Goal: Task Accomplishment & Management: Manage account settings

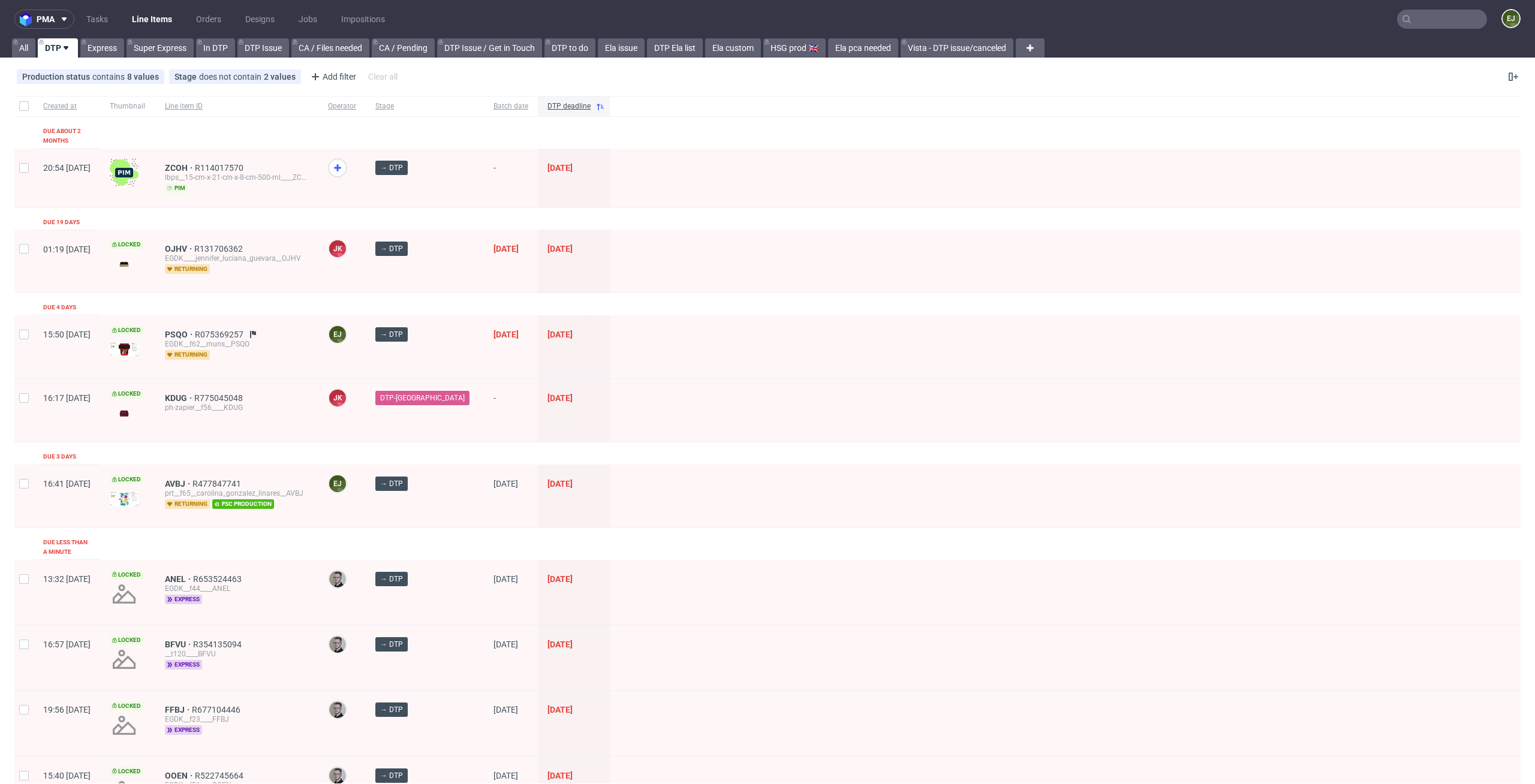
click at [206, 339] on div "EGDK__f62__muns__PSQO" at bounding box center [236, 344] width 144 height 10
click at [195, 329] on span "PSQO" at bounding box center [180, 334] width 30 height 10
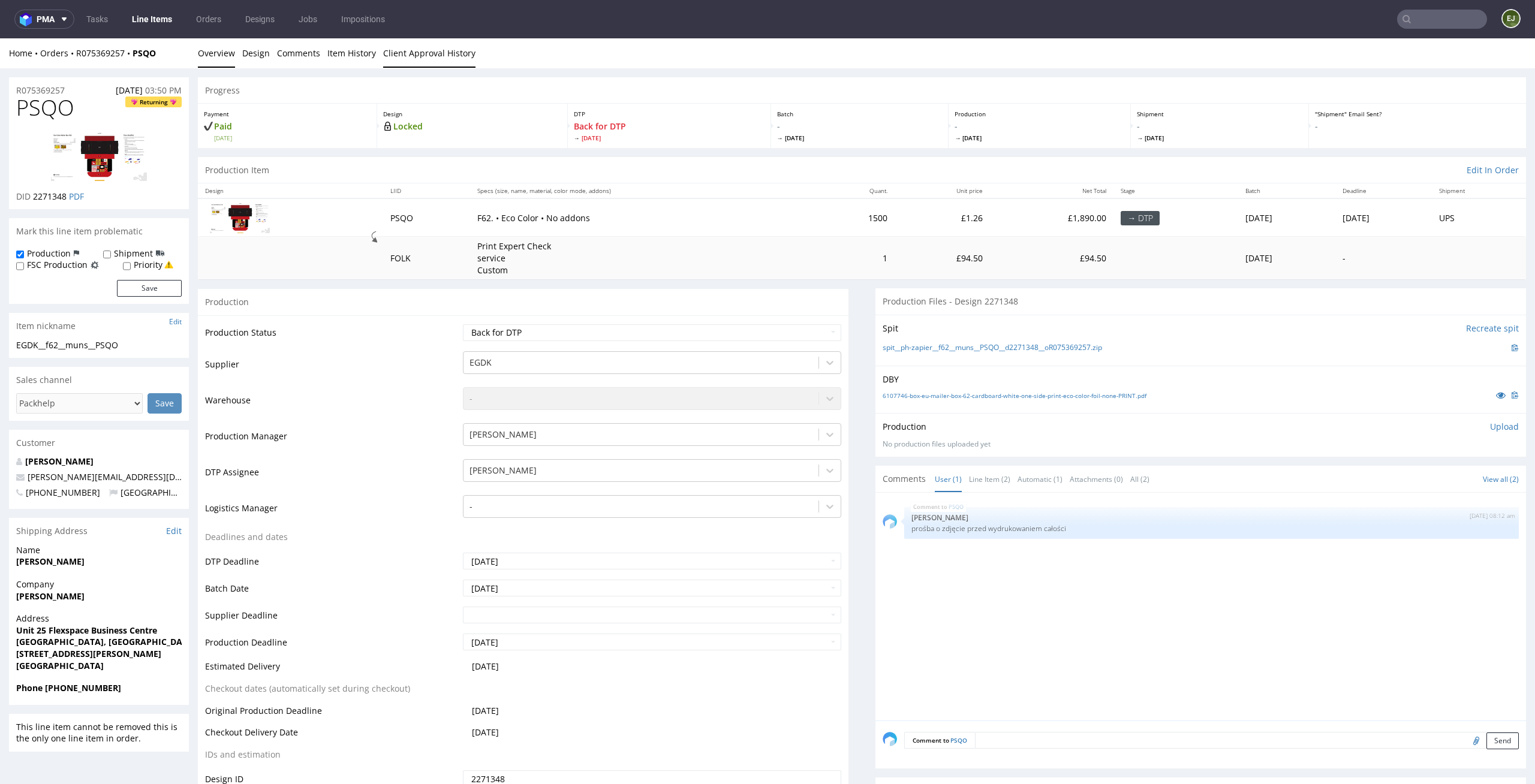
click at [464, 48] on link "Client Approval History" at bounding box center [429, 53] width 93 height 29
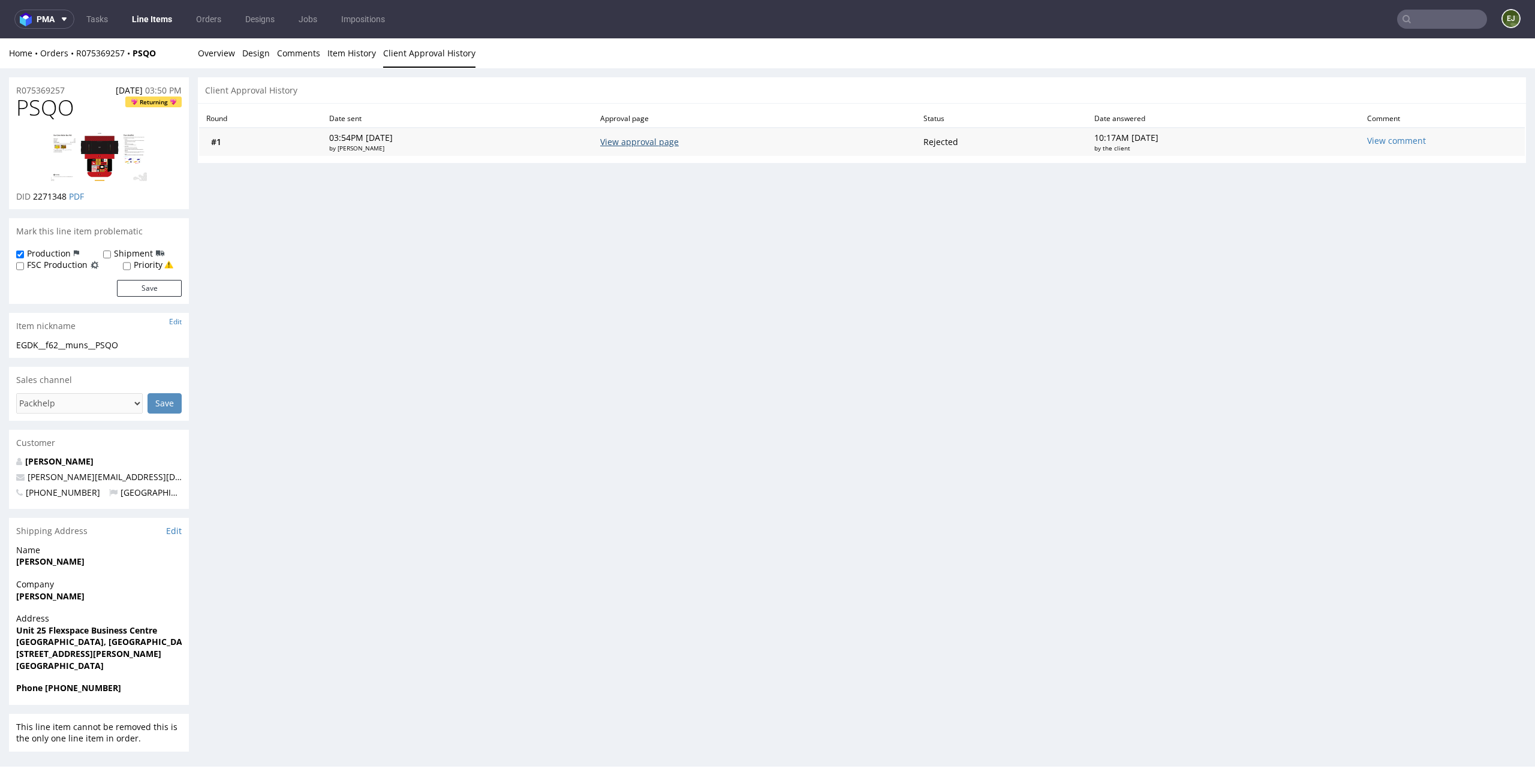
click at [679, 141] on link "View approval page" at bounding box center [639, 141] width 79 height 11
click at [211, 63] on link "Overview" at bounding box center [216, 53] width 37 height 29
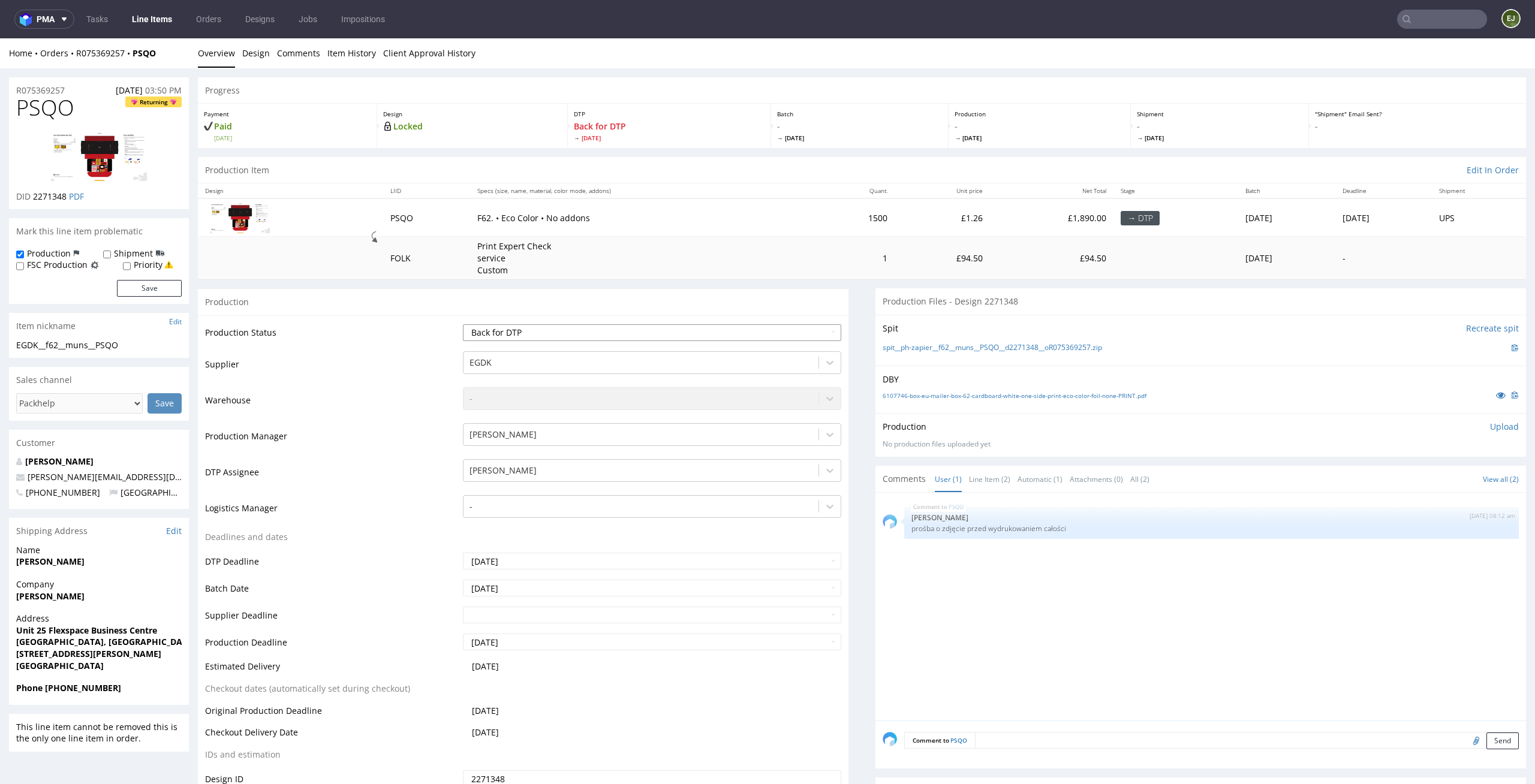
click at [748, 339] on select "Waiting for Artwork Waiting for Diecut Waiting for Mockup Waiting for DTP Waiti…" at bounding box center [652, 332] width 379 height 17
select select "dtp_in_process"
click at [463, 324] on select "Waiting for Artwork Waiting for Diecut Waiting for Mockup Waiting for DTP Waiti…" at bounding box center [652, 332] width 379 height 17
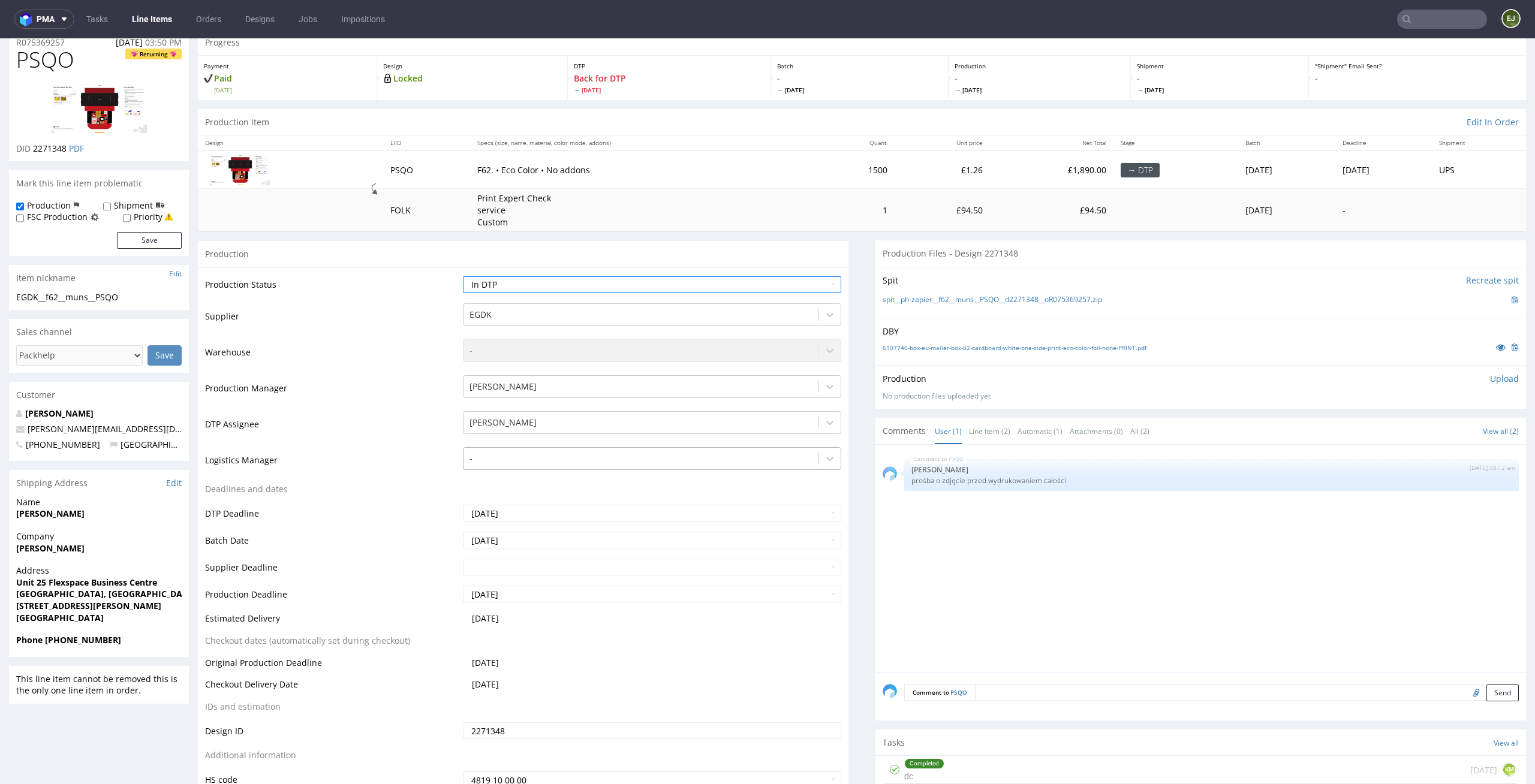
scroll to position [101, 0]
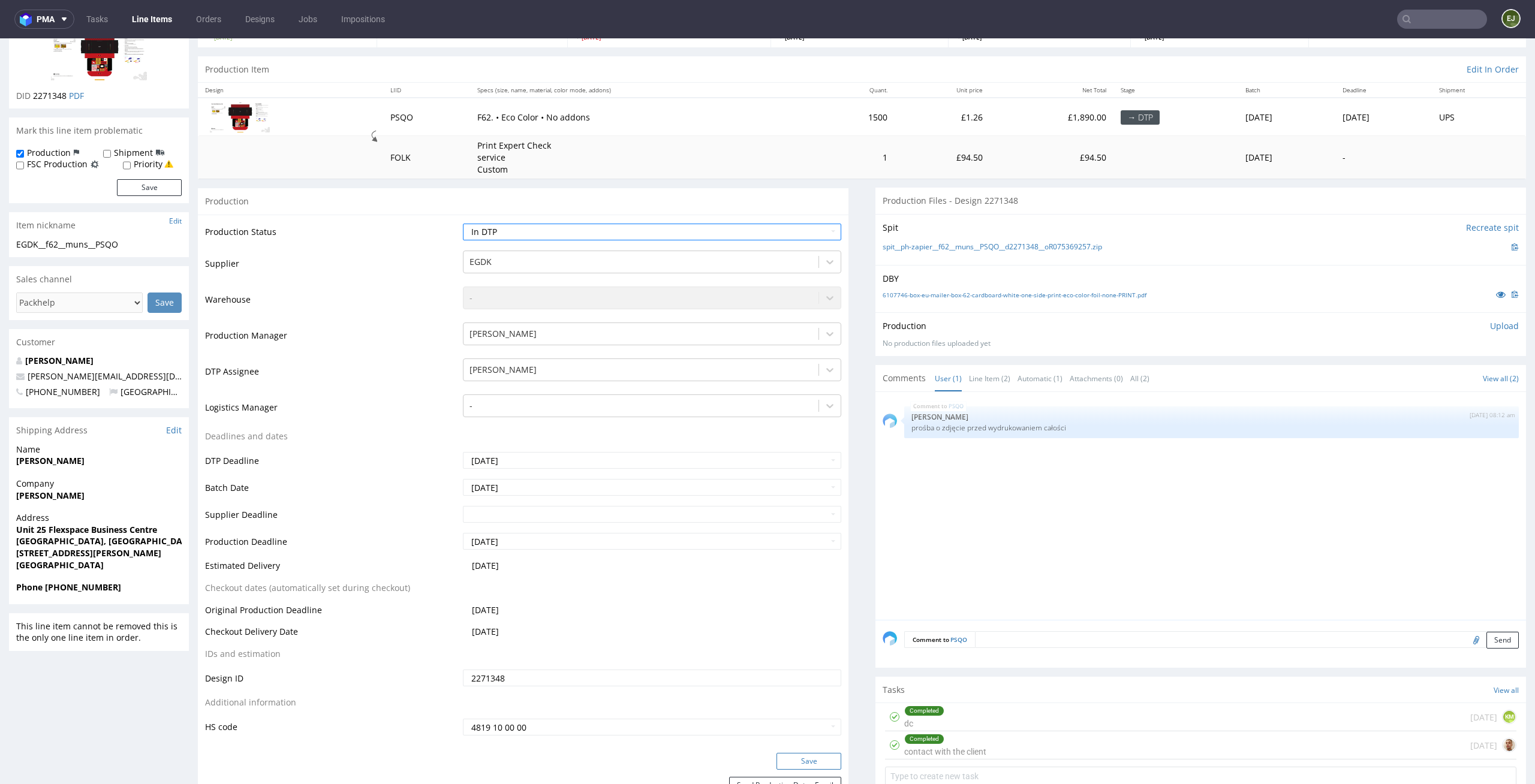
click at [816, 759] on button "Save" at bounding box center [809, 761] width 65 height 17
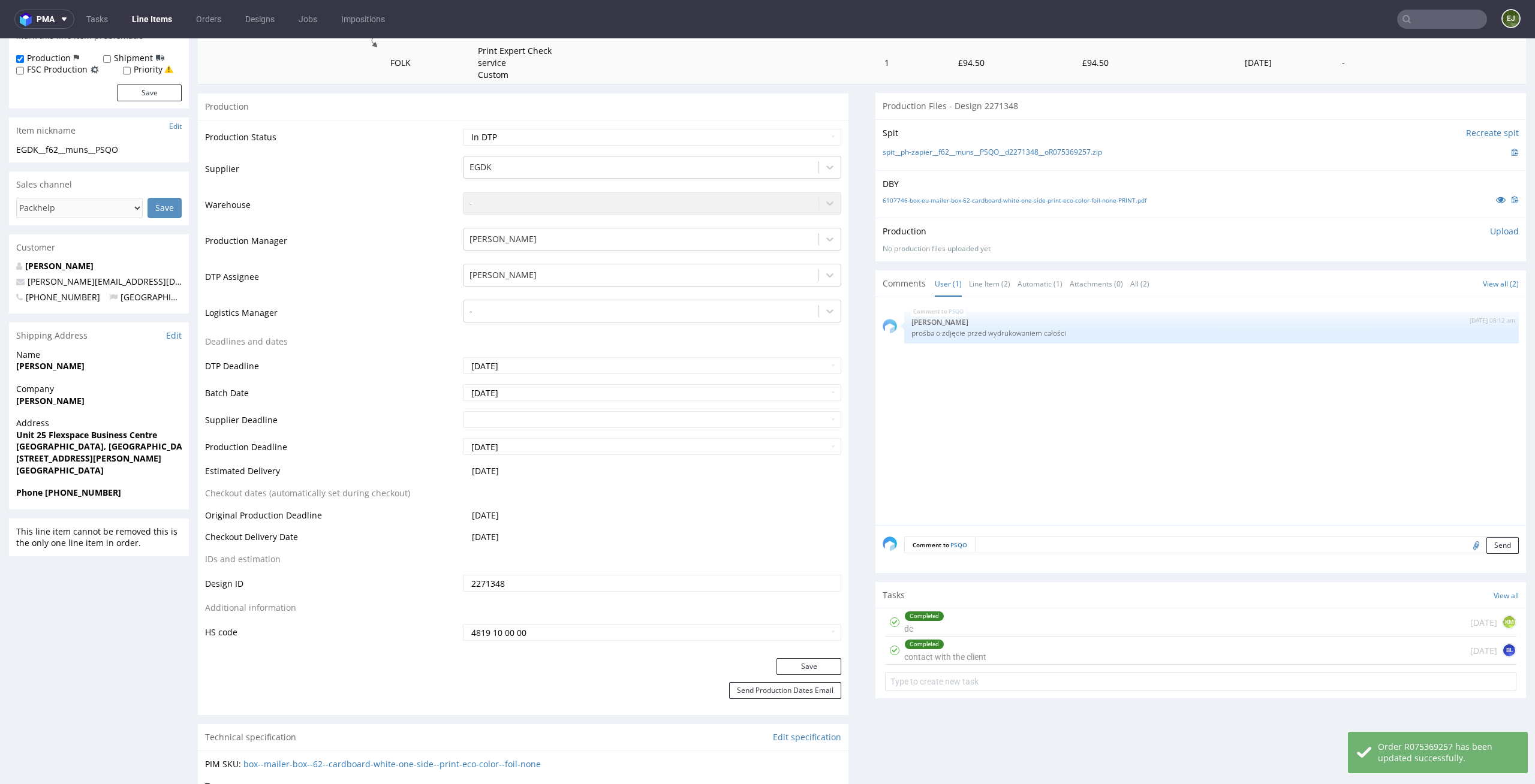
scroll to position [213, 0]
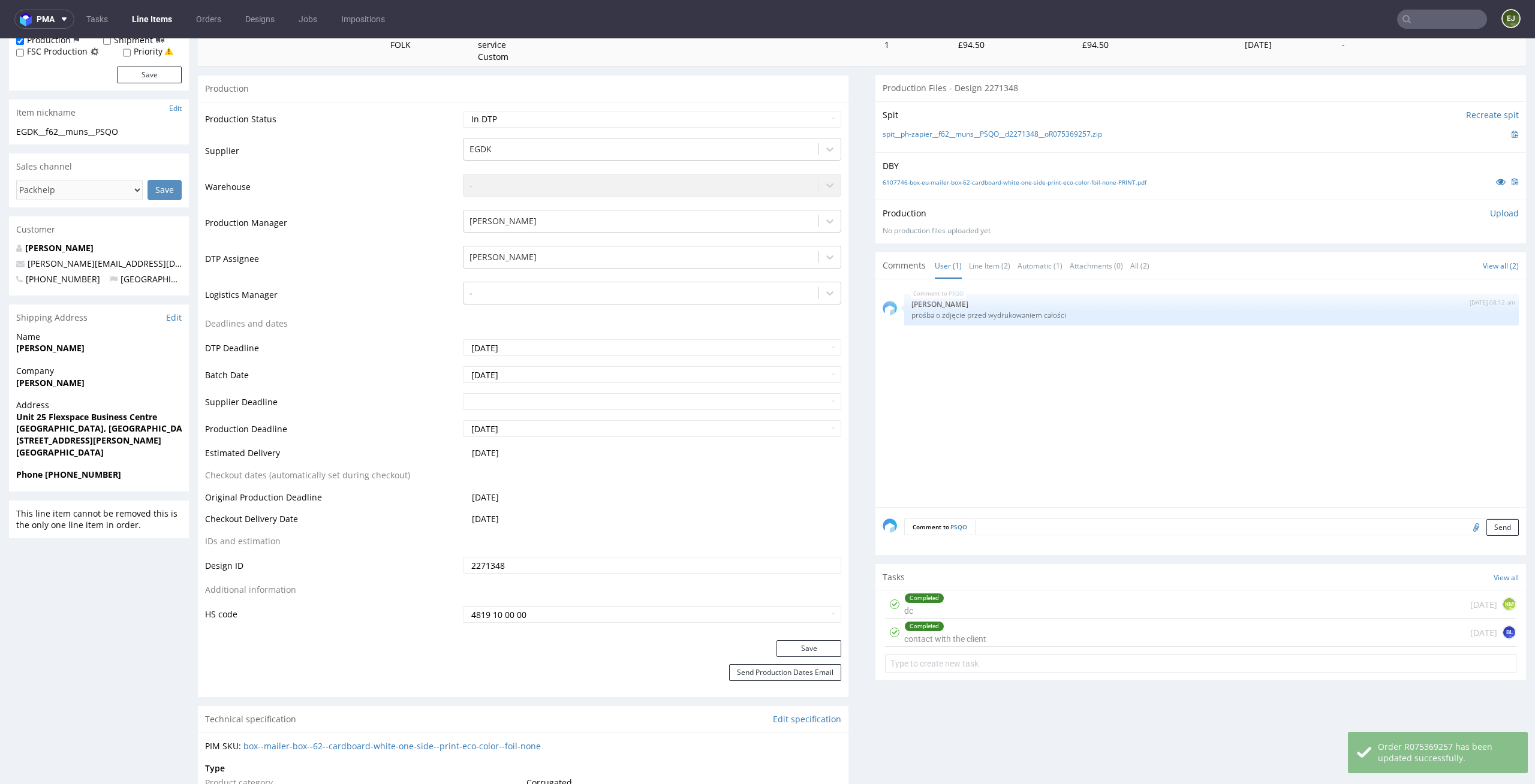
click at [1003, 619] on div "Completed contact with the client 5 days ago BL" at bounding box center [1201, 632] width 631 height 28
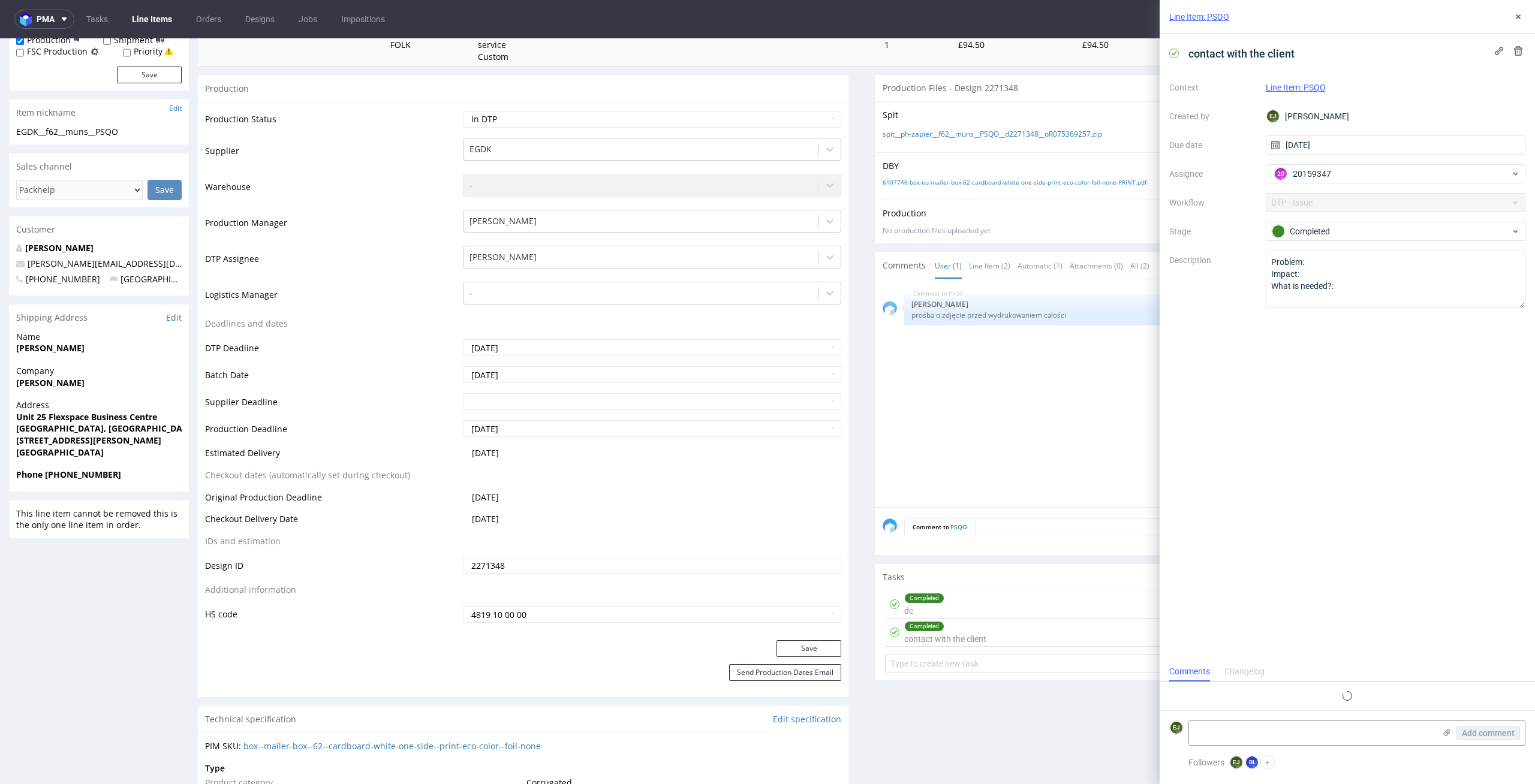
click at [978, 637] on div "Completed contact with the client 5 days ago BL" at bounding box center [1201, 632] width 631 height 28
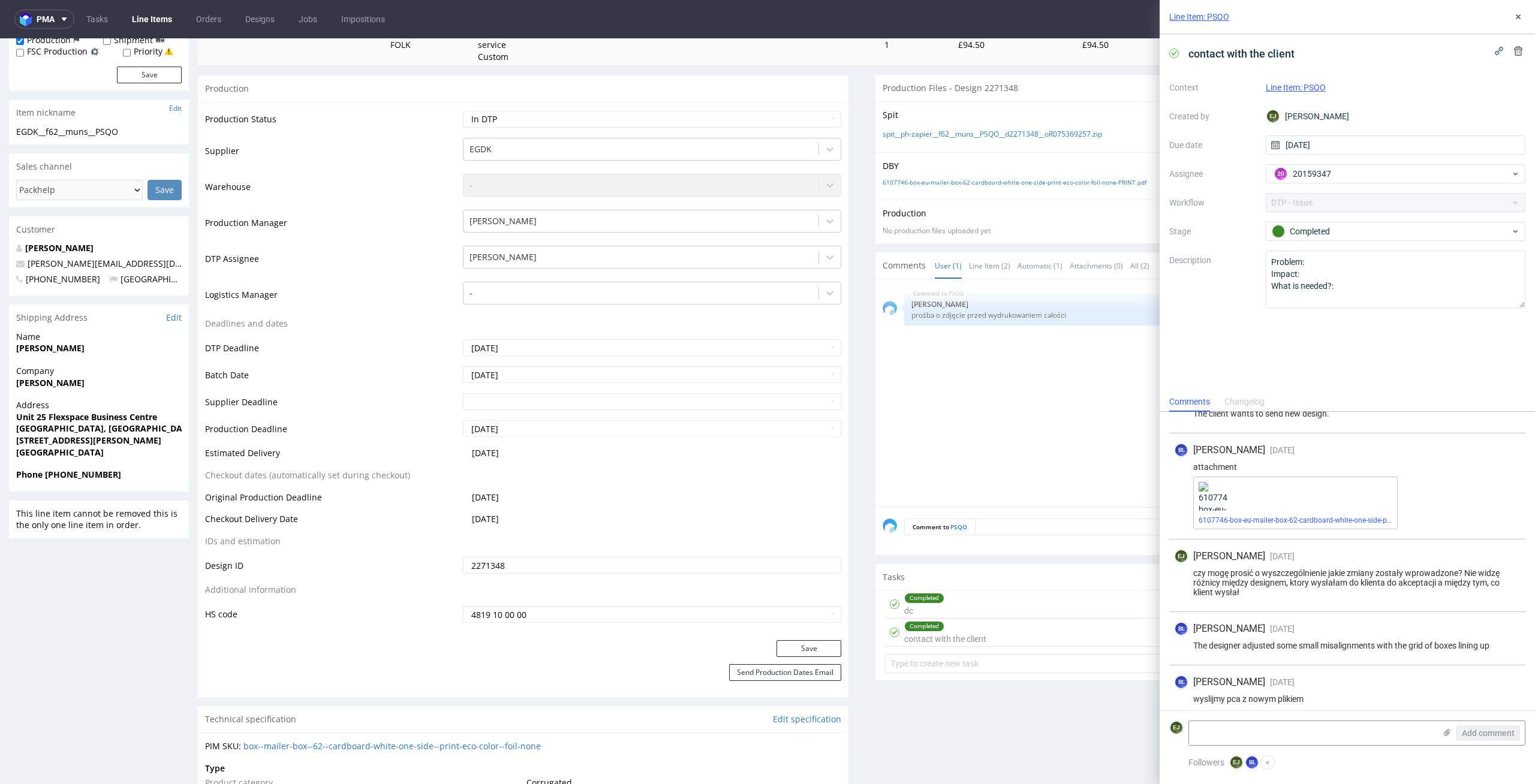
scroll to position [88, 0]
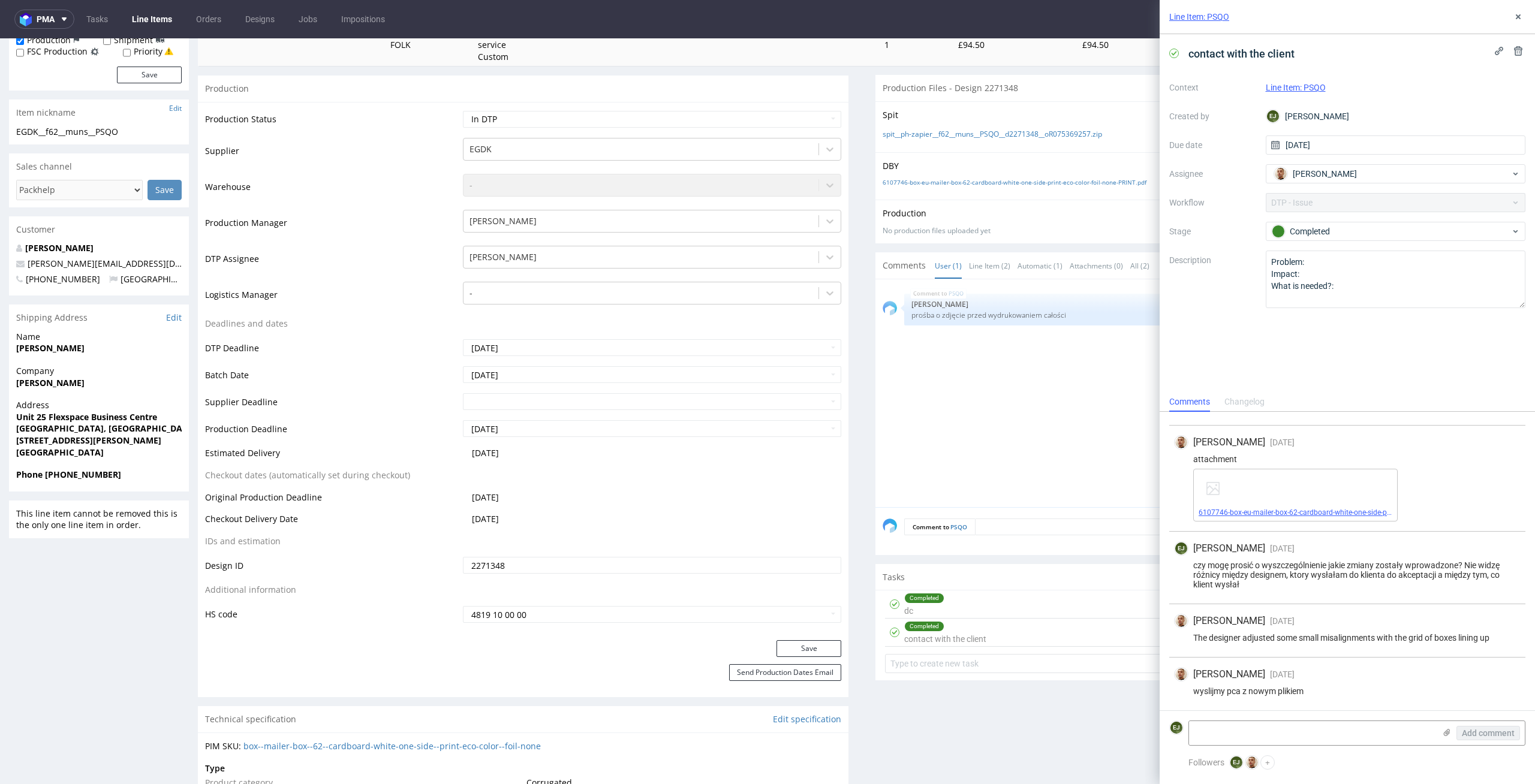
click at [1267, 516] on link "6107746-box-eu-mailer-box-62-cardboard-white-one-side-print-eco-color-foil-none…" at bounding box center [1346, 513] width 295 height 8
drag, startPoint x: 1519, startPoint y: 644, endPoint x: 1181, endPoint y: 642, distance: 338.0
click at [1181, 642] on div "Bartłomiej Leśniczuk 3 days ago 10th Oct 2025, 10:25 The designer adjusted some…" at bounding box center [1347, 631] width 356 height 54
copy div "The designer adjusted some small misalignments with the grid of boxes lining up"
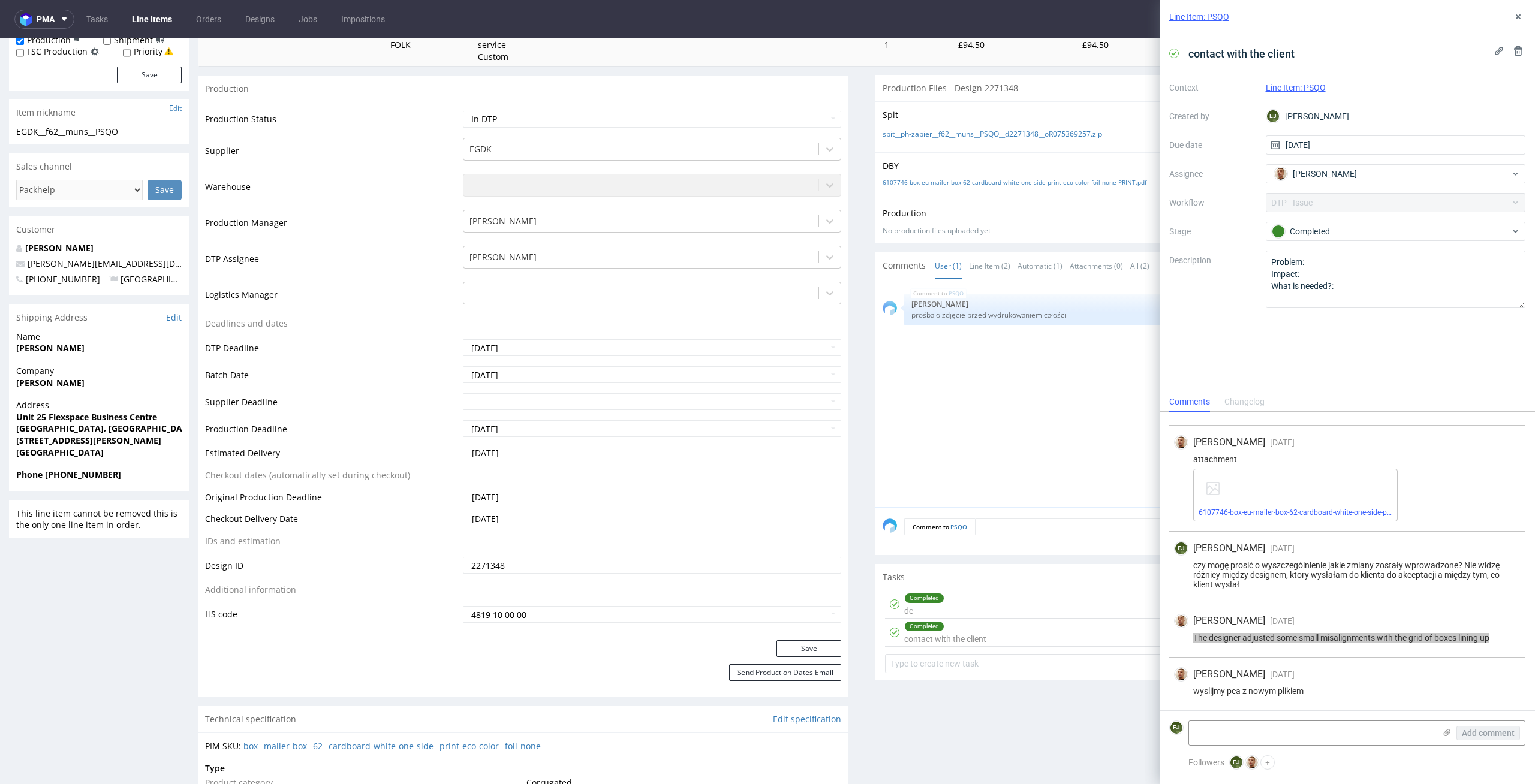
click at [1004, 415] on div "PSQO 8th Oct 25 | 08:12 am Ewa Prus prośba o zdjęcie przed wydrukowaniem całości" at bounding box center [1204, 397] width 643 height 221
click at [1365, 631] on div "Bartłomiej Leśniczuk 3 days ago 10th Oct 2025, 10:25 The designer adjusted some…" at bounding box center [1347, 631] width 356 height 54
drag, startPoint x: 1513, startPoint y: 637, endPoint x: 1184, endPoint y: 637, distance: 329.0
click at [1184, 637] on div "The designer adjusted some small misalignments with the grid of boxes lining up" at bounding box center [1347, 638] width 346 height 10
copy div "The designer adjusted some small misalignments with the grid of boxes lining up"
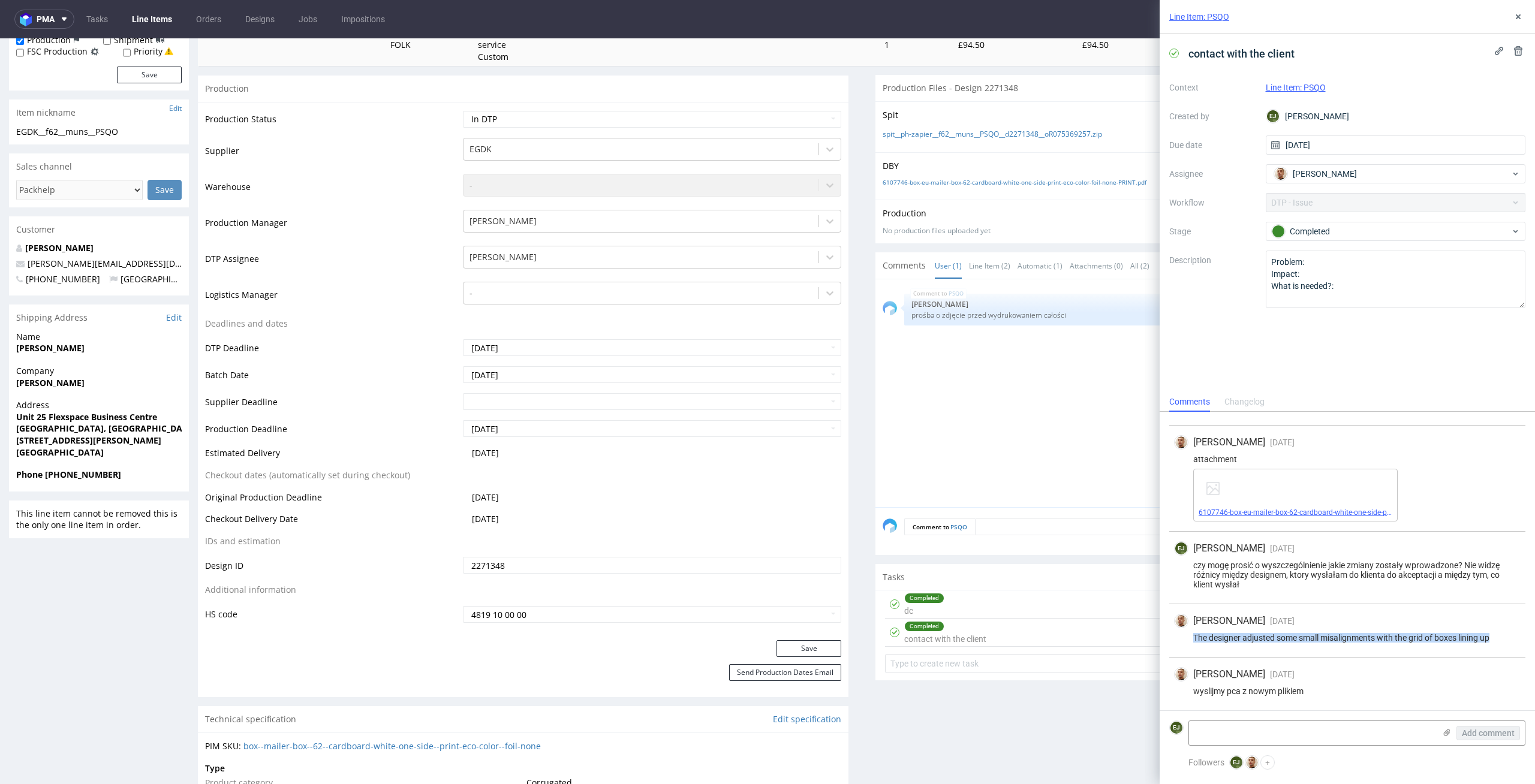
click at [1262, 514] on link "6107746-box-eu-mailer-box-62-cardboard-white-one-side-print-eco-color-foil-none…" at bounding box center [1346, 513] width 295 height 8
click at [1082, 414] on div "PSQO 8th Oct 25 | 08:12 am Ewa Prus prośba o zdjęcie przed wydrukowaniem całości" at bounding box center [1204, 397] width 643 height 221
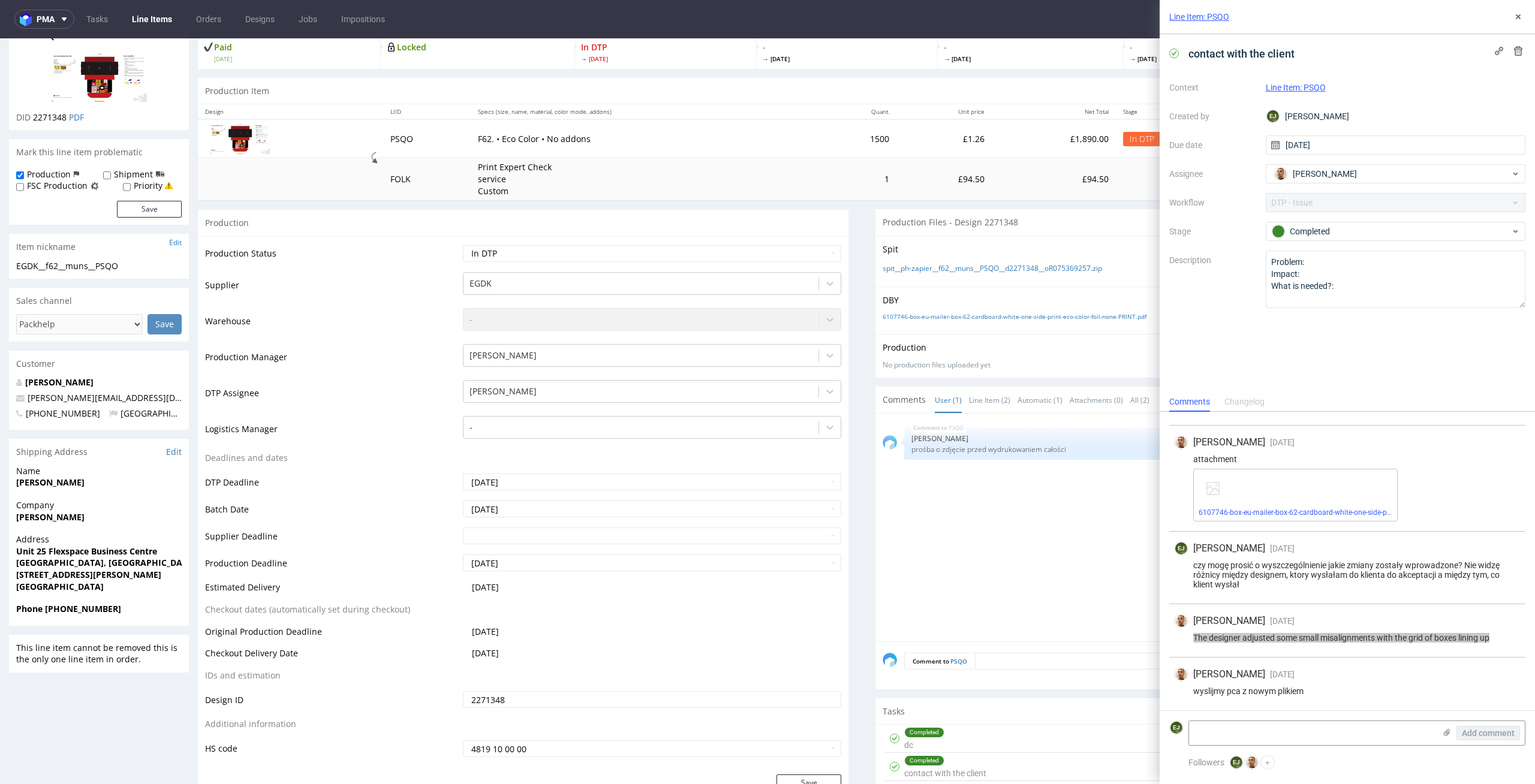
scroll to position [0, 0]
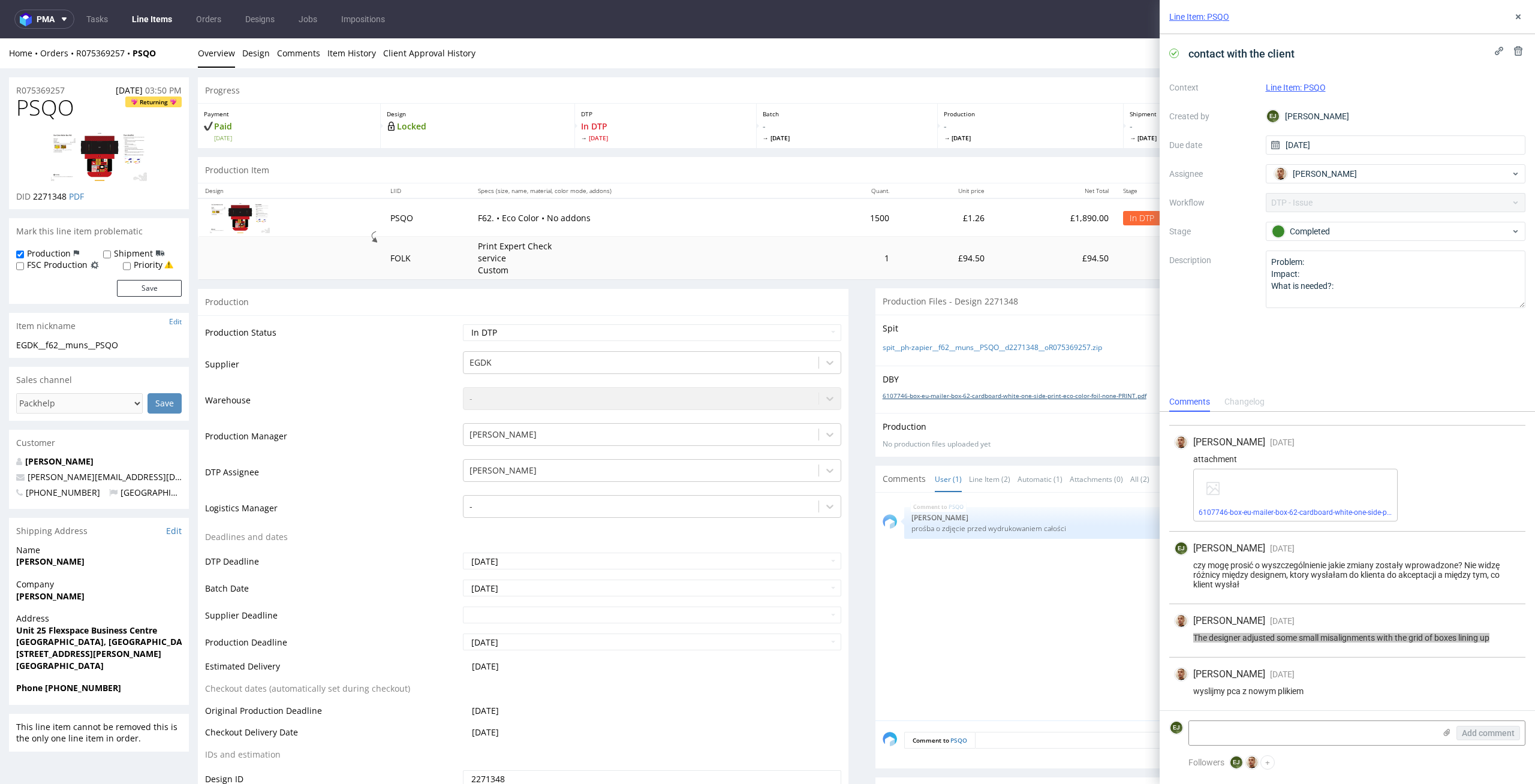
click at [1022, 397] on link "6107746-box-eu-mailer-box-62-cardboard-white-one-side-print-eco-color-foil-none…" at bounding box center [1014, 396] width 264 height 8
click at [796, 334] on select "Waiting for Artwork Waiting for Diecut Waiting for Mockup Waiting for DTP Waiti…" at bounding box center [652, 332] width 379 height 17
select select "dtp_ca_needed"
click at [463, 324] on select "Waiting for Artwork Waiting for Diecut Waiting for Mockup Waiting for DTP Waiti…" at bounding box center [652, 332] width 379 height 17
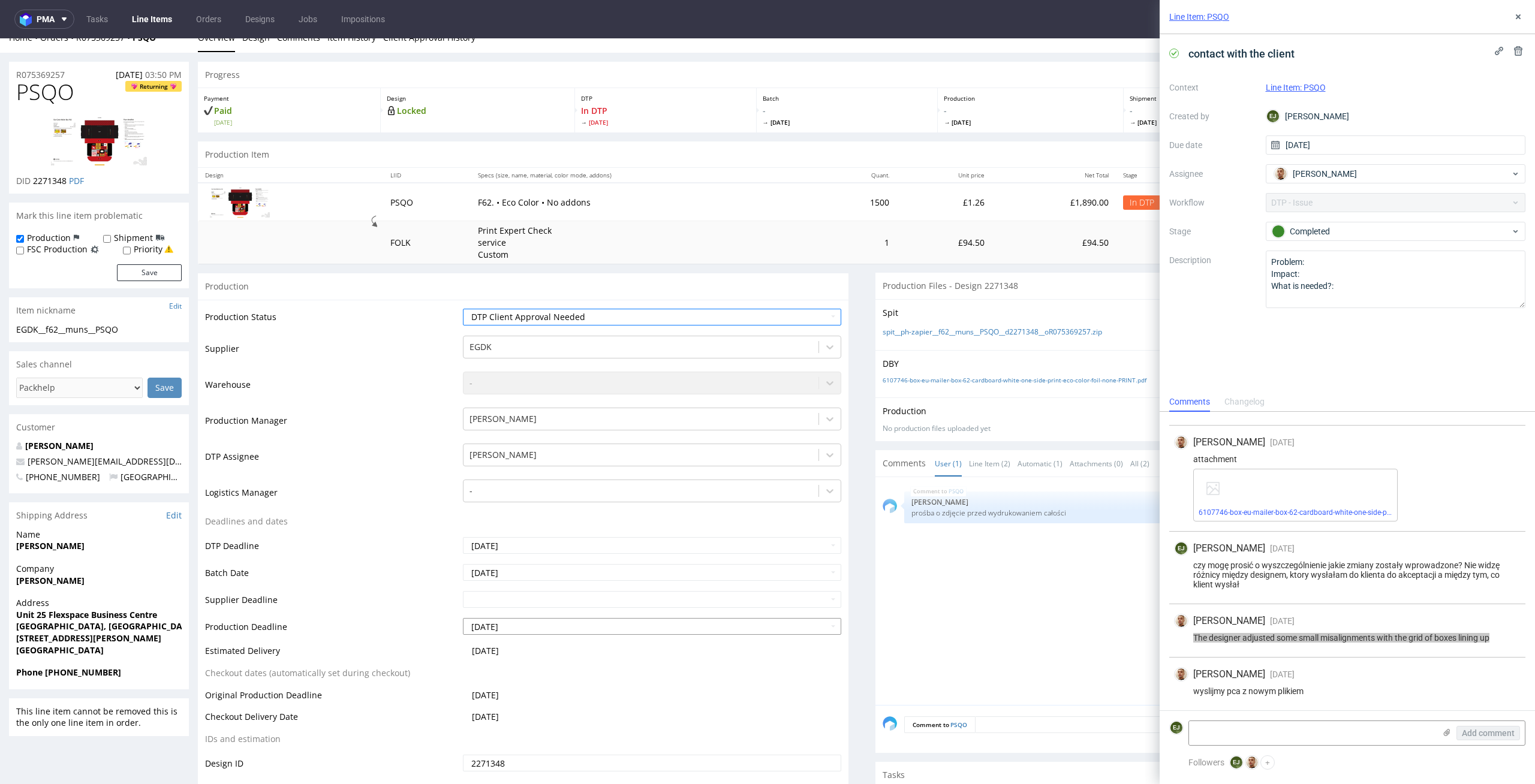
scroll to position [236, 0]
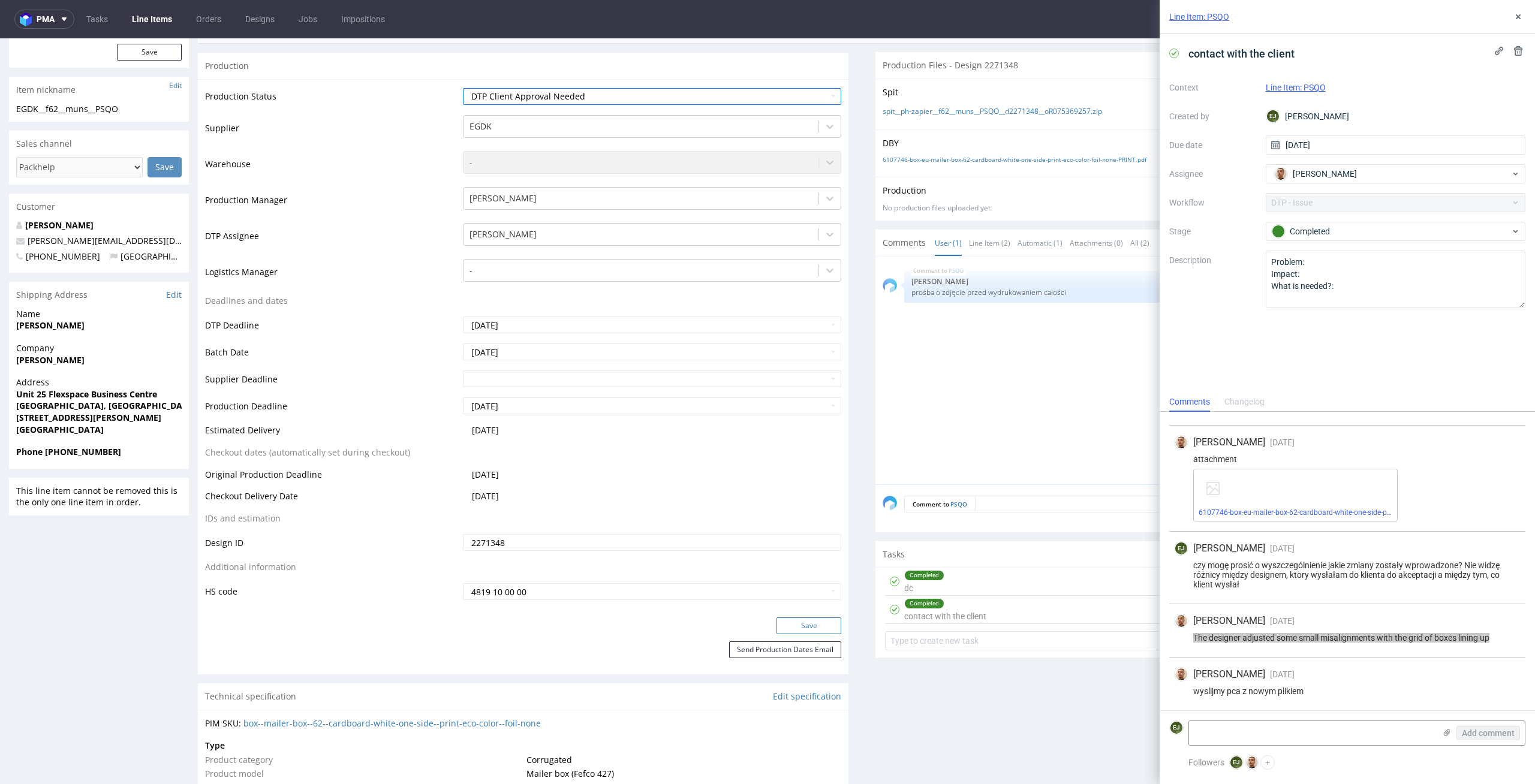
click at [820, 628] on button "Save" at bounding box center [809, 626] width 65 height 17
click at [1515, 19] on icon at bounding box center [1518, 17] width 10 height 10
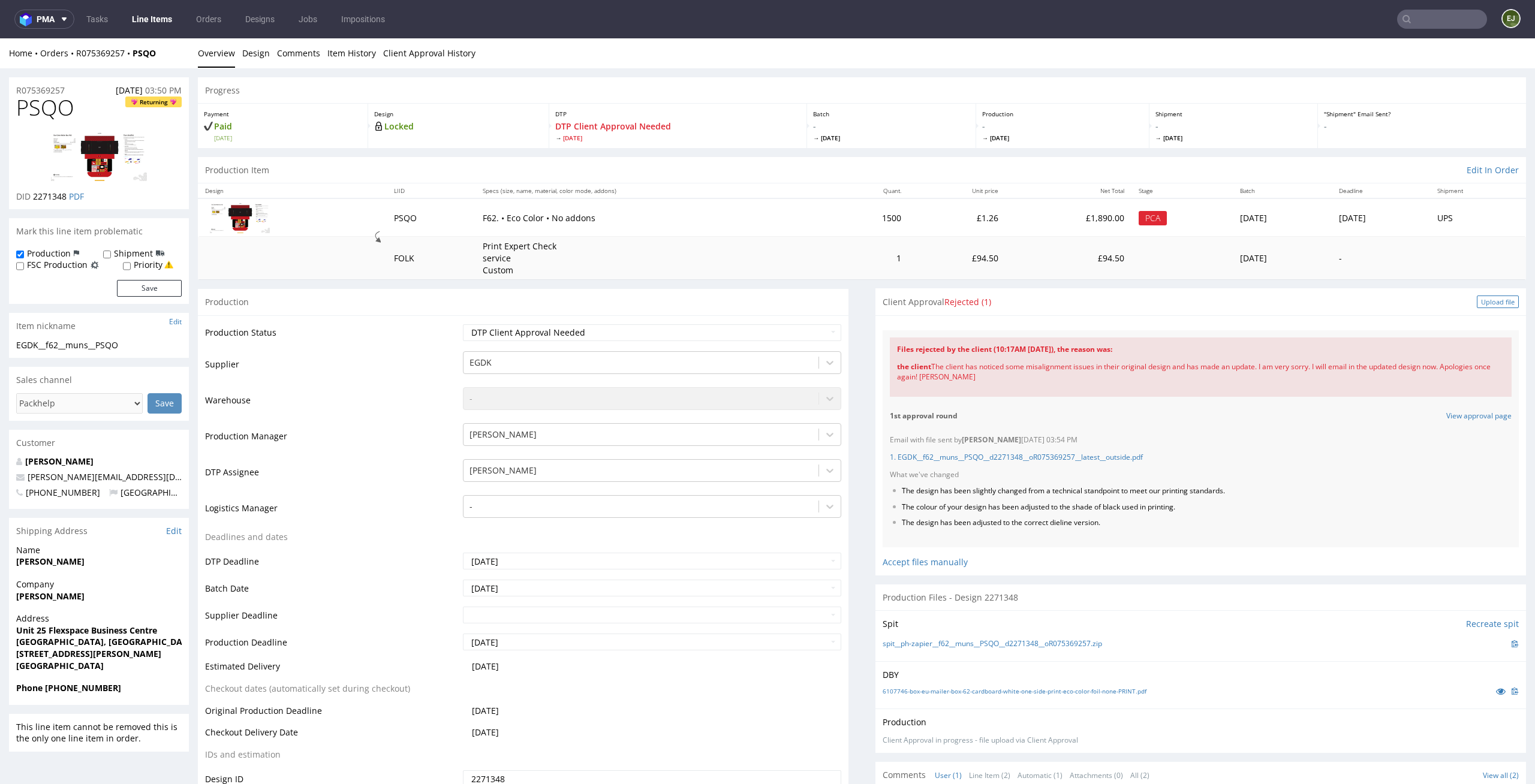
click at [1479, 297] on div "Upload file" at bounding box center [1498, 302] width 42 height 13
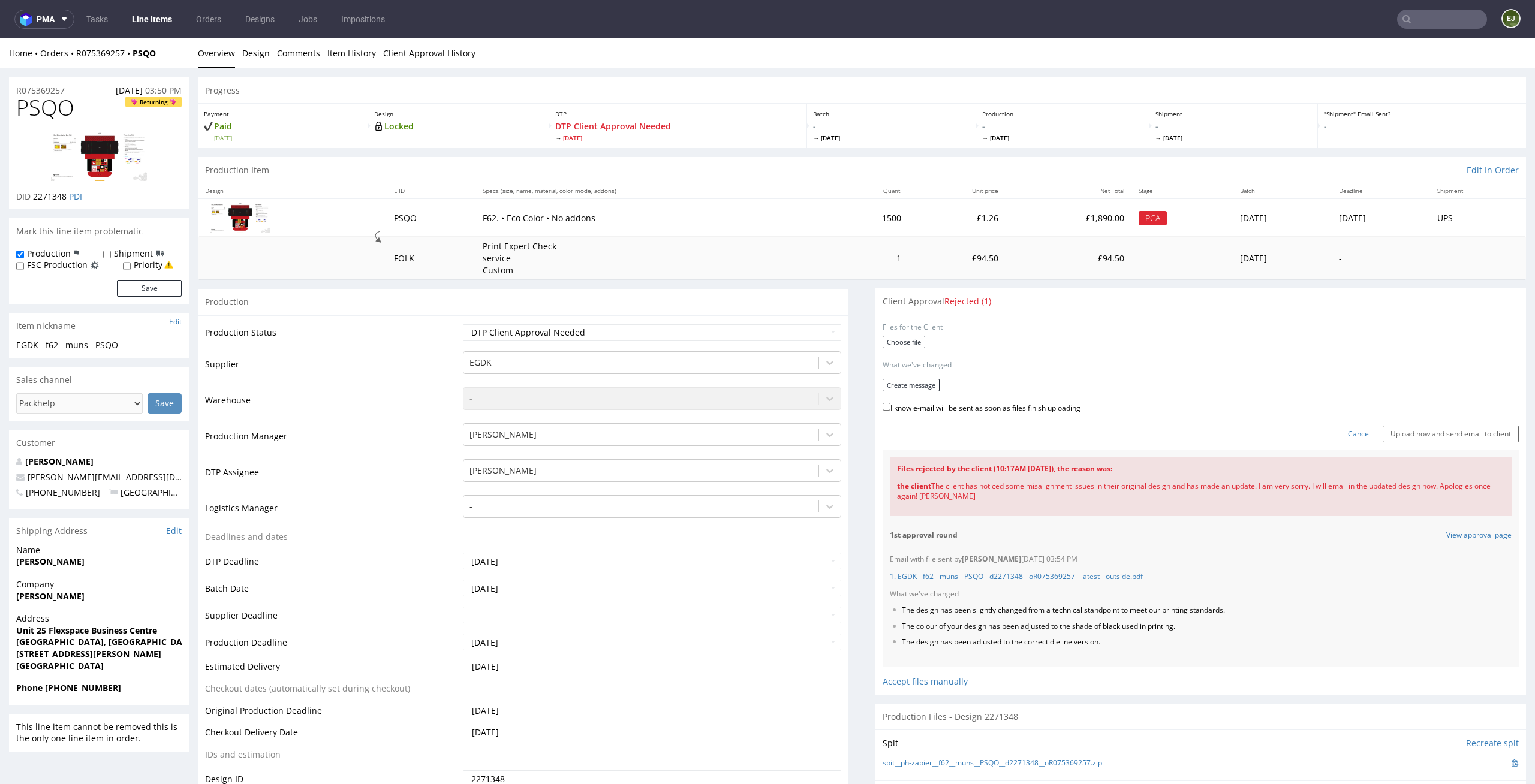
click at [899, 334] on form "Files for the Client Choose file What we've changed Create message I know e-mai…" at bounding box center [1201, 382] width 636 height 120
click at [898, 335] on label "Choose file" at bounding box center [904, 341] width 43 height 13
click at [0, 38] on input "Choose file" at bounding box center [0, 38] width 0 height 0
click at [921, 380] on button "Create message" at bounding box center [911, 381] width 57 height 13
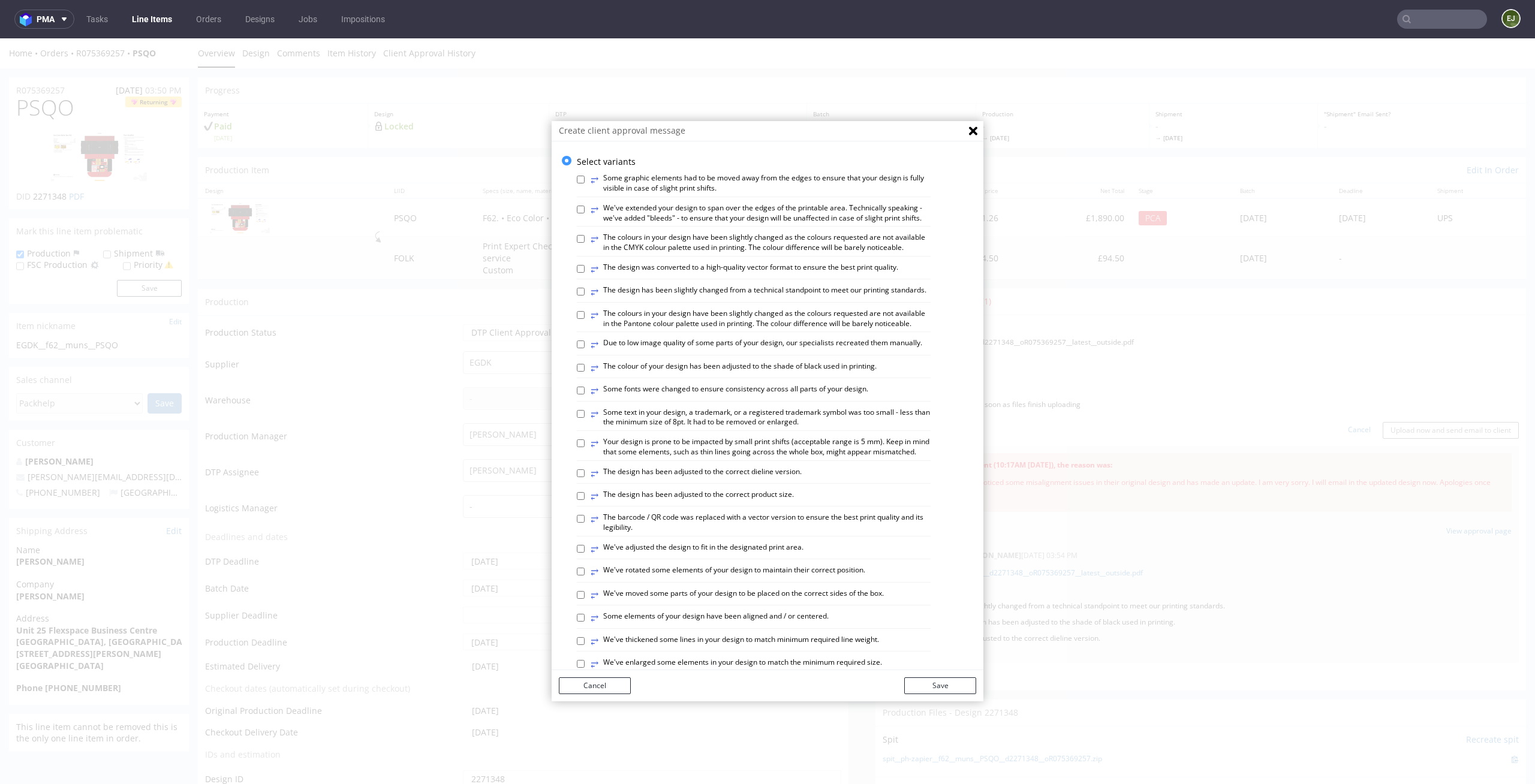
scroll to position [491, 0]
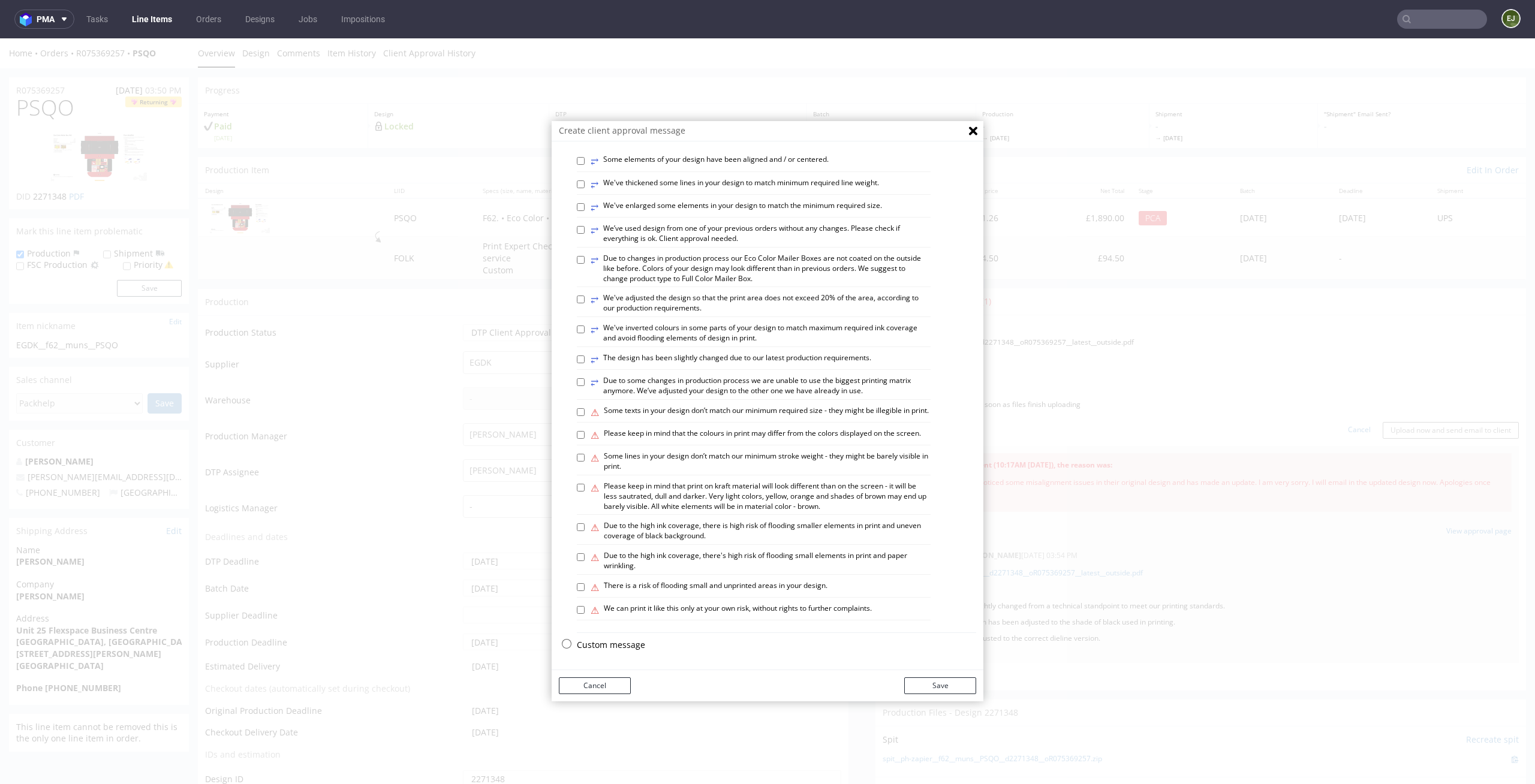
click at [620, 635] on div "Select variants ⥂ Some graphic elements had to be moved away from the edges to …" at bounding box center [767, 177] width 432 height 958
click at [620, 639] on p "Custom message" at bounding box center [776, 645] width 399 height 12
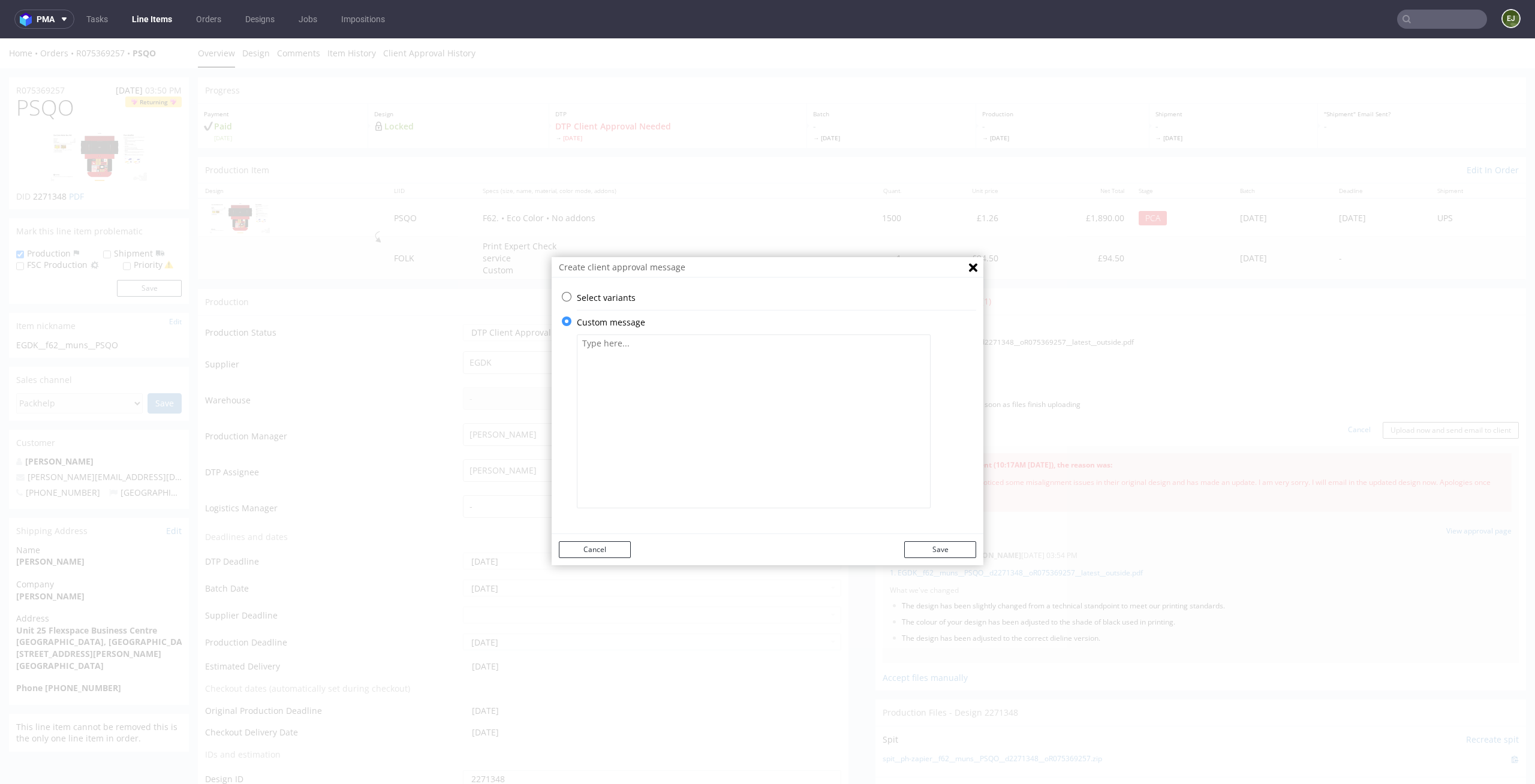
click at [661, 388] on textarea at bounding box center [753, 421] width 354 height 174
paste textarea "For technical reasons, our grid layout has been slightly adjusted compared to l…"
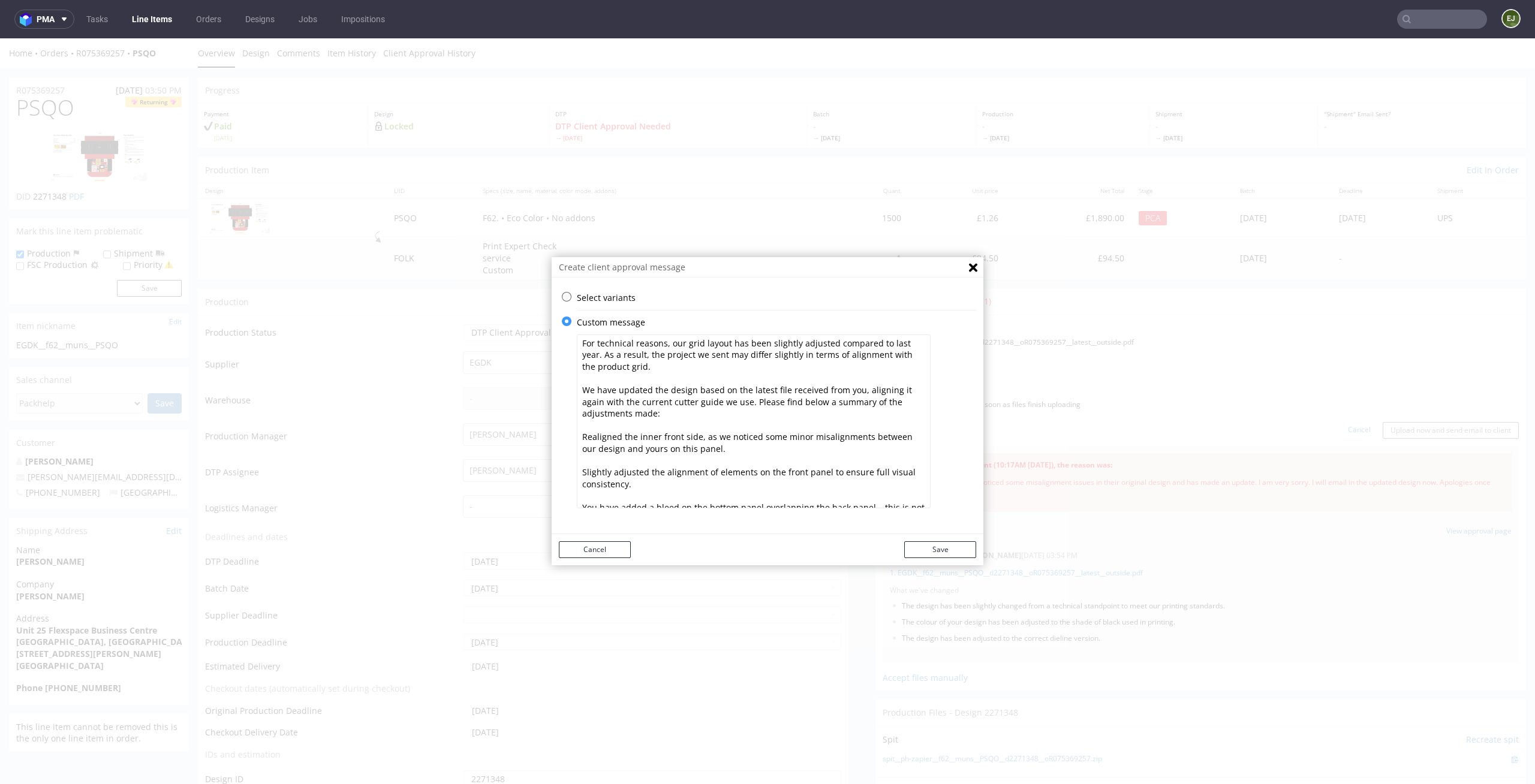
click at [577, 438] on textarea "For technical reasons, our grid layout has been slightly adjusted compared to l…" at bounding box center [753, 421] width 354 height 174
click at [577, 471] on textarea "For technical reasons, our grid layout has been slightly adjusted compared to l…" at bounding box center [753, 421] width 354 height 174
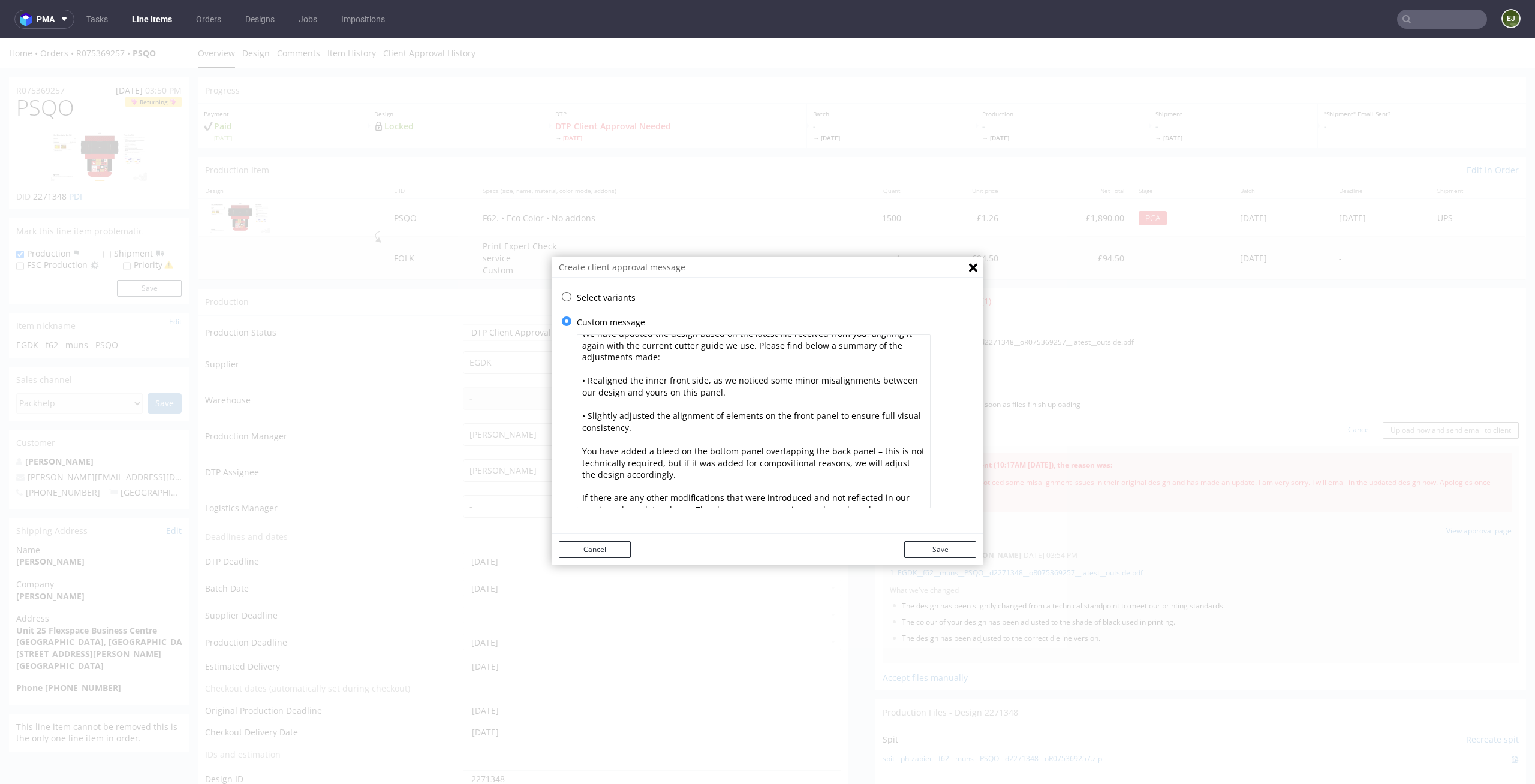
click at [577, 449] on textarea "For technical reasons, our grid layout has been slightly adjusted compared to l…" at bounding box center [753, 421] width 354 height 174
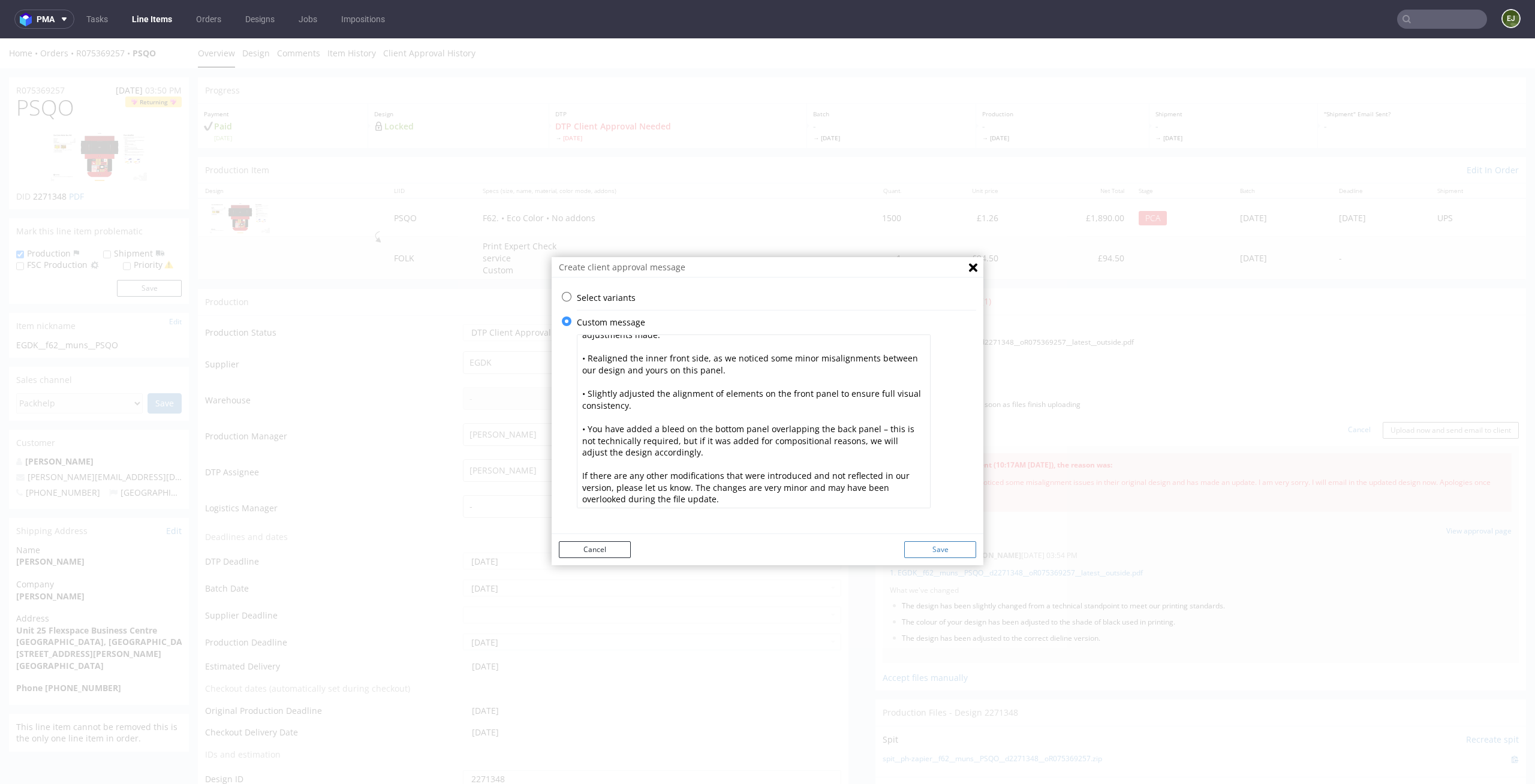
type textarea "For technical reasons, our grid layout has been slightly adjusted compared to l…"
click at [928, 545] on button "Save" at bounding box center [940, 550] width 72 height 17
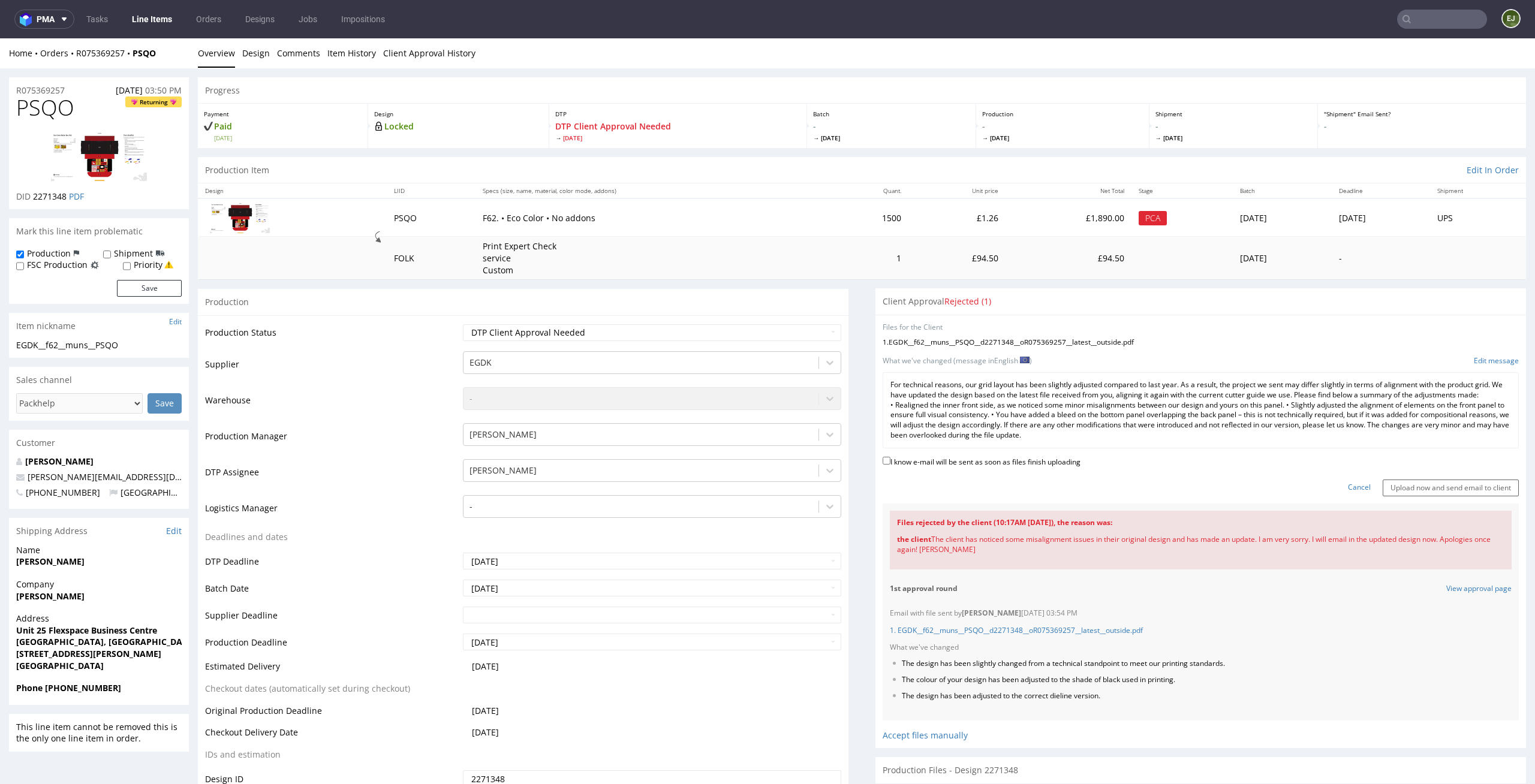
click at [1012, 461] on label "I know e-mail will be sent as soon as files finish uploading" at bounding box center [981, 461] width 198 height 13
click at [890, 461] on input "I know e-mail will be sent as soon as files finish uploading" at bounding box center [886, 461] width 8 height 8
checkbox input "true"
click at [1412, 490] on input "Upload now and send email to client" at bounding box center [1450, 488] width 136 height 17
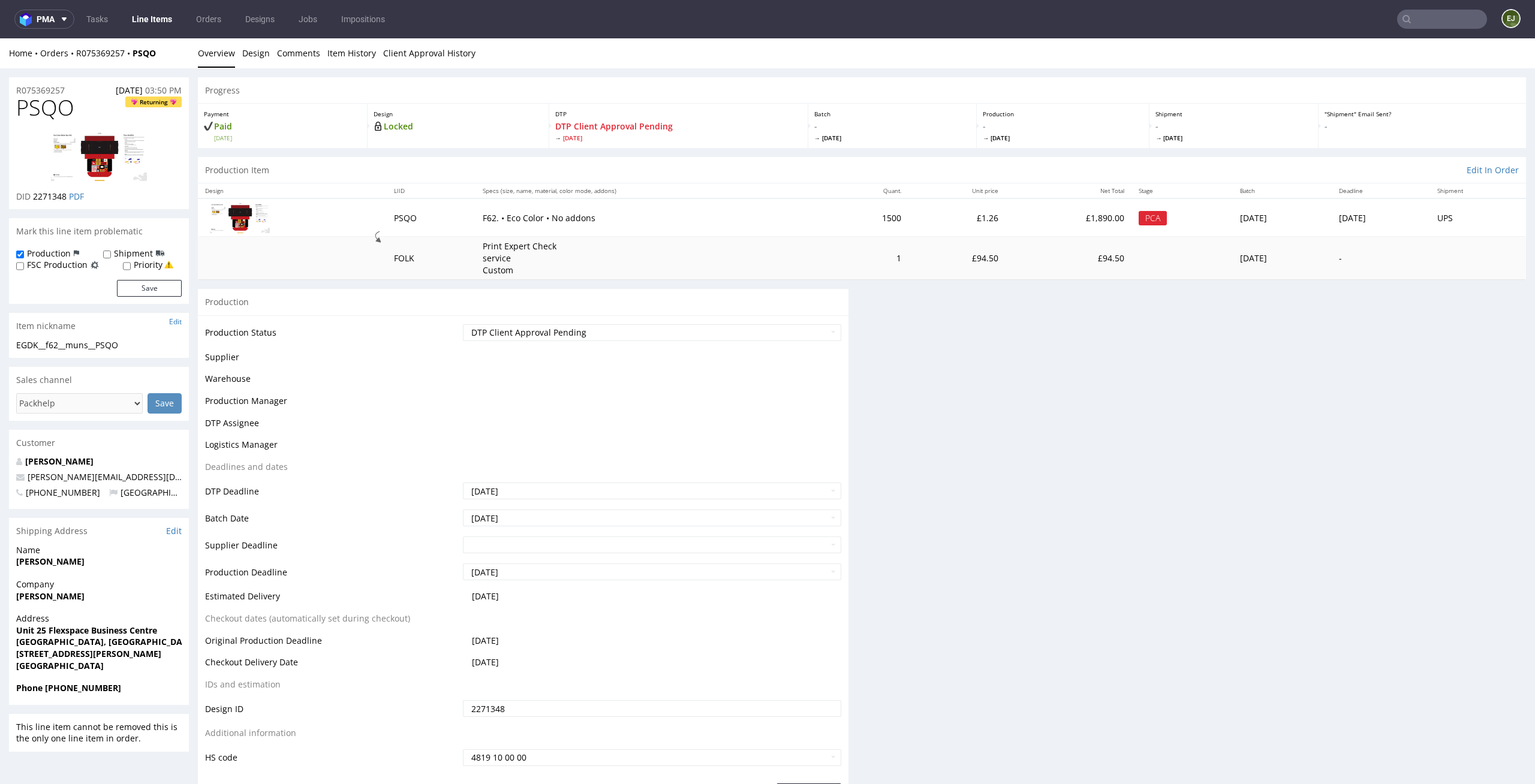
scroll to position [0, 0]
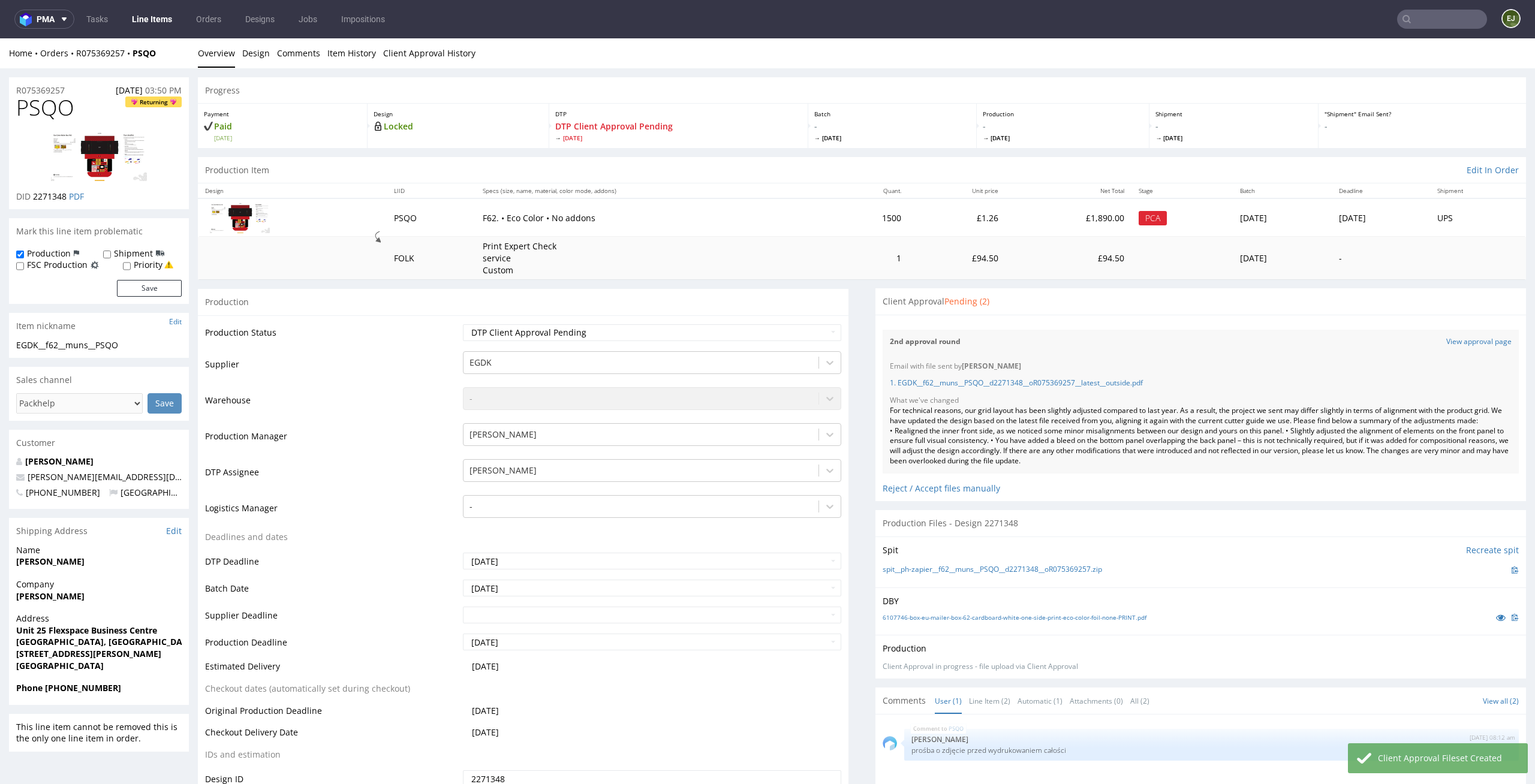
click at [155, 18] on link "Line Items" at bounding box center [152, 19] width 55 height 19
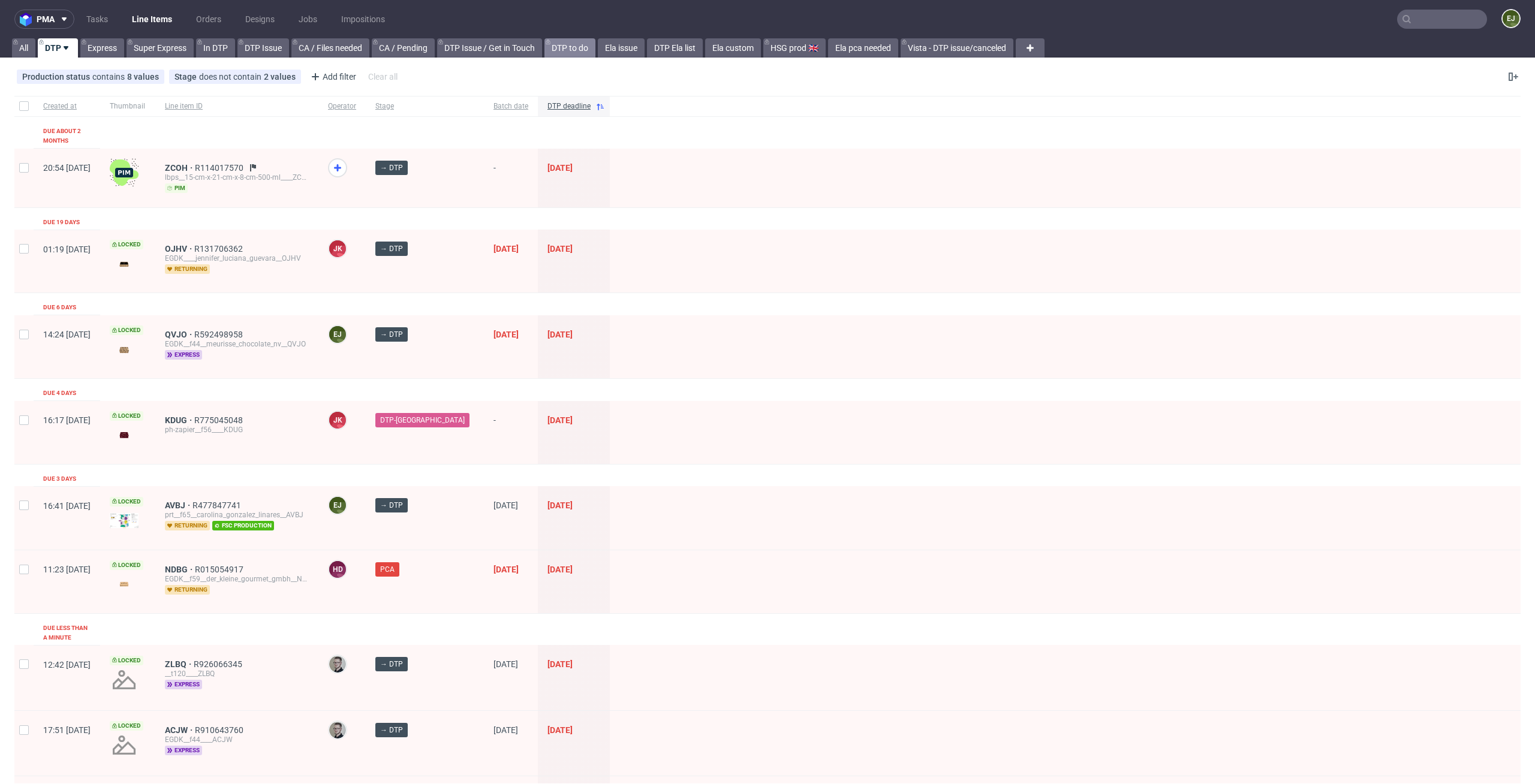
click at [580, 45] on link "DTP to do" at bounding box center [569, 48] width 51 height 19
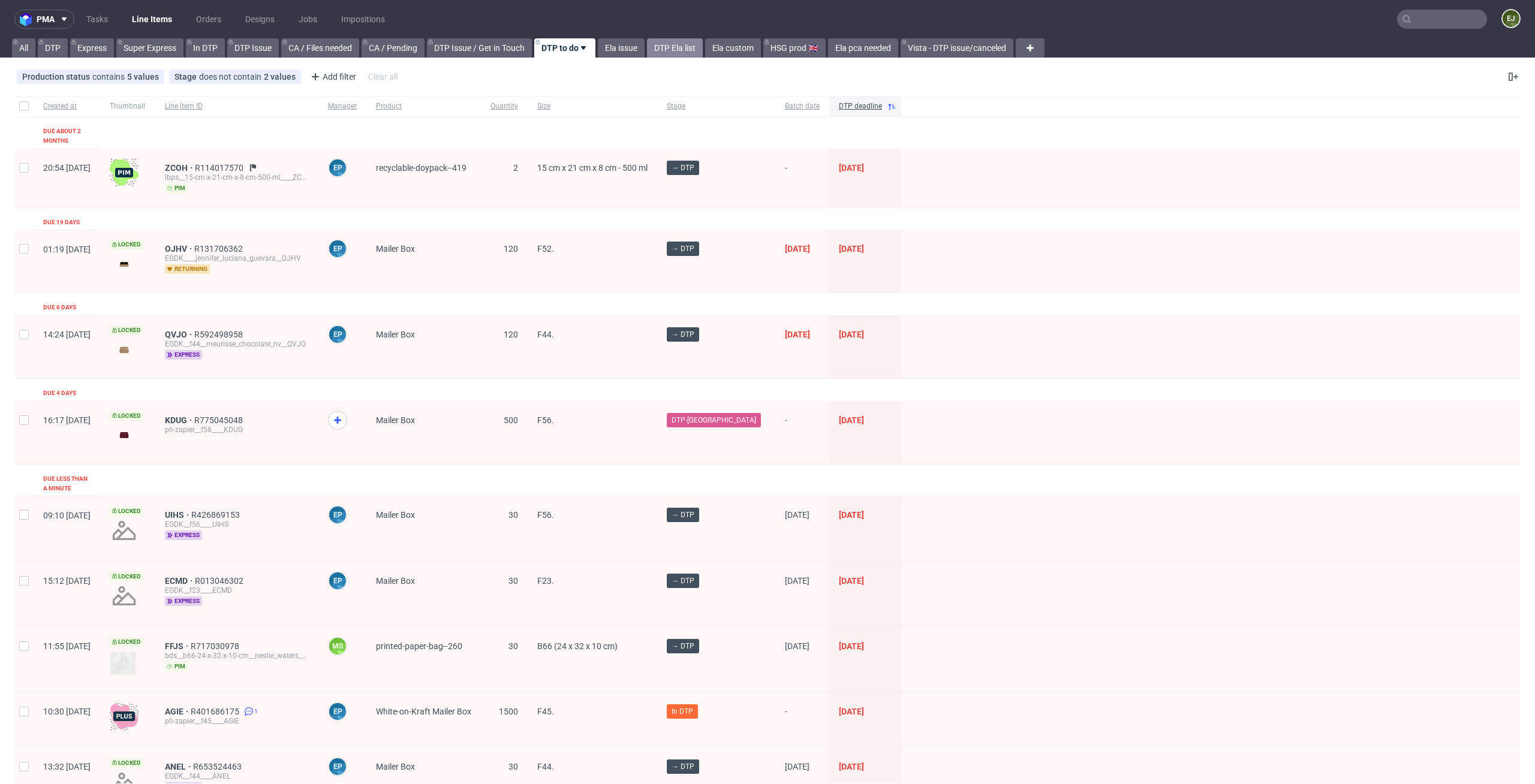
click at [703, 46] on link "DTP Ela list" at bounding box center [675, 48] width 56 height 19
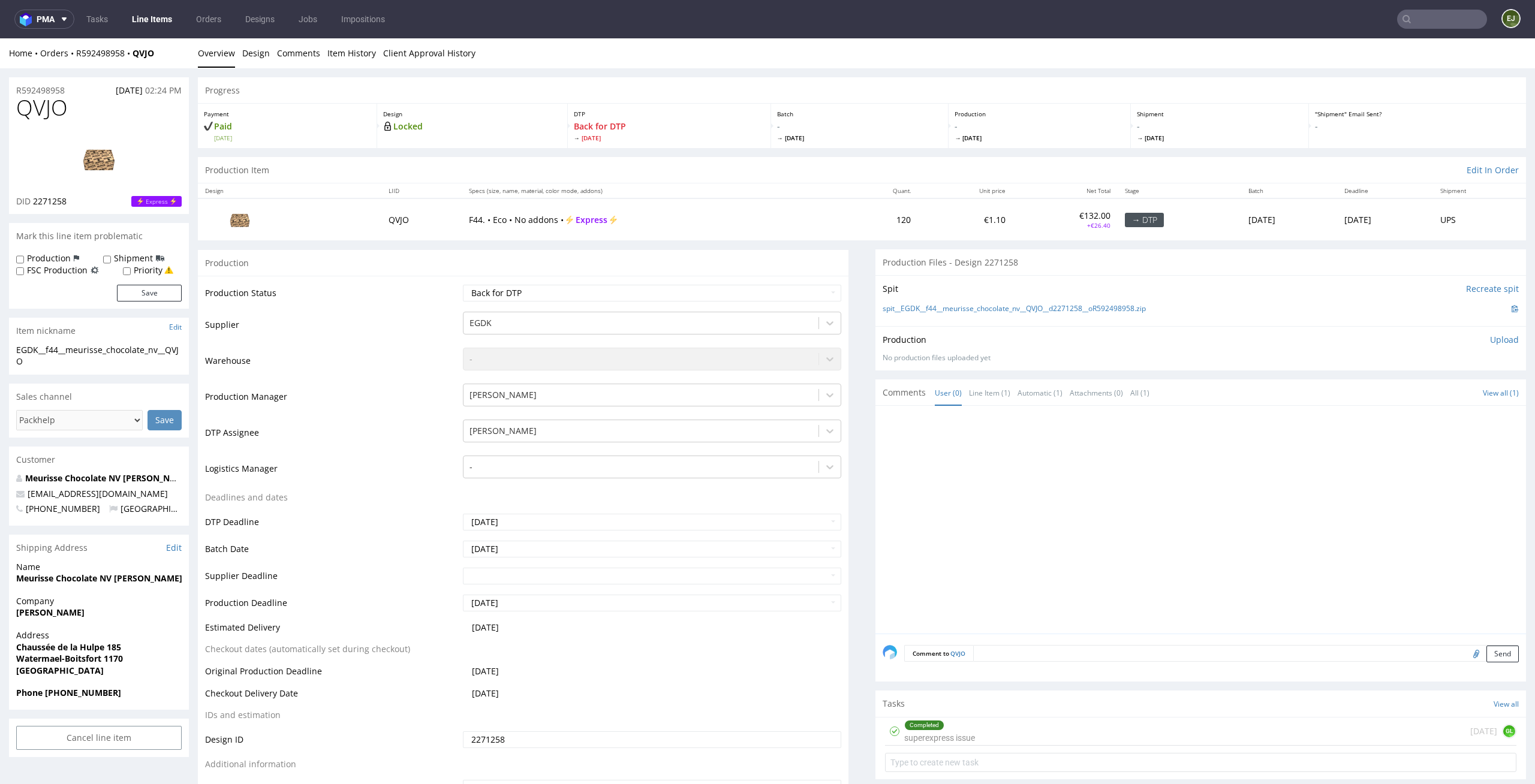
scroll to position [201, 0]
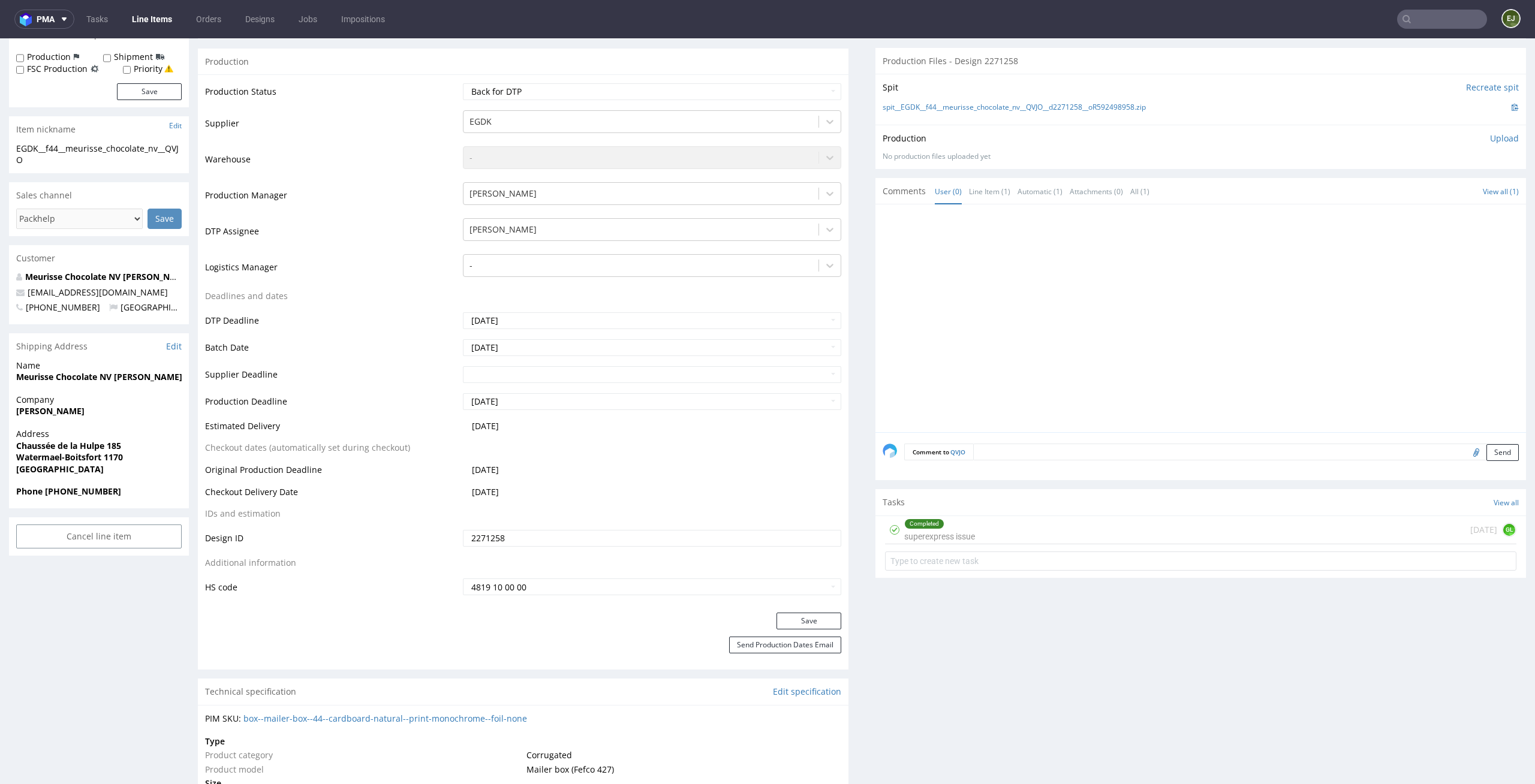
click at [1014, 527] on div "Completed superexpress issue 7 days ago GL" at bounding box center [1201, 530] width 631 height 28
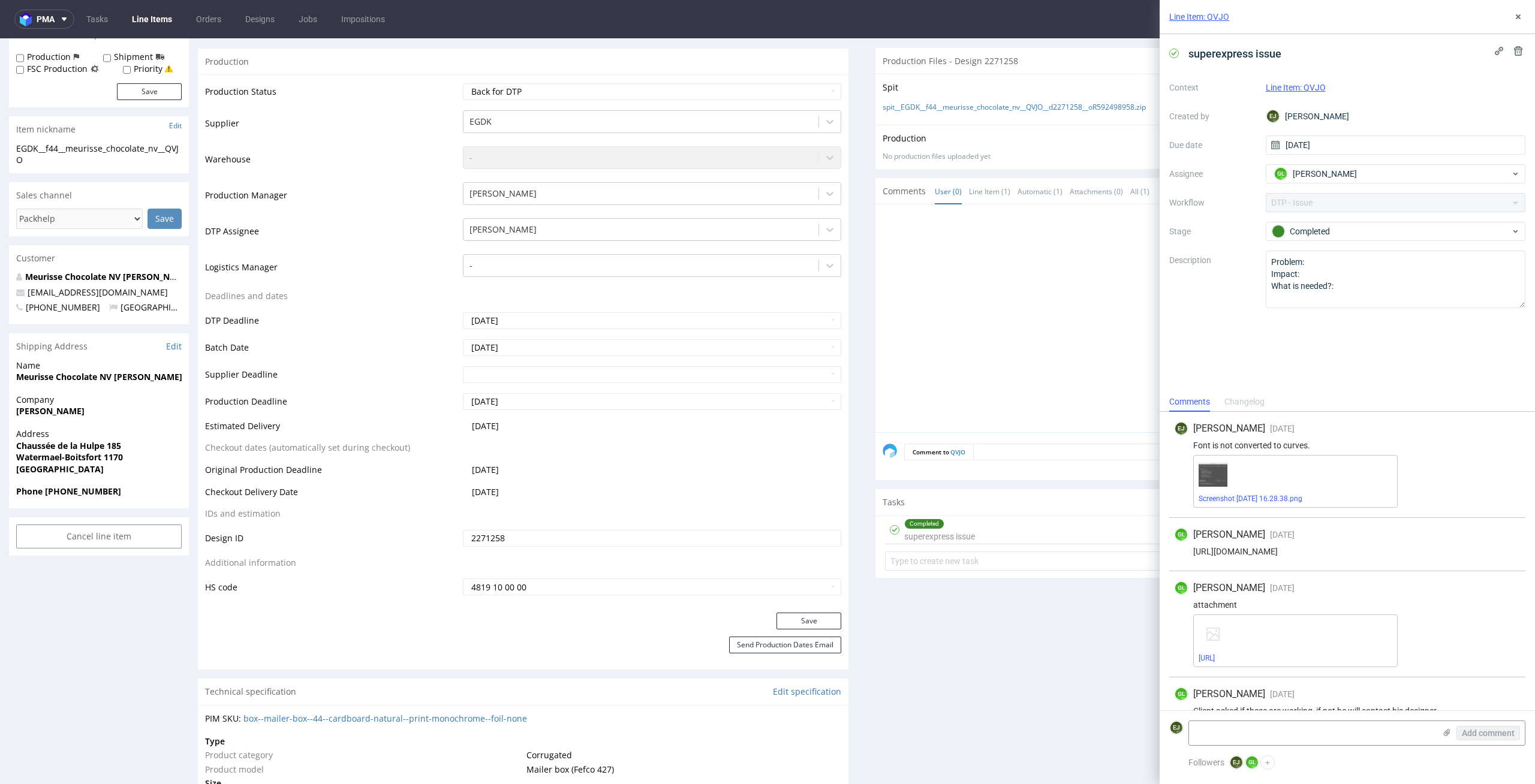
scroll to position [73, 0]
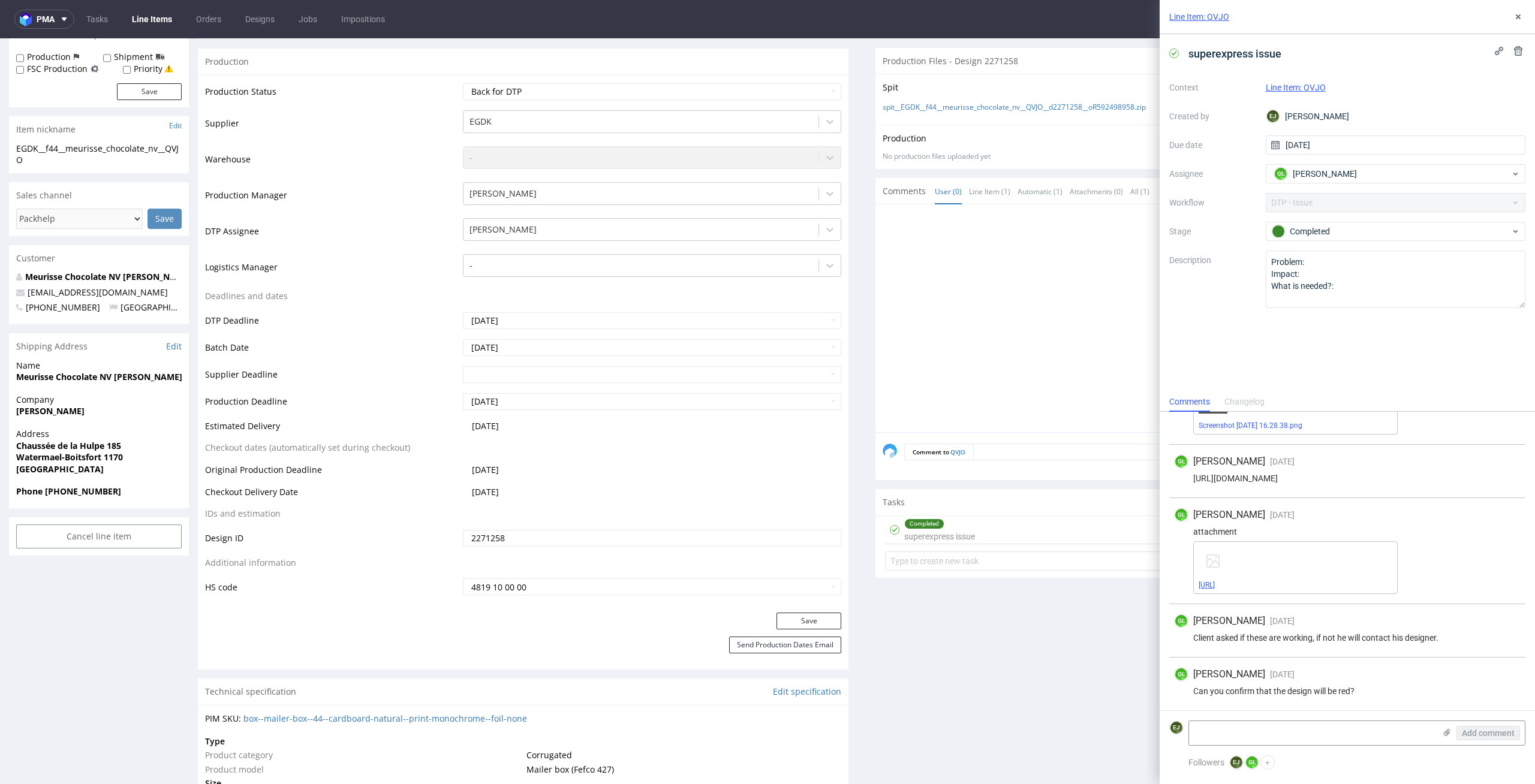
click at [1215, 585] on link "2367575-box-eu-mailer-box-44-cardboard-natural-print-monochrome-foil-none-ai_2.…" at bounding box center [1206, 585] width 16 height 8
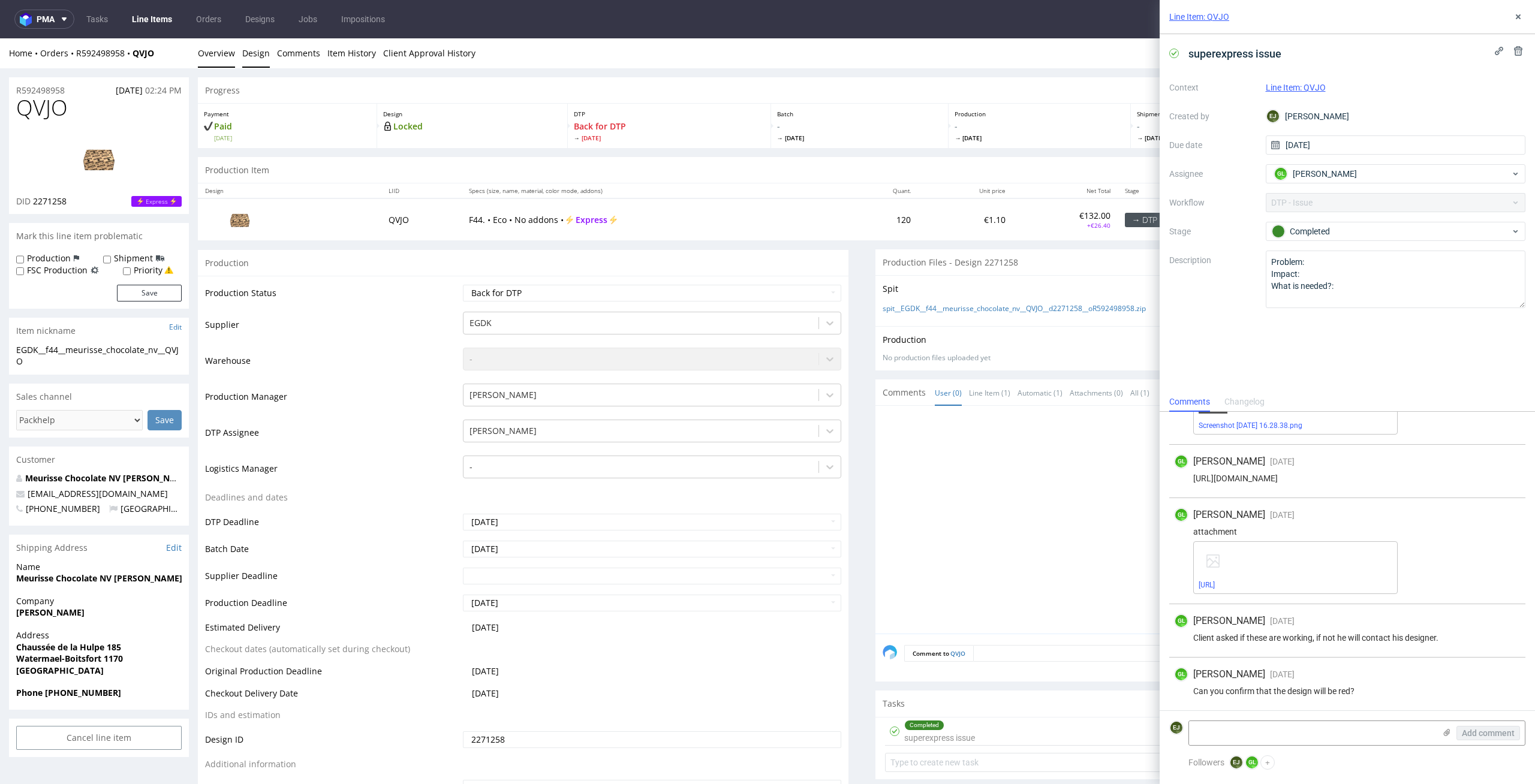
click at [256, 52] on link "Design" at bounding box center [256, 53] width 28 height 29
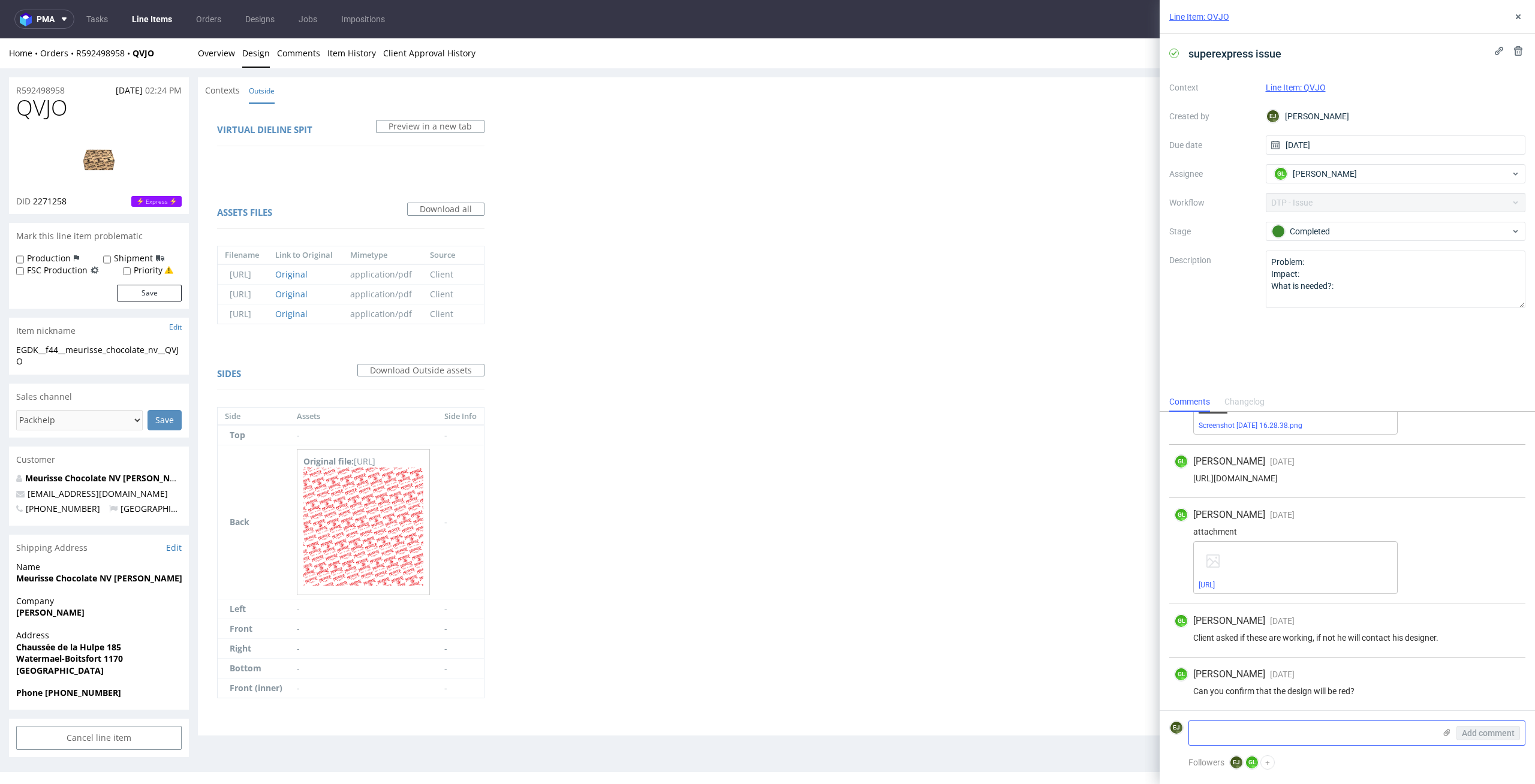
click at [1223, 726] on textarea at bounding box center [1311, 733] width 246 height 24
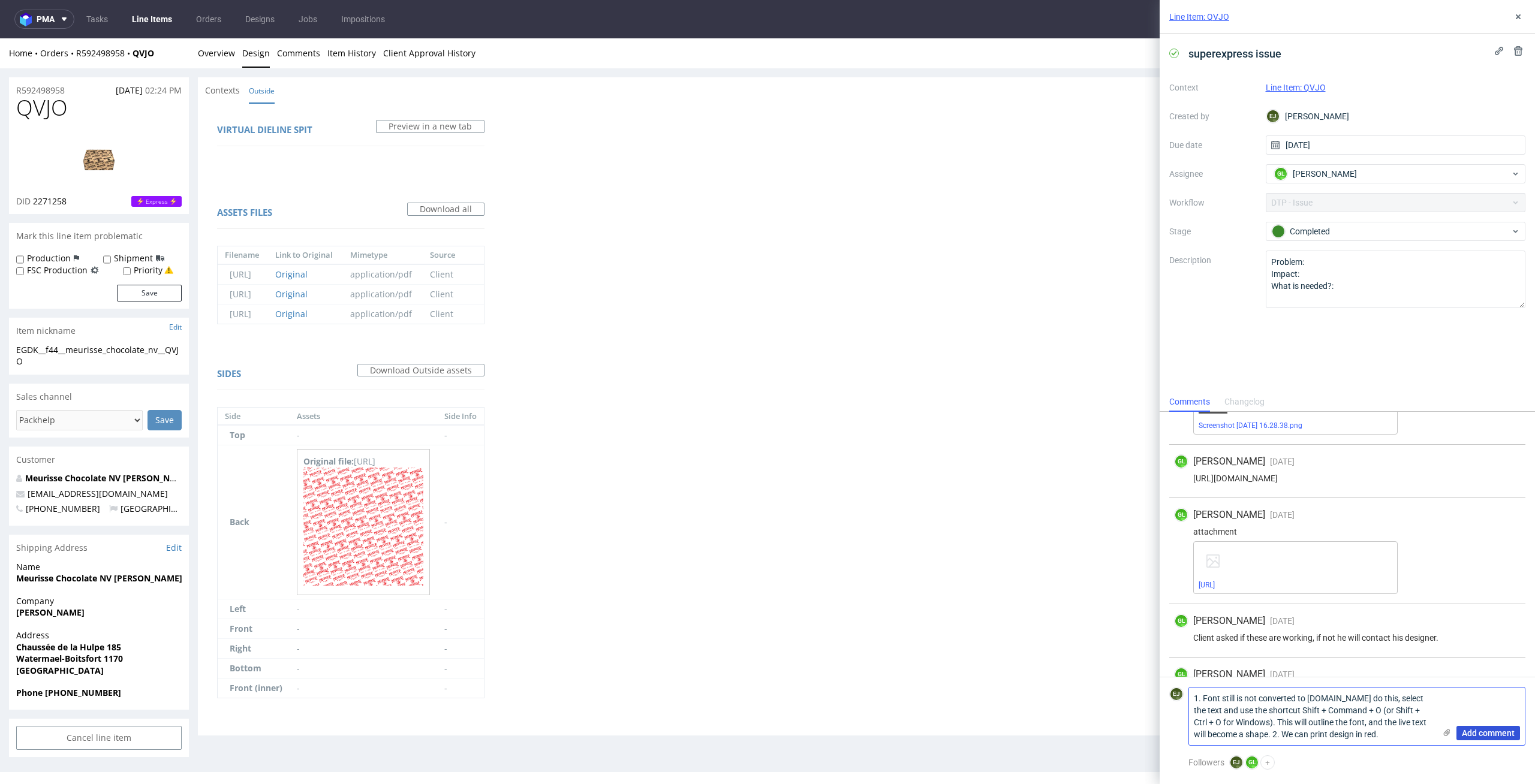
type textarea "1. Font still is not converted to curves.To do this, select the text and use th…"
click at [1506, 729] on span "Add comment" at bounding box center [1488, 733] width 53 height 8
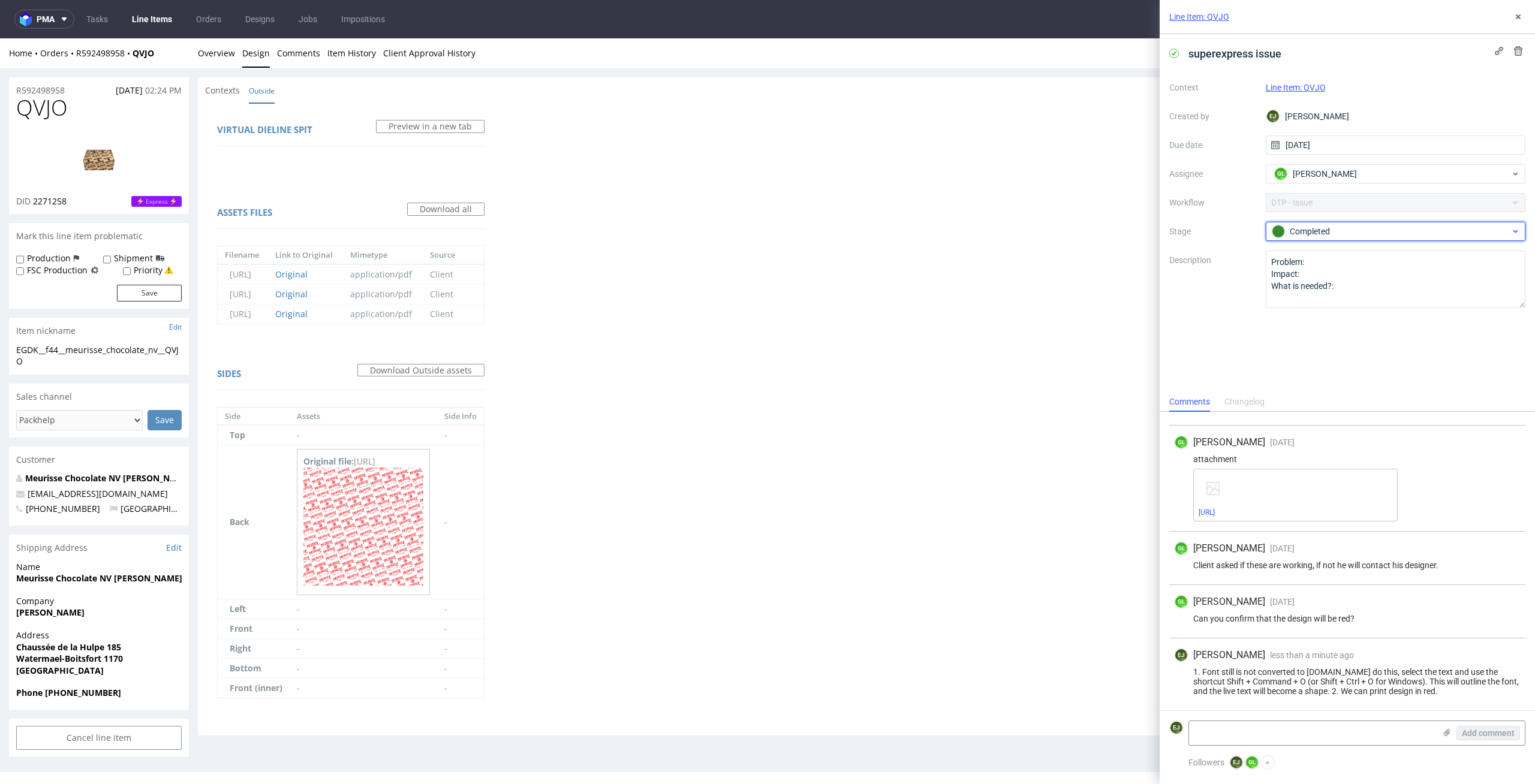
click at [1378, 227] on div "Completed" at bounding box center [1391, 231] width 239 height 13
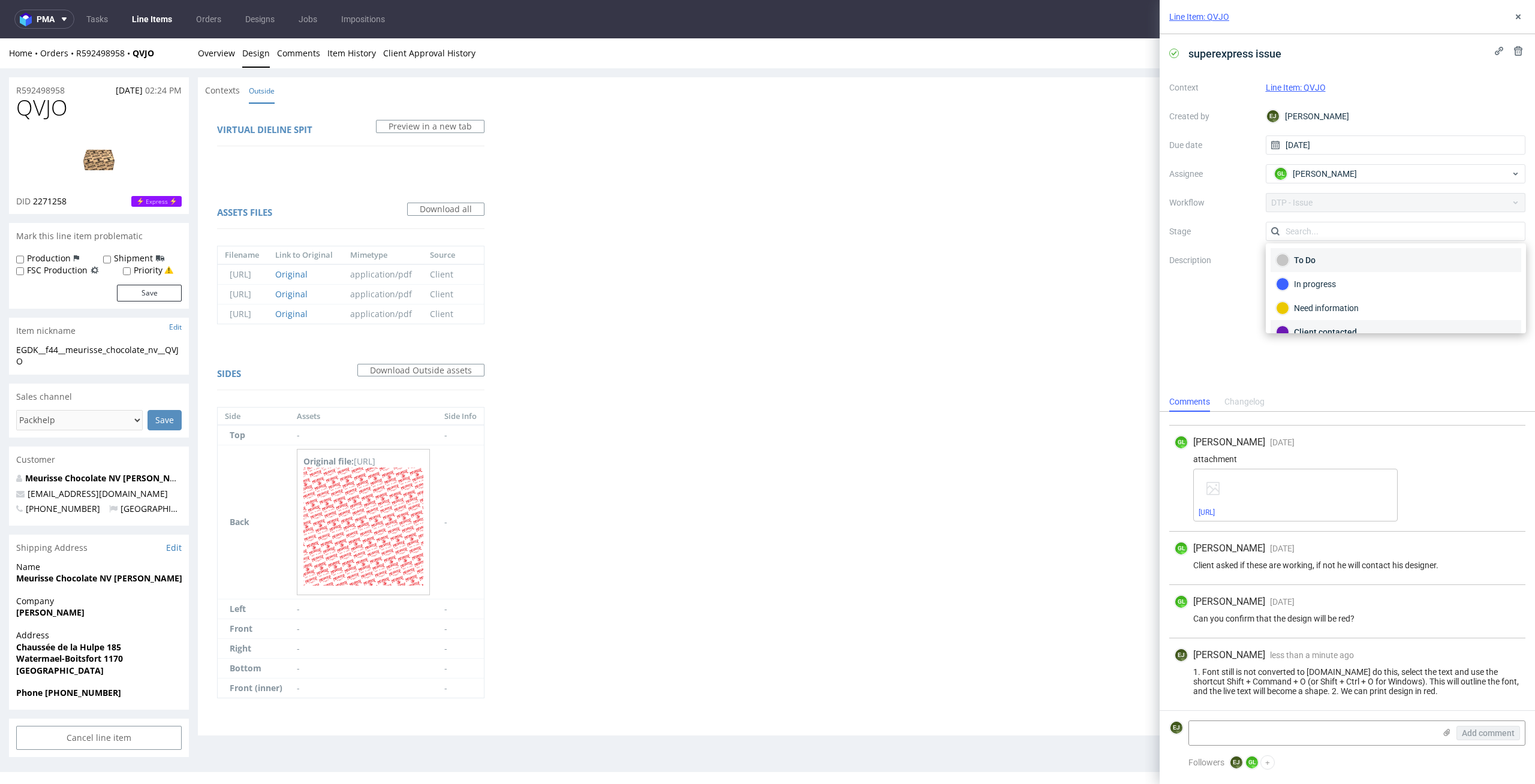
click at [1396, 256] on div "To Do" at bounding box center [1396, 260] width 240 height 13
click at [212, 65] on link "Overview" at bounding box center [216, 53] width 37 height 29
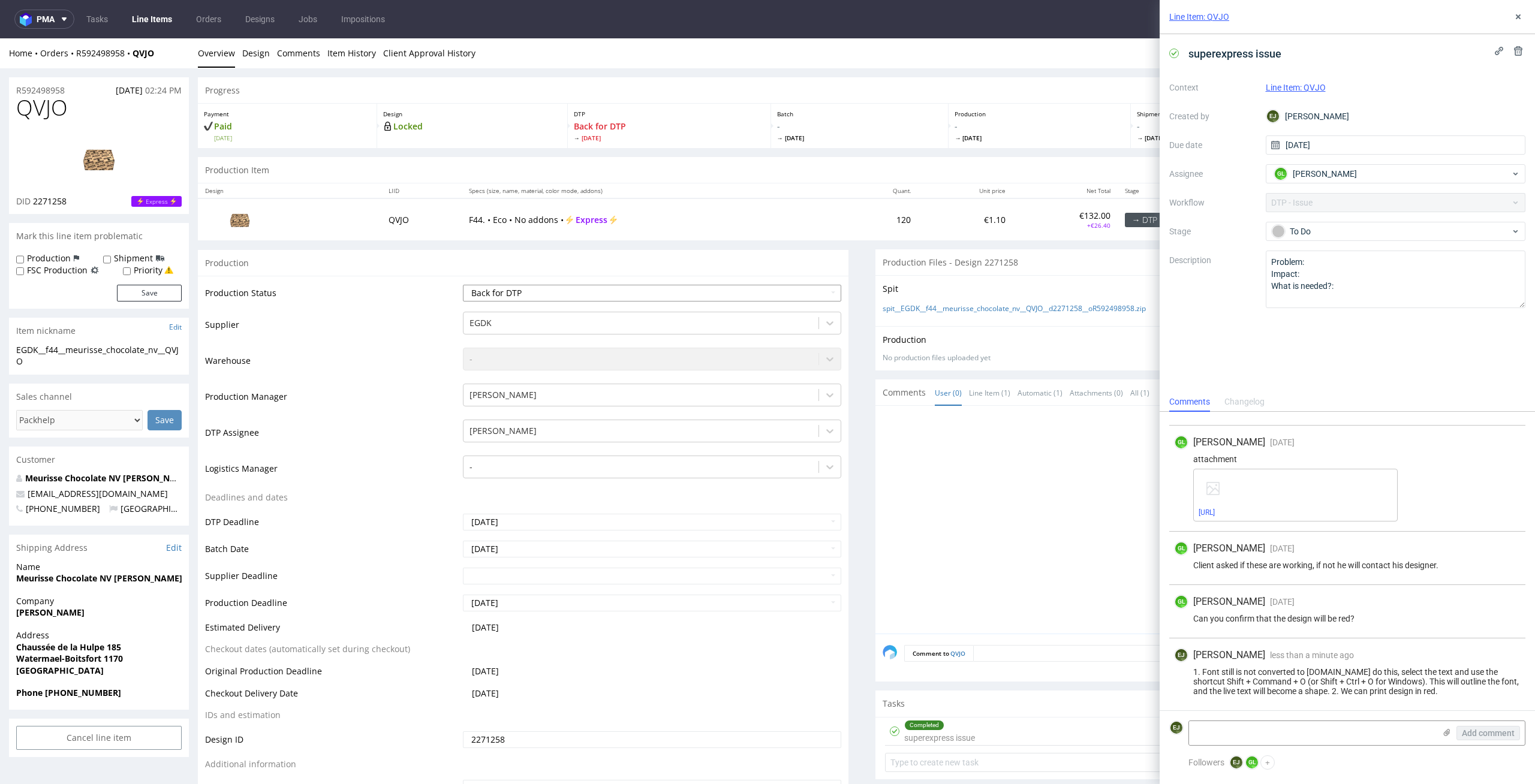
click at [632, 290] on select "Waiting for Artwork Waiting for Diecut Waiting for Mockup Waiting for DTP Waiti…" at bounding box center [652, 293] width 379 height 17
select select "dtp_issue"
click at [463, 285] on select "Waiting for Artwork Waiting for Diecut Waiting for Mockup Waiting for DTP Waiti…" at bounding box center [652, 293] width 379 height 17
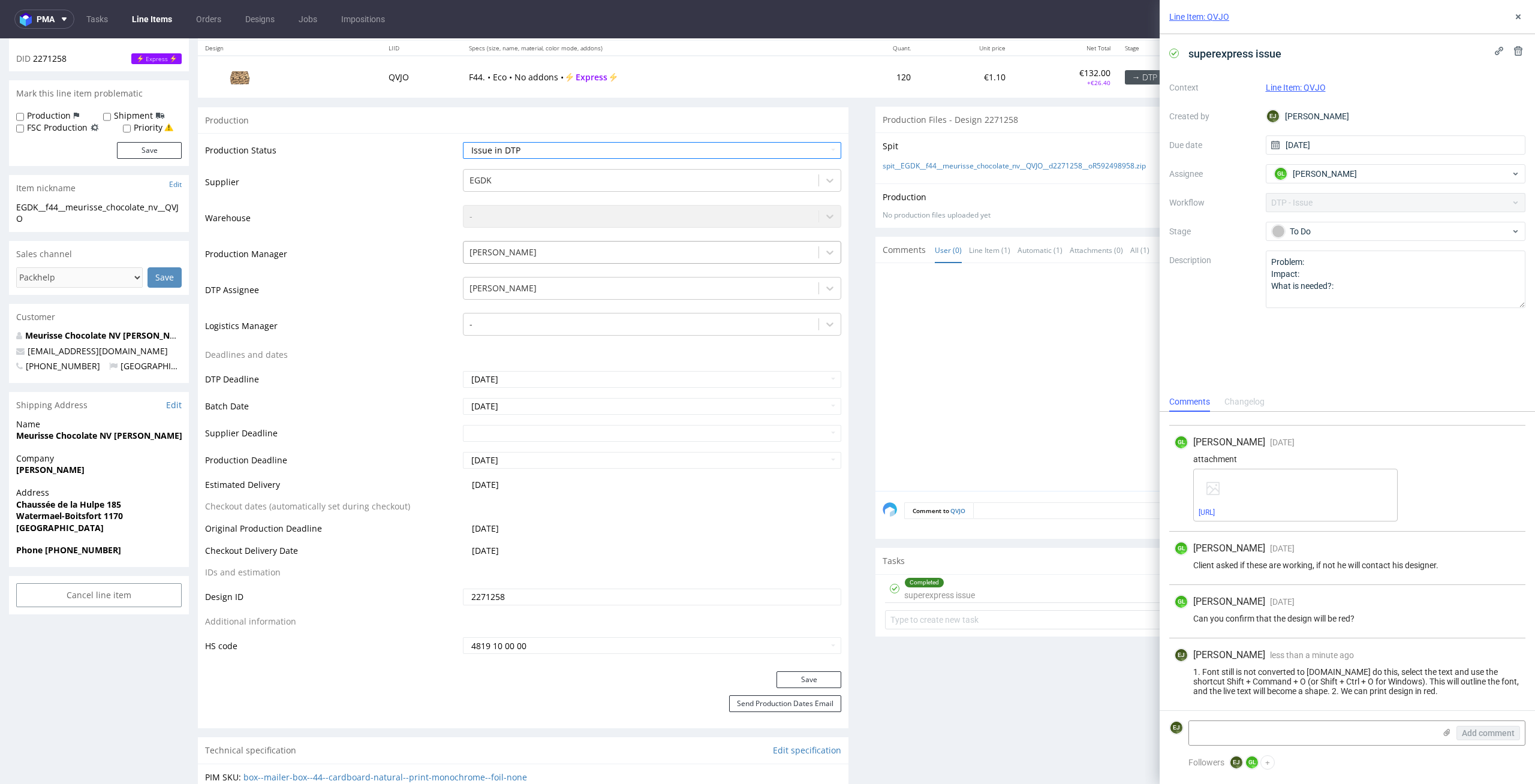
scroll to position [283, 0]
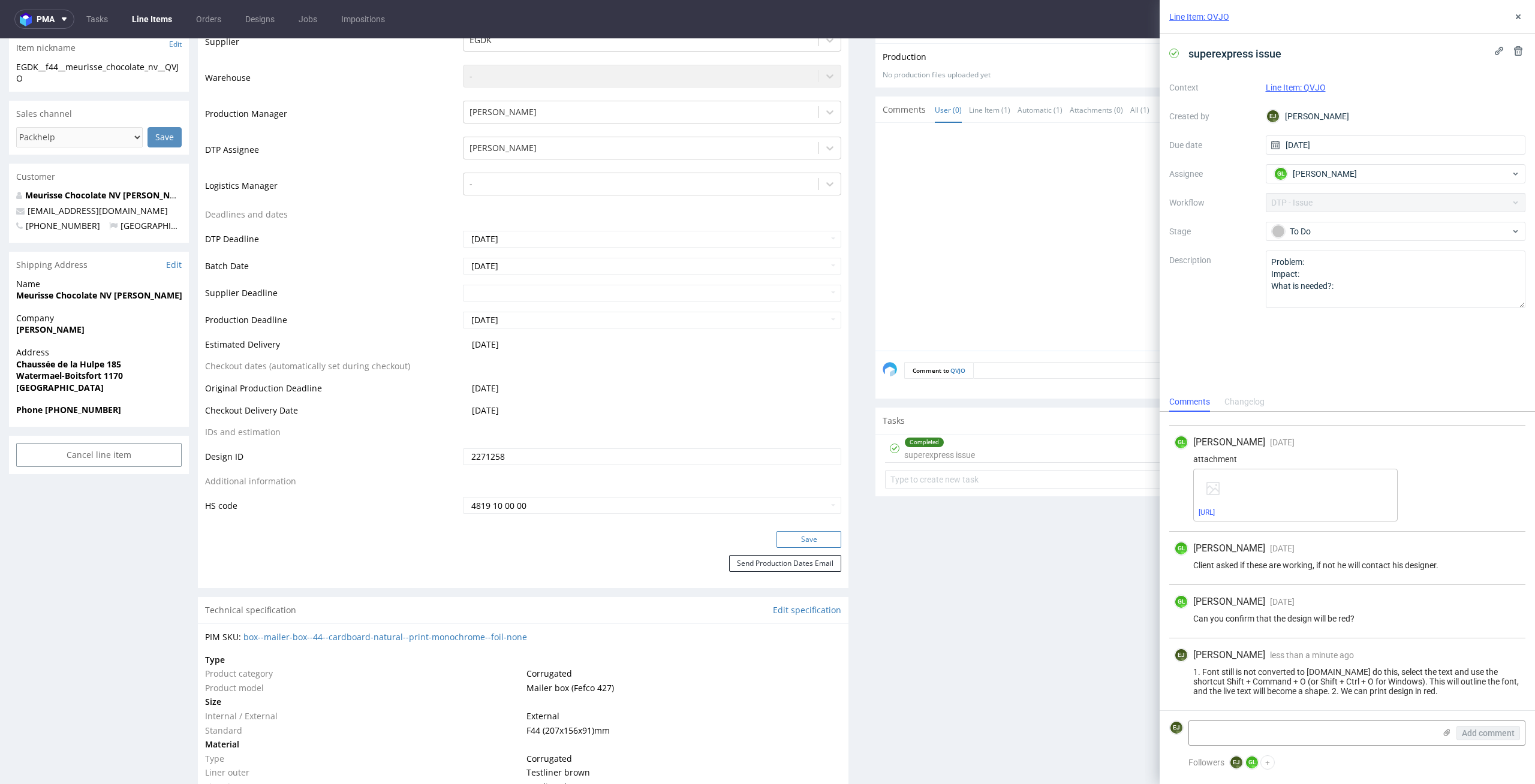
click at [826, 537] on button "Save" at bounding box center [809, 539] width 65 height 17
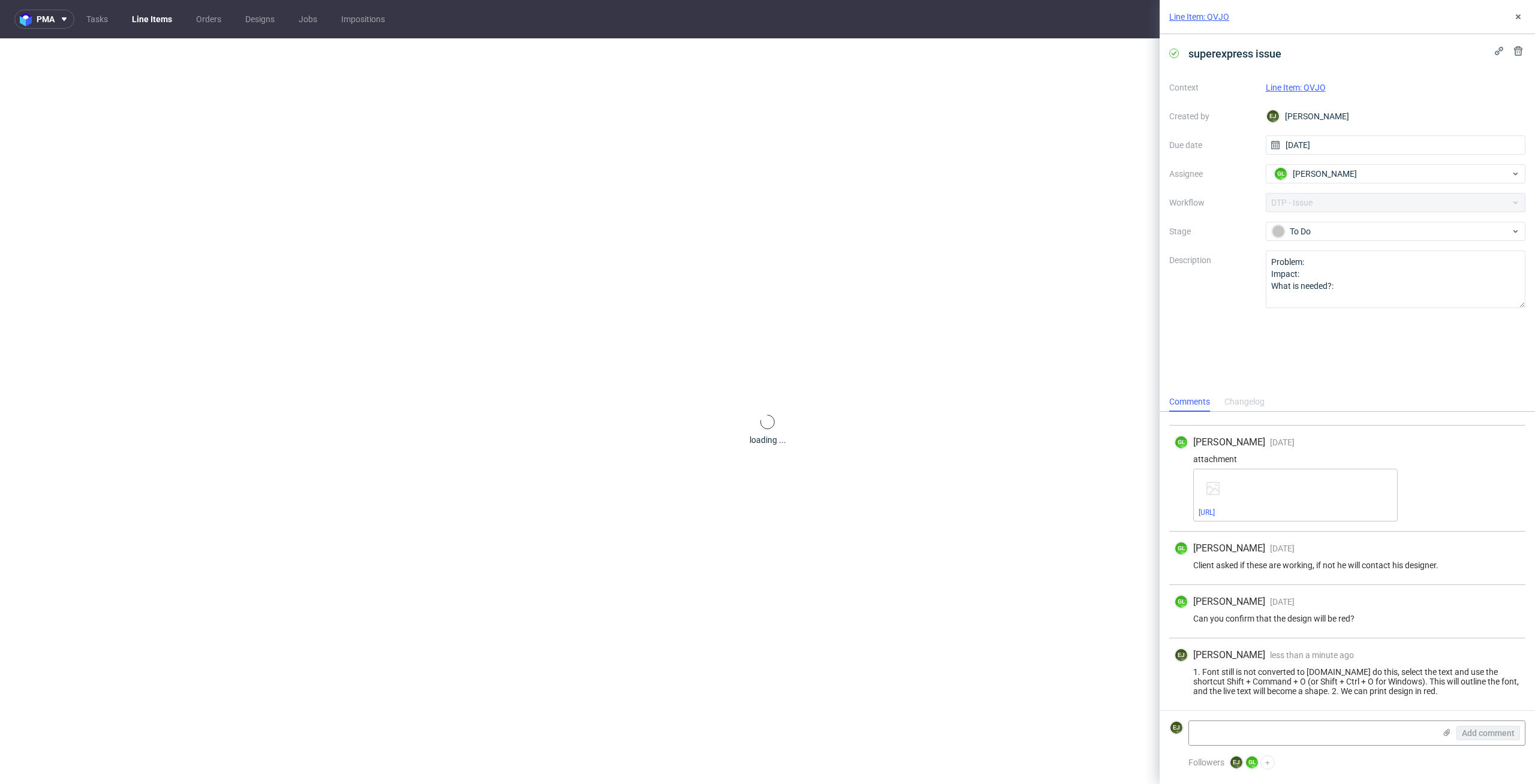
scroll to position [0, 0]
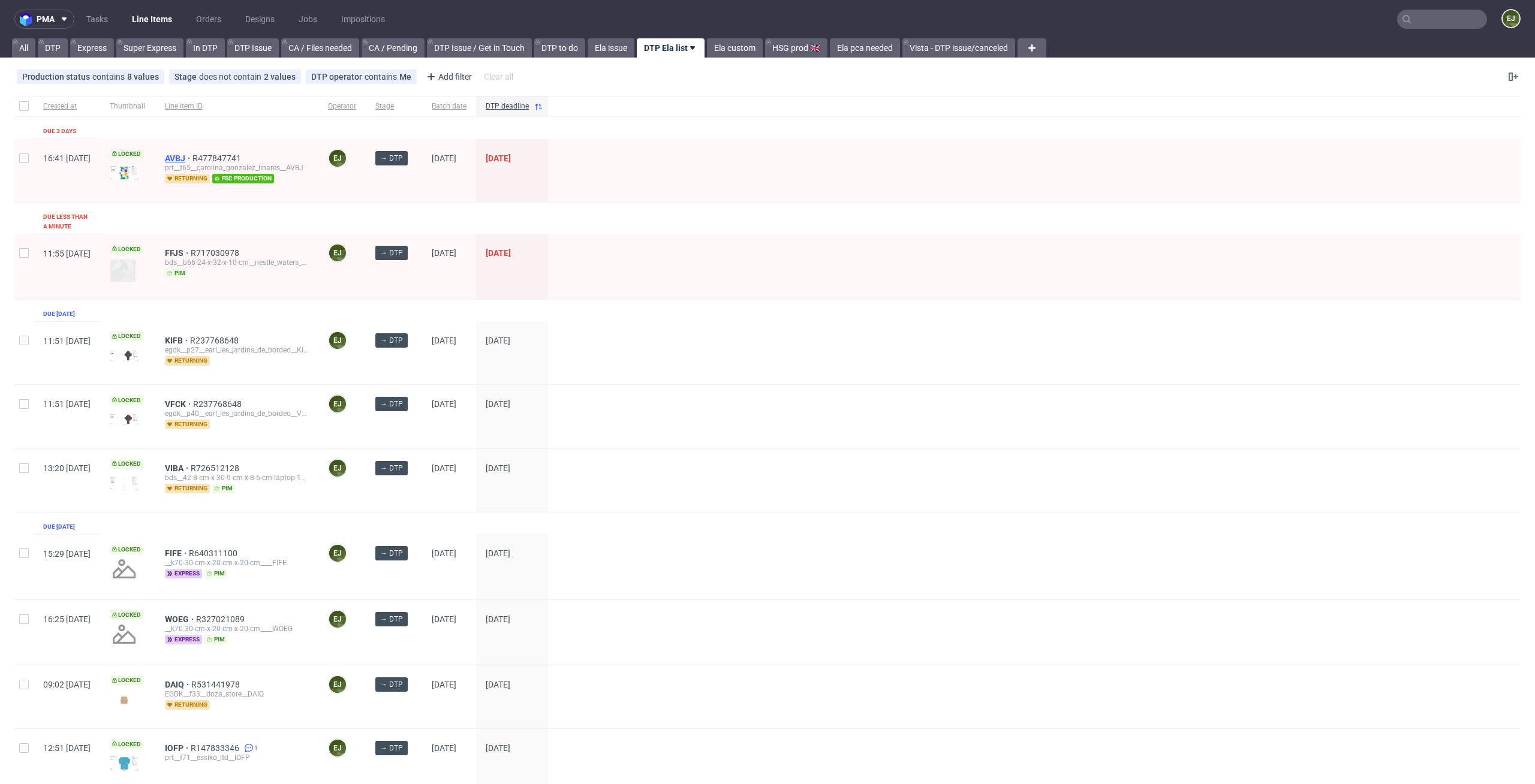
click at [192, 162] on span "AVBJ" at bounding box center [179, 158] width 28 height 10
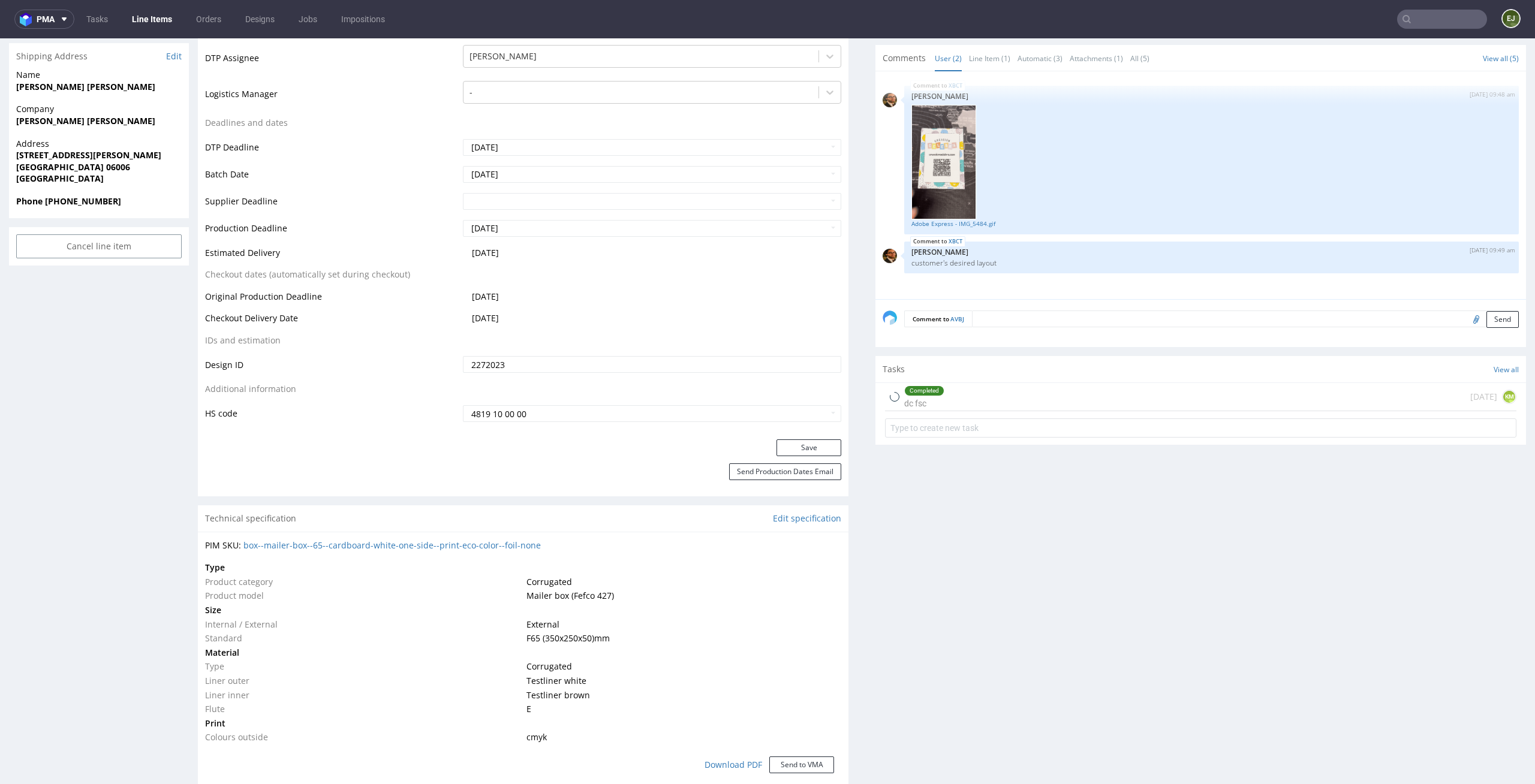
scroll to position [499, 0]
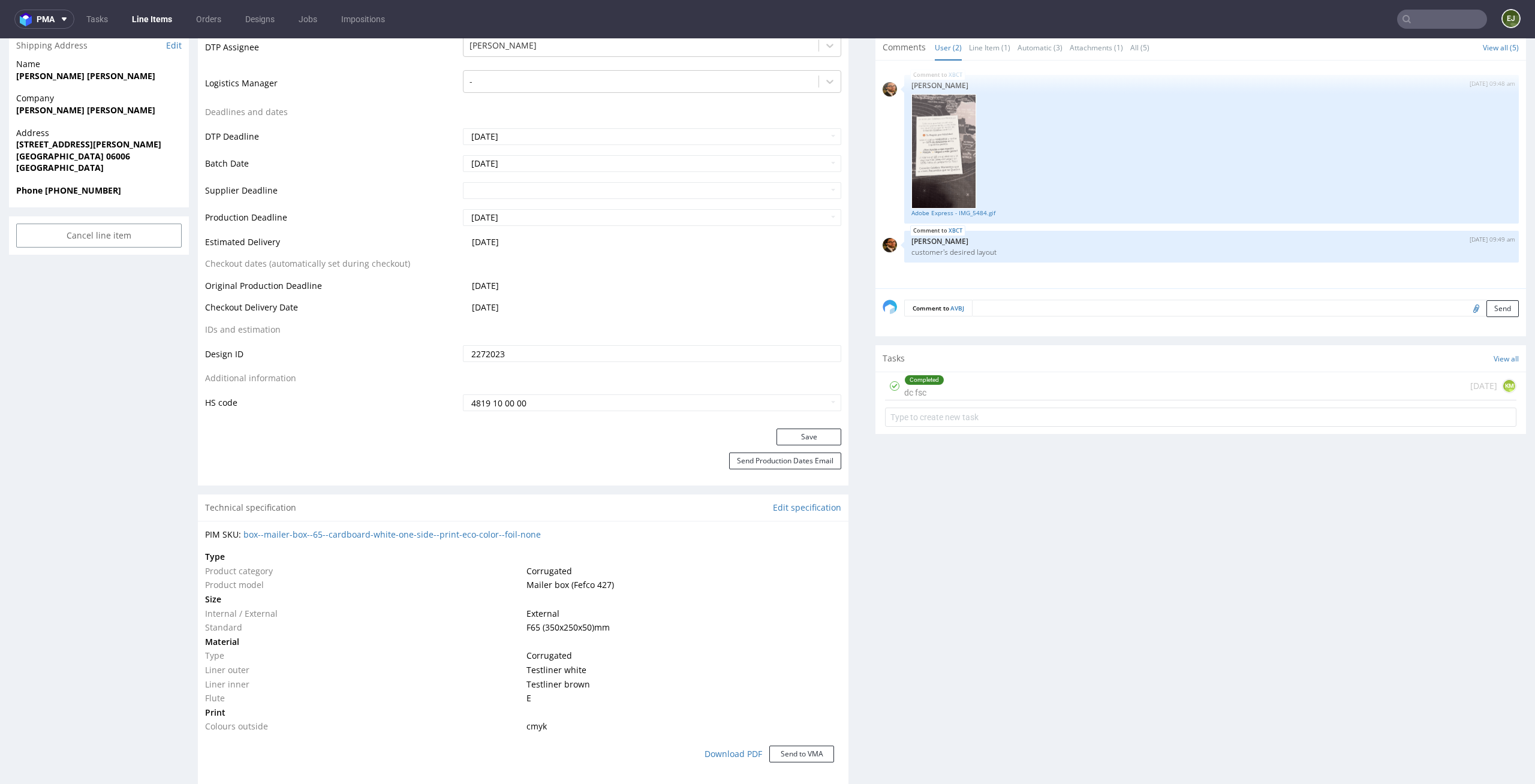
click at [984, 387] on div "Completed dc fsc today KM" at bounding box center [1201, 386] width 631 height 28
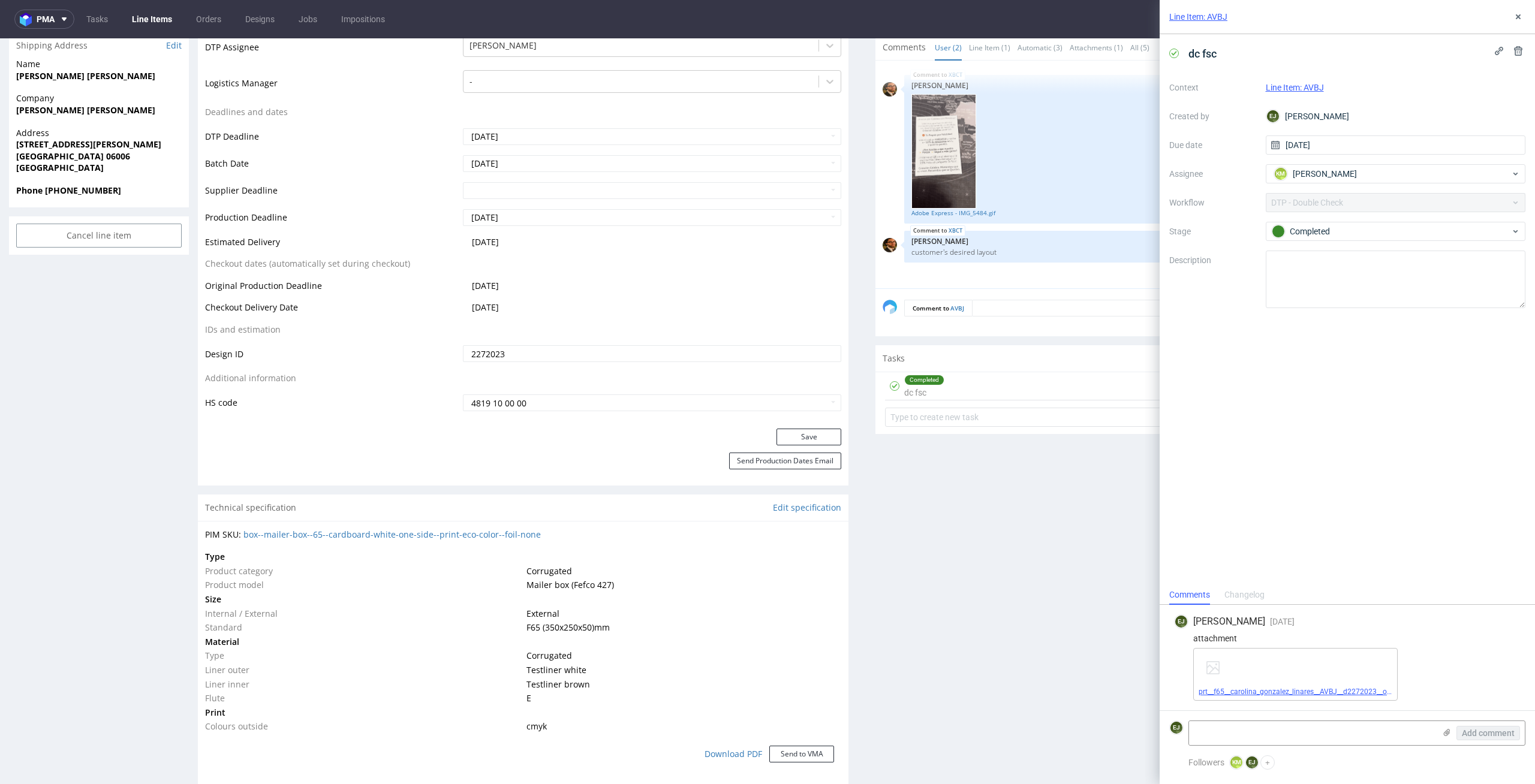
click at [1255, 692] on link "prt__f65__carolina_gonzalez_linares__AVBJ__d2272023__oR477847741__outside.pdf" at bounding box center [1335, 692] width 273 height 8
click at [1521, 17] on icon at bounding box center [1518, 17] width 10 height 10
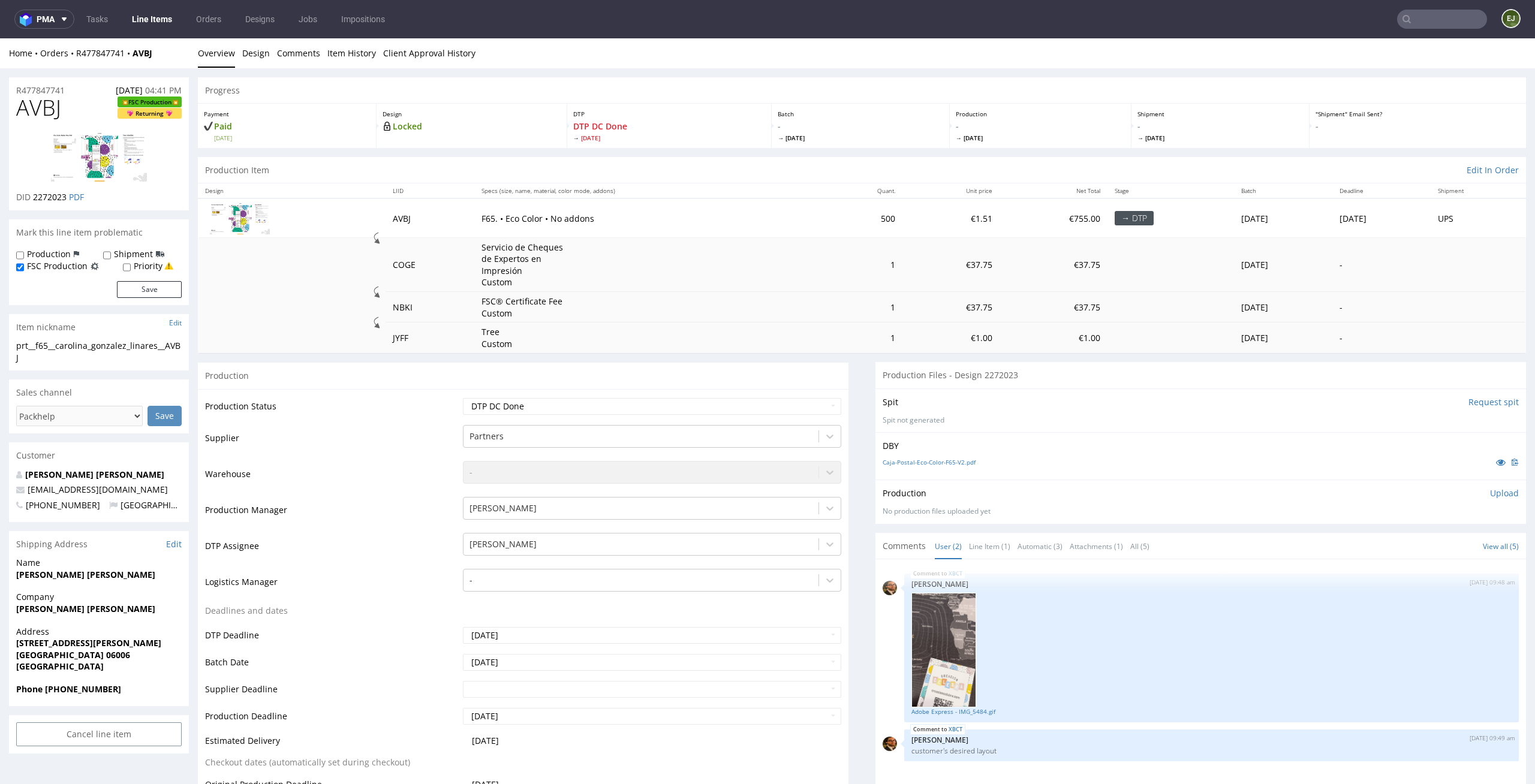
click at [1491, 499] on p "Upload" at bounding box center [1504, 494] width 29 height 12
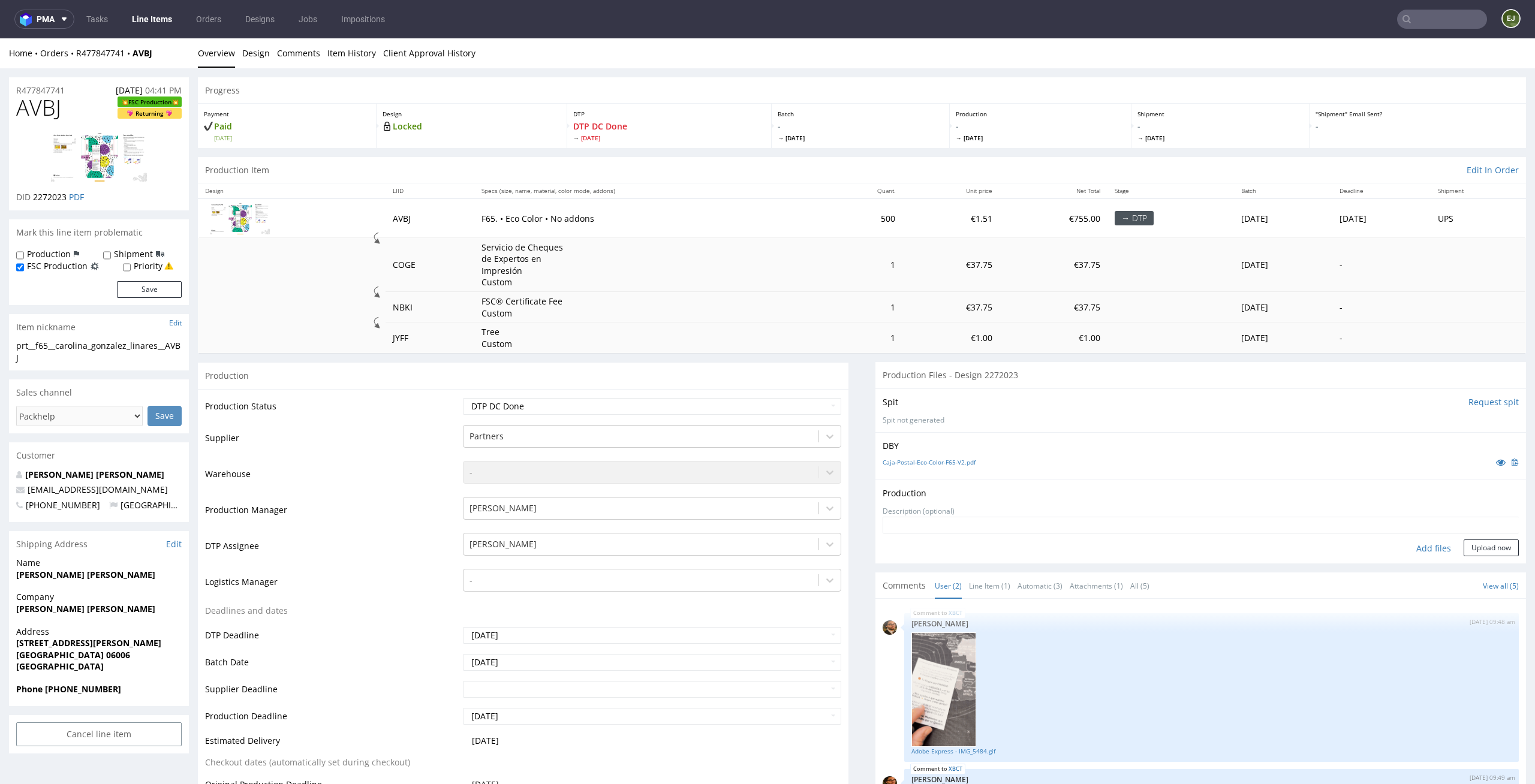
click at [1408, 545] on div "Add files" at bounding box center [1433, 548] width 60 height 18
type input "C:\fakepath\prt__f65__carolina_gonzalez_linares__AVBJ__d2272023__oR477847741__o…"
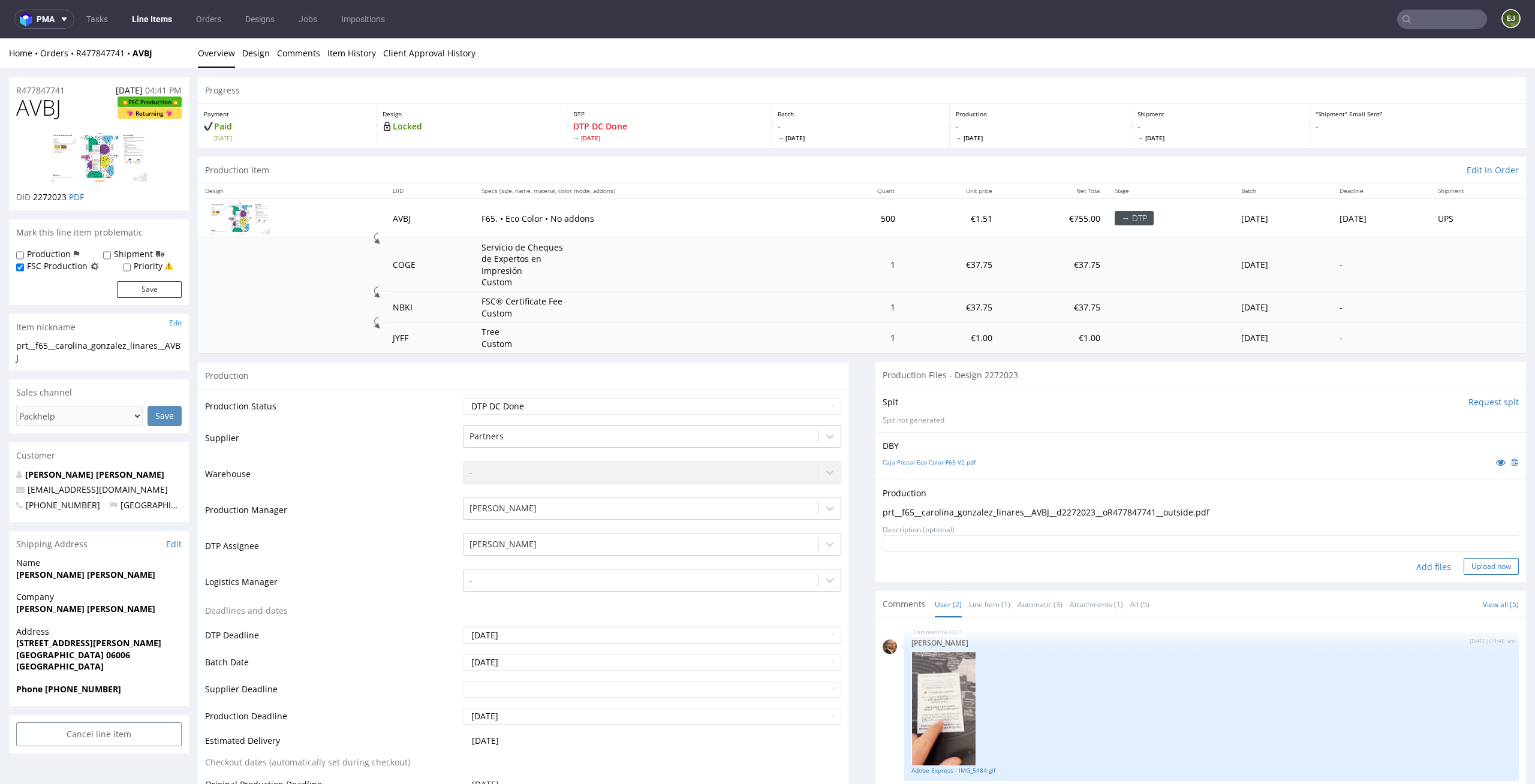
click at [1468, 569] on button "Upload now" at bounding box center [1491, 566] width 55 height 17
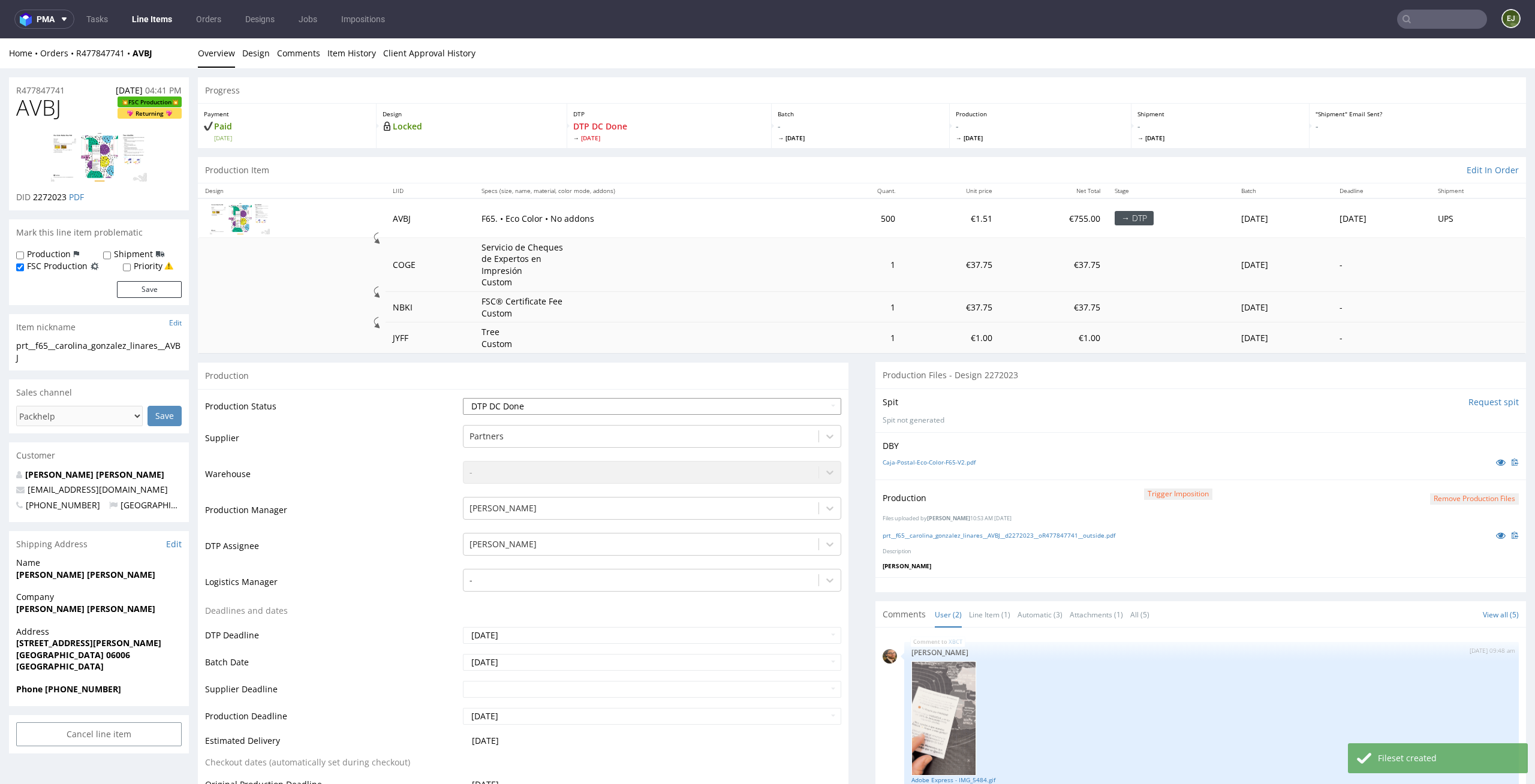
click at [823, 411] on select "Waiting for Artwork Waiting for Diecut Waiting for Mockup Waiting for DTP Waiti…" at bounding box center [652, 406] width 379 height 17
select select "dtp_production_ready"
click at [463, 398] on select "Waiting for Artwork Waiting for Diecut Waiting for Mockup Waiting for DTP Waiti…" at bounding box center [652, 406] width 379 height 17
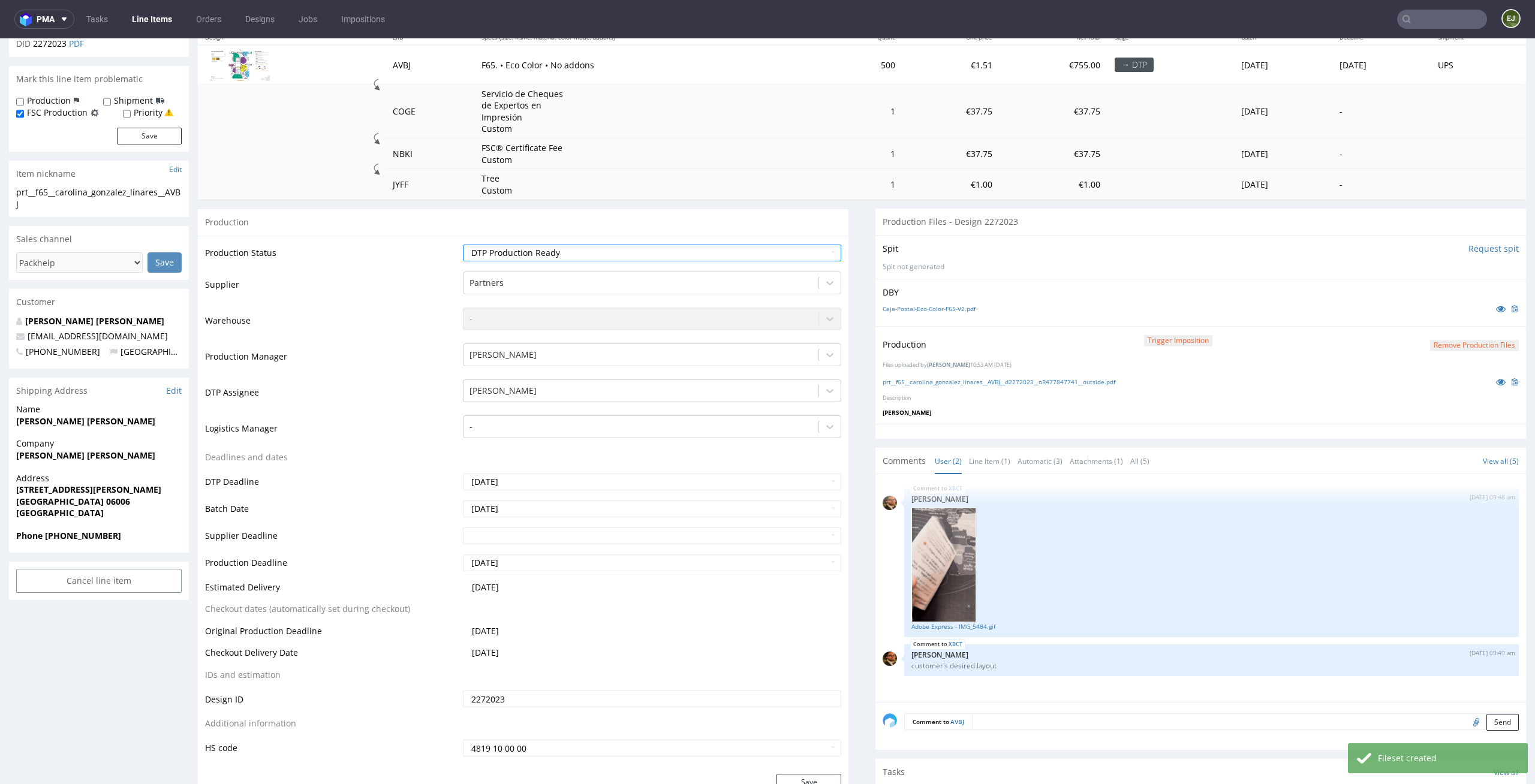
scroll to position [189, 0]
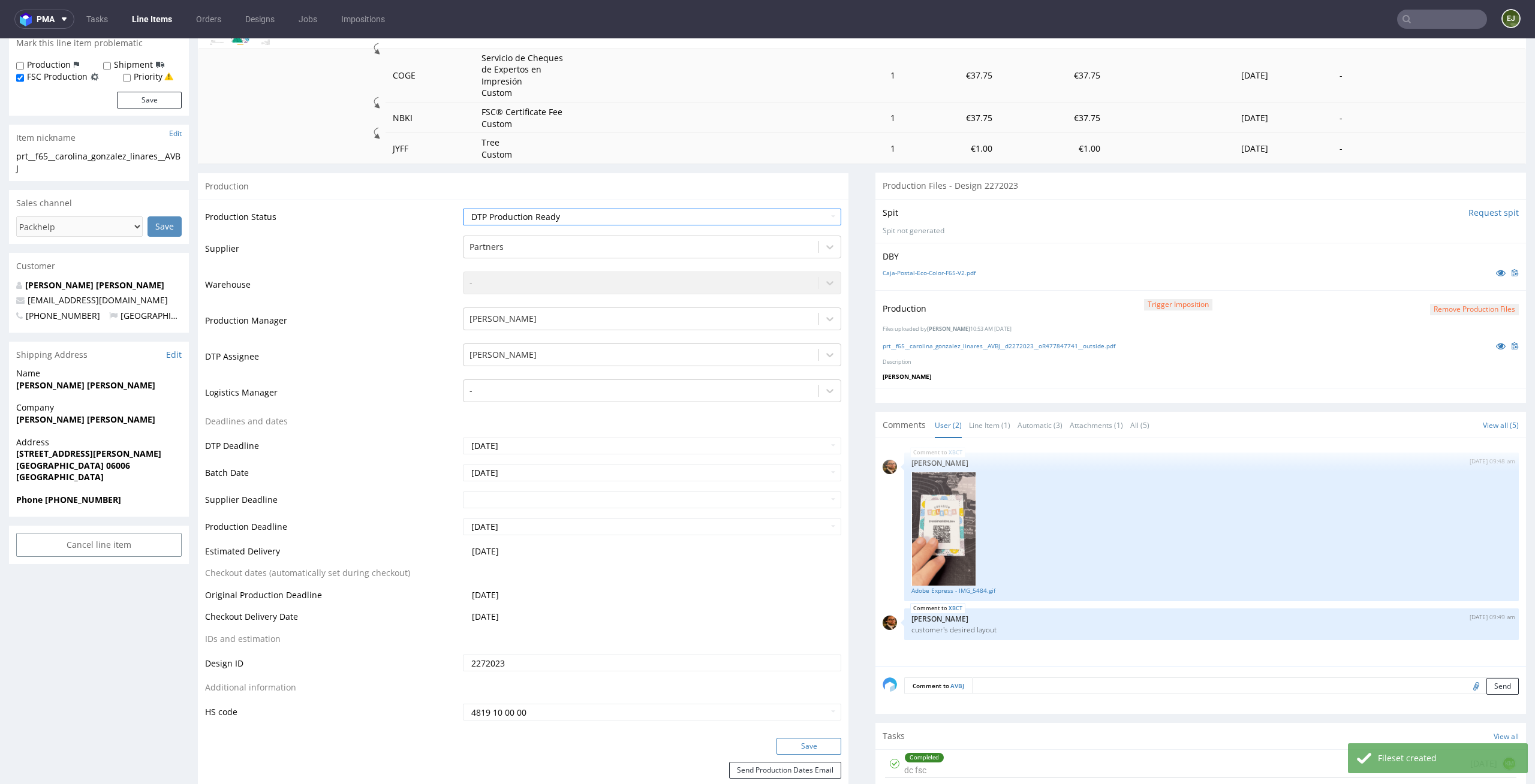
click at [808, 738] on button "Save" at bounding box center [809, 746] width 65 height 17
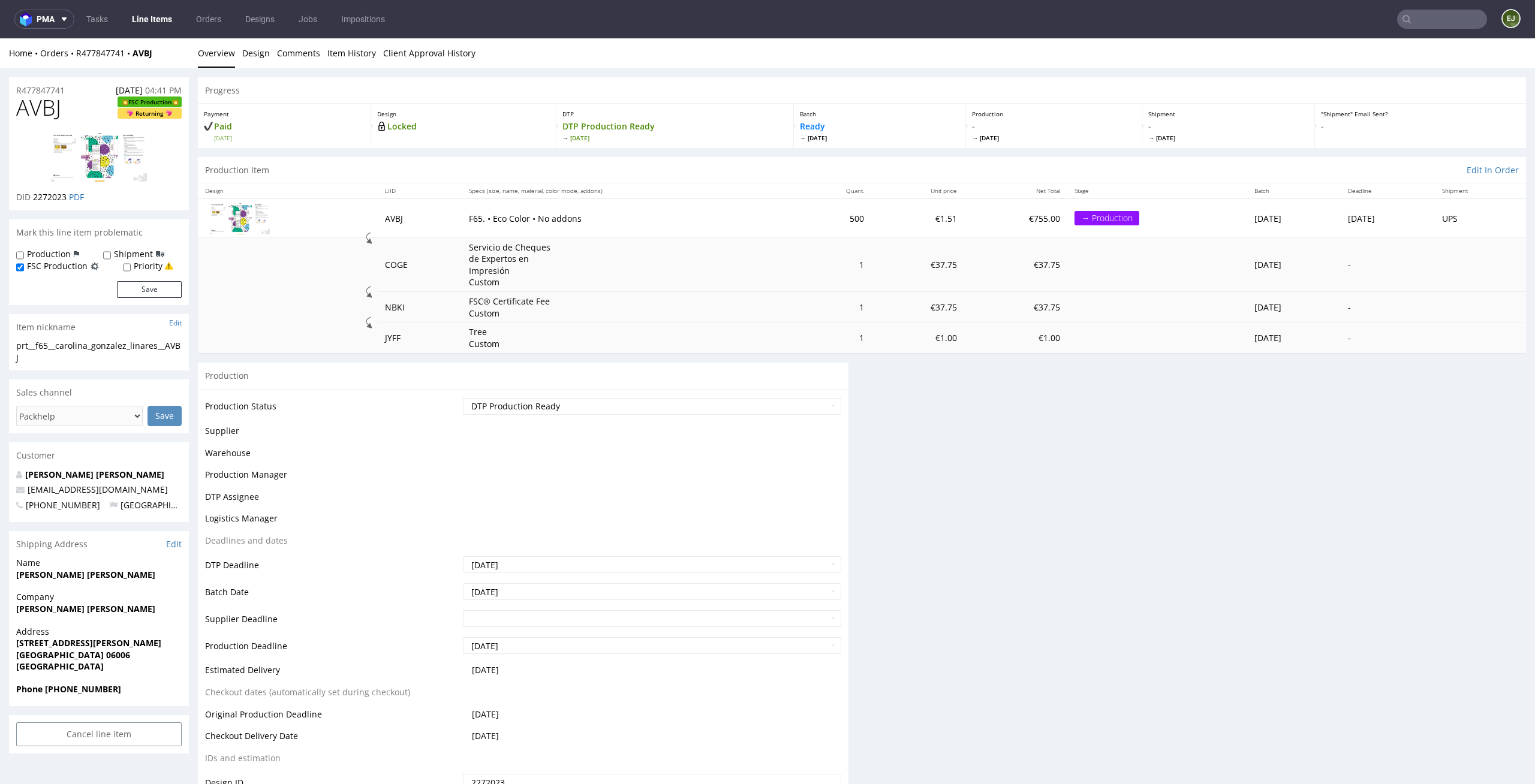
scroll to position [0, 0]
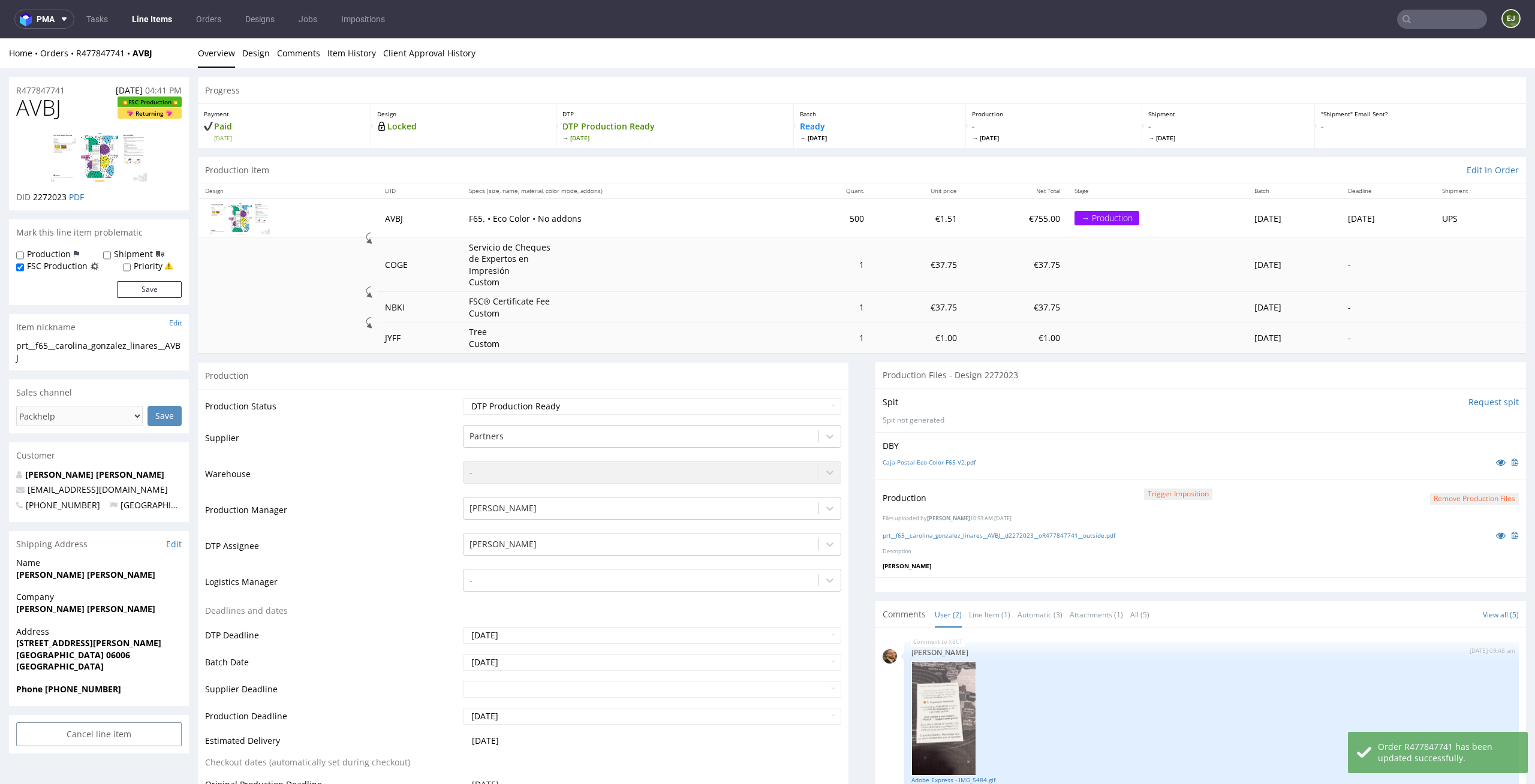
click at [155, 19] on link "Line Items" at bounding box center [152, 19] width 55 height 19
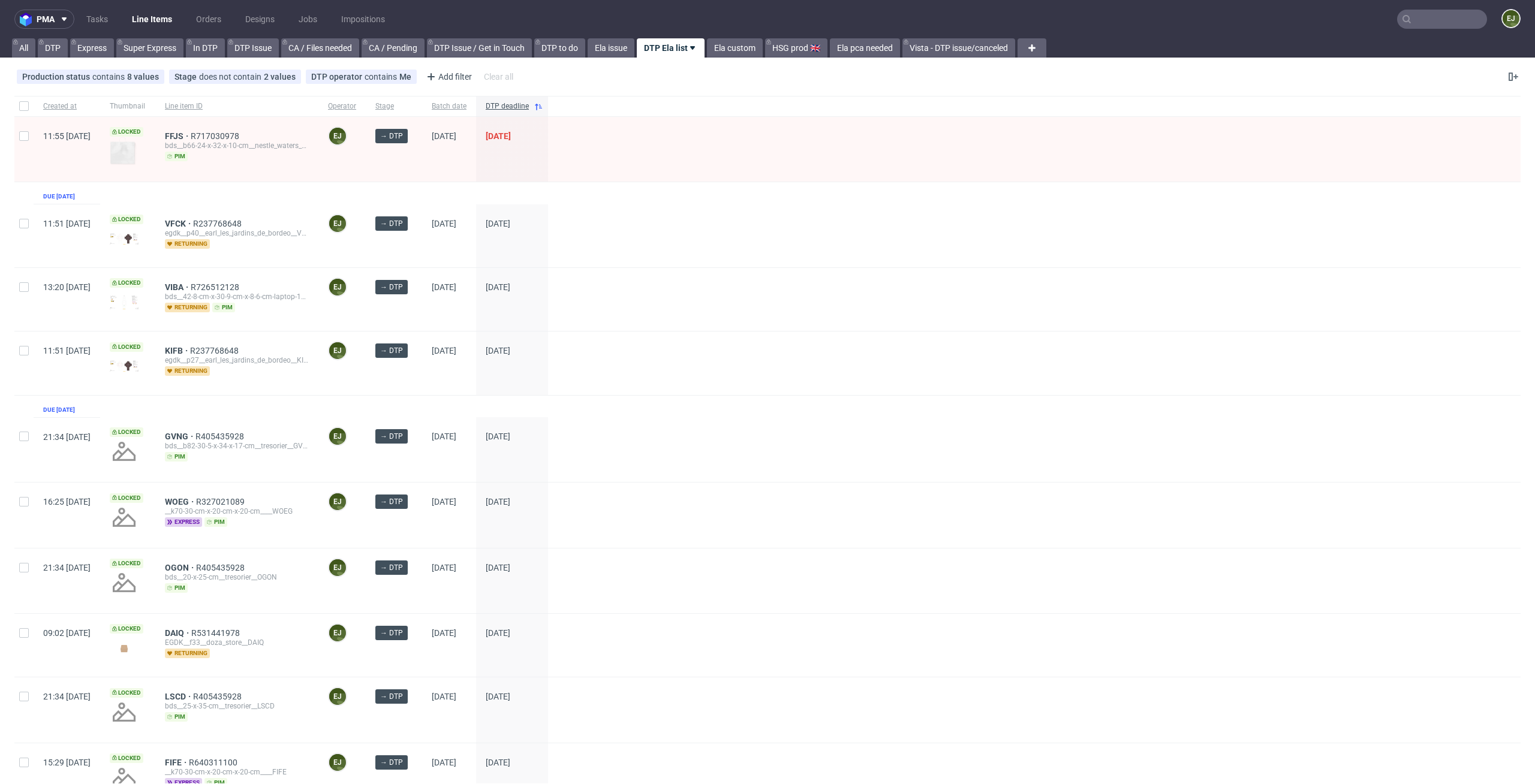
click at [1446, 21] on input "text" at bounding box center [1442, 19] width 90 height 19
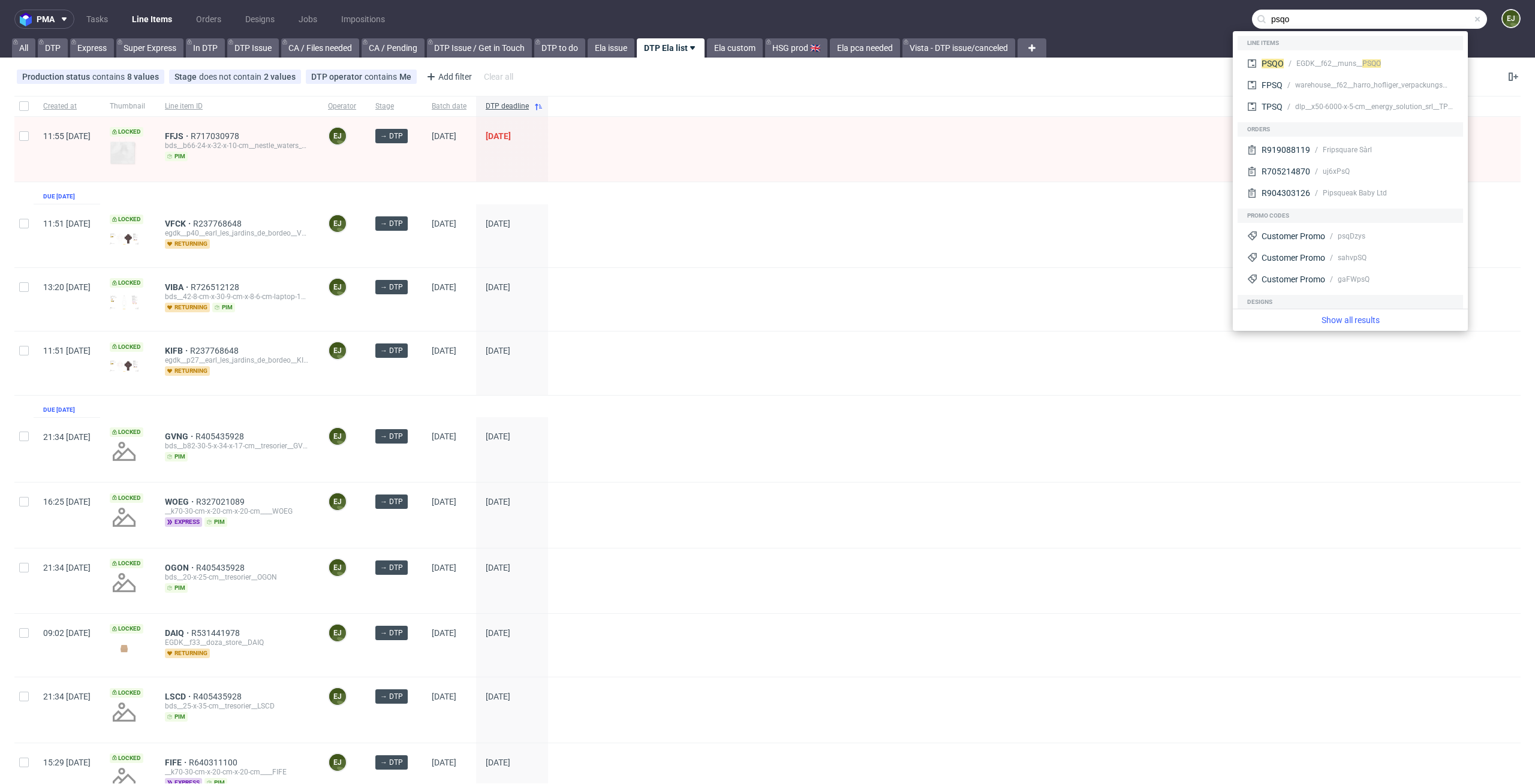
type input "psqo"
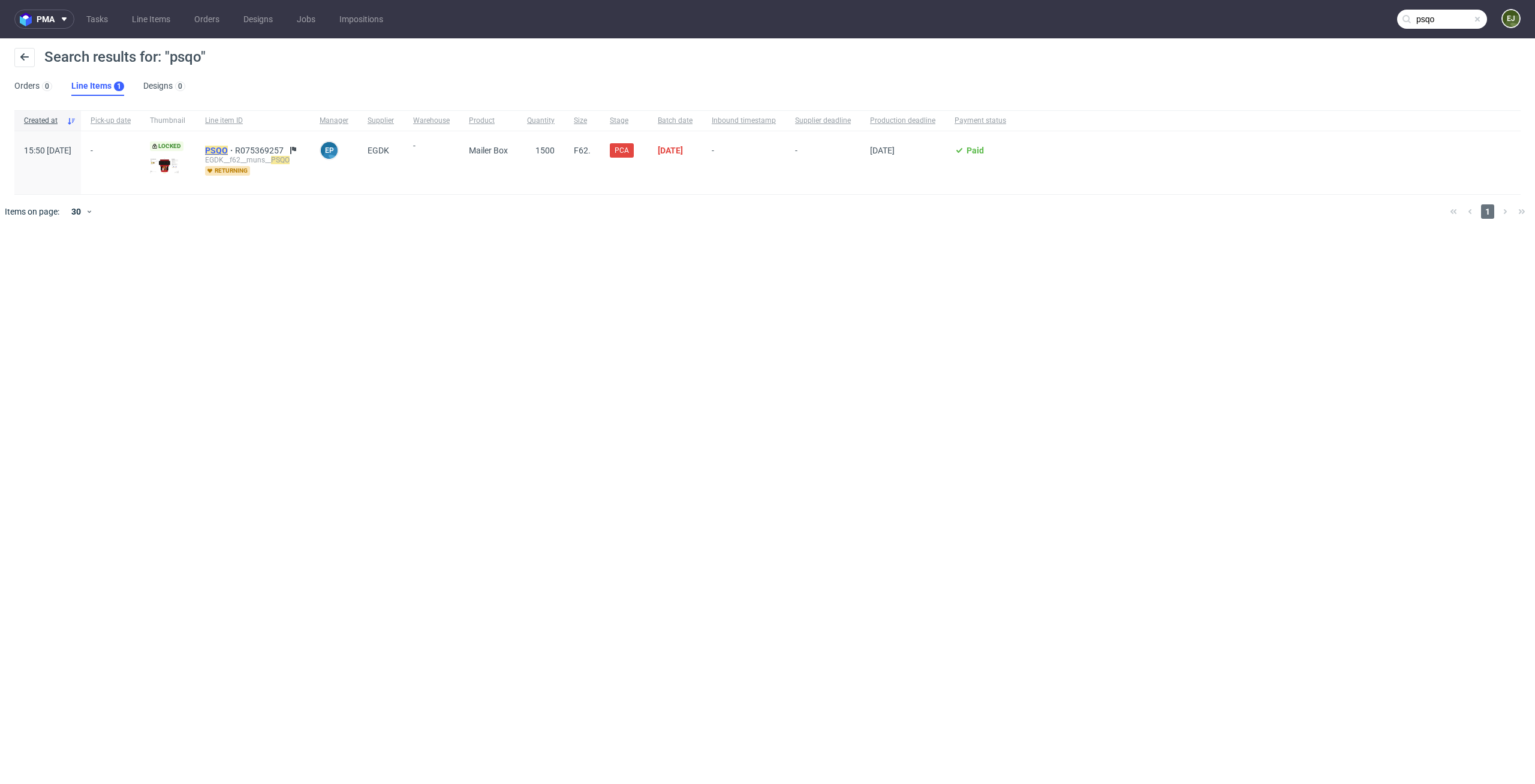
click at [228, 151] on mark "PSQO" at bounding box center [216, 150] width 23 height 10
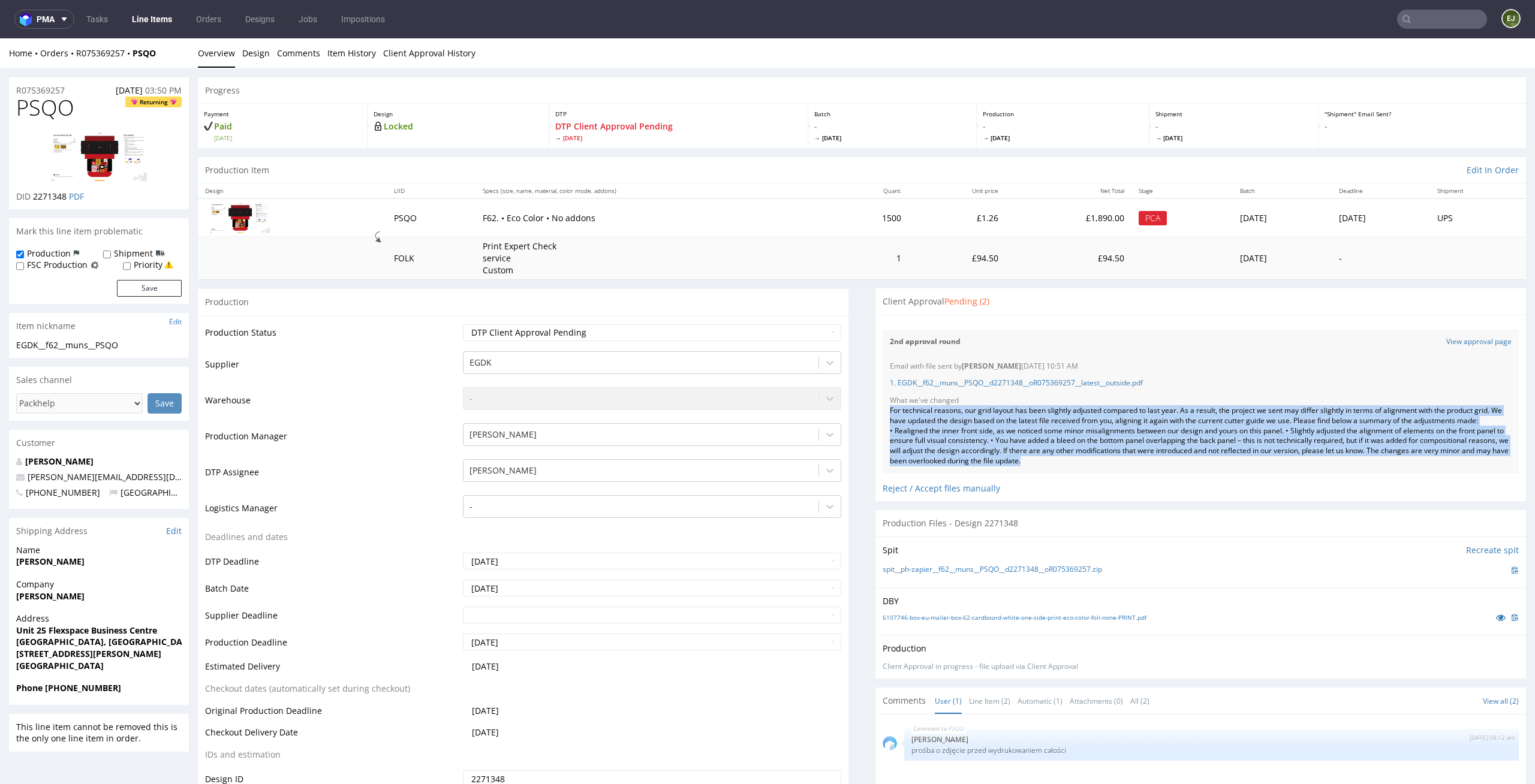
drag, startPoint x: 1209, startPoint y: 465, endPoint x: 875, endPoint y: 410, distance: 338.5
click at [883, 410] on div "Email with file sent by Elżbieta Jelińska 13.10.2025 10:51 AM 1. EGDK__f62__mun…" at bounding box center [1201, 414] width 636 height 119
copy div "For technical reasons, our grid layout has been slightly adjusted compared to l…"
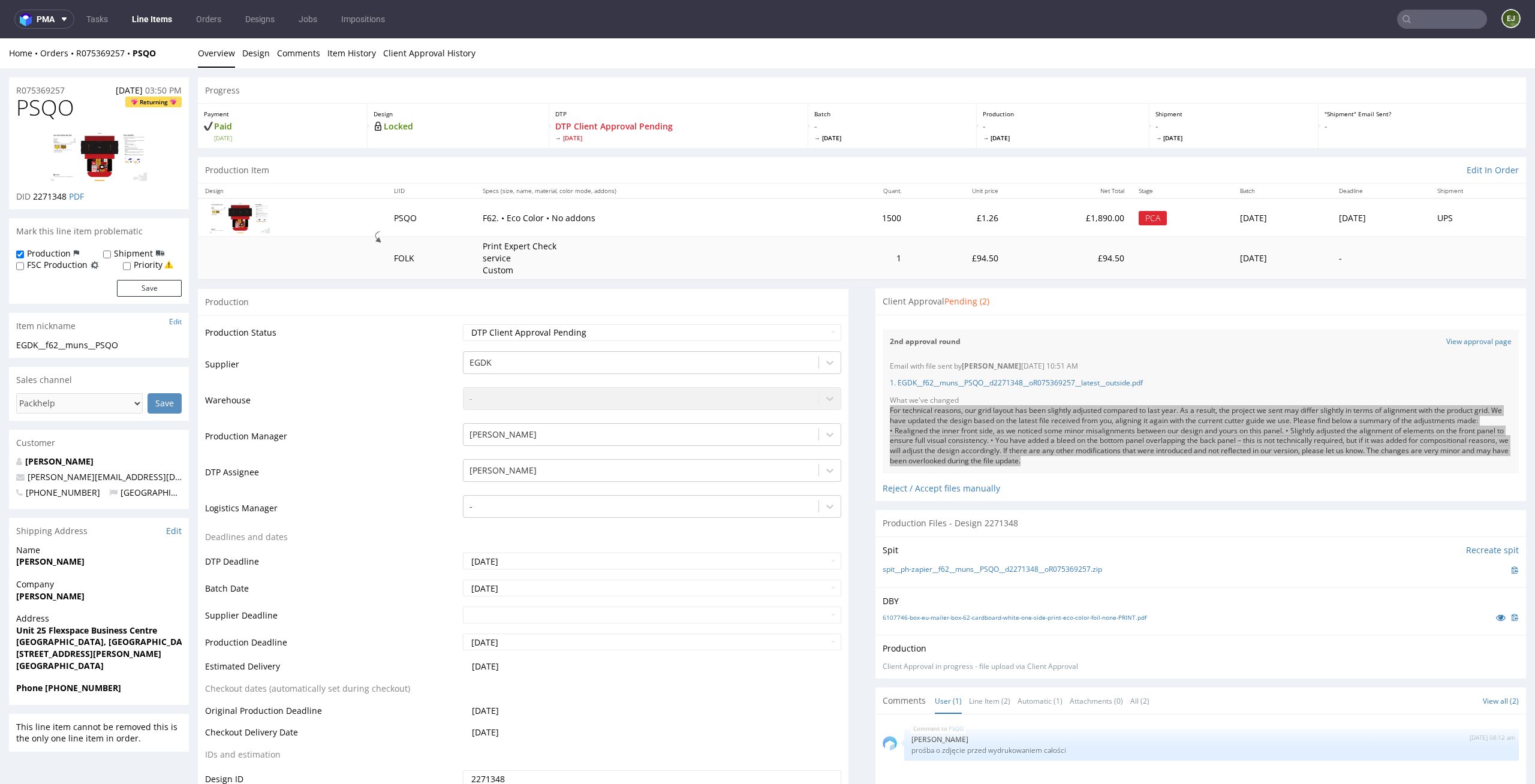
click at [158, 31] on nav "pma Tasks Line Items Orders Designs Jobs Impositions EJ" at bounding box center [767, 19] width 1535 height 38
click at [153, 22] on link "Line Items" at bounding box center [152, 19] width 55 height 19
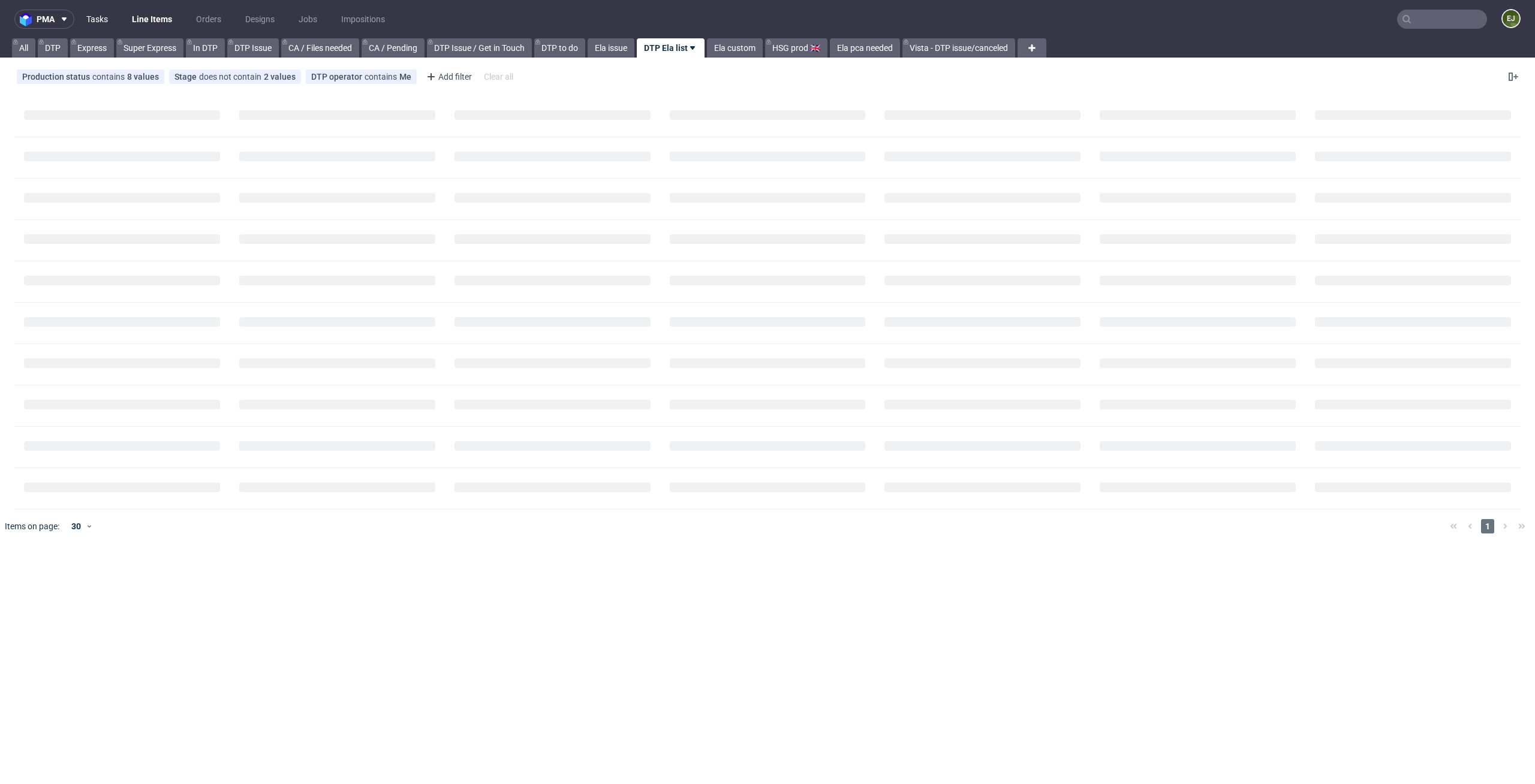
click at [88, 11] on link "Tasks" at bounding box center [97, 19] width 36 height 19
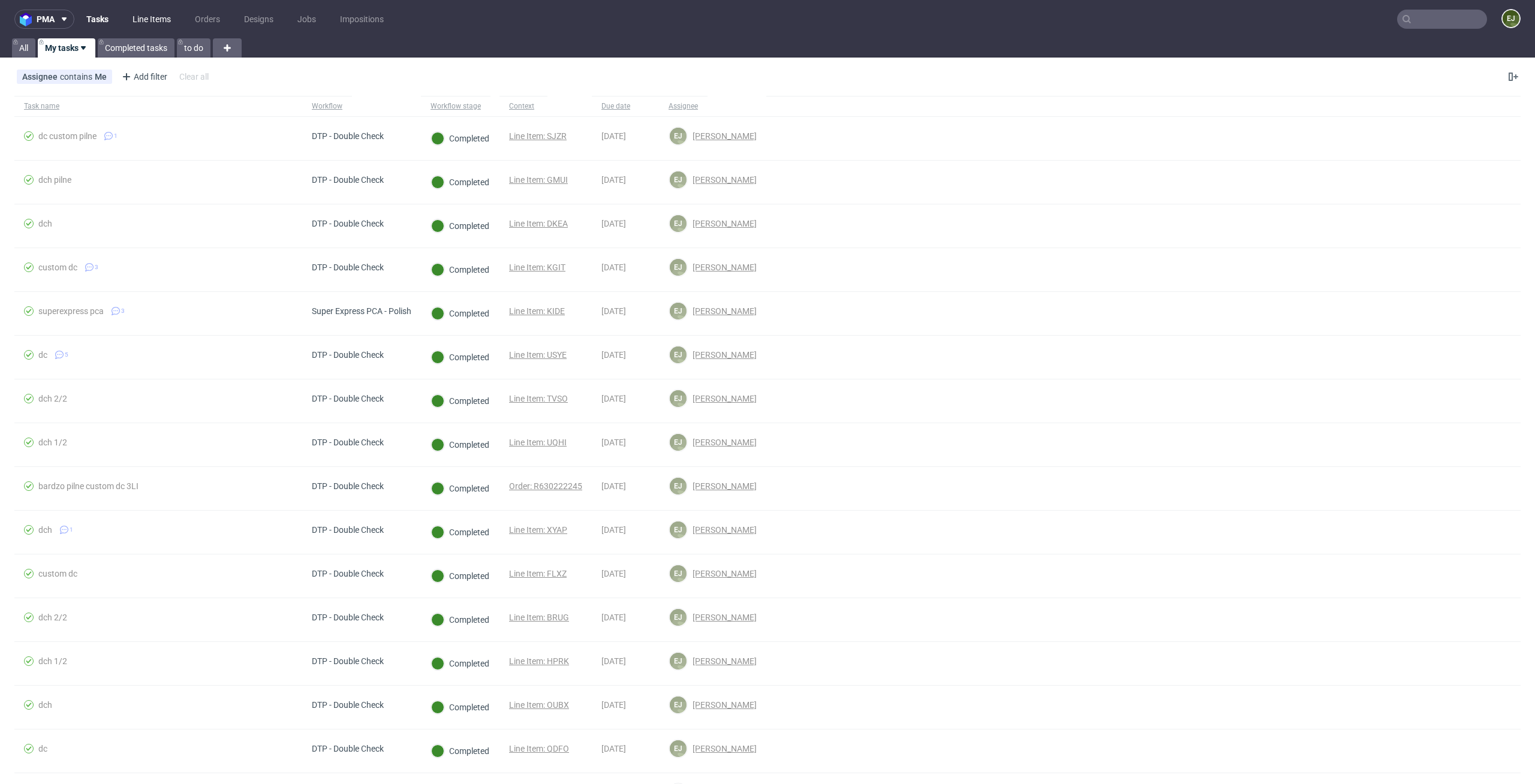
click at [157, 25] on link "Line Items" at bounding box center [152, 19] width 53 height 19
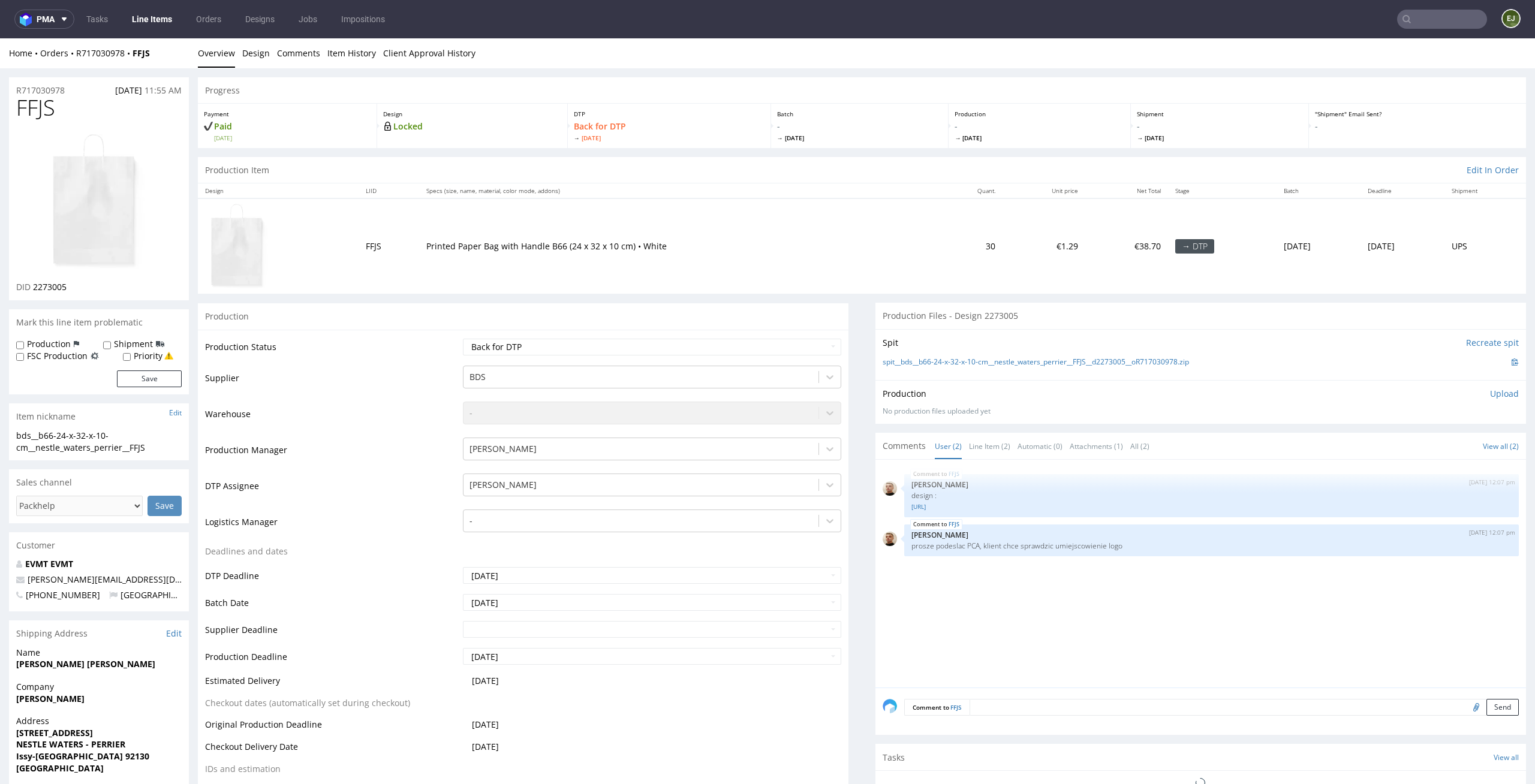
click at [812, 335] on div "Production Status Waiting for Artwork Waiting for Diecut Waiting for Mockup Wai…" at bounding box center [523, 598] width 651 height 538
click at [810, 342] on select "Waiting for Artwork Waiting for Diecut Waiting for Mockup Waiting for DTP Waiti…" at bounding box center [652, 347] width 379 height 17
click at [463, 338] on select "Waiting for Artwork Waiting for Diecut Waiting for Mockup Waiting for DTP Waiti…" at bounding box center [652, 347] width 379 height 17
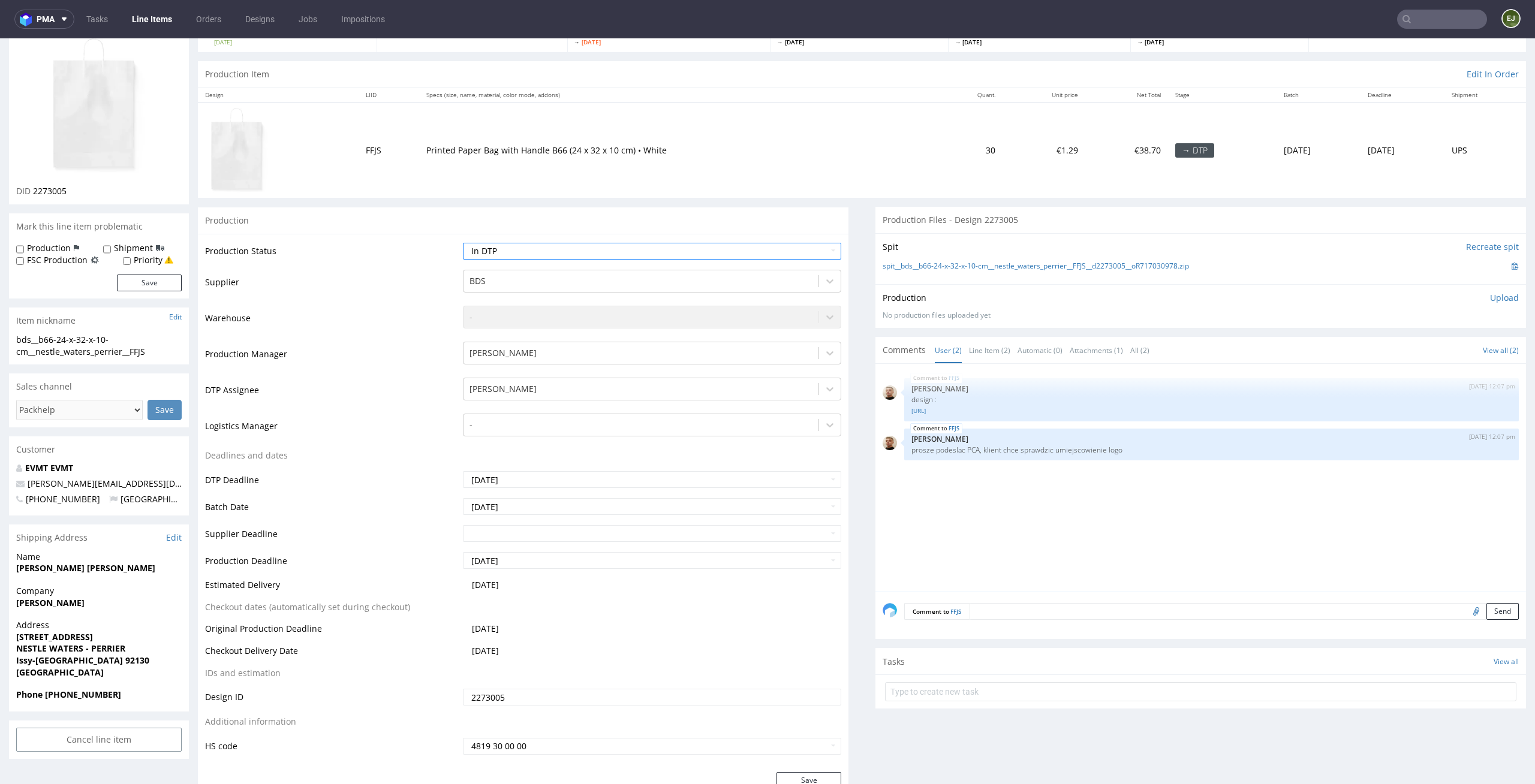
scroll to position [179, 0]
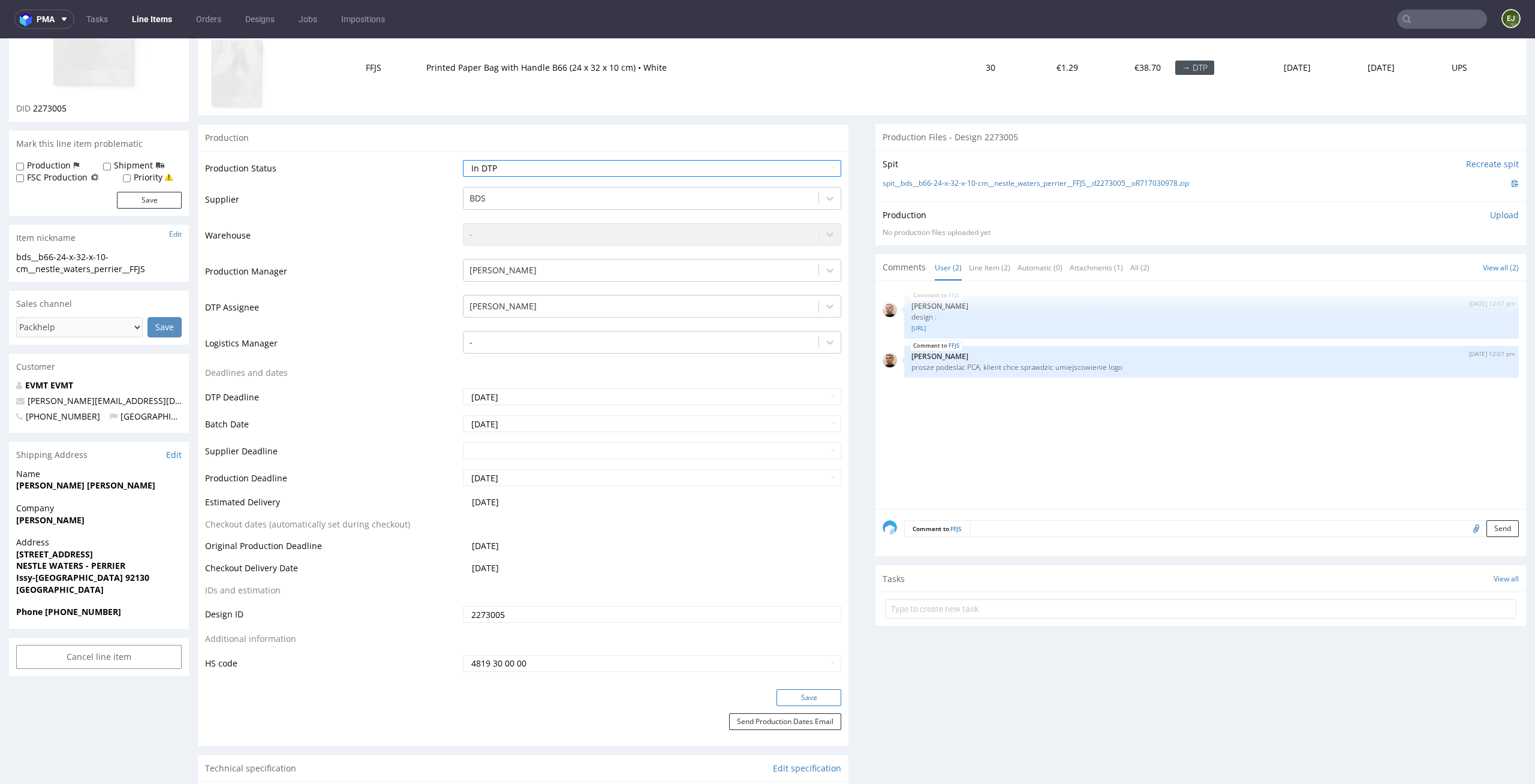
click at [807, 692] on button "Save" at bounding box center [809, 698] width 65 height 17
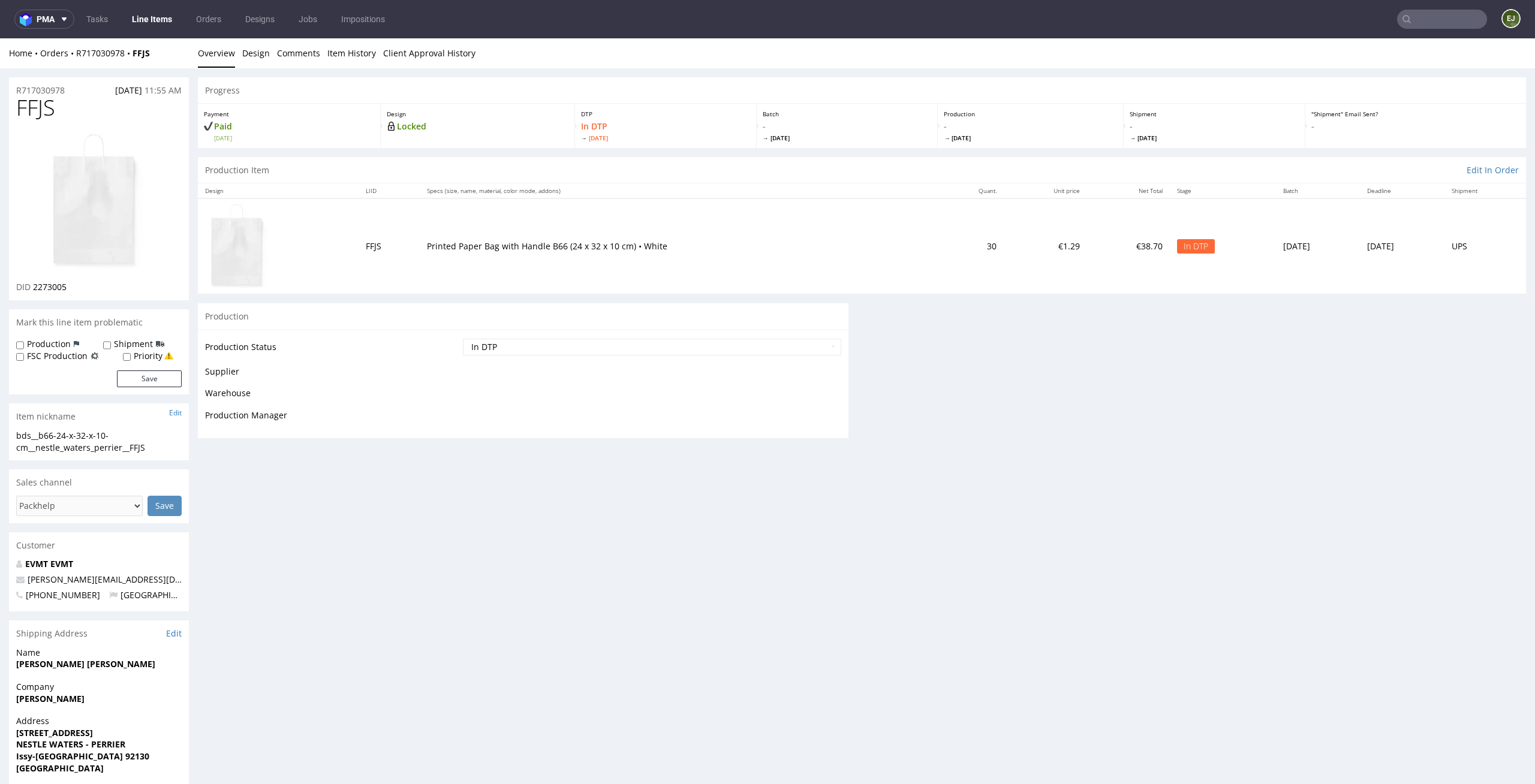
scroll to position [0, 0]
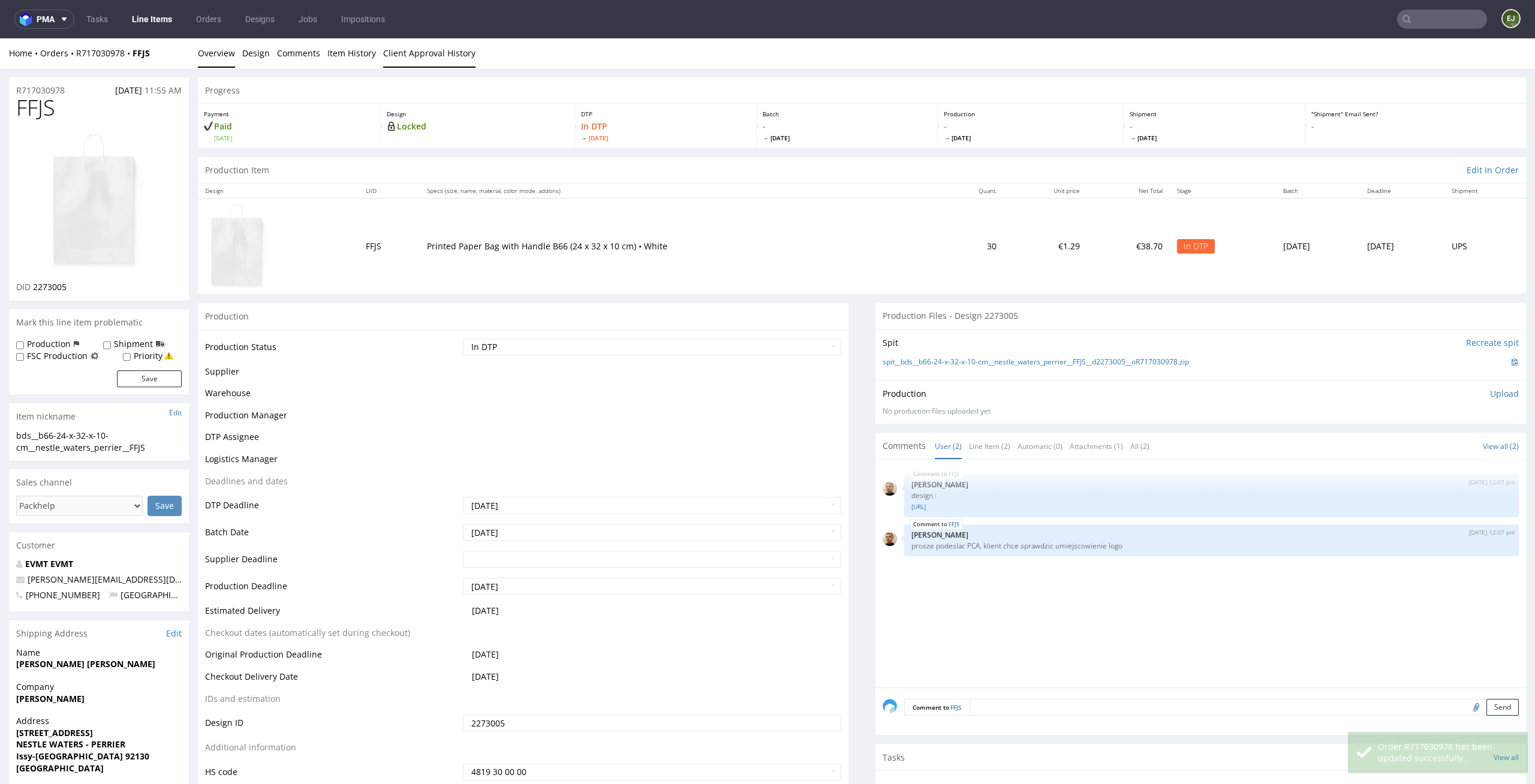
click at [454, 43] on link "Client Approval History" at bounding box center [429, 53] width 93 height 29
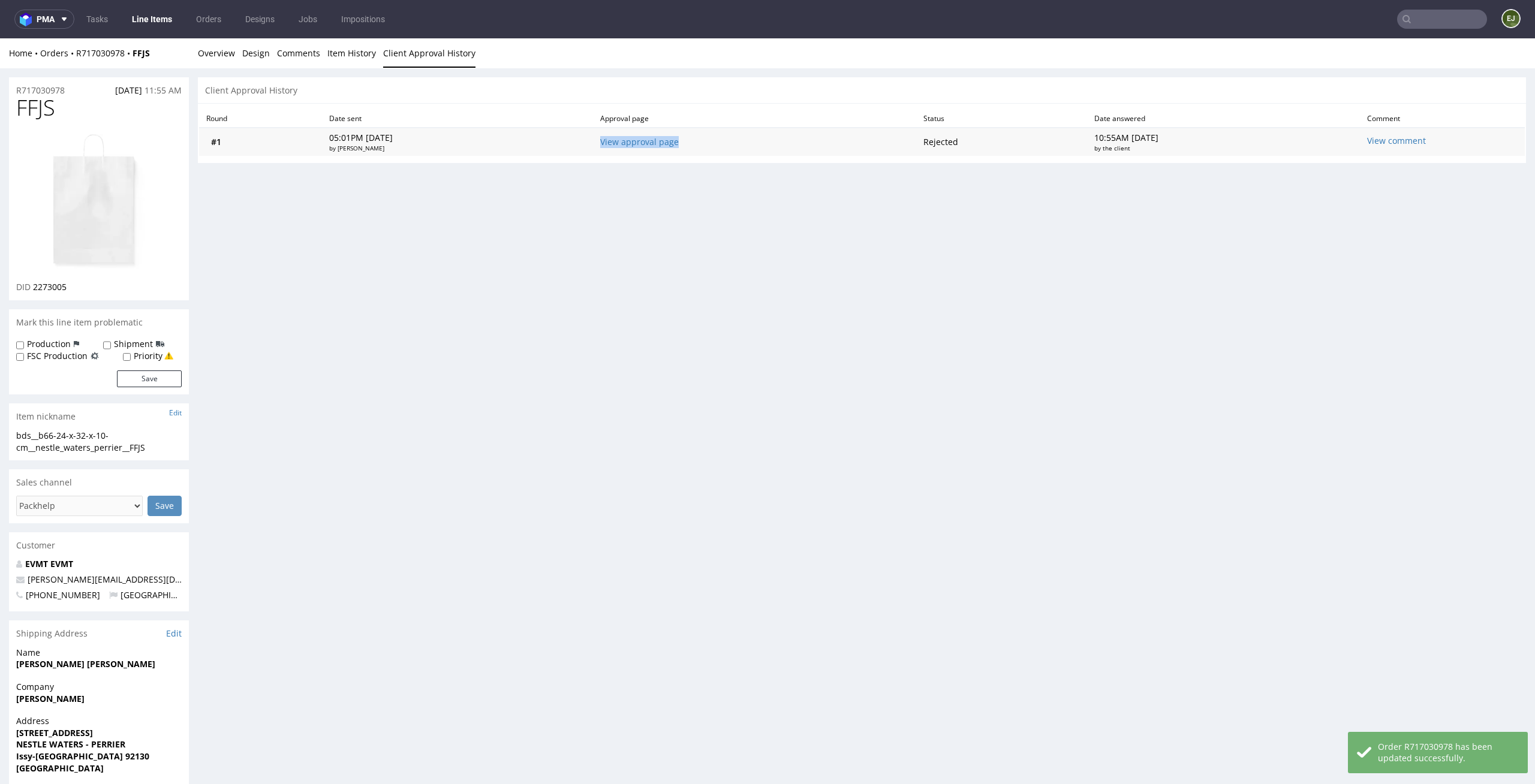
click at [680, 147] on td "View approval page" at bounding box center [754, 141] width 323 height 28
click at [679, 142] on link "View approval page" at bounding box center [639, 141] width 79 height 11
click at [220, 49] on link "Overview" at bounding box center [216, 53] width 37 height 29
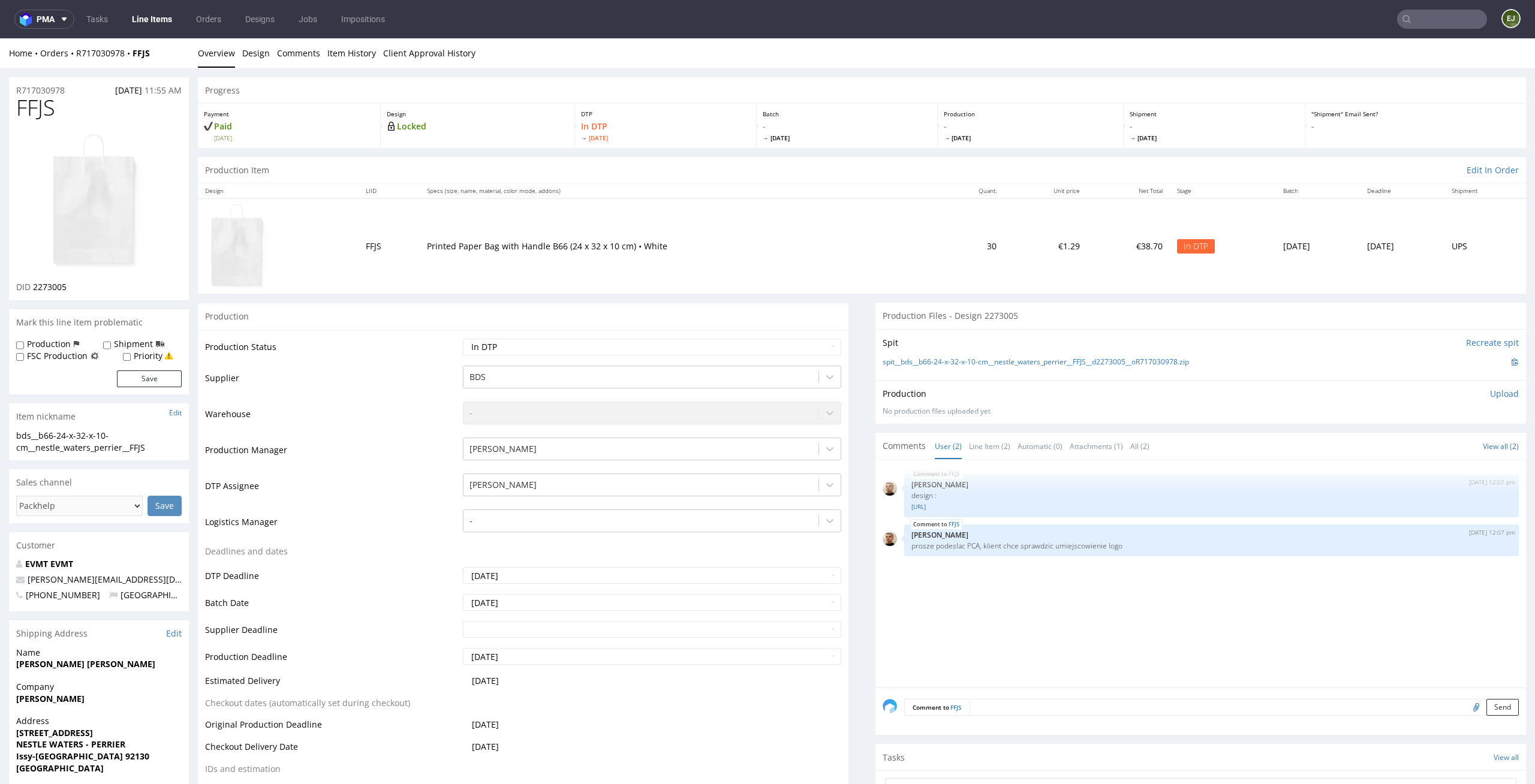
click at [470, 52] on li "Client Approval History" at bounding box center [433, 54] width 100 height 12
click at [468, 52] on li "Client Approval History" at bounding box center [433, 54] width 100 height 12
click at [452, 52] on link "Client Approval History" at bounding box center [429, 53] width 93 height 29
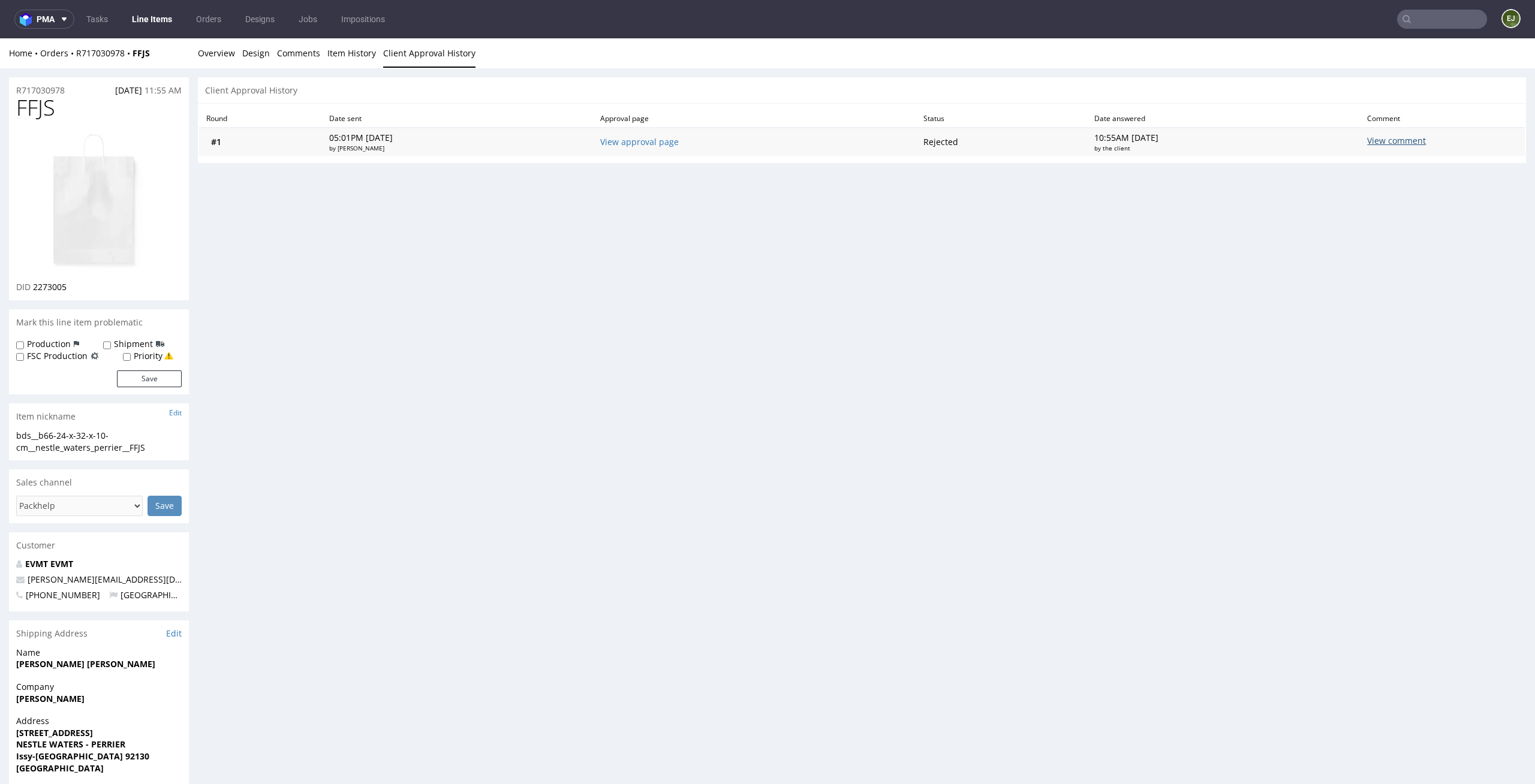
click at [1378, 137] on div "View comment" at bounding box center [1374, 142] width 14 height 14
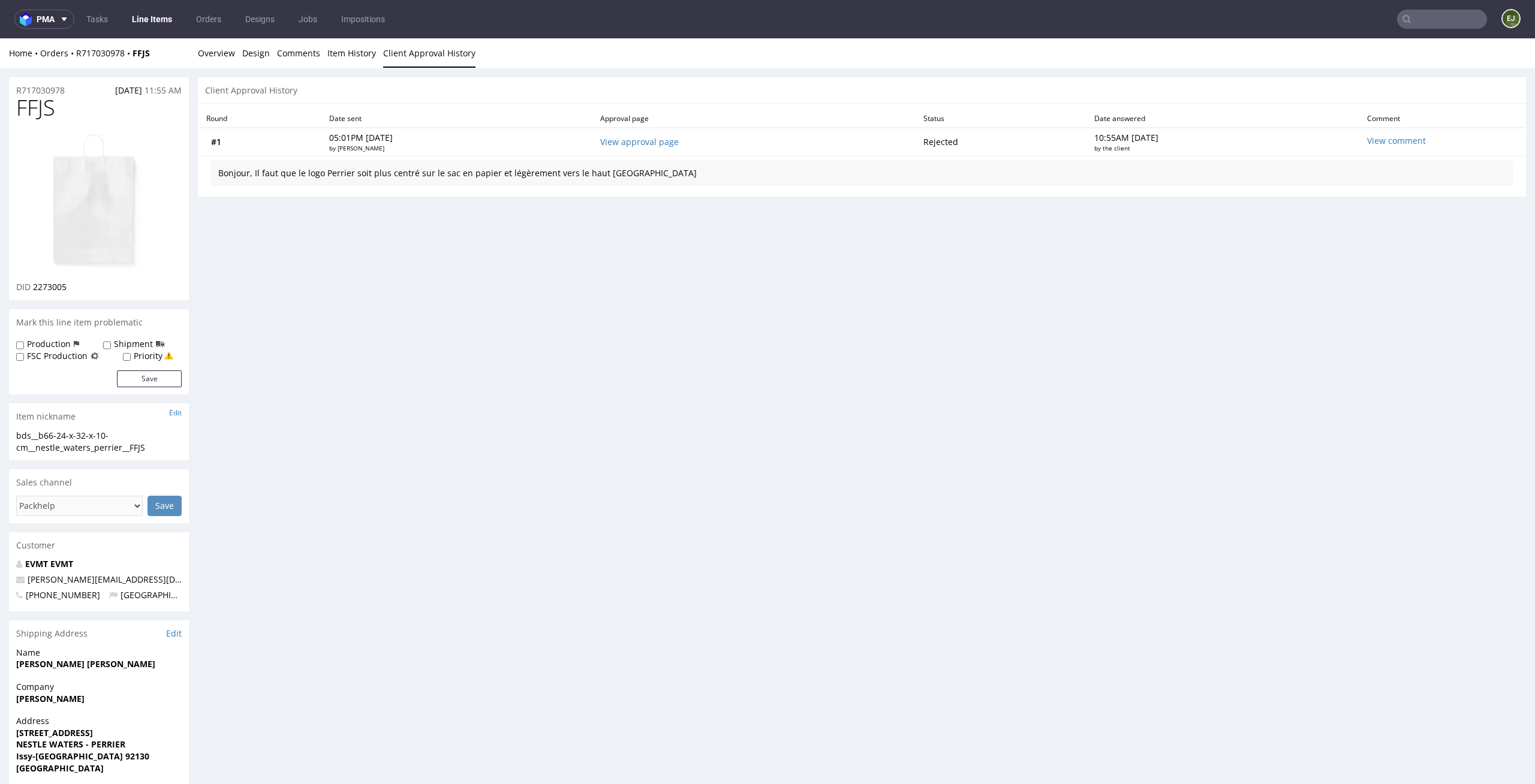
click at [192, 51] on div "Home Orders R717030978 FFJS Overview Design Comments Item History Client Approv…" at bounding box center [767, 54] width 1535 height 30
click at [221, 51] on link "Overview" at bounding box center [216, 53] width 37 height 29
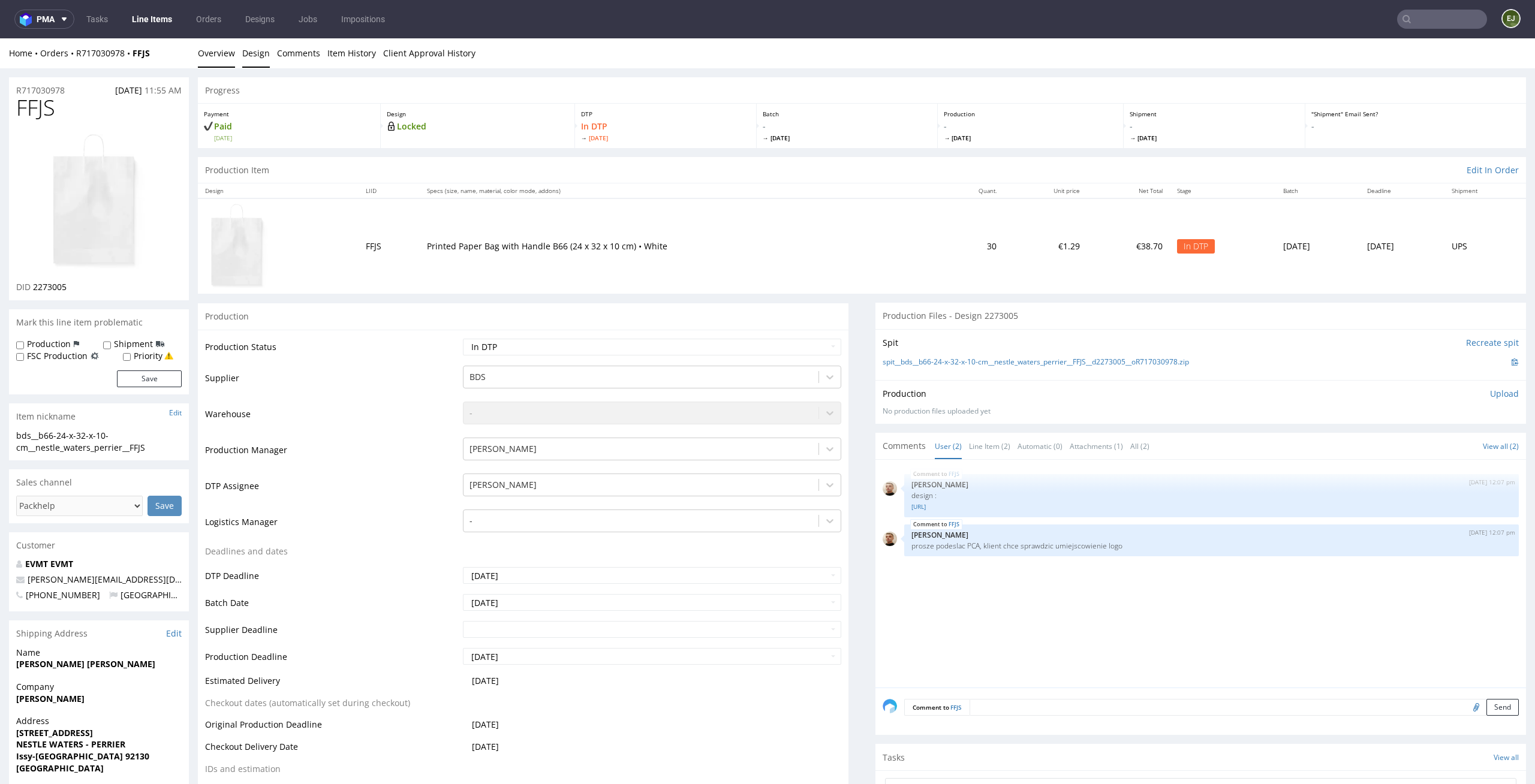
click at [245, 59] on link "Design" at bounding box center [256, 53] width 28 height 29
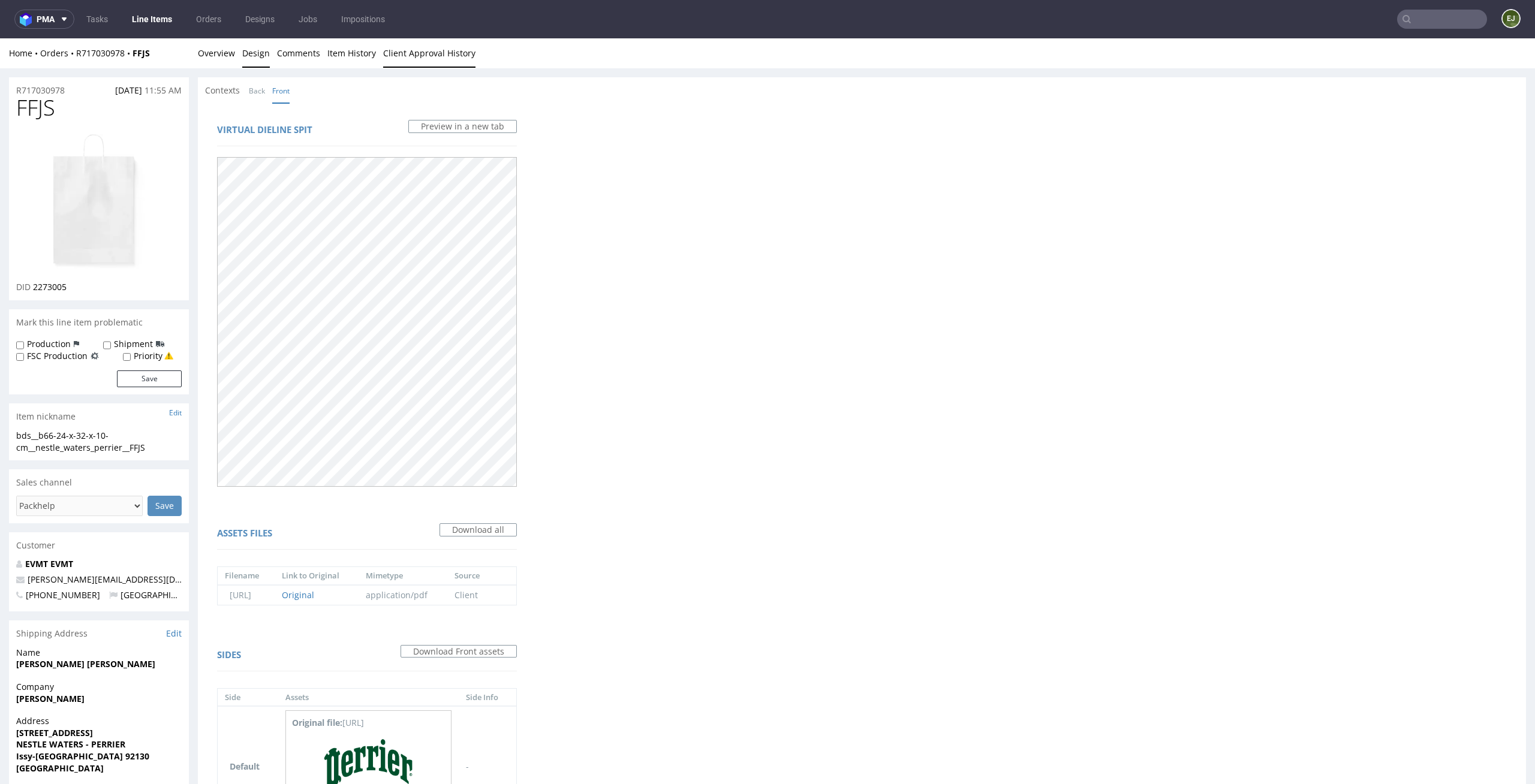
click at [447, 45] on link "Client Approval History" at bounding box center [429, 53] width 93 height 29
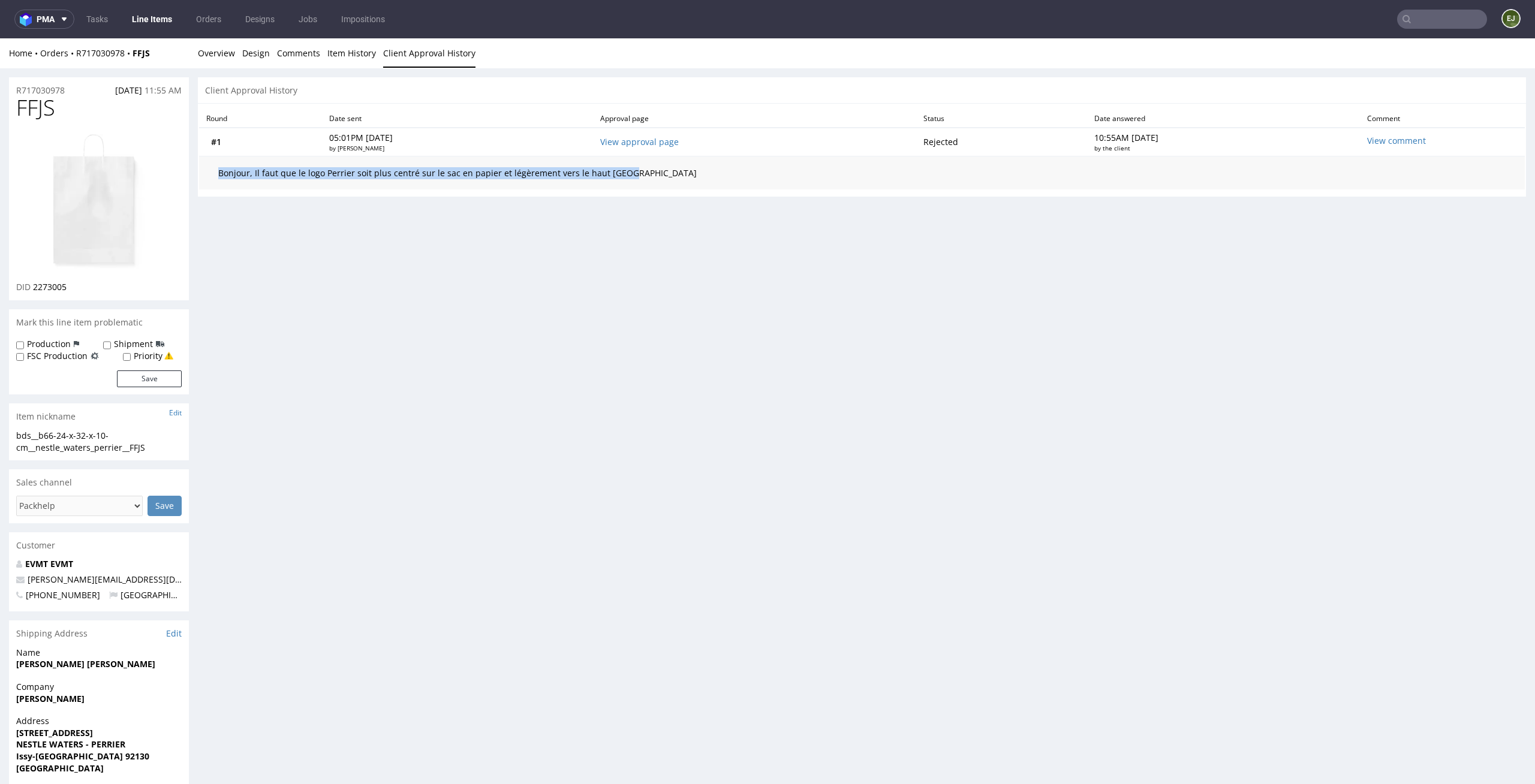
drag, startPoint x: 628, startPoint y: 170, endPoint x: 203, endPoint y: 178, distance: 425.1
click at [203, 178] on td "Bonjour, Il faut que le logo Perrier soit plus centré sur le sac en papier et l…" at bounding box center [862, 173] width 1326 height 34
copy div "Bonjour, Il faut que le logo Perrier soit plus centré sur le sac en papier et l…"
click at [219, 55] on link "Overview" at bounding box center [216, 53] width 37 height 29
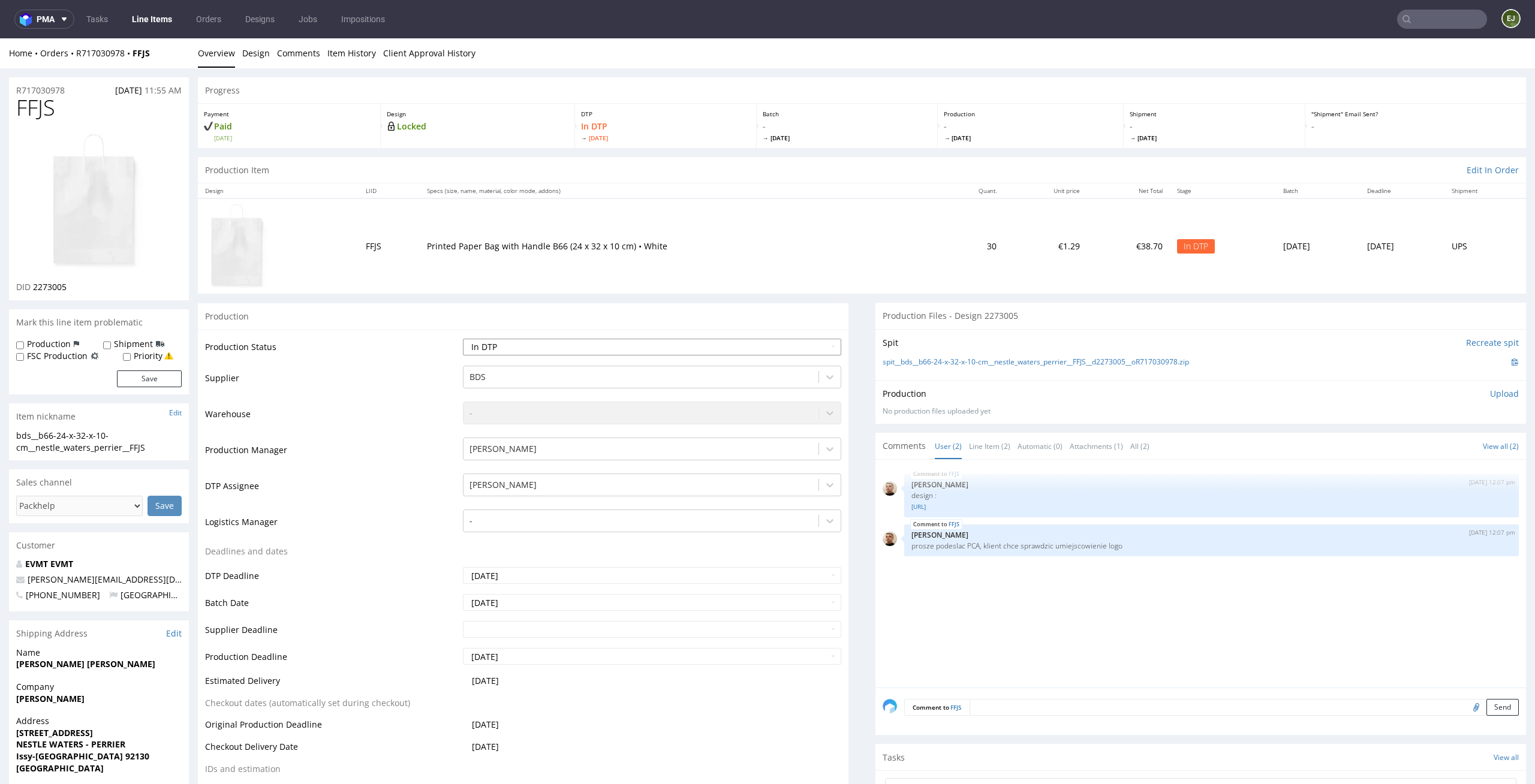
click at [826, 351] on select "Waiting for Artwork Waiting for Diecut Waiting for Mockup Waiting for DTP Waiti…" at bounding box center [652, 347] width 379 height 17
select select "dtp_ca_needed"
click at [463, 338] on select "Waiting for Artwork Waiting for Diecut Waiting for Mockup Waiting for DTP Waiti…" at bounding box center [652, 347] width 379 height 17
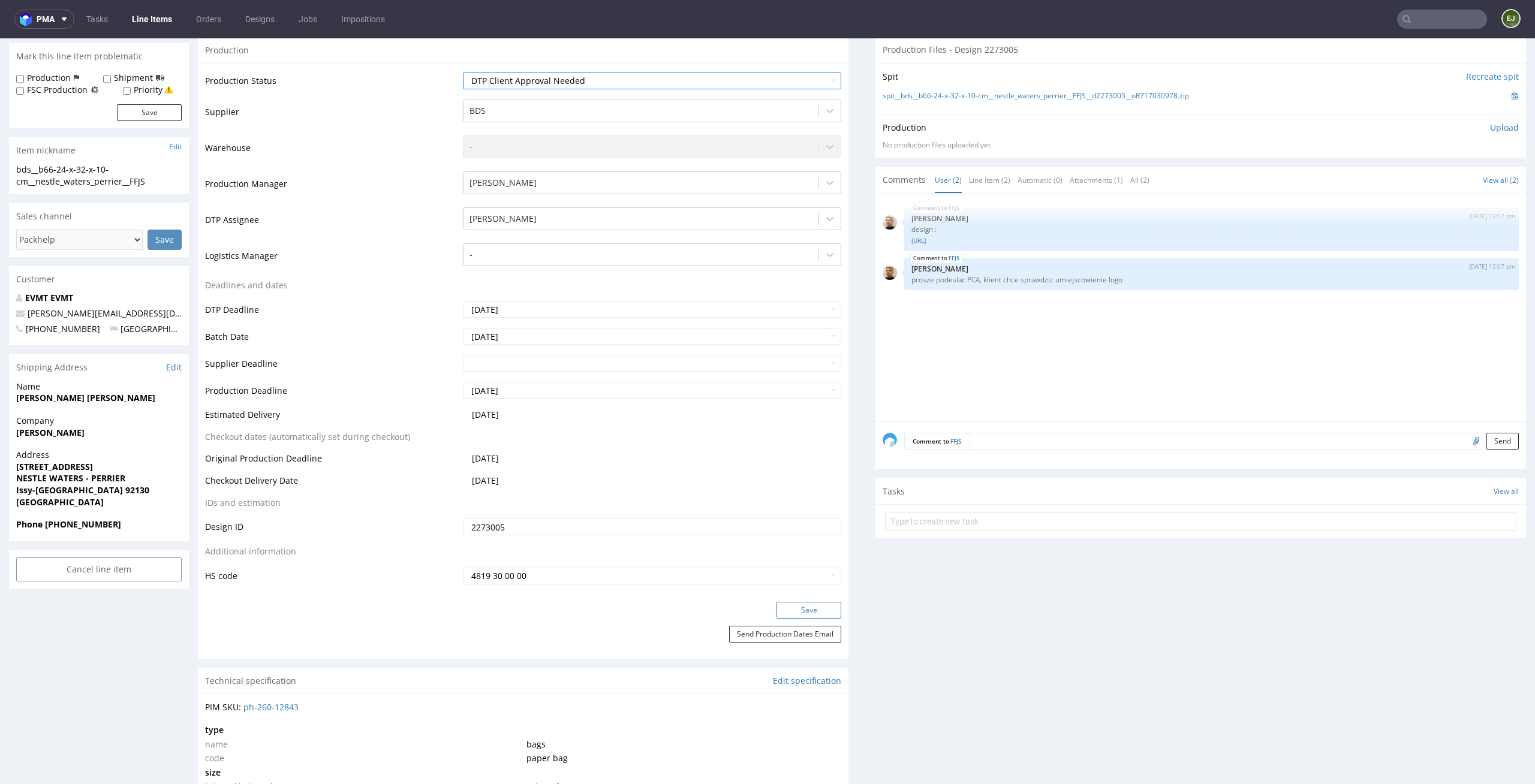
click at [776, 608] on button "Save" at bounding box center [809, 610] width 65 height 17
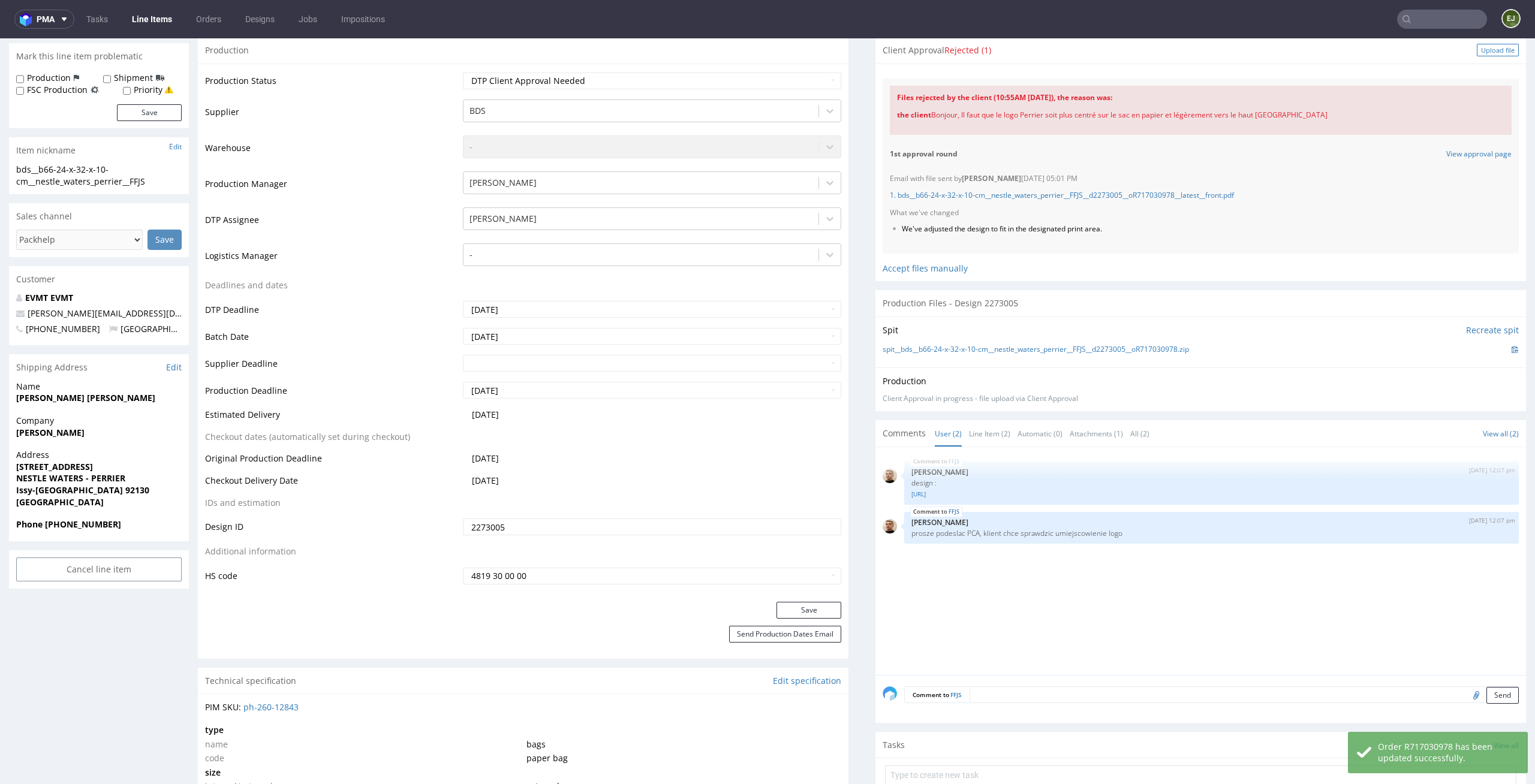
click at [1484, 54] on div "Upload file" at bounding box center [1498, 50] width 42 height 13
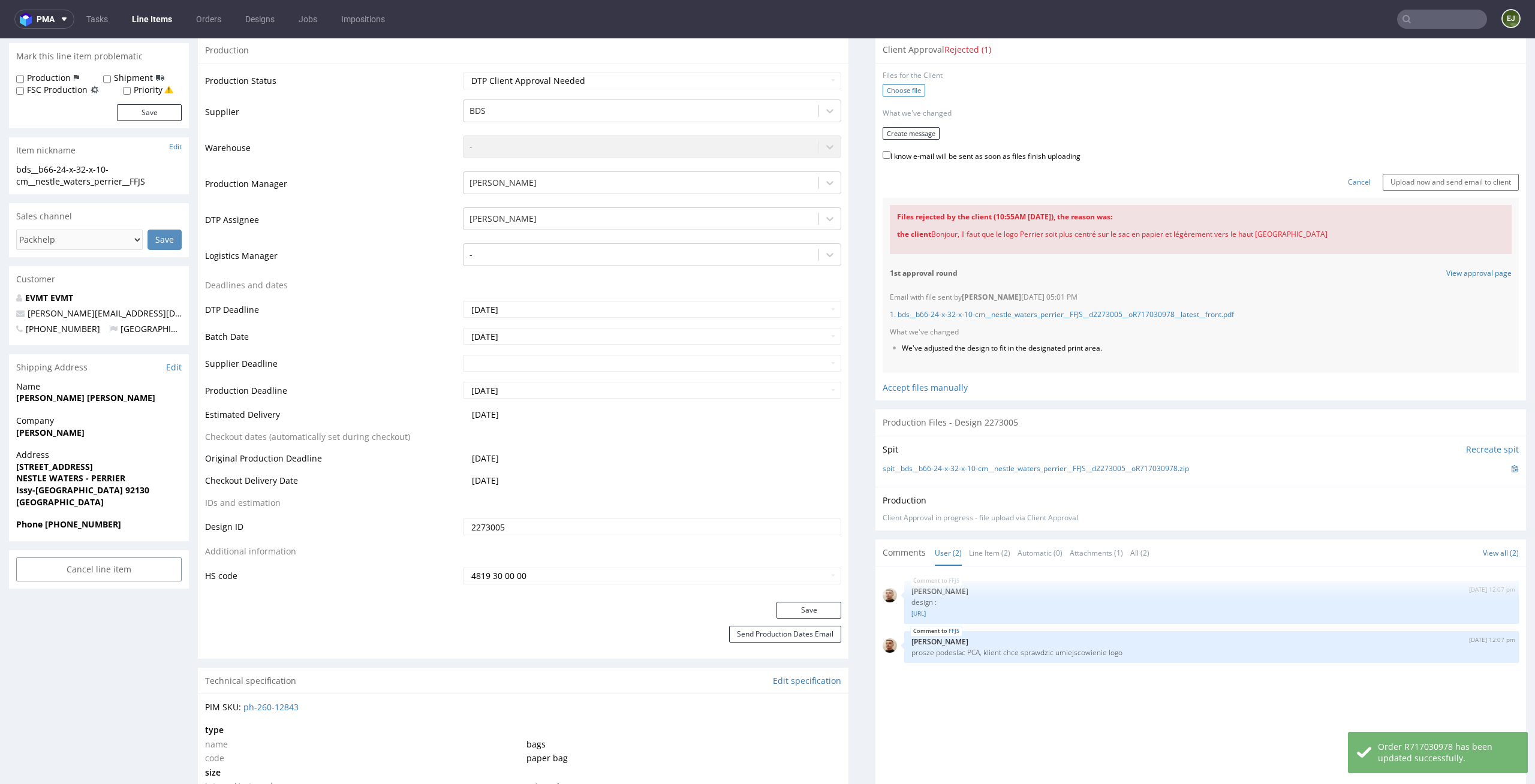
click at [900, 90] on label "Choose file" at bounding box center [904, 90] width 43 height 13
click at [0, 38] on input "Choose file" at bounding box center [0, 38] width 0 height 0
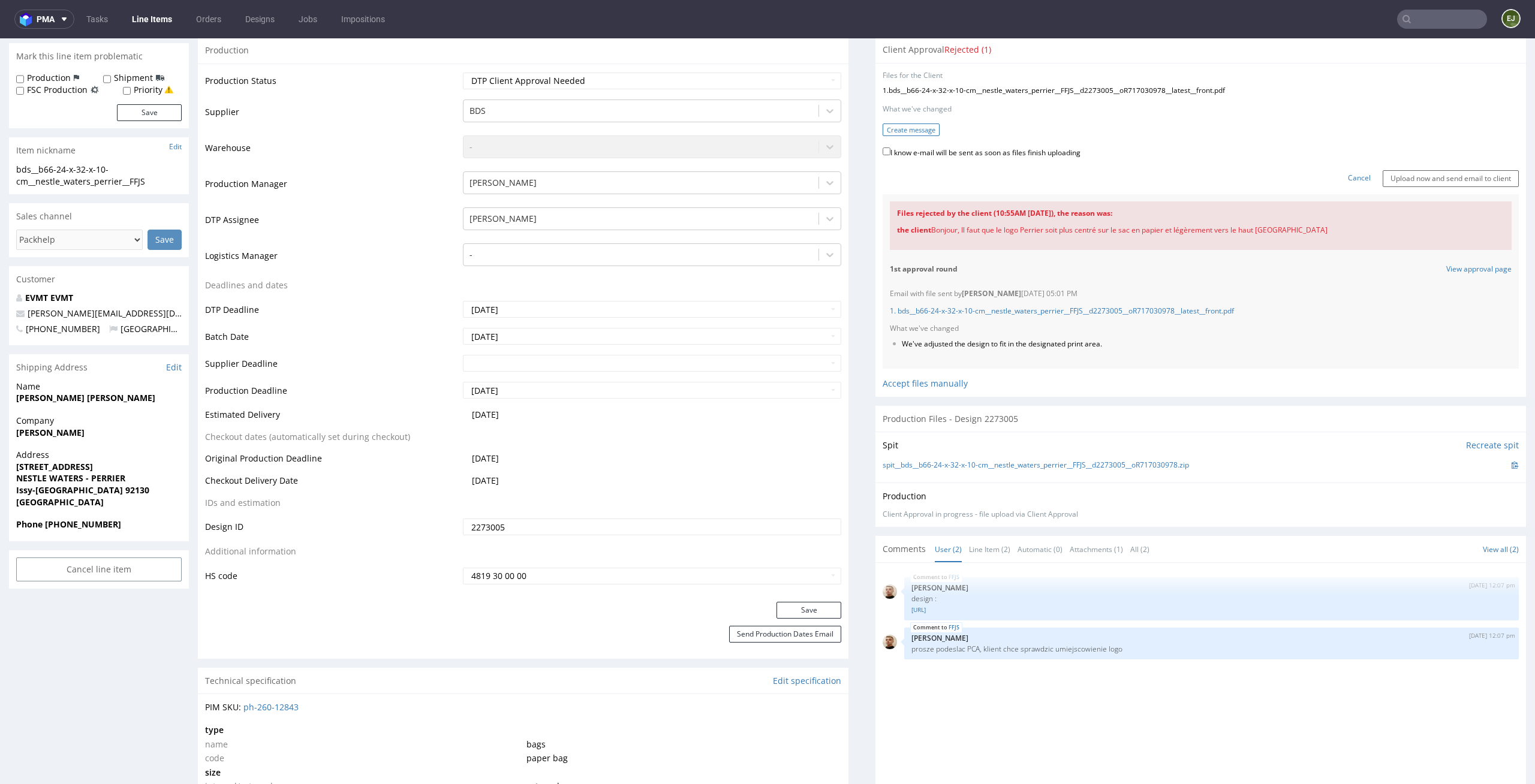
click at [916, 130] on button "Create message" at bounding box center [911, 129] width 57 height 13
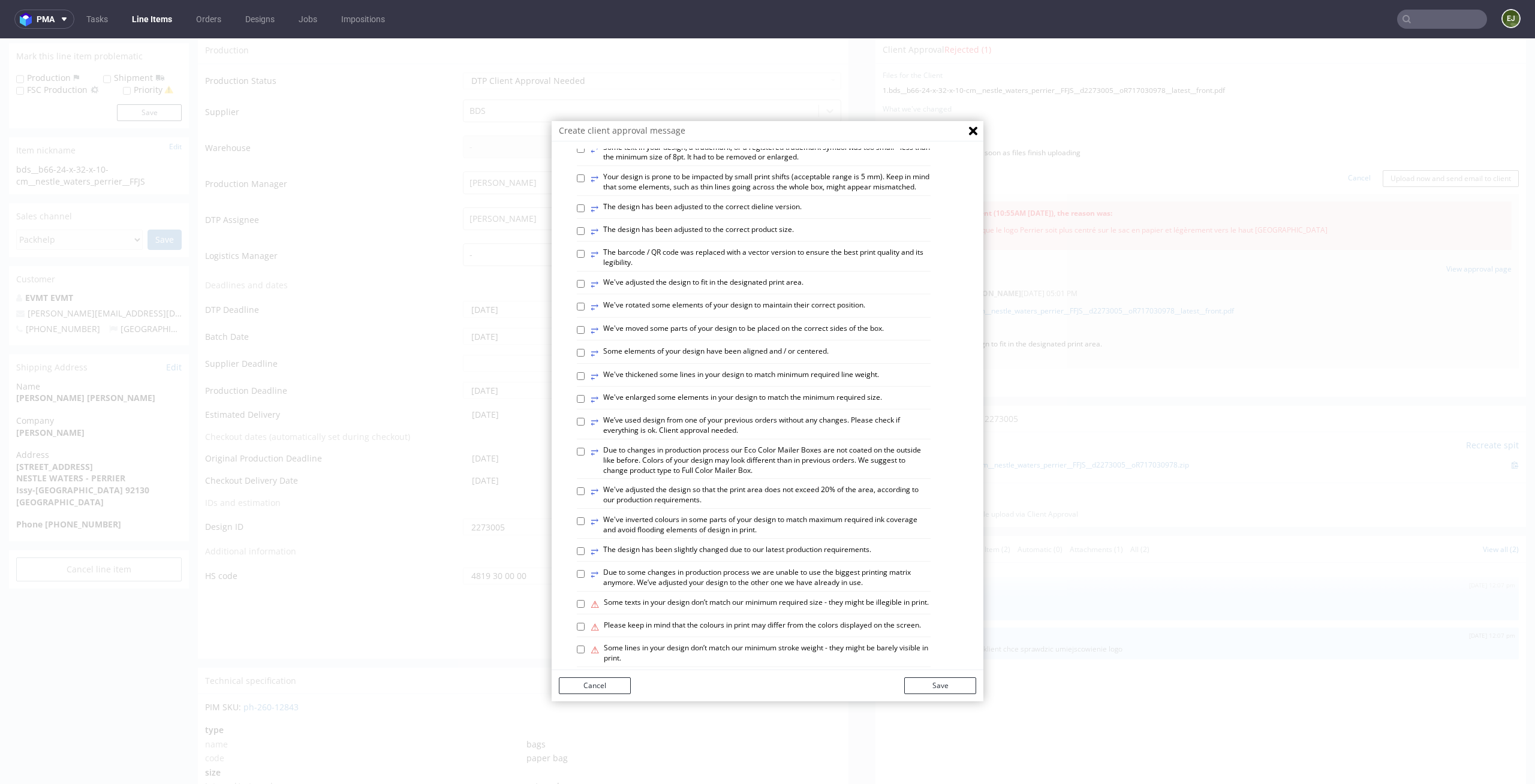
scroll to position [491, 0]
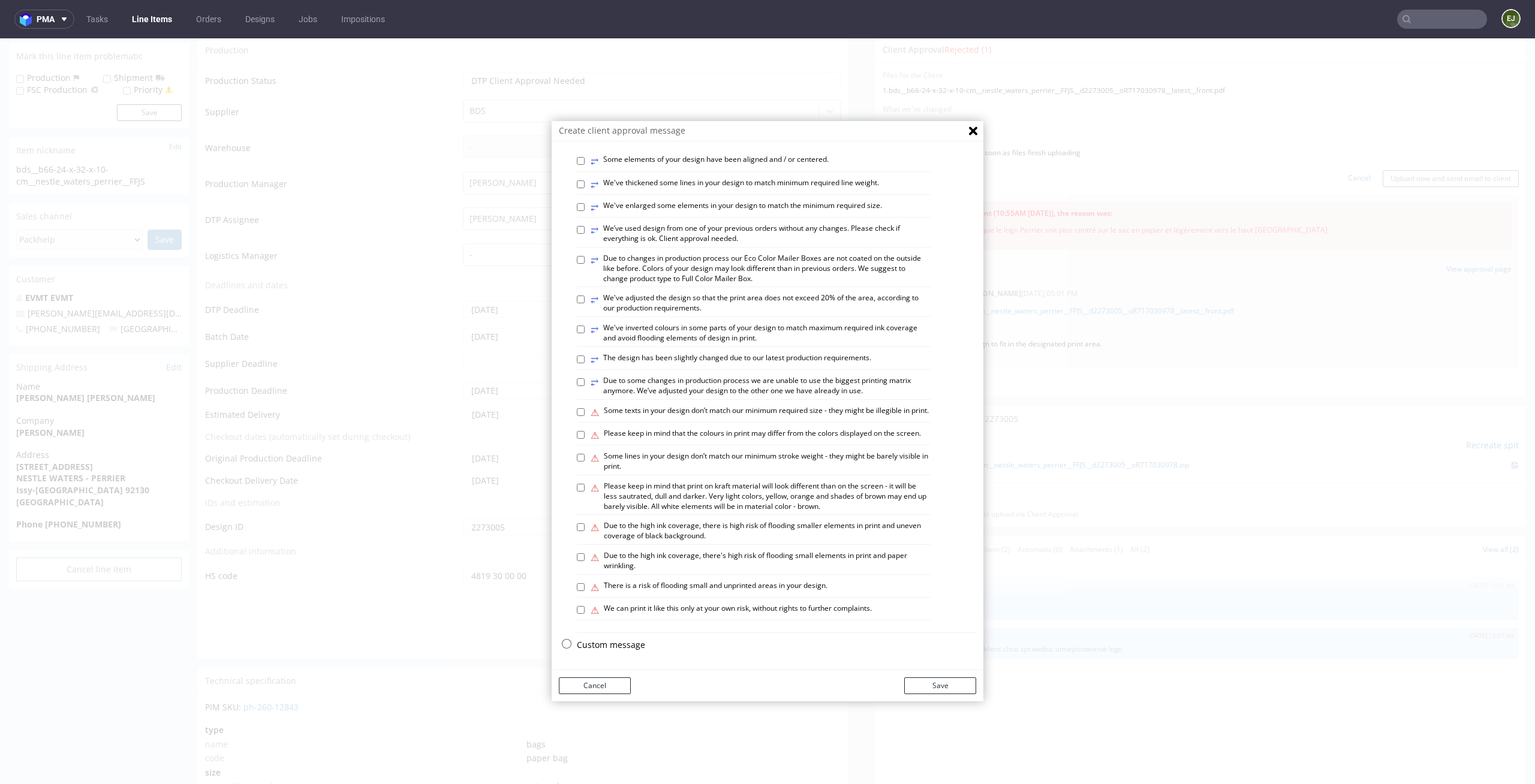
click at [623, 650] on p "Custom message" at bounding box center [776, 645] width 399 height 12
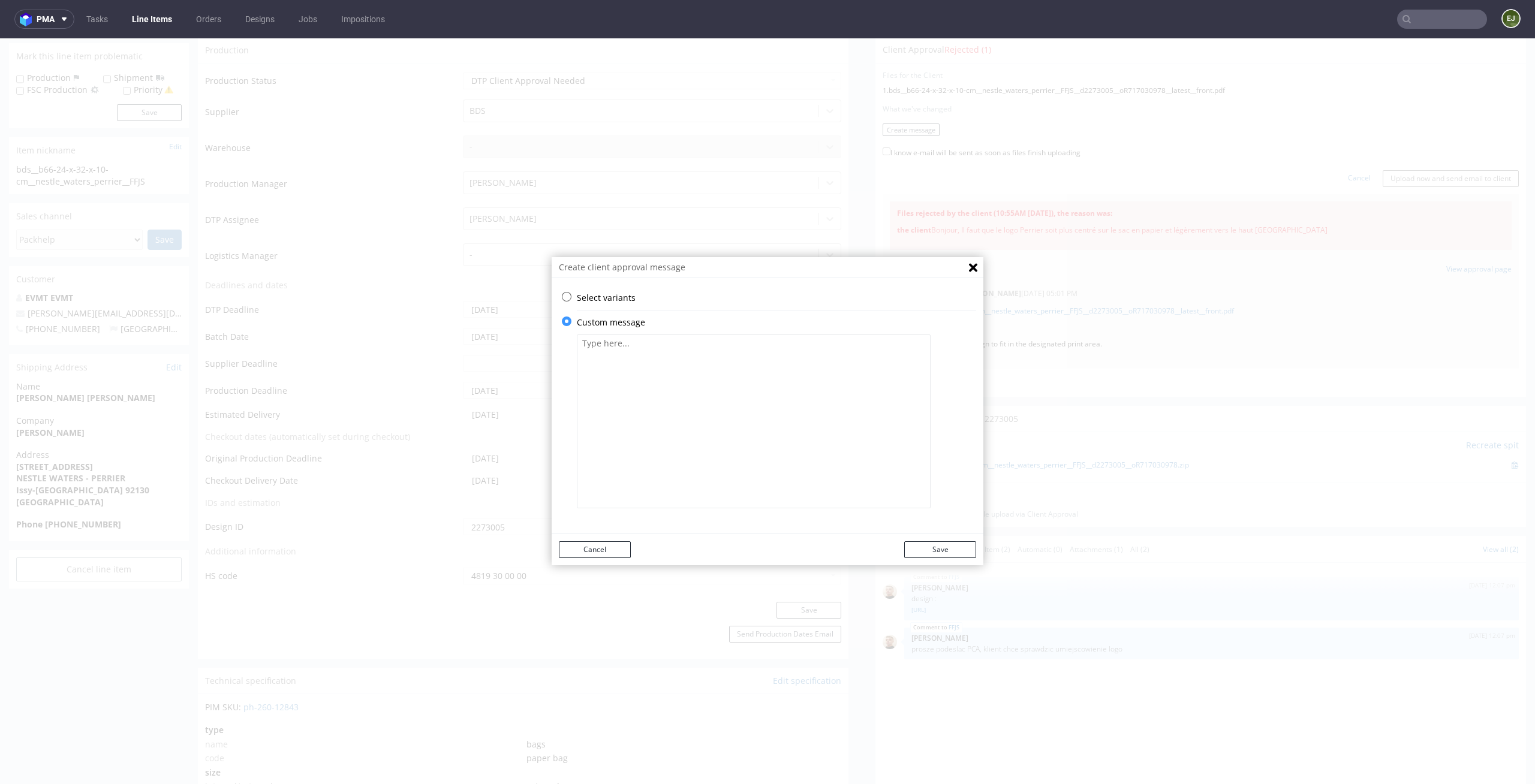
scroll to position [0, 0]
click at [688, 341] on textarea at bounding box center [753, 421] width 354 height 174
paste textarea "We changed the design according to your instructions."
type textarea "We changed the design according to your instructions."
click at [943, 550] on button "Save" at bounding box center [940, 550] width 72 height 17
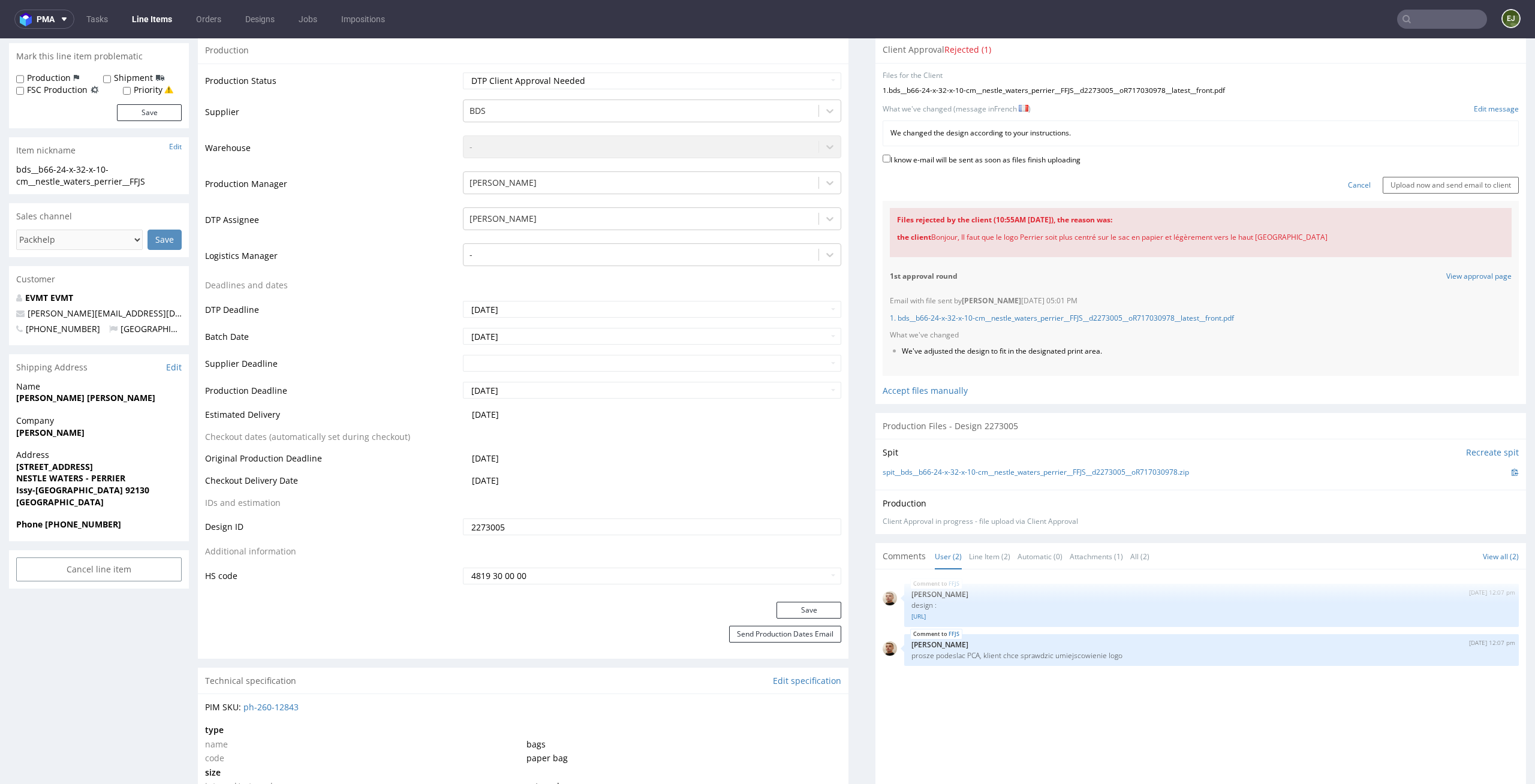
click at [1047, 156] on label "I know e-mail will be sent as soon as files finish uploading" at bounding box center [981, 159] width 198 height 13
click at [890, 156] on input "I know e-mail will be sent as soon as files finish uploading" at bounding box center [886, 158] width 8 height 8
checkbox input "true"
click at [1386, 180] on input "Upload now and send email to client" at bounding box center [1450, 185] width 136 height 17
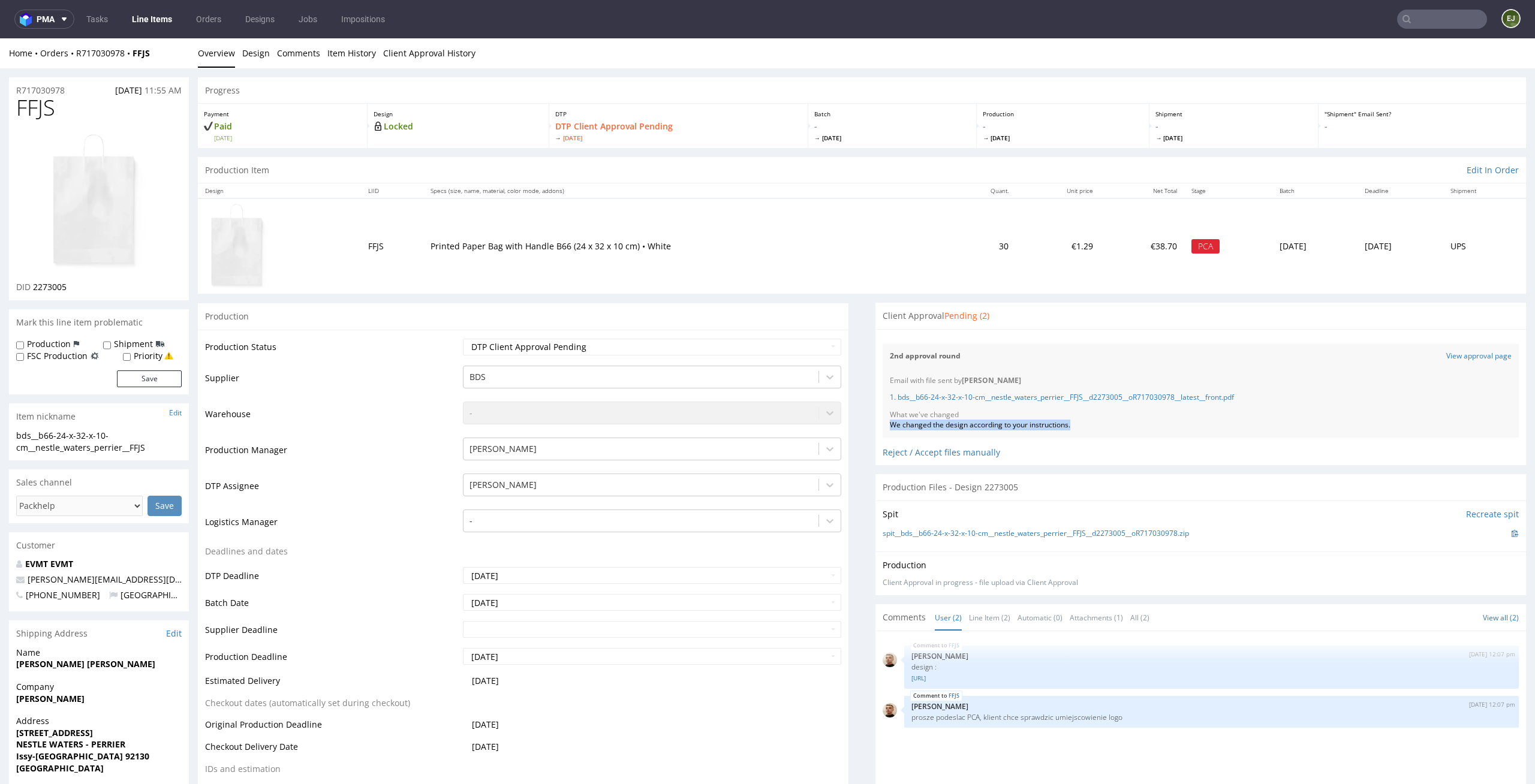
drag, startPoint x: 1084, startPoint y: 429, endPoint x: 866, endPoint y: 426, distance: 218.0
click at [875, 426] on div "Files for the Client Choose file What we've changed Create message I know e-mai…" at bounding box center [1201, 397] width 651 height 136
copy div "We changed the design according to your instructions."
click at [861, 191] on th "Specs (size, name, material, color mode, addons)" at bounding box center [686, 191] width 525 height 15
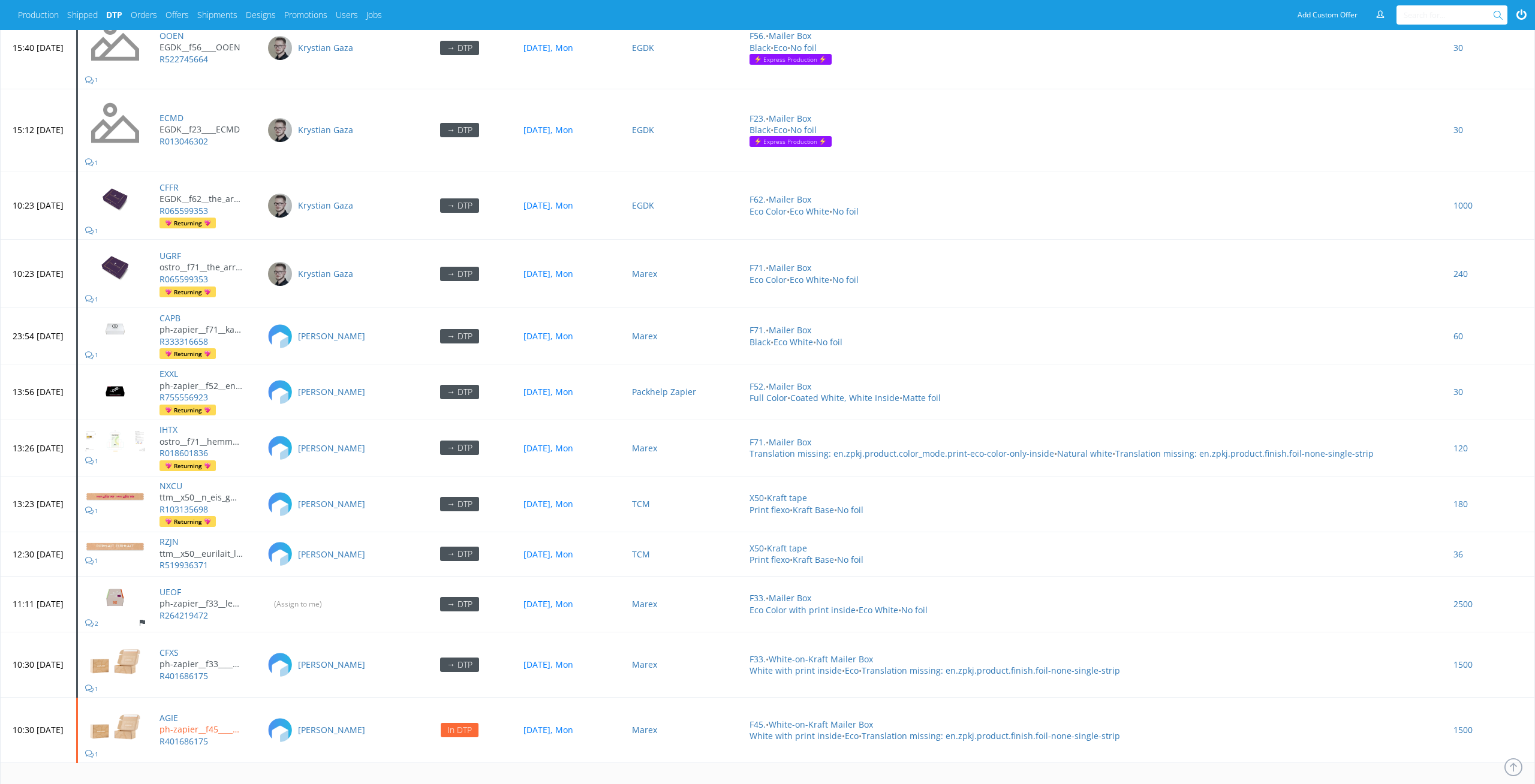
scroll to position [5219, 0]
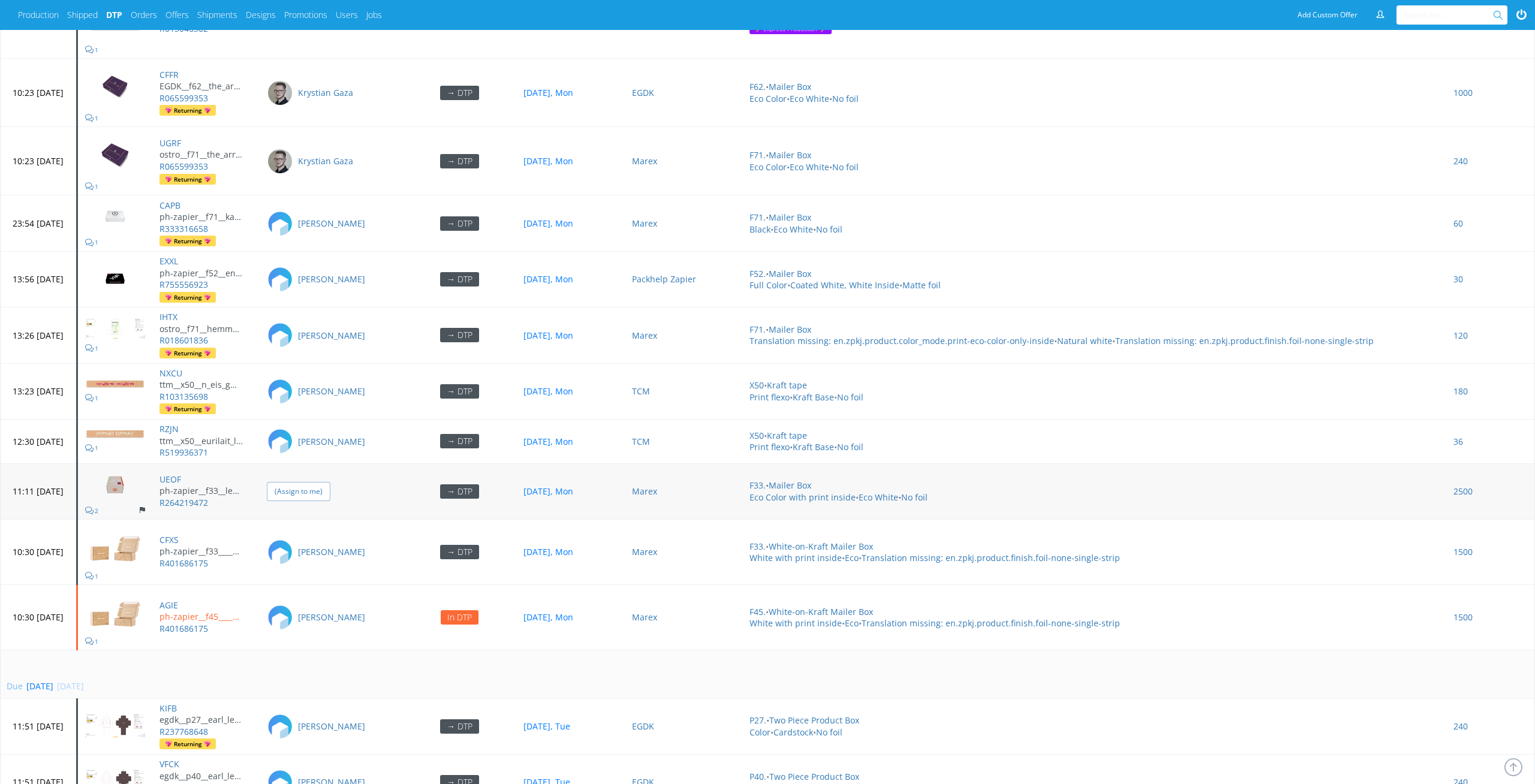
click at [321, 355] on input "(Assign to me)" at bounding box center [299, 491] width 64 height 19
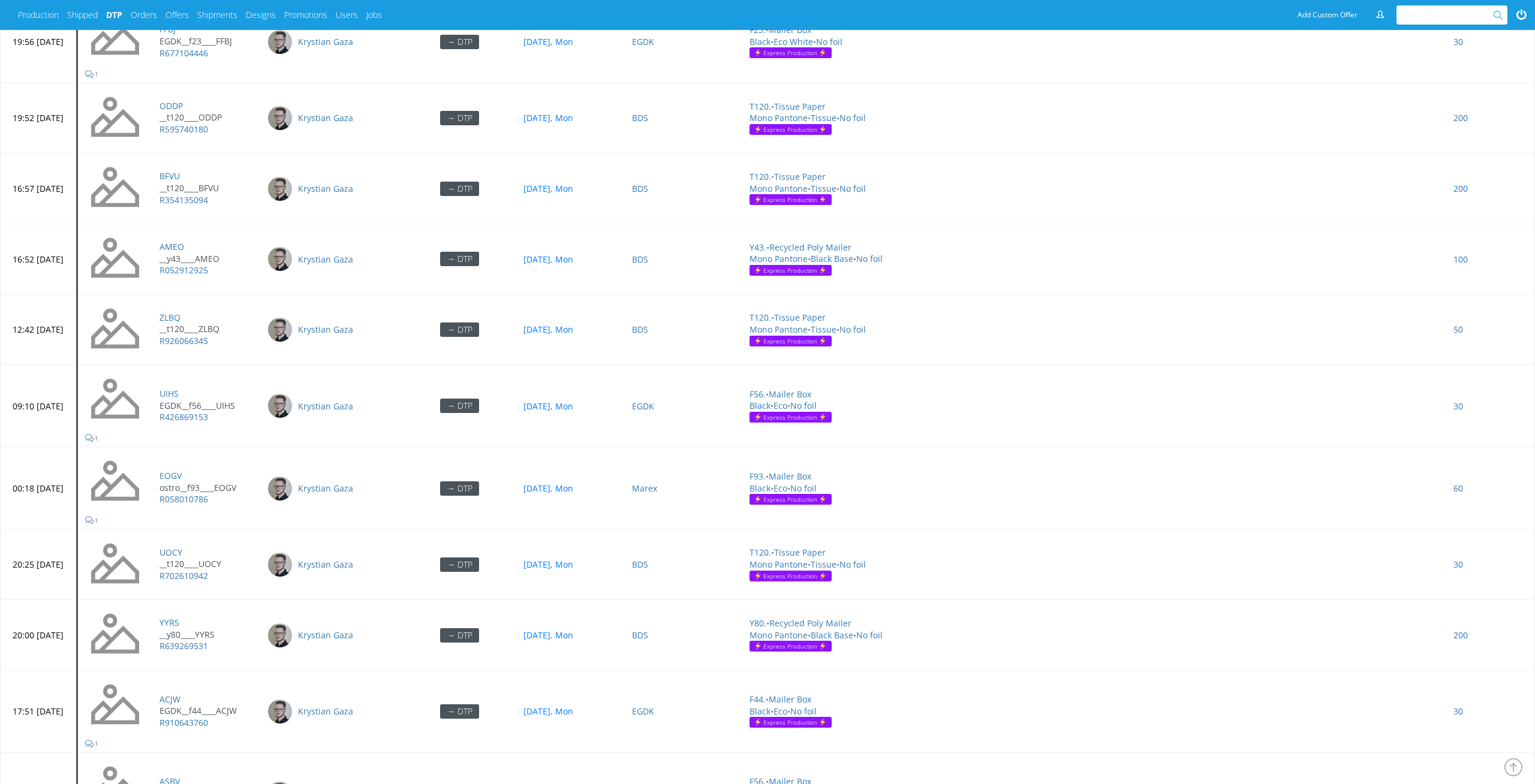
scroll to position [5346, 0]
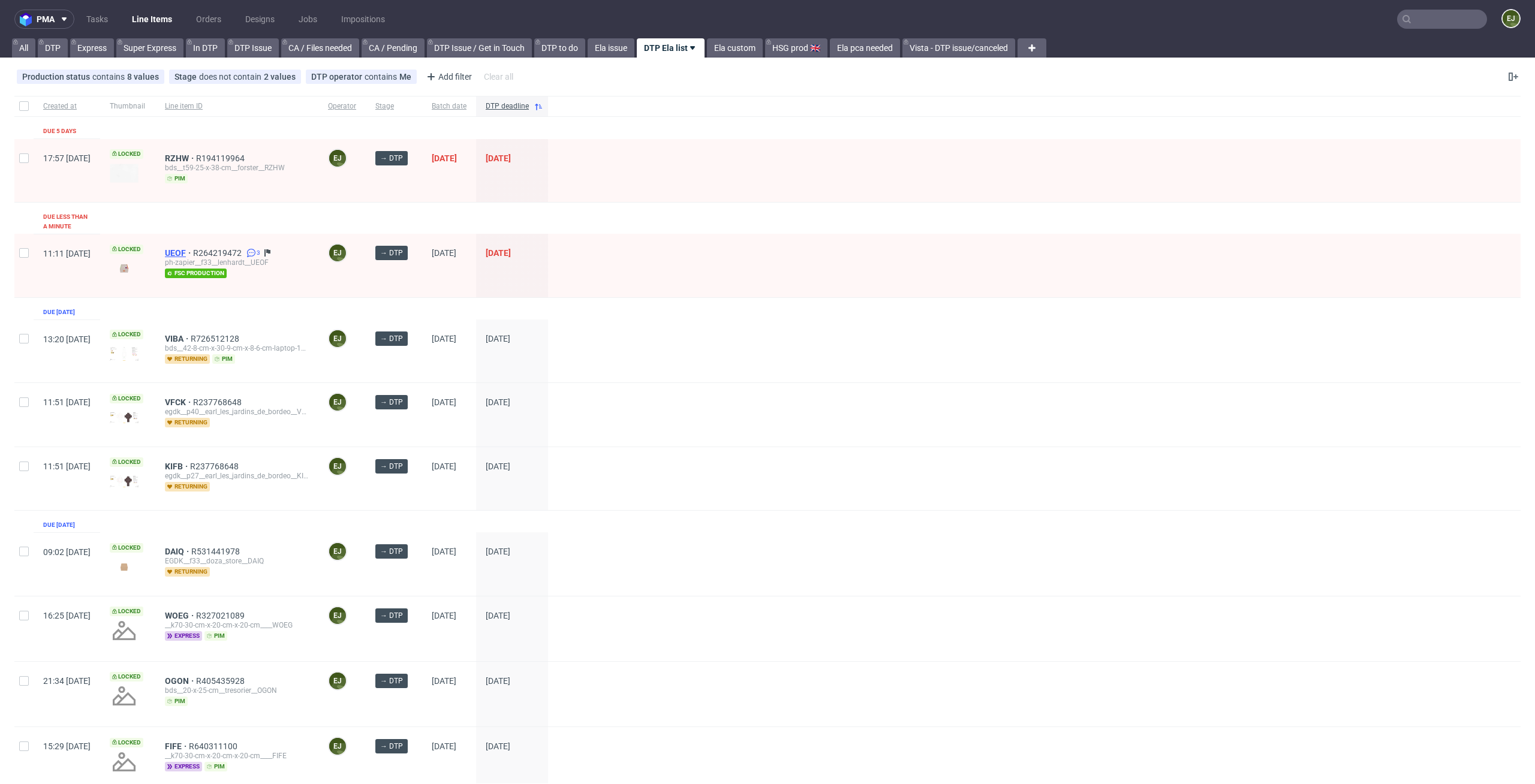
click at [193, 248] on span "UEOF" at bounding box center [179, 253] width 28 height 10
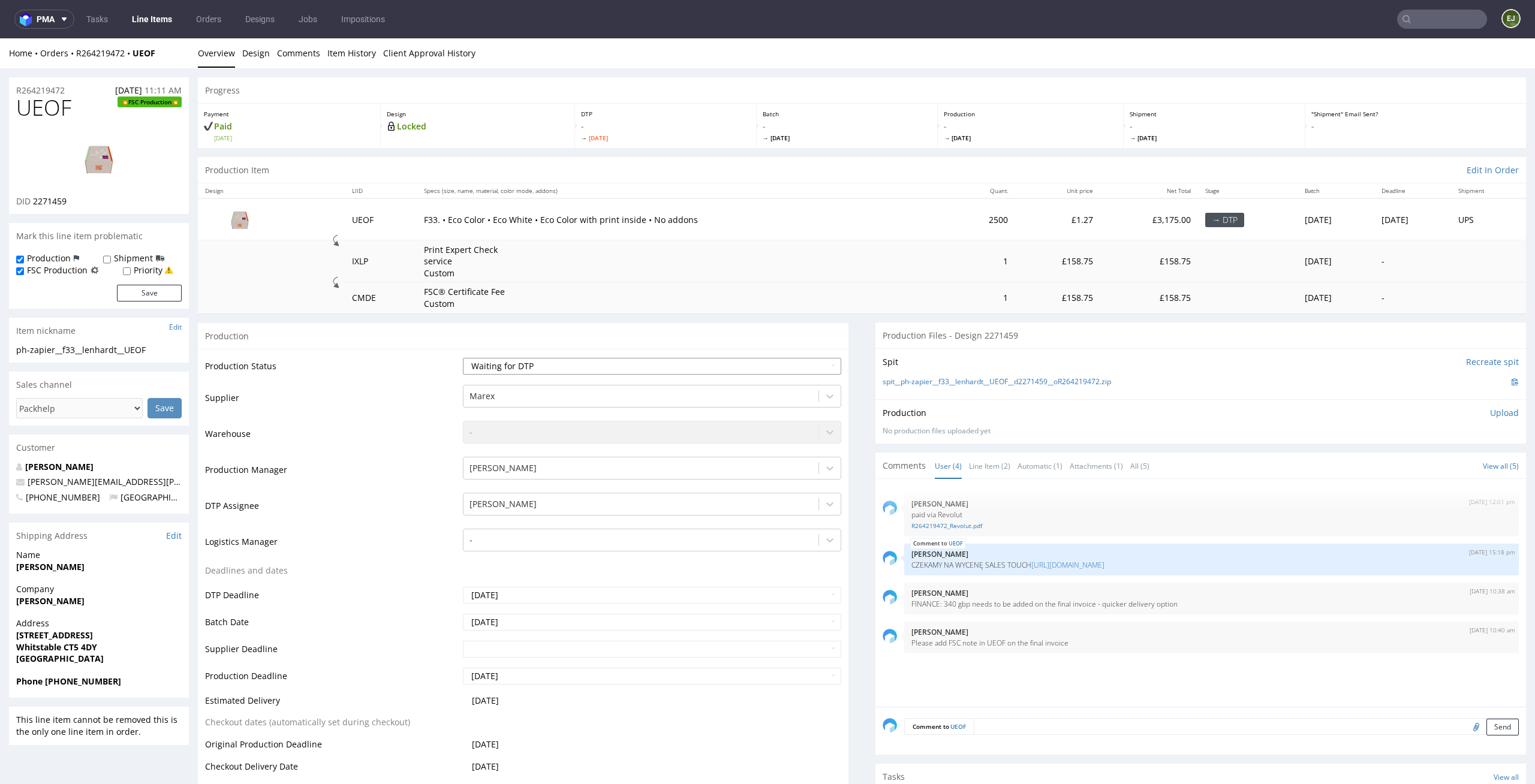
click at [783, 372] on select "Waiting for Artwork Waiting for Diecut Waiting for Mockup Waiting for DTP Waiti…" at bounding box center [652, 366] width 379 height 17
select select "dtp_in_process"
click at [463, 358] on select "Waiting for Artwork Waiting for Diecut Waiting for Mockup Waiting for DTP Waiti…" at bounding box center [652, 366] width 379 height 17
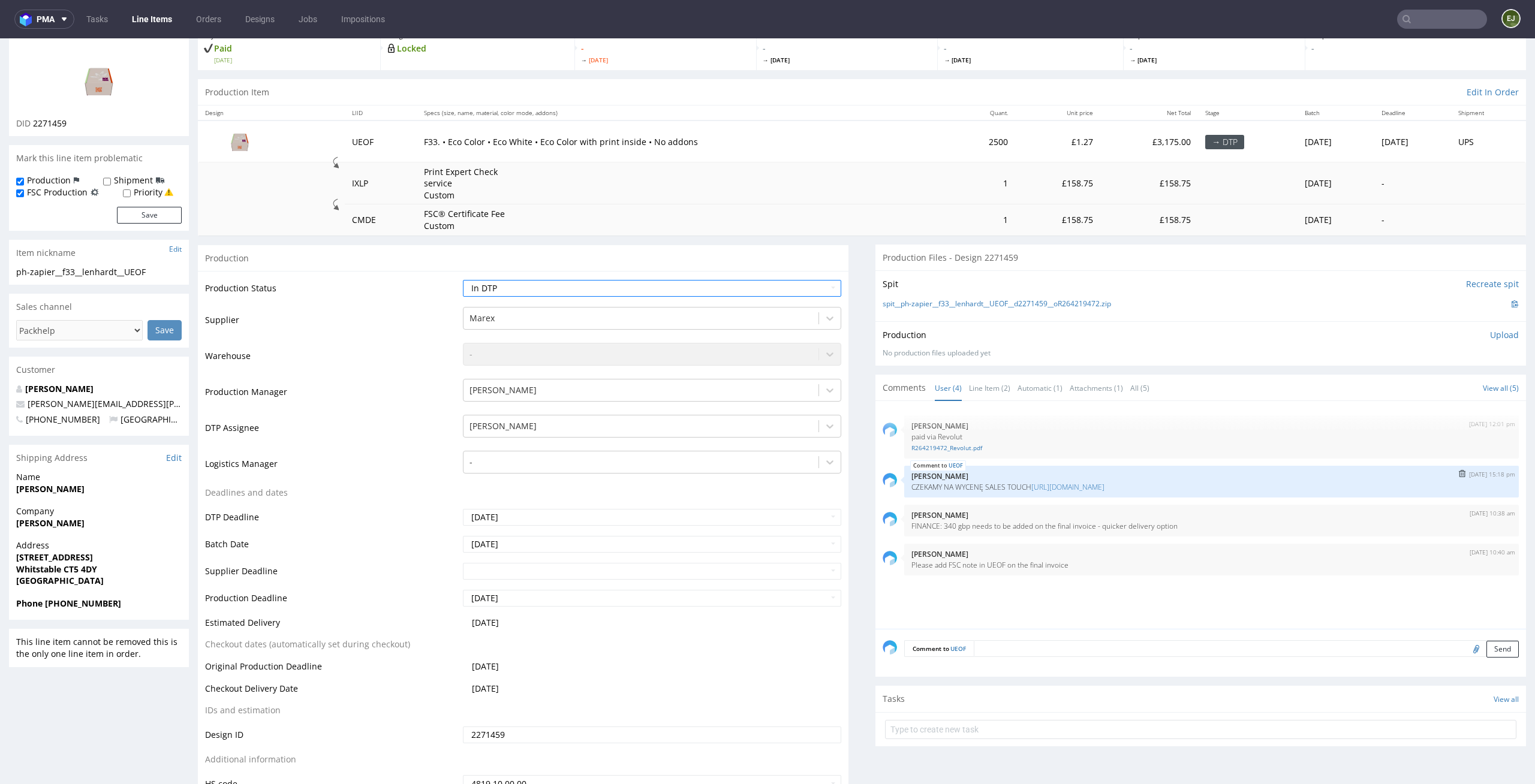
scroll to position [123, 0]
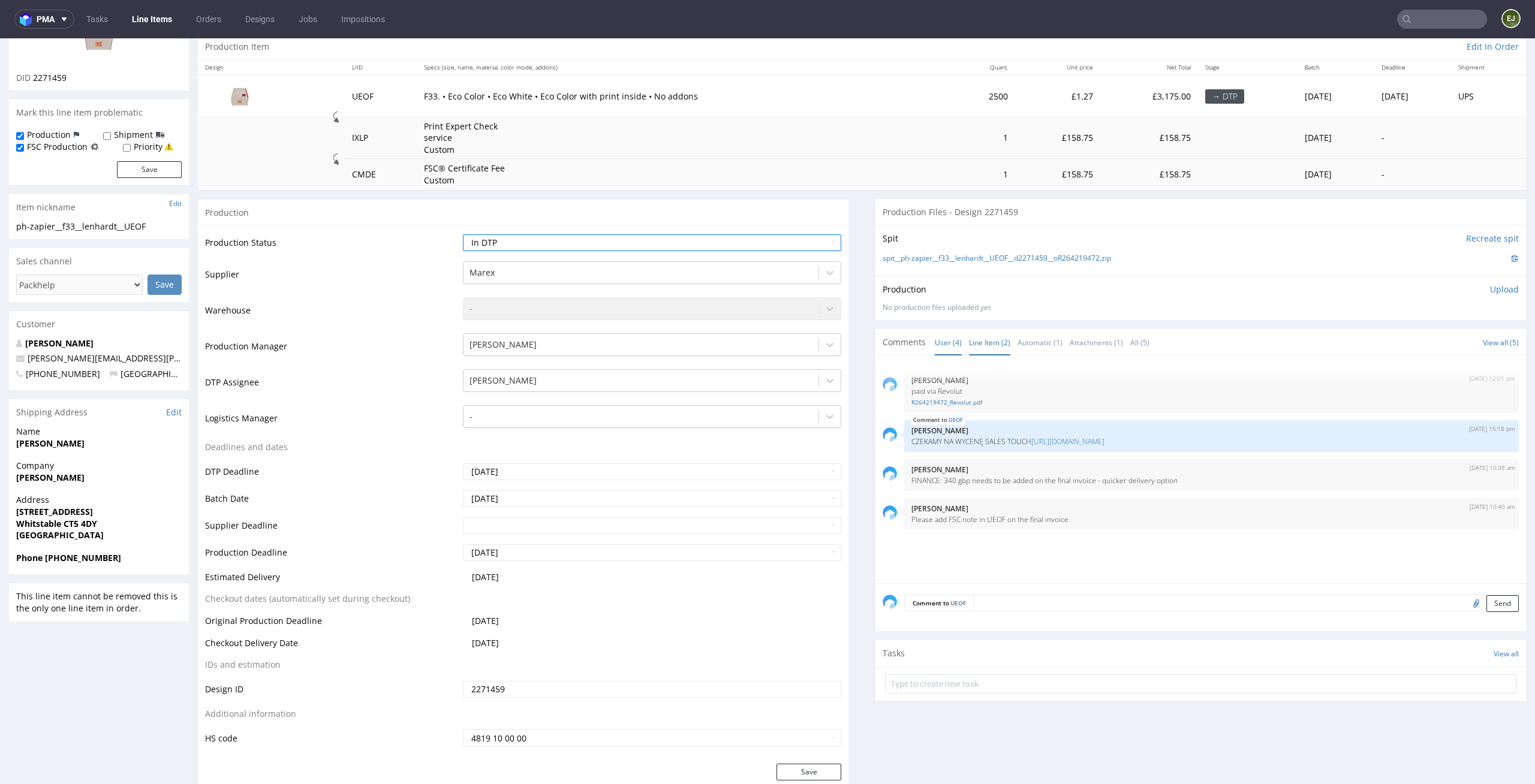
click at [982, 342] on link "Line Item (2)" at bounding box center [989, 342] width 41 height 26
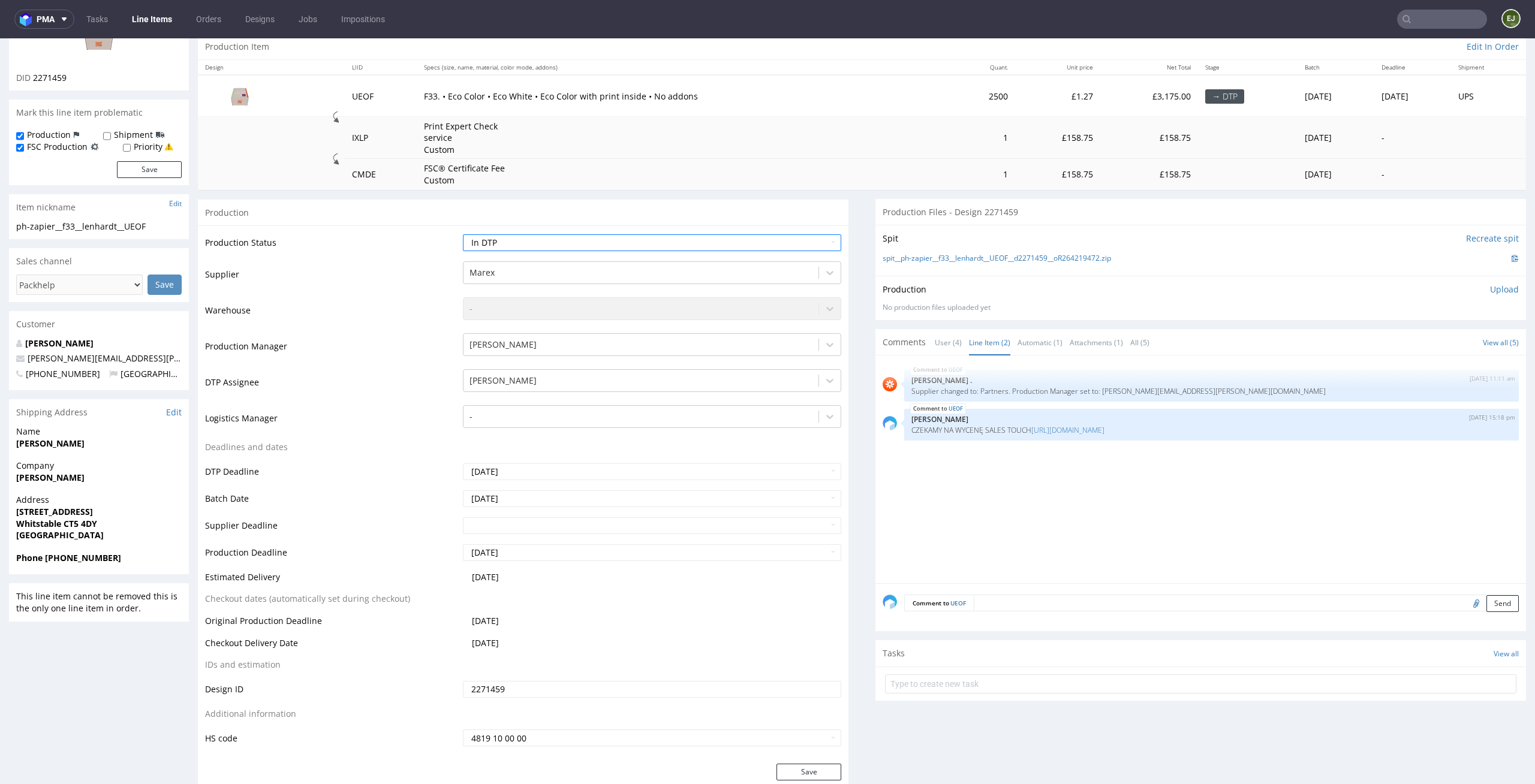
click at [1114, 584] on div "Comment to UEOF Send" at bounding box center [1201, 607] width 651 height 48
click at [845, 141] on td "Print Expert Check service Custom" at bounding box center [685, 138] width 536 height 43
click at [1084, 431] on link "https://packhelp.slack.com/archives/C0XU1D5PU/p1759914733907209" at bounding box center [1068, 430] width 73 height 10
click at [642, 379] on div at bounding box center [641, 381] width 343 height 14
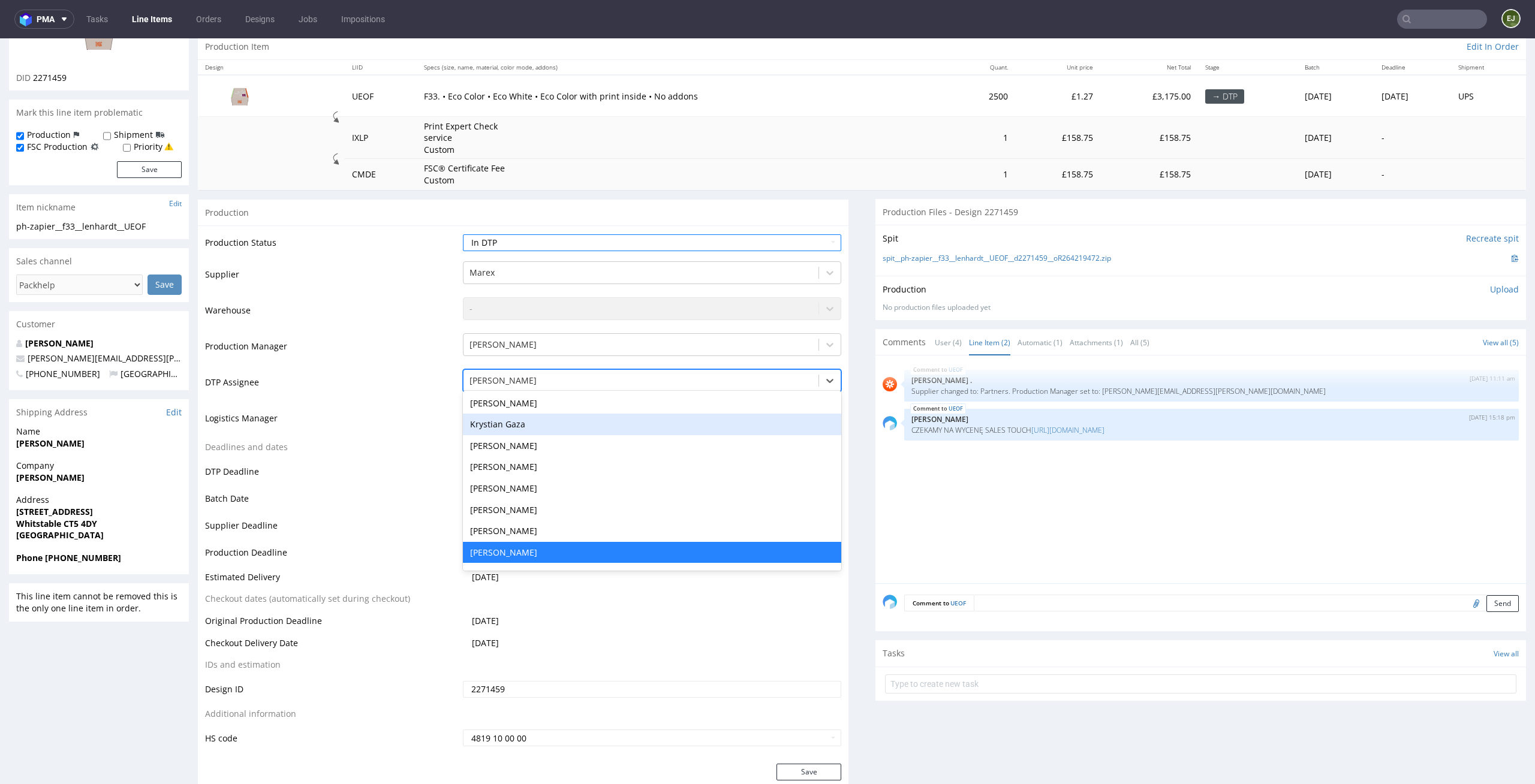
scroll to position [0, 0]
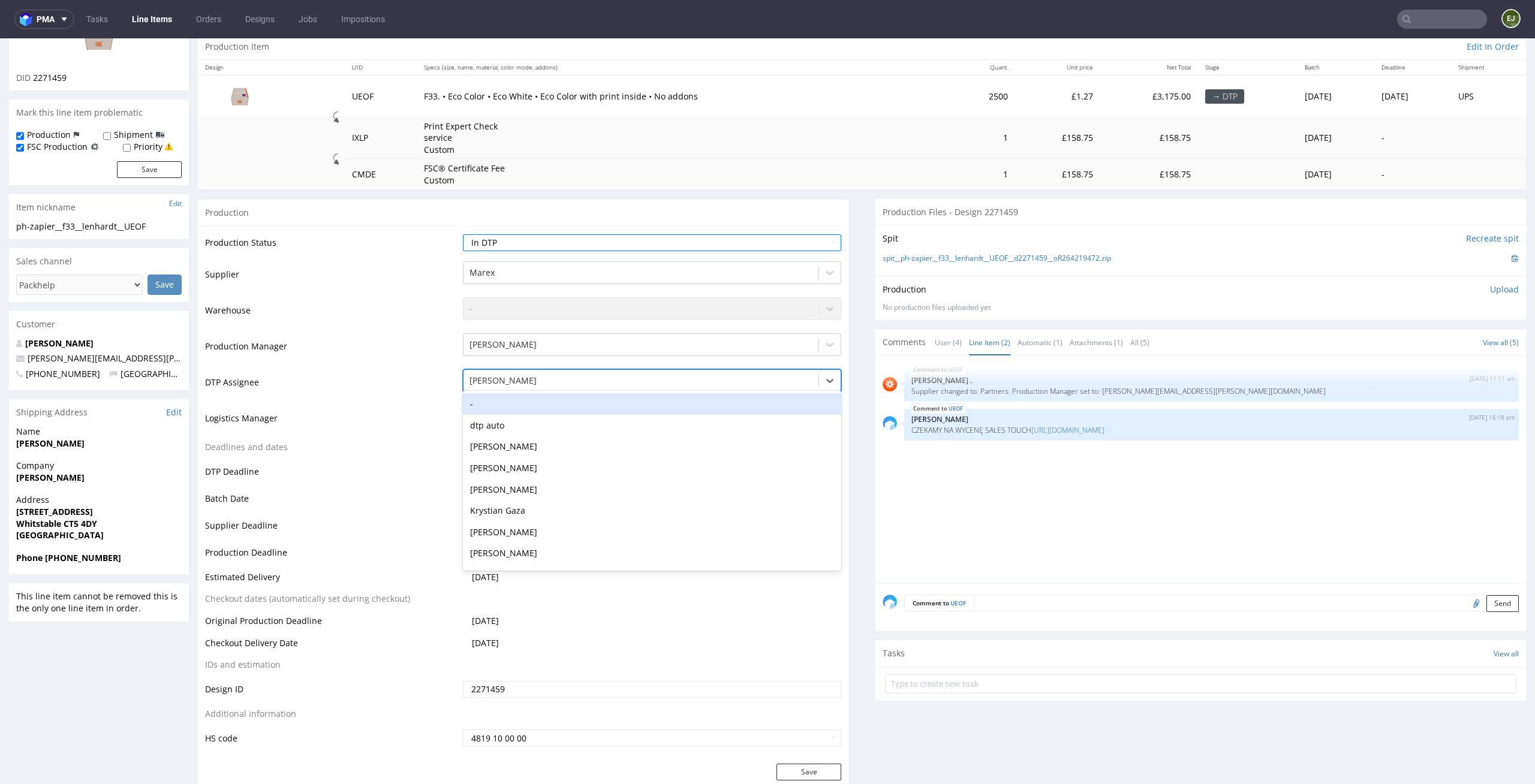
click at [717, 399] on div "-" at bounding box center [652, 404] width 379 height 22
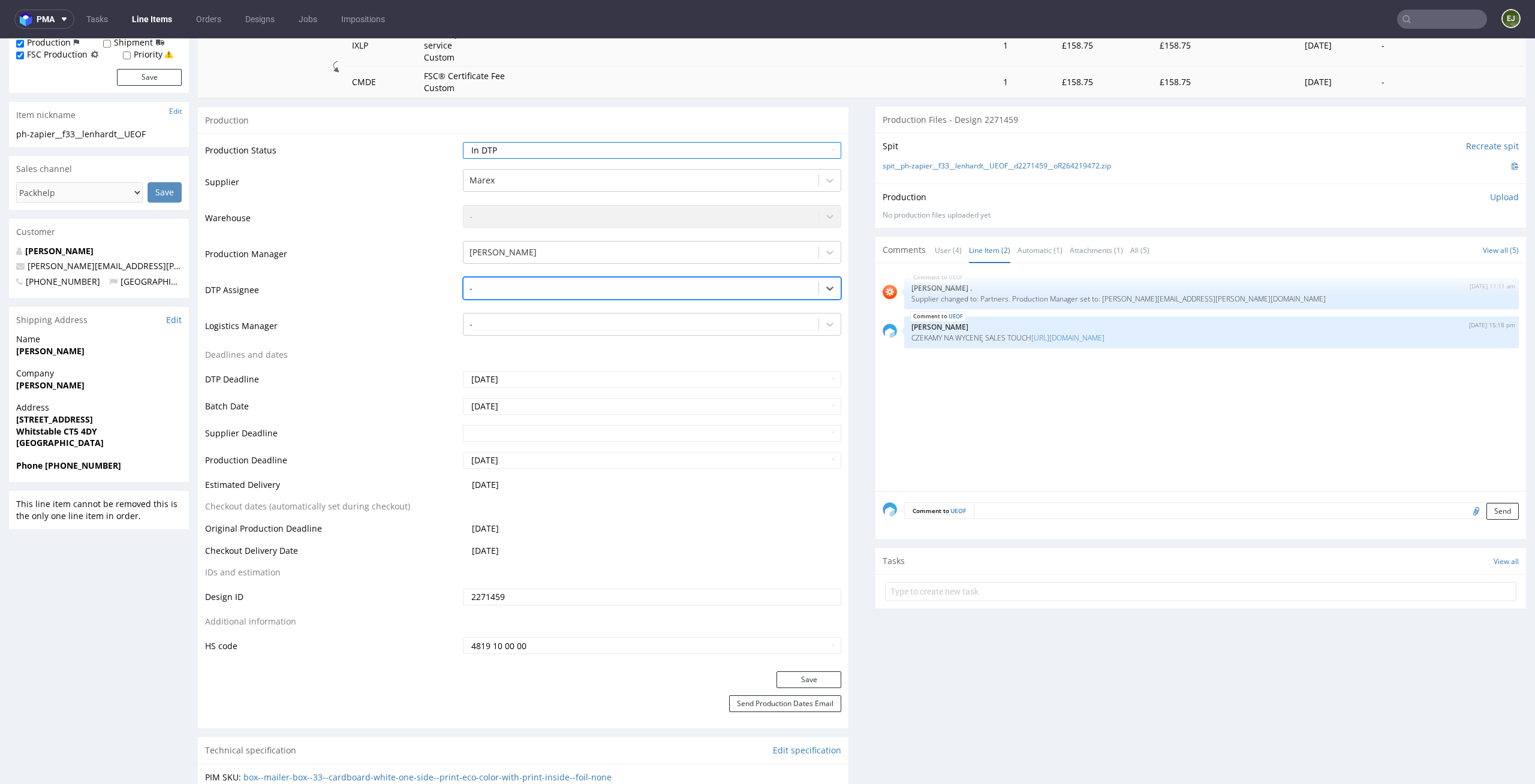
scroll to position [354, 0]
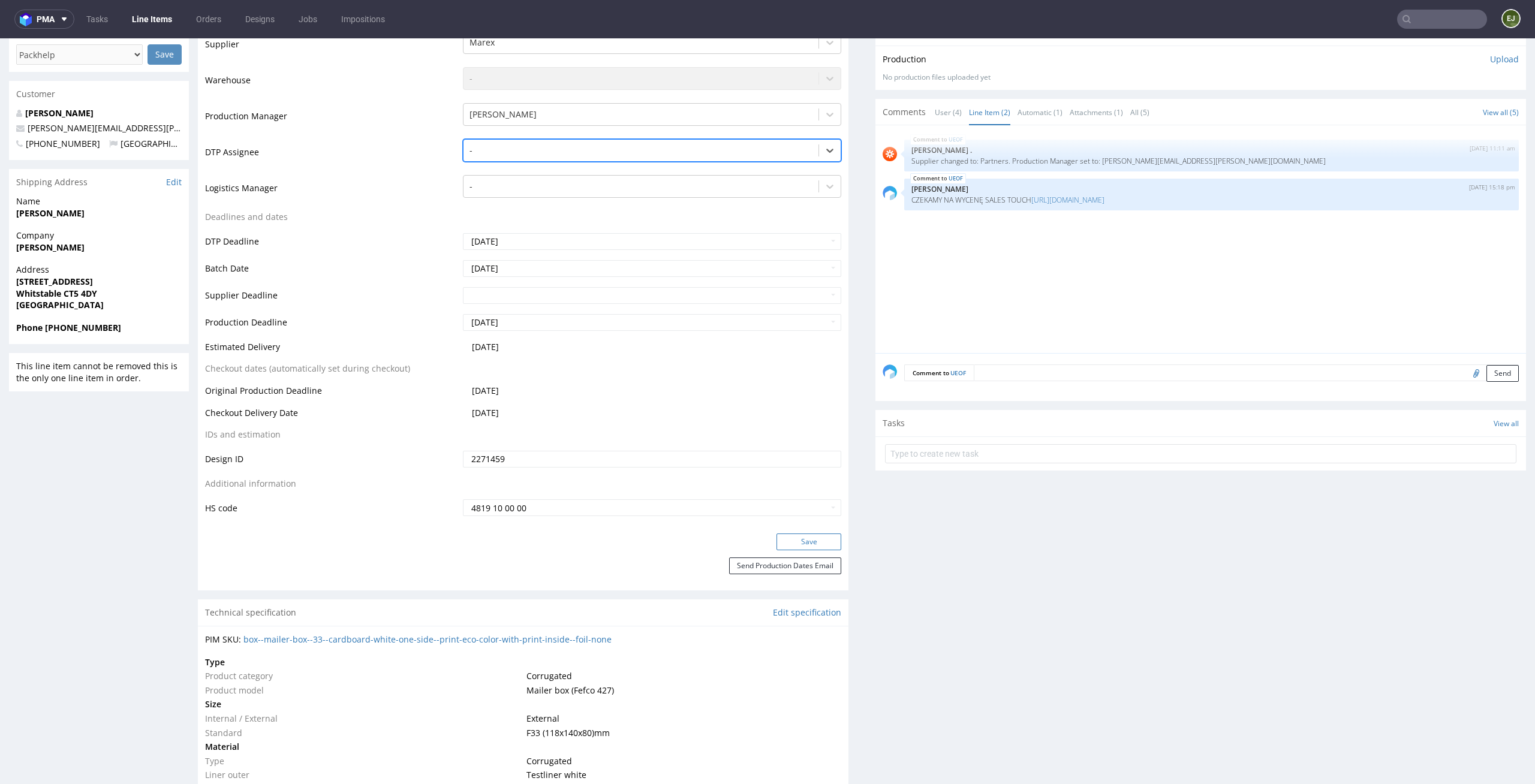
click at [816, 536] on button "Save" at bounding box center [809, 542] width 65 height 17
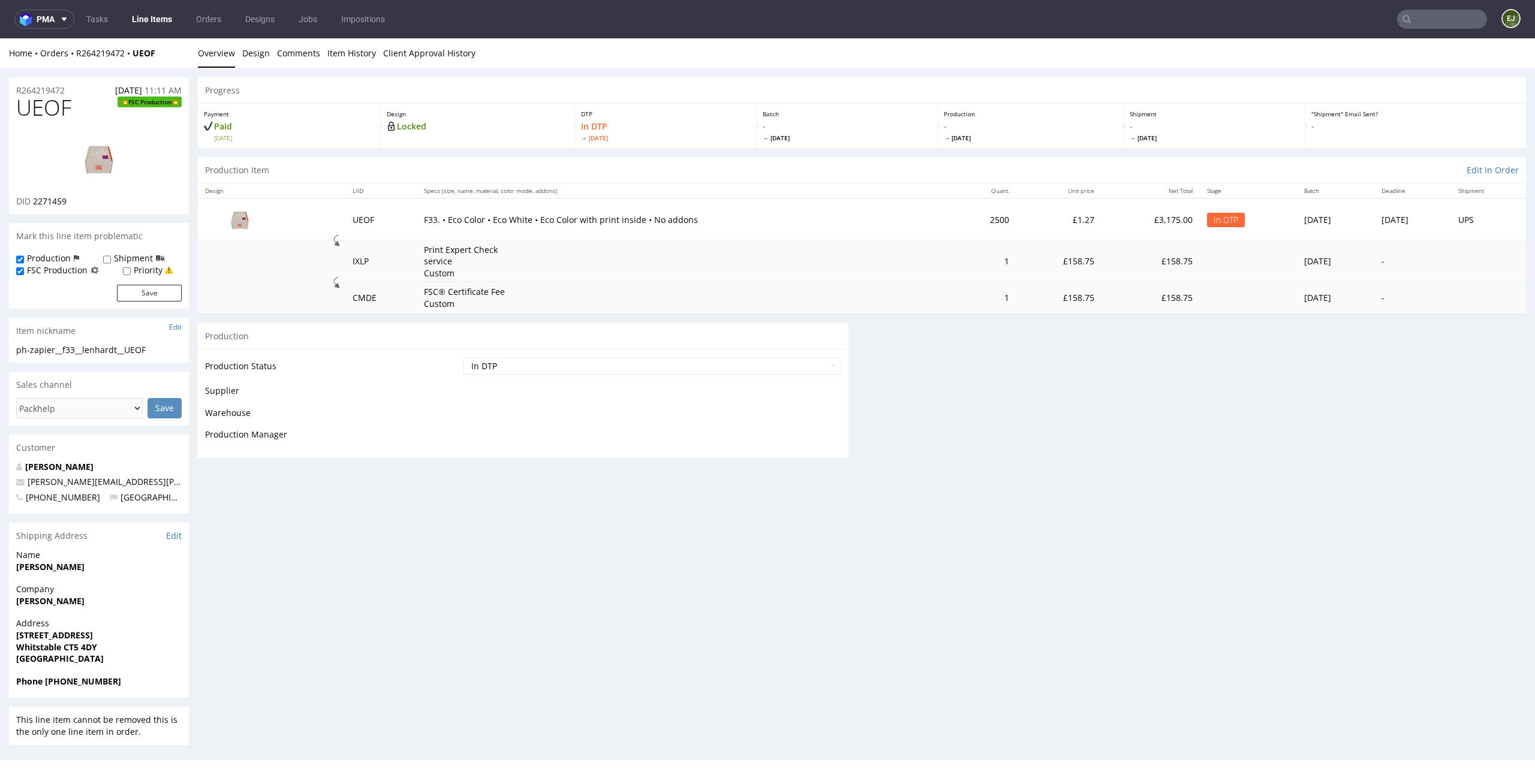
scroll to position [0, 0]
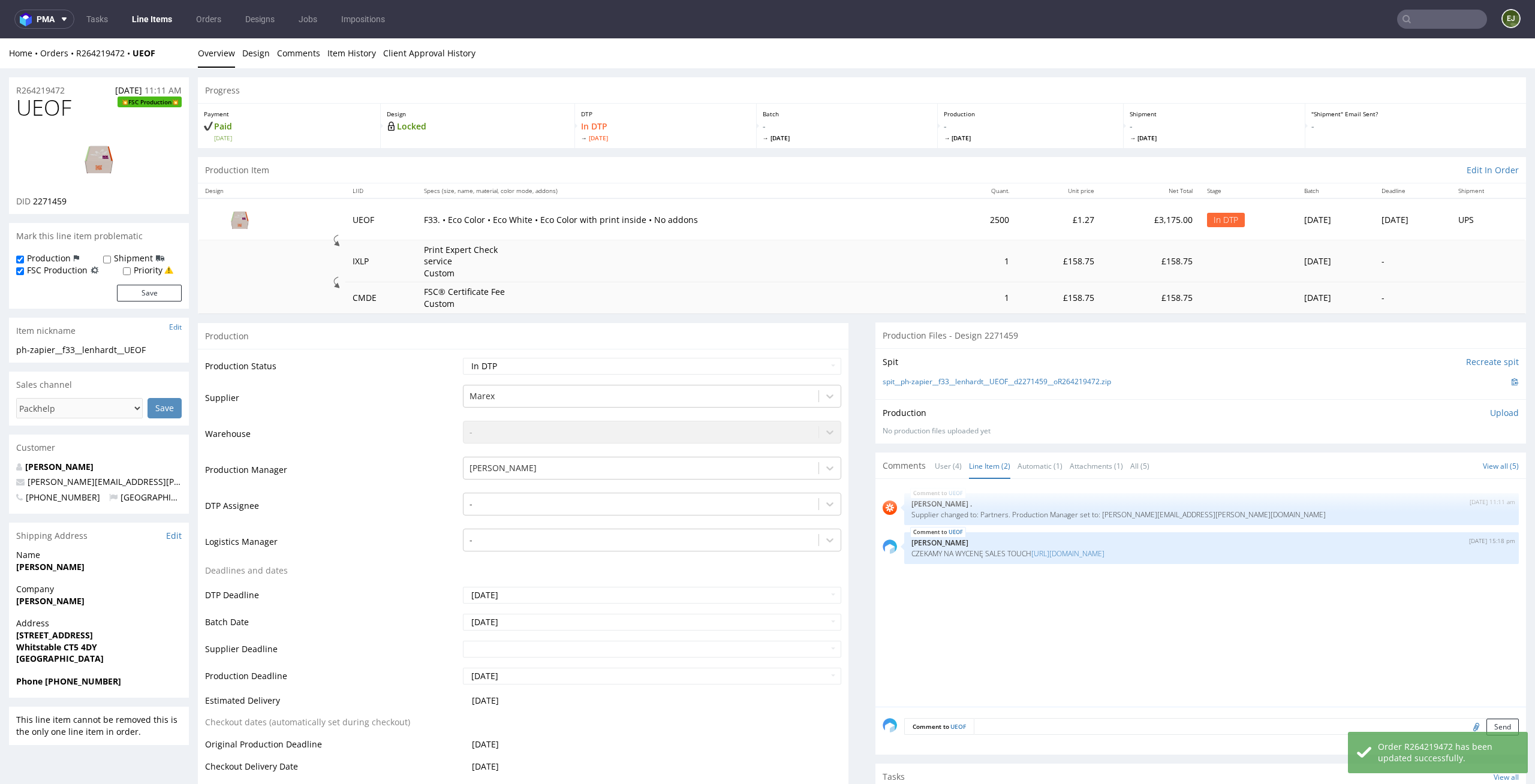
click at [151, 25] on link "Line Items" at bounding box center [152, 19] width 55 height 19
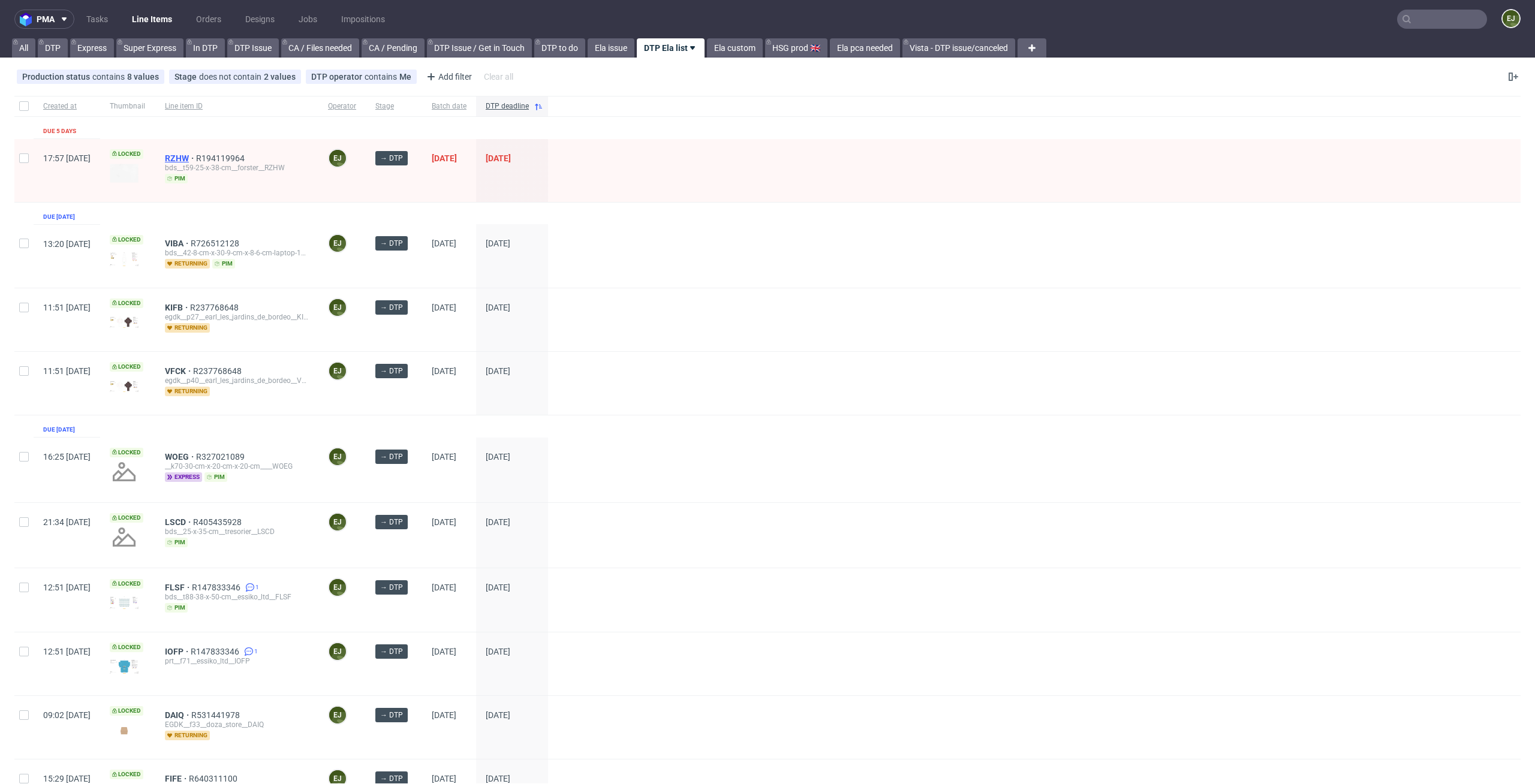
click at [196, 157] on span "RZHW" at bounding box center [180, 158] width 31 height 10
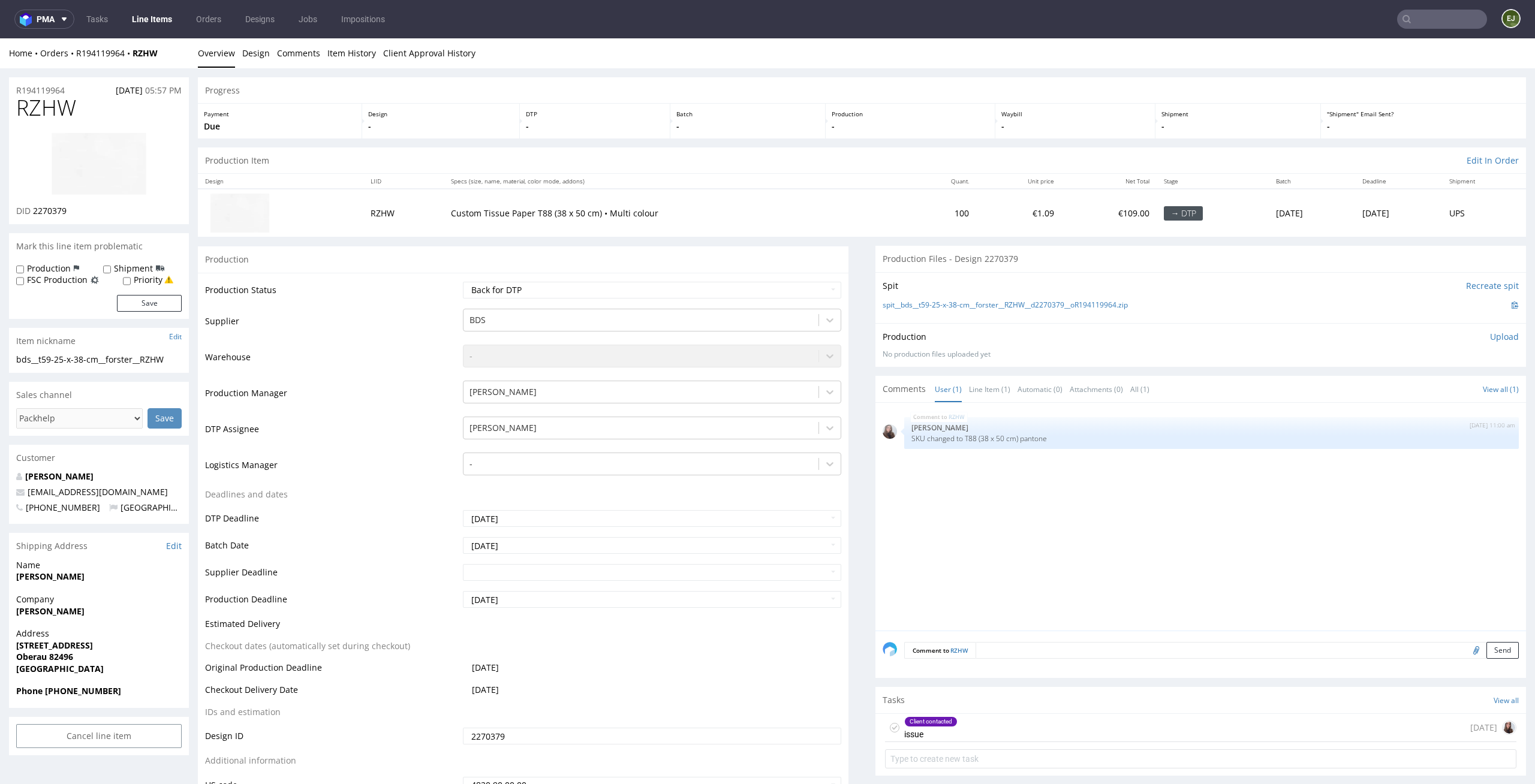
scroll to position [142, 0]
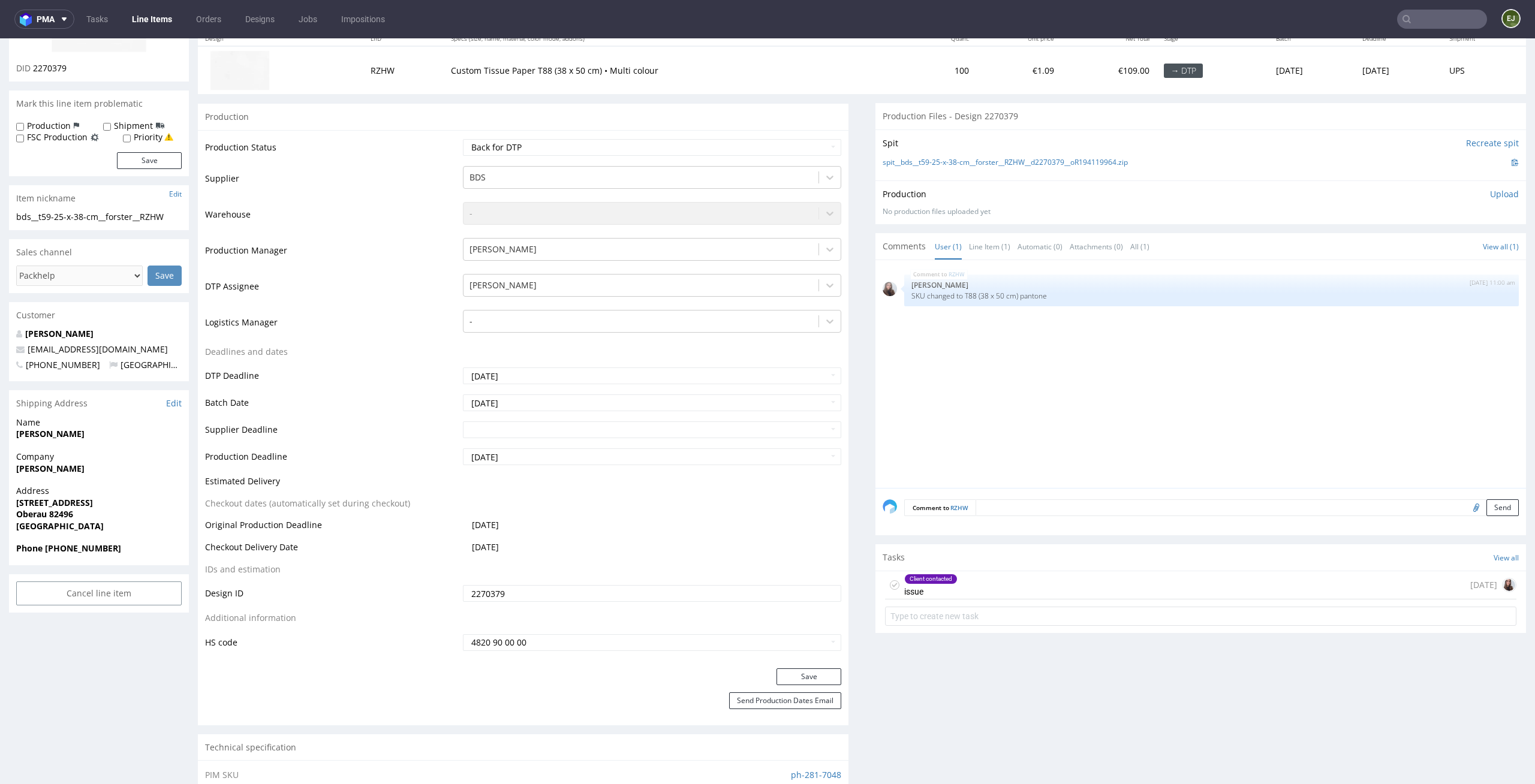
click at [1029, 581] on div "Client contacted issue 7 days ago" at bounding box center [1201, 585] width 631 height 28
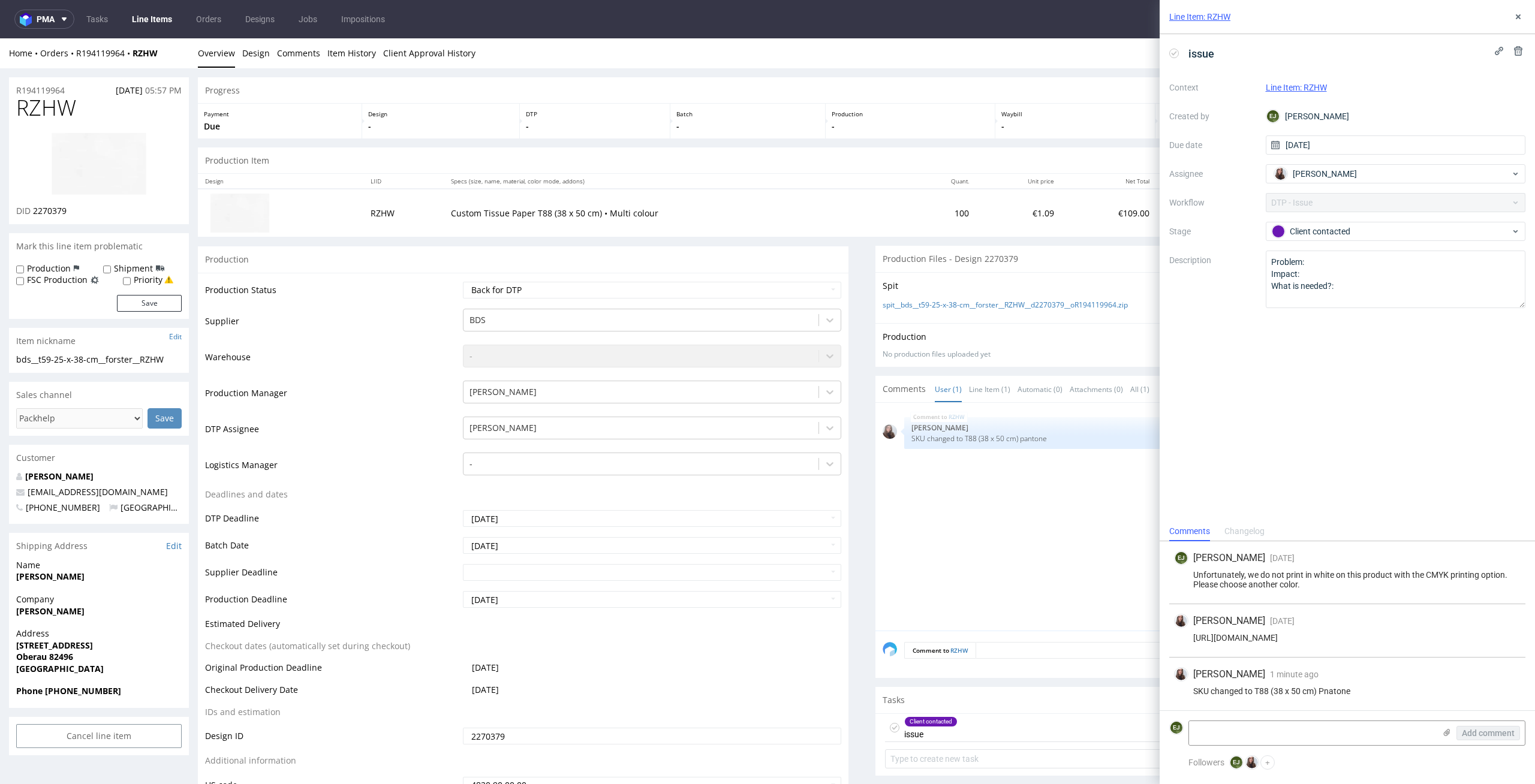
click at [136, 14] on link "Line Items" at bounding box center [152, 19] width 55 height 19
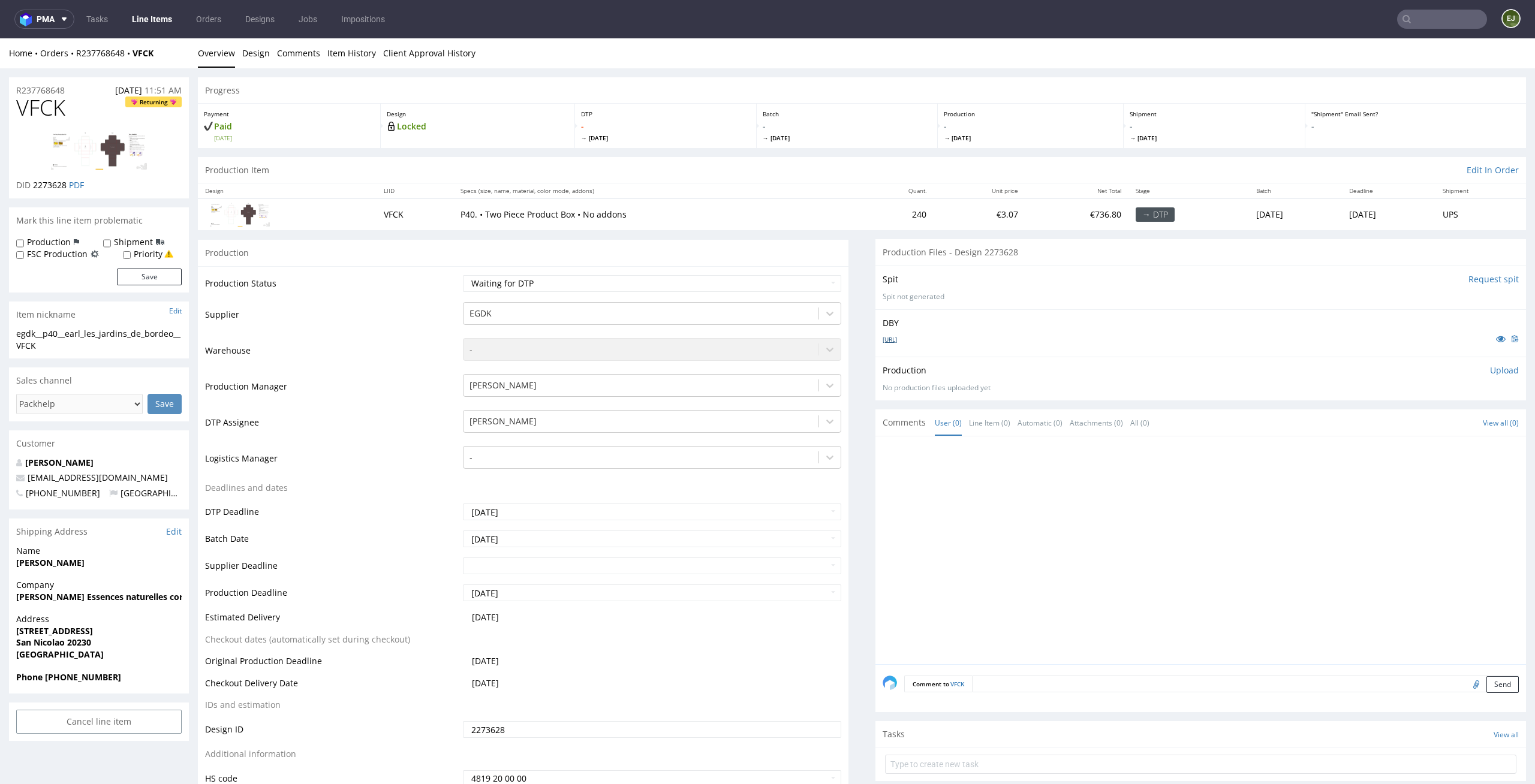
click at [890, 341] on link "[URL]" at bounding box center [890, 339] width 14 height 8
click at [788, 281] on select "Waiting for Artwork Waiting for Diecut Waiting for Mockup Waiting for DTP Waiti…" at bounding box center [652, 284] width 379 height 17
select select "dtp_in_process"
click at [463, 275] on select "Waiting for Artwork Waiting for Diecut Waiting for Mockup Waiting for DTP Waiti…" at bounding box center [652, 284] width 379 height 17
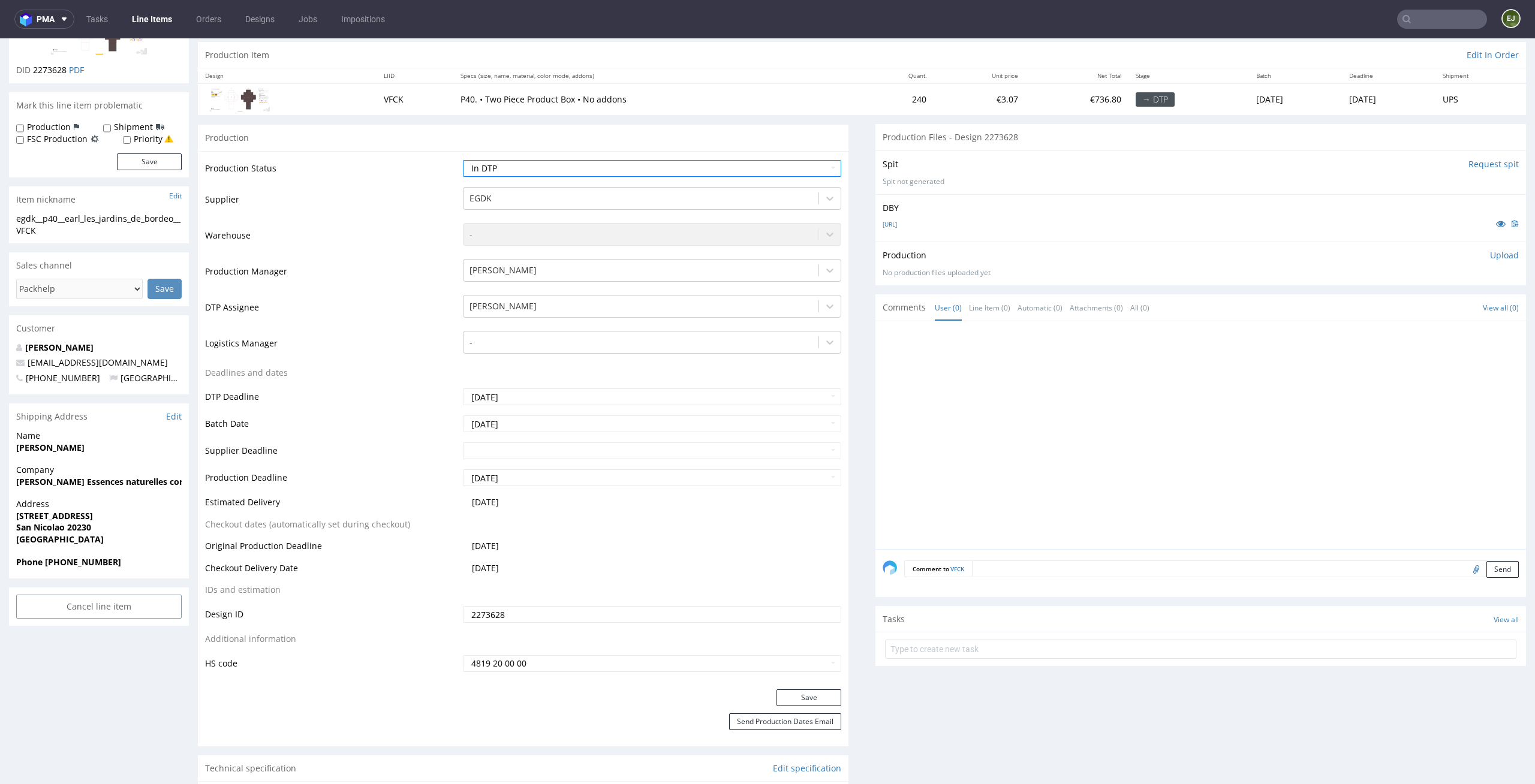
scroll to position [216, 0]
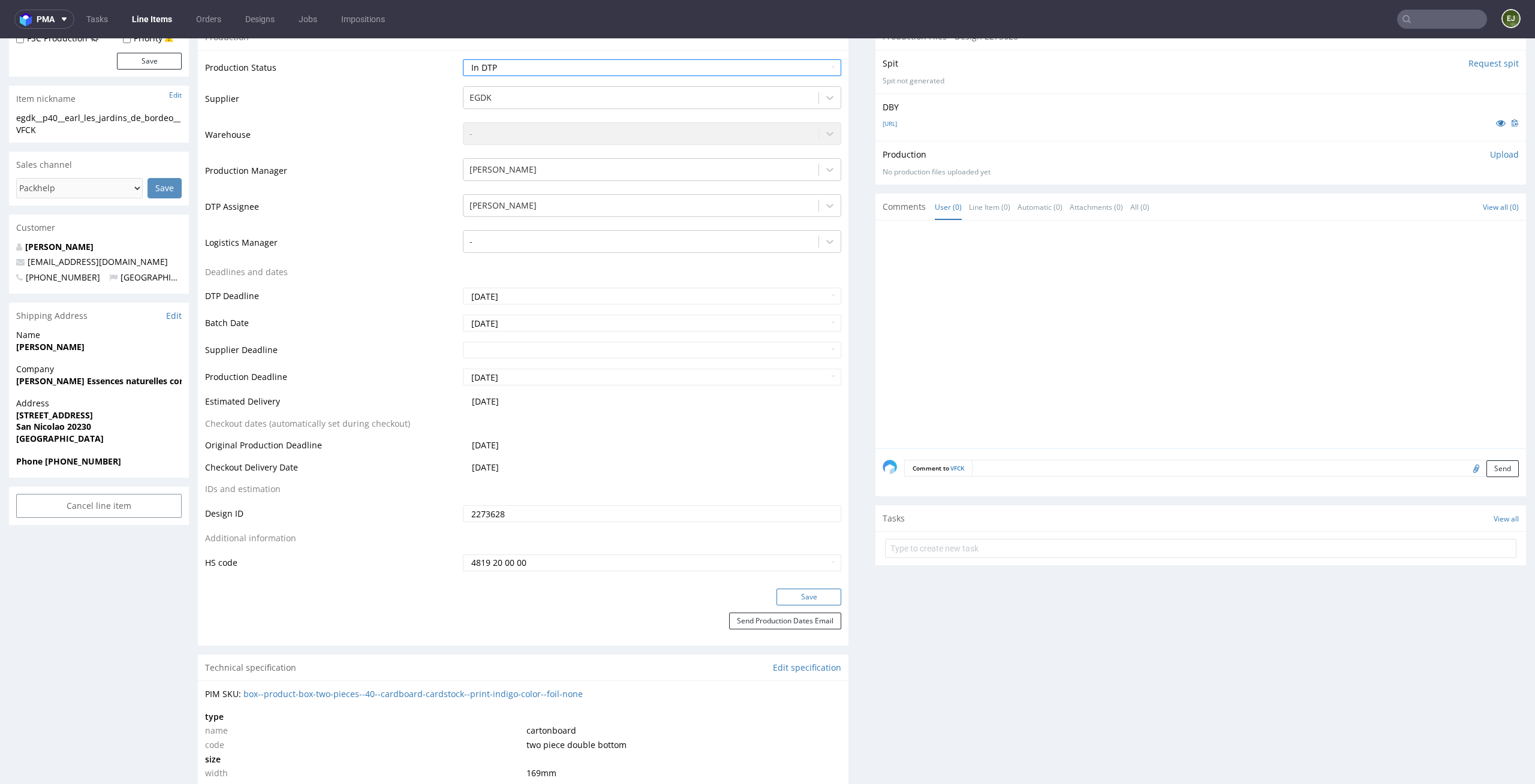
click at [820, 589] on button "Save" at bounding box center [809, 597] width 65 height 17
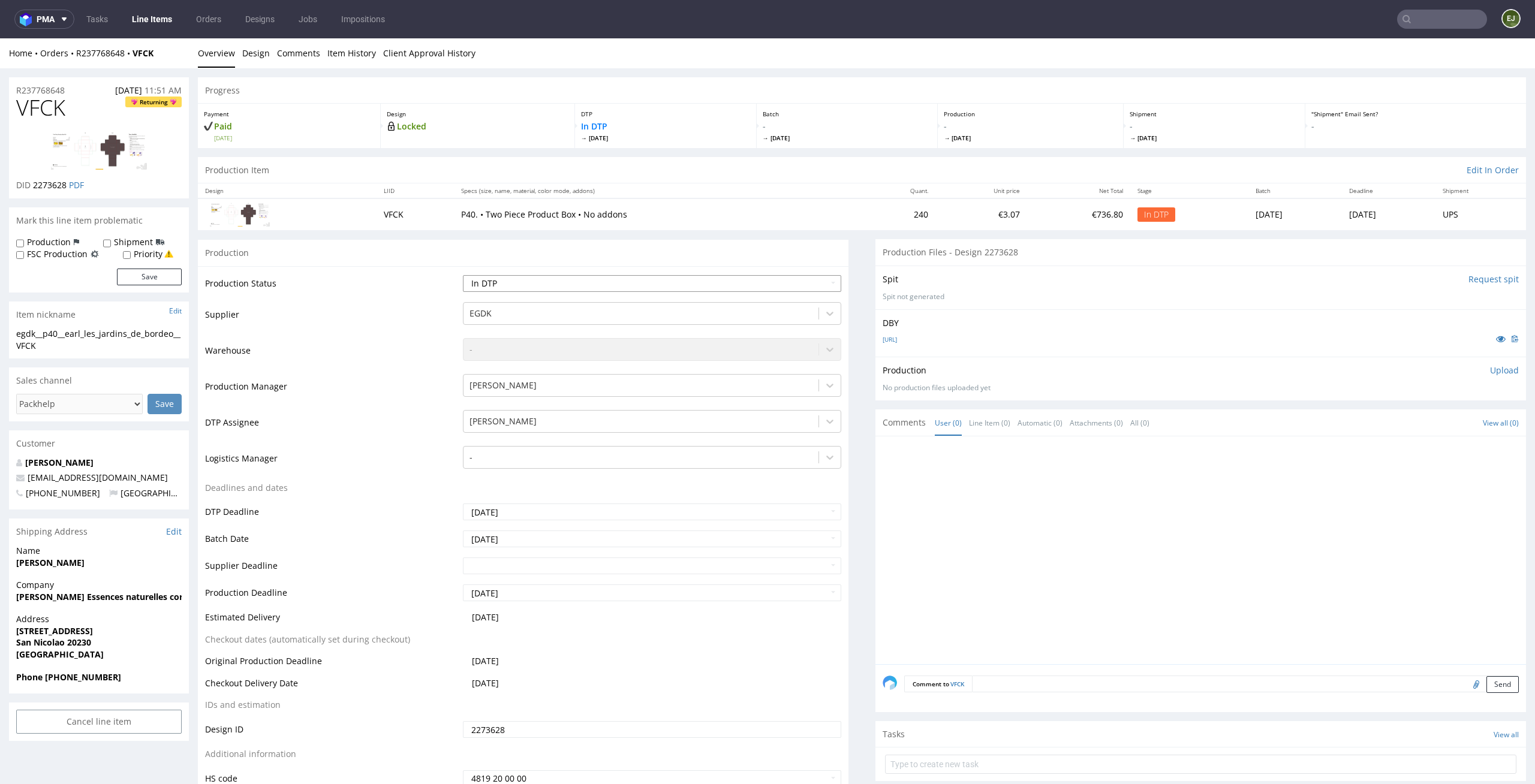
click at [815, 279] on select "Waiting for Artwork Waiting for Diecut Waiting for Mockup Waiting for DTP Waiti…" at bounding box center [652, 284] width 379 height 17
select select "dtp_issue"
click at [463, 275] on select "Waiting for Artwork Waiting for Diecut Waiting for Mockup Waiting for DTP Waiti…" at bounding box center [652, 284] width 379 height 17
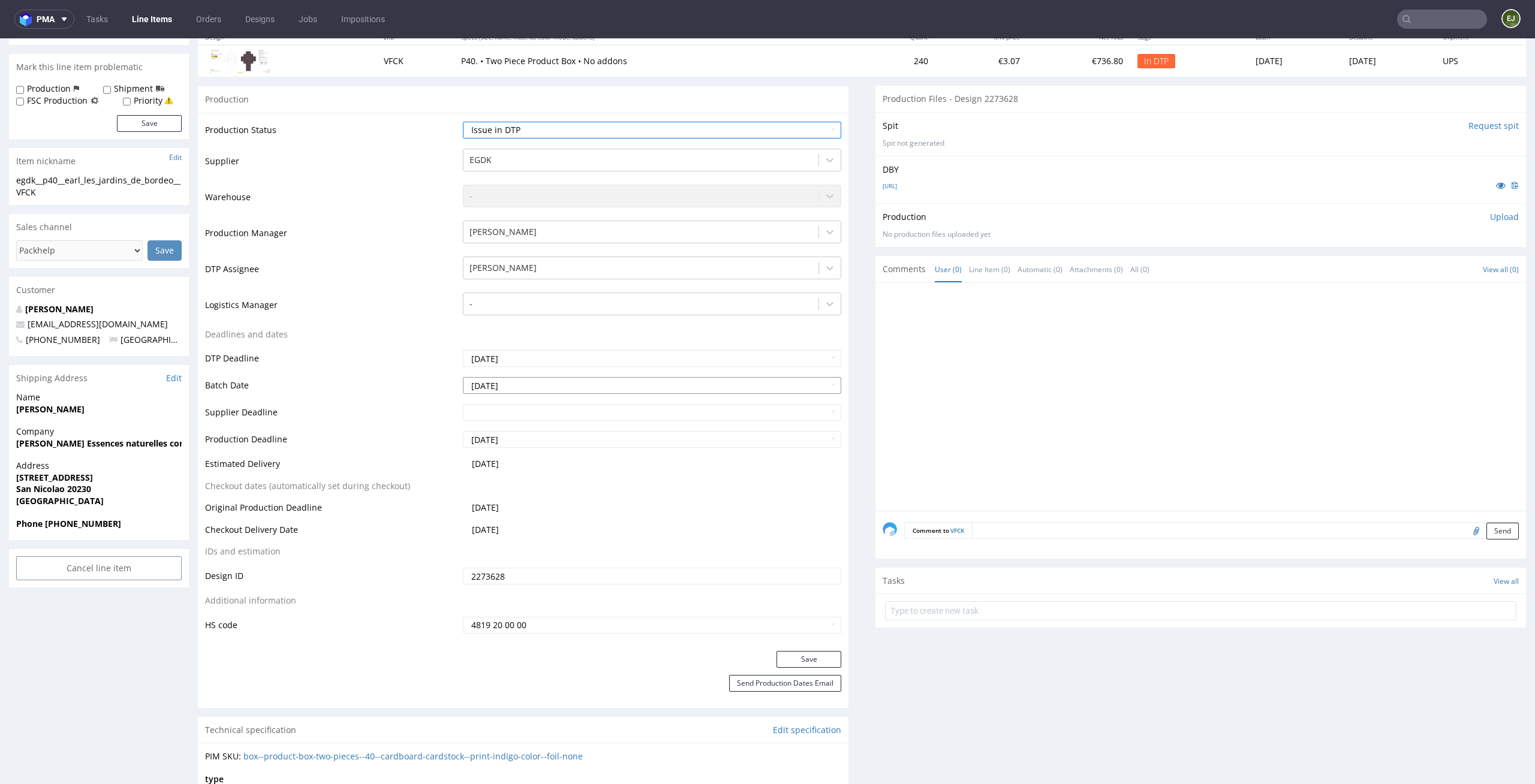
scroll to position [294, 0]
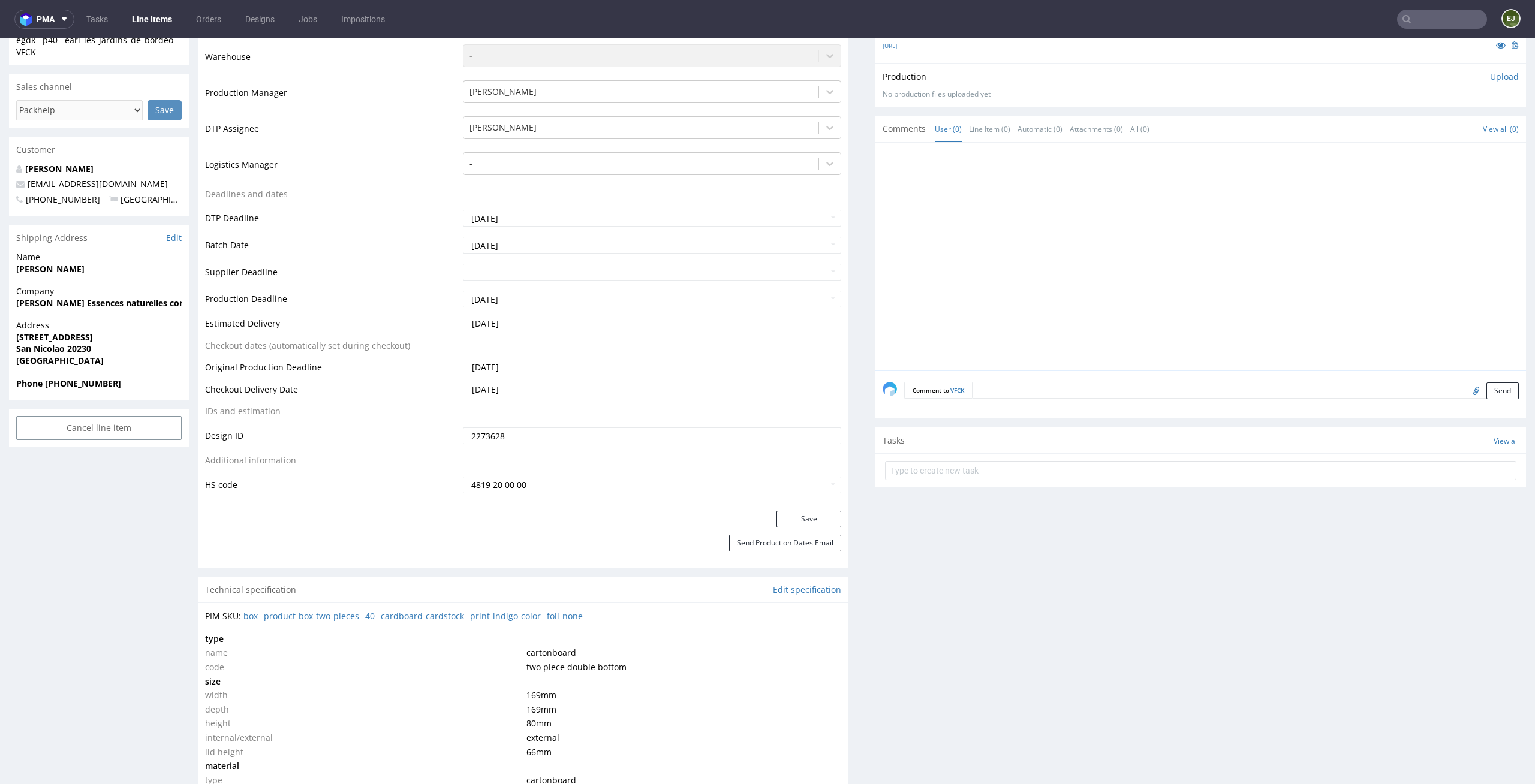
click at [812, 507] on div "Production Status Waiting for Artwork Waiting for Diecut Waiting for Mockup Wai…" at bounding box center [523, 241] width 651 height 538
click at [808, 518] on button "Save" at bounding box center [809, 519] width 65 height 17
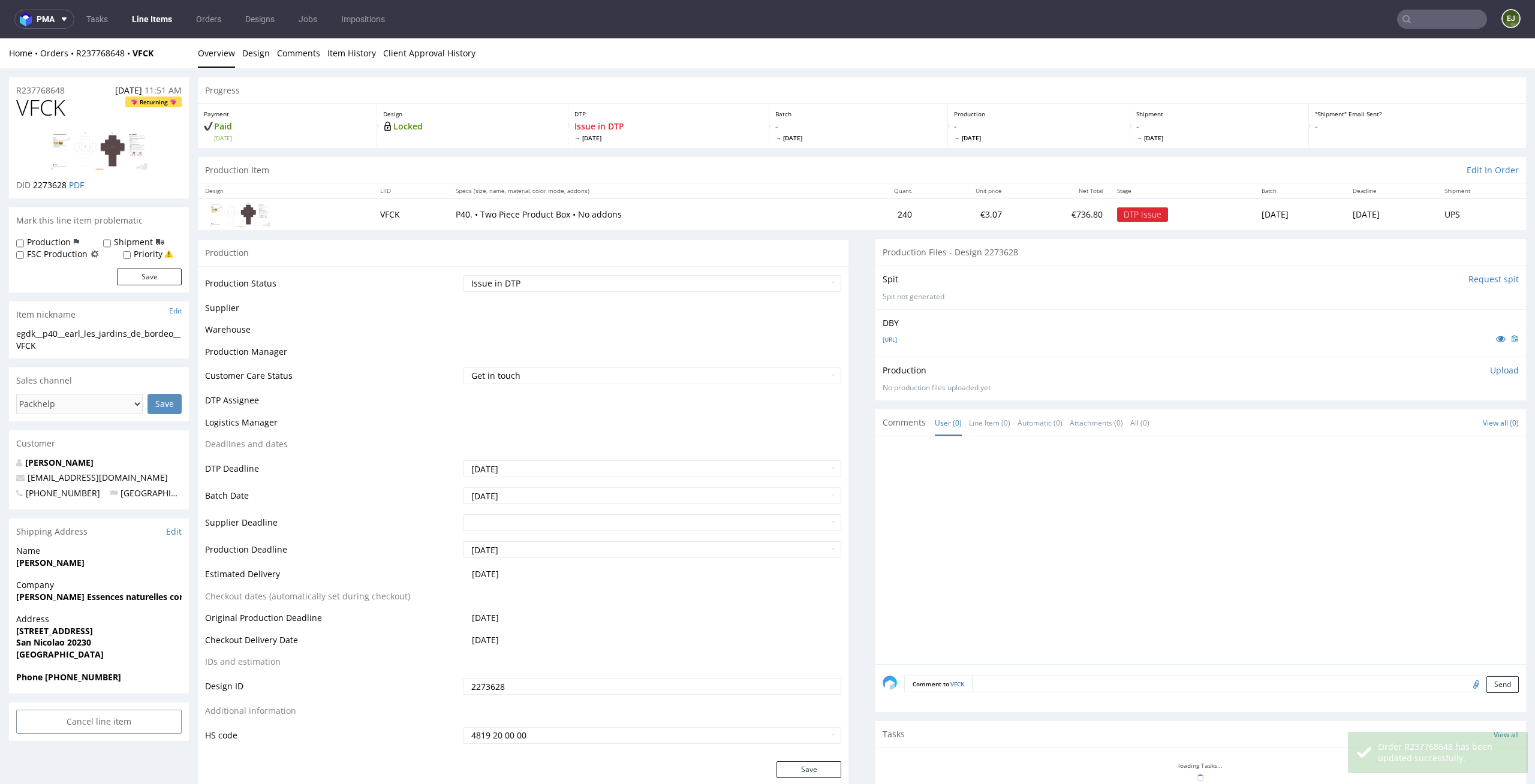
scroll to position [293, 0]
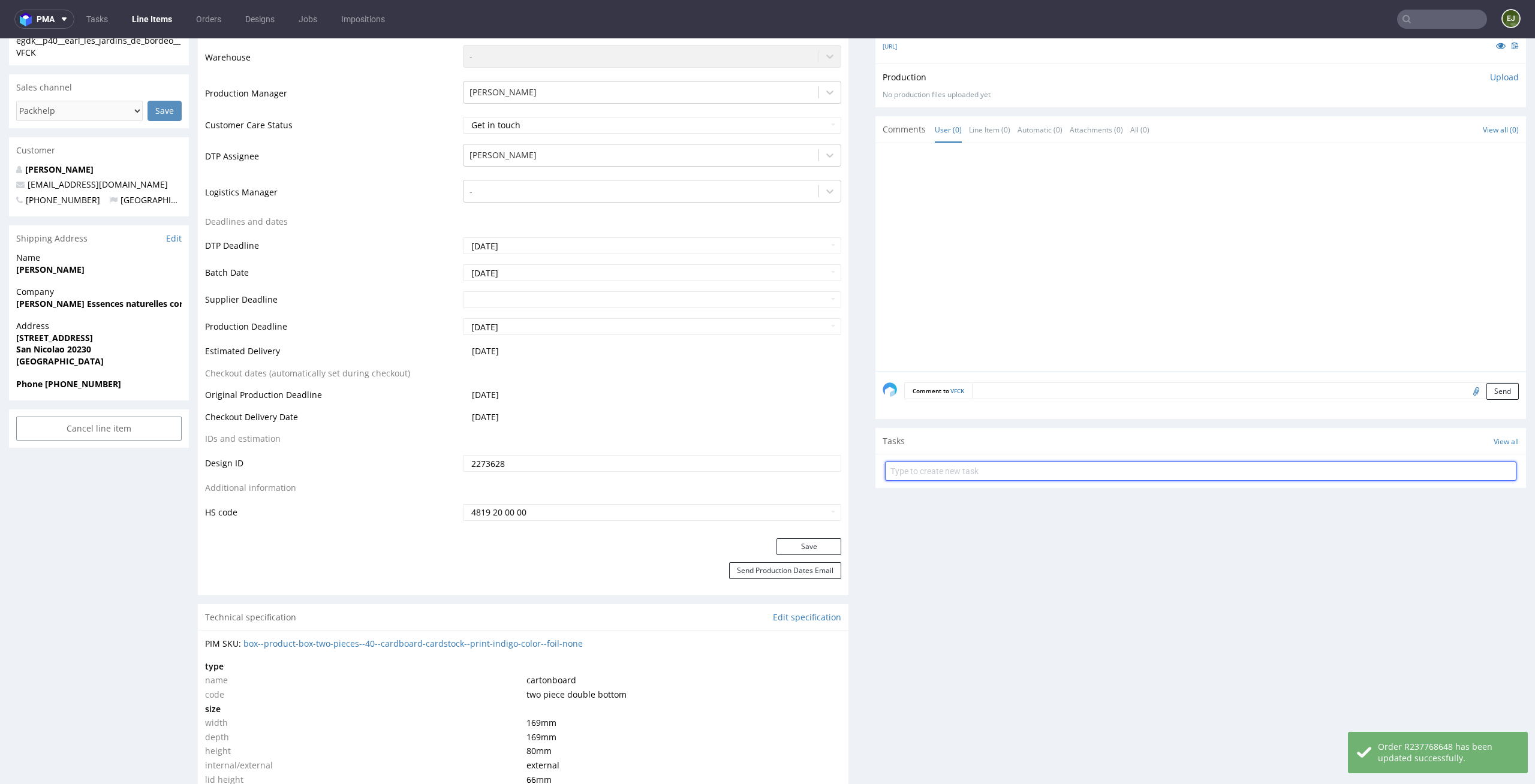
click at [963, 467] on input "text" at bounding box center [1201, 471] width 631 height 19
type input "issue 1/2"
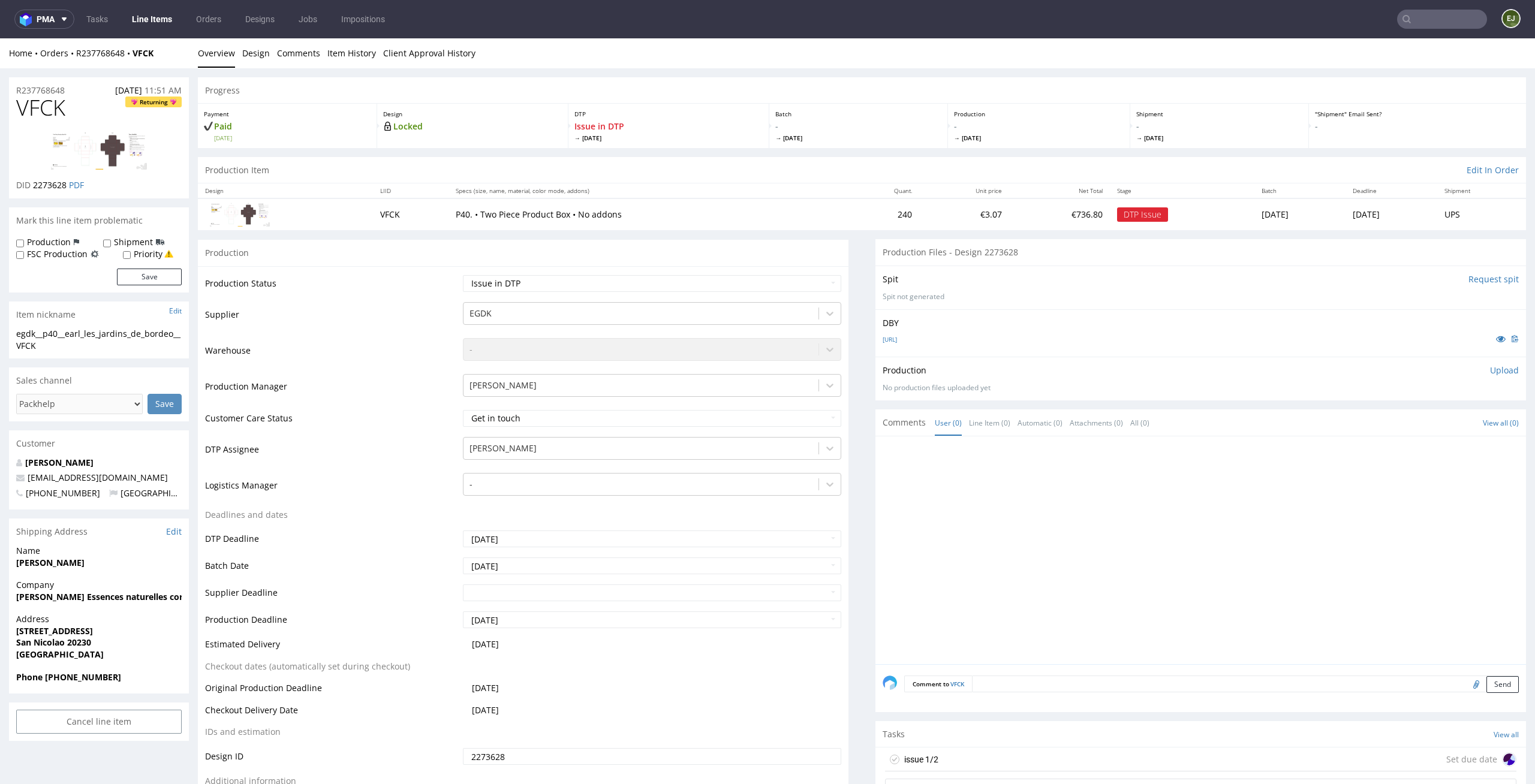
scroll to position [173, 0]
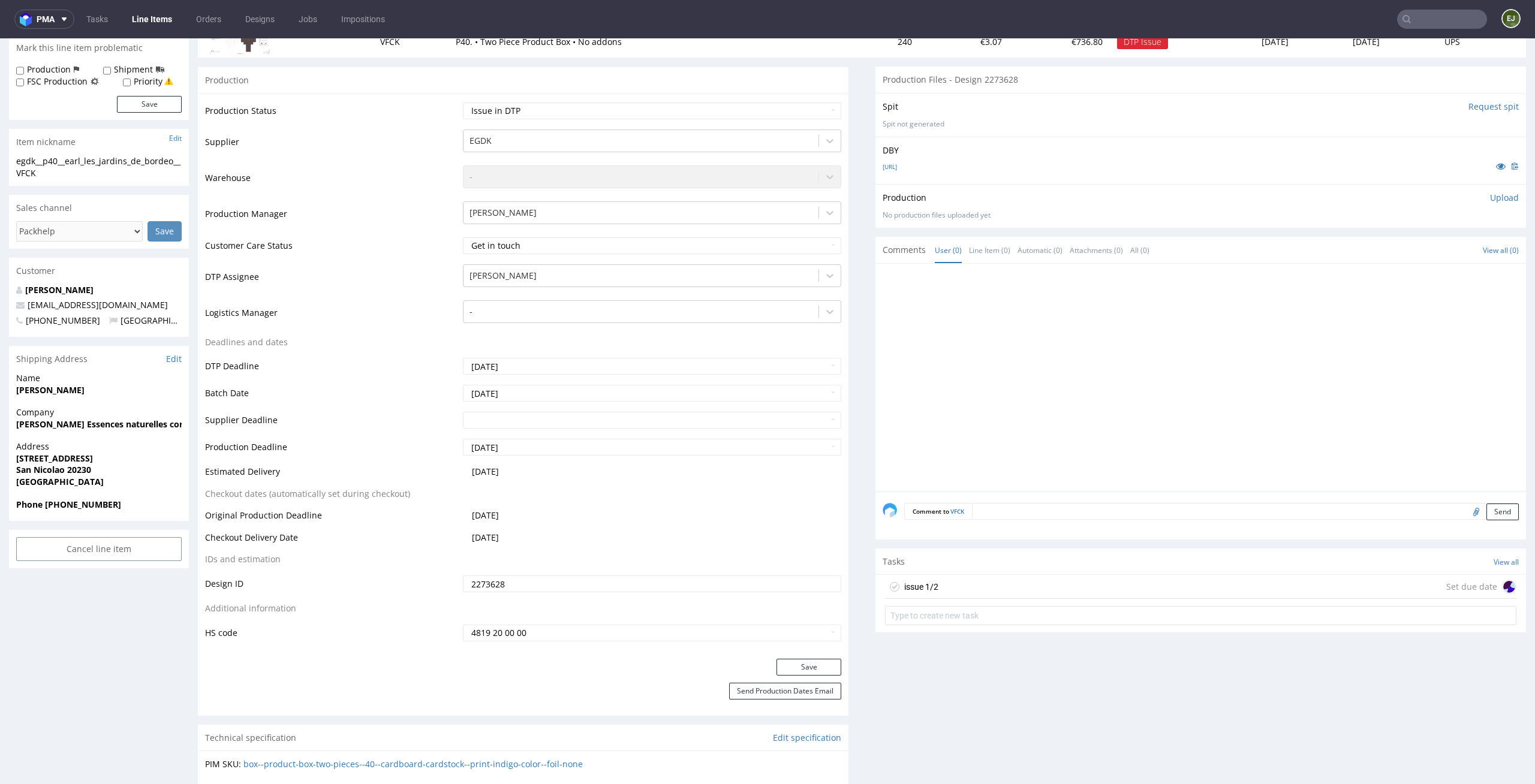
click at [944, 586] on div "issue 1/2 Set due date" at bounding box center [1201, 587] width 631 height 24
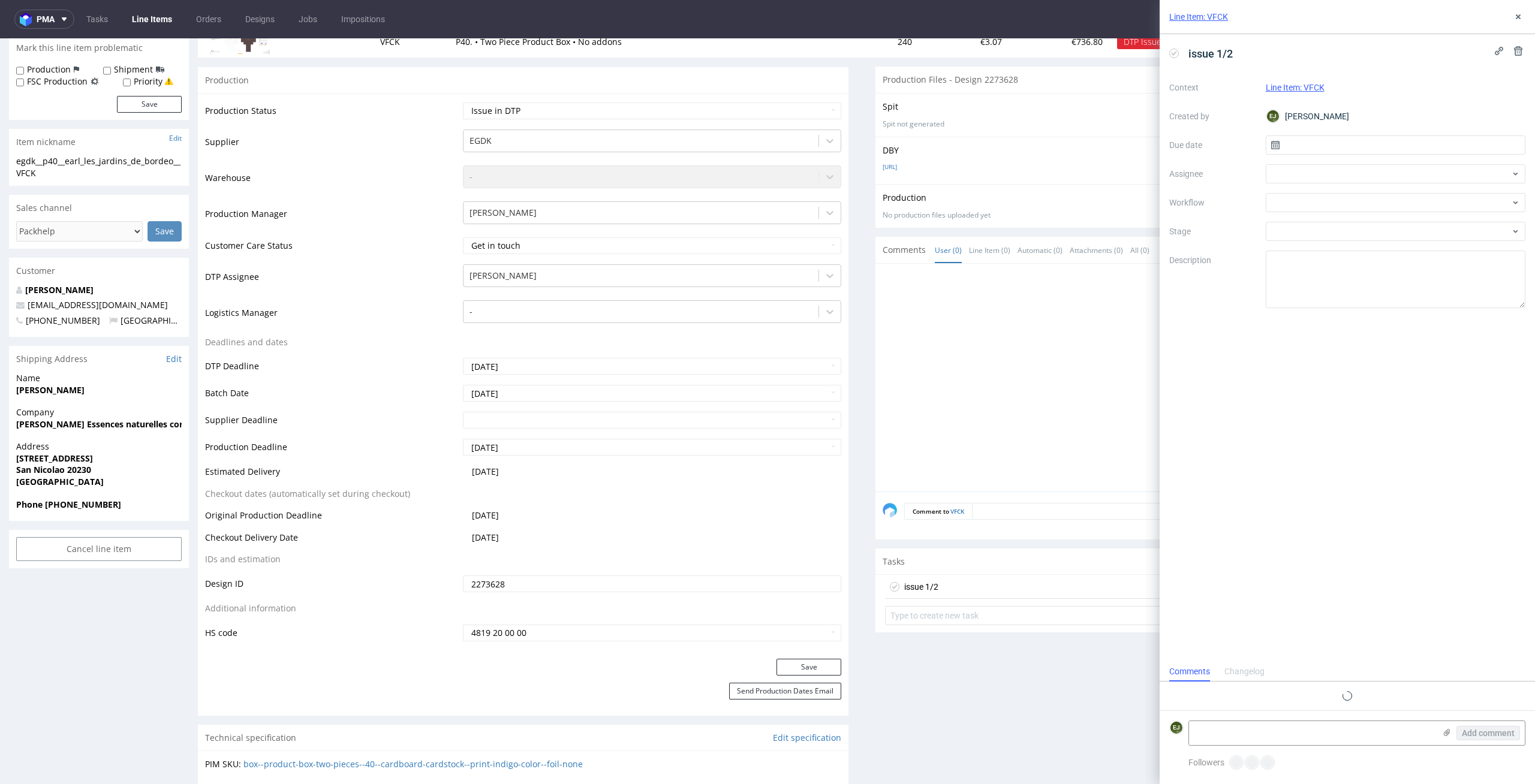
scroll to position [10, 0]
click at [1352, 147] on input "text" at bounding box center [1396, 145] width 260 height 19
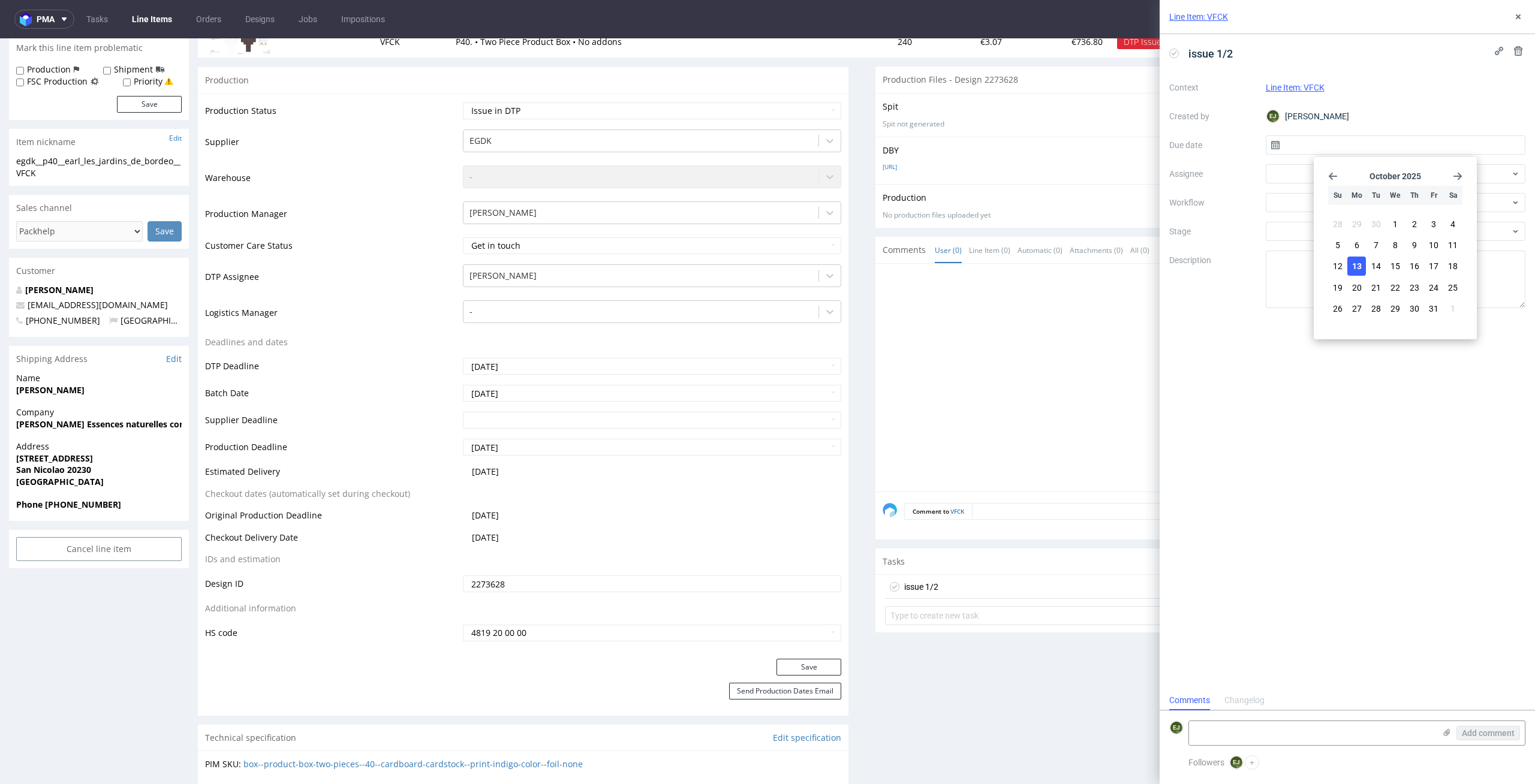
click at [1353, 260] on span "13" at bounding box center [1356, 266] width 10 height 12
type input "13/10/2025"
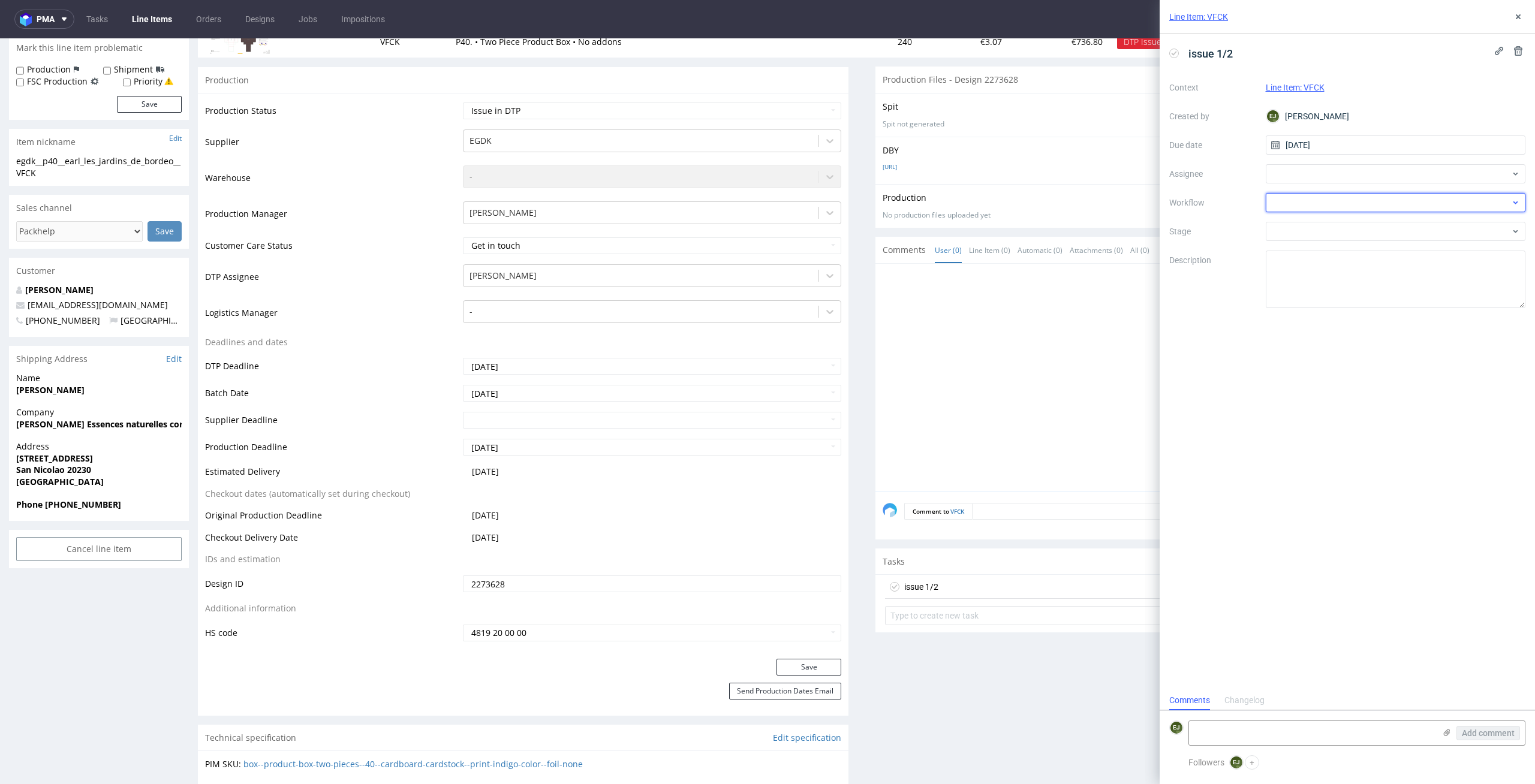
click at [1355, 202] on div at bounding box center [1396, 203] width 260 height 19
click at [1370, 261] on div "DTP - Issue" at bounding box center [1396, 268] width 251 height 22
click at [1289, 734] on textarea at bounding box center [1311, 733] width 246 height 24
paste textarea "Files are not embedded. Font is not converted to curves."
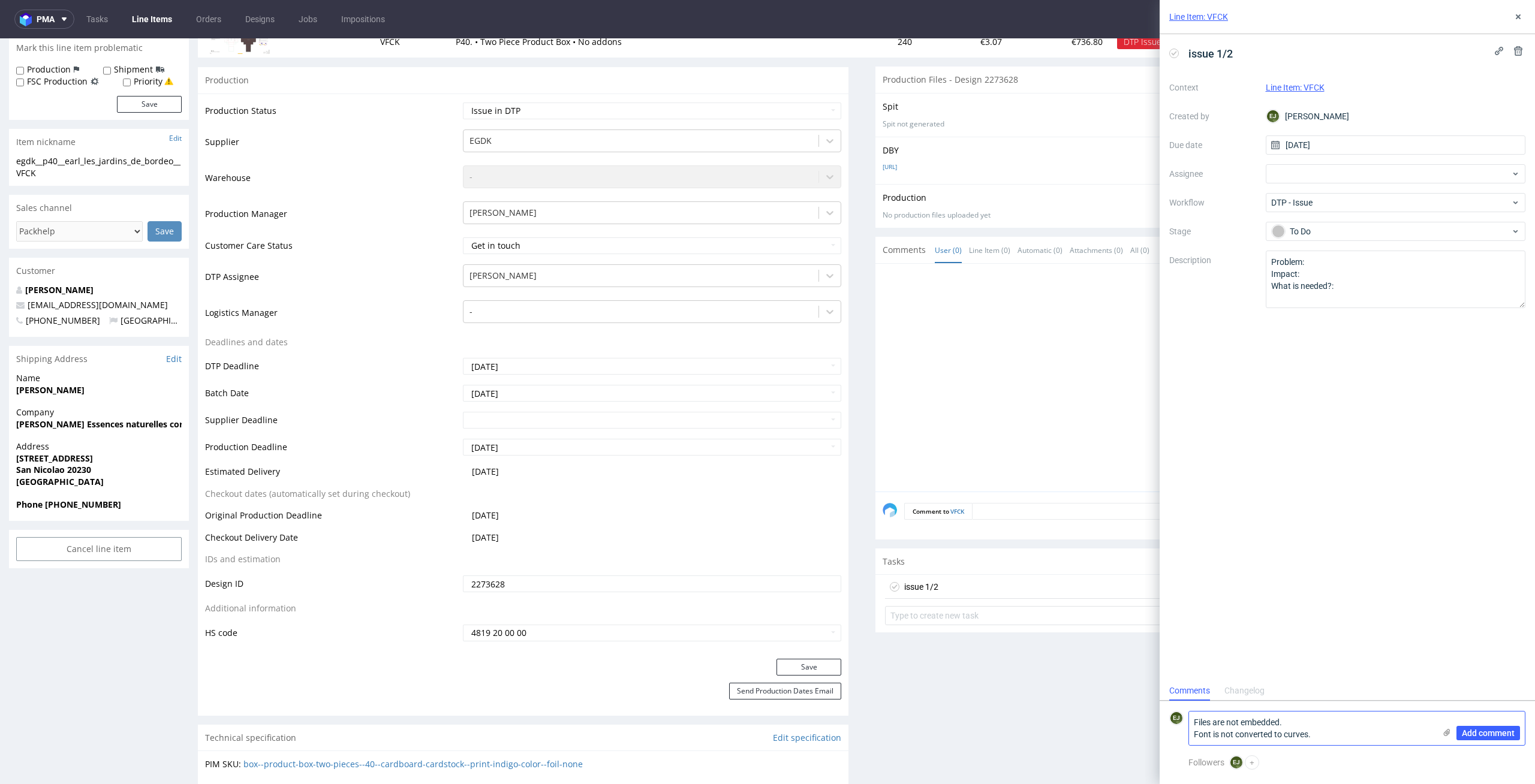
type textarea "Files are not embedded. Font is not converted to curves."
click at [1448, 731] on use at bounding box center [1447, 732] width 7 height 7
click at [0, 0] on input "file" at bounding box center [0, 0] width 0 height 0
click at [1471, 738] on button "Add comment" at bounding box center [1488, 733] width 64 height 14
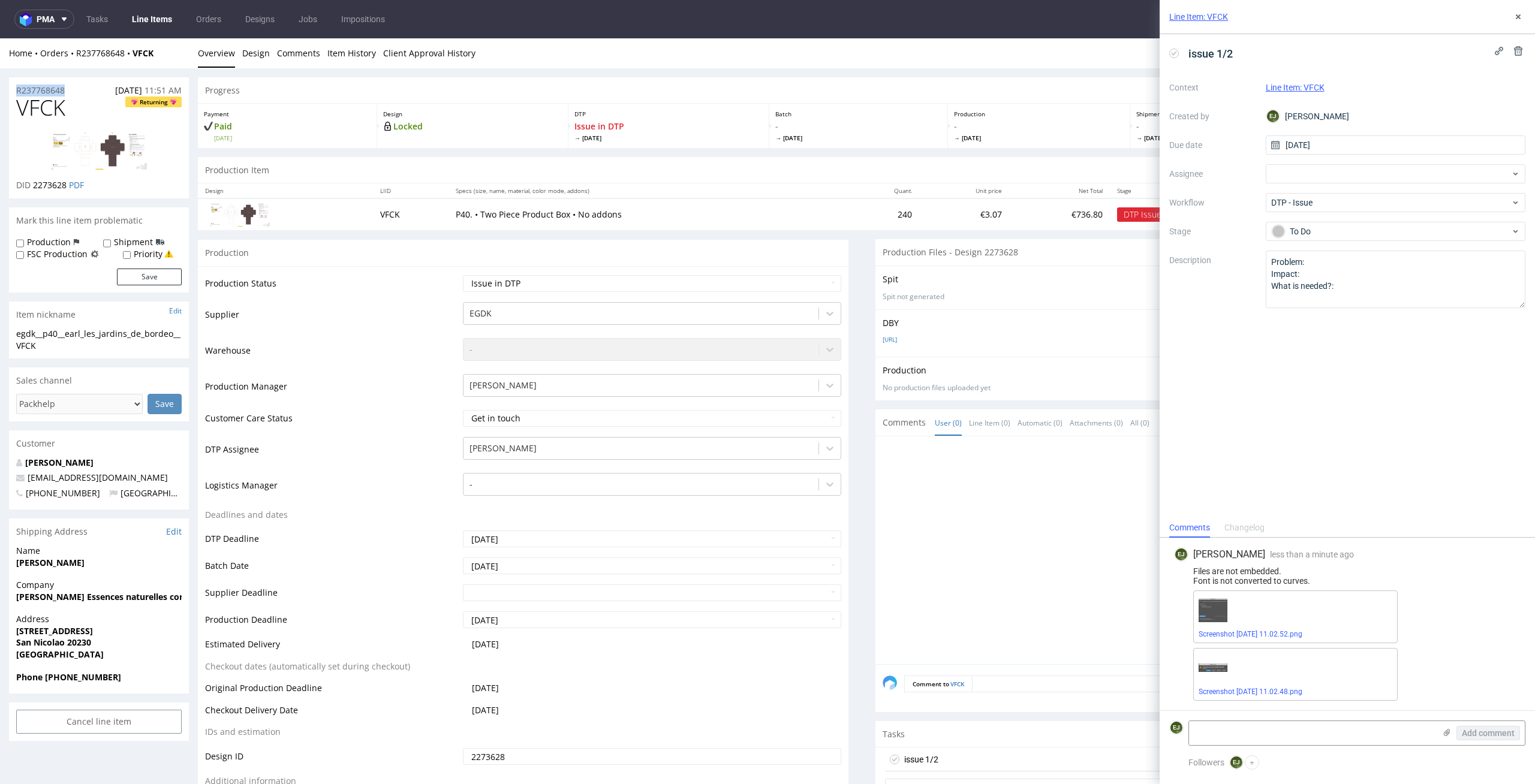
drag, startPoint x: 73, startPoint y: 93, endPoint x: 12, endPoint y: 91, distance: 61.0
click at [12, 91] on div "R237768648 10.10.2025 11:51 AM" at bounding box center [99, 87] width 180 height 19
copy p "R237768648"
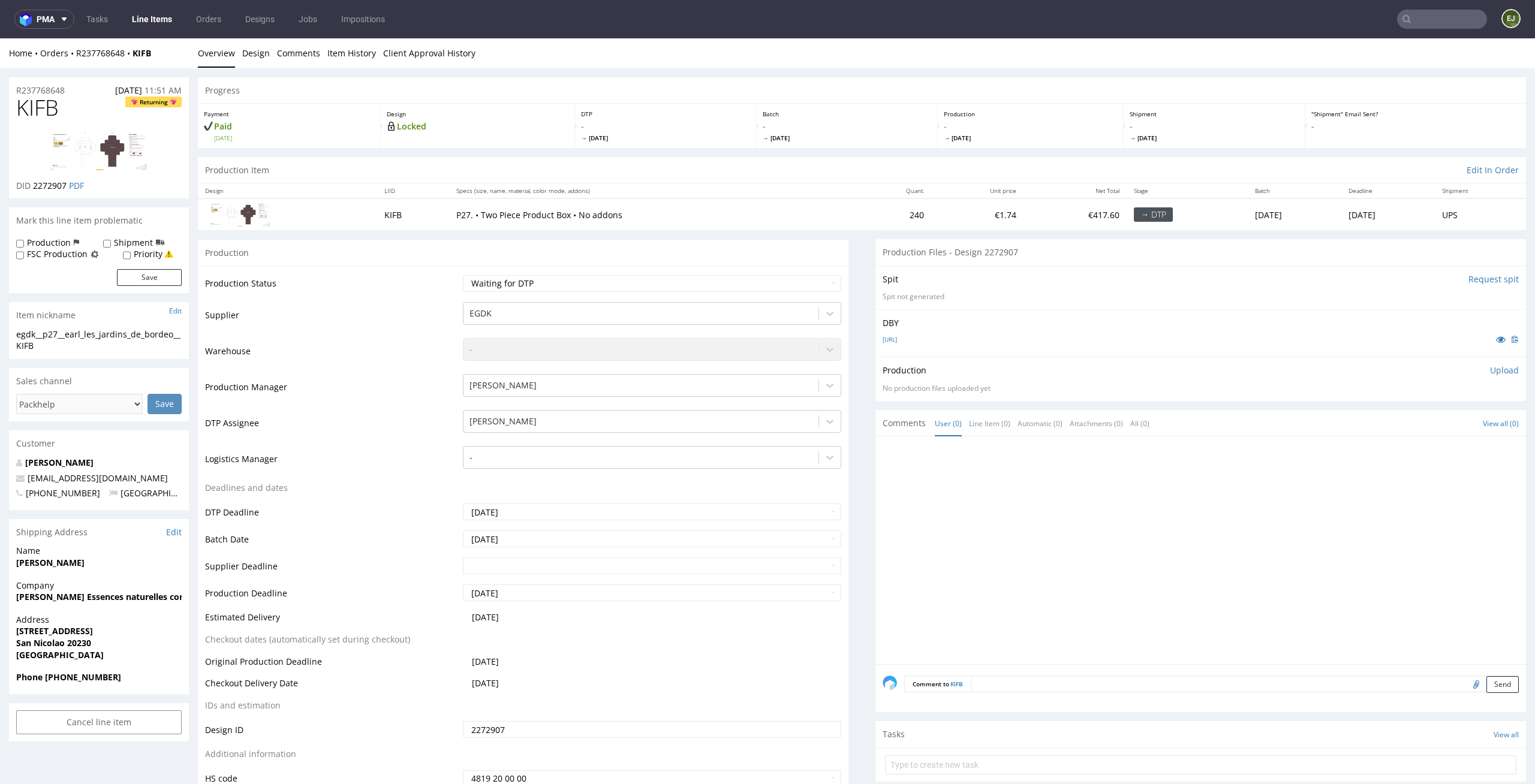
click at [890, 328] on p "DBY" at bounding box center [1201, 323] width 636 height 12
click at [890, 335] on link "[URL]" at bounding box center [890, 339] width 14 height 8
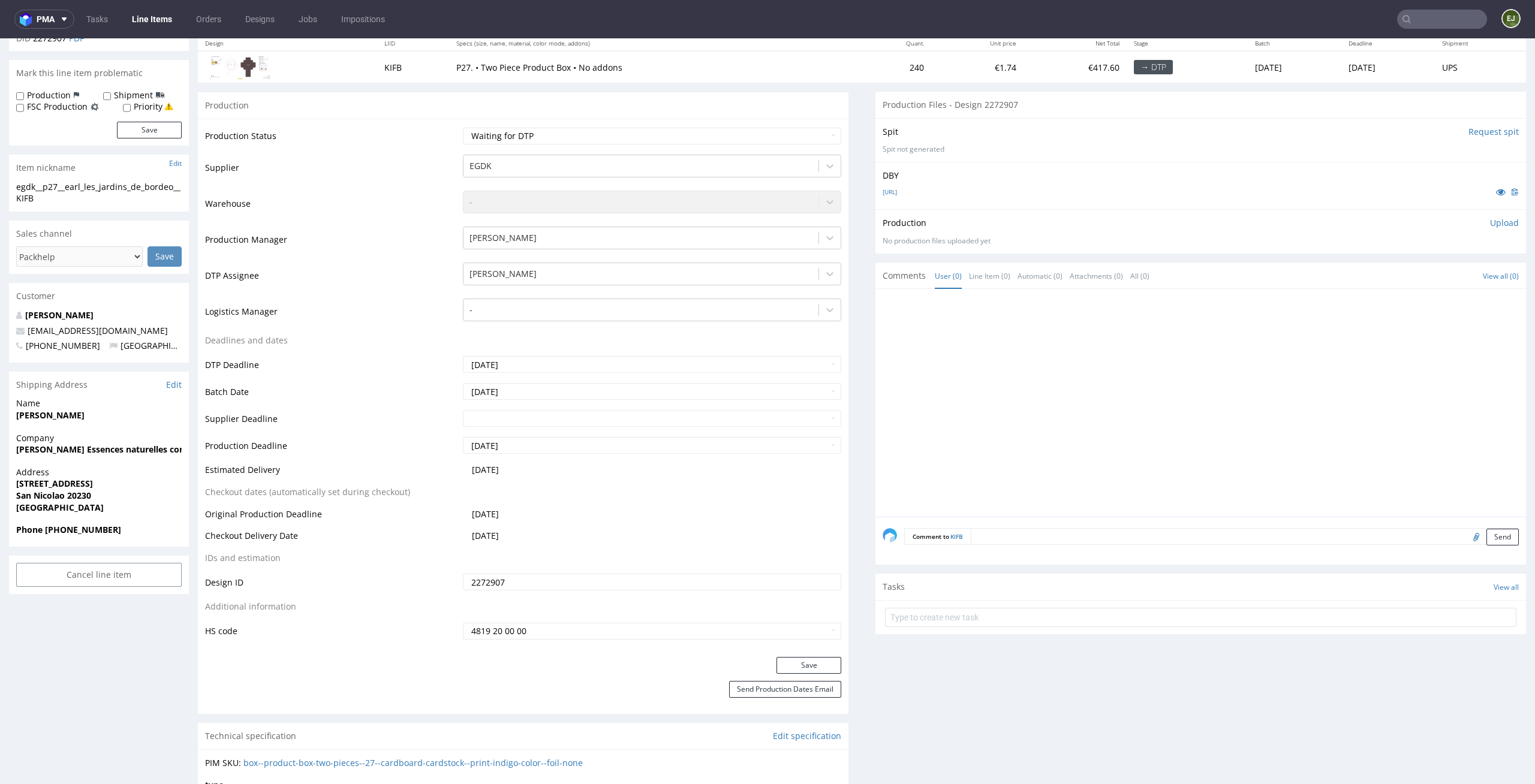
click at [966, 601] on div at bounding box center [1201, 616] width 651 height 32
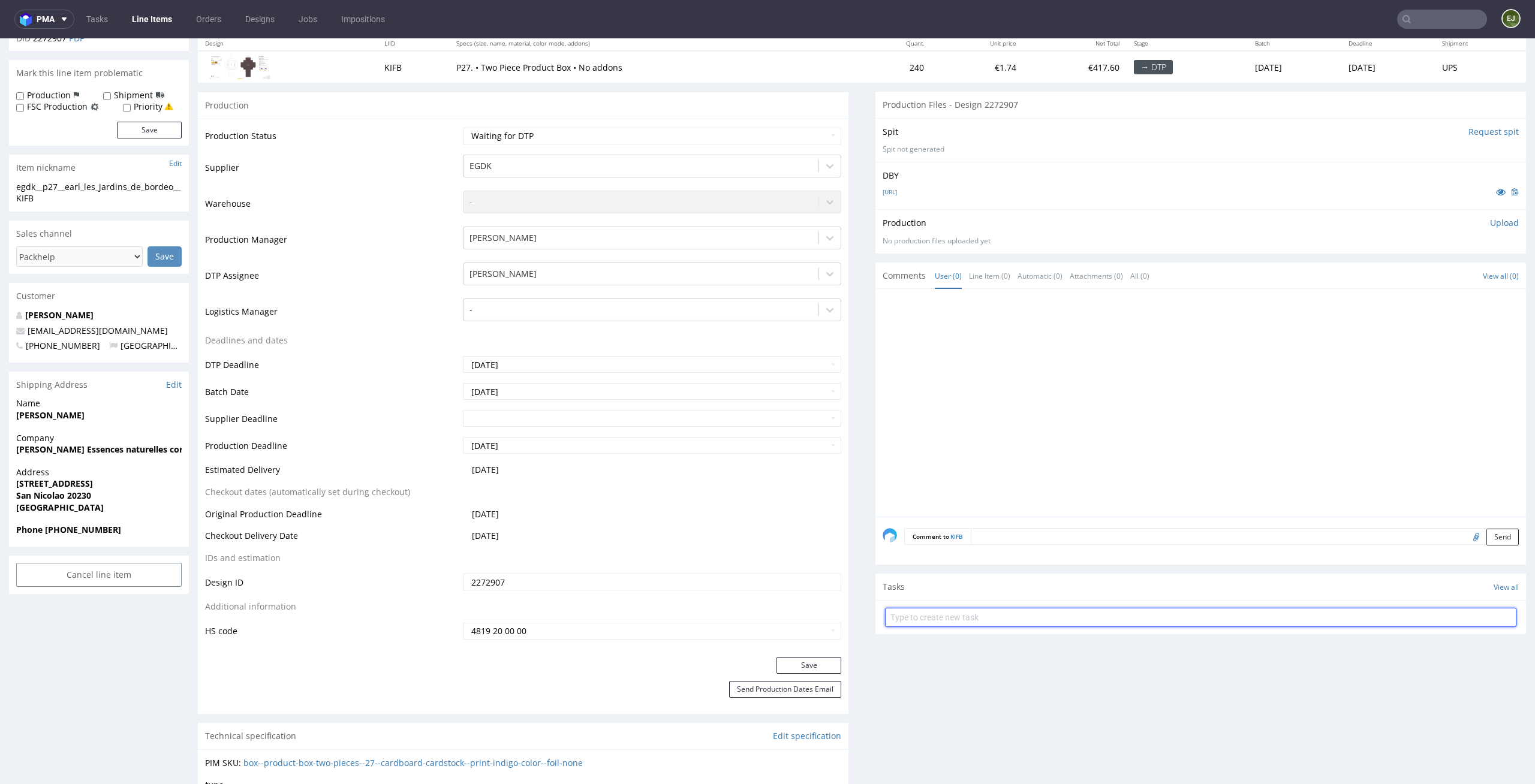
click at [948, 623] on input "text" at bounding box center [1201, 617] width 631 height 19
type input "issue 2/2"
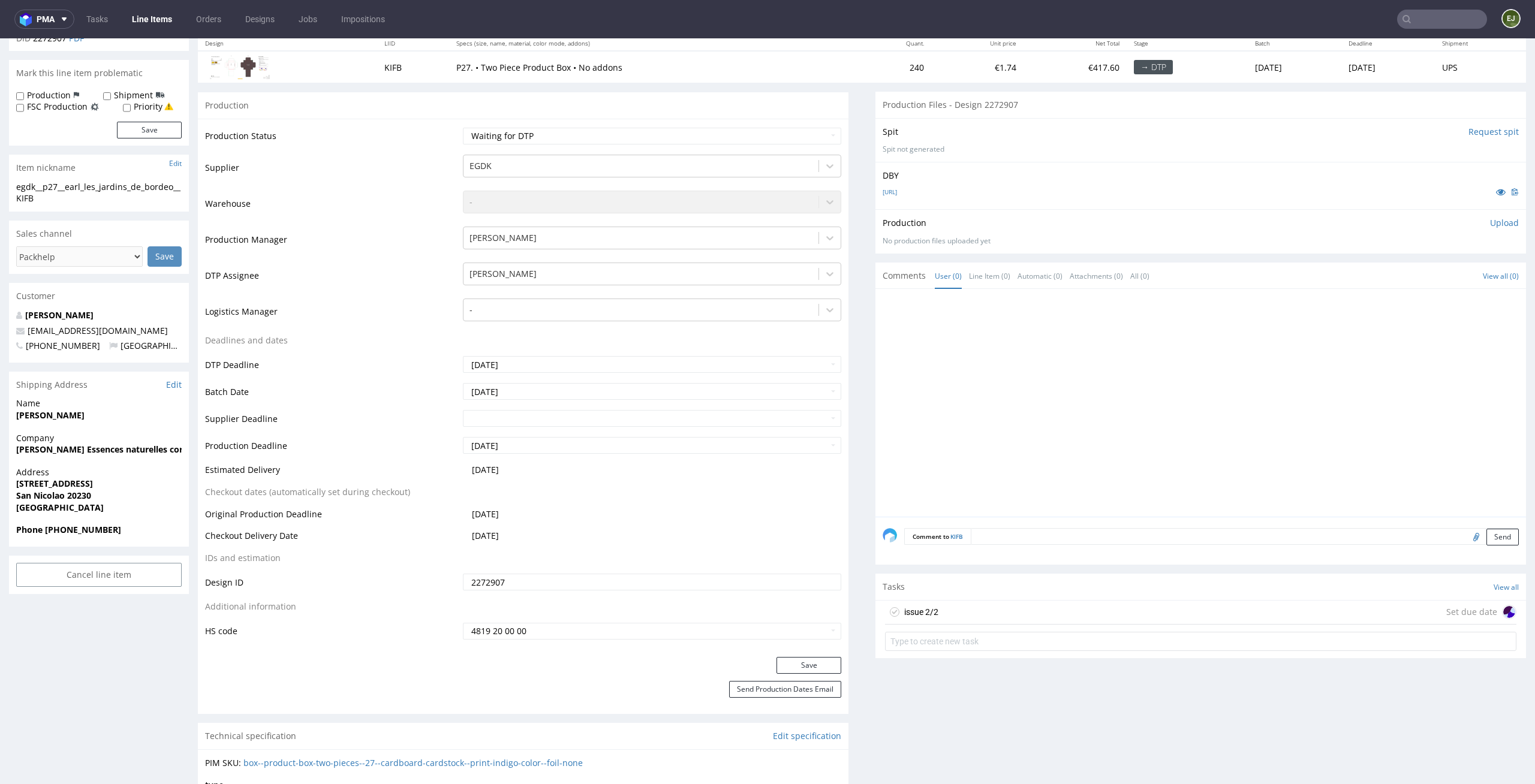
click at [941, 617] on div "issue 2/2 Set due date" at bounding box center [1201, 613] width 631 height 24
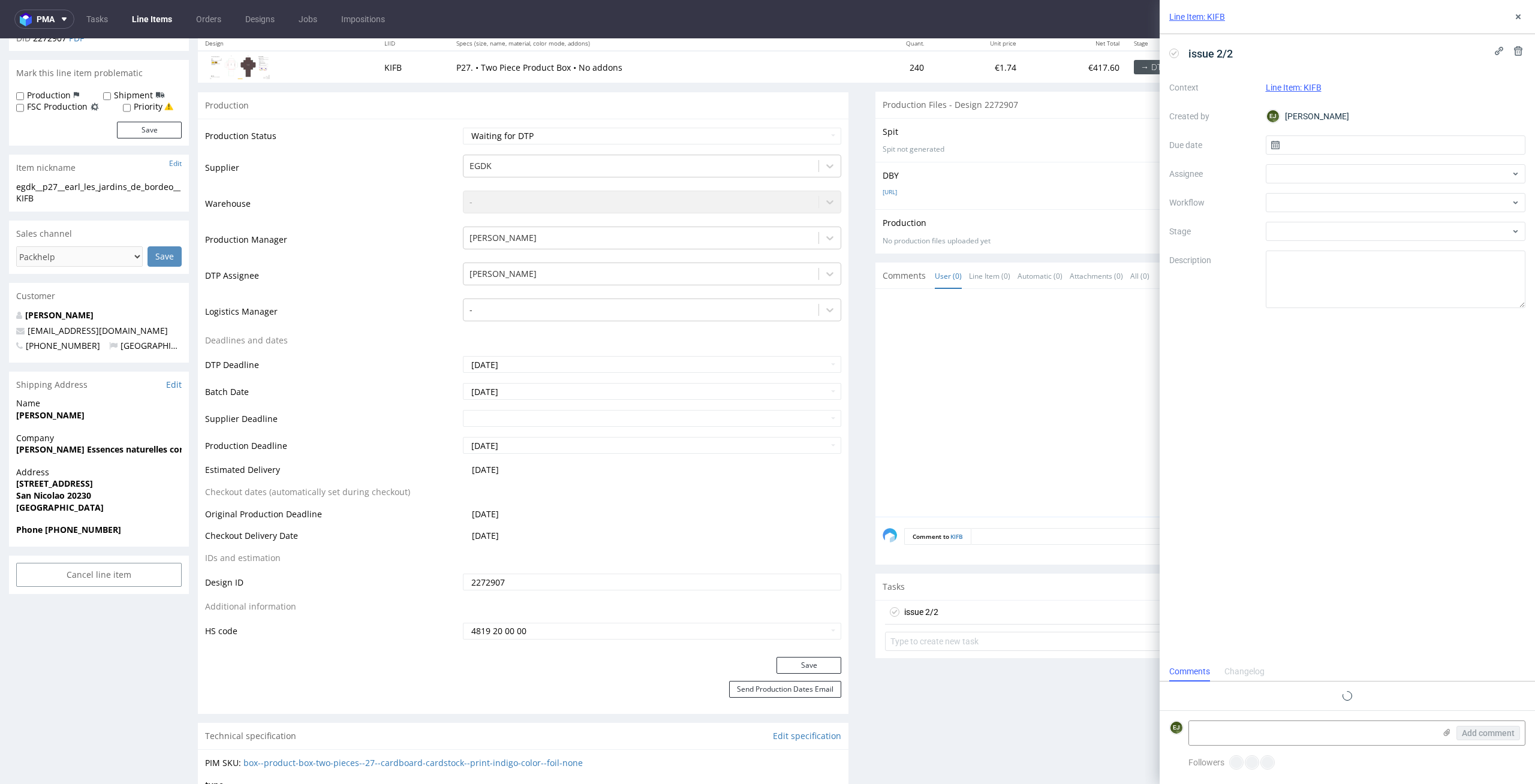
scroll to position [10, 0]
click at [1386, 153] on input "text" at bounding box center [1396, 145] width 260 height 19
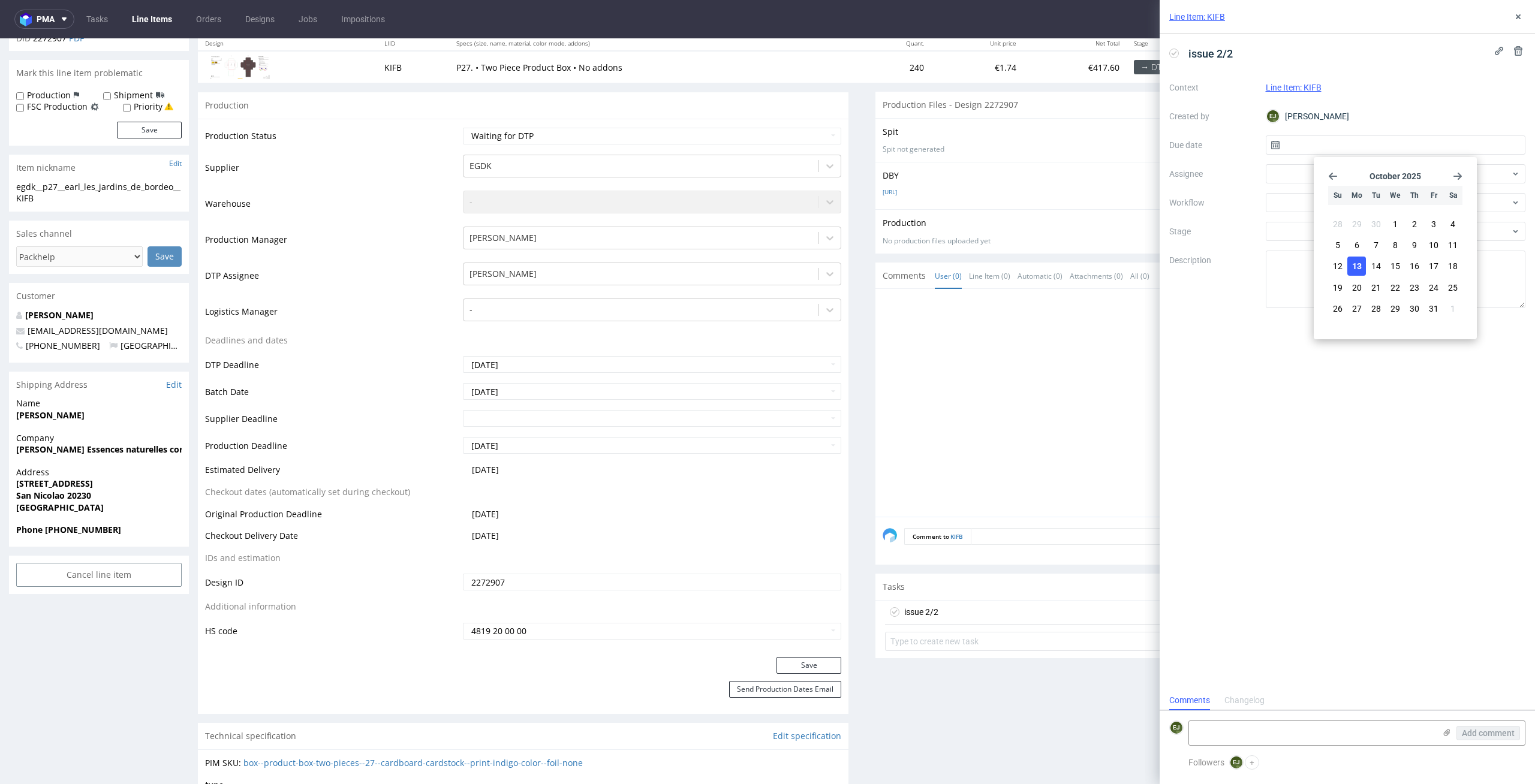
click at [1355, 269] on span "13" at bounding box center [1356, 266] width 10 height 12
type input "13/10/2025"
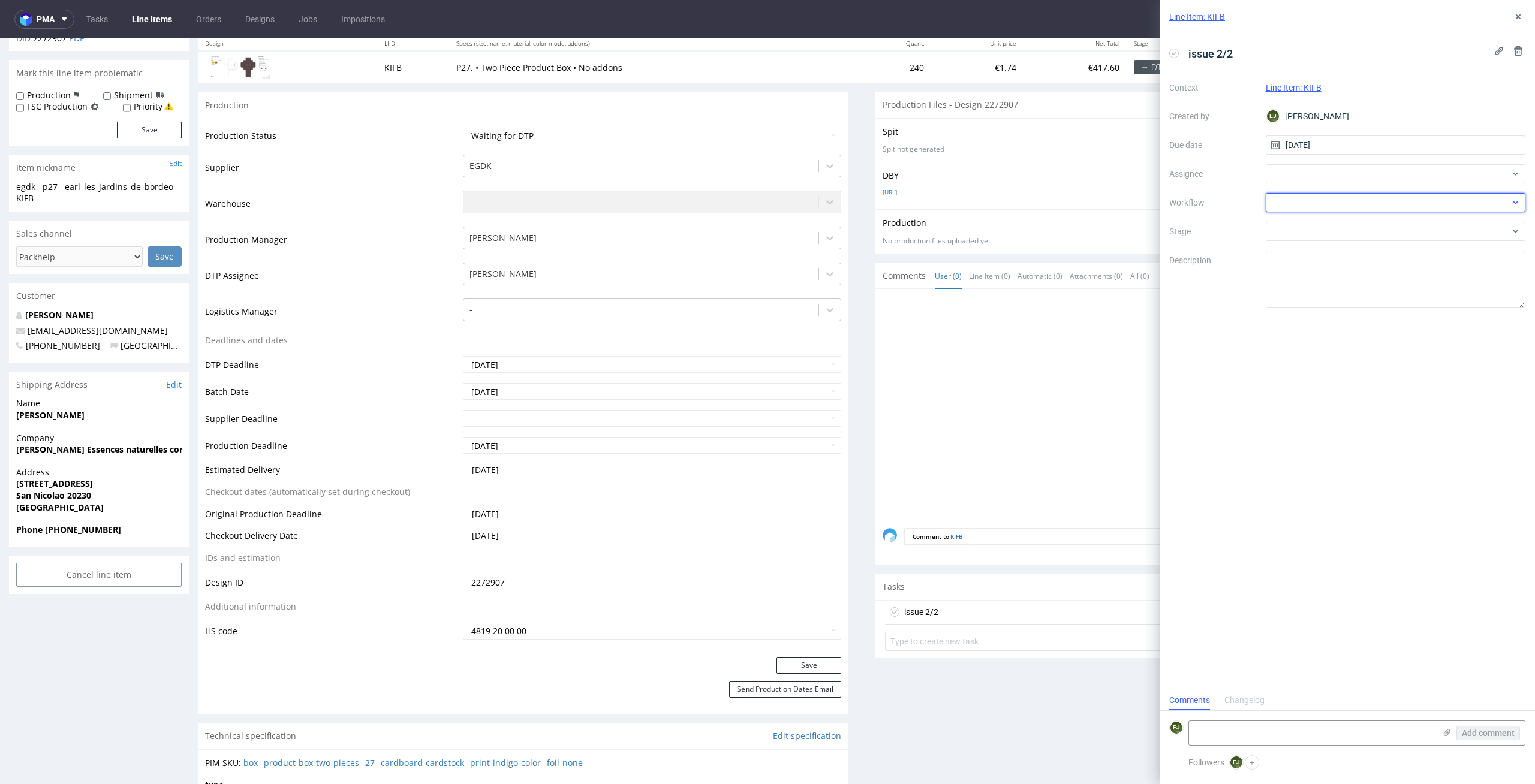
click at [1358, 194] on div at bounding box center [1396, 203] width 260 height 19
click at [1397, 266] on div "DTP - Issue" at bounding box center [1396, 268] width 251 height 22
click at [1284, 726] on textarea at bounding box center [1311, 733] width 246 height 24
paste textarea "Files are not embedded. Font is not converted to curves."
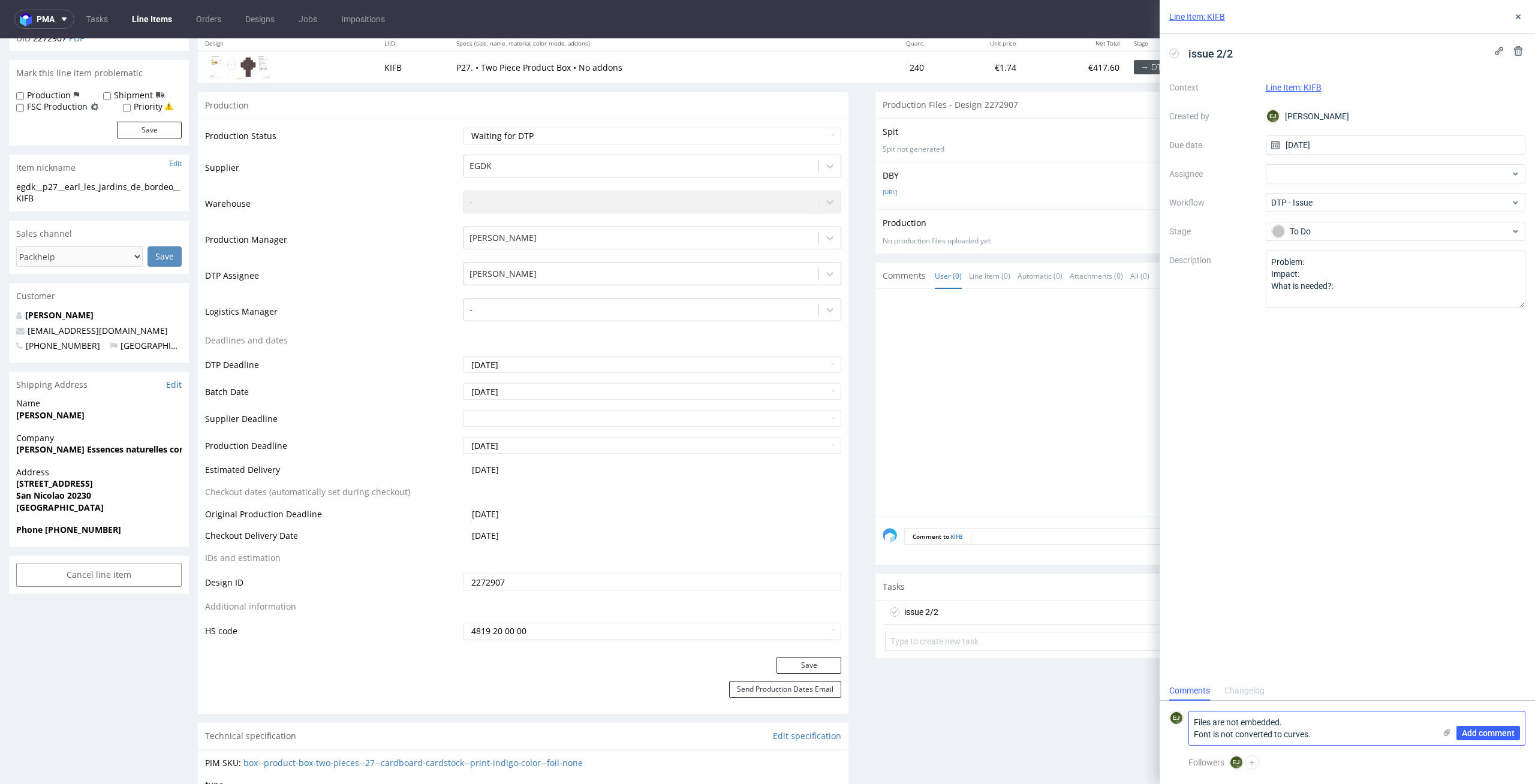
type textarea "Files are not embedded. Font is not converted to curves."
click at [1445, 735] on icon at bounding box center [1447, 732] width 10 height 10
click at [0, 0] on input "file" at bounding box center [0, 0] width 0 height 0
click at [1484, 732] on span "Add comment" at bounding box center [1488, 733] width 53 height 8
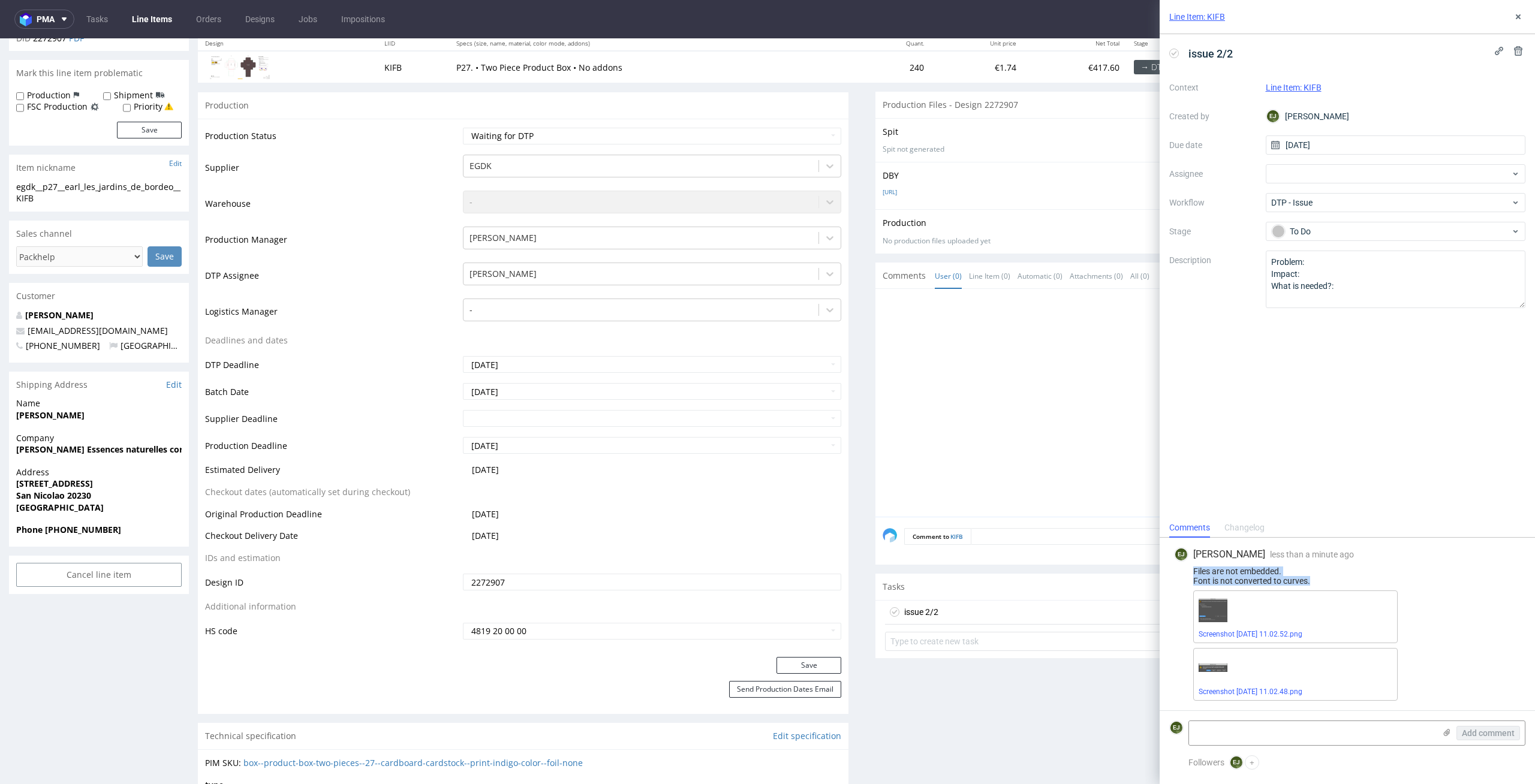
drag, startPoint x: 1325, startPoint y: 583, endPoint x: 1160, endPoint y: 572, distance: 165.4
click at [1160, 572] on div "EJ Elżbieta Jelińska less than a minute ago 13th Oct 2025, 11:03 Files are not …" at bounding box center [1347, 623] width 375 height 173
copy div "Files are not embedded. Font is not converted to curves."
click at [1061, 468] on div at bounding box center [1204, 406] width 643 height 221
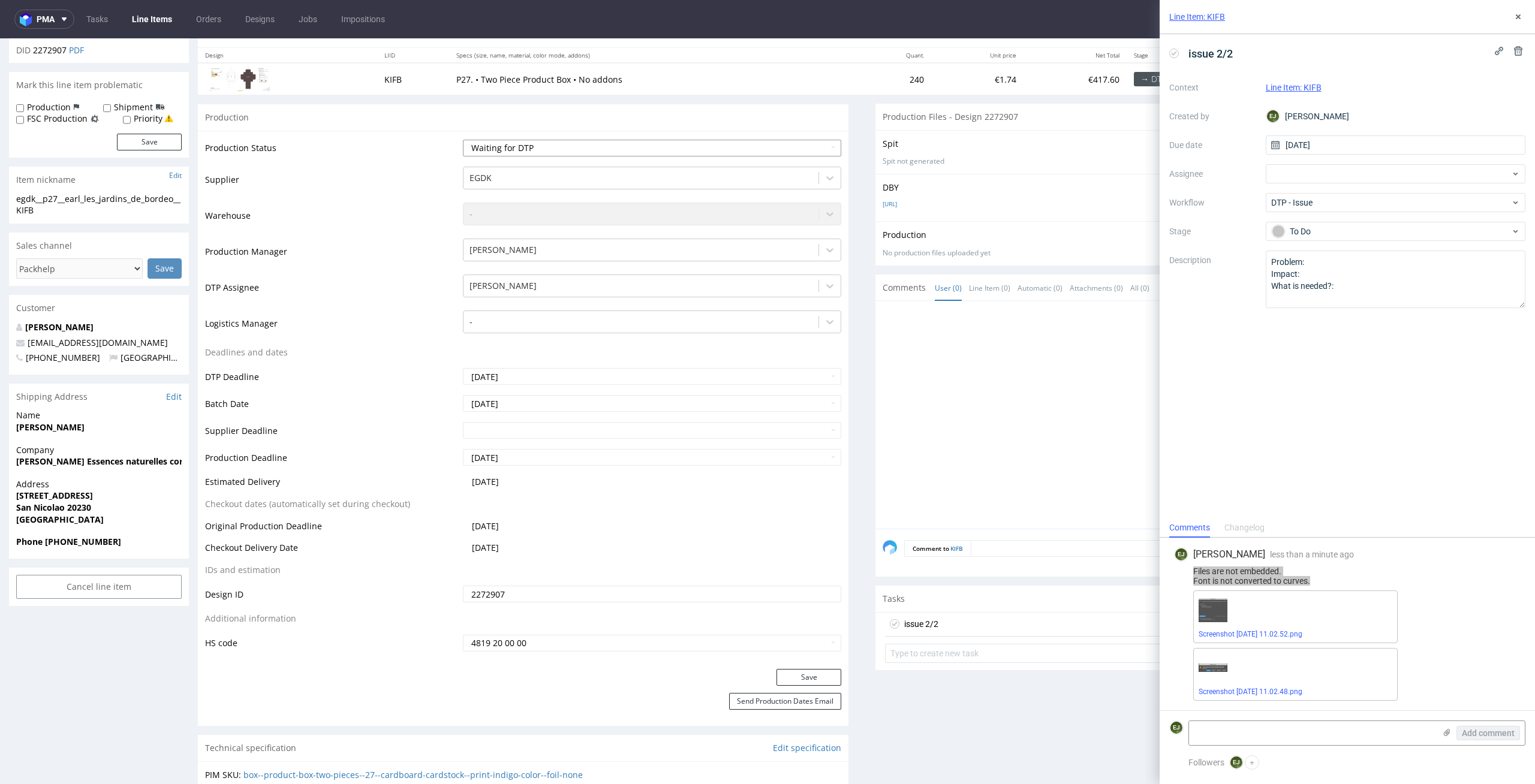
click at [728, 145] on select "Waiting for Artwork Waiting for Diecut Waiting for Mockup Waiting for DTP Waiti…" at bounding box center [652, 148] width 379 height 17
select select "dtp_issue"
click at [463, 139] on select "Waiting for Artwork Waiting for Diecut Waiting for Mockup Waiting for DTP Waiti…" at bounding box center [652, 148] width 379 height 17
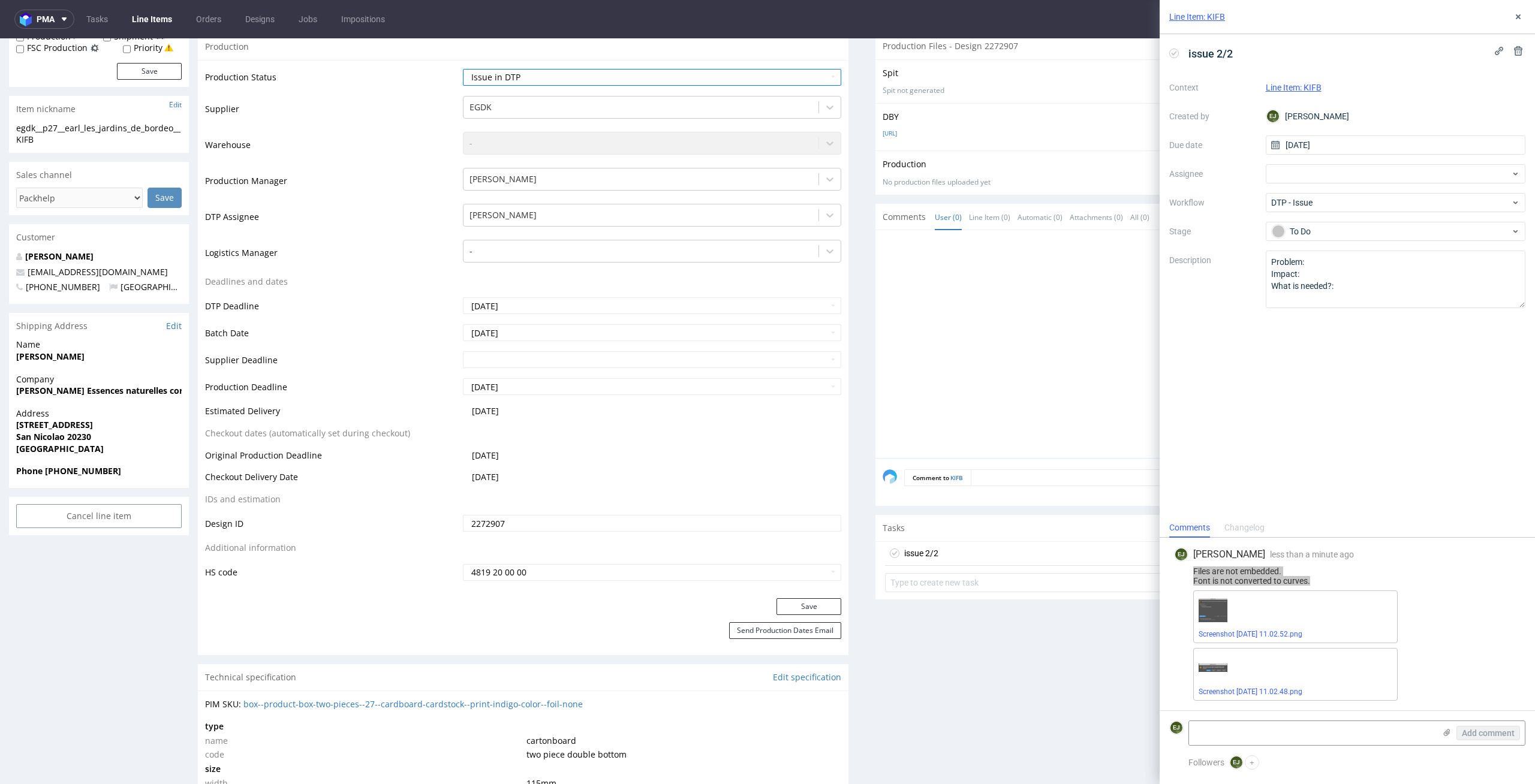
scroll to position [276, 0]
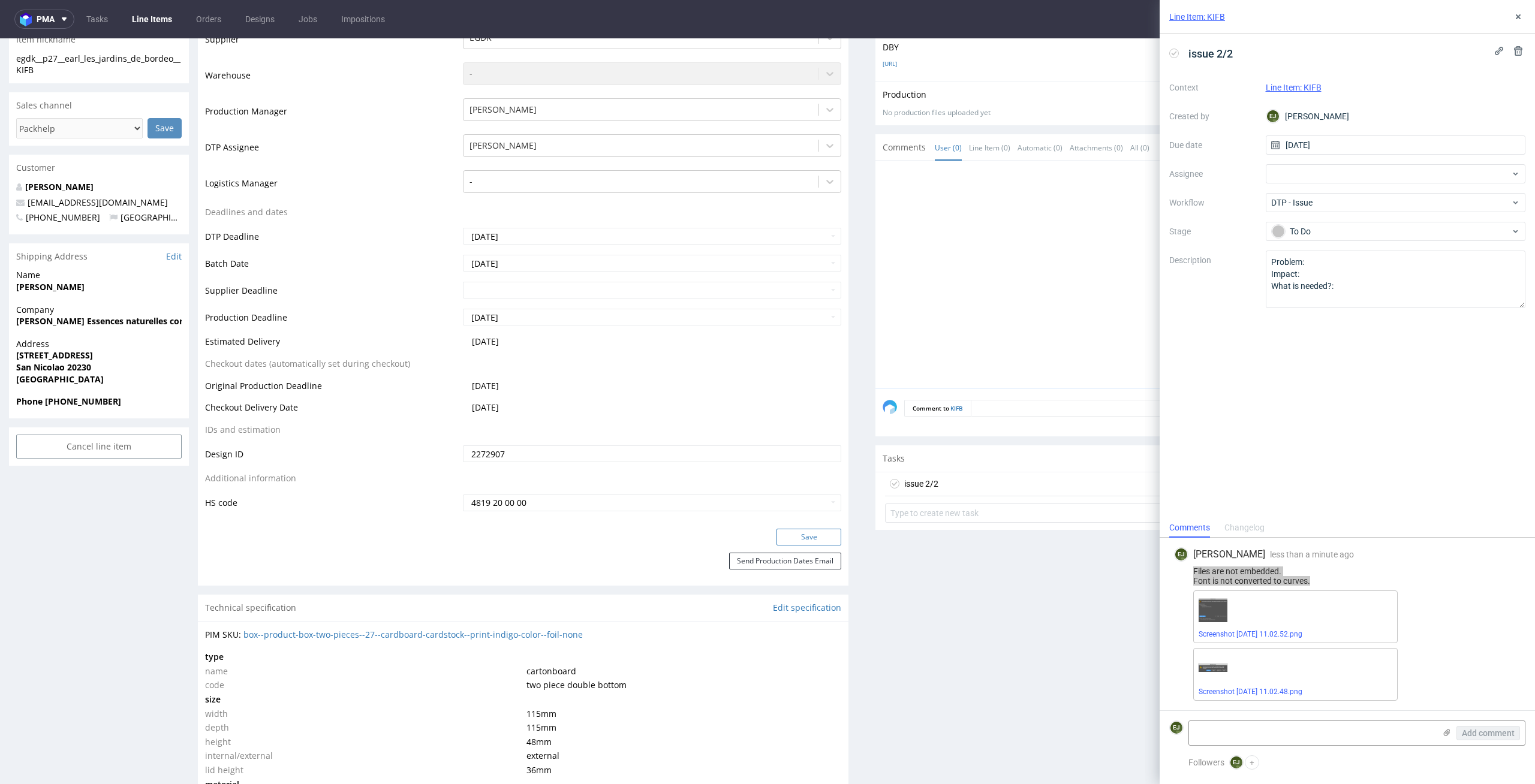
click at [810, 533] on button "Save" at bounding box center [809, 537] width 65 height 17
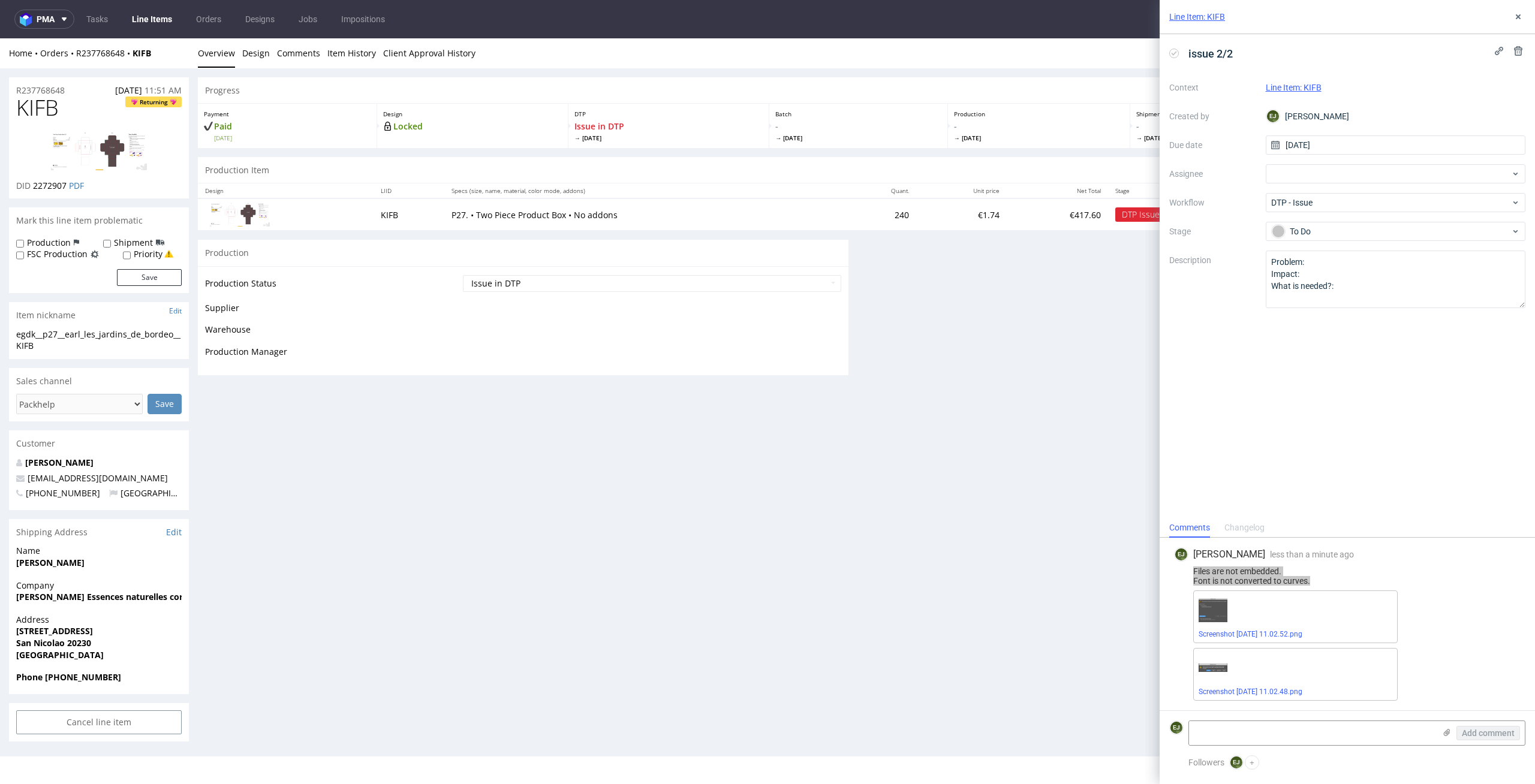
scroll to position [0, 0]
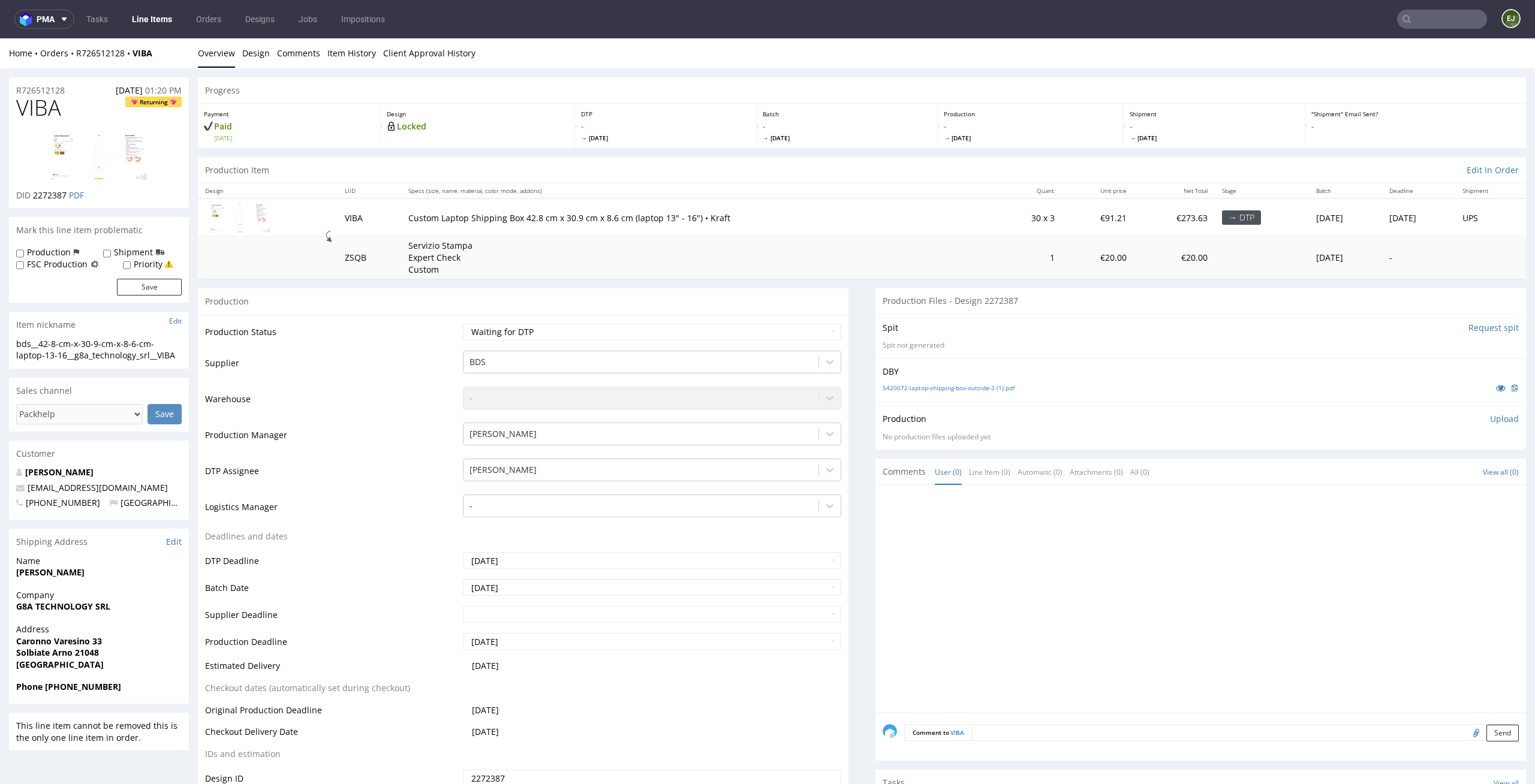
click at [991, 379] on div "DBY 5420072-laptop-shipping-box-outside-3 (1).pdf" at bounding box center [1201, 381] width 651 height 47
click at [987, 389] on link "5420072-laptop-shipping-box-outside-3 (1).pdf" at bounding box center [948, 388] width 132 height 8
click at [736, 334] on select "Waiting for Artwork Waiting for Diecut Waiting for Mockup Waiting for DTP Waiti…" at bounding box center [652, 332] width 379 height 17
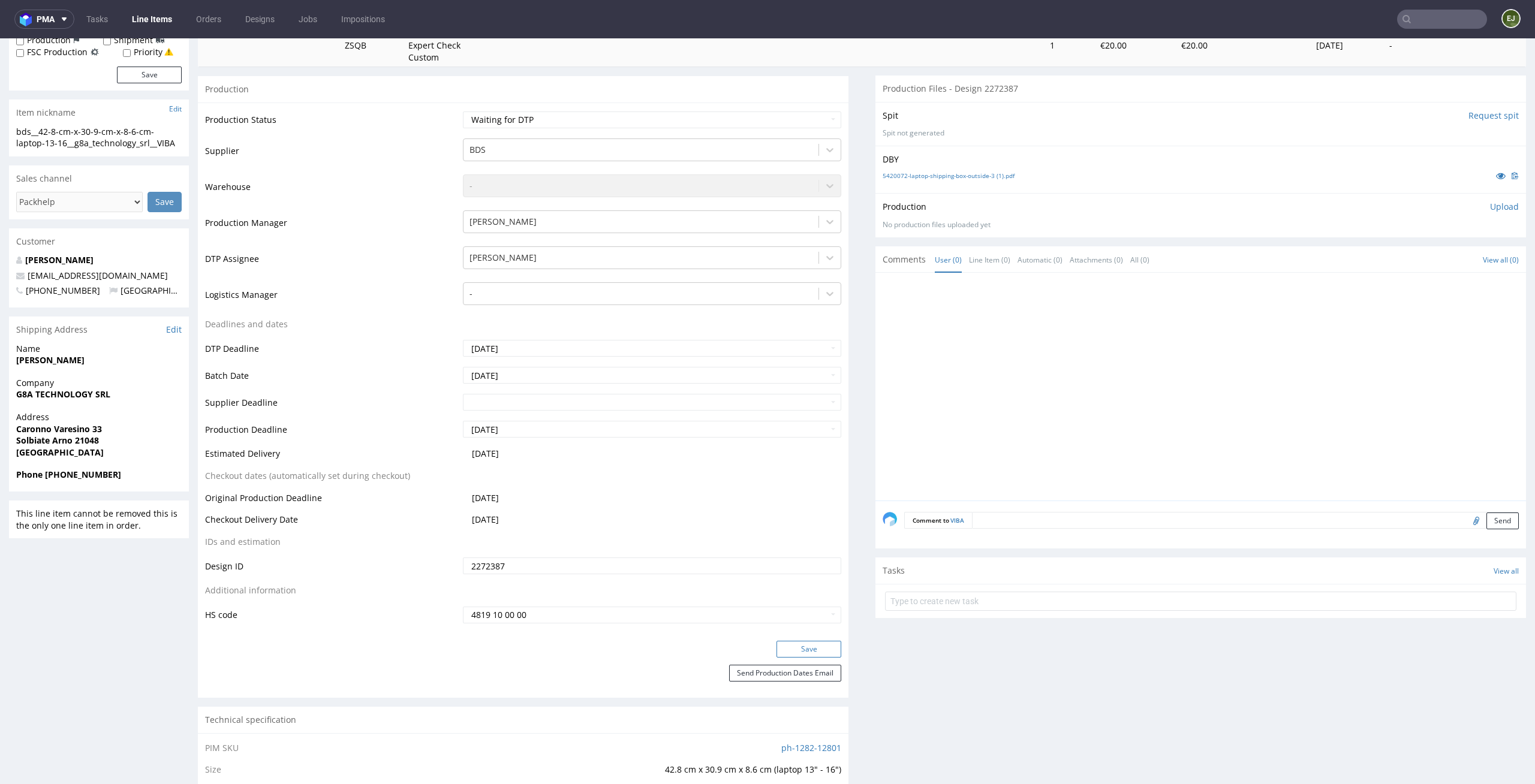
click at [816, 651] on button "Save" at bounding box center [809, 649] width 65 height 17
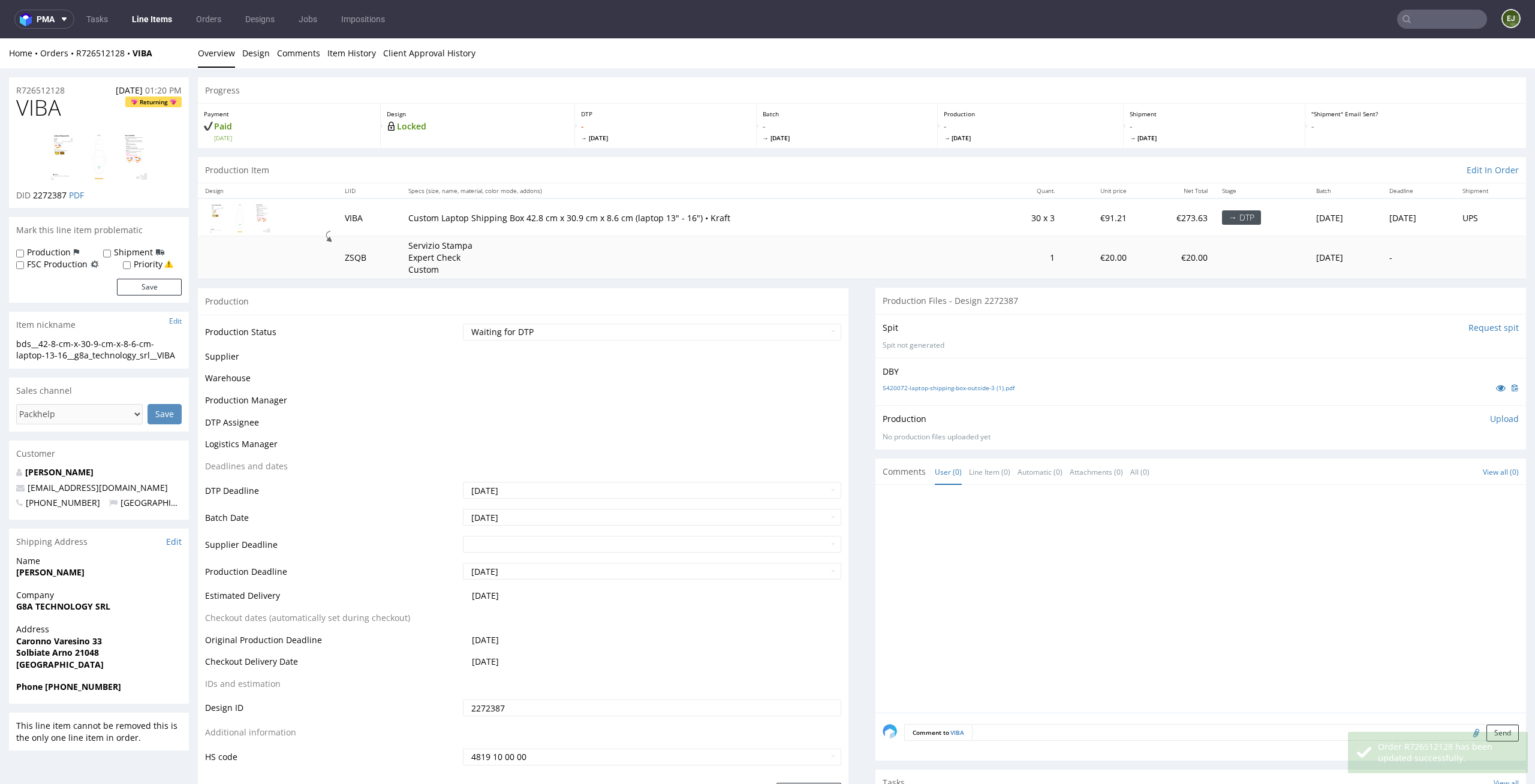
scroll to position [0, 0]
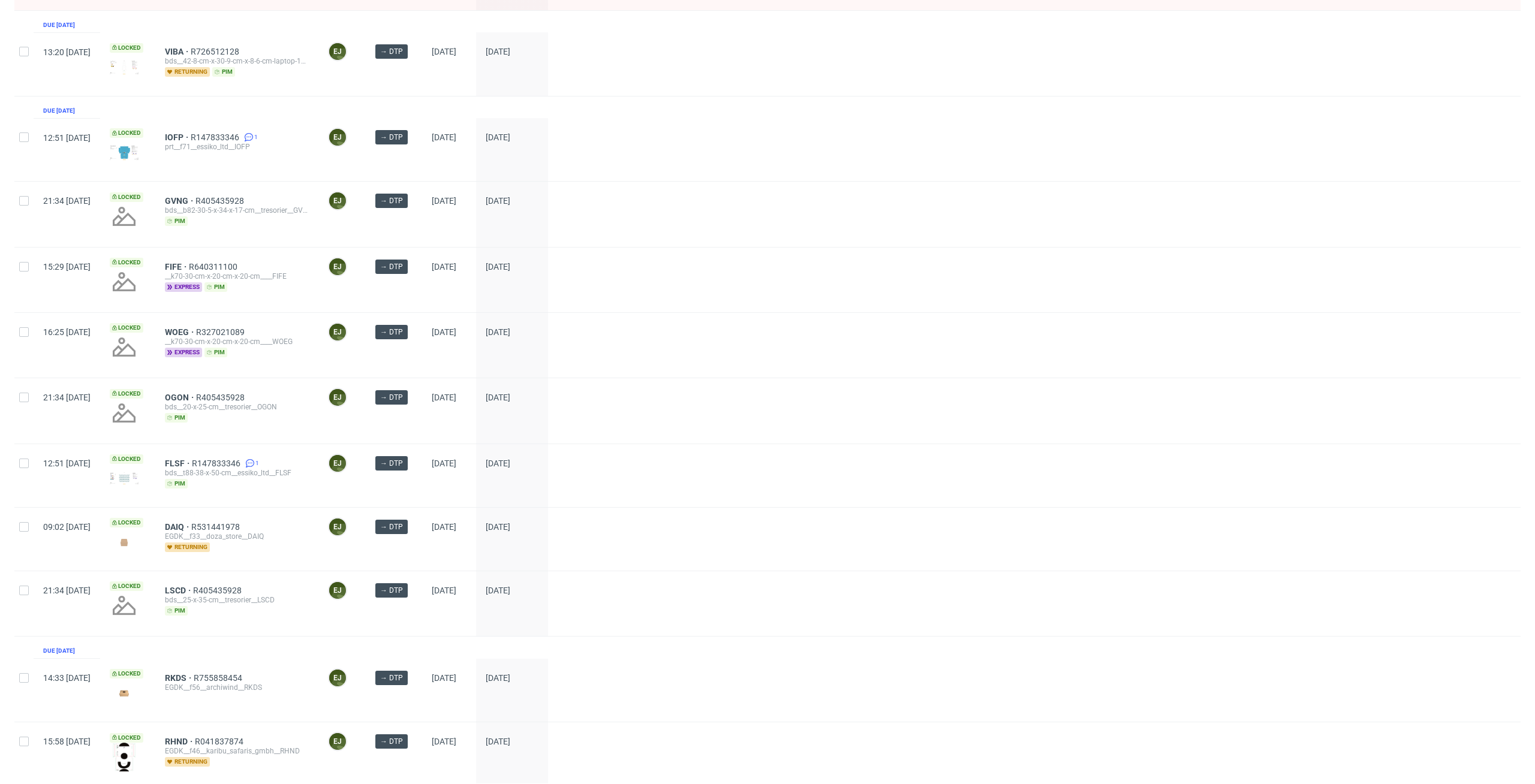
scroll to position [179, 0]
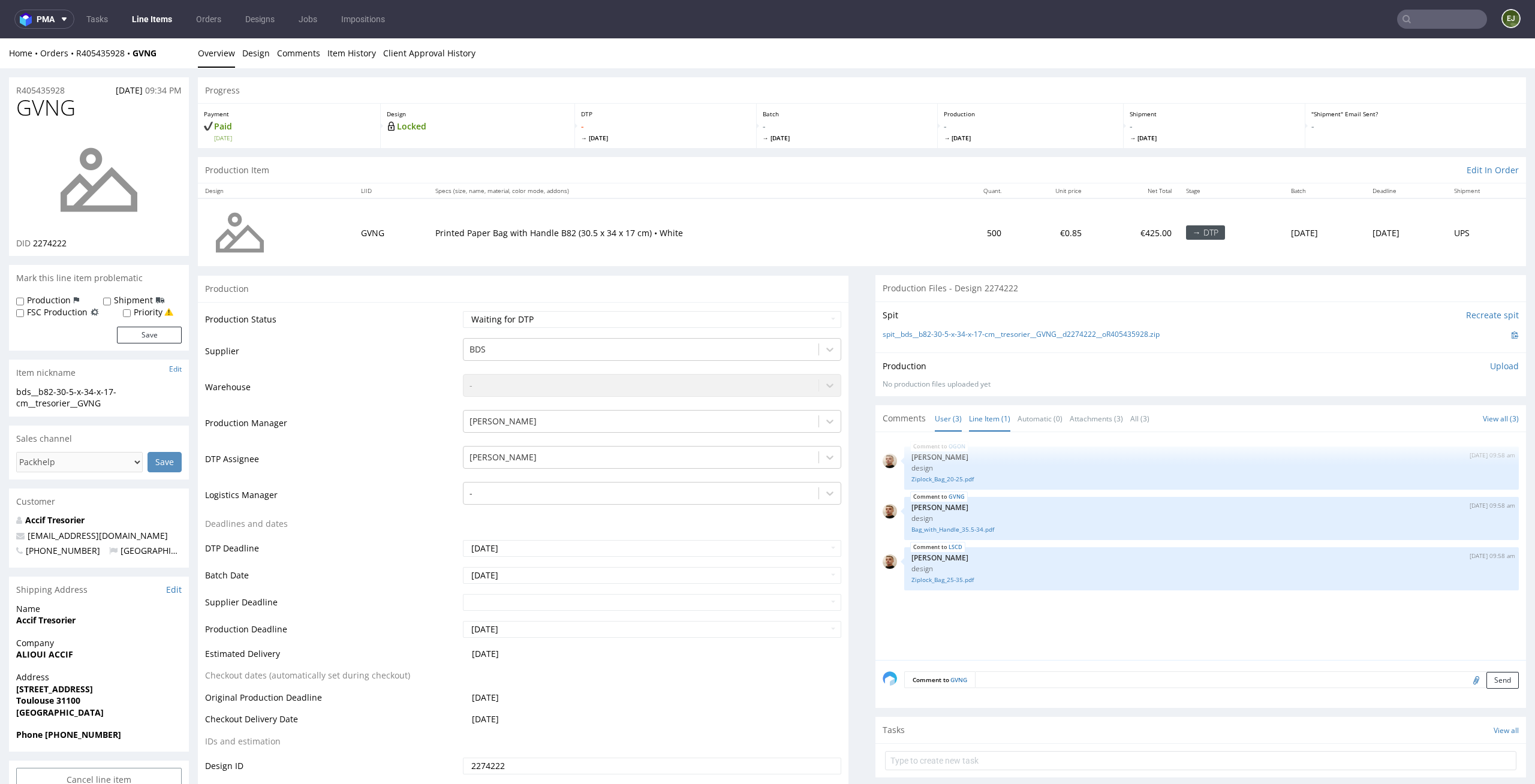
click at [978, 421] on link "Line Item (1)" at bounding box center [989, 418] width 41 height 26
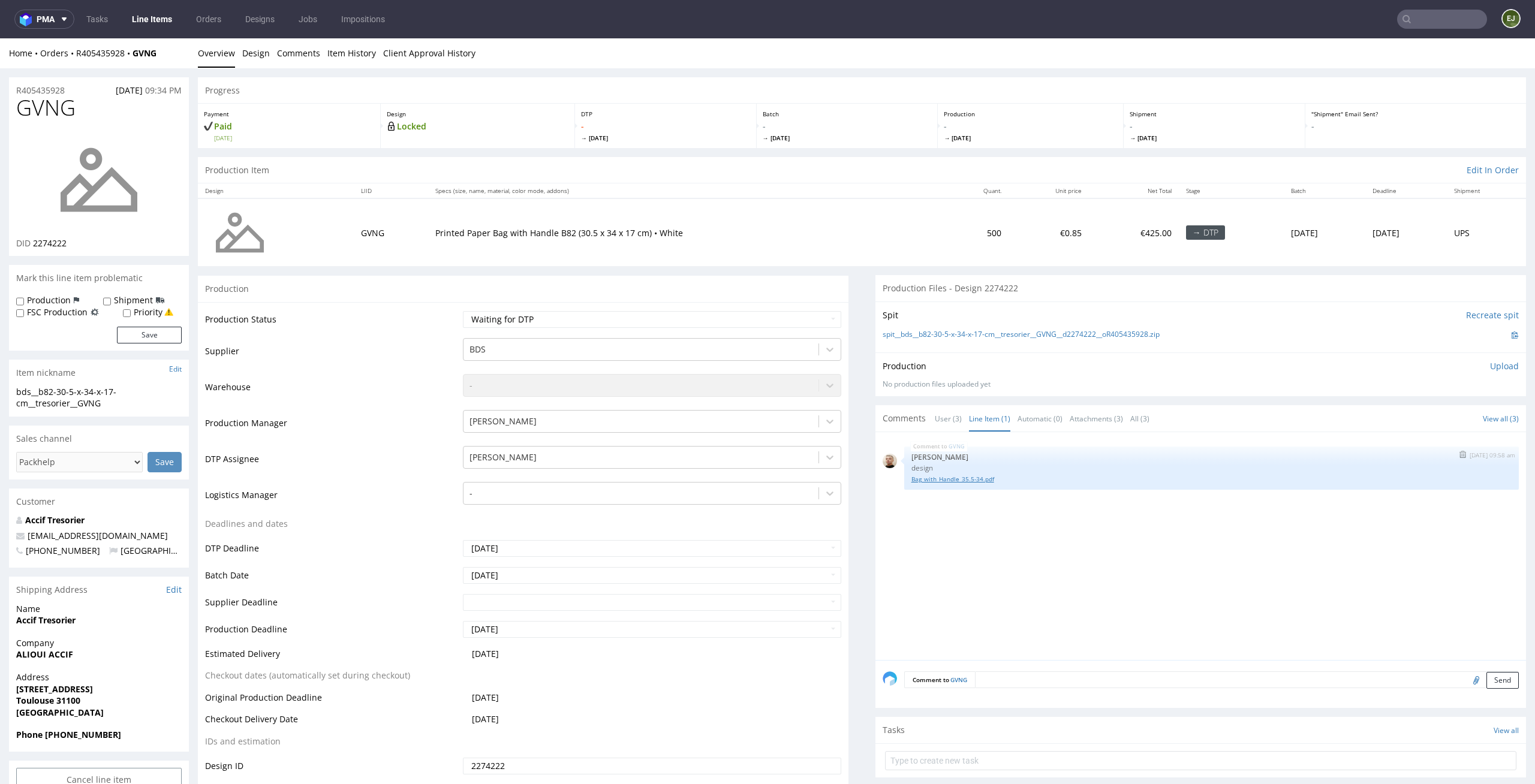
click at [966, 477] on link "Bag_with_Handle_35.5-34.pdf" at bounding box center [1212, 479] width 600 height 9
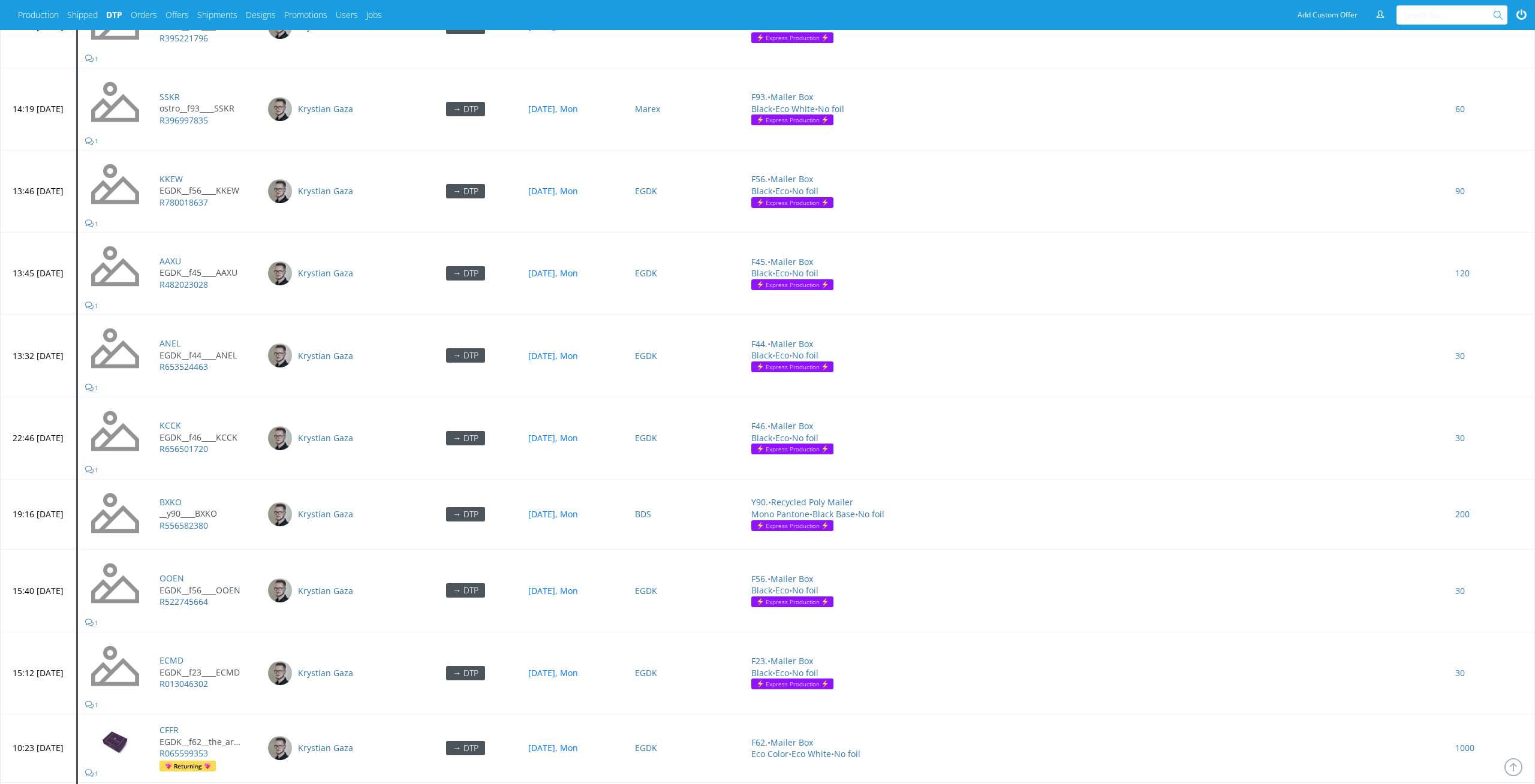
scroll to position [5401, 0]
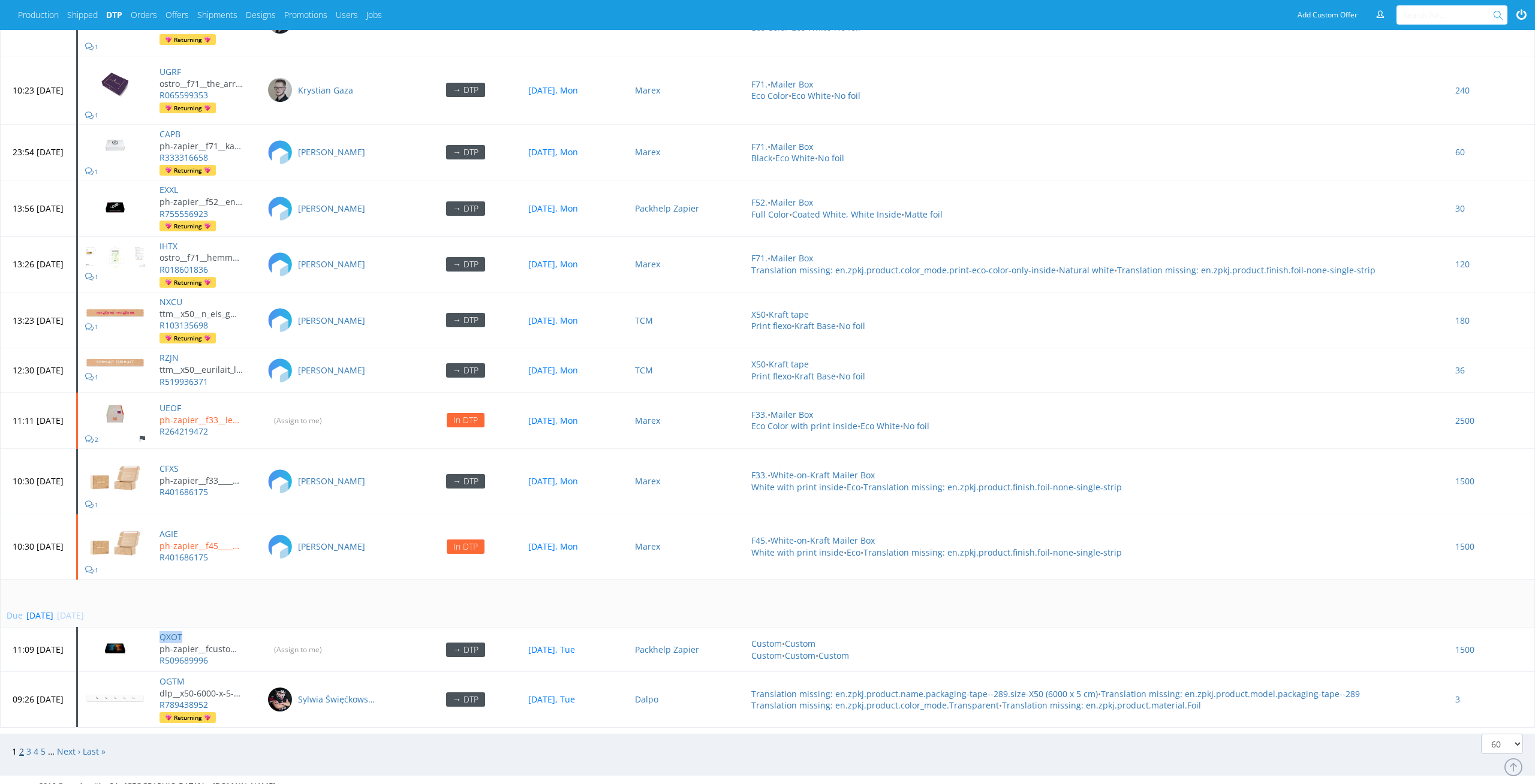
click at [21, 746] on link "2" at bounding box center [22, 751] width 5 height 11
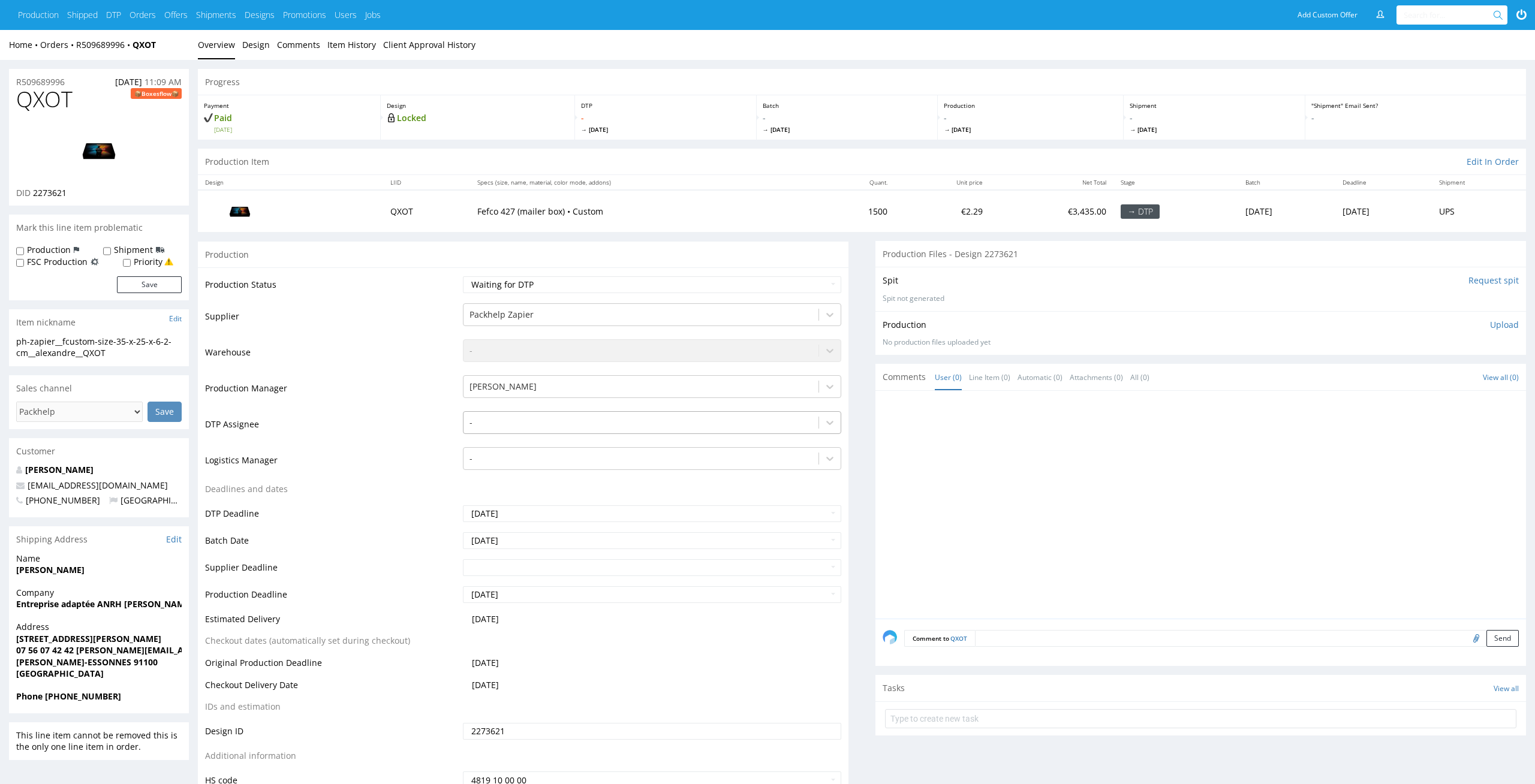
click at [738, 424] on div at bounding box center [641, 423] width 343 height 14
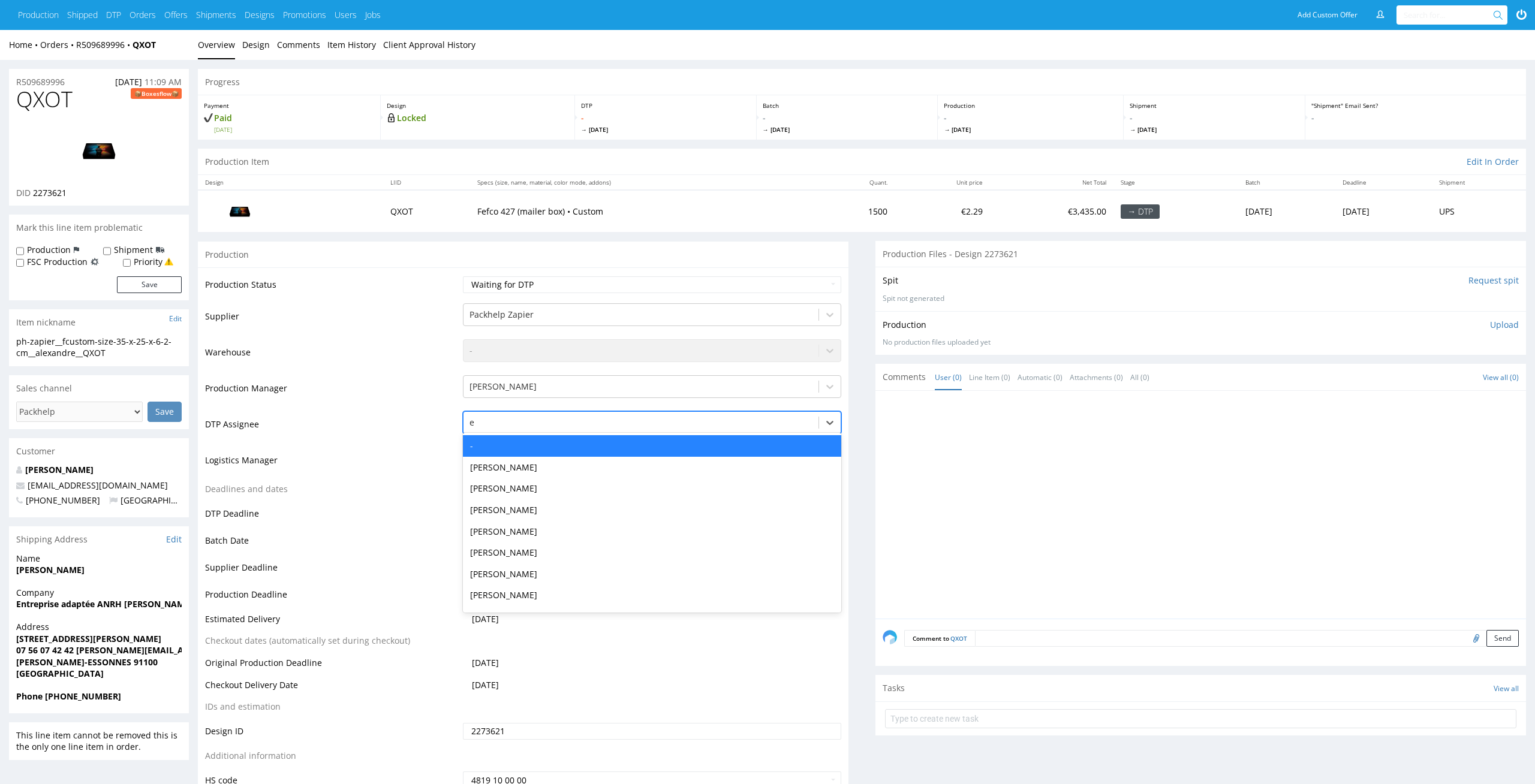
type input "el"
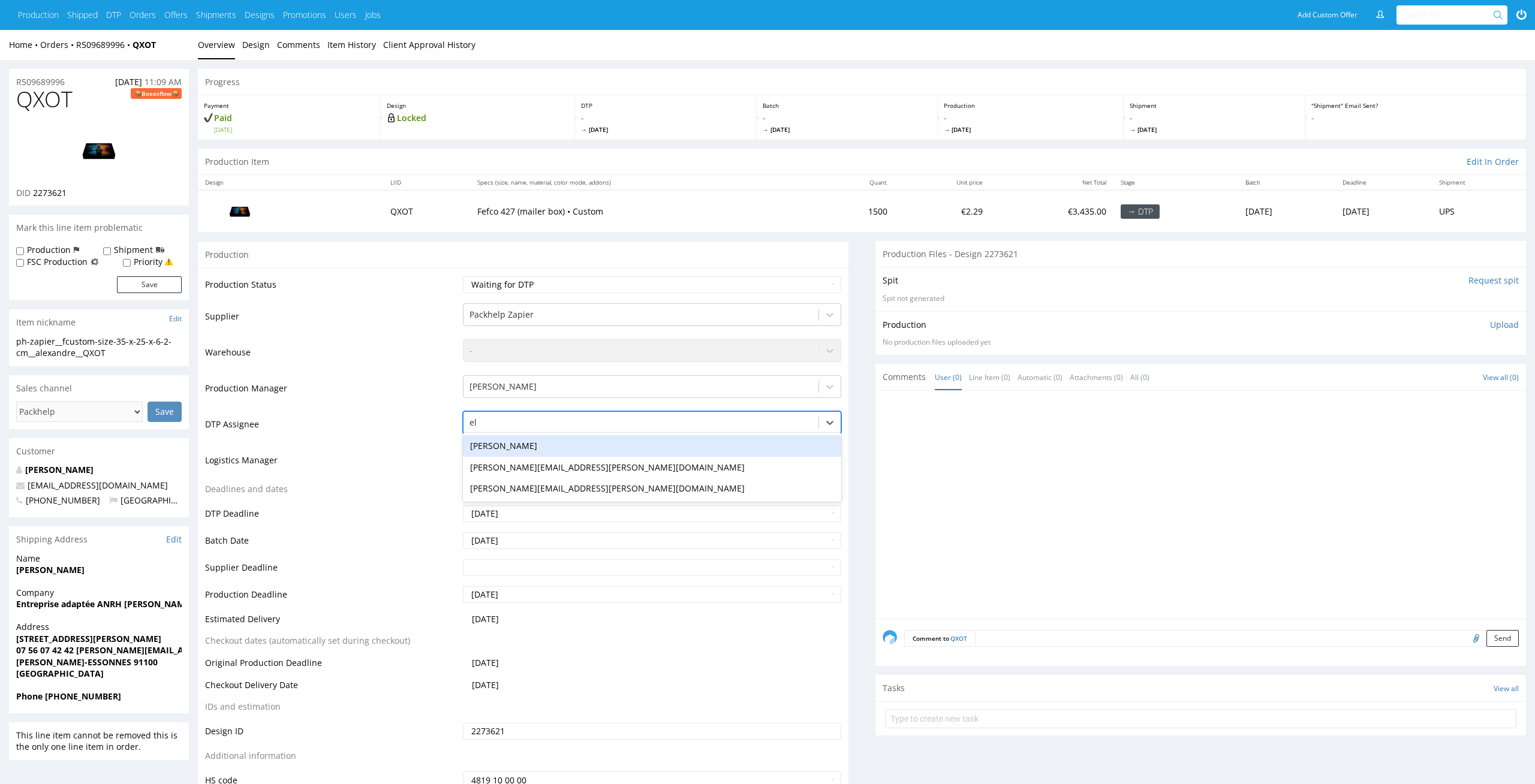
click at [726, 439] on div "[PERSON_NAME]" at bounding box center [652, 446] width 379 height 22
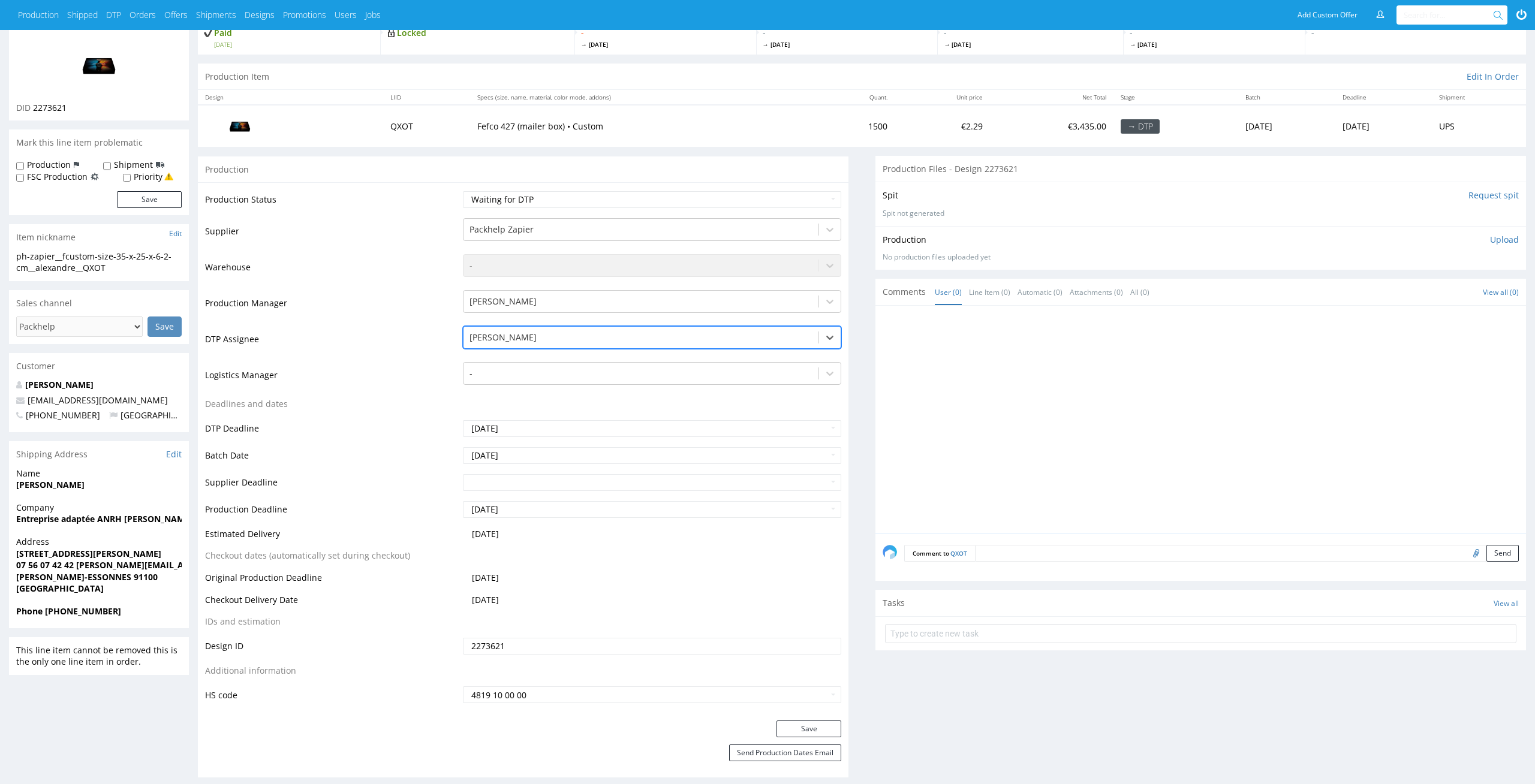
scroll to position [99, 0]
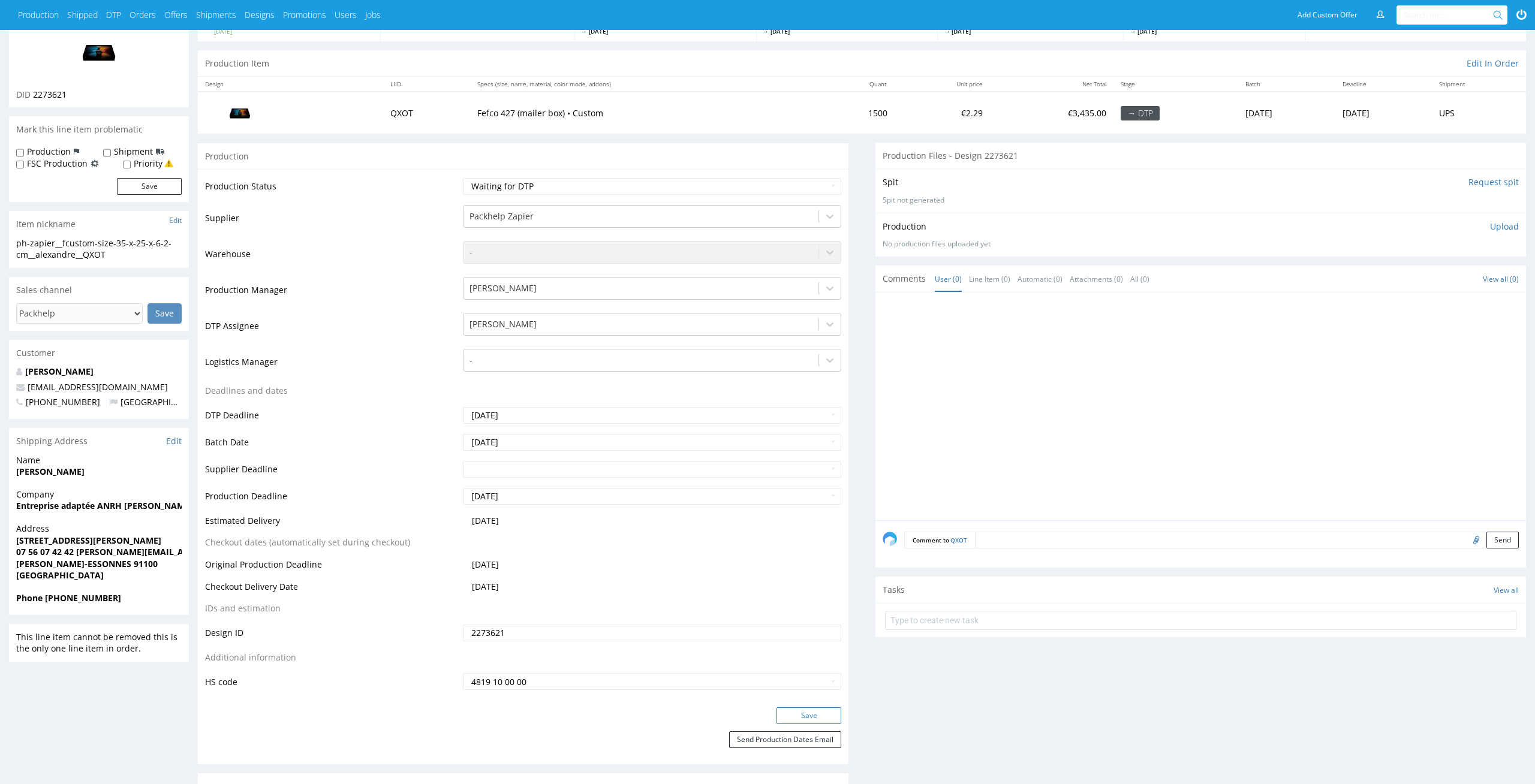
click at [810, 714] on button "Save" at bounding box center [809, 716] width 65 height 17
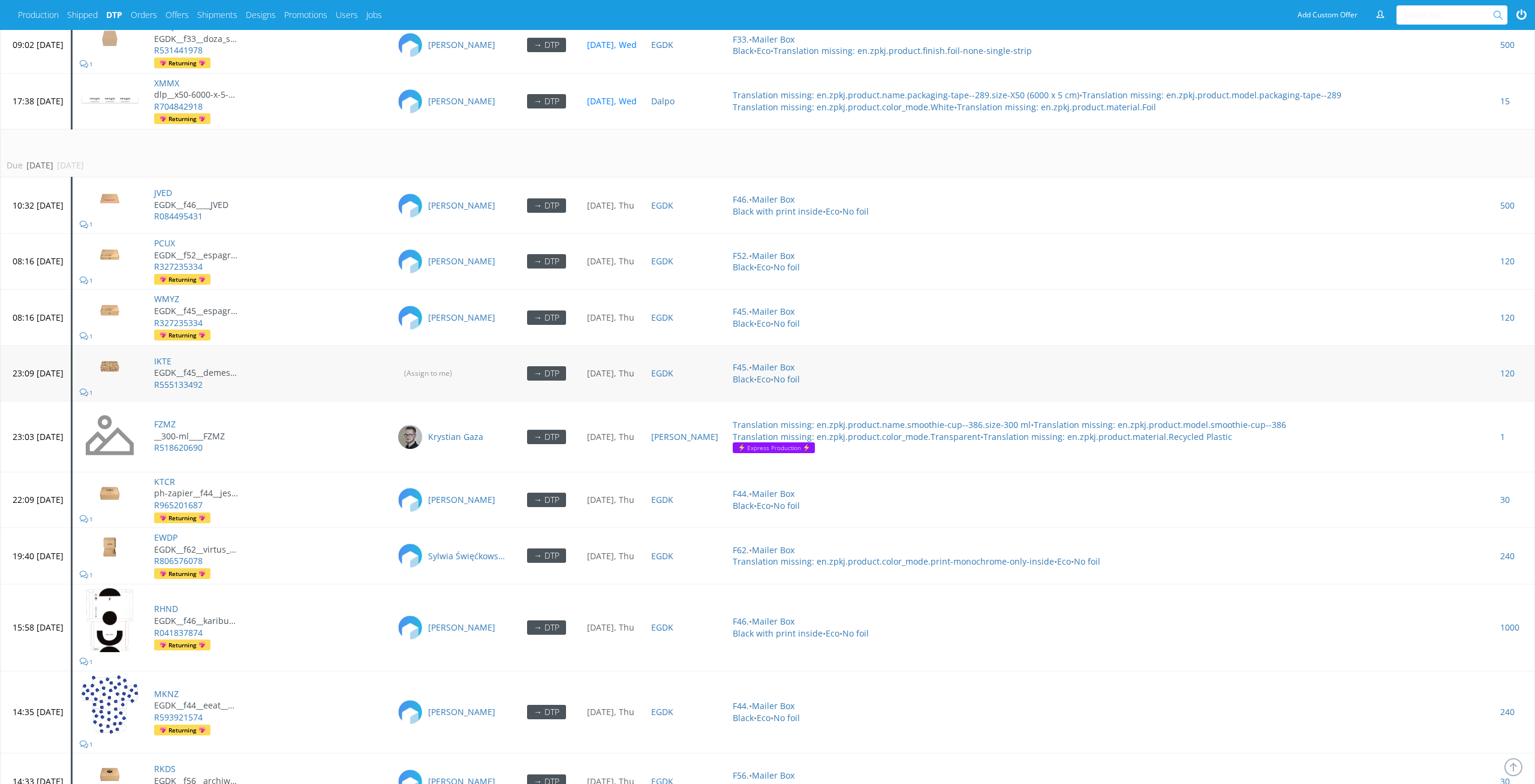
scroll to position [3509, 0]
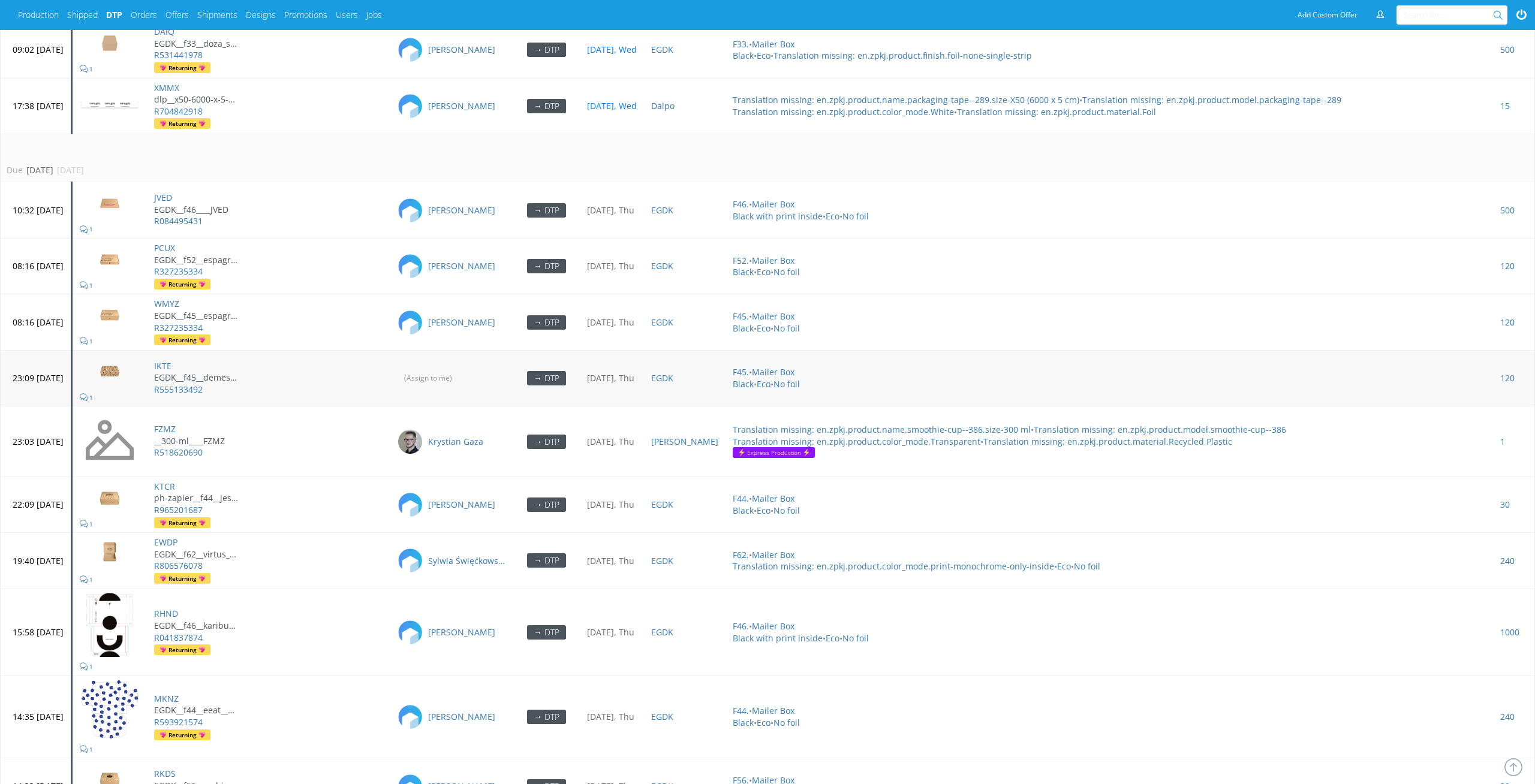
click at [475, 381] on td "(Assign to me)" at bounding box center [451, 378] width 123 height 56
click at [461, 369] on input "(Assign to me)" at bounding box center [429, 378] width 64 height 19
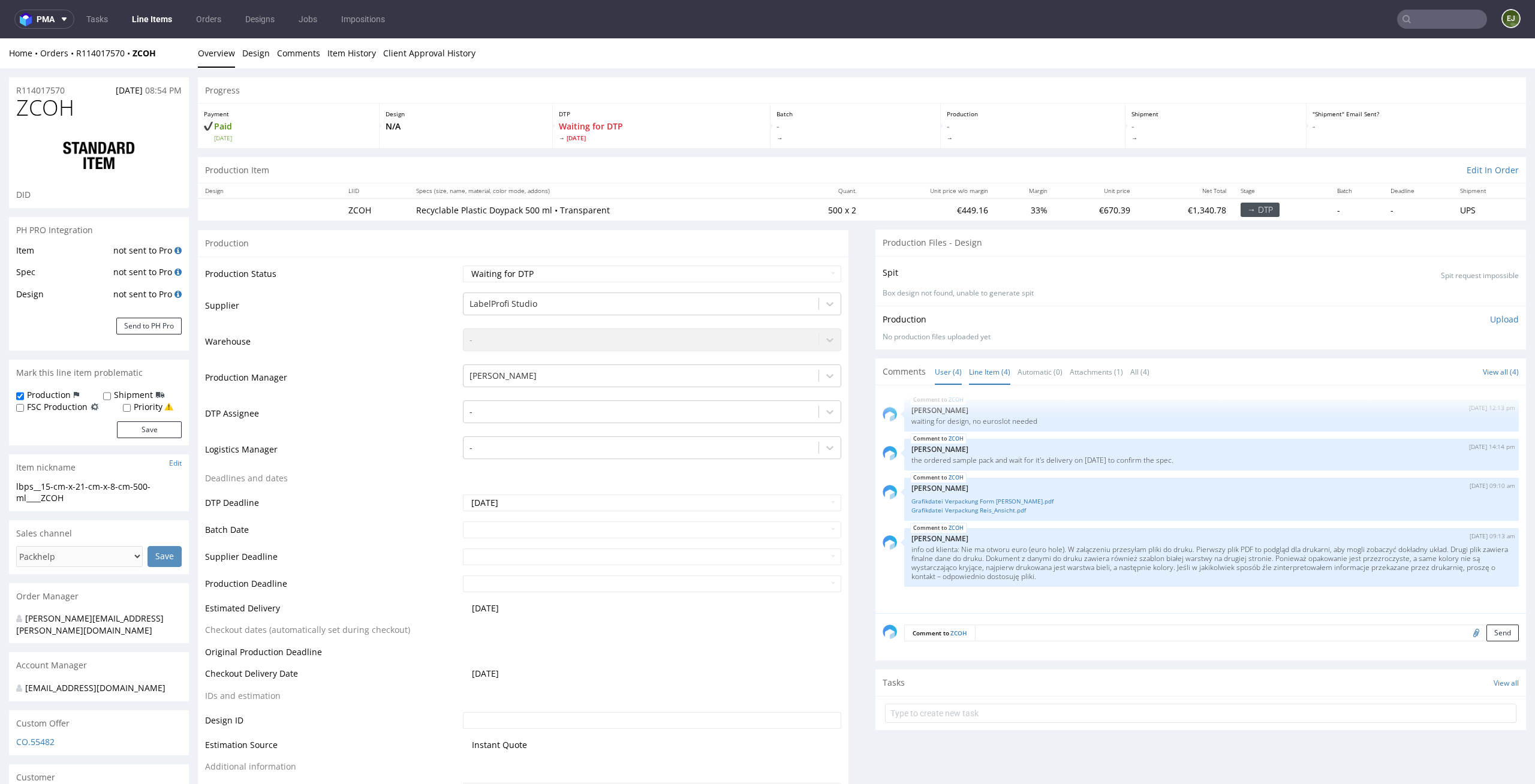
click at [990, 375] on link "Line Item (4)" at bounding box center [989, 372] width 41 height 26
click at [975, 503] on link "Grafikdatei Verpackung Form Reis.pdf" at bounding box center [1212, 501] width 600 height 9
click at [1019, 507] on link "Grafikdatei Verpackung Reis_Ansicht.pdf" at bounding box center [1212, 510] width 600 height 9
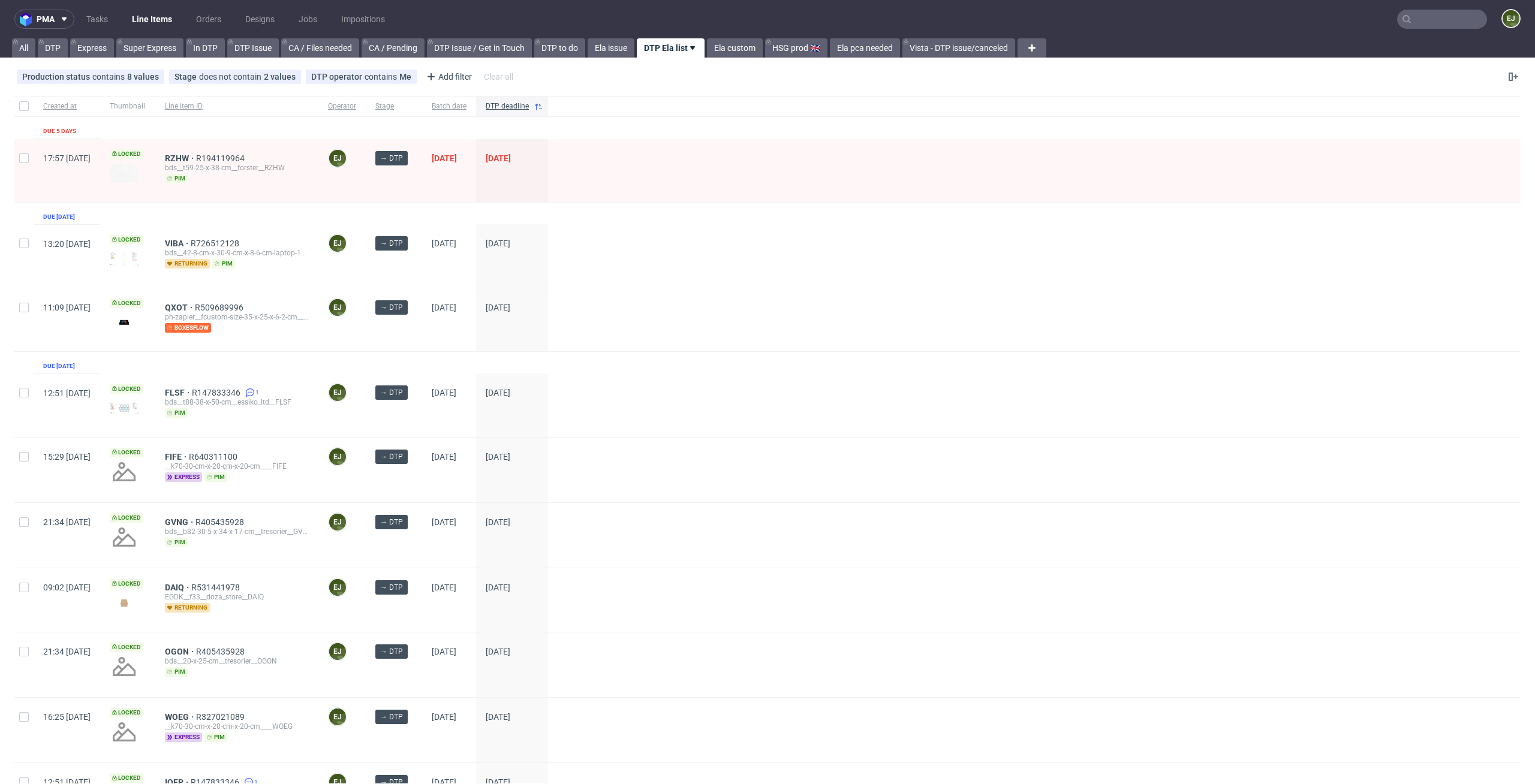
scroll to position [204, 0]
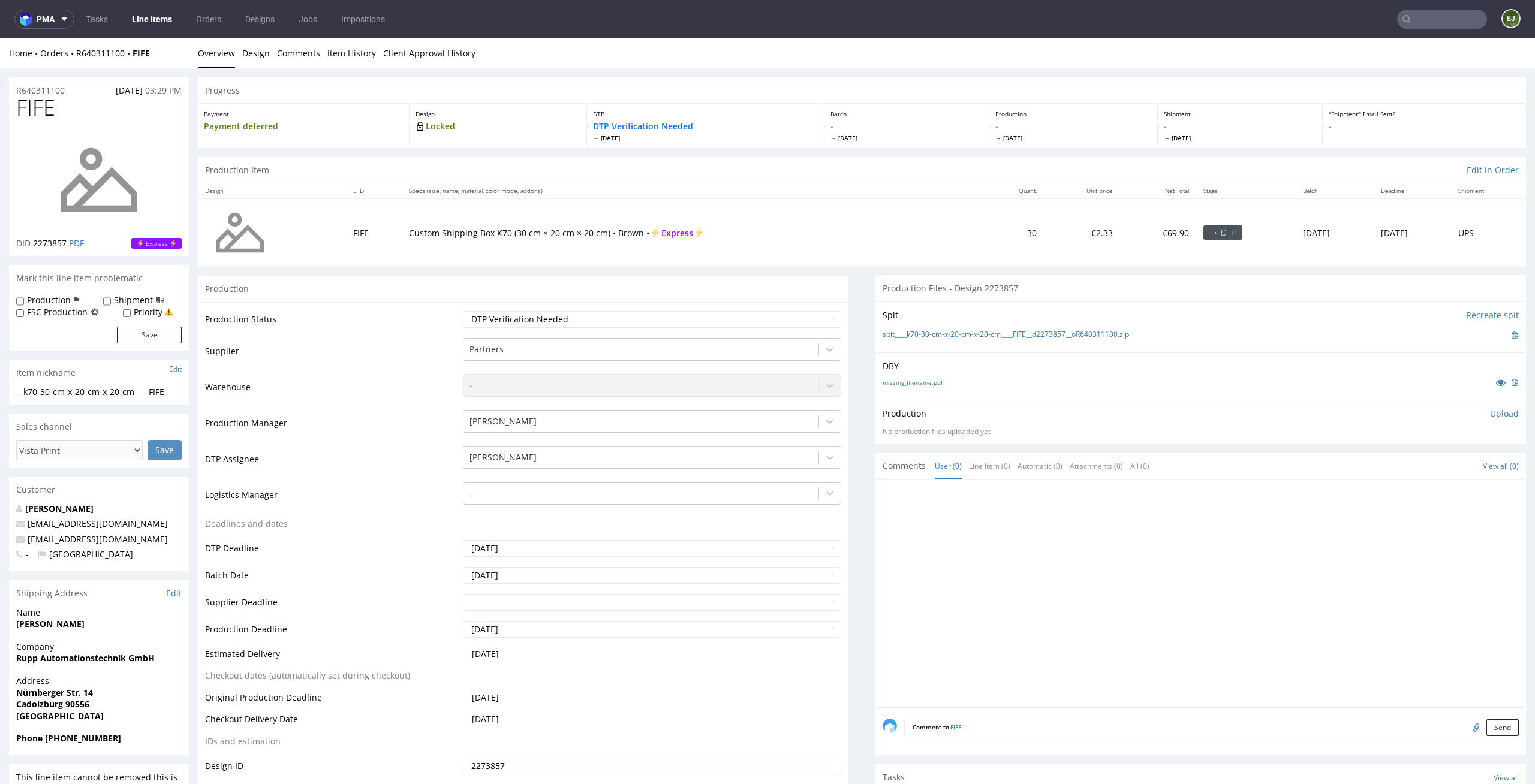
click at [770, 310] on td "Waiting for Artwork Waiting for Diecut Waiting for Mockup Waiting for DTP Waiti…" at bounding box center [651, 323] width 382 height 27
click at [770, 314] on select "Waiting for Artwork Waiting for Diecut Waiting for Mockup Waiting for DTP Waiti…" at bounding box center [652, 320] width 379 height 17
click at [463, 311] on select "Waiting for Artwork Waiting for Diecut Waiting for Mockup Waiting for DTP Waiti…" at bounding box center [652, 320] width 379 height 17
click at [737, 321] on select "Waiting for Artwork Waiting for Diecut Waiting for Mockup Waiting for DTP Waiti…" at bounding box center [652, 320] width 379 height 17
click at [463, 311] on select "Waiting for Artwork Waiting for Diecut Waiting for Mockup Waiting for DTP Waiti…" at bounding box center [652, 320] width 379 height 17
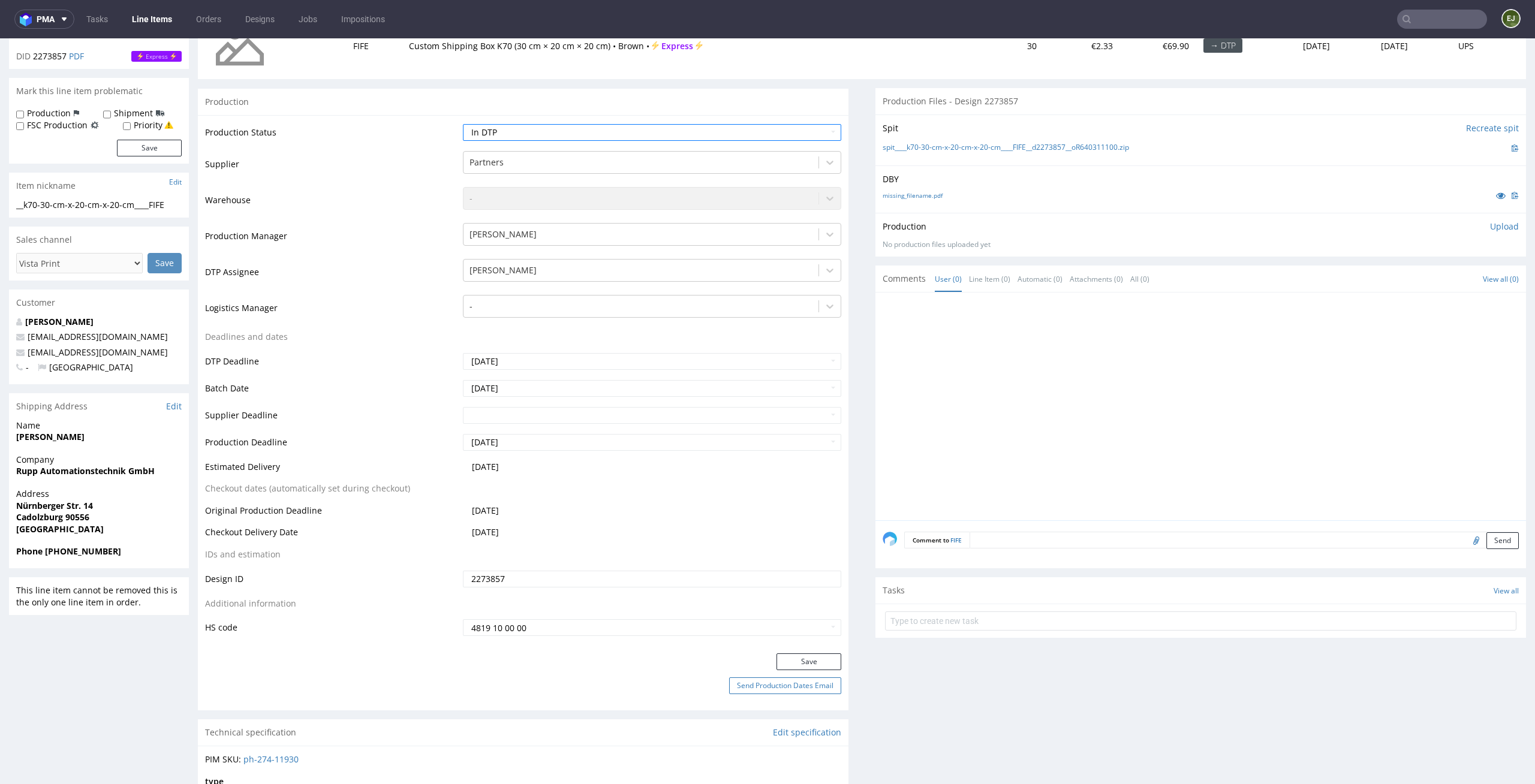
scroll to position [251, 0]
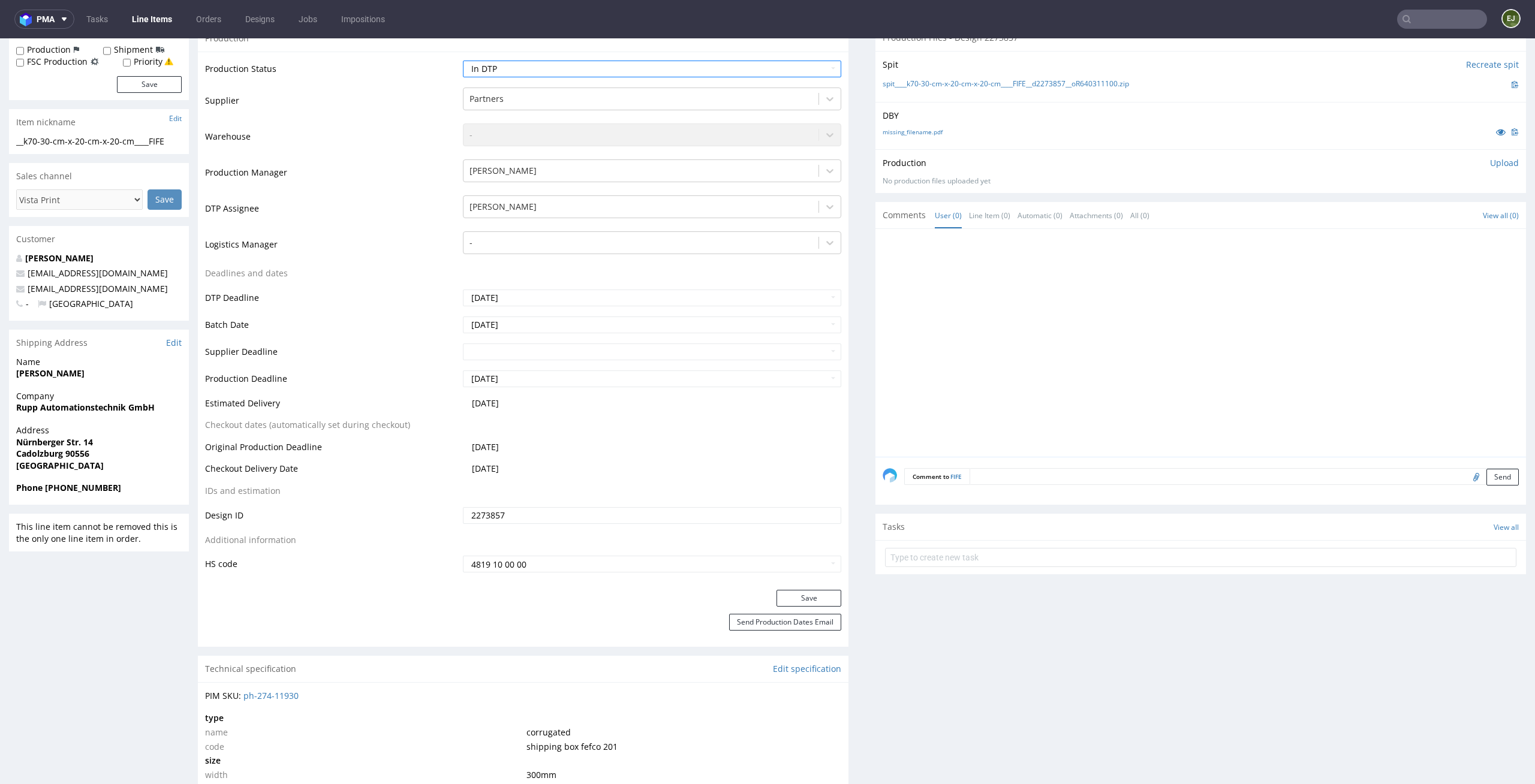
click at [804, 588] on div "Production Status Waiting for Artwork Waiting for Diecut Waiting for Mockup Wai…" at bounding box center [523, 320] width 651 height 538
click at [804, 593] on button "Save" at bounding box center [809, 598] width 65 height 17
click at [918, 127] on link "missing_filename.pdf" at bounding box center [913, 132] width 60 height 8
click at [928, 85] on link "spit____k70-30-cm-x-20-cm-x-20-cm____FIFE__d2273857__oR640311100.zip" at bounding box center [1006, 84] width 247 height 10
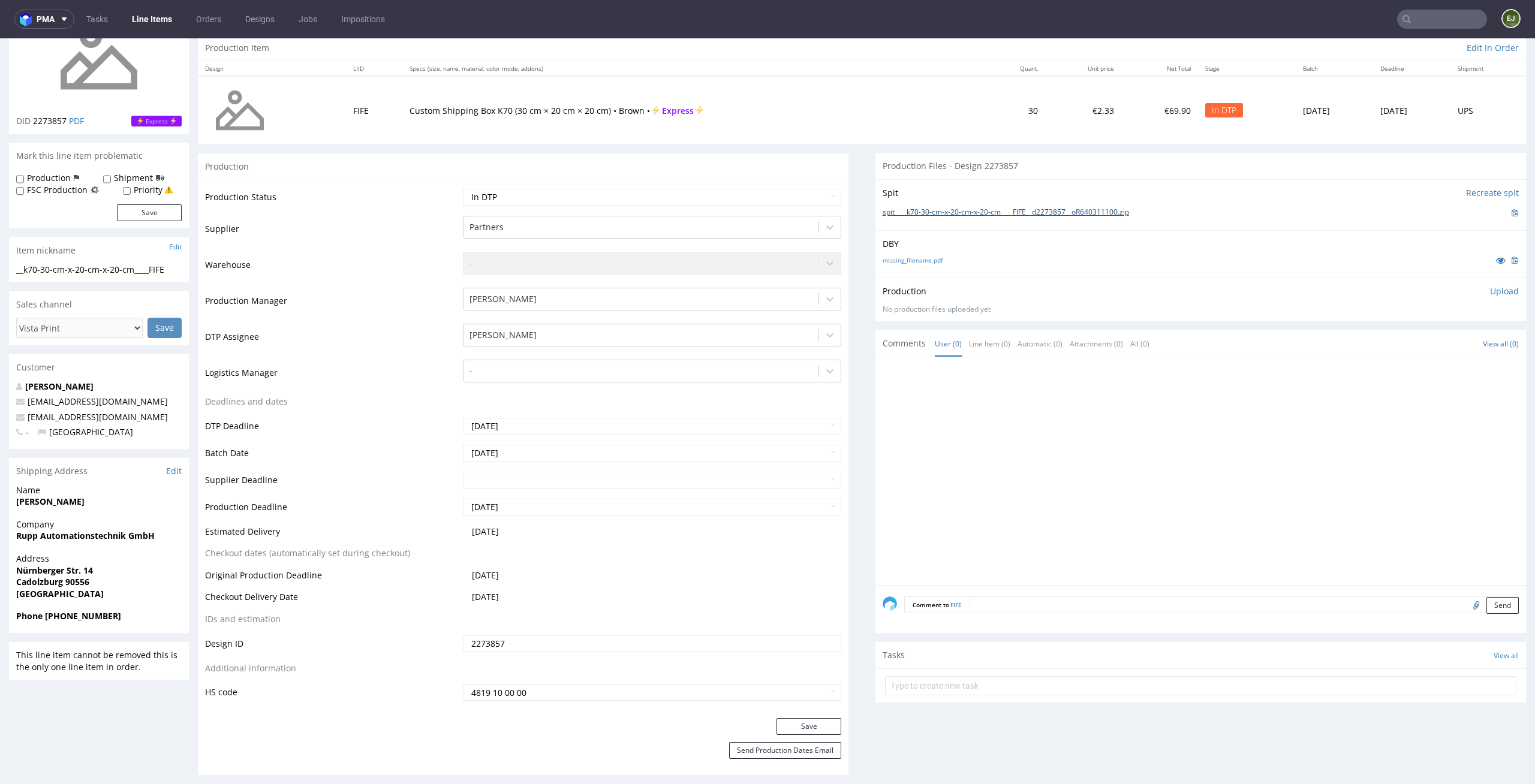
scroll to position [0, 0]
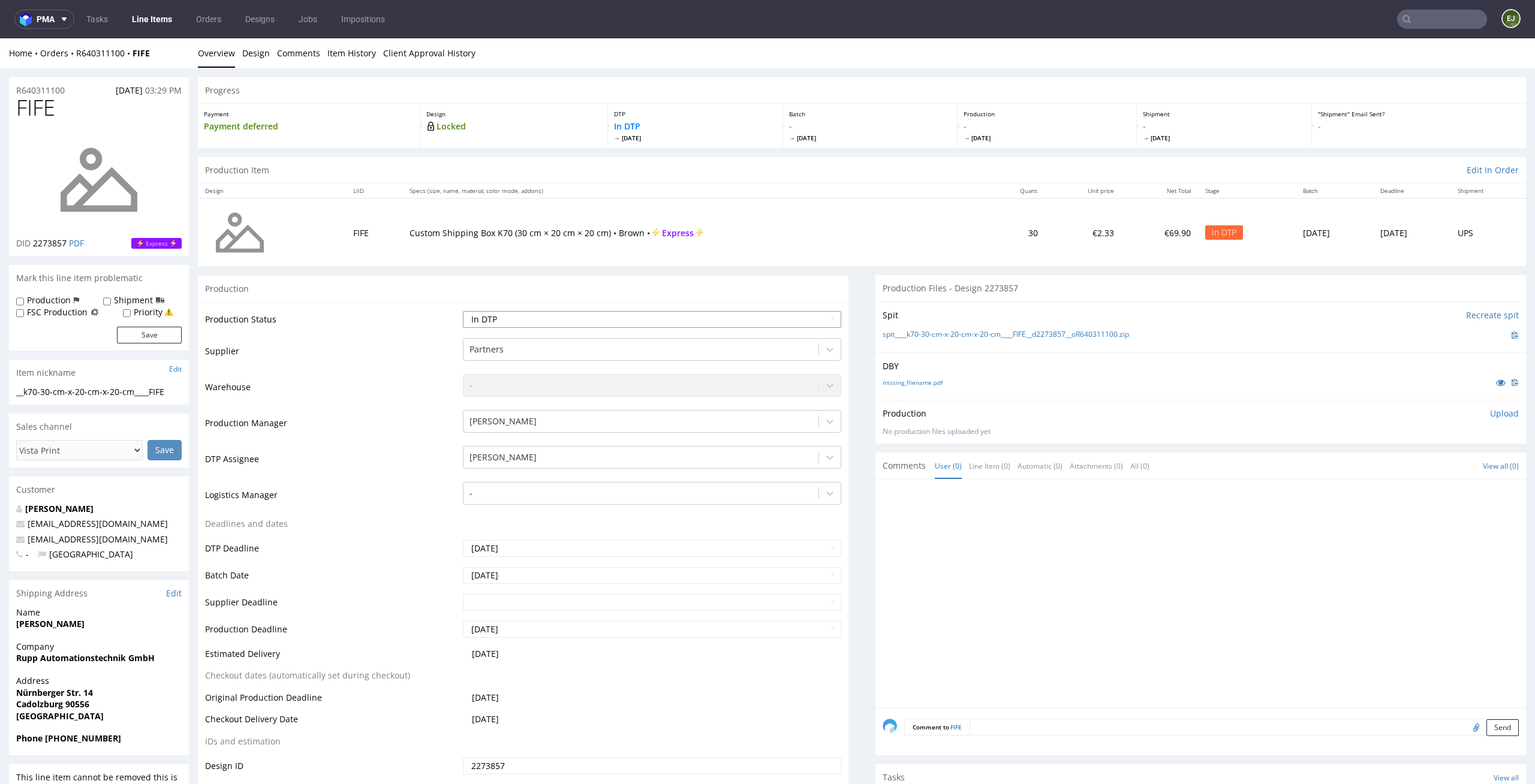
click at [770, 320] on select "Waiting for Artwork Waiting for Diecut Waiting for Mockup Waiting for DTP Waiti…" at bounding box center [652, 320] width 379 height 17
select select "dtp_issue"
click at [463, 311] on select "Waiting for Artwork Waiting for Diecut Waiting for Mockup Waiting for DTP Waiti…" at bounding box center [652, 320] width 379 height 17
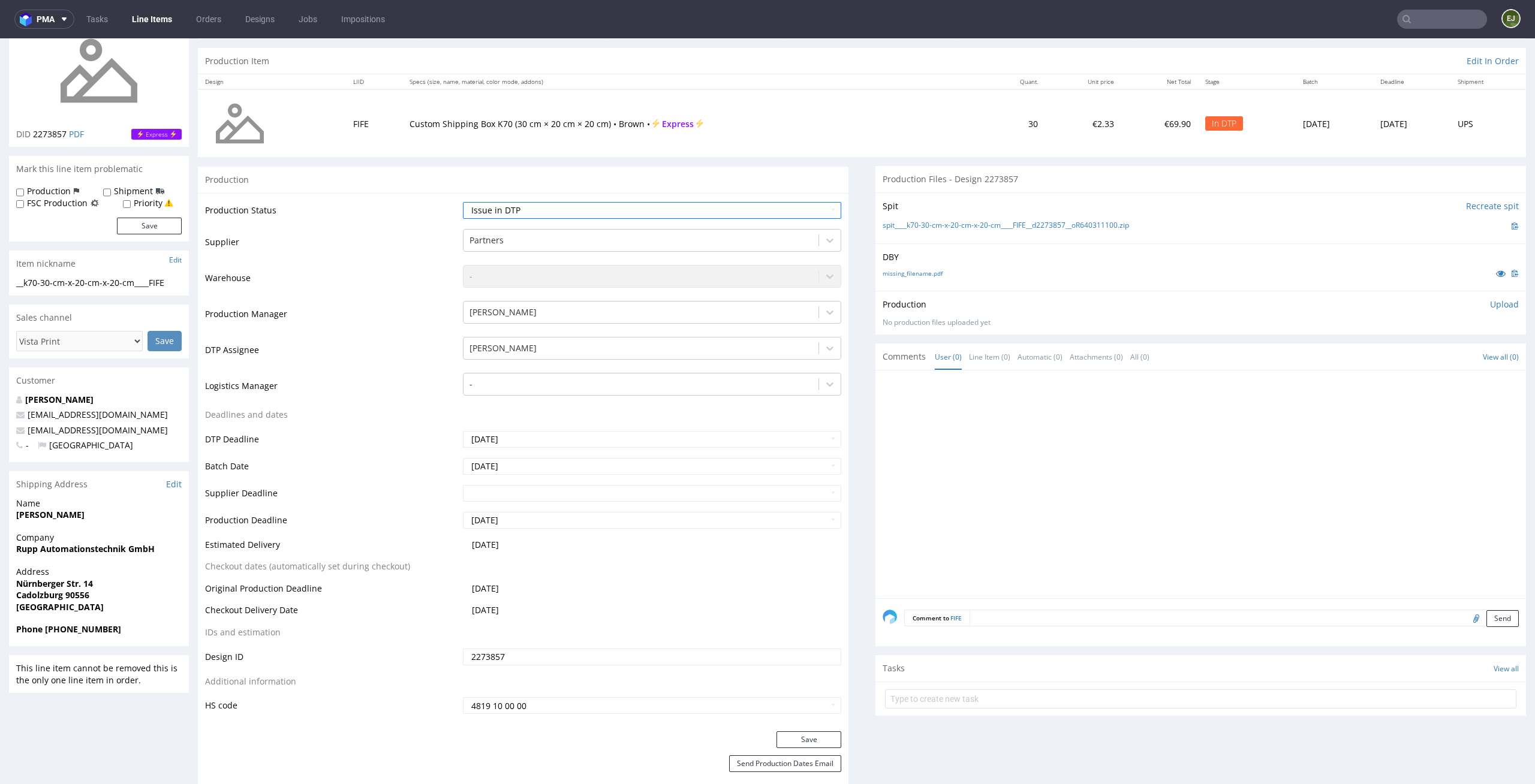
scroll to position [246, 0]
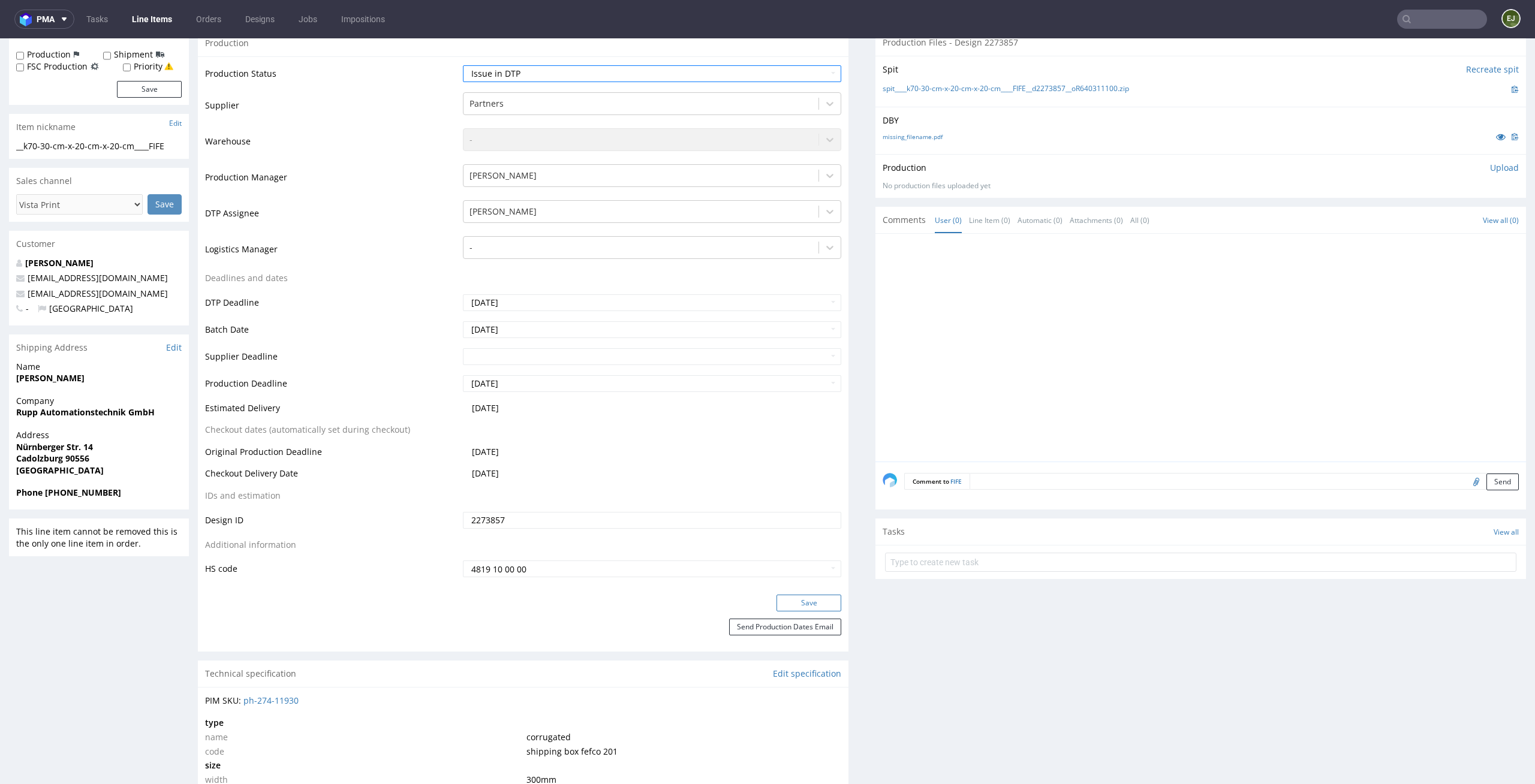
click at [824, 596] on button "Save" at bounding box center [809, 603] width 65 height 17
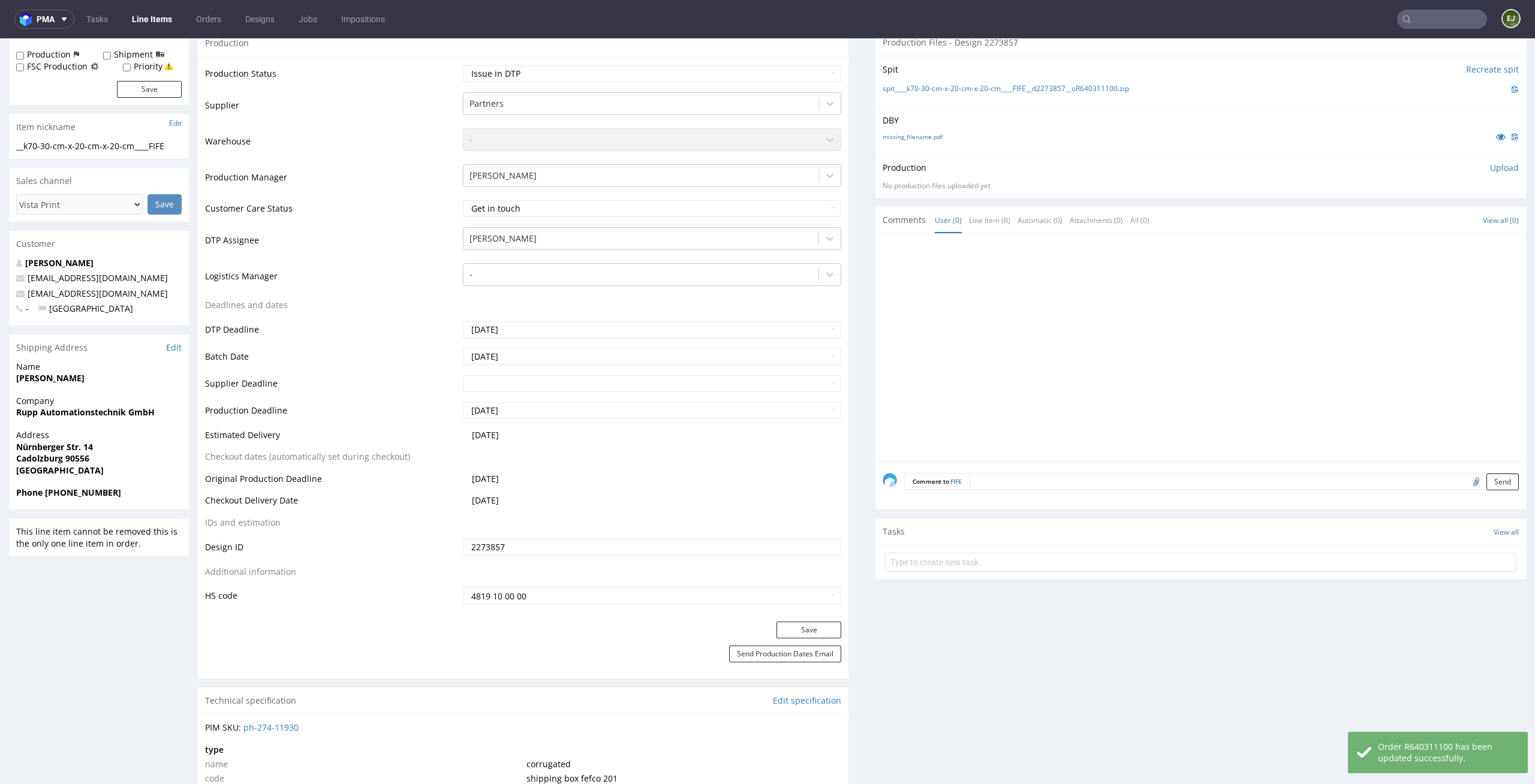
click at [922, 573] on form at bounding box center [1201, 562] width 631 height 29
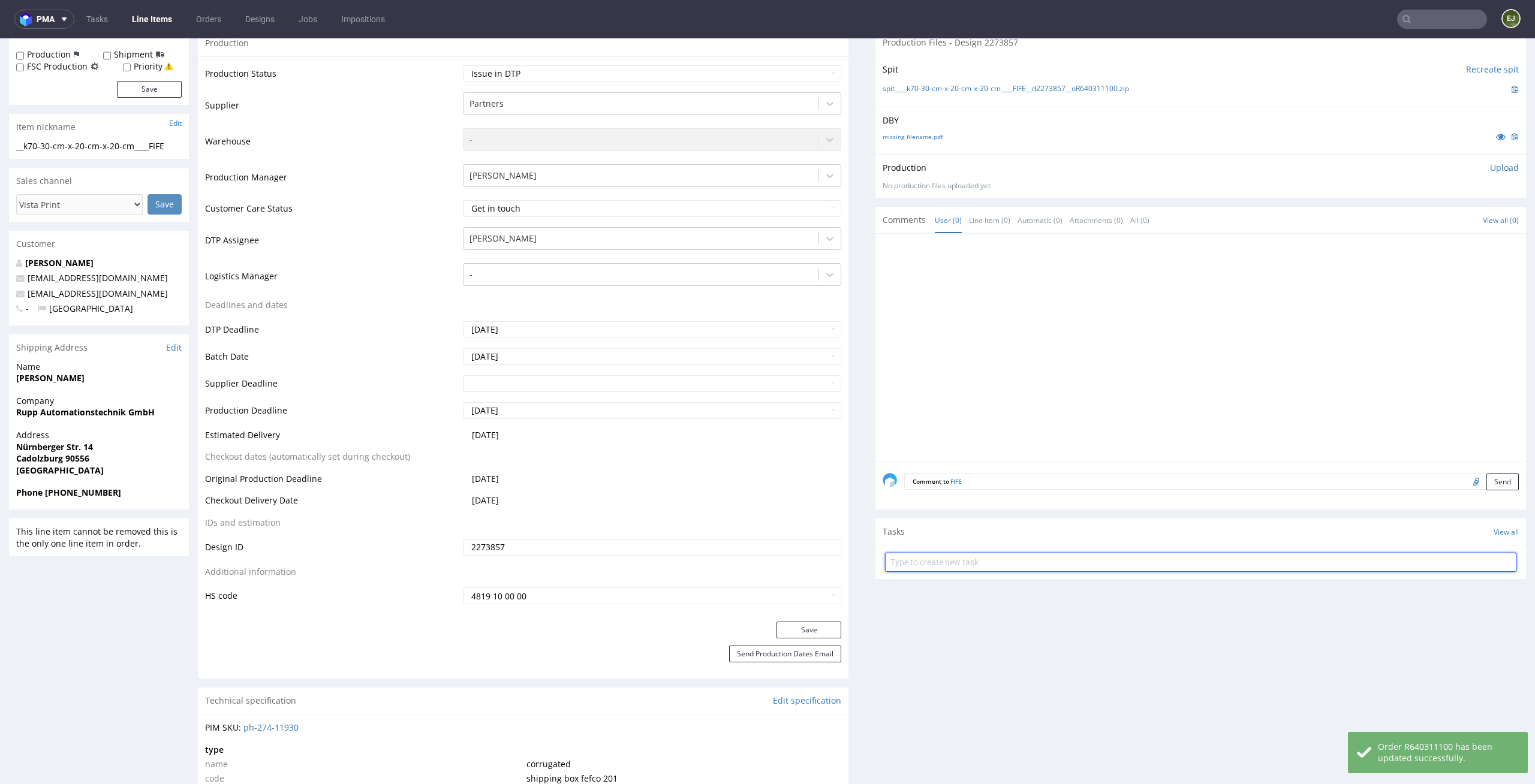
click at [927, 566] on input "text" at bounding box center [1201, 562] width 631 height 19
type input "vista print order to cancel"
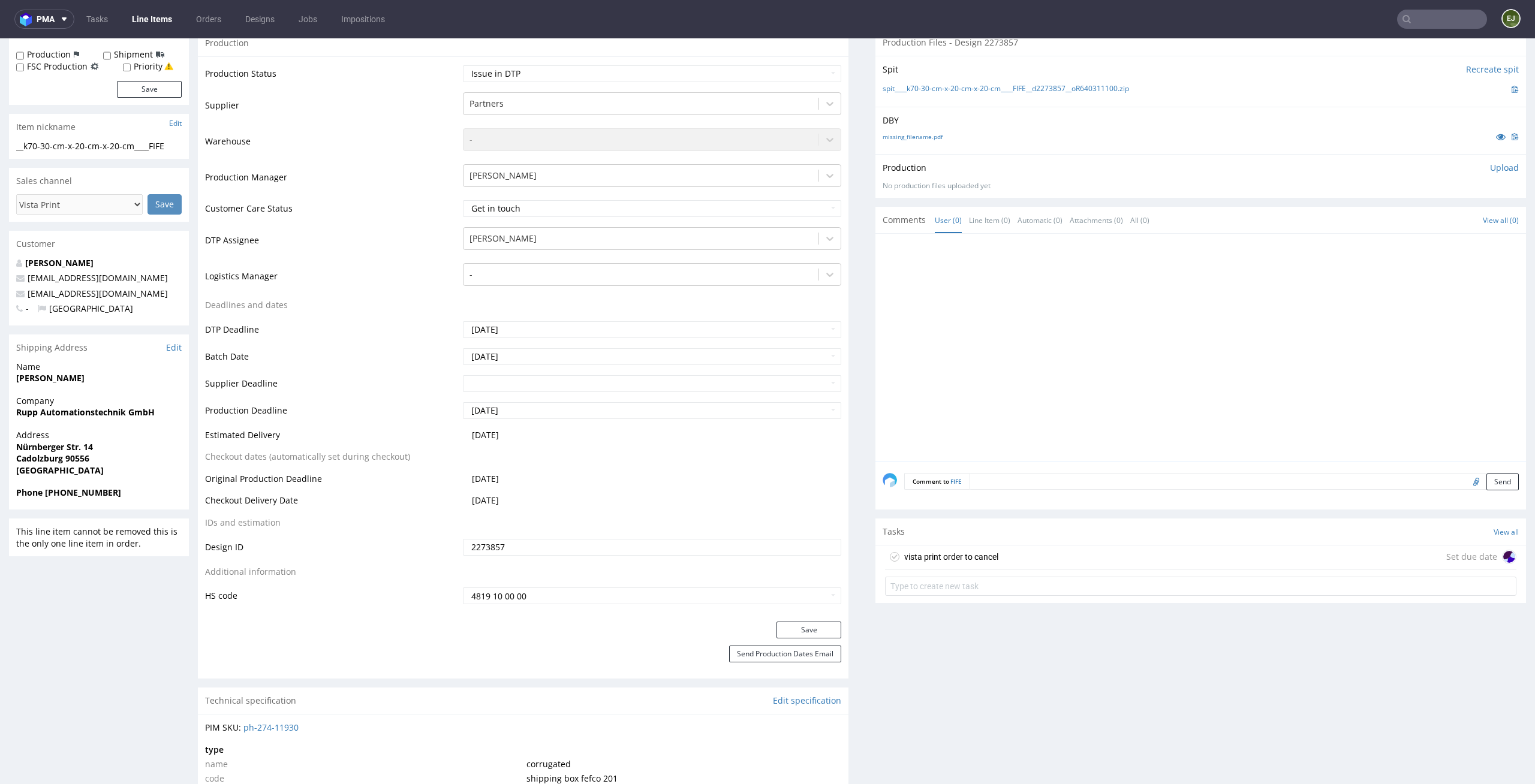
click at [930, 551] on div "vista print order to cancel" at bounding box center [951, 557] width 94 height 14
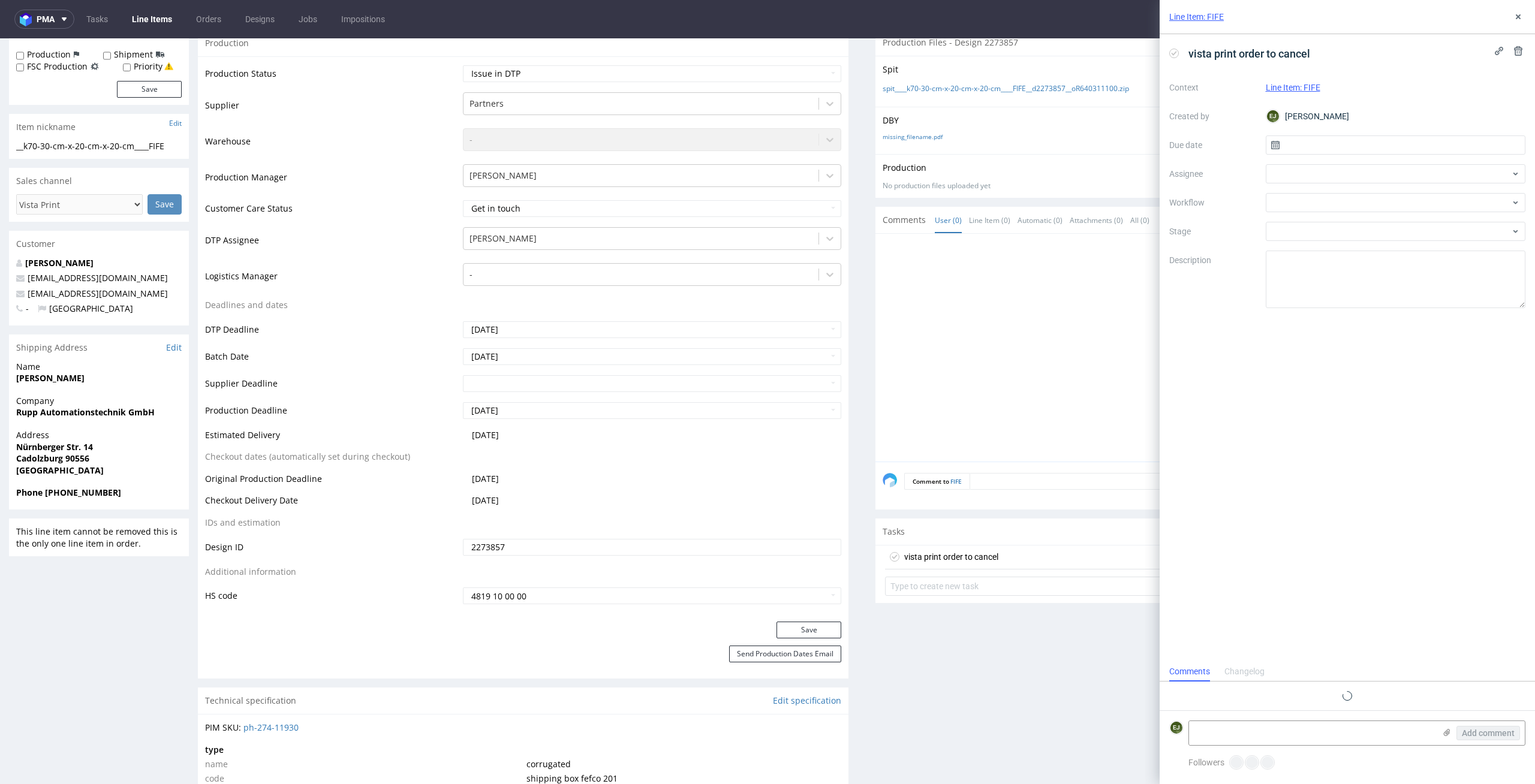
scroll to position [10, 0]
click at [1317, 148] on input "text" at bounding box center [1396, 145] width 260 height 19
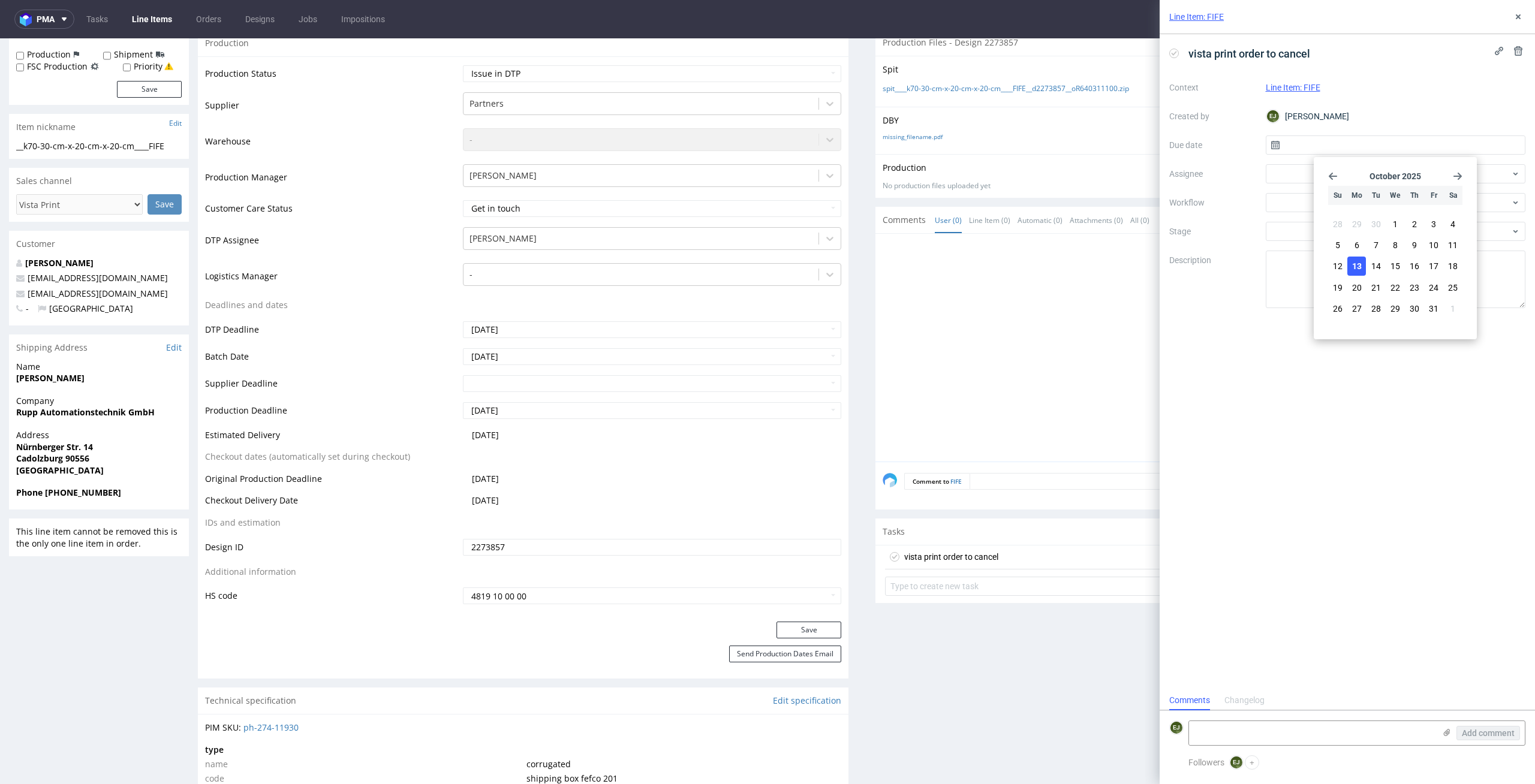
click at [1353, 262] on span "13" at bounding box center [1356, 266] width 10 height 12
type input "[DATE]"
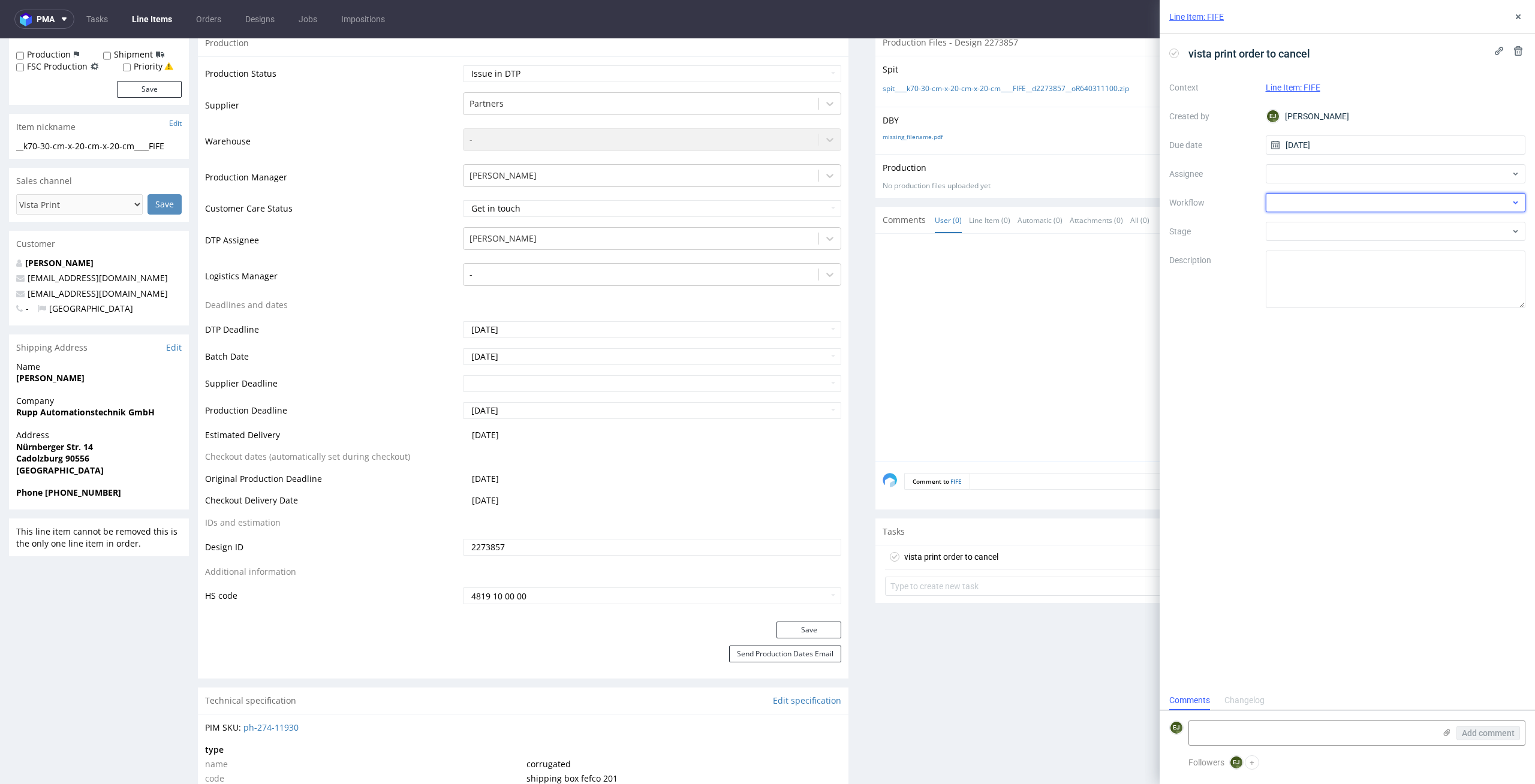
click at [1353, 201] on div at bounding box center [1396, 203] width 260 height 19
click at [1411, 262] on div "DTP - Issue" at bounding box center [1396, 268] width 251 height 22
click at [1411, 168] on div at bounding box center [1396, 174] width 260 height 19
type input "bart"
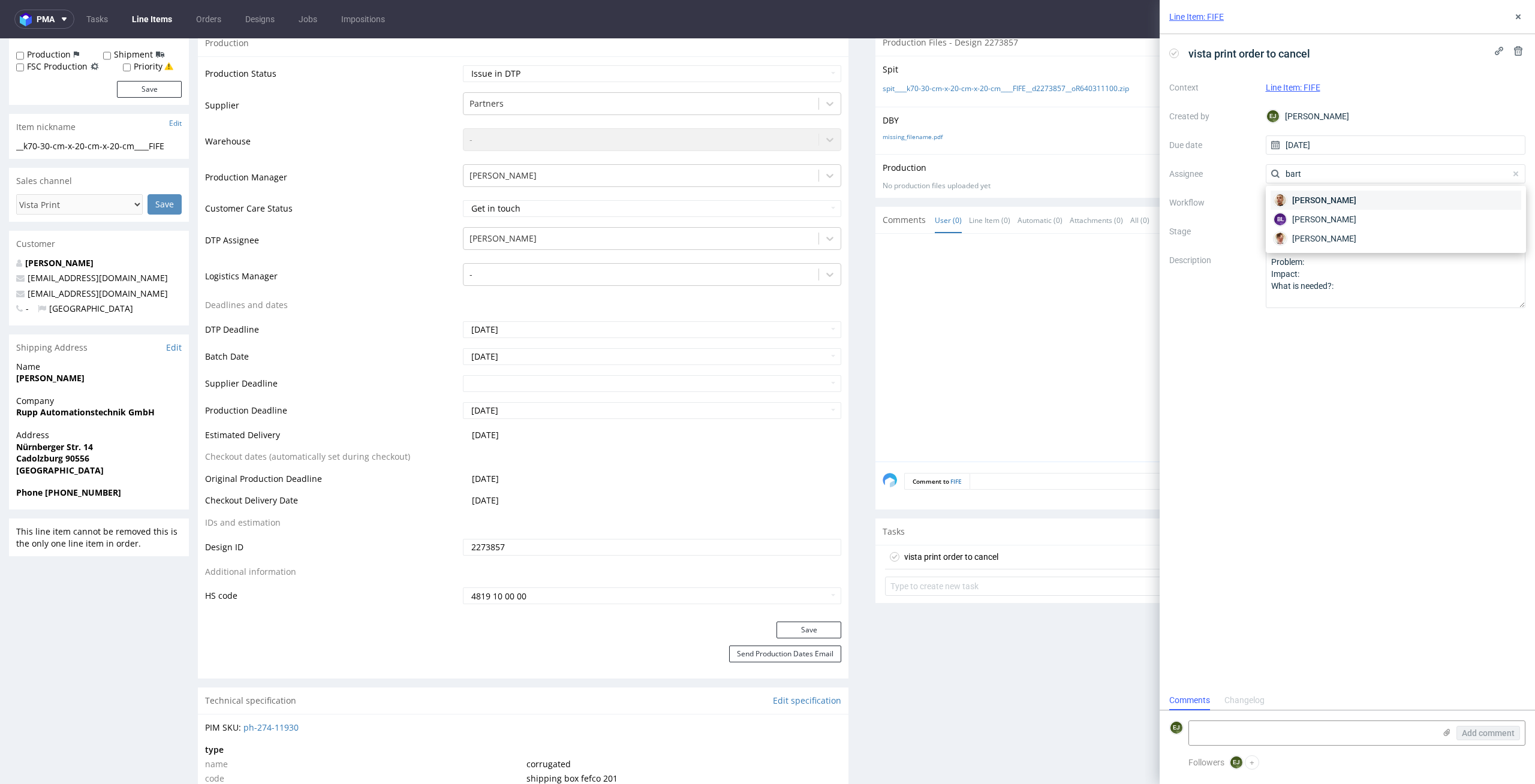
click at [1394, 204] on div "Bartłomiej Leśniczuk" at bounding box center [1396, 200] width 251 height 19
click at [1246, 724] on textarea at bounding box center [1311, 733] width 246 height 24
type textarea "O"
type textarea "Multicolor design for one color option print"
click at [1471, 739] on button "Add comment" at bounding box center [1488, 733] width 64 height 14
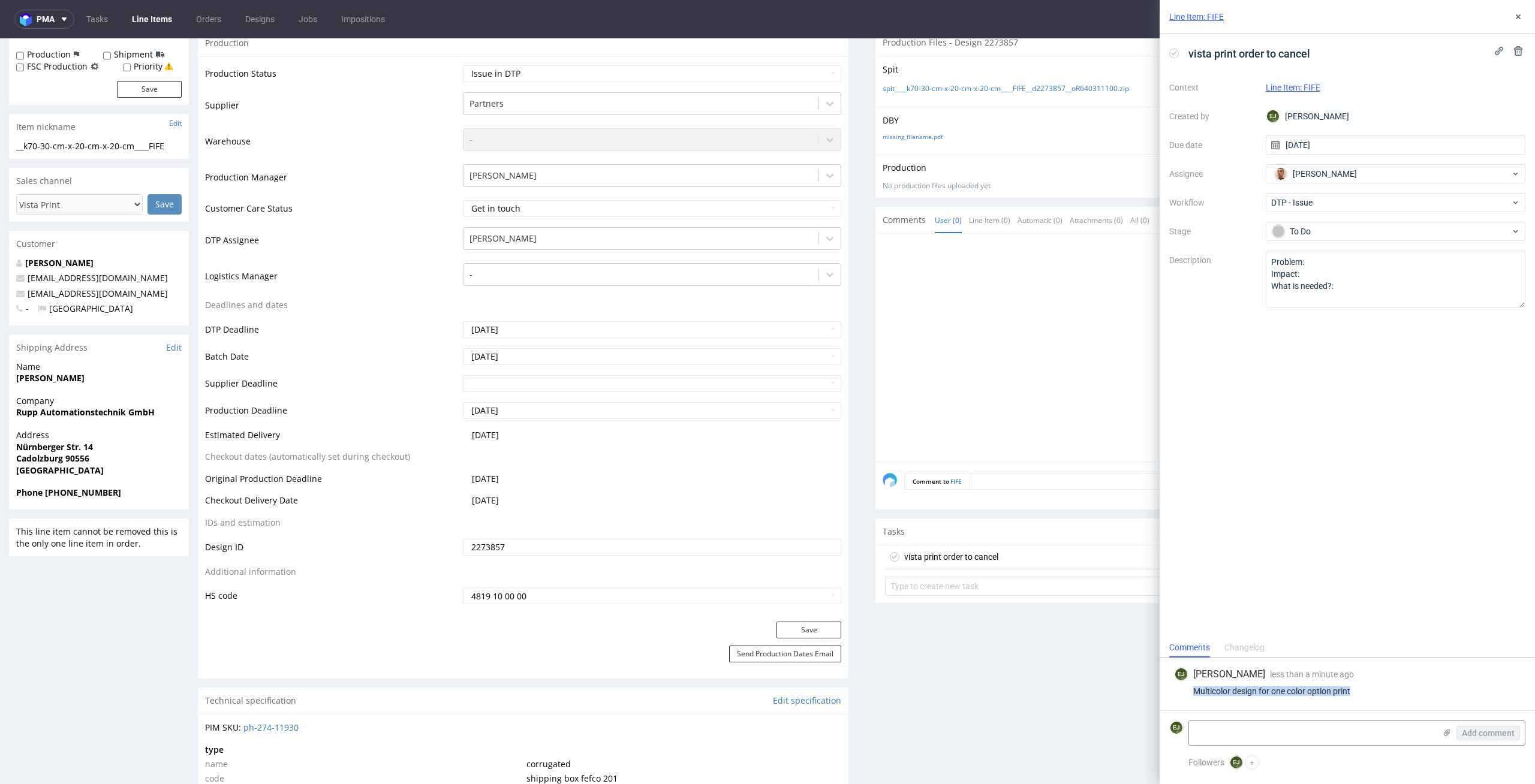
drag, startPoint x: 1370, startPoint y: 690, endPoint x: 1159, endPoint y: 690, distance: 211.0
click at [1159, 690] on div "EJ Elżbieta Jelińska less than a minute ago 13th Oct 2025, 11:20 Multicolor des…" at bounding box center [1347, 684] width 375 height 53
copy div "Multicolor design for one color option print"
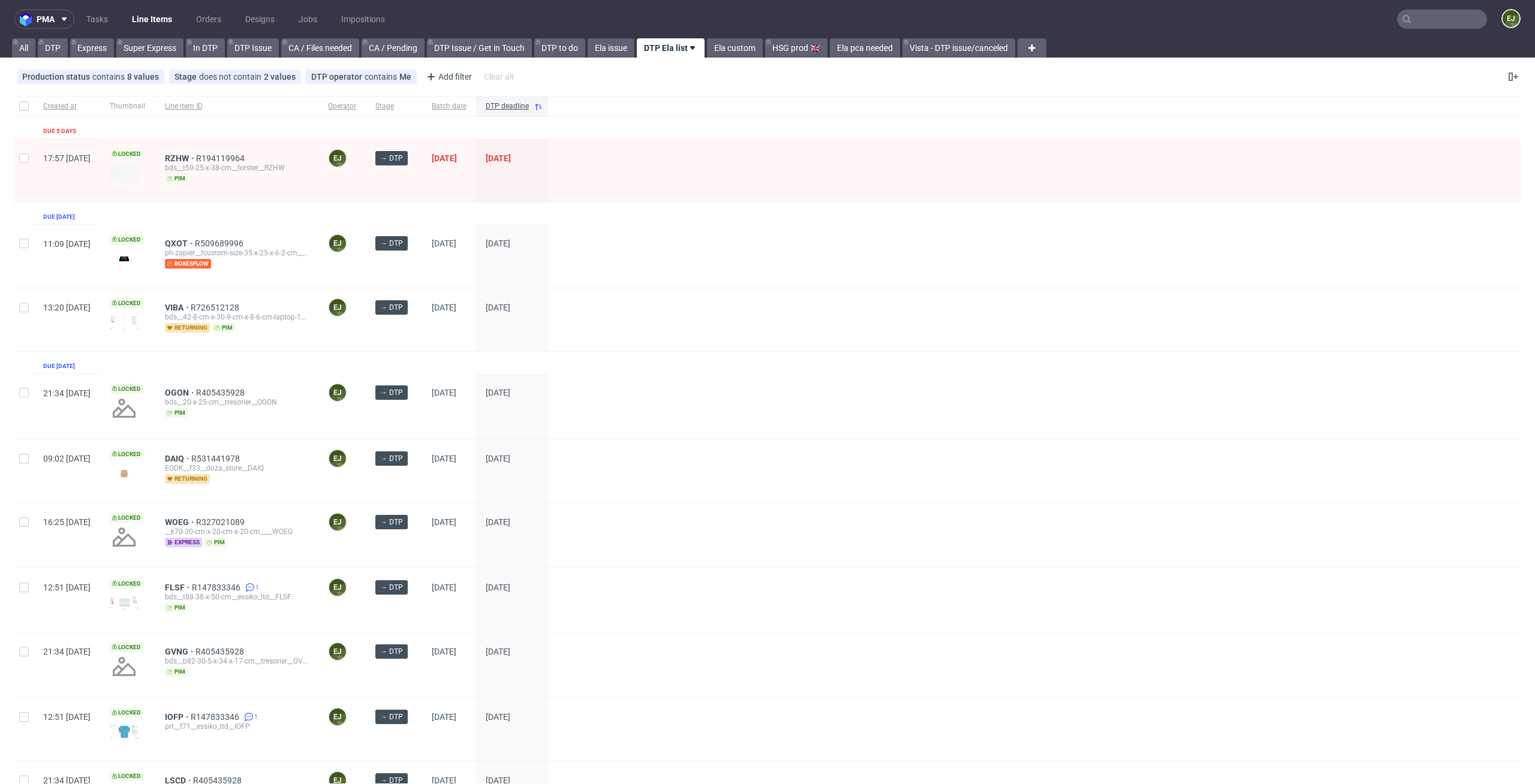
scroll to position [448, 0]
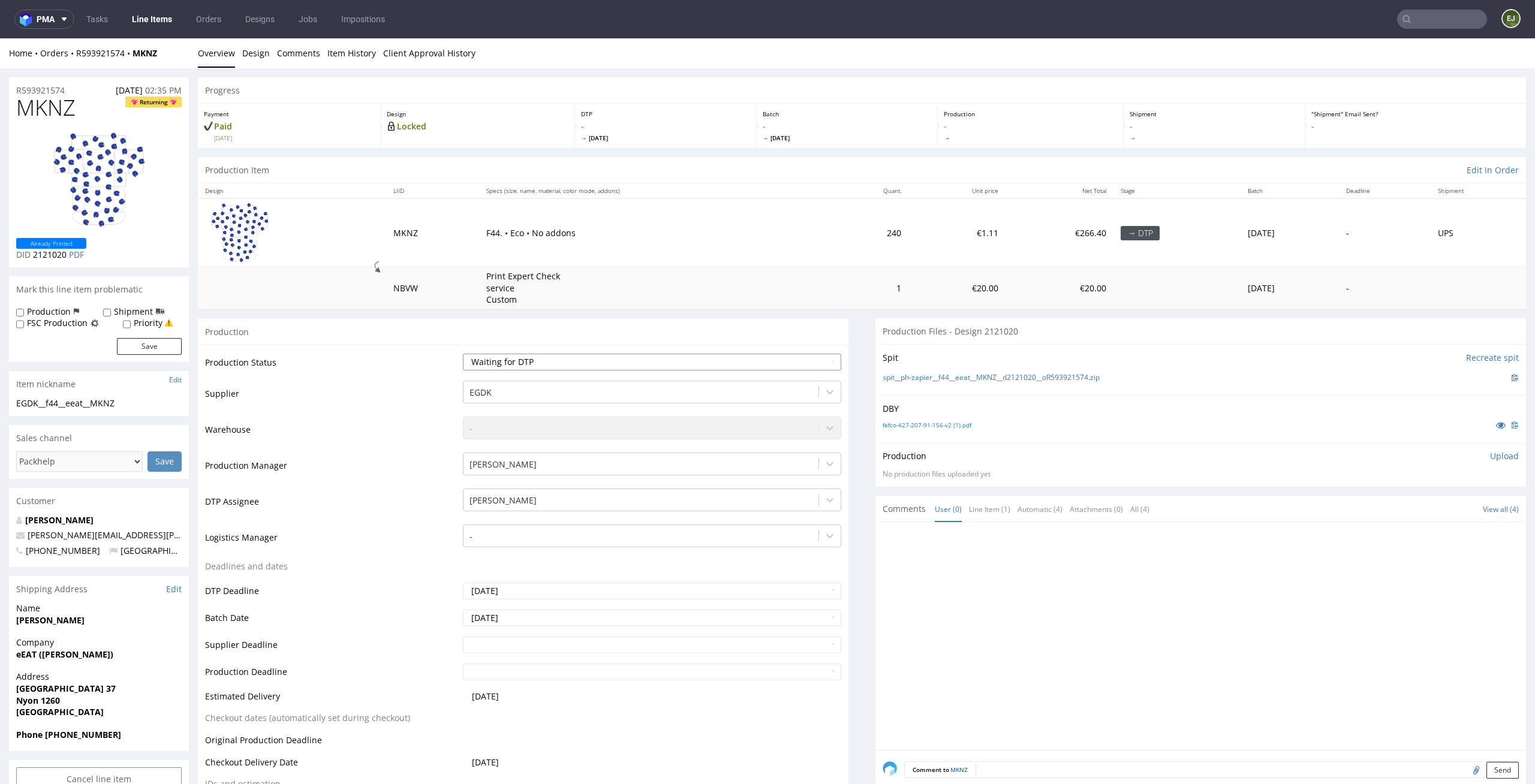
click at [823, 361] on select "Waiting for Artwork Waiting for Diecut Waiting for Mockup Waiting for DTP Waiti…" at bounding box center [652, 362] width 379 height 17
select select "dtp_in_process"
click at [463, 354] on select "Waiting for Artwork Waiting for Diecut Waiting for Mockup Waiting for DTP Waiti…" at bounding box center [652, 362] width 379 height 17
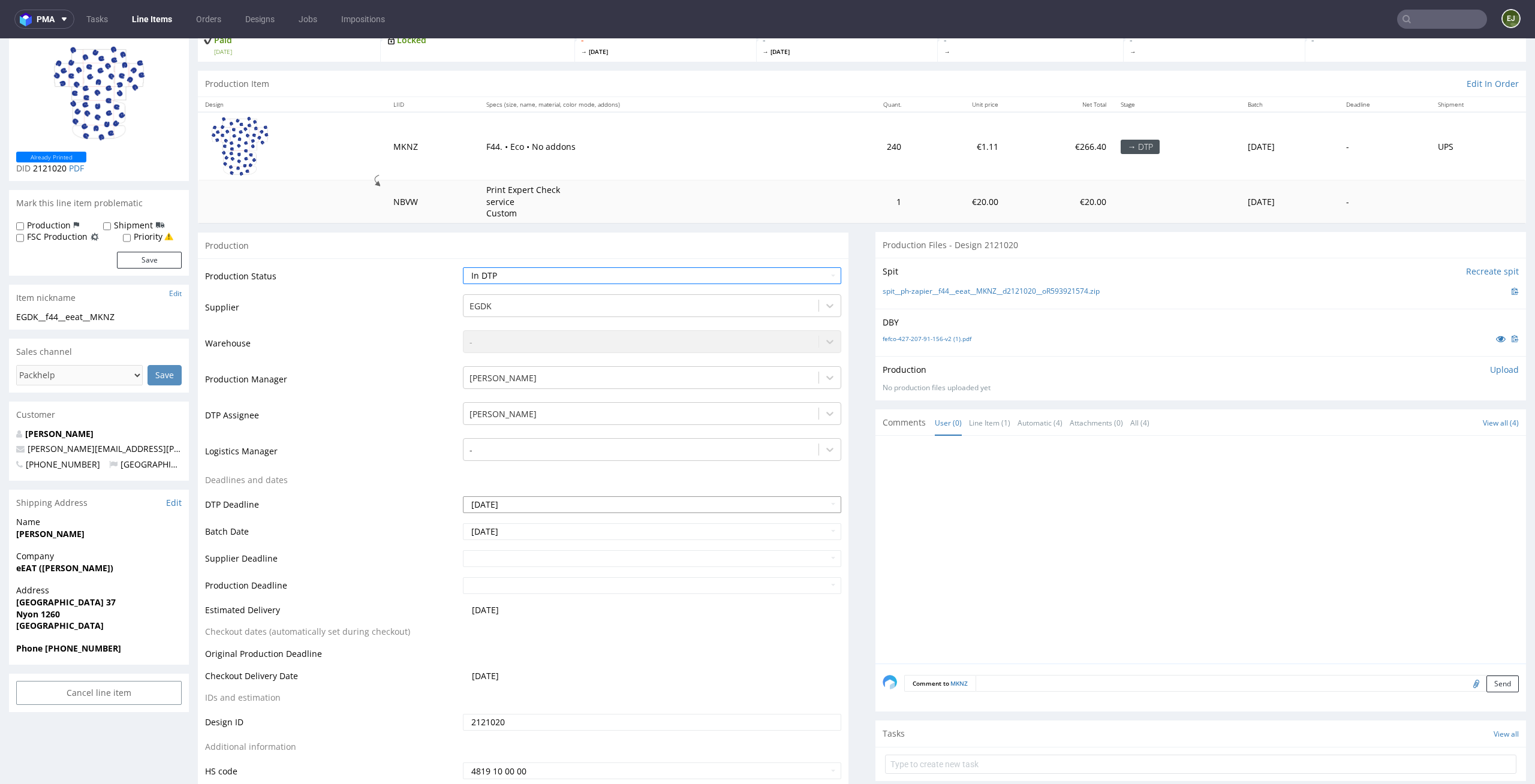
scroll to position [133, 0]
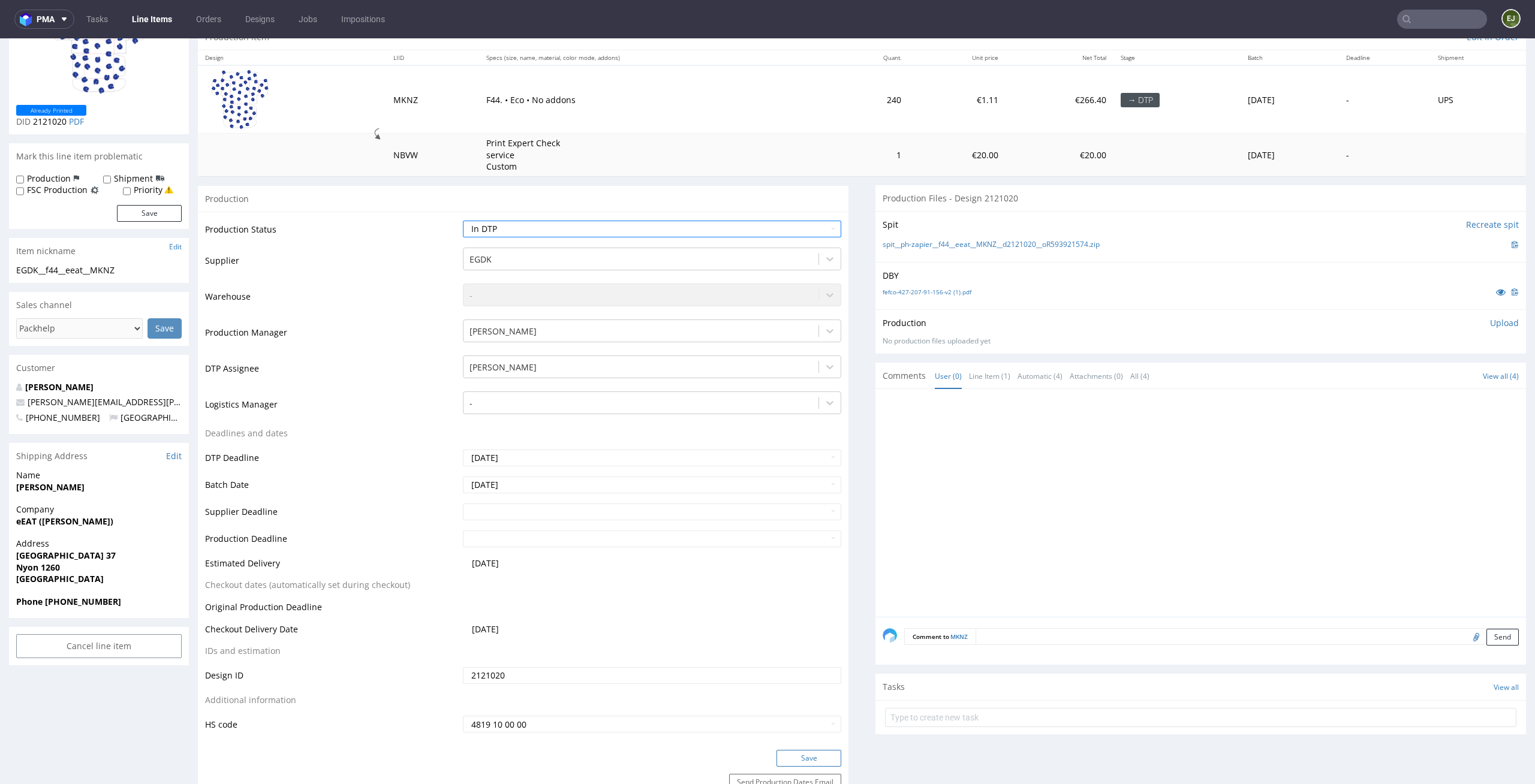
click at [812, 764] on button "Save" at bounding box center [809, 758] width 65 height 17
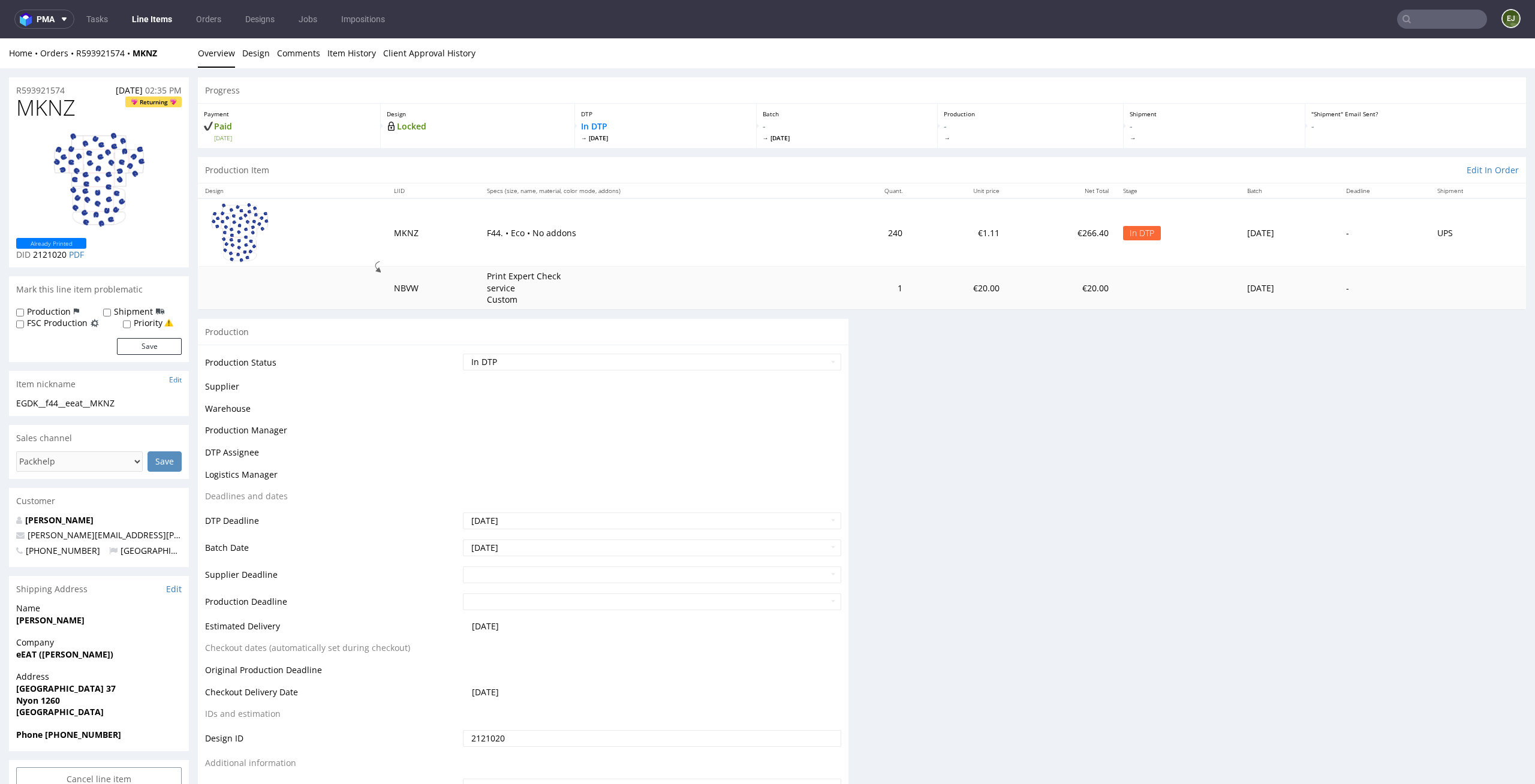
scroll to position [0, 0]
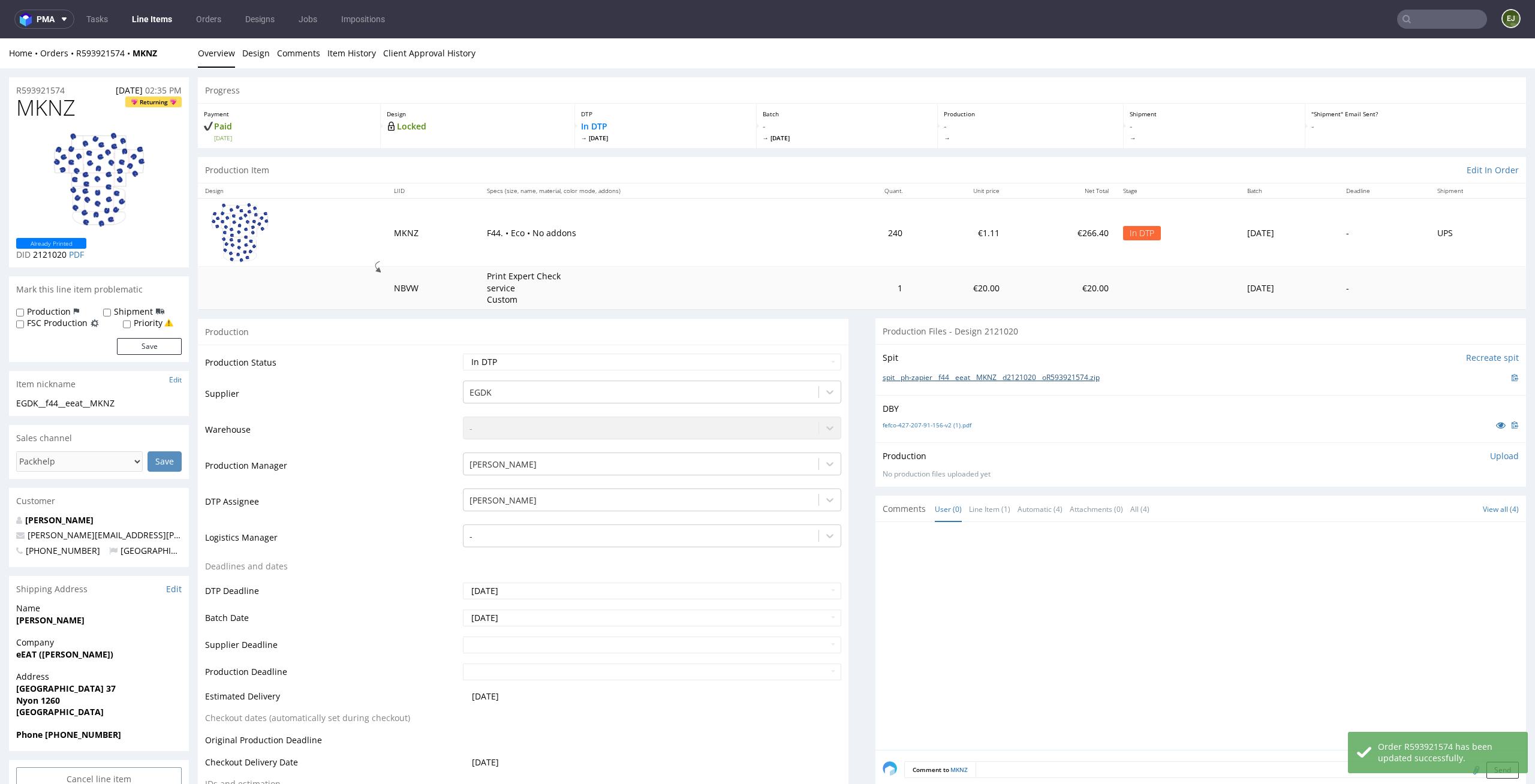
click at [927, 373] on link "spit__ph-zapier__f44__eeat__MKNZ__d2121020__oR593921574.zip" at bounding box center [991, 378] width 217 height 10
click at [244, 61] on link "Design" at bounding box center [256, 53] width 28 height 29
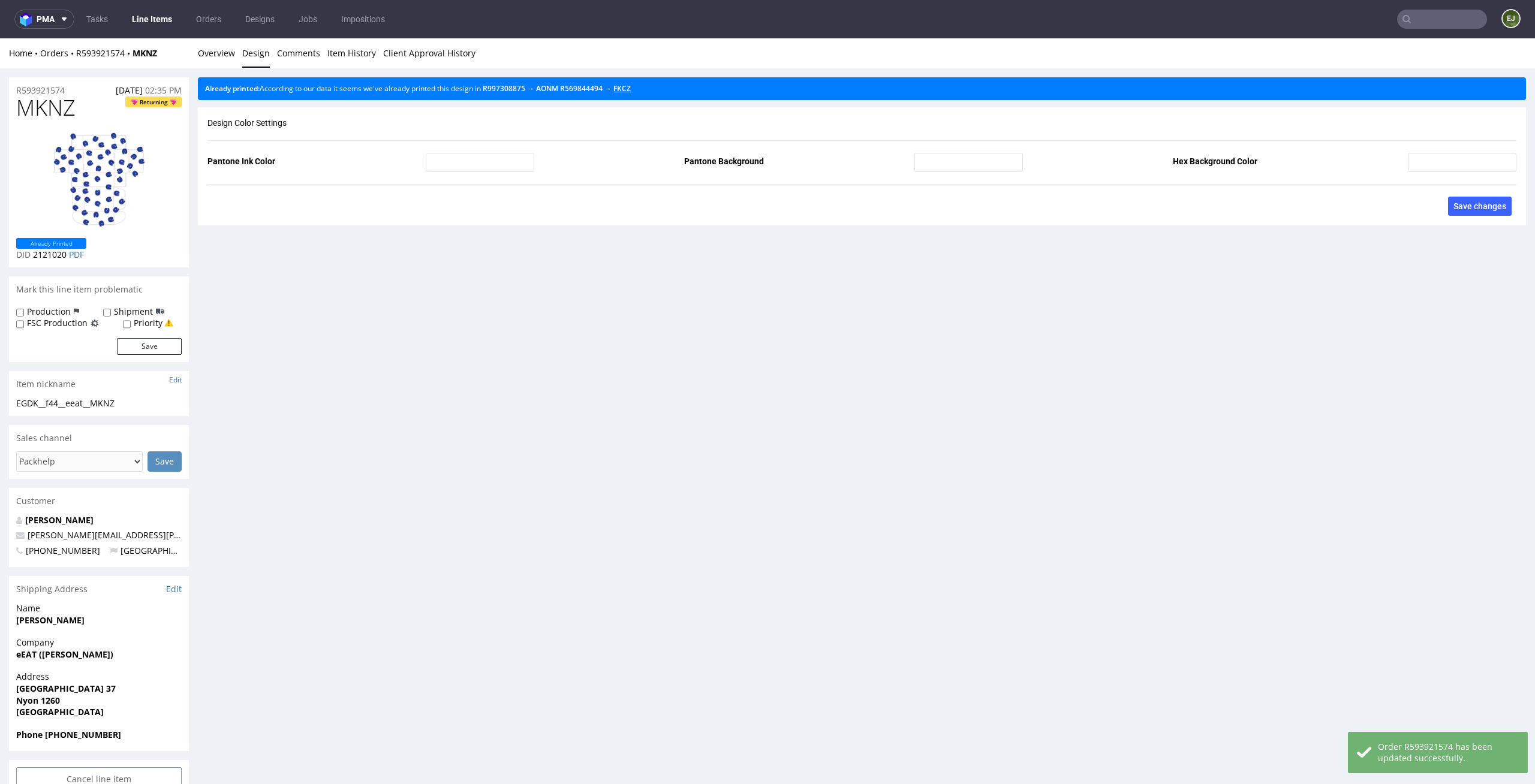
click at [631, 87] on link "FKCZ" at bounding box center [622, 88] width 17 height 10
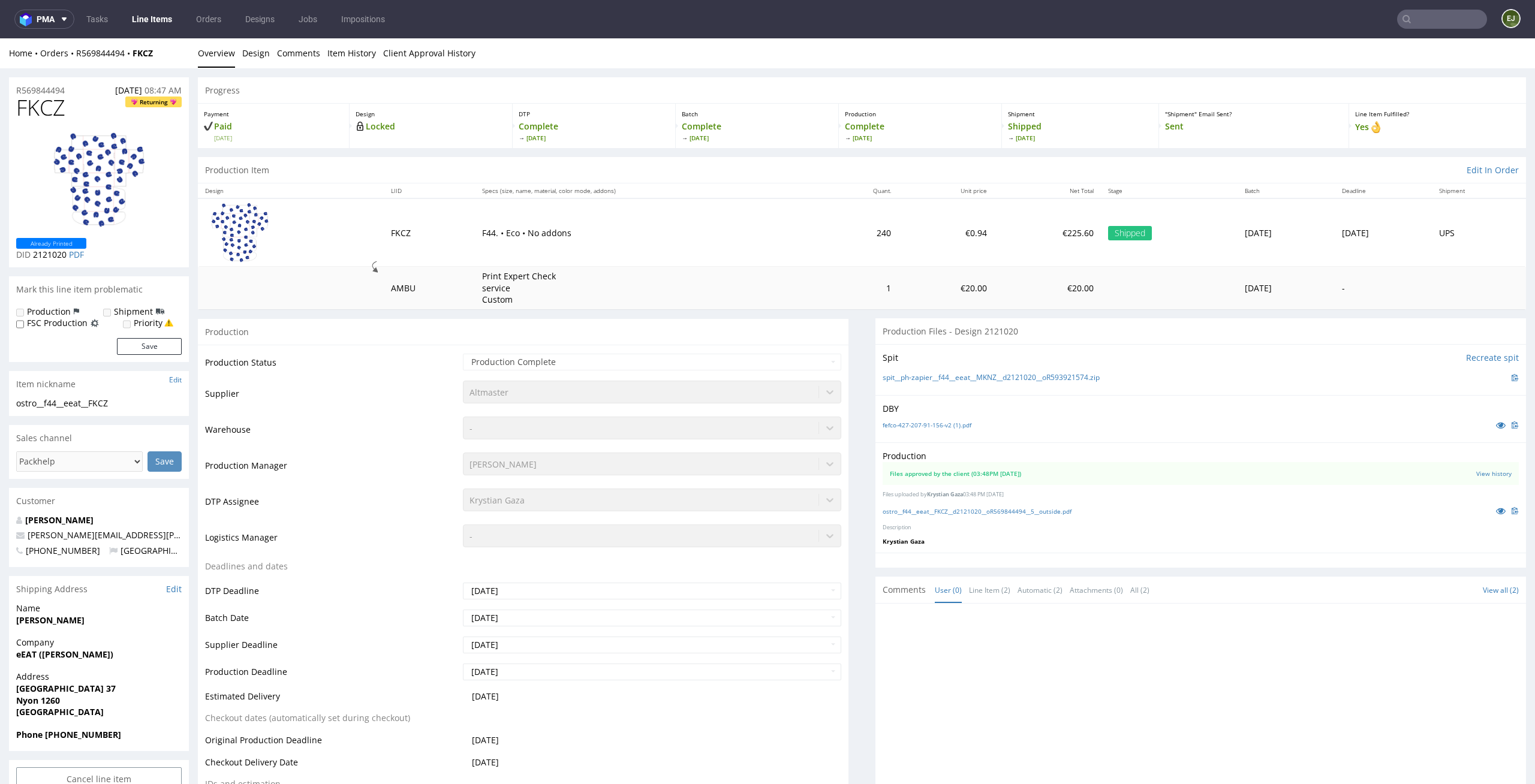
click at [938, 505] on div "ostro__f44__eeat__FKCZ__d2121020__oR569844494__5__outside.pdf" at bounding box center [1201, 511] width 636 height 13
click at [925, 510] on link "ostro__f44__eeat__FKCZ__d2121020__oR569844494__5__outside.pdf" at bounding box center [977, 512] width 189 height 8
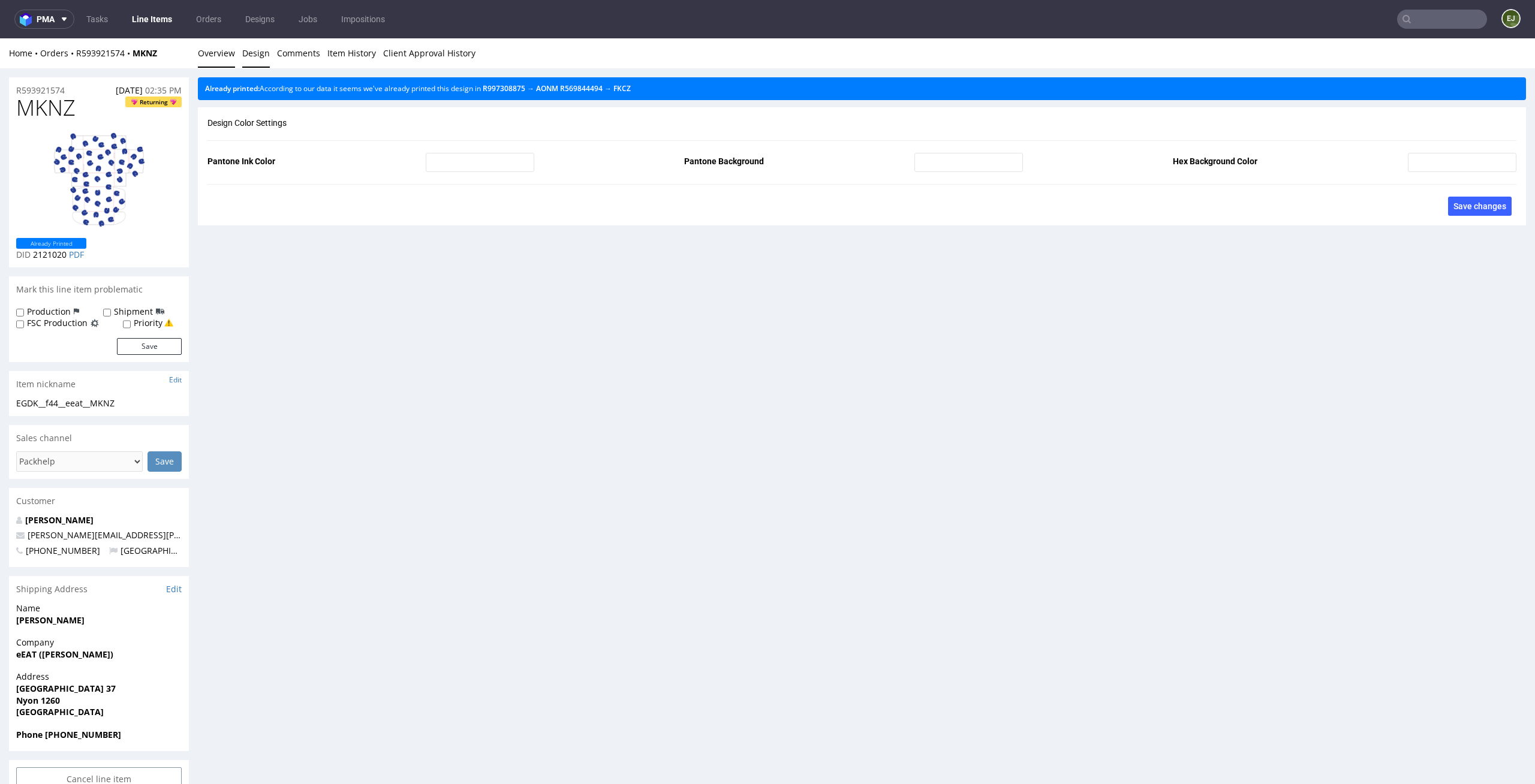
click at [228, 51] on link "Overview" at bounding box center [216, 53] width 37 height 29
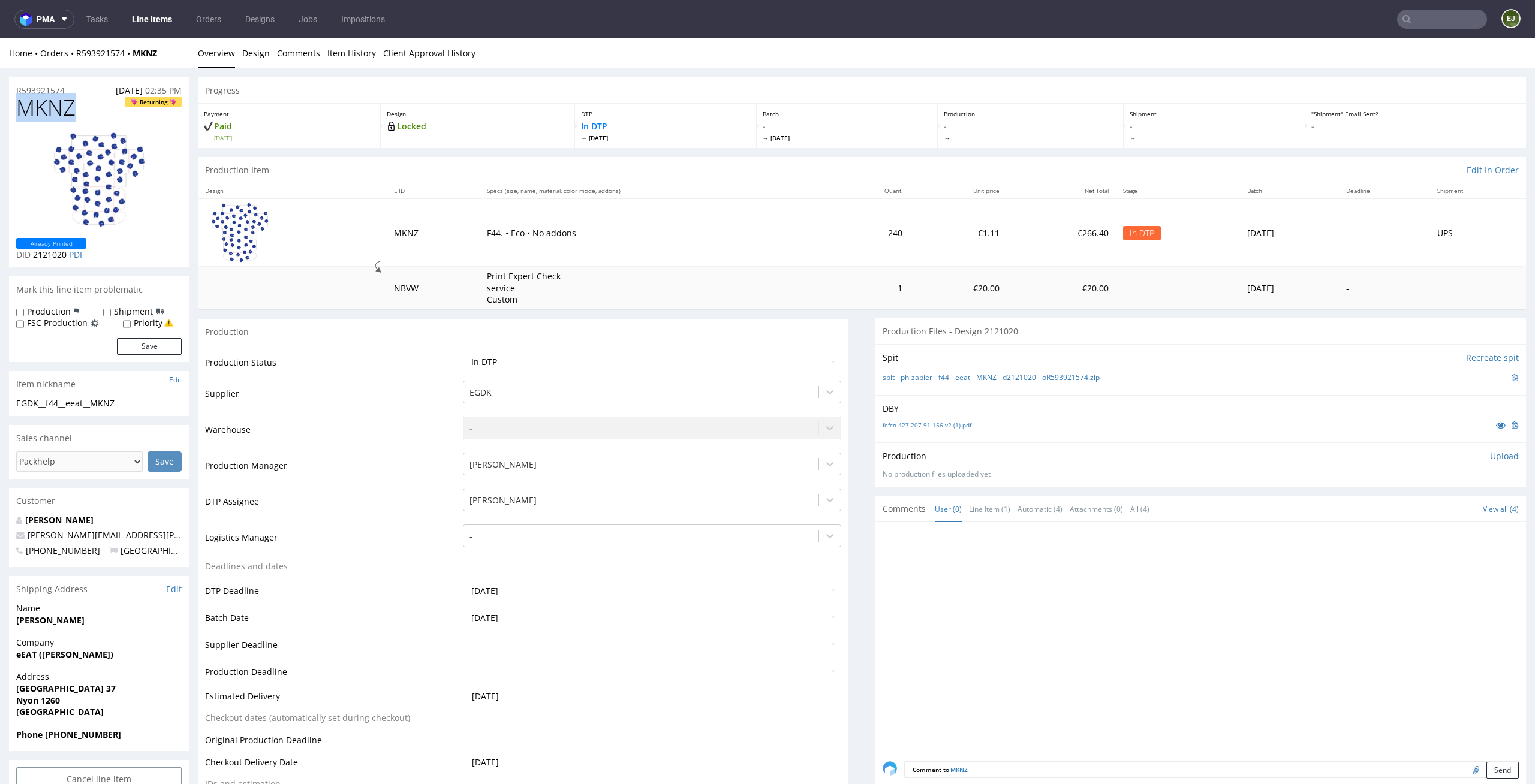
drag, startPoint x: 83, startPoint y: 98, endPoint x: 0, endPoint y: 98, distance: 83.0
copy span "MKNZ"
click at [260, 61] on link "Design" at bounding box center [256, 53] width 28 height 29
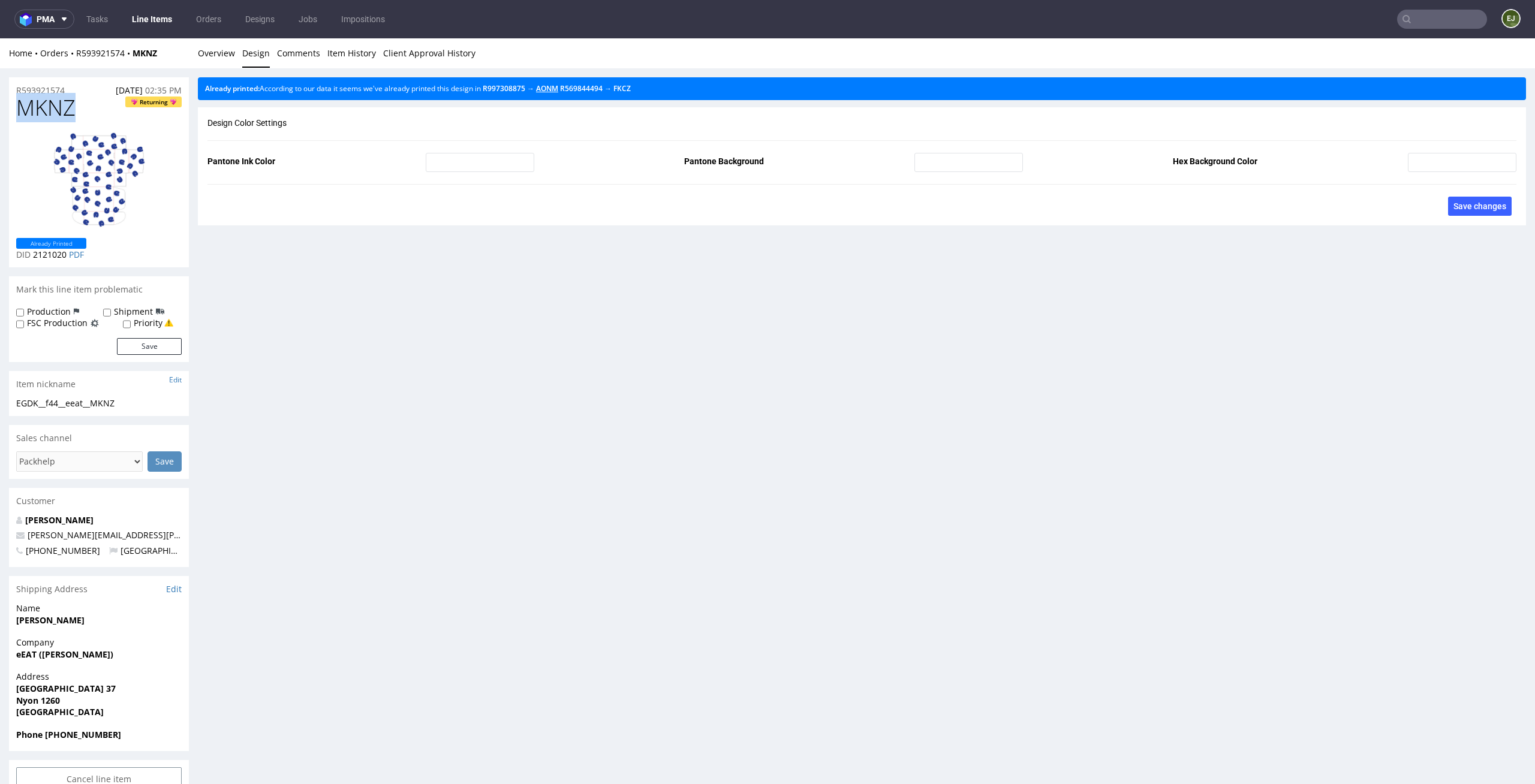
click at [558, 89] on link "AONM" at bounding box center [547, 88] width 22 height 10
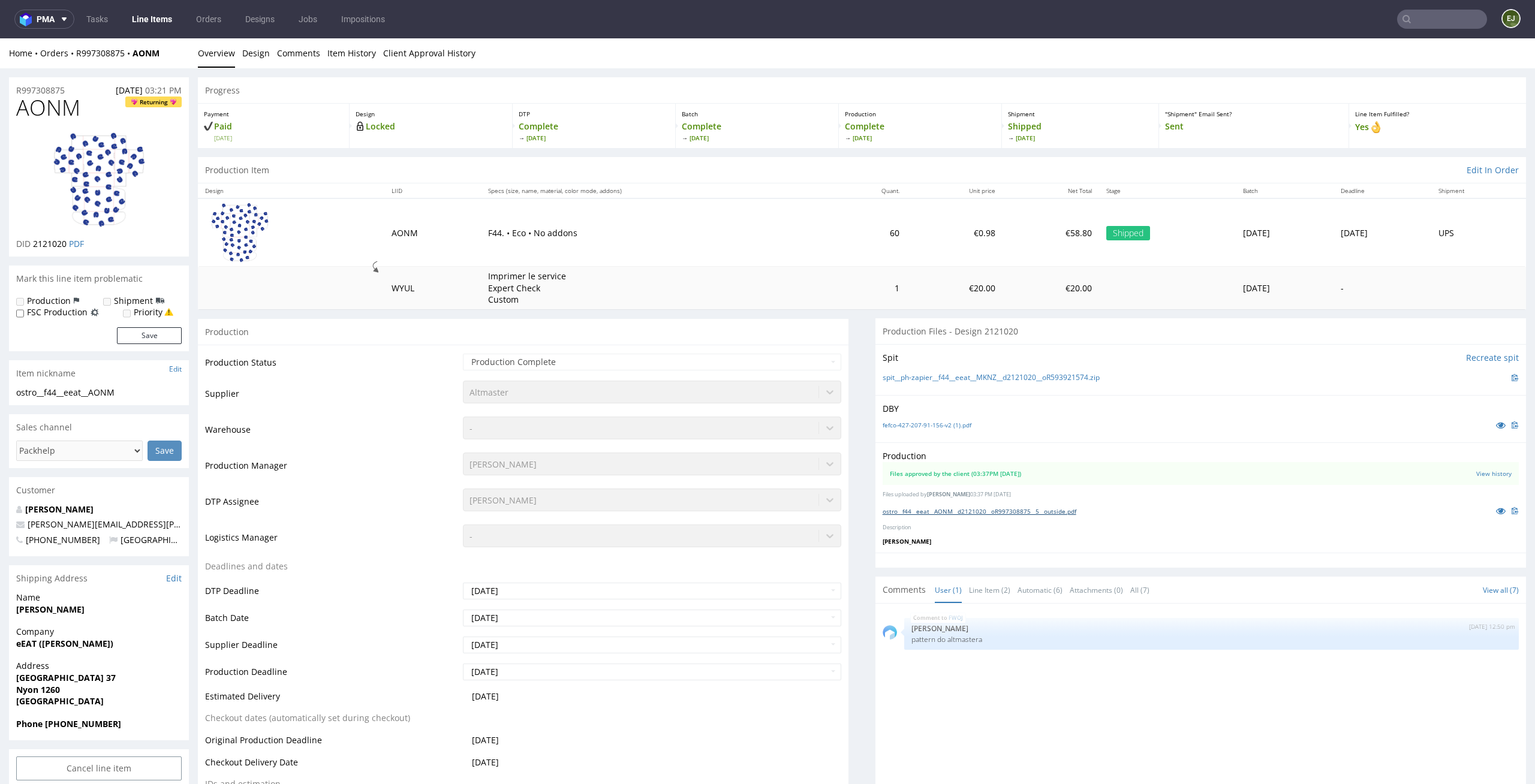
click at [991, 508] on link "ostro__f44__eeat__AONM__d2121020__oR997308875__5__outside.pdf" at bounding box center [979, 512] width 194 height 8
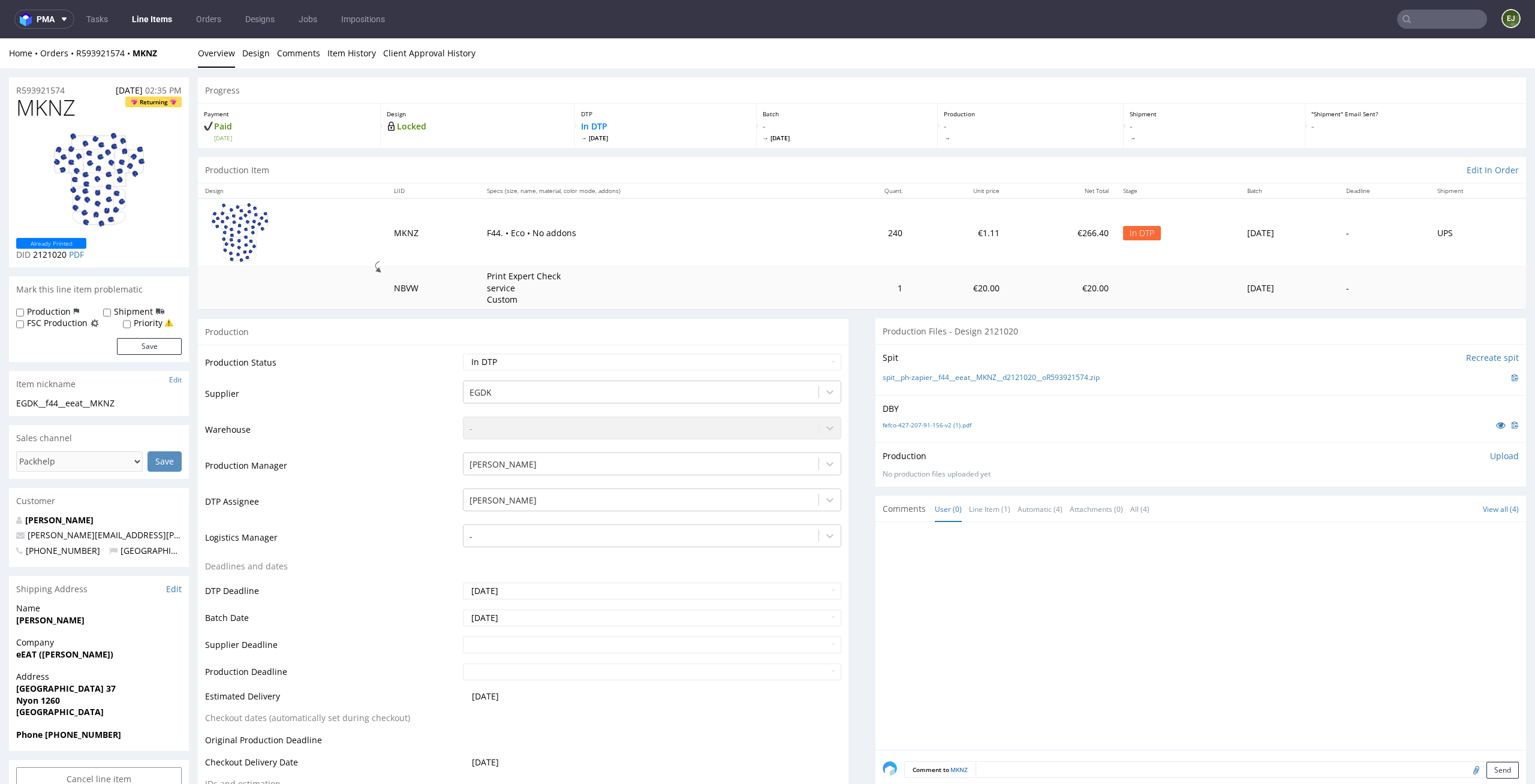
click at [1490, 453] on p "Upload" at bounding box center [1504, 456] width 29 height 12
click at [1425, 513] on div "Add files" at bounding box center [1433, 512] width 60 height 18
type input "C:\fakepath\EGDK__f44__eeat__MKNZ__d2121020__oR593921574__latest__outside.pdf"
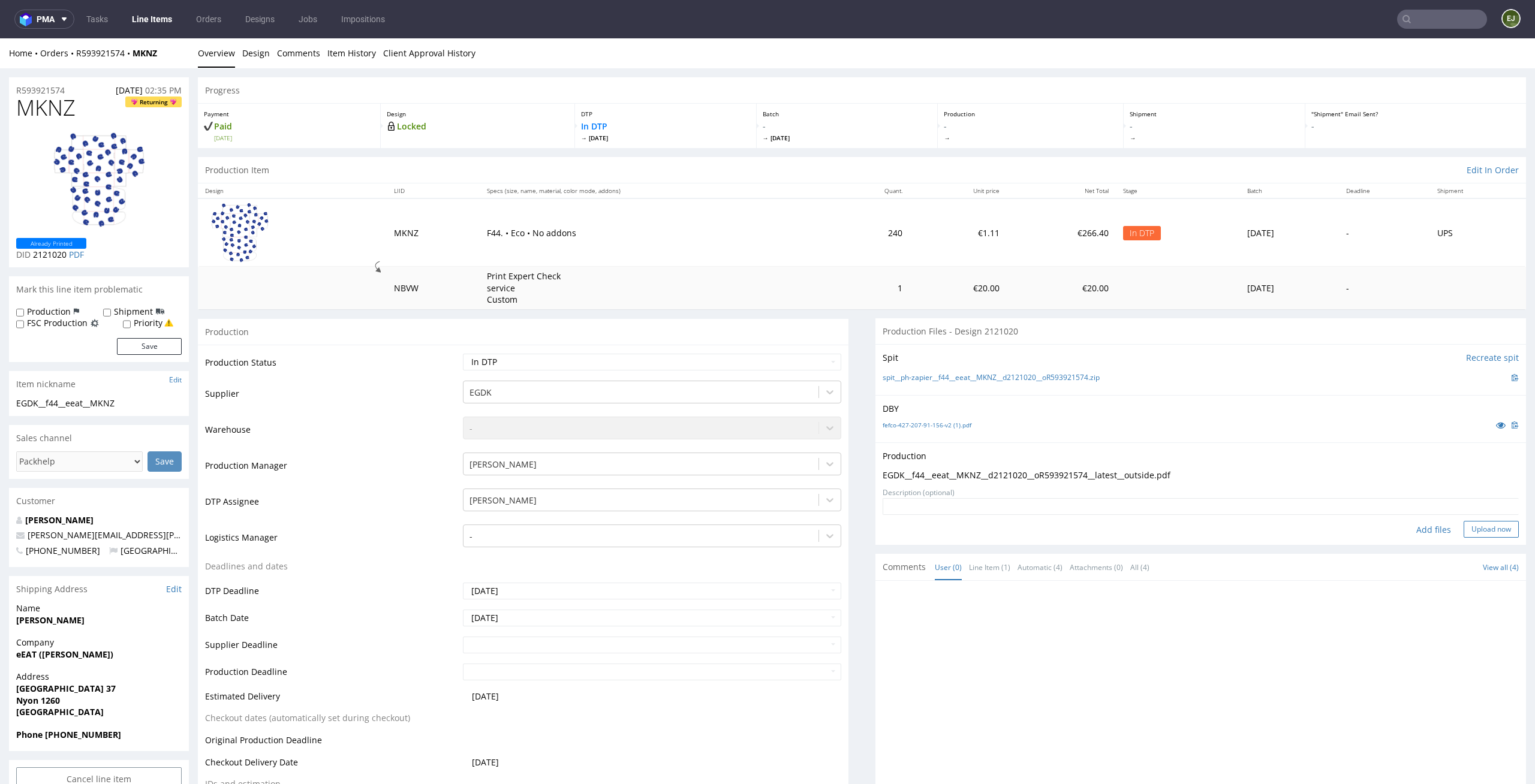
click at [1487, 536] on button "Upload now" at bounding box center [1491, 529] width 55 height 17
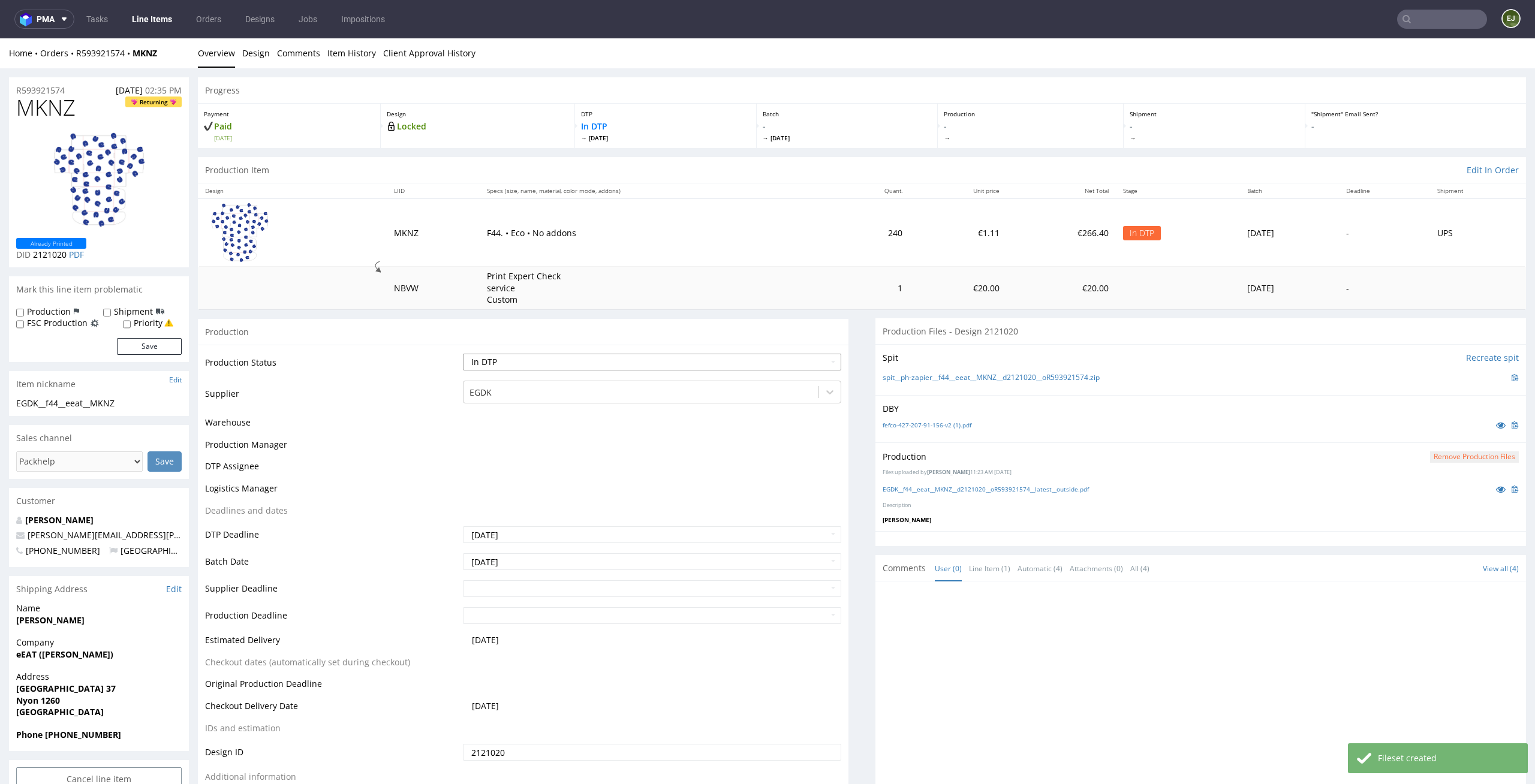
click at [790, 369] on select "Waiting for Artwork Waiting for Diecut Waiting for Mockup Waiting for DTP Waiti…" at bounding box center [652, 362] width 379 height 17
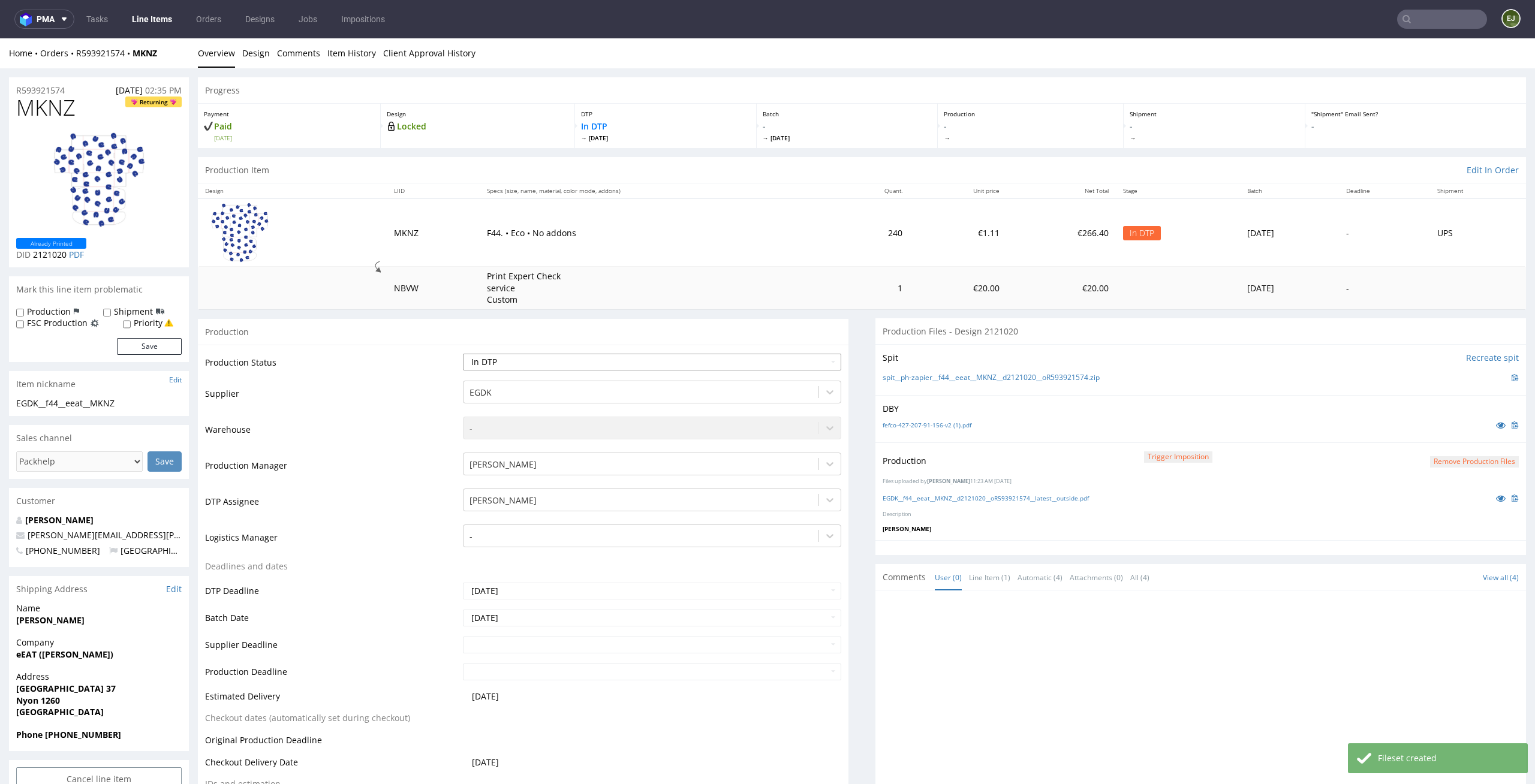
select select "dtp_production_ready"
click at [463, 354] on select "Waiting for Artwork Waiting for Diecut Waiting for Mockup Waiting for DTP Waiti…" at bounding box center [652, 362] width 379 height 17
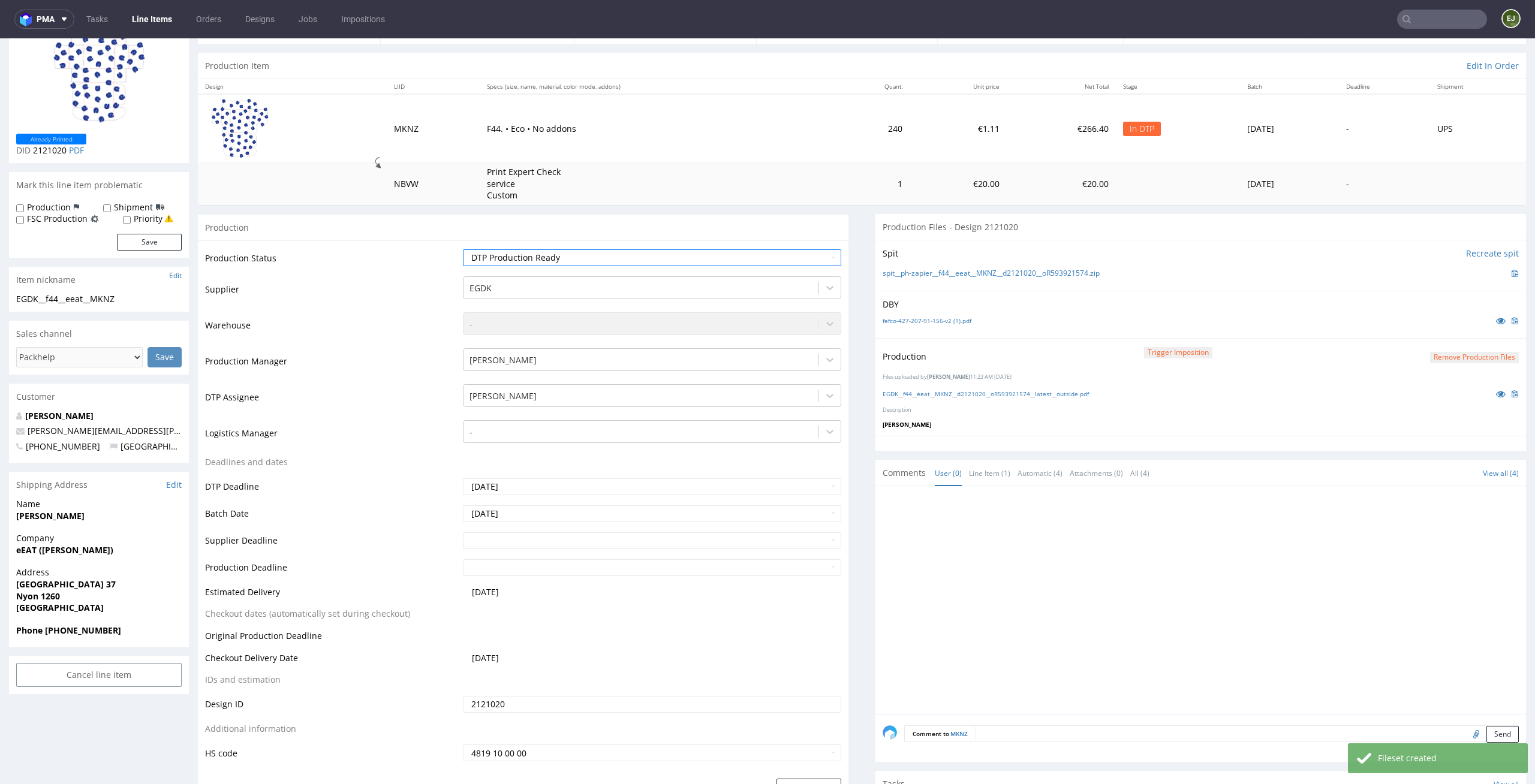
scroll to position [171, 0]
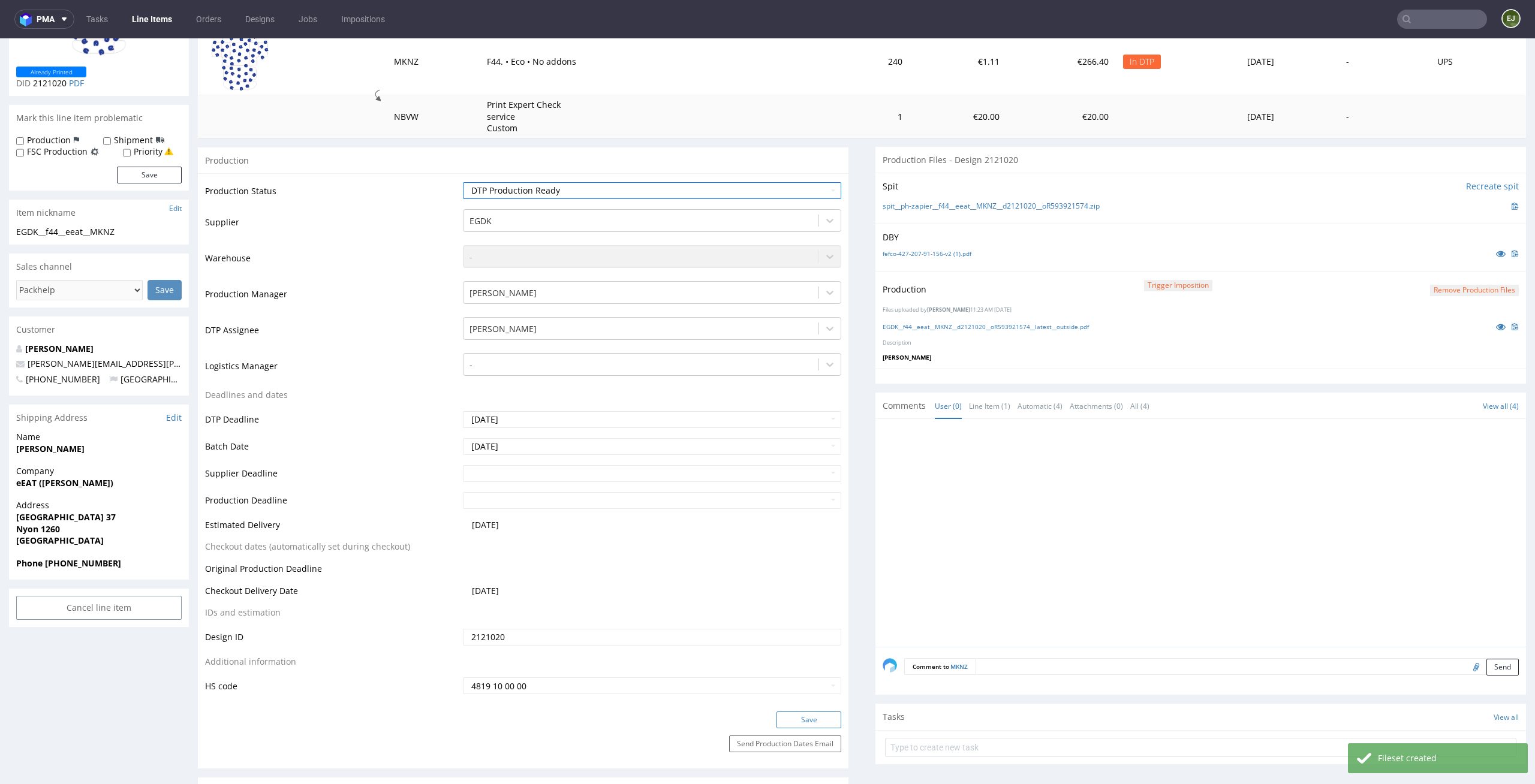
click at [794, 722] on button "Save" at bounding box center [809, 720] width 65 height 17
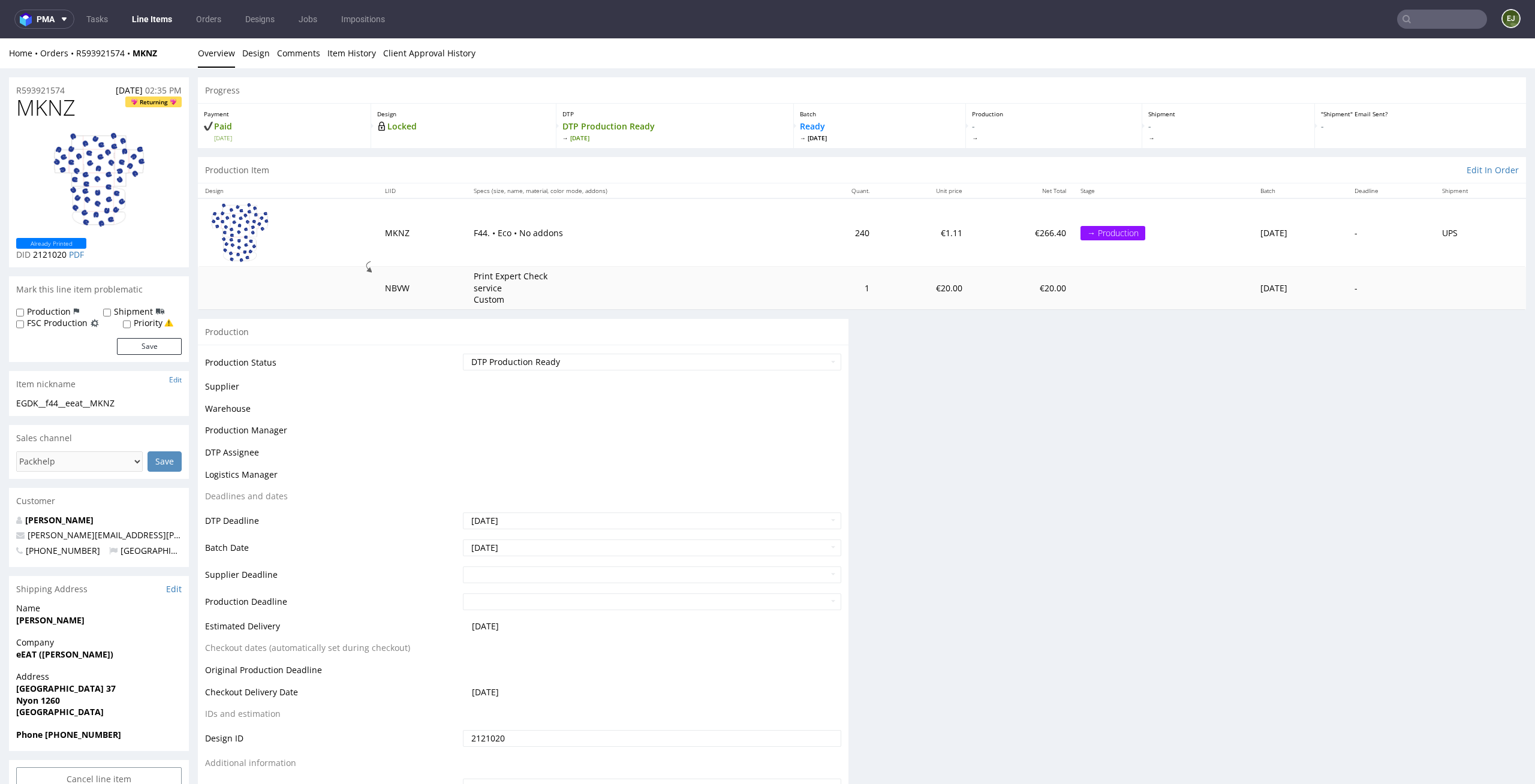
scroll to position [0, 0]
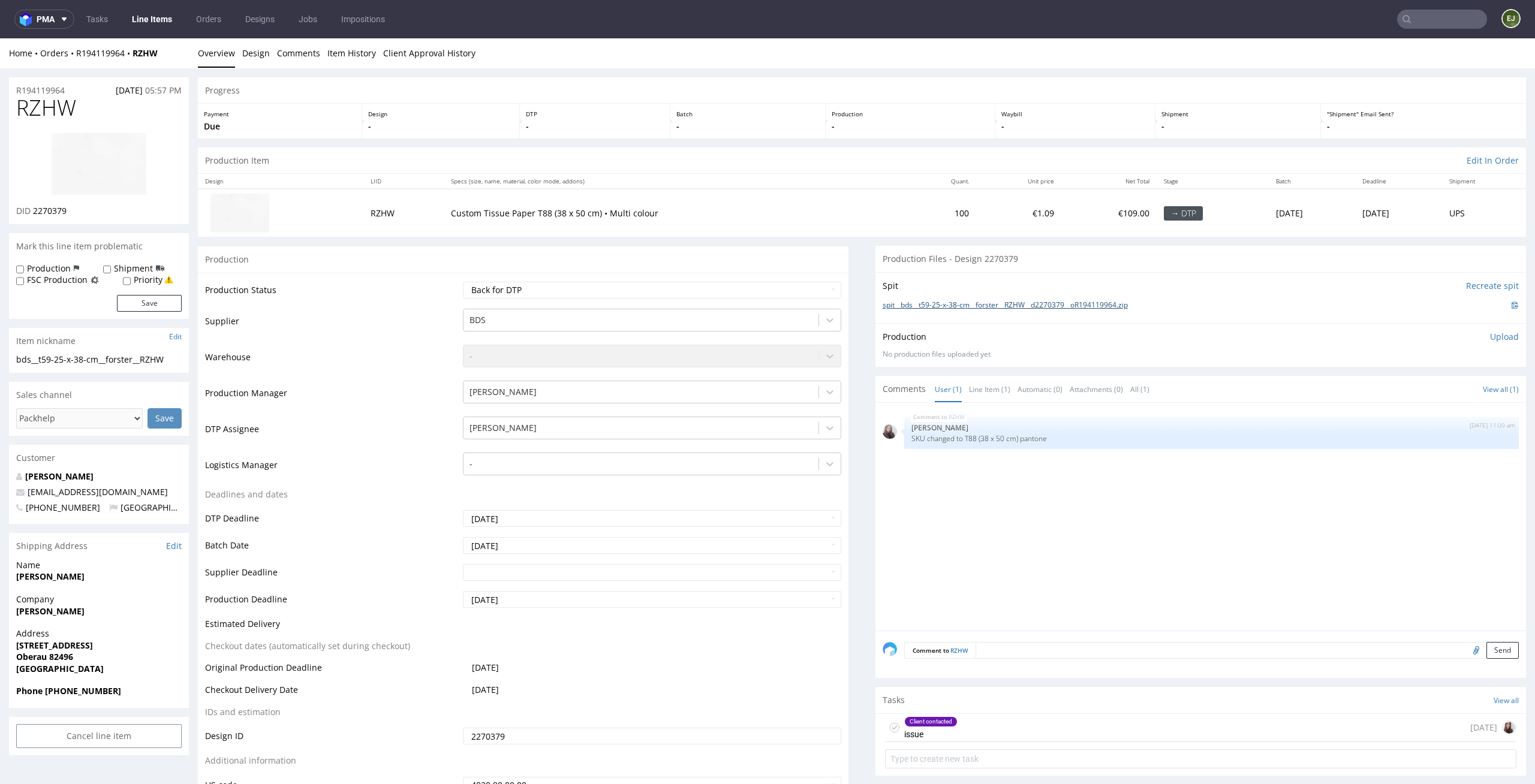
click at [980, 304] on link "spit__bds__t59-25-x-38-cm__forster__RZHW__d2270379__oR194119964.zip" at bounding box center [1005, 305] width 245 height 10
click at [901, 529] on div "RZHW [DATE] 11:00 am [PERSON_NAME] changed to T88 (38 x 50 cm) pantone" at bounding box center [1204, 520] width 643 height 221
click at [121, 152] on img at bounding box center [99, 164] width 96 height 64
click at [702, 286] on select "Waiting for Artwork Waiting for Diecut Waiting for Mockup Waiting for DTP Waiti…" at bounding box center [652, 290] width 379 height 17
select select "dtp_in_process"
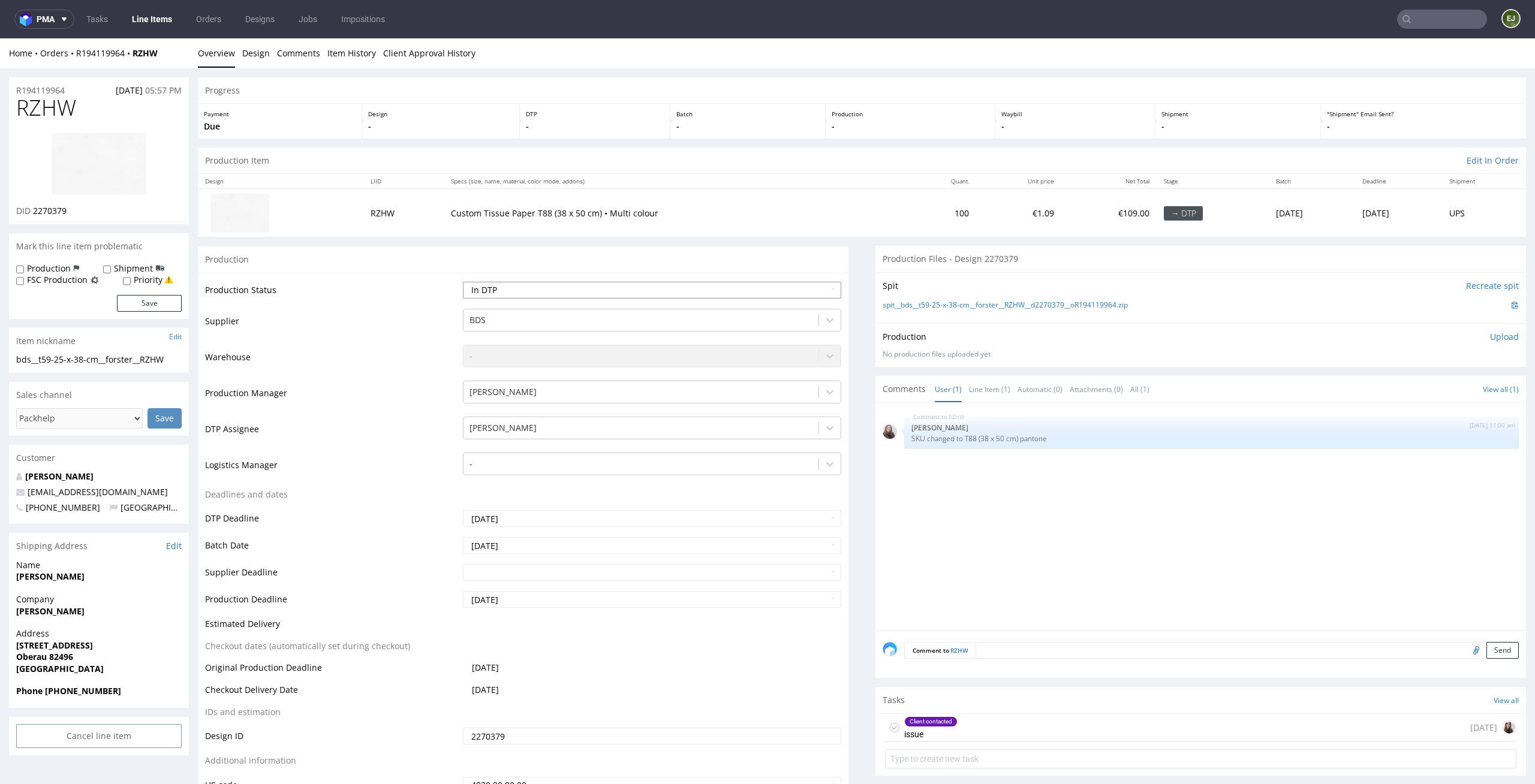
click at [463, 282] on select "Waiting for Artwork Waiting for Diecut Waiting for Mockup Waiting for DTP Waiti…" at bounding box center [652, 290] width 379 height 17
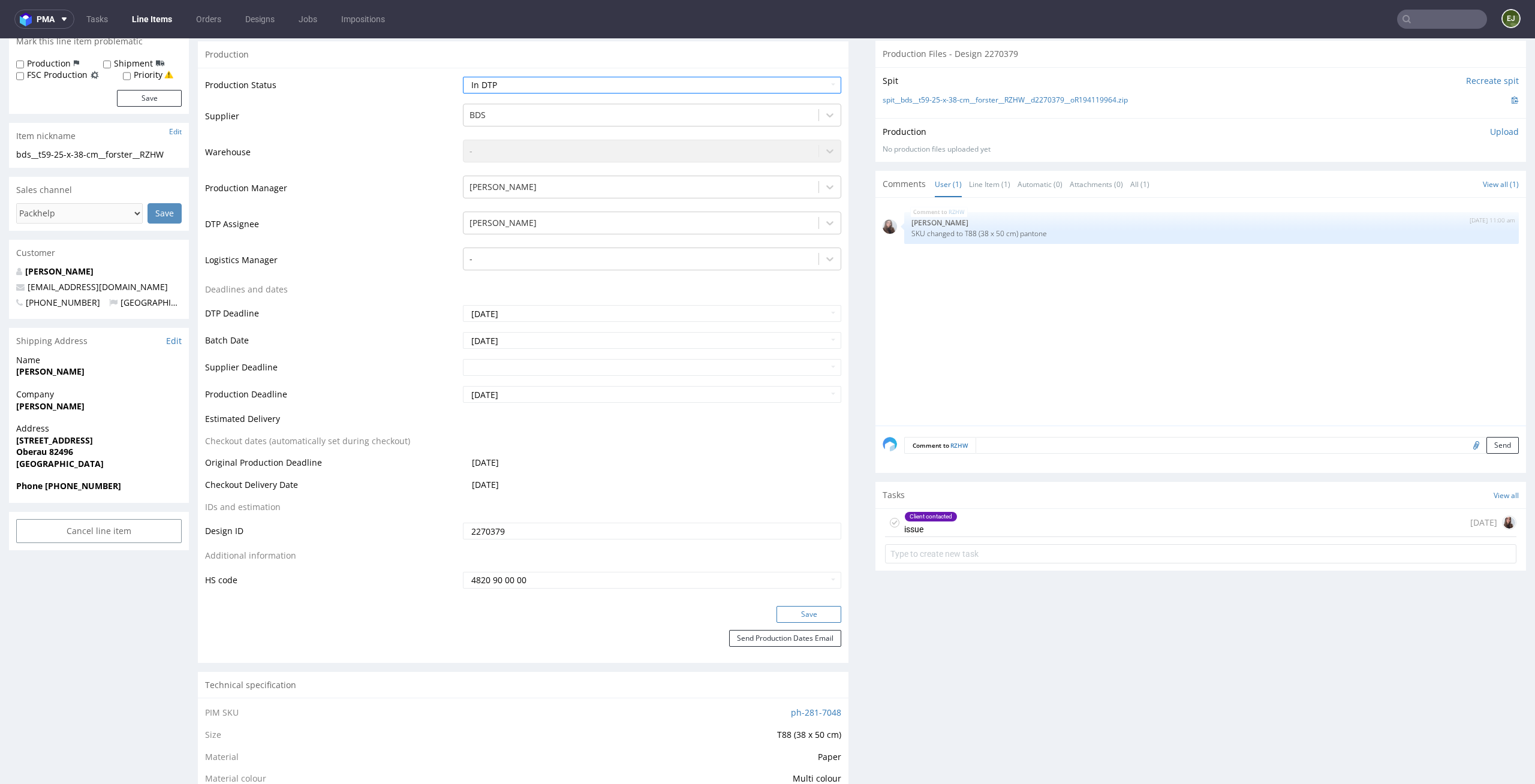
click at [824, 606] on button "Save" at bounding box center [809, 614] width 65 height 17
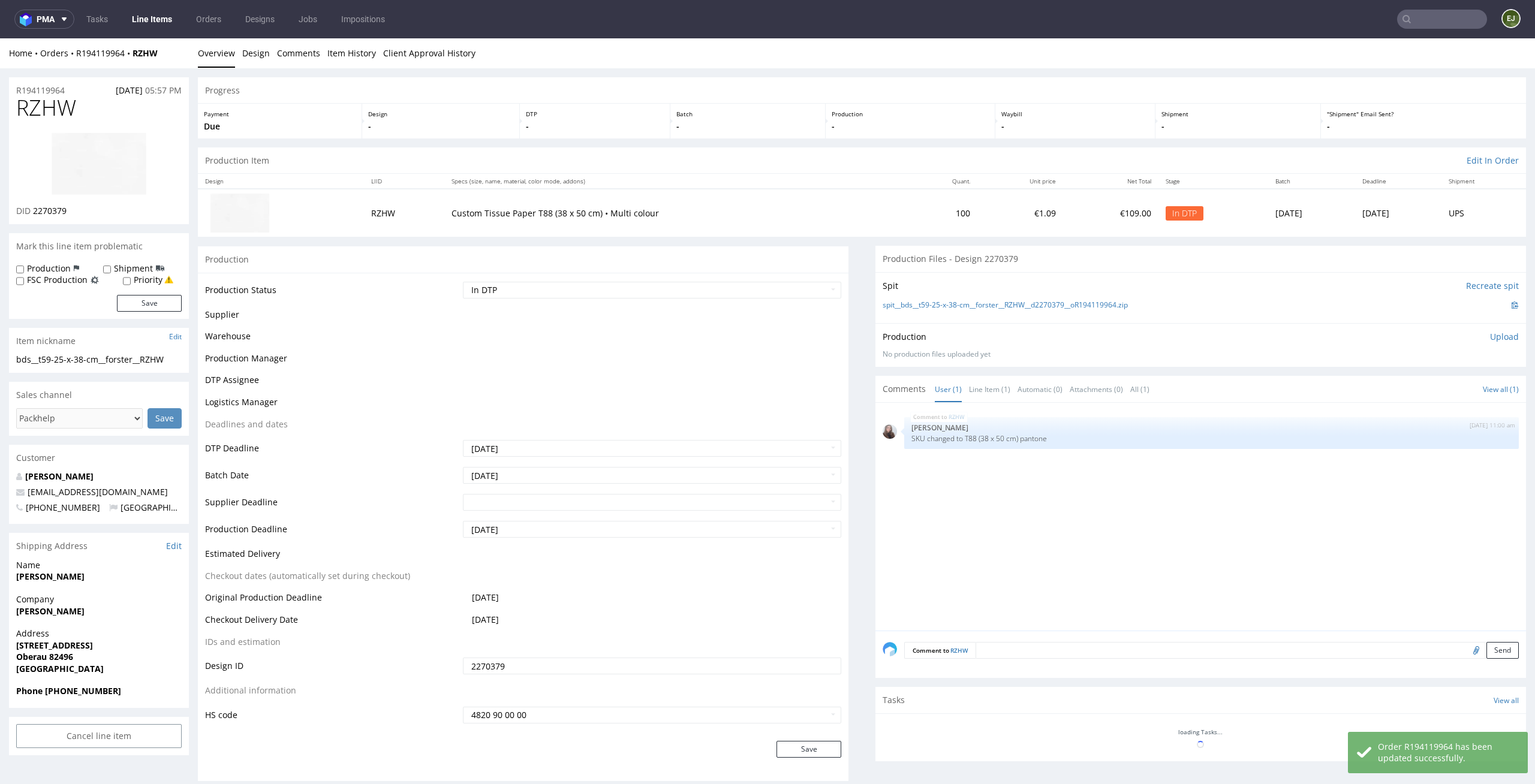
scroll to position [197, 0]
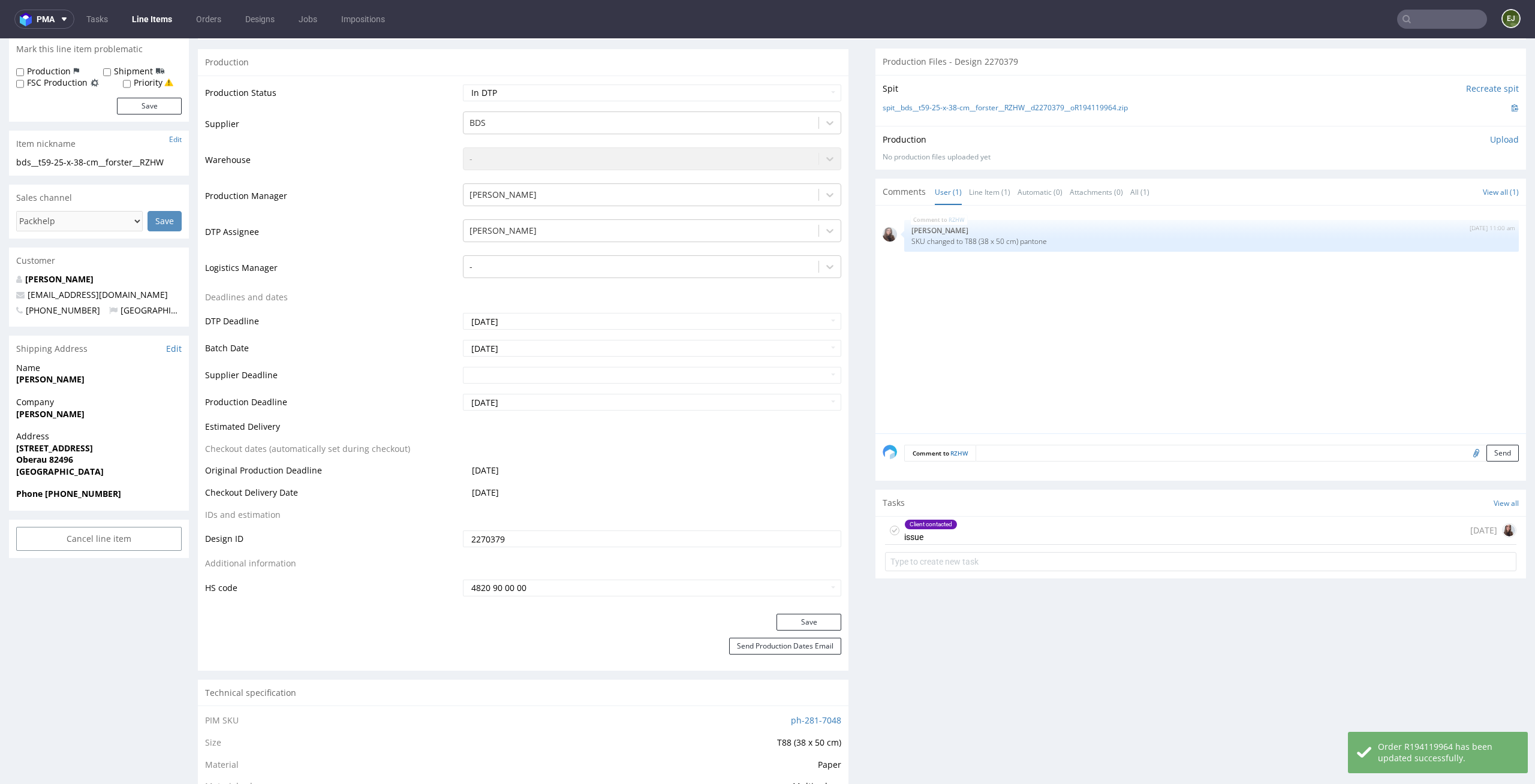
click at [890, 526] on icon at bounding box center [895, 530] width 10 height 10
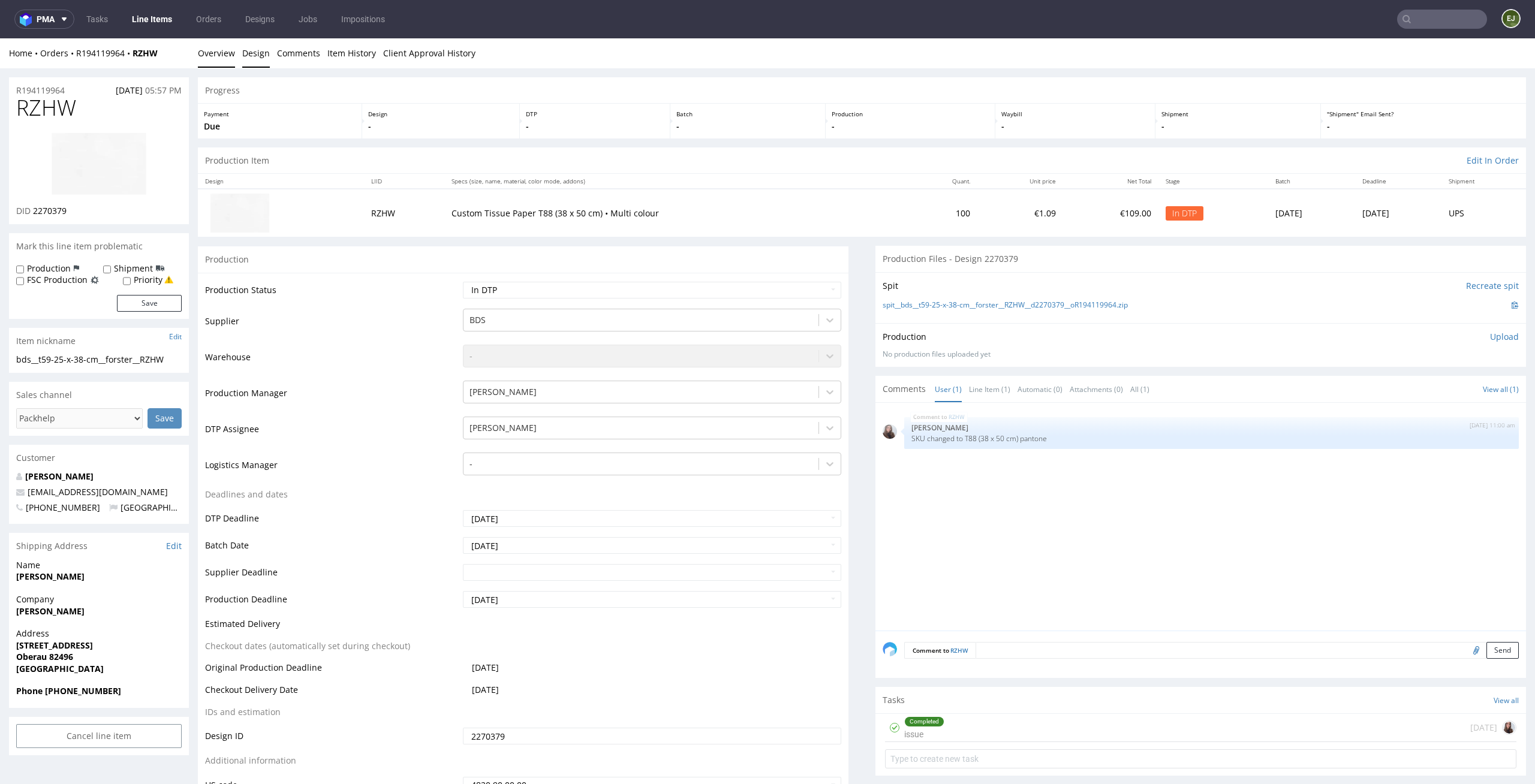
click at [262, 53] on link "Design" at bounding box center [256, 53] width 28 height 29
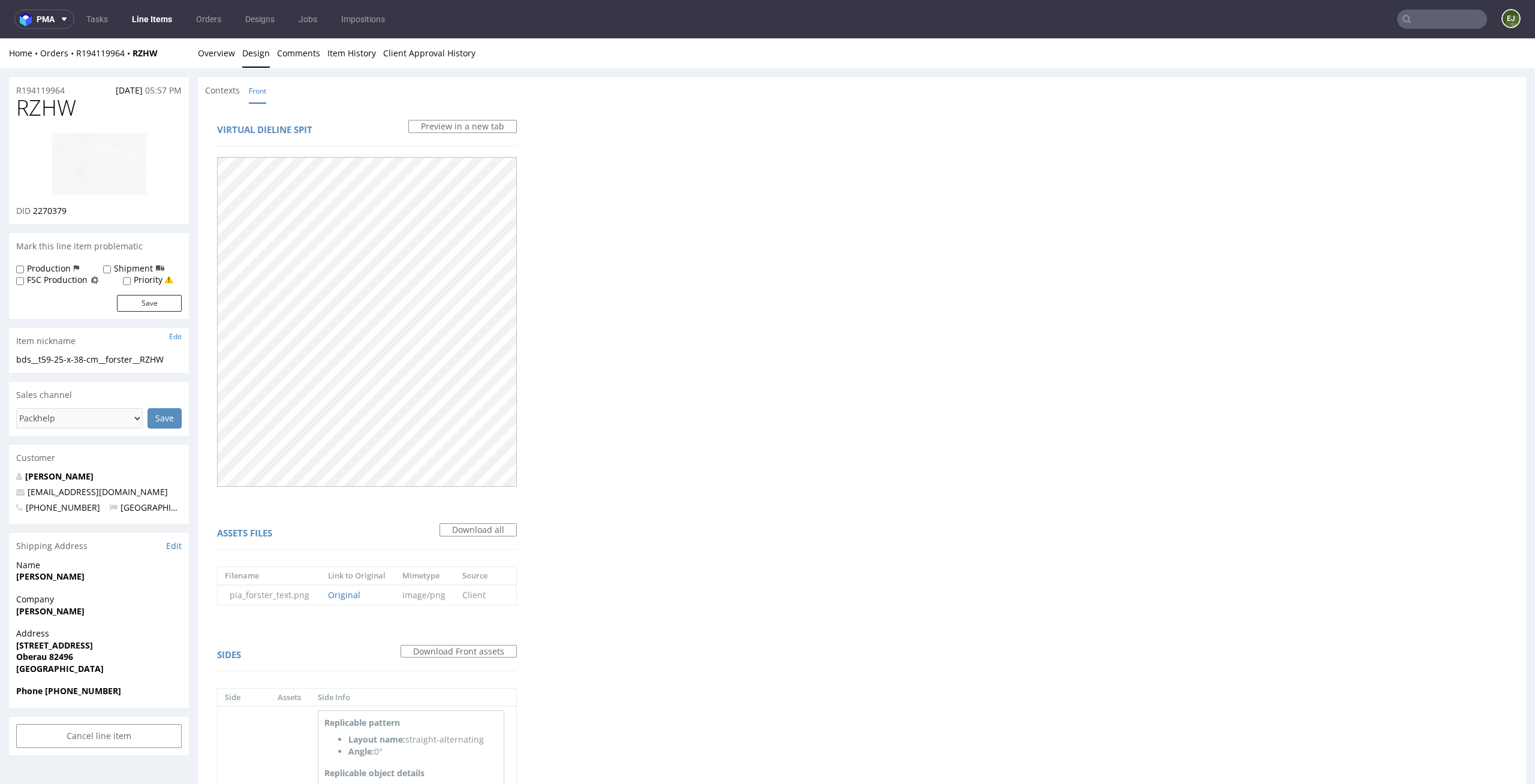
scroll to position [162, 0]
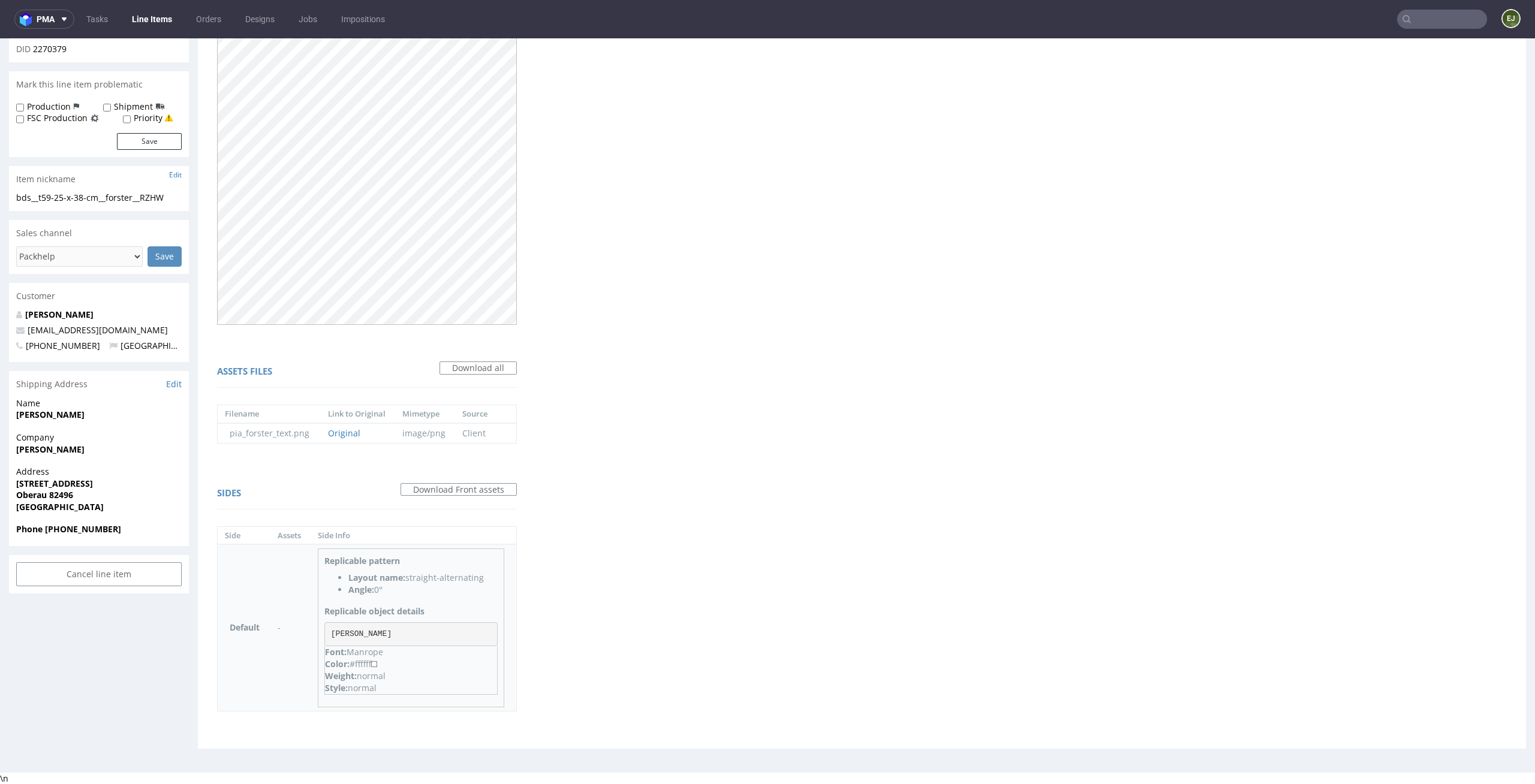
click at [392, 626] on pre "Pia Forster" at bounding box center [411, 634] width 173 height 24
drag, startPoint x: 392, startPoint y: 633, endPoint x: 304, endPoint y: 628, distance: 88.1
click at [304, 628] on tr "Default - Replicable pattern Layout name: straight-alternating Angle: 0° Replic…" at bounding box center [367, 627] width 299 height 167
click at [405, 634] on pre "Pia Forster" at bounding box center [411, 634] width 173 height 24
drag, startPoint x: 395, startPoint y: 636, endPoint x: 327, endPoint y: 635, distance: 68.0
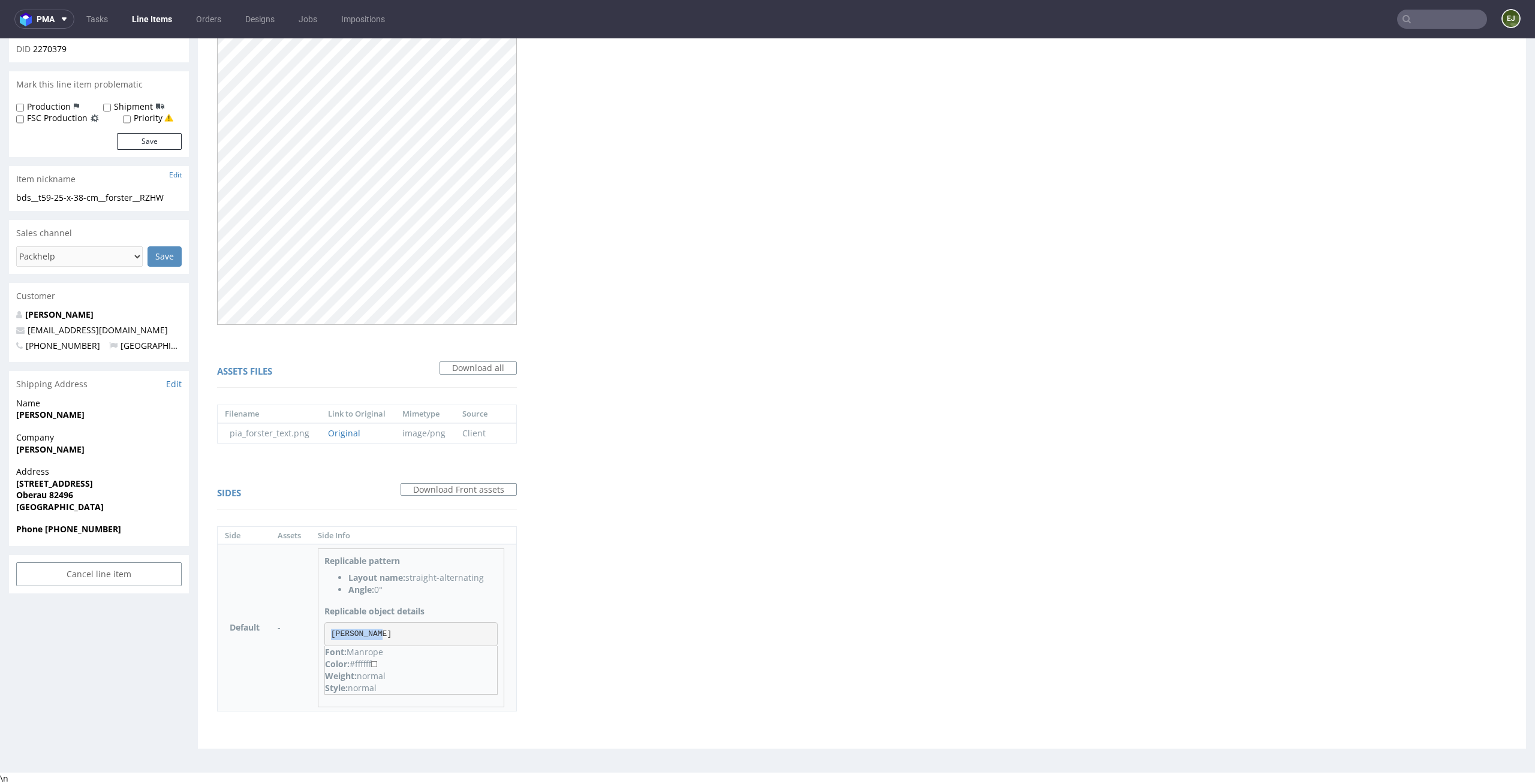
click at [327, 635] on pre "Pia Forster" at bounding box center [411, 634] width 173 height 24
copy pre "Pia Forster"
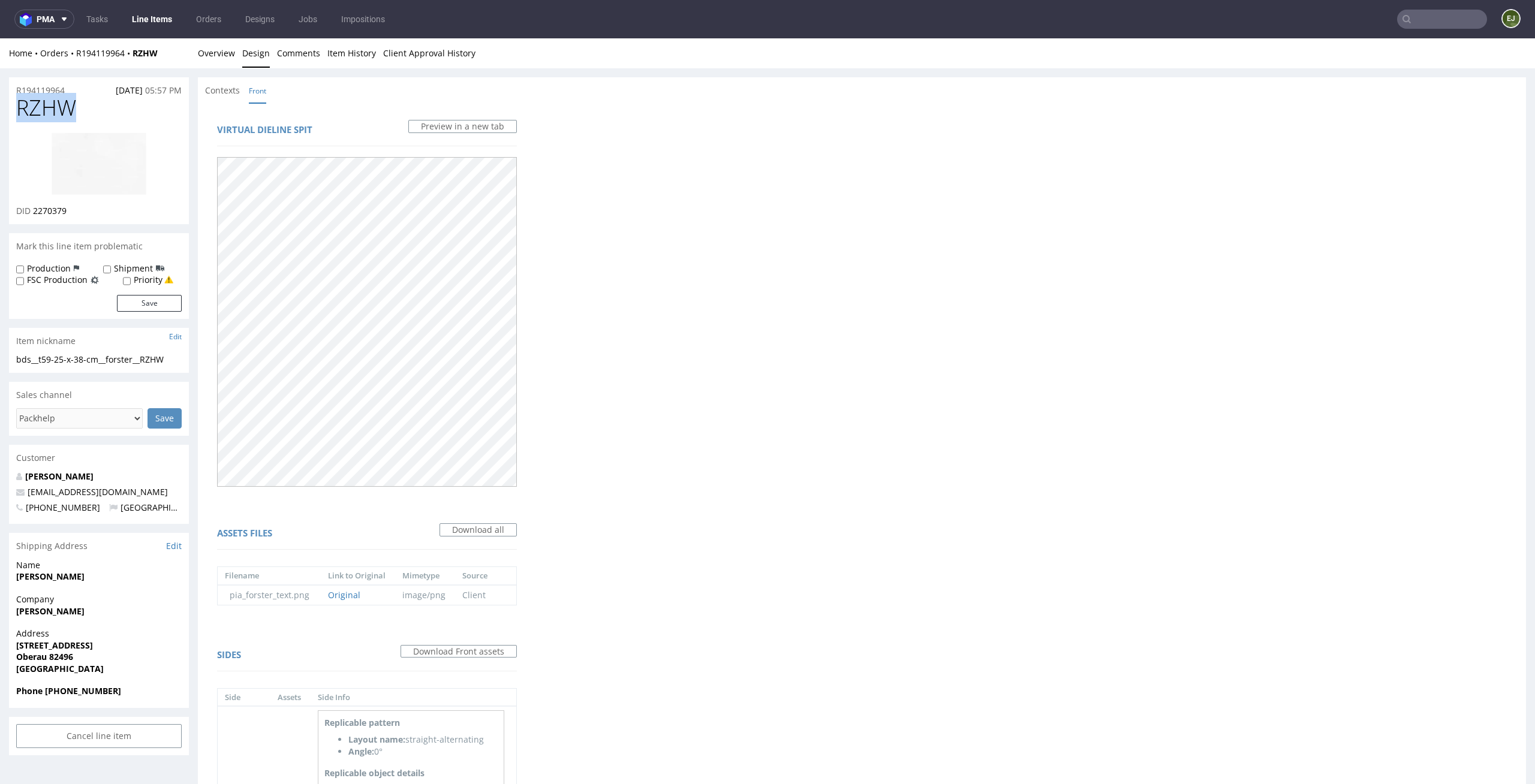
drag, startPoint x: 88, startPoint y: 113, endPoint x: 0, endPoint y: 110, distance: 88.1
click at [0, 110] on div "R194119964 03.10.2025 05:57 PM RZHW DID 2270379 Mark this line item problematic…" at bounding box center [767, 498] width 1535 height 860
drag, startPoint x: 78, startPoint y: 210, endPoint x: 34, endPoint y: 210, distance: 44.0
click at [34, 210] on div "DID 2270379" at bounding box center [99, 211] width 165 height 12
copy span "2270379"
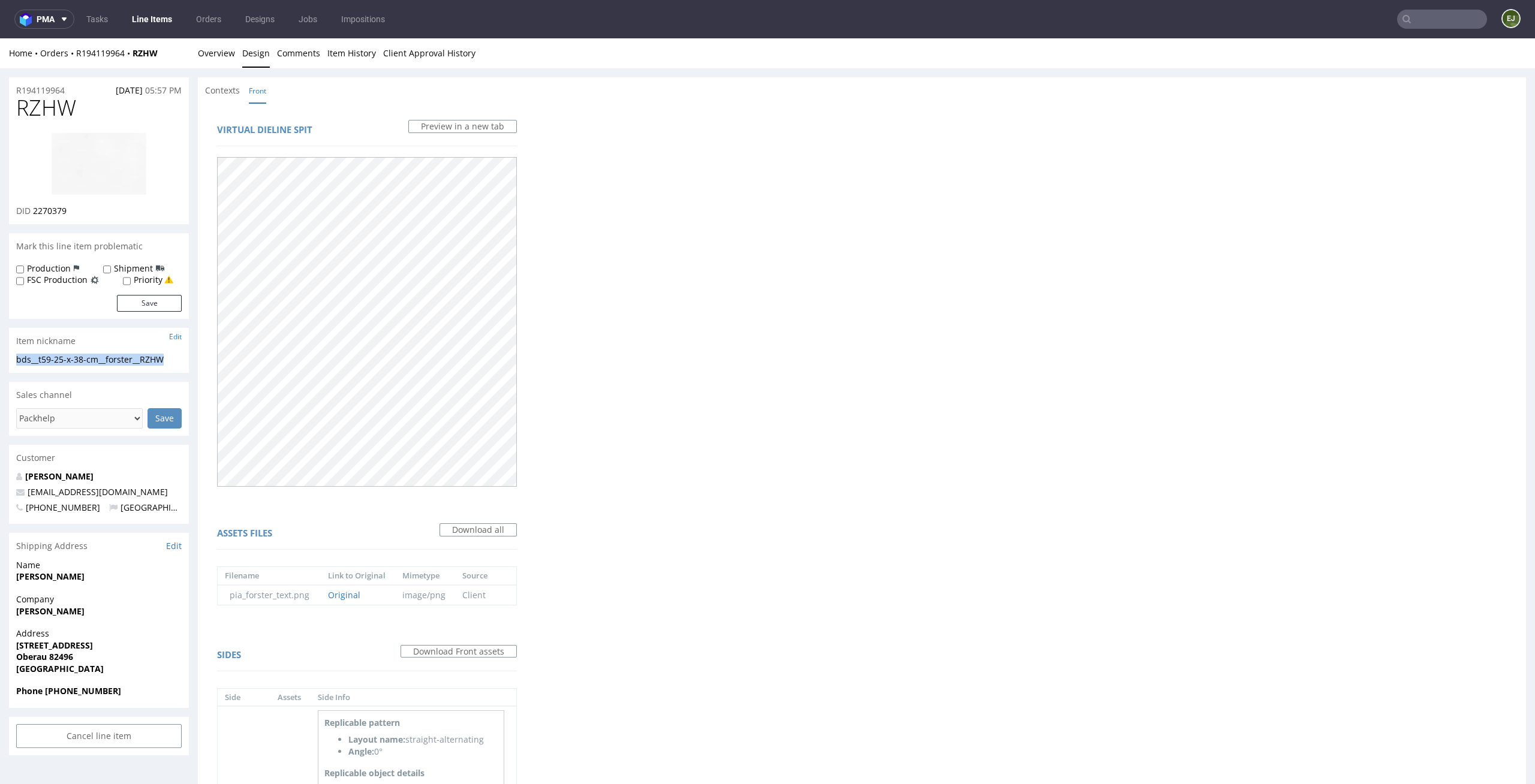
drag, startPoint x: 184, startPoint y: 358, endPoint x: 0, endPoint y: 358, distance: 184.0
click at [0, 358] on div "R194119964 03.10.2025 05:57 PM RZHW DID 2270379 Mark this line item problematic…" at bounding box center [767, 498] width 1535 height 860
copy div "bds__t59-25-x-38-cm__forster__RZHW"
drag, startPoint x: 81, startPoint y: 216, endPoint x: 34, endPoint y: 207, distance: 47.9
click at [34, 207] on div "DID 2270379" at bounding box center [99, 211] width 165 height 12
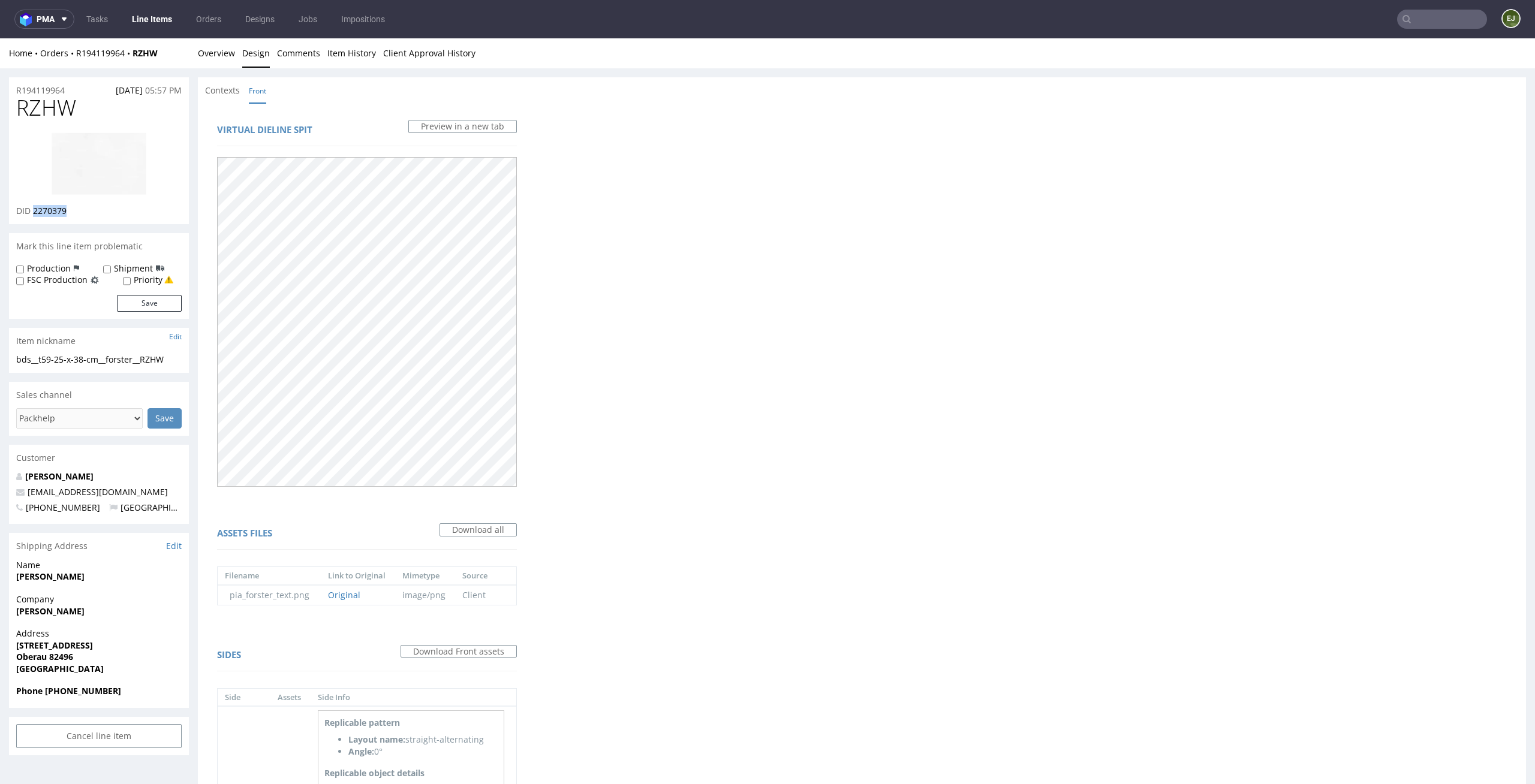
copy span "2270379"
drag, startPoint x: 79, startPoint y: 91, endPoint x: 0, endPoint y: 81, distance: 79.6
click at [0, 81] on div "R194119964 03.10.2025 05:57 PM RZHW DID 2270379 Mark this line item problematic…" at bounding box center [767, 498] width 1535 height 860
copy p "R194119964"
click at [218, 55] on link "Overview" at bounding box center [216, 53] width 37 height 29
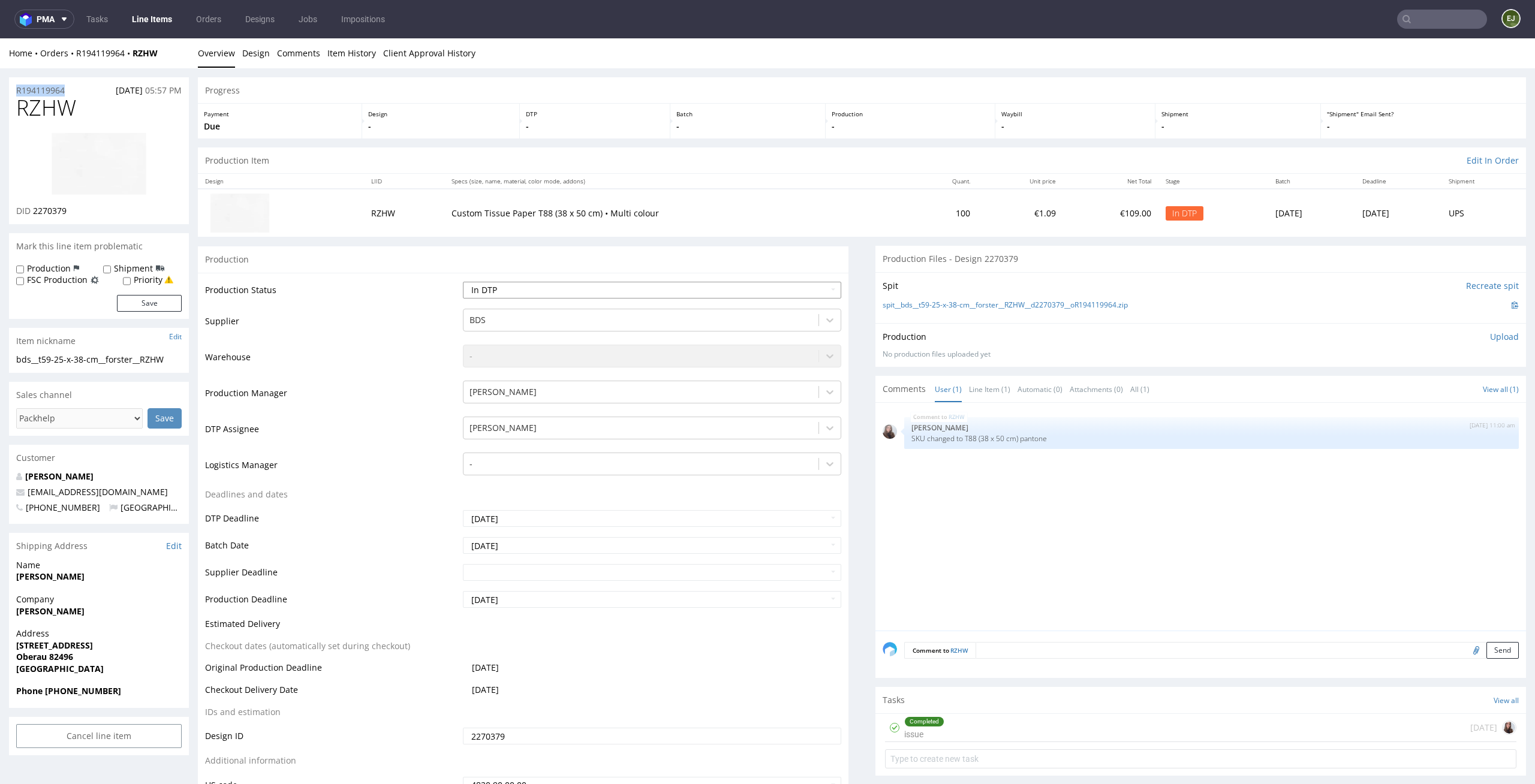
click at [820, 287] on select "Waiting for Artwork Waiting for Diecut Waiting for Mockup Waiting for DTP Waiti…" at bounding box center [652, 290] width 379 height 17
select select "dtp_ca_needed"
click at [463, 282] on select "Waiting for Artwork Waiting for Diecut Waiting for Mockup Waiting for DTP Waiti…" at bounding box center [652, 290] width 379 height 17
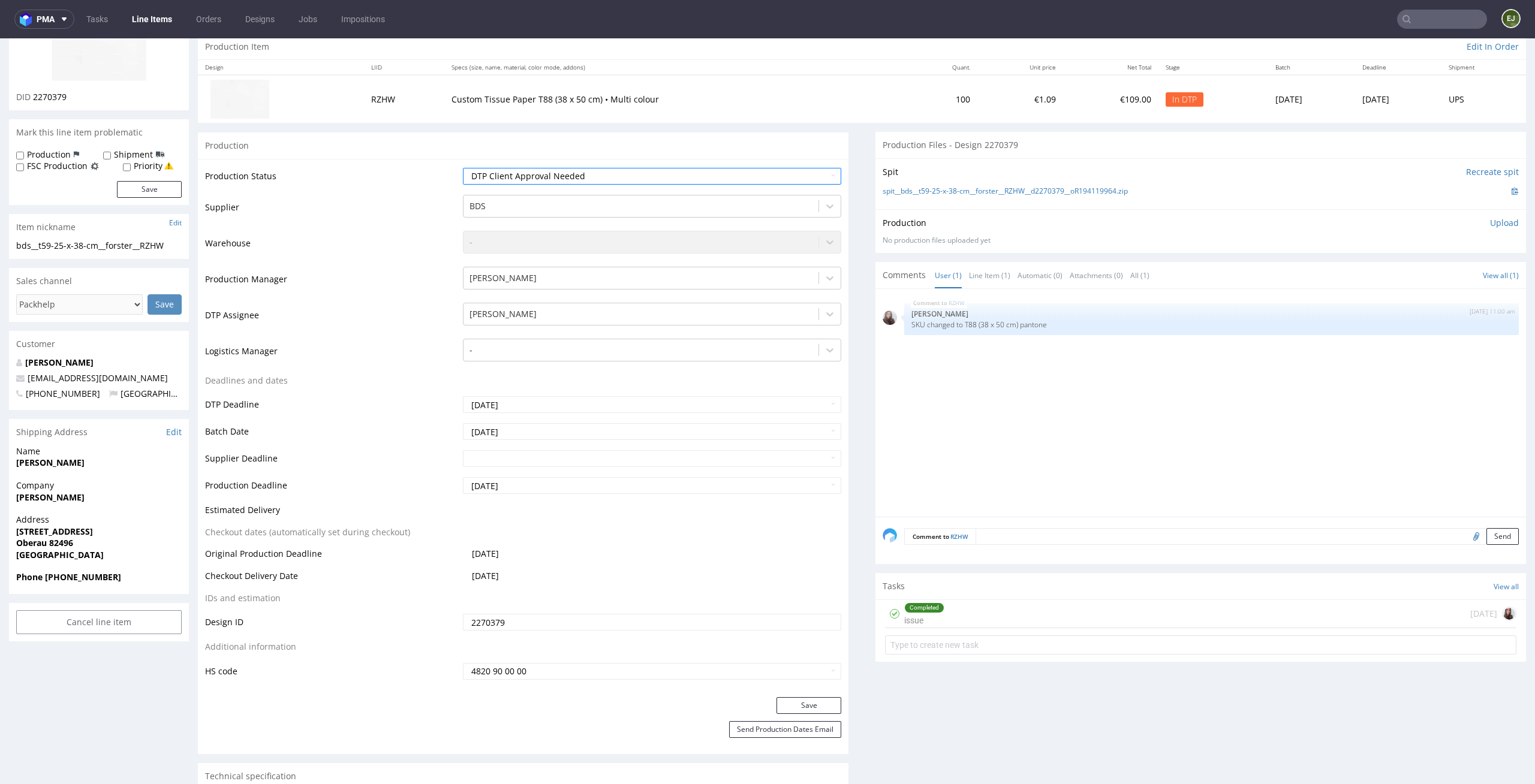
scroll to position [182, 0]
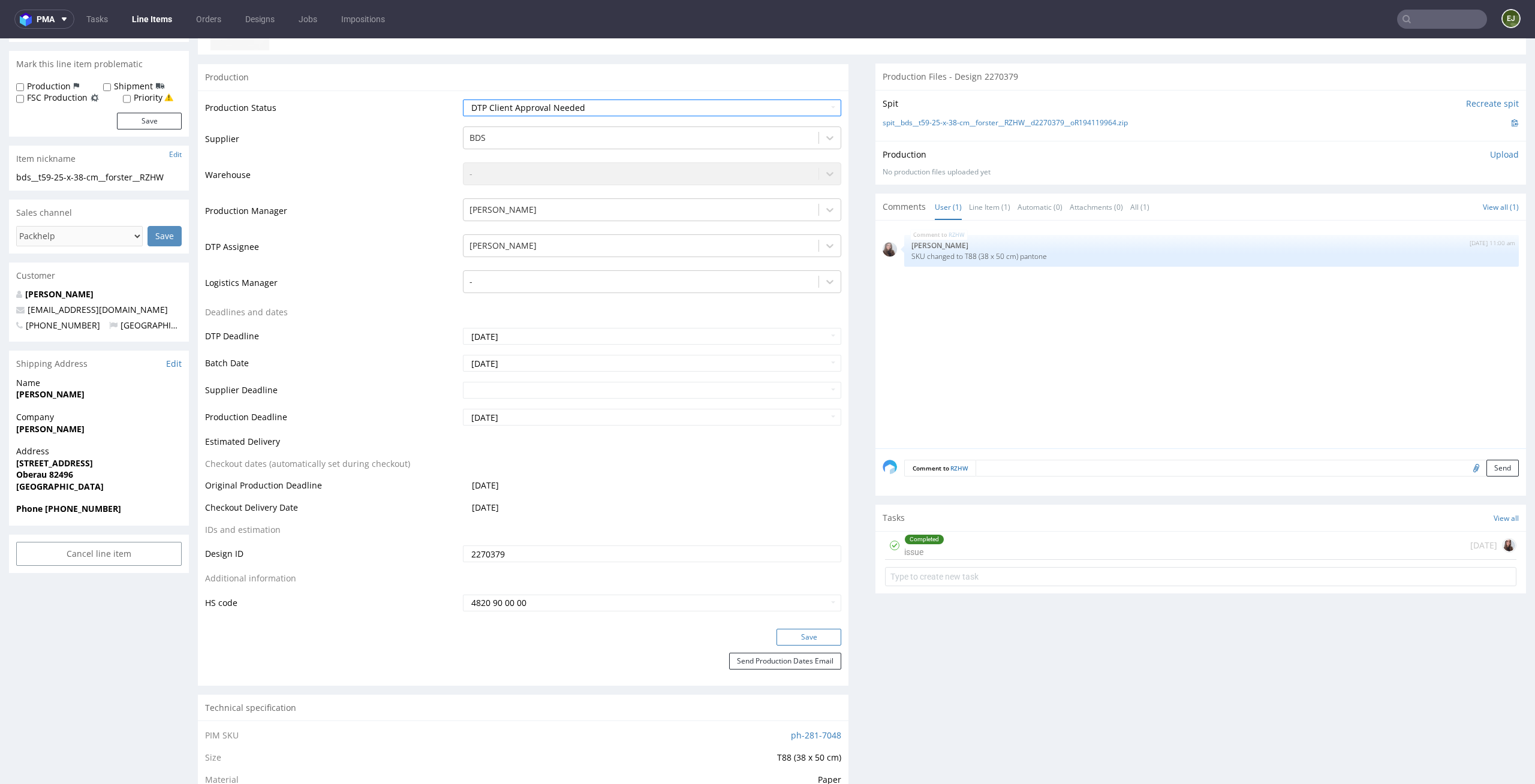
click at [810, 634] on button "Save" at bounding box center [809, 637] width 65 height 17
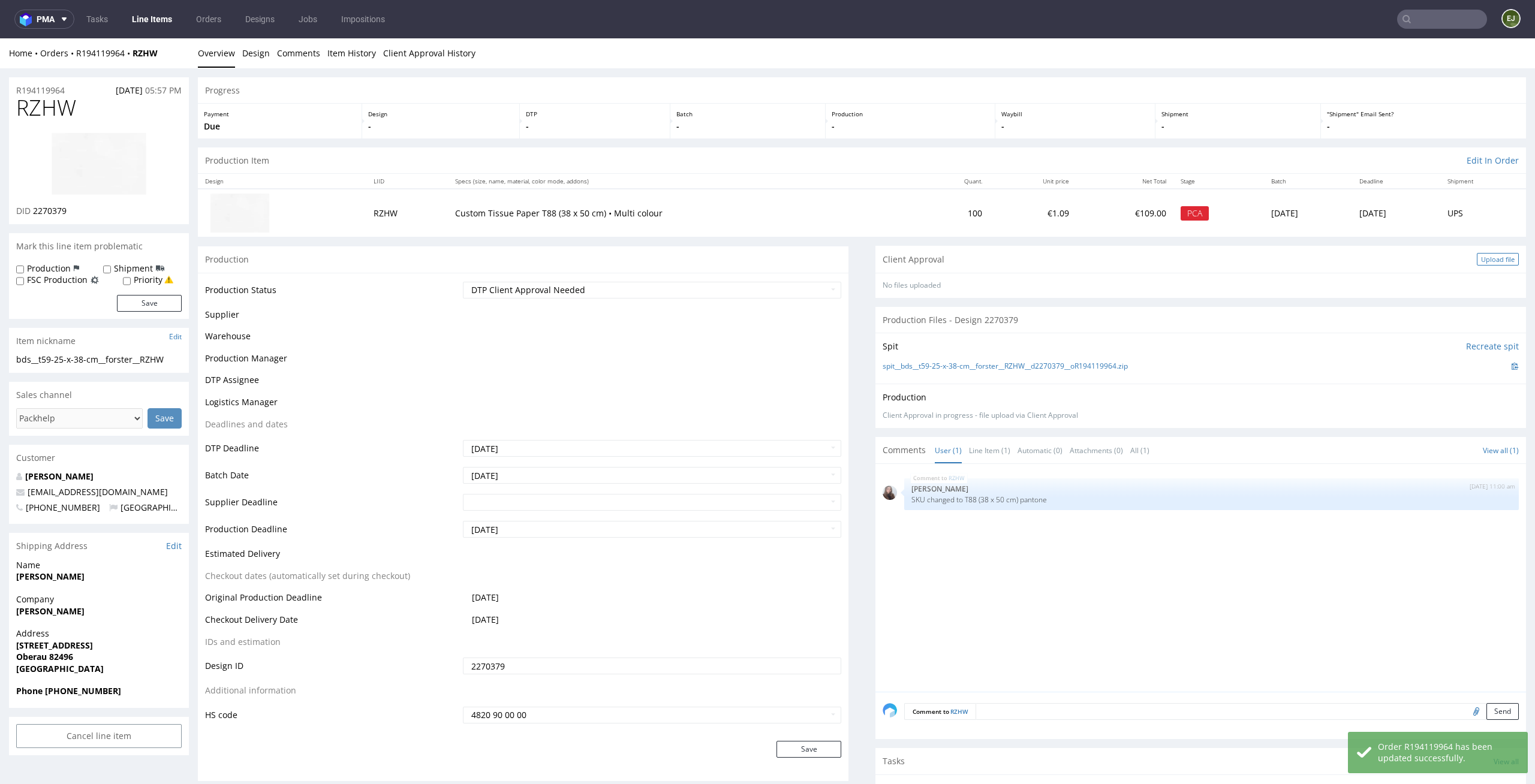
scroll to position [0, 0]
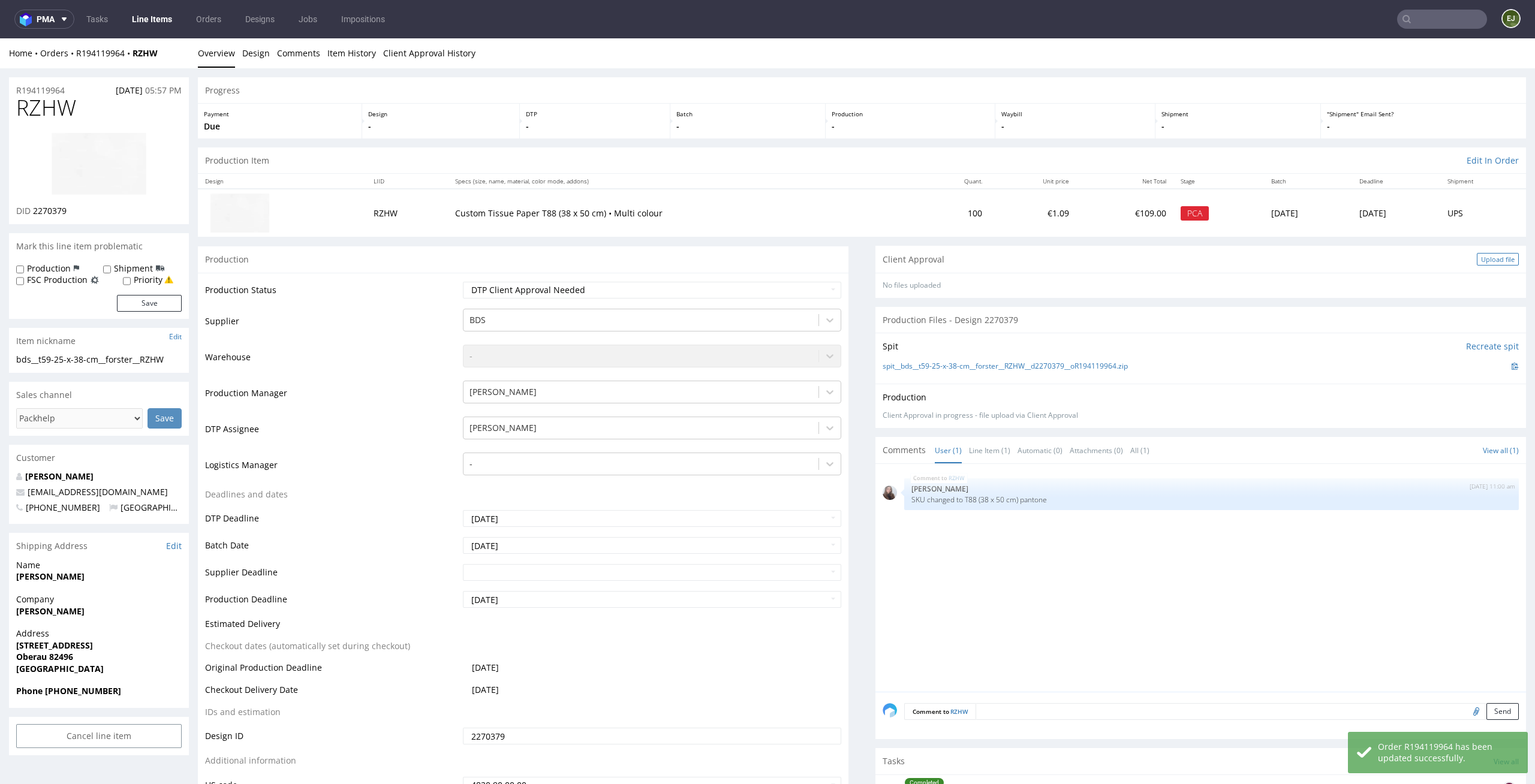
click at [1484, 264] on div "Upload file" at bounding box center [1498, 259] width 42 height 13
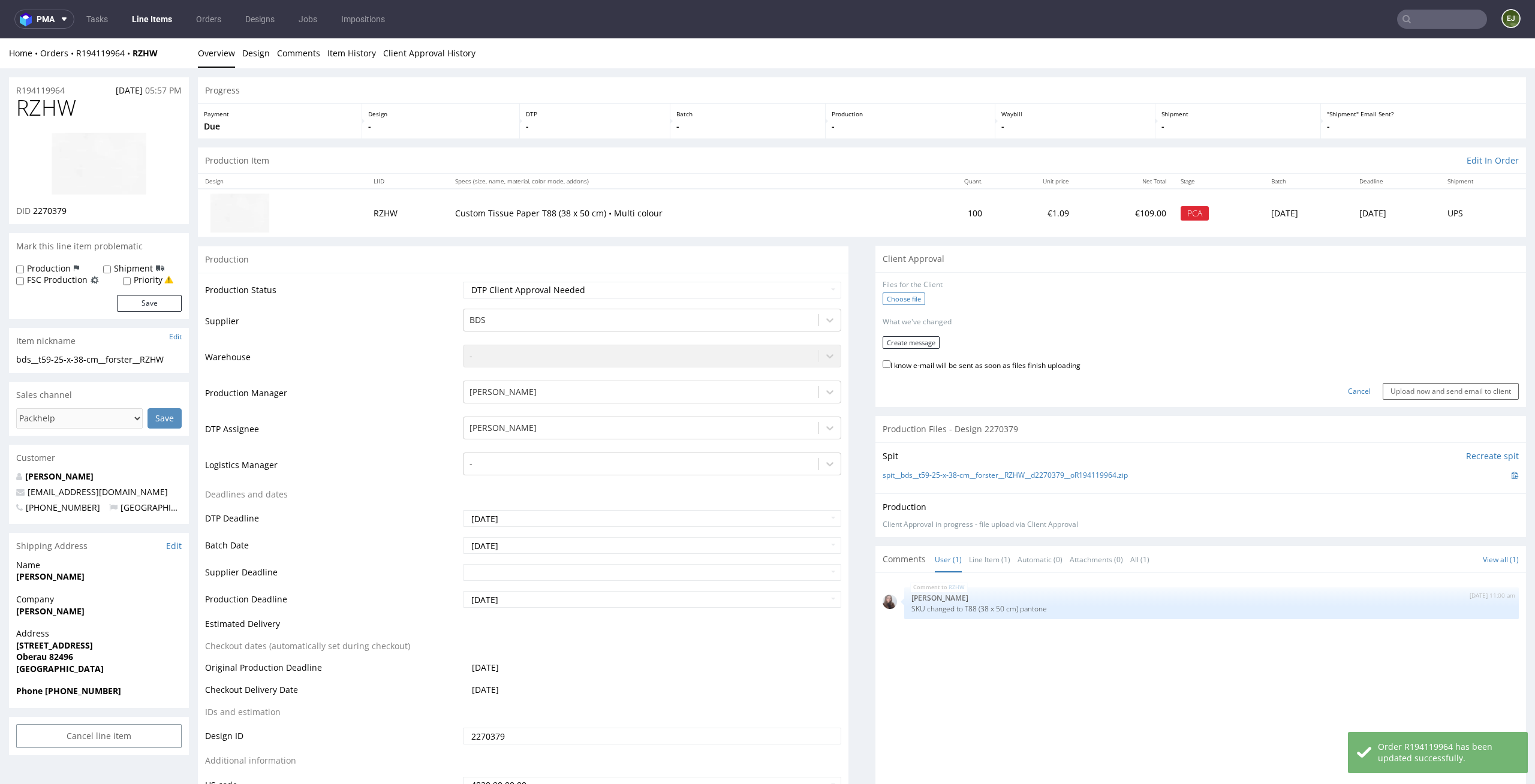
click at [903, 298] on label "Choose file" at bounding box center [904, 299] width 43 height 13
click at [0, 38] on input "Choose file" at bounding box center [0, 38] width 0 height 0
click at [904, 342] on button "Create message" at bounding box center [911, 338] width 57 height 13
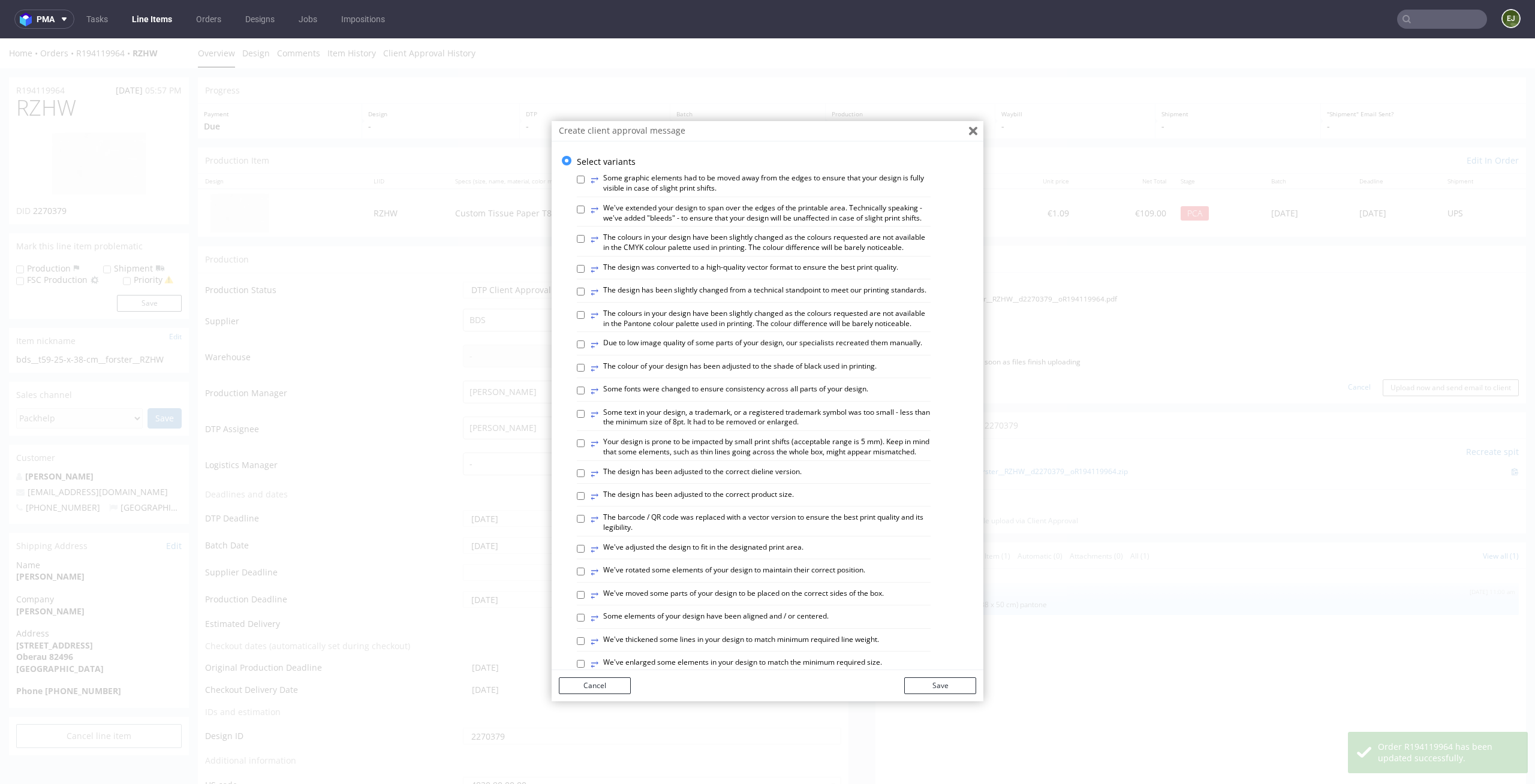
click at [969, 132] on icon "Close" at bounding box center [973, 131] width 8 height 8
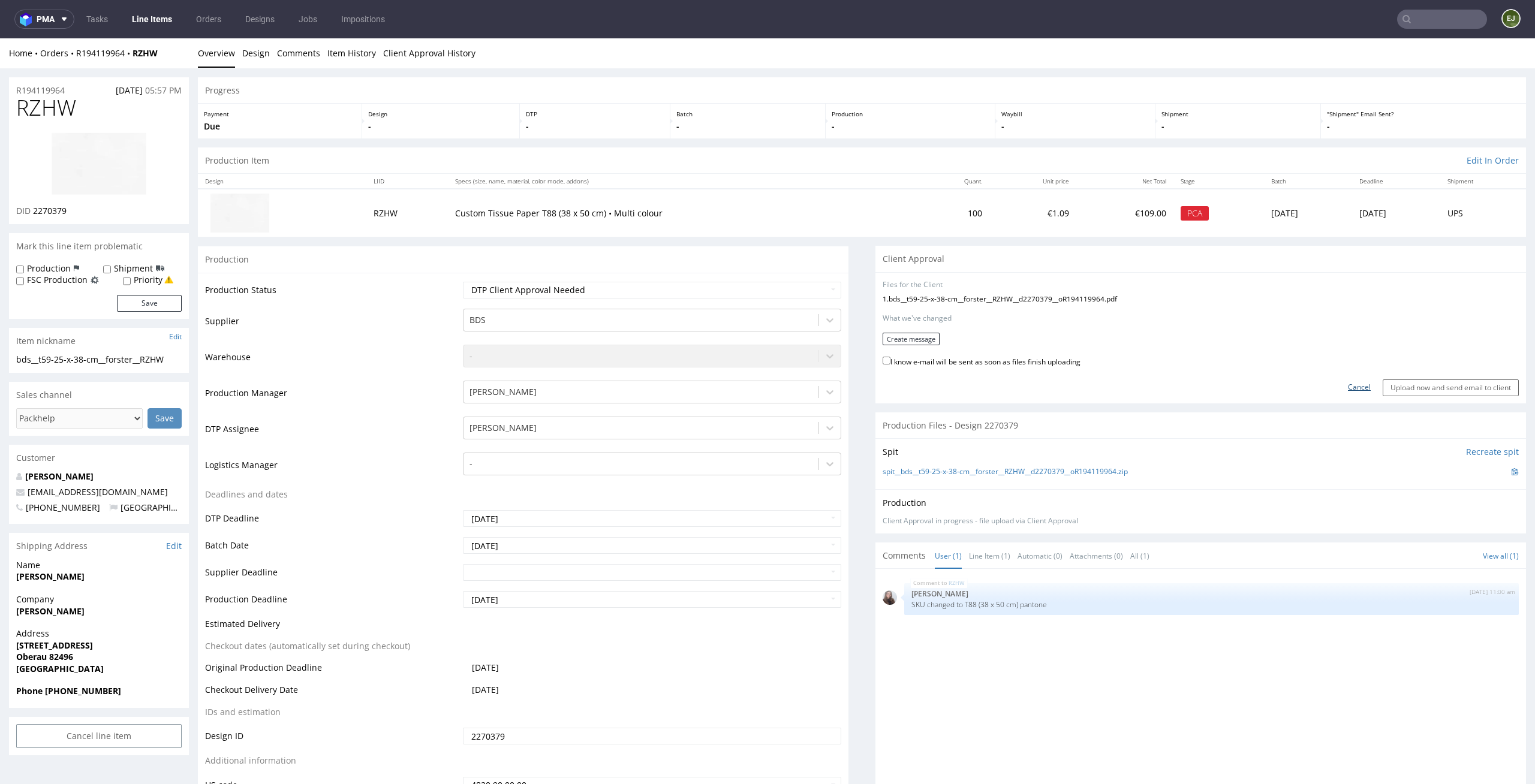
click at [1348, 387] on link "Cancel" at bounding box center [1359, 387] width 23 height 10
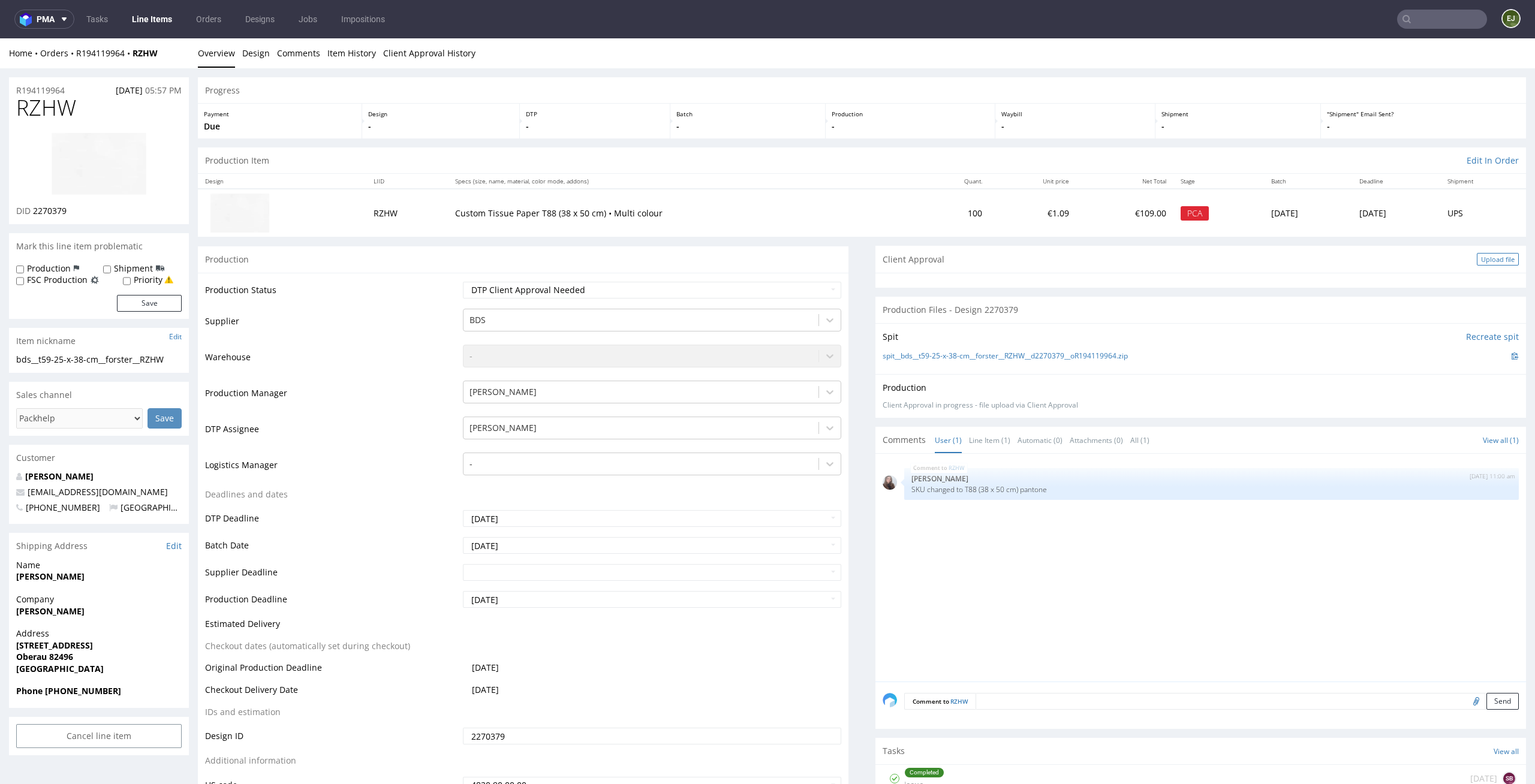
click at [1490, 262] on div "Upload file" at bounding box center [1498, 259] width 42 height 13
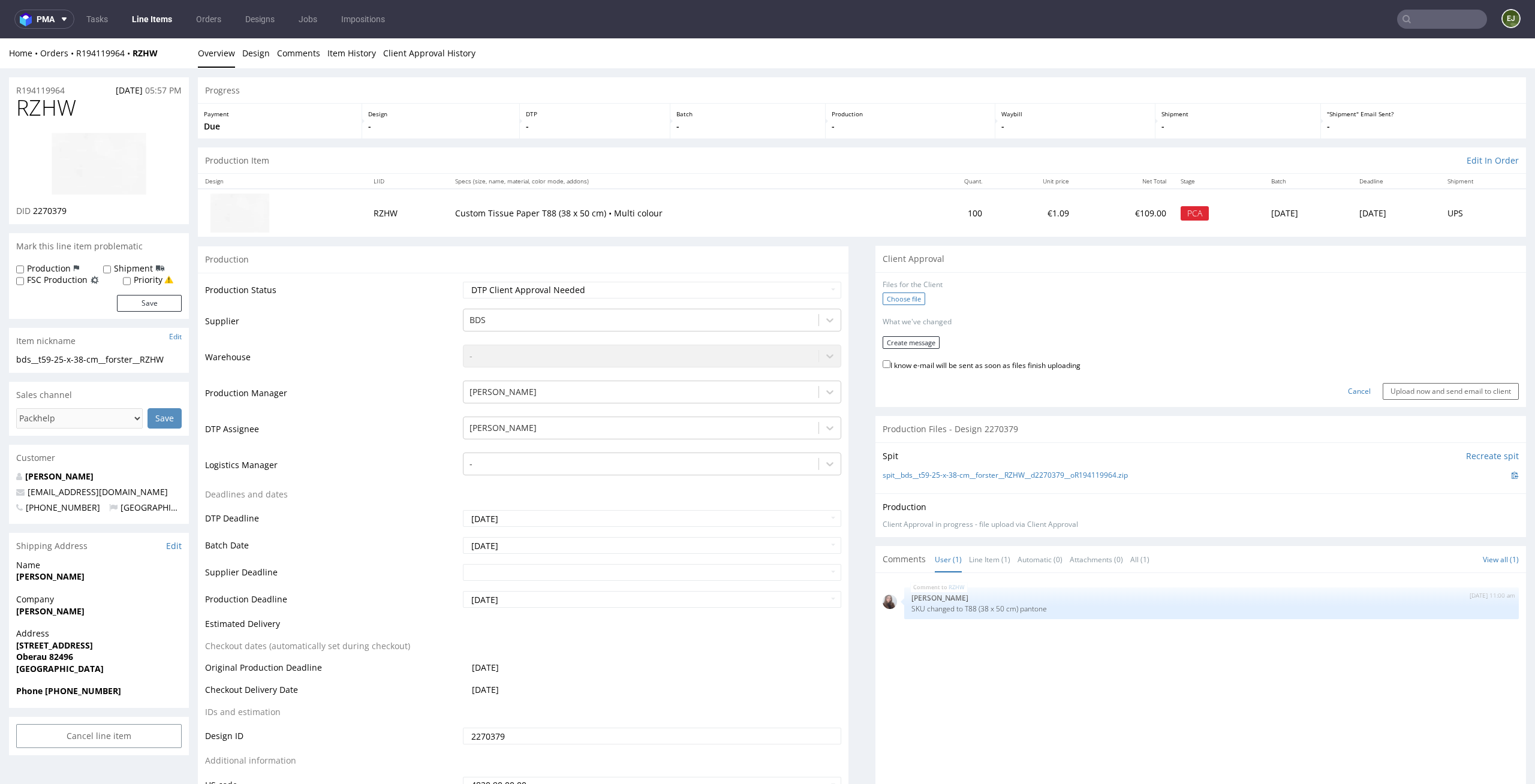
click at [912, 304] on label "Choose file" at bounding box center [904, 299] width 43 height 13
click at [0, 38] on input "Choose file" at bounding box center [0, 38] width 0 height 0
click at [920, 338] on button "Create message" at bounding box center [911, 338] width 57 height 13
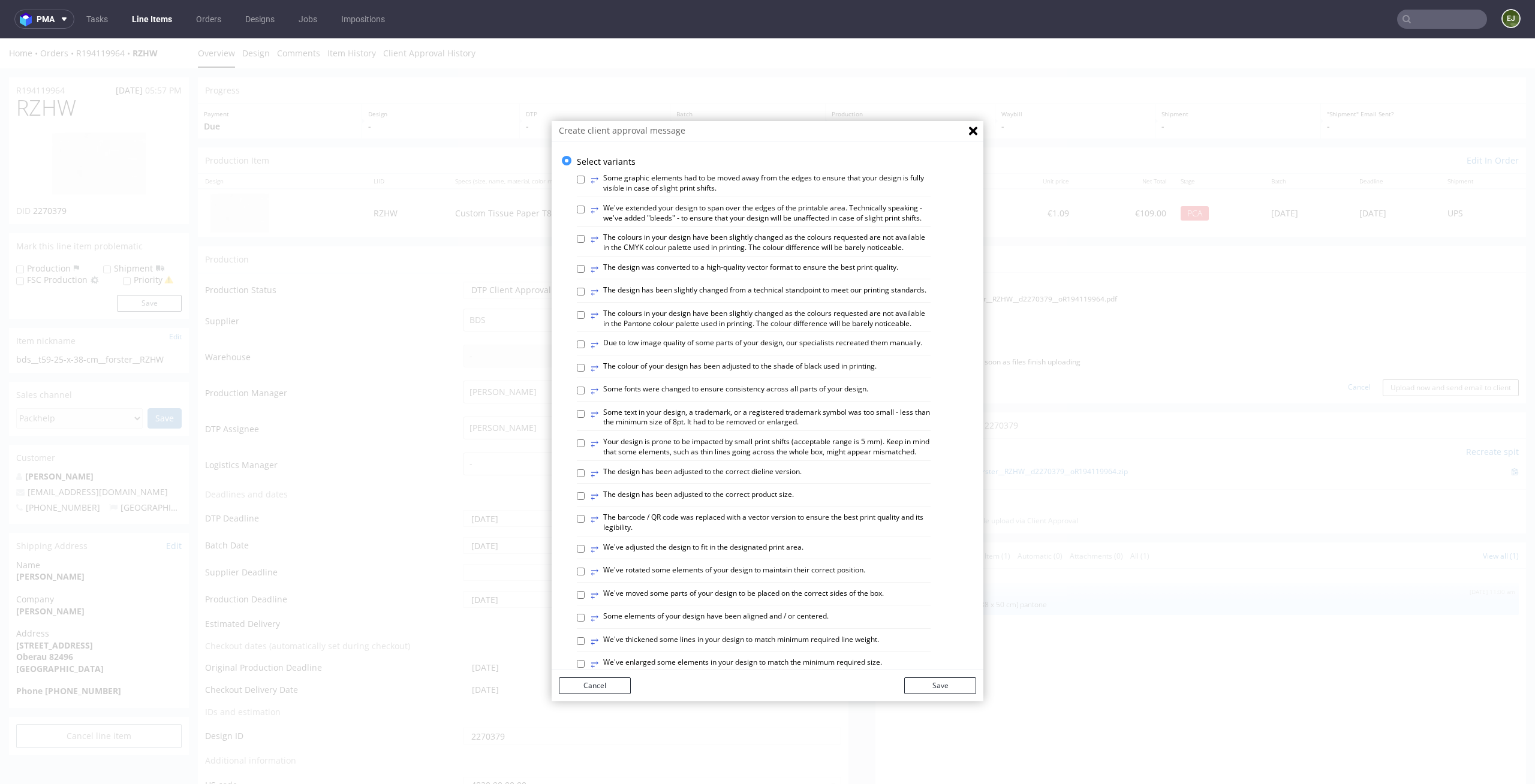
click at [777, 503] on label "⥂ The design has been adjusted to the correct product size." at bounding box center [692, 497] width 203 height 13
click at [584, 500] on input "⥂ The design has been adjusted to the correct product size." at bounding box center [580, 496] width 8 height 8
checkbox input "true"
click at [950, 690] on button "Save" at bounding box center [940, 686] width 72 height 17
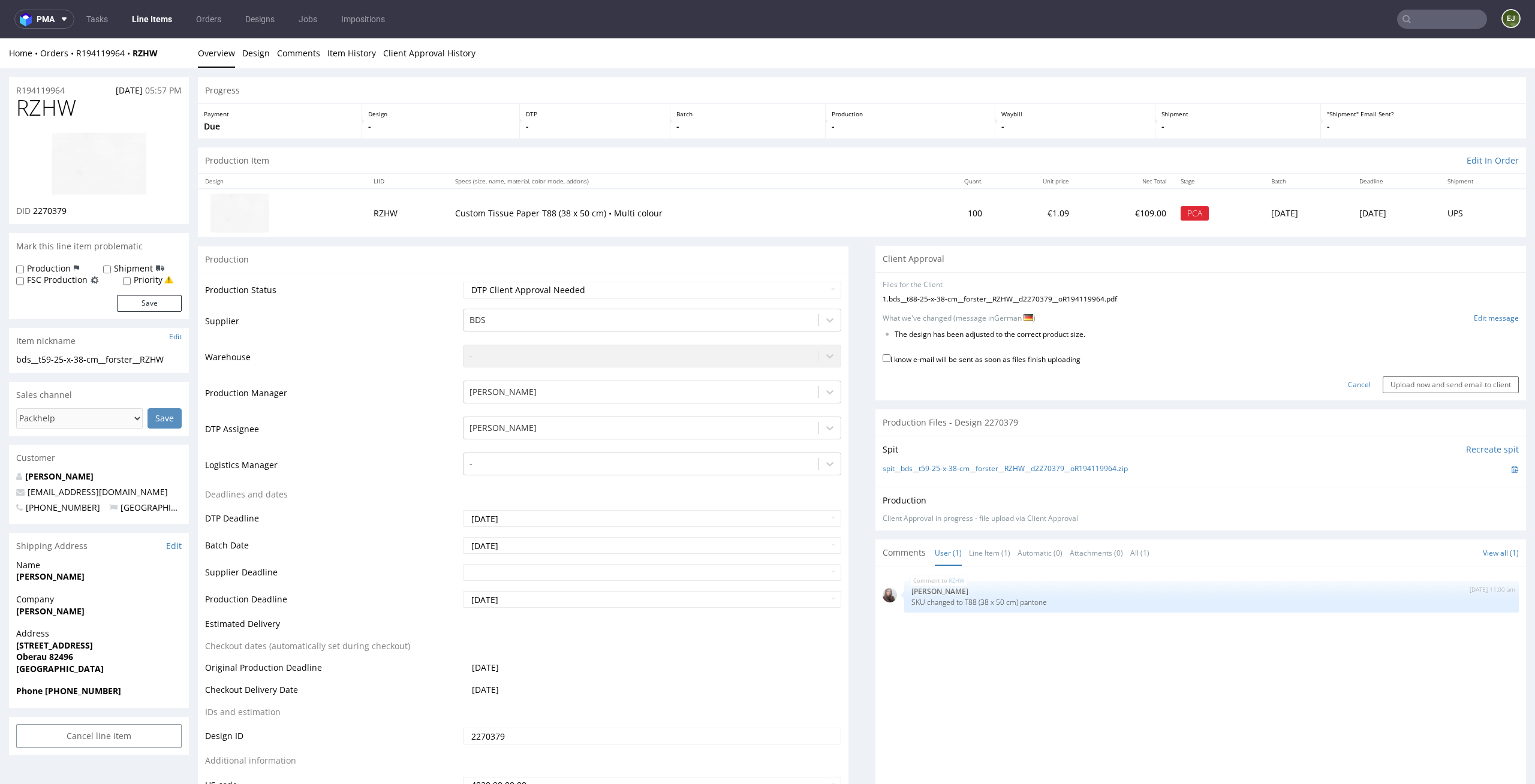
click at [1071, 361] on label "I know e-mail will be sent as soon as files finish uploading" at bounding box center [981, 358] width 198 height 13
click at [890, 361] on input "I know e-mail will be sent as soon as files finish uploading" at bounding box center [886, 358] width 8 height 8
checkbox input "true"
click at [1445, 387] on input "Upload now and send email to client" at bounding box center [1450, 385] width 136 height 17
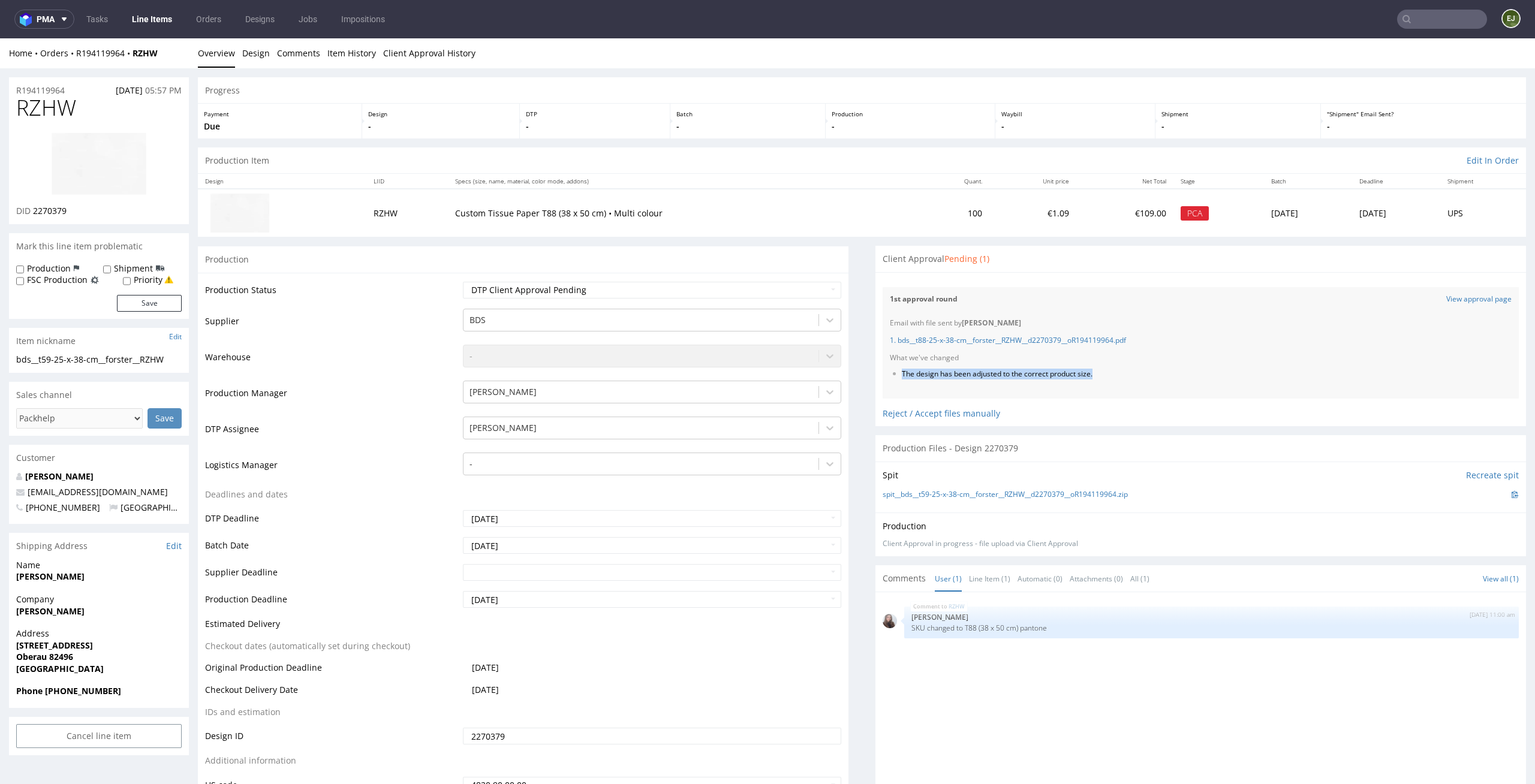
drag, startPoint x: 1131, startPoint y: 376, endPoint x: 889, endPoint y: 375, distance: 242.0
click at [890, 375] on ul "The design has been adjusted to the correct product size." at bounding box center [1201, 374] width 622 height 10
copy li "The design has been adjusted to the correct product size."
click at [164, 17] on link "Line Items" at bounding box center [152, 19] width 55 height 19
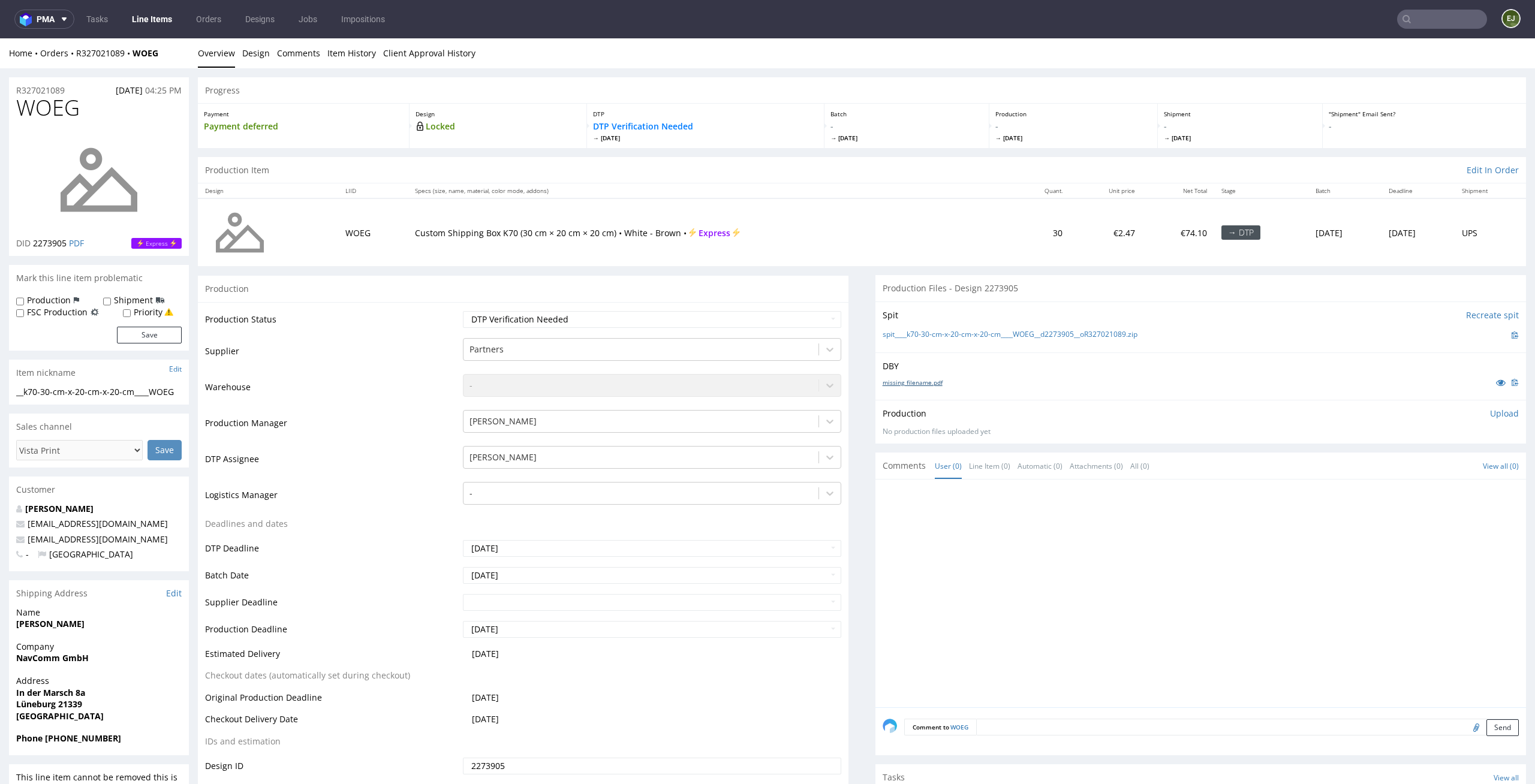
click at [908, 382] on link "missing_filename.pdf" at bounding box center [913, 382] width 60 height 8
click at [895, 338] on link "spit____k70-30-cm-x-20-cm-x-20-cm____WOEG__d2273905__oR327021089.zip" at bounding box center [1010, 334] width 255 height 10
click at [721, 312] on select "Waiting for Artwork Waiting for Diecut Waiting for Mockup Waiting for DTP Waiti…" at bounding box center [652, 320] width 379 height 17
click at [463, 311] on select "Waiting for Artwork Waiting for Diecut Waiting for Mockup Waiting for DTP Waiti…" at bounding box center [652, 320] width 379 height 17
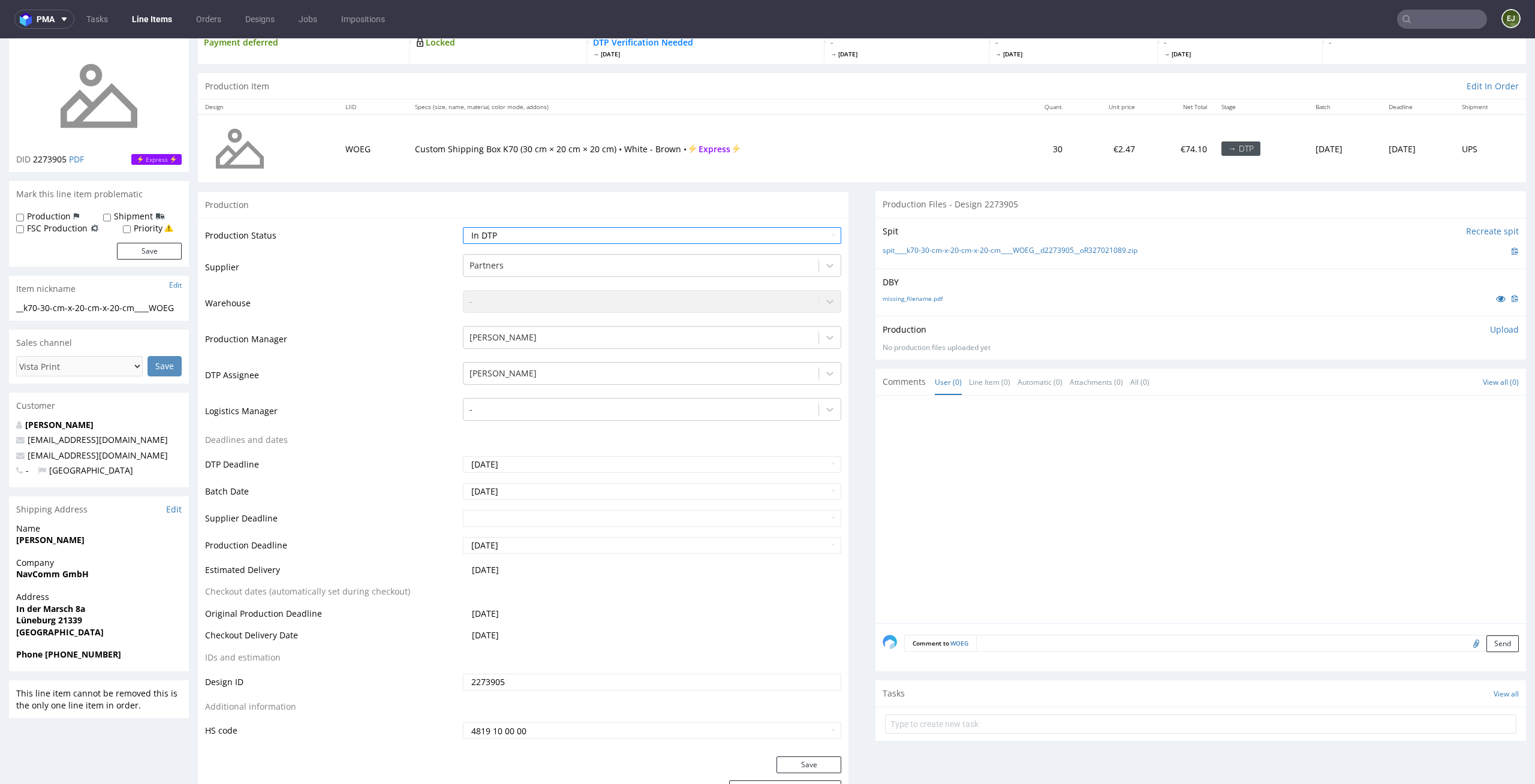
scroll to position [102, 0]
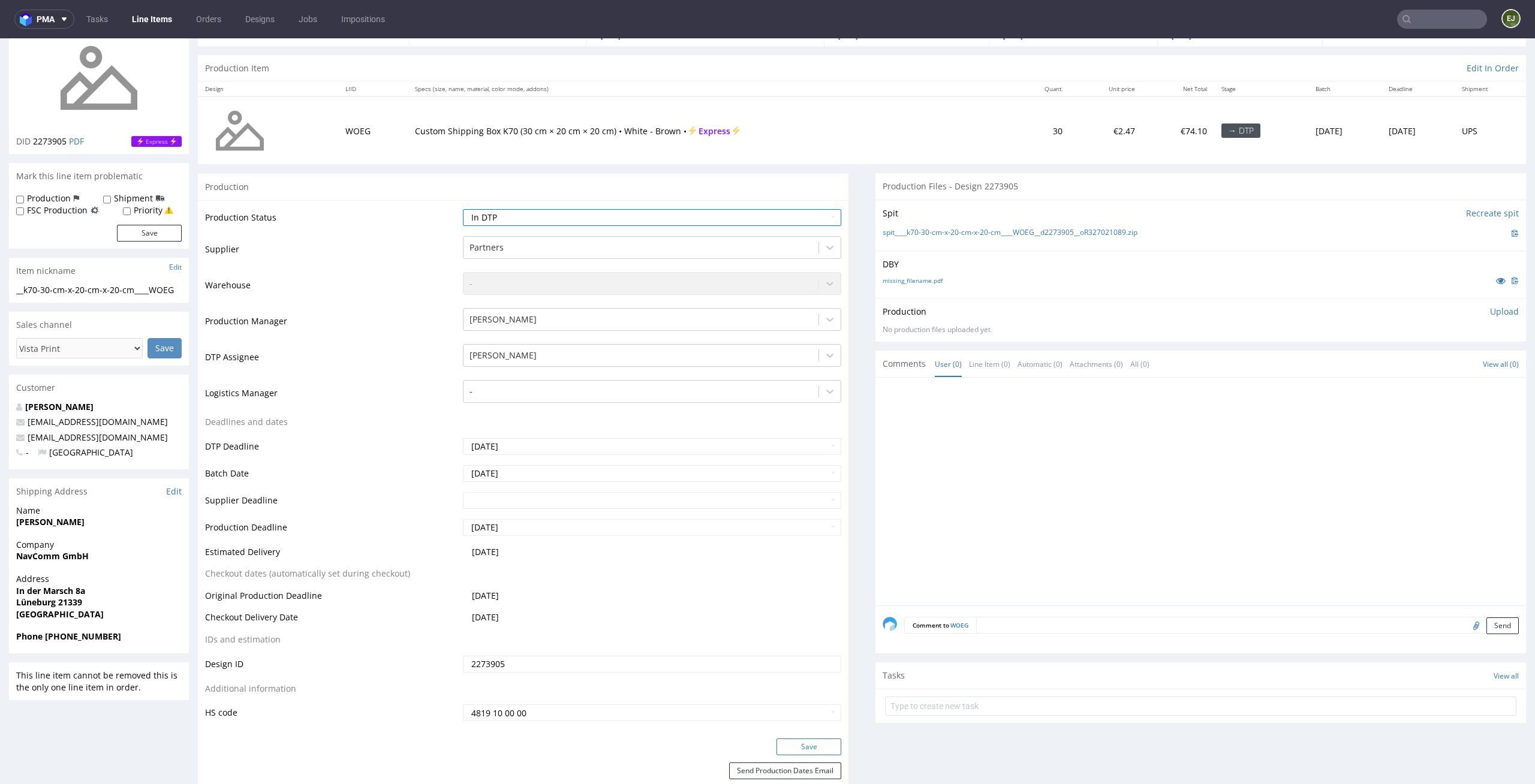
click at [814, 746] on button "Save" at bounding box center [809, 747] width 65 height 17
click at [818, 212] on select "Waiting for Artwork Waiting for Diecut Waiting for Mockup Waiting for DTP Waiti…" at bounding box center [652, 218] width 379 height 17
click at [463, 209] on select "Waiting for Artwork Waiting for Diecut Waiting for Mockup Waiting for DTP Waiti…" at bounding box center [652, 218] width 379 height 17
click at [792, 211] on select "Waiting for Artwork Waiting for Diecut Waiting for Mockup Waiting for DTP Waiti…" at bounding box center [652, 218] width 379 height 17
select select "dtp_issue"
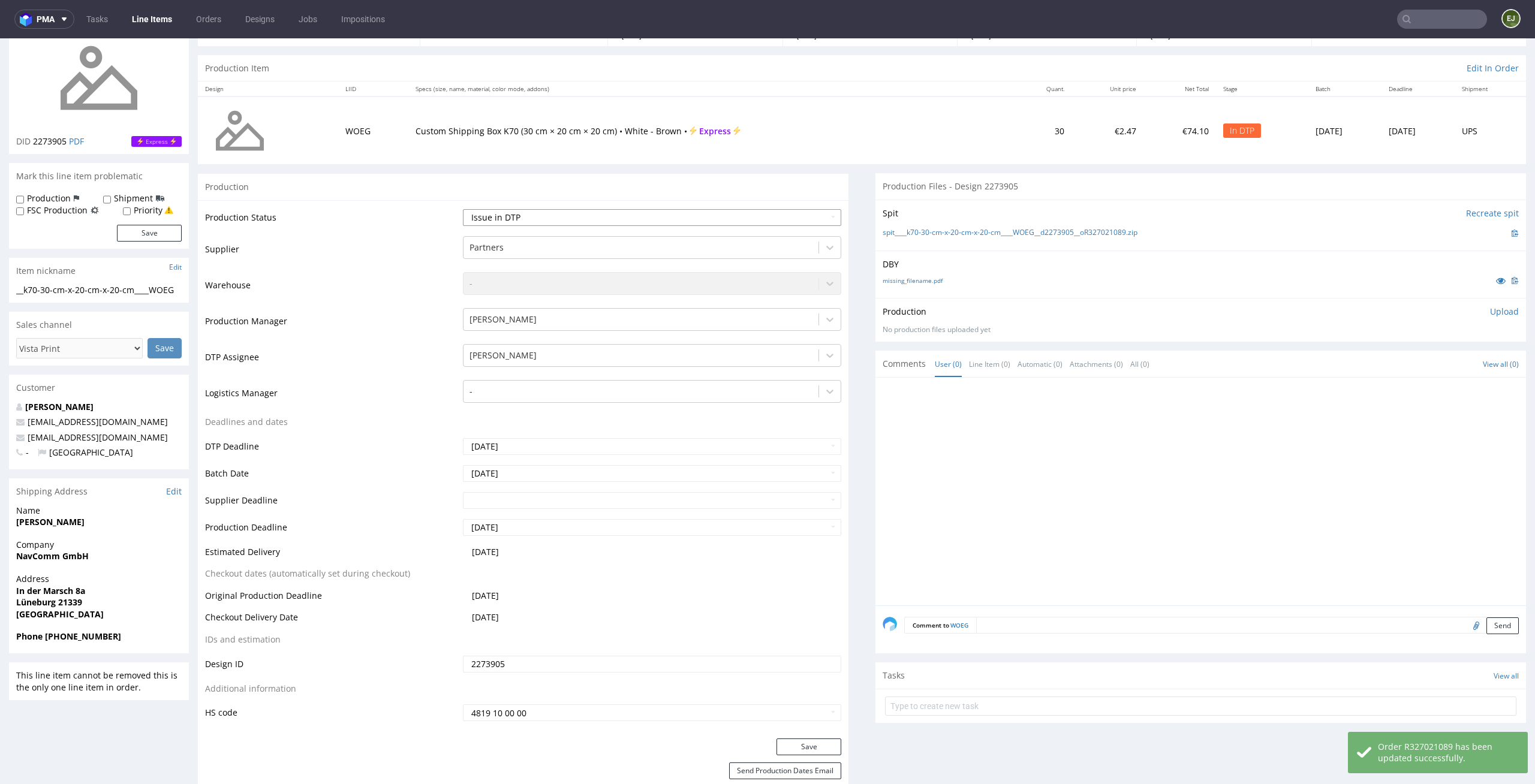
click at [463, 209] on select "Waiting for Artwork Waiting for Diecut Waiting for Mockup Waiting for DTP Waiti…" at bounding box center [652, 218] width 379 height 17
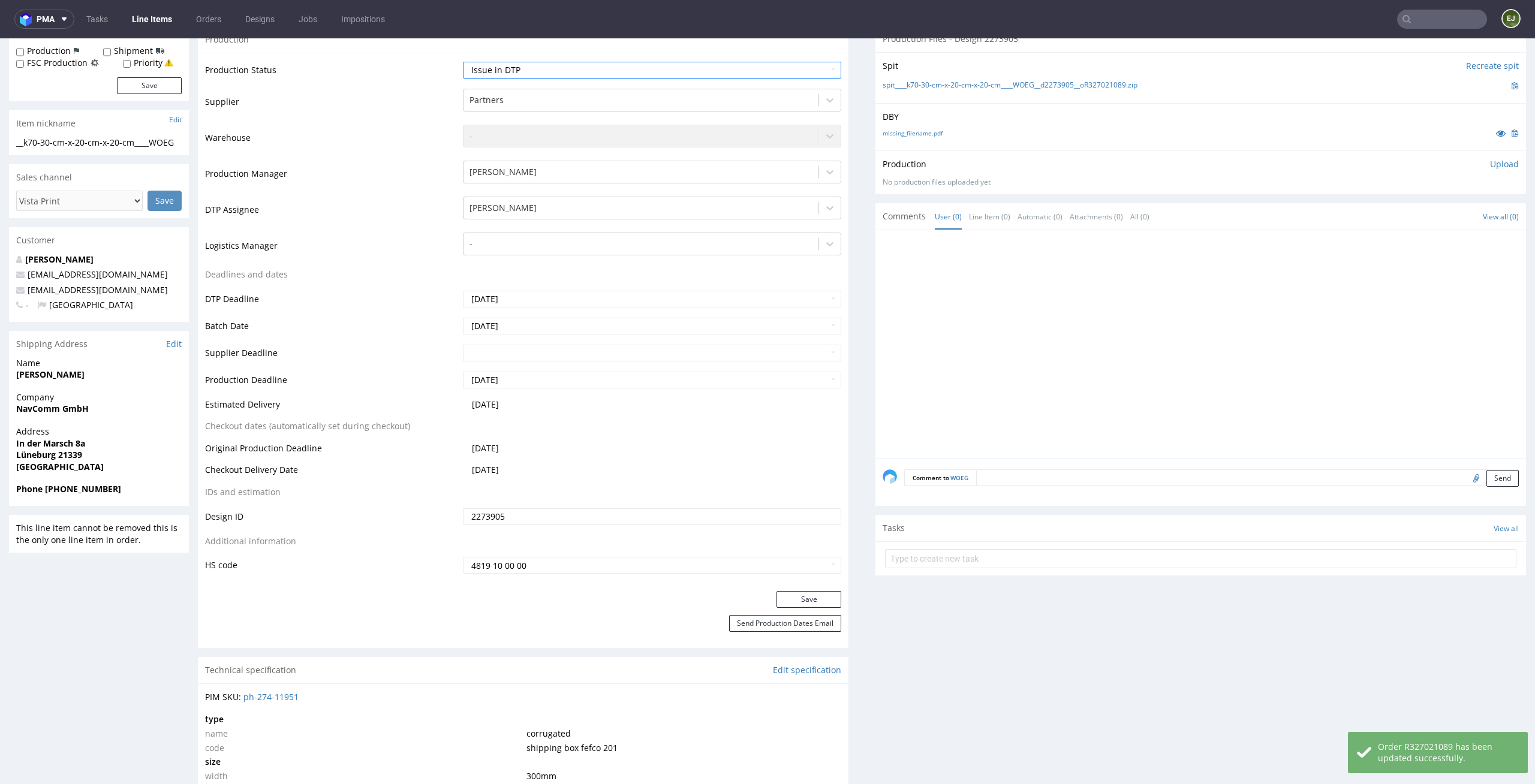
scroll to position [452, 0]
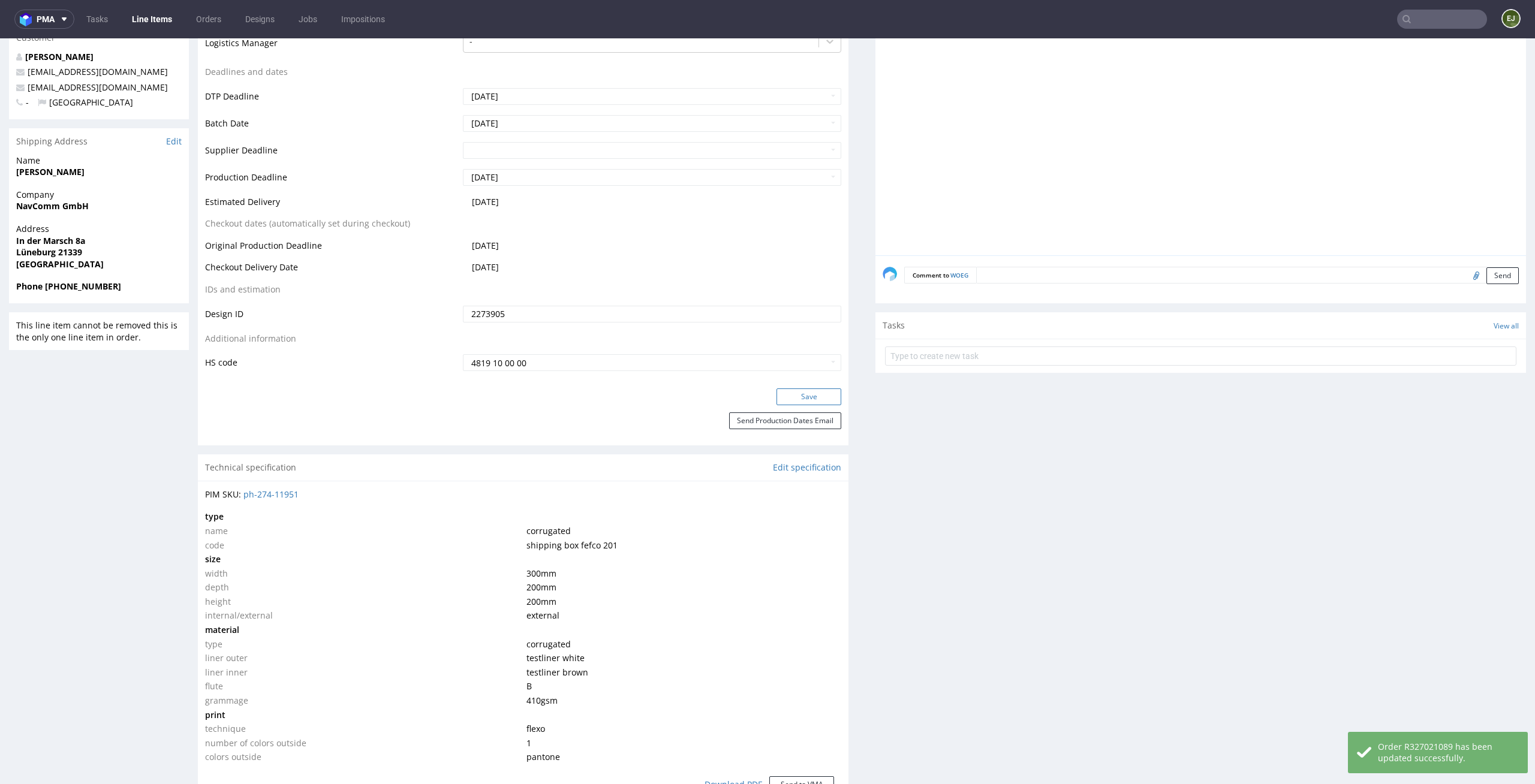
click at [813, 388] on button "Save" at bounding box center [809, 397] width 65 height 17
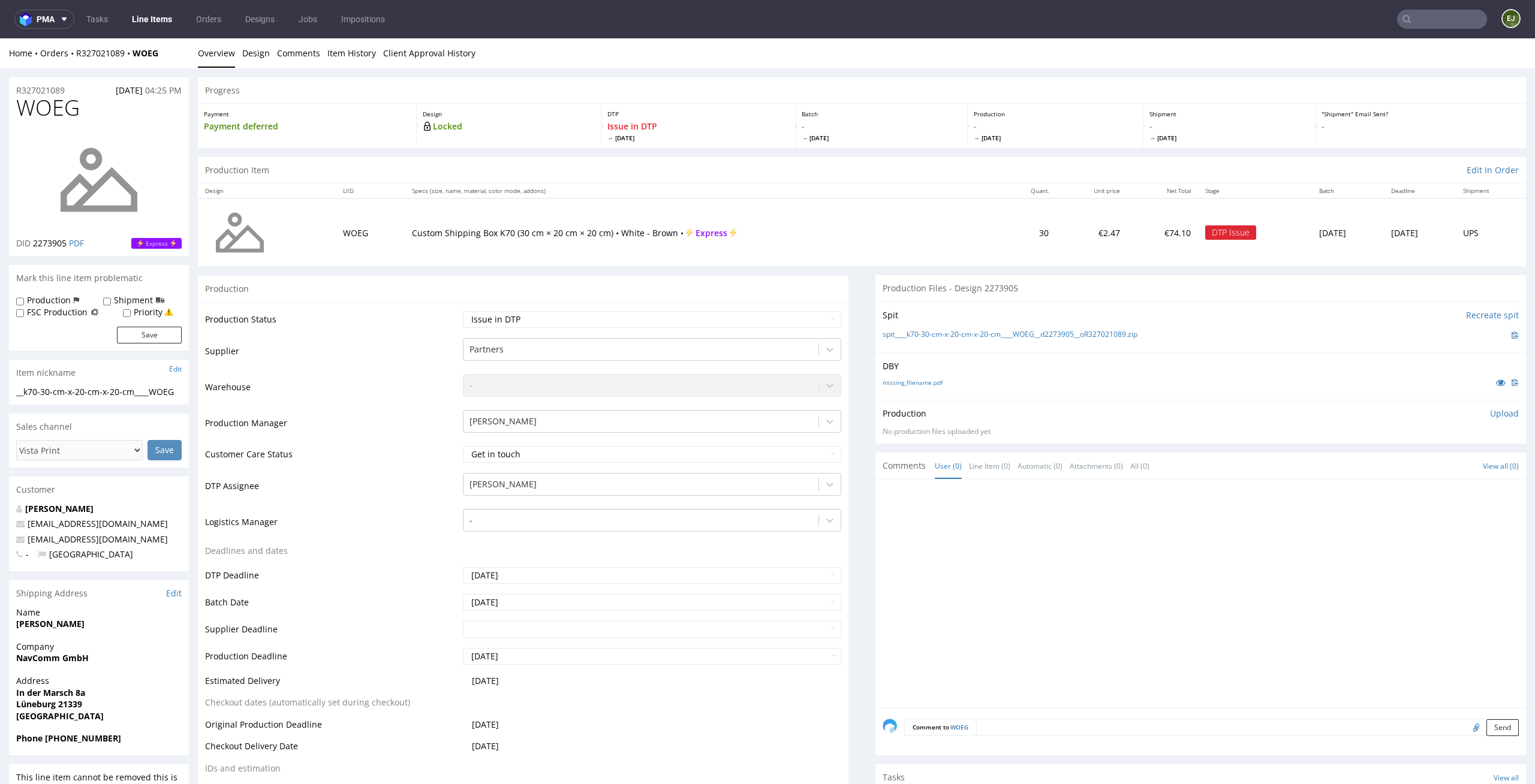
scroll to position [322, 0]
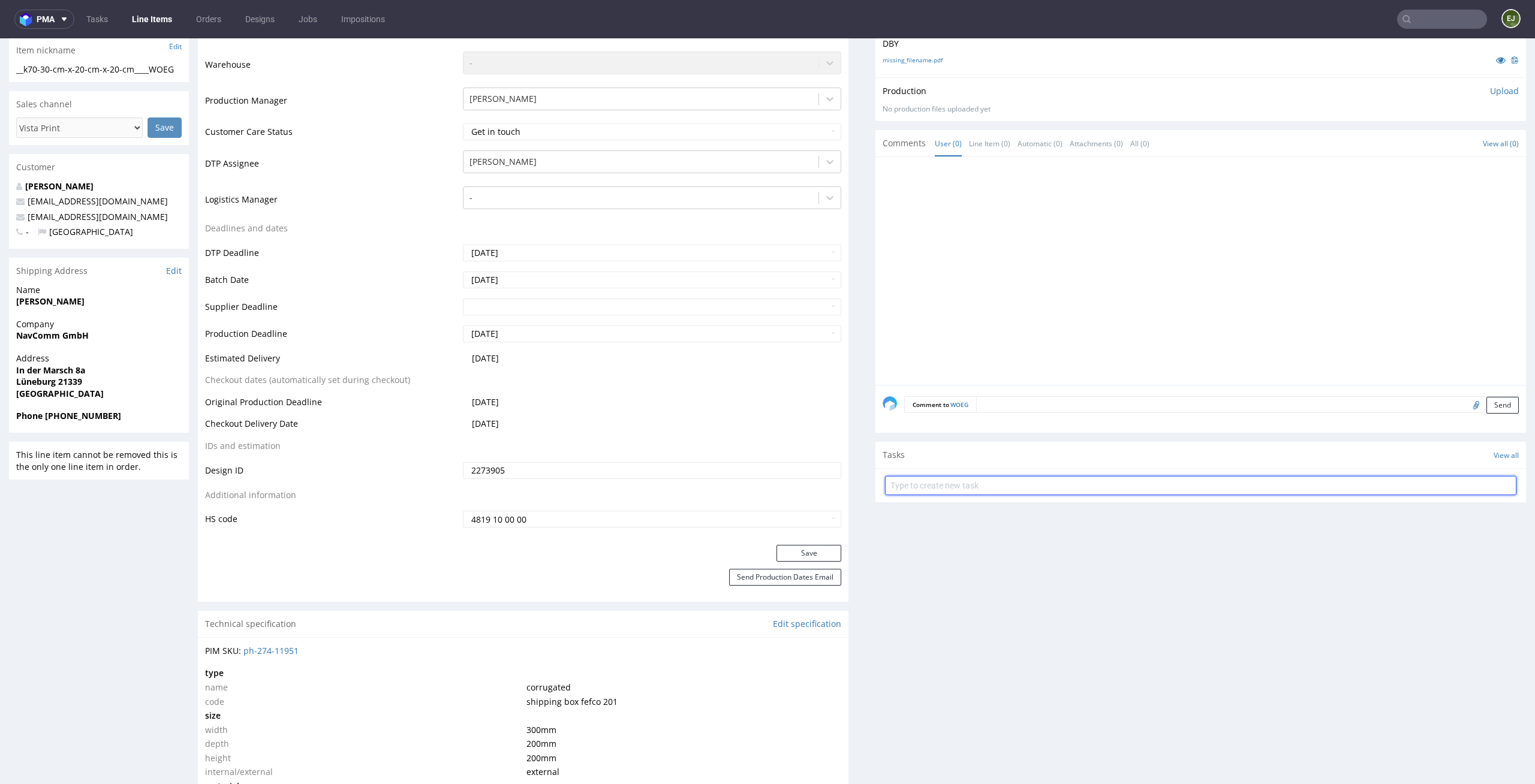
click at [993, 485] on input "text" at bounding box center [1201, 486] width 631 height 19
type input "vista print order to cancel"
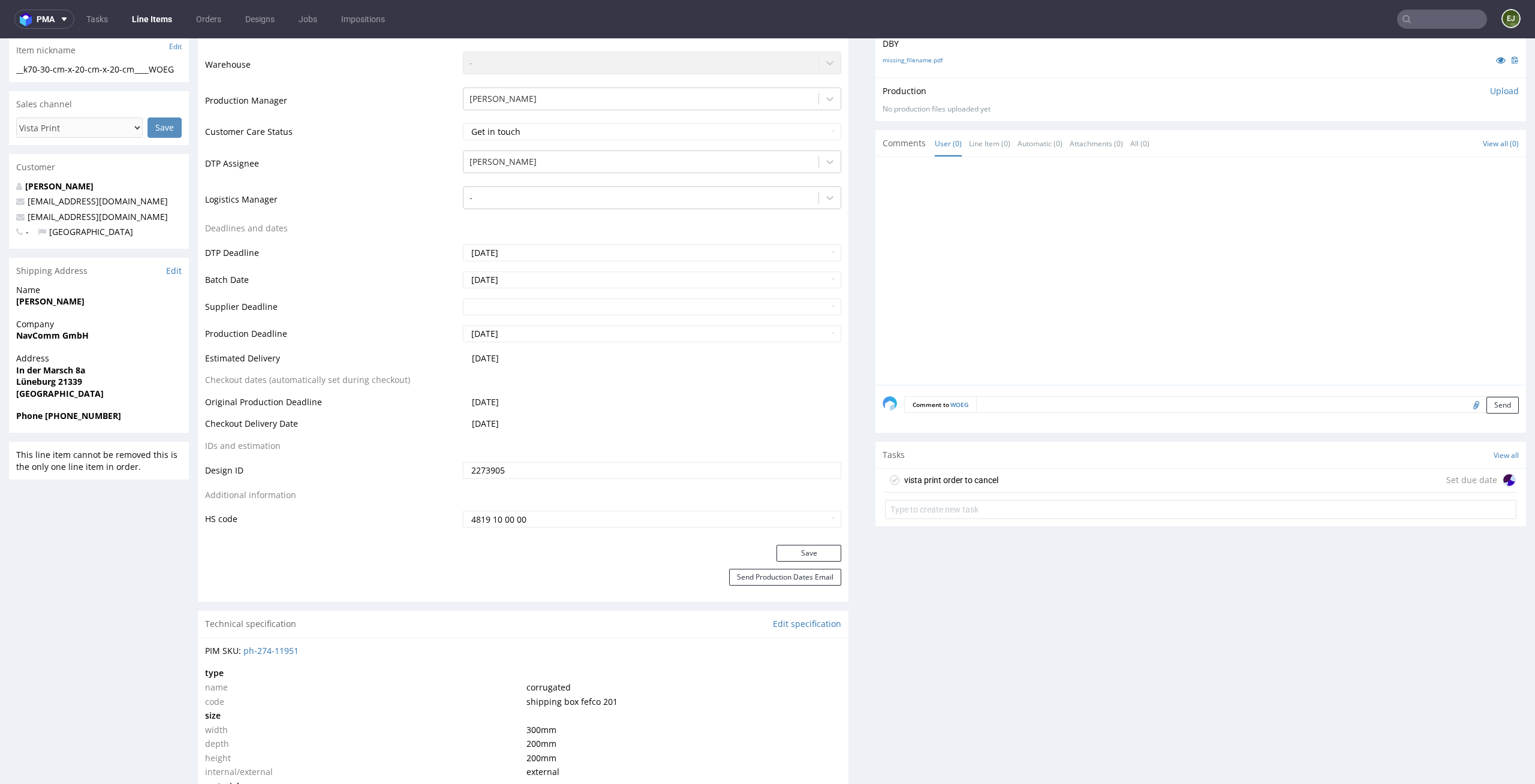
click at [1013, 491] on div "vista print order to cancel Set due date" at bounding box center [1201, 481] width 631 height 24
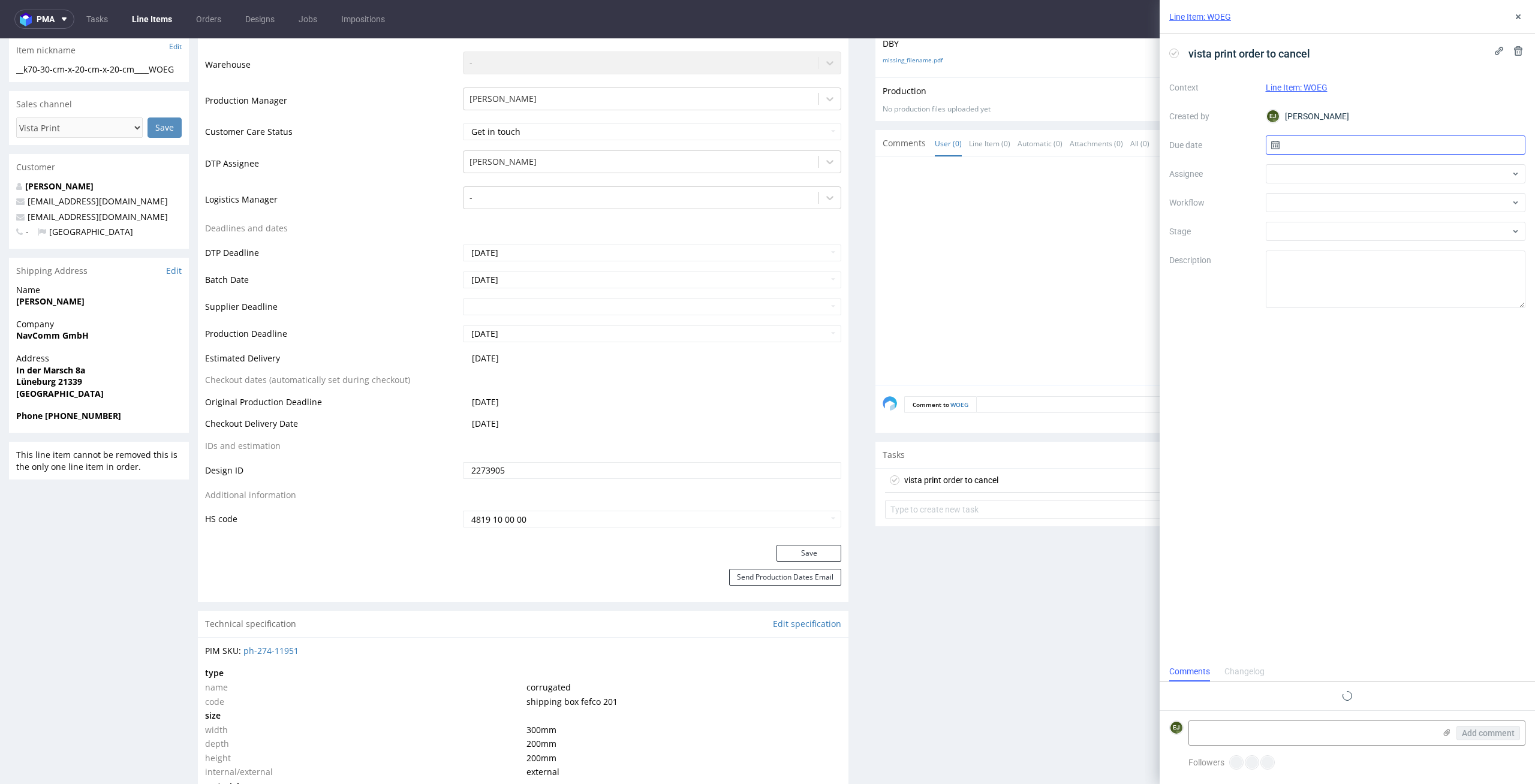
scroll to position [10, 0]
click at [1353, 145] on input "text" at bounding box center [1396, 145] width 260 height 19
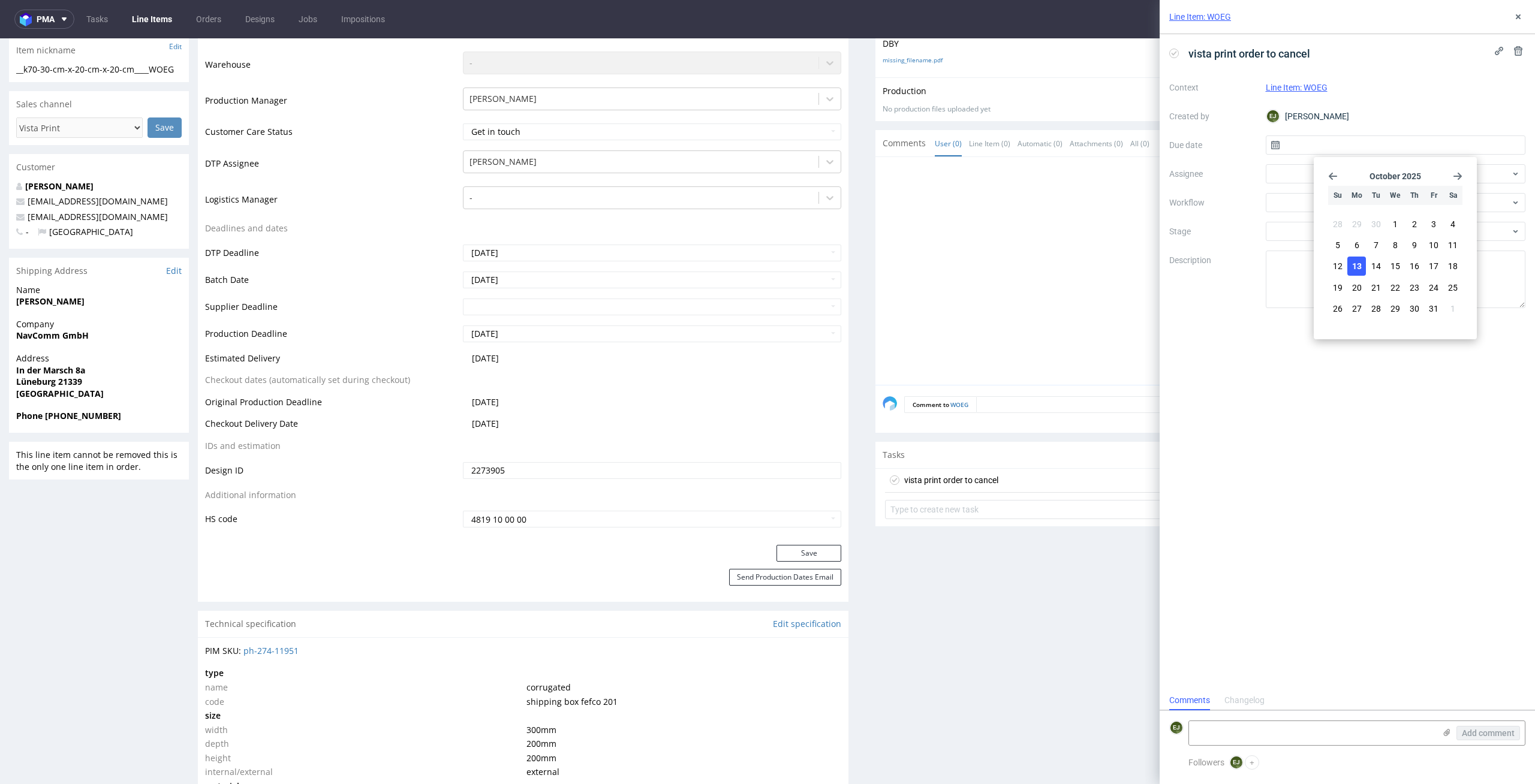
click at [1352, 269] on span "13" at bounding box center [1356, 266] width 10 height 12
type input "[DATE]"
click at [1359, 189] on div "Context Line Item: WOEG Created by EJ Elżbieta Jelińska Due date 13/10/2025 Ass…" at bounding box center [1347, 193] width 356 height 230
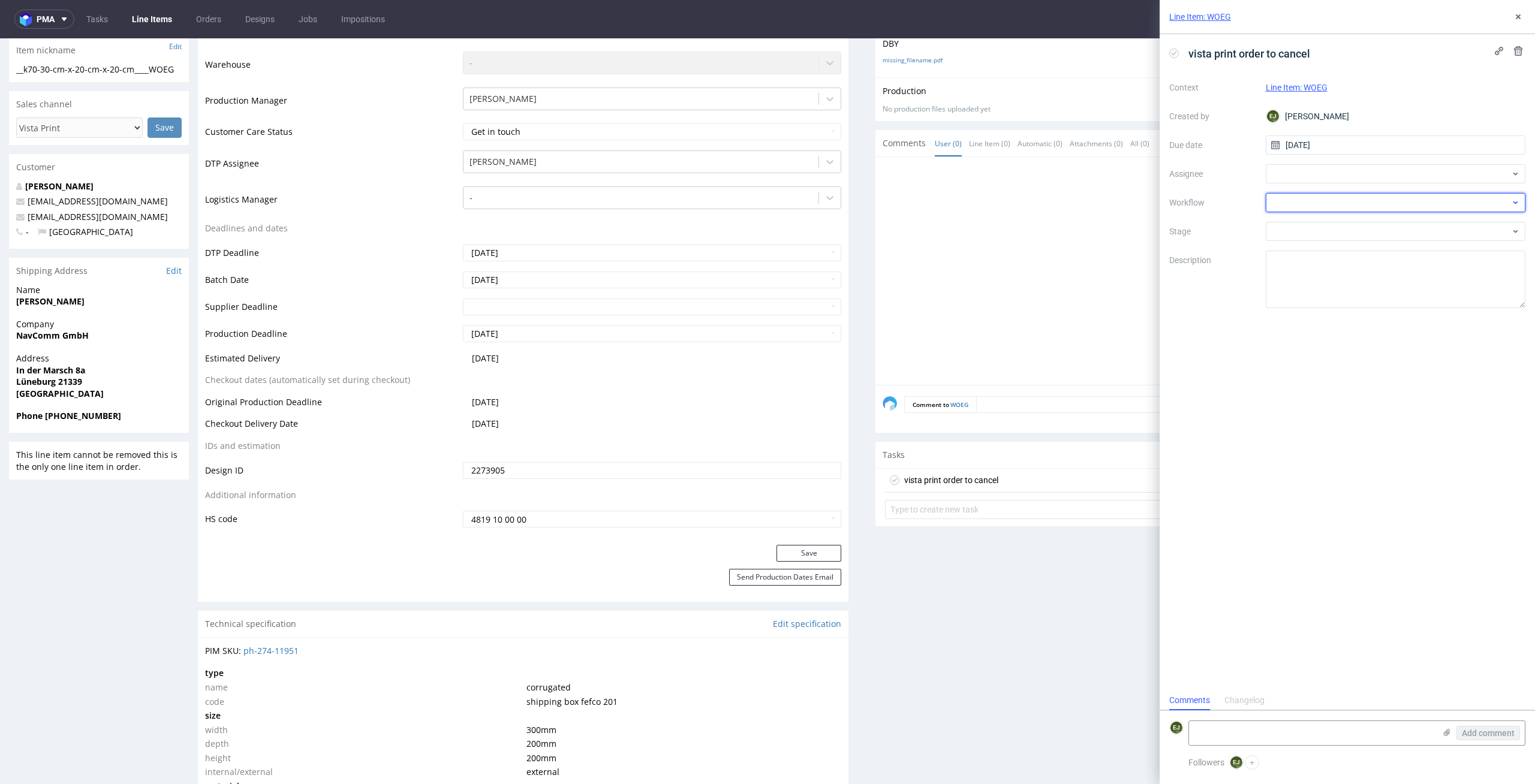
click at [1359, 198] on div at bounding box center [1396, 203] width 260 height 19
click at [1419, 277] on div "DTP - Issue" at bounding box center [1396, 268] width 251 height 22
click at [1346, 173] on div at bounding box center [1396, 174] width 260 height 19
type input "bar"
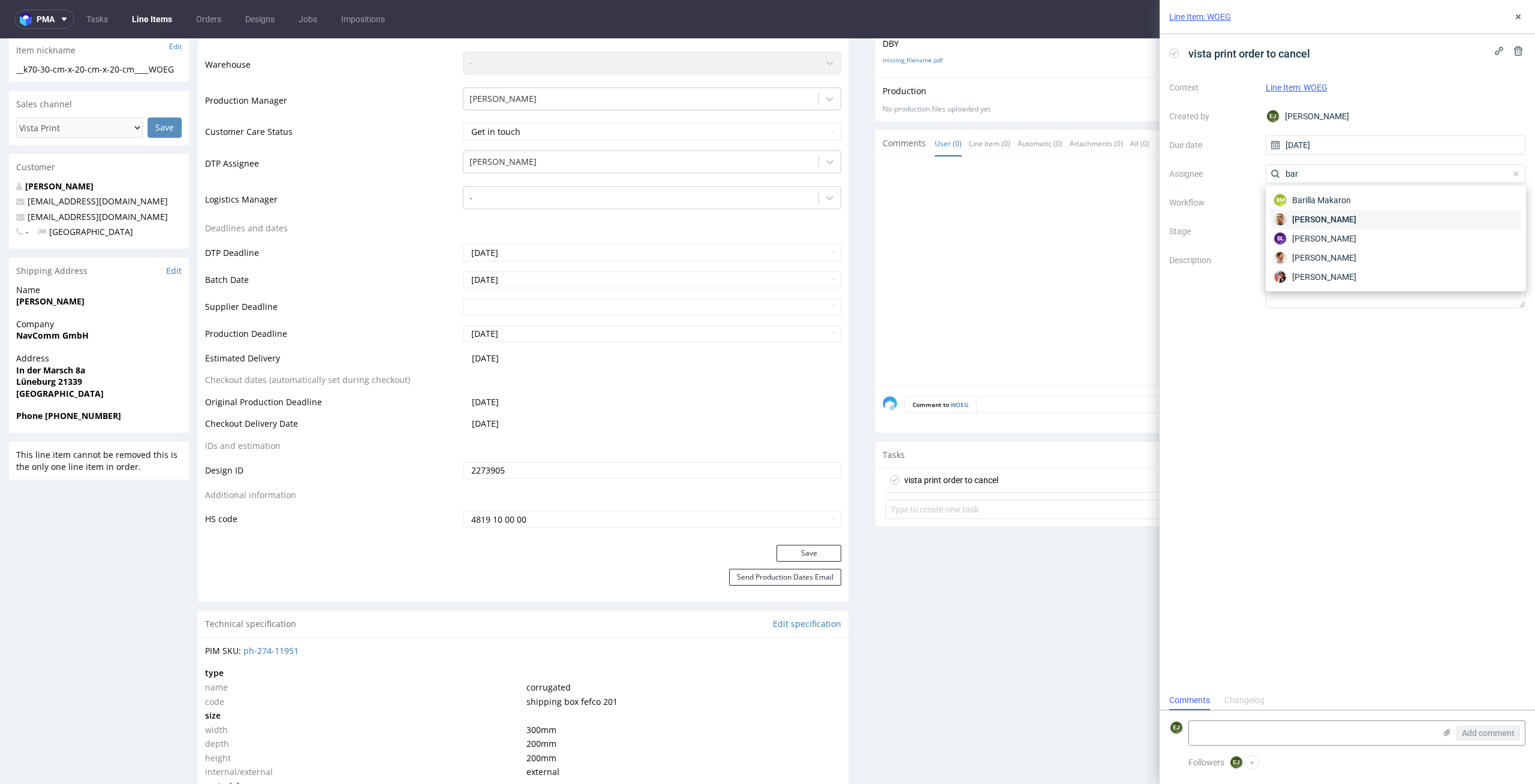
click at [1387, 228] on div "Bartłomiej Leśniczuk" at bounding box center [1396, 219] width 251 height 19
click at [1345, 737] on textarea at bounding box center [1311, 733] width 246 height 24
paste textarea "Artwork is multicolor, but print order is single-color."
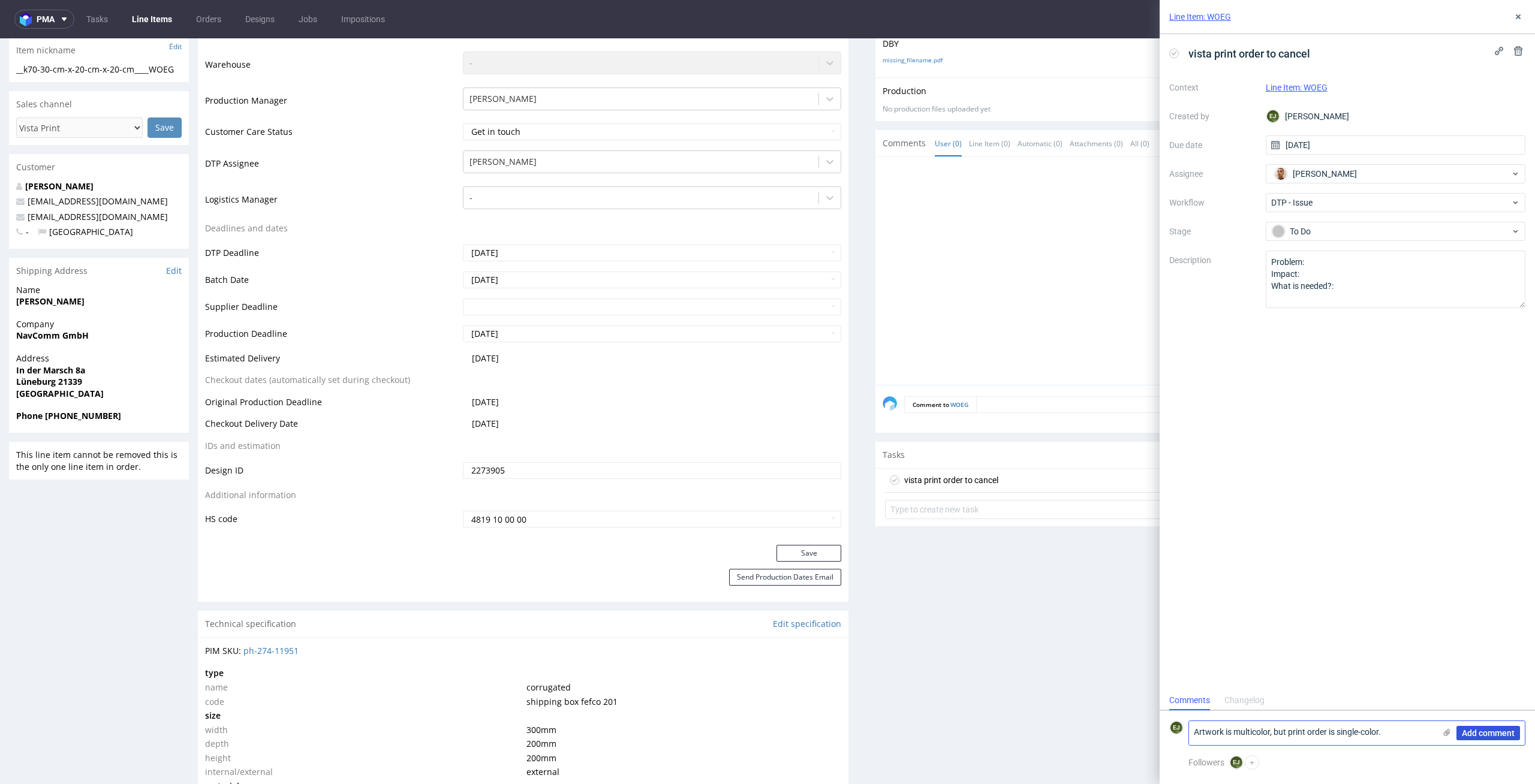
type textarea "Artwork is multicolor, but print order is single-color."
click at [1469, 729] on span "Add comment" at bounding box center [1488, 733] width 53 height 8
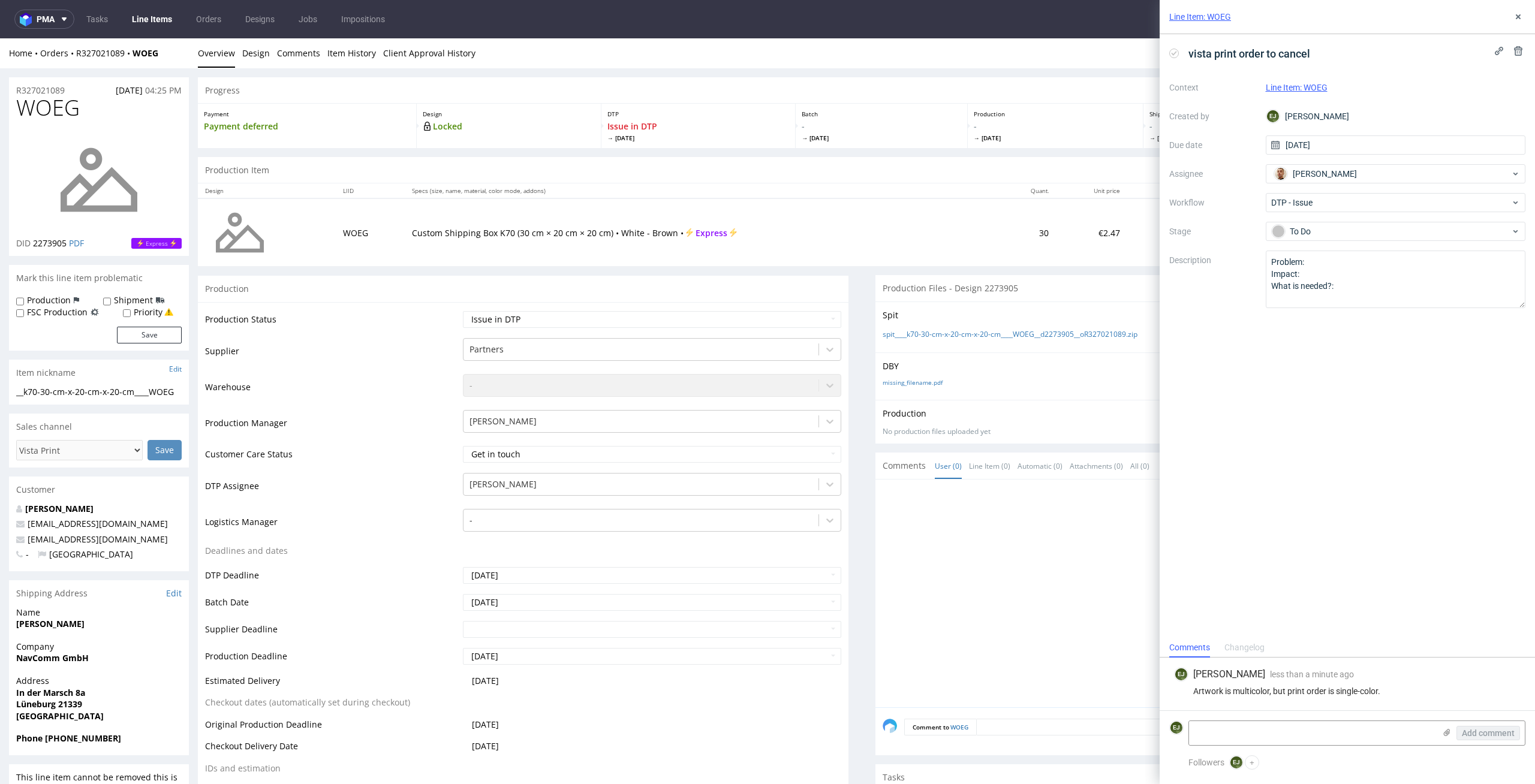
click at [238, 61] on div "Home Orders R327021089 WOEG Overview Design Comments Item History Client Approv…" at bounding box center [767, 54] width 1535 height 30
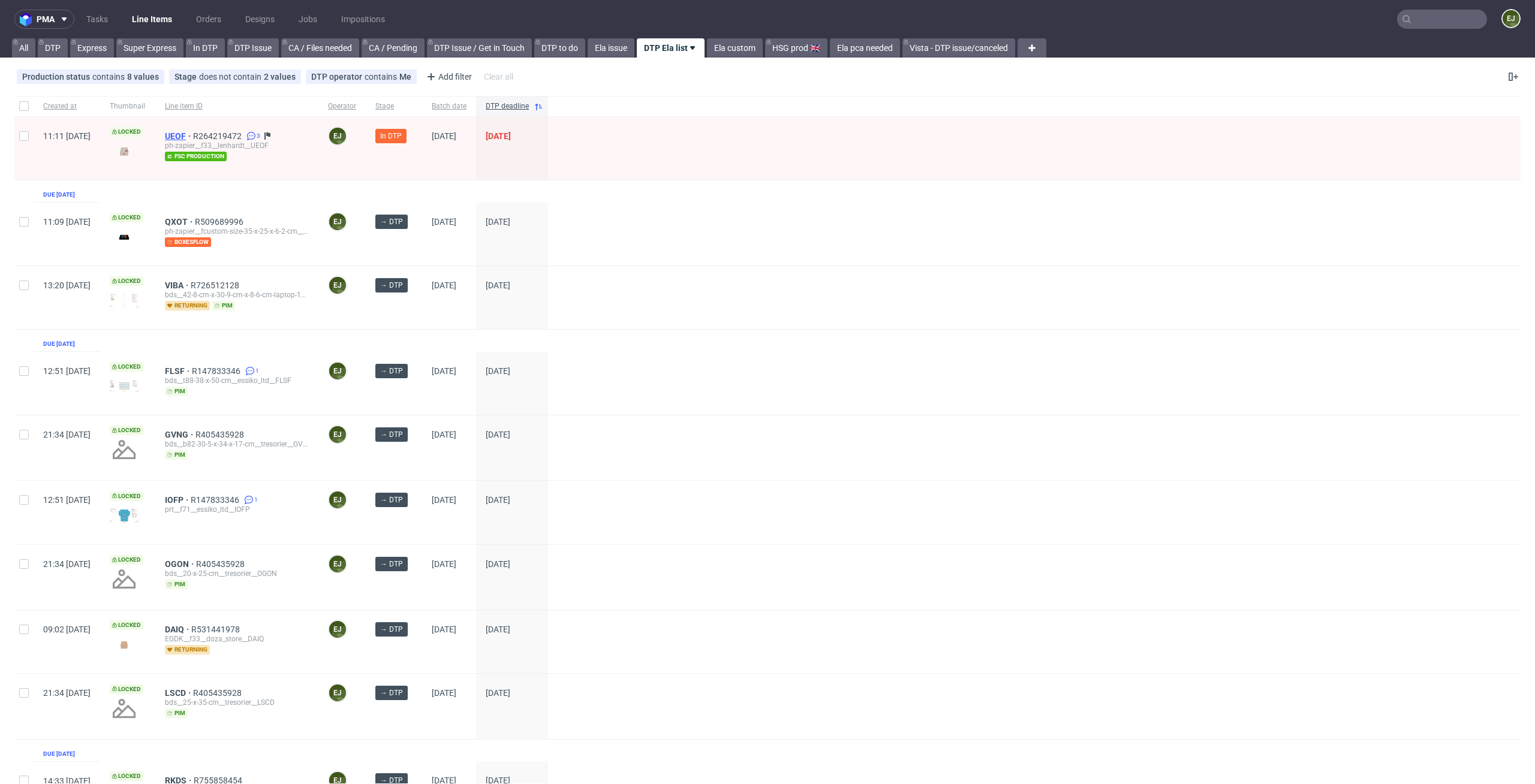
click at [193, 132] on span "UEOF" at bounding box center [179, 136] width 28 height 10
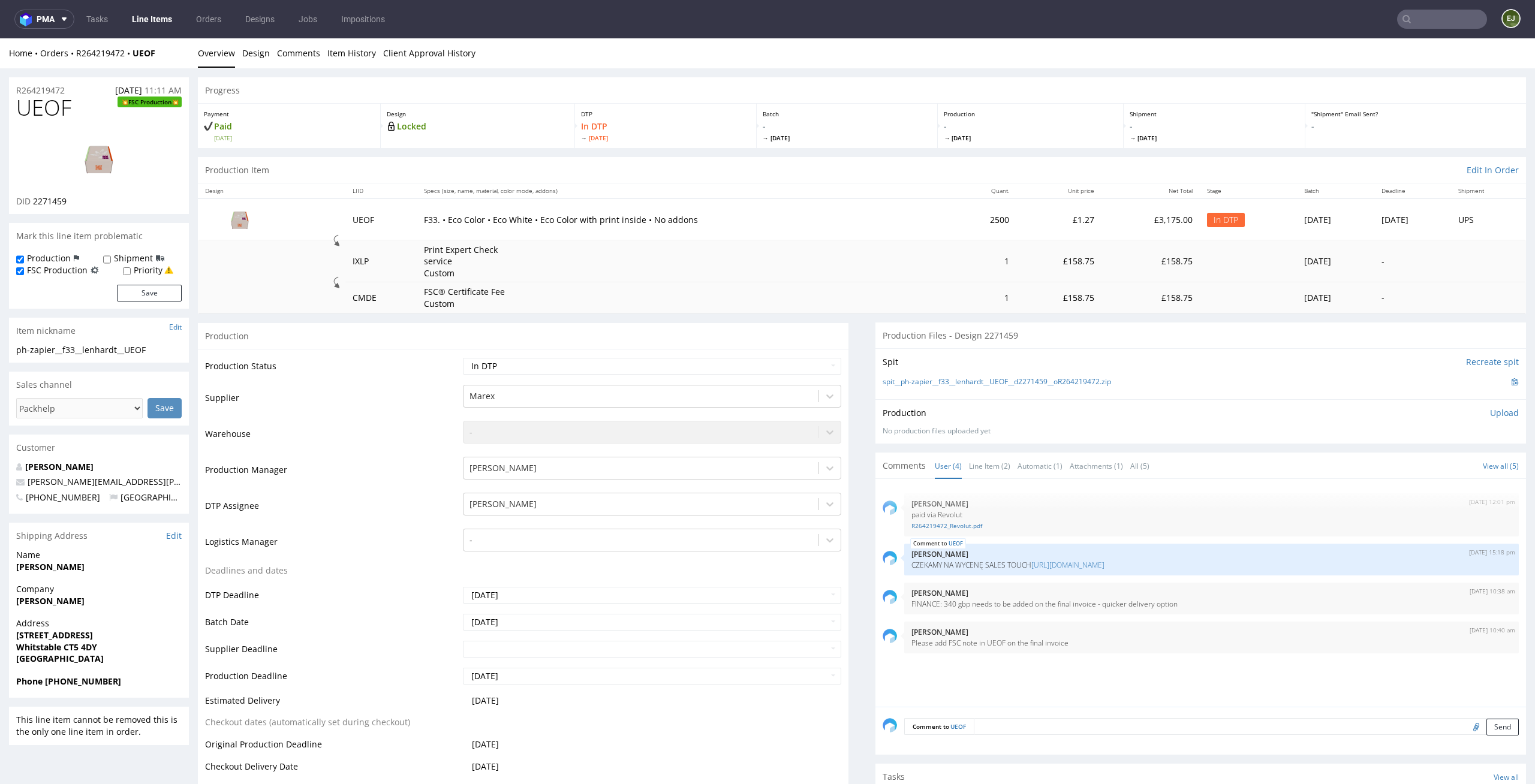
click at [1117, 693] on div "[DATE] 12:01 pm [PERSON_NAME] paid via Revolut R264219472_Revolut.pdf UEOF [DAT…" at bounding box center [1204, 596] width 643 height 221
click at [994, 472] on link "Line Item (2)" at bounding box center [989, 466] width 41 height 26
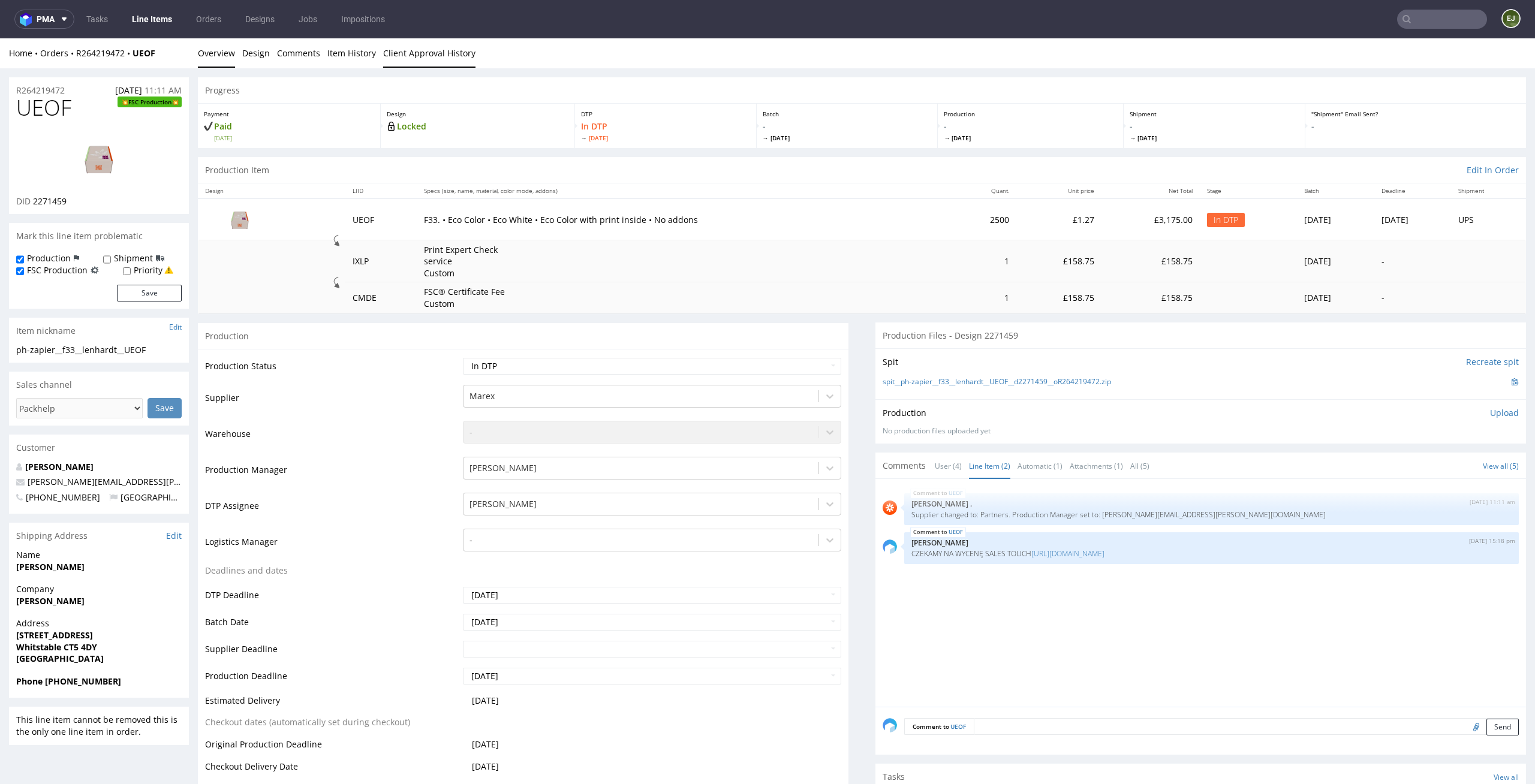
click at [414, 55] on link "Client Approval History" at bounding box center [429, 53] width 93 height 29
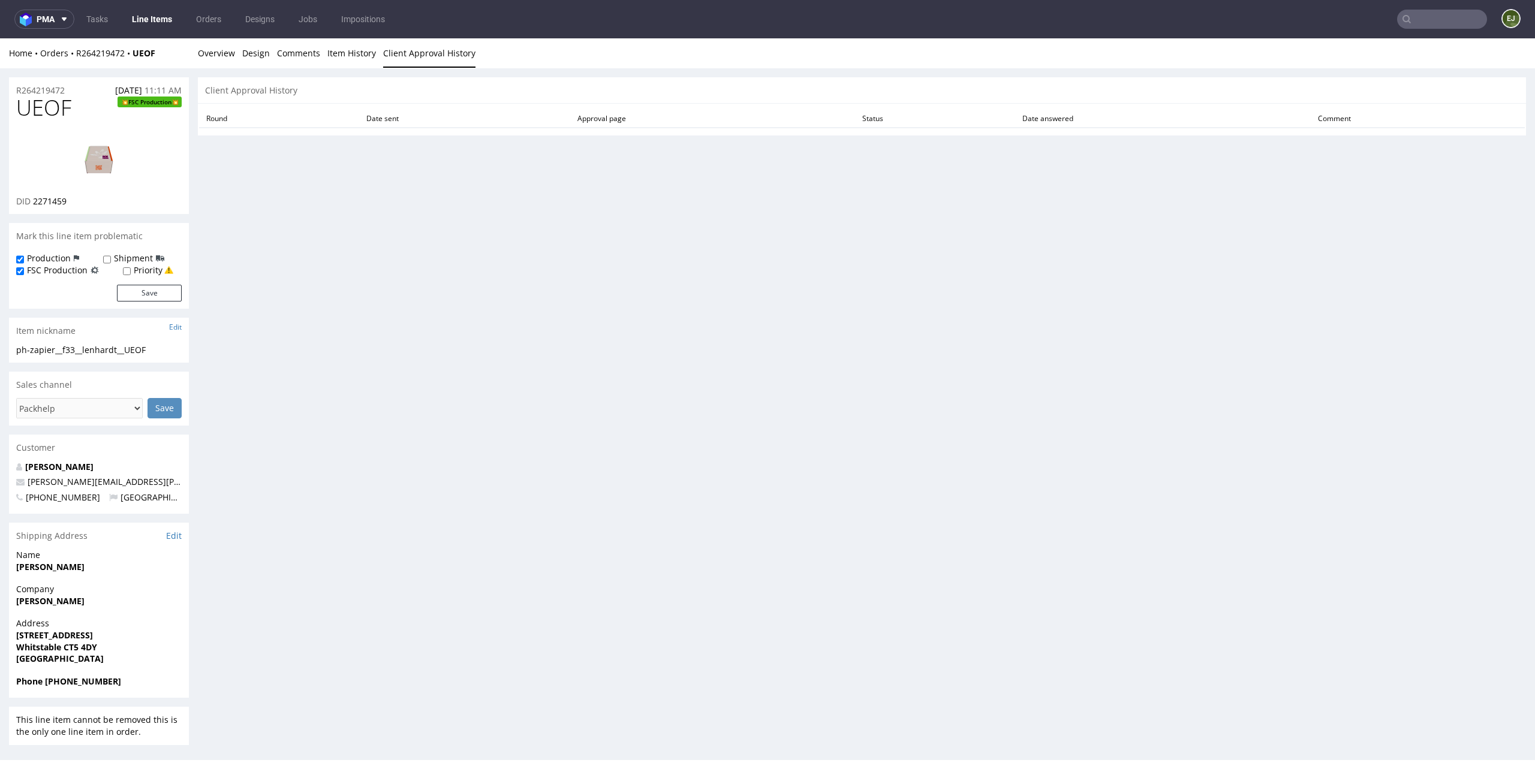
click at [372, 54] on li "Item History" at bounding box center [355, 54] width 56 height 12
click at [368, 54] on link "Item History" at bounding box center [351, 53] width 49 height 29
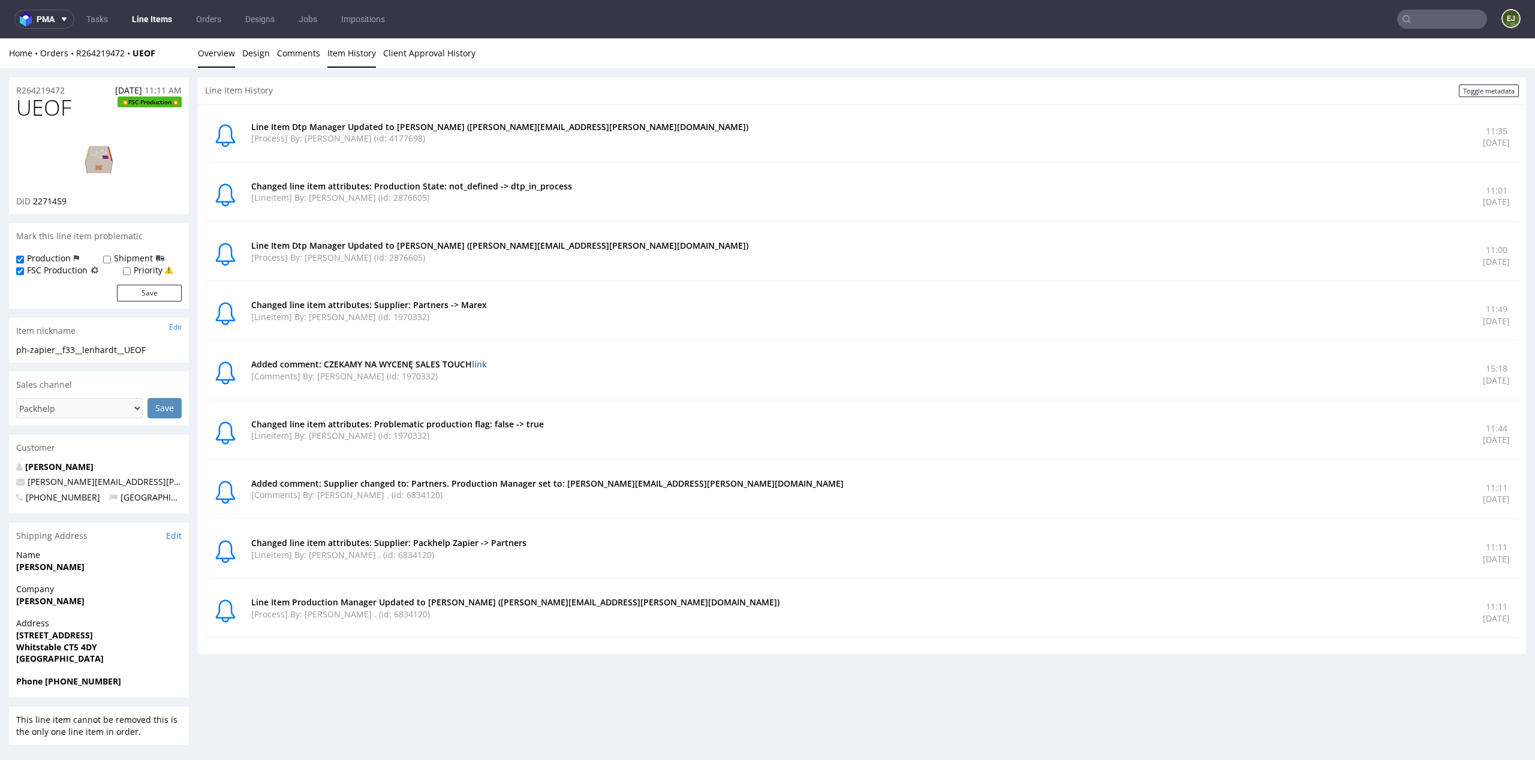
click at [217, 53] on link "Overview" at bounding box center [216, 53] width 37 height 29
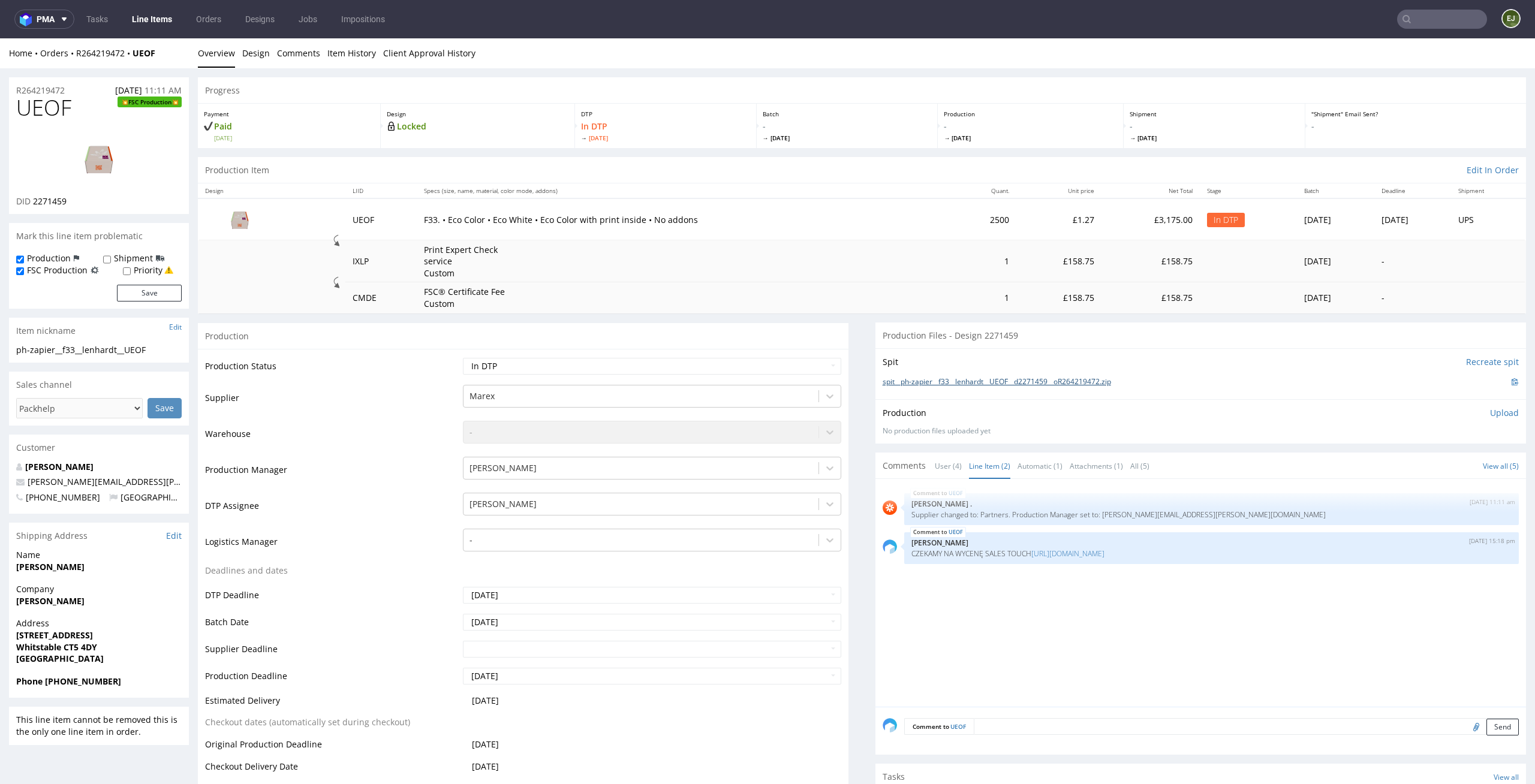
click at [967, 385] on link "spit__ph-zapier__f33__lenhardt__UEOF__d2271459__oR264219472.zip" at bounding box center [997, 382] width 228 height 10
click at [1094, 746] on div "Comment to UEOF Send" at bounding box center [1201, 731] width 651 height 48
click at [777, 191] on th "Specs (size, name, material, color mode, addons)" at bounding box center [685, 191] width 537 height 15
click at [547, 203] on td "F33. • Eco Color • Eco White • Eco Color with print inside • No addons" at bounding box center [685, 219] width 537 height 41
drag, startPoint x: 84, startPoint y: 204, endPoint x: 32, endPoint y: 202, distance: 52.0
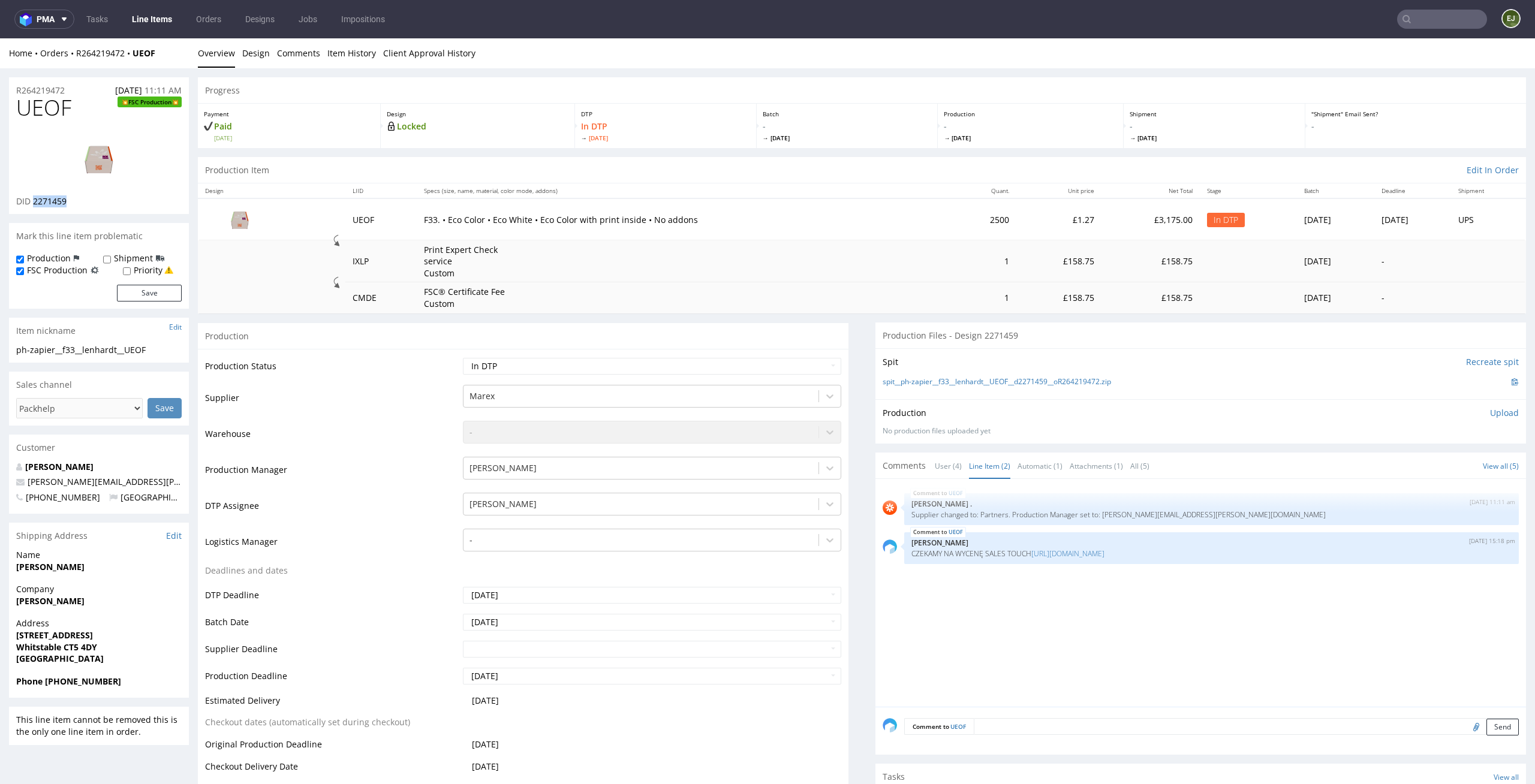
click at [32, 202] on div "DID 2271459" at bounding box center [99, 201] width 165 height 12
copy span "2271459"
click at [426, 54] on link "Client Approval History" at bounding box center [429, 53] width 93 height 29
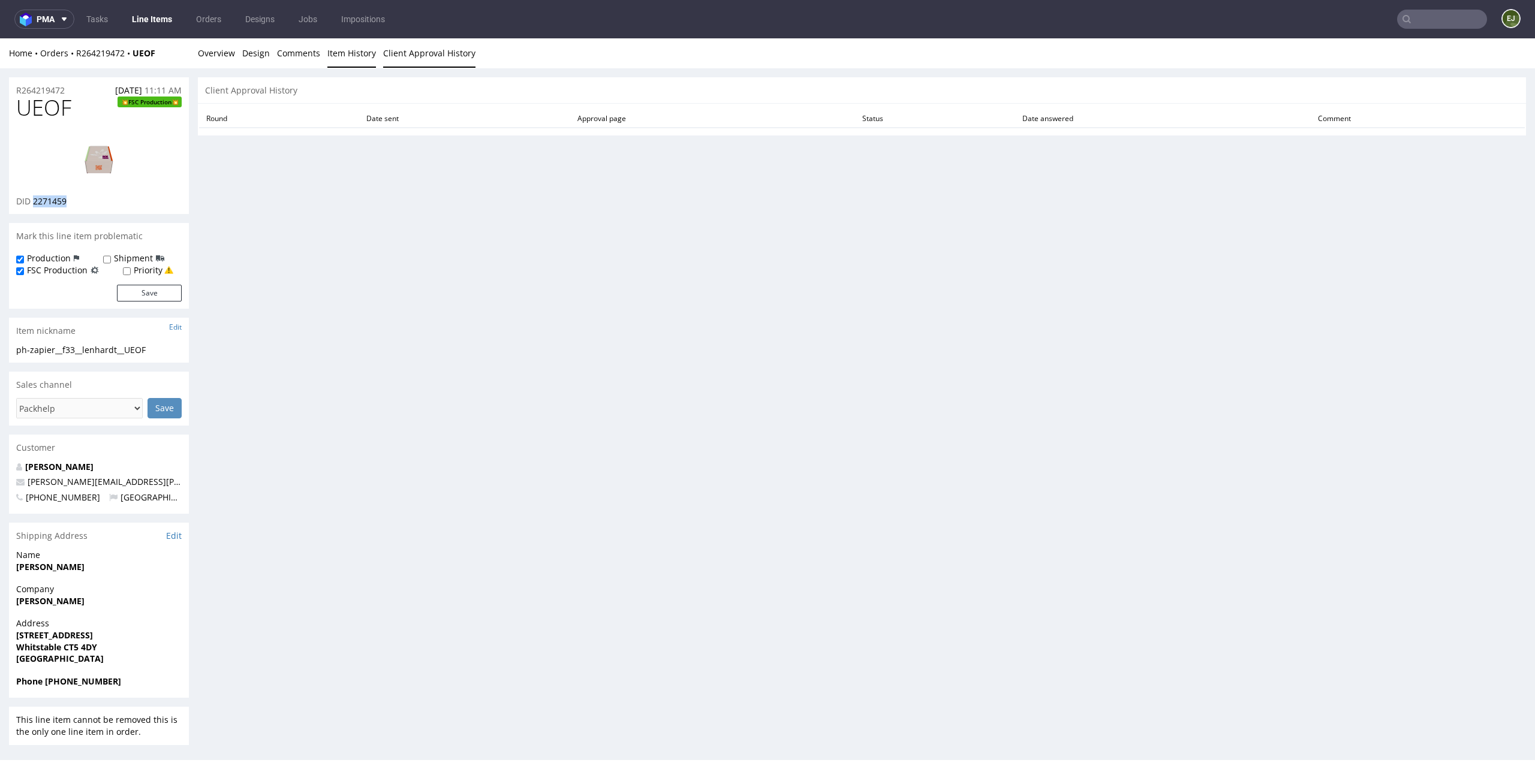
click at [346, 52] on link "Item History" at bounding box center [351, 53] width 49 height 29
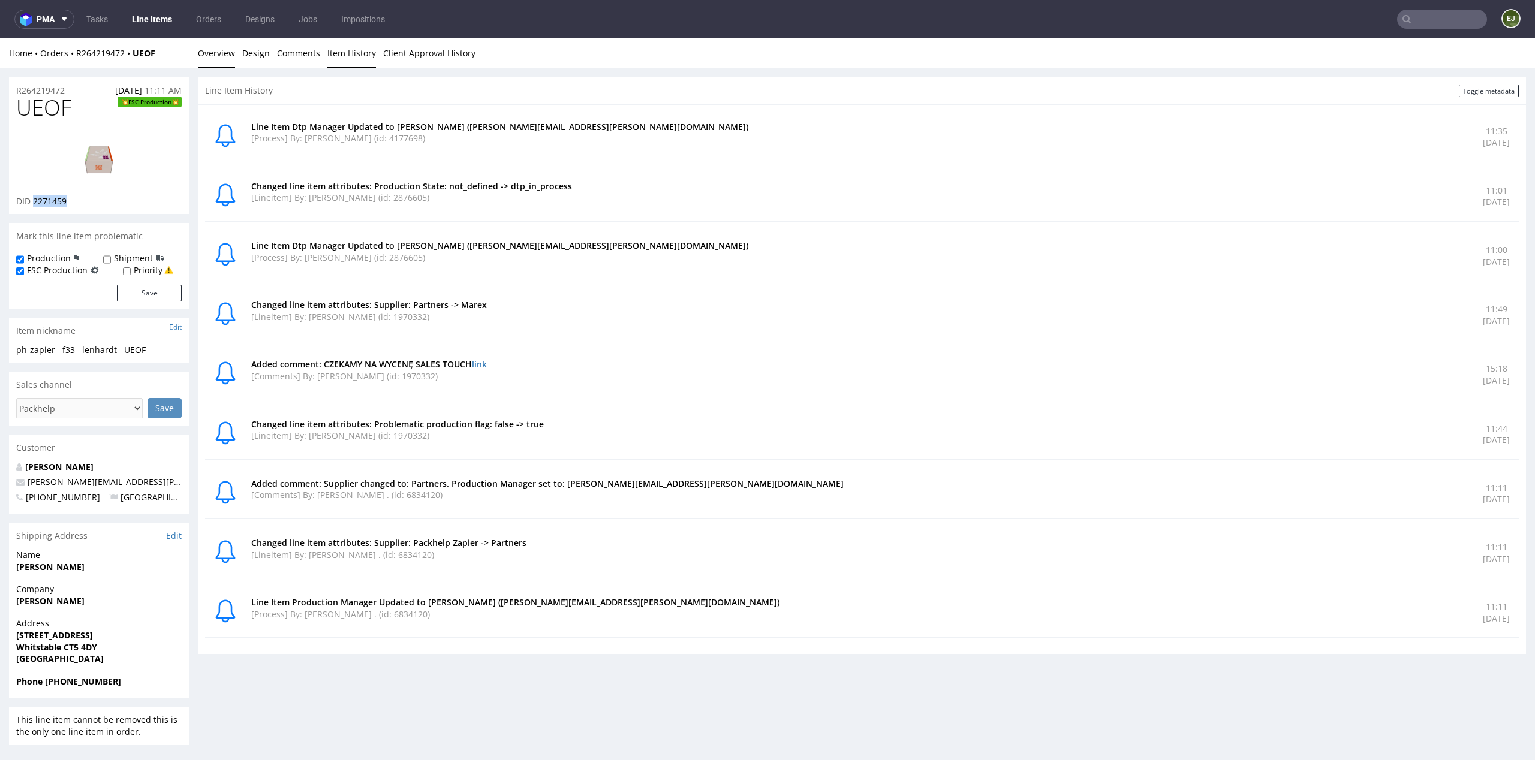
click at [218, 54] on link "Overview" at bounding box center [216, 53] width 37 height 29
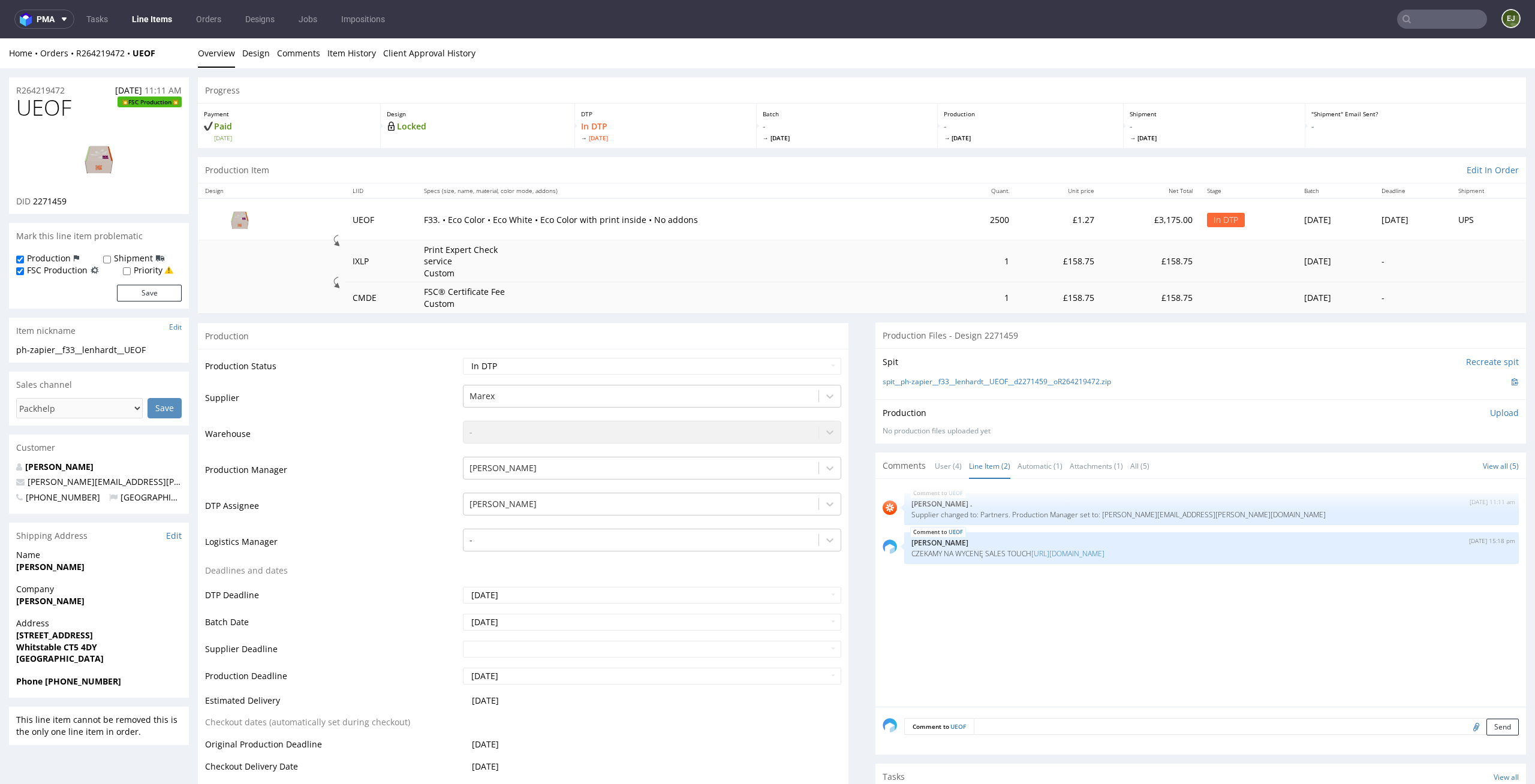
click at [697, 259] on td "Print Expert Check service Custom" at bounding box center [685, 262] width 537 height 43
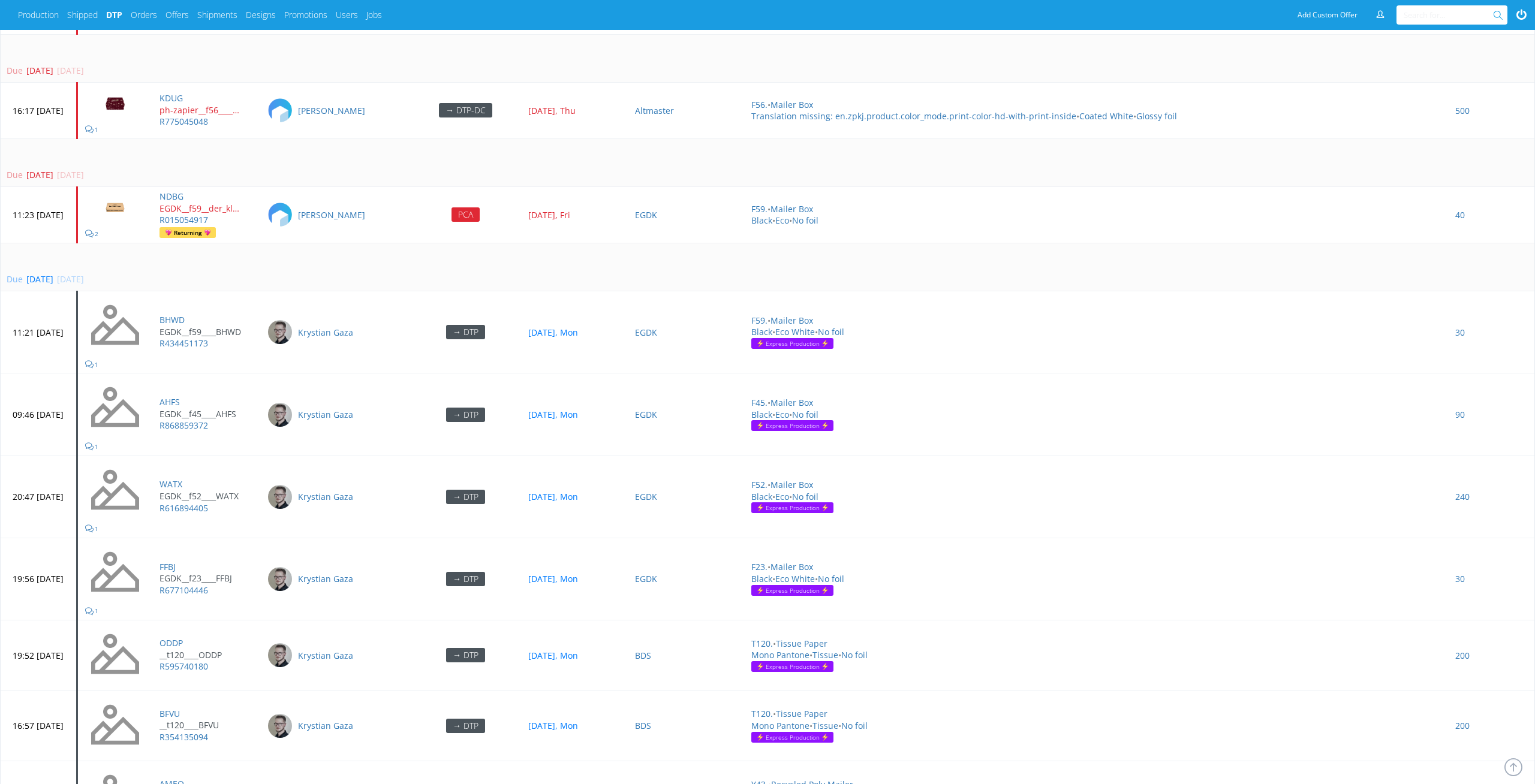
scroll to position [3251, 0]
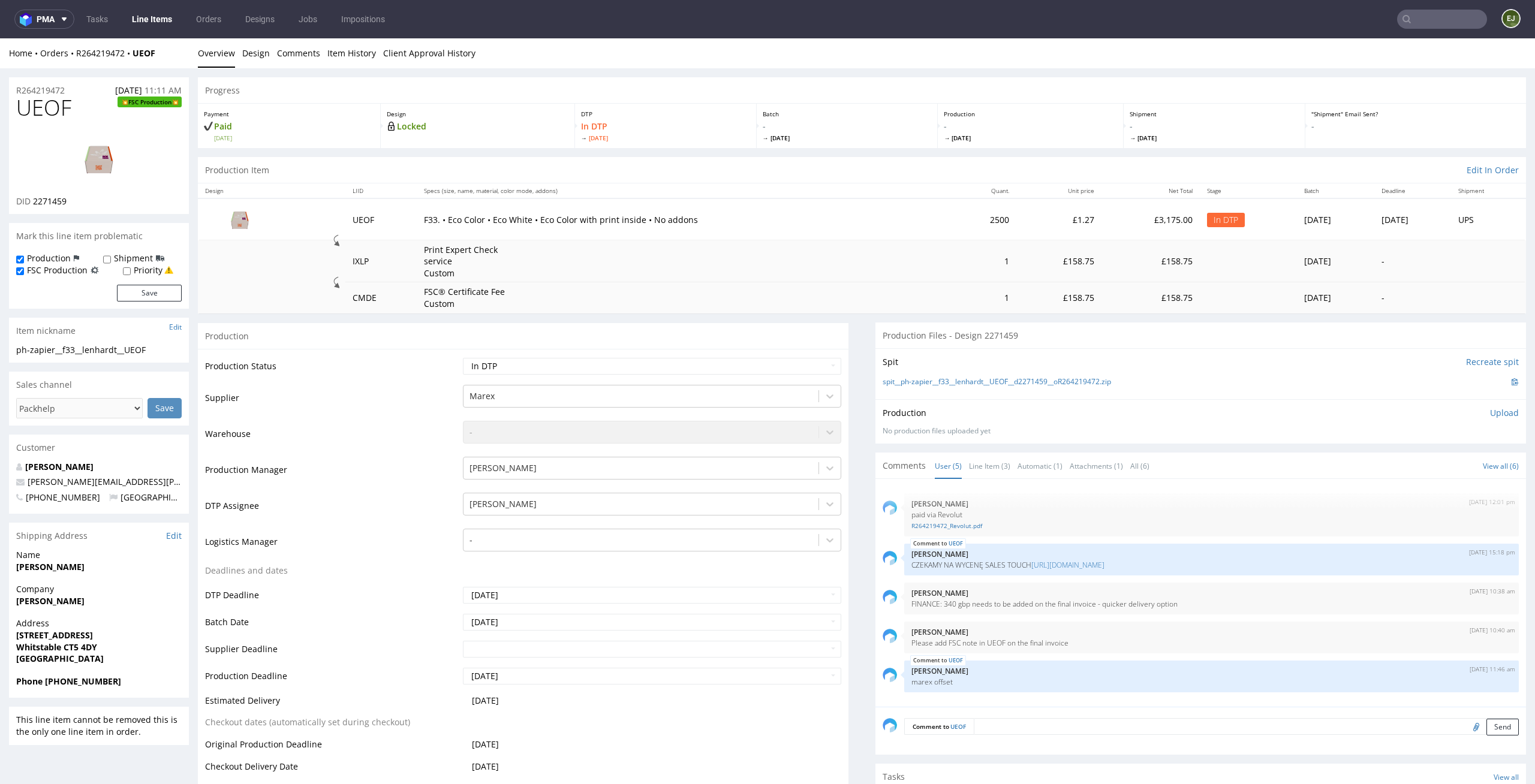
click at [807, 181] on div "Production Item Edit In Order" at bounding box center [862, 170] width 1328 height 26
click at [806, 270] on td "Print Expert Check service Custom" at bounding box center [685, 262] width 537 height 43
click at [693, 369] on select "Waiting for Artwork Waiting for Diecut Waiting for Mockup Waiting for DTP Waiti…" at bounding box center [652, 366] width 379 height 17
select select "dtp_waiting_for_check"
click at [463, 358] on select "Waiting for Artwork Waiting for Diecut Waiting for Mockup Waiting for DTP Waiti…" at bounding box center [652, 366] width 379 height 17
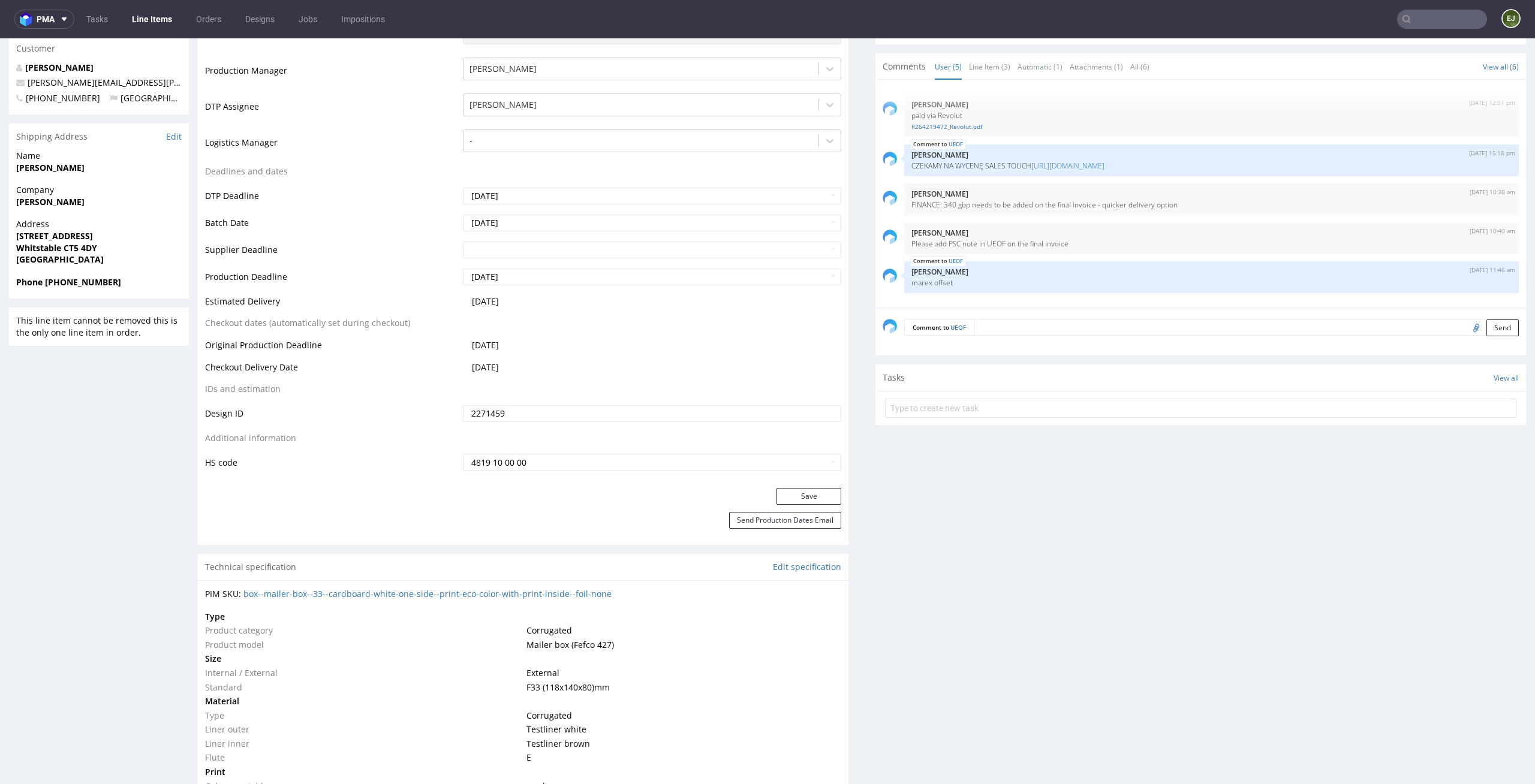
scroll to position [420, 0]
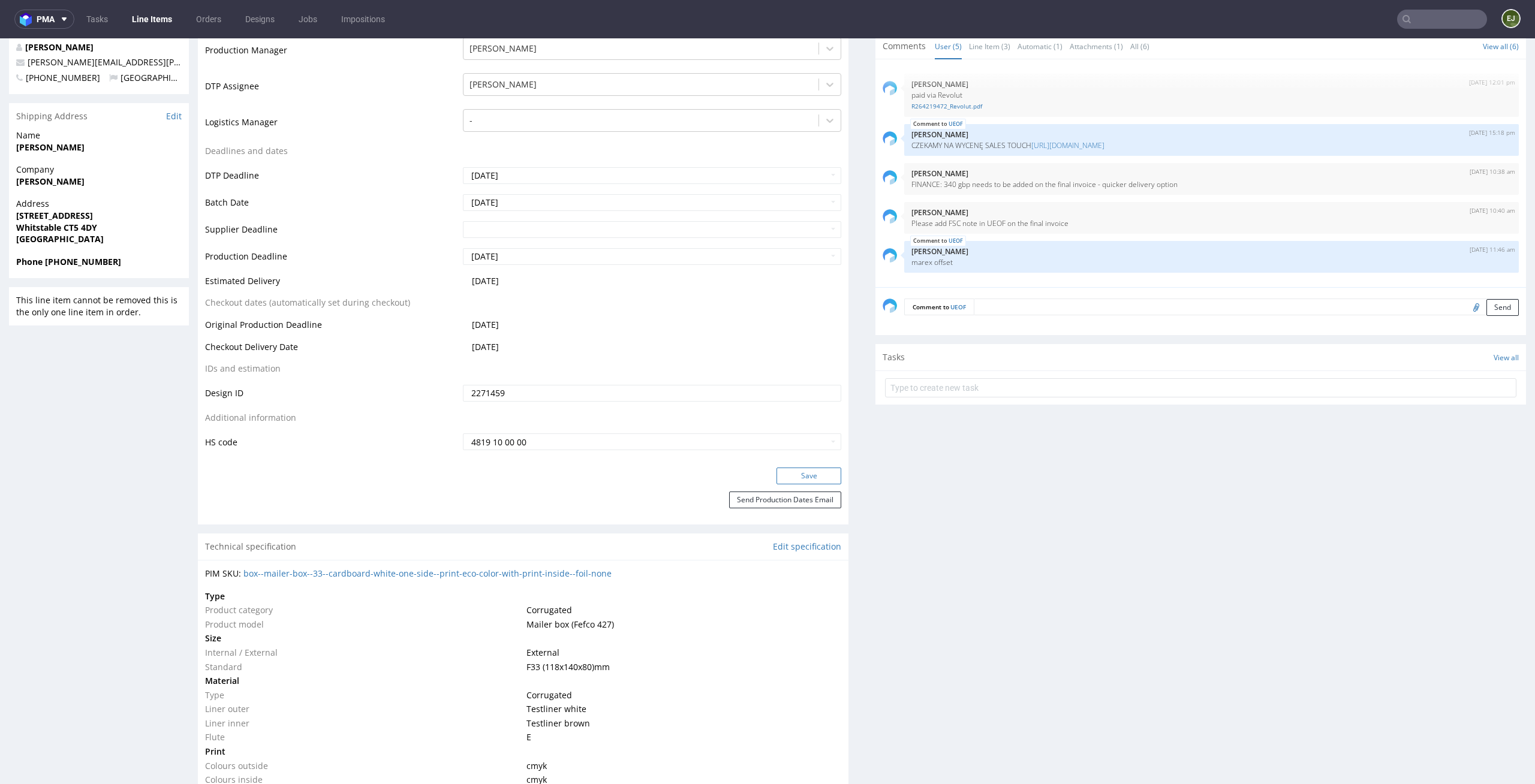
click at [803, 480] on button "Save" at bounding box center [809, 476] width 65 height 17
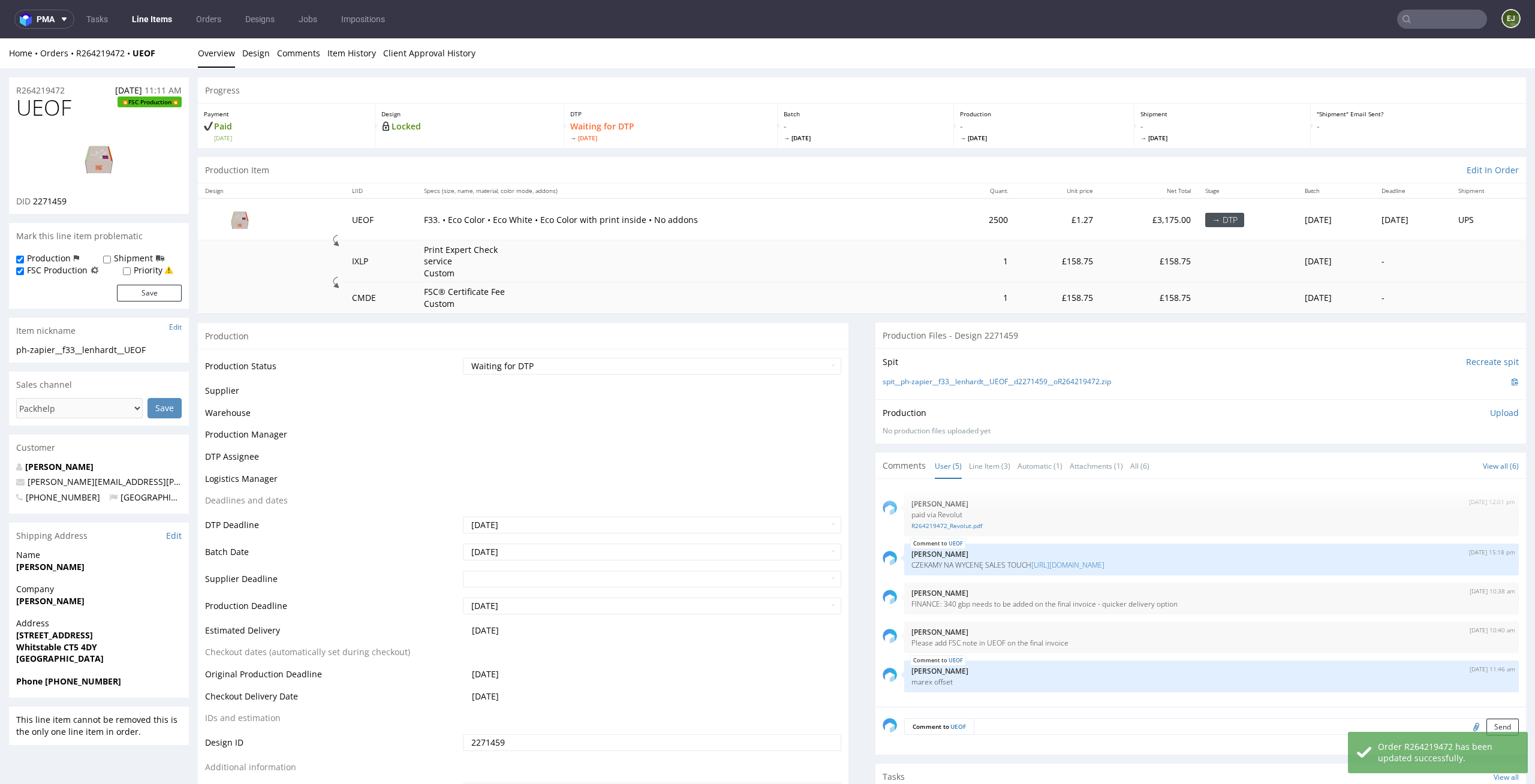
scroll to position [0, 0]
click at [155, 28] on link "Line Items" at bounding box center [152, 19] width 55 height 19
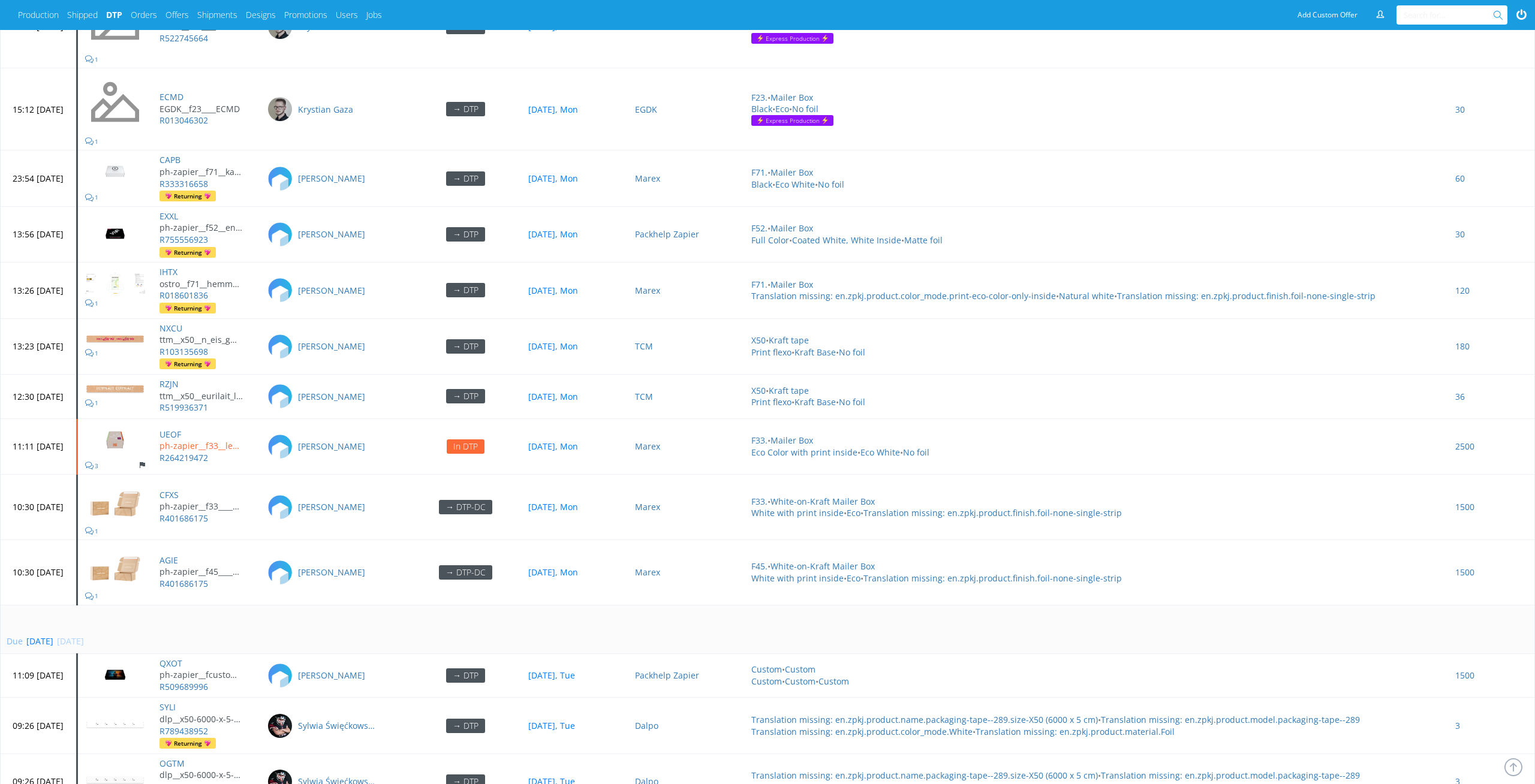
scroll to position [5396, 0]
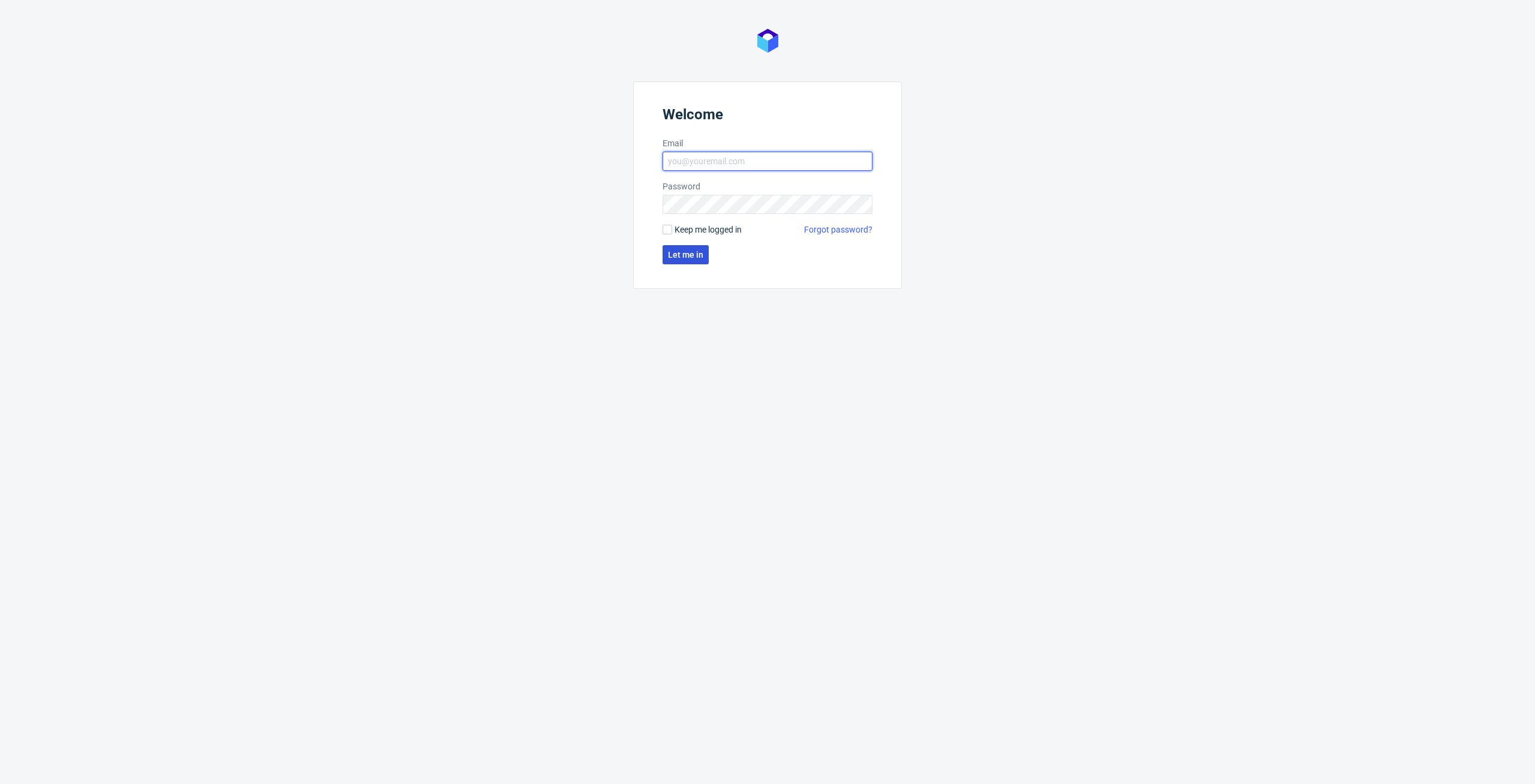
type input "elzbieta.jelinska@packhelp.com"
click at [687, 261] on button "Let me in" at bounding box center [685, 255] width 46 height 19
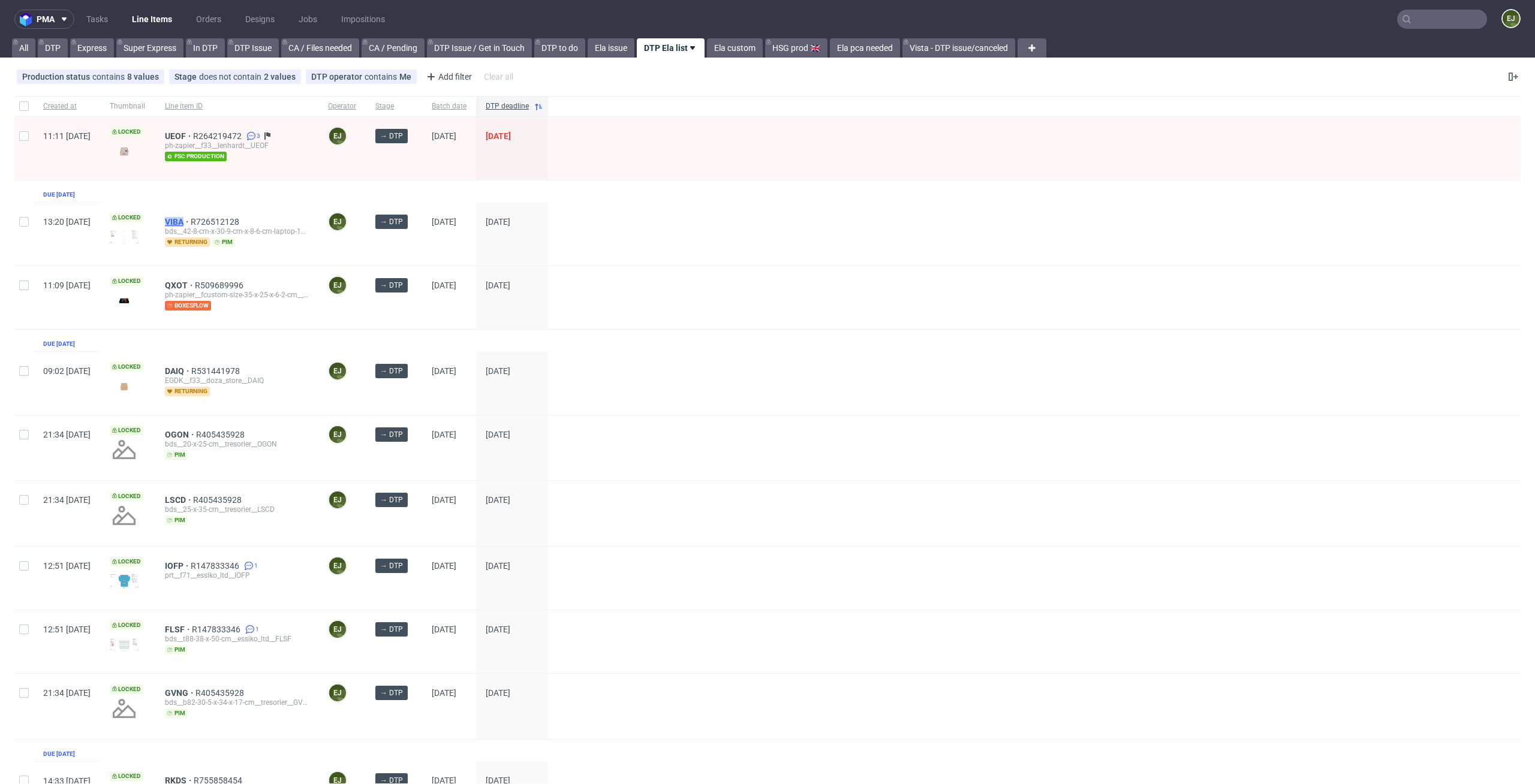
click at [191, 219] on span "VIBA" at bounding box center [177, 222] width 26 height 10
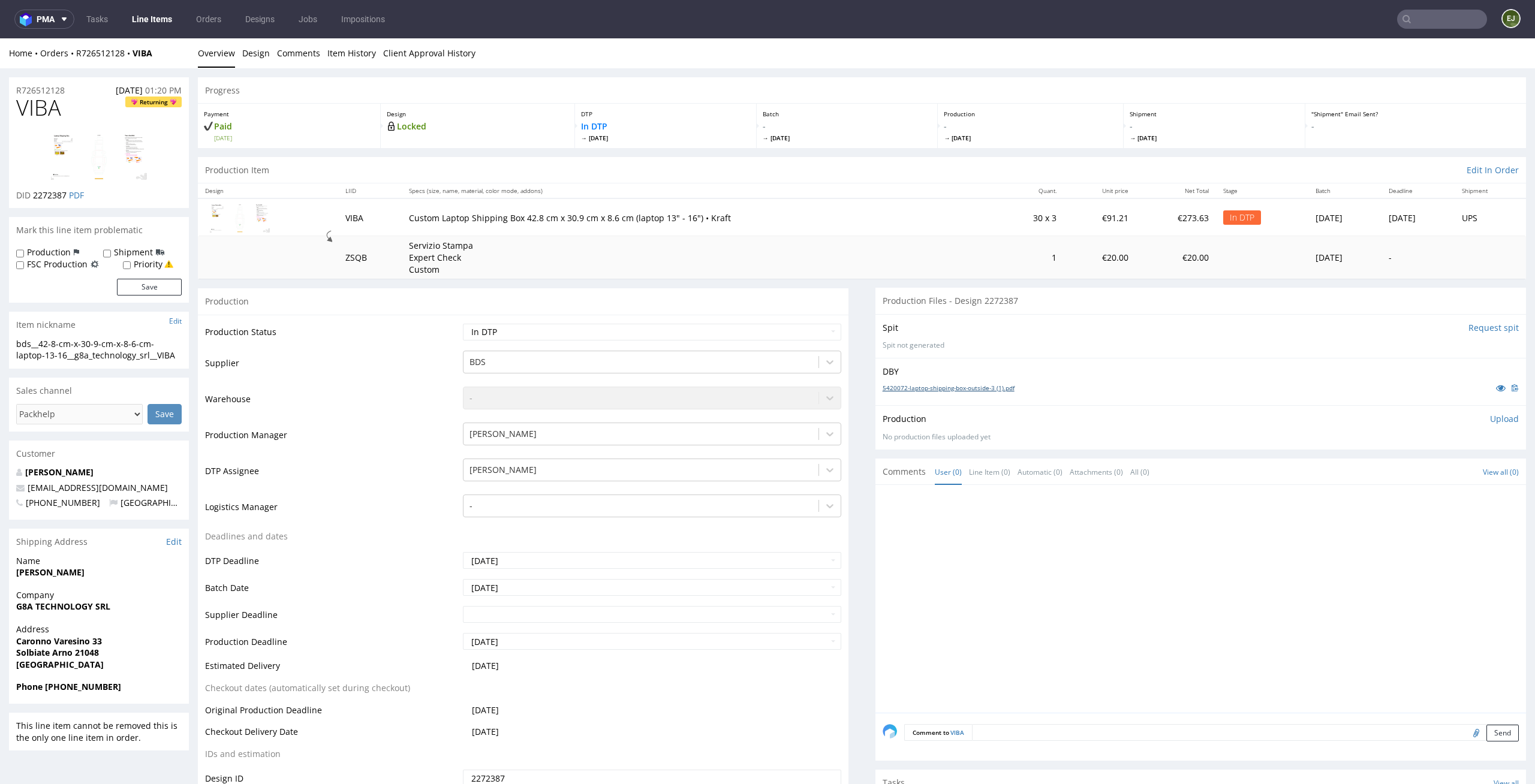
click at [928, 390] on link "5420072-laptop-shipping-box-outside-3 (1).pdf" at bounding box center [948, 388] width 132 height 8
click at [731, 324] on select "Waiting for Artwork Waiting for Diecut Waiting for Mockup Waiting for DTP Waiti…" at bounding box center [652, 332] width 379 height 17
select select "dtp_issue"
click at [463, 323] on select "Waiting for Artwork Waiting for Diecut Waiting for Mockup Waiting for DTP Waiti…" at bounding box center [652, 332] width 379 height 17
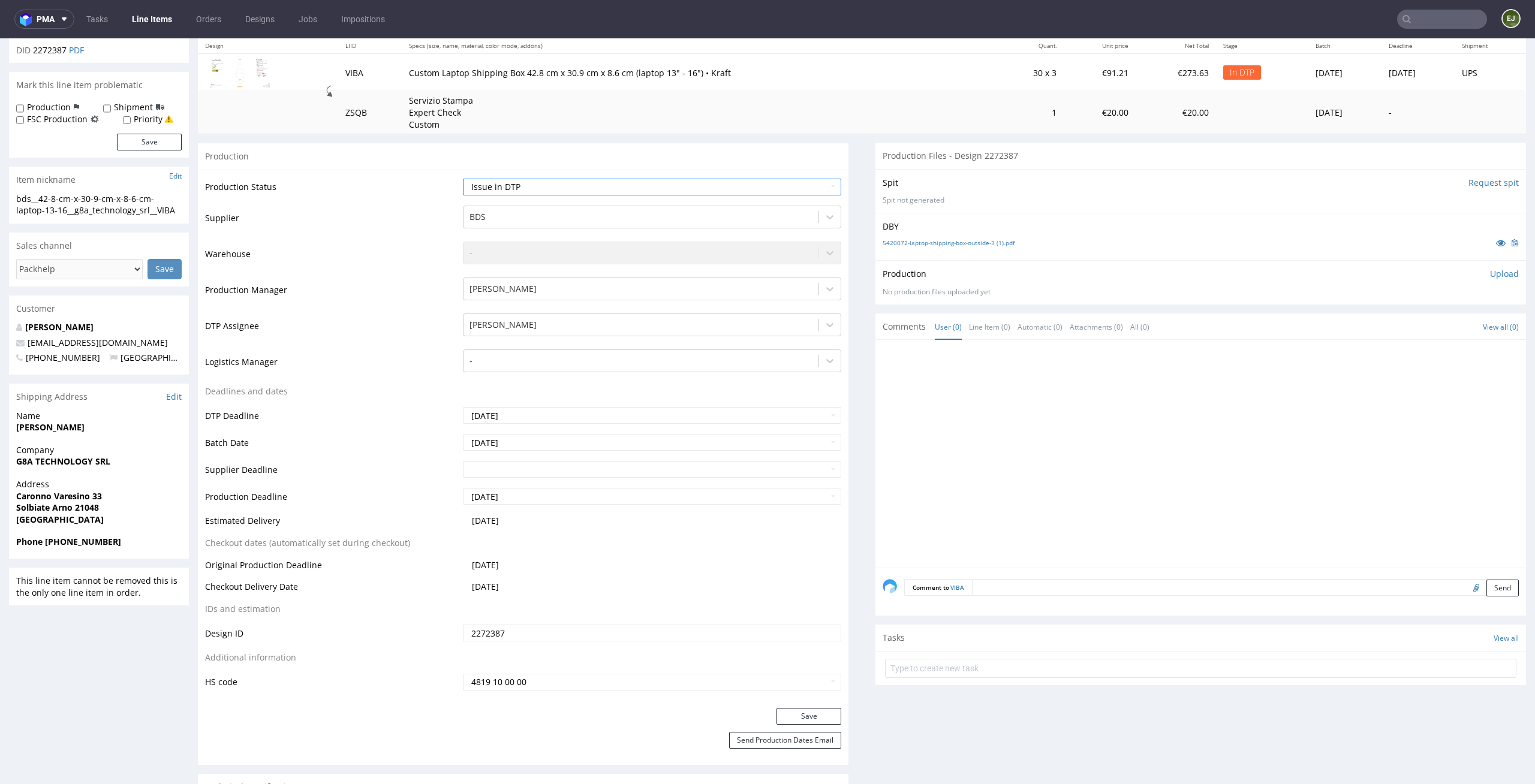
click at [798, 706] on div "Production Status Waiting for Artwork Waiting for Diecut Waiting for Mockup Wai…" at bounding box center [523, 438] width 651 height 538
click at [797, 712] on button "Save" at bounding box center [809, 717] width 65 height 17
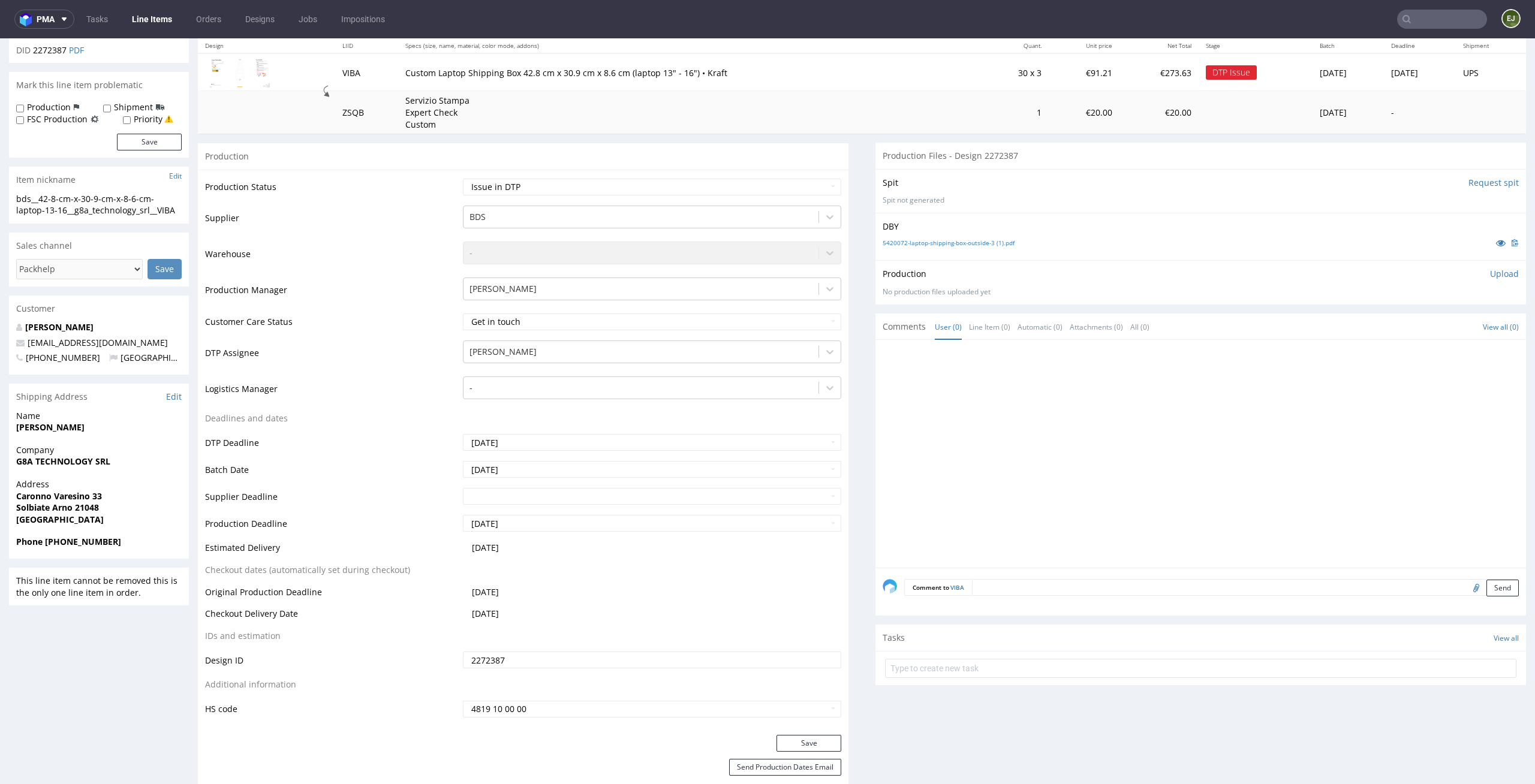
scroll to position [0, 0]
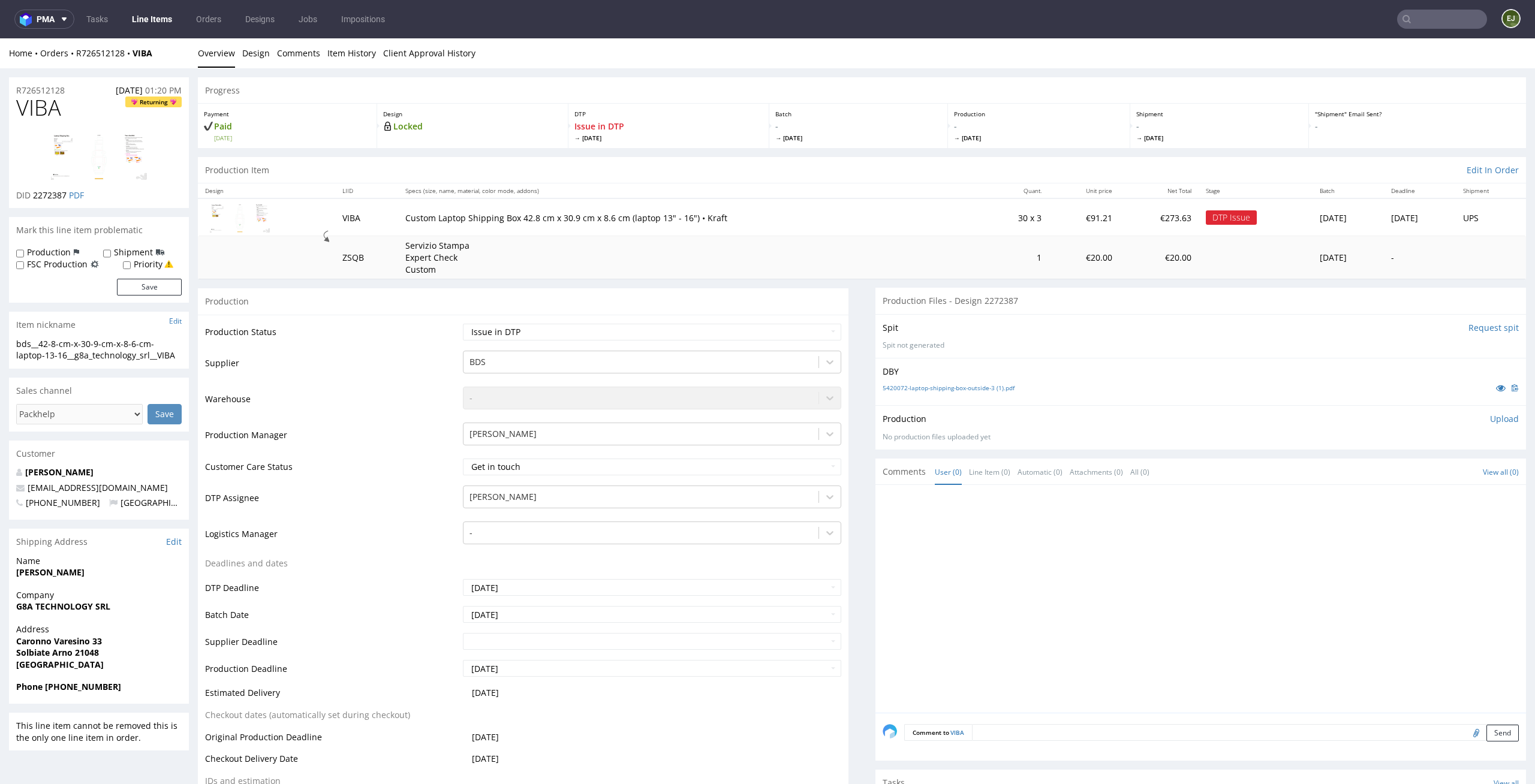
click at [1482, 328] on input "Request spit" at bounding box center [1494, 328] width 51 height 12
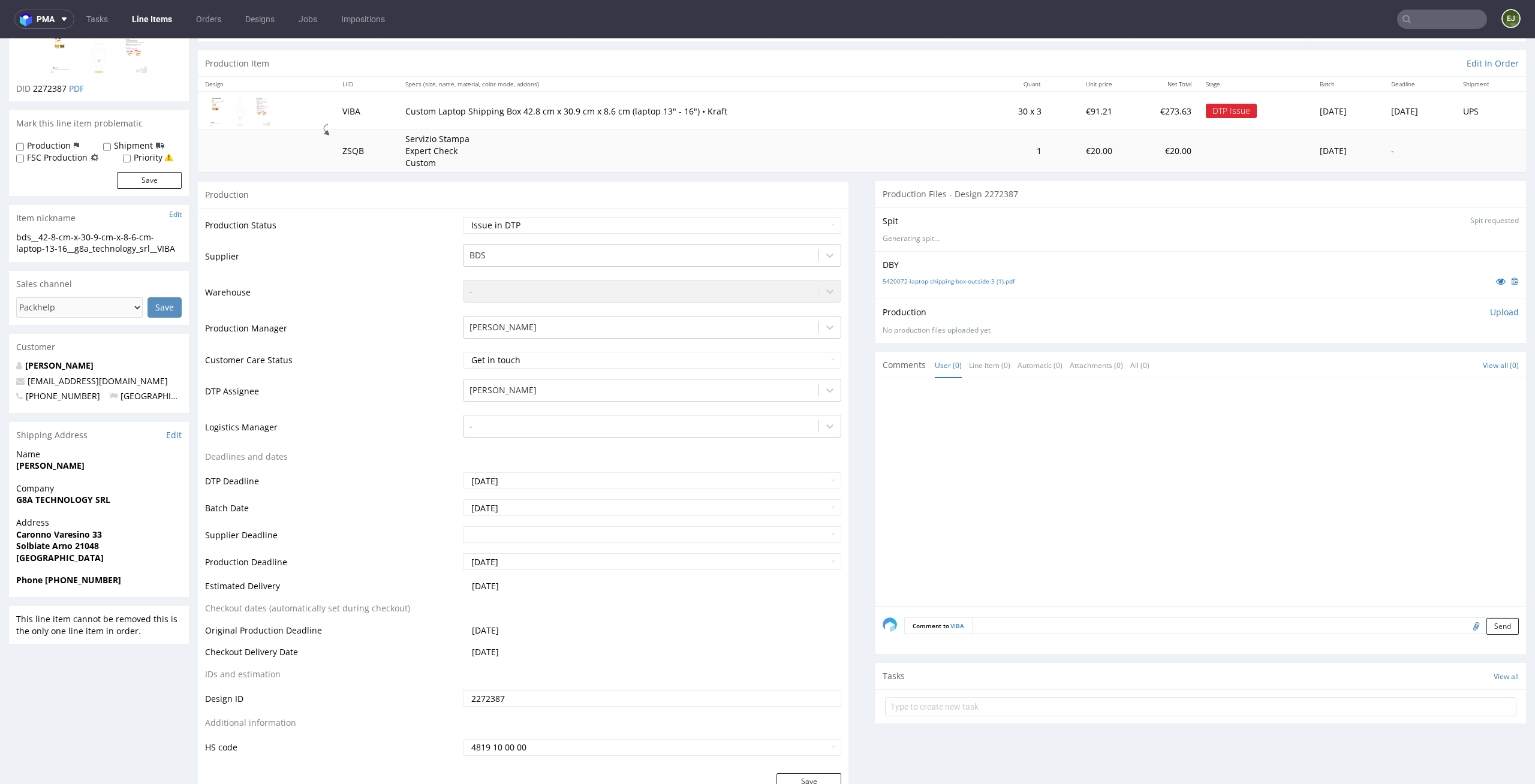
scroll to position [174, 0]
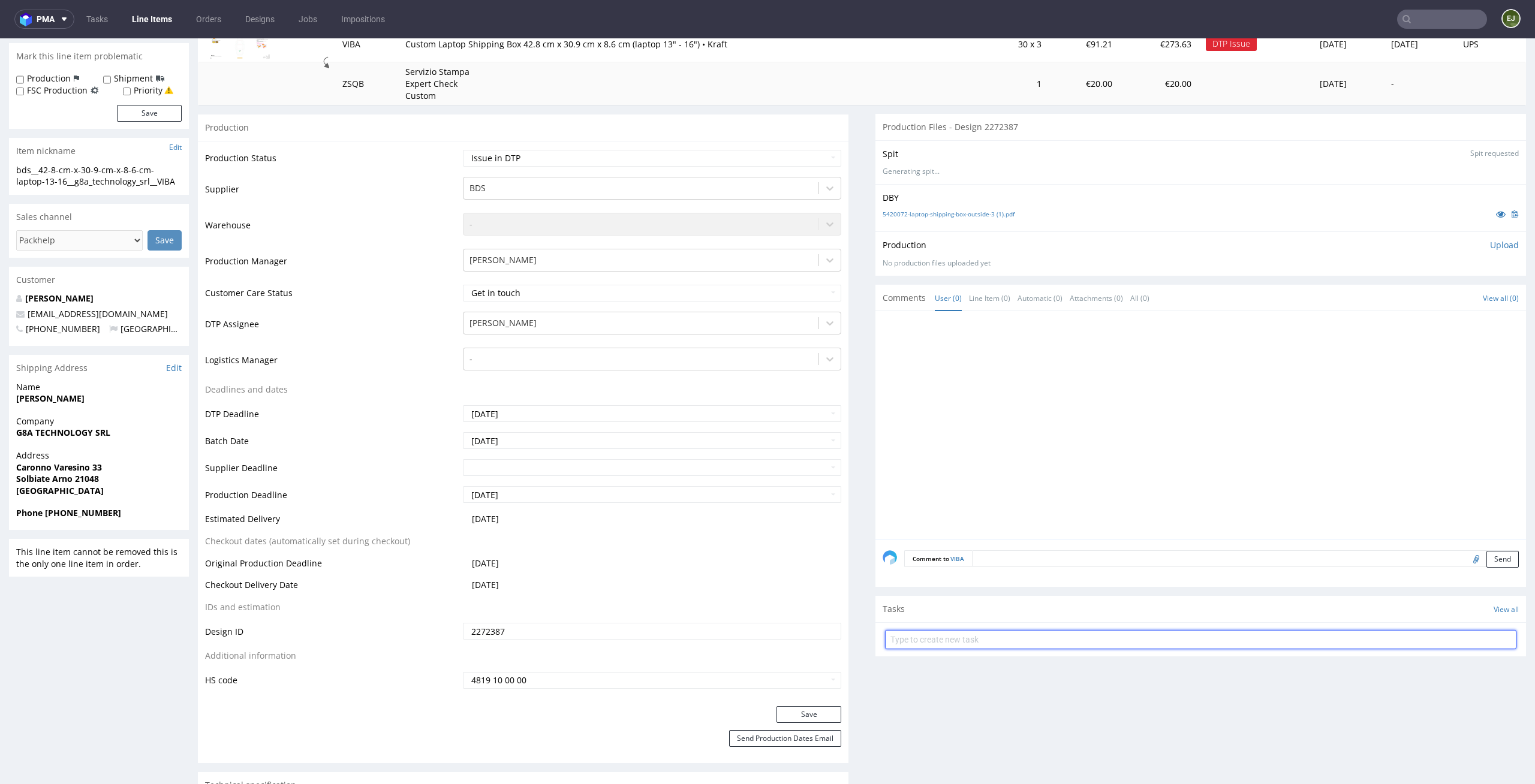
click at [945, 644] on input "text" at bounding box center [1201, 640] width 631 height 19
type input "issue"
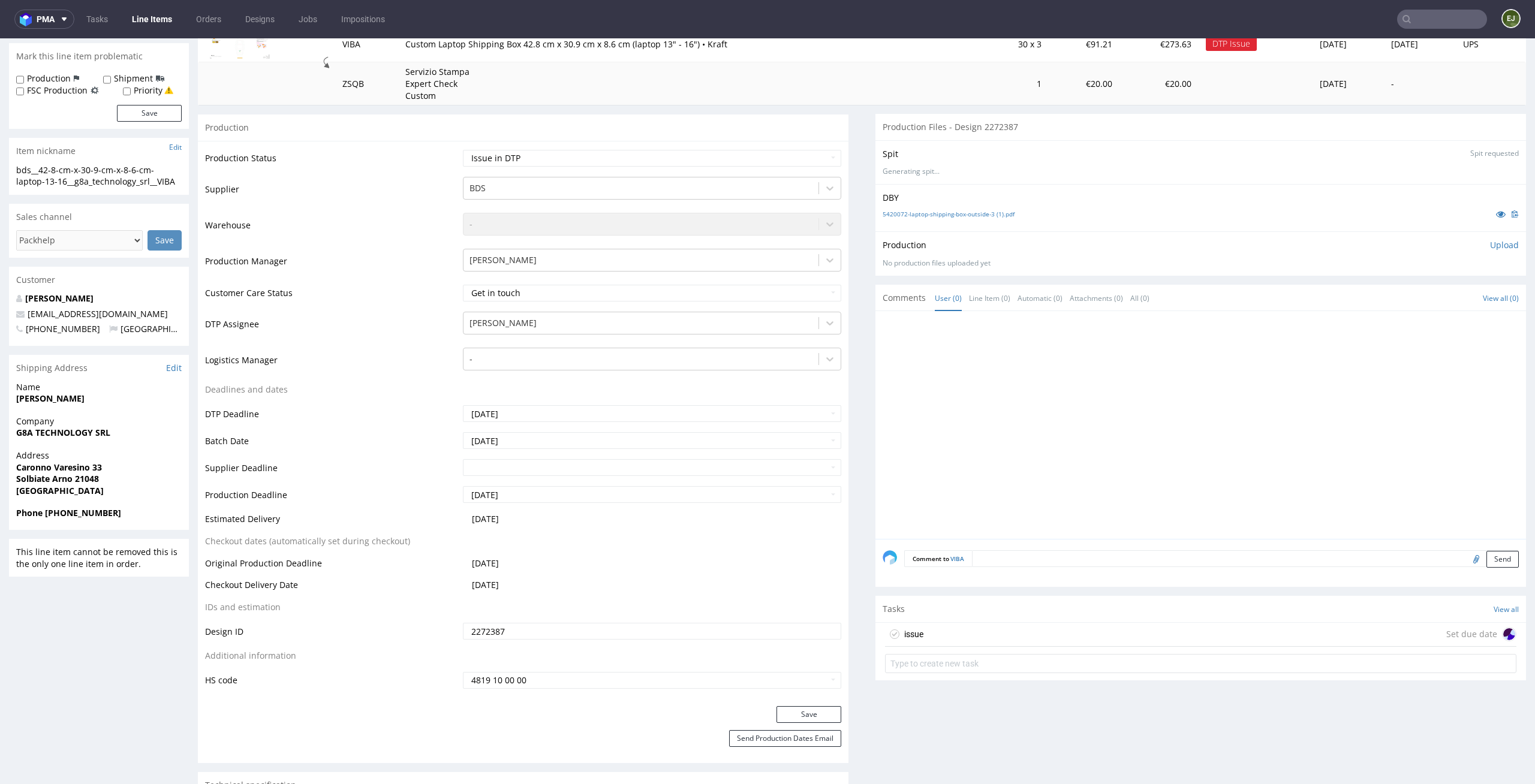
click at [926, 628] on div "issue Set due date" at bounding box center [1201, 635] width 631 height 24
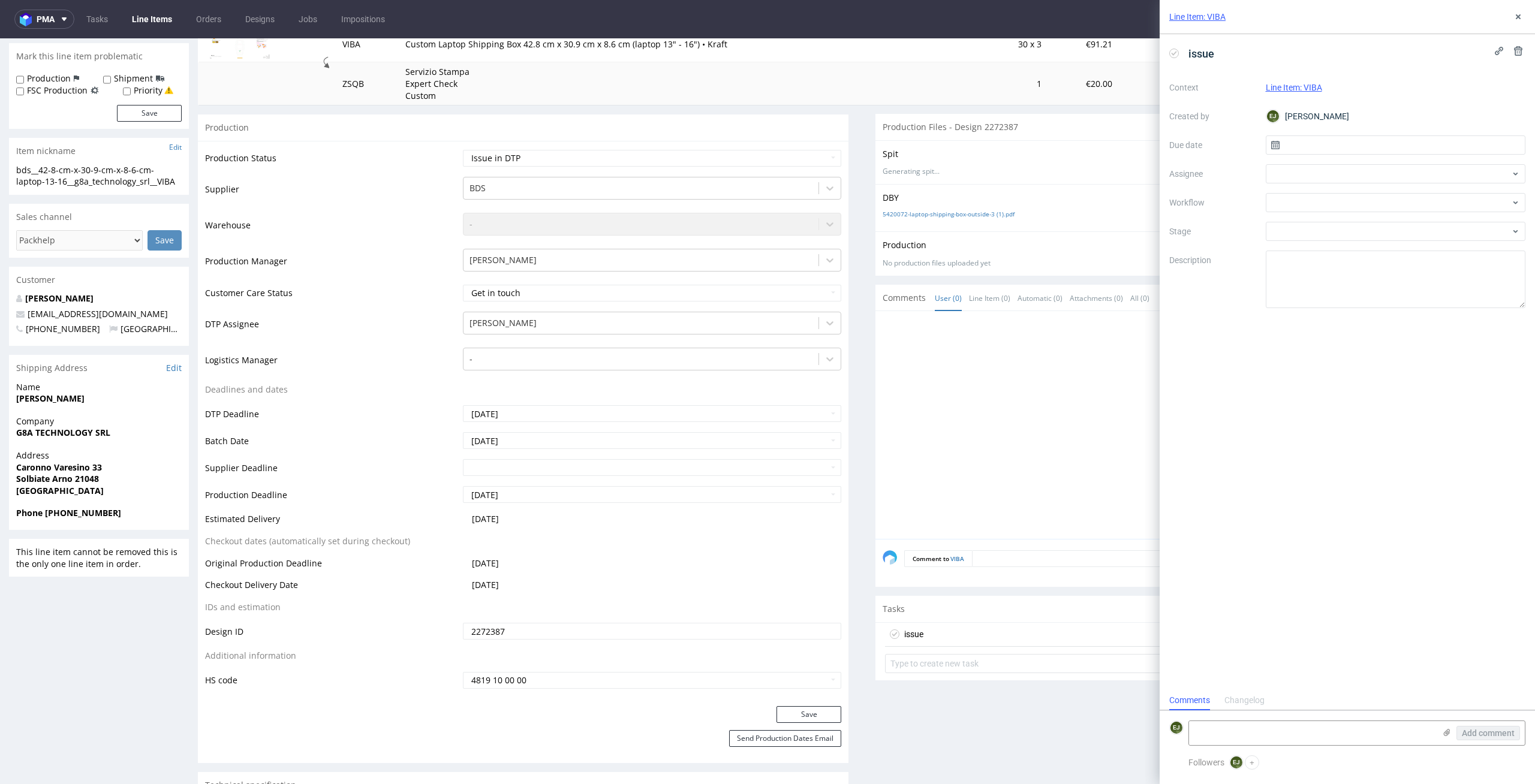
scroll to position [10, 0]
click at [1325, 142] on input "text" at bounding box center [1396, 145] width 260 height 19
click at [1355, 263] on span "13" at bounding box center [1356, 266] width 10 height 12
type input "[DATE]"
click at [1355, 218] on div "Context Line Item: VIBA Created by EJ Elżbieta Jelińska Due date 13/10/2025 Ass…" at bounding box center [1347, 193] width 356 height 230
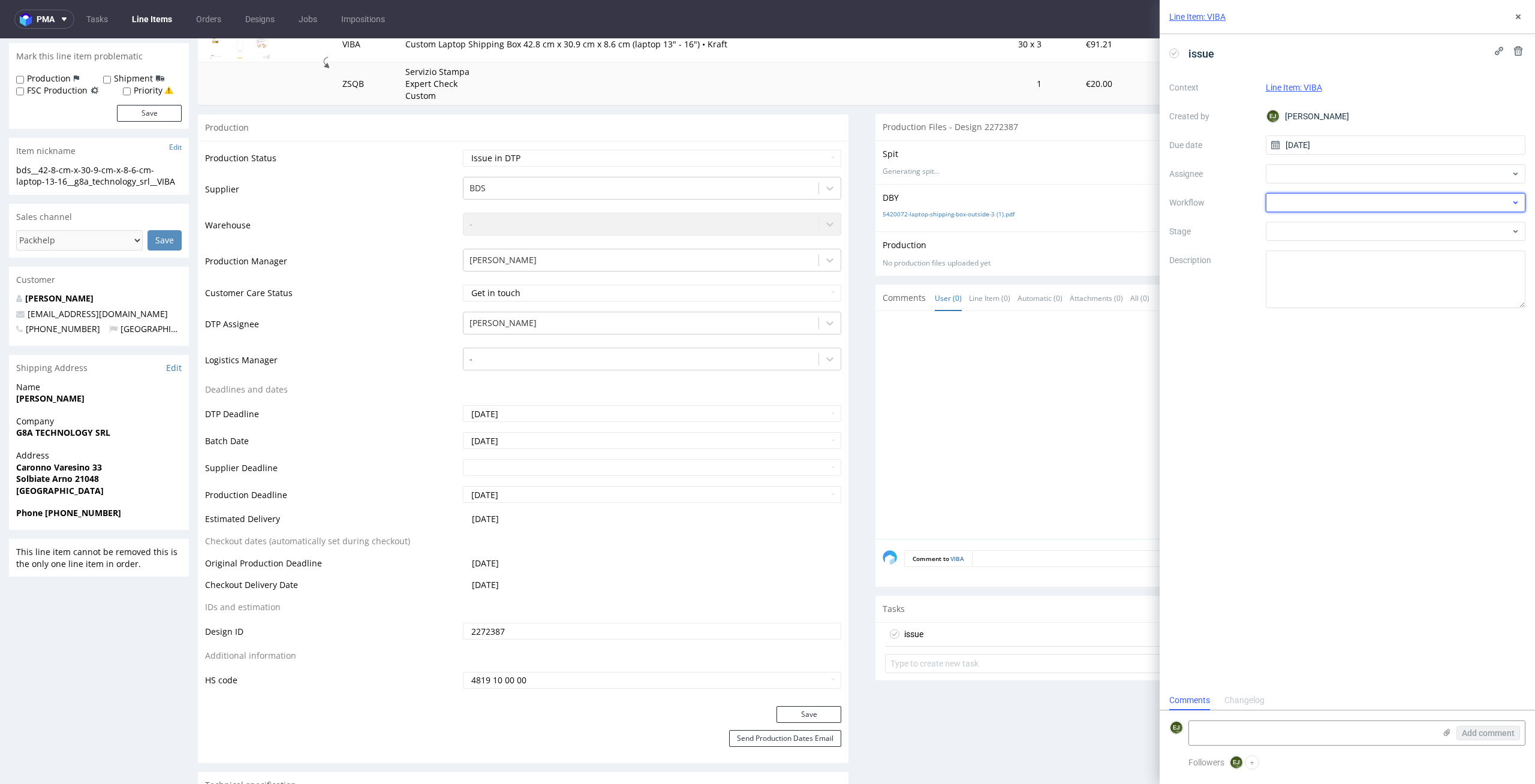
click at [1357, 203] on div at bounding box center [1396, 203] width 260 height 19
click at [1366, 271] on div "DTP - Issue" at bounding box center [1396, 268] width 251 height 22
click at [1276, 752] on form "EJ Add comment" at bounding box center [1347, 733] width 375 height 45
click at [1279, 746] on form "EJ Add comment" at bounding box center [1347, 733] width 375 height 45
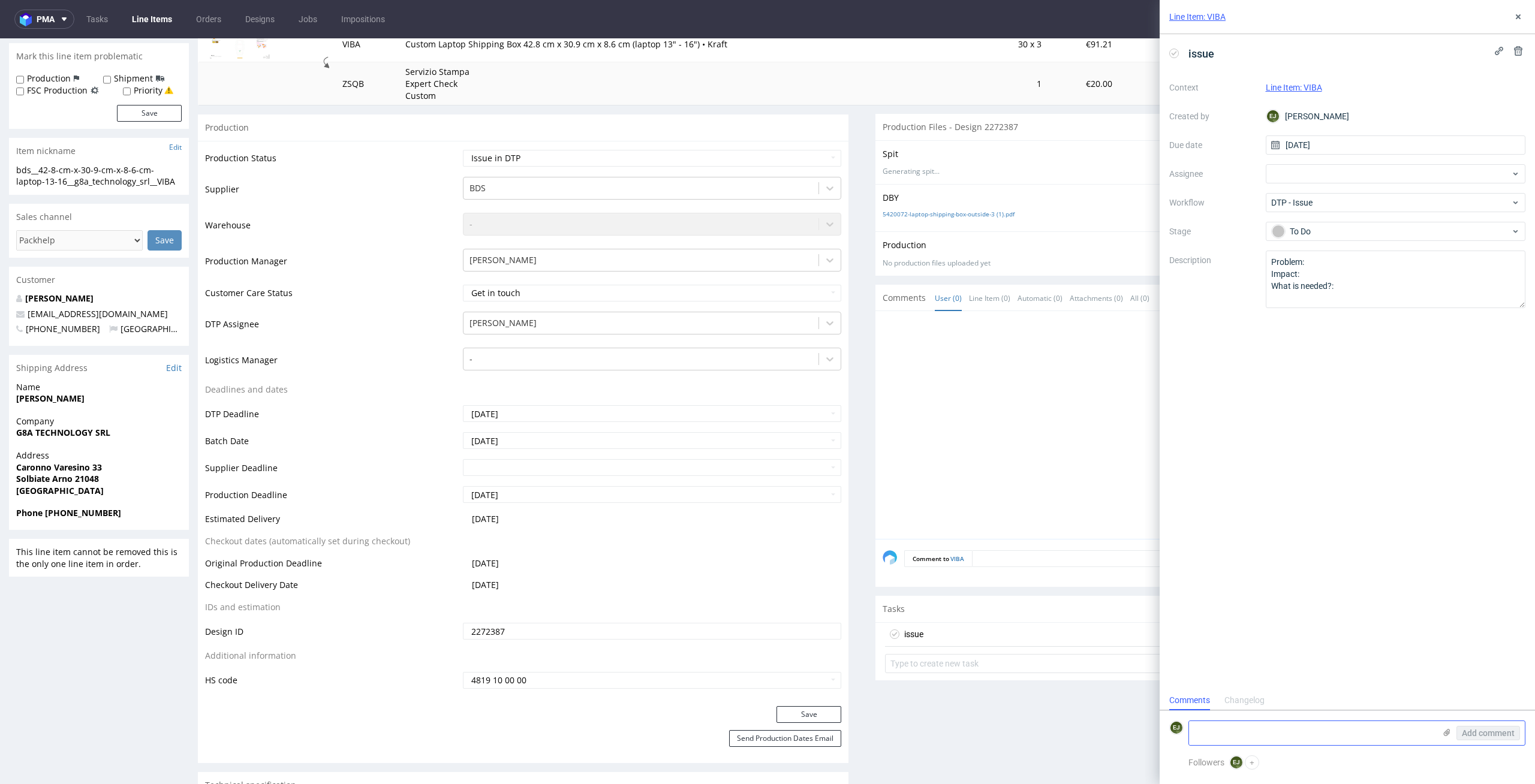
click at [1290, 738] on textarea at bounding box center [1311, 733] width 246 height 24
paste textarea "1. The customer added white text on the back panel – we don't print in white fo…"
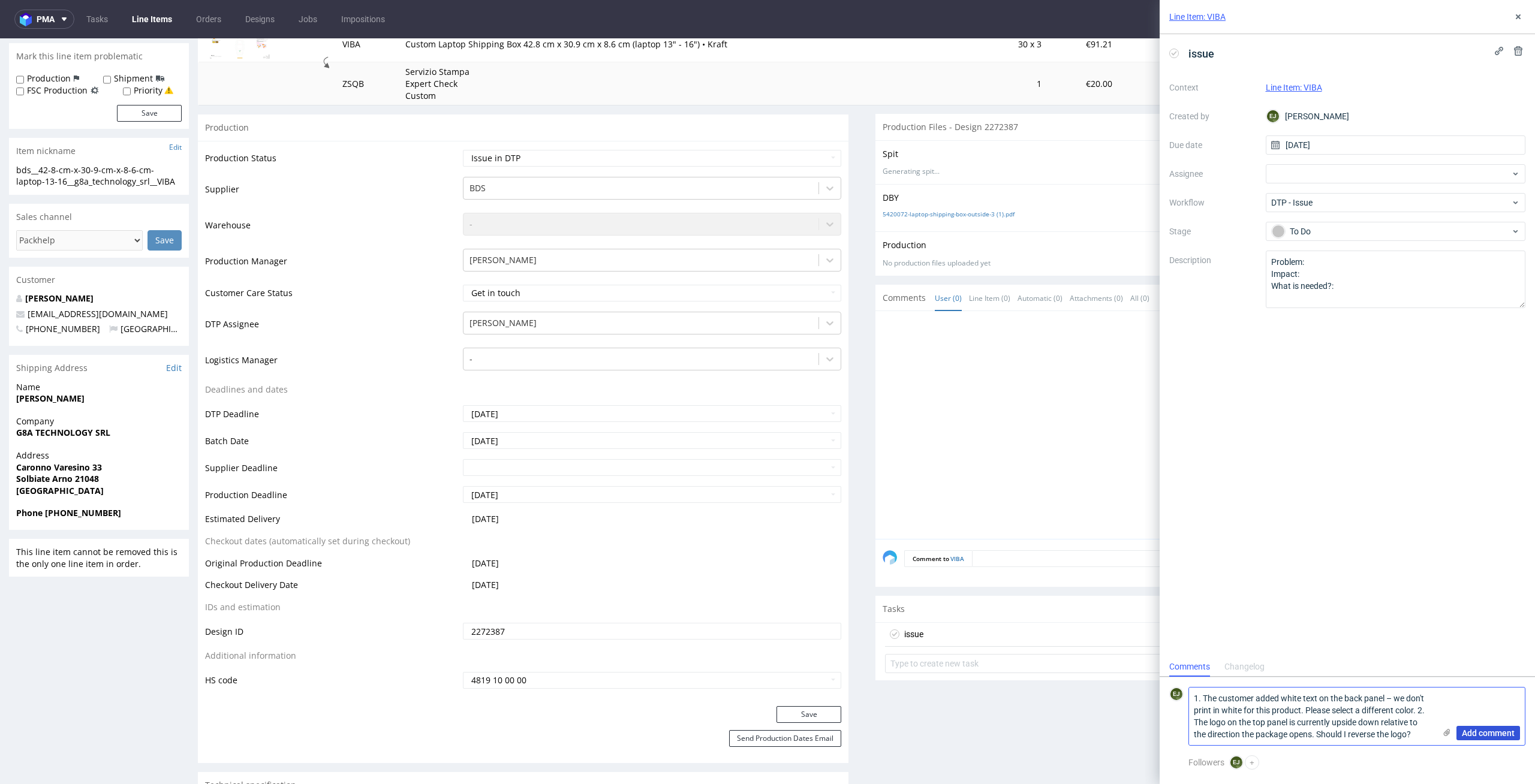
type textarea "1. The customer added white text on the back panel – we don't print in white fo…"
click at [1488, 730] on span "Add comment" at bounding box center [1488, 733] width 53 height 8
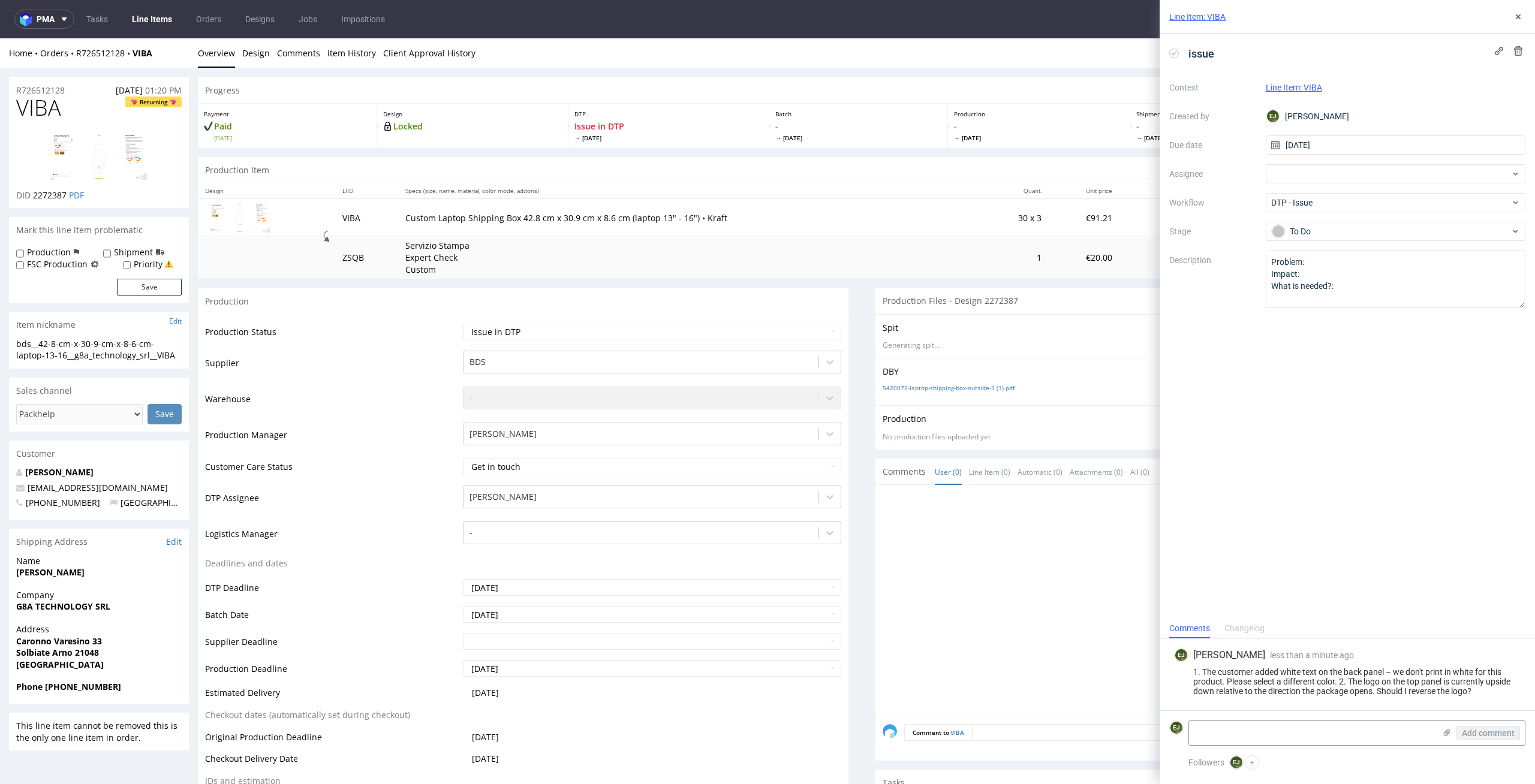
click at [157, 19] on link "Line Items" at bounding box center [152, 19] width 55 height 19
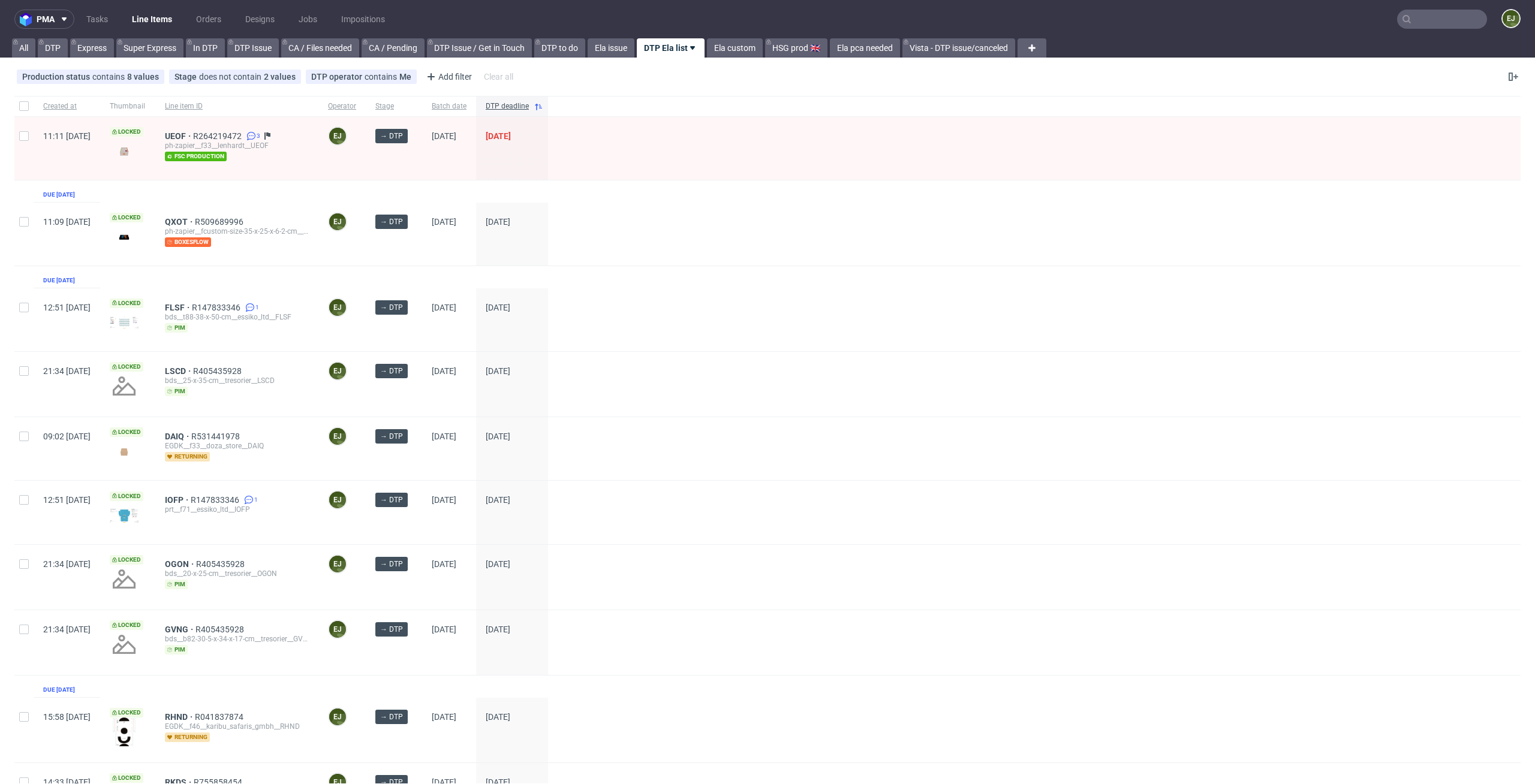
click at [211, 215] on div "QXOT R509689996 ph-zapier__fcustom-size-35-x-25-x-6-2-cm__alexandre__QXOT boxes…" at bounding box center [236, 234] width 163 height 63
click at [195, 221] on span "QXOT" at bounding box center [180, 222] width 30 height 10
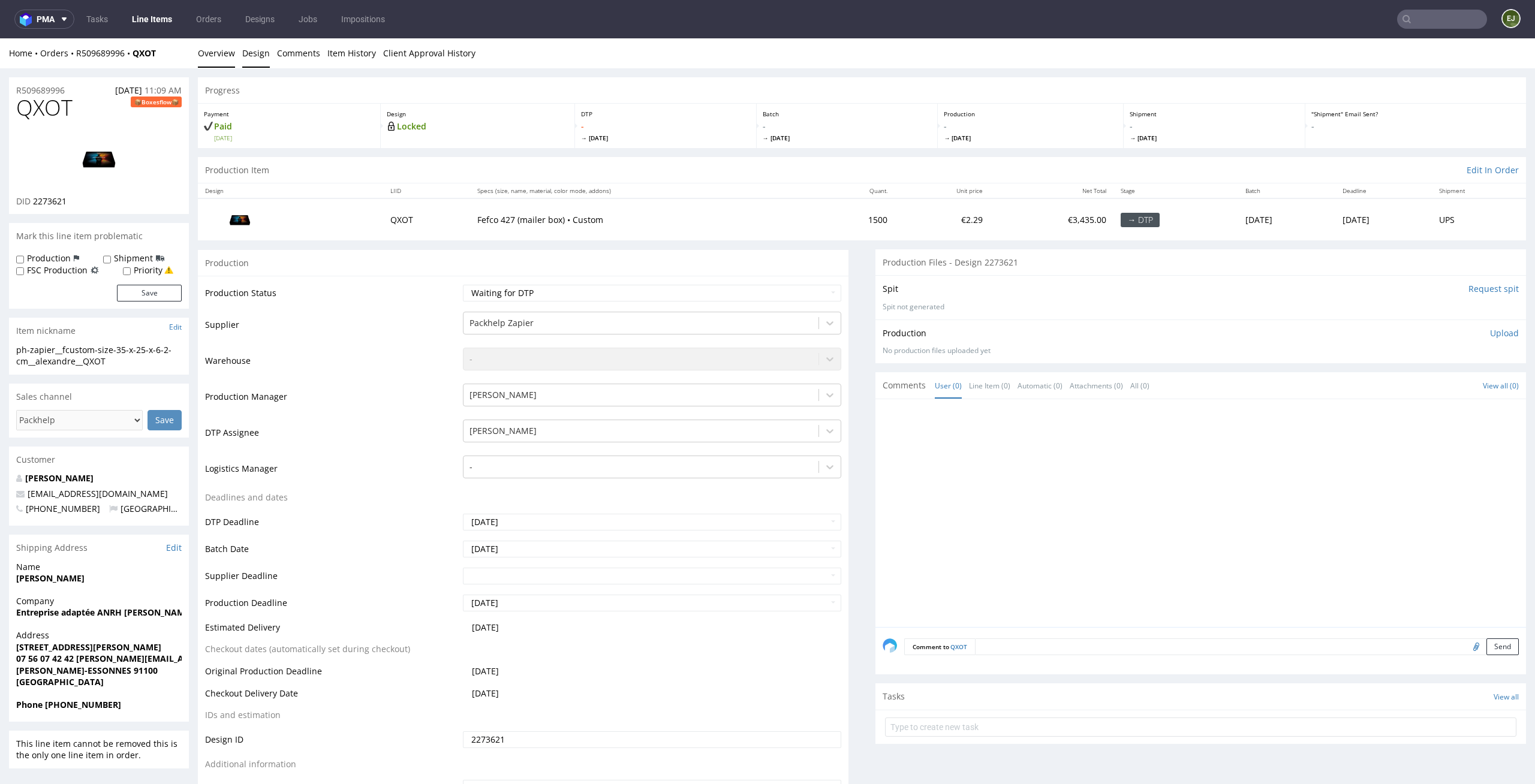
click at [257, 60] on link "Design" at bounding box center [256, 53] width 28 height 29
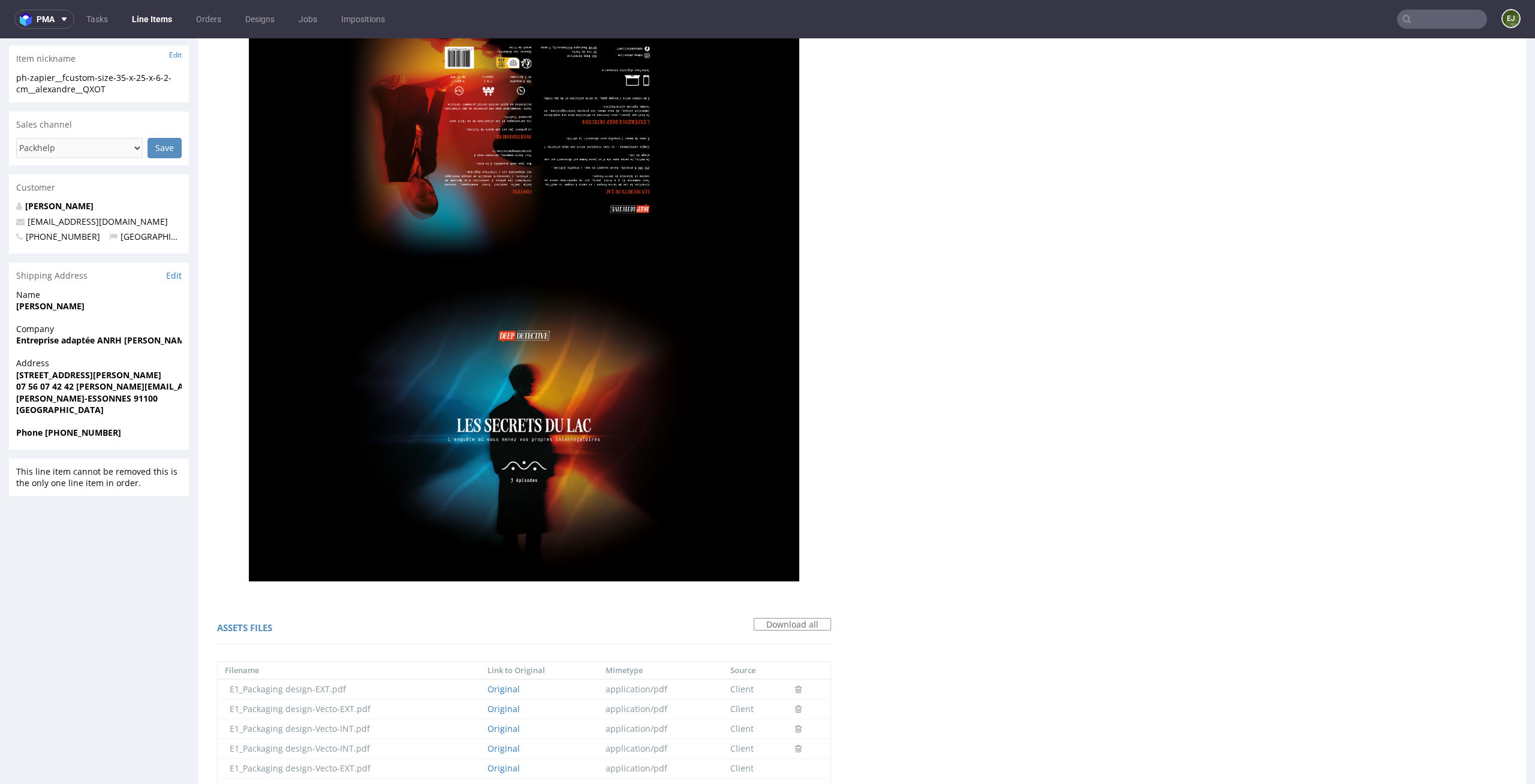
scroll to position [738, 0]
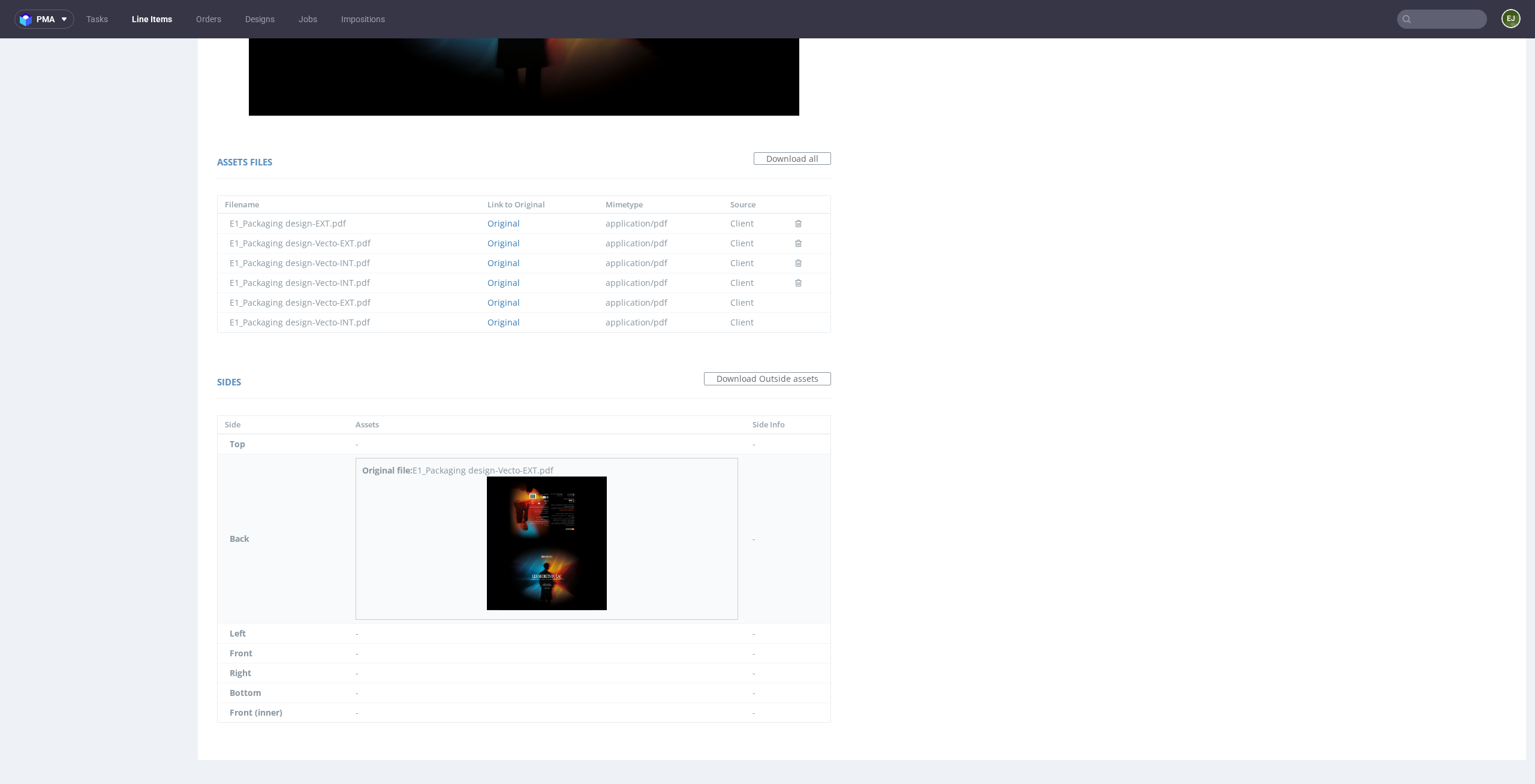
click at [553, 516] on img at bounding box center [547, 544] width 120 height 133
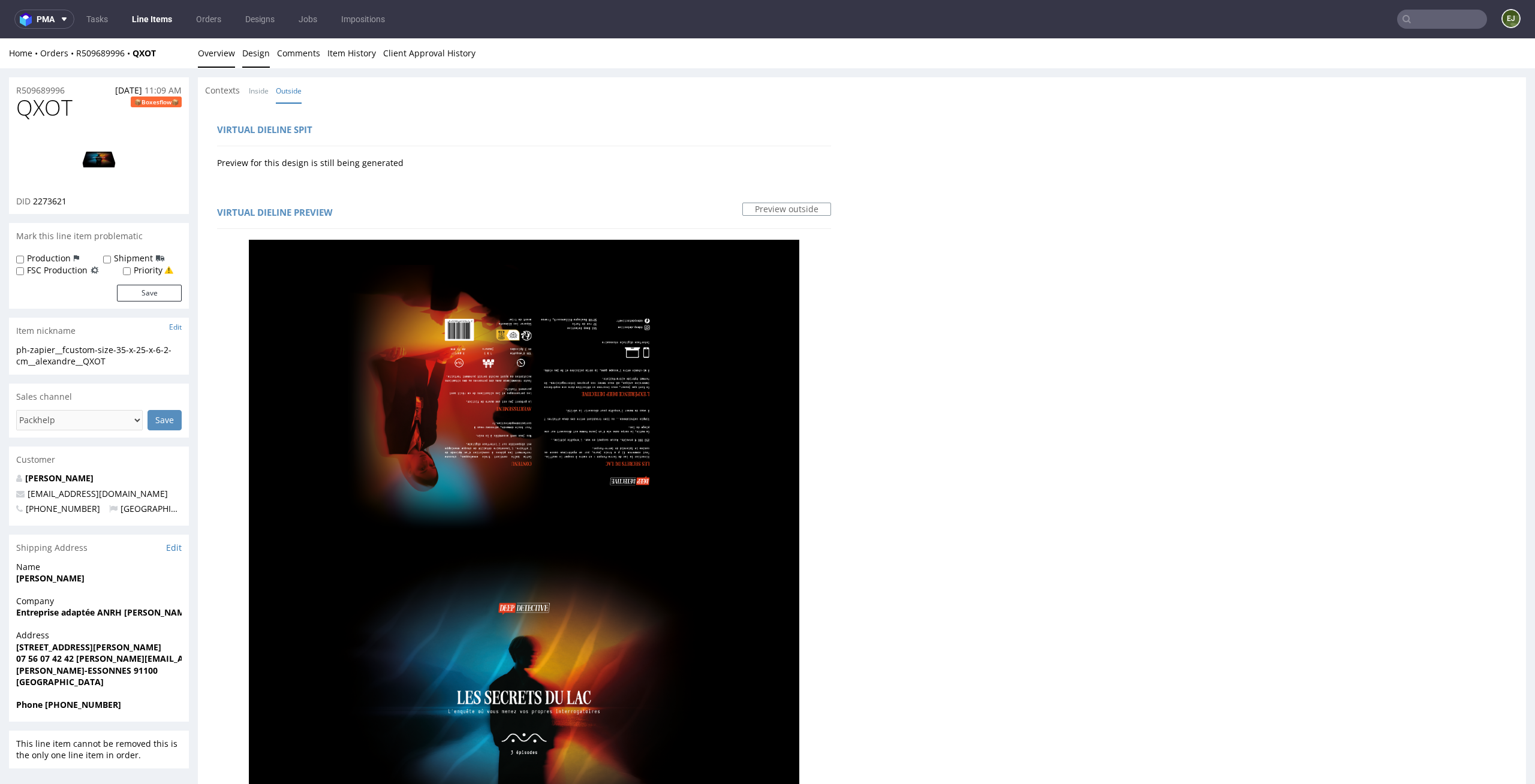
click at [222, 46] on link "Overview" at bounding box center [216, 53] width 37 height 29
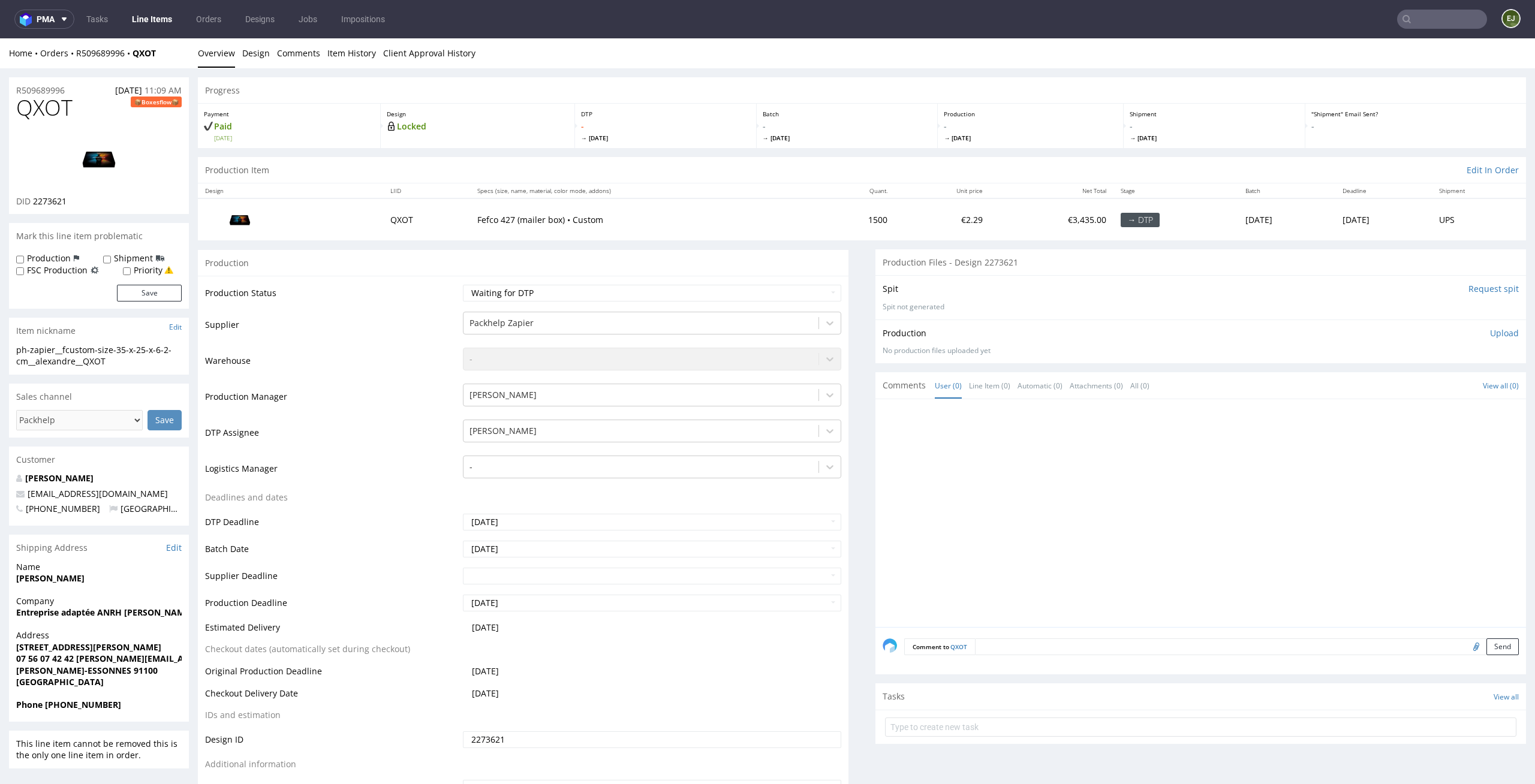
click at [147, 25] on link "Line Items" at bounding box center [152, 19] width 55 height 19
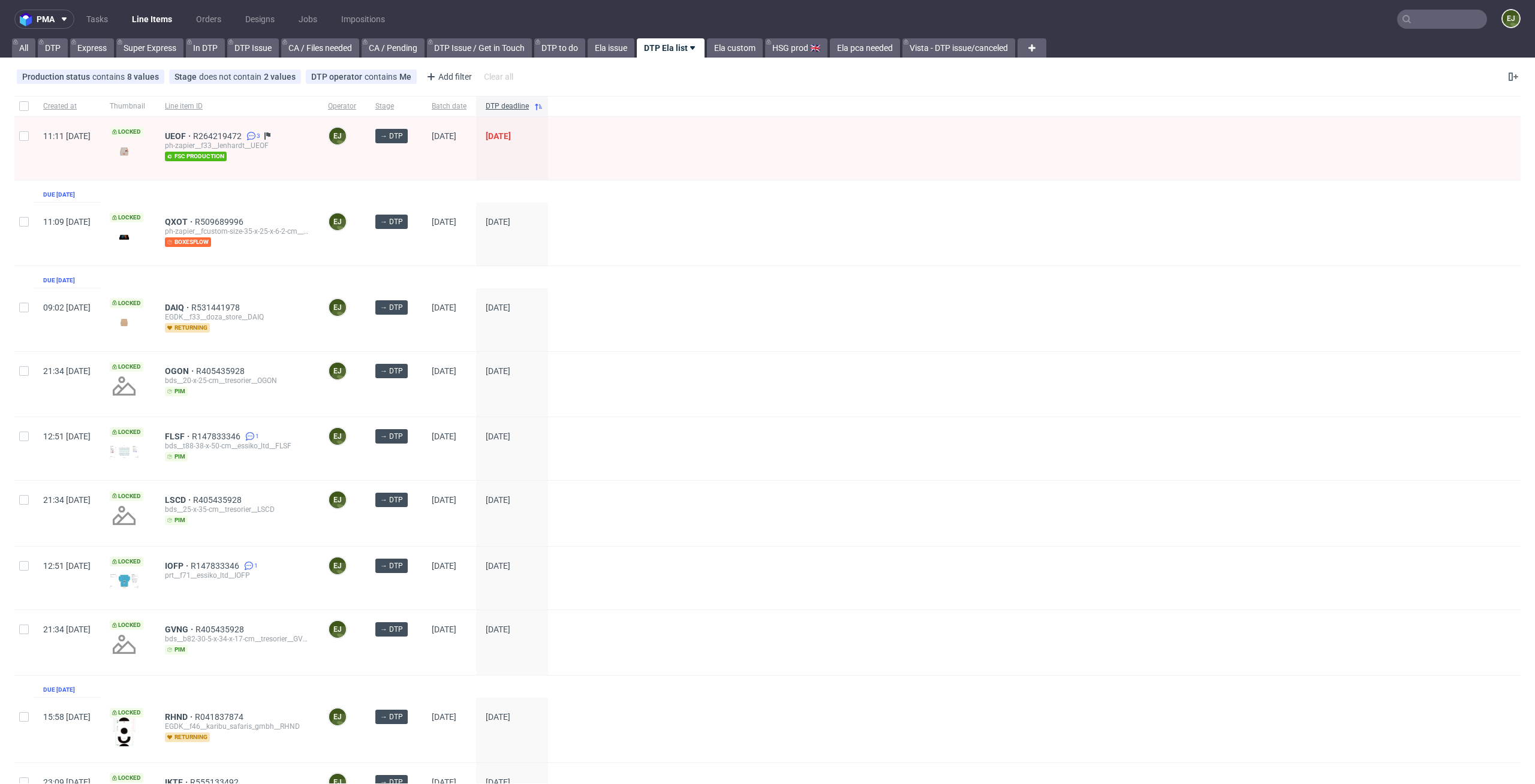
scroll to position [231, 0]
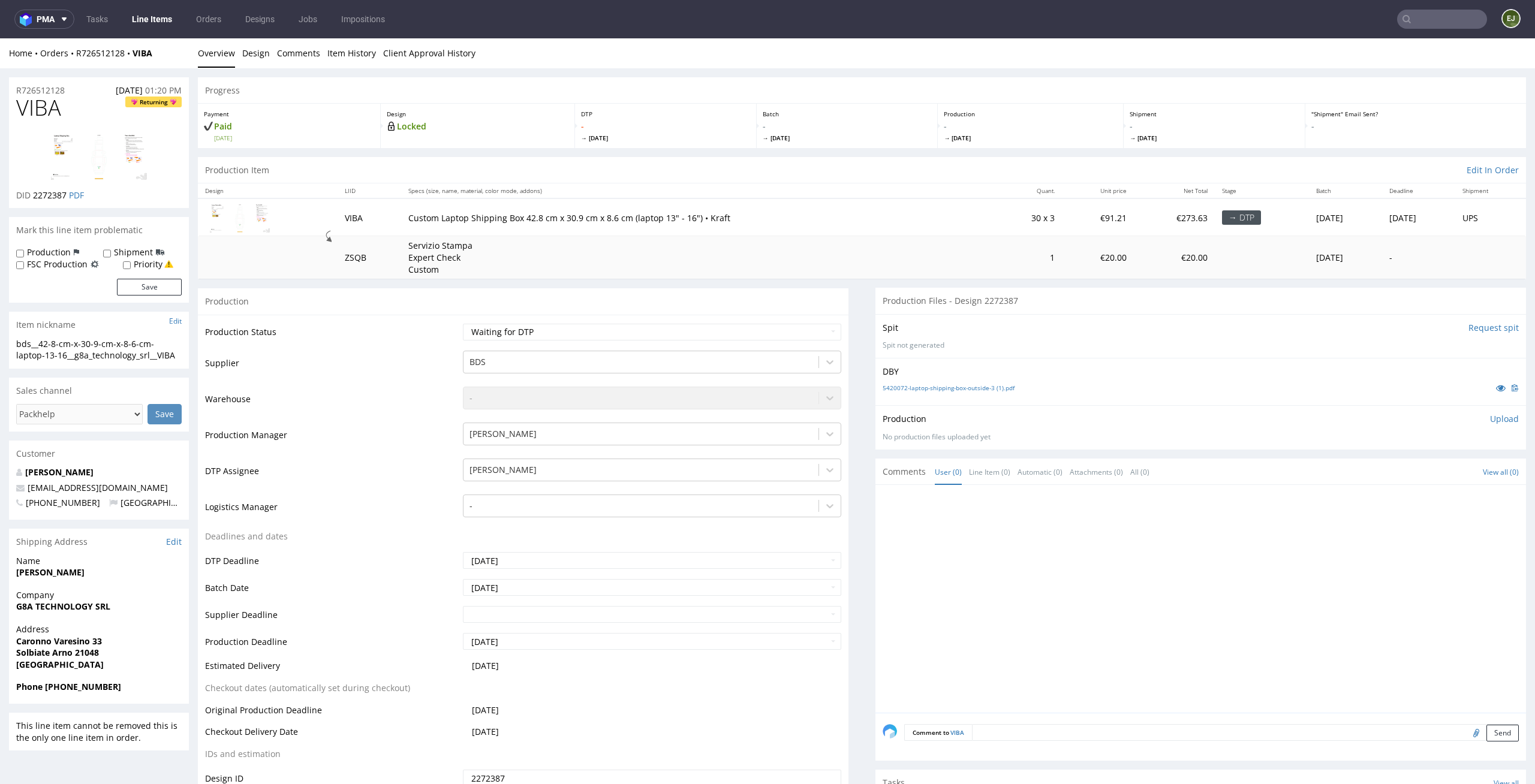
click at [901, 399] on div "DBY 5420072-laptop-shipping-box-outside-3 (1).pdf" at bounding box center [1201, 381] width 651 height 47
click at [908, 390] on link "5420072-laptop-shipping-box-outside-3 (1).pdf" at bounding box center [948, 388] width 132 height 8
click at [749, 330] on select "Waiting for Artwork Waiting for Diecut Waiting for Mockup Waiting for DTP Waiti…" at bounding box center [652, 332] width 379 height 17
select select "dtp_in_process"
click at [463, 323] on select "Waiting for Artwork Waiting for Diecut Waiting for Mockup Waiting for DTP Waiti…" at bounding box center [652, 332] width 379 height 17
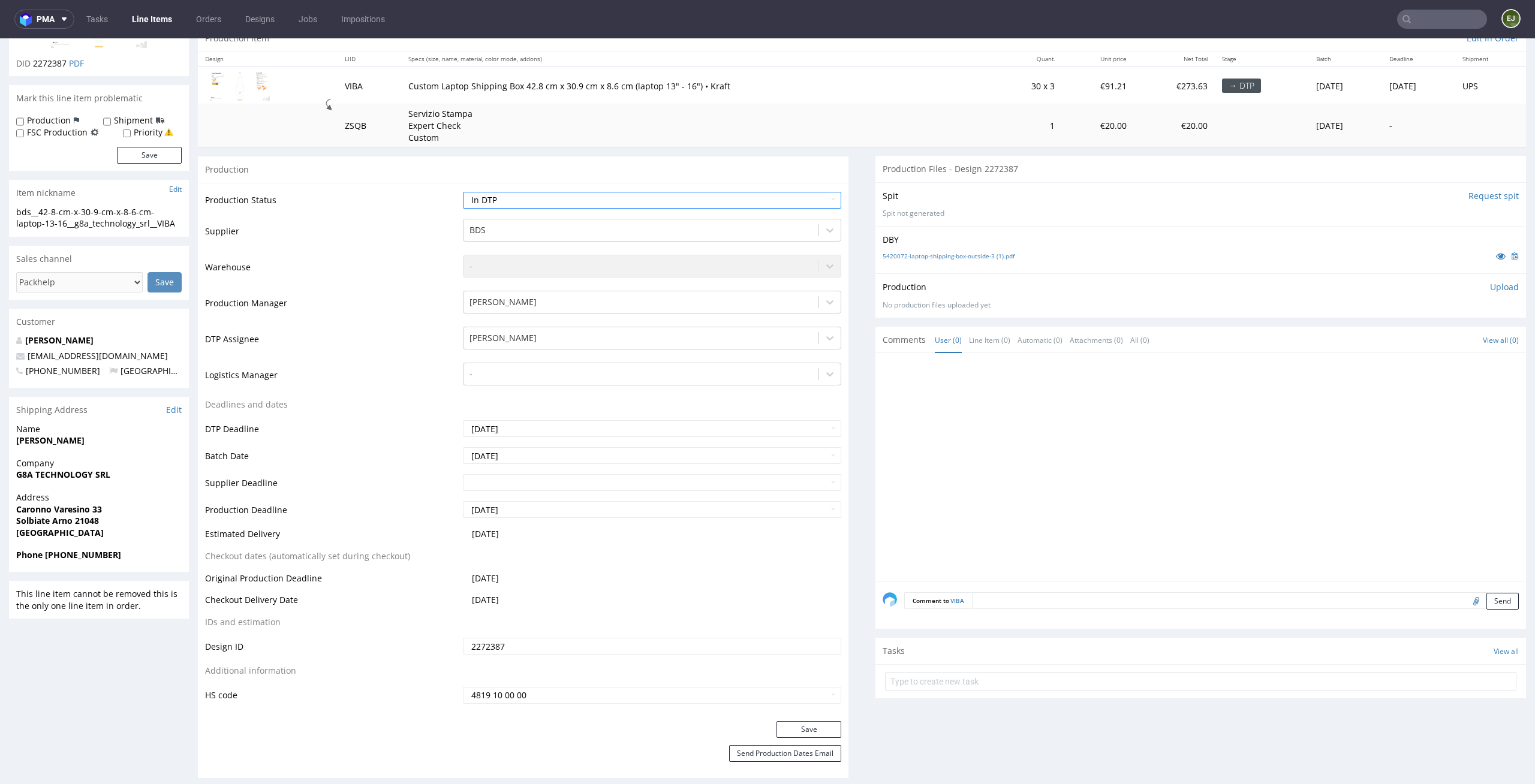
scroll to position [224, 0]
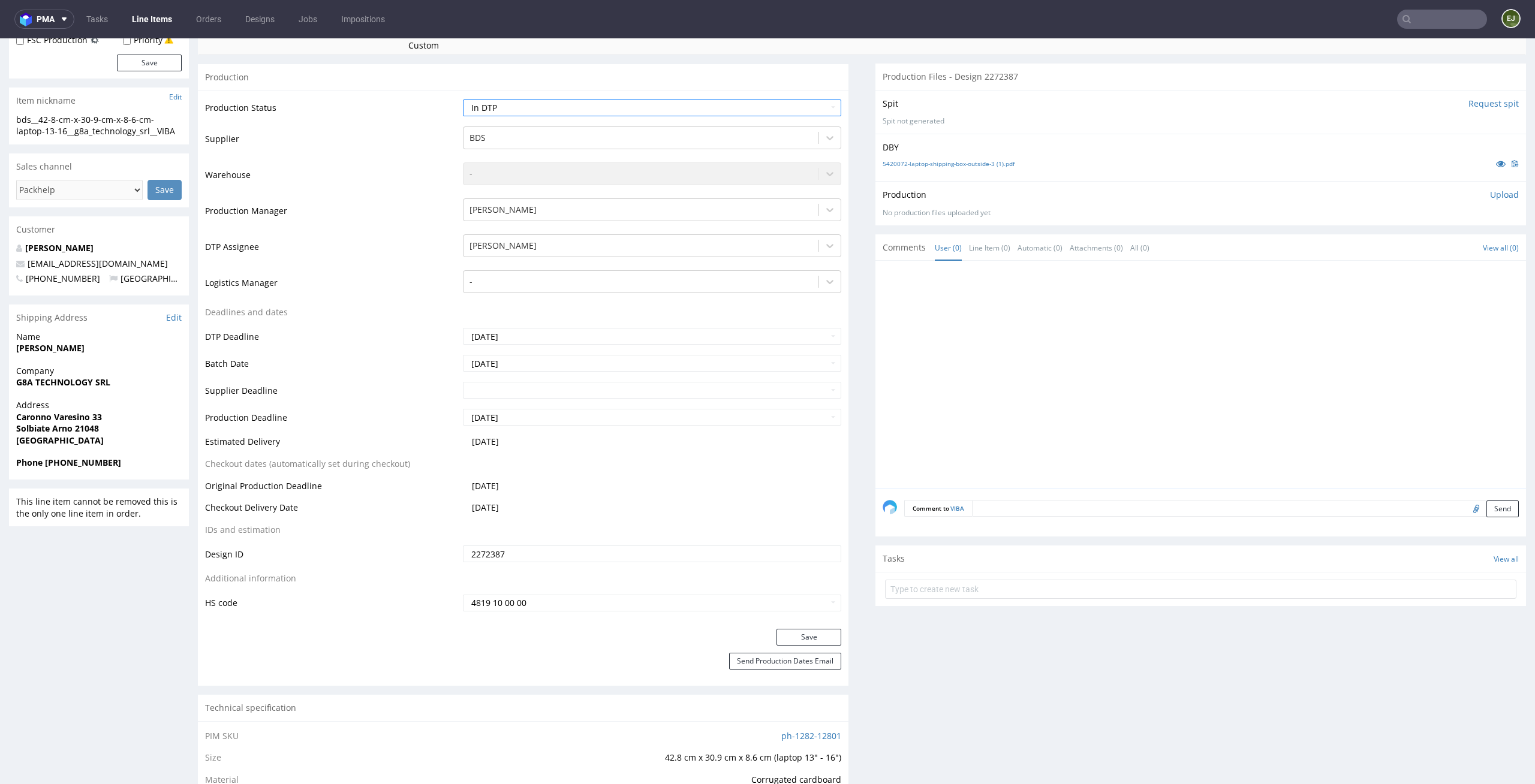
click at [800, 626] on div "Production Status Waiting for Artwork Waiting for Diecut Waiting for Mockup Wai…" at bounding box center [523, 360] width 651 height 538
click at [800, 631] on button "Save" at bounding box center [809, 637] width 65 height 17
click at [88, 14] on link "Tasks" at bounding box center [97, 19] width 36 height 19
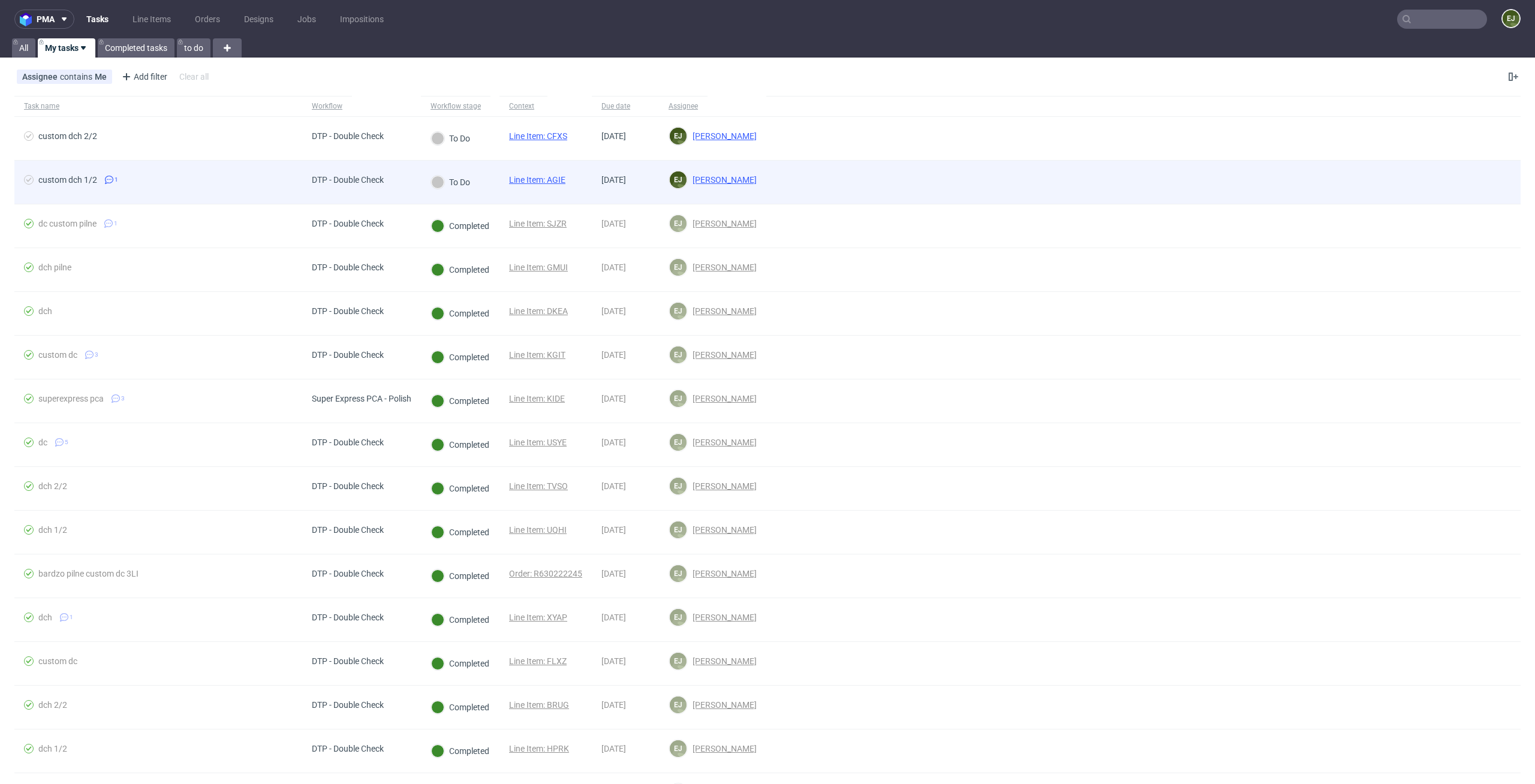
click at [527, 184] on link "Line Item: AGIE" at bounding box center [538, 180] width 57 height 10
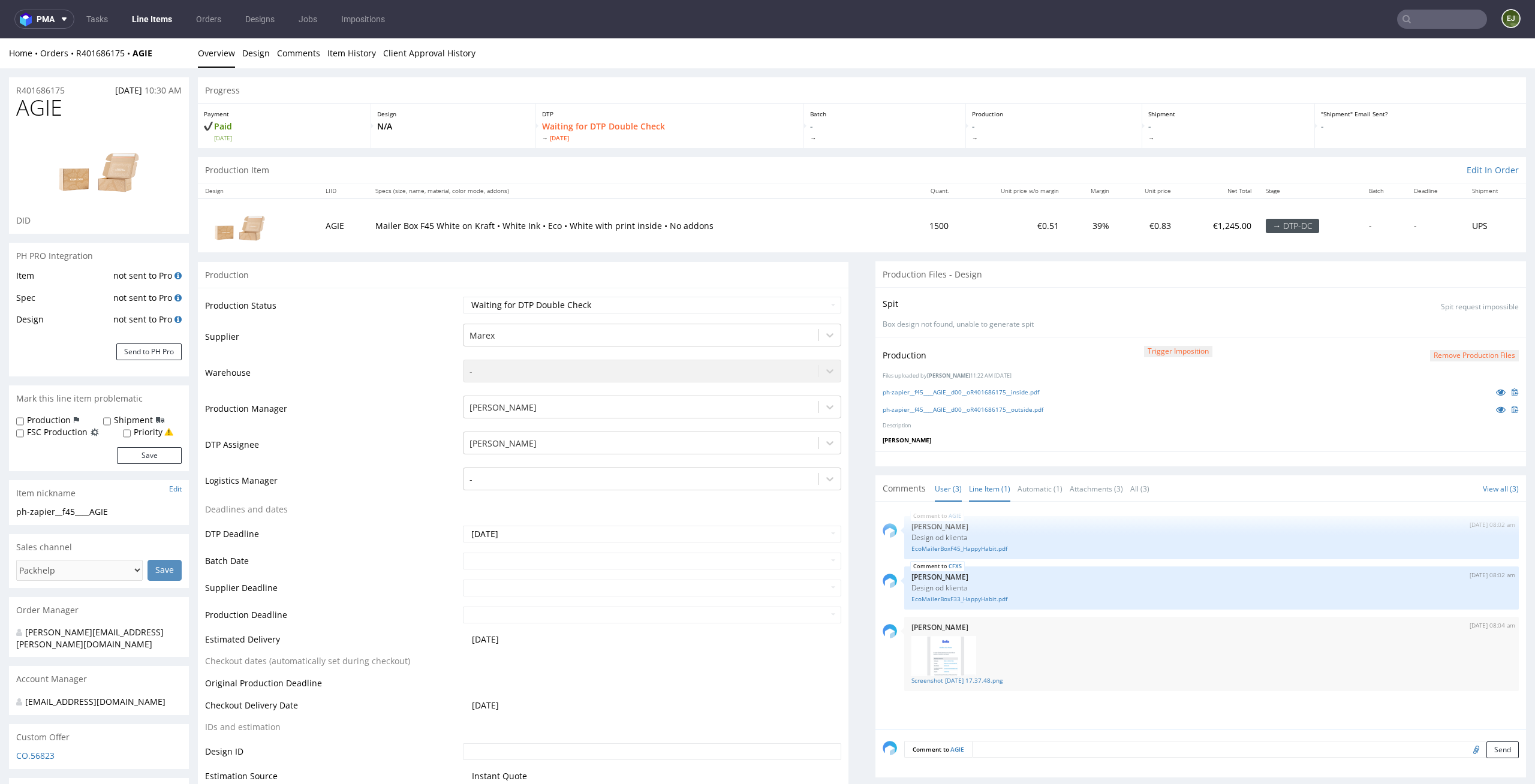
click at [981, 492] on link "Line Item (1)" at bounding box center [989, 489] width 41 height 26
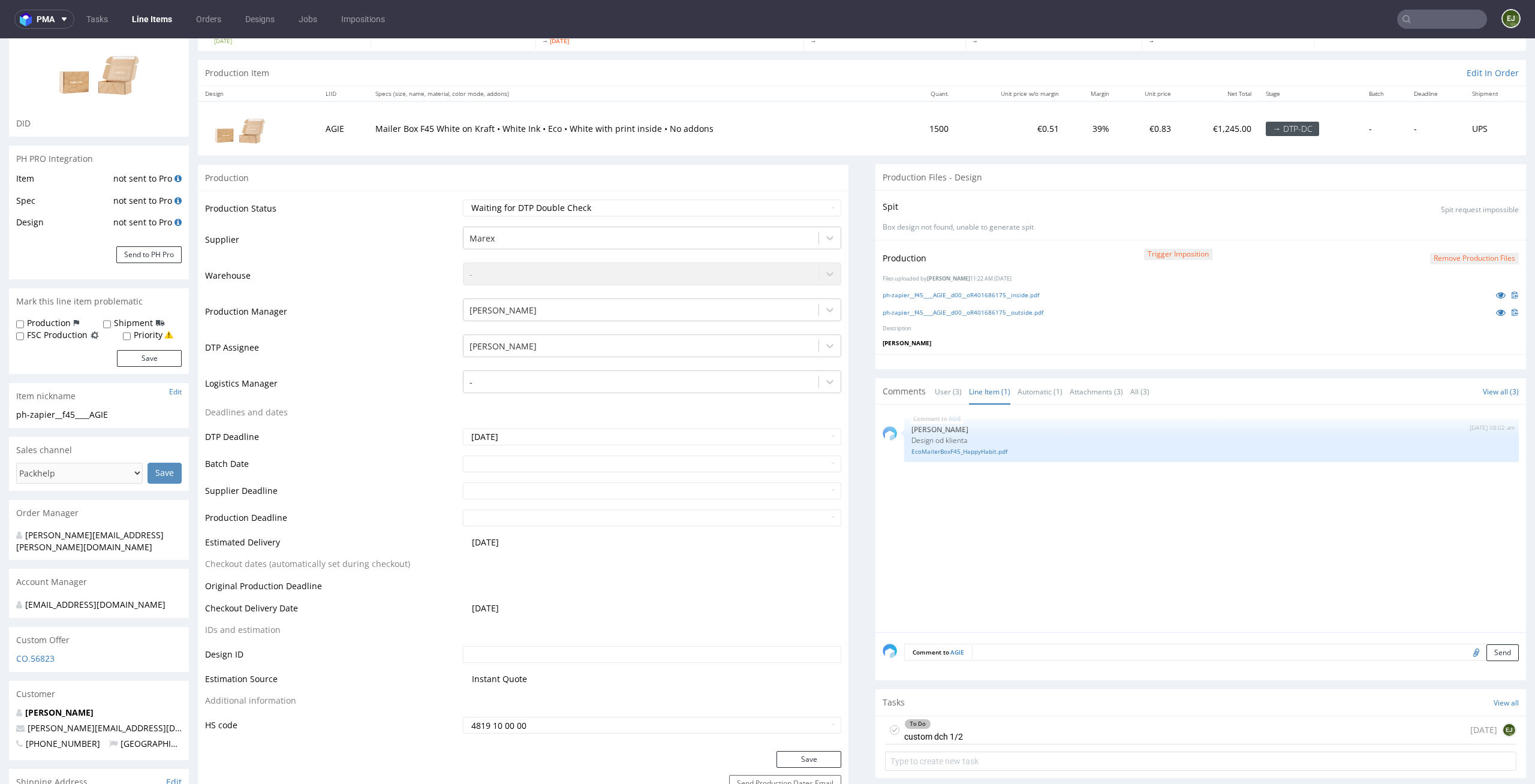
scroll to position [423, 0]
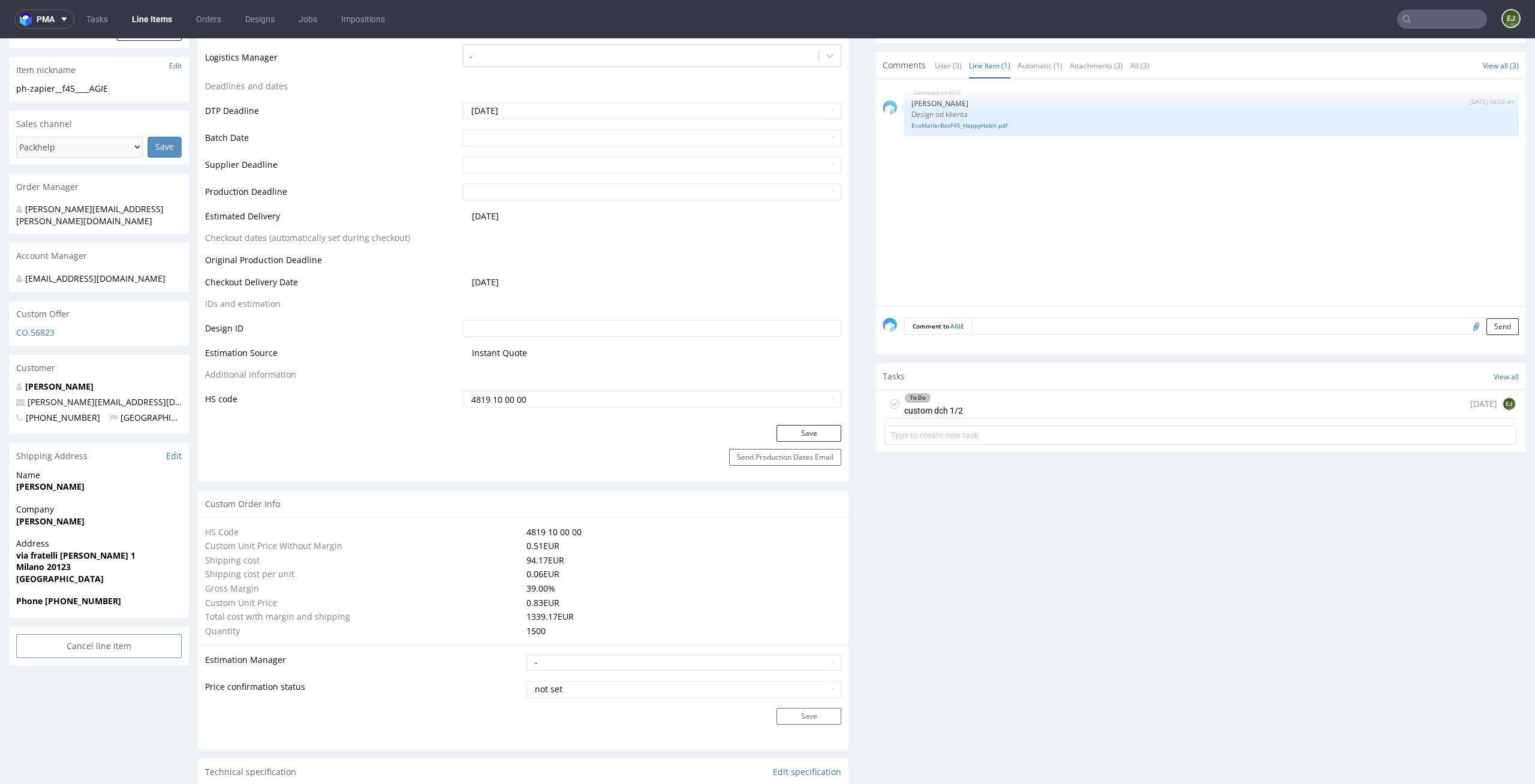
click at [962, 414] on div "To Do custom dch 1/2 today EJ" at bounding box center [1201, 404] width 631 height 28
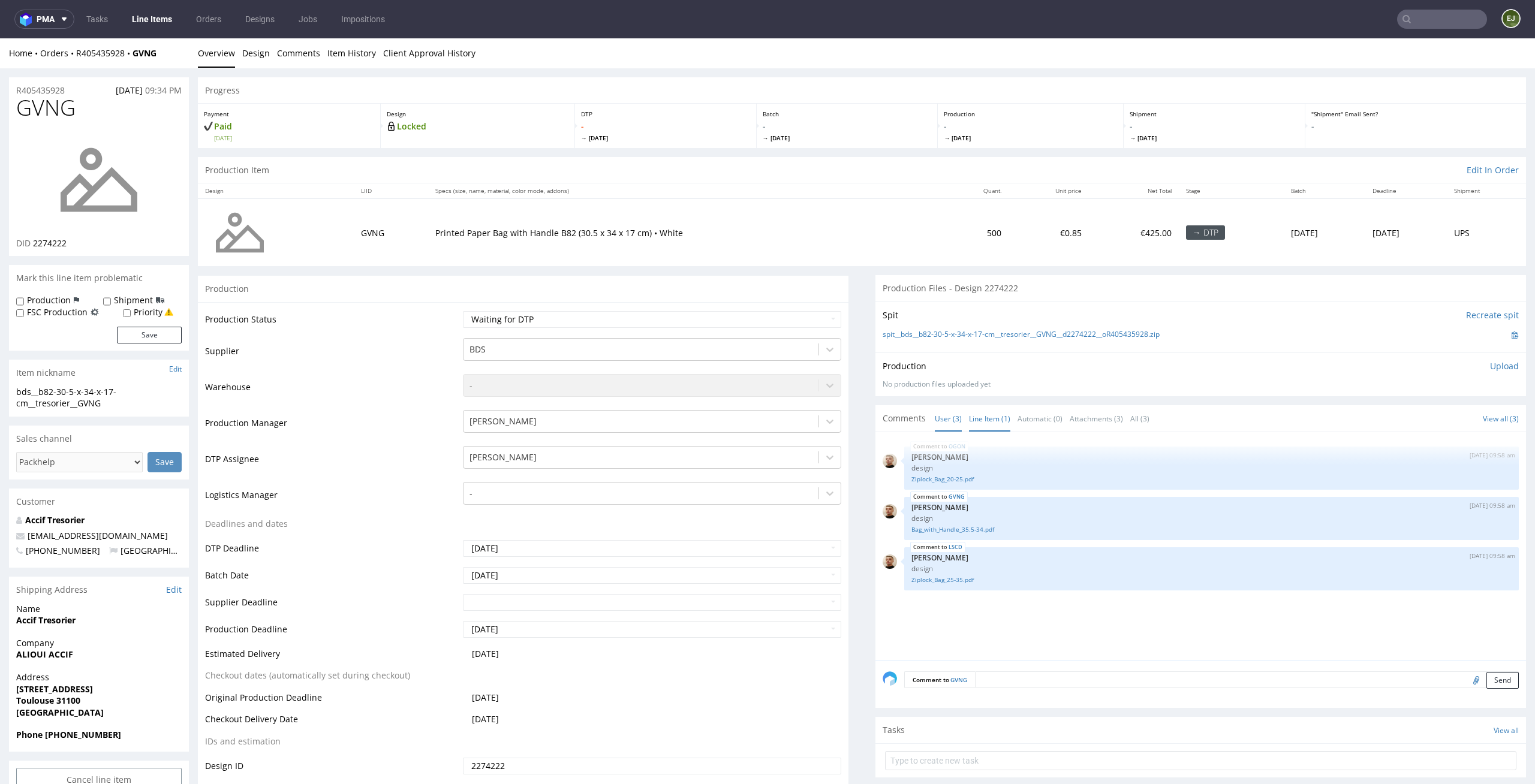
click at [981, 421] on link "Line Item (1)" at bounding box center [989, 418] width 41 height 26
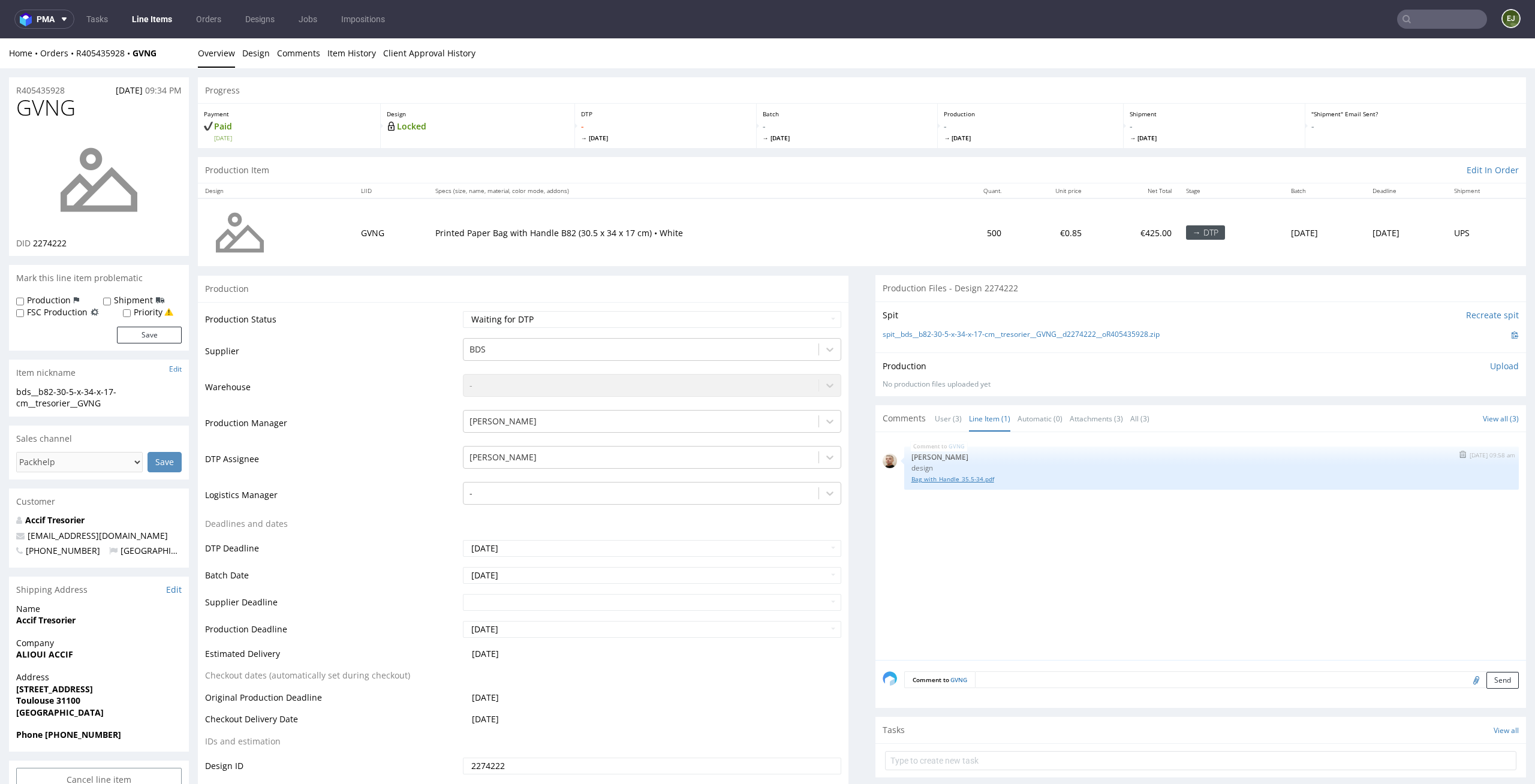
click at [957, 480] on link "Bag_with_Handle_35.5-34.pdf" at bounding box center [1212, 479] width 600 height 9
click at [1008, 192] on th "Unit price" at bounding box center [1049, 191] width 81 height 15
click at [1029, 340] on div "spit__bds__b82-30-5-x-34-x-17-cm__tresorier__GVNG__d2274222__oR405435928.zip" at bounding box center [1201, 335] width 636 height 13
click at [1039, 329] on link "spit__bds__b82-30-5-x-34-x-17-cm__tresorier__GVNG__d2274222__oR405435928.zip" at bounding box center [1021, 334] width 277 height 10
click at [826, 248] on td "Printed Paper Bag with Handle B82 (30.5 x 34 x 17 cm) • White" at bounding box center [686, 232] width 516 height 68
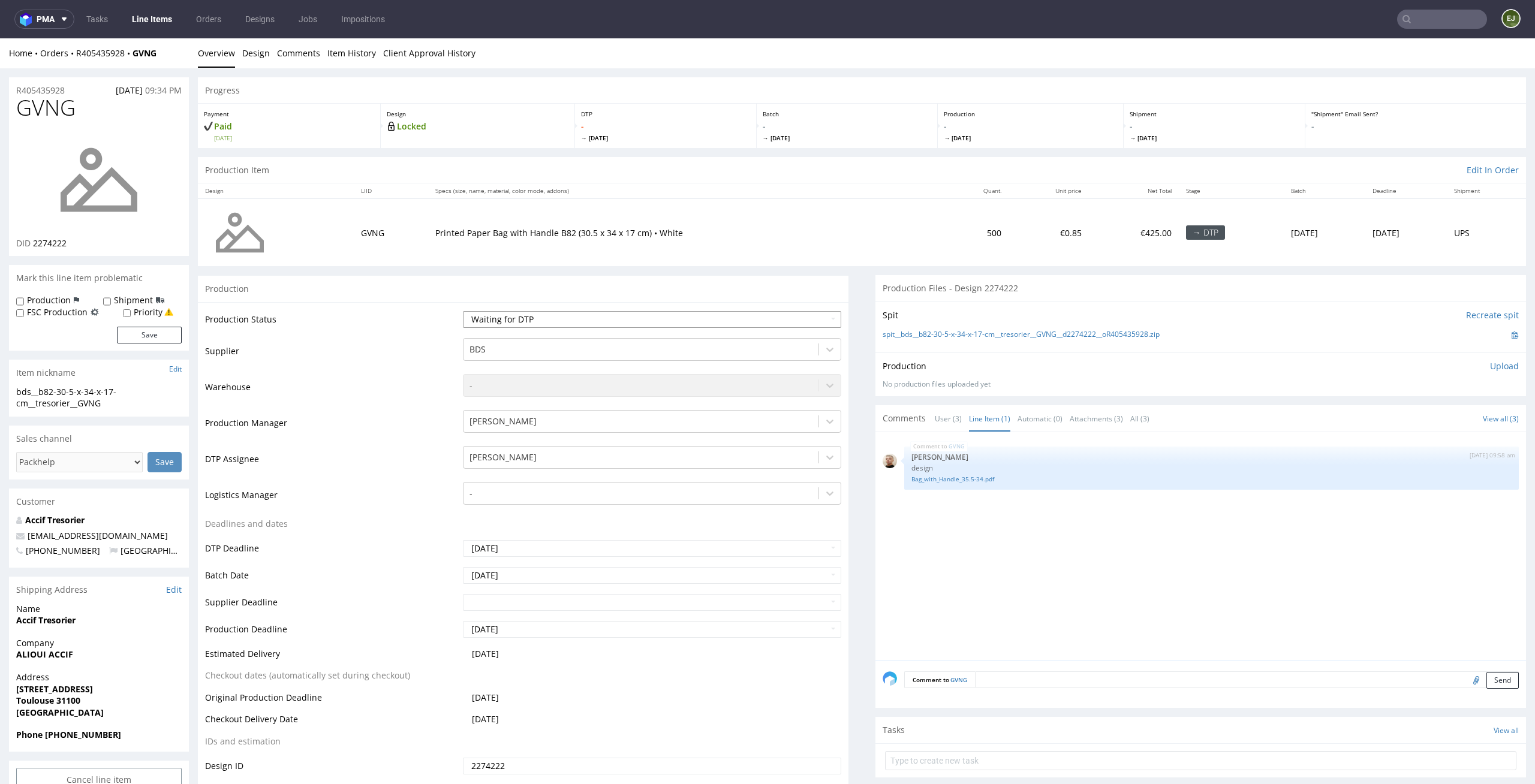
click at [817, 321] on select "Waiting for Artwork Waiting for Diecut Waiting for Mockup Waiting for DTP Waiti…" at bounding box center [652, 320] width 379 height 17
select select "dtp_in_process"
click at [463, 311] on select "Waiting for Artwork Waiting for Diecut Waiting for Mockup Waiting for DTP Waiti…" at bounding box center [652, 320] width 379 height 17
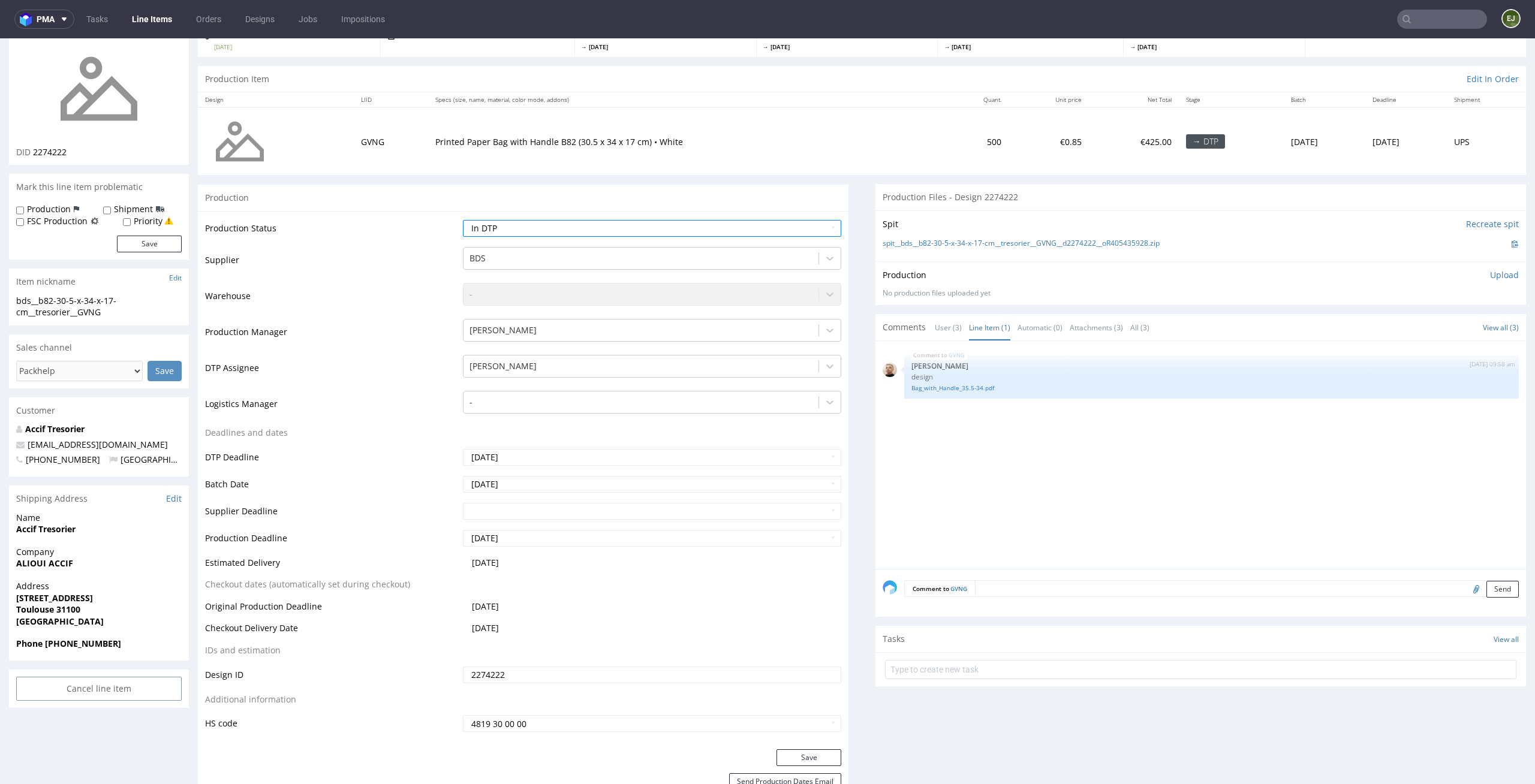
click at [802, 767] on div "Save" at bounding box center [523, 761] width 651 height 24
click at [802, 755] on button "Save" at bounding box center [809, 758] width 65 height 17
click at [939, 326] on link "User (3)" at bounding box center [948, 327] width 27 height 26
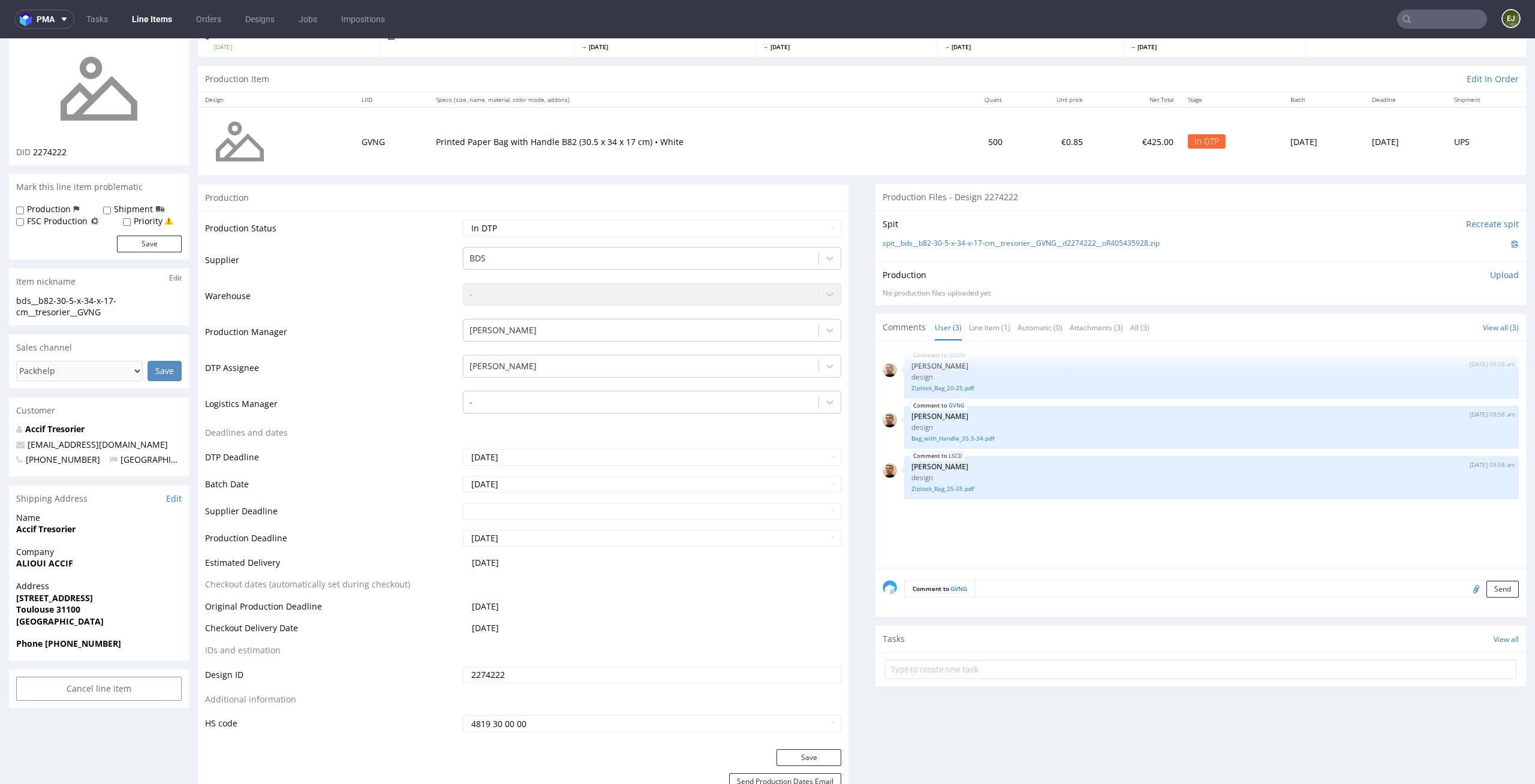
click at [1180, 100] on th "Stage" at bounding box center [1232, 100] width 103 height 15
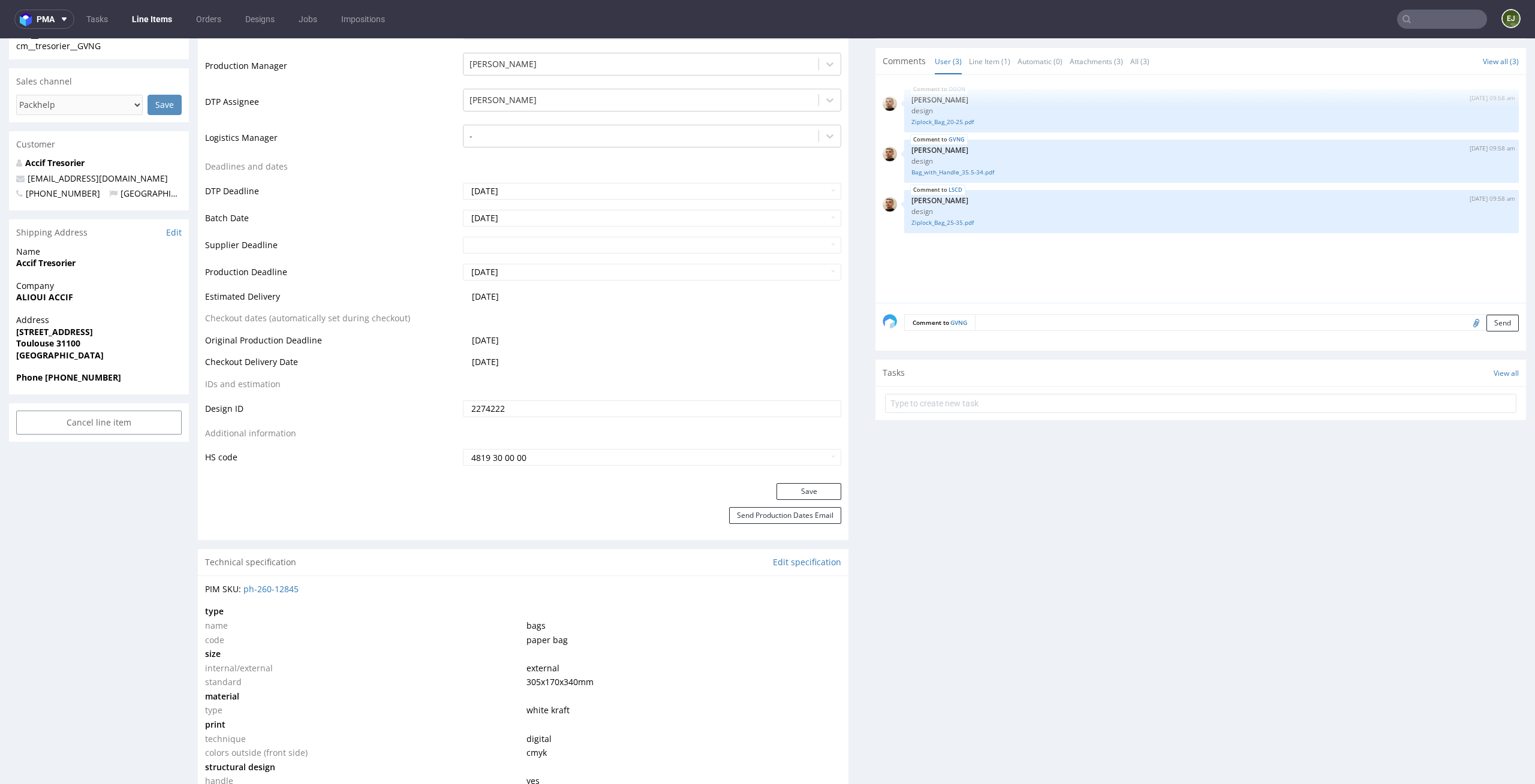
scroll to position [0, 0]
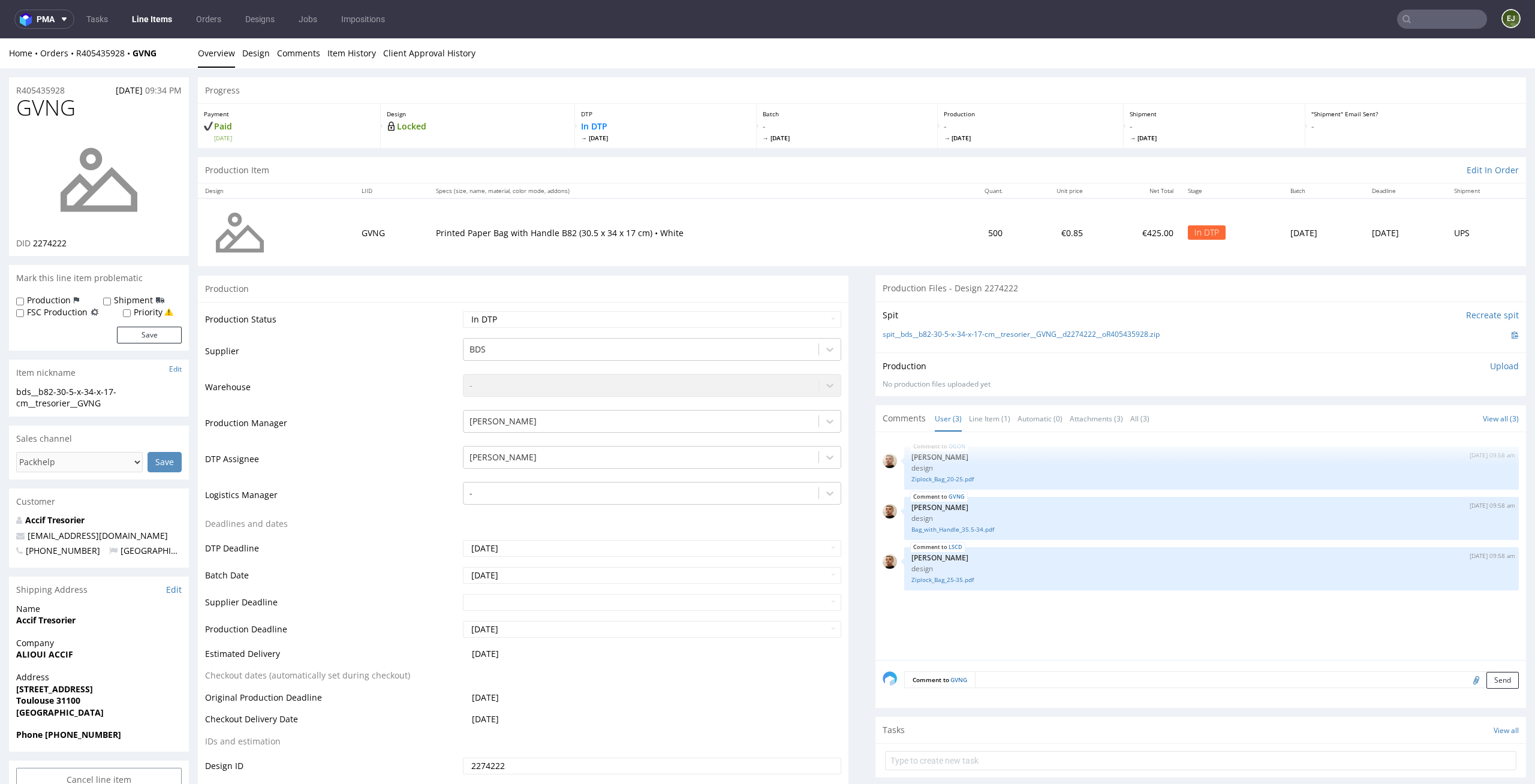
click at [809, 308] on div "Production Status Waiting for Artwork Waiting for Diecut Waiting for Mockup Wai…" at bounding box center [523, 571] width 651 height 538
click at [801, 310] on td "Waiting for Artwork Waiting for Diecut Waiting for Mockup Waiting for DTP Waiti…" at bounding box center [651, 323] width 382 height 27
click at [797, 320] on select "Waiting for Artwork Waiting for Diecut Waiting for Mockup Waiting for DTP Waiti…" at bounding box center [652, 320] width 379 height 17
select select "dtp_ca_needed"
click at [463, 311] on select "Waiting for Artwork Waiting for Diecut Waiting for Mockup Waiting for DTP Waiti…" at bounding box center [652, 320] width 379 height 17
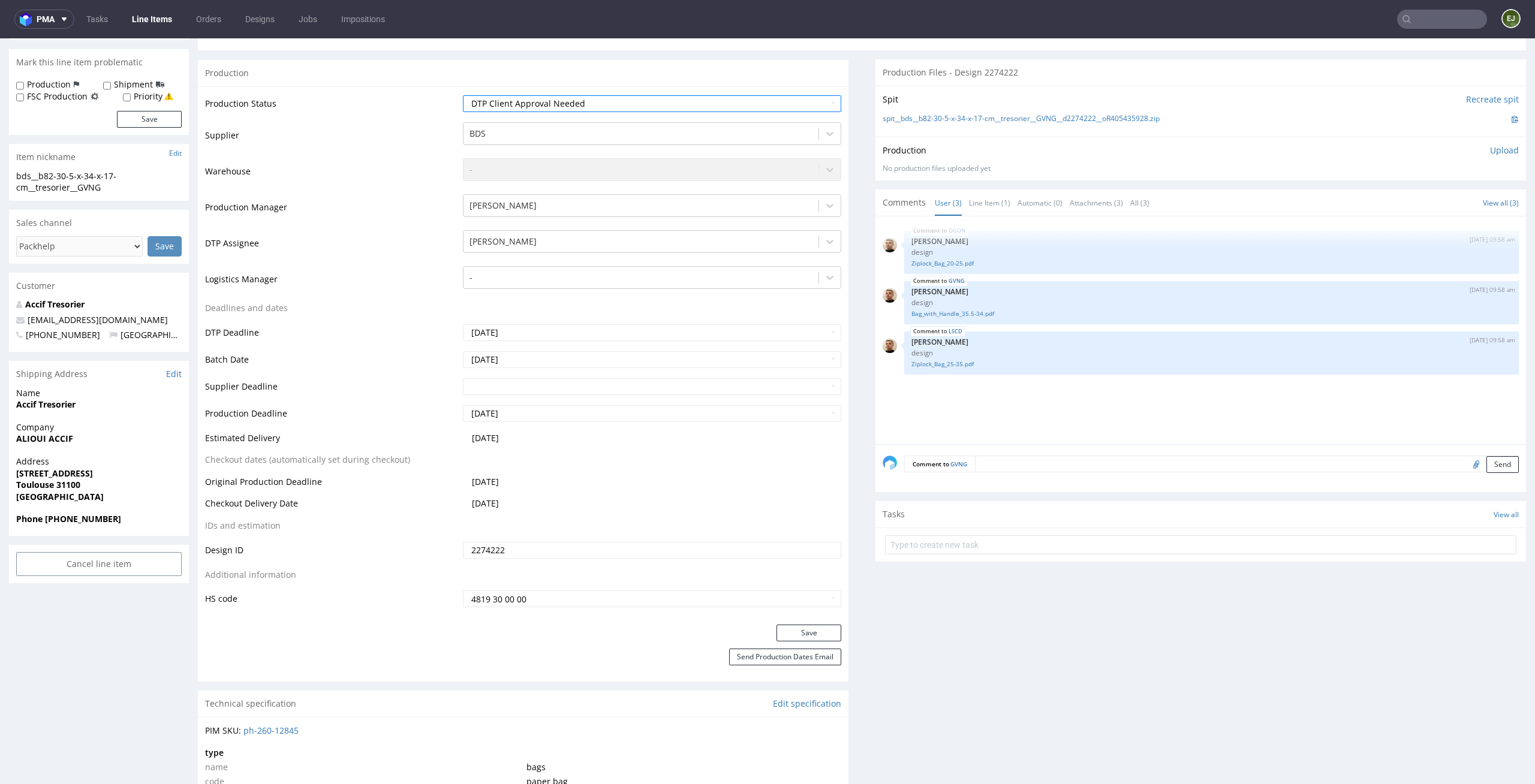
scroll to position [250, 0]
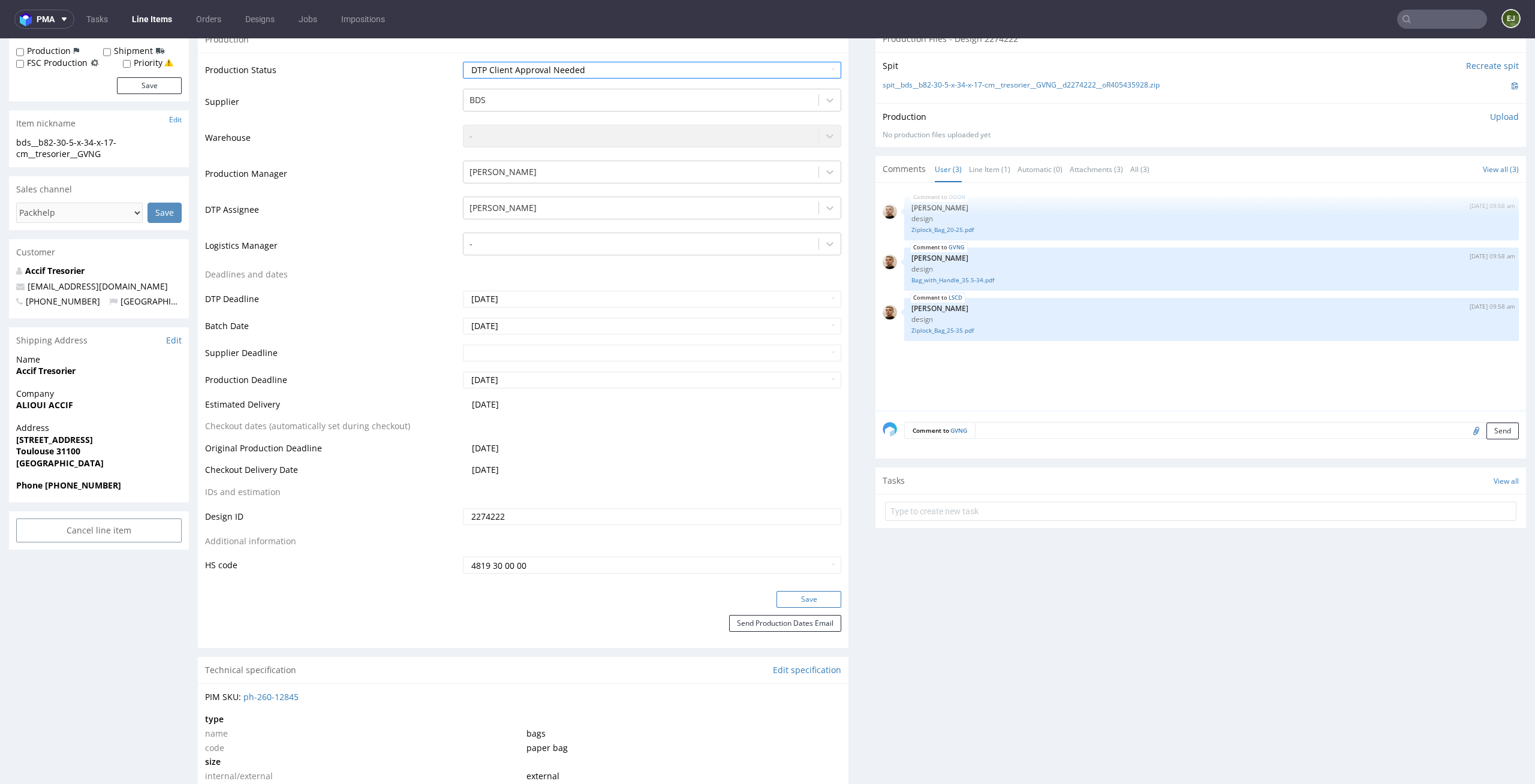
click at [824, 603] on button "Save" at bounding box center [809, 599] width 65 height 17
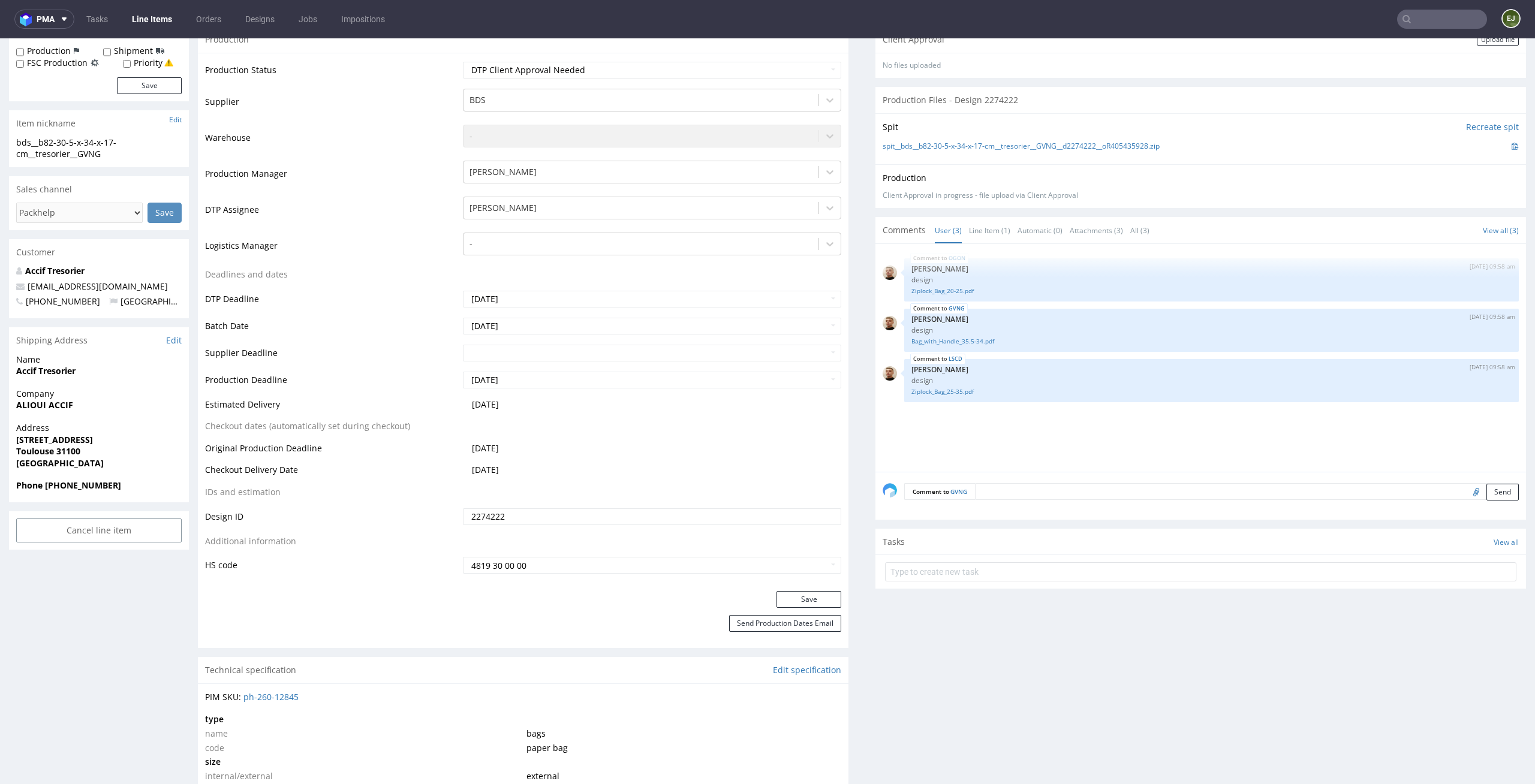
scroll to position [0, 0]
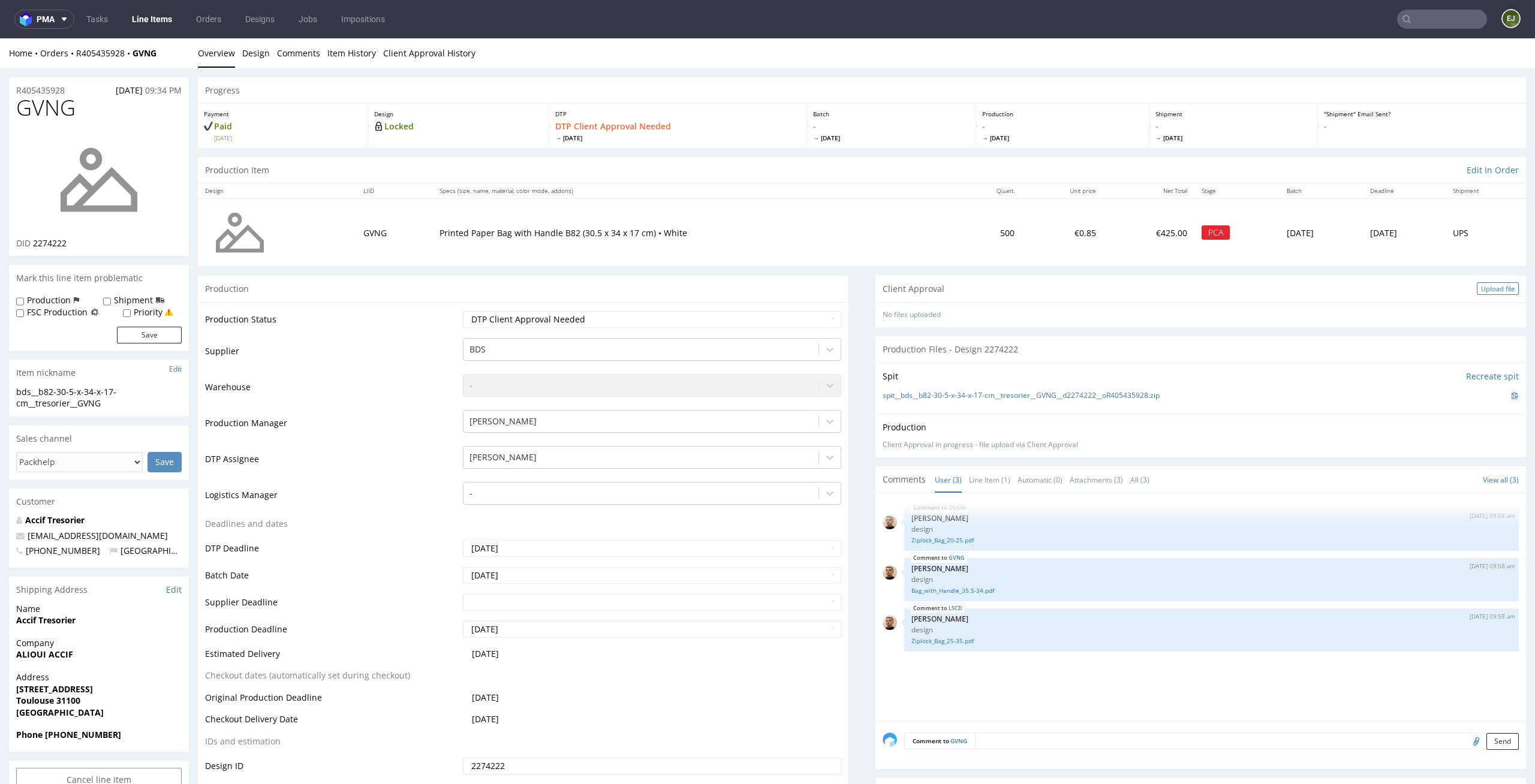
click at [1483, 286] on div "Upload file" at bounding box center [1498, 289] width 42 height 13
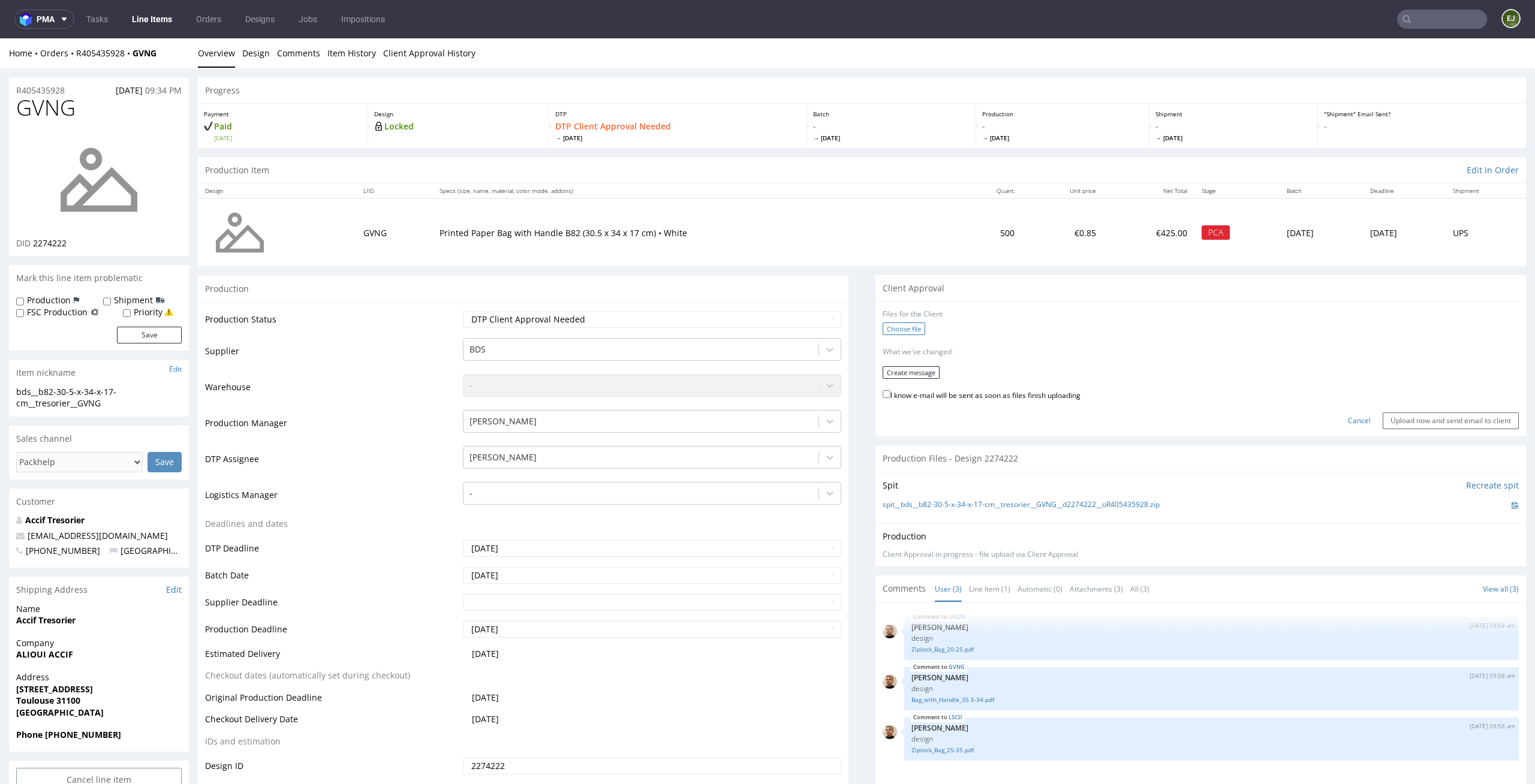
click at [892, 328] on label "Choose file" at bounding box center [904, 328] width 43 height 13
click at [0, 38] on input "Choose file" at bounding box center [0, 38] width 0 height 0
click at [915, 372] on button "Create message" at bounding box center [911, 368] width 57 height 13
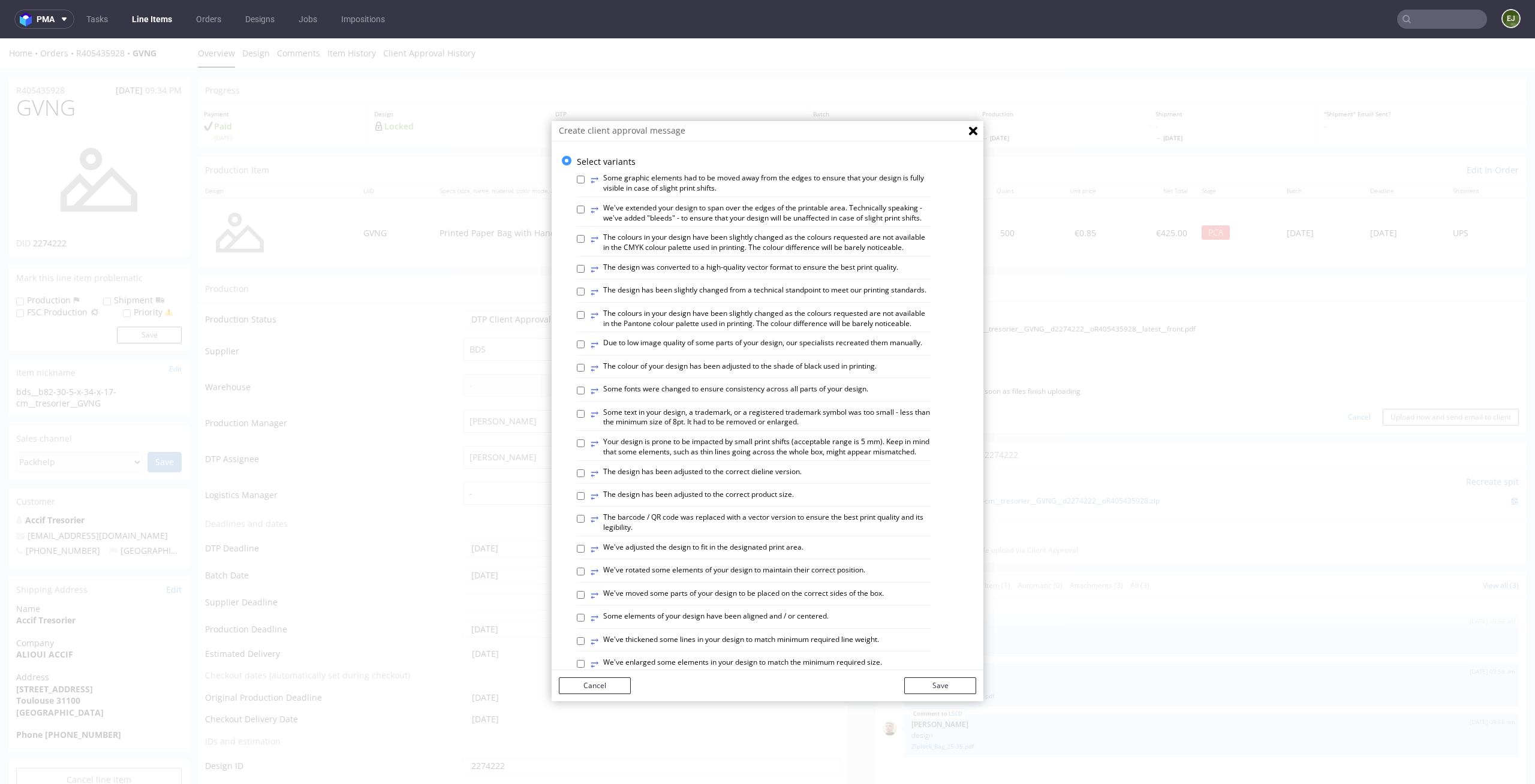
click at [771, 480] on label "⥂ The design has been adjusted to the correct dieline version." at bounding box center [696, 474] width 211 height 13
click at [584, 477] on input "⥂ The design has been adjusted to the correct dieline version." at bounding box center [580, 473] width 8 height 8
checkbox input "true"
click at [926, 693] on button "Save" at bounding box center [940, 686] width 72 height 17
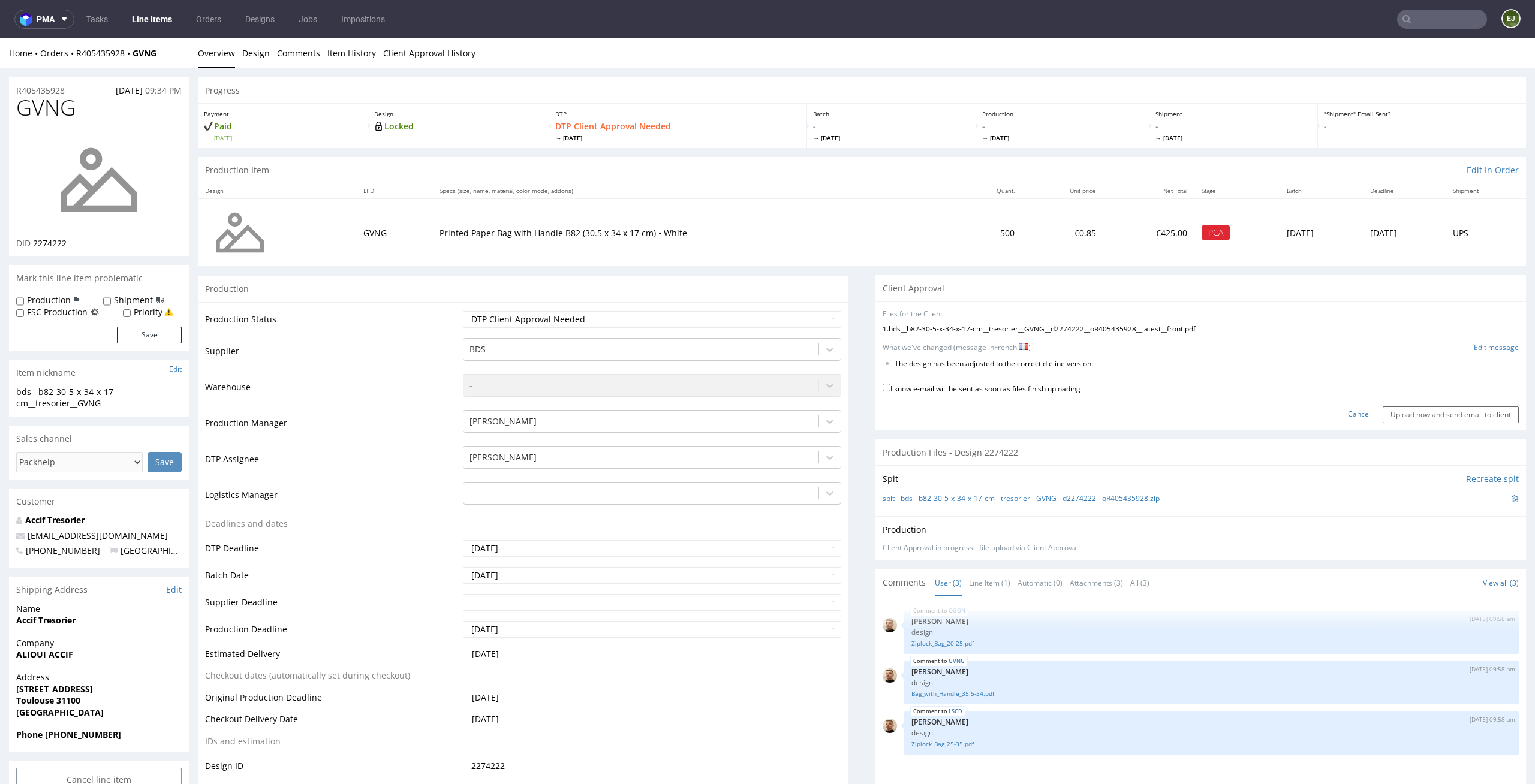
click at [1005, 393] on label "I know e-mail will be sent as soon as files finish uploading" at bounding box center [981, 388] width 198 height 13
click at [890, 391] on input "I know e-mail will be sent as soon as files finish uploading" at bounding box center [886, 387] width 8 height 8
checkbox input "true"
click at [1412, 408] on input "Upload now and send email to client" at bounding box center [1450, 415] width 136 height 17
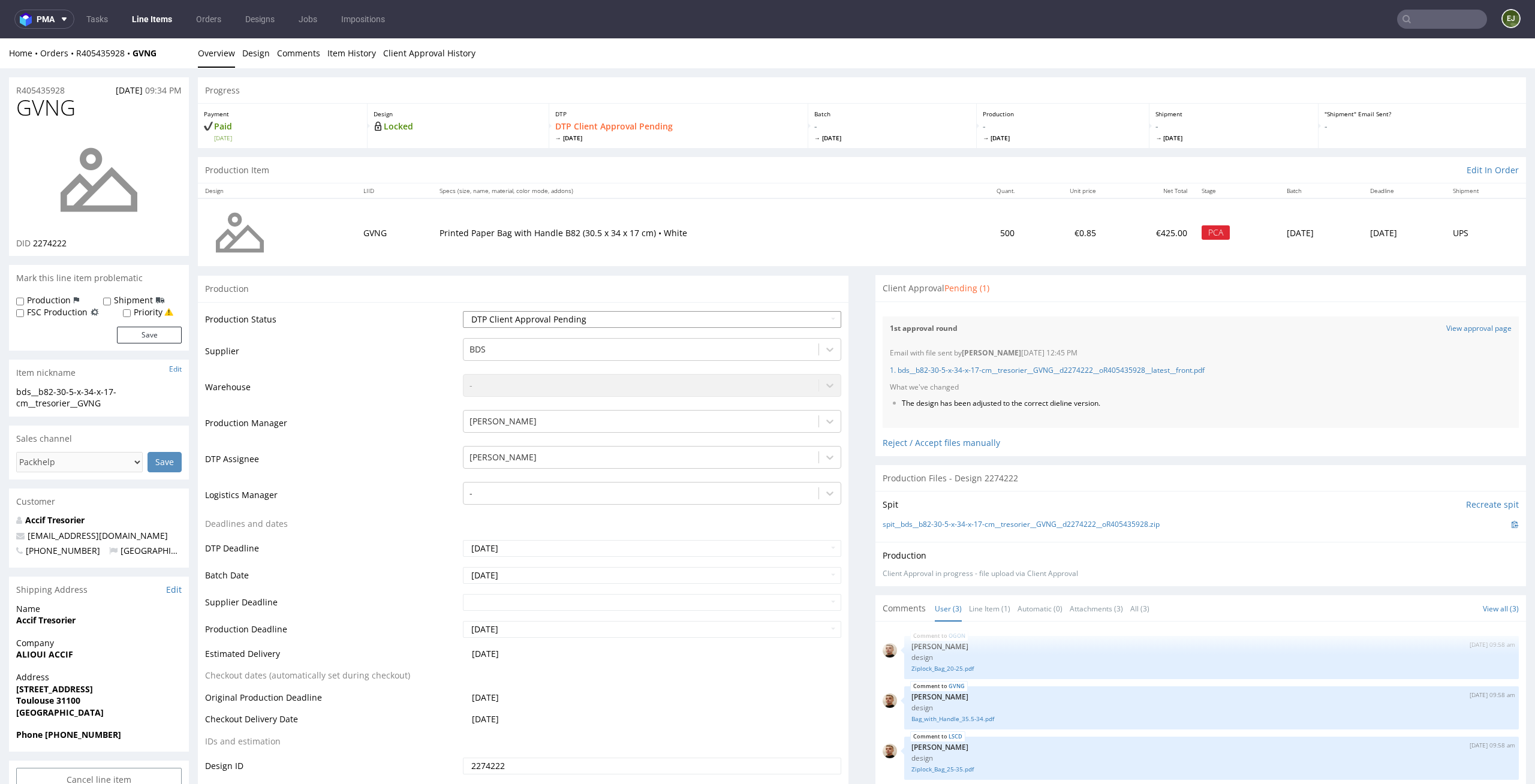
scroll to position [1505, 0]
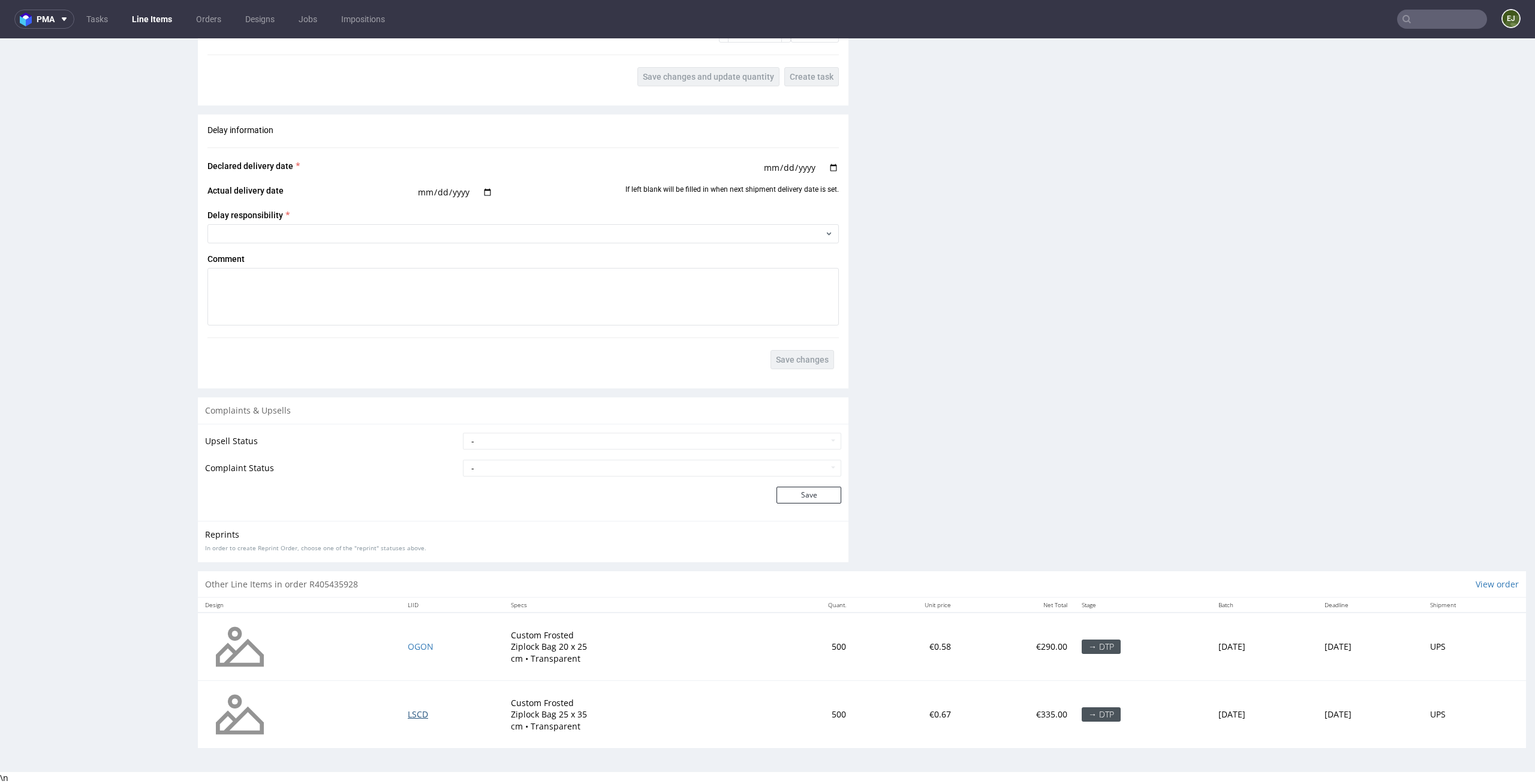
click at [408, 709] on span "LSCD" at bounding box center [418, 714] width 20 height 11
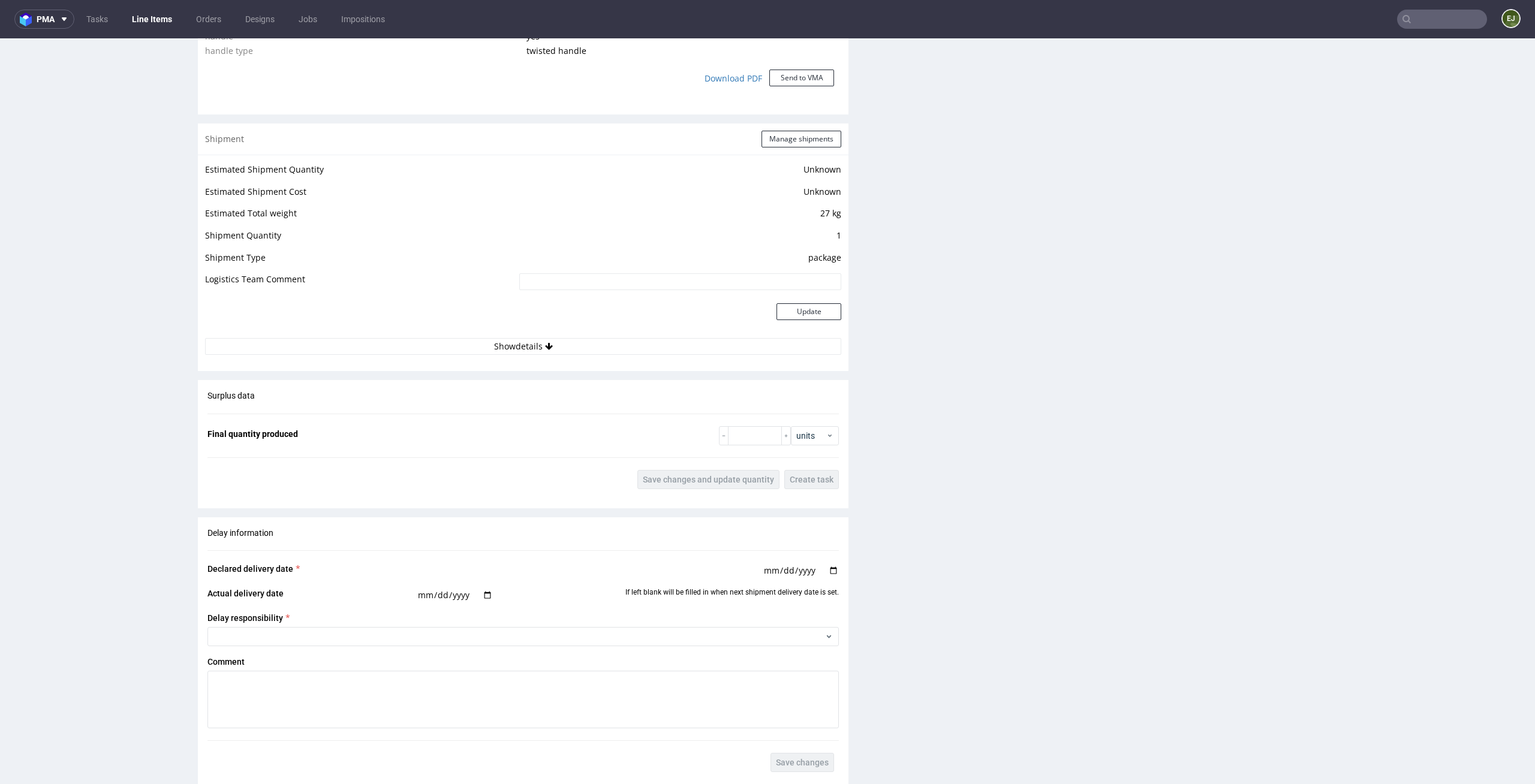
scroll to position [1505, 0]
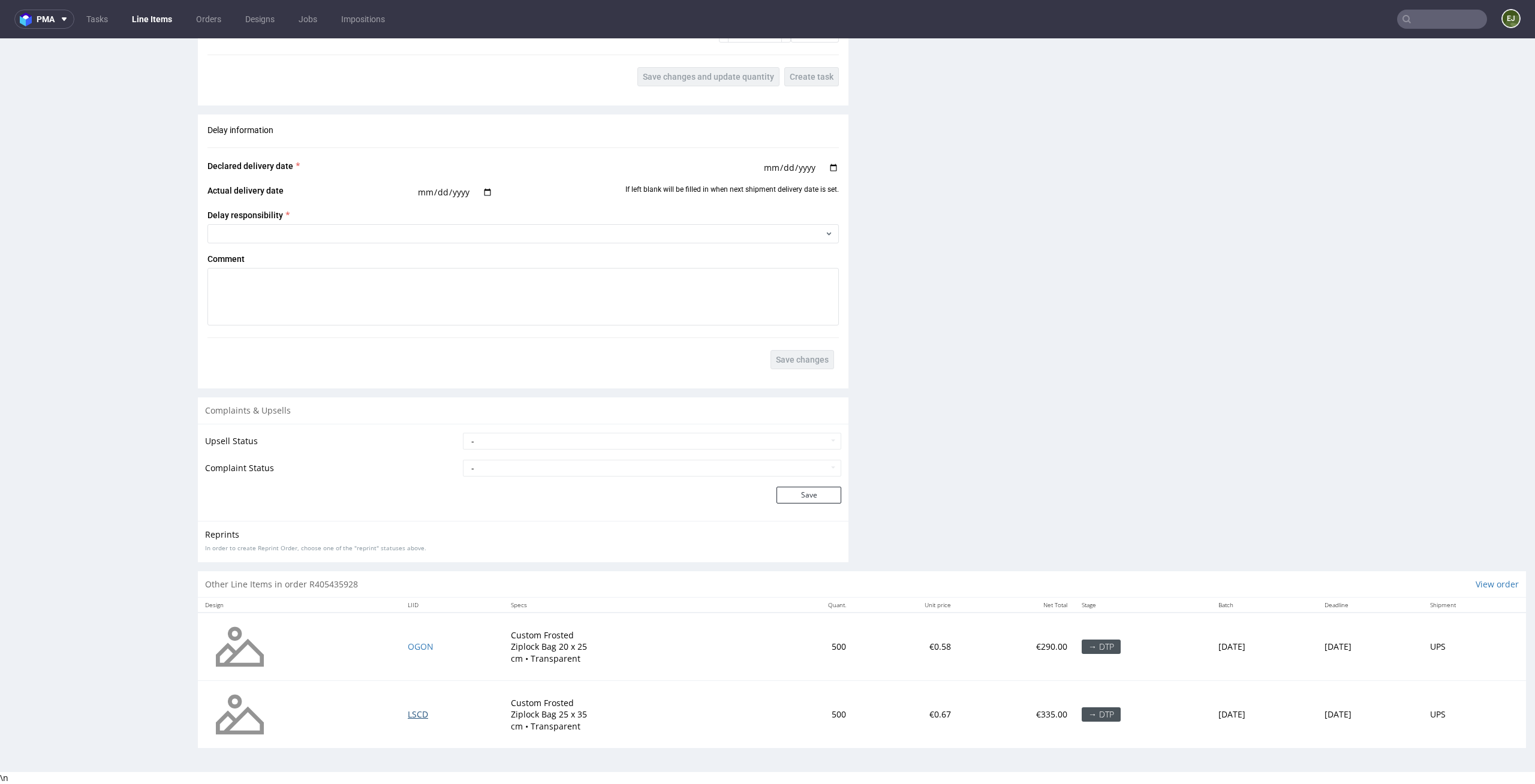
click at [409, 714] on span "LSCD" at bounding box center [418, 714] width 20 height 11
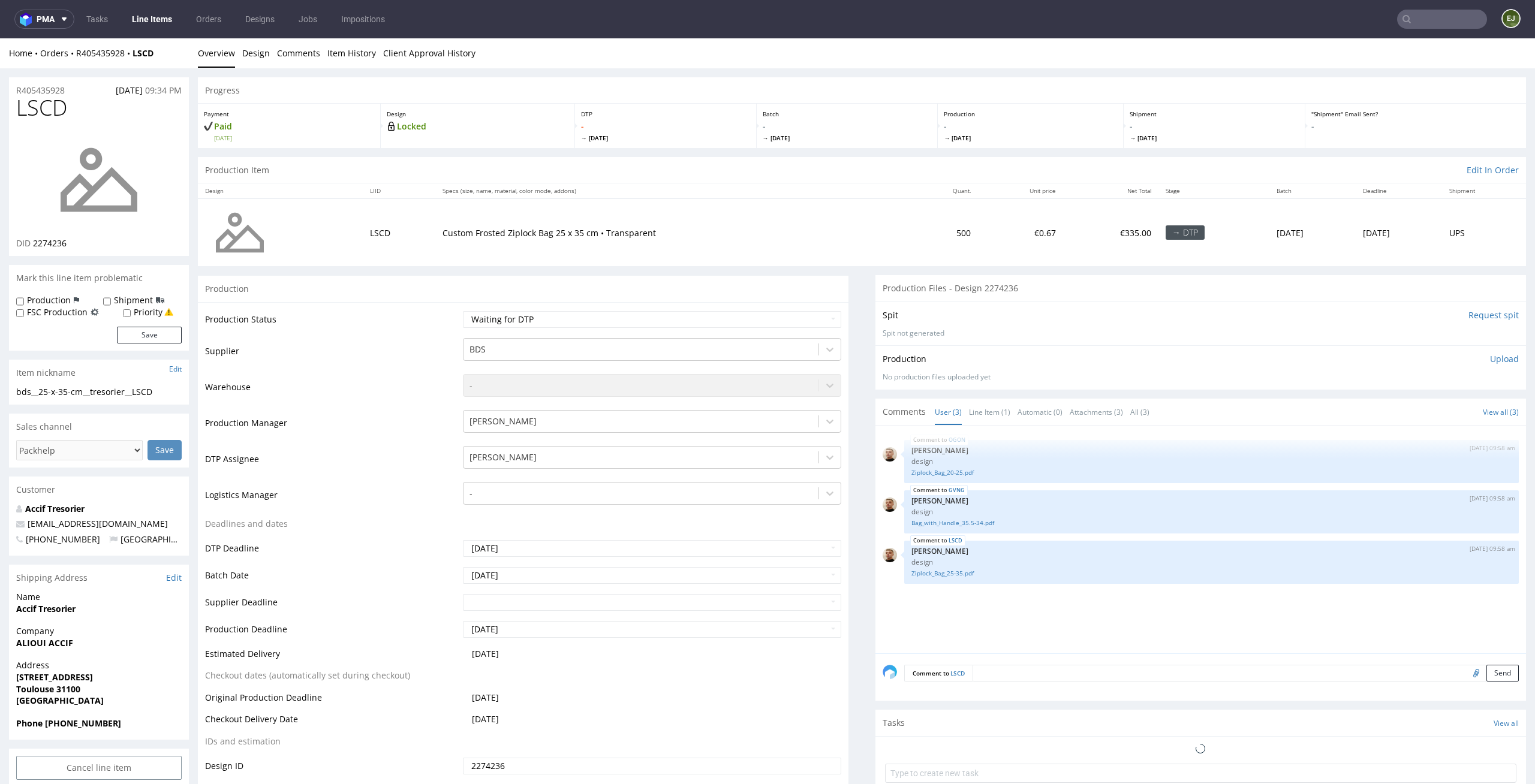
scroll to position [0, 0]
click at [1479, 312] on input "Request spit" at bounding box center [1494, 316] width 51 height 12
click at [841, 134] on span "[DATE]" at bounding box center [847, 138] width 169 height 8
click at [988, 426] on div "OGON [DATE] 09:58 am [PERSON_NAME] design Ziplock_Bag_20-25.pdf GVNG [DATE] 09:…" at bounding box center [1201, 539] width 651 height 228
click at [988, 414] on link "Line Item (1)" at bounding box center [989, 412] width 41 height 26
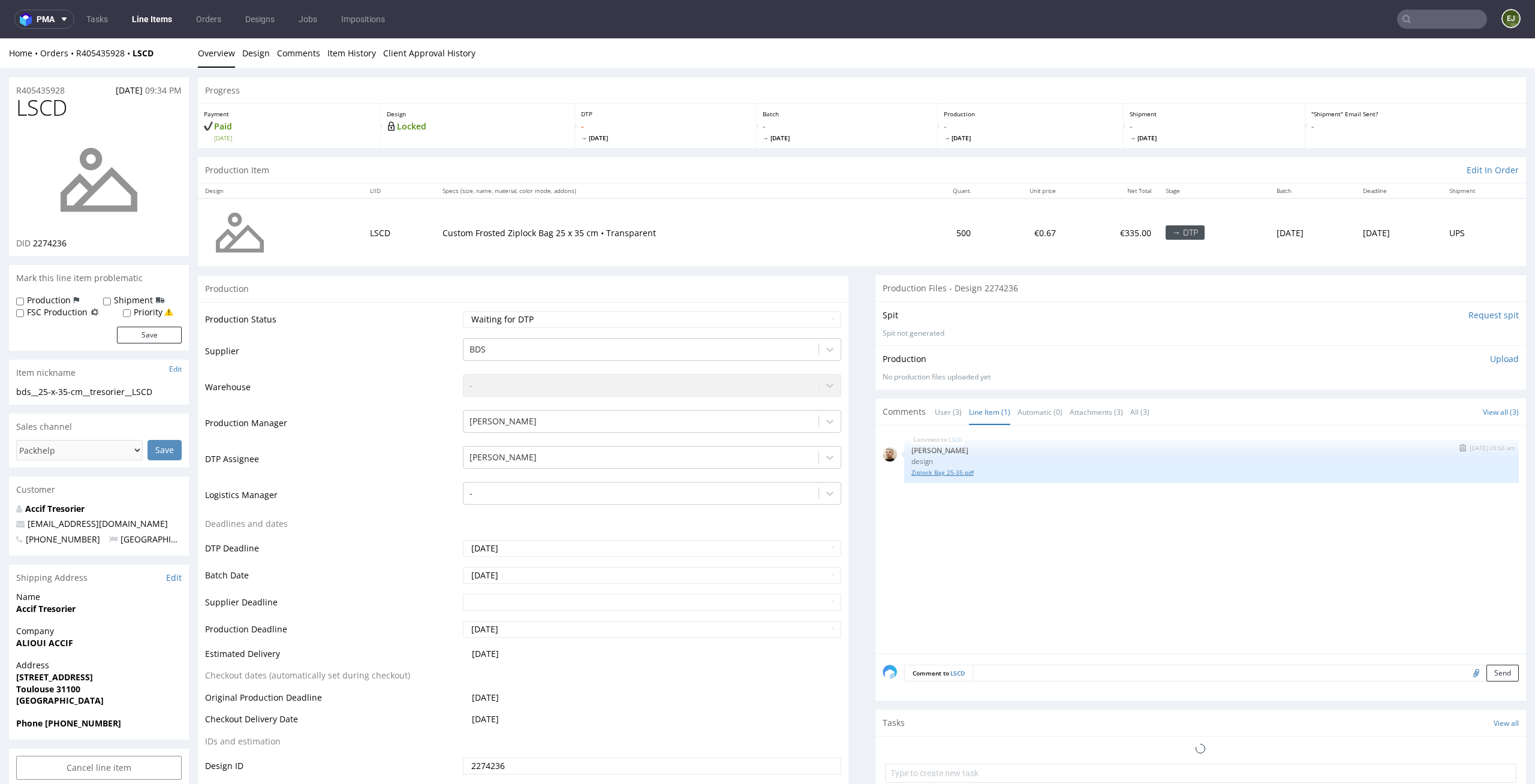
click at [951, 469] on link "Ziplock_Bag_25-35.pdf" at bounding box center [1212, 473] width 600 height 9
click at [123, 179] on img at bounding box center [99, 180] width 96 height 96
click at [1486, 310] on input "Request spit" at bounding box center [1494, 316] width 51 height 12
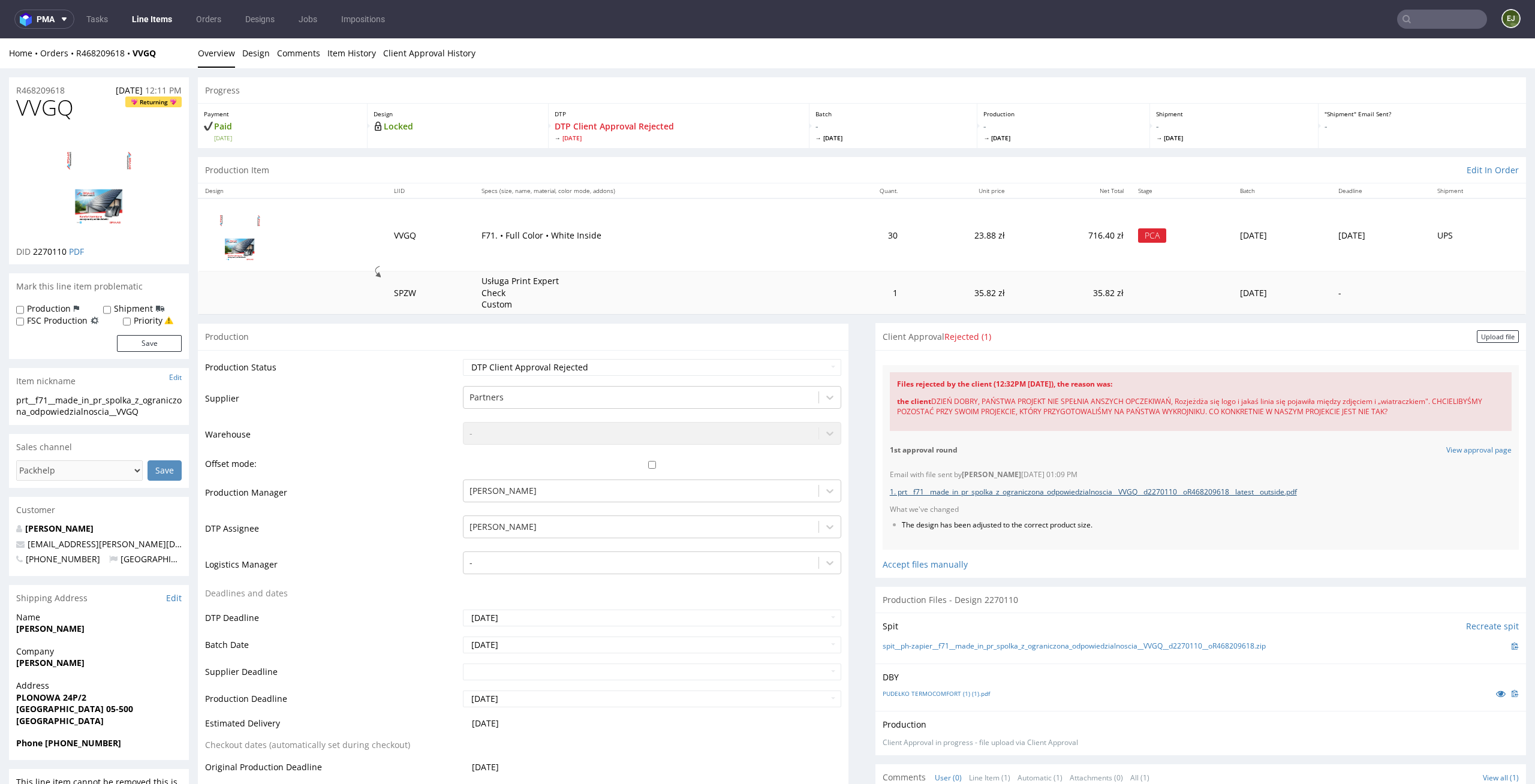
click at [1115, 490] on link "1. prt__f71__made_in_pr_spolka_z_ograniczona_odpowiedzialnoscia__VVGQ__d2270110…" at bounding box center [1093, 492] width 407 height 10
click at [708, 254] on td "F71. • Full Color • White Inside" at bounding box center [651, 235] width 354 height 73
drag, startPoint x: 939, startPoint y: 392, endPoint x: 1133, endPoint y: 421, distance: 196.2
click at [1133, 421] on div "the client DZIEŃ DOBRY, PAŃSTWA PROJEKT NIE SPEŁNIA ANSZYCH OPCZEKIWAŃ, Rozjeżd…" at bounding box center [1201, 407] width 607 height 35
click at [1299, 464] on div "Email with file sent by [PERSON_NAME] [DATE] 01:09 PM 1. prt__f71__made_in_pr_s…" at bounding box center [1201, 506] width 636 height 87
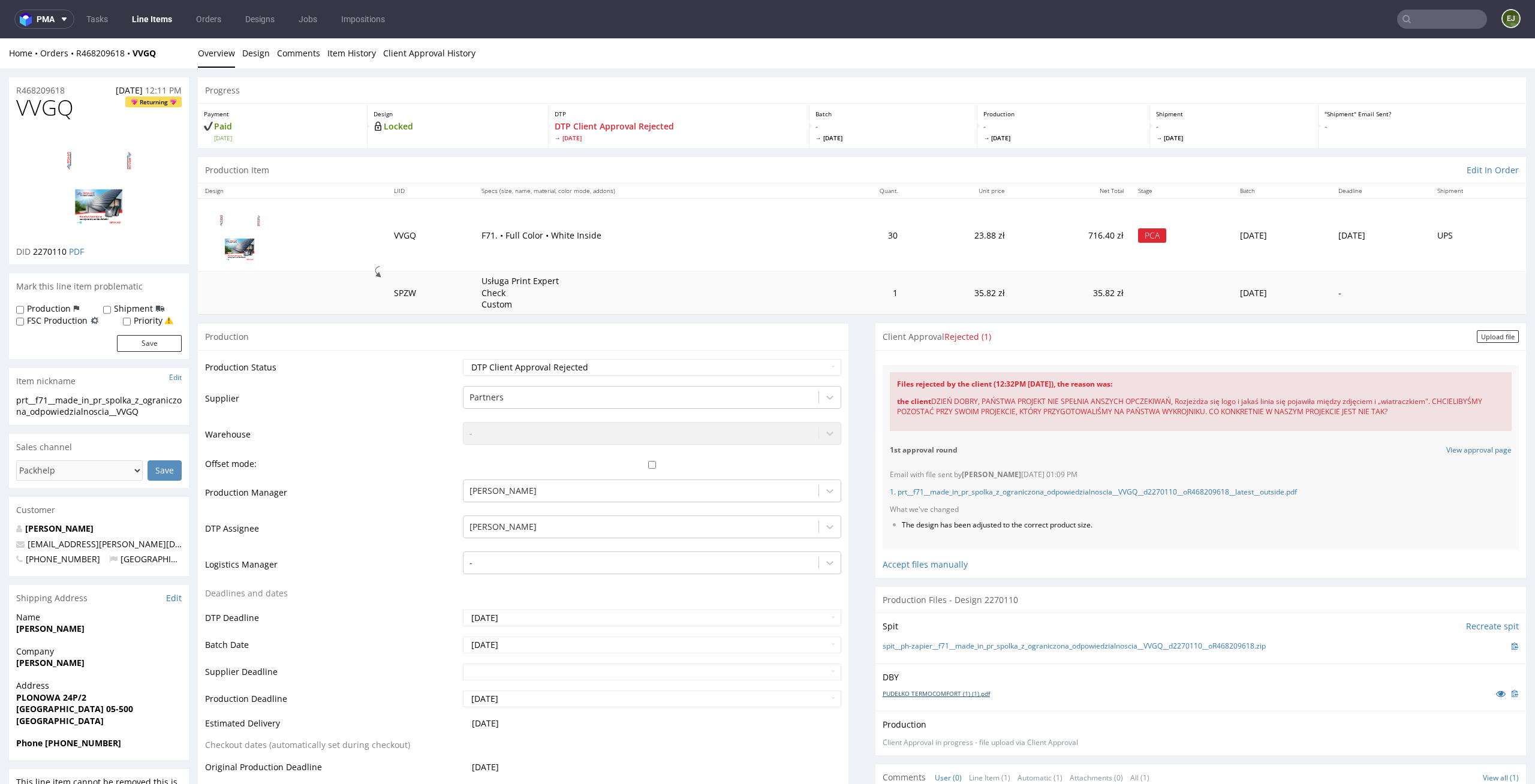
click at [975, 690] on link "PUDEŁKO TERMOCOMFORT (1) (1).pdf" at bounding box center [936, 694] width 107 height 8
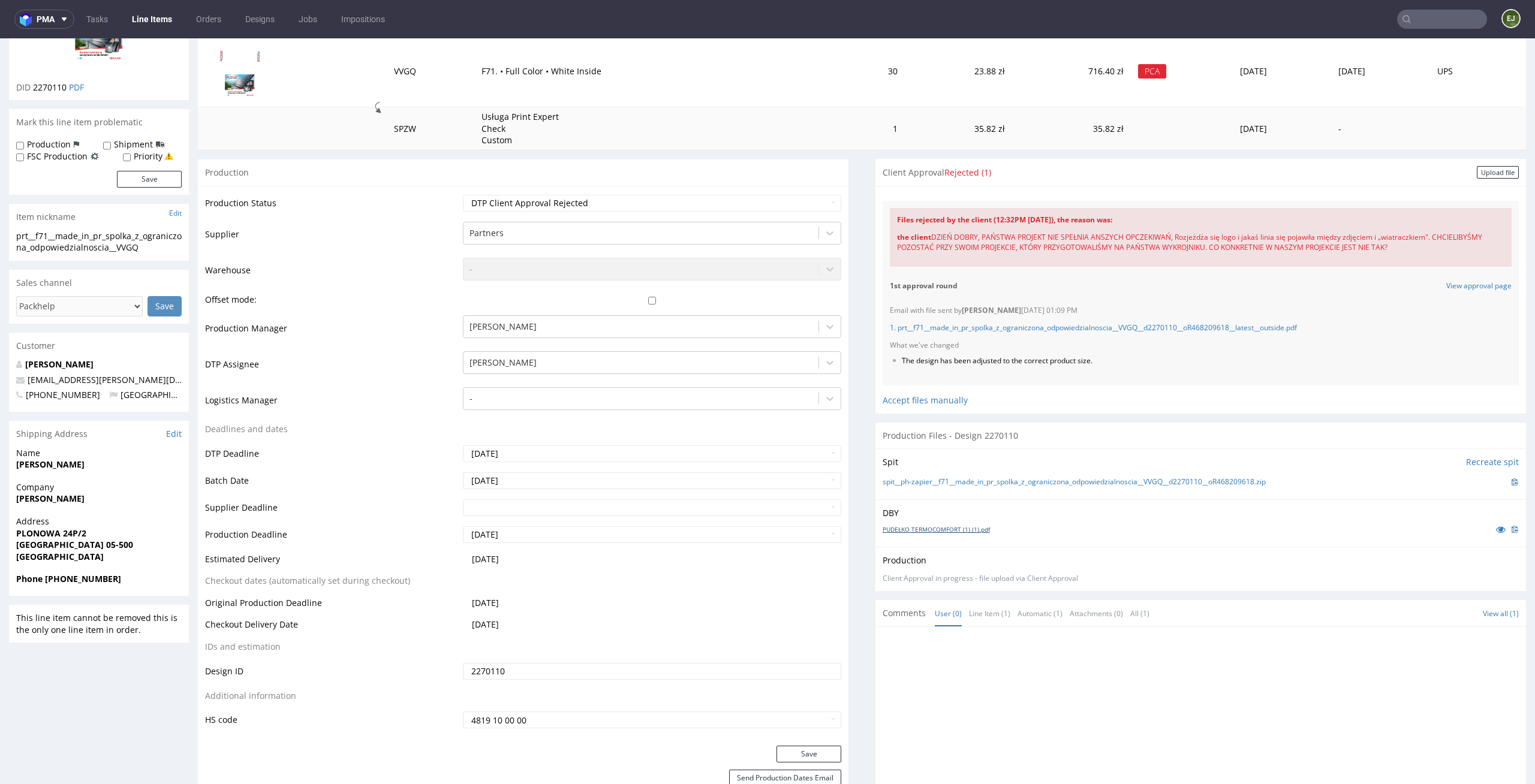
scroll to position [265, 0]
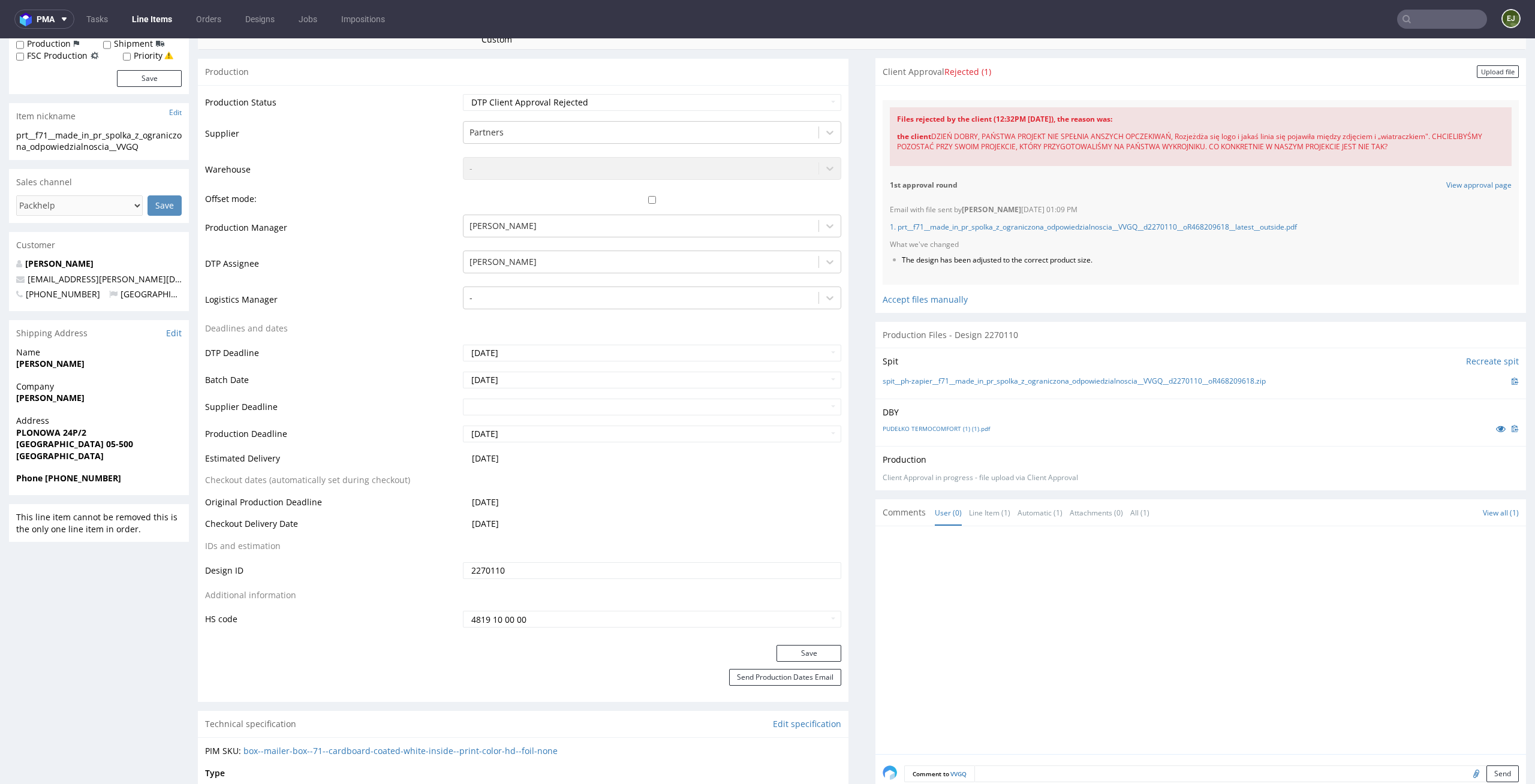
click at [1159, 323] on div "Production Files - Design 2270110" at bounding box center [1201, 335] width 651 height 26
click at [956, 429] on link "PUDEŁKO TERMOCOMFORT (1) (1).pdf" at bounding box center [936, 429] width 107 height 8
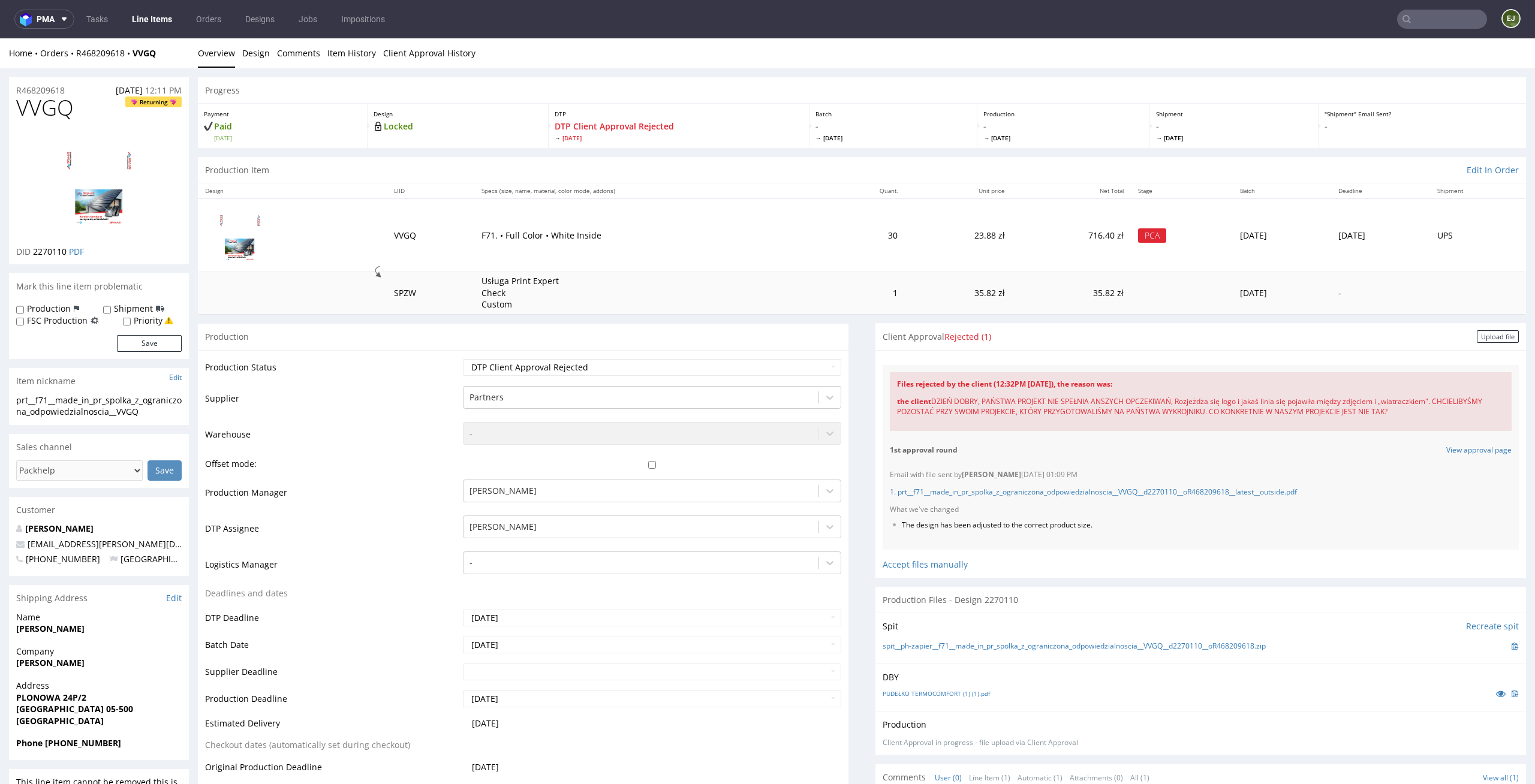
click at [387, 107] on div "Design Locked" at bounding box center [458, 126] width 181 height 44
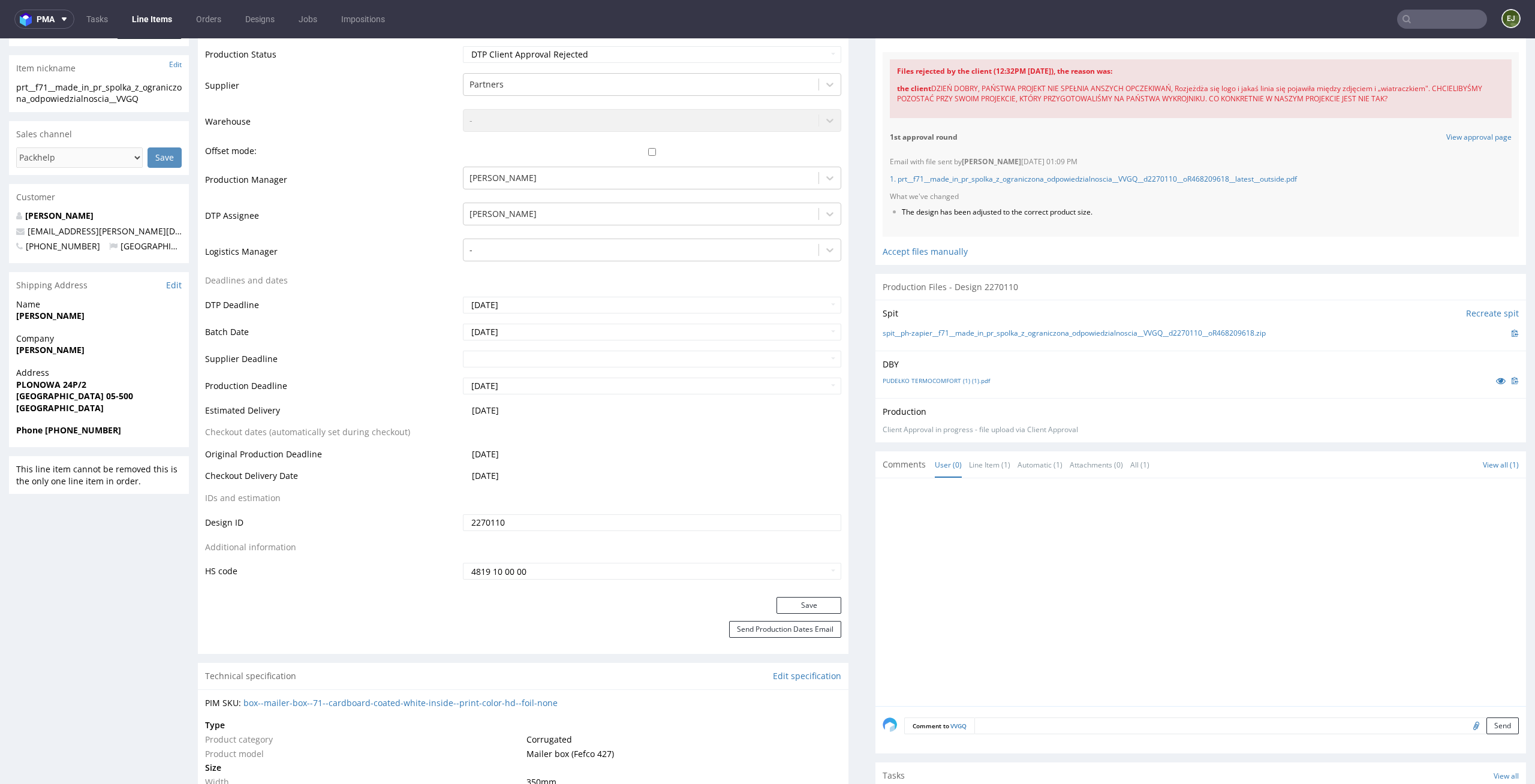
scroll to position [387, 0]
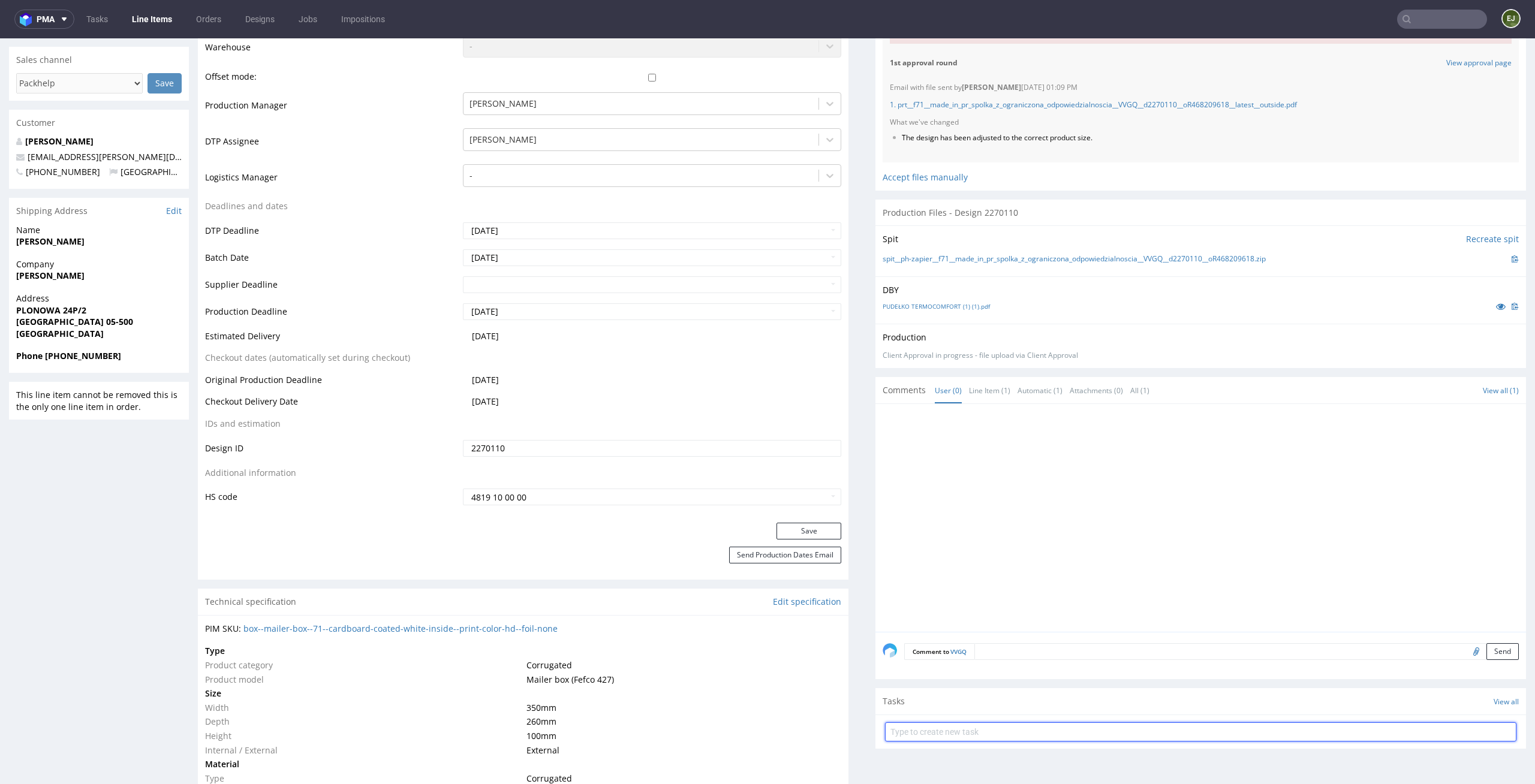
click at [947, 725] on input "text" at bounding box center [1201, 732] width 631 height 19
type input "constact with the client"
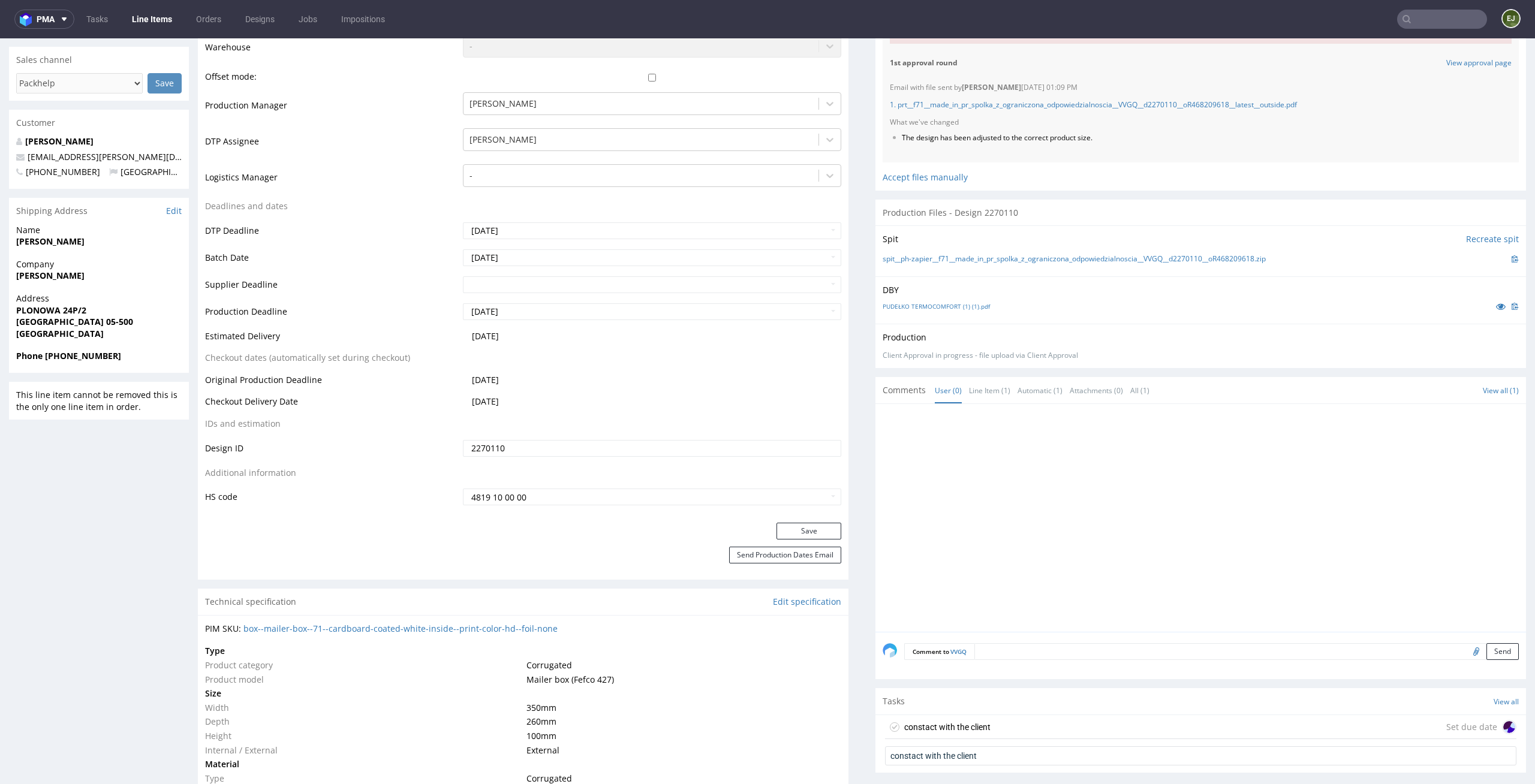
click at [954, 729] on div "constact with the client" at bounding box center [948, 727] width 87 height 14
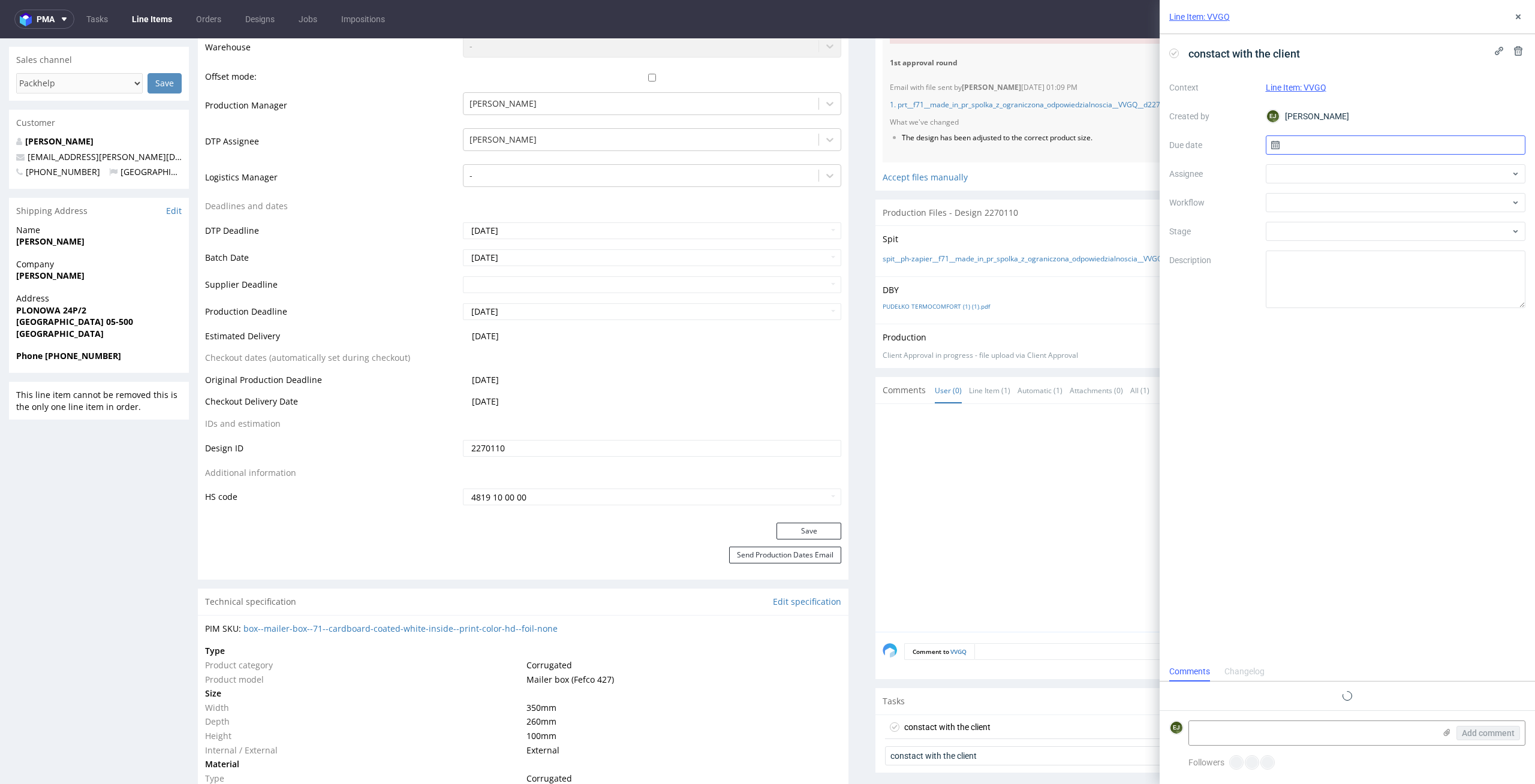
click at [1329, 142] on input "text" at bounding box center [1396, 145] width 260 height 19
click at [1356, 263] on span "13" at bounding box center [1356, 266] width 10 height 12
type input "[DATE]"
click at [1360, 201] on div at bounding box center [1396, 203] width 260 height 19
click at [1392, 269] on div "DTP - Issue" at bounding box center [1396, 268] width 251 height 22
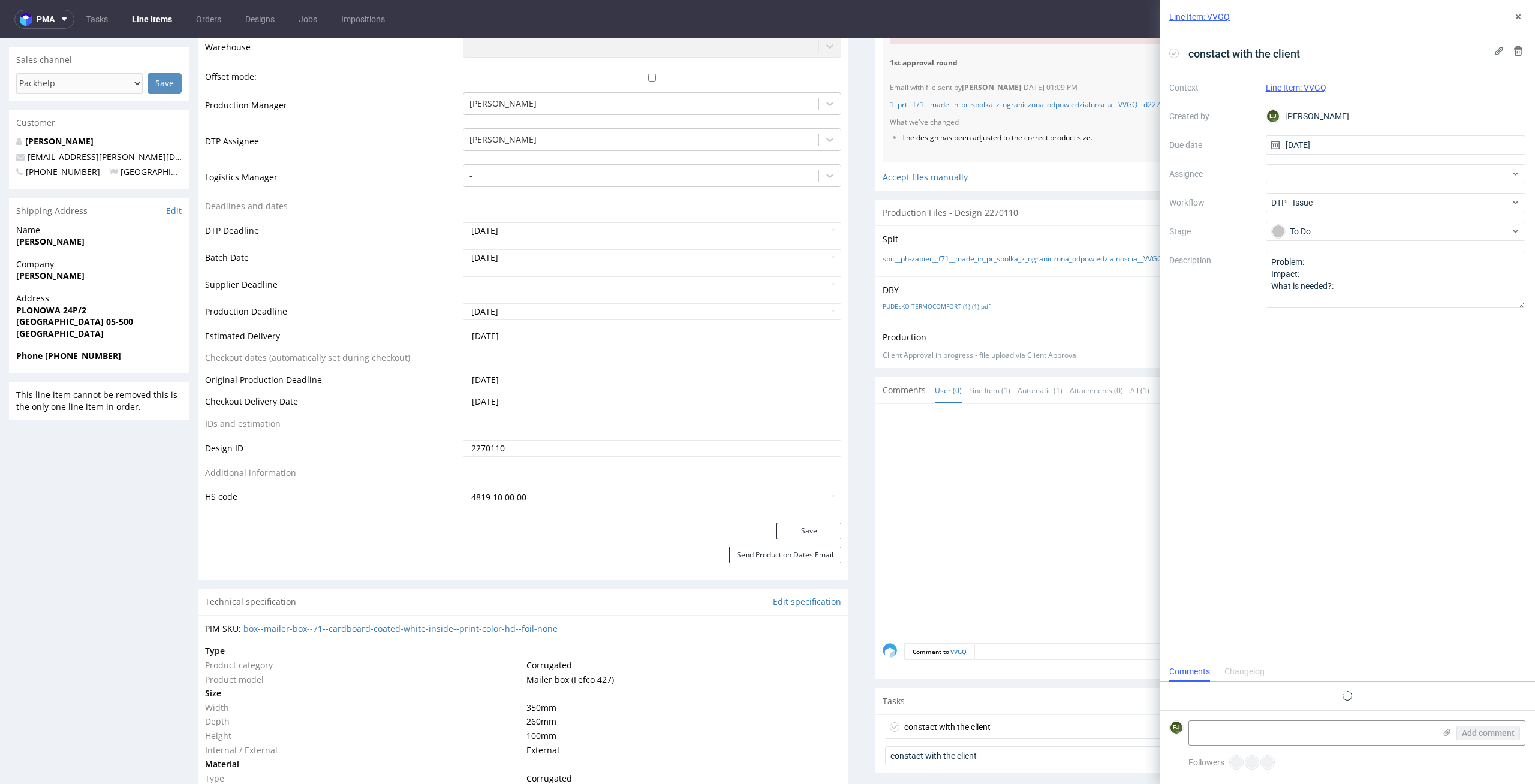
click at [1305, 720] on form "EJ Add comment" at bounding box center [1347, 733] width 375 height 45
click at [1267, 730] on textarea at bounding box center [1311, 733] width 246 height 24
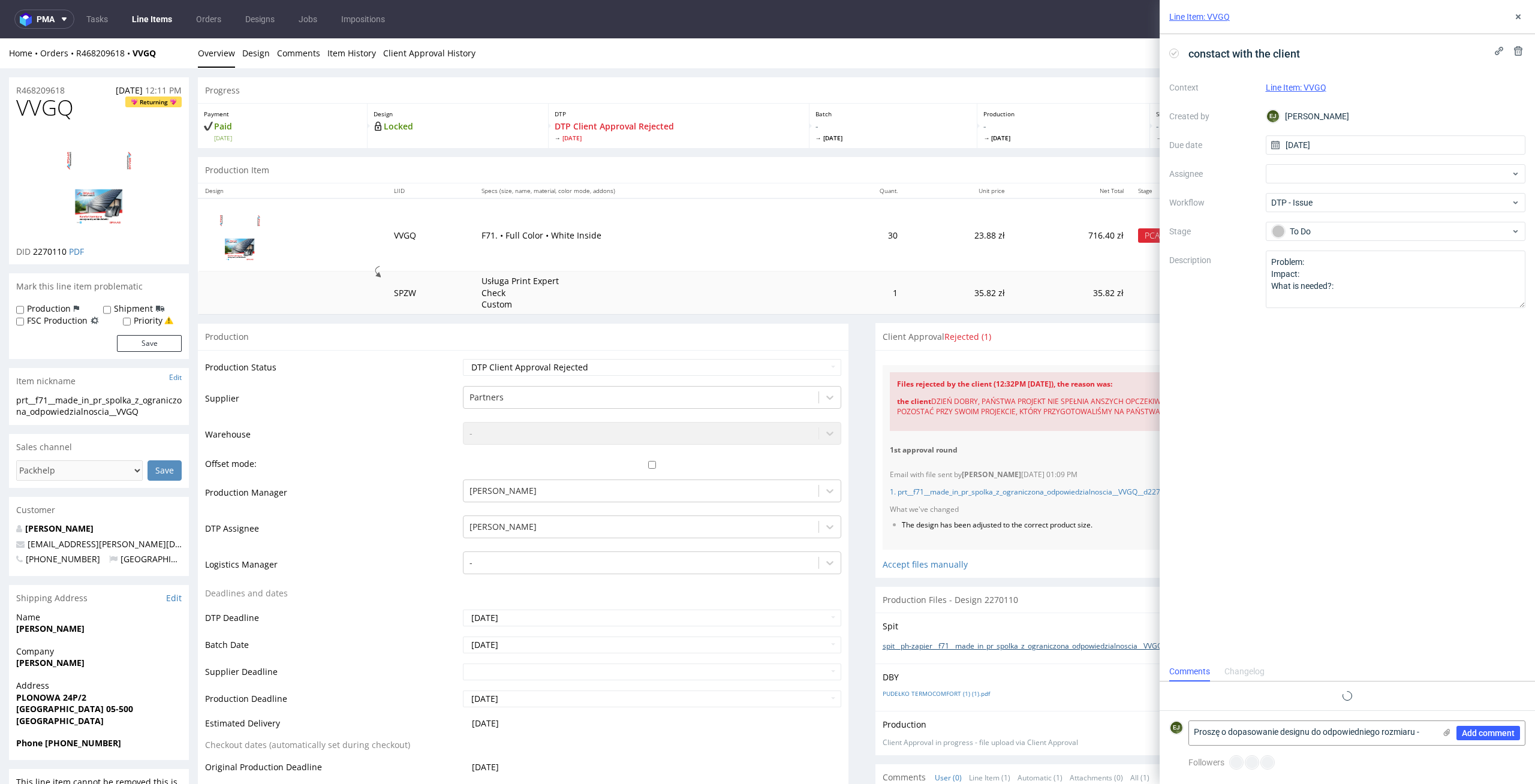
click at [1059, 647] on link "spit__ph-zapier__f71__made_in_pr_spolka_z_ograniczona_odpowiedzialnoscia__VVGQ_…" at bounding box center [1074, 646] width 383 height 10
click at [1424, 732] on textarea "Proszę o dopasowanie designu do odpowiedniego rozmiaru -" at bounding box center [1311, 733] width 246 height 24
drag, startPoint x: 1250, startPoint y: 735, endPoint x: 1206, endPoint y: 735, distance: 44.0
click at [1206, 735] on textarea "Proszę o dopasowanie designu do rozmiaru, który został zamówiony (klient zaproj…" at bounding box center [1311, 723] width 246 height 46
drag, startPoint x: 1250, startPoint y: 737, endPoint x: 1157, endPoint y: 730, distance: 93.3
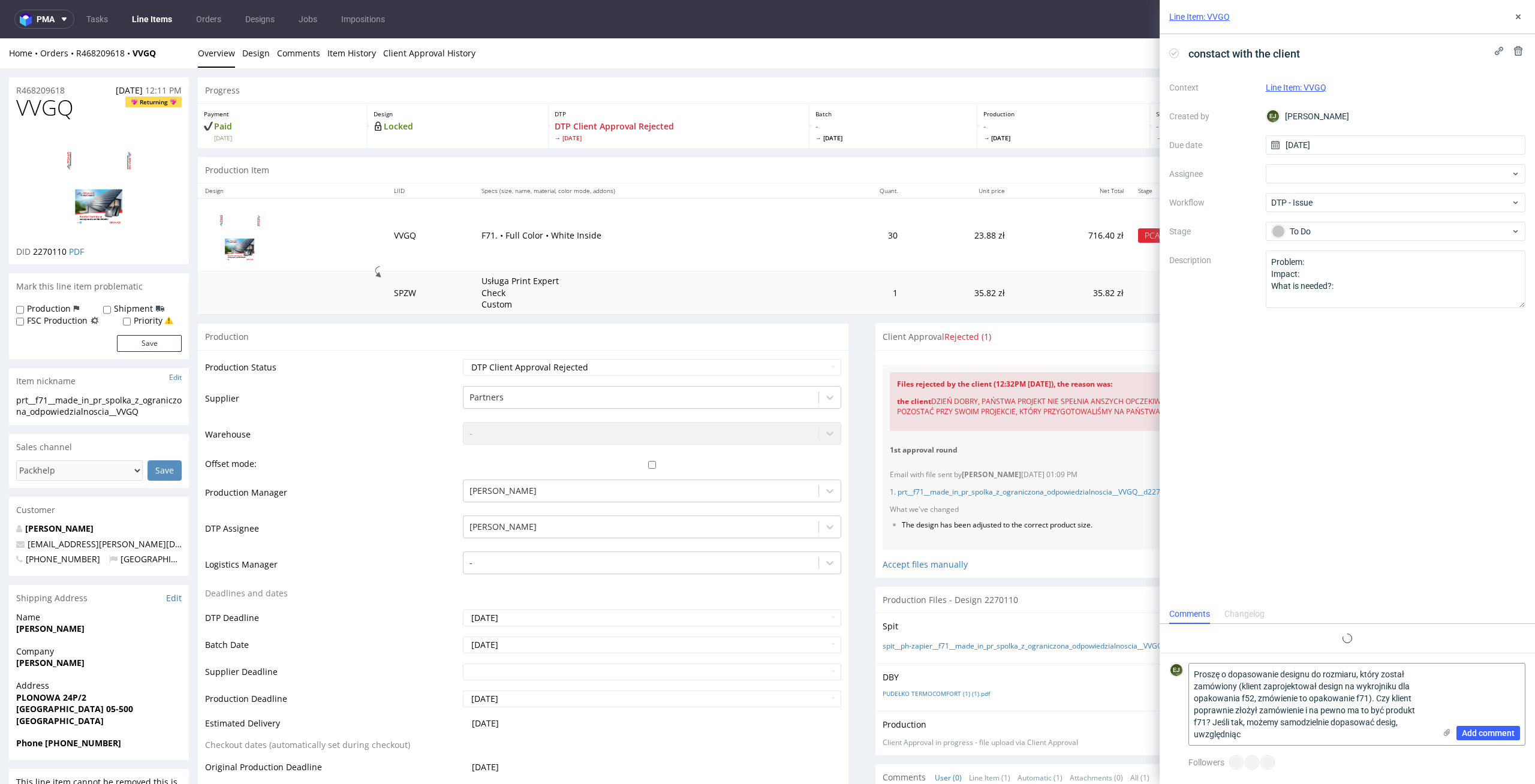
click at [1157, 730] on div "Line Item: VVGQ constact with the client Context Line Item: VVGQ Created by EJ …" at bounding box center [1340, 392] width 390 height 784
click at [1407, 722] on textarea "Proszę o dopasowanie designu do rozmiaru, który został zamówiony (klient zaproj…" at bounding box center [1311, 705] width 246 height 82
click at [1329, 733] on textarea "Proszę o dopasowanie designu do rozmiaru, który został zamówiony (klient zaproj…" at bounding box center [1311, 705] width 246 height 82
type textarea "Proszę o dopasowanie designu do rozmiaru, który został zamówiony (klient zaproj…"
click at [1447, 730] on use at bounding box center [1447, 732] width 7 height 7
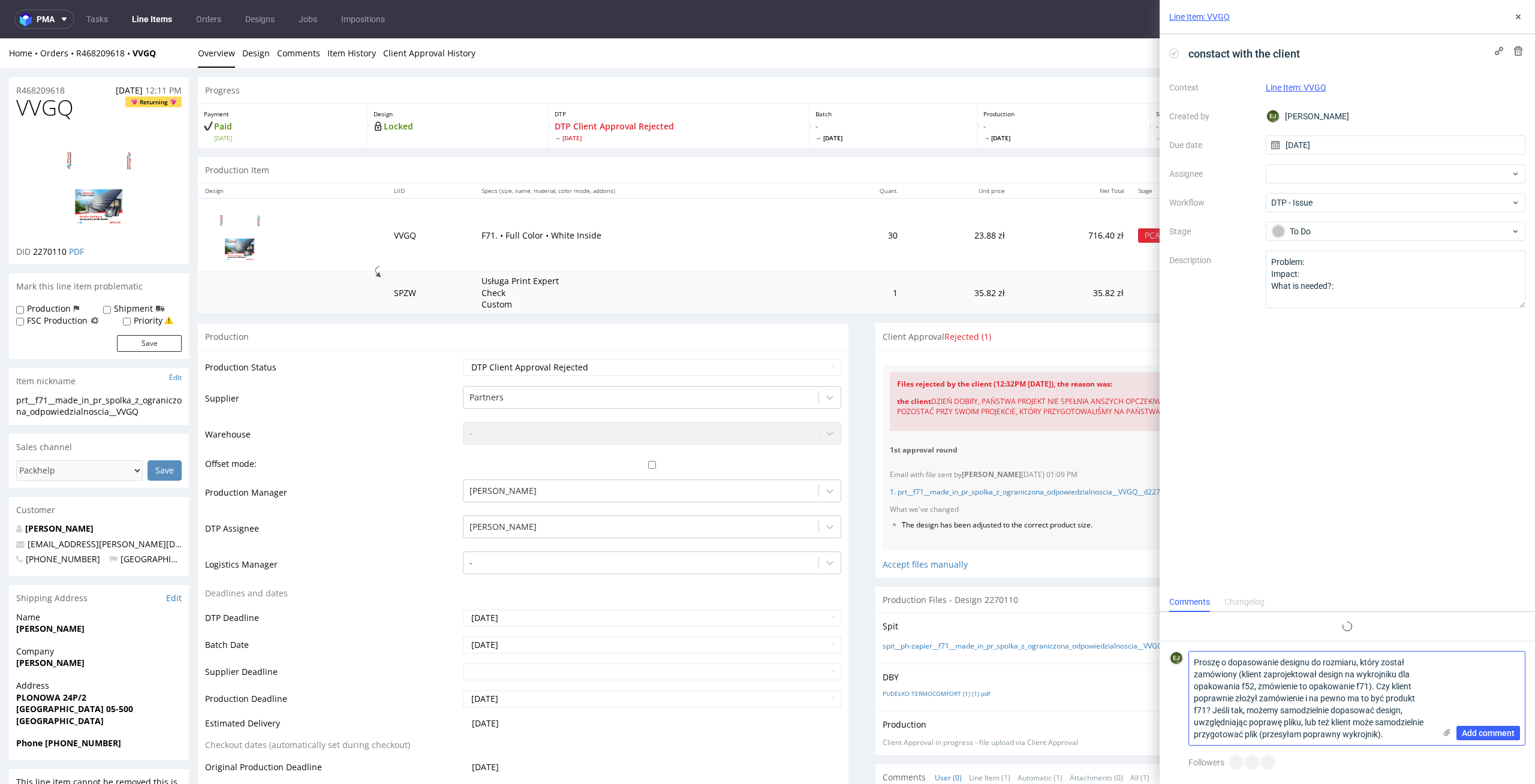
click at [0, 0] on input "file" at bounding box center [0, 0] width 0 height 0
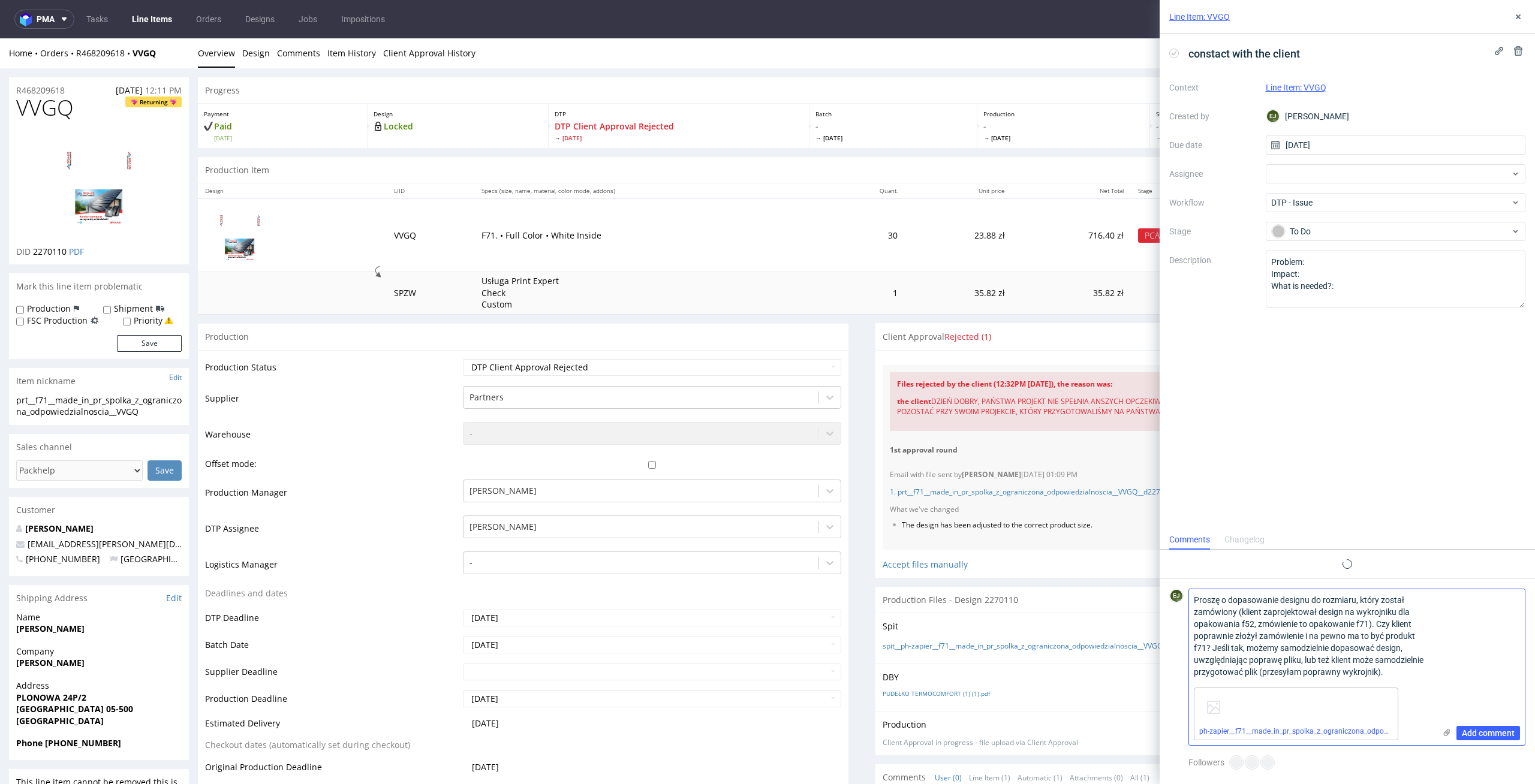
click at [1483, 737] on span "Add comment" at bounding box center [1488, 733] width 53 height 8
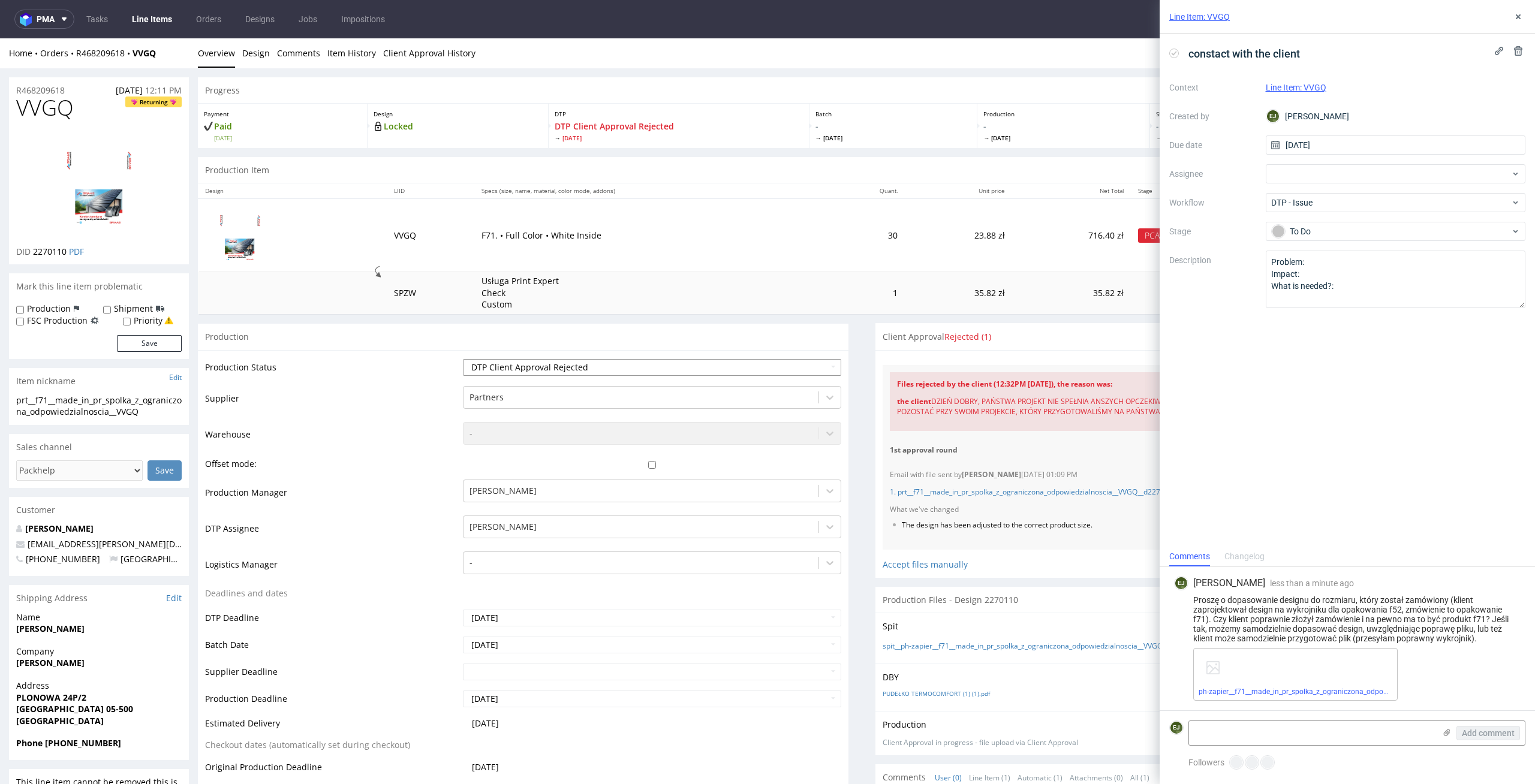
click at [806, 369] on select "Waiting for Artwork Waiting for Diecut Waiting for Mockup Waiting for DTP Waiti…" at bounding box center [652, 367] width 379 height 17
select select "dtp_issue"
click at [463, 359] on select "Waiting for Artwork Waiting for Diecut Waiting for Mockup Waiting for DTP Waiti…" at bounding box center [652, 367] width 379 height 17
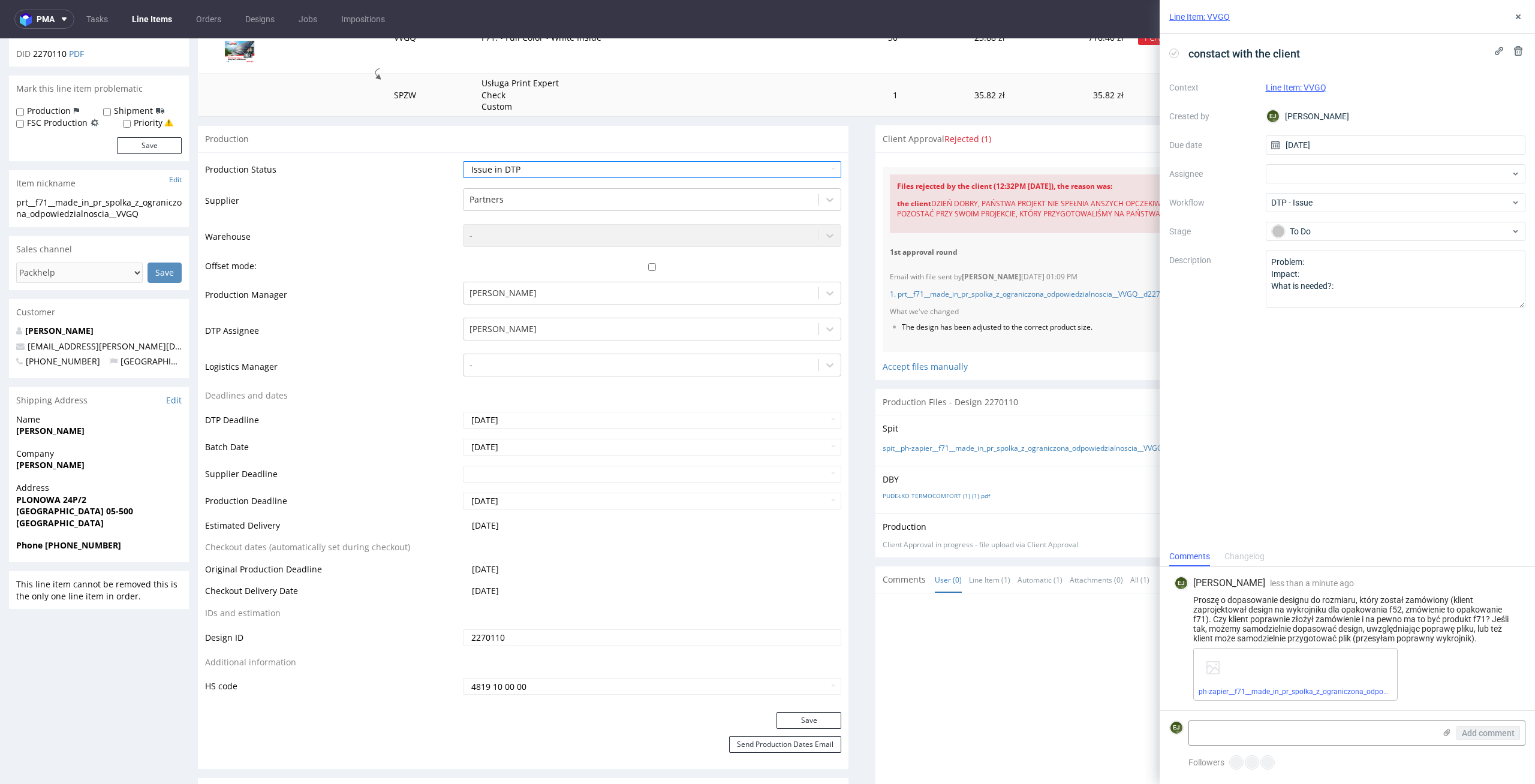
click at [812, 729] on div "Save" at bounding box center [523, 724] width 651 height 24
click at [817, 722] on button "Save" at bounding box center [809, 721] width 65 height 17
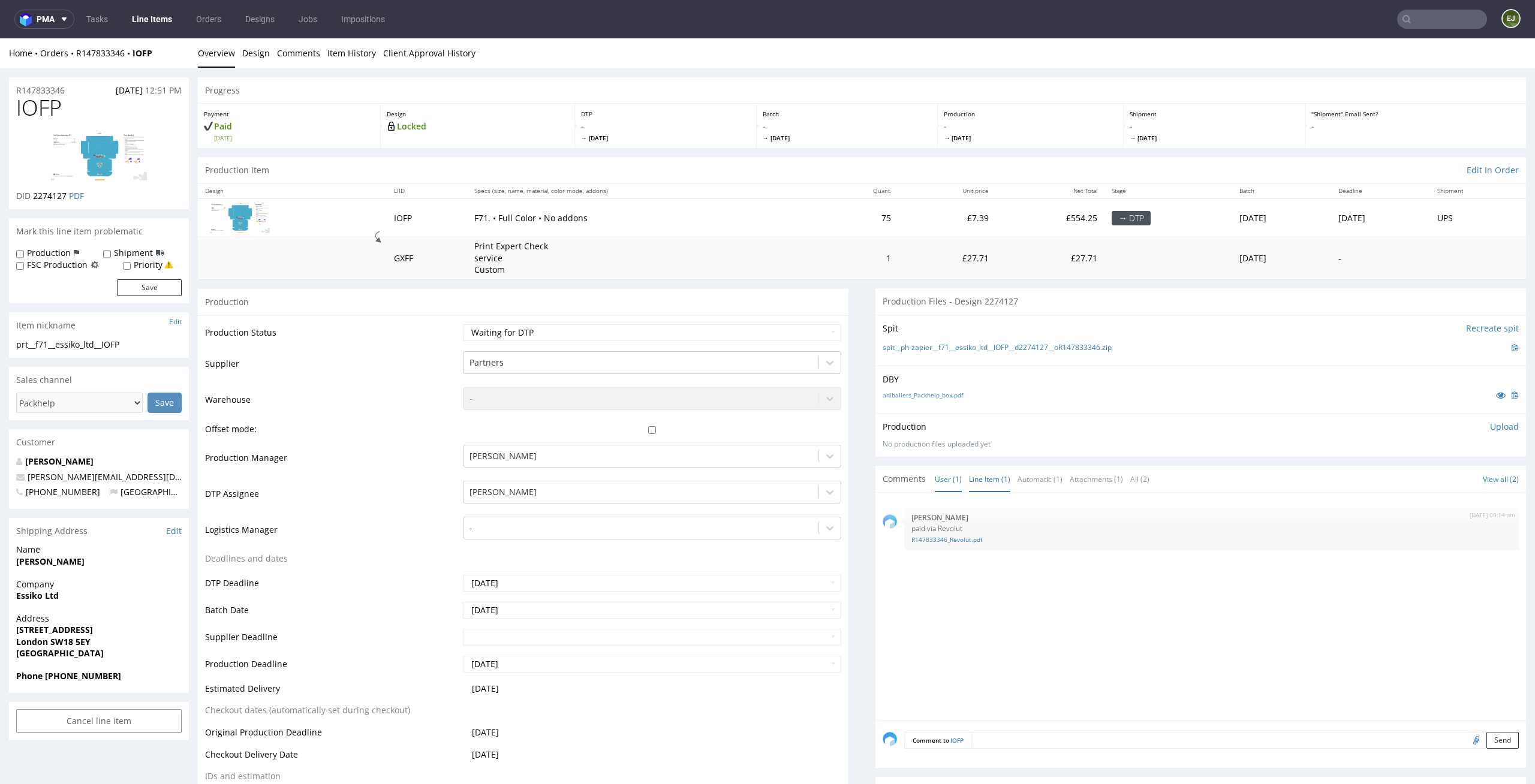
click at [980, 483] on link "Line Item (1)" at bounding box center [989, 479] width 41 height 26
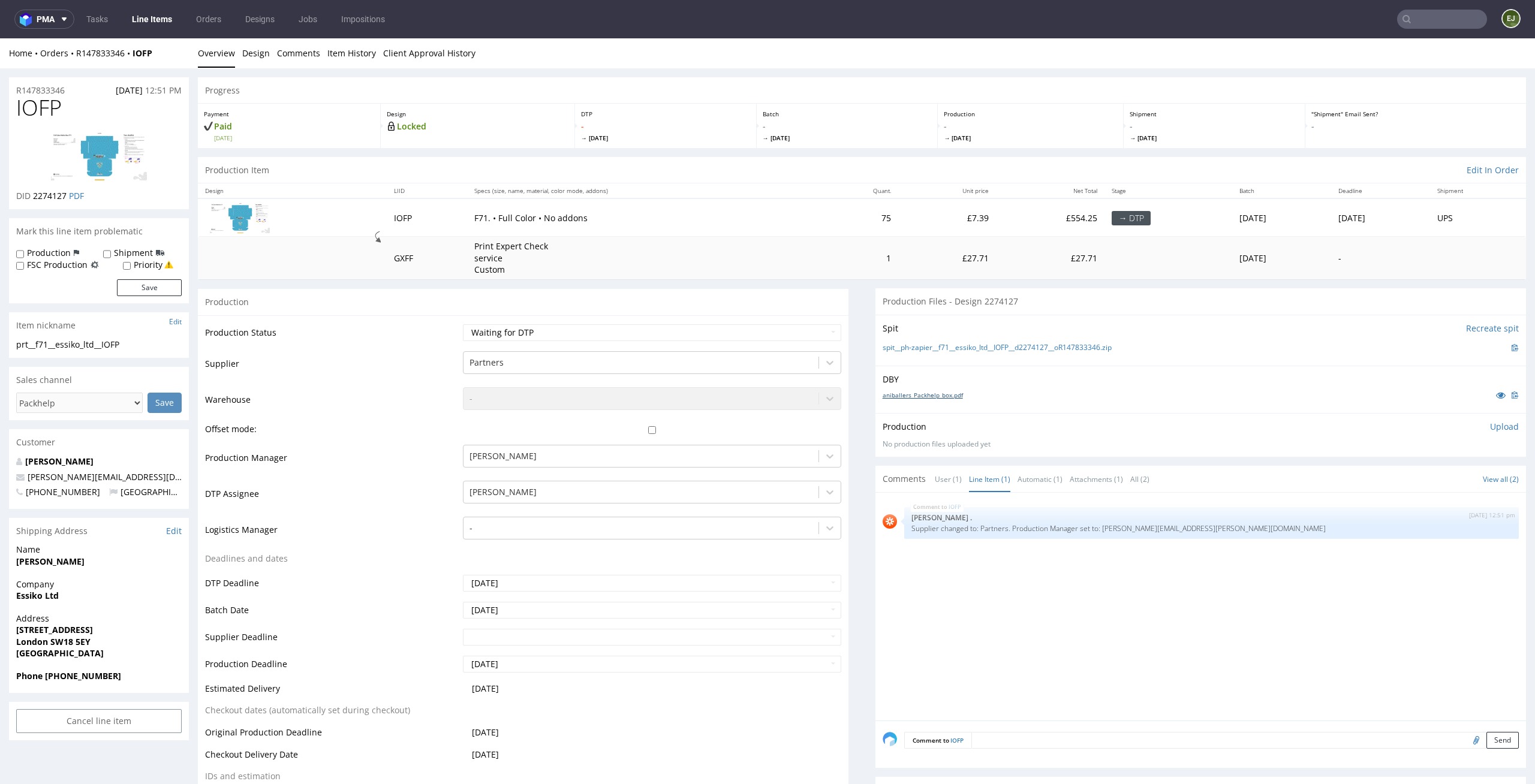
click at [918, 393] on link "aniballers_Packhelp_box.pdf" at bounding box center [923, 395] width 81 height 8
click at [883, 343] on link "spit__ph-zapier__f71__essiko_ltd__IOFP__d2274127__oR147833346.zip" at bounding box center [997, 348] width 229 height 10
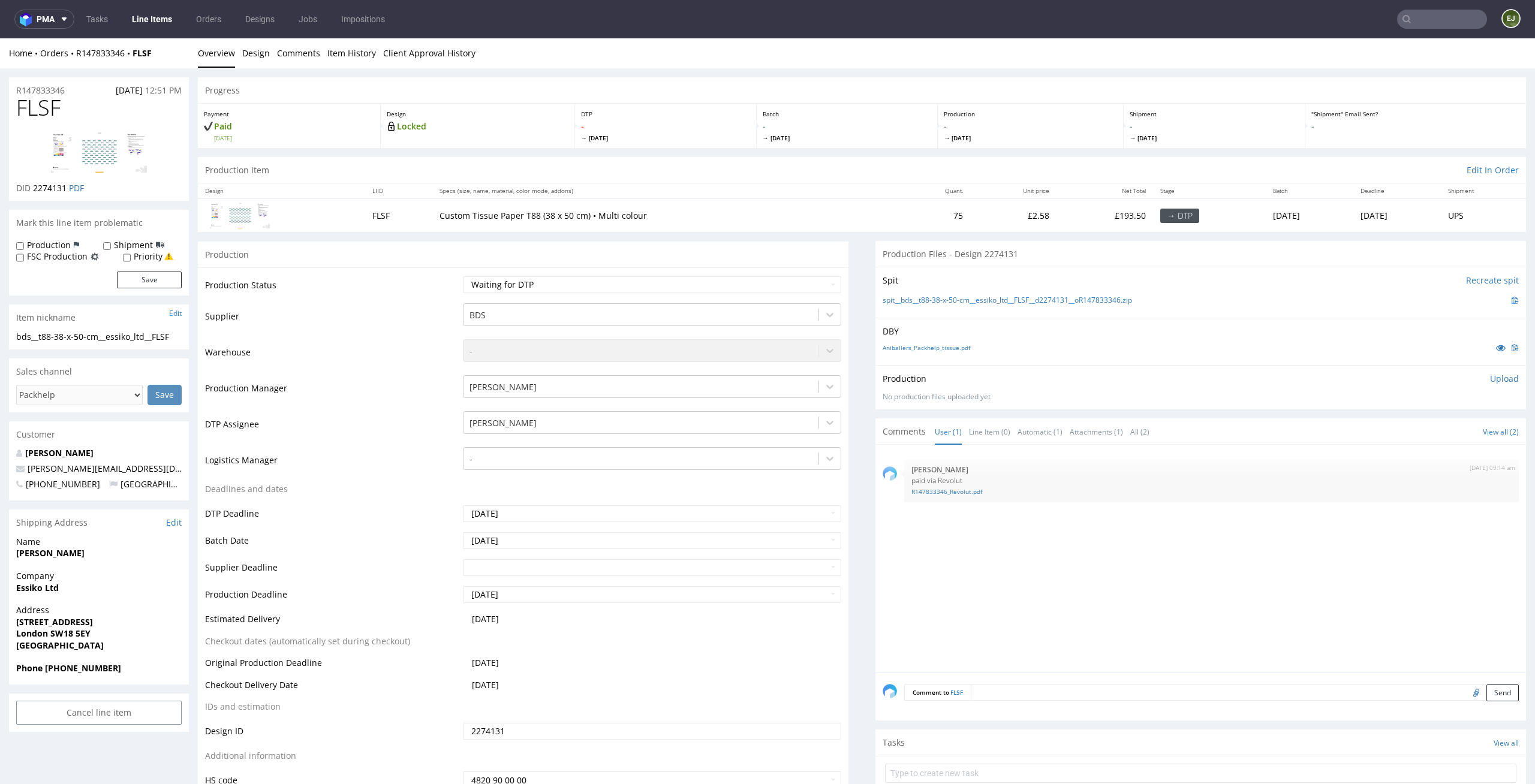
click at [804, 166] on div "Production Item Edit In Order" at bounding box center [862, 170] width 1328 height 26
click at [946, 347] on link "Aniballers_Packhelp_tissue.pdf" at bounding box center [927, 348] width 88 height 8
click at [884, 298] on link "spit__bds__t88-38-x-50-cm__essiko_ltd__FLSF__d2274131__oR147833346.zip" at bounding box center [1007, 301] width 250 height 10
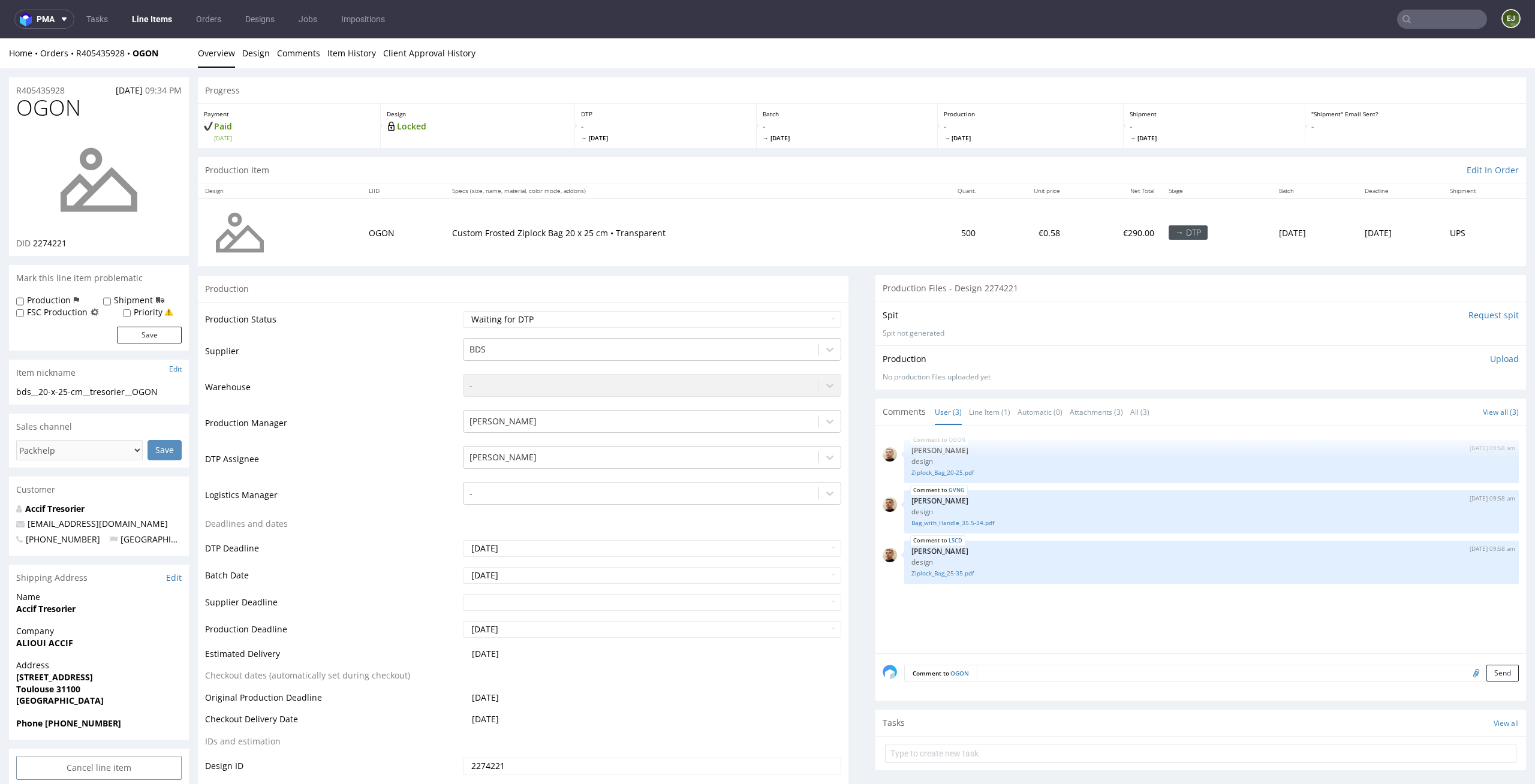
click at [1475, 316] on input "Request spit" at bounding box center [1494, 316] width 51 height 12
click at [1477, 313] on input "Request spit" at bounding box center [1494, 316] width 51 height 12
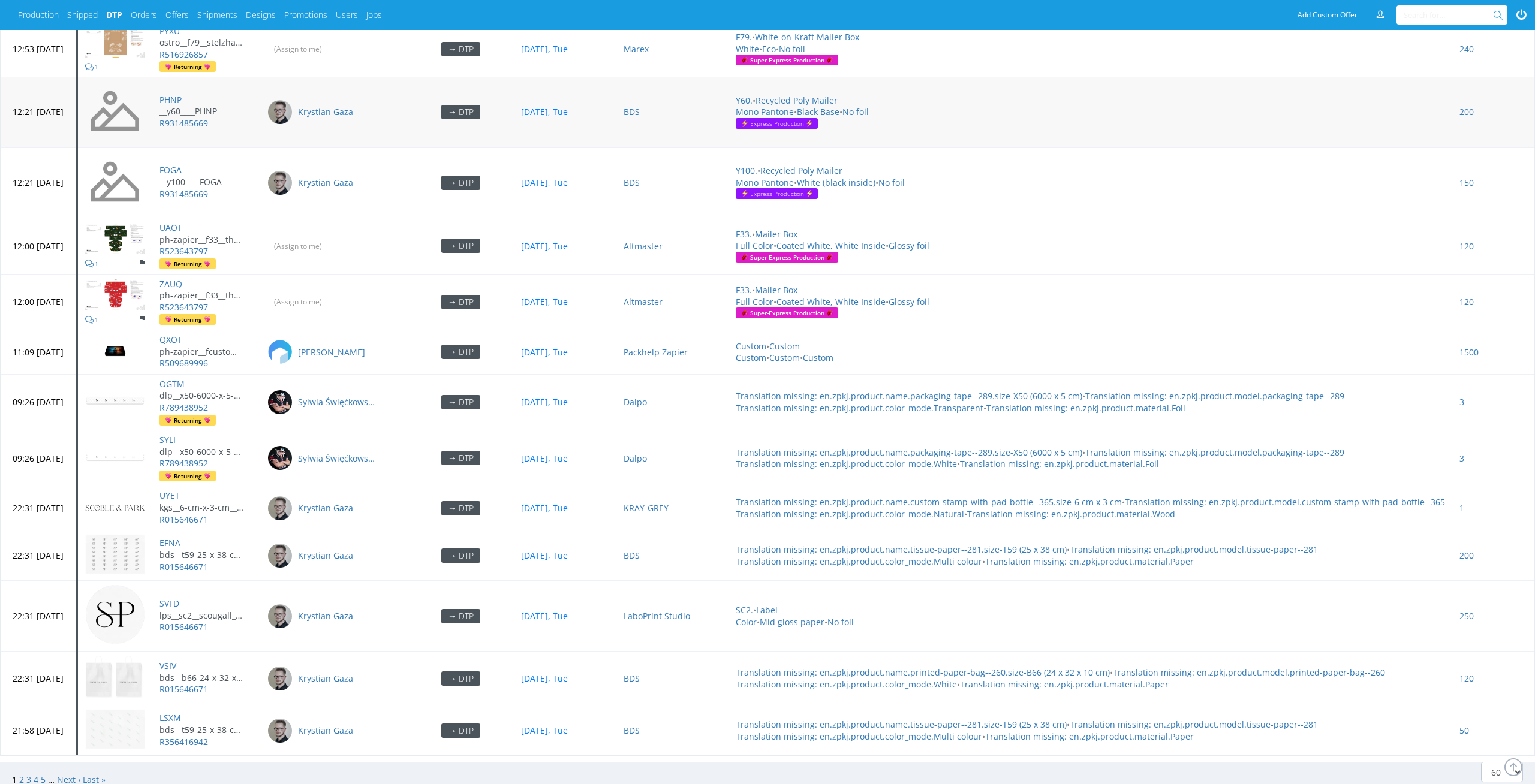
scroll to position [5516, 0]
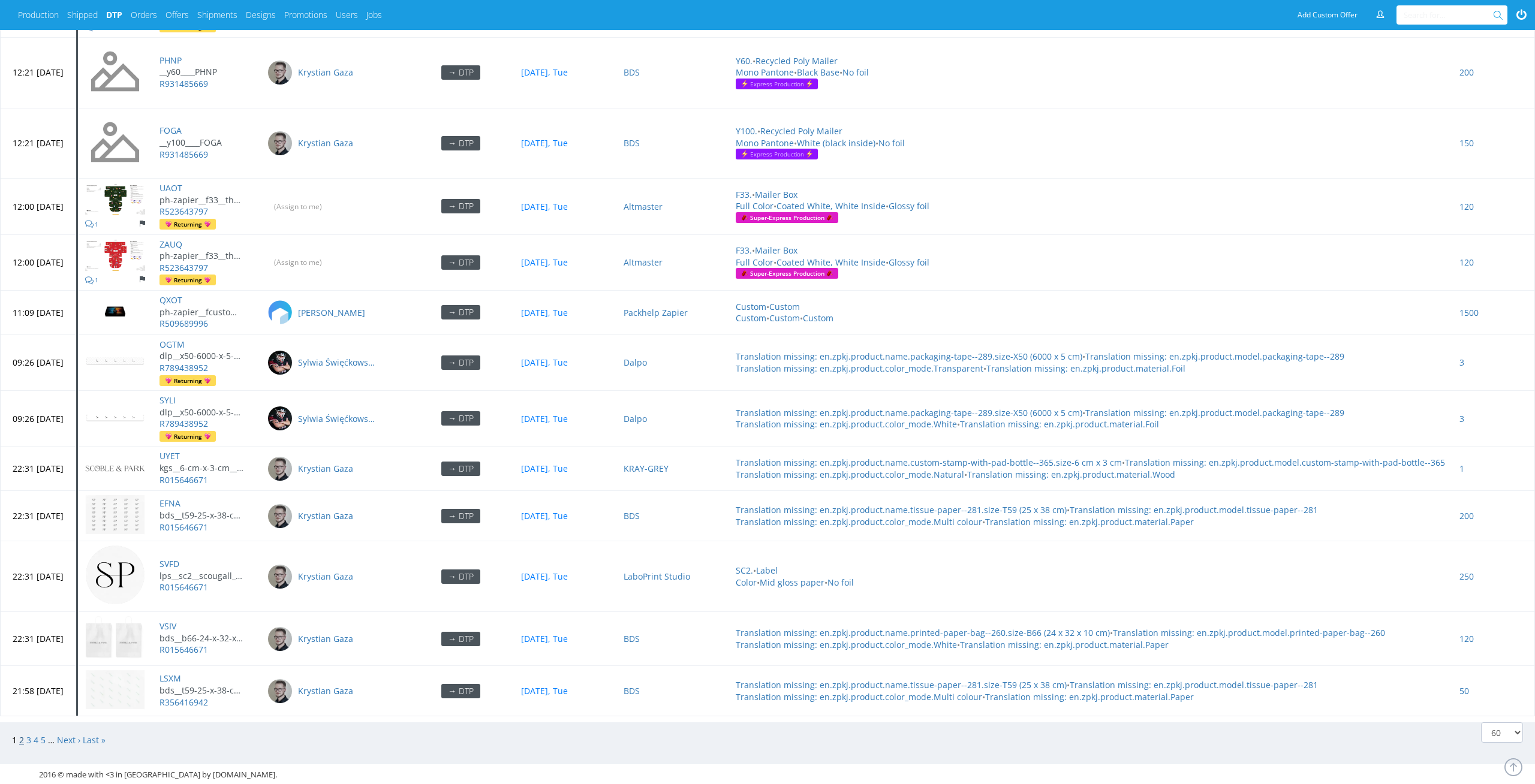
click at [22, 355] on link "2" at bounding box center [22, 740] width 5 height 11
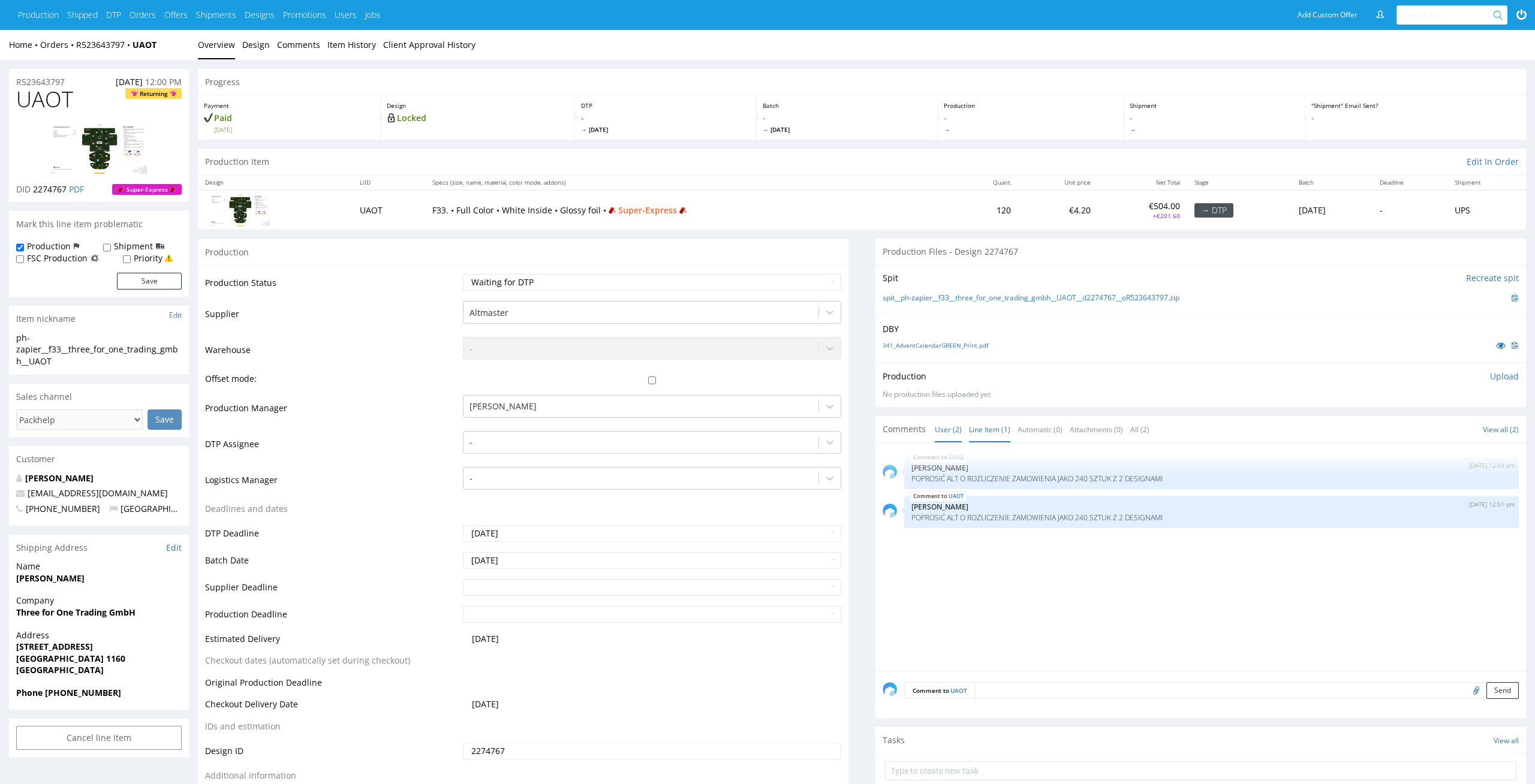
click at [992, 425] on link "Line Item (1)" at bounding box center [989, 429] width 41 height 26
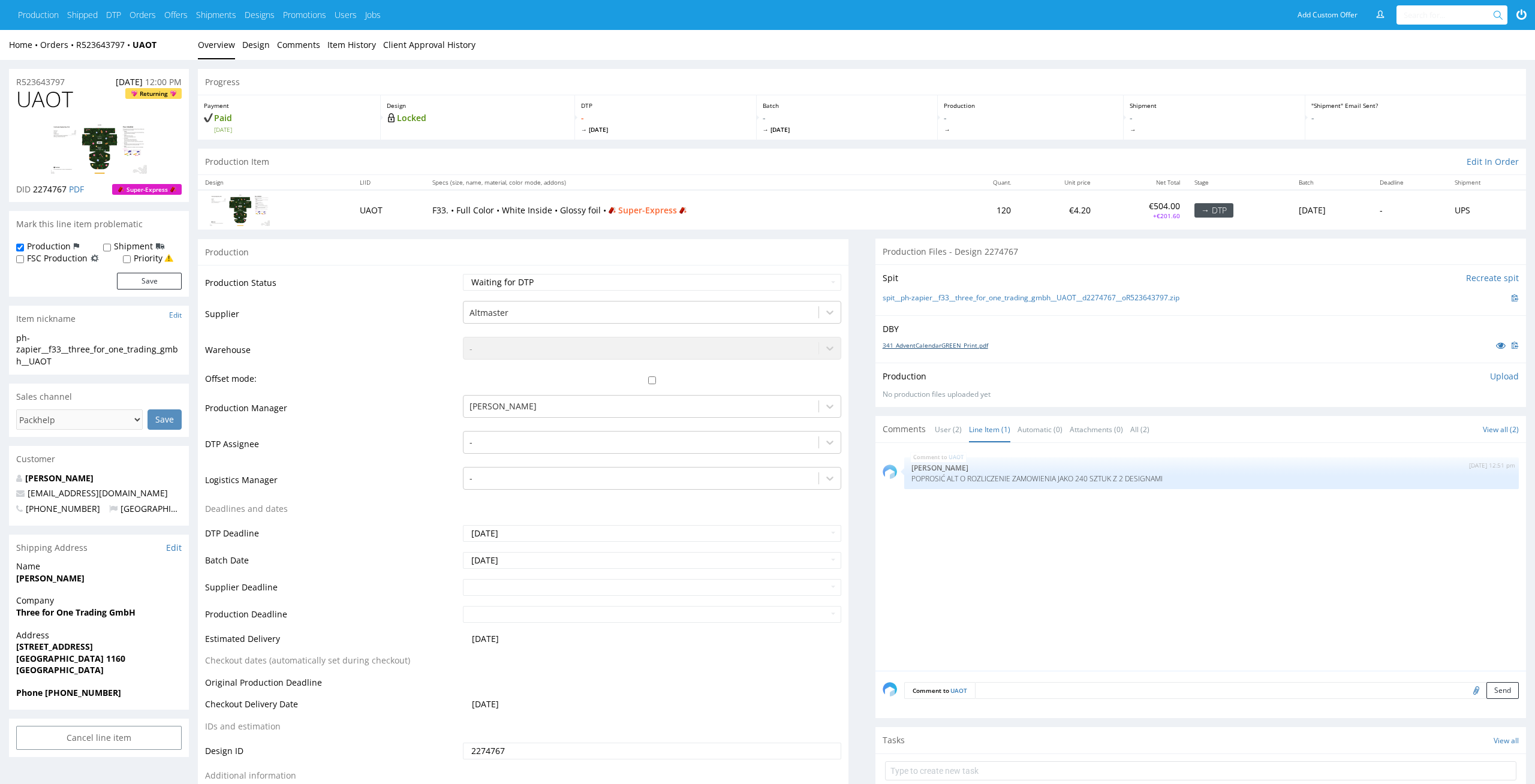
click at [951, 346] on link "341_AdventCalendarGREEN_Print.pdf" at bounding box center [935, 345] width 105 height 8
click at [1038, 303] on link "spit__ph-zapier__f33__three_for_one_trading_gmbh__UAOT__d2274767__oR523643797.z…" at bounding box center [1031, 298] width 297 height 10
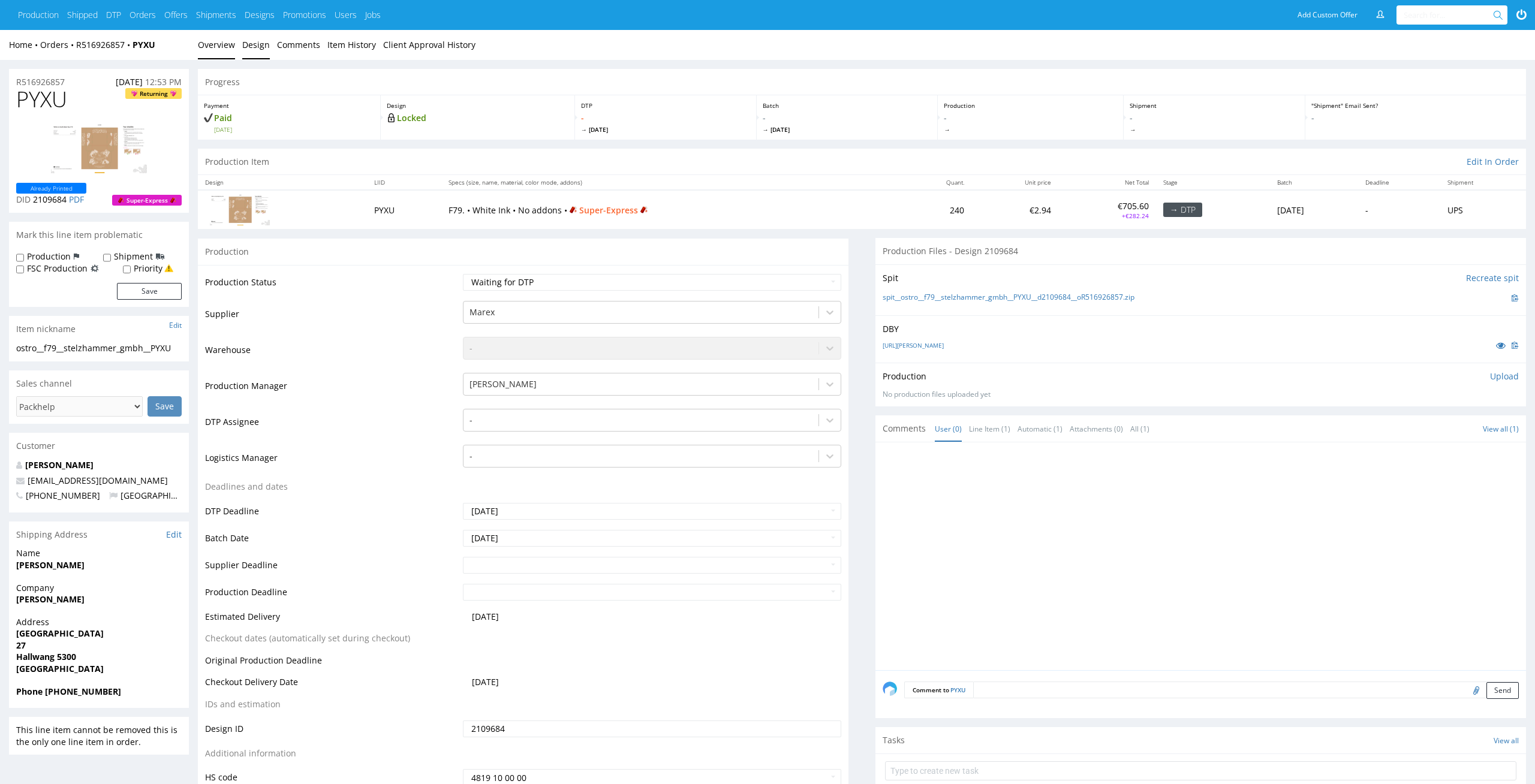
click at [260, 35] on link "Design" at bounding box center [256, 44] width 28 height 29
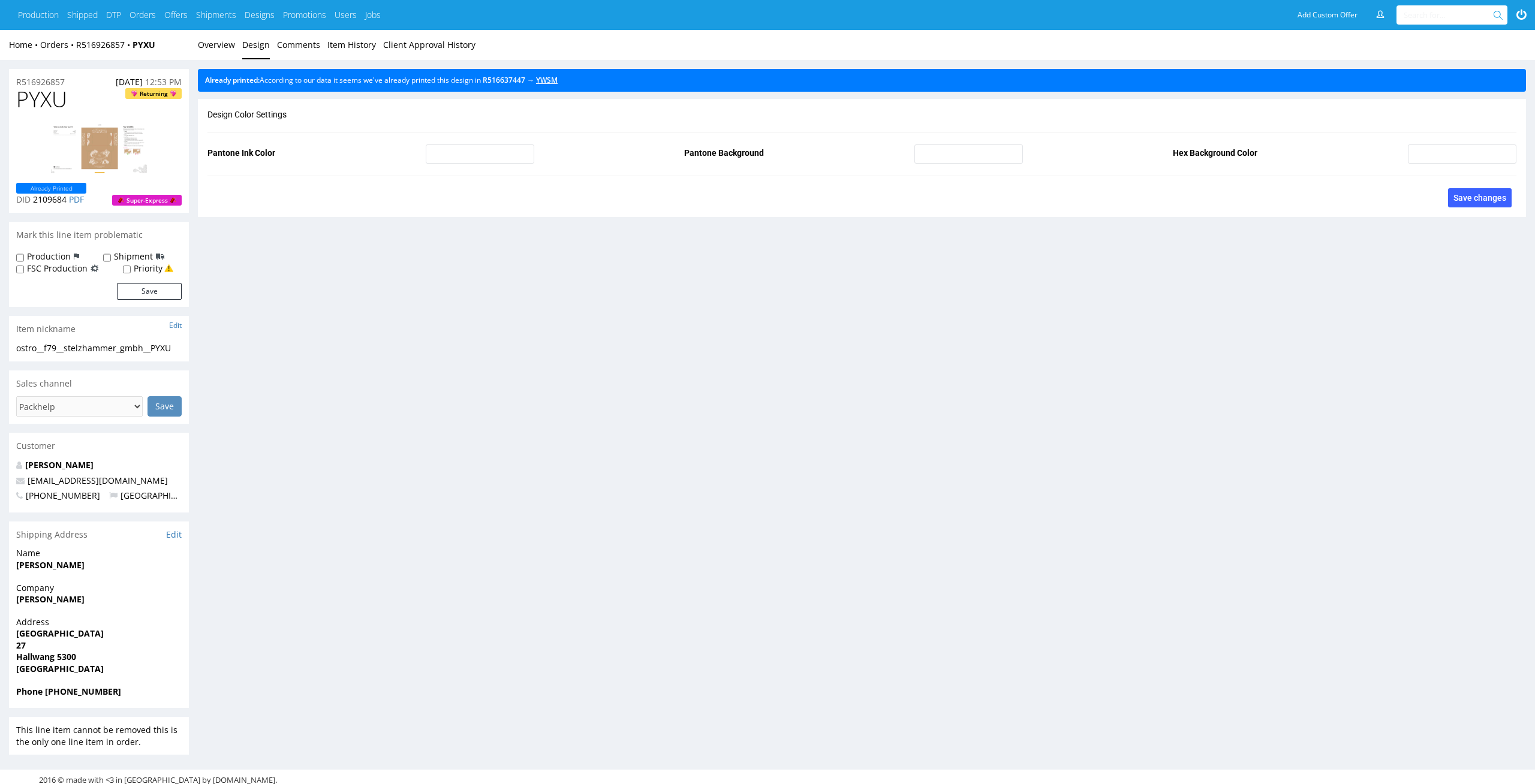
click at [557, 82] on link "YWSM" at bounding box center [547, 80] width 22 height 10
click at [221, 47] on link "Overview" at bounding box center [216, 44] width 37 height 29
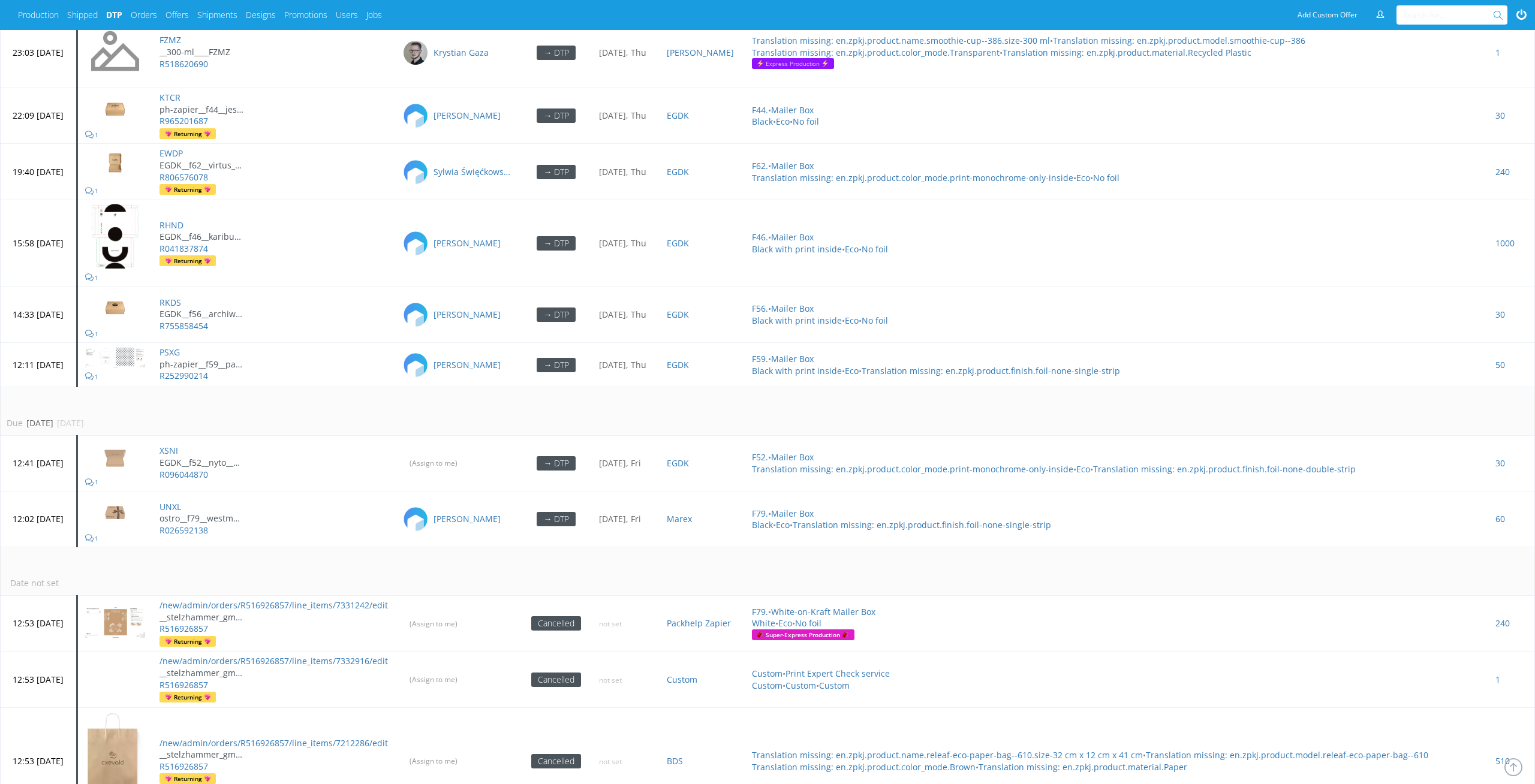
scroll to position [3906, 0]
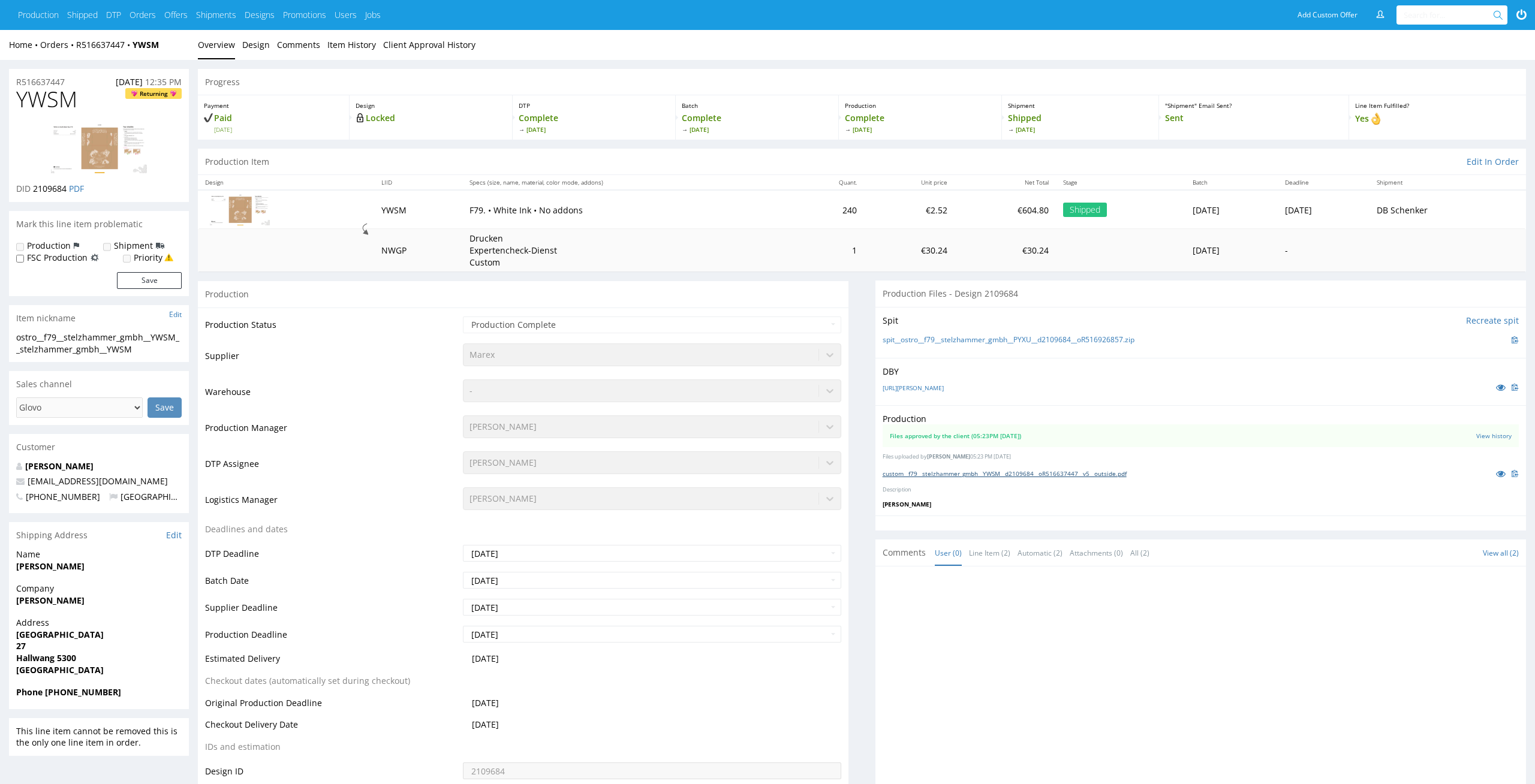
click at [1028, 474] on link "custom__f79__stelzhammer_gmbh__YWSM__d2109684__oR516637447__v5__outside.pdf" at bounding box center [1005, 474] width 244 height 8
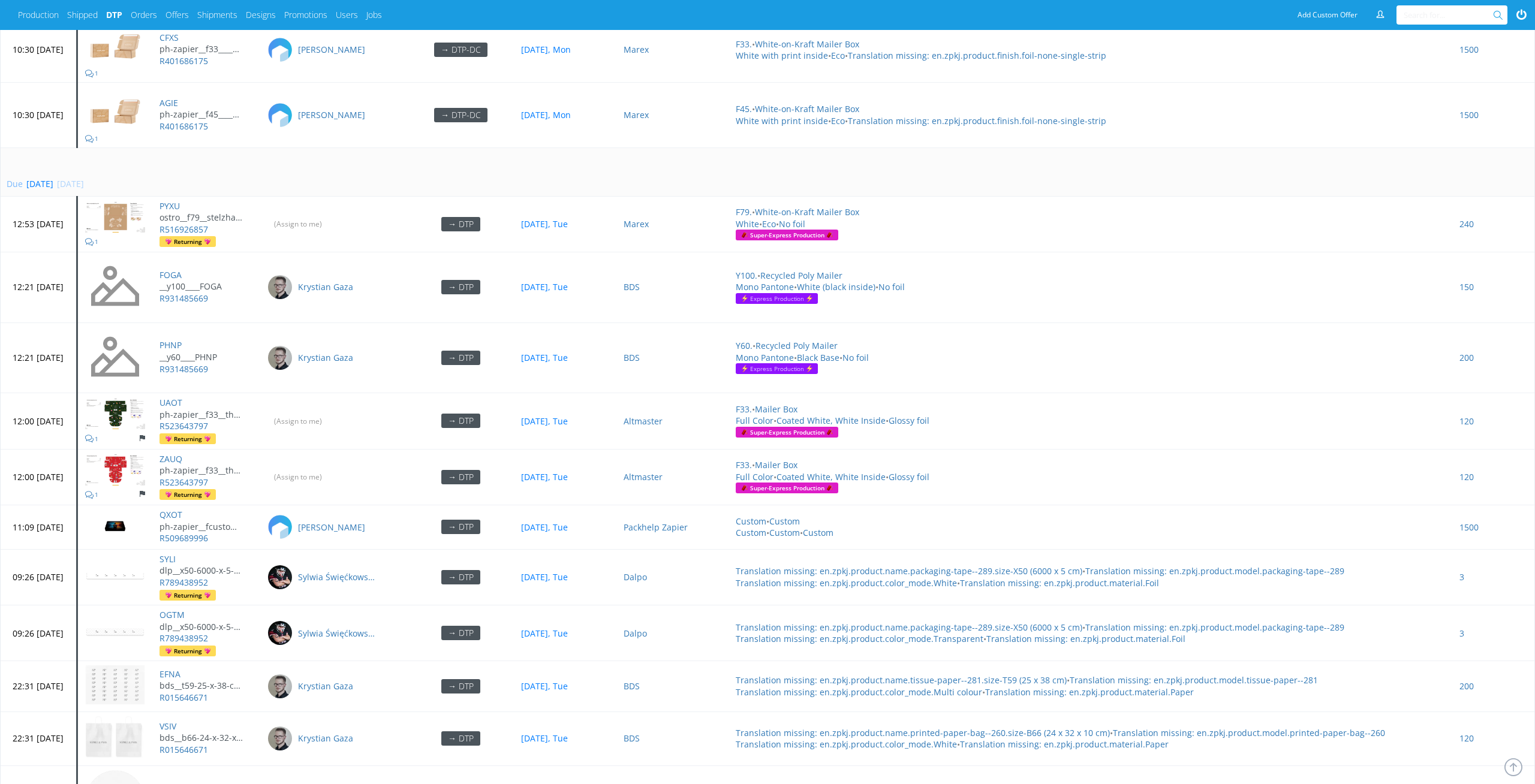
scroll to position [4926, 0]
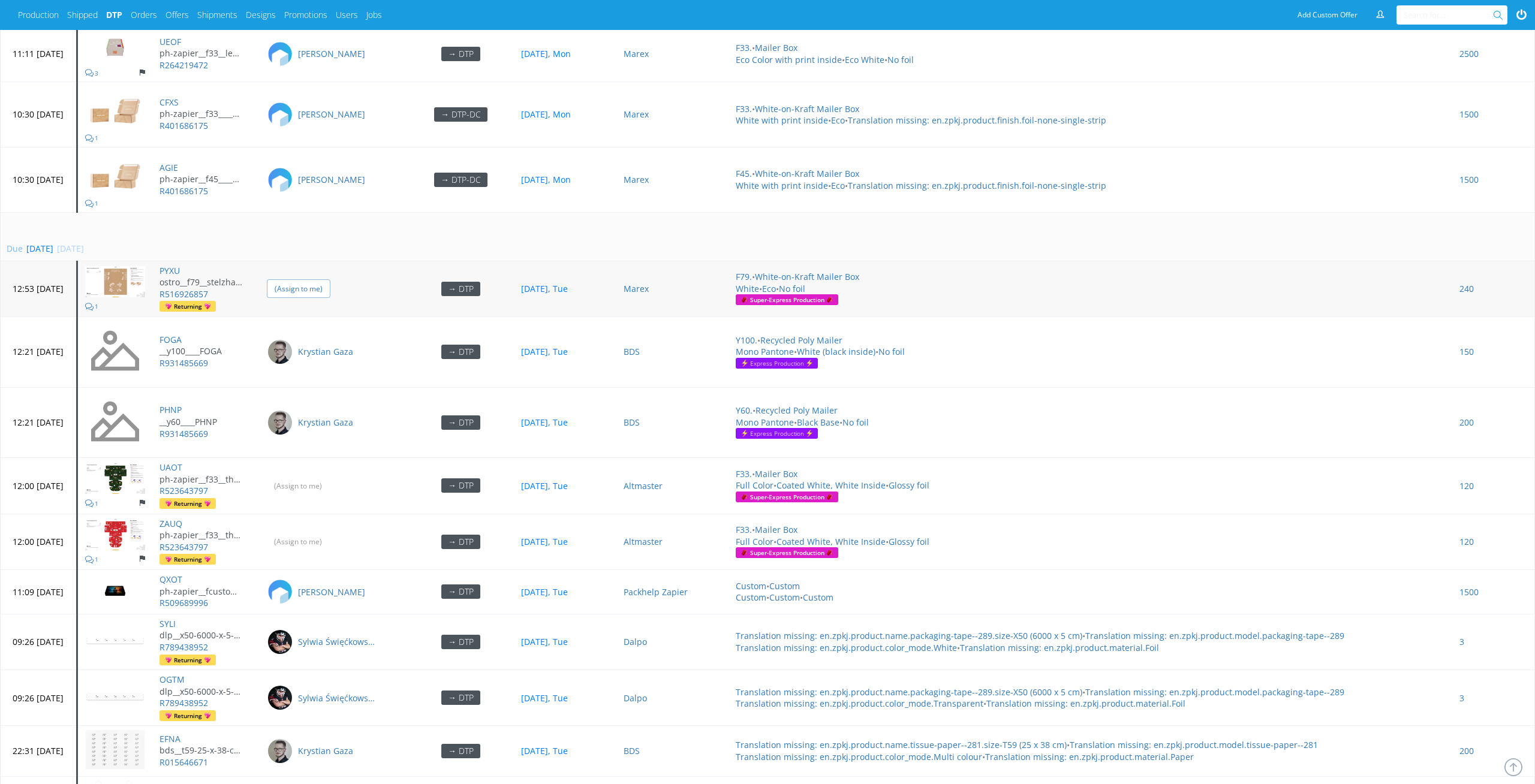
click at [327, 280] on input "(Assign to me)" at bounding box center [299, 289] width 64 height 19
click at [330, 483] on input "(Assign to me)" at bounding box center [299, 486] width 64 height 19
click at [330, 541] on input "(Assign to me)" at bounding box center [299, 541] width 64 height 19
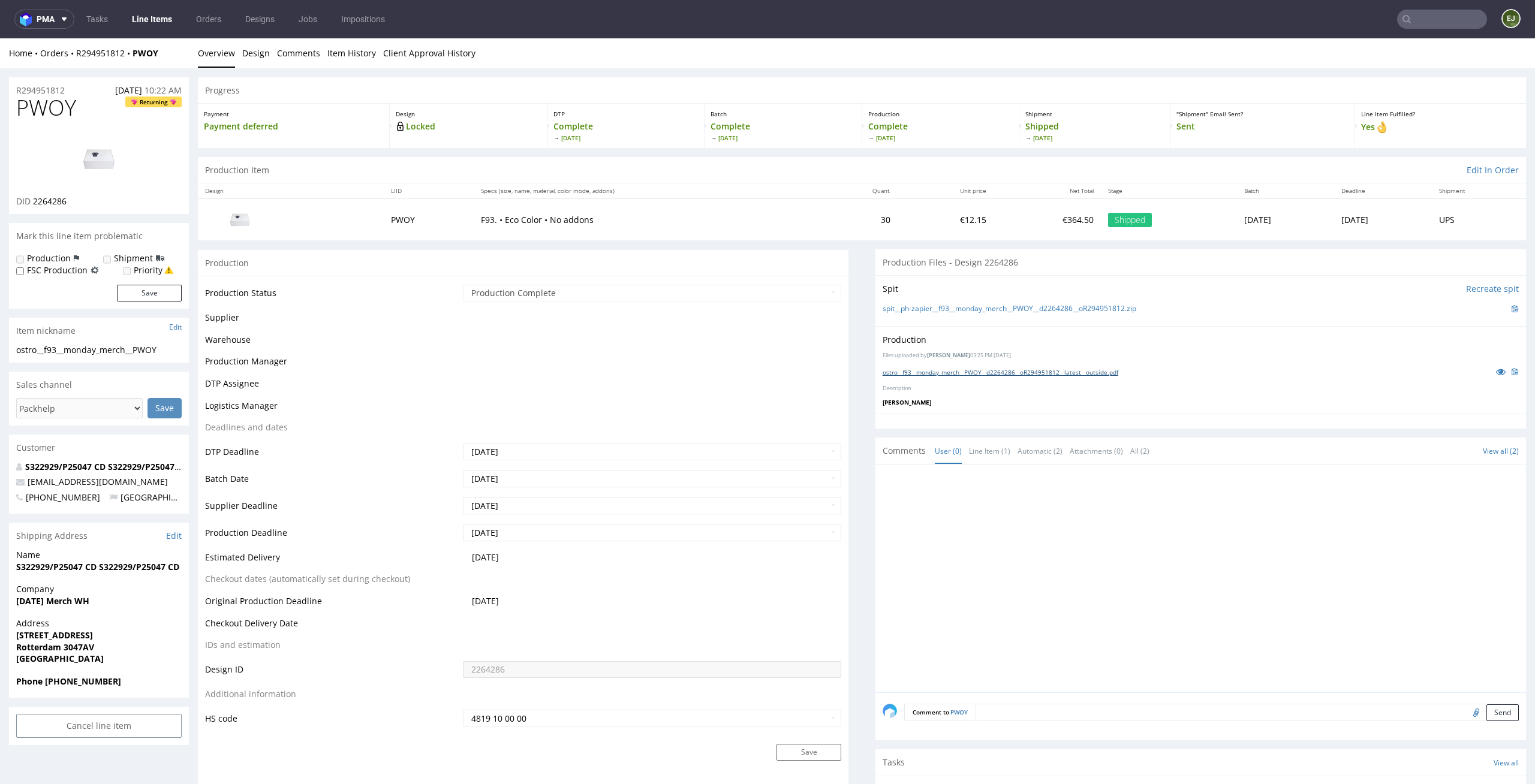
click at [1071, 369] on link "ostro__f93__monday_merch__PWOY__d2264286__oR294951812__latest__outside.pdf" at bounding box center [1000, 372] width 236 height 8
click at [991, 369] on link "ostro__f93__monday_merch__PWOY__d2264286__oR294951812__latest__outside.pdf" at bounding box center [1000, 372] width 236 height 8
click at [510, 144] on div "Design Locked" at bounding box center [468, 126] width 157 height 44
click at [251, 60] on link "Design" at bounding box center [256, 53] width 28 height 29
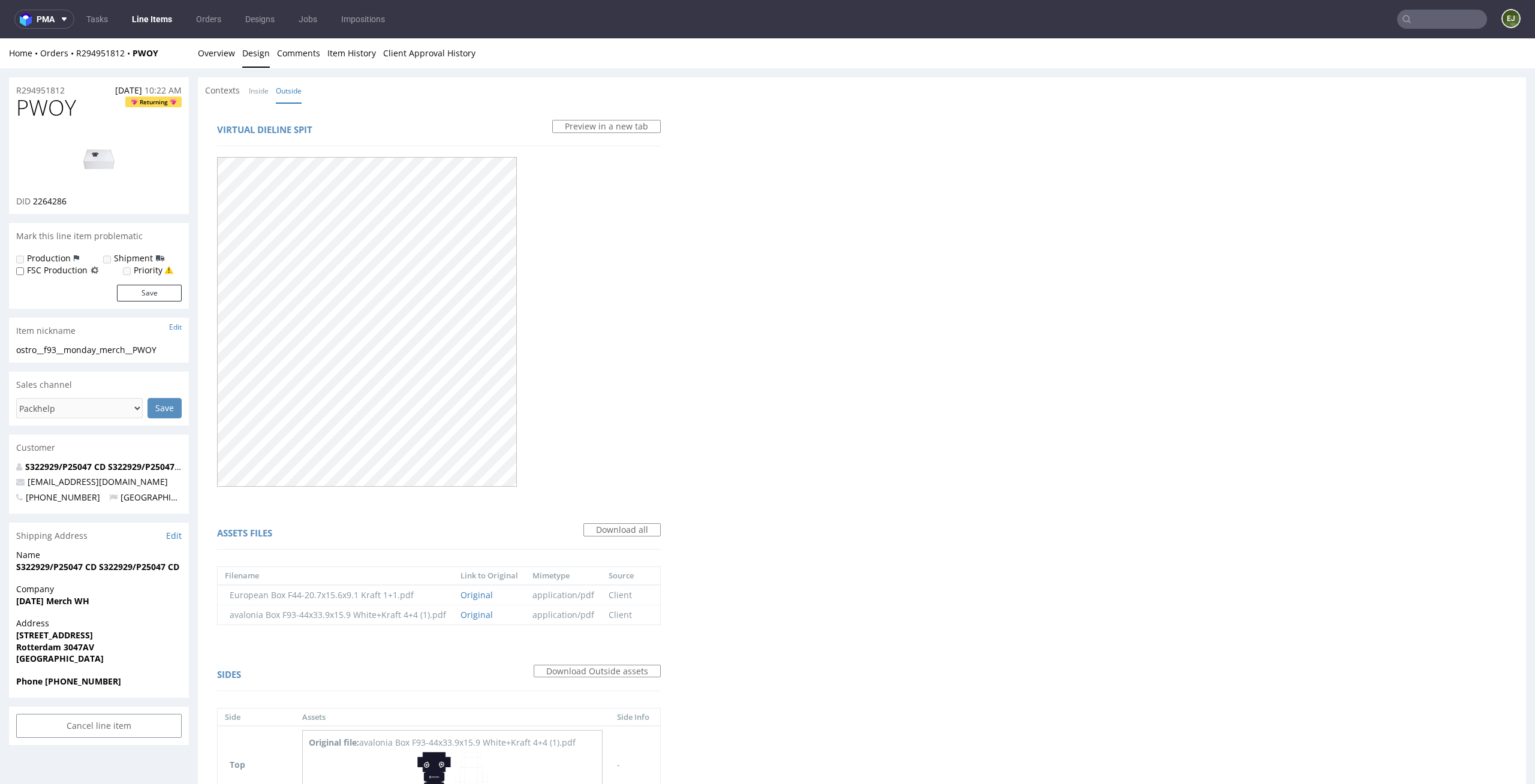
scroll to position [200, 0]
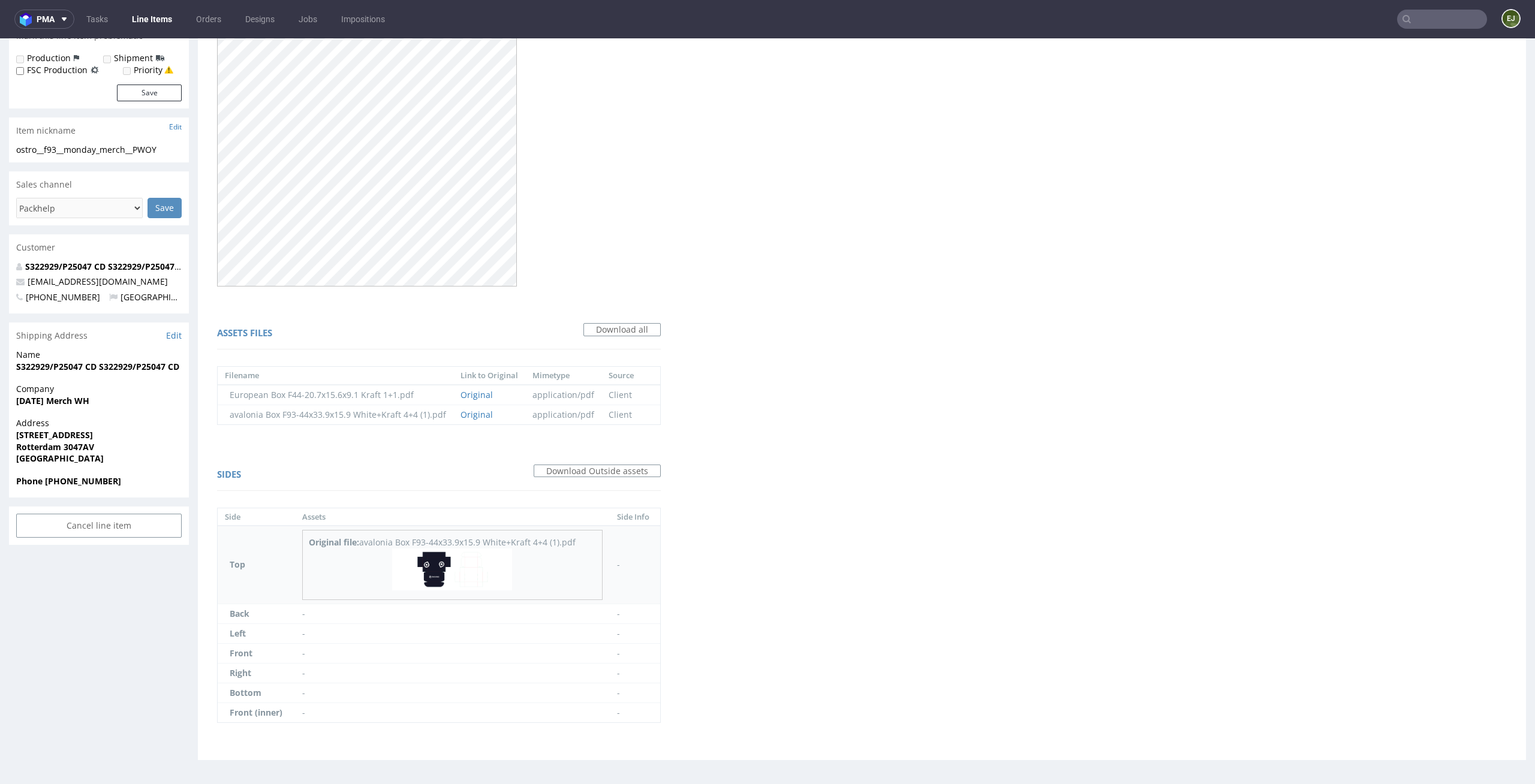
click at [450, 576] on img at bounding box center [452, 569] width 120 height 42
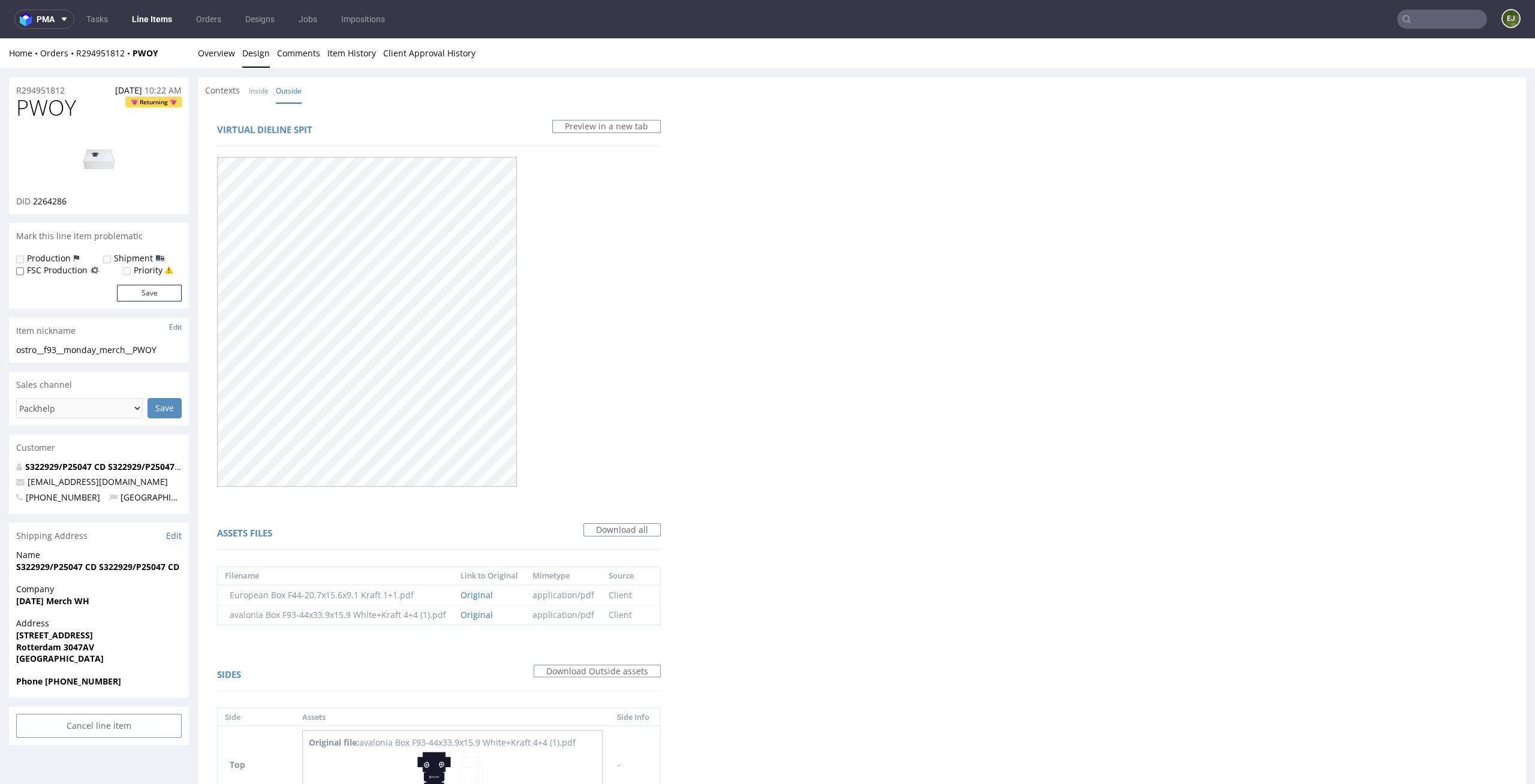
click at [194, 51] on div "Home Orders R294951812 PWOY Overview Design Comments Item History Client Approv…" at bounding box center [767, 54] width 1535 height 30
click at [229, 60] on link "Overview" at bounding box center [216, 53] width 37 height 29
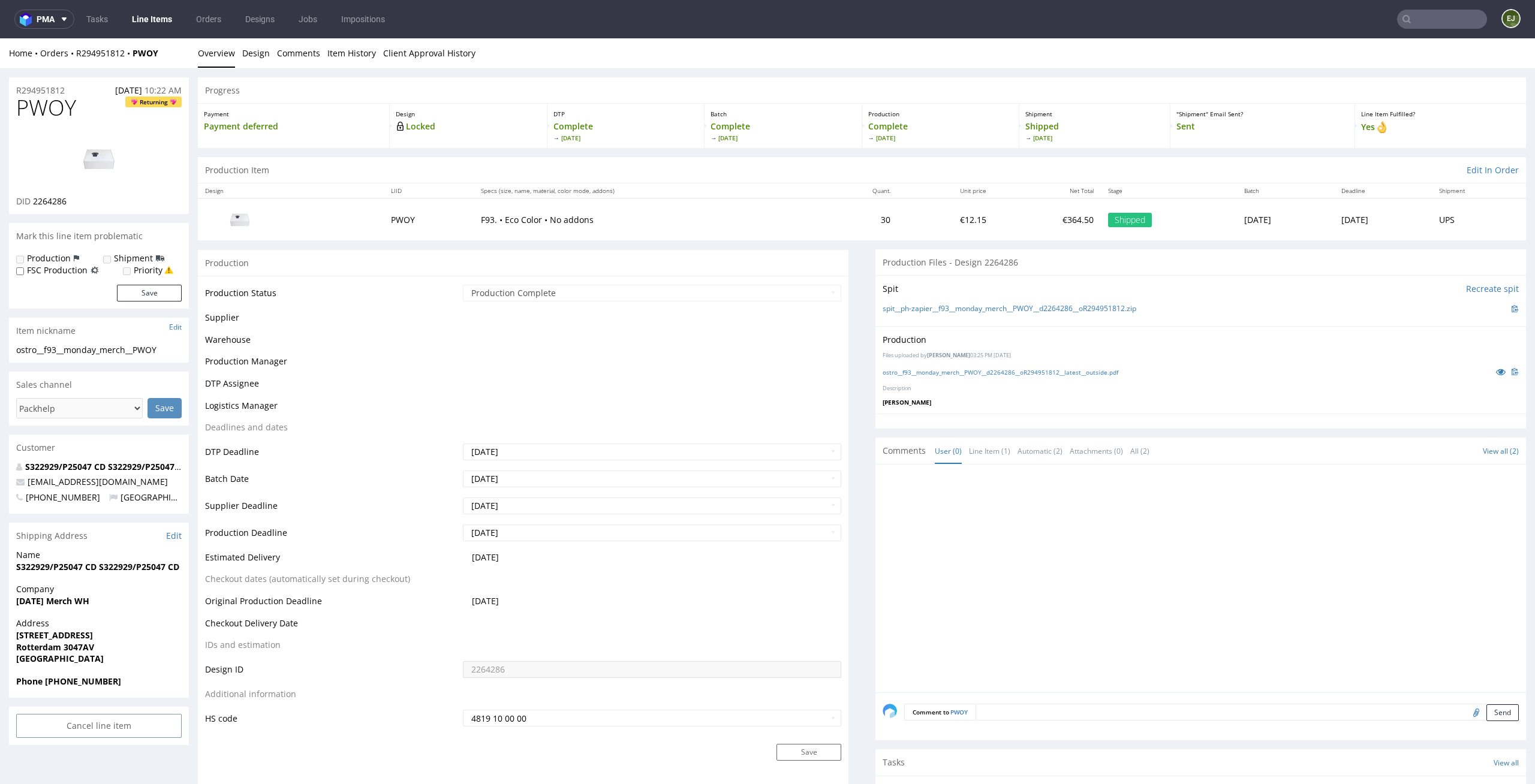
scroll to position [163, 0]
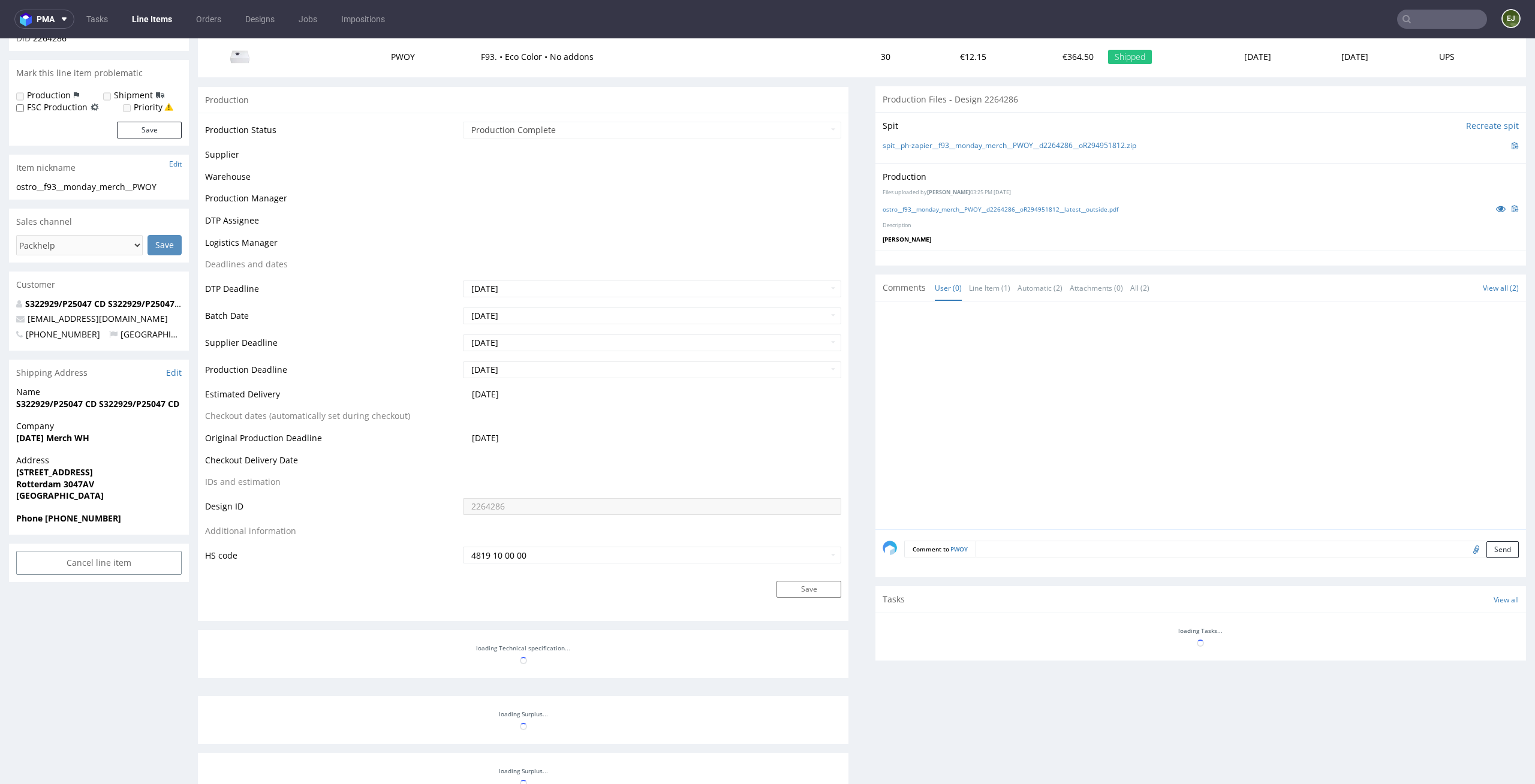
click at [954, 537] on div "Comment to PWOY Send" at bounding box center [1201, 553] width 651 height 48
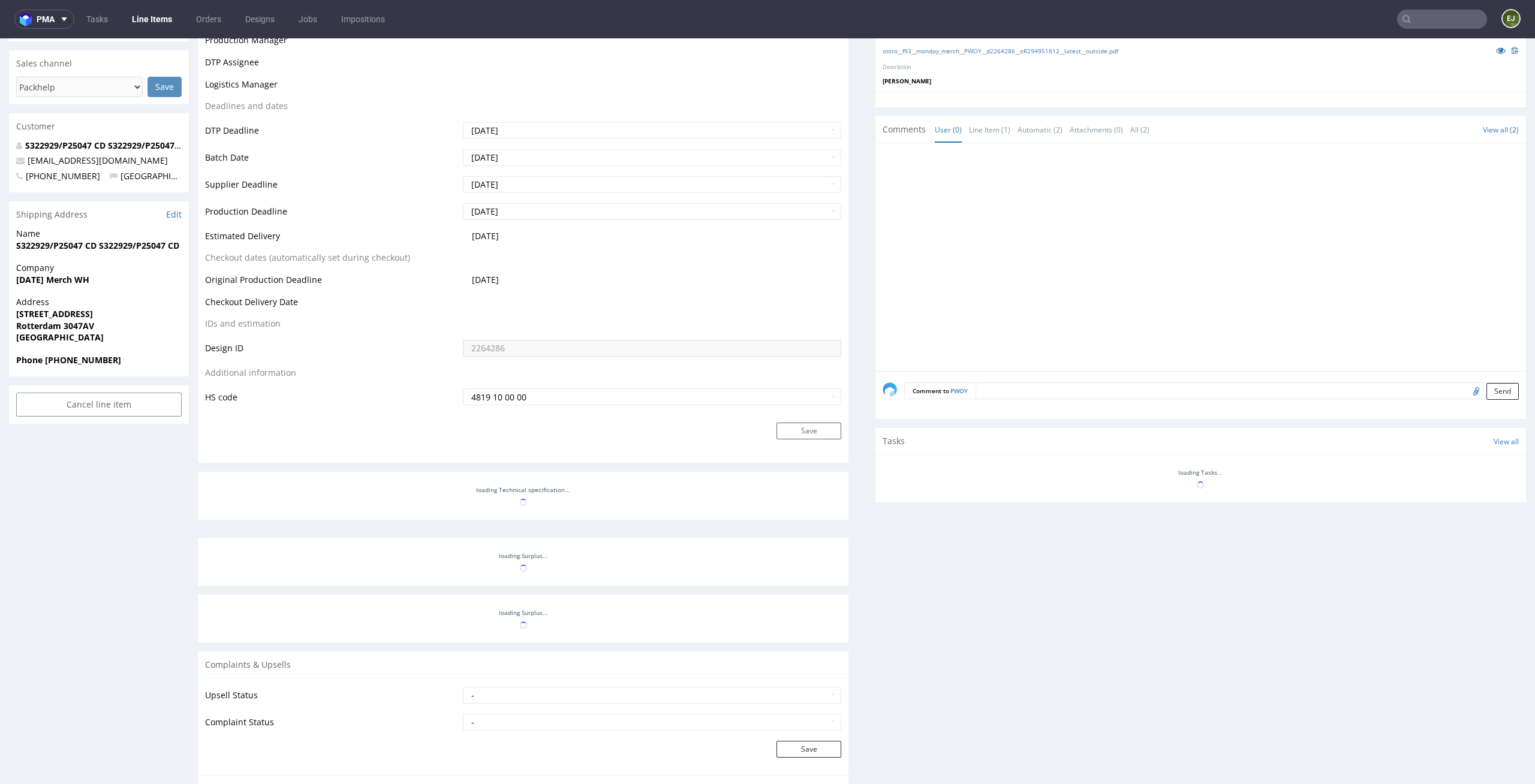
scroll to position [470, 0]
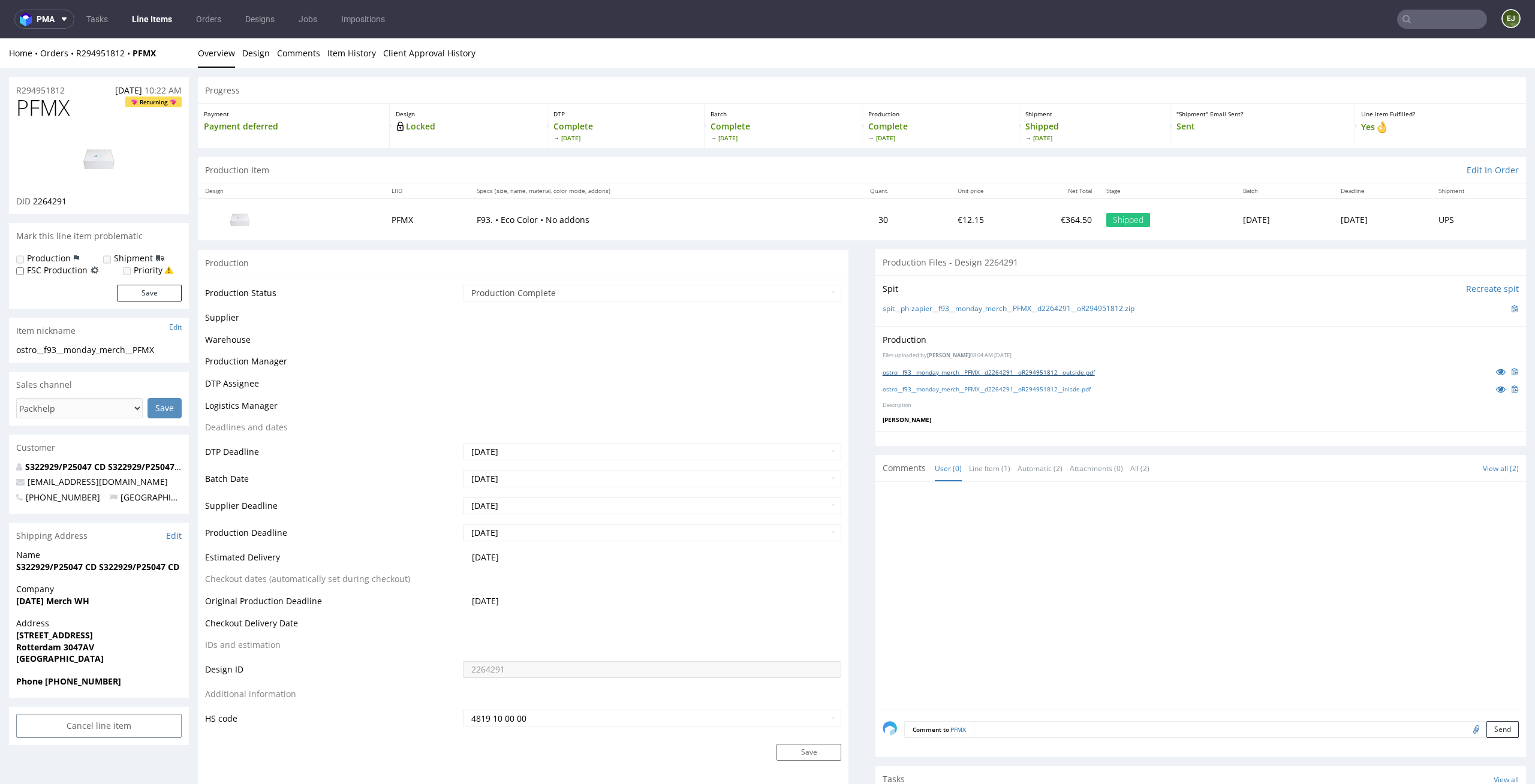
click at [1076, 371] on link "ostro__f93__monday_merch__PFMX__d2264291__oR294951812__outside.pdf" at bounding box center [988, 372] width 212 height 8
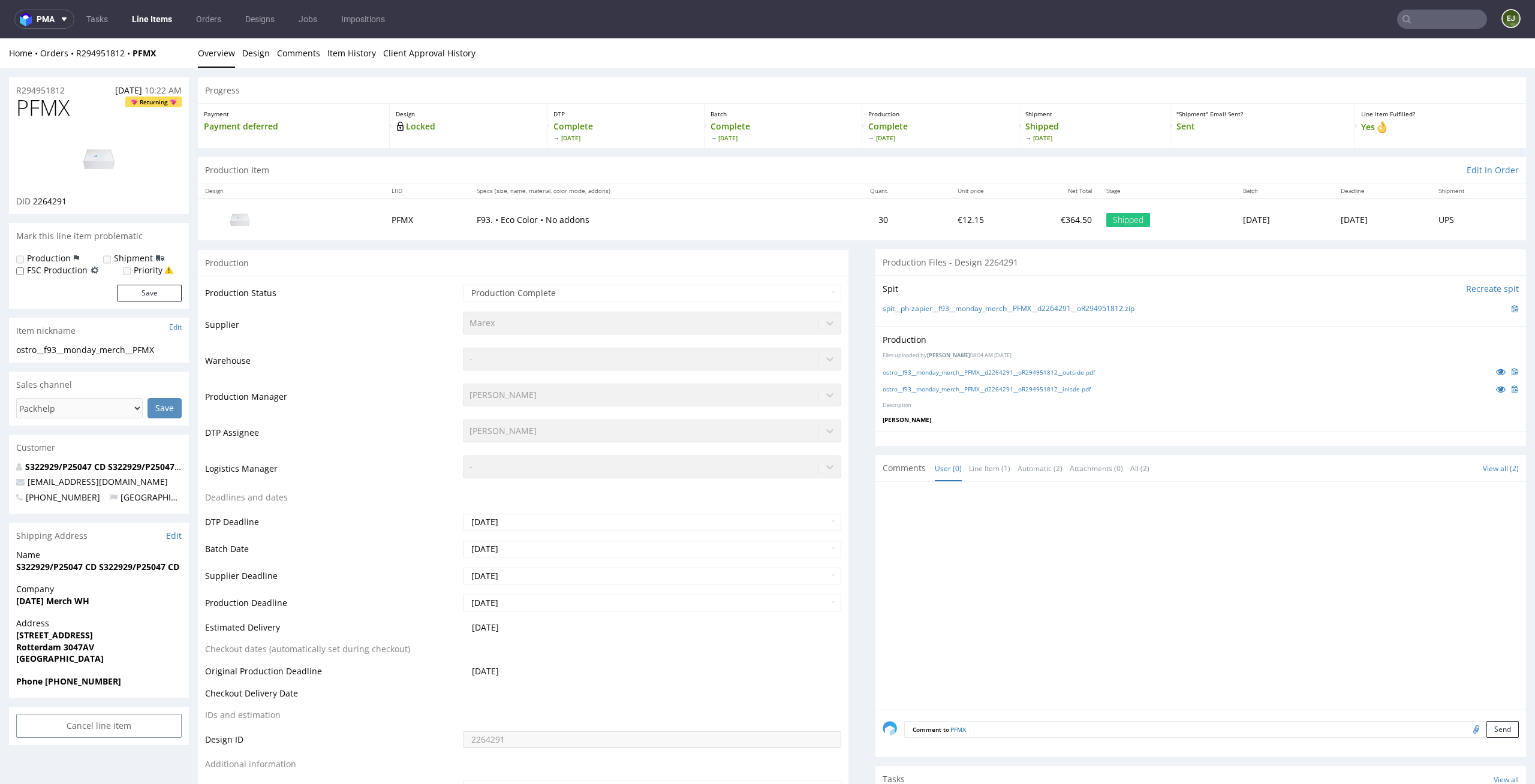
click at [272, 58] on li "Design" at bounding box center [260, 54] width 35 height 12
click at [255, 57] on link "Design" at bounding box center [256, 53] width 28 height 29
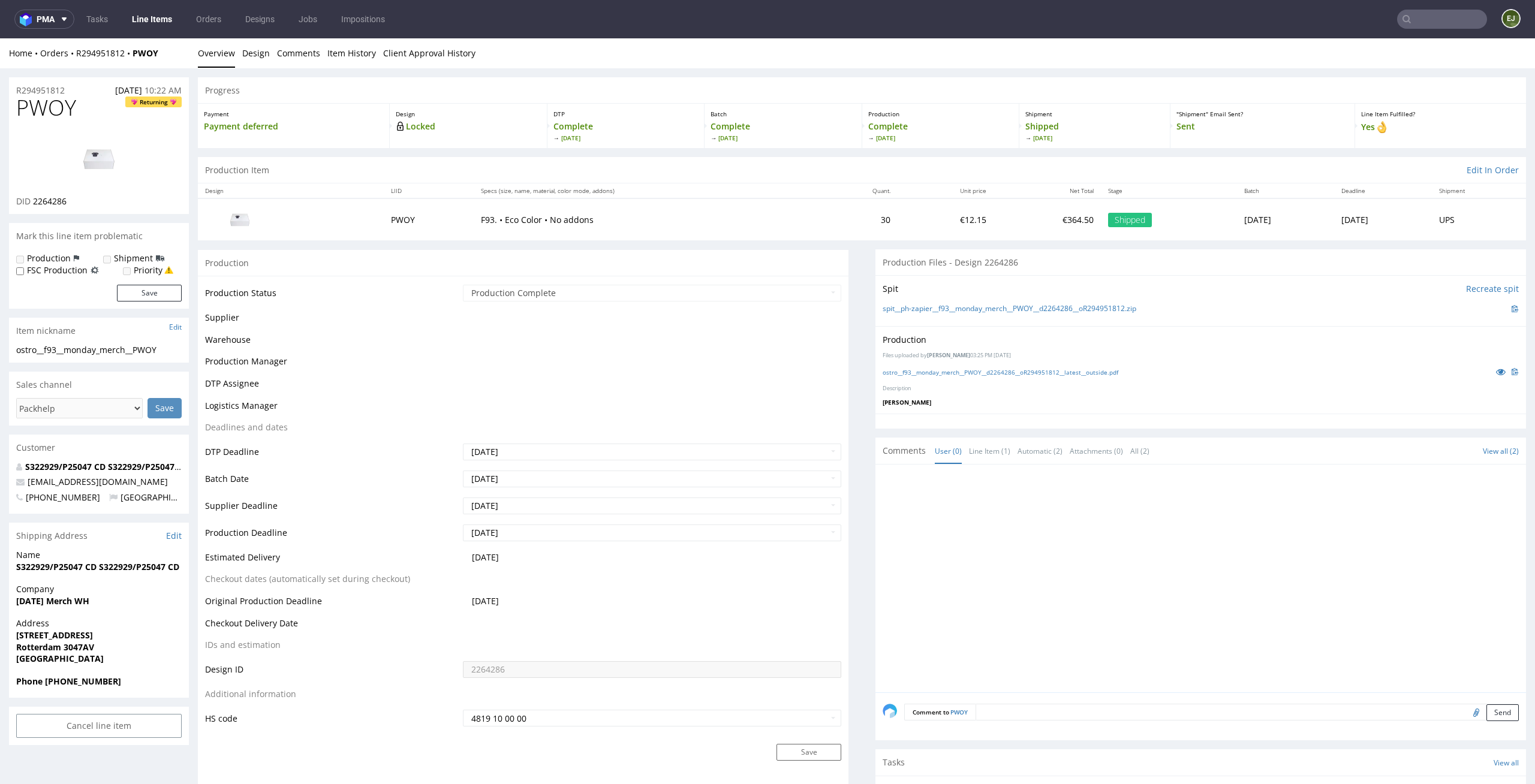
click at [895, 109] on p "Production" at bounding box center [940, 114] width 144 height 8
click at [1112, 636] on div at bounding box center [1204, 582] width 643 height 221
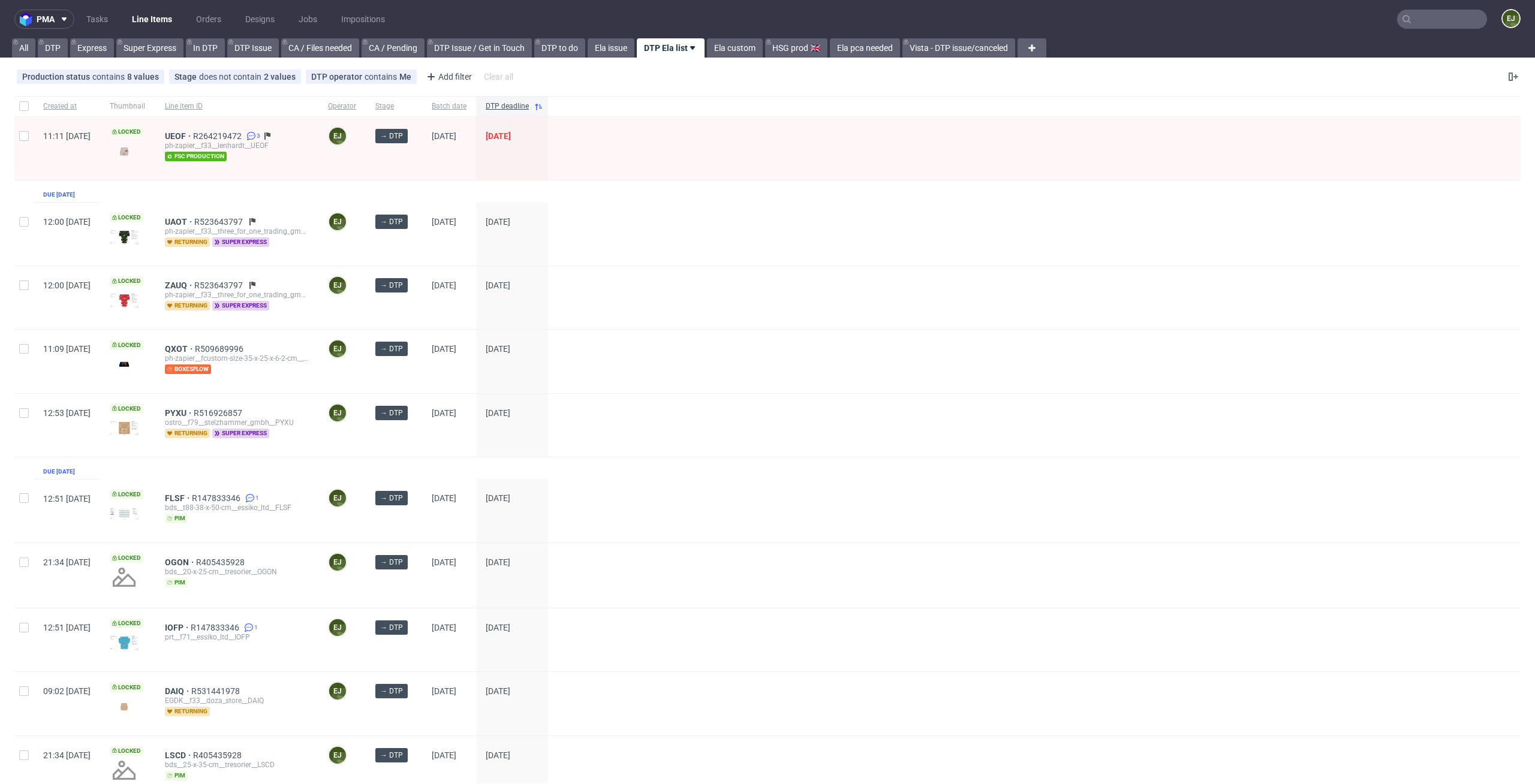
click at [792, 405] on div at bounding box center [1034, 425] width 972 height 63
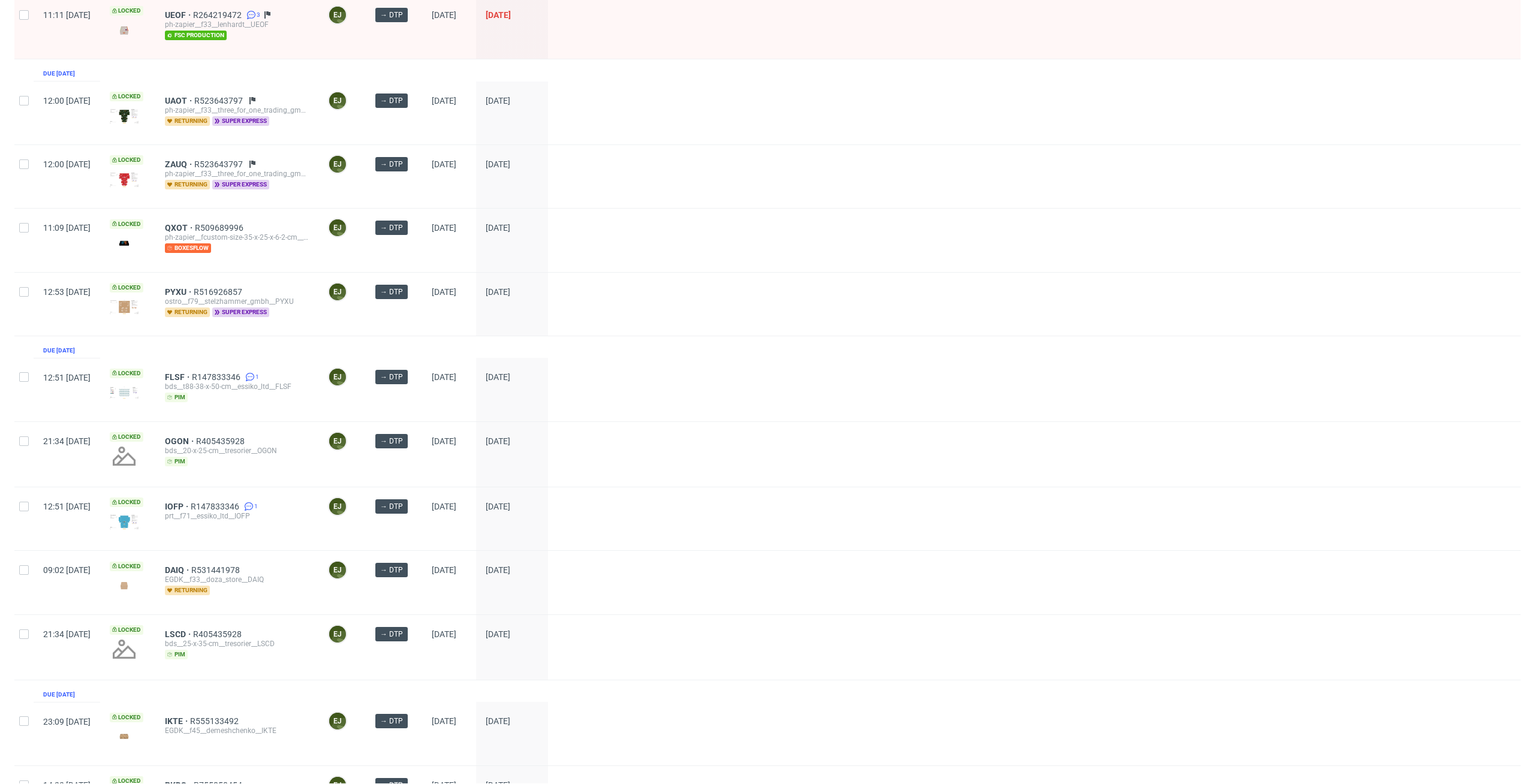
scroll to position [138, 0]
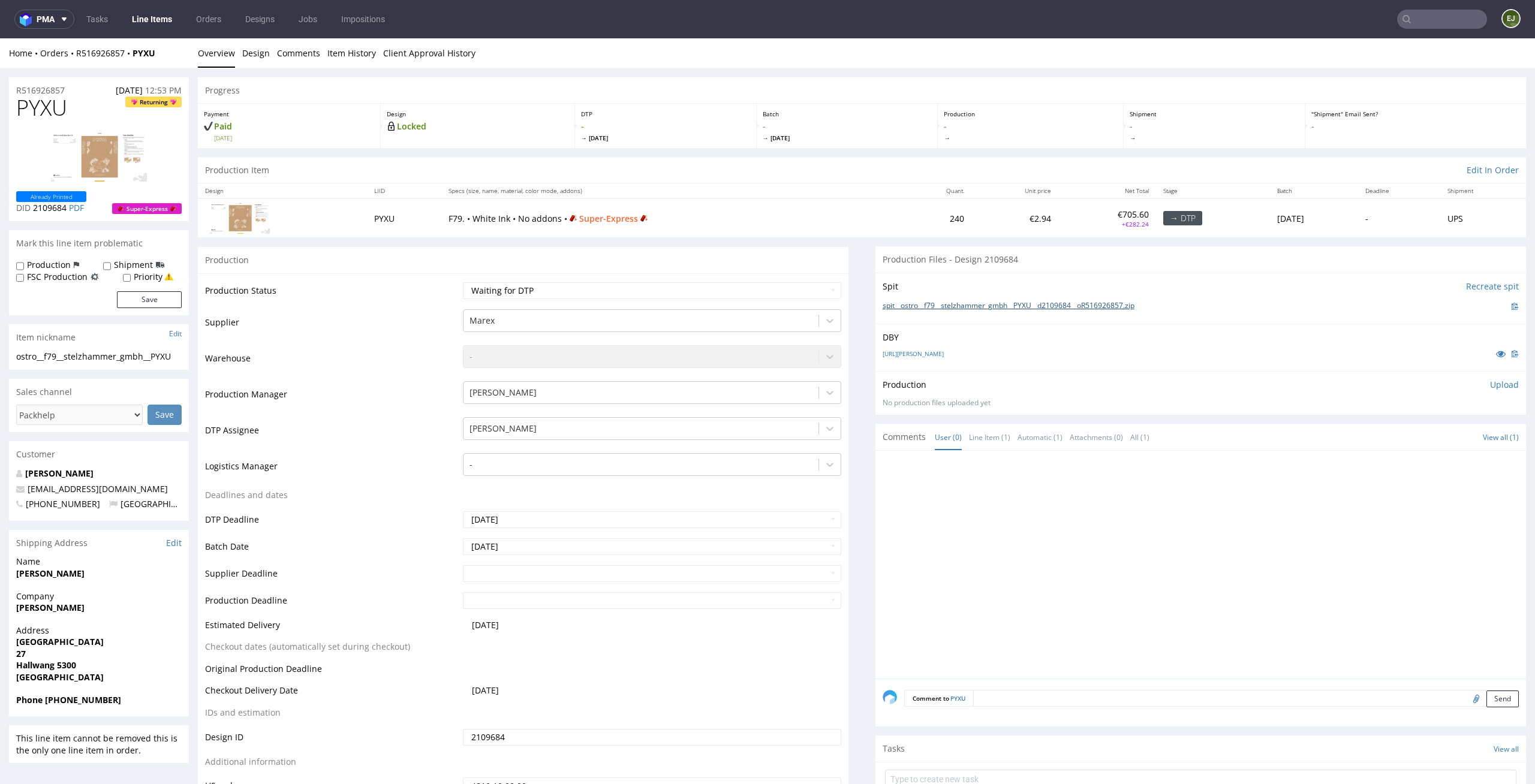
click at [954, 302] on link "spit__ostro__f79__stelzhammer_gmbh__PYXU__d2109684__oR516926857.zip" at bounding box center [1008, 306] width 252 height 10
click at [737, 290] on select "Waiting for Artwork Waiting for Diecut Waiting for Mockup Waiting for DTP Waiti…" at bounding box center [652, 291] width 379 height 17
select select "dtp_in_process"
click at [463, 283] on select "Waiting for Artwork Waiting for Diecut Waiting for Mockup Waiting for DTP Waiti…" at bounding box center [652, 291] width 379 height 17
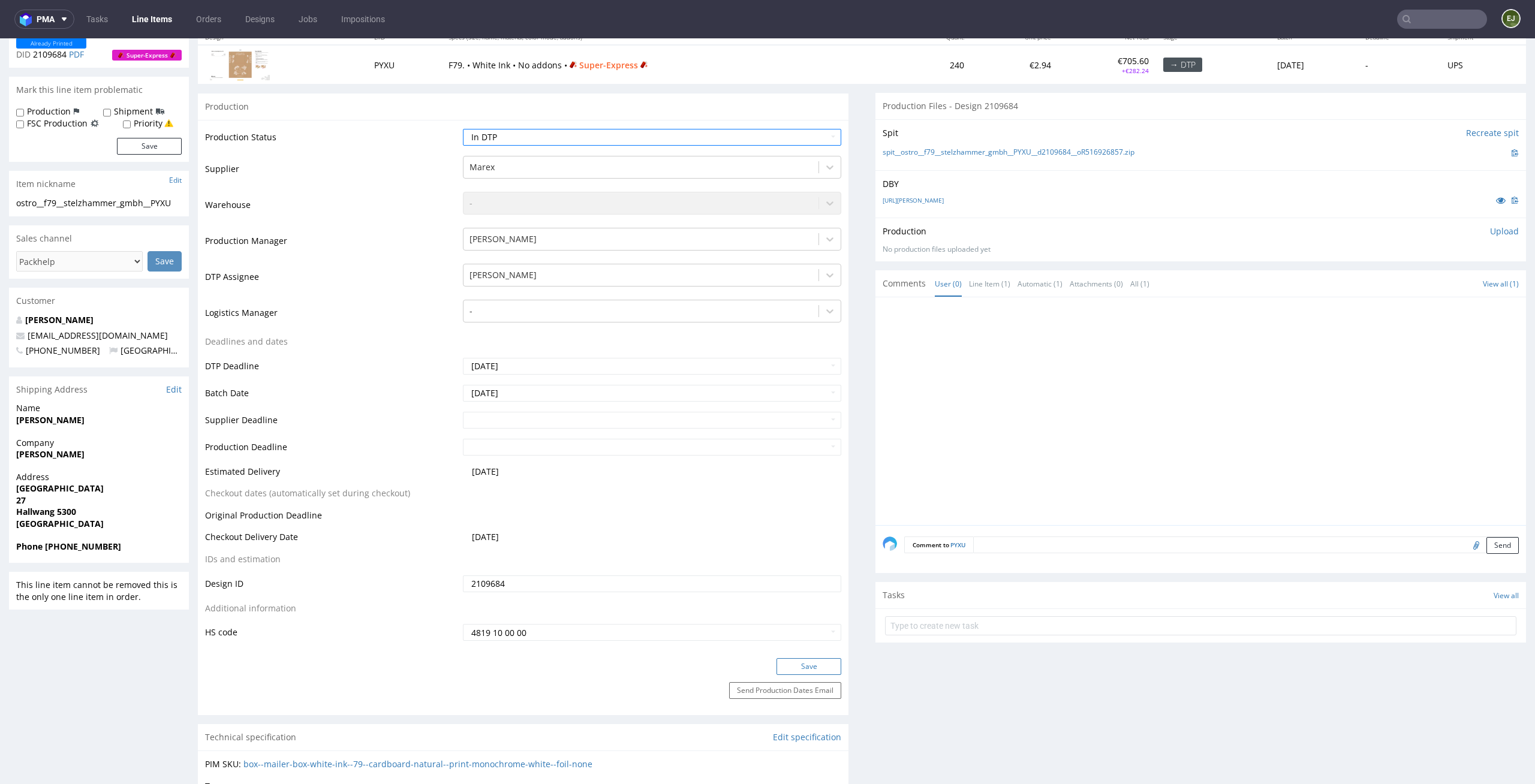
click at [802, 670] on button "Save" at bounding box center [809, 667] width 65 height 17
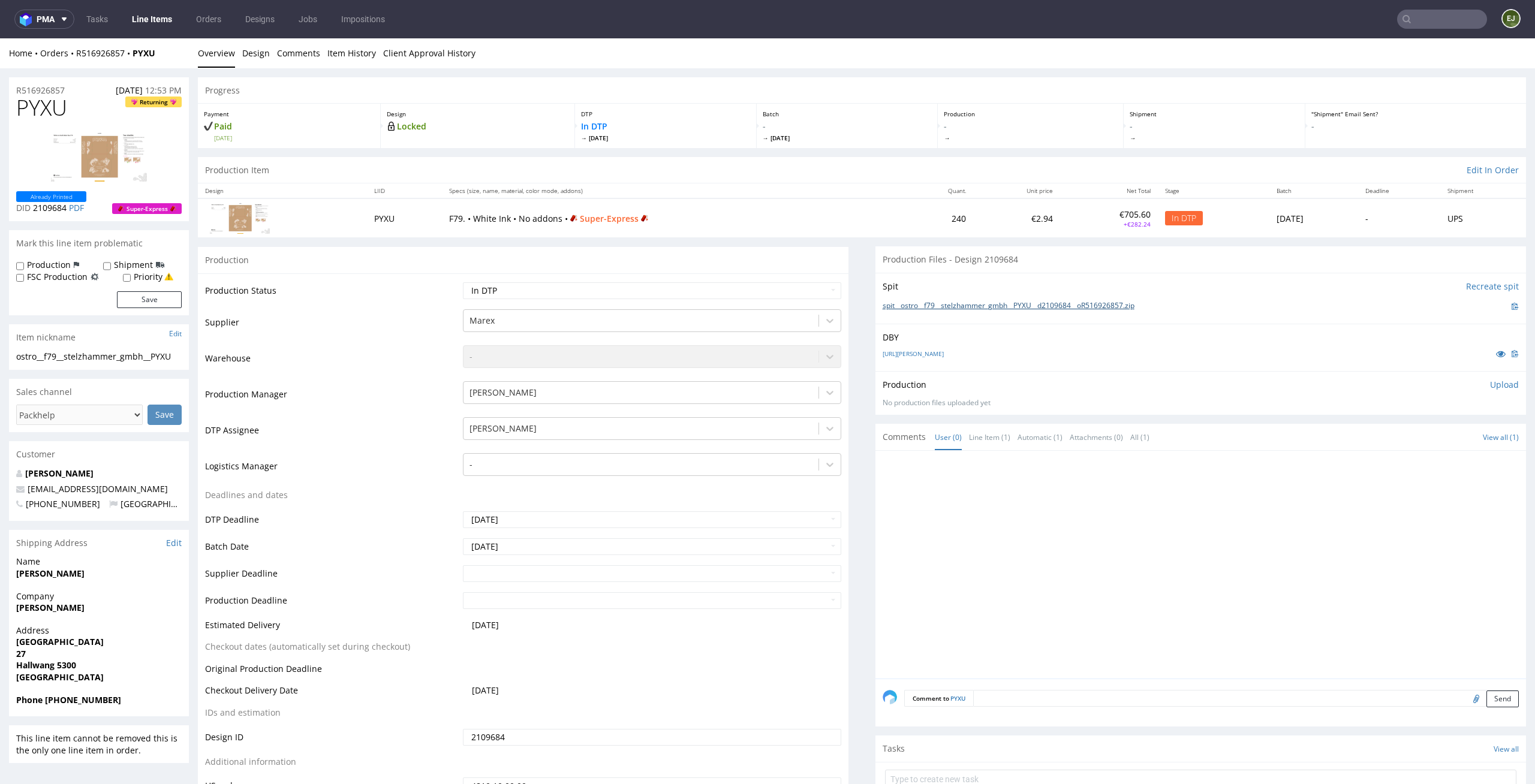
click at [1081, 310] on link "spit__ostro__f79__stelzhammer_gmbh__PYXU__d2109684__oR516926857.zip" at bounding box center [1008, 306] width 252 height 10
click at [1490, 383] on p "Upload" at bounding box center [1504, 385] width 29 height 12
click at [1423, 436] on div "Add files" at bounding box center [1433, 439] width 60 height 18
type input "C:\fakepath\ostro__f79__stelzhammer_gmbh__PYXU__d2109684__oR516926857__latest__…"
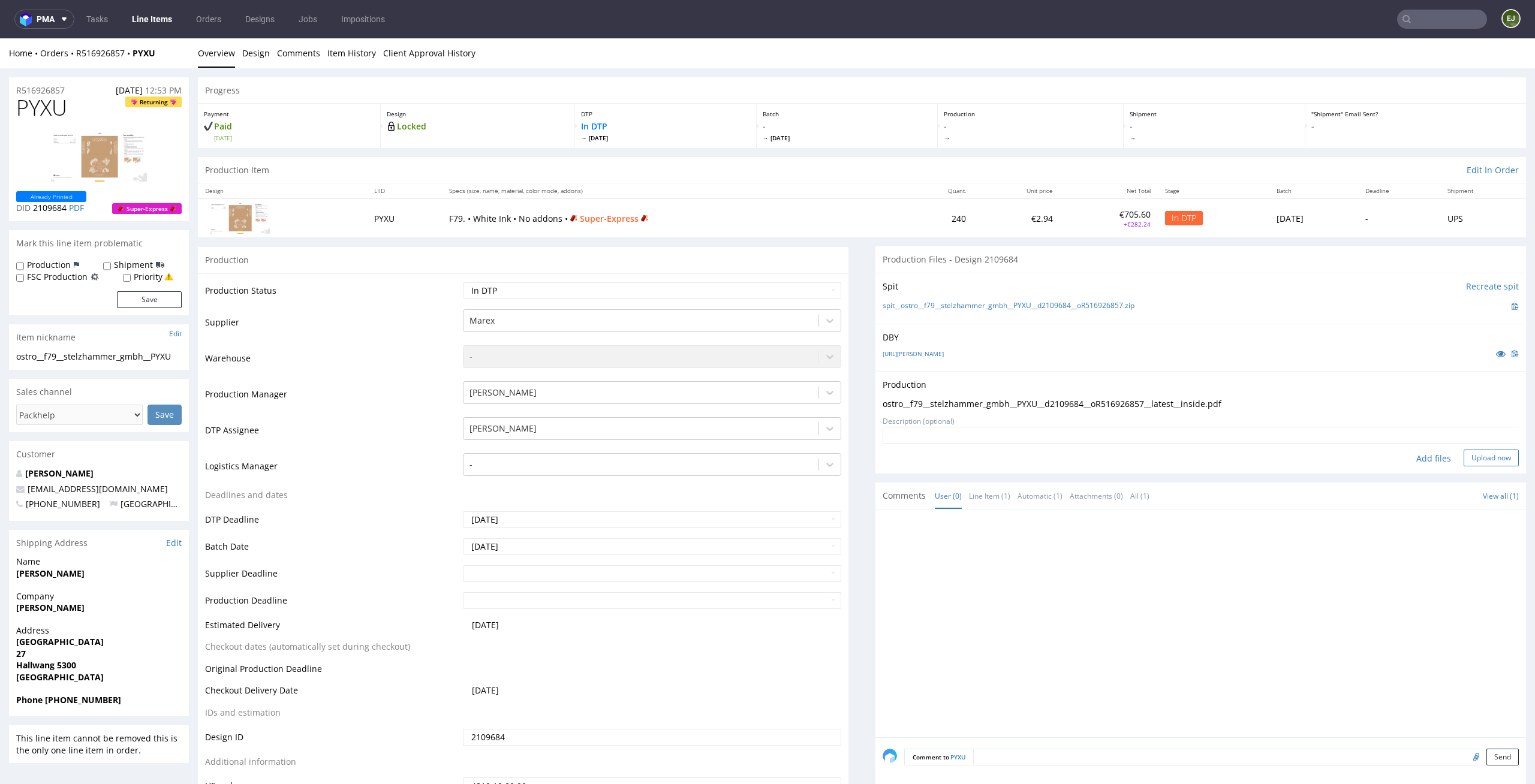
click at [1476, 456] on button "Upload now" at bounding box center [1491, 458] width 55 height 17
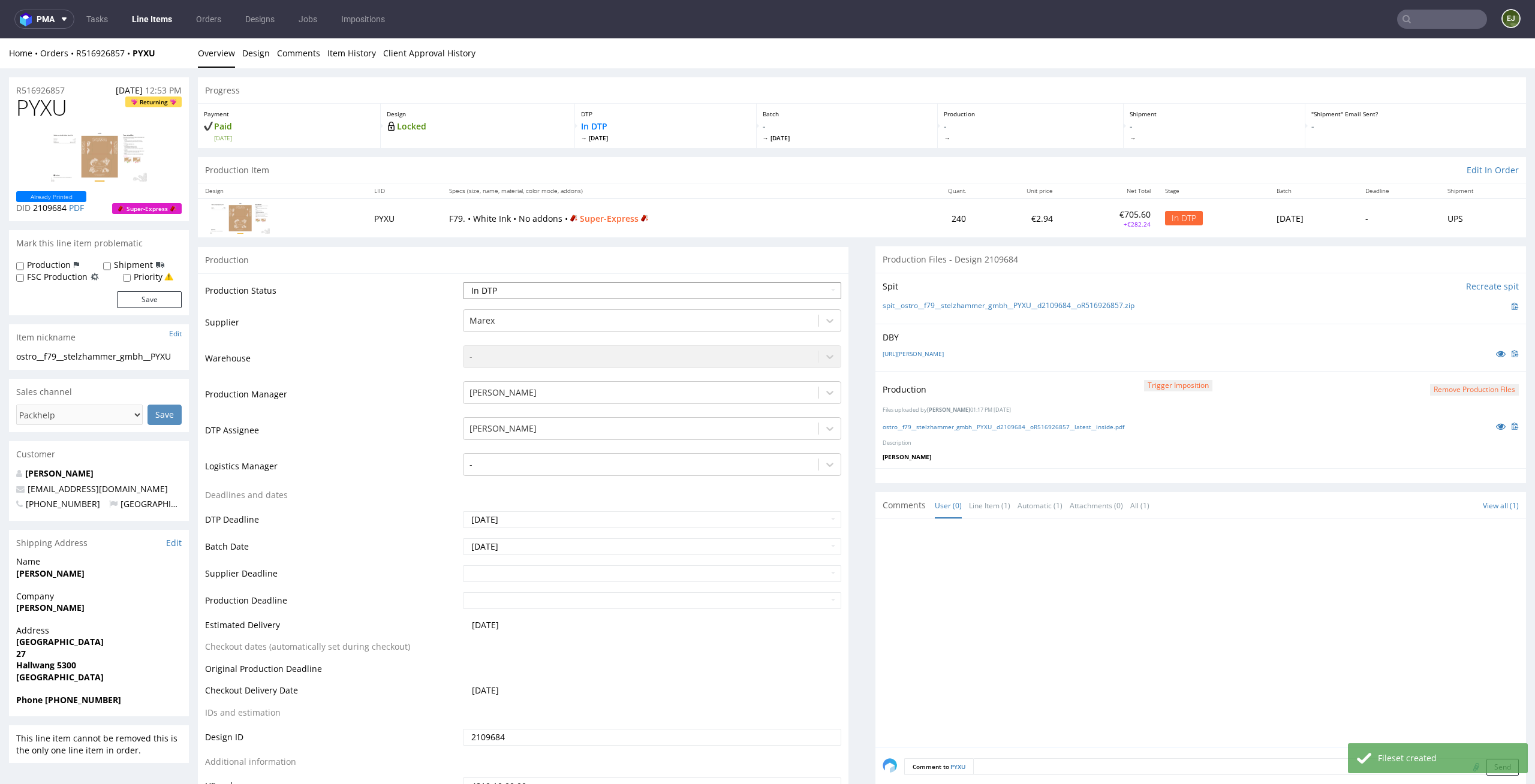
click at [817, 291] on select "Waiting for Artwork Waiting for Diecut Waiting for Mockup Waiting for DTP Waiti…" at bounding box center [652, 291] width 379 height 17
select select "dtp_production_ready"
click at [463, 283] on select "Waiting for Artwork Waiting for Diecut Waiting for Mockup Waiting for DTP Waiti…" at bounding box center [652, 291] width 379 height 17
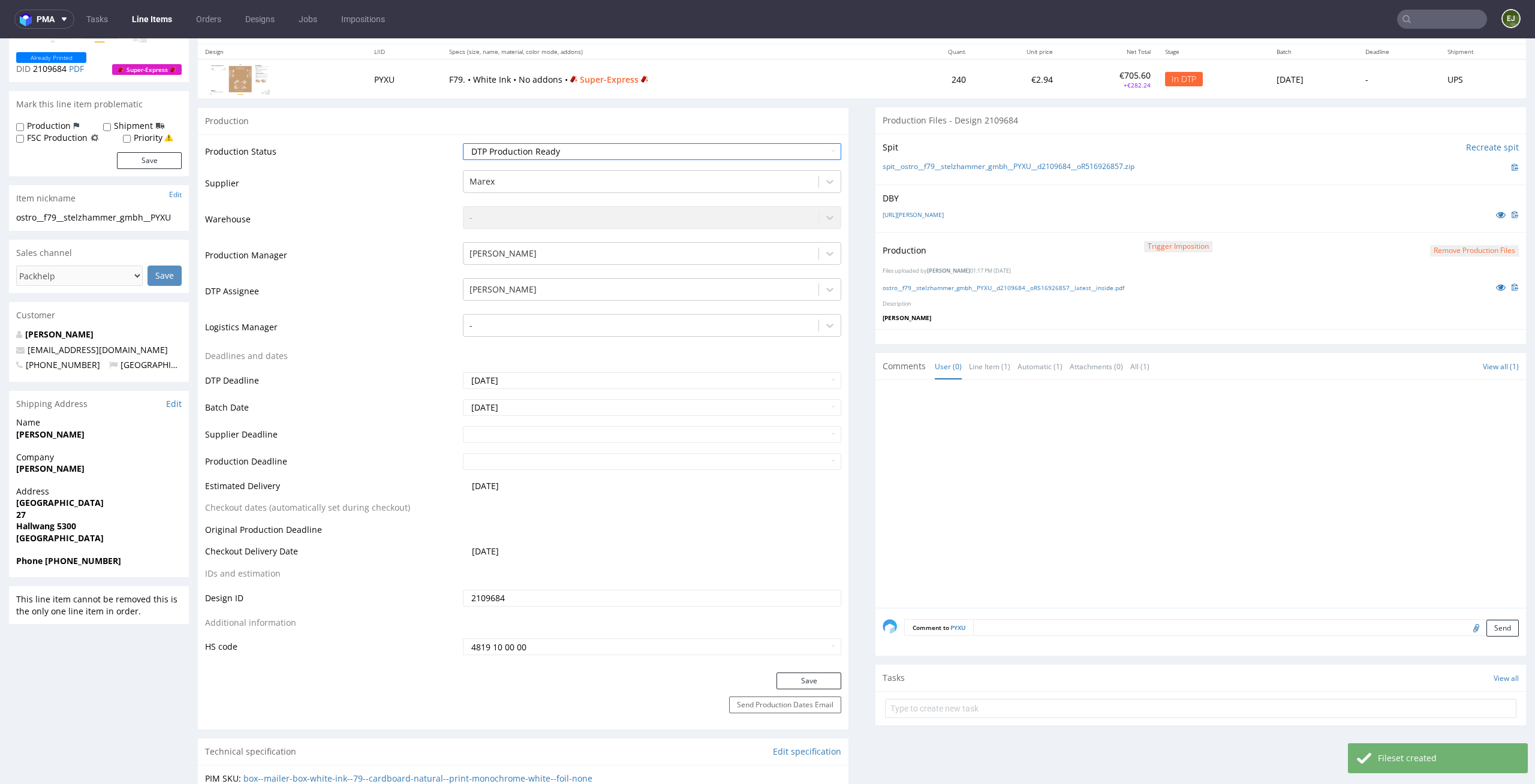
scroll to position [158, 0]
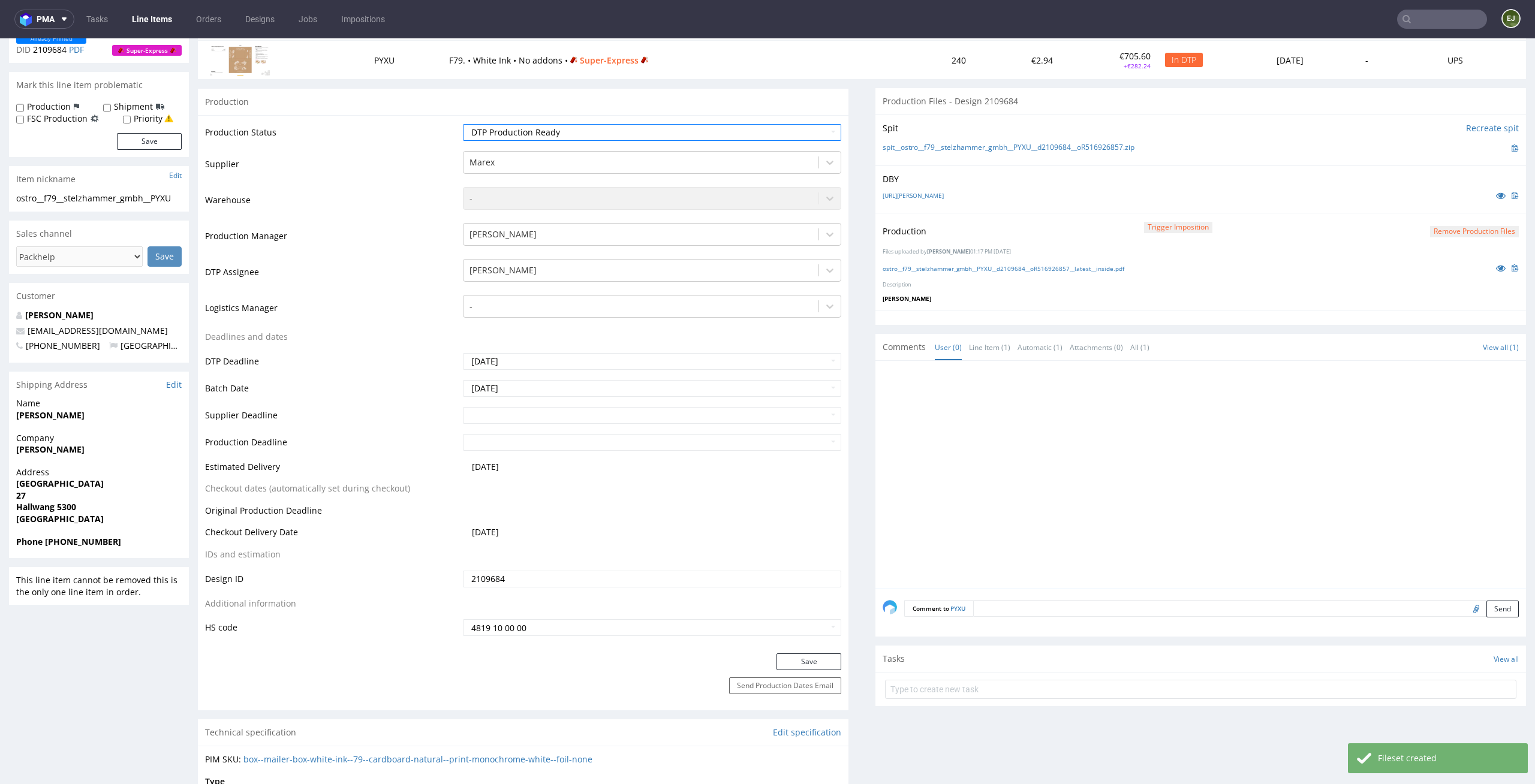
click at [811, 651] on div "Production Status Waiting for Artwork Waiting for Diecut Waiting for Mockup Wai…" at bounding box center [523, 384] width 651 height 538
click at [811, 661] on button "Save" at bounding box center [809, 662] width 65 height 17
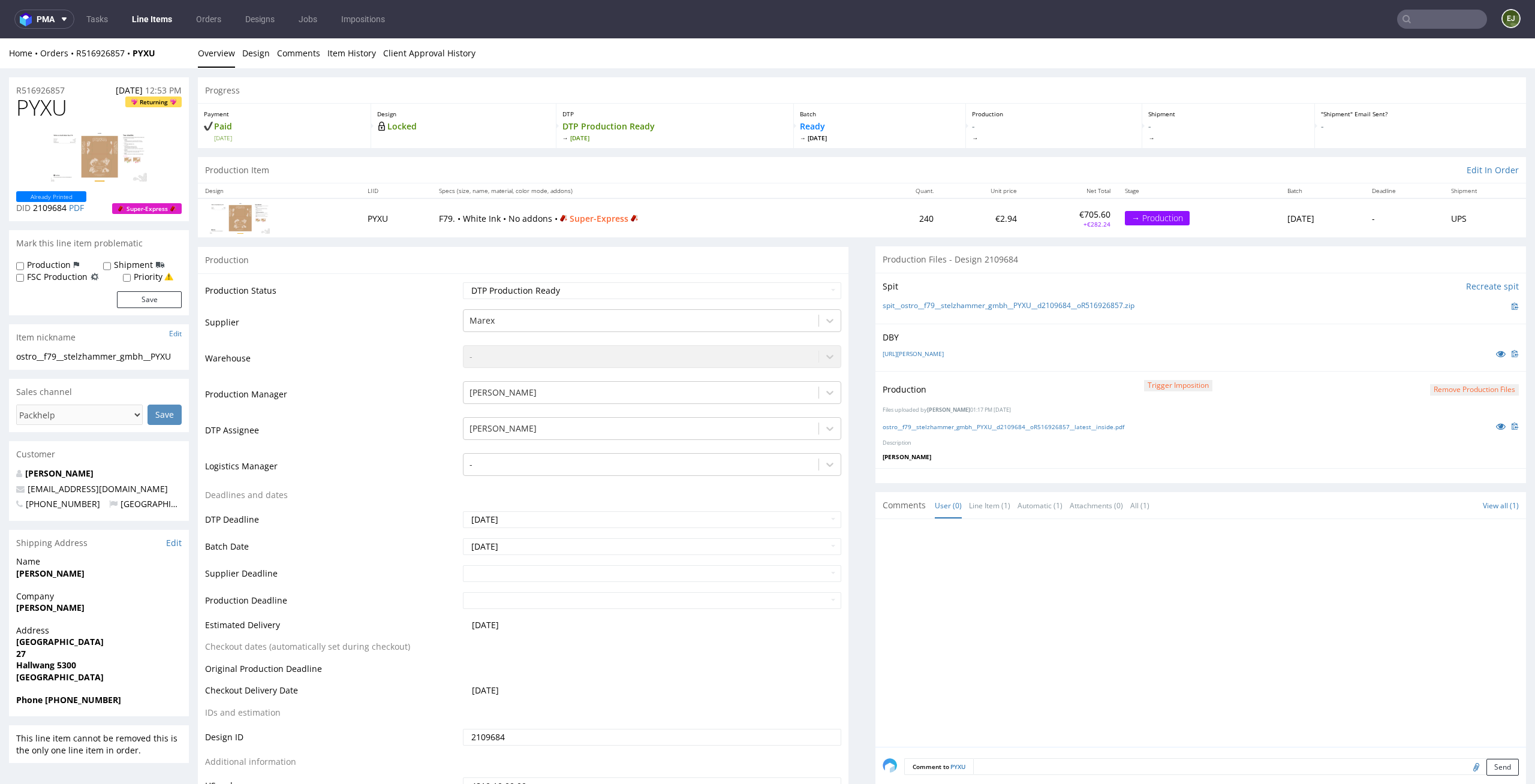
scroll to position [0, 0]
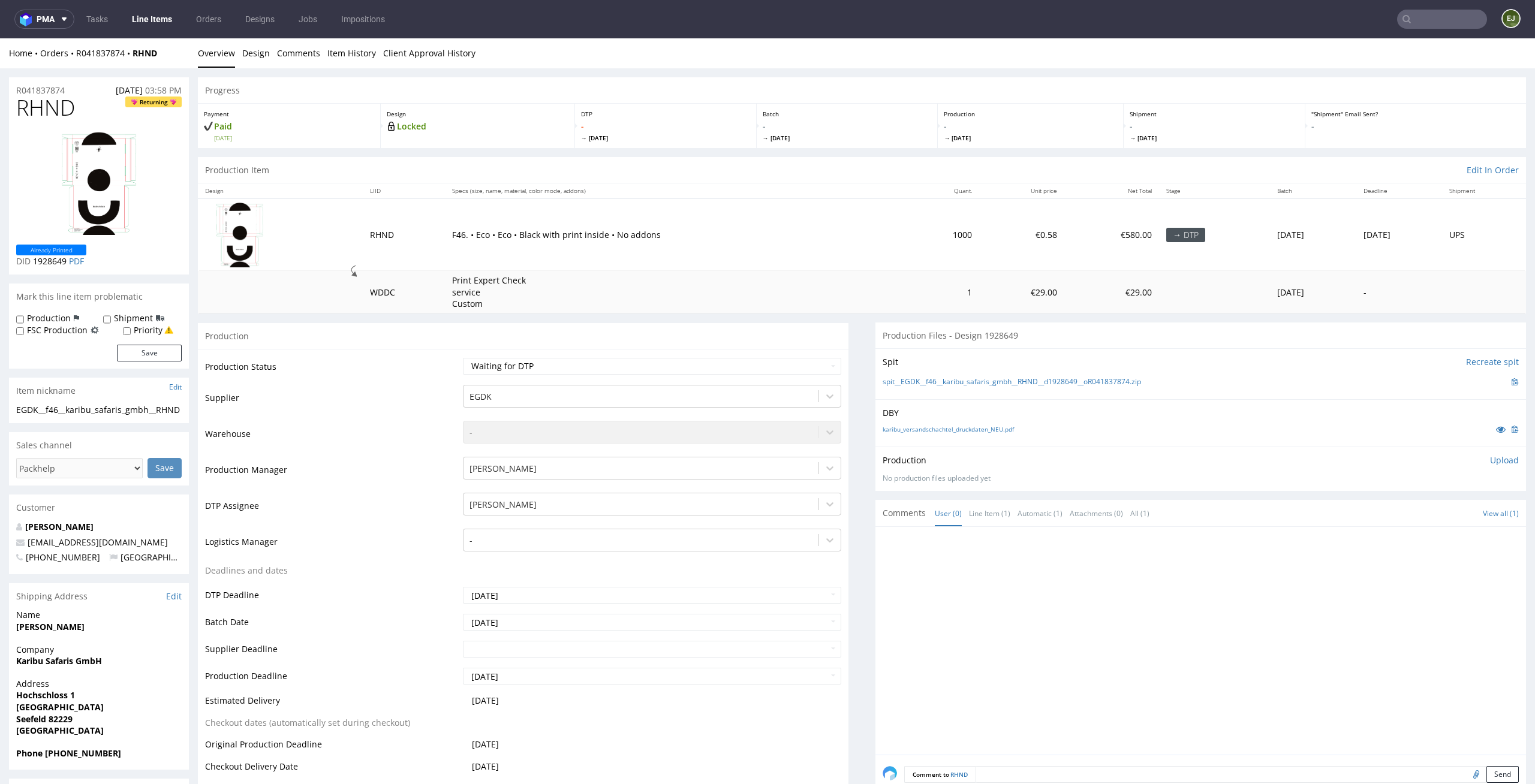
click at [961, 371] on div "Spit Recreate spit spit__EGDK__f46__karibu_safaris_gmbh__RHND__d1928649__oR0418…" at bounding box center [1201, 373] width 651 height 51
click at [957, 375] on div "spit__EGDK__f46__karibu_safaris_gmbh__RHND__d1928649__oR041837874.zip" at bounding box center [1201, 382] width 636 height 13
click at [933, 381] on link "spit__EGDK__f46__karibu_safaris_gmbh__RHND__d1928649__oR041837874.zip" at bounding box center [1012, 382] width 259 height 10
click at [710, 374] on select "Waiting for Artwork Waiting for Diecut Waiting for Mockup Waiting for DTP Waiti…" at bounding box center [652, 366] width 379 height 17
select select "dtp_in_process"
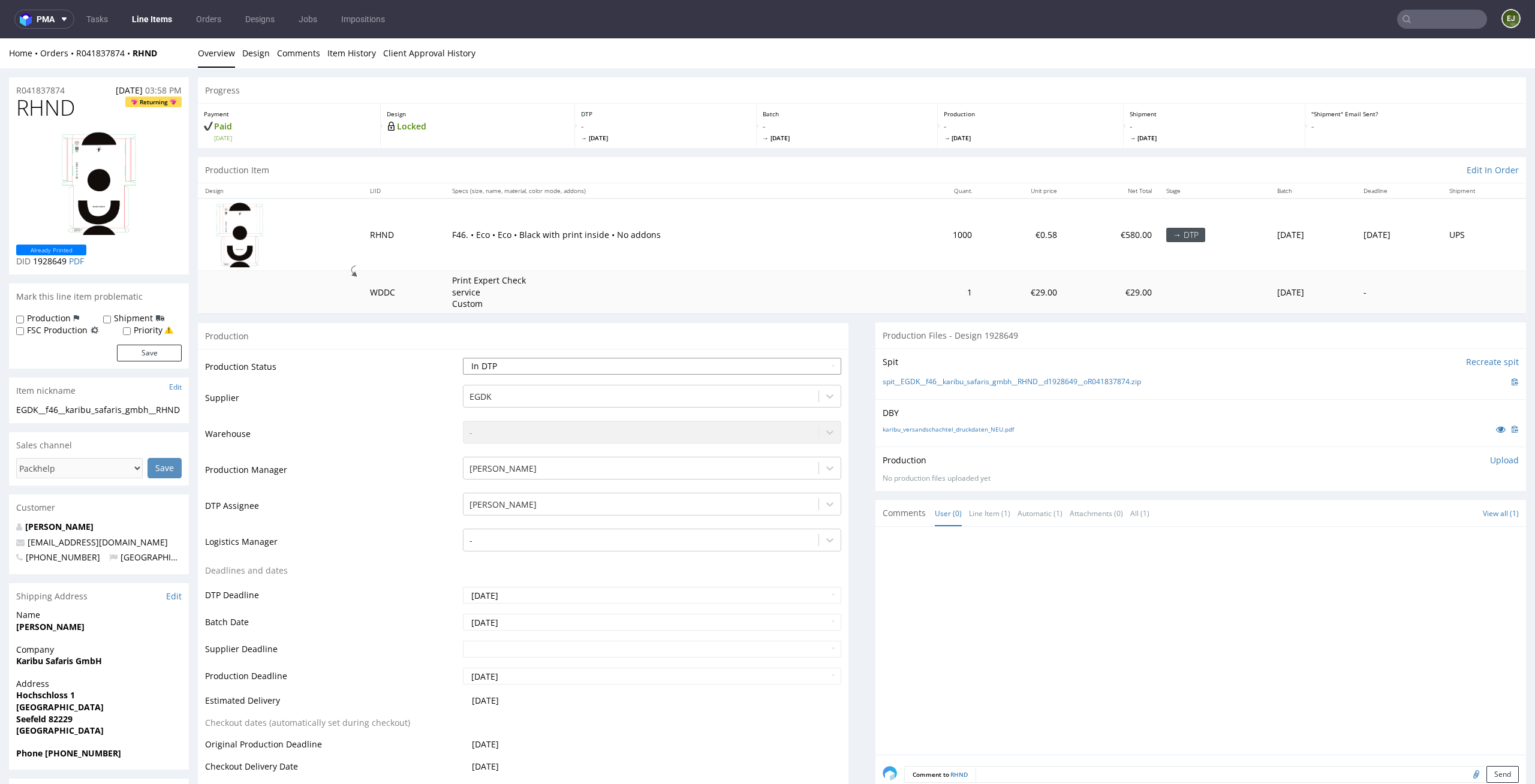
click at [463, 358] on select "Waiting for Artwork Waiting for Diecut Waiting for Mockup Waiting for DTP Waiti…" at bounding box center [652, 366] width 379 height 17
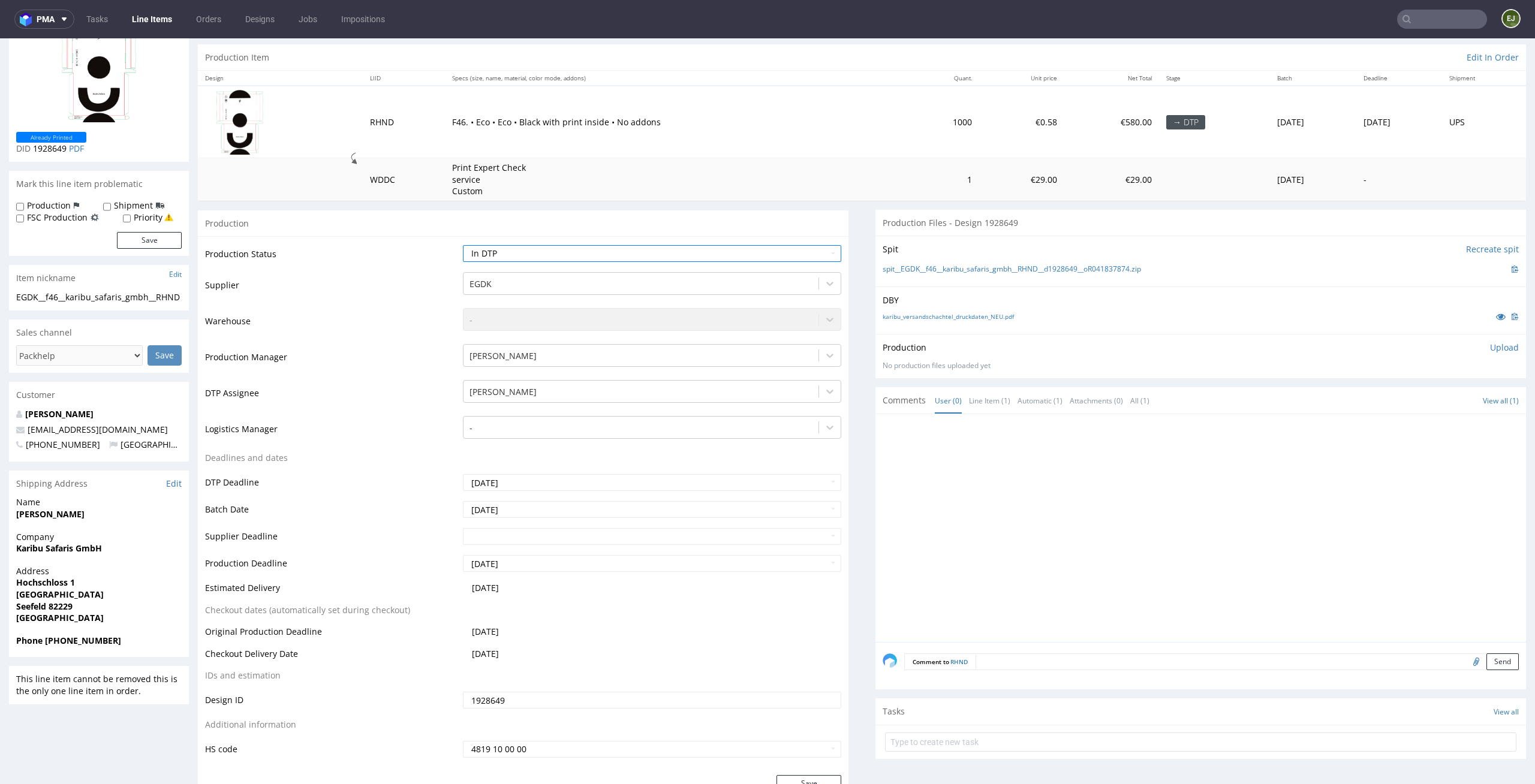
scroll to position [127, 0]
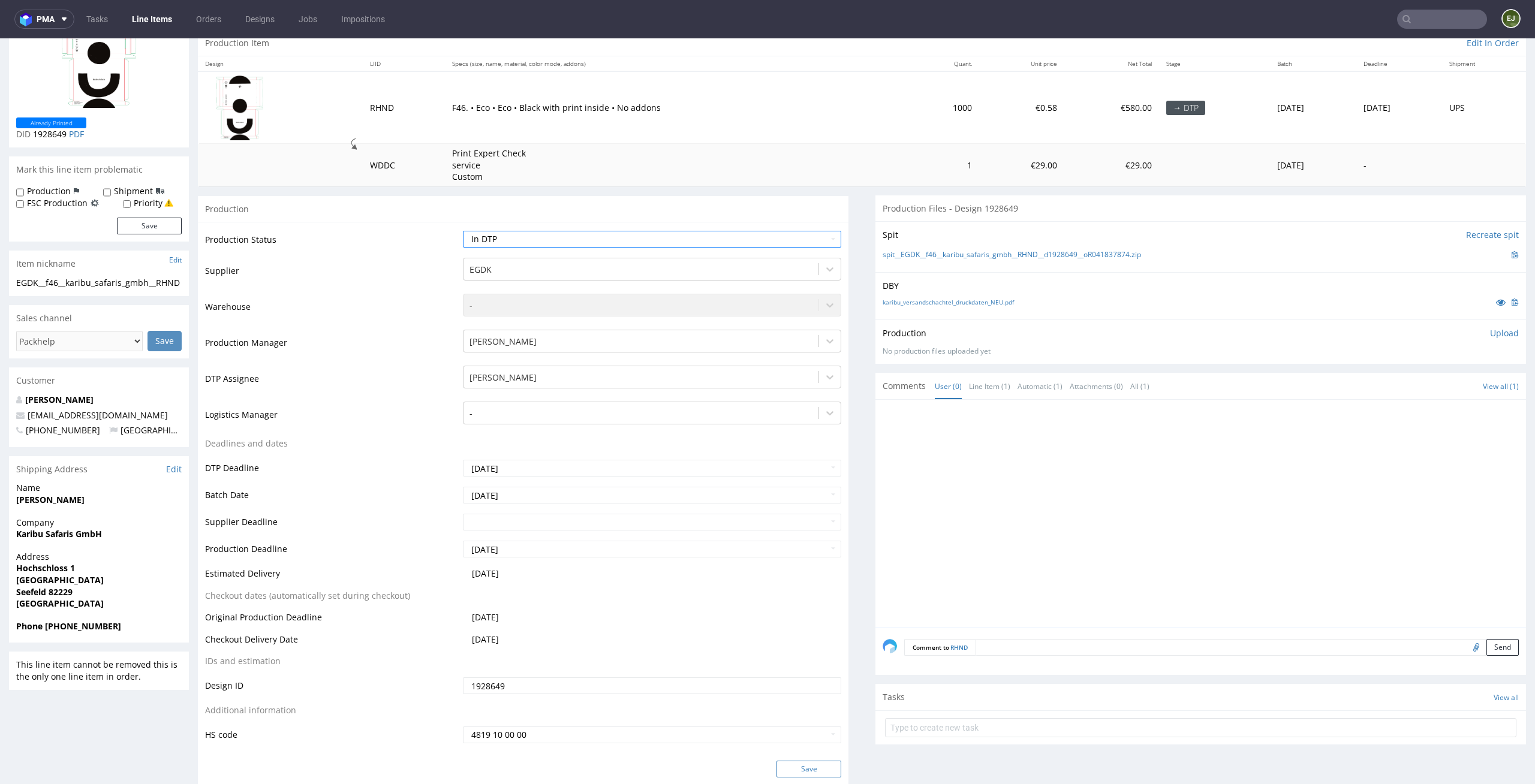
click at [823, 768] on button "Save" at bounding box center [809, 769] width 65 height 17
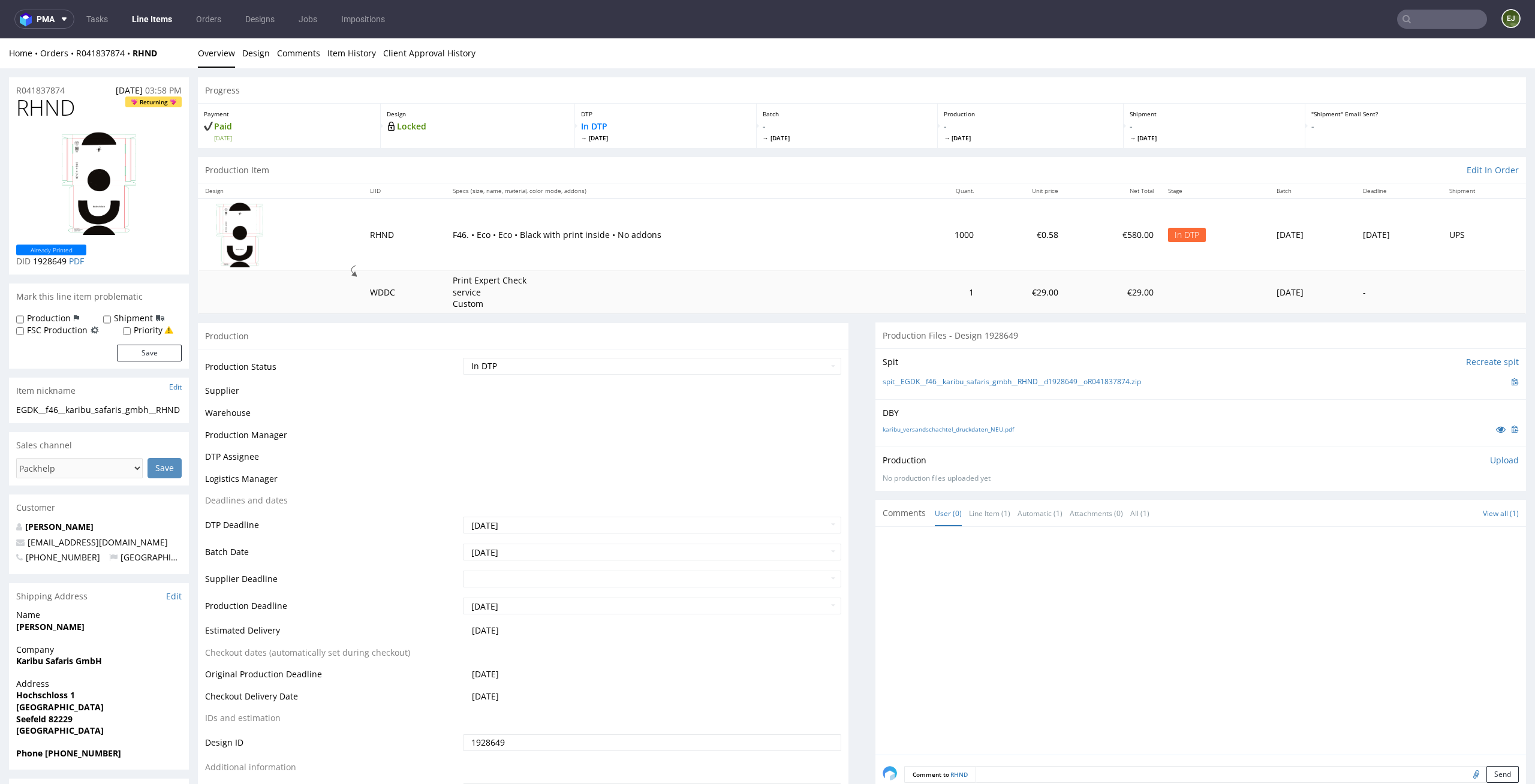
scroll to position [0, 0]
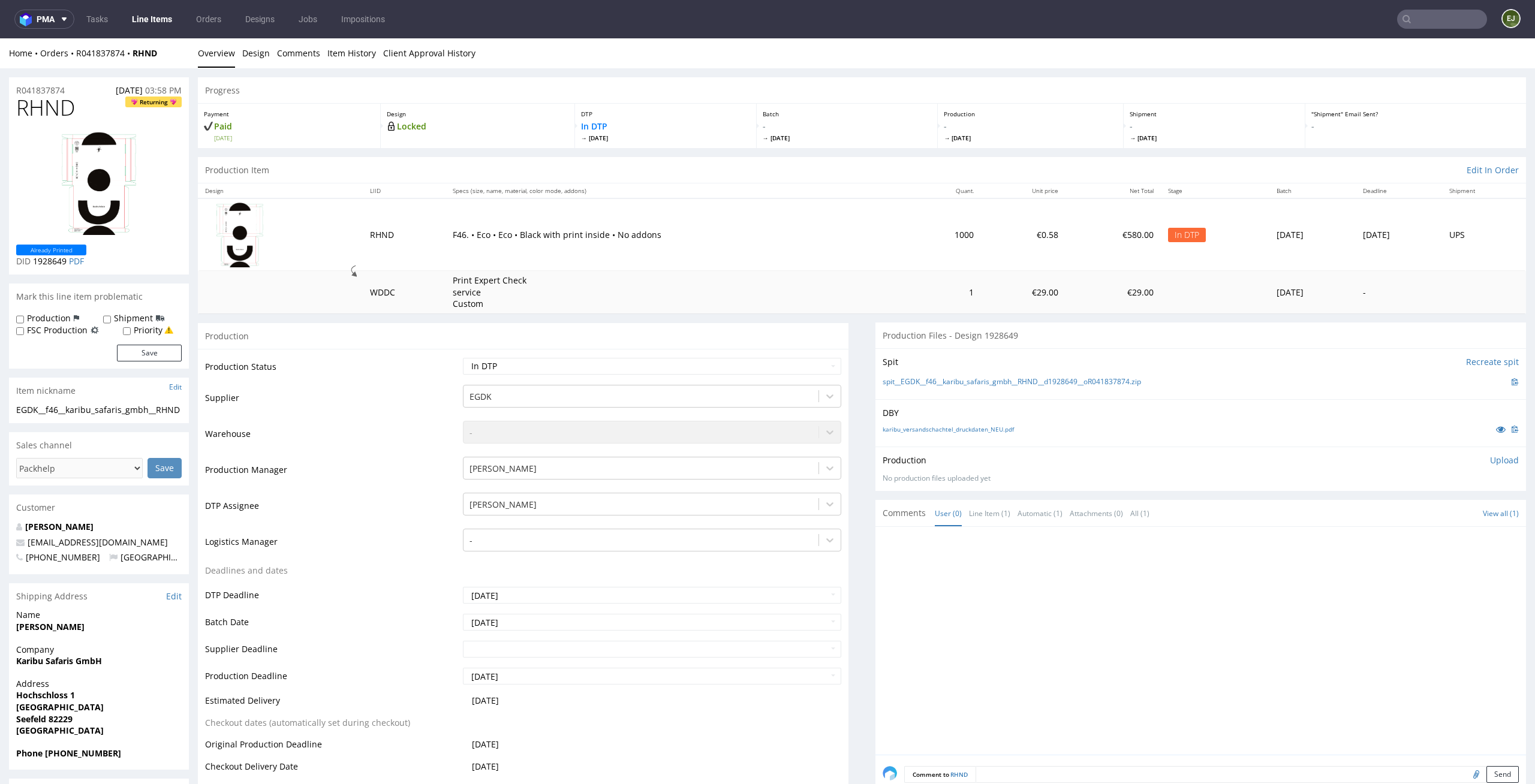
click at [1490, 458] on p "Upload" at bounding box center [1504, 461] width 29 height 12
click at [1406, 507] on div "Add files" at bounding box center [1433, 516] width 60 height 18
type input "C:\fakepath\EGDK__f46__karibu_safaris_gmbh__RHND__d1928649__oR041837874__latest…"
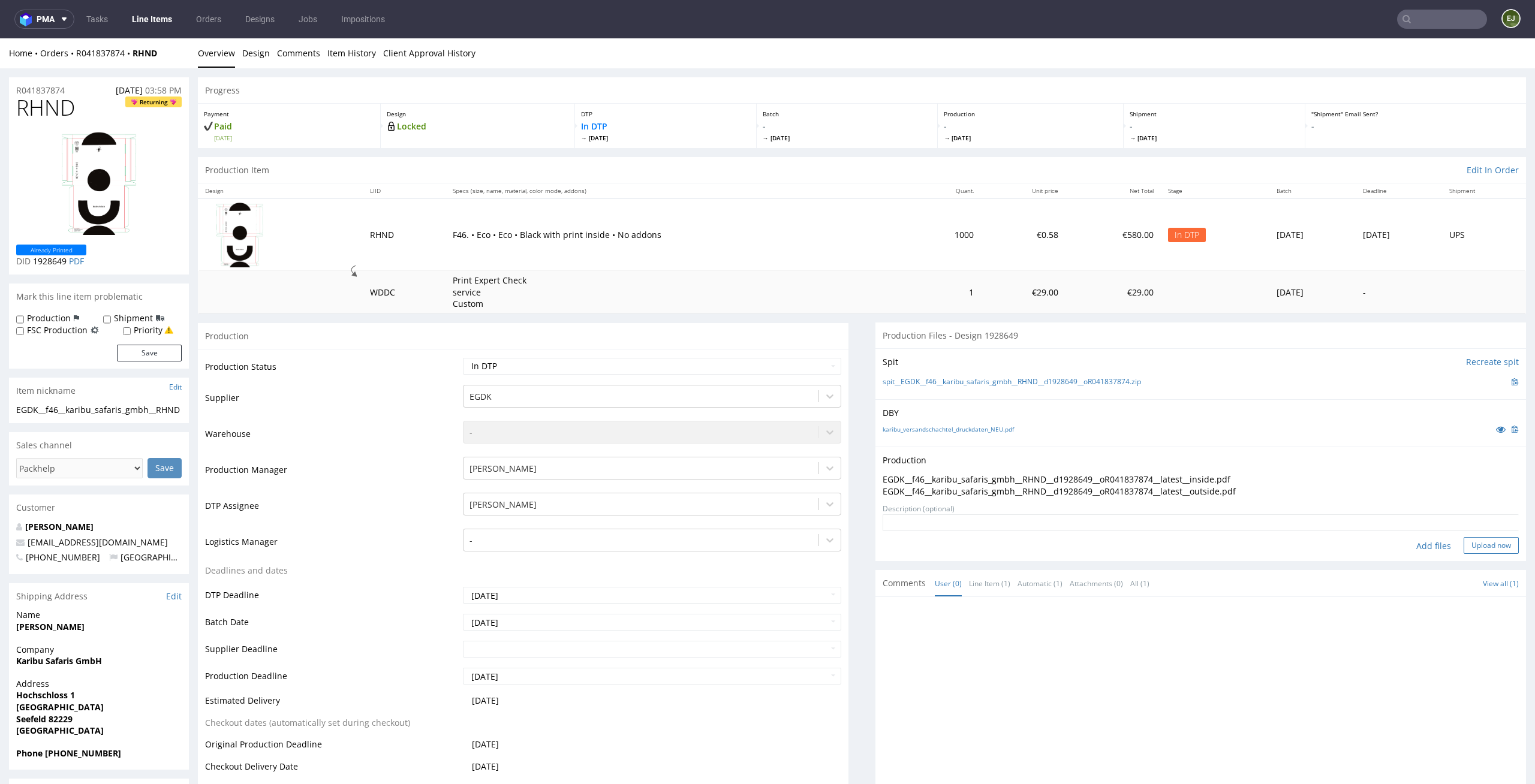
click at [1463, 537] on button "Upload now" at bounding box center [1491, 545] width 55 height 17
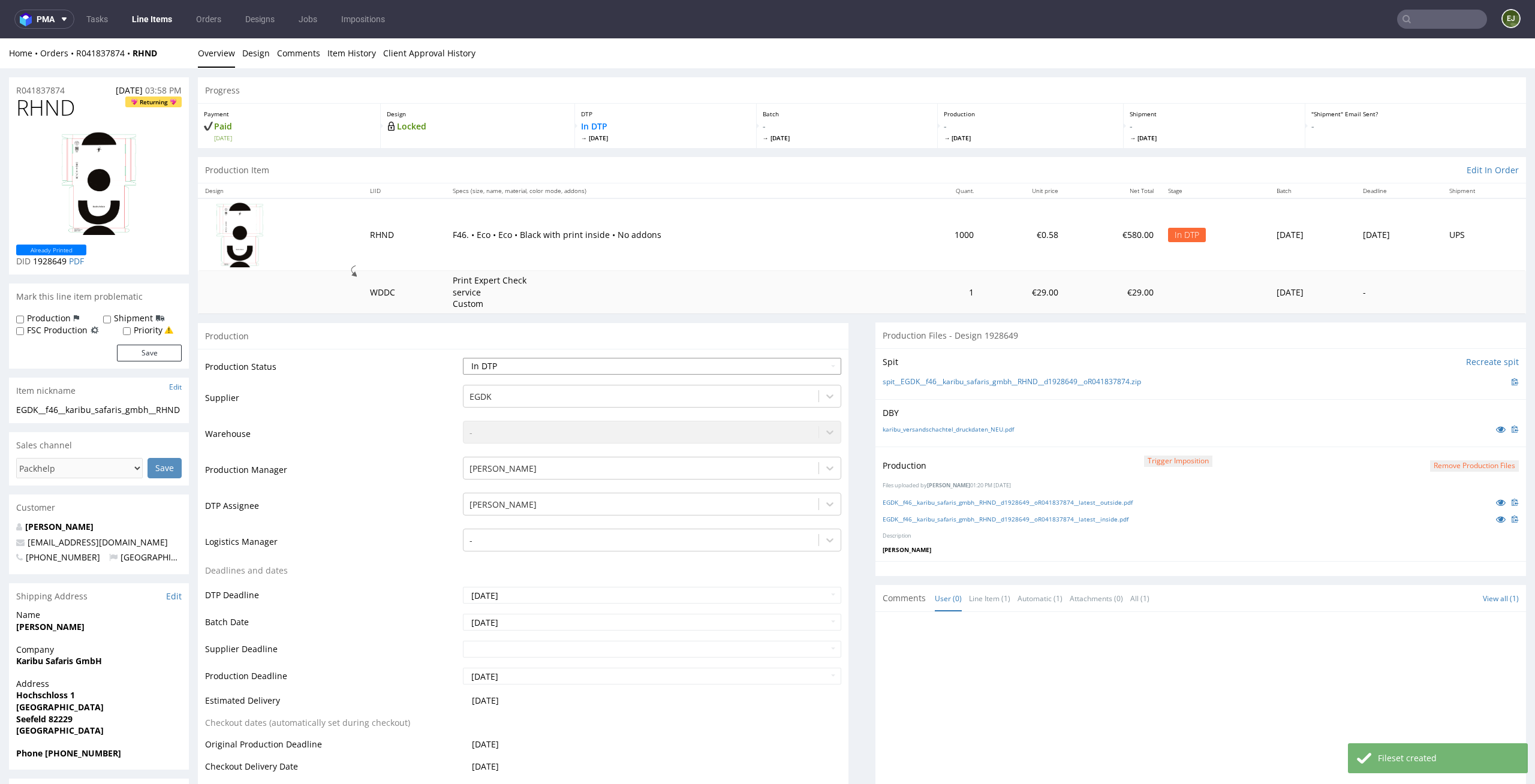
click at [742, 361] on select "Waiting for Artwork Waiting for Diecut Waiting for Mockup Waiting for DTP Waiti…" at bounding box center [652, 366] width 379 height 17
select select "dtp_production_ready"
click at [463, 358] on select "Waiting for Artwork Waiting for Diecut Waiting for Mockup Waiting for DTP Waiti…" at bounding box center [652, 366] width 379 height 17
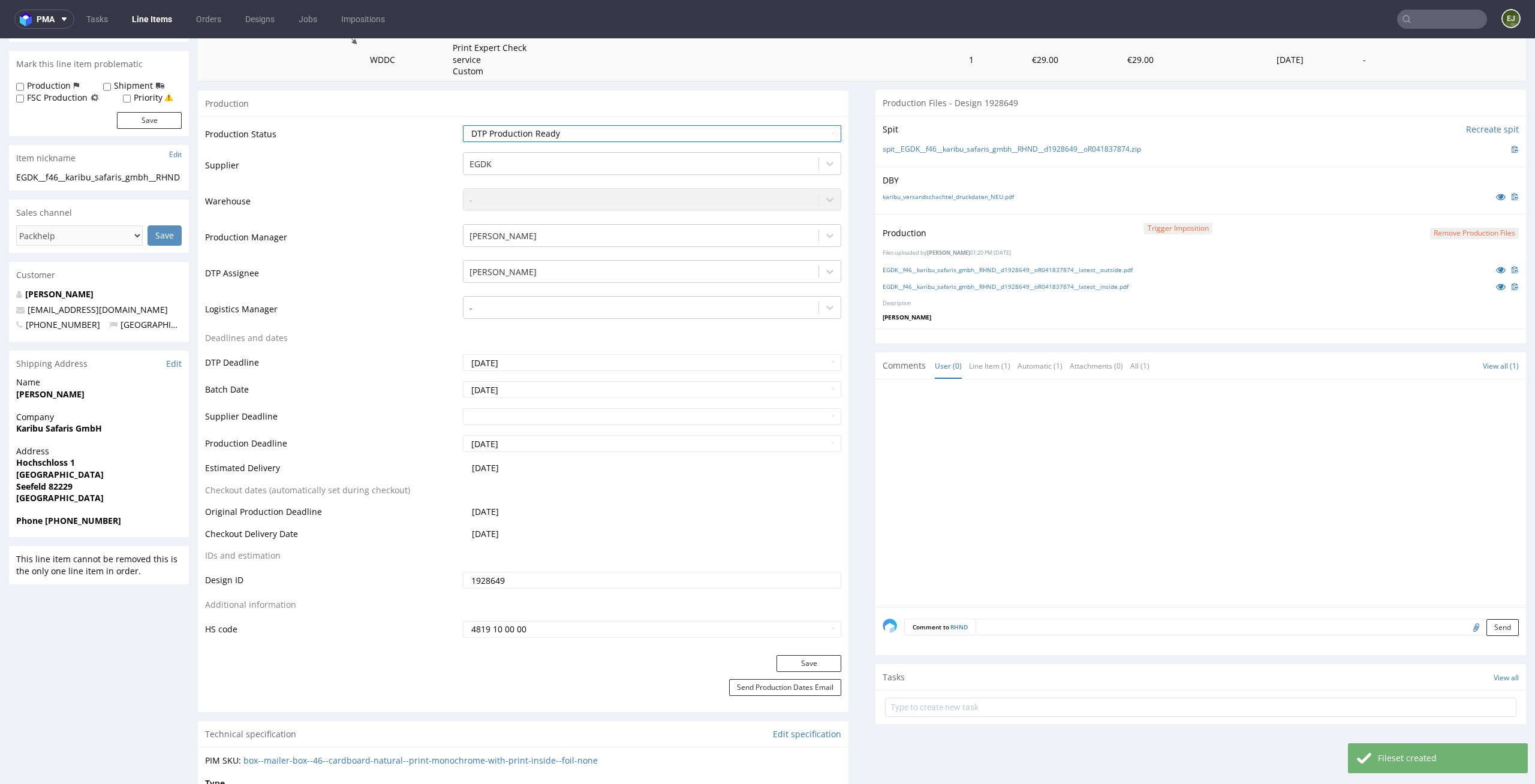
scroll to position [240, 0]
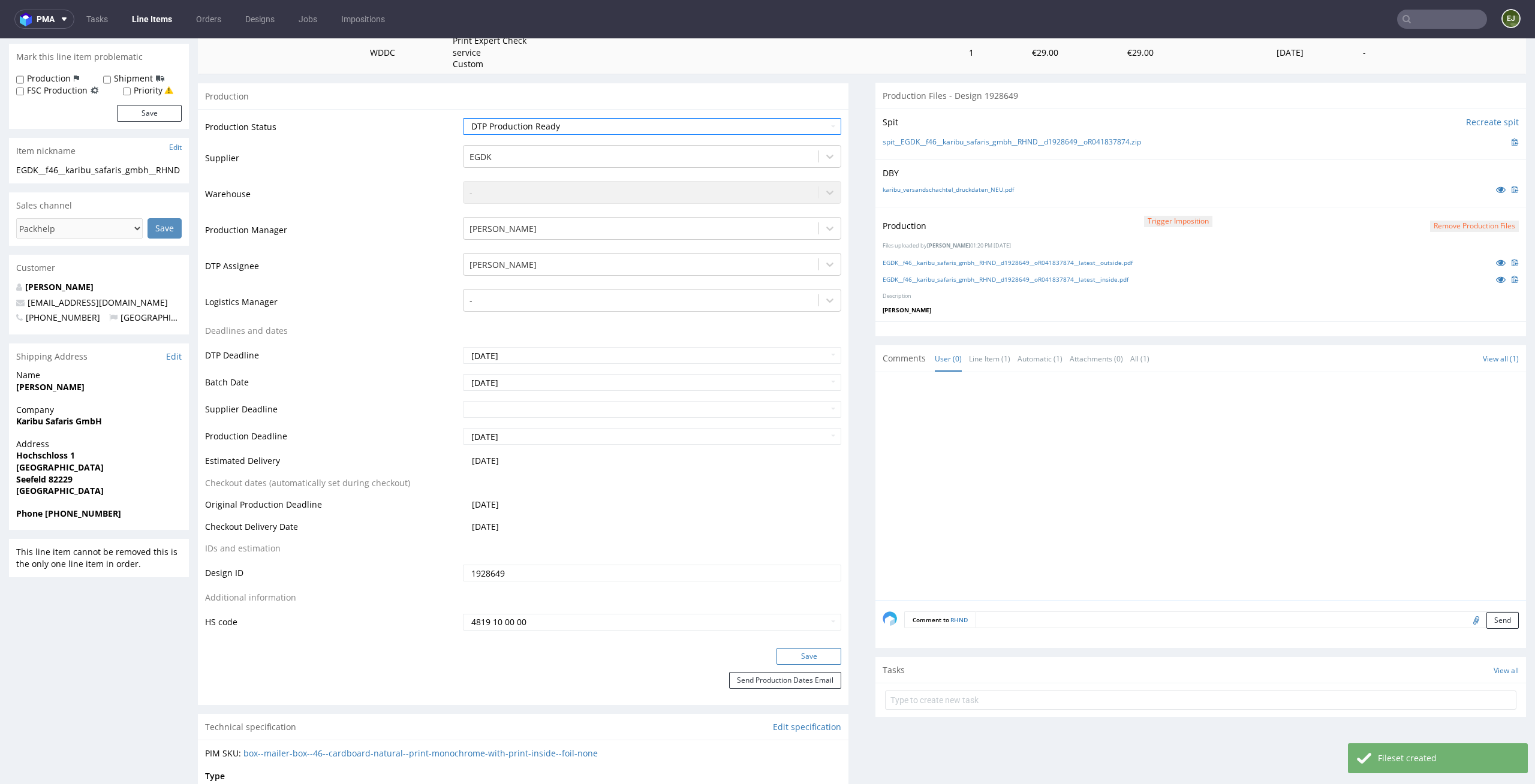
click at [817, 652] on button "Save" at bounding box center [809, 657] width 65 height 17
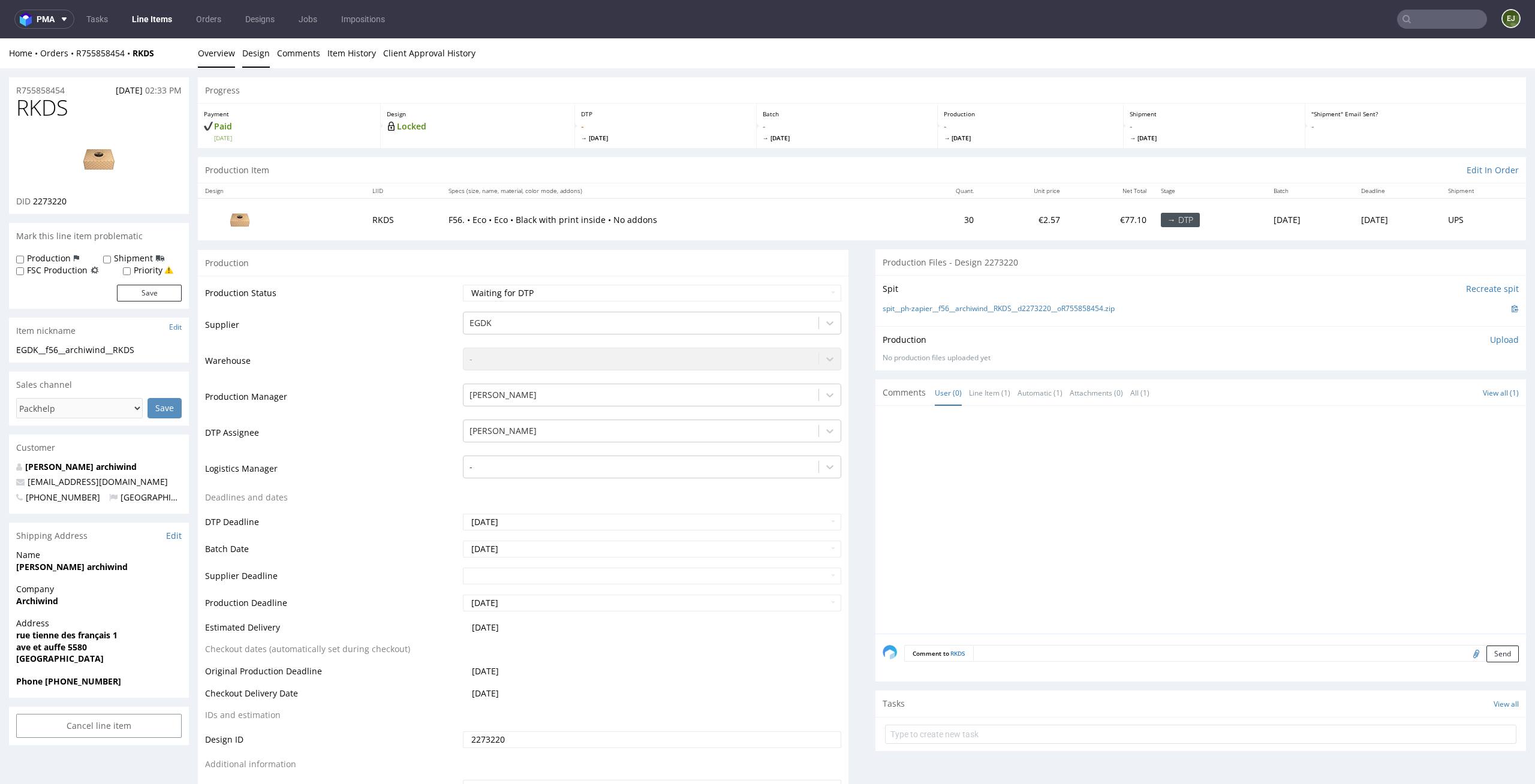
click at [261, 61] on link "Design" at bounding box center [256, 53] width 28 height 29
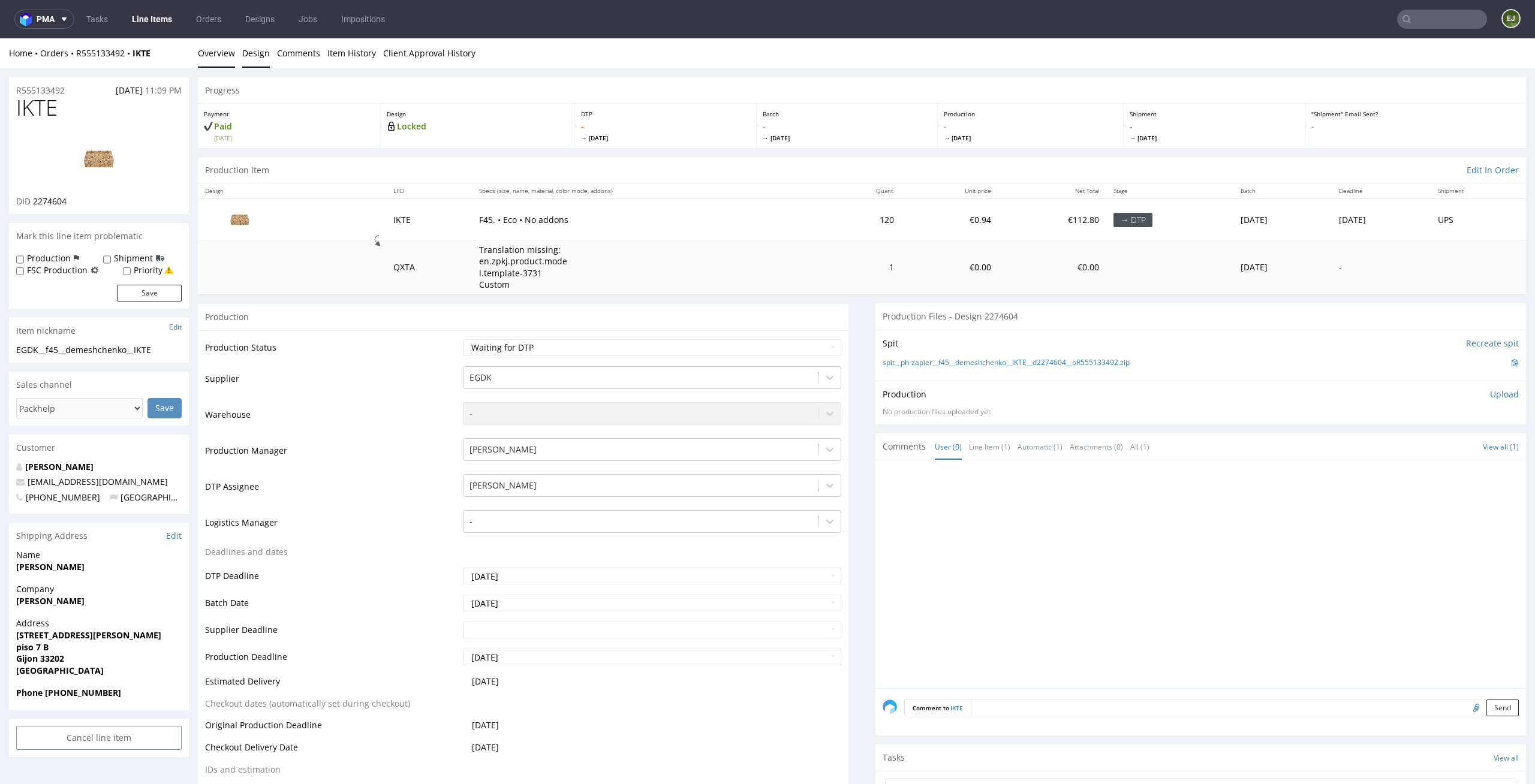
click at [262, 67] on link "Design" at bounding box center [256, 53] width 28 height 29
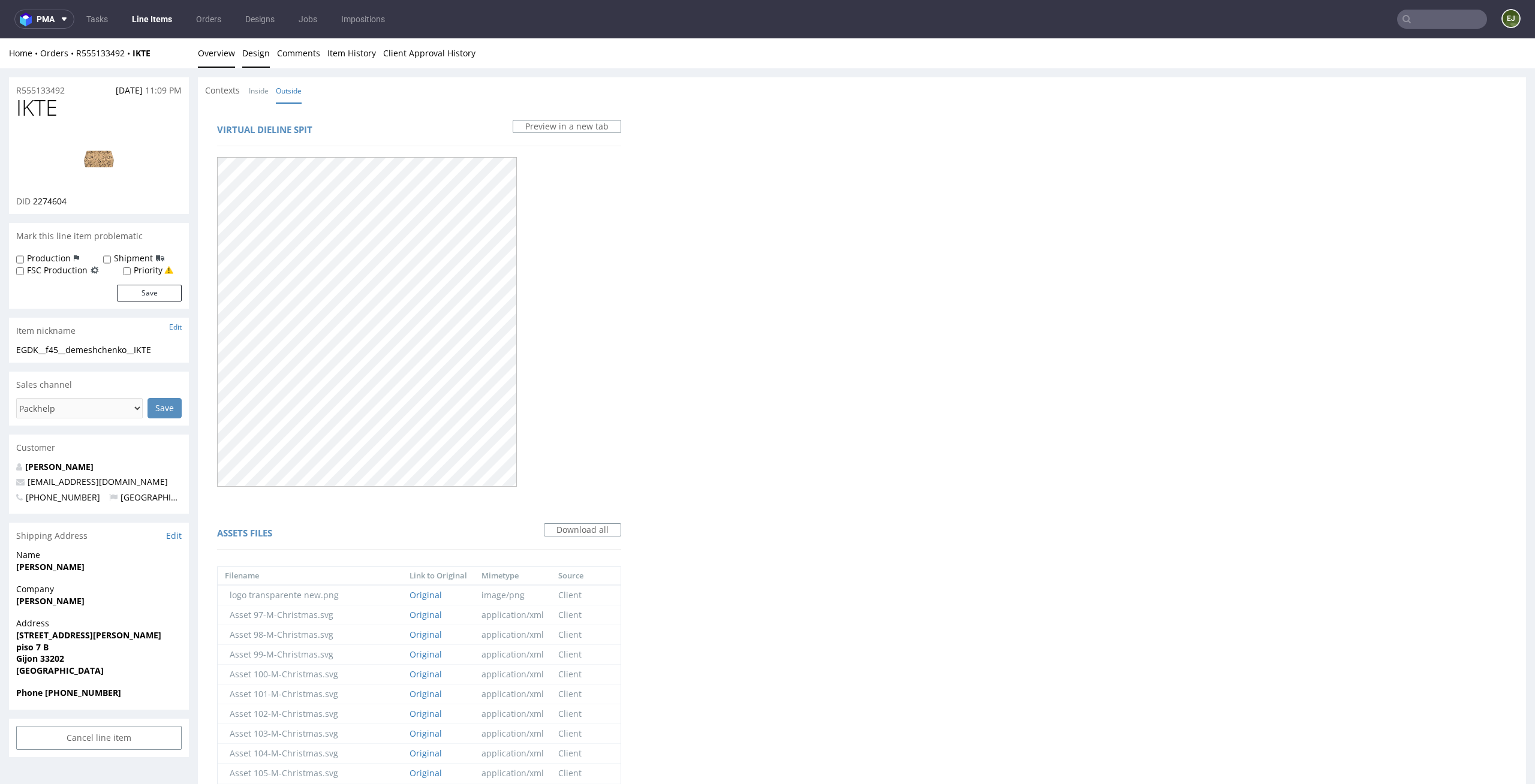
click at [209, 43] on link "Overview" at bounding box center [216, 53] width 37 height 29
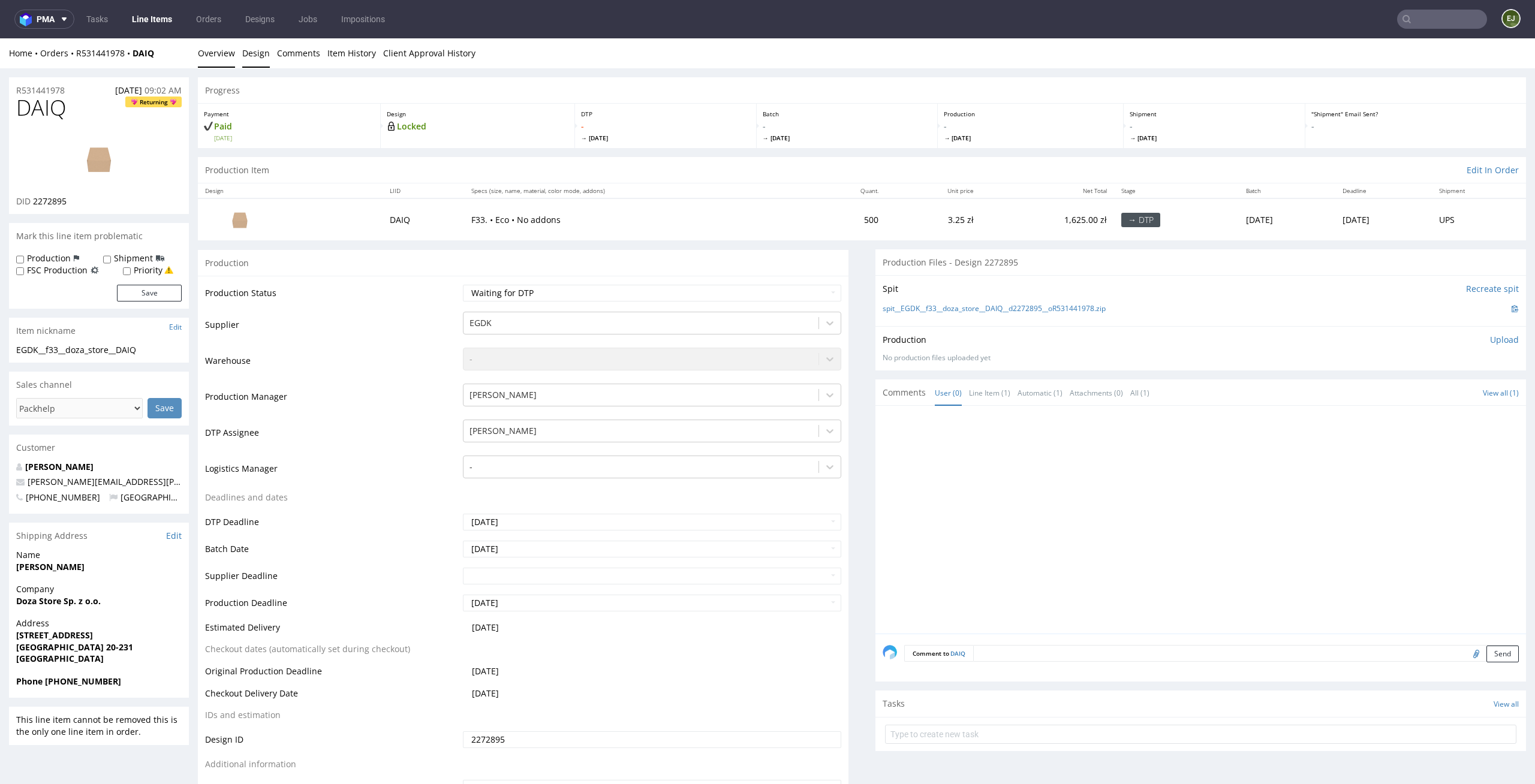
click at [252, 45] on link "Design" at bounding box center [256, 53] width 28 height 29
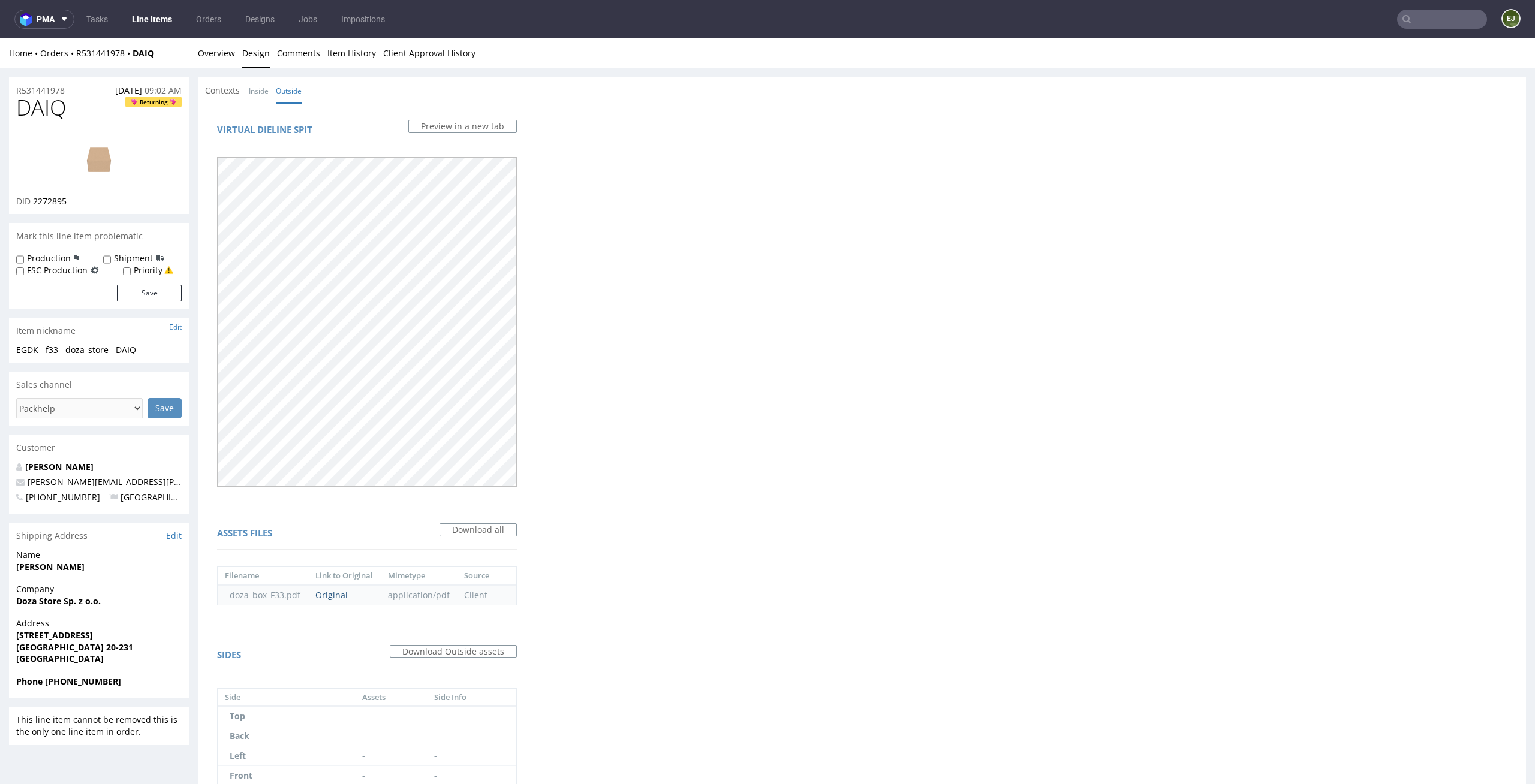
click at [333, 591] on link "Original" at bounding box center [331, 595] width 32 height 11
click at [227, 55] on link "Overview" at bounding box center [216, 53] width 37 height 29
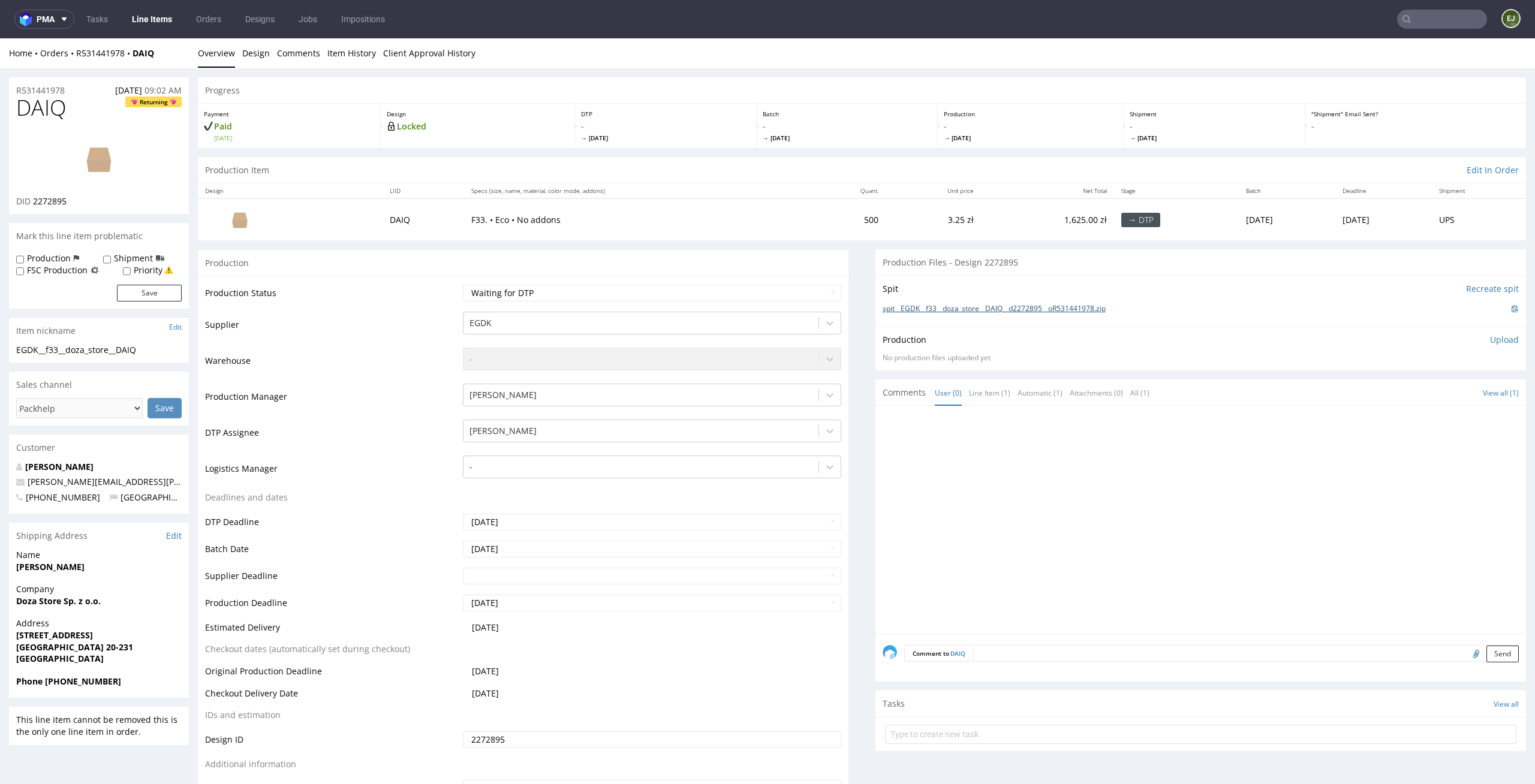
click at [939, 311] on link "spit__EGDK__f33__doza_store__DAIQ__d2272895__oR531441978.zip" at bounding box center [994, 309] width 223 height 10
drag, startPoint x: 88, startPoint y: 110, endPoint x: 0, endPoint y: 103, distance: 88.3
copy span "DAIQ"
click at [782, 290] on select "Waiting for Artwork Waiting for Diecut Waiting for Mockup Waiting for DTP Waiti…" at bounding box center [652, 293] width 379 height 17
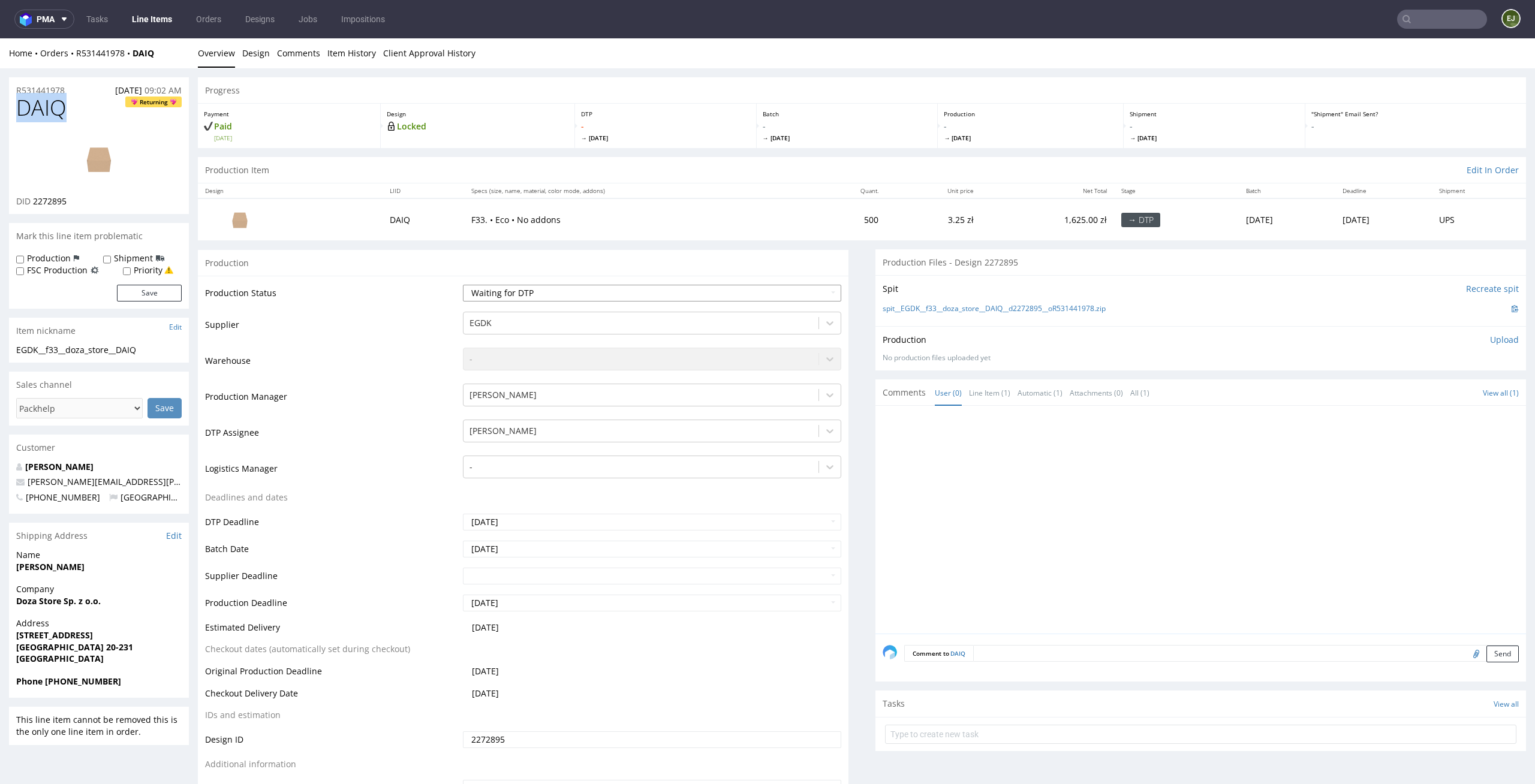
select select "dtp_in_process"
click at [463, 285] on select "Waiting for Artwork Waiting for Diecut Waiting for Mockup Waiting for DTP Waiti…" at bounding box center [652, 293] width 379 height 17
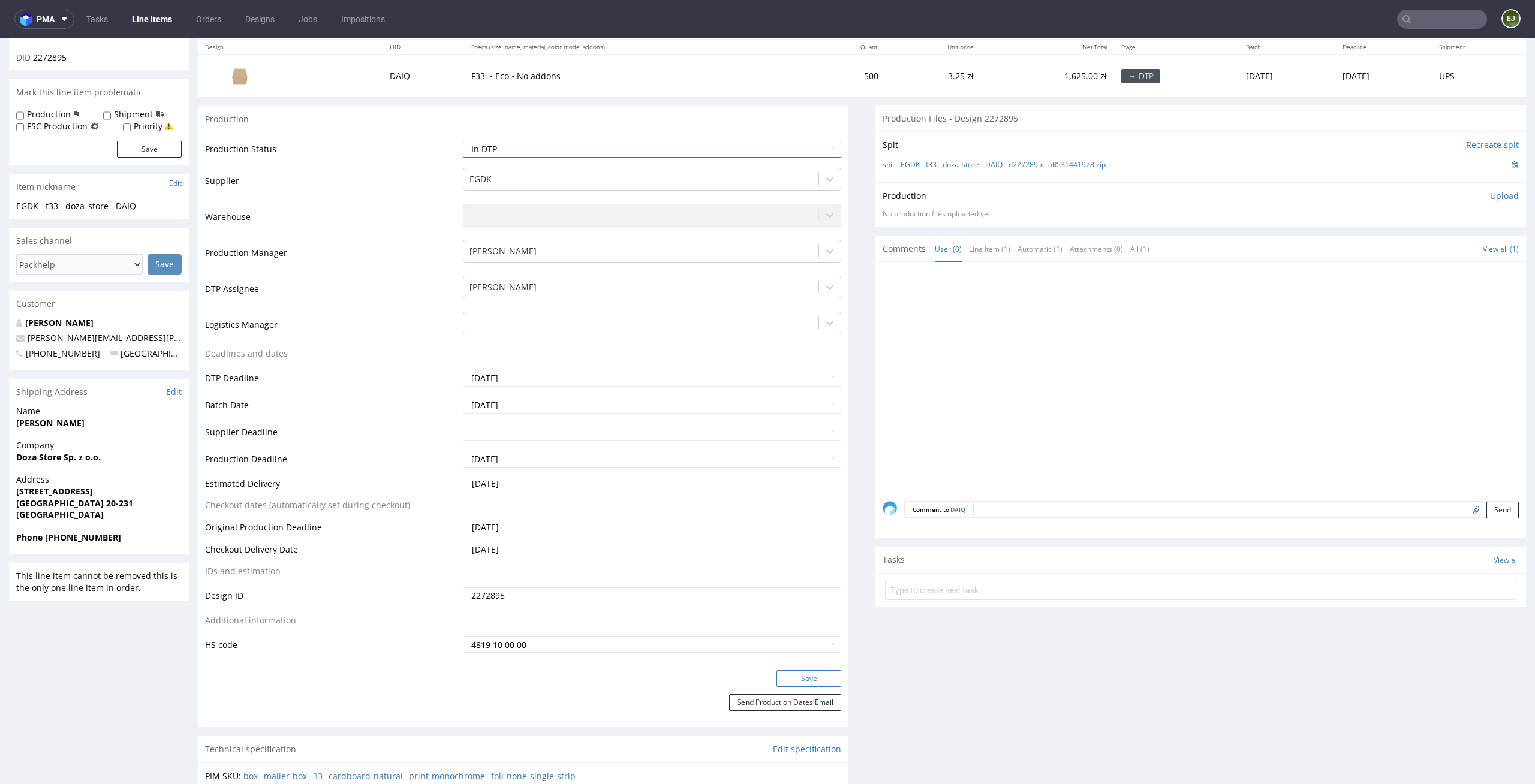
click at [813, 679] on button "Save" at bounding box center [809, 679] width 65 height 17
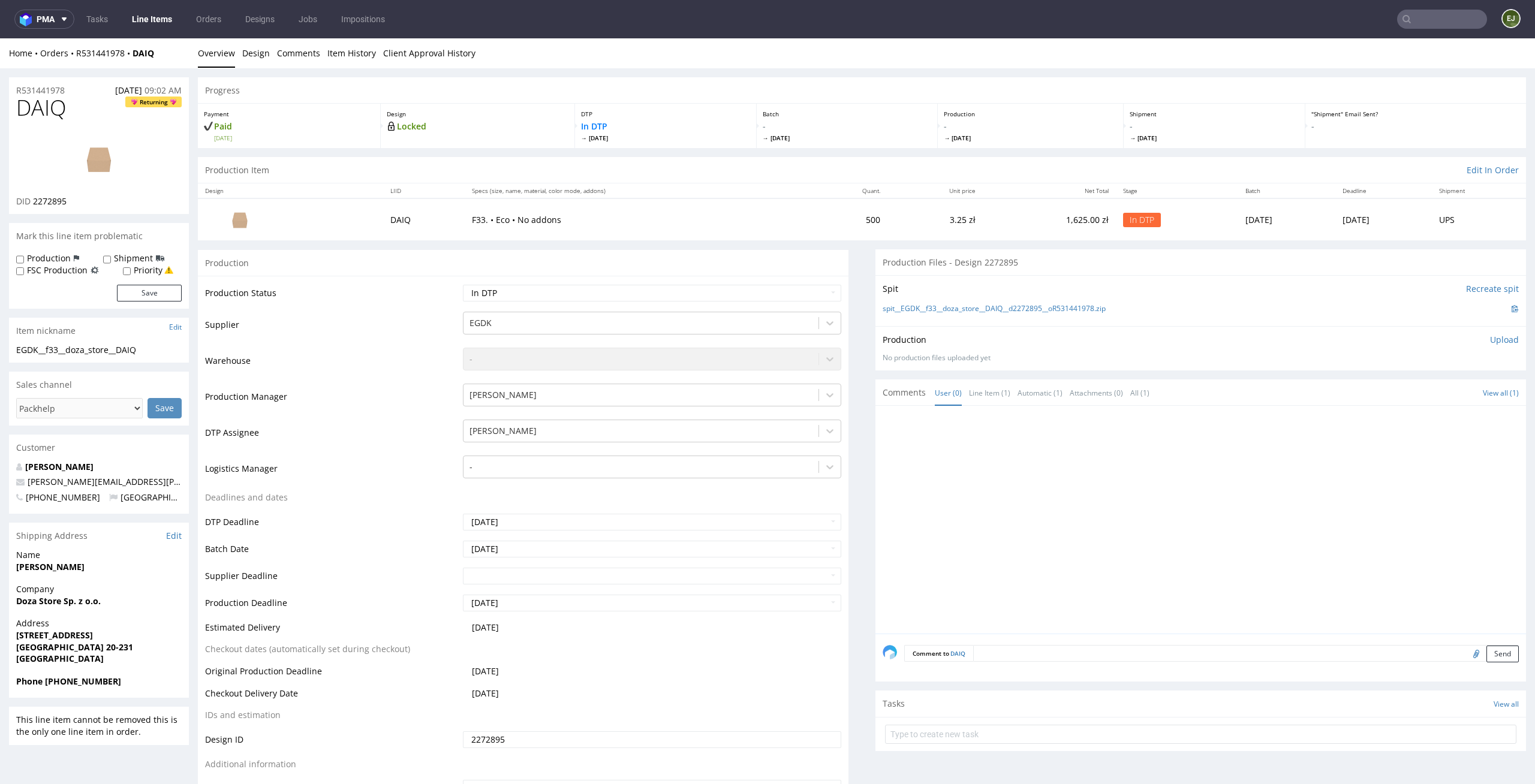
scroll to position [0, 0]
click at [1490, 339] on p "Upload" at bounding box center [1504, 340] width 29 height 12
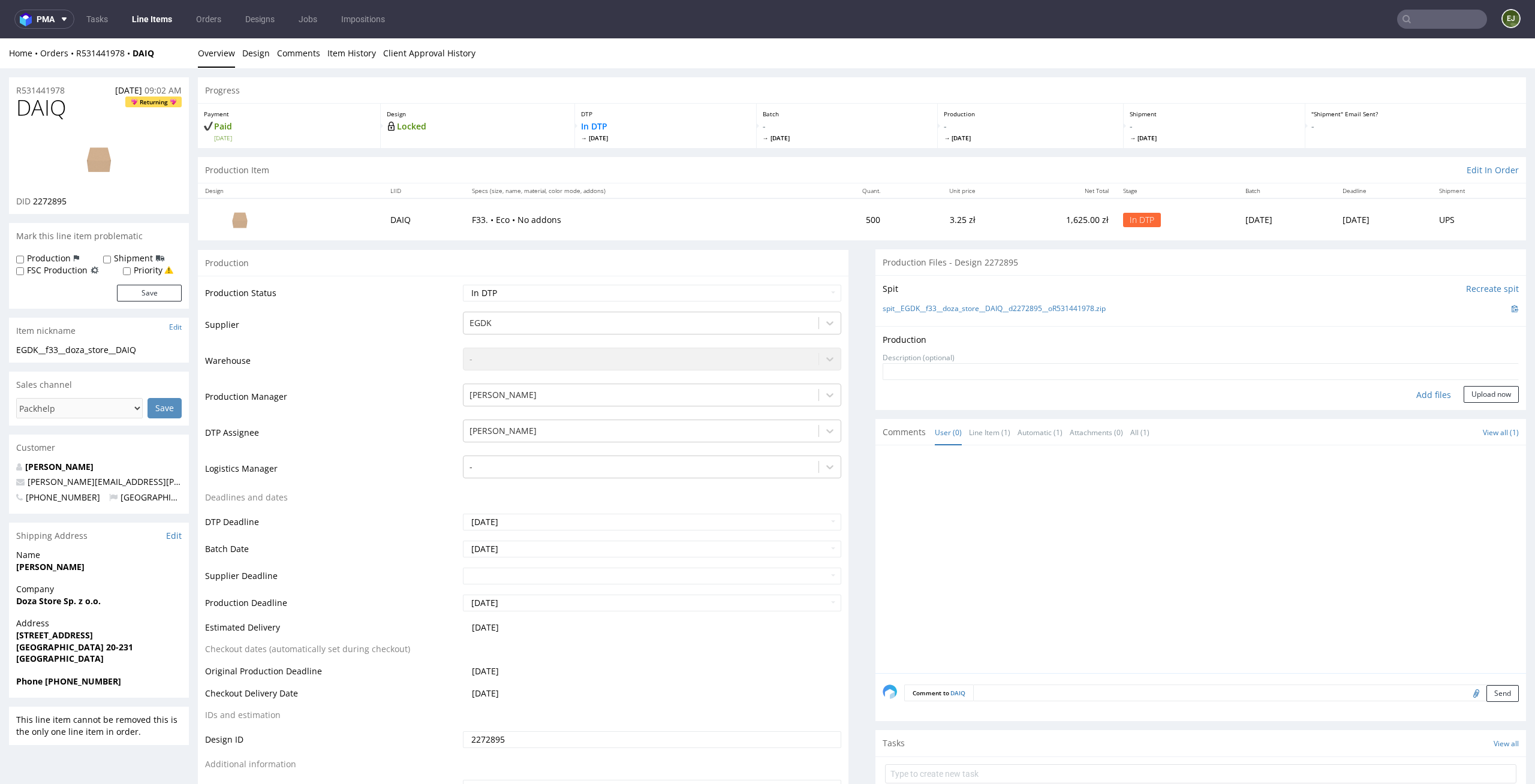
click at [1414, 387] on div "Add files" at bounding box center [1433, 395] width 60 height 18
type input "C:\fakepath\EGDK__f33__doza_store__DAIQ__d2272895__oR531441978__latest__outside…"
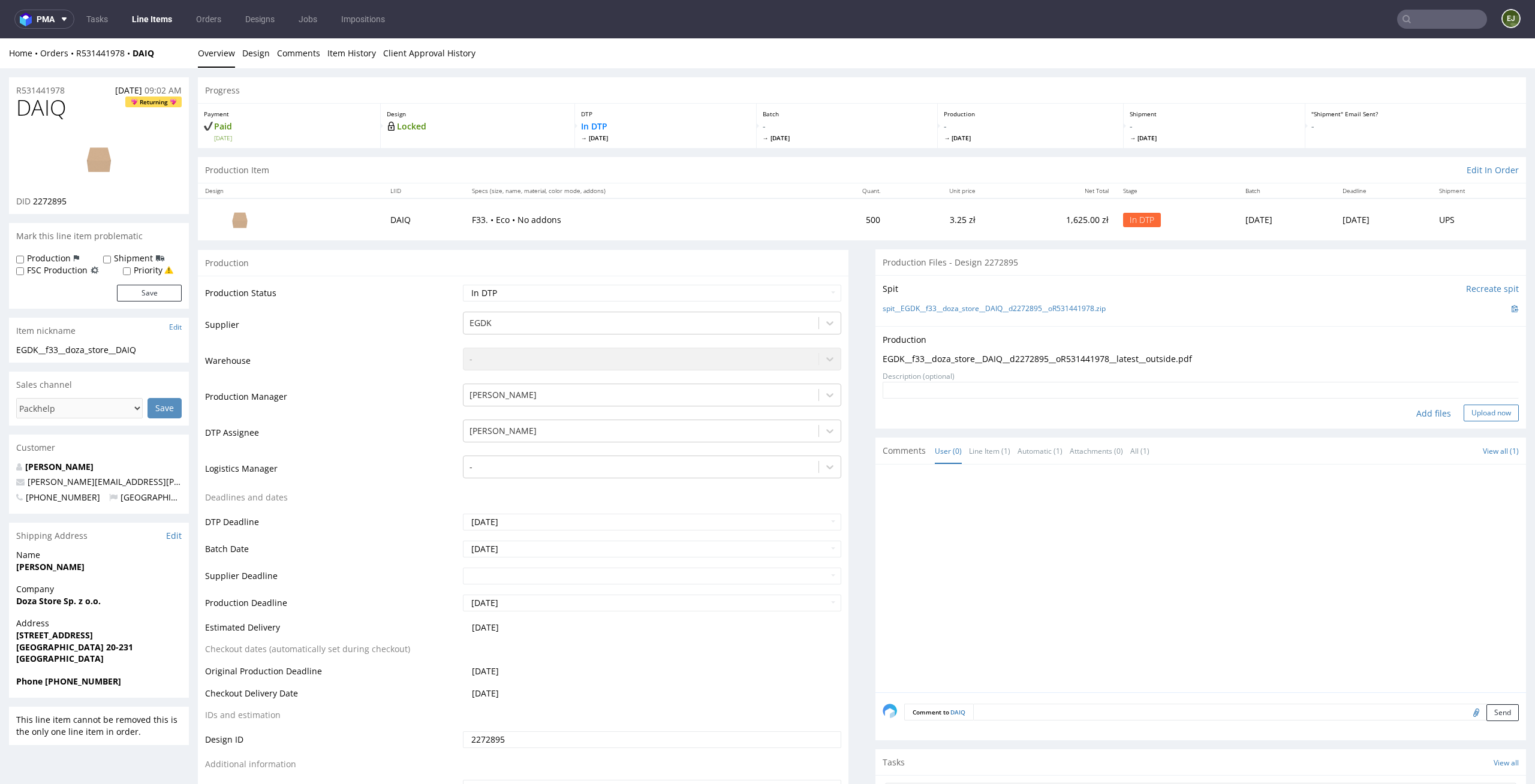
click at [1494, 416] on button "Upload now" at bounding box center [1491, 413] width 55 height 17
click at [820, 296] on select "Waiting for Artwork Waiting for Diecut Waiting for Mockup Waiting for DTP Waiti…" at bounding box center [652, 293] width 379 height 17
select select "dtp_production_ready"
click at [463, 285] on select "Waiting for Artwork Waiting for Diecut Waiting for Mockup Waiting for DTP Waiti…" at bounding box center [652, 293] width 379 height 17
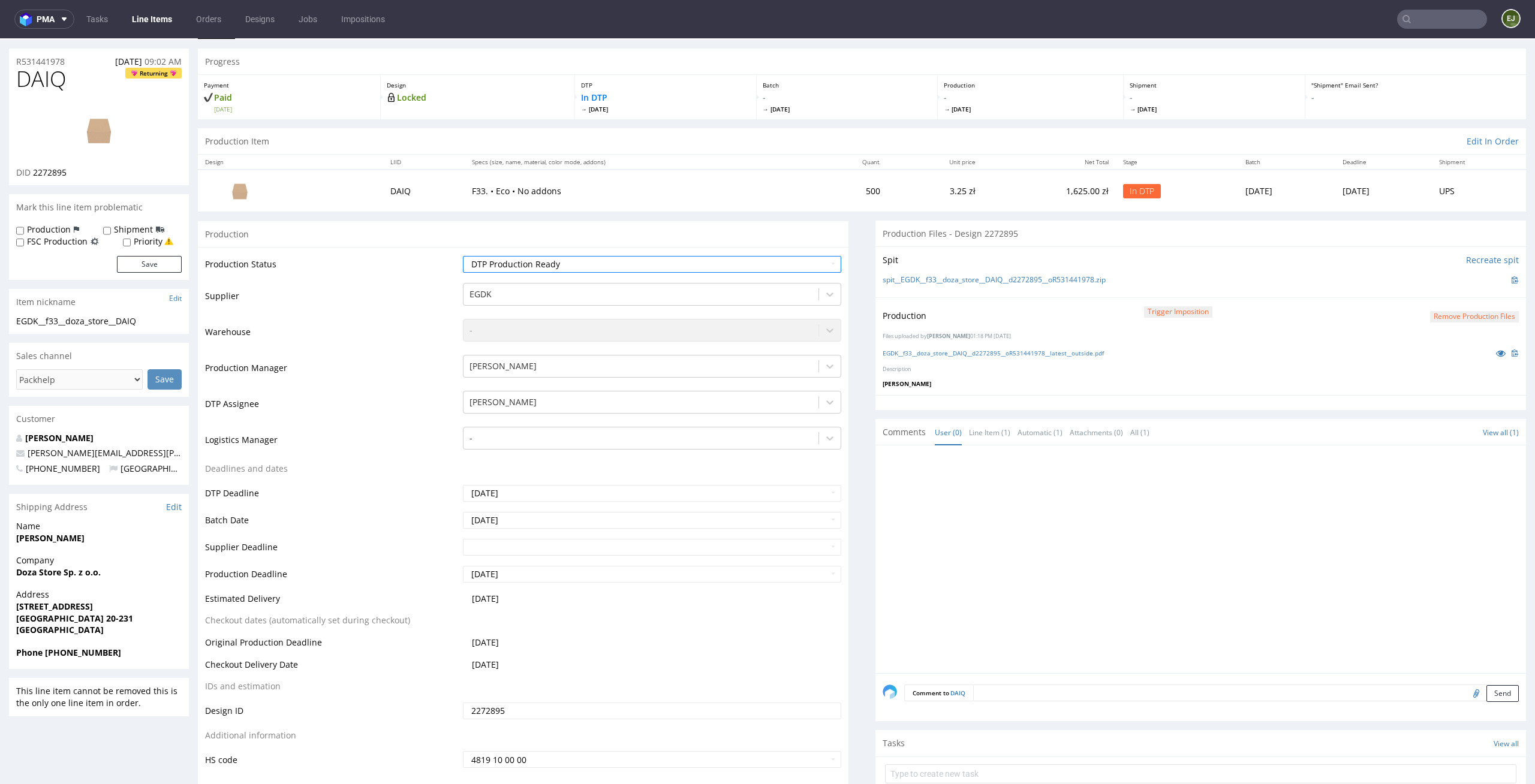
scroll to position [46, 0]
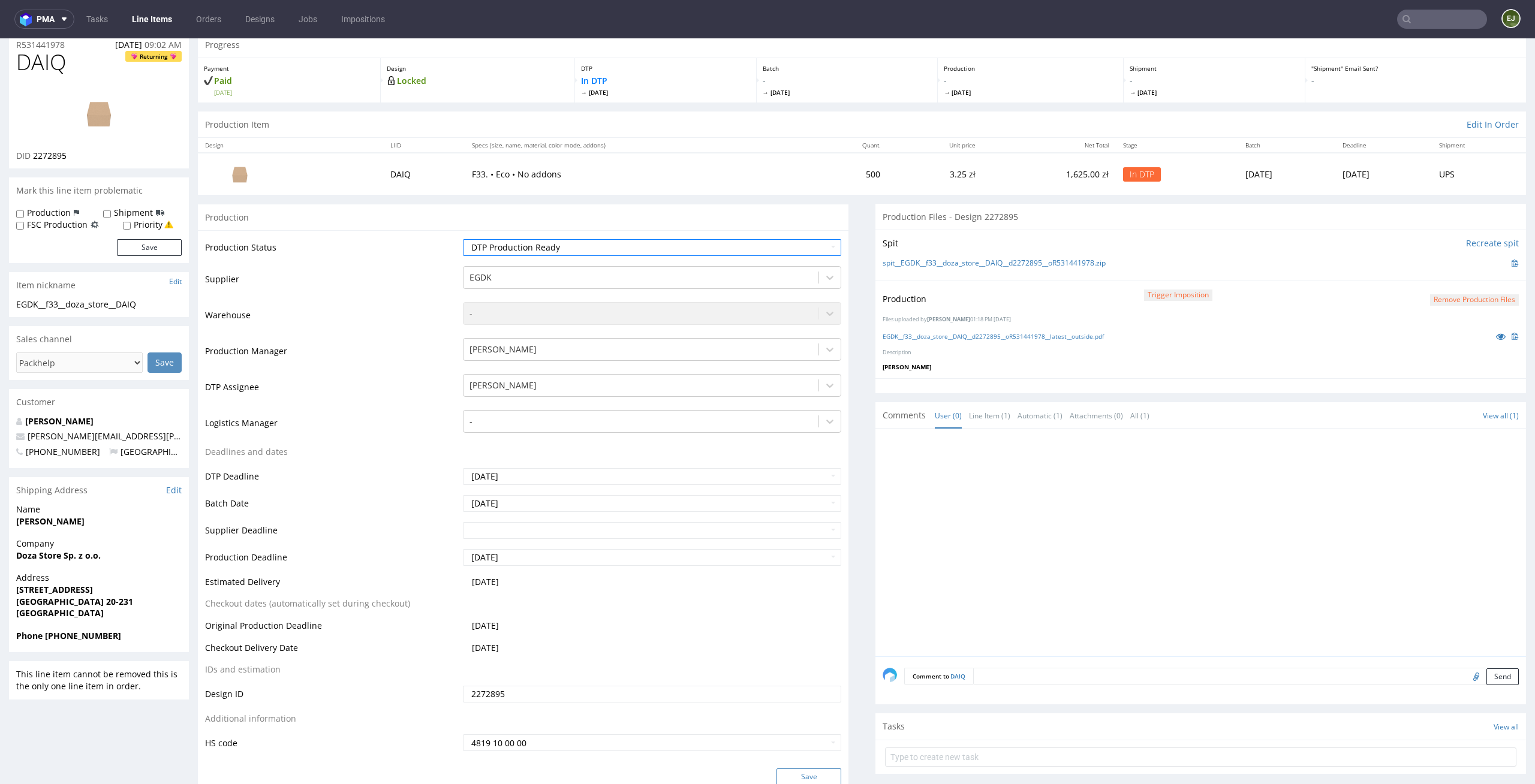
click at [802, 773] on button "Save" at bounding box center [809, 777] width 65 height 17
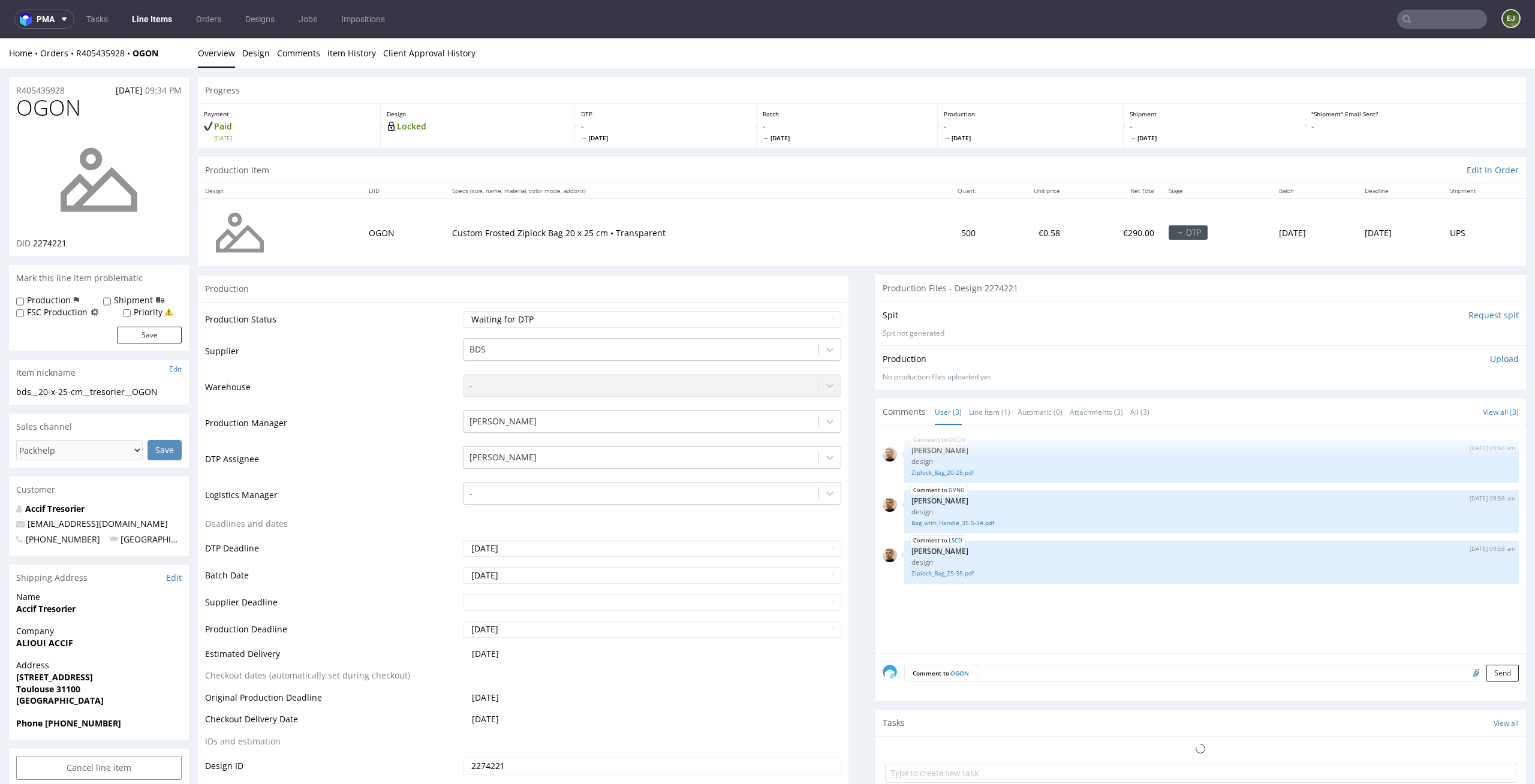
click at [1482, 313] on input "Request spit" at bounding box center [1494, 316] width 51 height 12
click at [1145, 331] on p "Generating spit..." at bounding box center [1201, 333] width 636 height 10
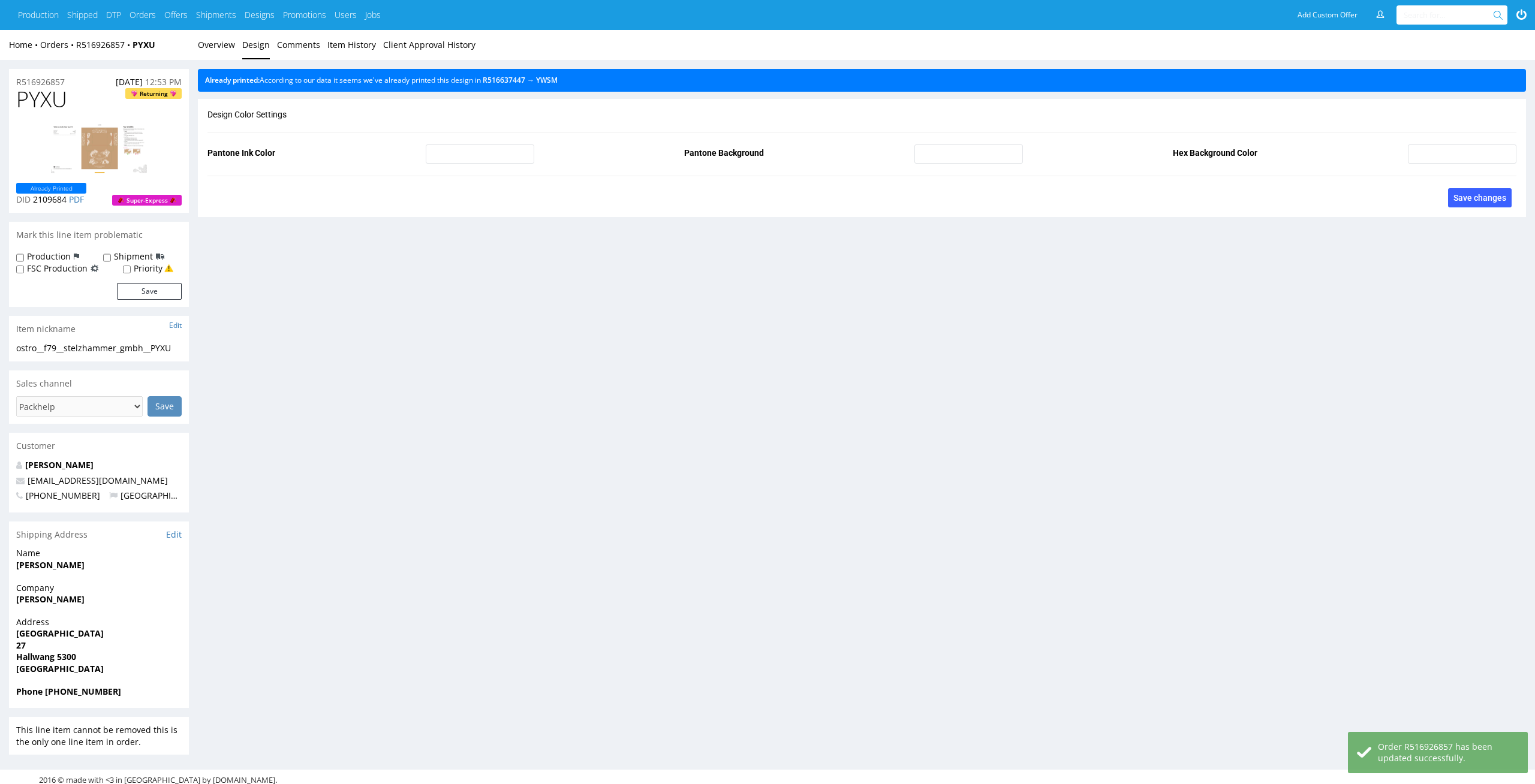
scroll to position [17, 0]
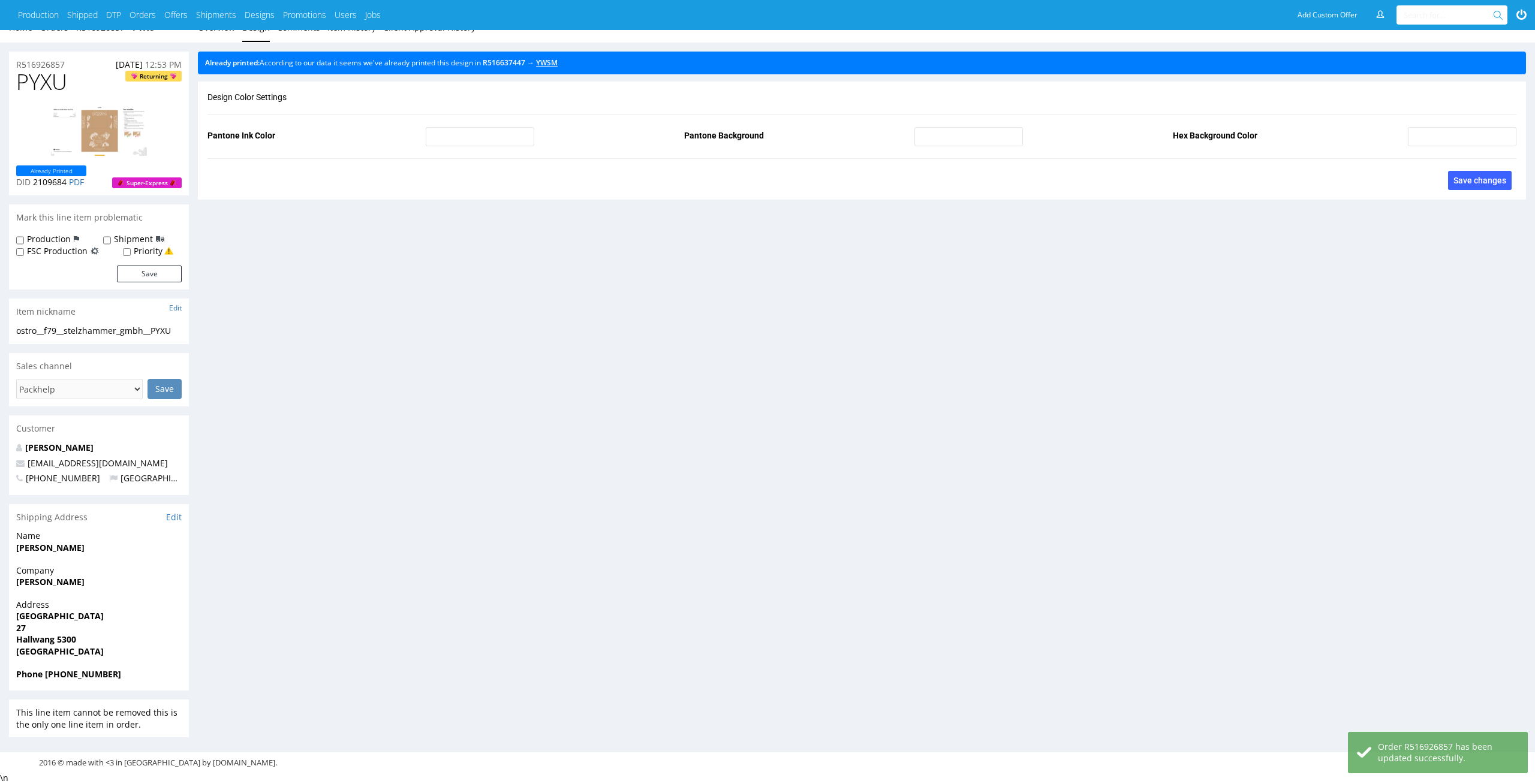
click at [557, 67] on link "YWSM" at bounding box center [547, 63] width 22 height 10
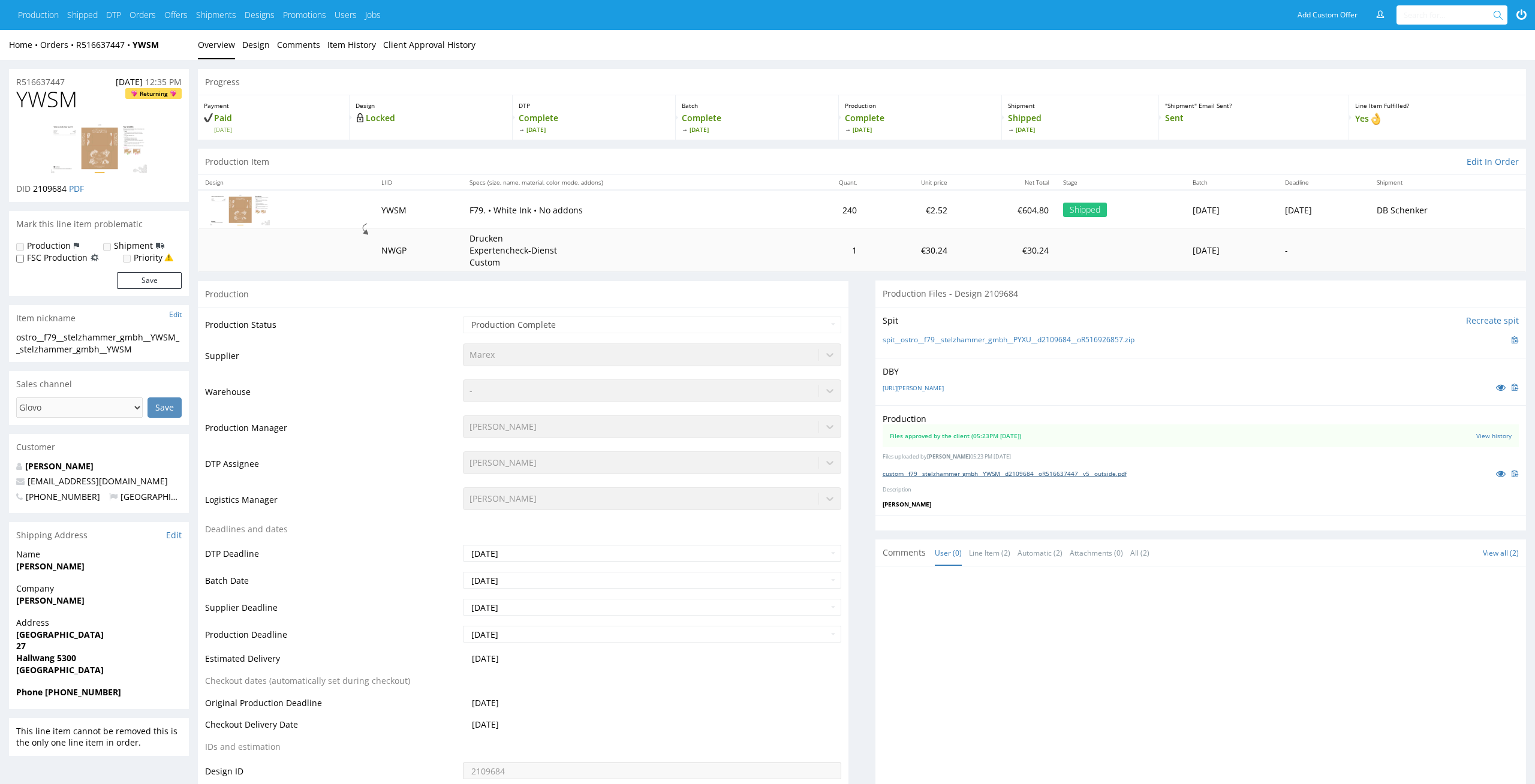
click at [991, 476] on link "custom__f79__stelzhammer_gmbh__YWSM__d2109684__oR516637447__v5__outside.pdf" at bounding box center [1005, 474] width 244 height 8
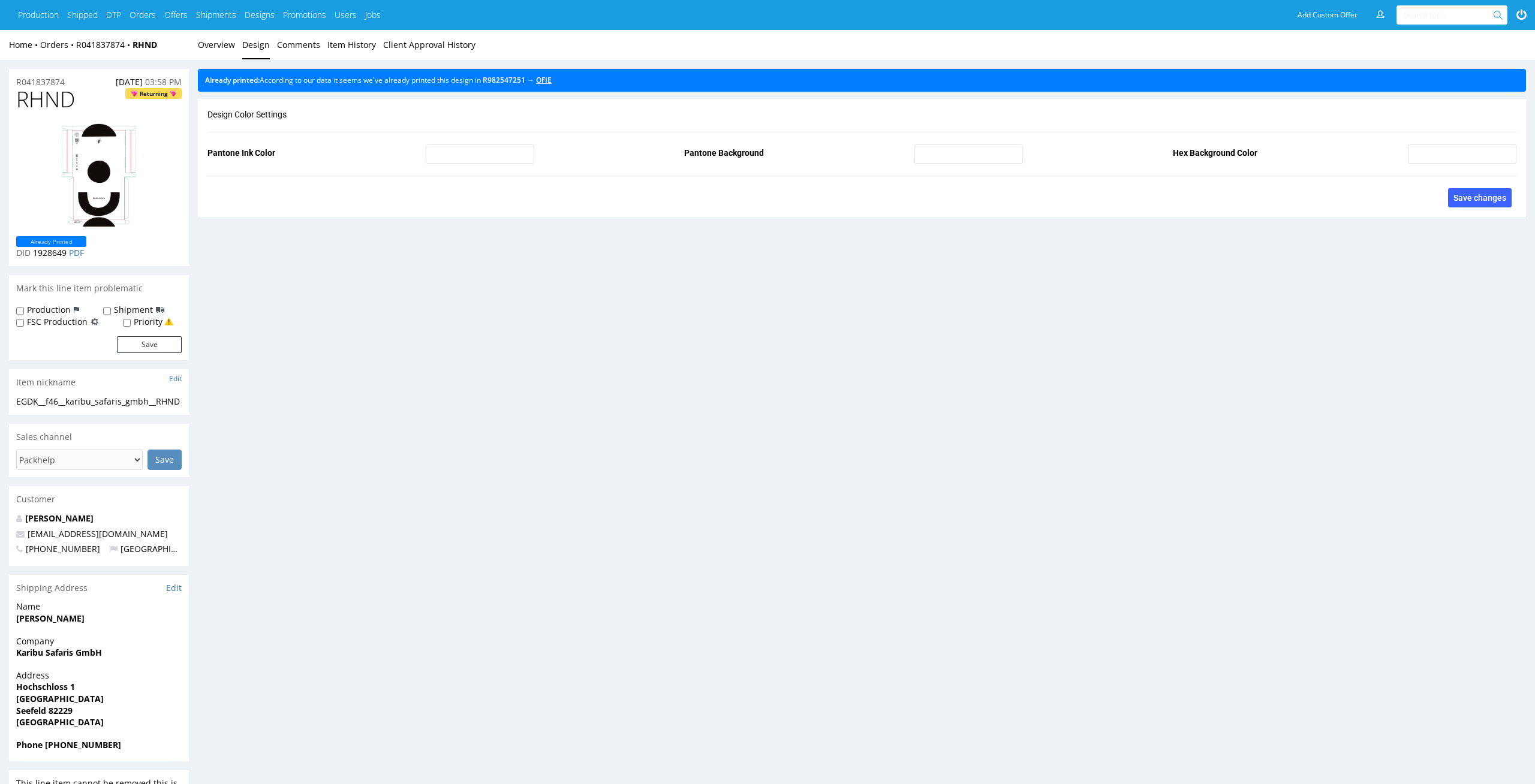
click at [551, 76] on link "OFIE" at bounding box center [544, 80] width 16 height 10
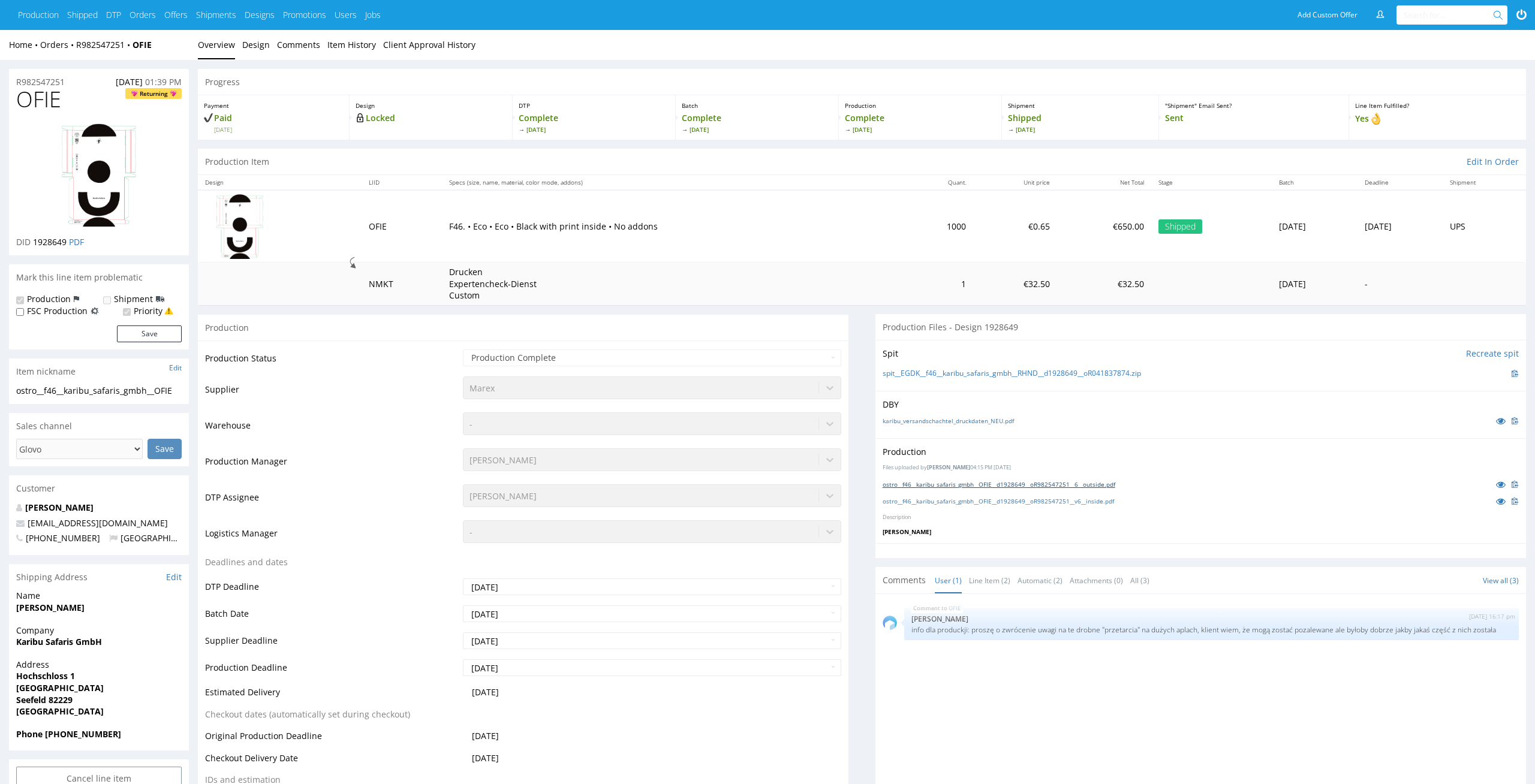
click at [1014, 483] on link "ostro__f46__karibu_safaris_gmbh__OFIE__d1928649__oR982547251__6__outside.pdf" at bounding box center [999, 485] width 233 height 8
click at [890, 507] on div "ostro__f46__karibu_safaris_gmbh__OFIE__d1928649__oR982547251__v6__inside.pdf" at bounding box center [1201, 501] width 636 height 13
click at [902, 497] on link "ostro__f46__karibu_safaris_gmbh__OFIE__d1928649__oR982547251__v6__inside.pdf" at bounding box center [998, 501] width 231 height 8
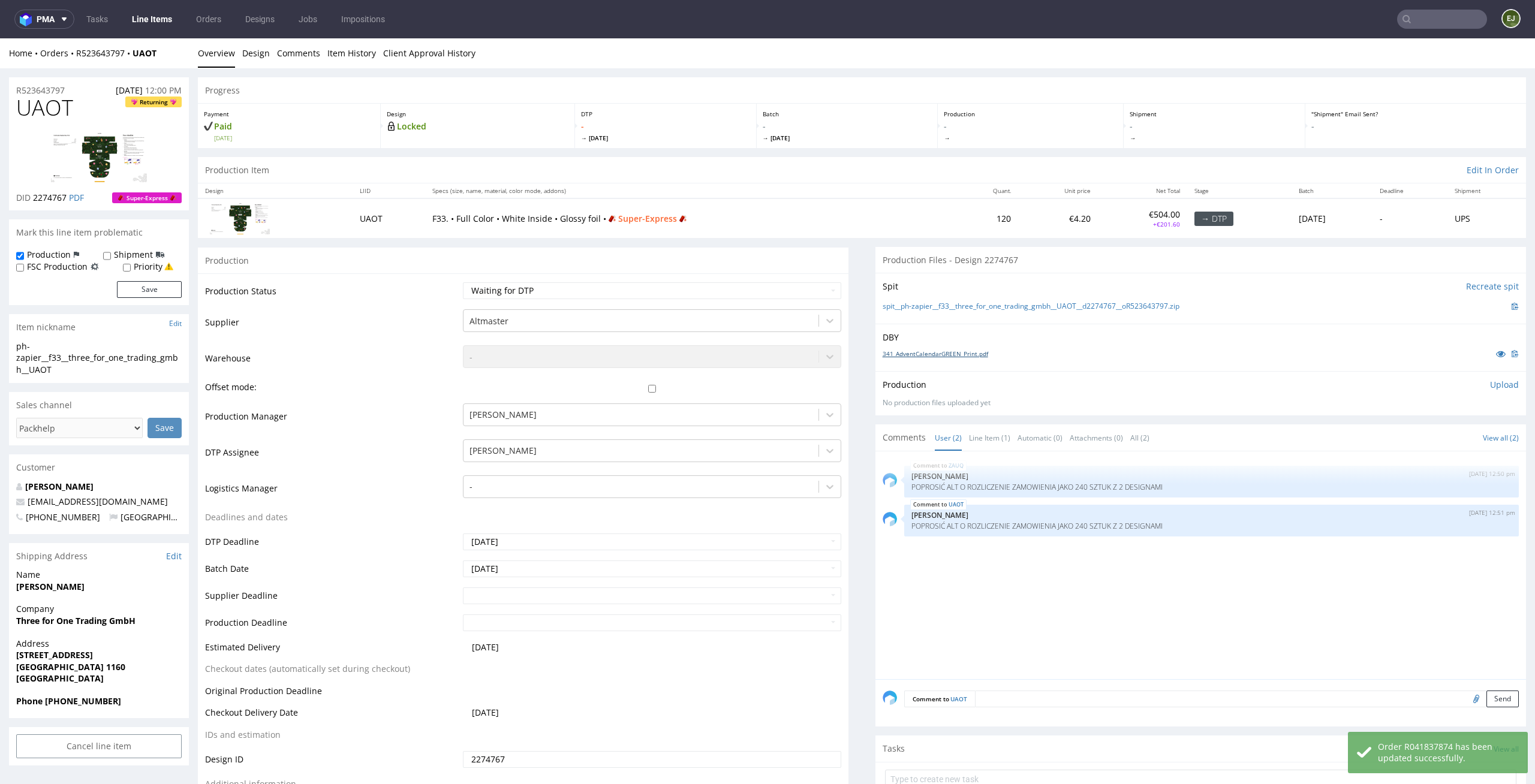
click at [962, 352] on link "341_AdventCalendarGREEN_Print.pdf" at bounding box center [935, 354] width 105 height 8
click at [886, 302] on link "spit__ph-zapier__f33__three_for_one_trading_gmbh__UAOT__d2274767__oR523643797.z…" at bounding box center [1031, 307] width 297 height 10
click at [784, 296] on select "Waiting for Artwork Waiting for Diecut Waiting for Mockup Waiting for DTP Waiti…" at bounding box center [652, 291] width 379 height 17
click at [463, 283] on select "Waiting for Artwork Waiting for Diecut Waiting for Mockup Waiting for DTP Waiti…" at bounding box center [652, 291] width 379 height 17
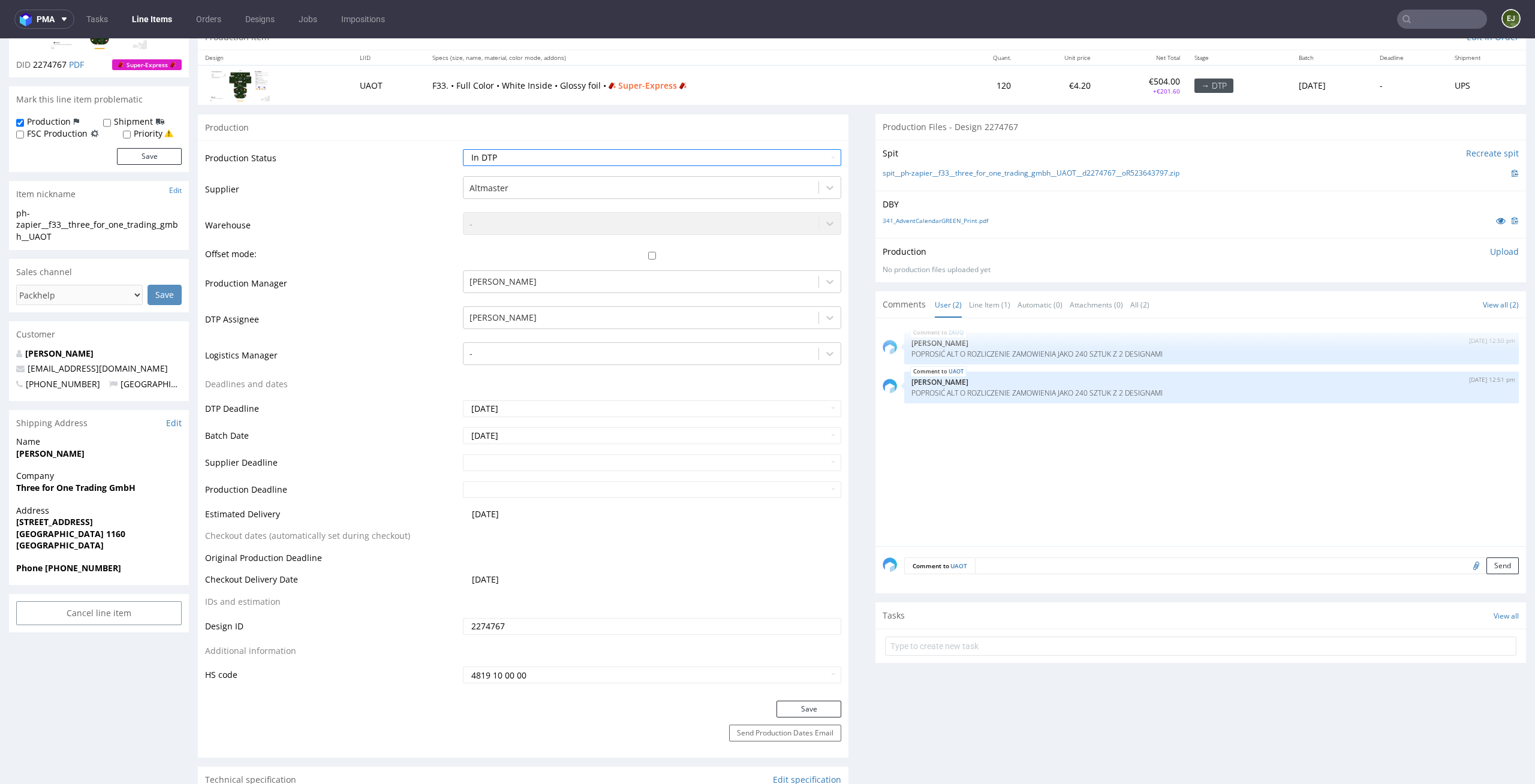
scroll to position [164, 0]
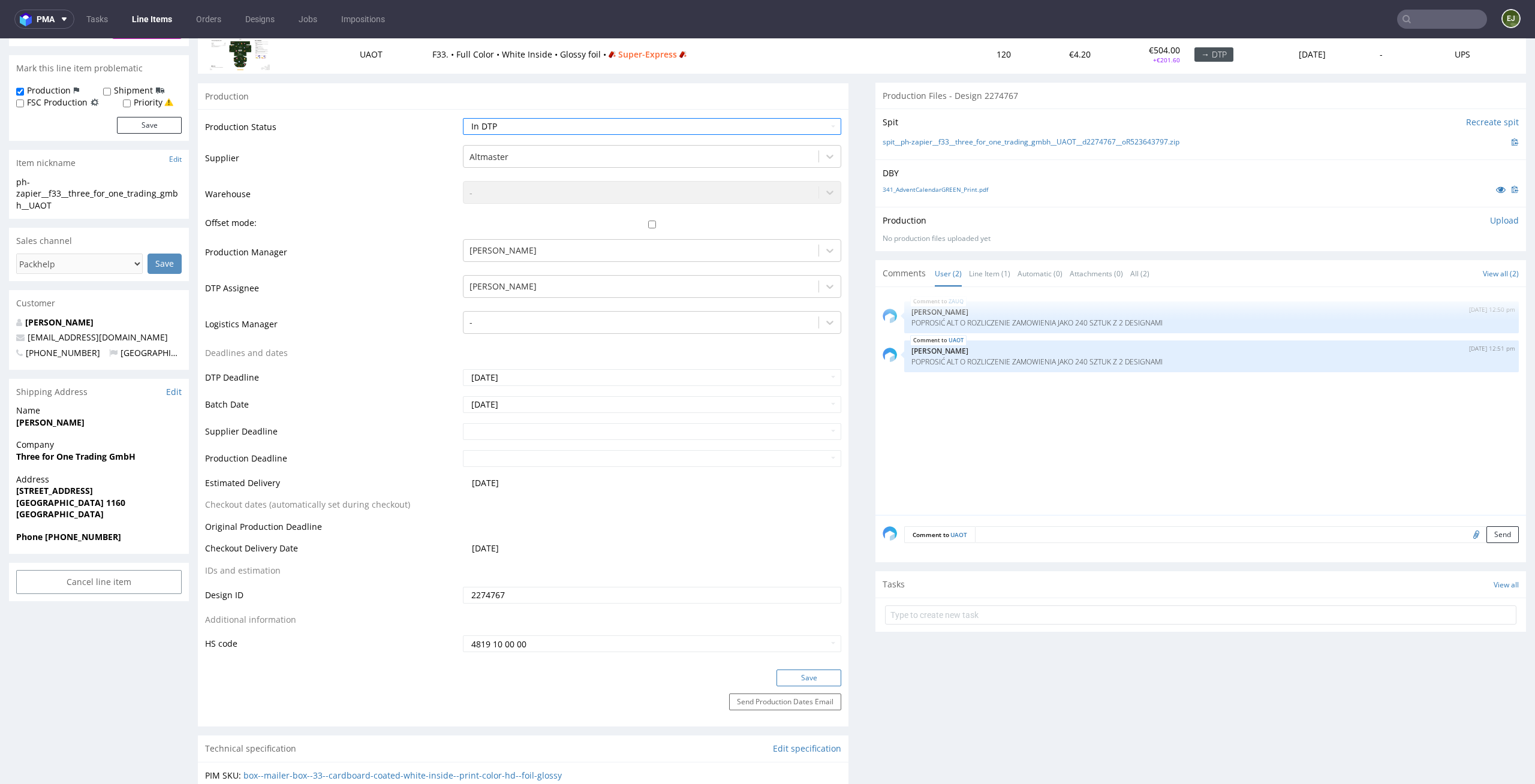
click at [807, 671] on button "Save" at bounding box center [809, 678] width 65 height 17
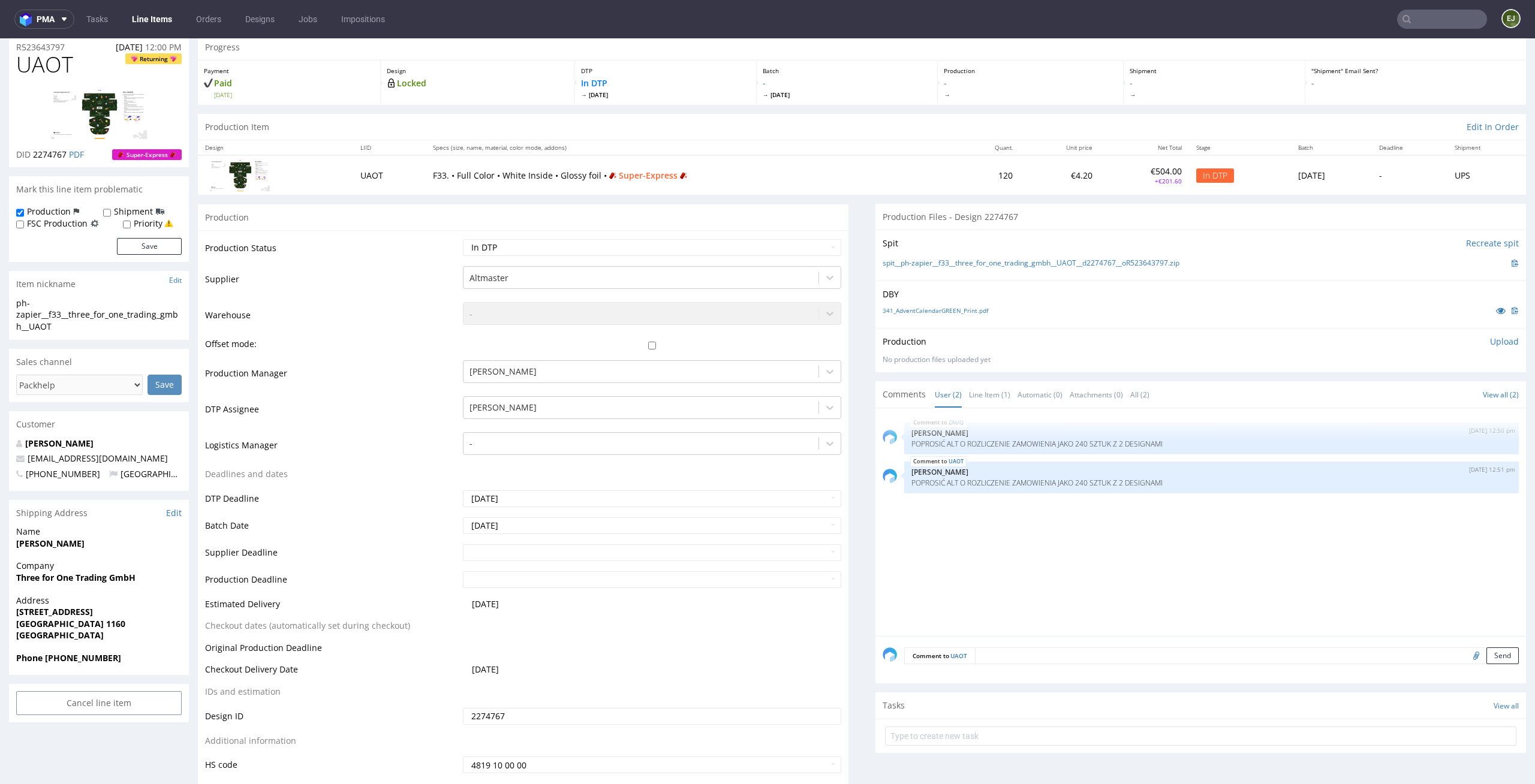
scroll to position [0, 0]
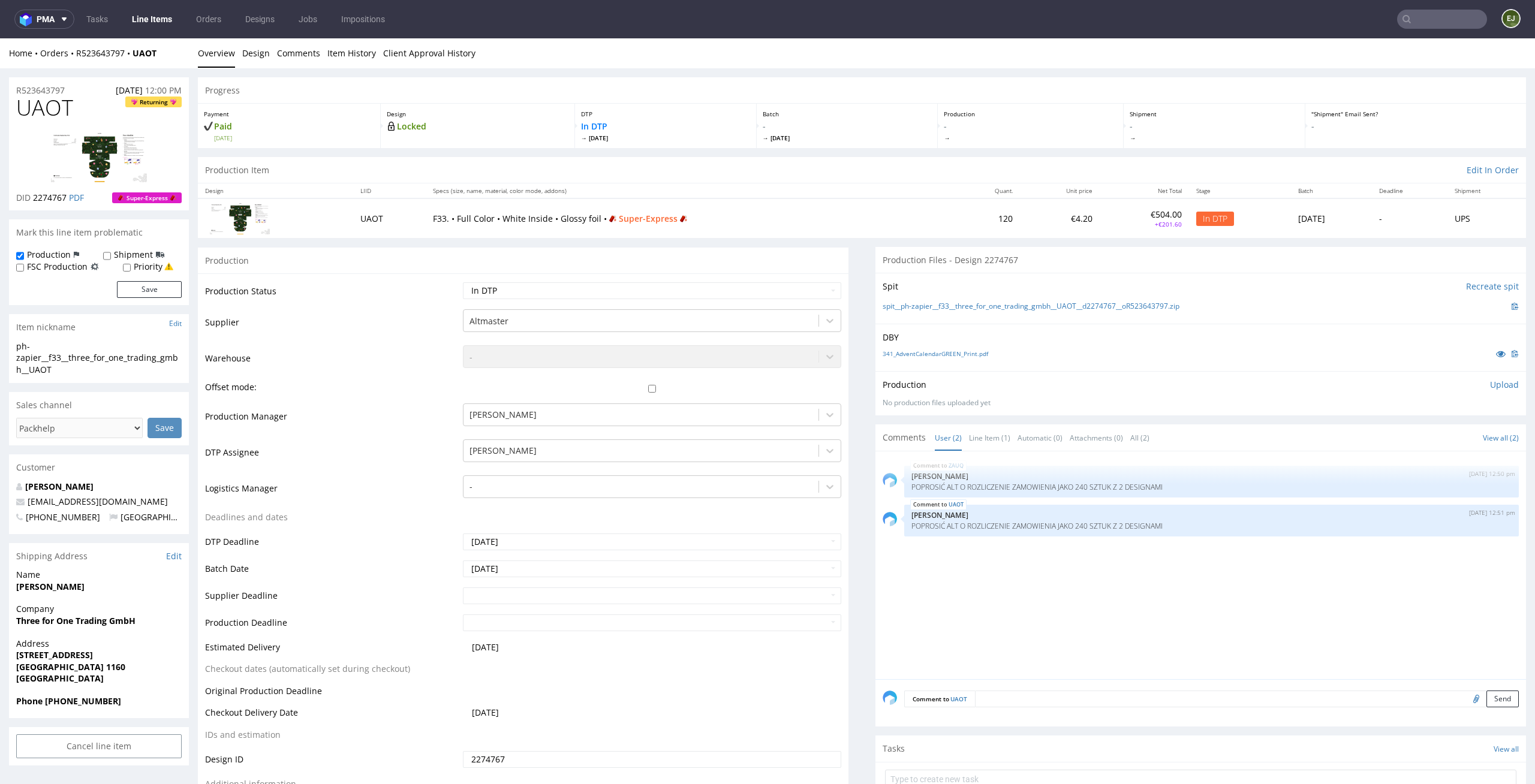
click at [76, 145] on img at bounding box center [99, 157] width 96 height 51
click at [735, 287] on select "Waiting for Artwork Waiting for Diecut Waiting for Mockup Waiting for DTP Waiti…" at bounding box center [652, 291] width 379 height 17
click at [463, 283] on select "Waiting for Artwork Waiting for Diecut Waiting for Mockup Waiting for DTP Waiti…" at bounding box center [652, 291] width 379 height 17
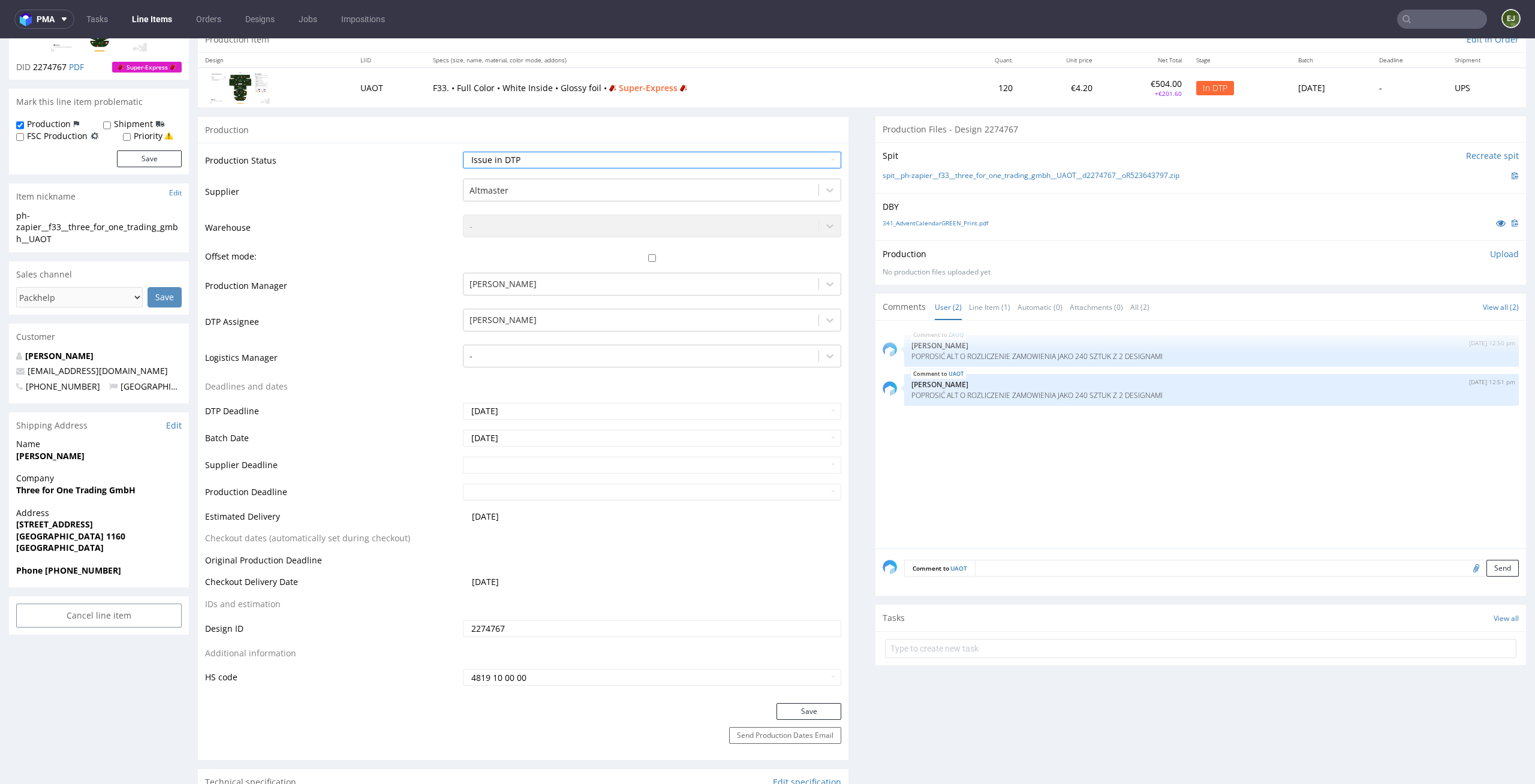
scroll to position [149, 0]
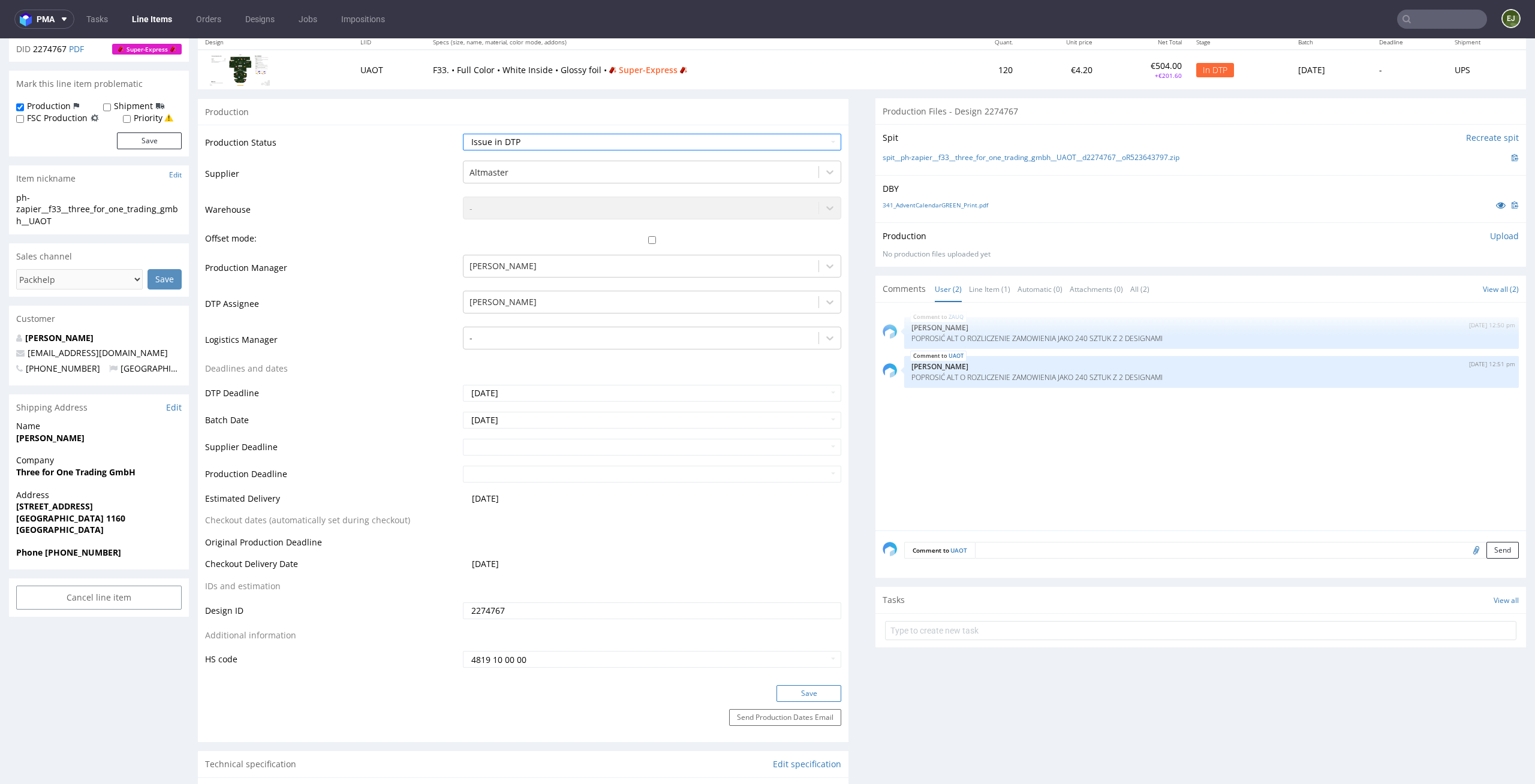
click at [790, 698] on button "Save" at bounding box center [809, 694] width 65 height 17
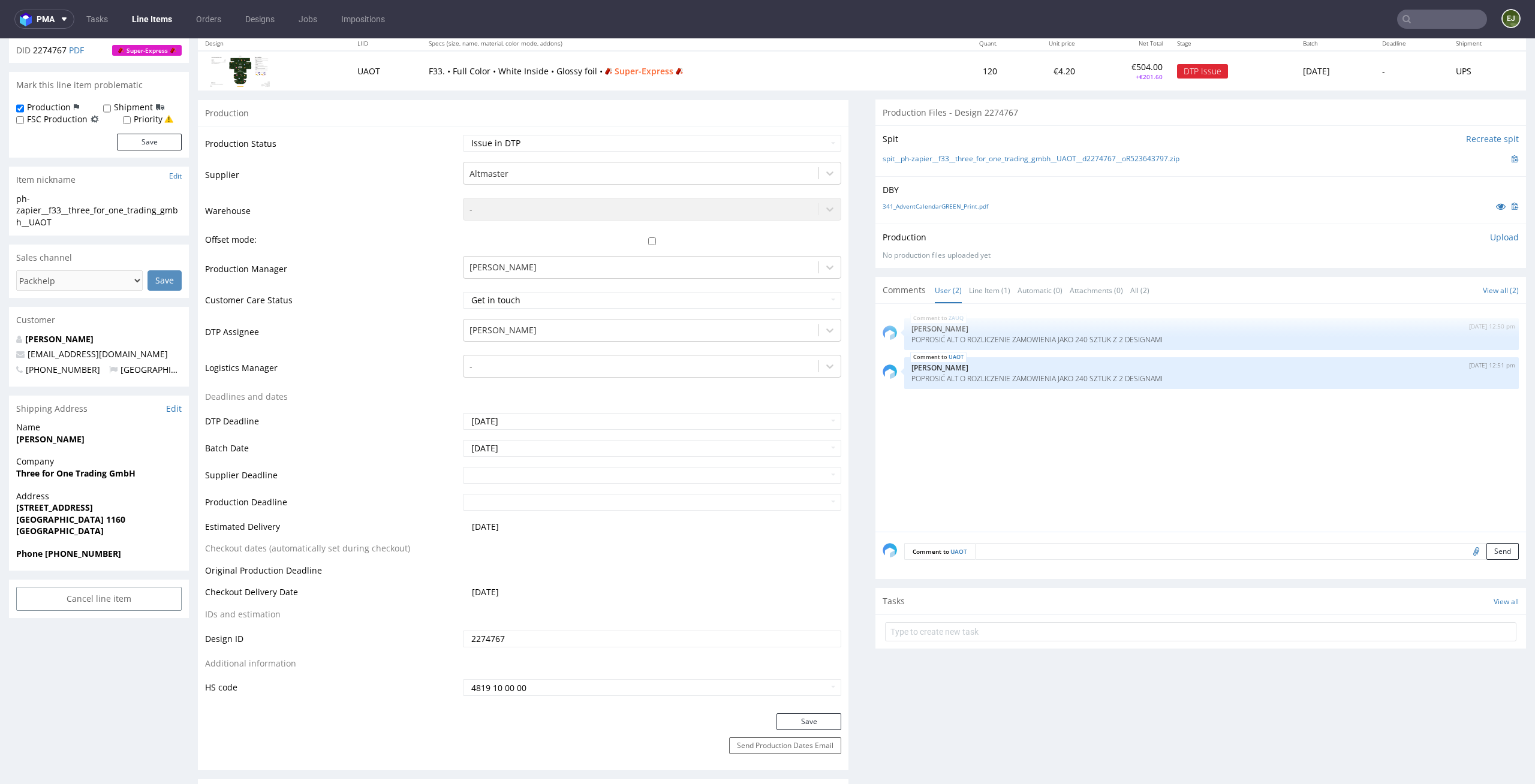
scroll to position [0, 0]
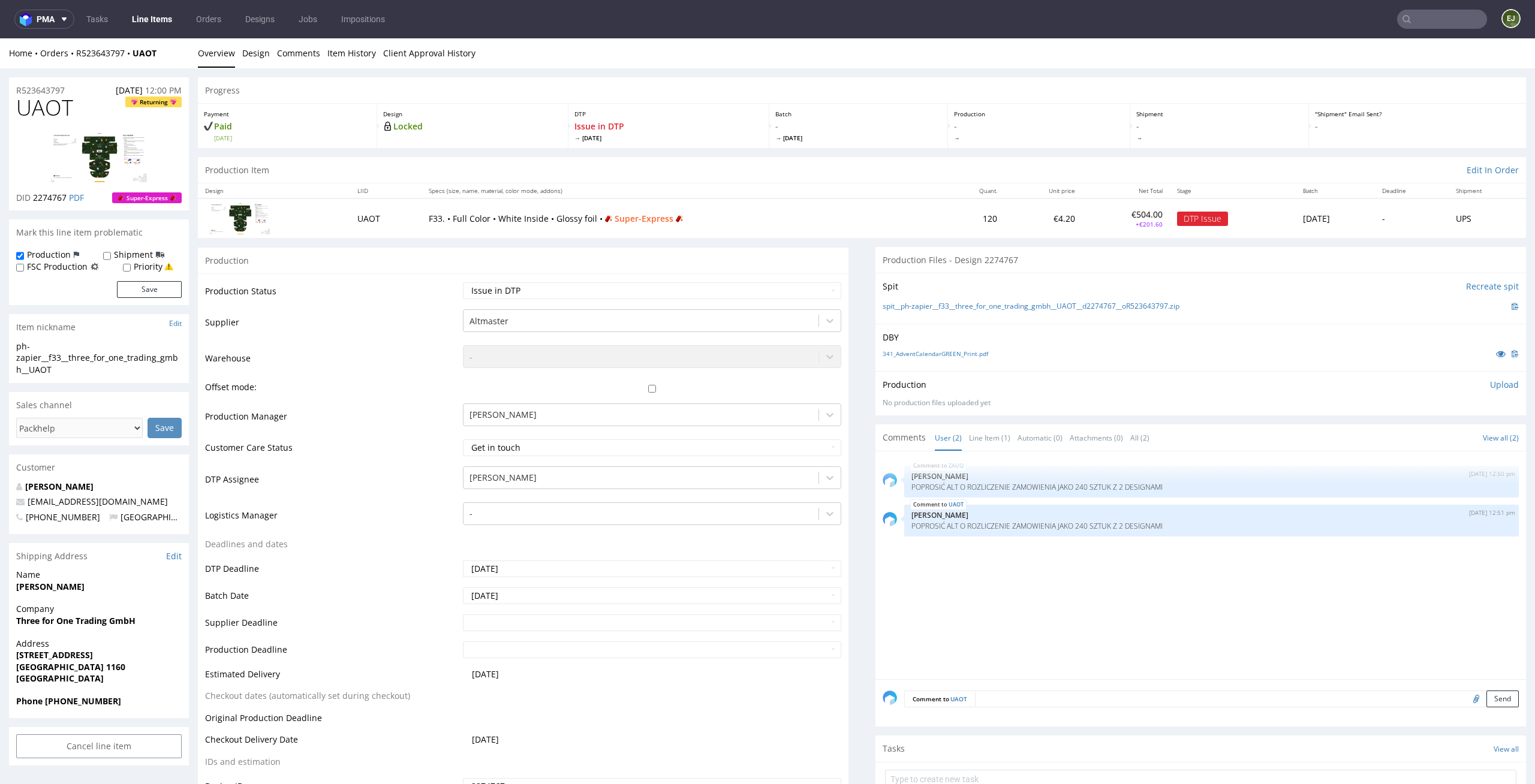
click at [875, 179] on div "Production Item Edit In Order" at bounding box center [862, 170] width 1328 height 26
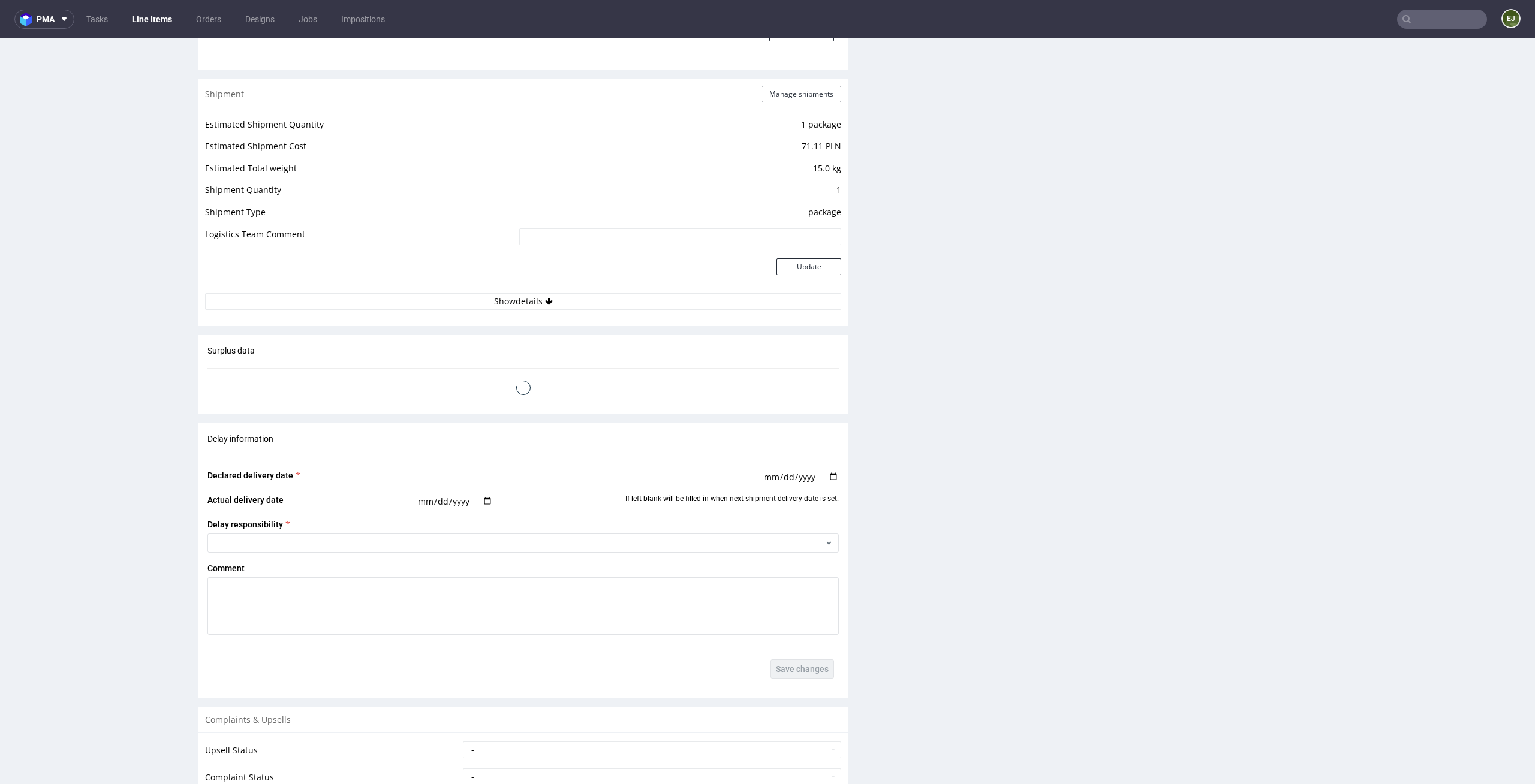
scroll to position [1453, 0]
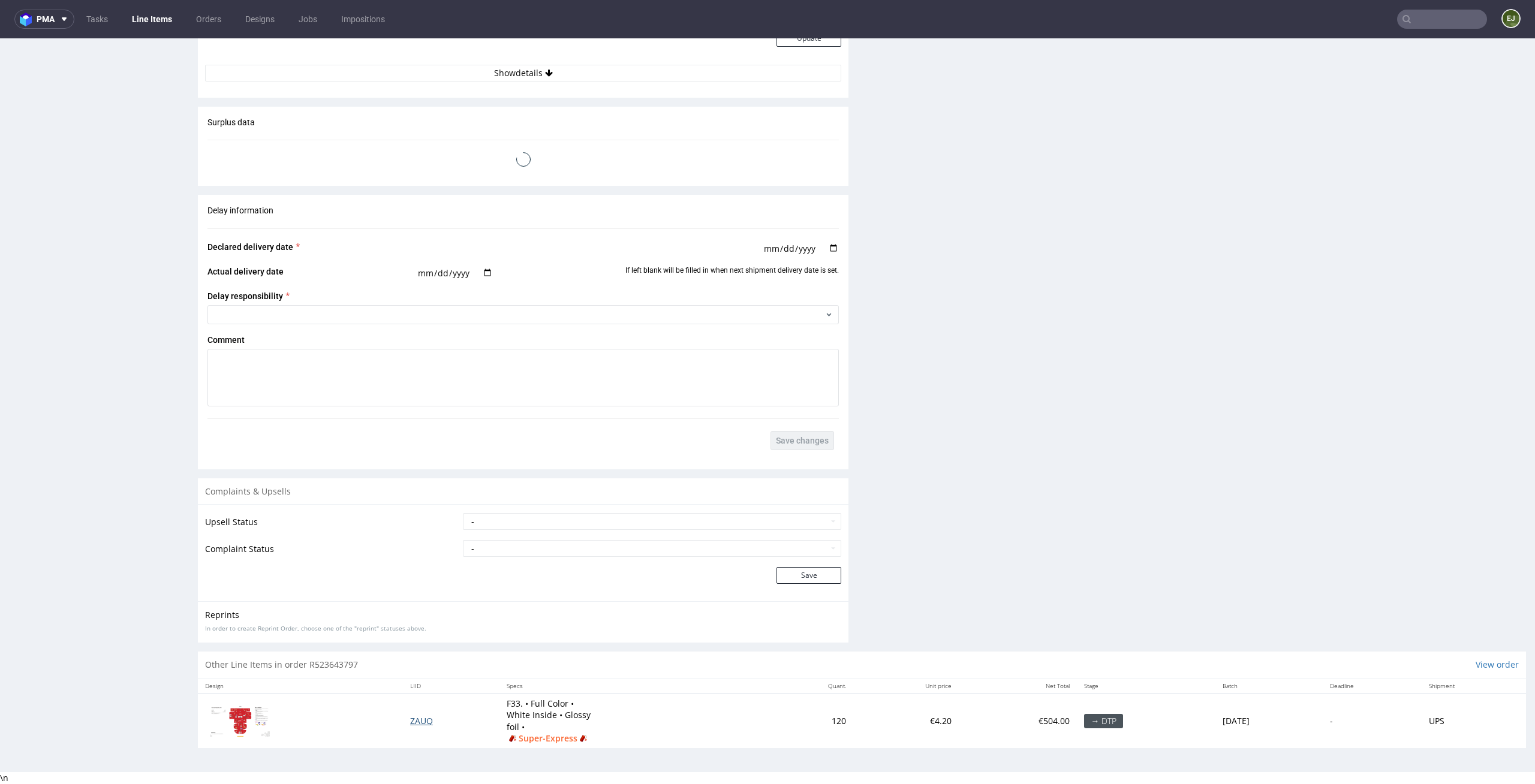
click at [417, 719] on span "ZAUQ" at bounding box center [421, 721] width 23 height 11
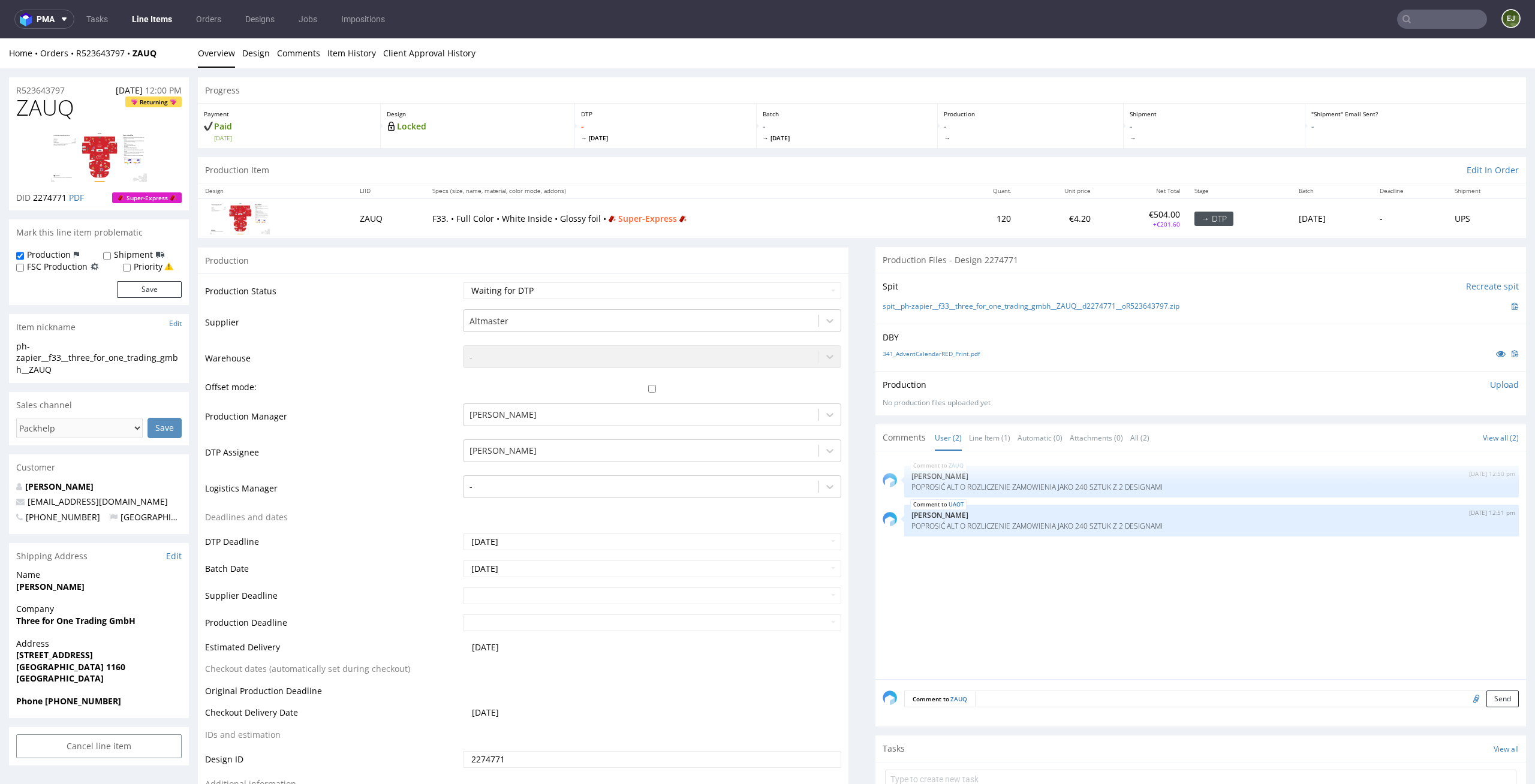
click at [821, 300] on td "Waiting for Artwork Waiting for Diecut Waiting for Mockup Waiting for DTP Waiti…" at bounding box center [651, 295] width 382 height 27
click at [821, 285] on select "Waiting for Artwork Waiting for Diecut Waiting for Mockup Waiting for DTP Waiti…" at bounding box center [652, 291] width 379 height 17
click at [463, 283] on select "Waiting for Artwork Waiting for Diecut Waiting for Mockup Waiting for DTP Waiti…" at bounding box center [652, 291] width 379 height 17
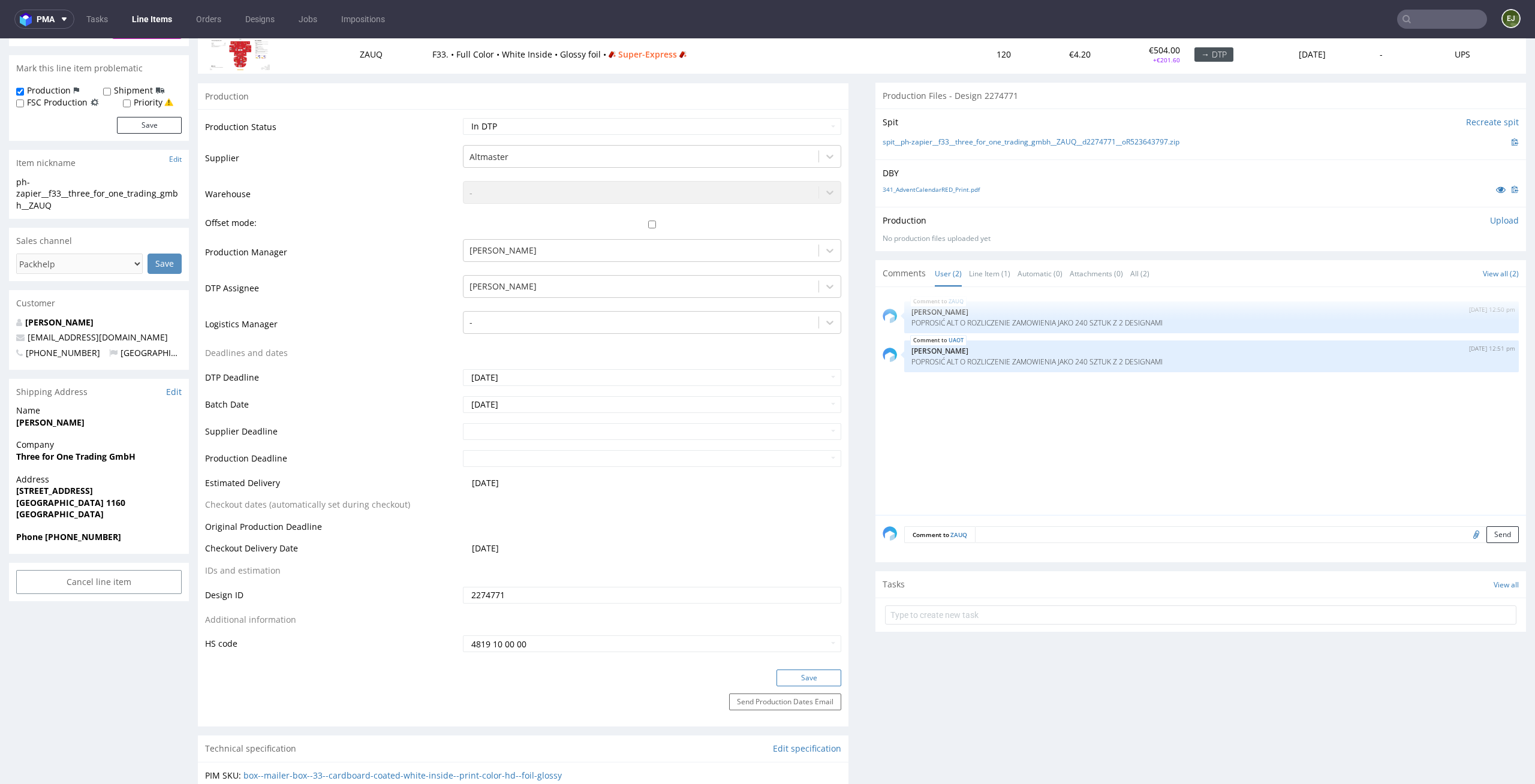
click at [796, 676] on button "Save" at bounding box center [809, 678] width 65 height 17
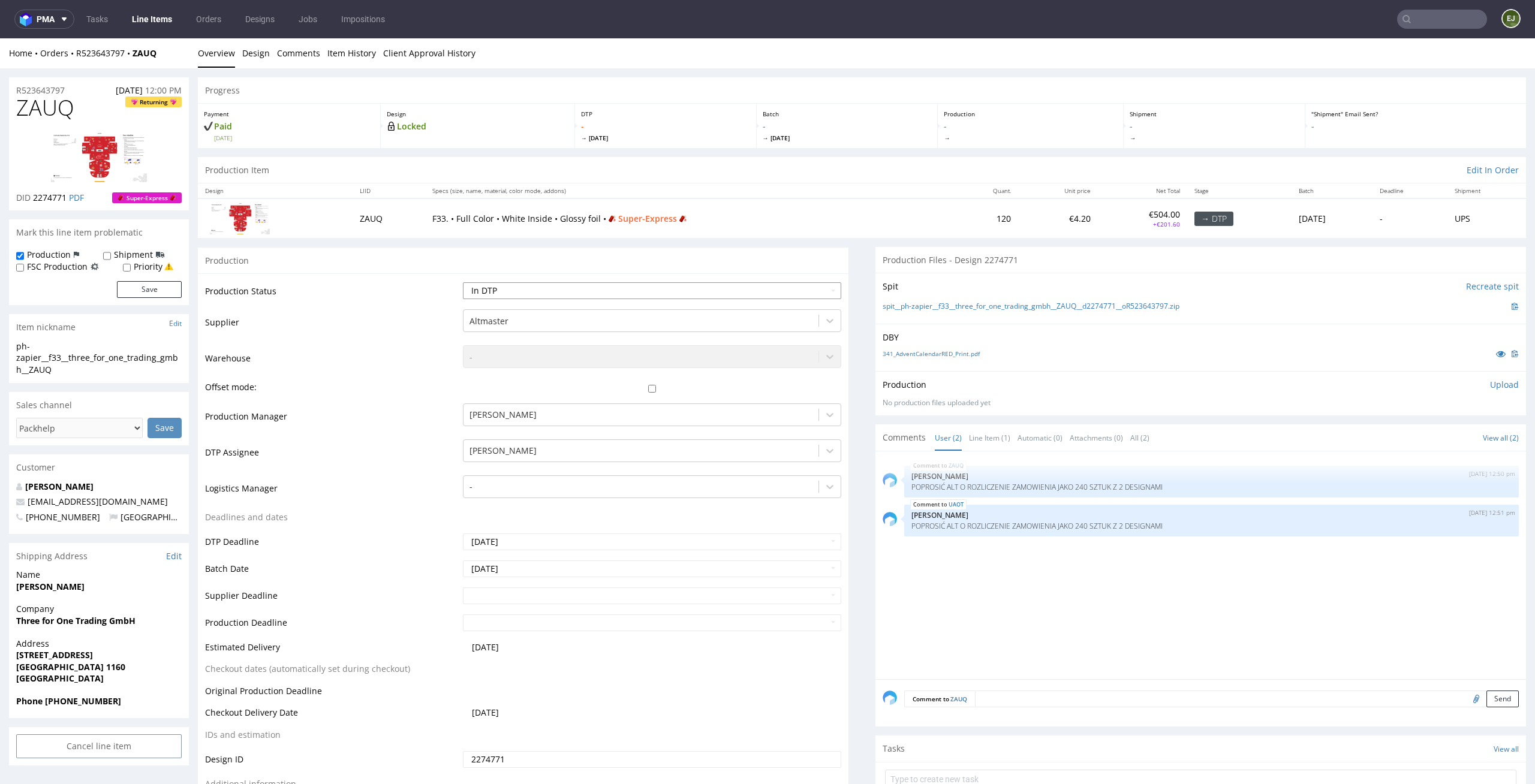
click at [783, 283] on select "Waiting for Artwork Waiting for Diecut Waiting for Mockup Waiting for DTP Waiti…" at bounding box center [652, 291] width 379 height 17
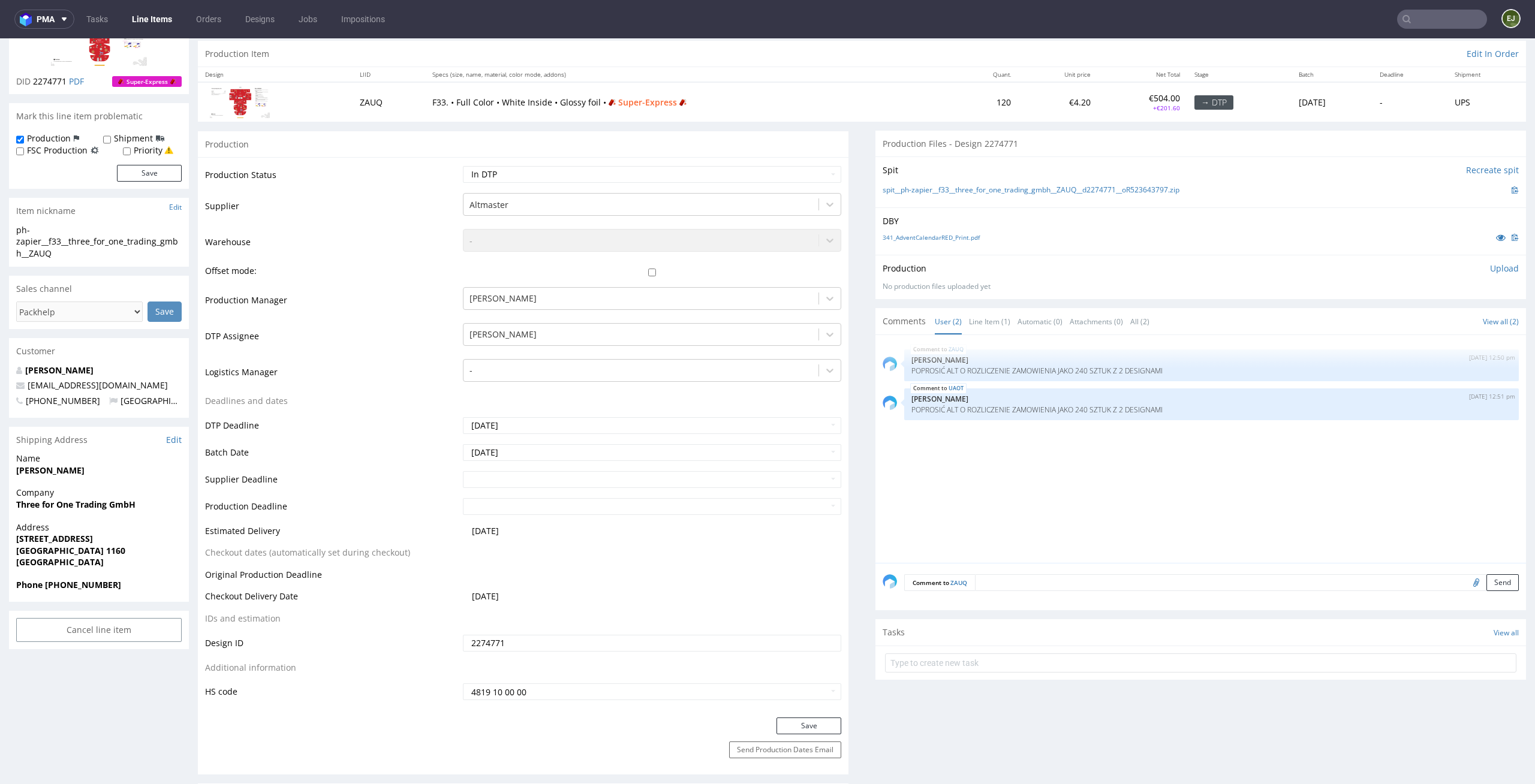
scroll to position [152, 0]
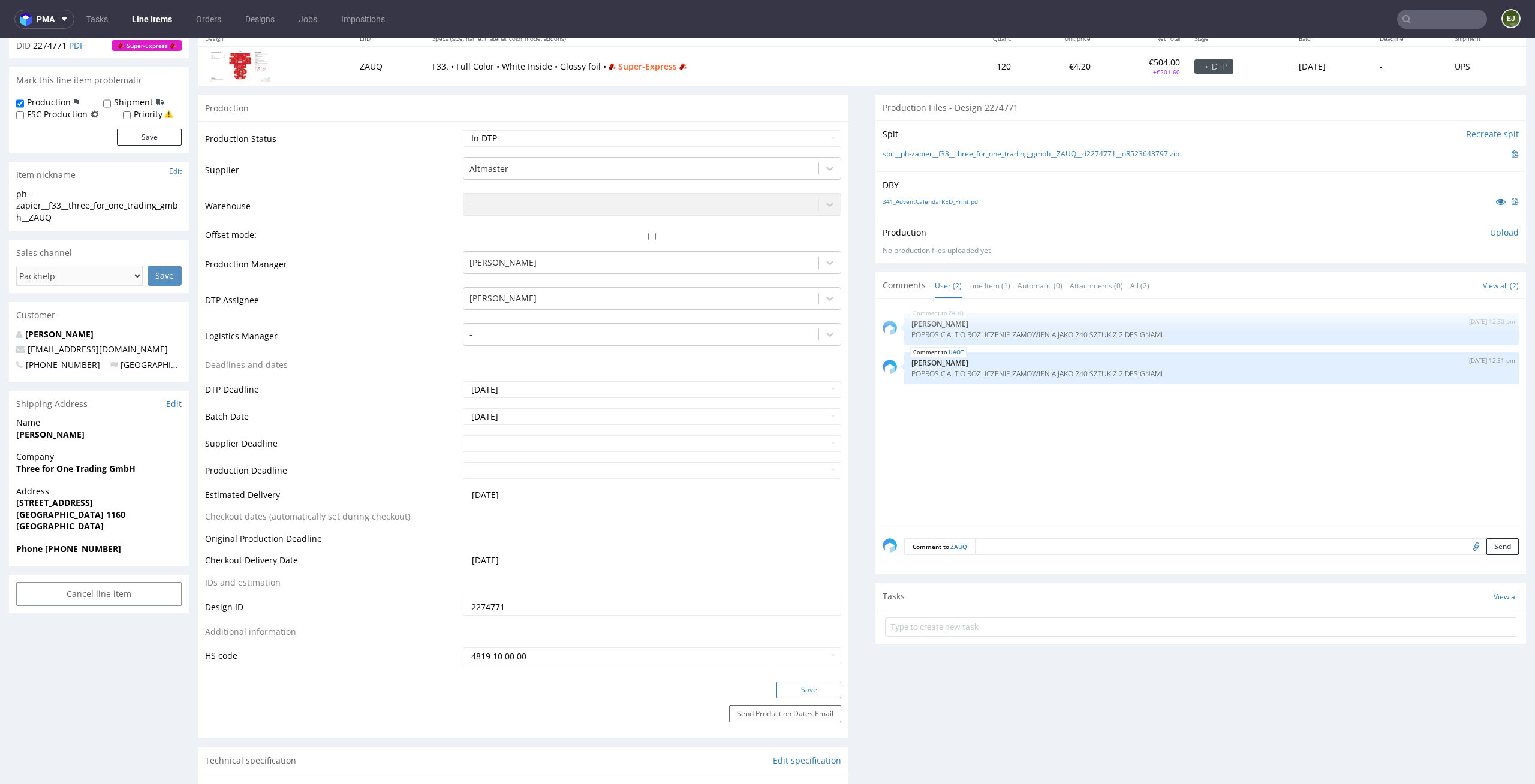
click at [799, 693] on button "Save" at bounding box center [809, 690] width 65 height 17
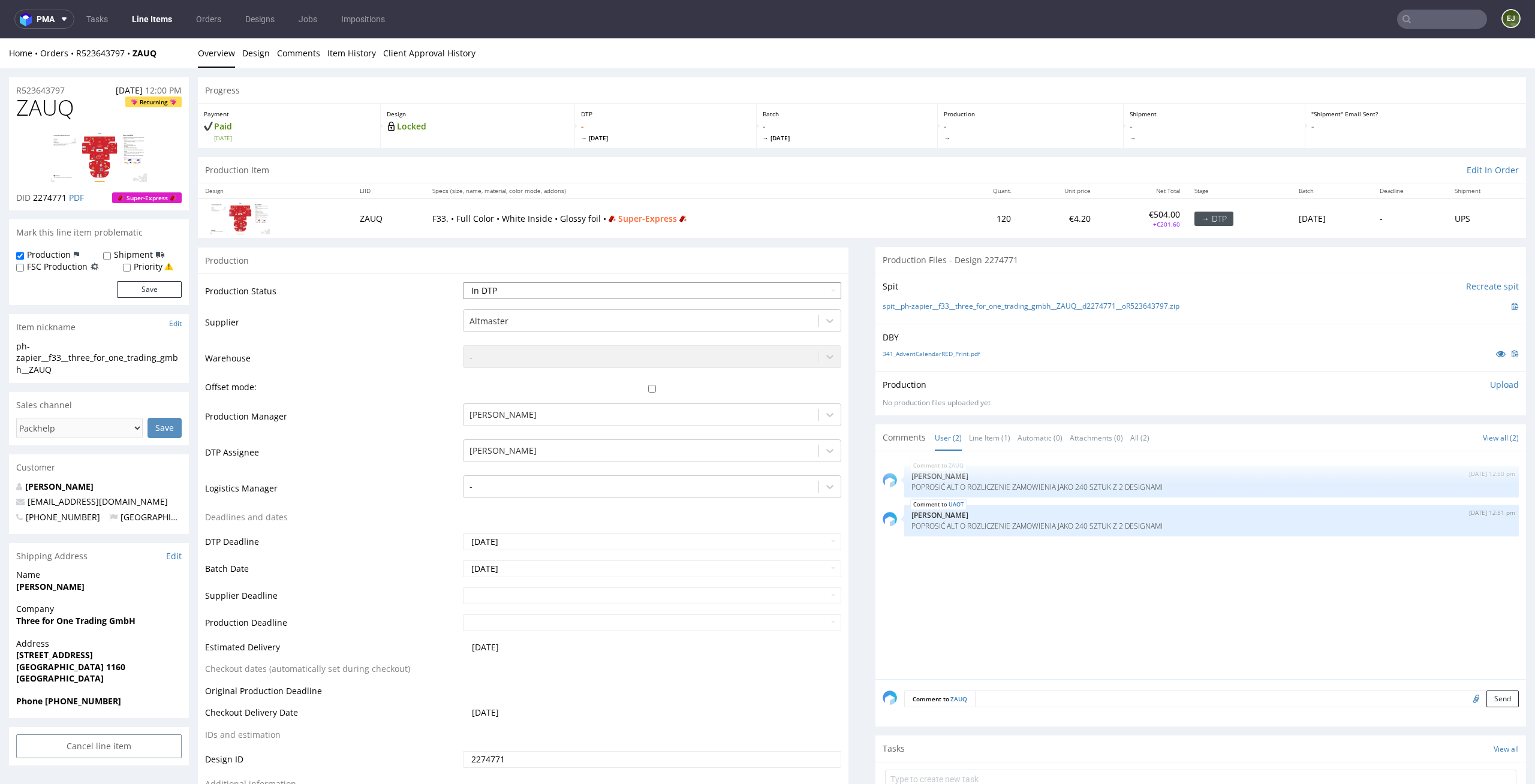
click at [813, 293] on select "Waiting for Artwork Waiting for Diecut Waiting for Mockup Waiting for DTP Waiti…" at bounding box center [652, 291] width 379 height 17
click at [463, 283] on select "Waiting for Artwork Waiting for Diecut Waiting for Mockup Waiting for DTP Waiti…" at bounding box center [652, 291] width 379 height 17
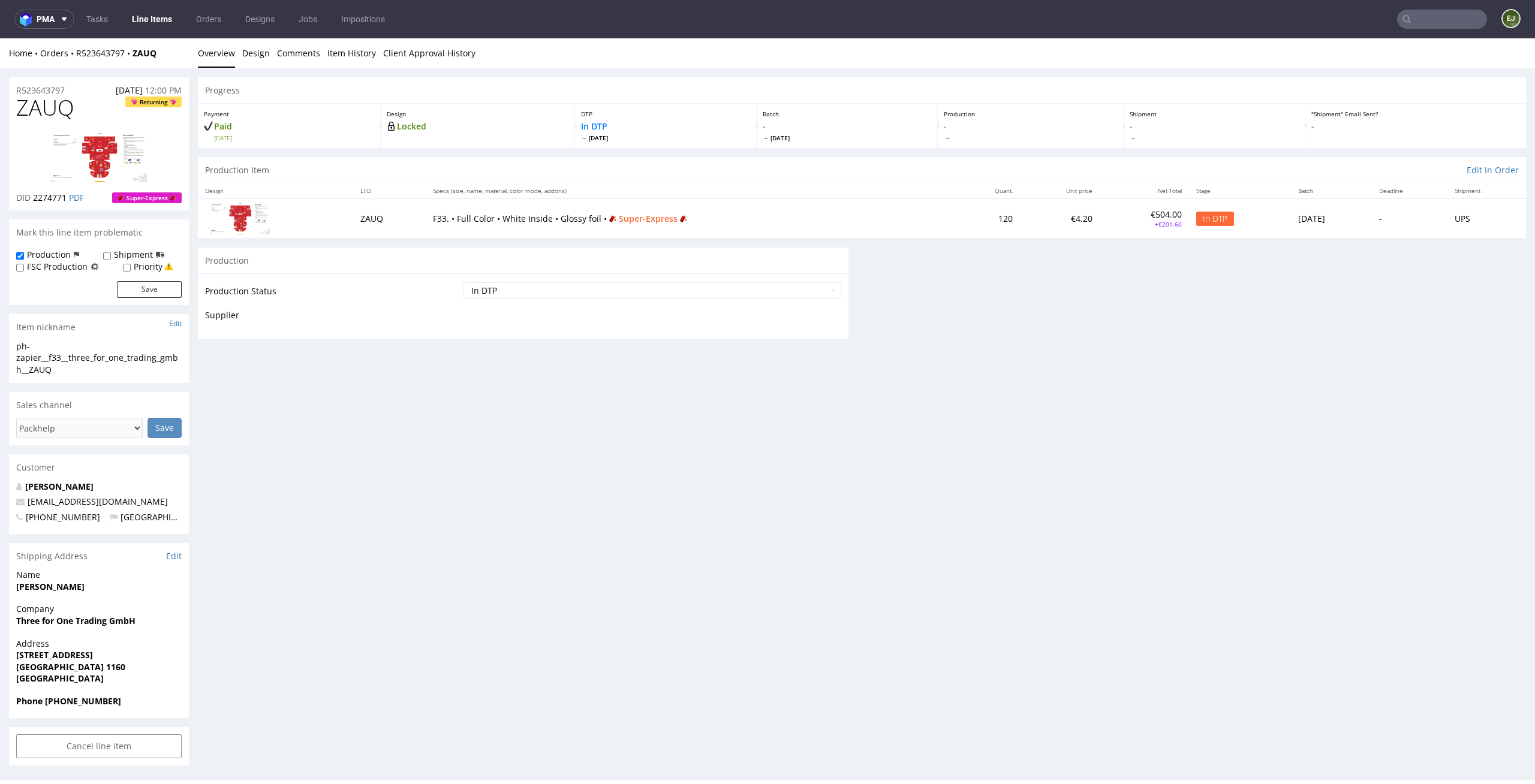
click at [820, 322] on table "Production Status Waiting for Artwork Waiting for Diecut Waiting for Mockup Wai…" at bounding box center [523, 302] width 636 height 41
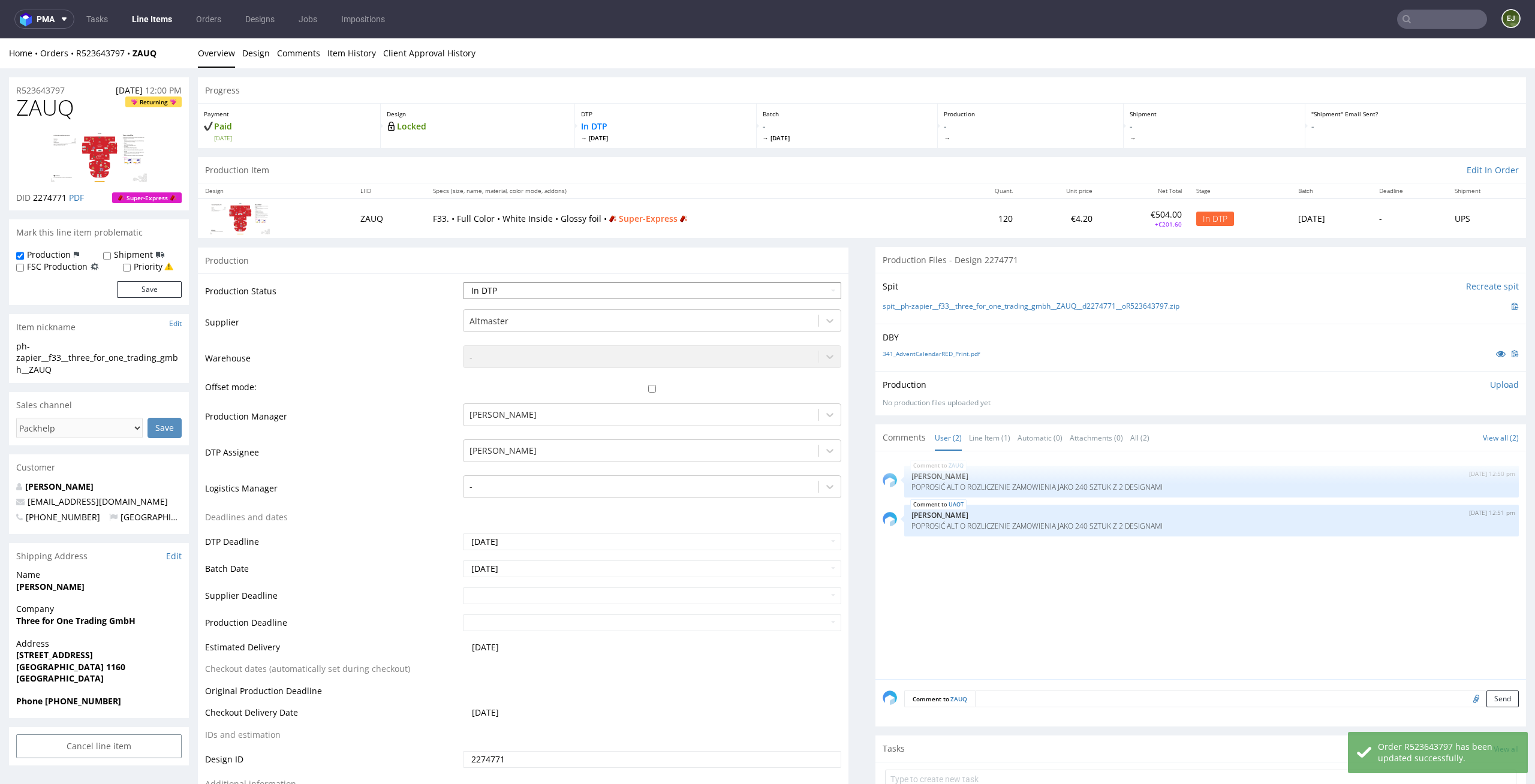
click at [800, 299] on select "Waiting for Artwork Waiting for Diecut Waiting for Mockup Waiting for DTP Waiti…" at bounding box center [652, 291] width 379 height 17
select select "dtp_issue"
click at [463, 283] on select "Waiting for Artwork Waiting for Diecut Waiting for Mockup Waiting for DTP Waiti…" at bounding box center [652, 291] width 379 height 17
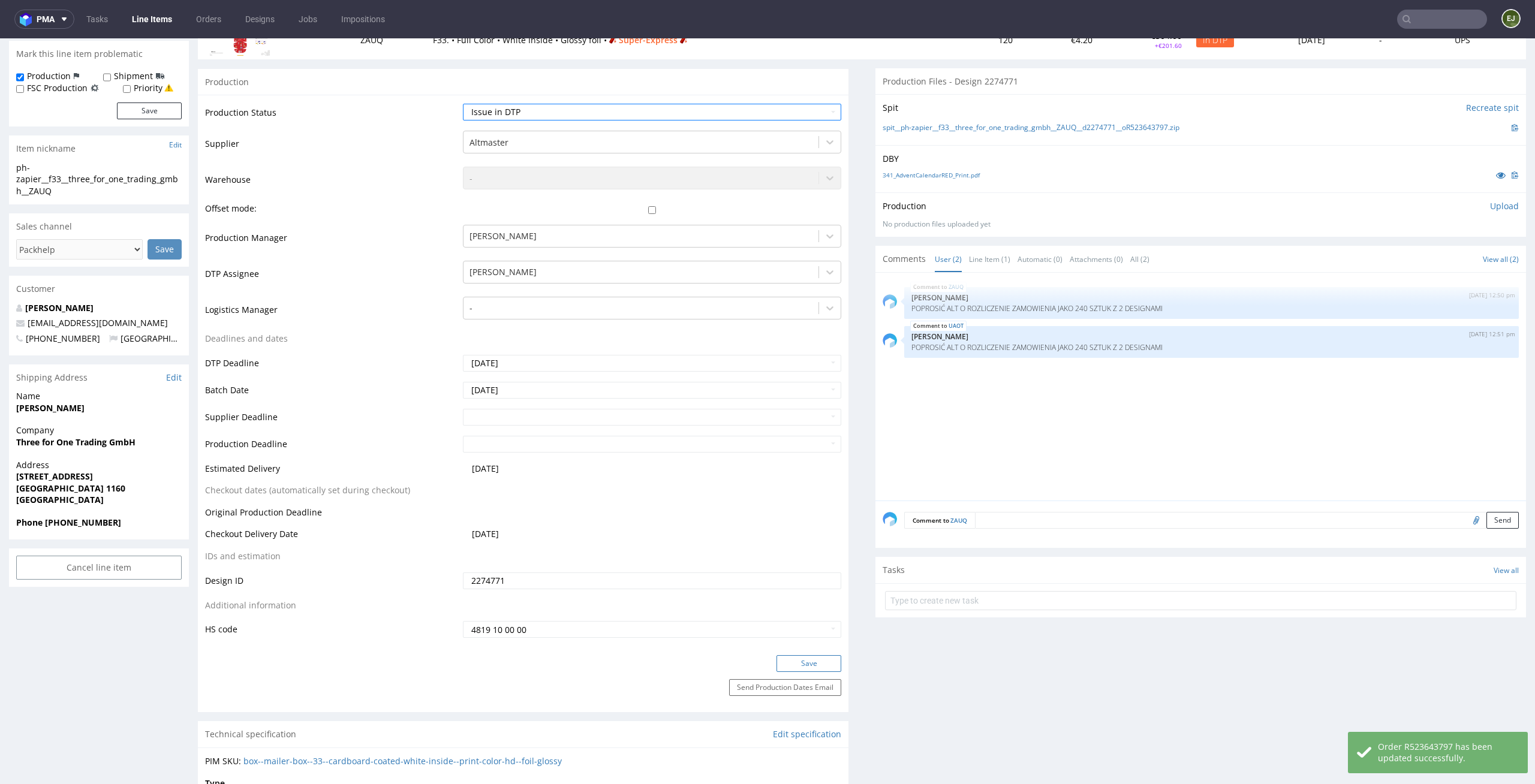
click at [793, 666] on button "Save" at bounding box center [809, 664] width 65 height 17
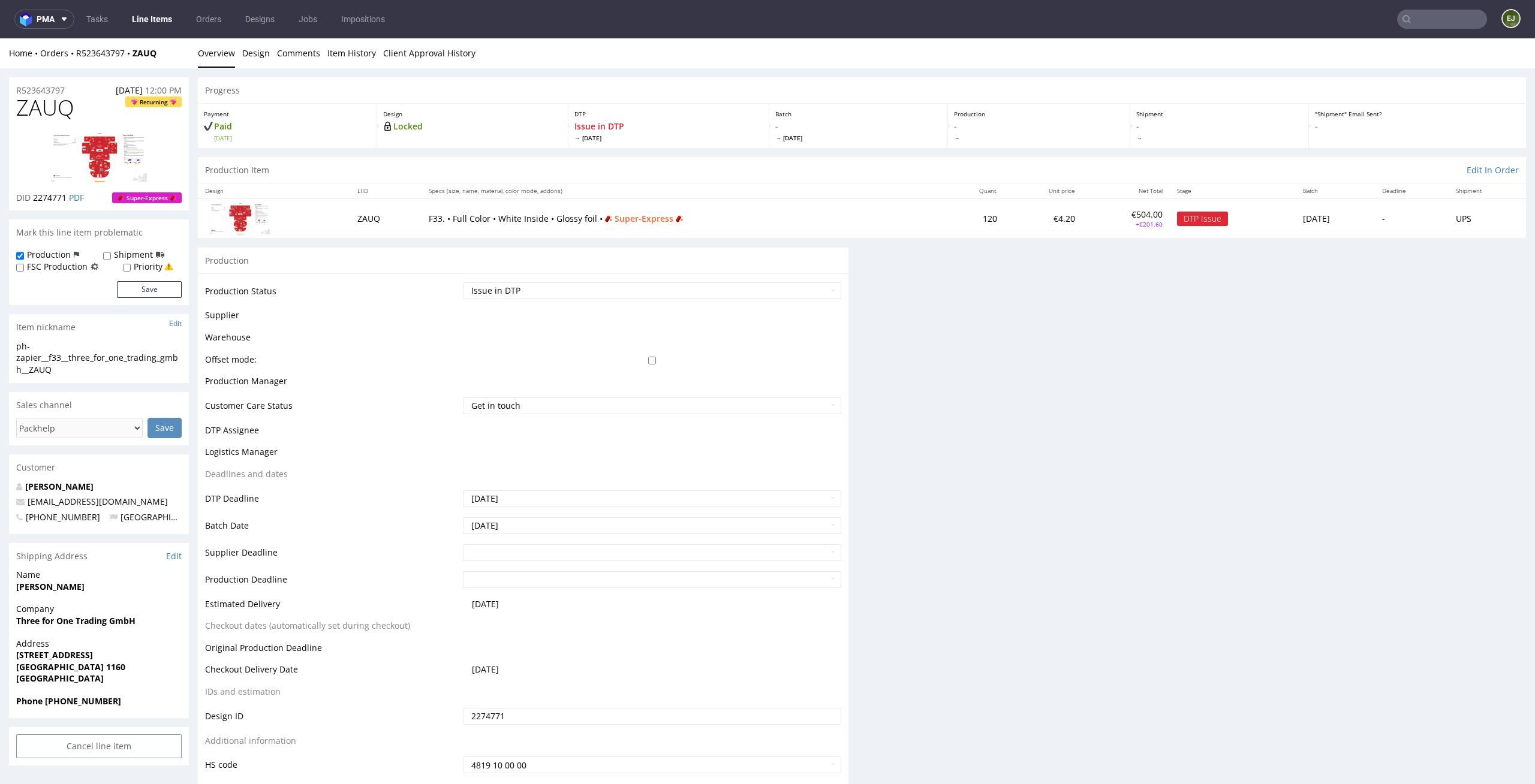
scroll to position [0, 0]
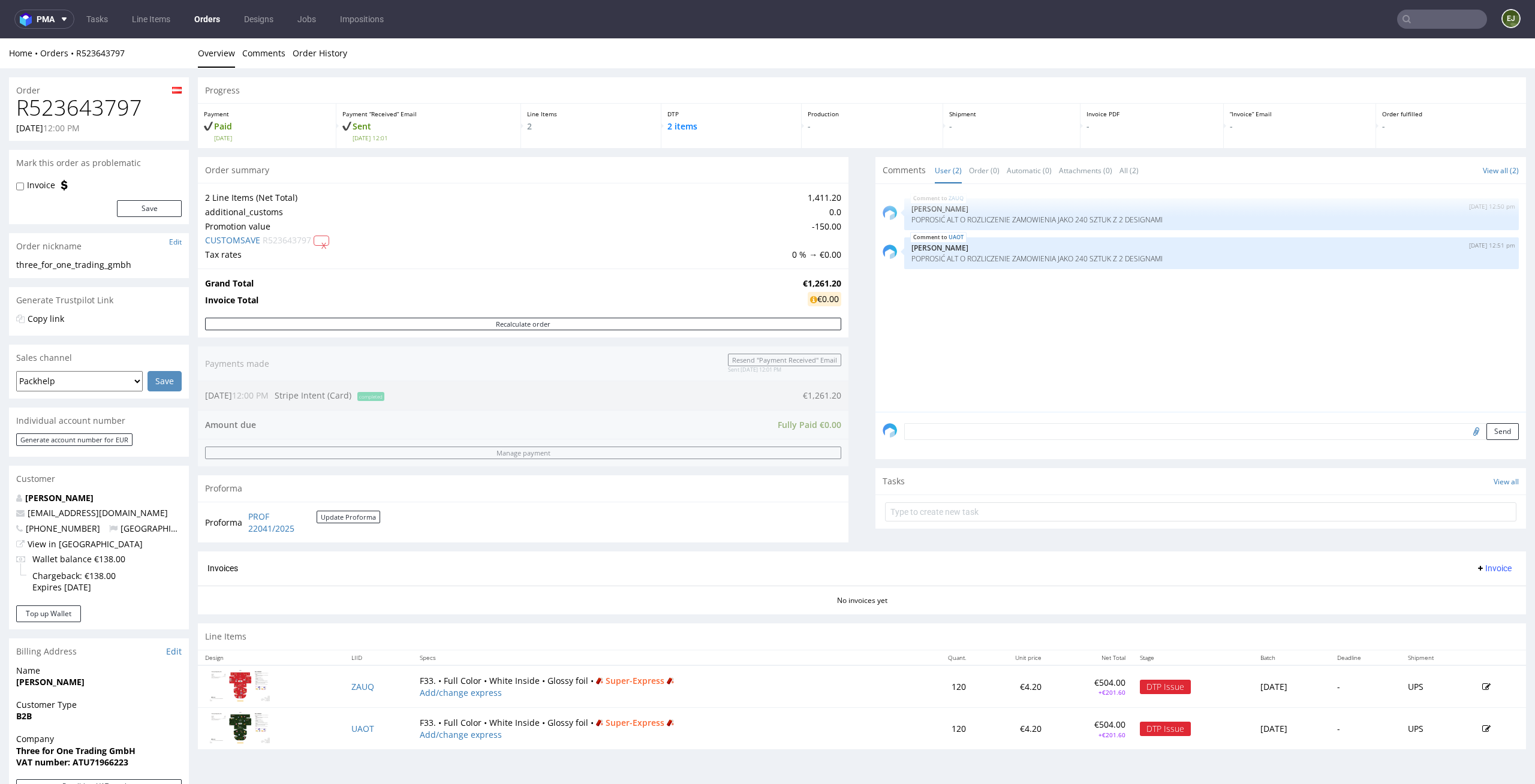
click at [948, 524] on form at bounding box center [1201, 512] width 631 height 29
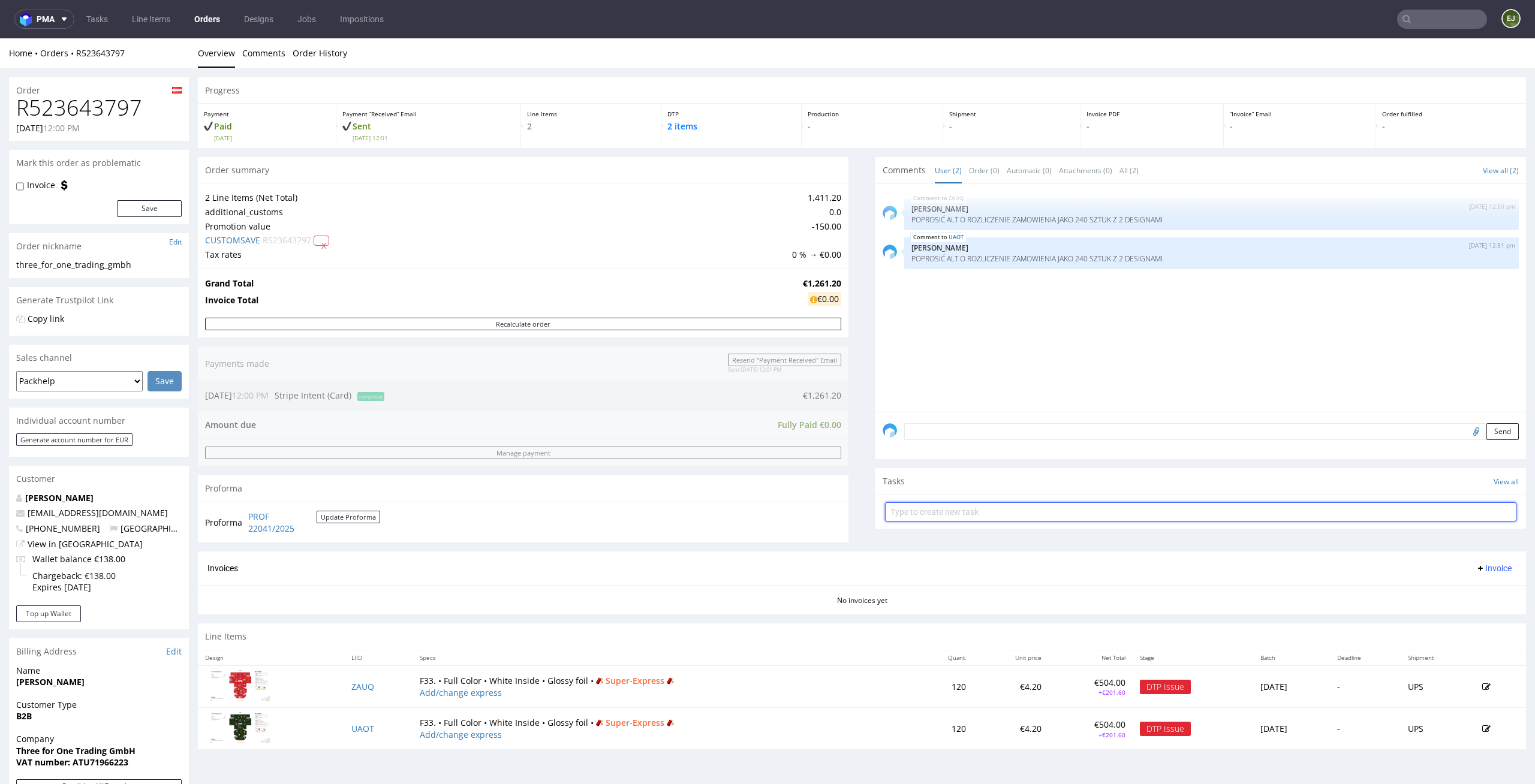
click at [962, 503] on input "text" at bounding box center [1201, 512] width 631 height 19
type input "superexpress pca"
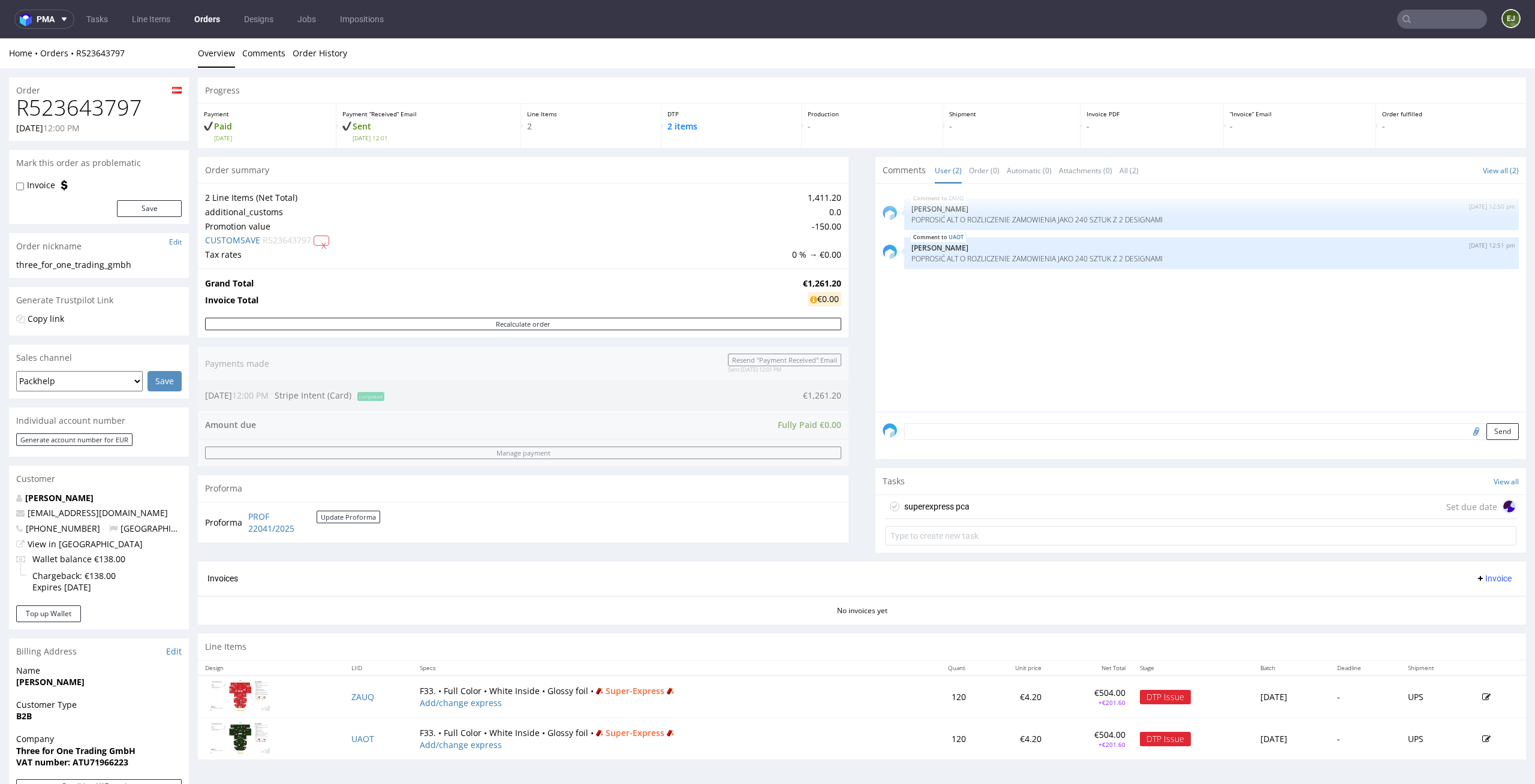
click at [937, 504] on div "superexpress pca" at bounding box center [937, 507] width 66 height 14
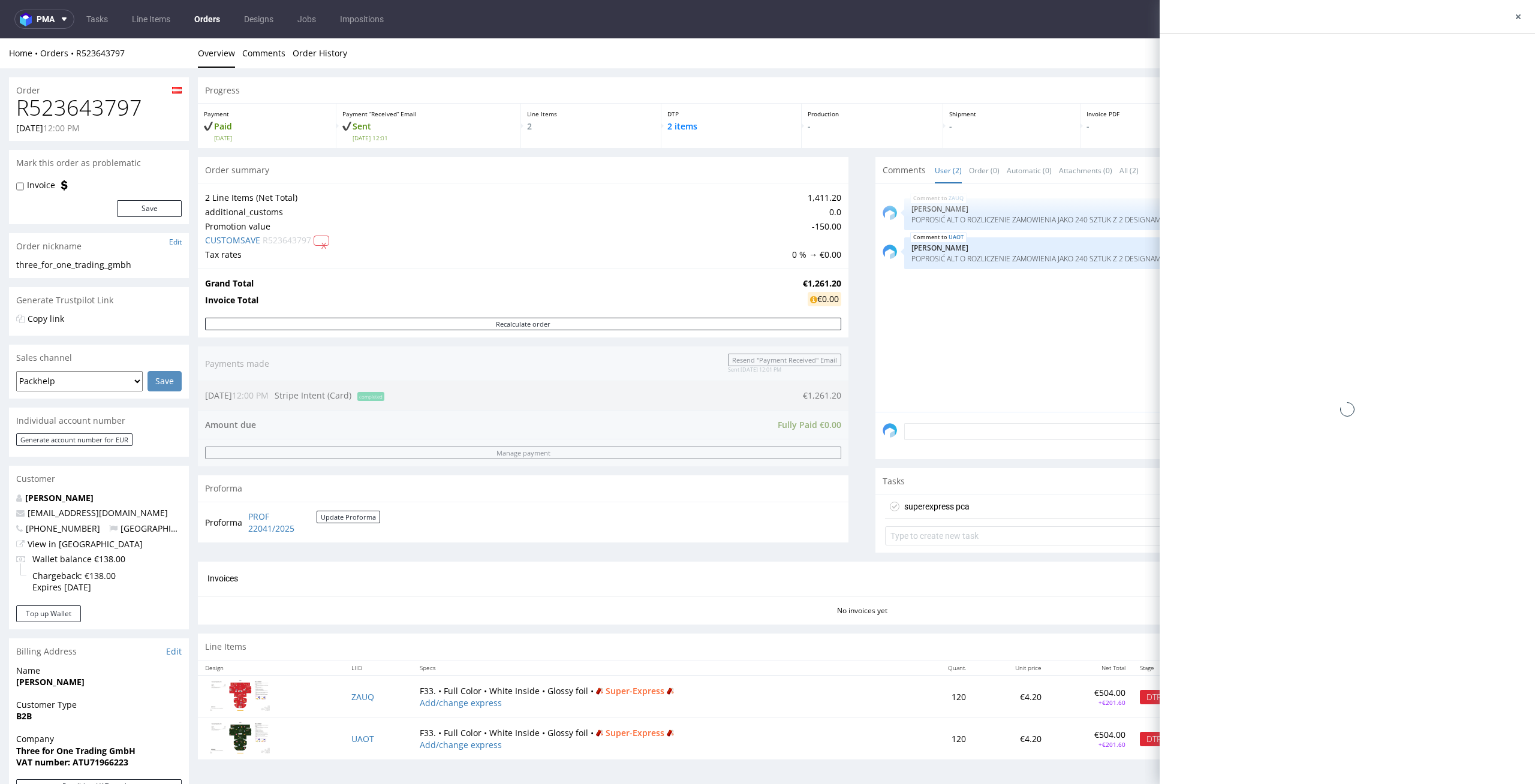
click at [958, 498] on div "superexpress pca" at bounding box center [927, 507] width 85 height 19
click at [1022, 127] on p "-" at bounding box center [1011, 126] width 124 height 12
click at [1021, 373] on div "ZAUQ 13th Oct 25 | 12:50 pm Ewa Prus POPROSIĆ ALT O ROZLICZENIE ZAMOWIENIA JAKO…" at bounding box center [1204, 301] width 643 height 221
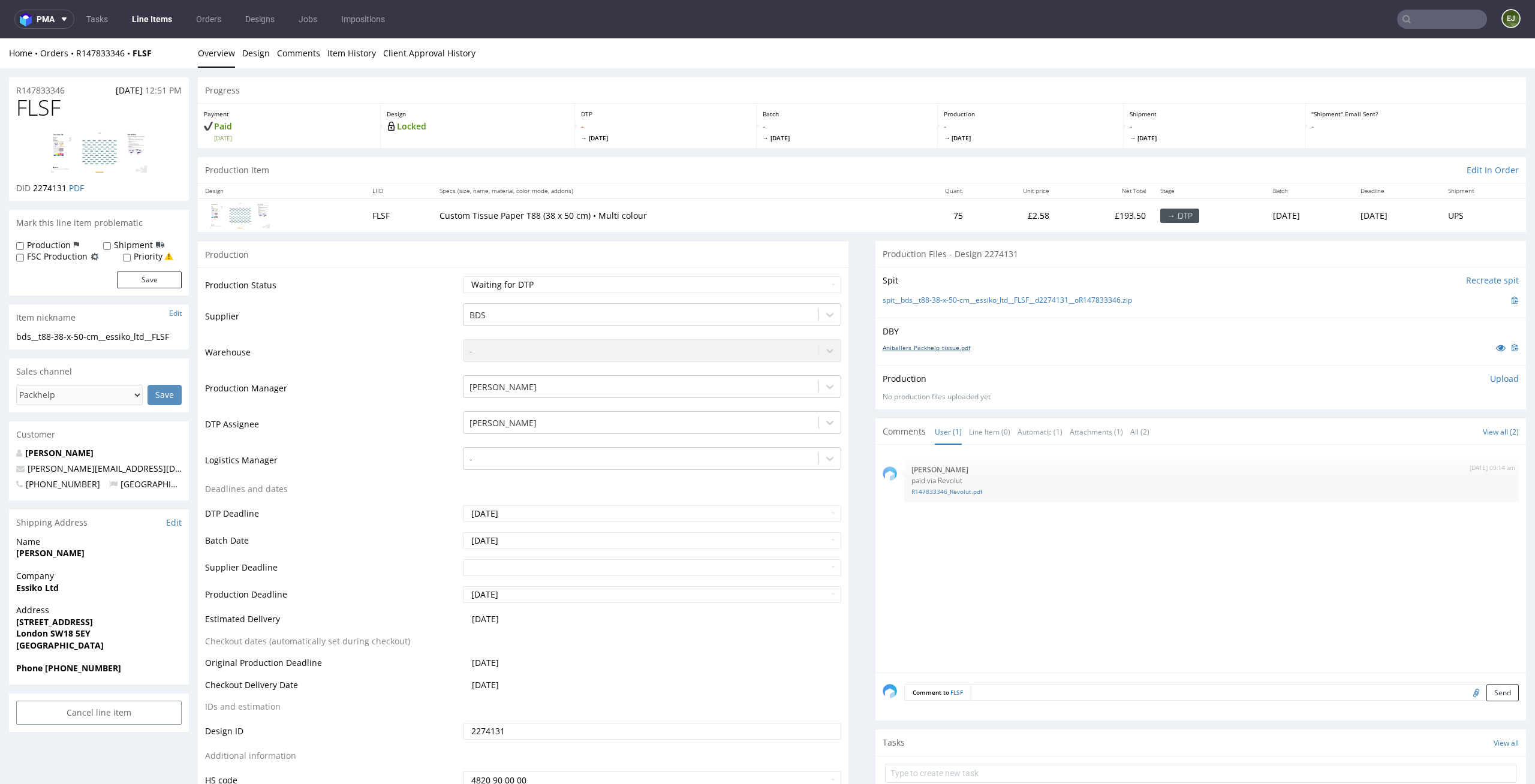
click at [942, 345] on link "Aniballers_Packhelp_tissue.pdf" at bounding box center [927, 348] width 88 height 8
click at [970, 296] on link "spit__bds__t88-38-x-50-cm__essiko_ltd__FLSF__d2274131__oR147833346.zip" at bounding box center [1007, 301] width 250 height 10
click at [668, 277] on select "Waiting for Artwork Waiting for Diecut Waiting for Mockup Waiting for DTP Waiti…" at bounding box center [652, 285] width 379 height 17
select select "dtp_in_process"
click at [463, 277] on select "Waiting for Artwork Waiting for Diecut Waiting for Mockup Waiting for DTP Waiti…" at bounding box center [652, 285] width 379 height 17
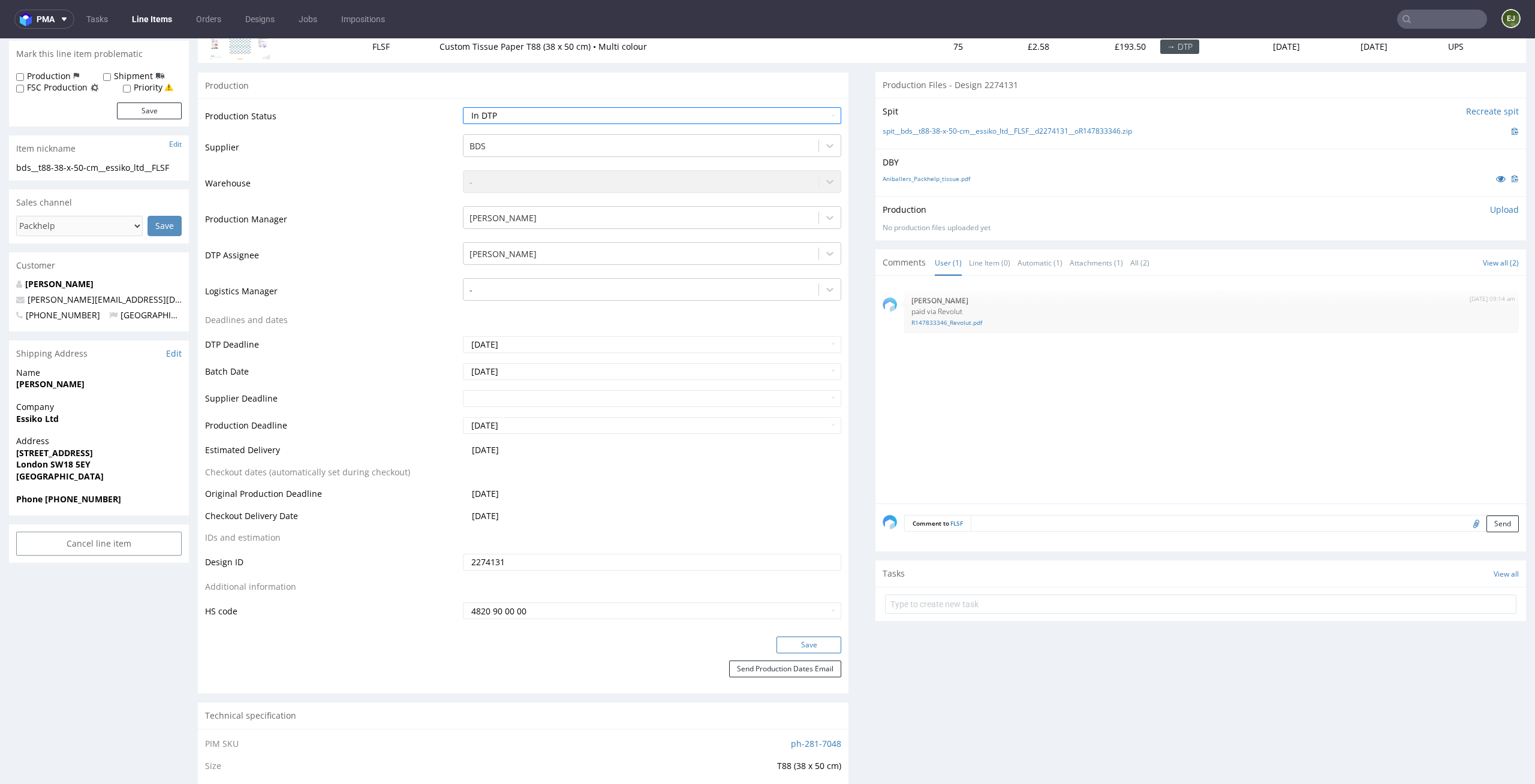
scroll to position [189, 0]
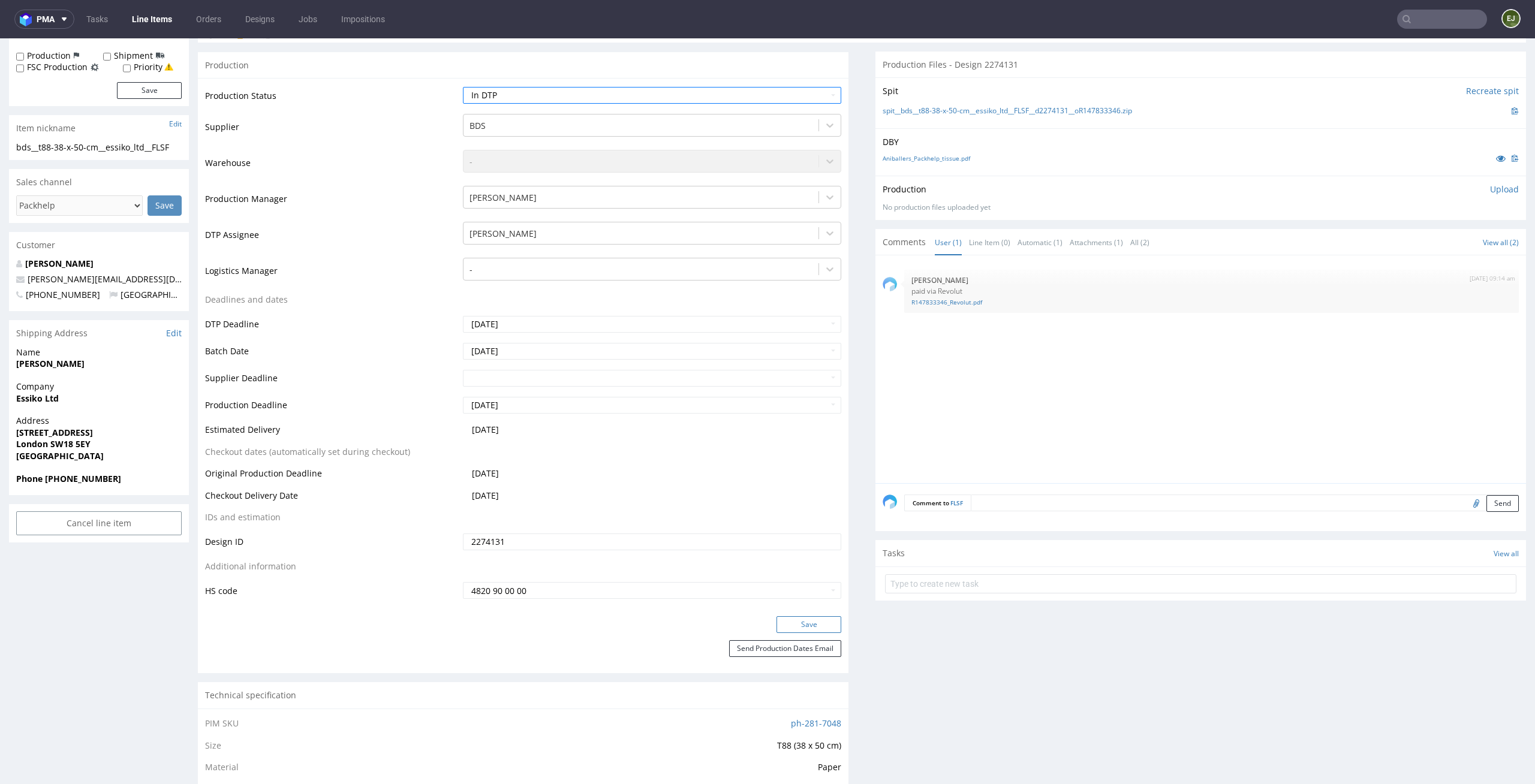
click at [803, 621] on button "Save" at bounding box center [809, 625] width 65 height 17
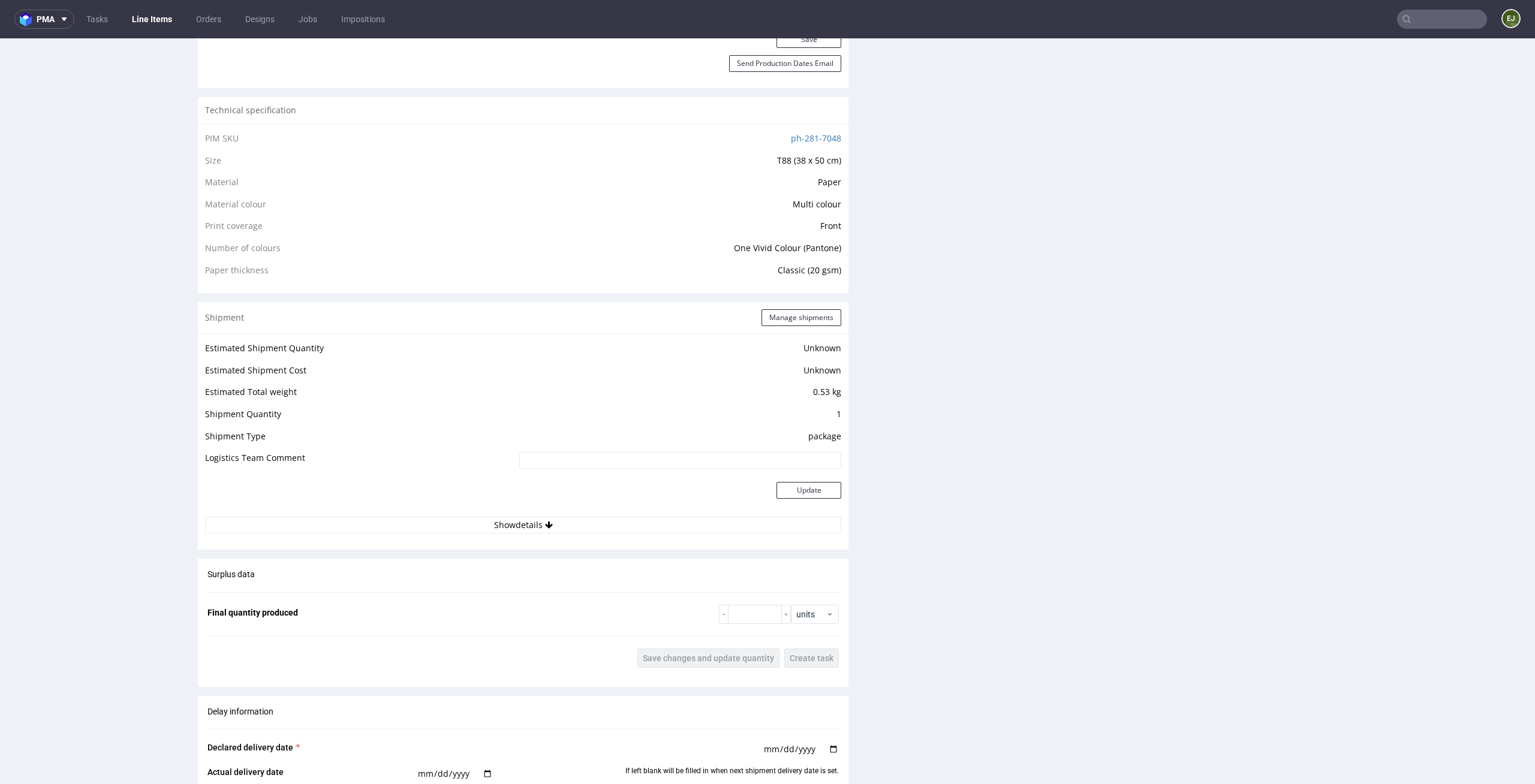
scroll to position [0, 0]
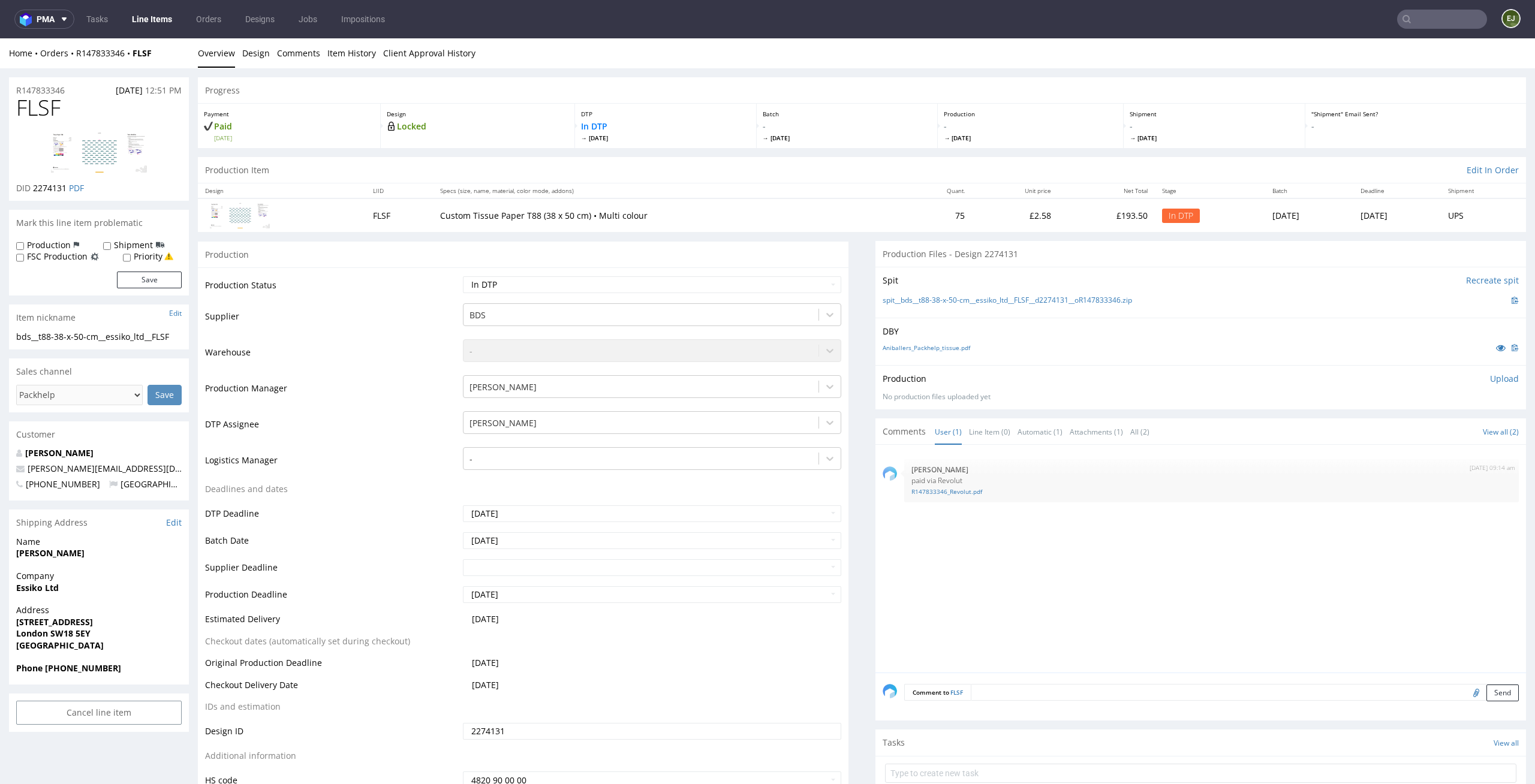
click at [1490, 375] on p "Upload" at bounding box center [1504, 379] width 29 height 12
click at [1427, 432] on div "Add files" at bounding box center [1433, 434] width 60 height 18
type input "C:\fakepath\bds__t88-38-x-50-cm__essiko_ltd__FLSF__d2274131__oR147833346__lates…"
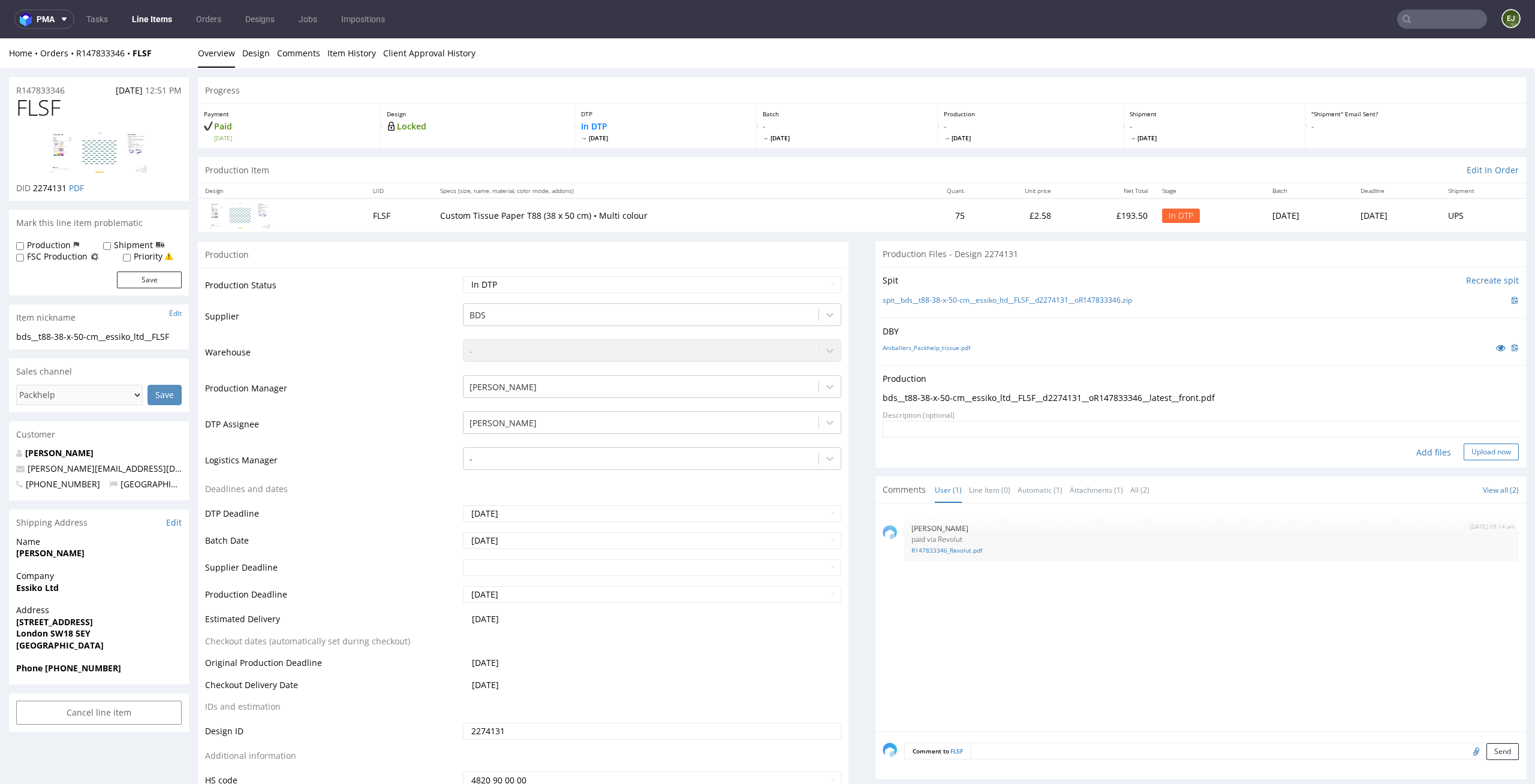
click at [1468, 460] on button "Upload now" at bounding box center [1491, 452] width 55 height 17
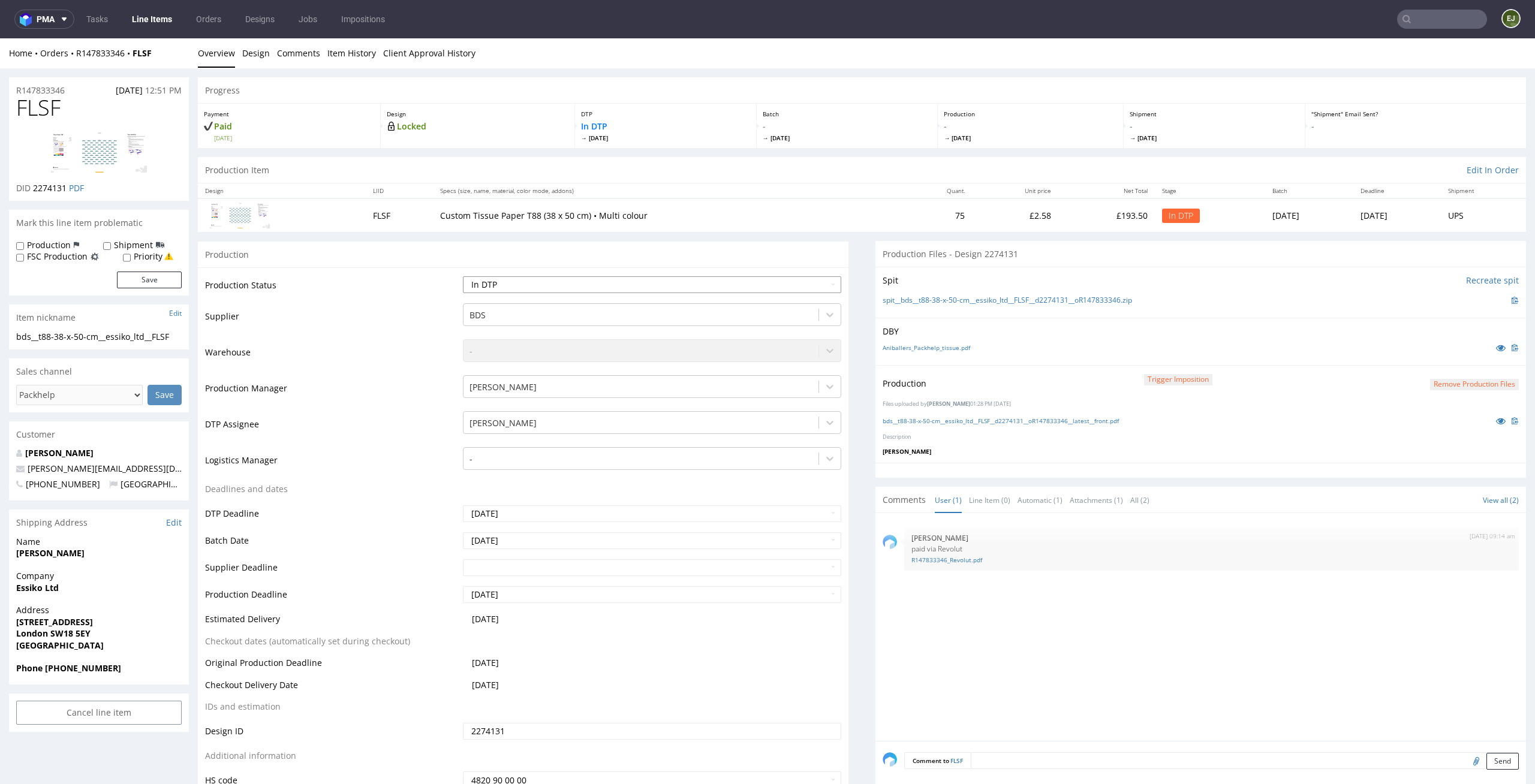
click at [718, 285] on select "Waiting for Artwork Waiting for Diecut Waiting for Mockup Waiting for DTP Waiti…" at bounding box center [652, 285] width 379 height 17
select select "dtp_production_ready"
click at [463, 277] on select "Waiting for Artwork Waiting for Diecut Waiting for Mockup Waiting for DTP Waiti…" at bounding box center [652, 285] width 379 height 17
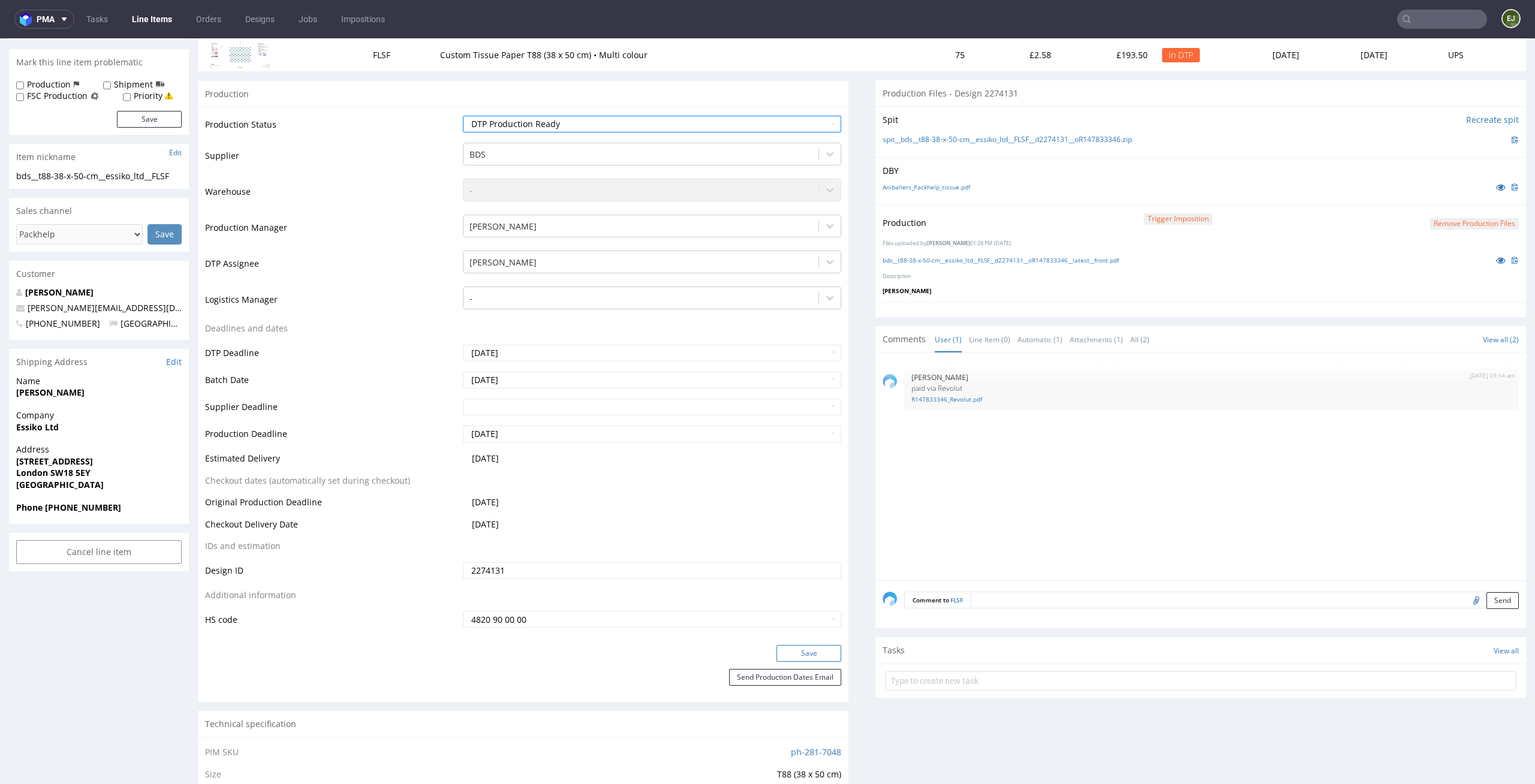
scroll to position [180, 0]
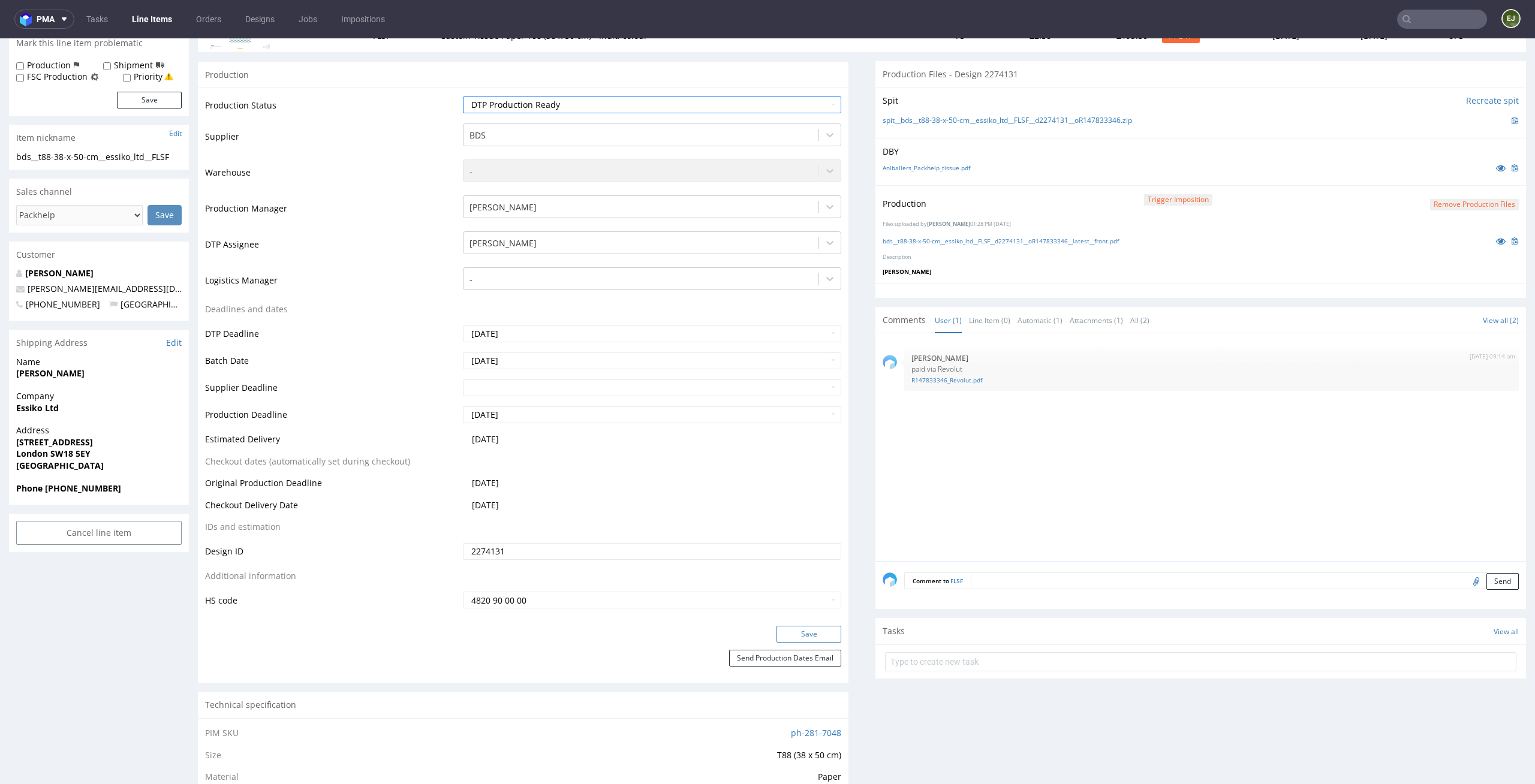
click at [813, 640] on button "Save" at bounding box center [809, 634] width 65 height 17
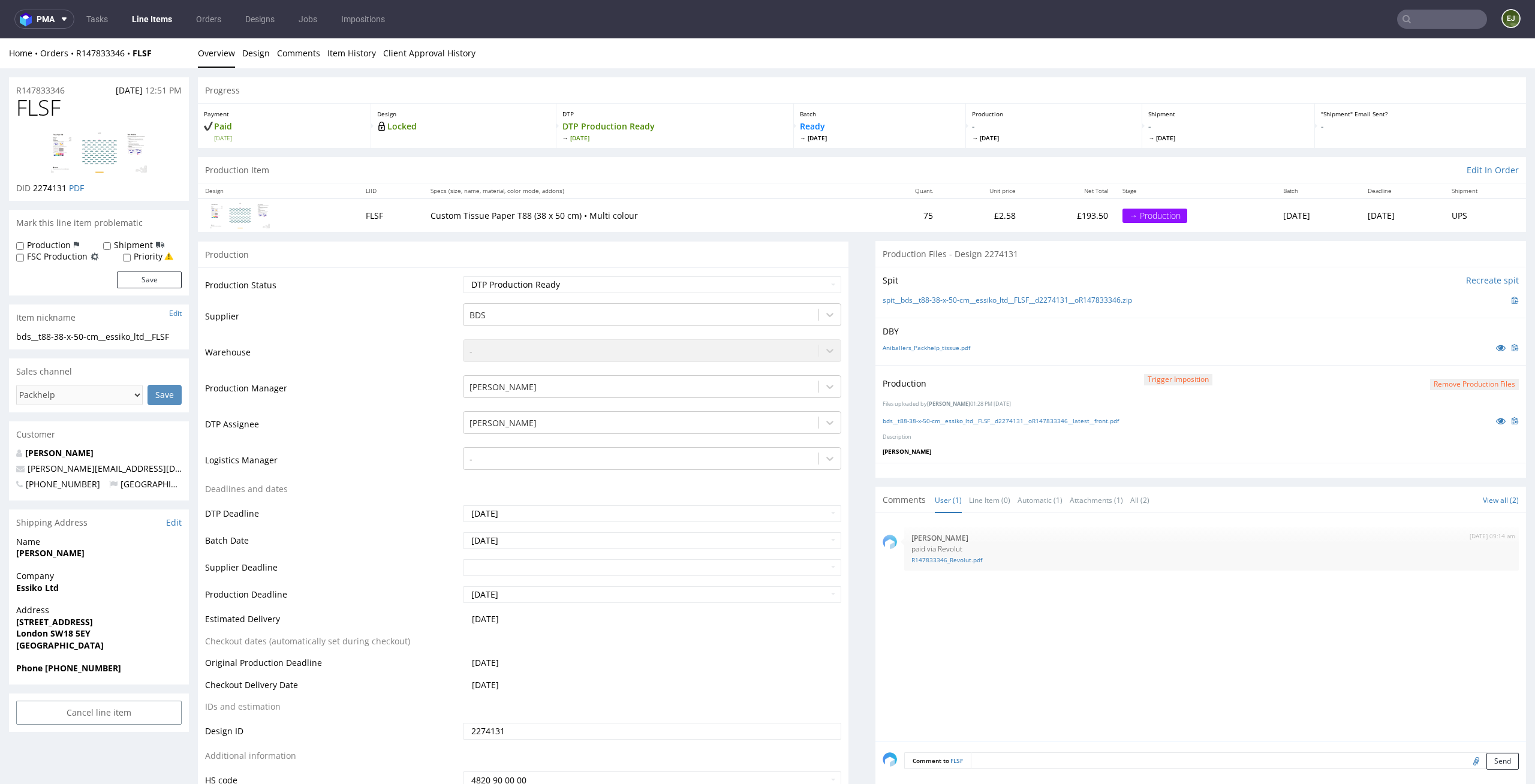
scroll to position [0, 0]
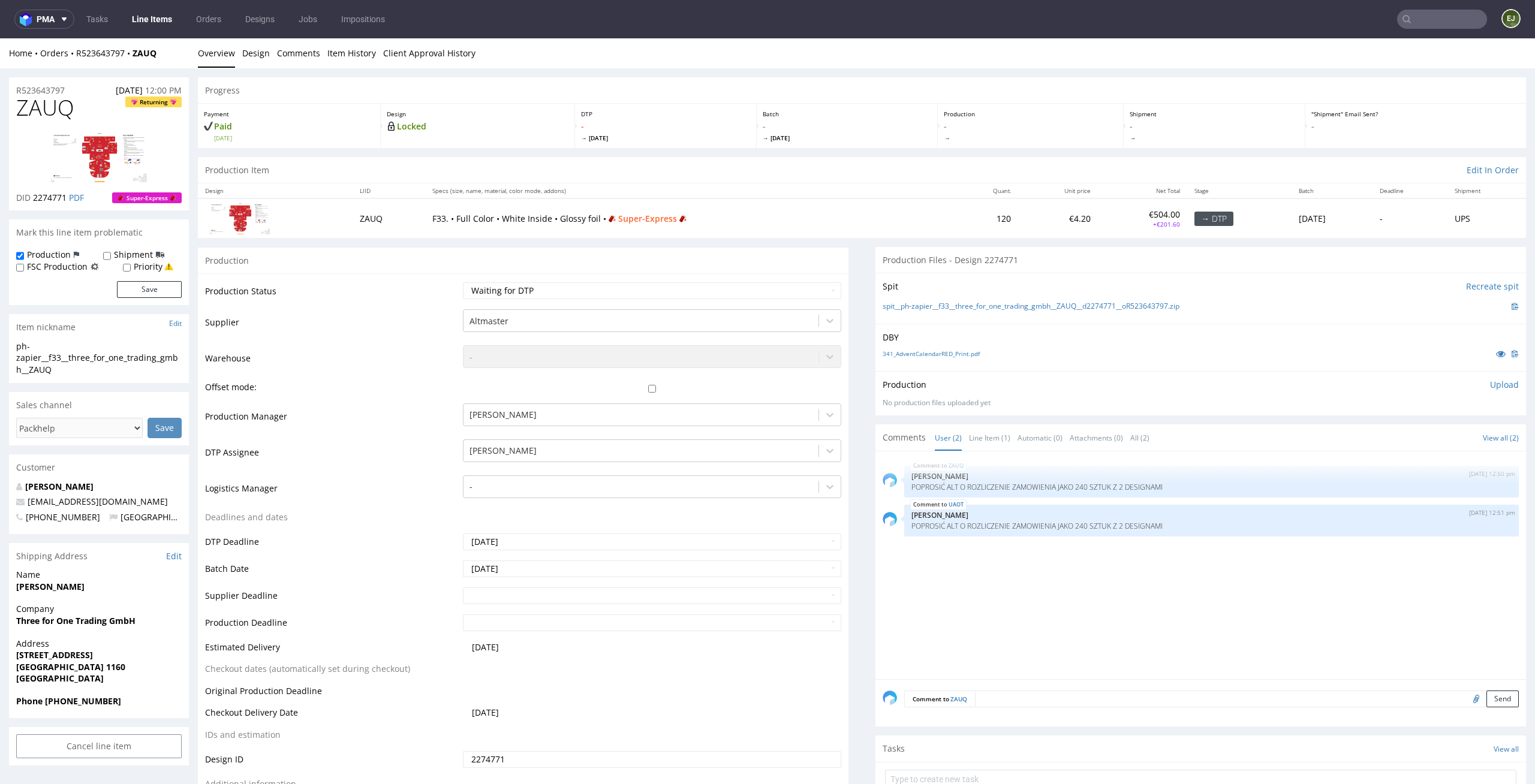
click at [955, 166] on div "Production Item Edit In Order" at bounding box center [862, 170] width 1328 height 26
click at [929, 353] on link "341_AdventCalendarRED_Print.pdf" at bounding box center [931, 354] width 97 height 8
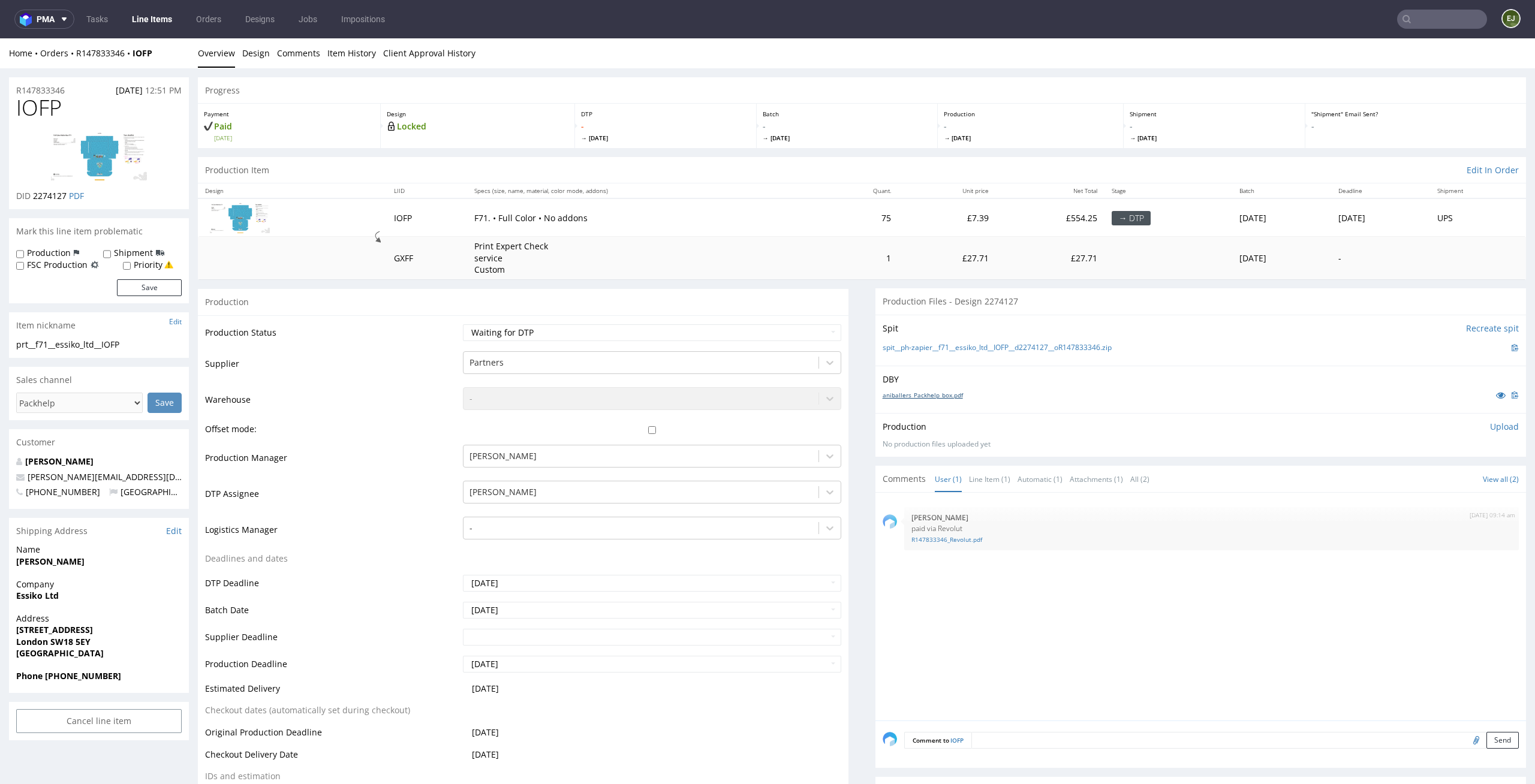
click at [934, 398] on link "aniballers_Packhelp_box.pdf" at bounding box center [923, 395] width 81 height 8
click at [883, 341] on div "spit__ph-zapier__f71__essiko_ltd__IOFP__d2274127__oR147833346.zip" at bounding box center [1201, 348] width 636 height 13
click at [883, 345] on link "spit__ph-zapier__f71__essiko_ltd__IOFP__d2274127__oR147833346.zip" at bounding box center [997, 348] width 229 height 10
click at [916, 117] on p "Batch" at bounding box center [847, 114] width 169 height 8
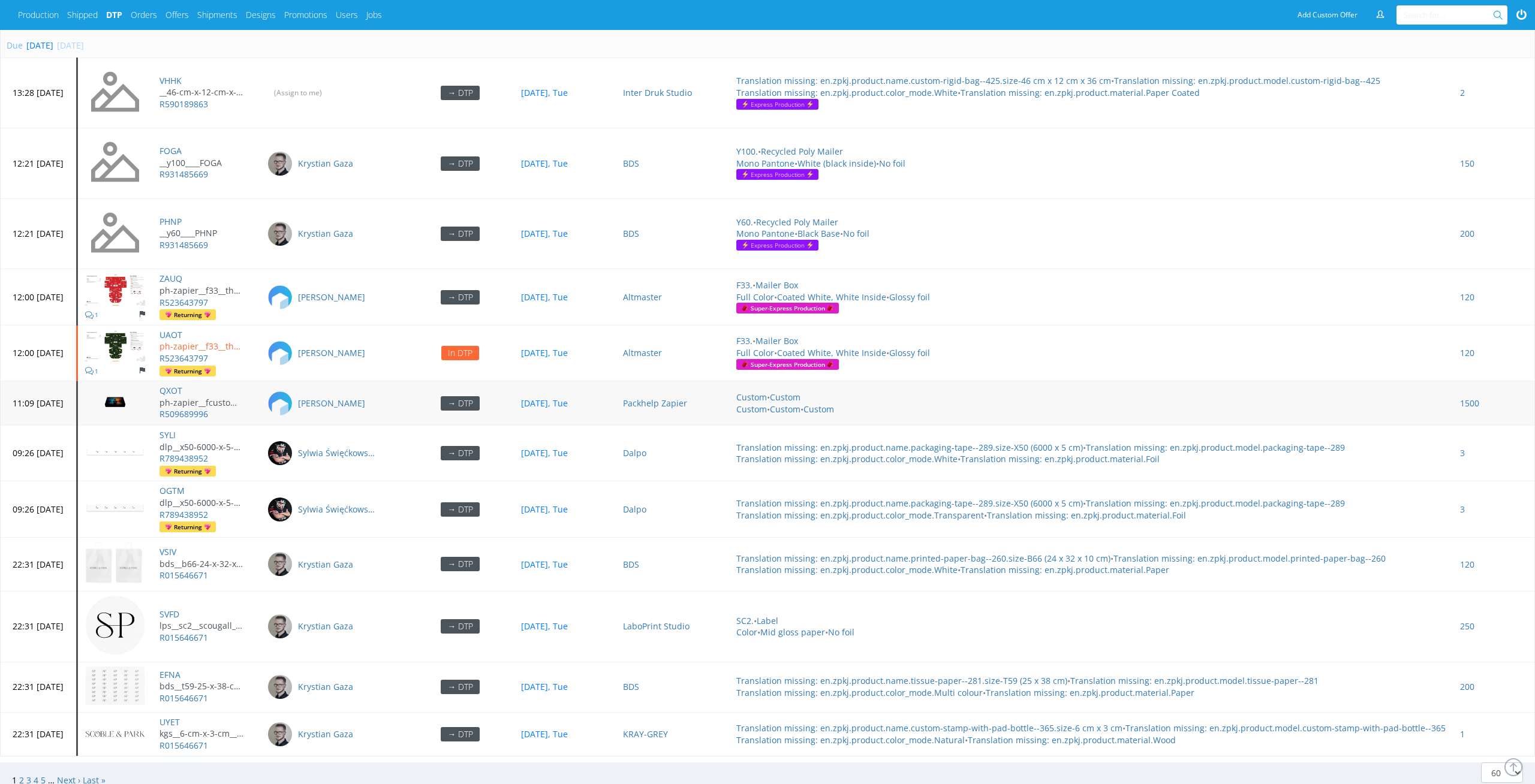
scroll to position [4979, 0]
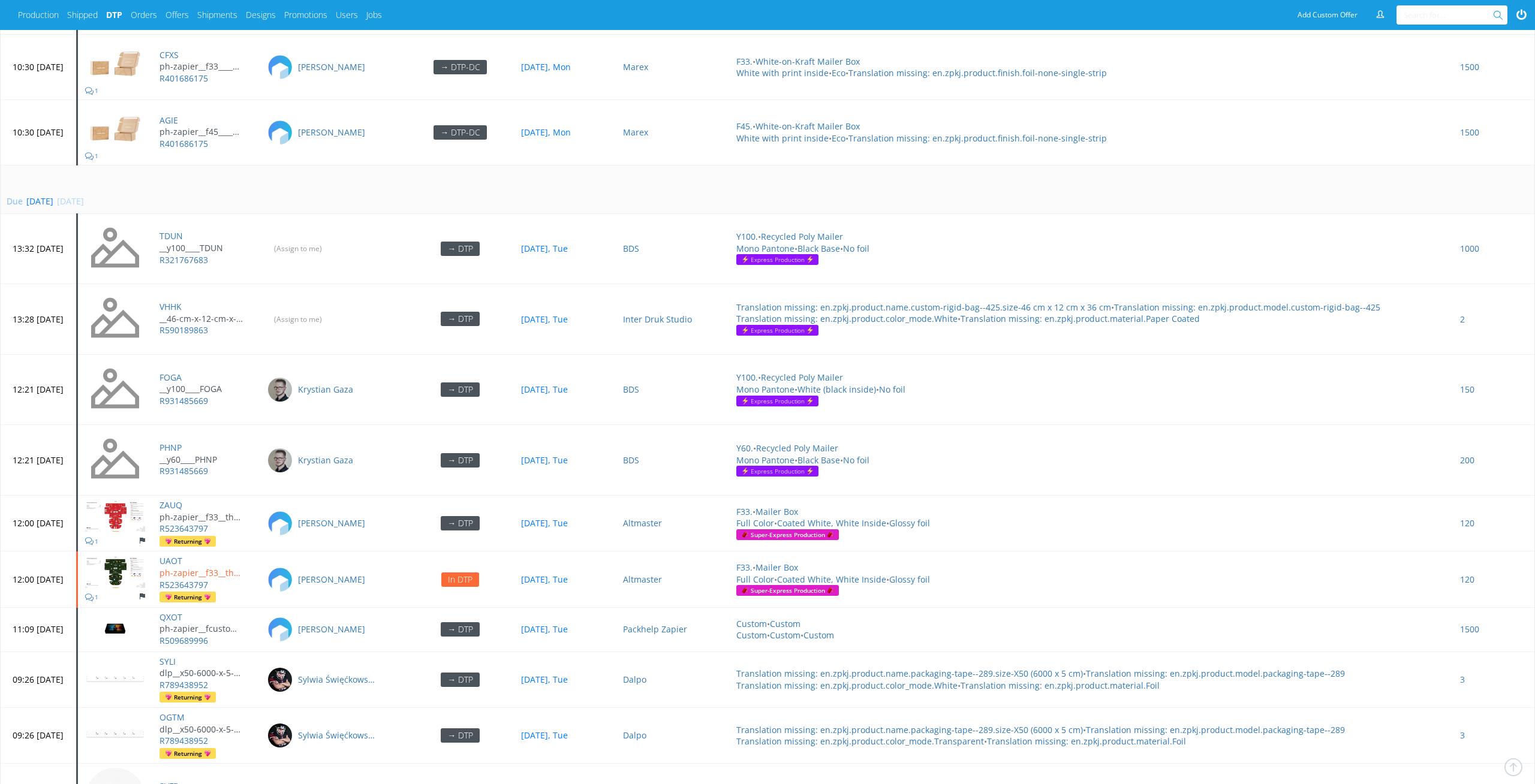
scroll to position [4974, 0]
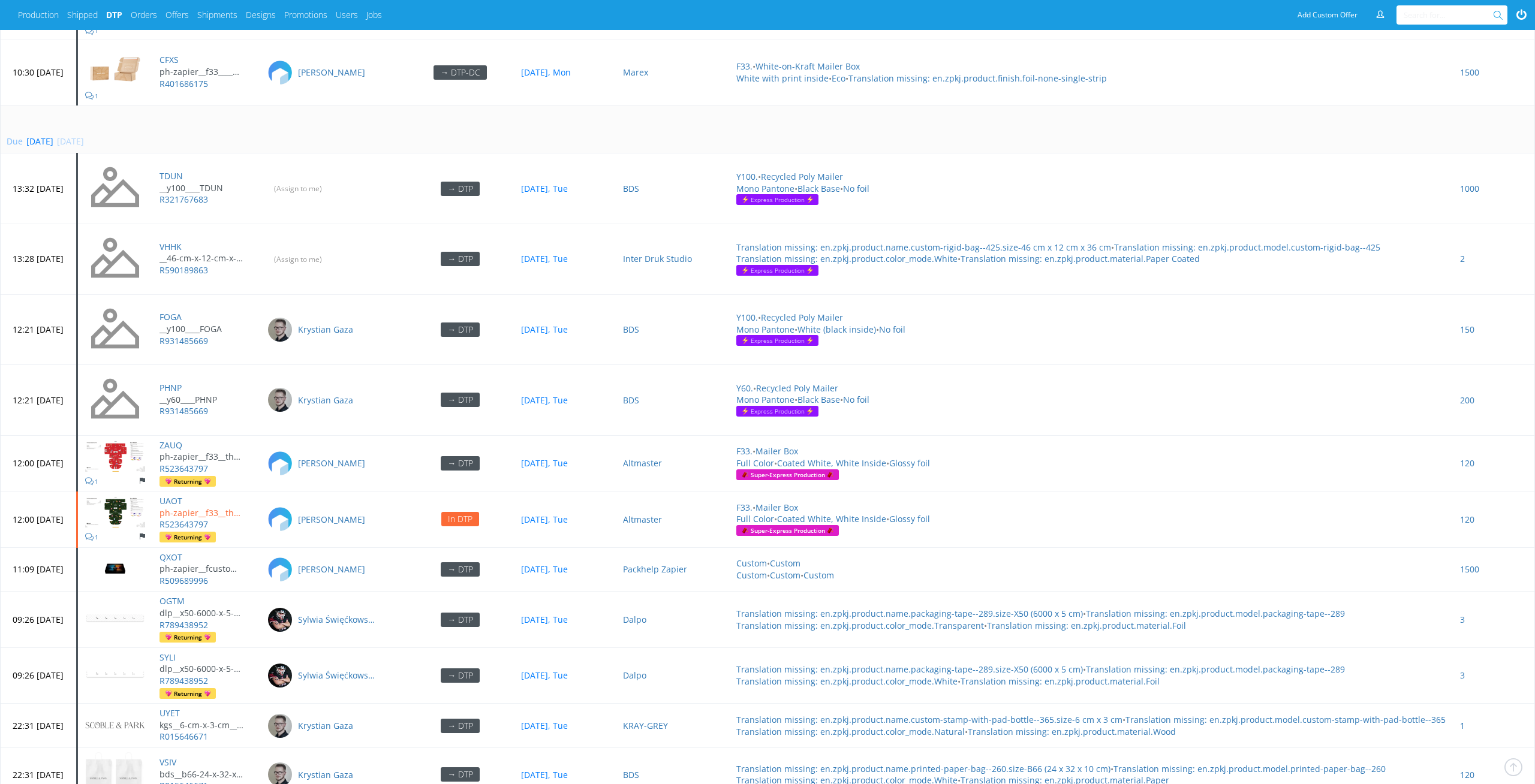
scroll to position [4952, 0]
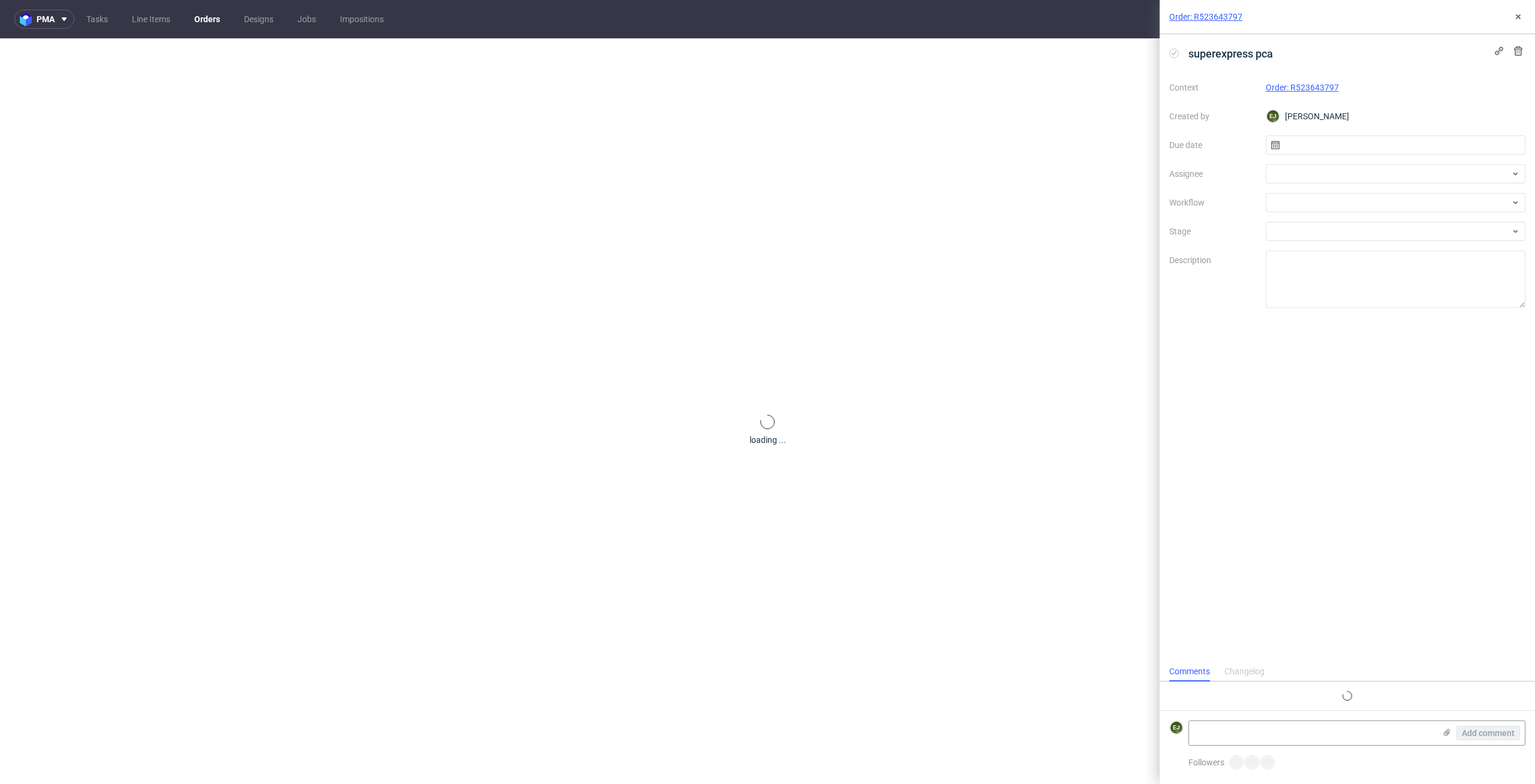
scroll to position [10, 0]
click at [1403, 144] on input "text" at bounding box center [1396, 145] width 260 height 19
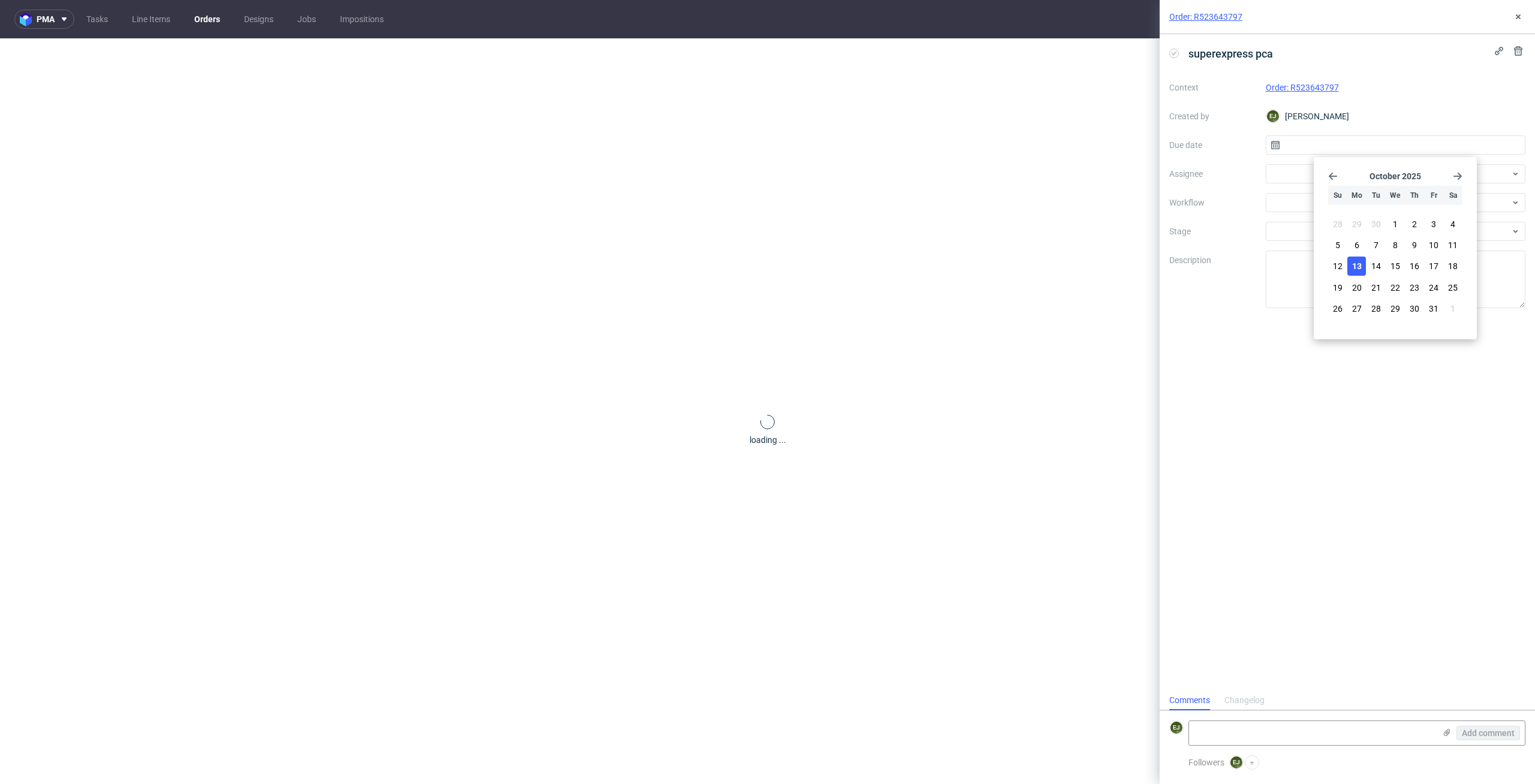
click at [1360, 267] on span "13" at bounding box center [1356, 266] width 10 height 12
type input "[DATE]"
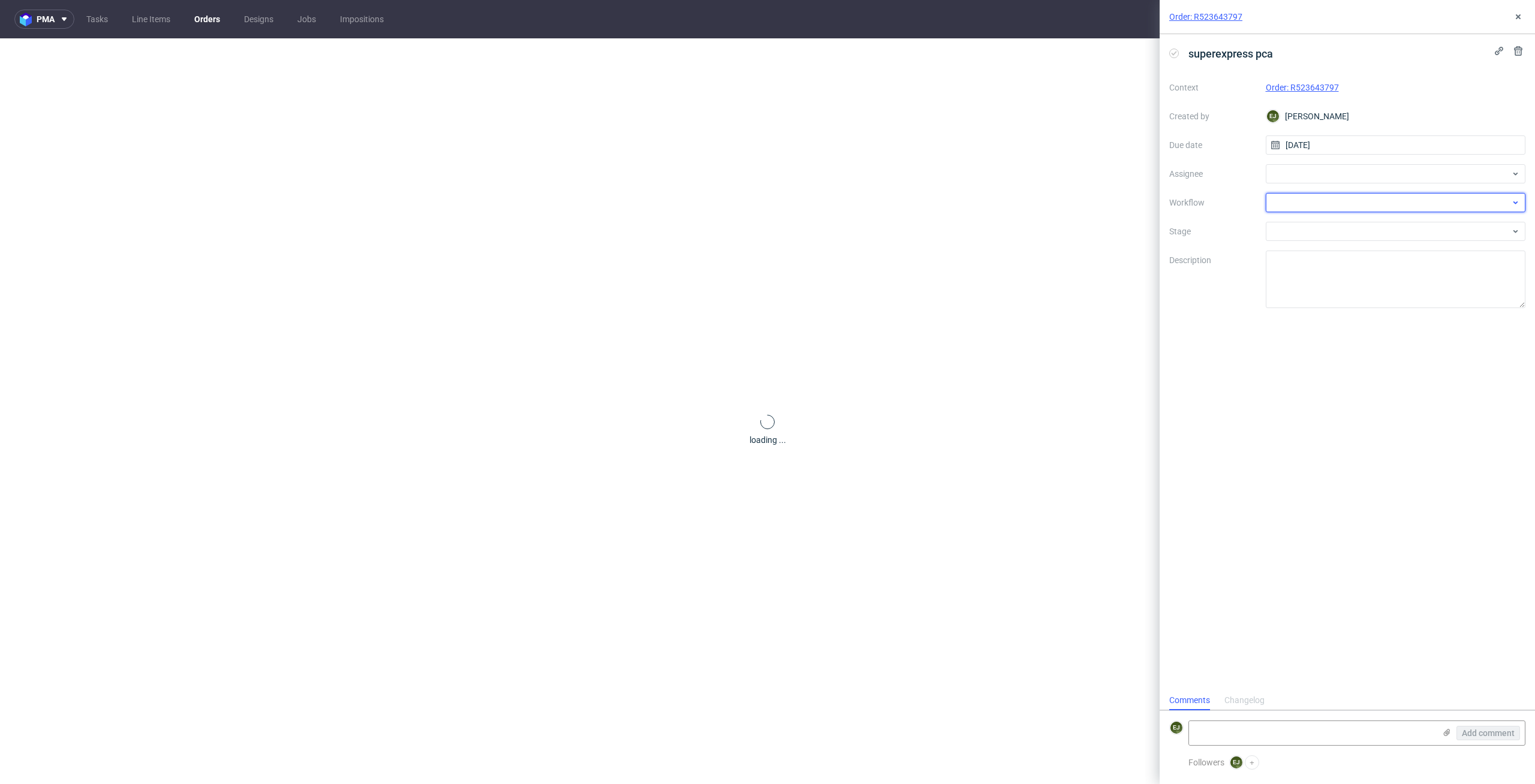
click at [1368, 203] on div at bounding box center [1396, 203] width 260 height 19
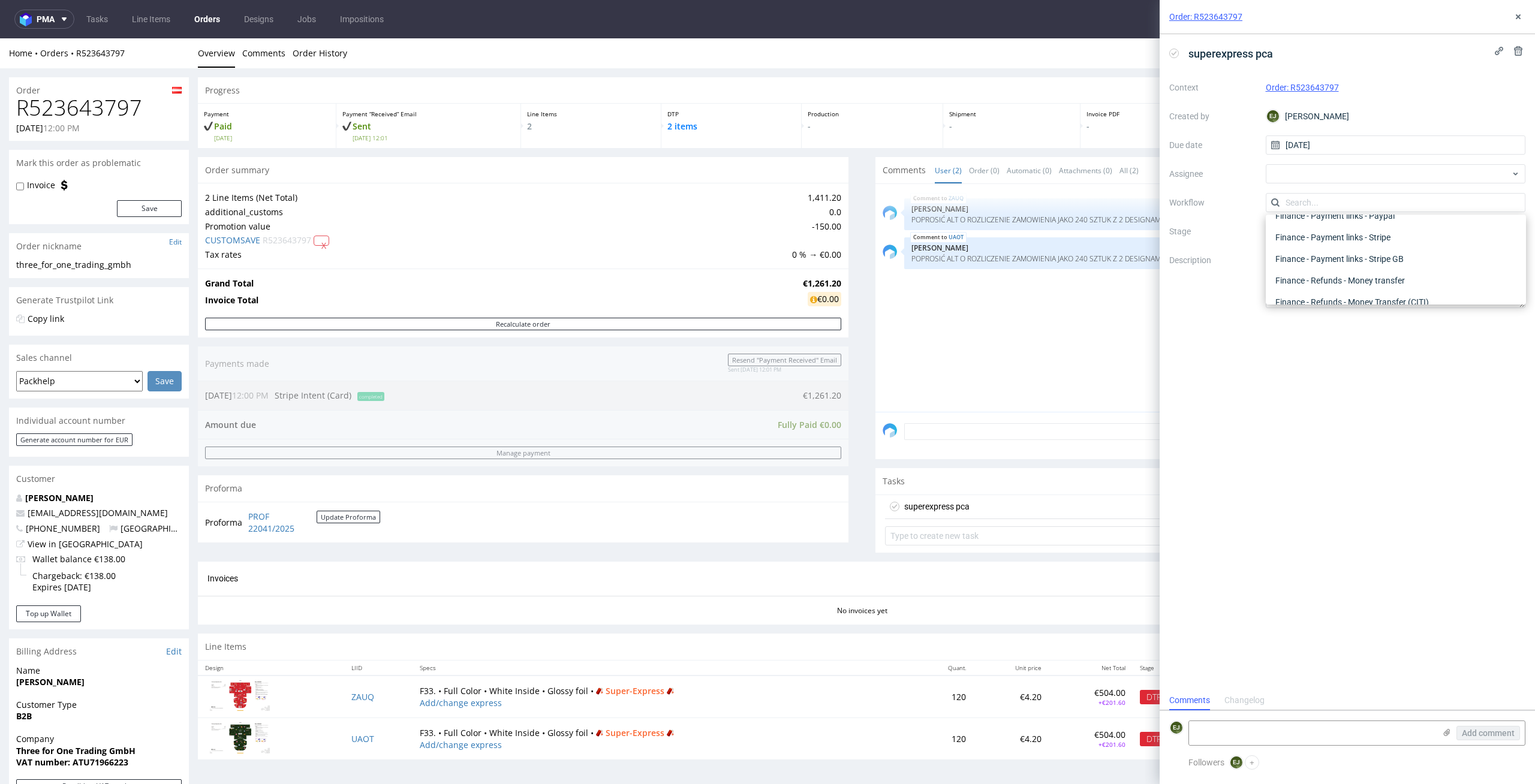
scroll to position [0, 0]
click at [1382, 269] on div "DTP - Issue" at bounding box center [1396, 268] width 251 height 22
click at [1253, 58] on span "superexpress pca" at bounding box center [1230, 54] width 94 height 20
drag, startPoint x: 1260, startPoint y: 54, endPoint x: 1335, endPoint y: 54, distance: 75.0
click at [1329, 54] on div "superexpress pca" at bounding box center [1347, 54] width 356 height 20
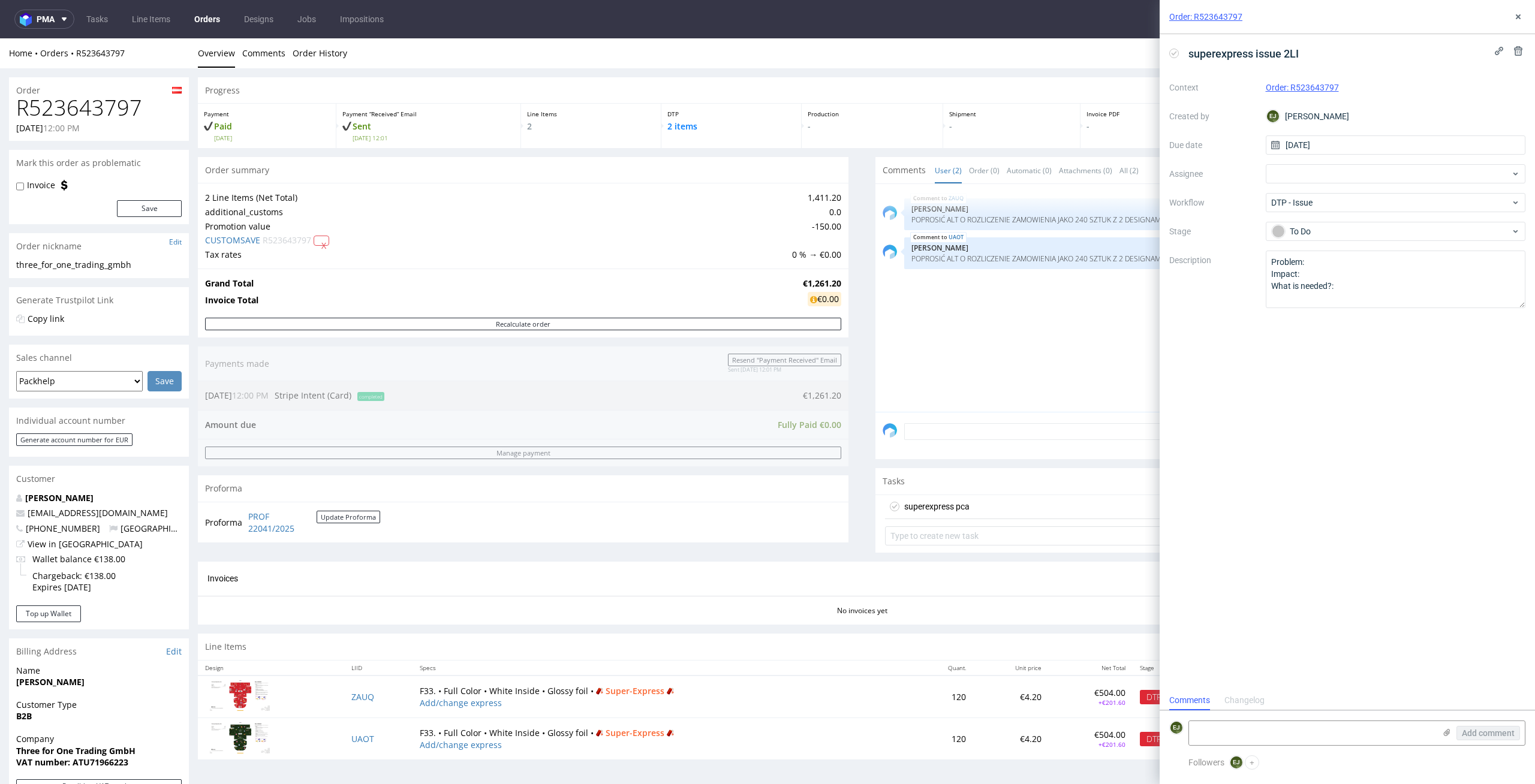
click at [1298, 704] on div "Comments Changelog" at bounding box center [1347, 700] width 375 height 19
click at [1297, 727] on textarea at bounding box center [1311, 733] width 246 height 24
click at [1259, 733] on textarea at bounding box center [1311, 733] width 246 height 24
paste textarea "1. Most of the graphics are of very low quality and resolution (+/- 100 dpi) - …"
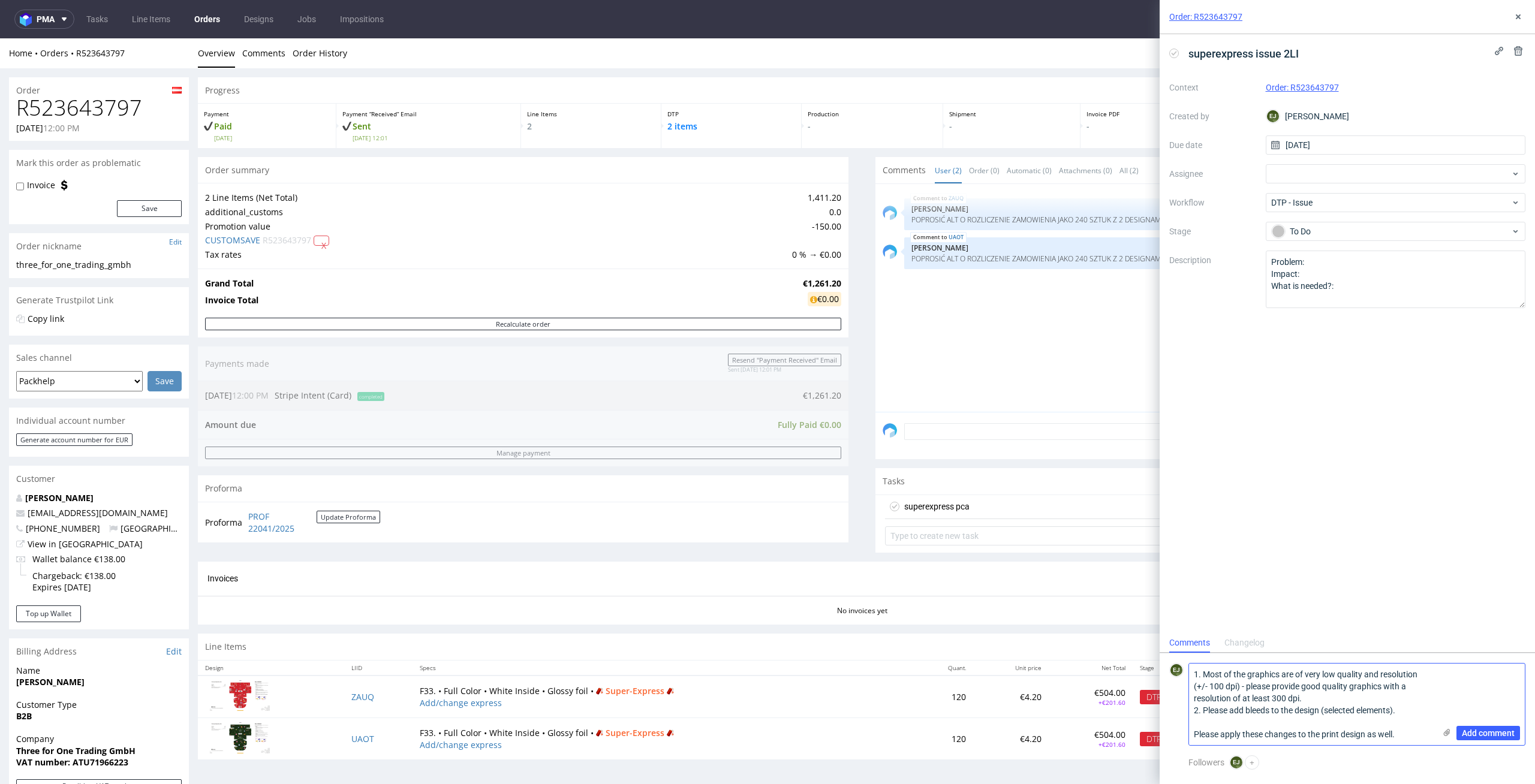
type textarea "1. Most of the graphics are of very low quality and resolution (+/- 100 dpi) - …"
click at [1448, 734] on icon at bounding box center [1447, 732] width 10 height 10
click at [0, 0] on input "file" at bounding box center [0, 0] width 0 height 0
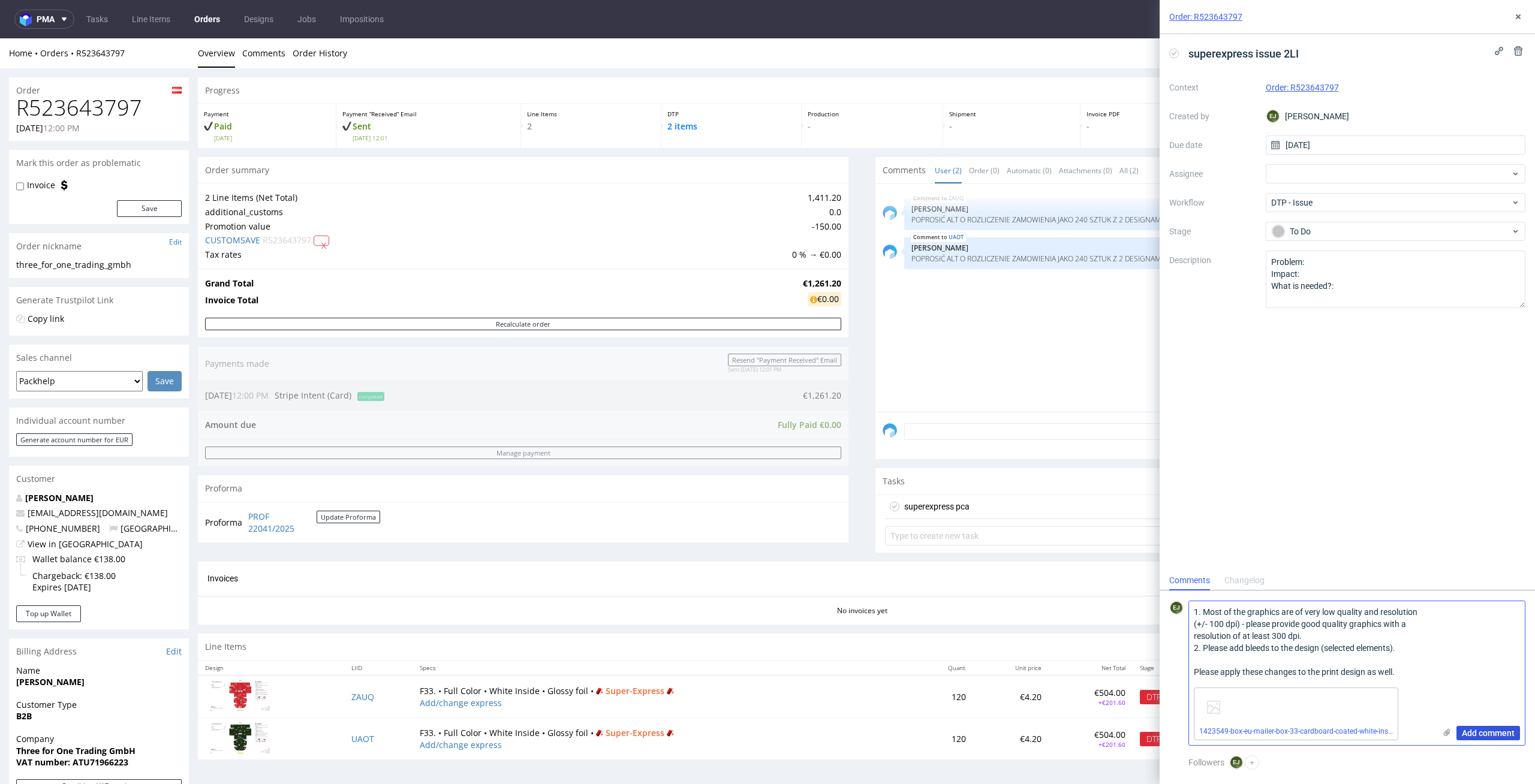
click at [1509, 734] on span "Add comment" at bounding box center [1488, 733] width 53 height 8
drag, startPoint x: 158, startPoint y: 111, endPoint x: 0, endPoint y: 106, distance: 158.1
click at [0, 106] on div "Order R523643797 13.10.2025 12:00 PM Mark this order as problematic Invoice Sav…" at bounding box center [767, 555] width 1535 height 973
copy h1 "R523643797"
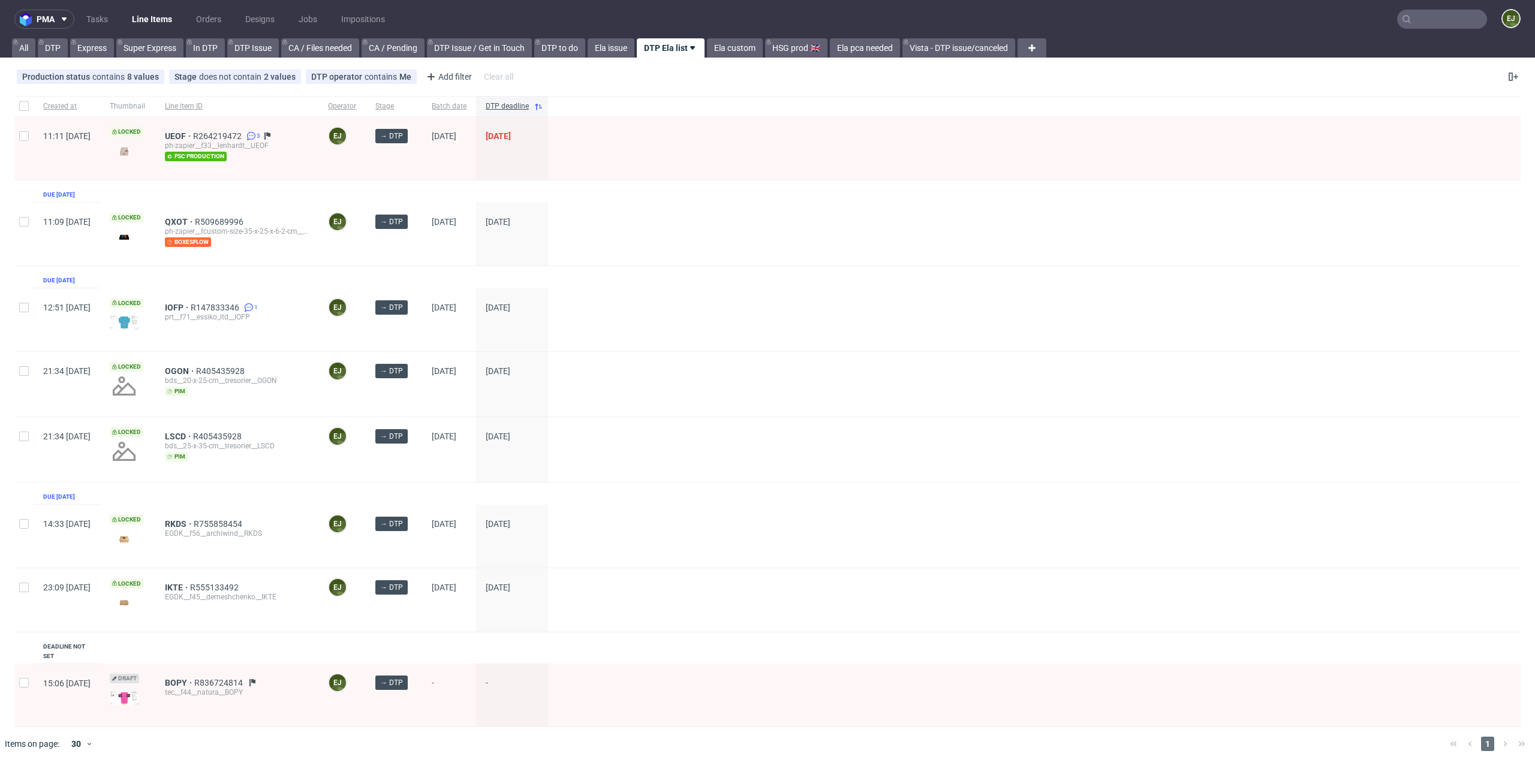
click at [1083, 590] on div at bounding box center [1034, 599] width 972 height 63
click at [1127, 222] on div at bounding box center [1034, 234] width 972 height 63
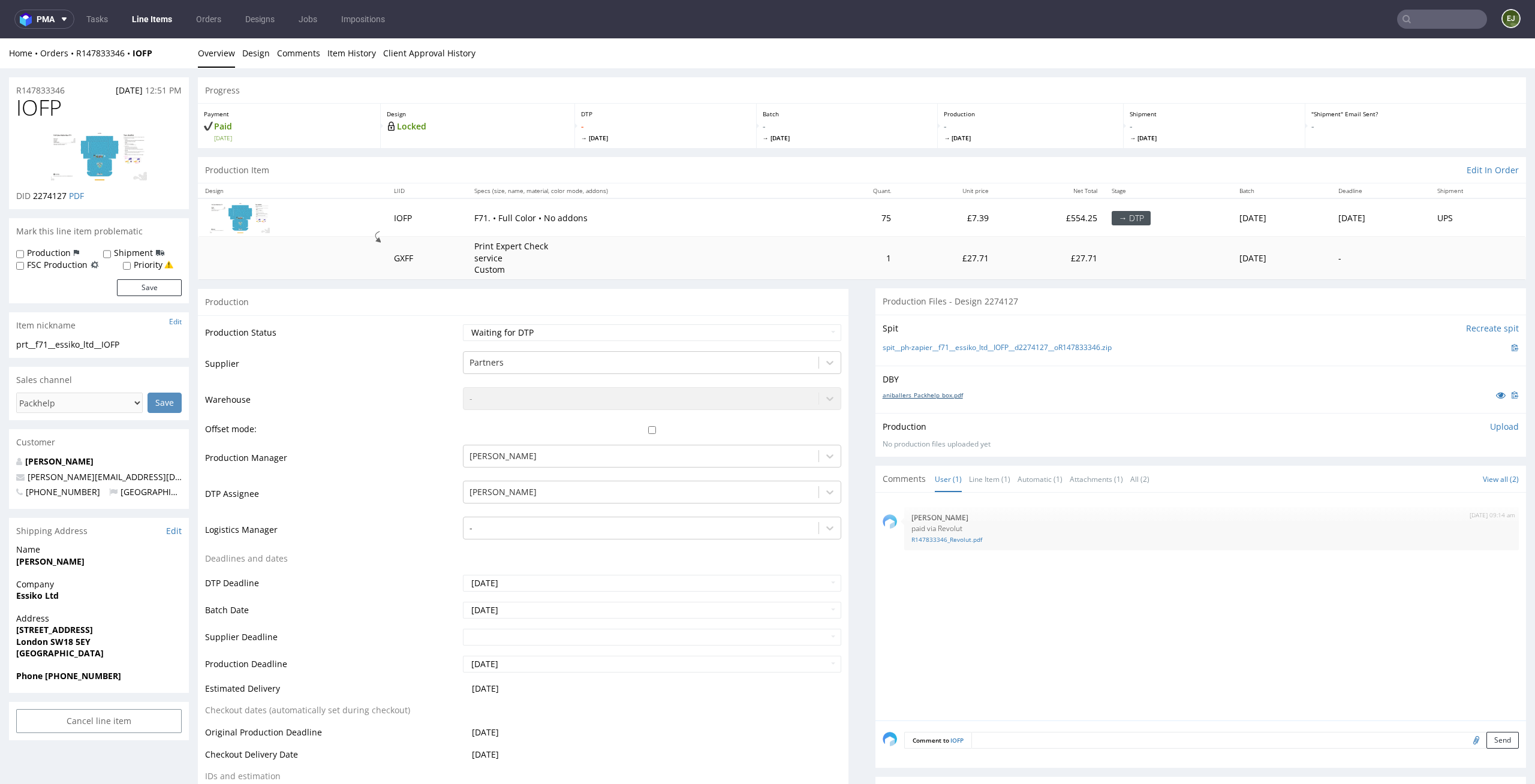
click at [953, 391] on link "aniballers_Packhelp_box.pdf" at bounding box center [923, 395] width 81 height 8
click at [913, 320] on div "Spit Recreate spit spit__ph-zapier__f71__essiko_ltd__IOFP__d2274127__oR14783334…" at bounding box center [1201, 340] width 651 height 51
click at [913, 343] on link "spit__ph-zapier__f71__essiko_ltd__IOFP__d2274127__oR147833346.zip" at bounding box center [997, 348] width 229 height 10
click at [786, 324] on select "Waiting for Artwork Waiting for Diecut Waiting for Mockup Waiting for DTP Waiti…" at bounding box center [652, 332] width 379 height 17
select select "dtp_in_process"
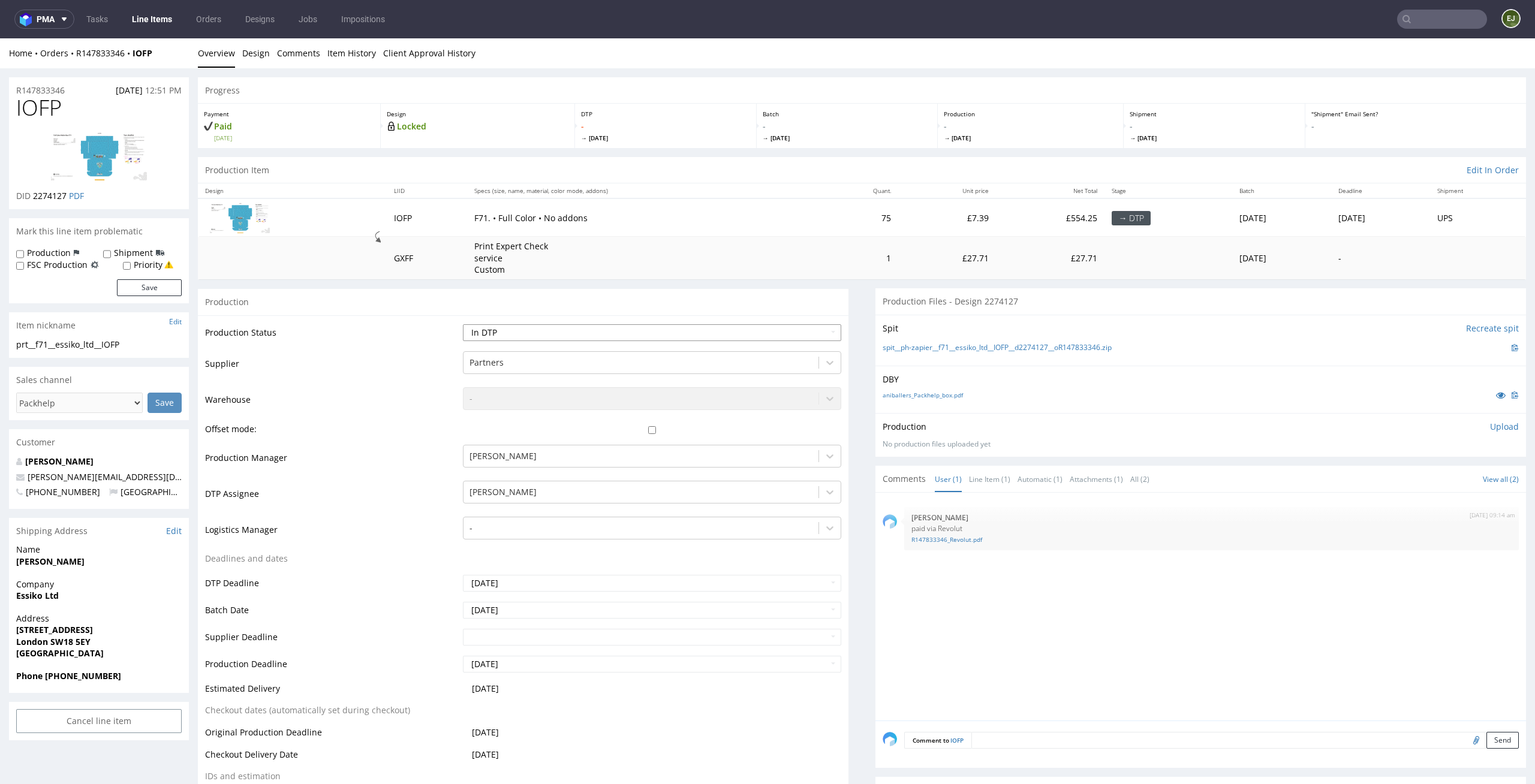
click at [463, 324] on select "Waiting for Artwork Waiting for Diecut Waiting for Mockup Waiting for DTP Waiti…" at bounding box center [652, 332] width 379 height 17
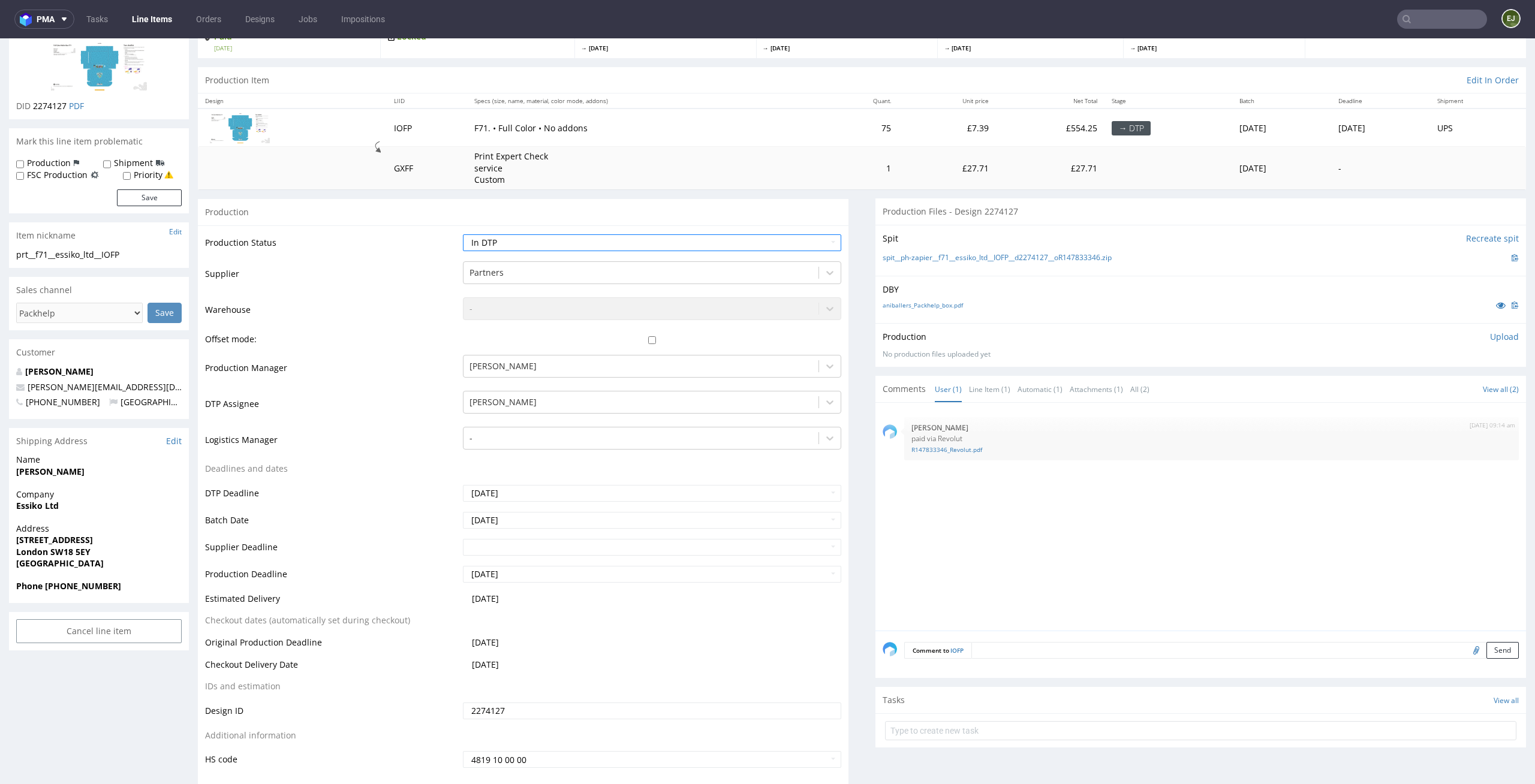
scroll to position [199, 0]
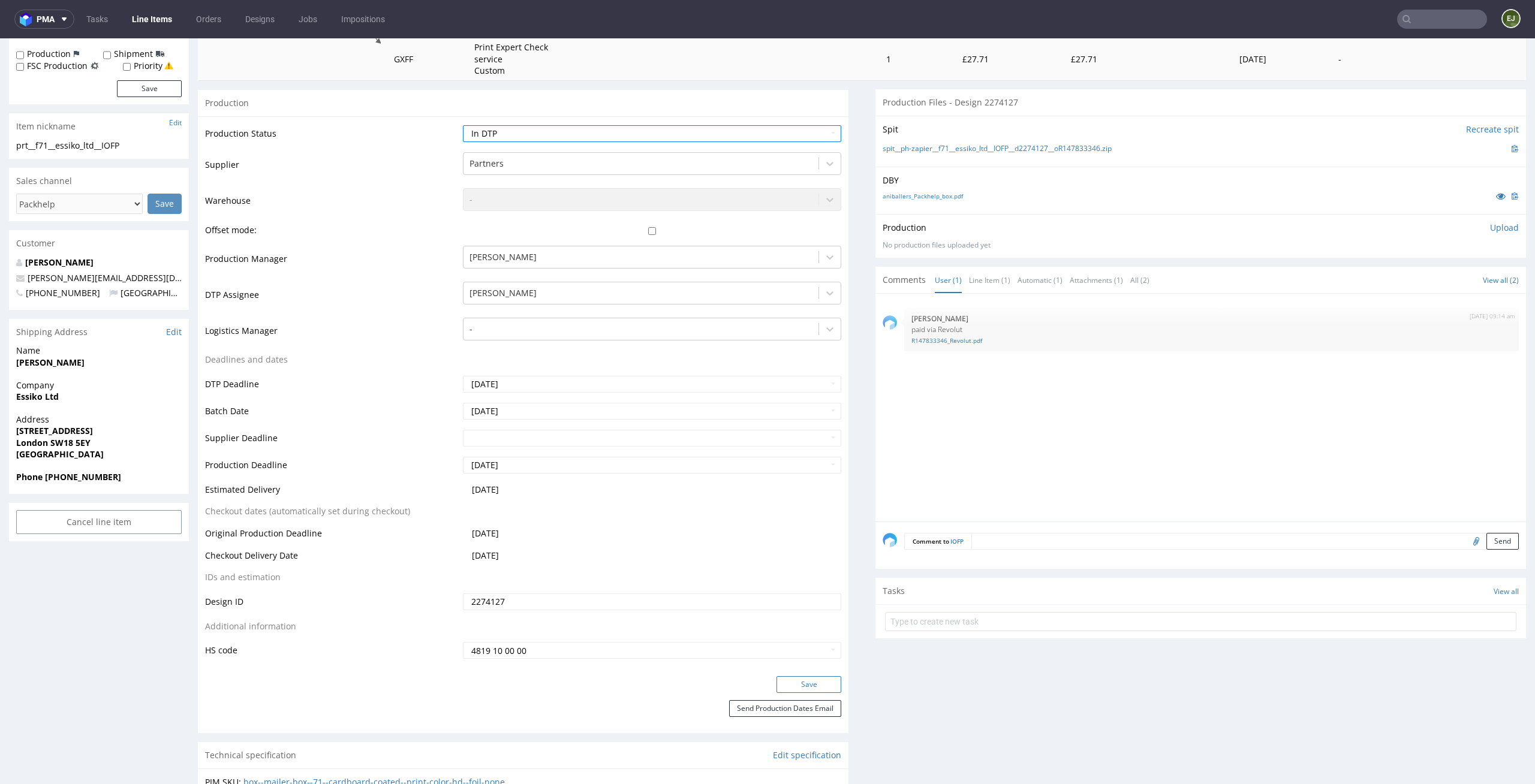
click at [807, 676] on button "Save" at bounding box center [809, 685] width 65 height 17
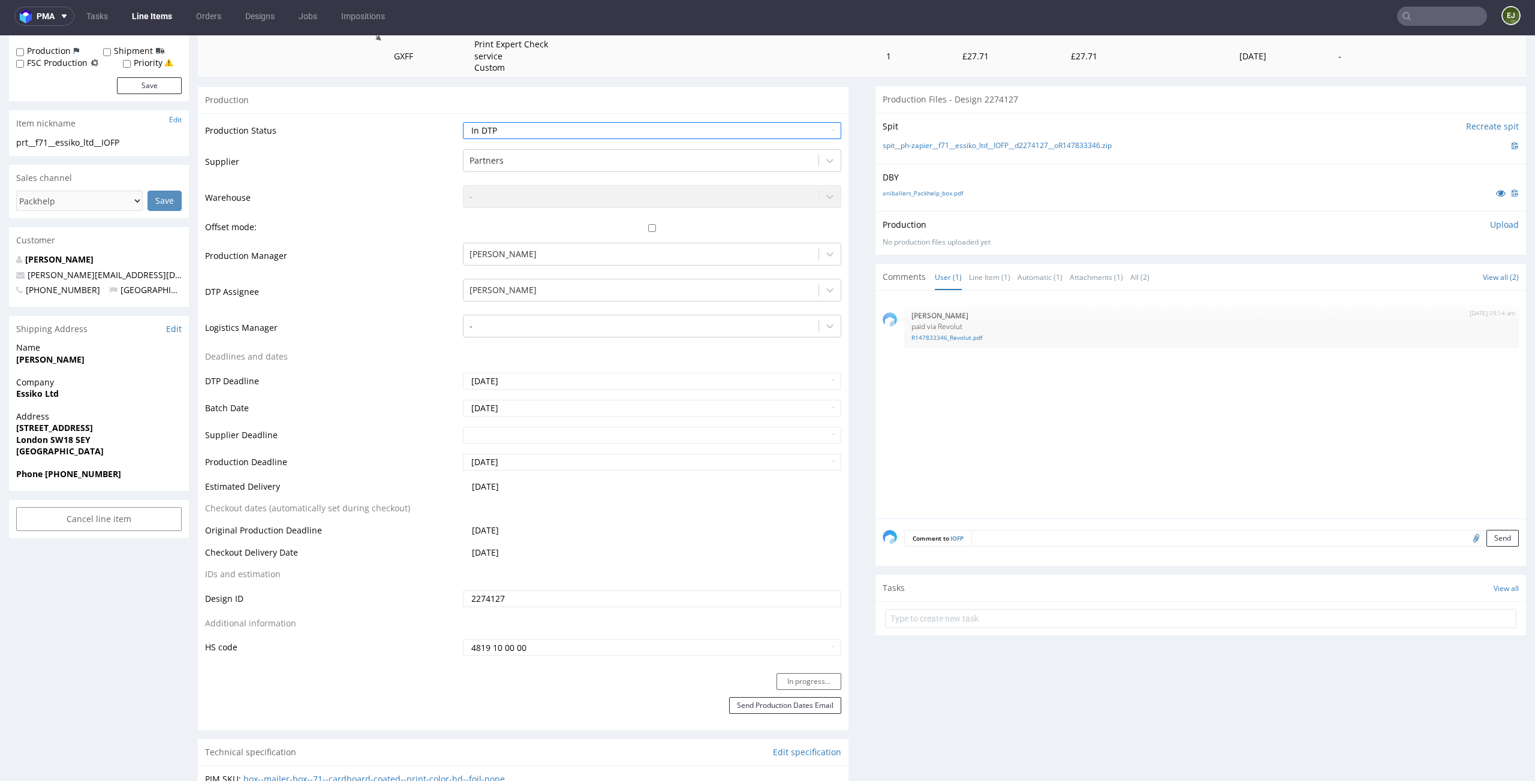
scroll to position [209, 0]
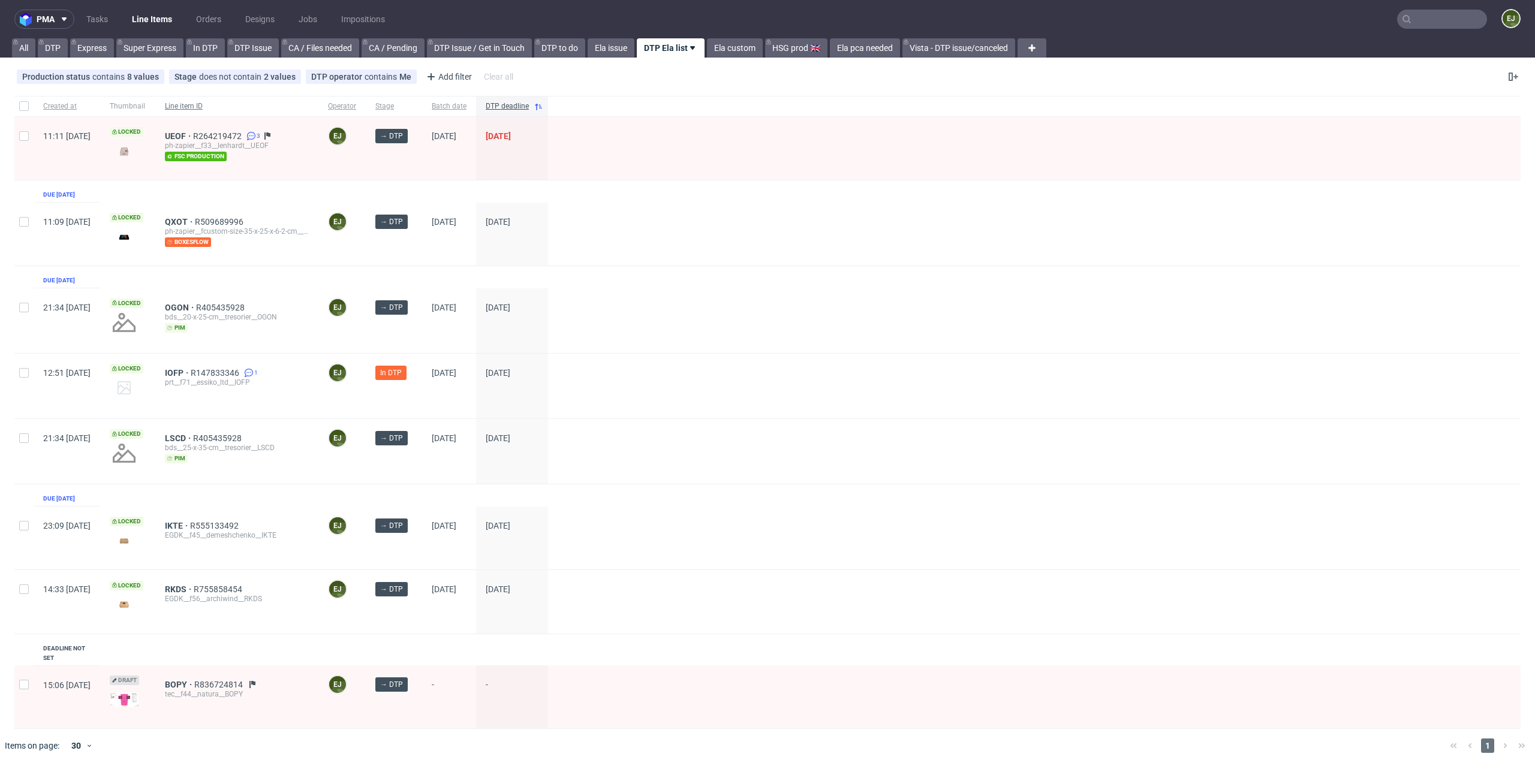
click at [220, 111] on span "Line item ID" at bounding box center [236, 106] width 144 height 10
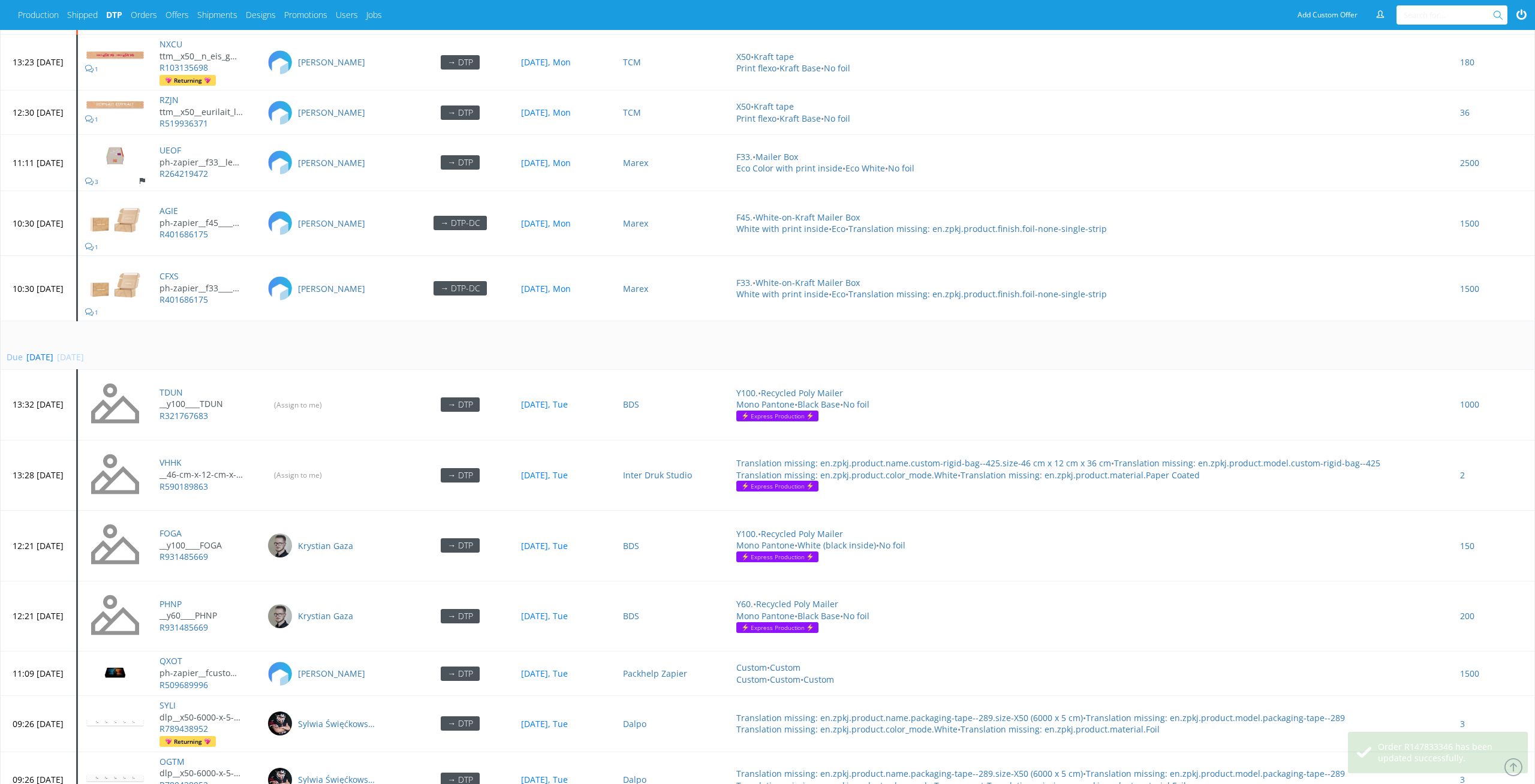
scroll to position [4661, 0]
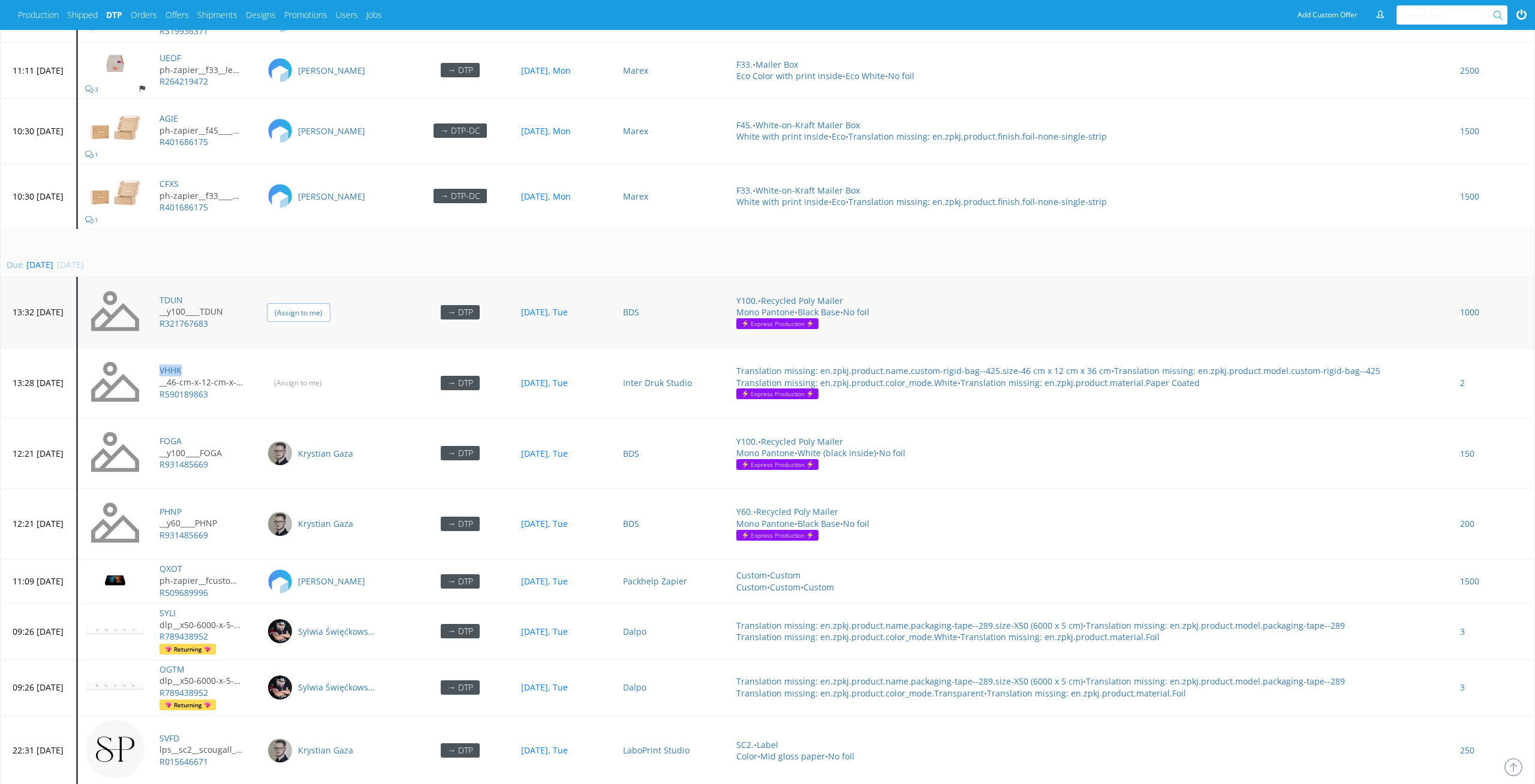
click at [330, 304] on input "(Assign to me)" at bounding box center [299, 313] width 64 height 19
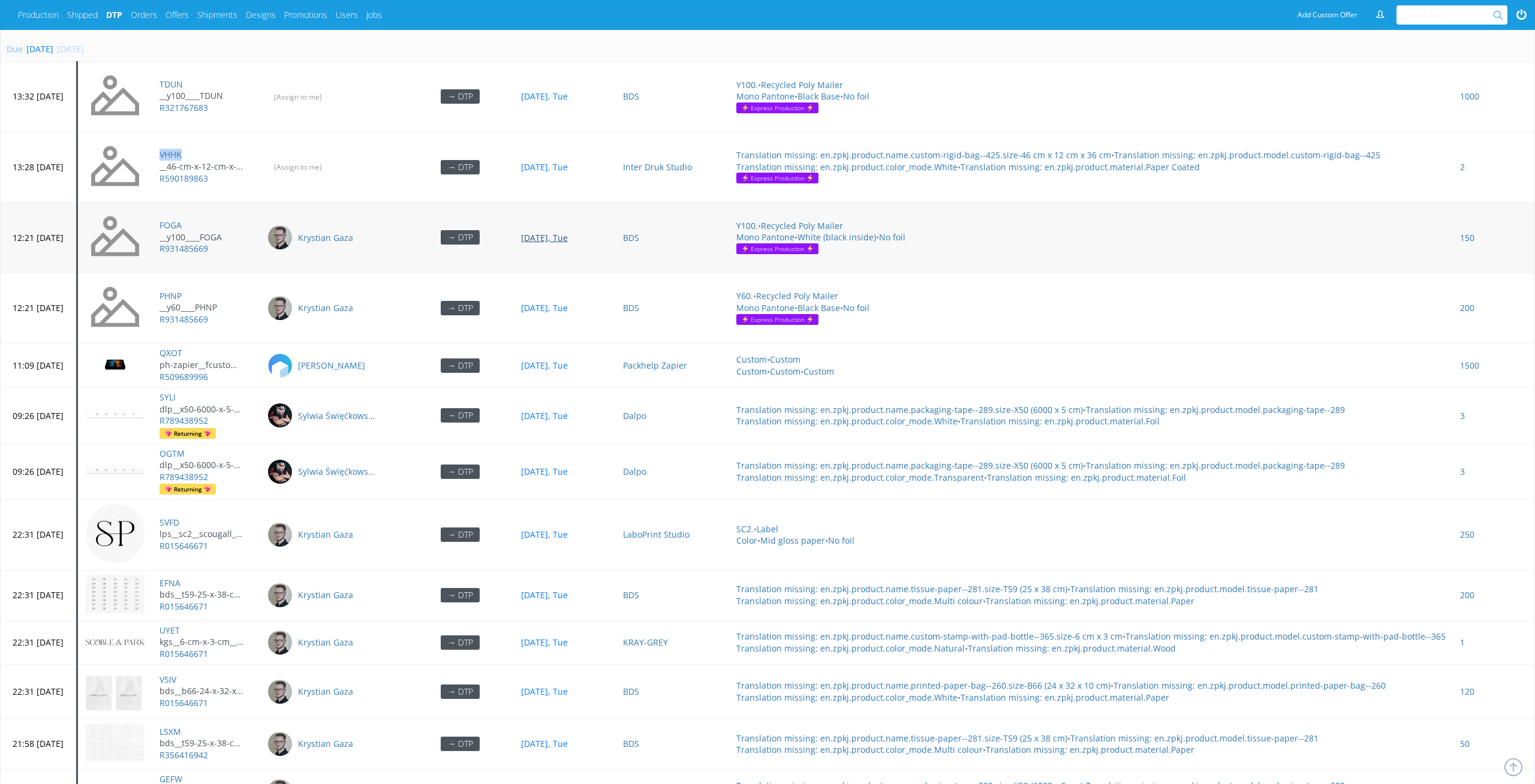
scroll to position [5125, 0]
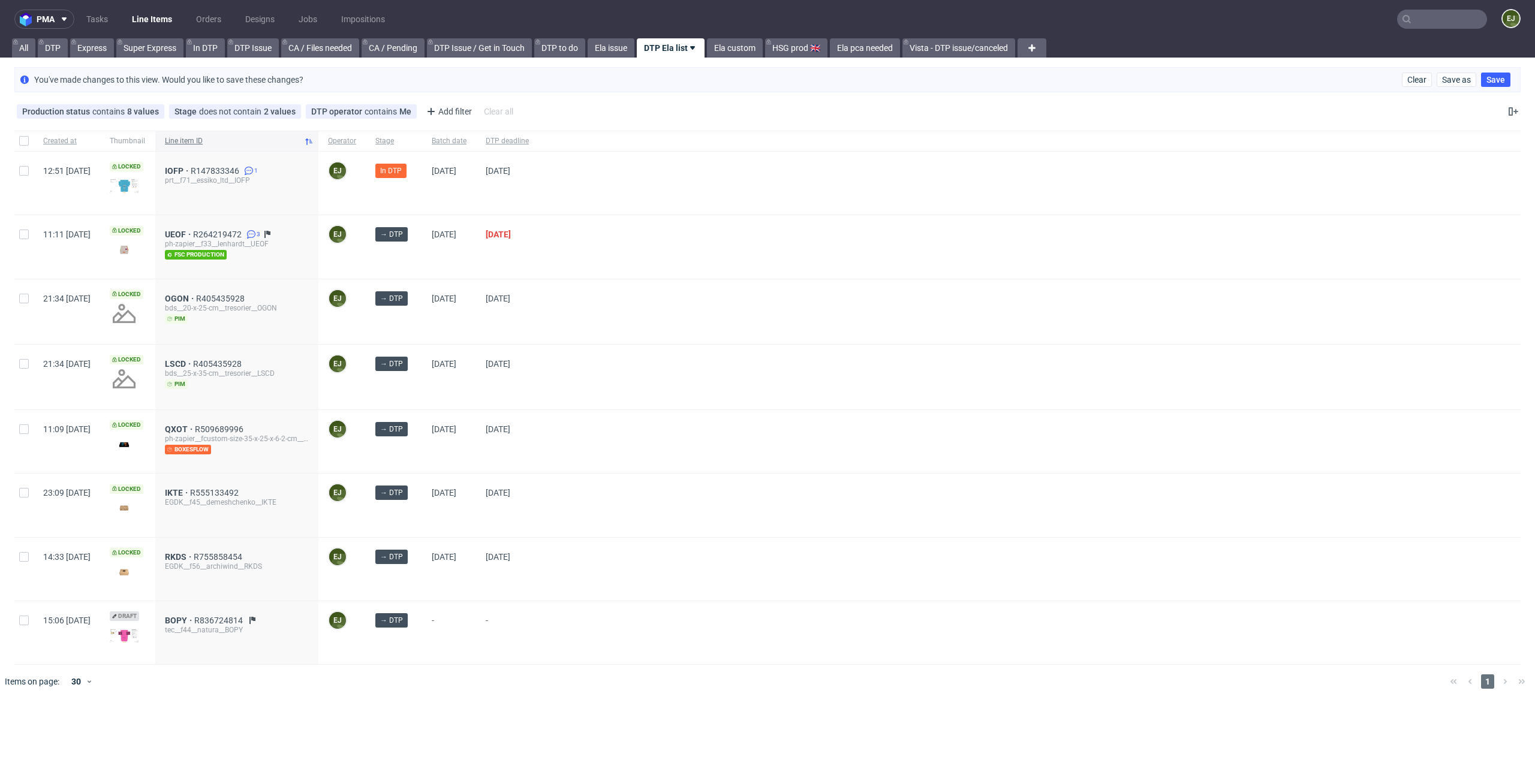
click at [222, 144] on span "Line item ID" at bounding box center [231, 141] width 134 height 10
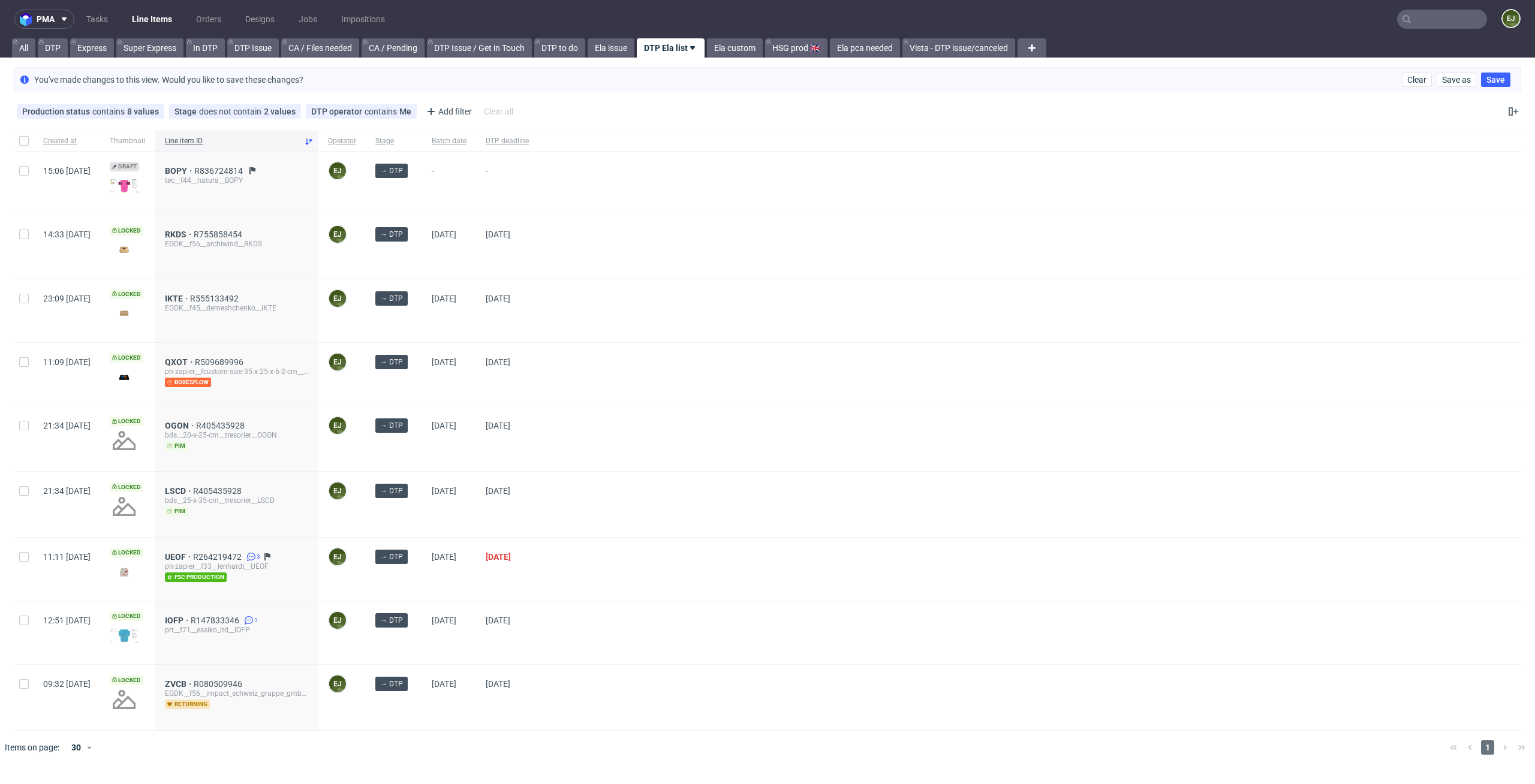
click at [86, 8] on nav "pma Tasks Line Items Orders Designs Jobs Impositions EJ" at bounding box center [767, 19] width 1535 height 38
click at [86, 13] on link "Tasks" at bounding box center [97, 19] width 36 height 19
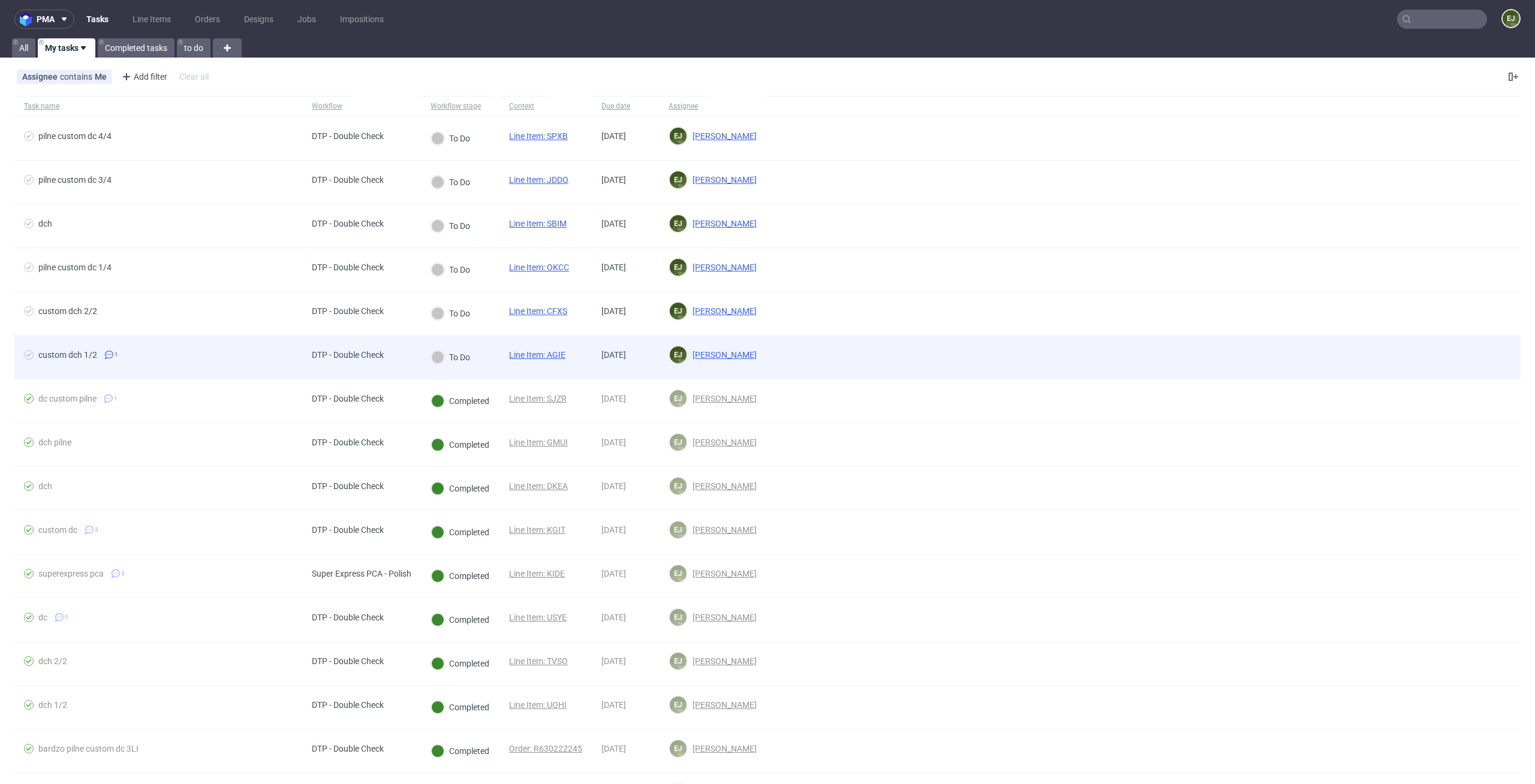
click at [542, 352] on link "Line Item: AGIE" at bounding box center [538, 355] width 57 height 10
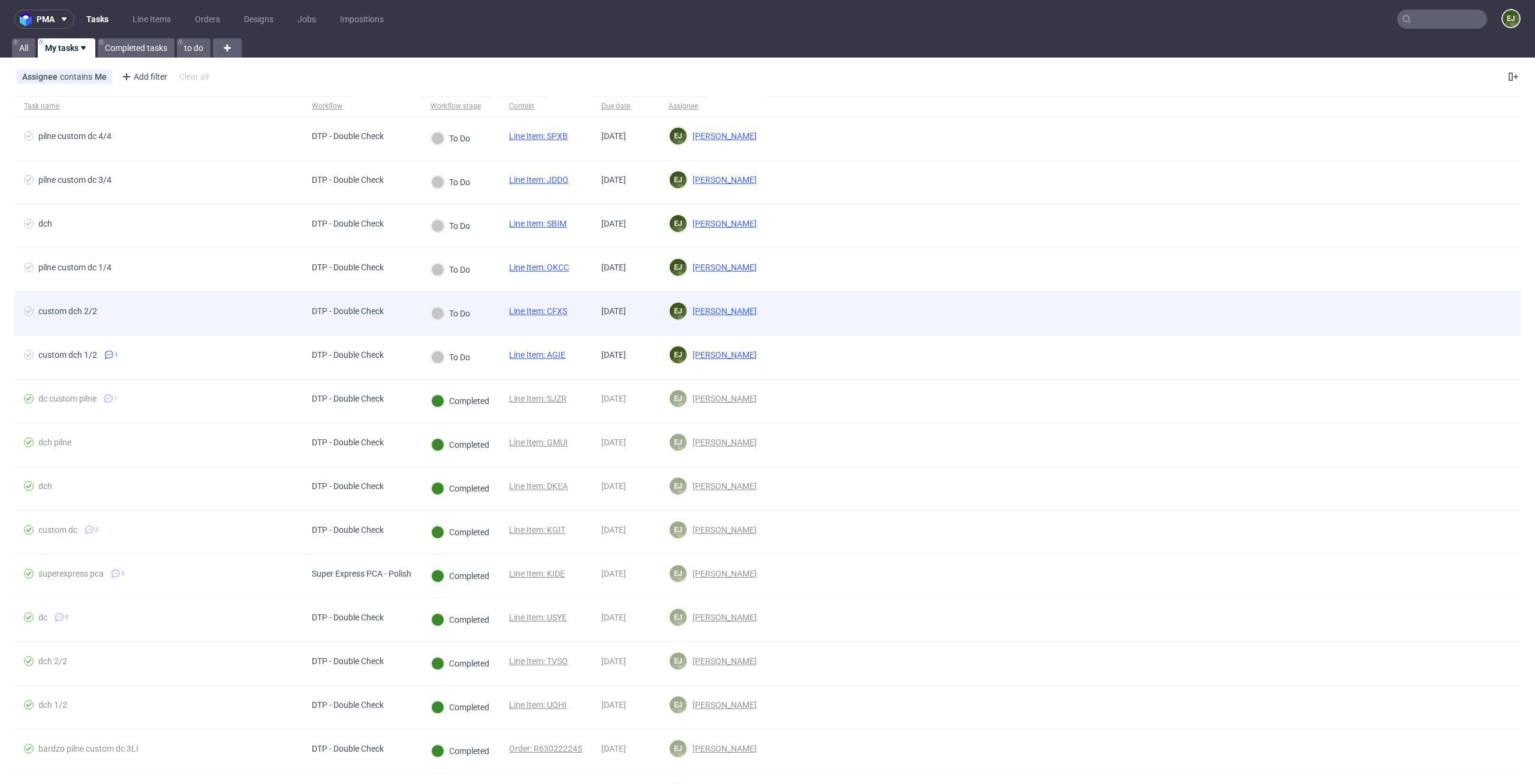
click at [562, 308] on link "Line Item: CFXS" at bounding box center [538, 311] width 58 height 10
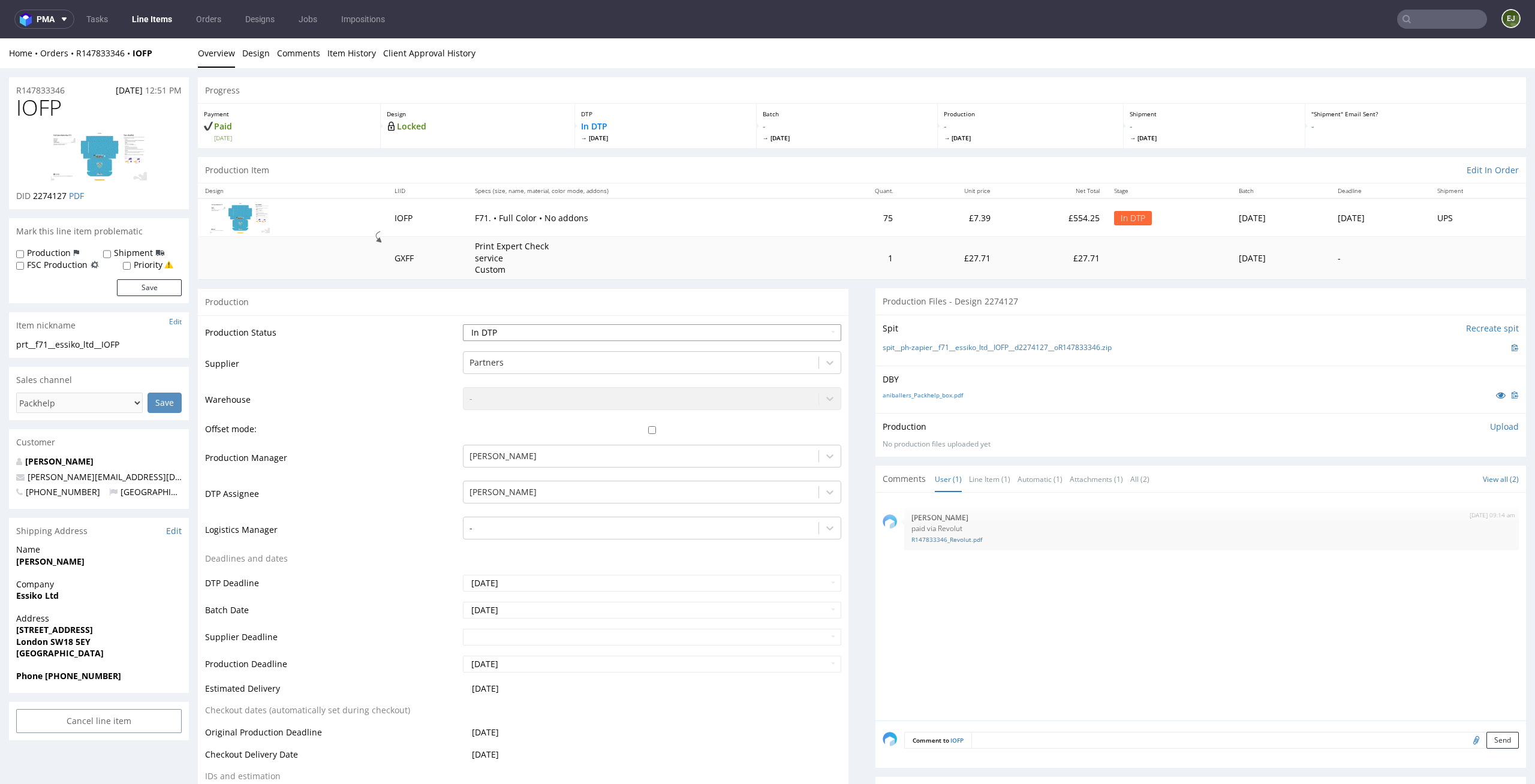
click at [818, 329] on select "Waiting for Artwork Waiting for Diecut Waiting for Mockup Waiting for DTP Waiti…" at bounding box center [652, 332] width 379 height 17
select select "dtp_waiting_for_check"
click at [463, 324] on select "Waiting for Artwork Waiting for Diecut Waiting for Mockup Waiting for DTP Waiti…" at bounding box center [652, 332] width 379 height 17
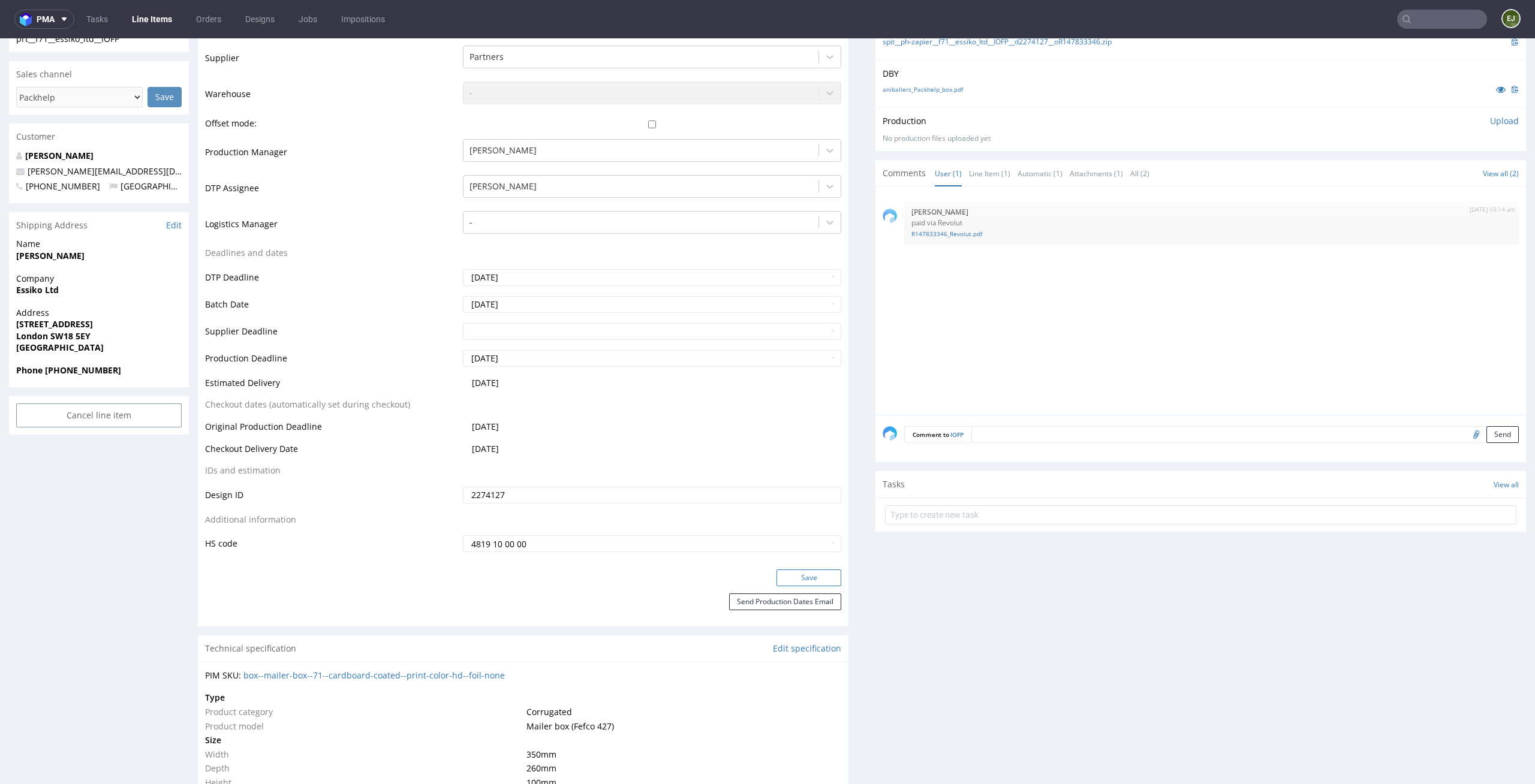
click at [813, 581] on button "Save" at bounding box center [809, 578] width 65 height 17
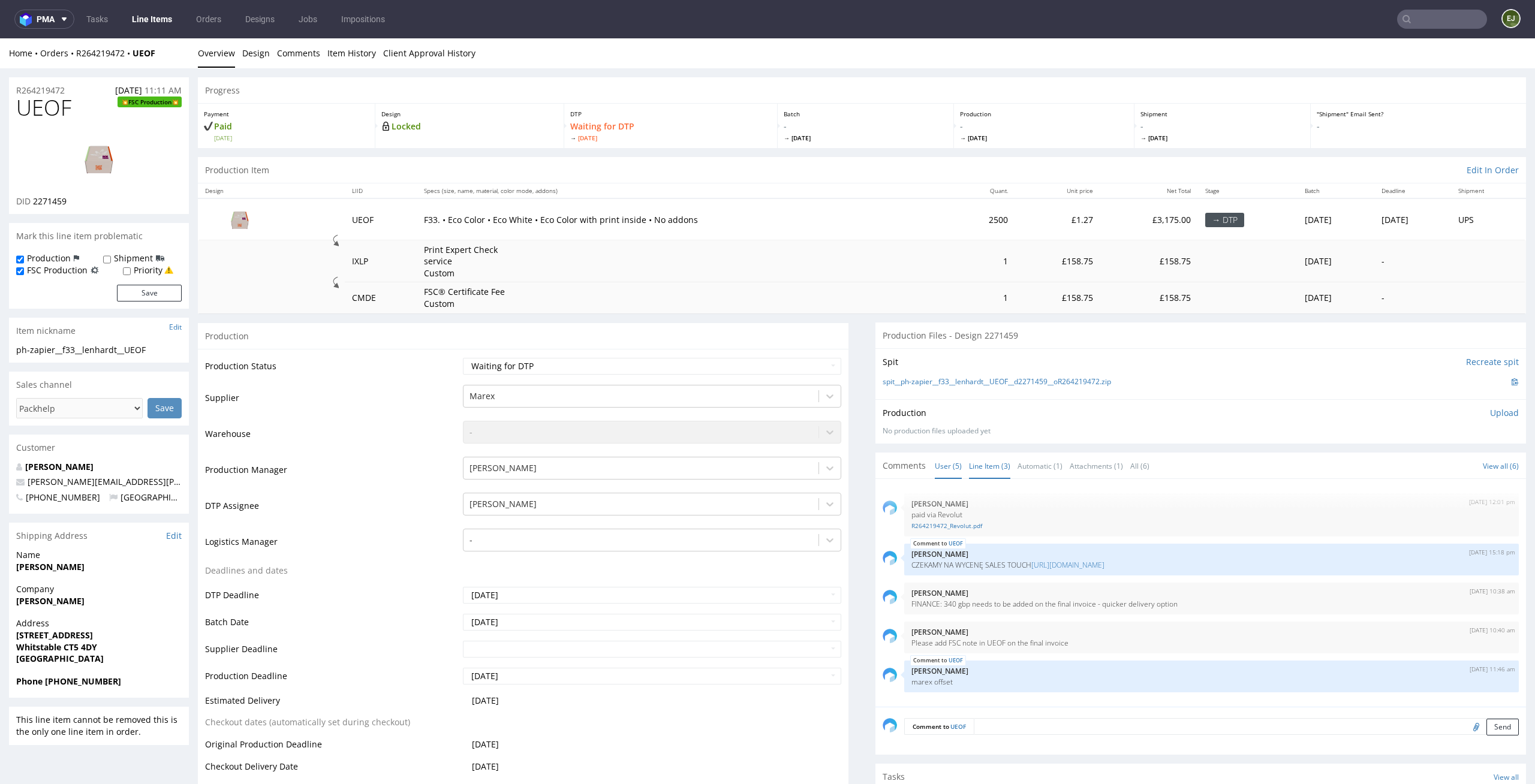
click at [969, 462] on link "Line Item (3)" at bounding box center [989, 466] width 41 height 26
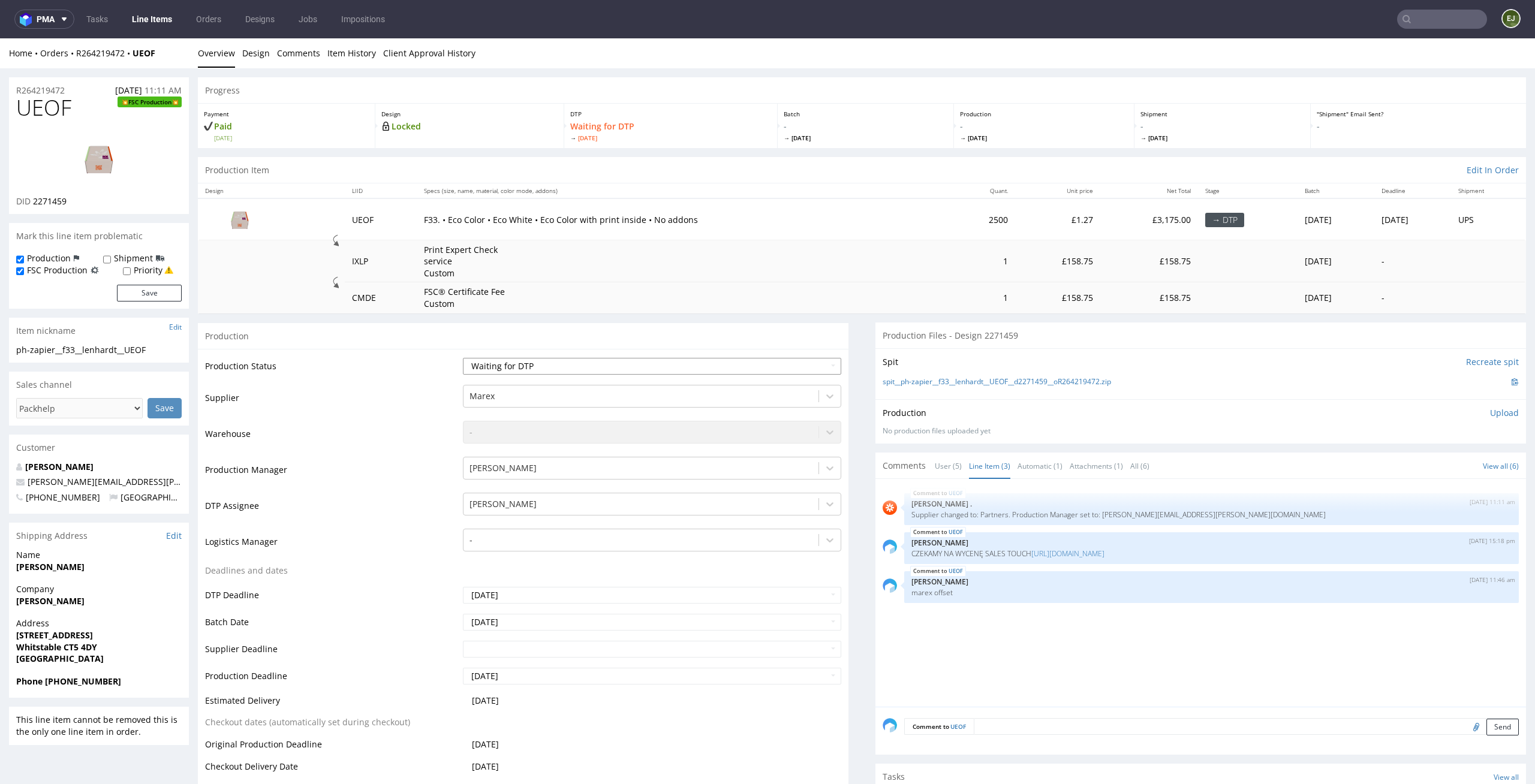
click at [800, 360] on select "Waiting for Artwork Waiting for Diecut Waiting for Mockup Waiting for DTP Waiti…" at bounding box center [652, 366] width 379 height 17
select select "dtp_in_process"
click at [463, 358] on select "Waiting for Artwork Waiting for Diecut Waiting for Mockup Waiting for DTP Waiti…" at bounding box center [652, 366] width 379 height 17
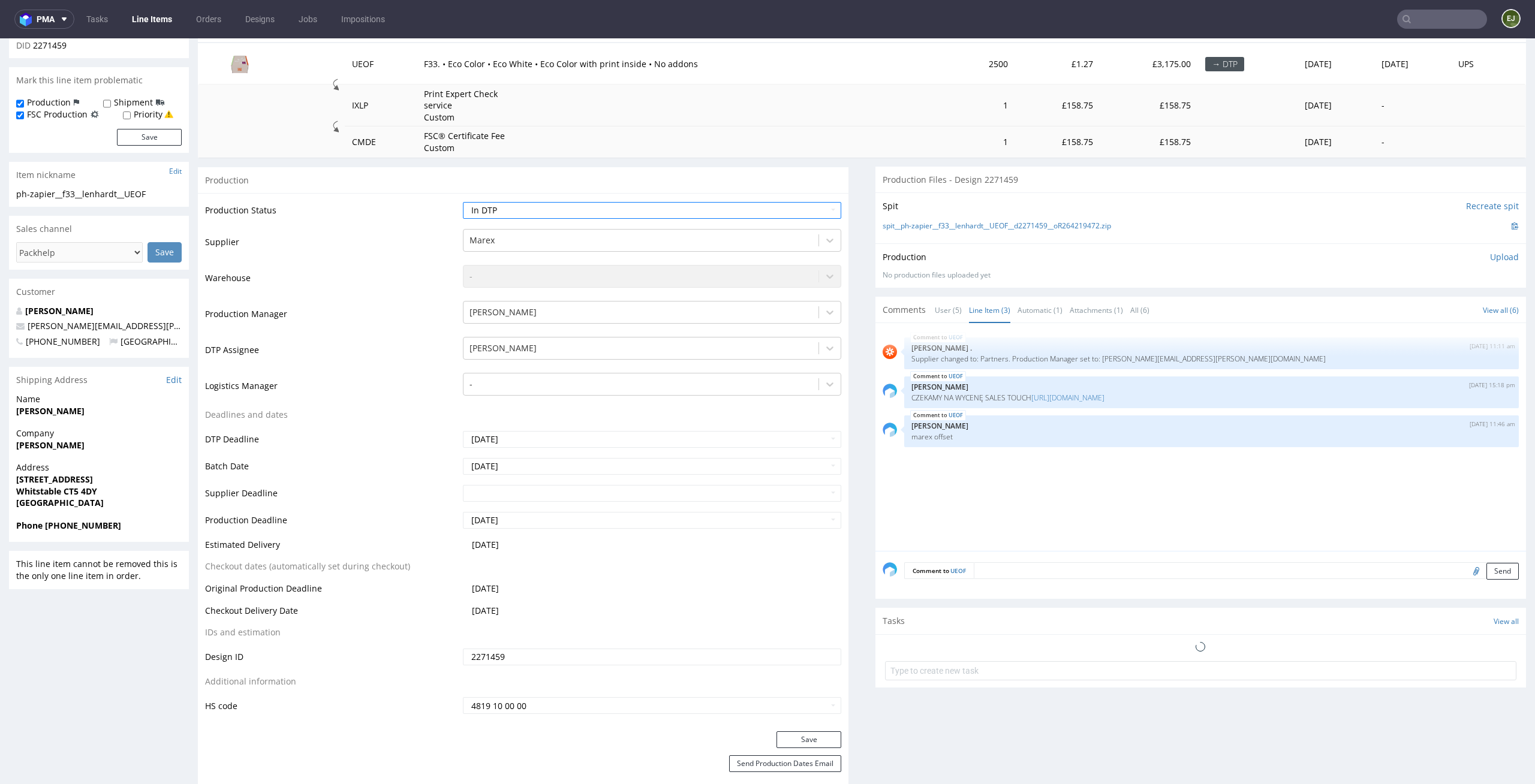
scroll to position [259, 0]
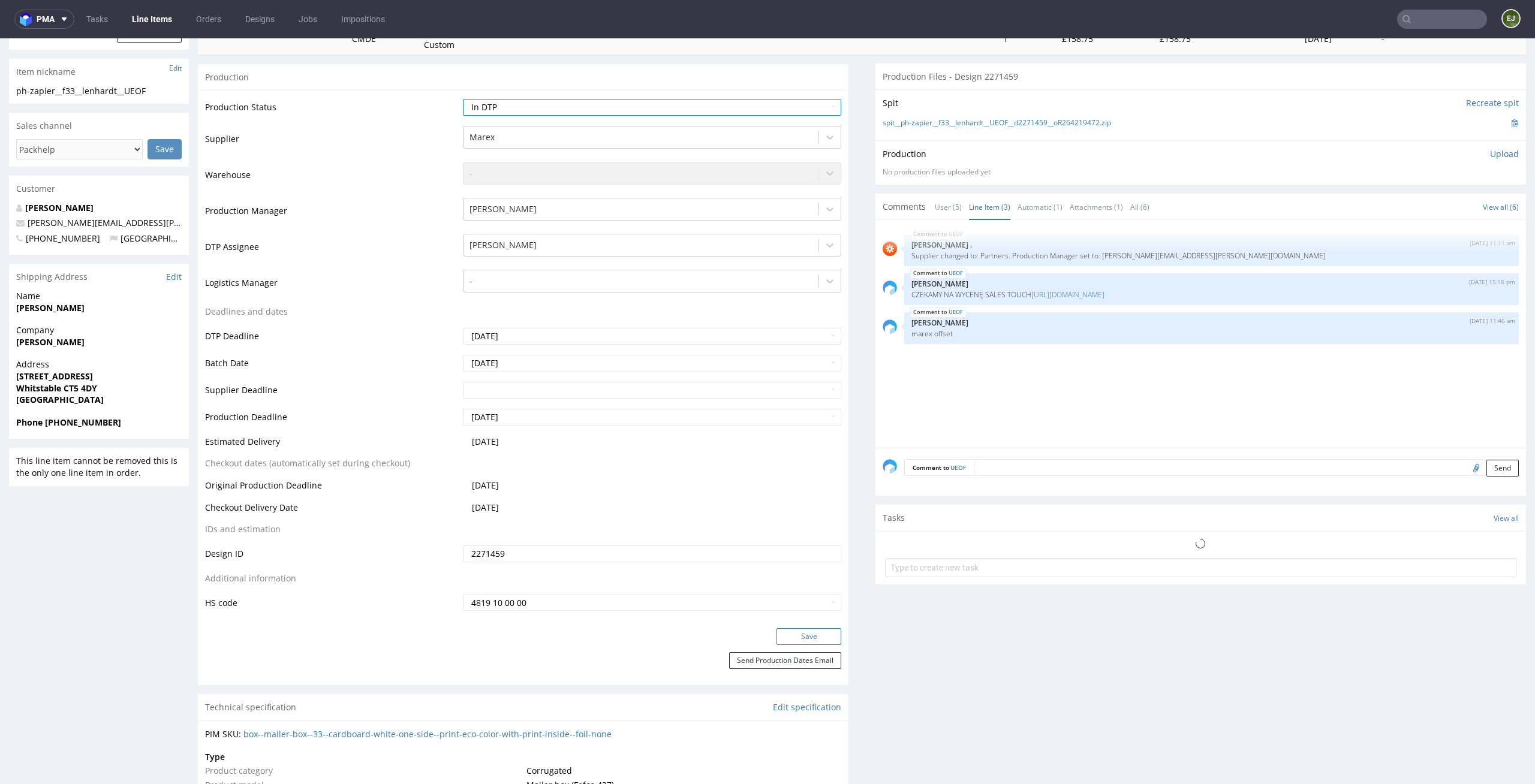
click at [815, 630] on button "Save" at bounding box center [809, 637] width 65 height 17
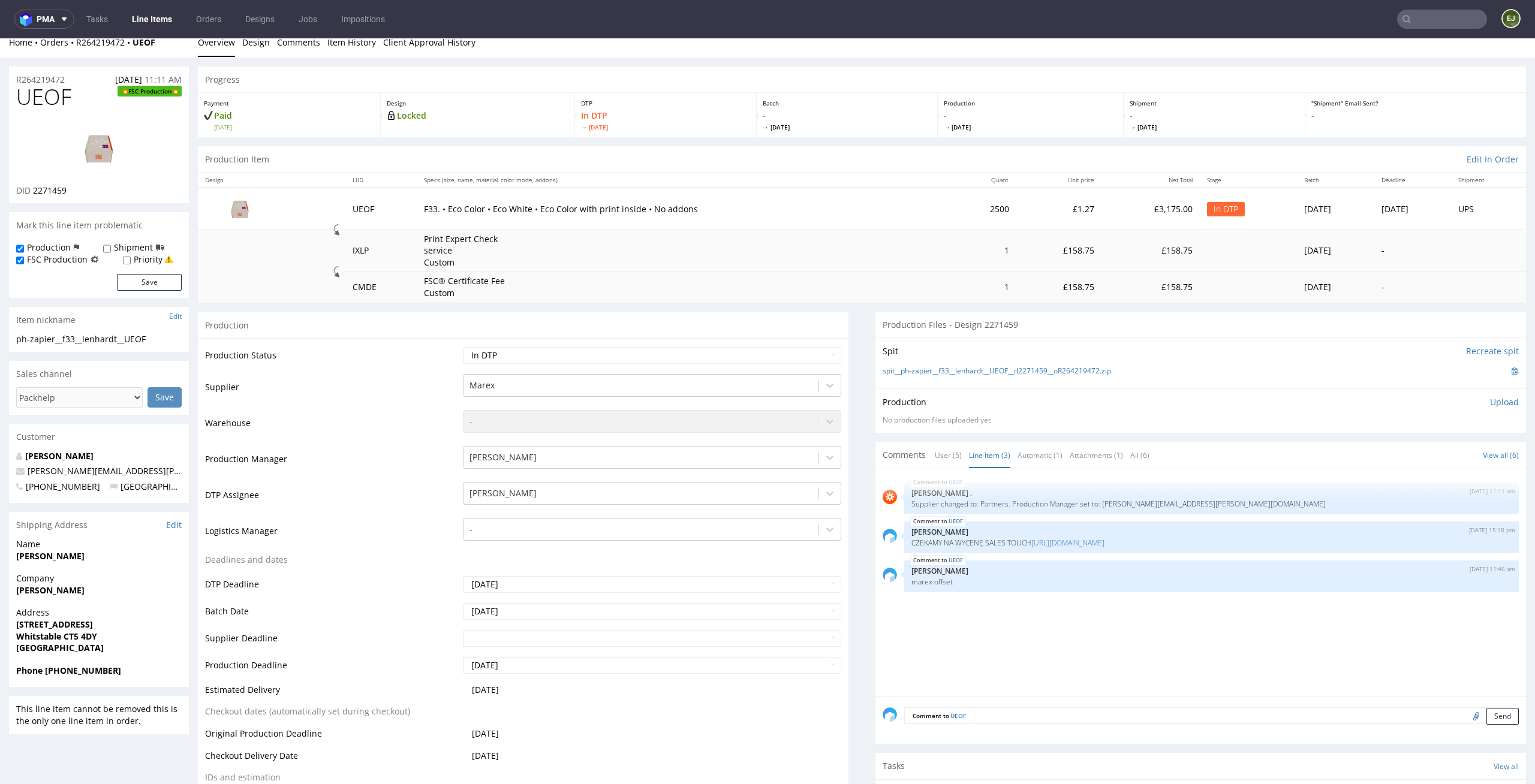
scroll to position [0, 0]
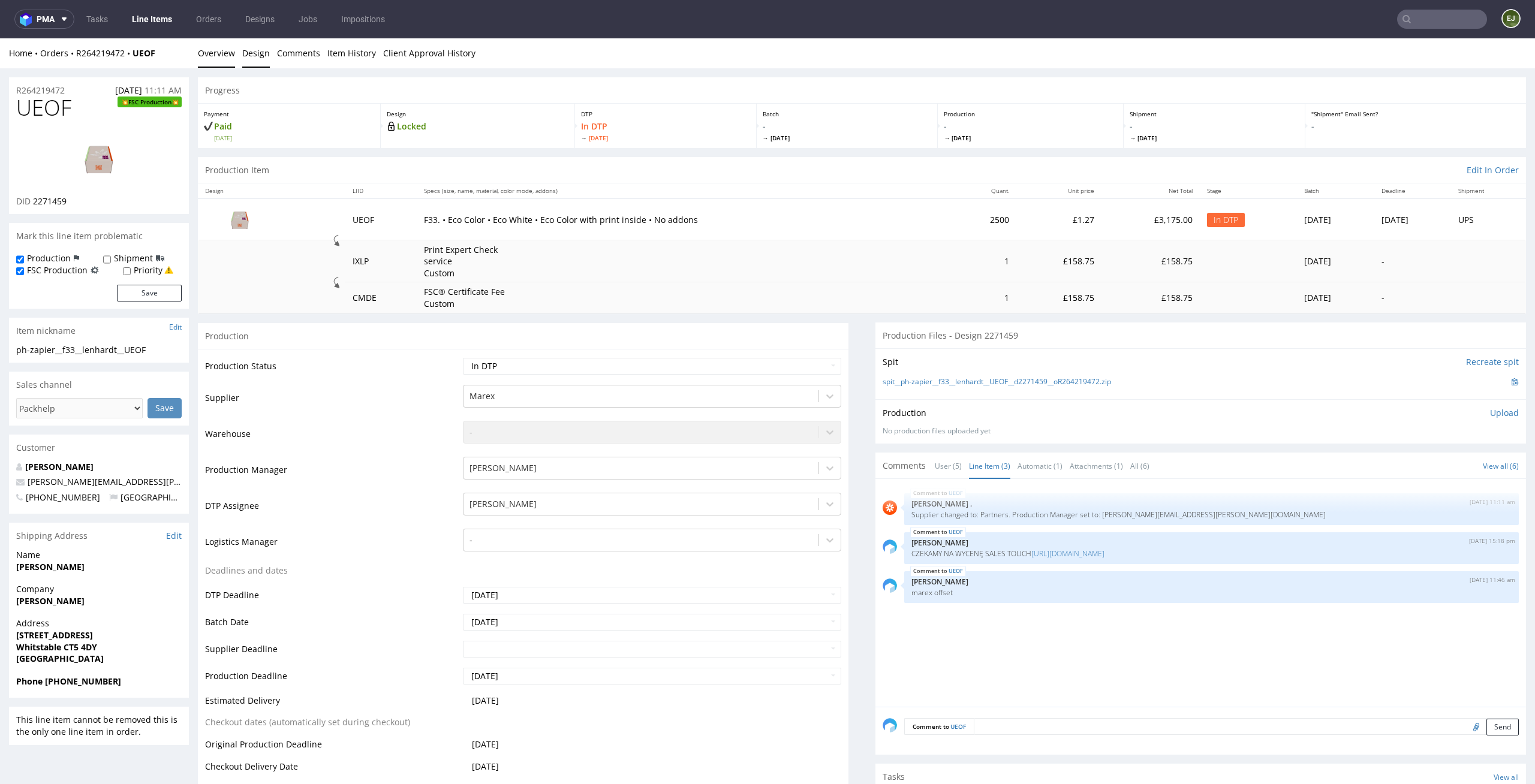
click at [247, 59] on link "Design" at bounding box center [256, 53] width 28 height 29
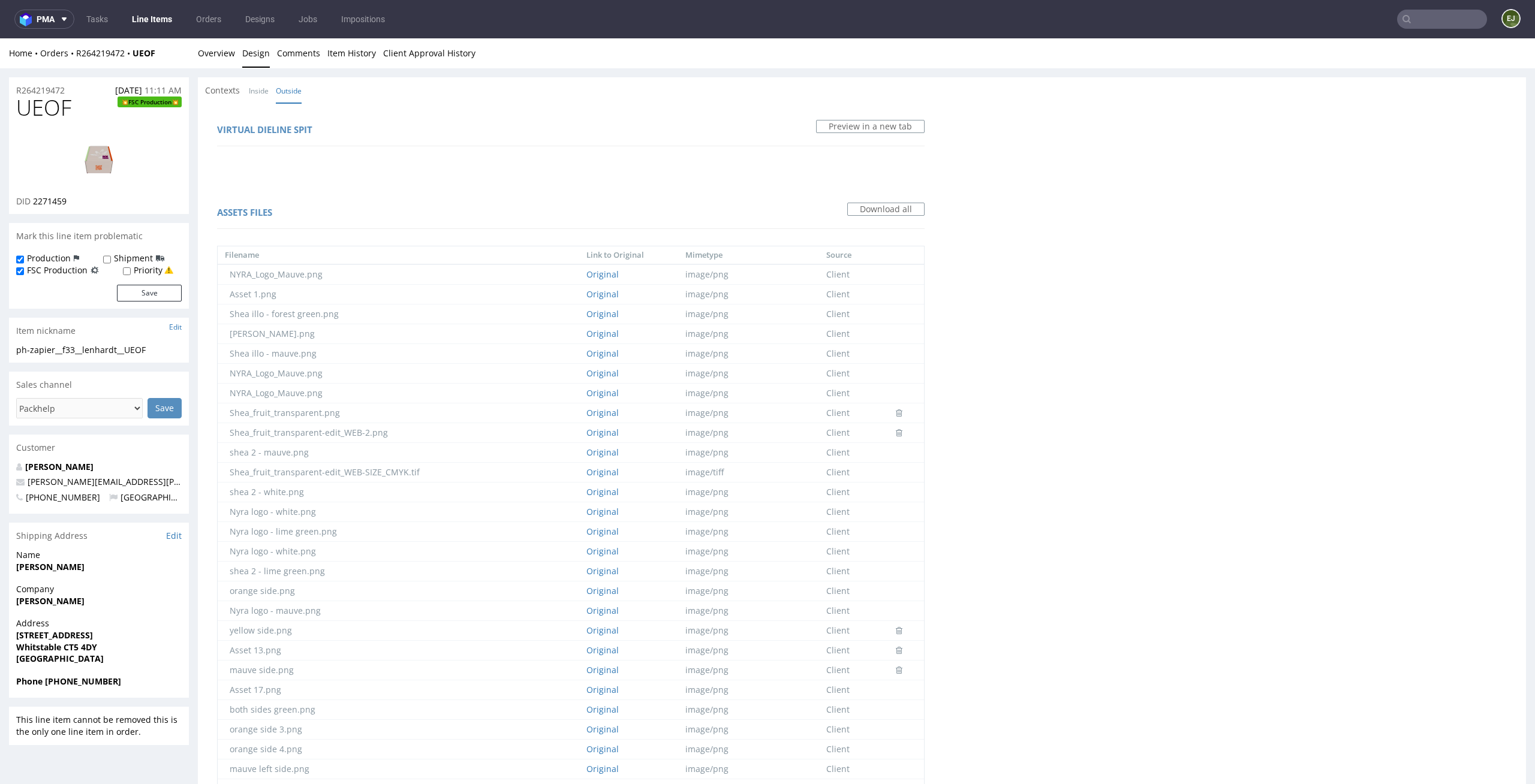
click at [261, 99] on link "Inside" at bounding box center [259, 91] width 20 height 26
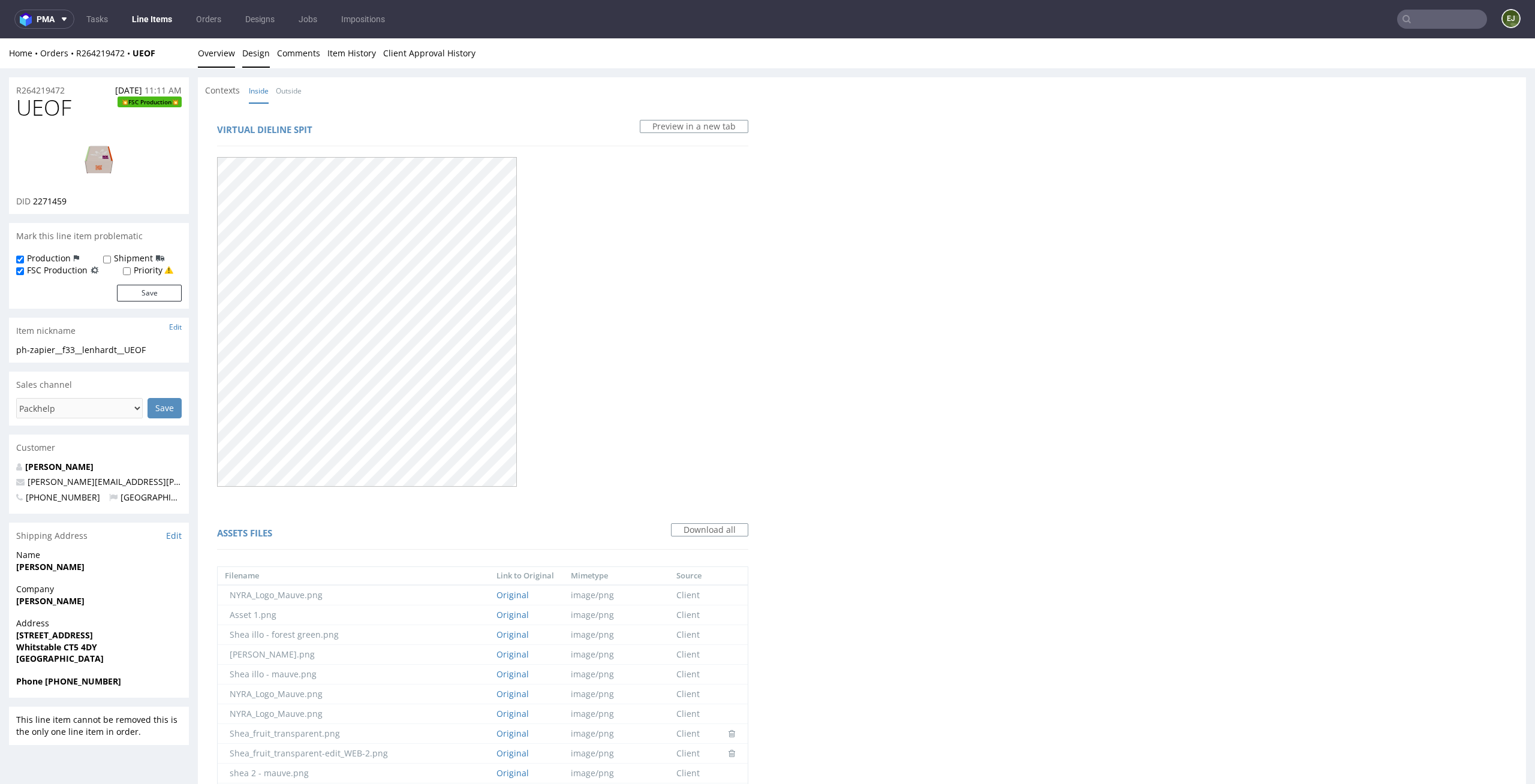
click at [222, 53] on link "Overview" at bounding box center [216, 53] width 37 height 29
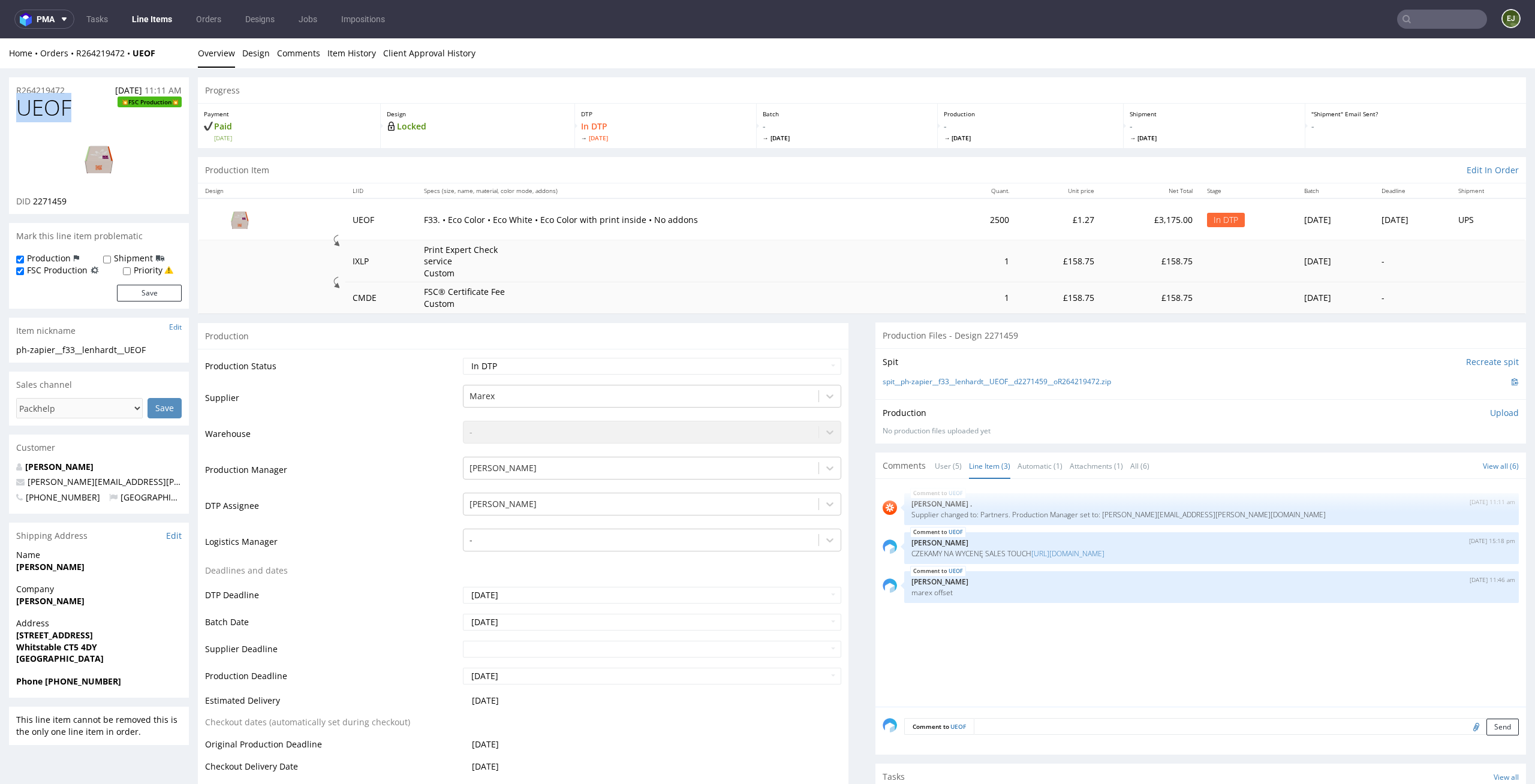
drag, startPoint x: 79, startPoint y: 104, endPoint x: 0, endPoint y: 105, distance: 79.0
click at [455, 168] on div "Production Item Edit In Order" at bounding box center [862, 170] width 1328 height 26
drag, startPoint x: 75, startPoint y: 204, endPoint x: 53, endPoint y: 202, distance: 22.1
click at [53, 202] on div "DID 2271459" at bounding box center [99, 201] width 165 height 12
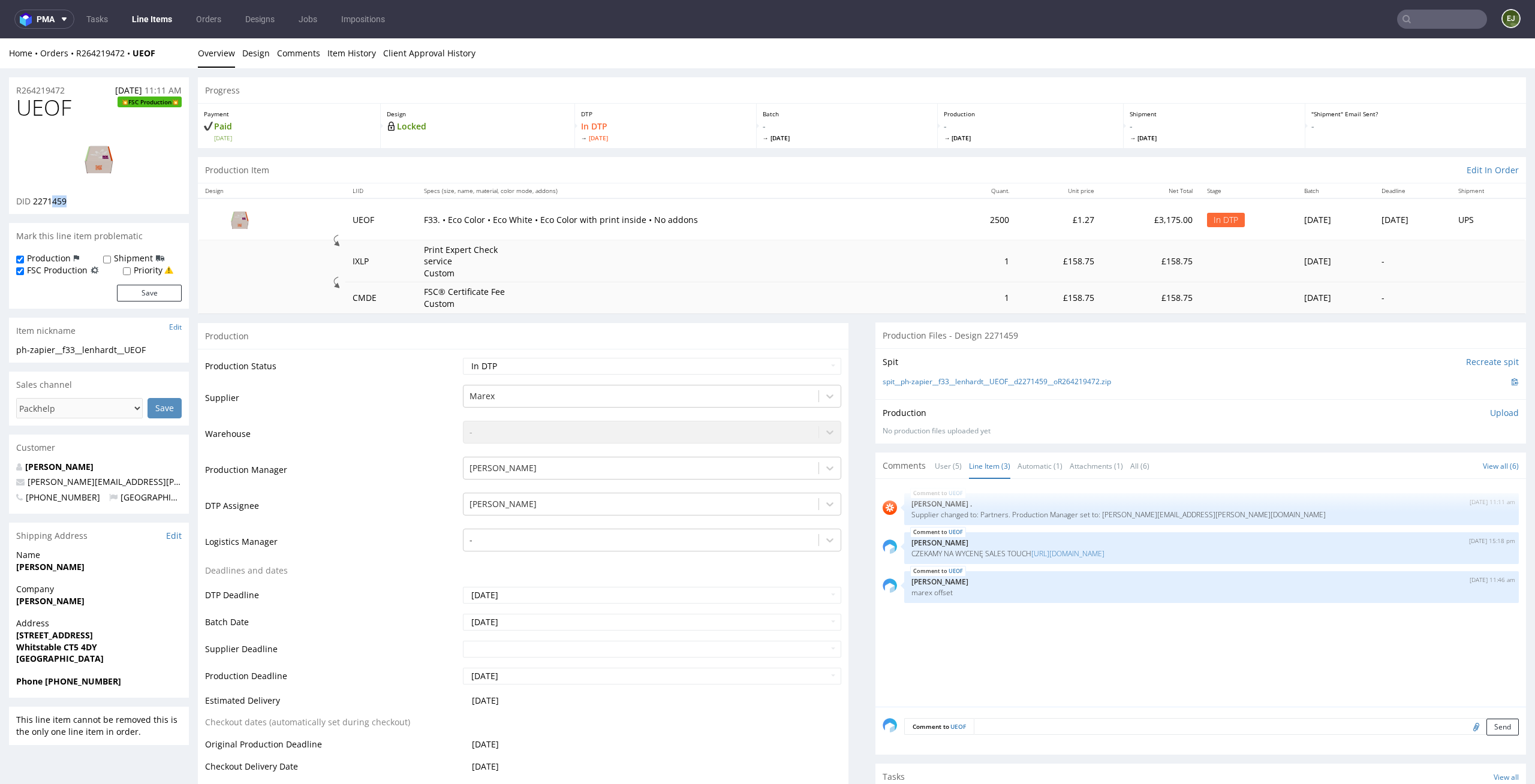
click at [58, 212] on div "UEOF FSC Production DID 2271459" at bounding box center [99, 155] width 180 height 118
drag, startPoint x: 74, startPoint y: 116, endPoint x: 0, endPoint y: 99, distance: 75.9
copy span "UEOF"
click at [604, 271] on td "Print Expert Check service Custom" at bounding box center [685, 262] width 537 height 43
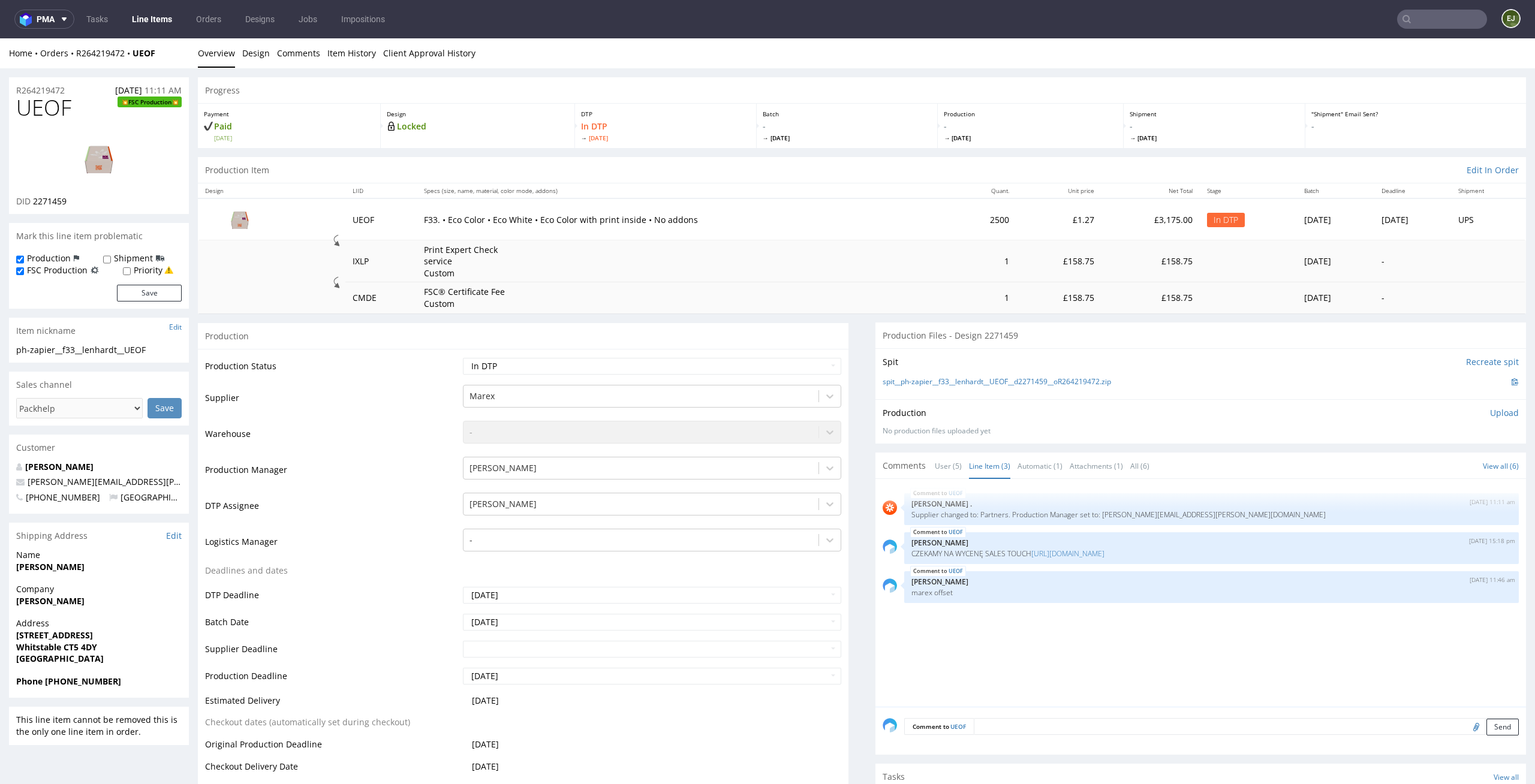
click at [121, 154] on img at bounding box center [99, 159] width 96 height 54
click at [260, 57] on link "Design" at bounding box center [256, 53] width 28 height 29
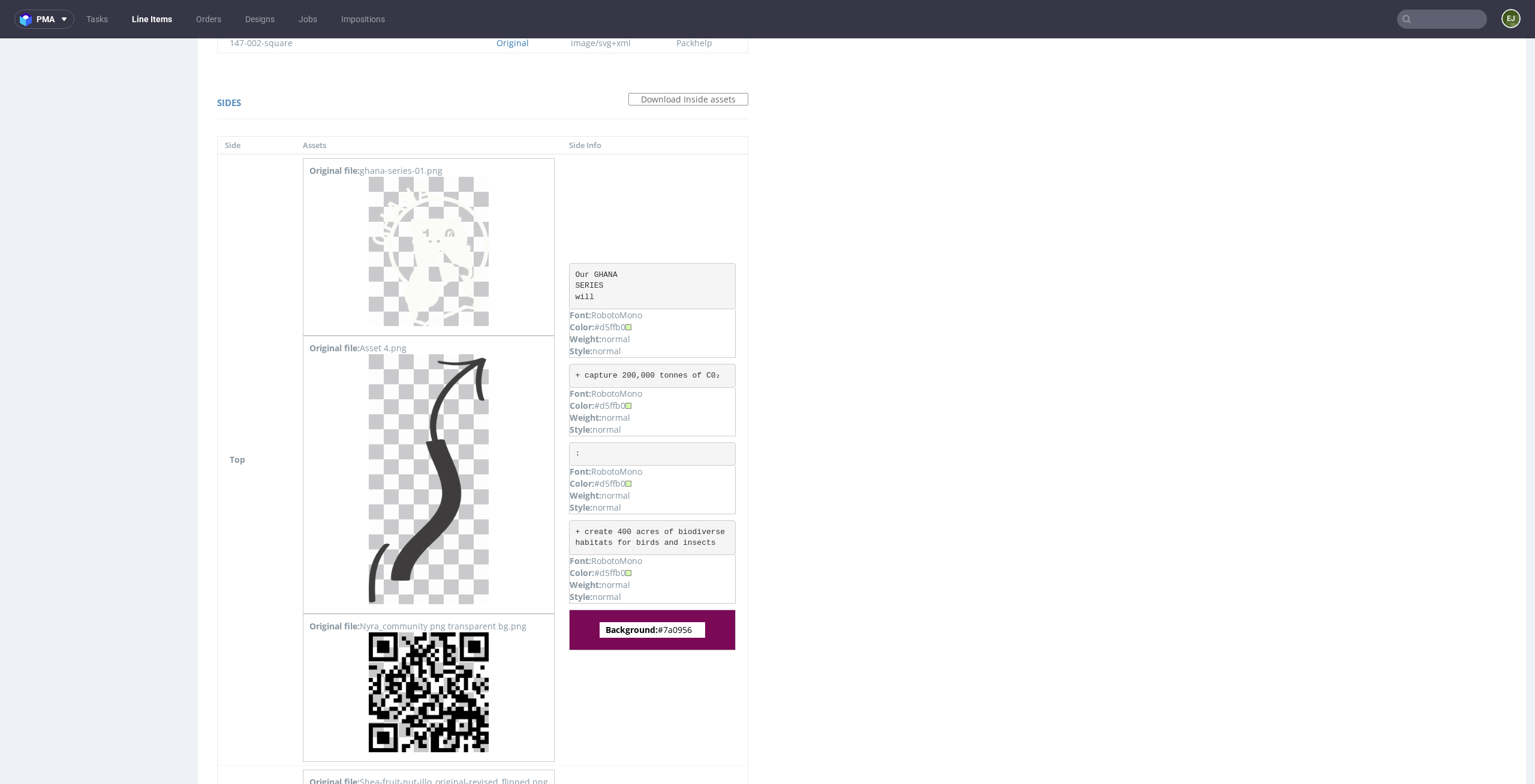
scroll to position [2043, 0]
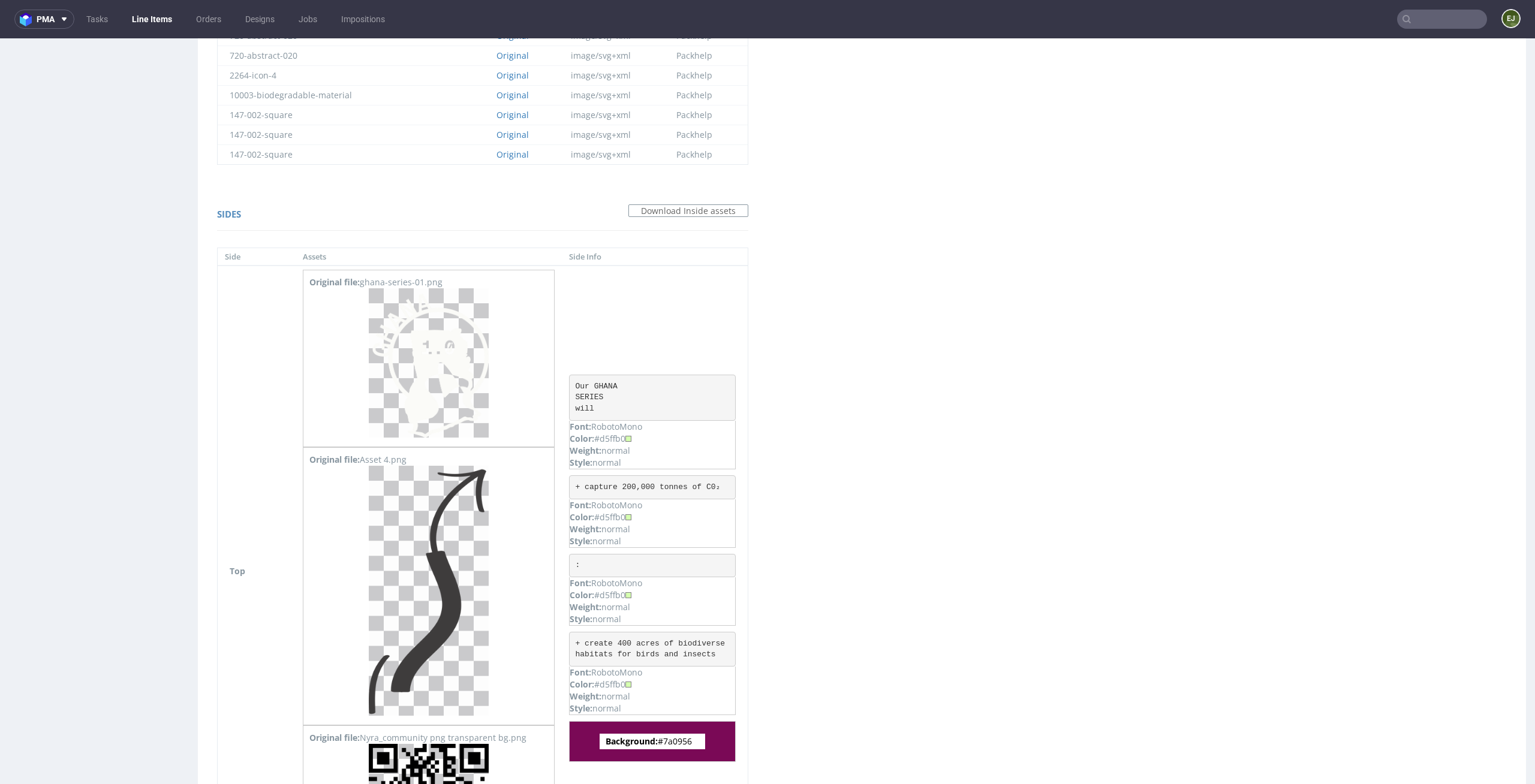
click at [813, 251] on div "Virtual dieline spit Preview in a new tab Assets files Download all Filename Li…" at bounding box center [862, 365] width 1328 height 4611
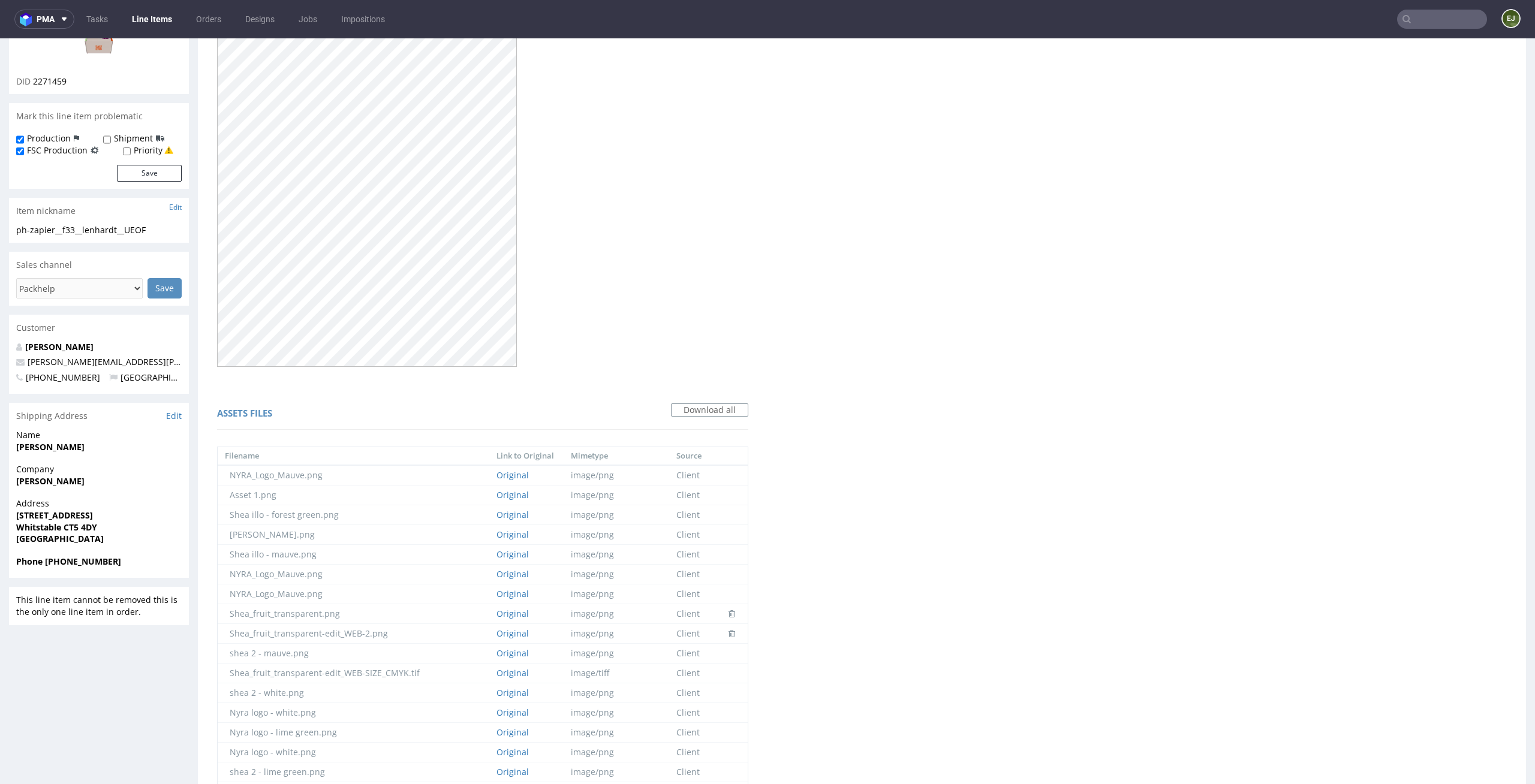
scroll to position [0, 0]
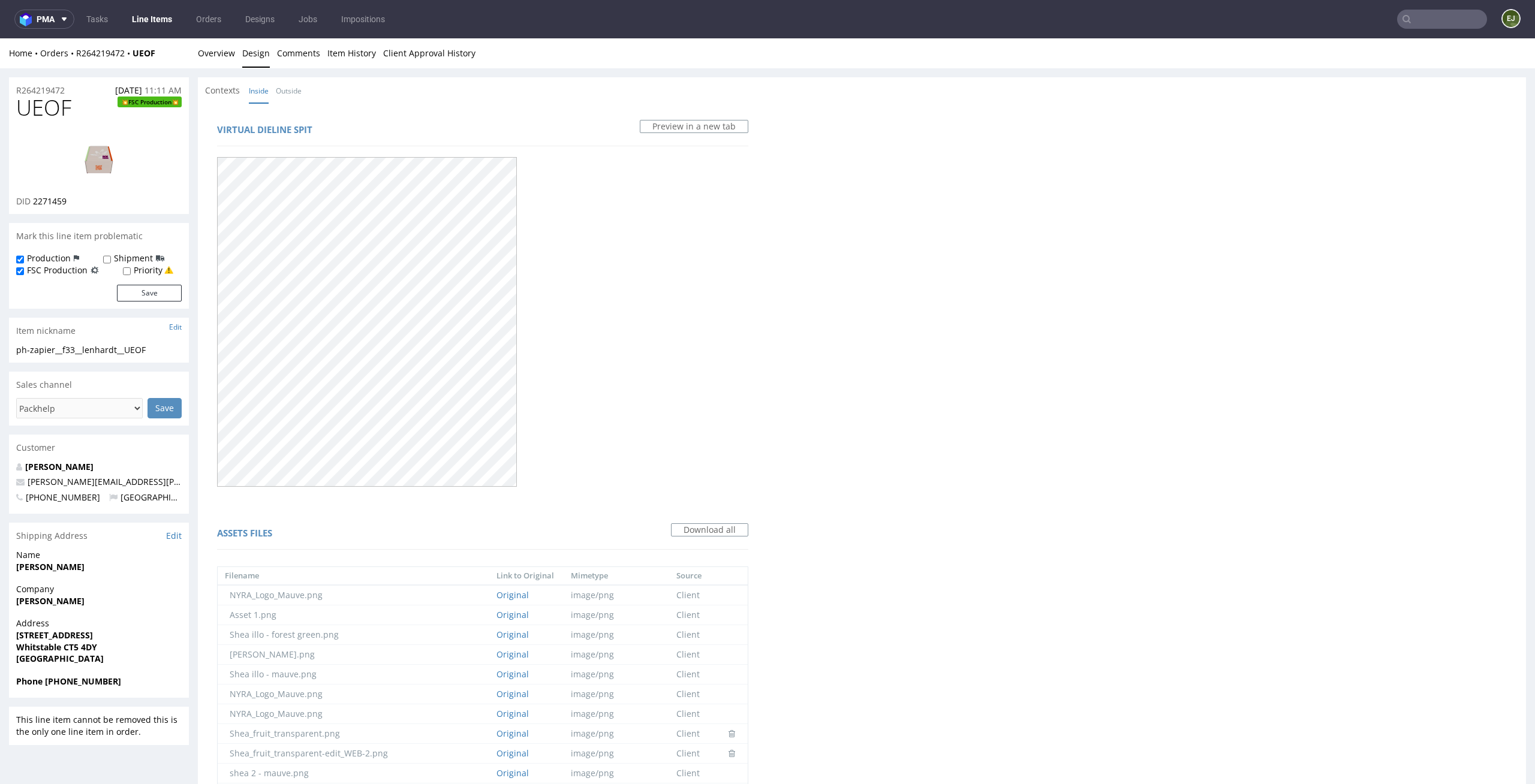
click at [94, 151] on img at bounding box center [99, 159] width 96 height 54
click at [228, 59] on link "Overview" at bounding box center [216, 53] width 37 height 29
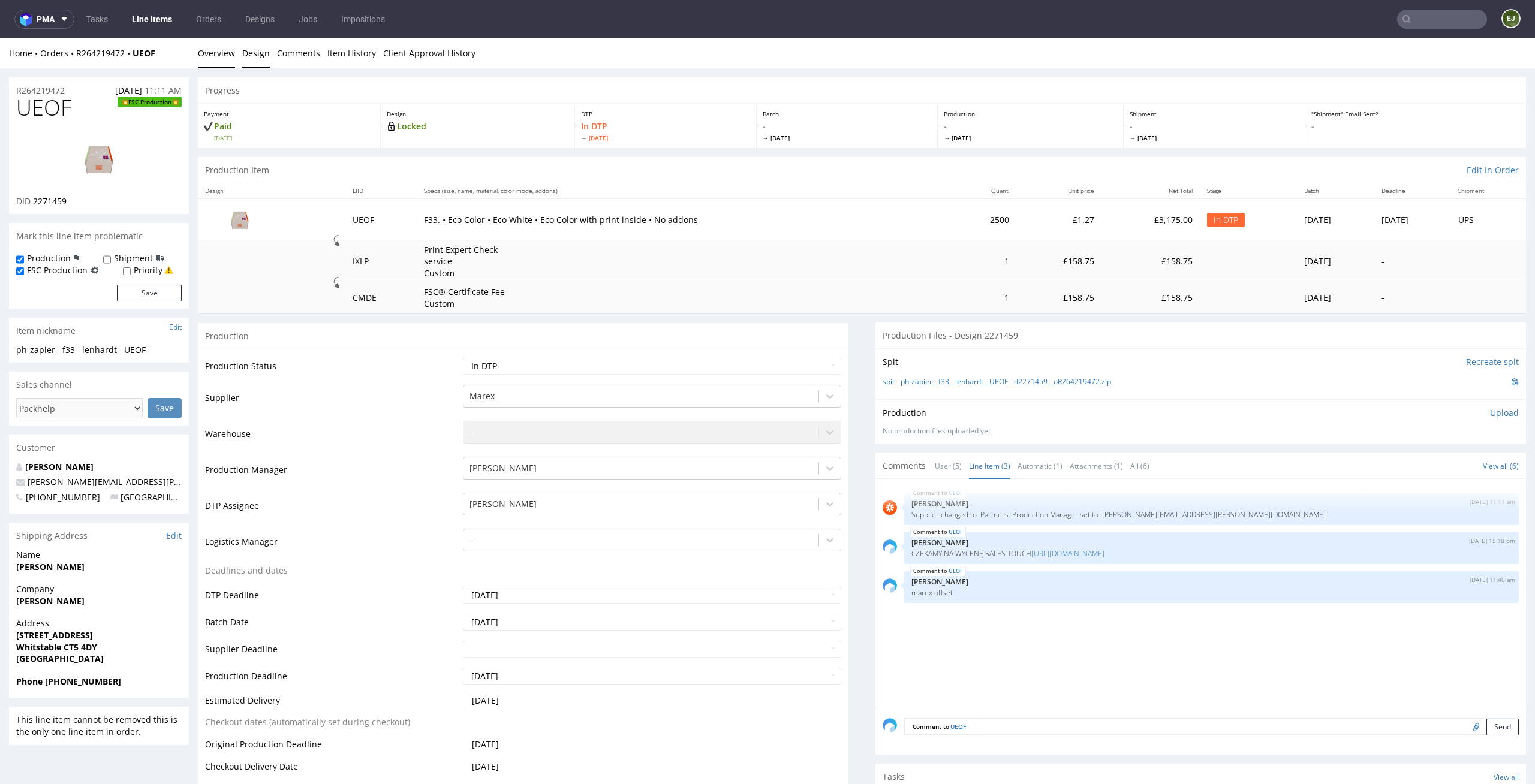
click at [265, 65] on link "Design" at bounding box center [256, 53] width 28 height 29
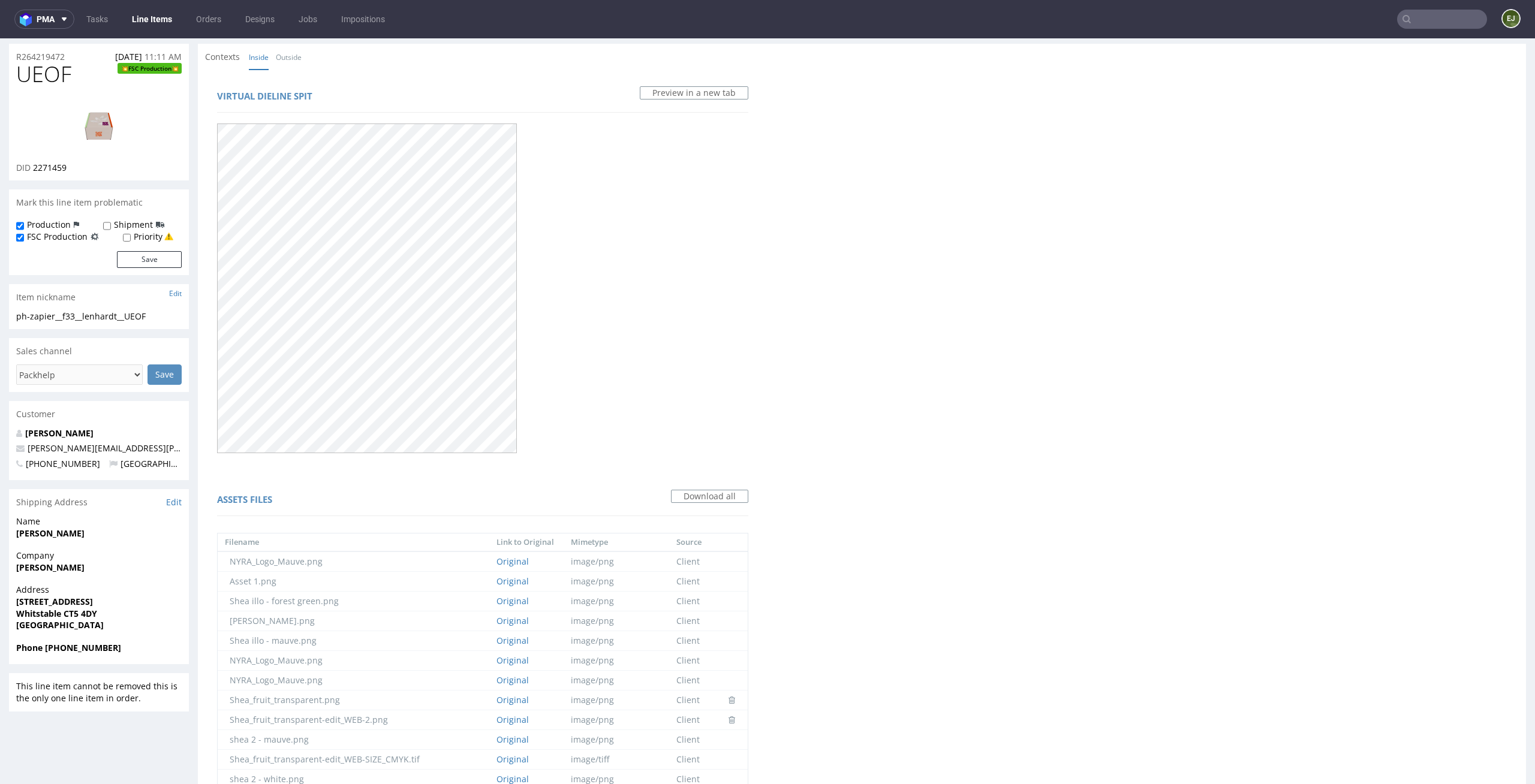
scroll to position [37, 0]
click at [310, 51] on div "Contexts Inside Outside" at bounding box center [862, 54] width 1328 height 26
click at [298, 51] on link "Outside" at bounding box center [289, 54] width 26 height 26
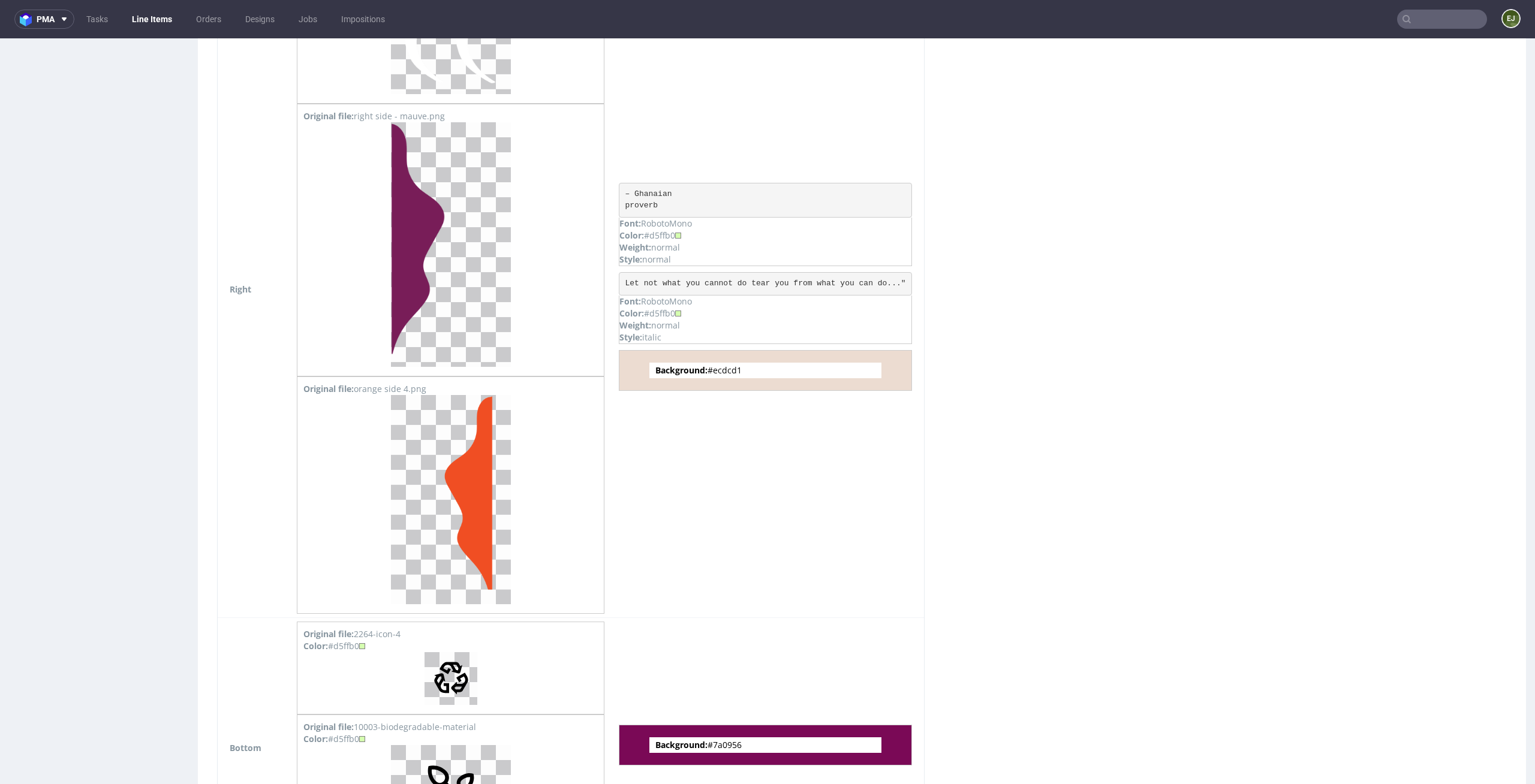
scroll to position [3561, 0]
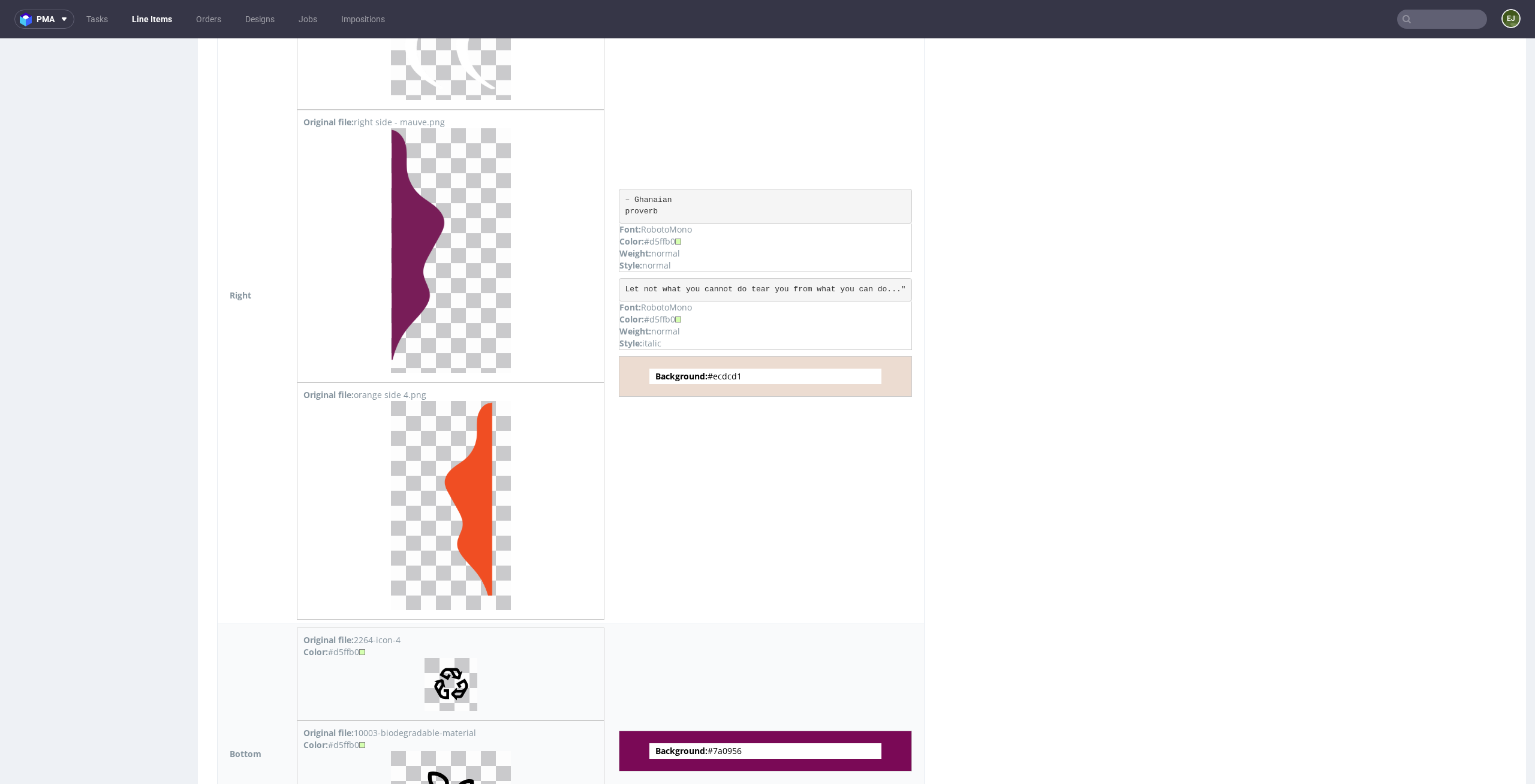
drag, startPoint x: 767, startPoint y: 734, endPoint x: 722, endPoint y: 734, distance: 45.0
click at [722, 743] on span "Background: #7a0956" at bounding box center [765, 751] width 232 height 16
click at [782, 382] on div "Background: #ecdcd1" at bounding box center [765, 376] width 293 height 41
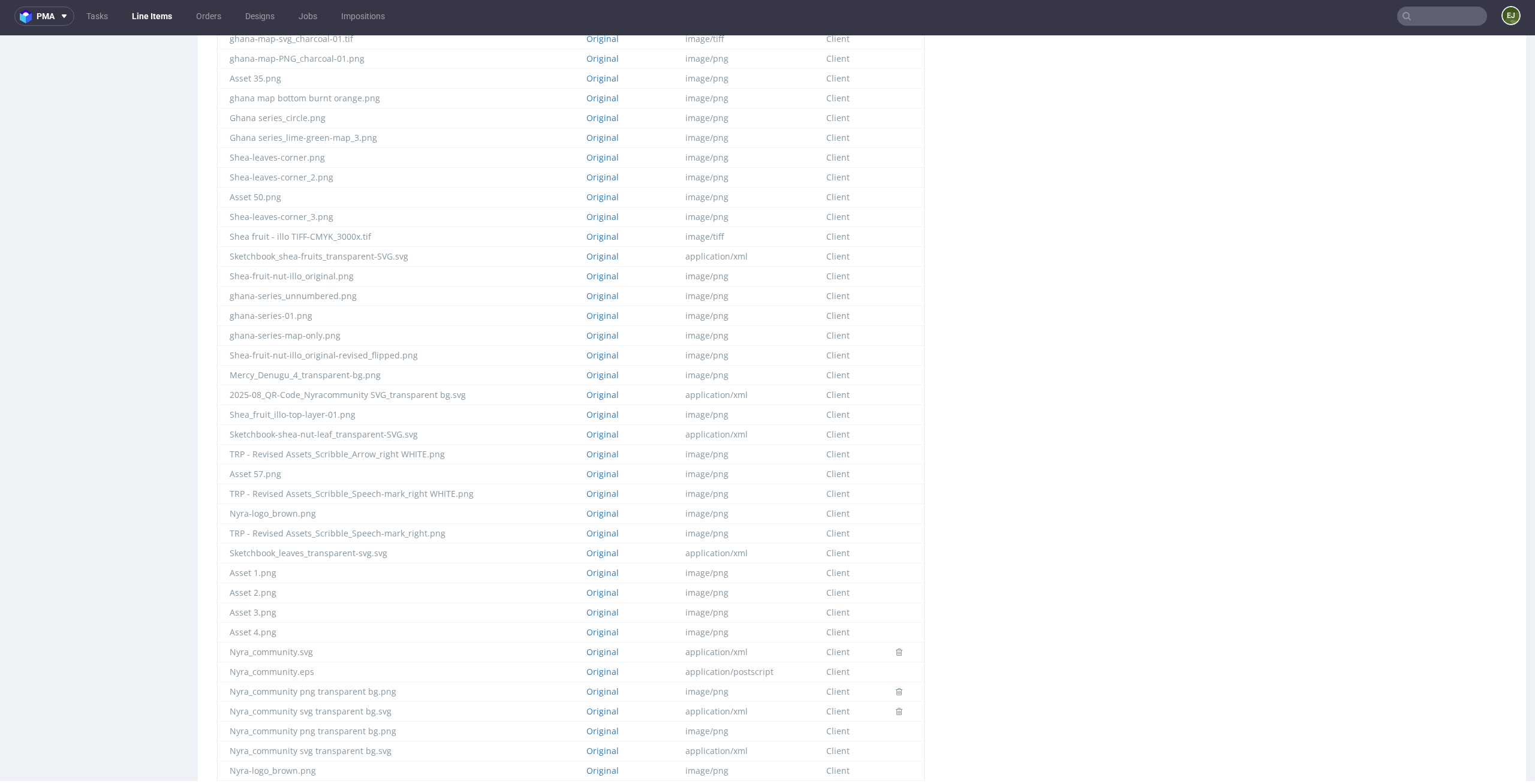
scroll to position [0, 0]
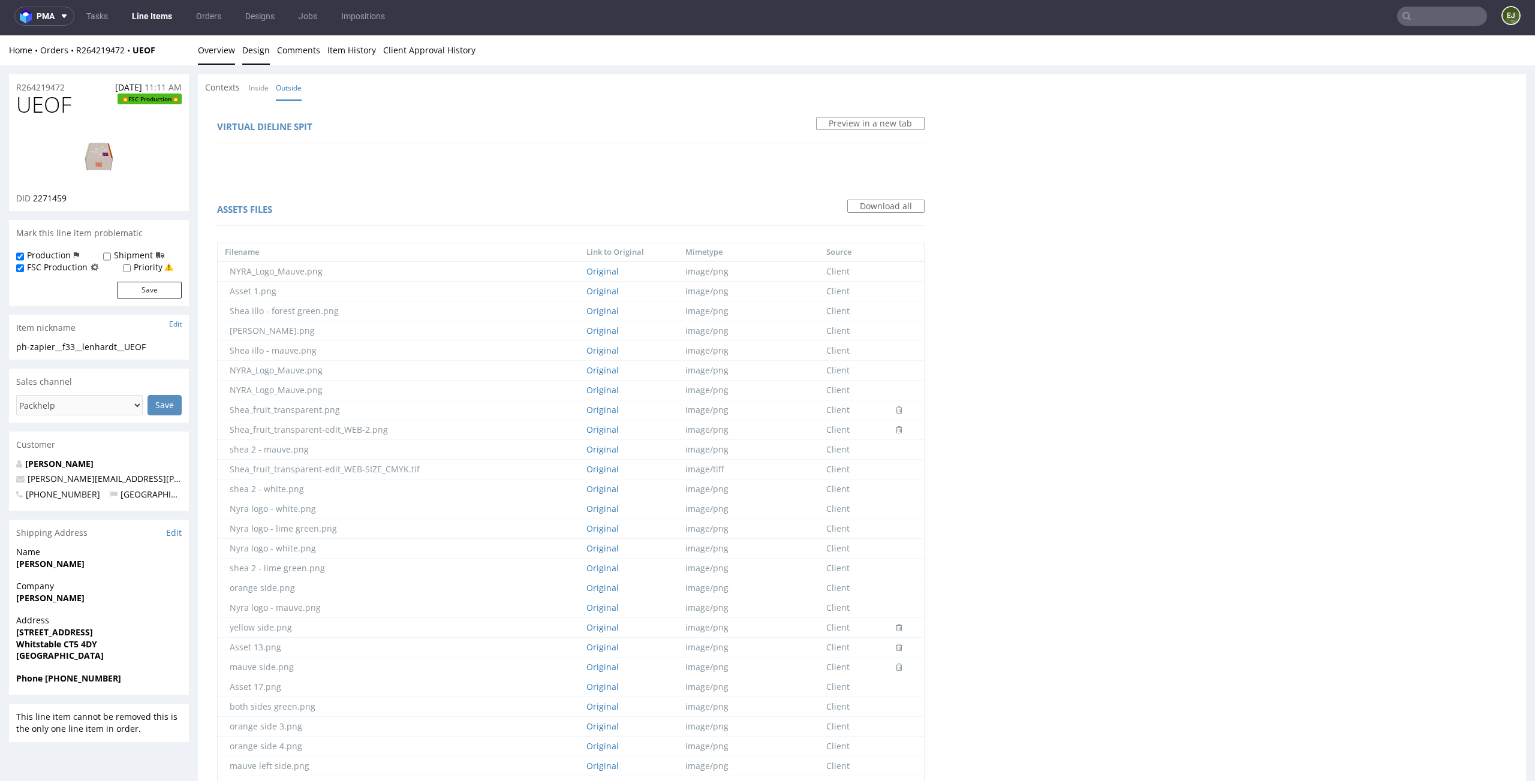
click at [210, 58] on link "Overview" at bounding box center [216, 50] width 37 height 29
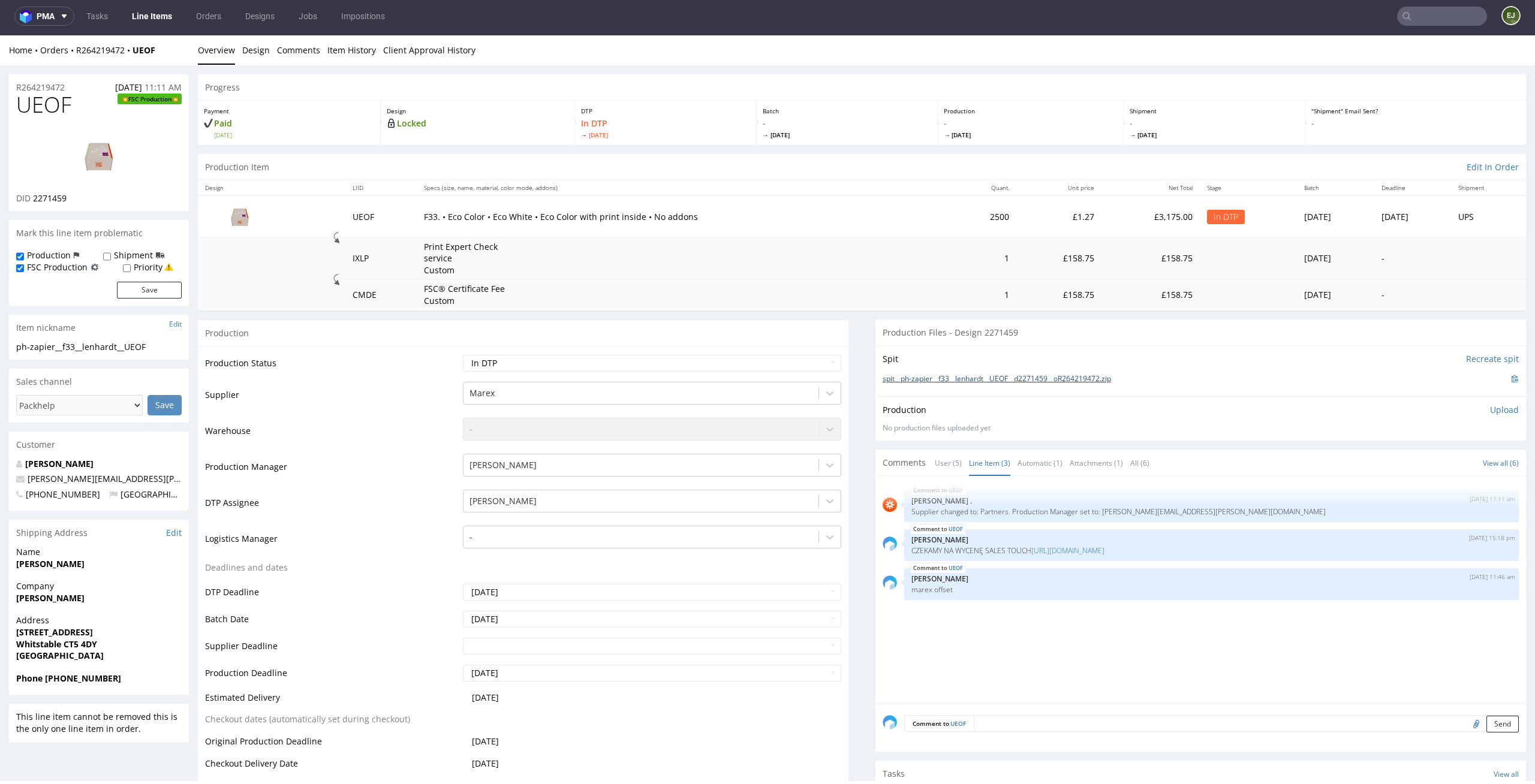
click at [928, 379] on link "spit__ph-zapier__f33__lenhardt__UEOF__d2271459__oR264219472.zip" at bounding box center [997, 379] width 228 height 10
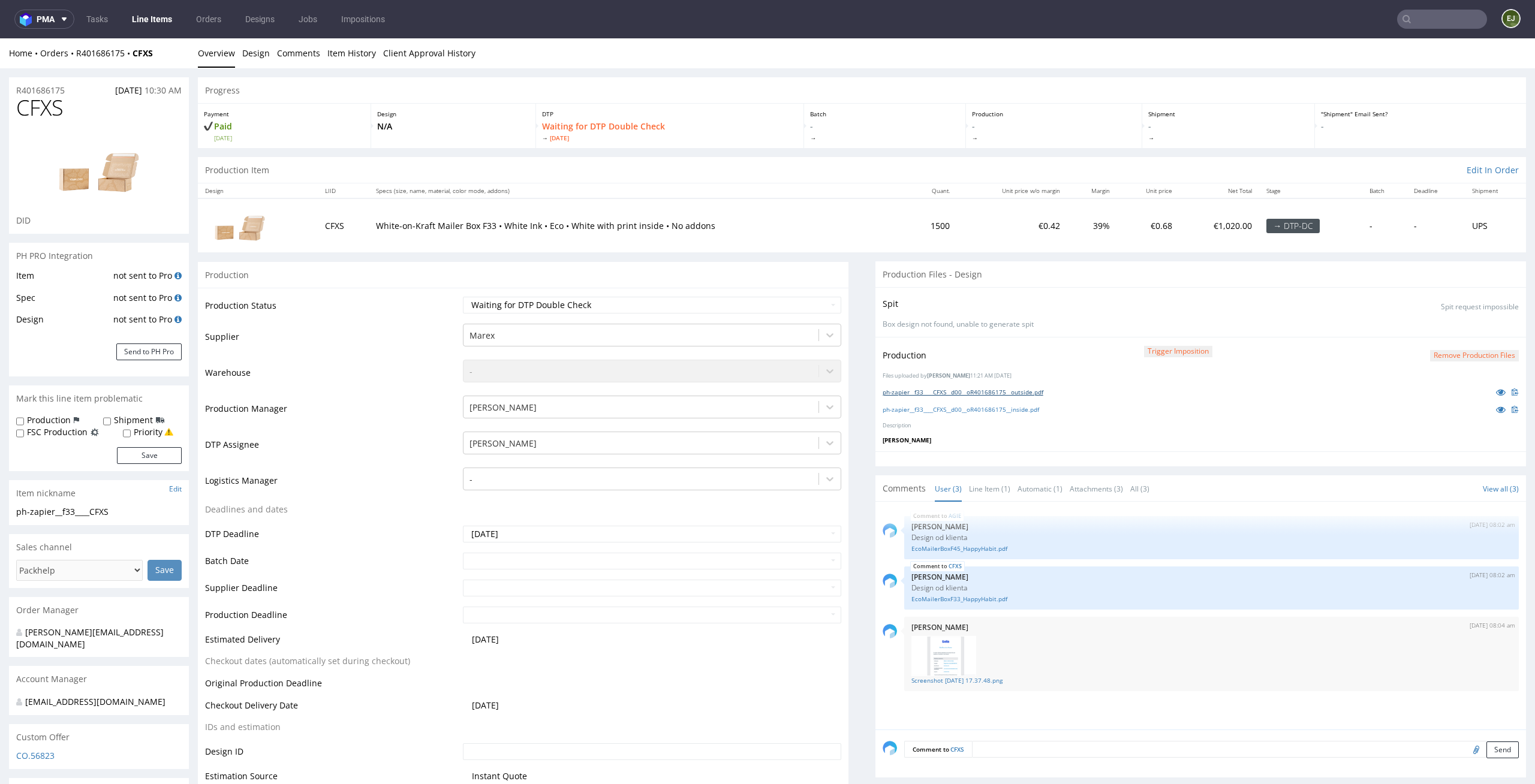
click at [977, 392] on link "ph-zapier__f33____CFXS__d00__oR401686175__outside.pdf" at bounding box center [963, 392] width 161 height 8
click at [927, 405] on link "ph-zapier__f33____CFXS__d00__oR401686175__inside.pdf" at bounding box center [961, 409] width 156 height 8
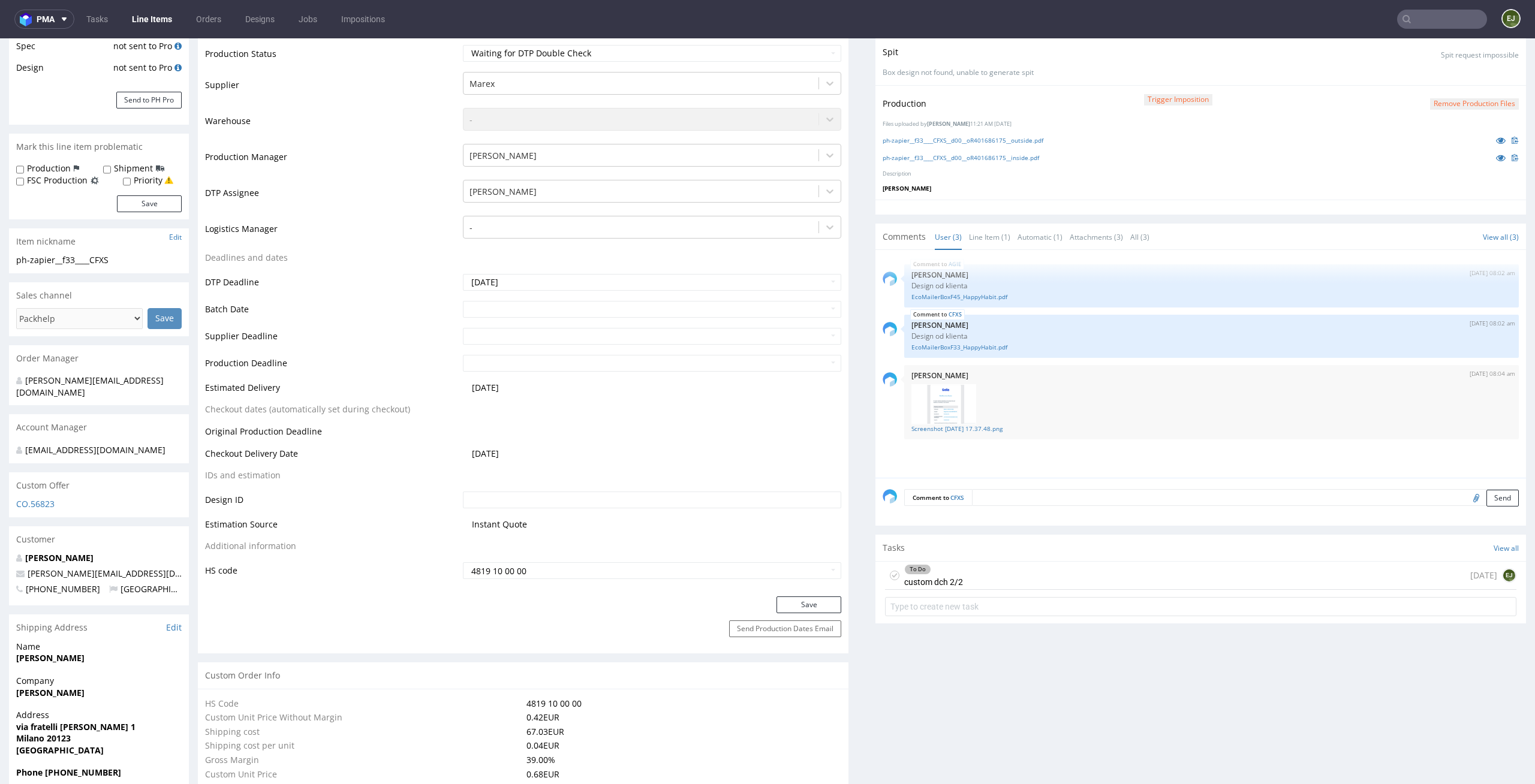
click at [990, 578] on div "To Do custom dch 2/2 today EJ" at bounding box center [1201, 575] width 631 height 28
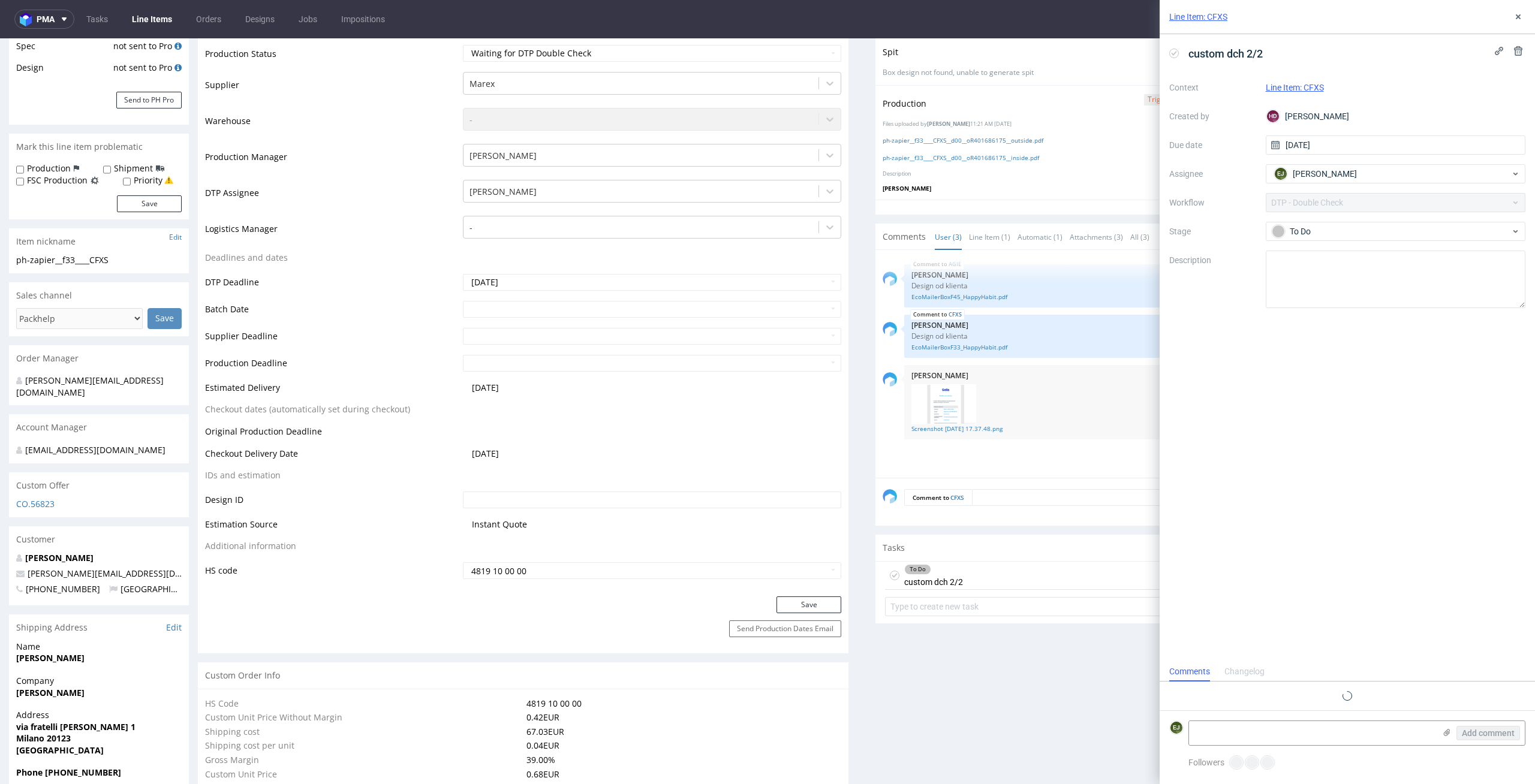
click at [1003, 187] on p "[PERSON_NAME]" at bounding box center [1201, 188] width 636 height 8
click at [997, 237] on link "Line Item (1)" at bounding box center [989, 237] width 41 height 26
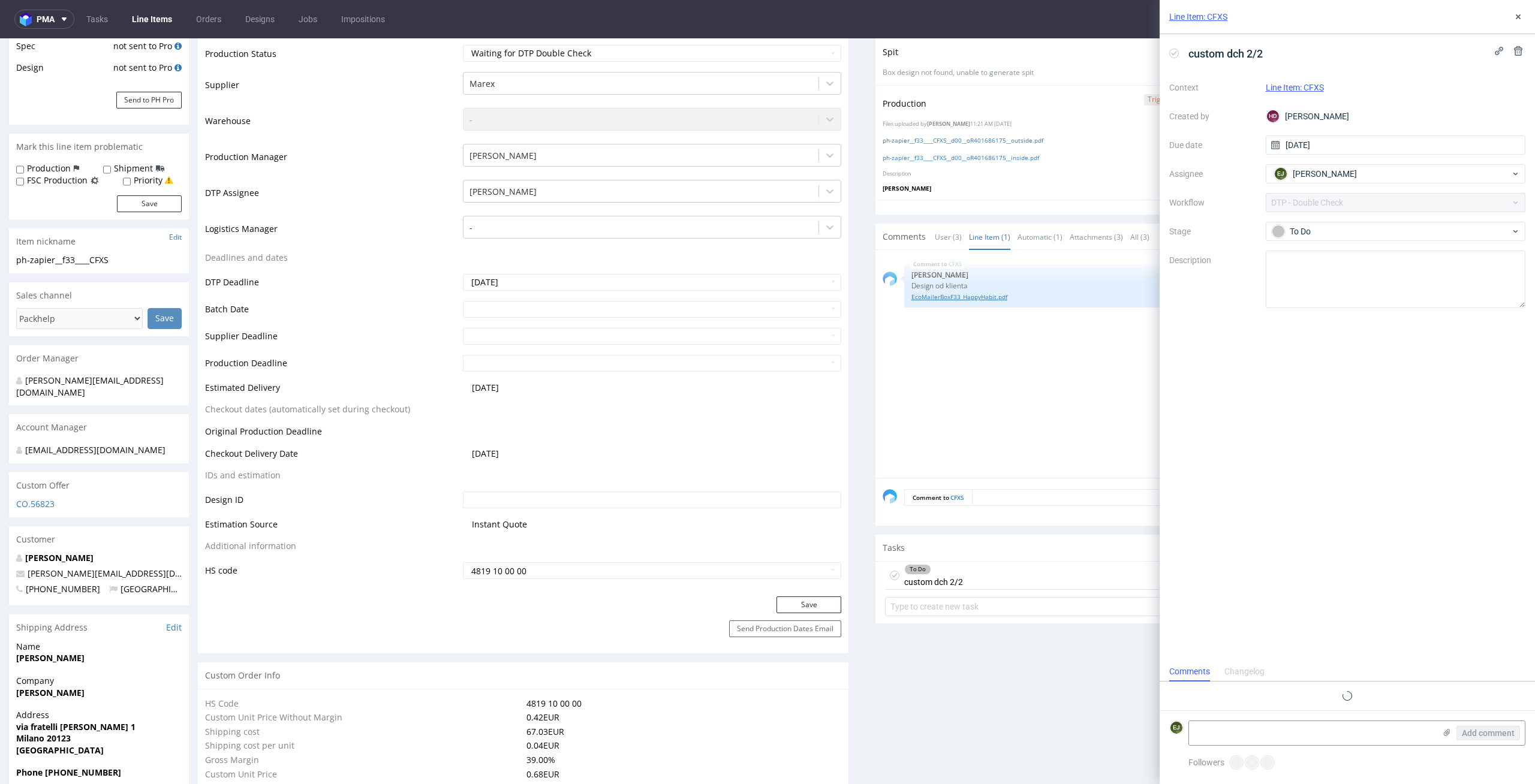
click at [969, 296] on link "EcoMailerBoxF33_HappyHabit.pdf" at bounding box center [1212, 297] width 600 height 9
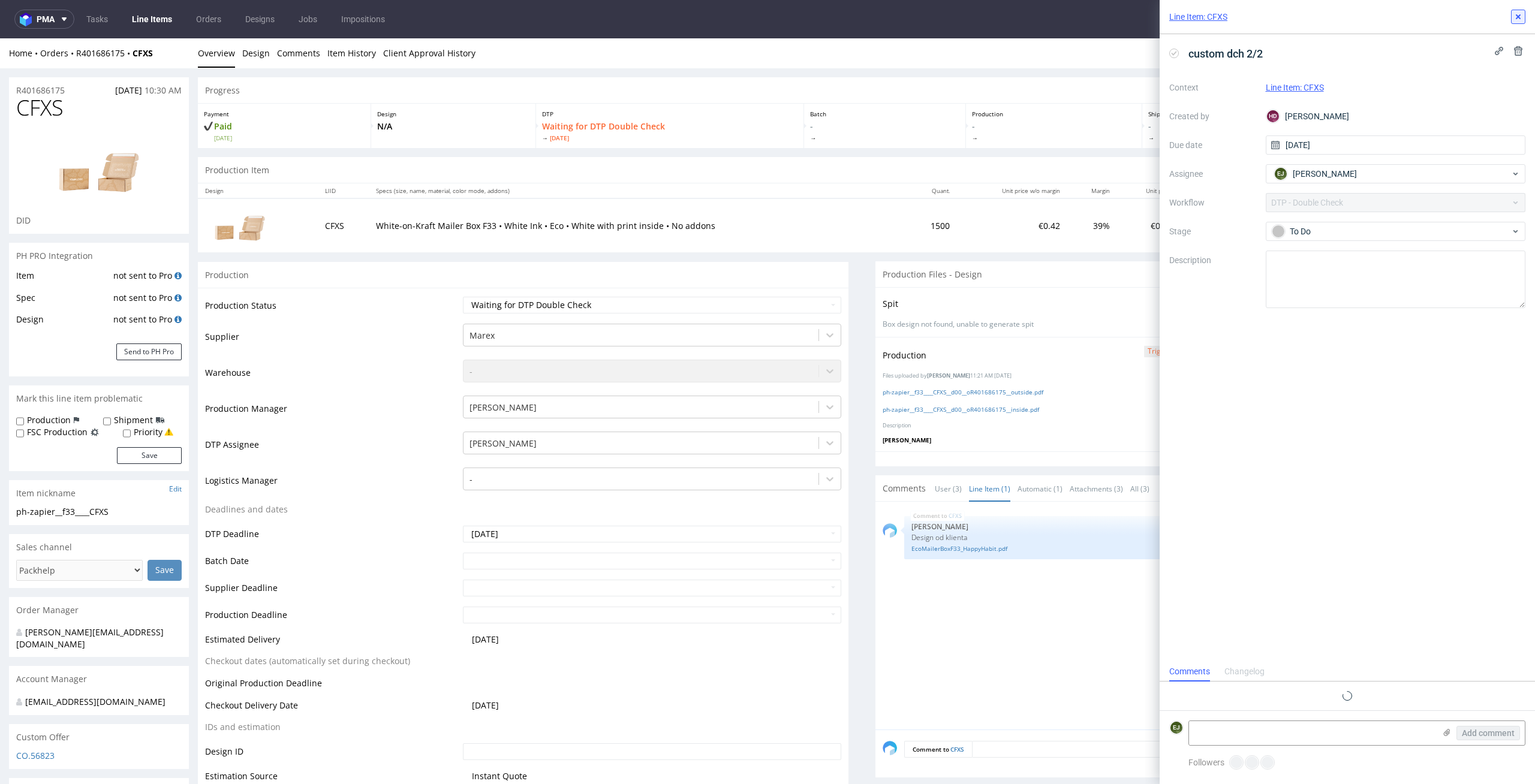
click at [1521, 16] on icon at bounding box center [1518, 17] width 10 height 10
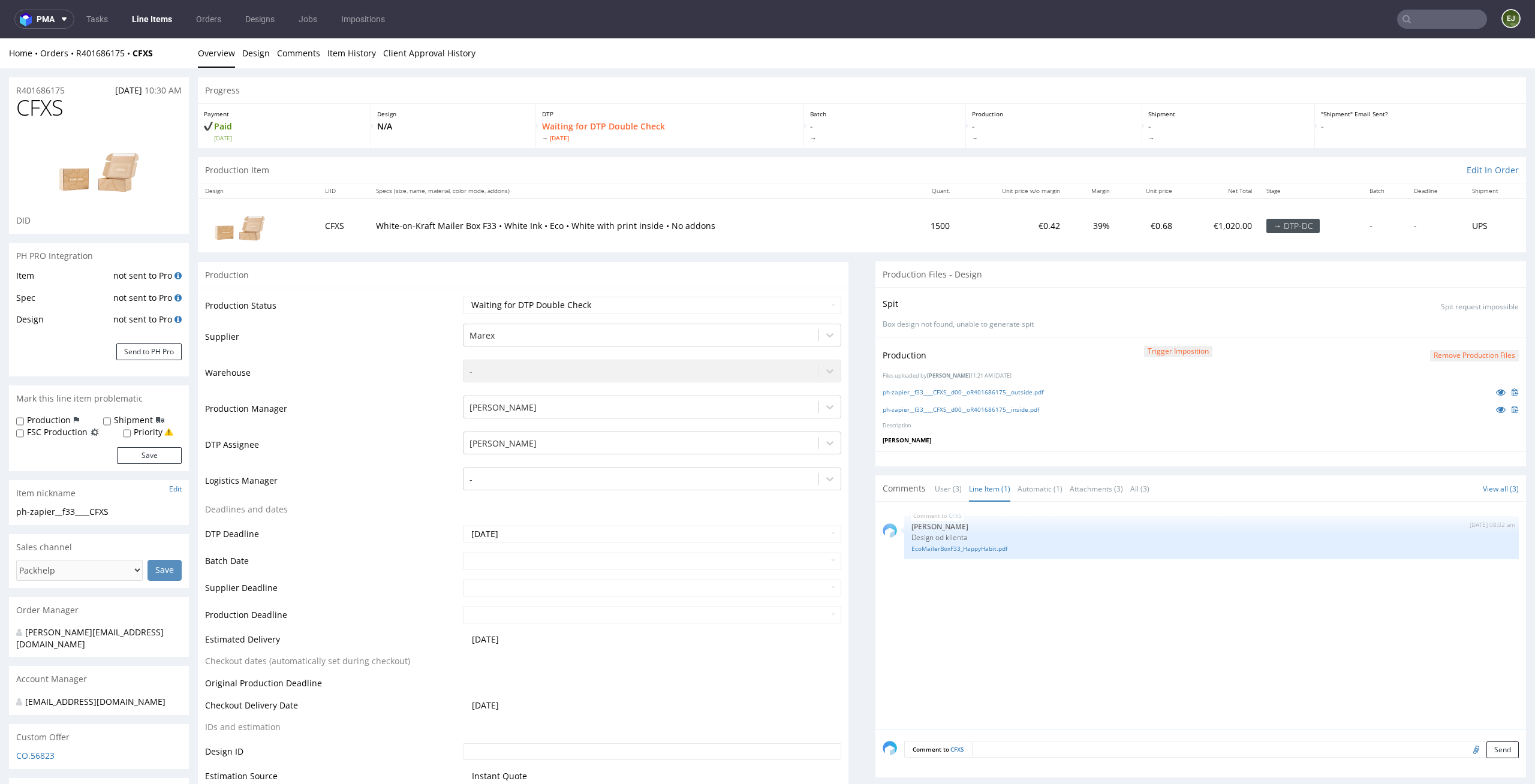
click at [767, 66] on div "Home Orders R401686175 CFXS Overview Design Comments Item History Client Approv…" at bounding box center [767, 54] width 1535 height 30
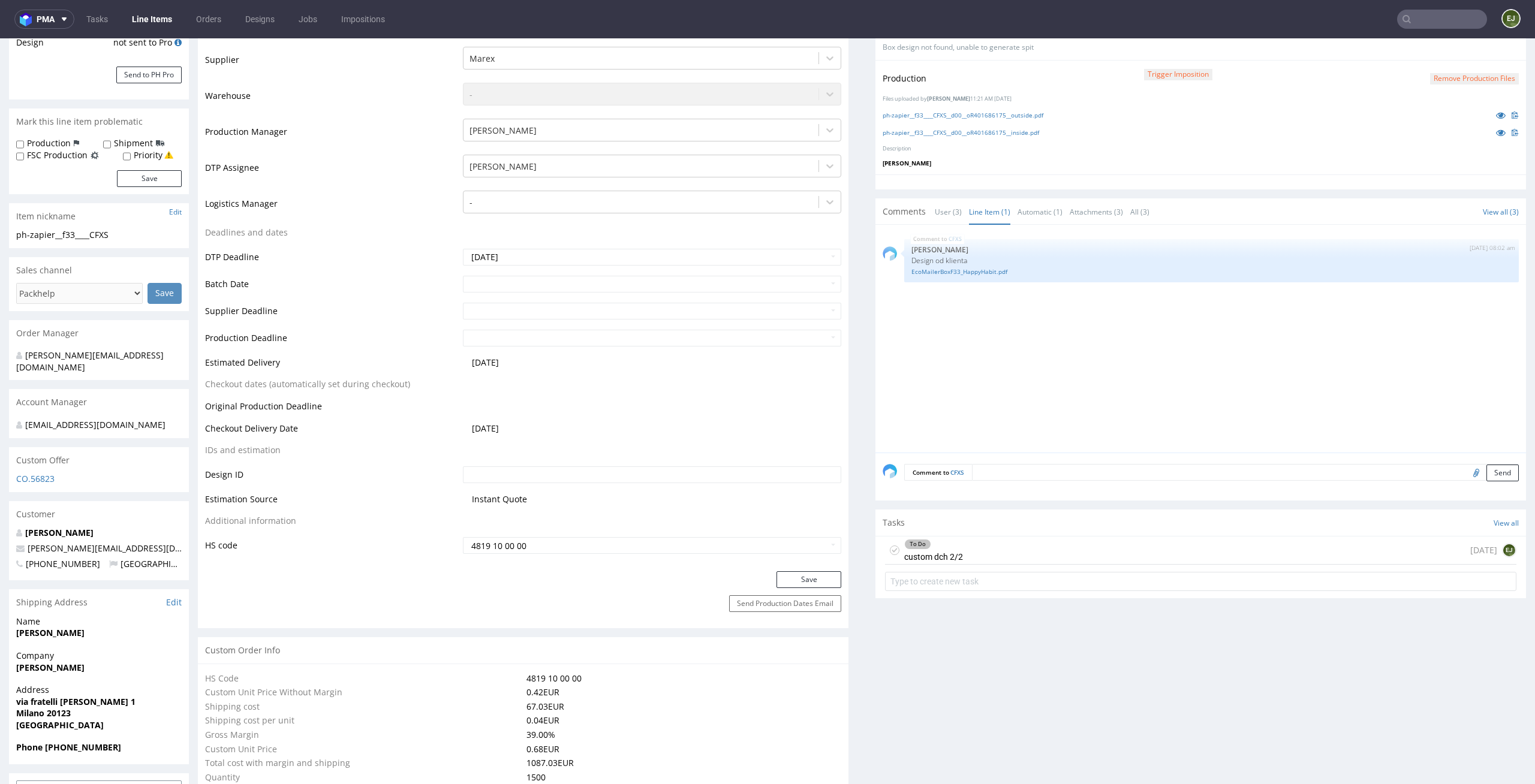
scroll to position [527, 0]
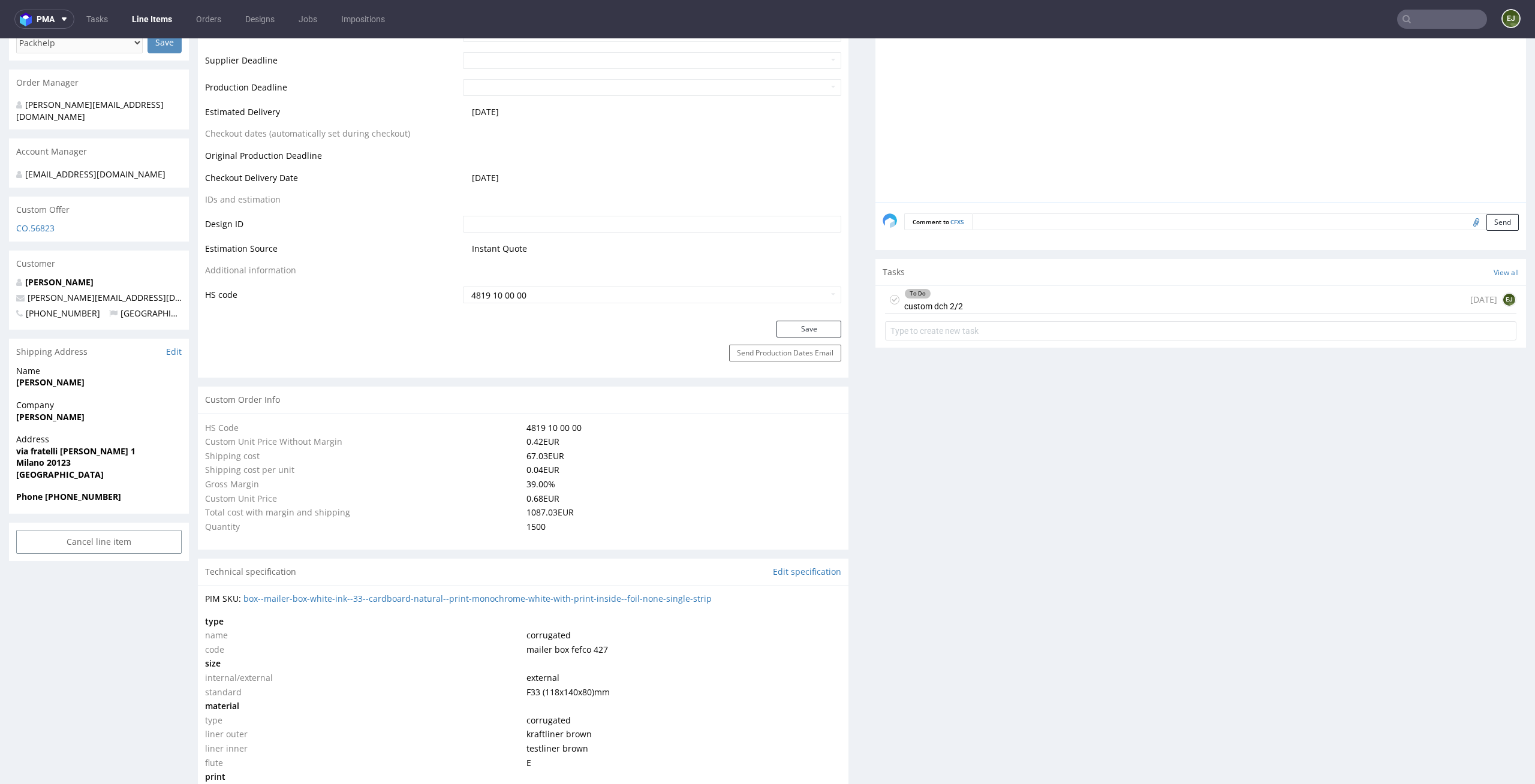
click at [1120, 307] on div "To Do custom dch 2/2 today EJ" at bounding box center [1201, 300] width 631 height 28
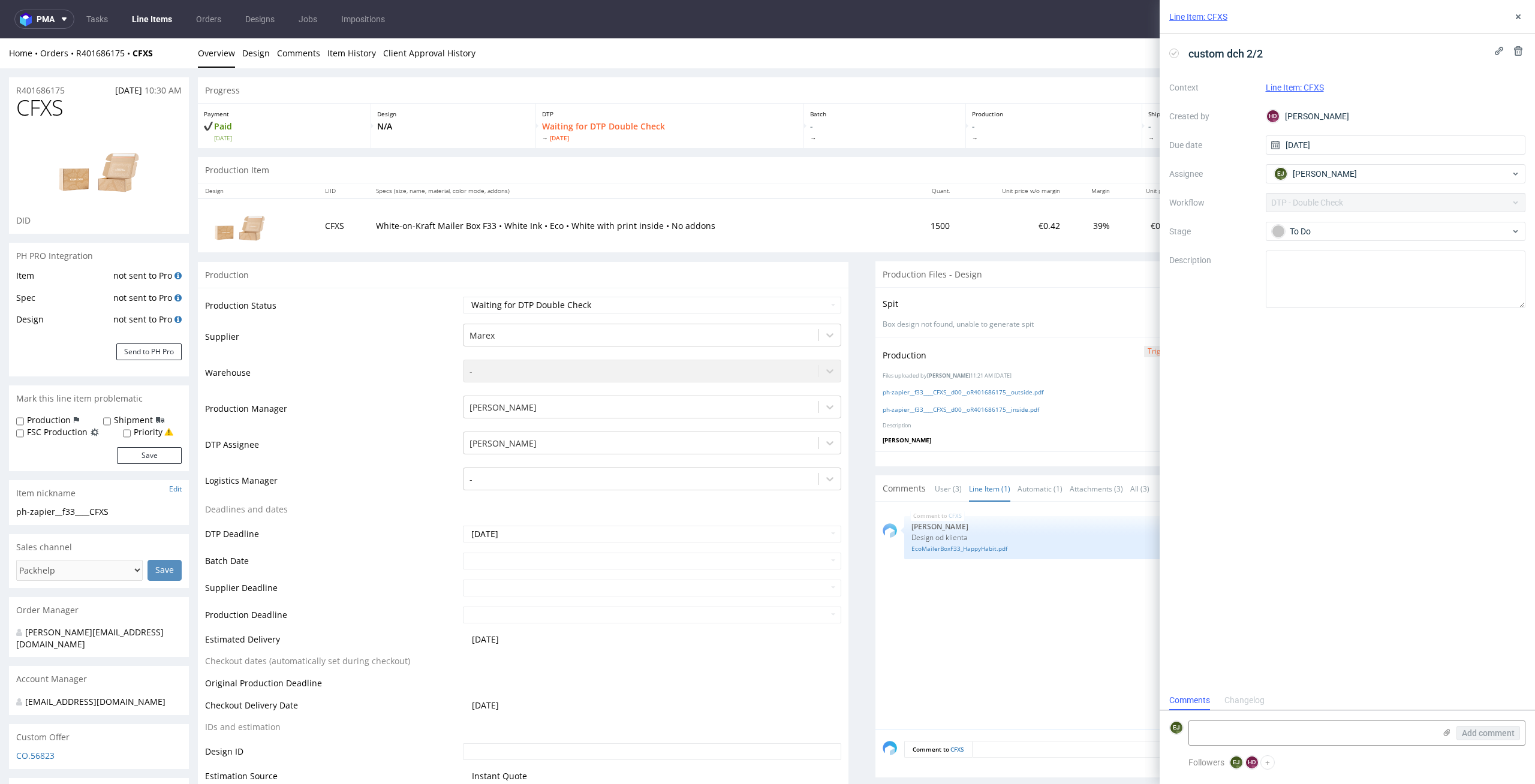
click at [1283, 750] on form "EJ Add comment" at bounding box center [1347, 733] width 375 height 45
click at [1285, 741] on textarea at bounding box center [1311, 733] width 246 height 24
paste textarea "1. Tak, tam trzeba jakoś minimalnie pogrubić to na luzie. 2."
type textarea "1. Tak, tam trzeba jakoś minimalnie pogrubić to na luzie. 2."
click at [1447, 732] on use at bounding box center [1447, 732] width 7 height 7
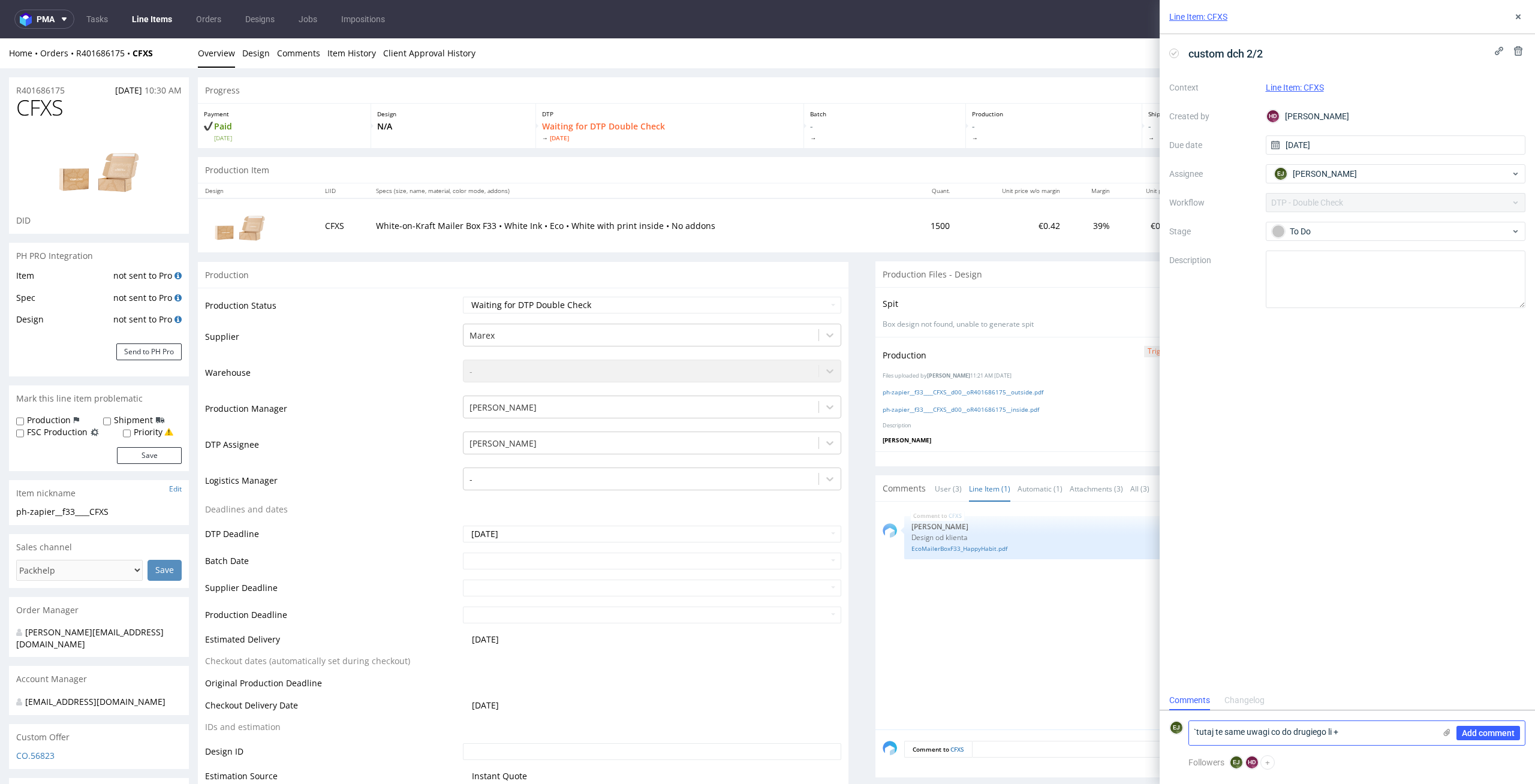
click at [0, 0] on input "file" at bounding box center [0, 0] width 0 height 0
click at [1353, 667] on textarea "`tutaj te same uwagi co do drugiego li +" at bounding box center [1311, 671] width 246 height 24
type textarea "`tutaj te same uwagi co do drugiego li + przesunięcie jest lekkie względem oryg…"
click at [1500, 740] on button "Add comment" at bounding box center [1488, 733] width 64 height 14
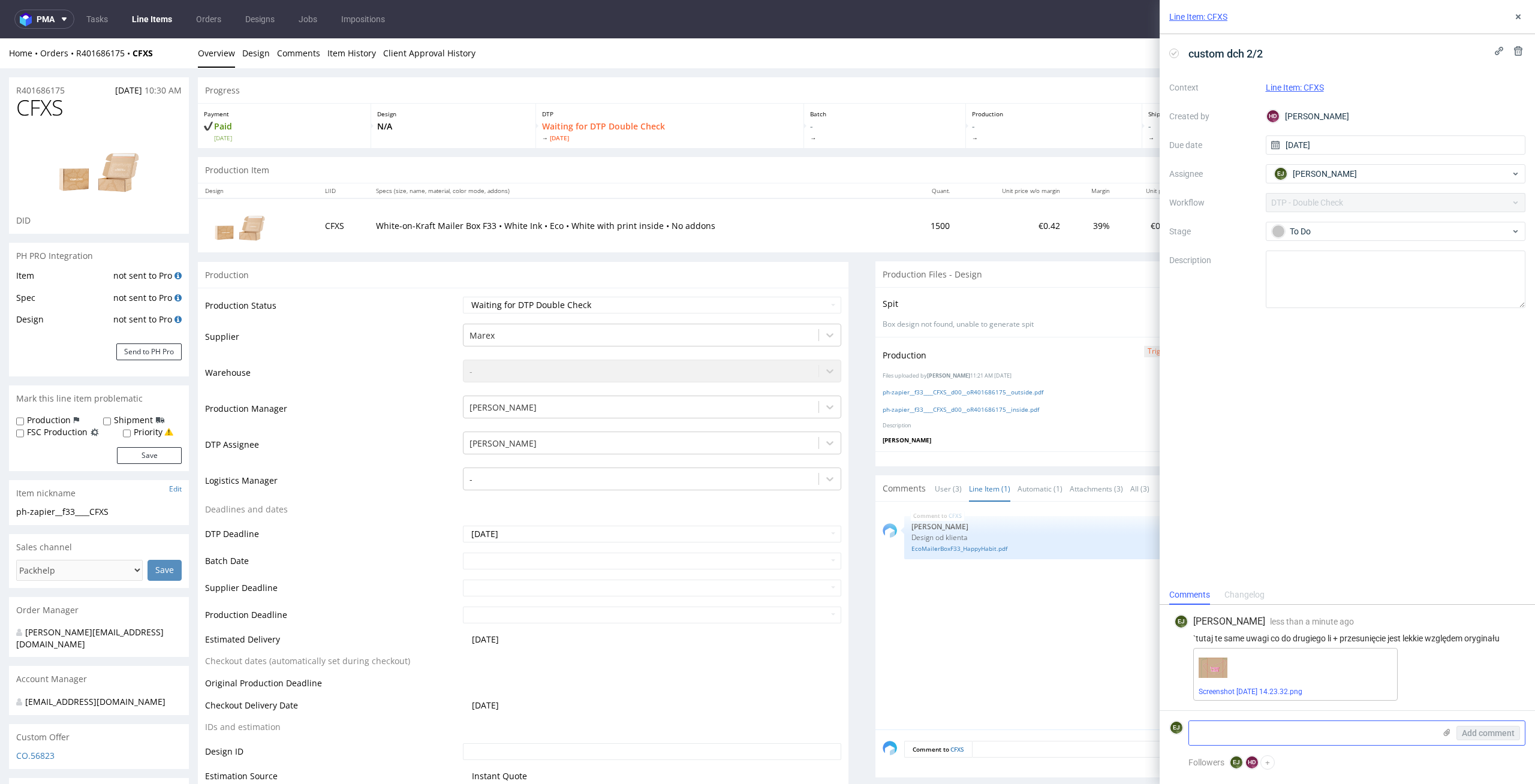
click at [1270, 728] on textarea at bounding box center [1311, 733] width 246 height 24
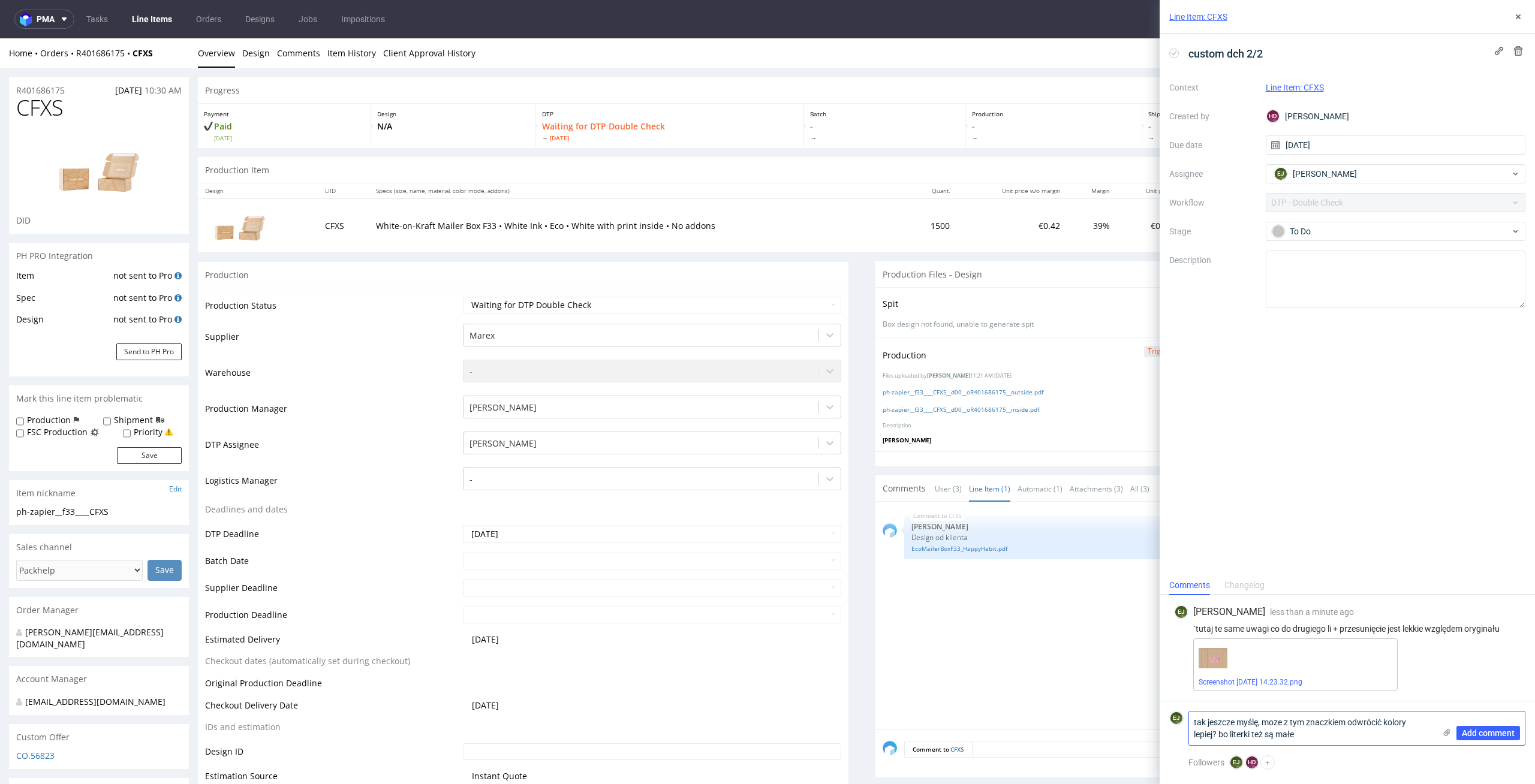
type textarea "tak jeszcze myślę, moze z tym znaczkiem odwrócić kolory lepiej? bo literki też …"
click at [1436, 731] on div "Add comment" at bounding box center [1480, 729] width 90 height 34
click at [1445, 731] on use at bounding box center [1447, 732] width 7 height 7
click at [0, 0] on input "file" at bounding box center [0, 0] width 0 height 0
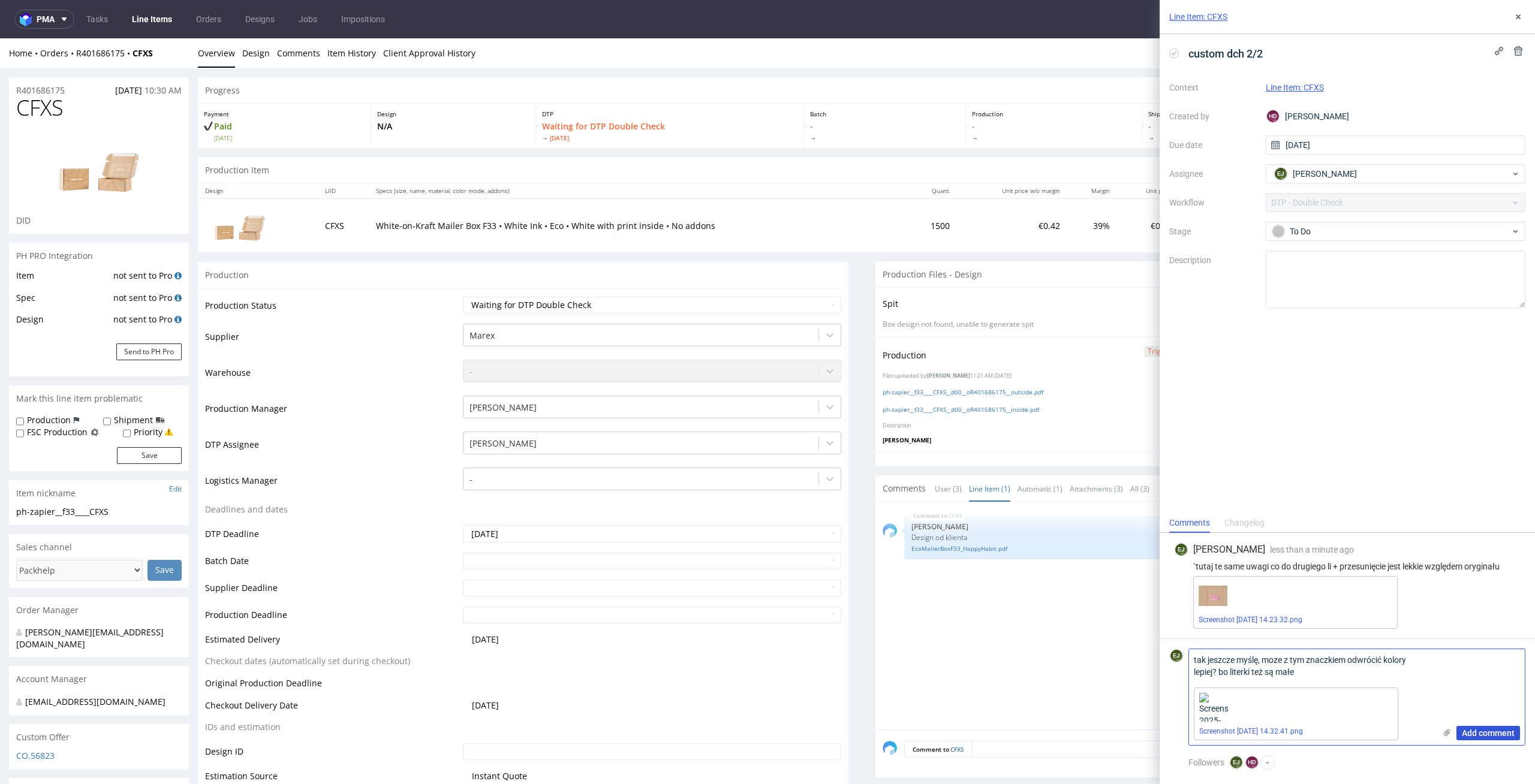
click at [1491, 734] on span "Add comment" at bounding box center [1488, 733] width 53 height 8
click at [1504, 725] on div "Add comment" at bounding box center [1480, 697] width 90 height 96
click at [1503, 729] on span "Add comment" at bounding box center [1488, 733] width 53 height 8
click at [1475, 739] on button "Add comment" at bounding box center [1488, 733] width 64 height 14
click at [1308, 667] on textarea "tak jeszcze myślę, moze z tym znaczkiem odwrócić kolory lepiej? bo literki też …" at bounding box center [1311, 666] width 246 height 34
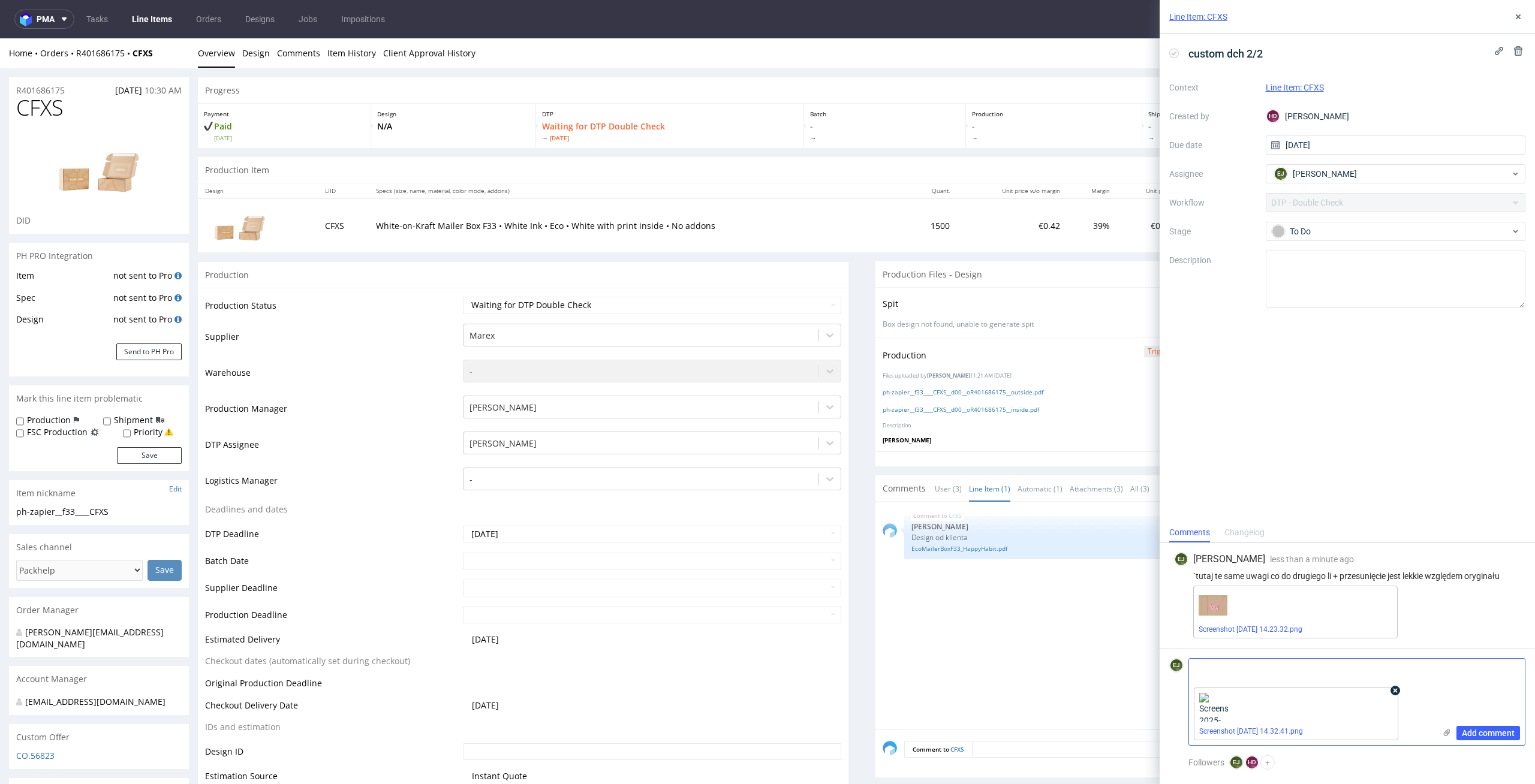
click at [1396, 689] on icon at bounding box center [1395, 691] width 8 height 8
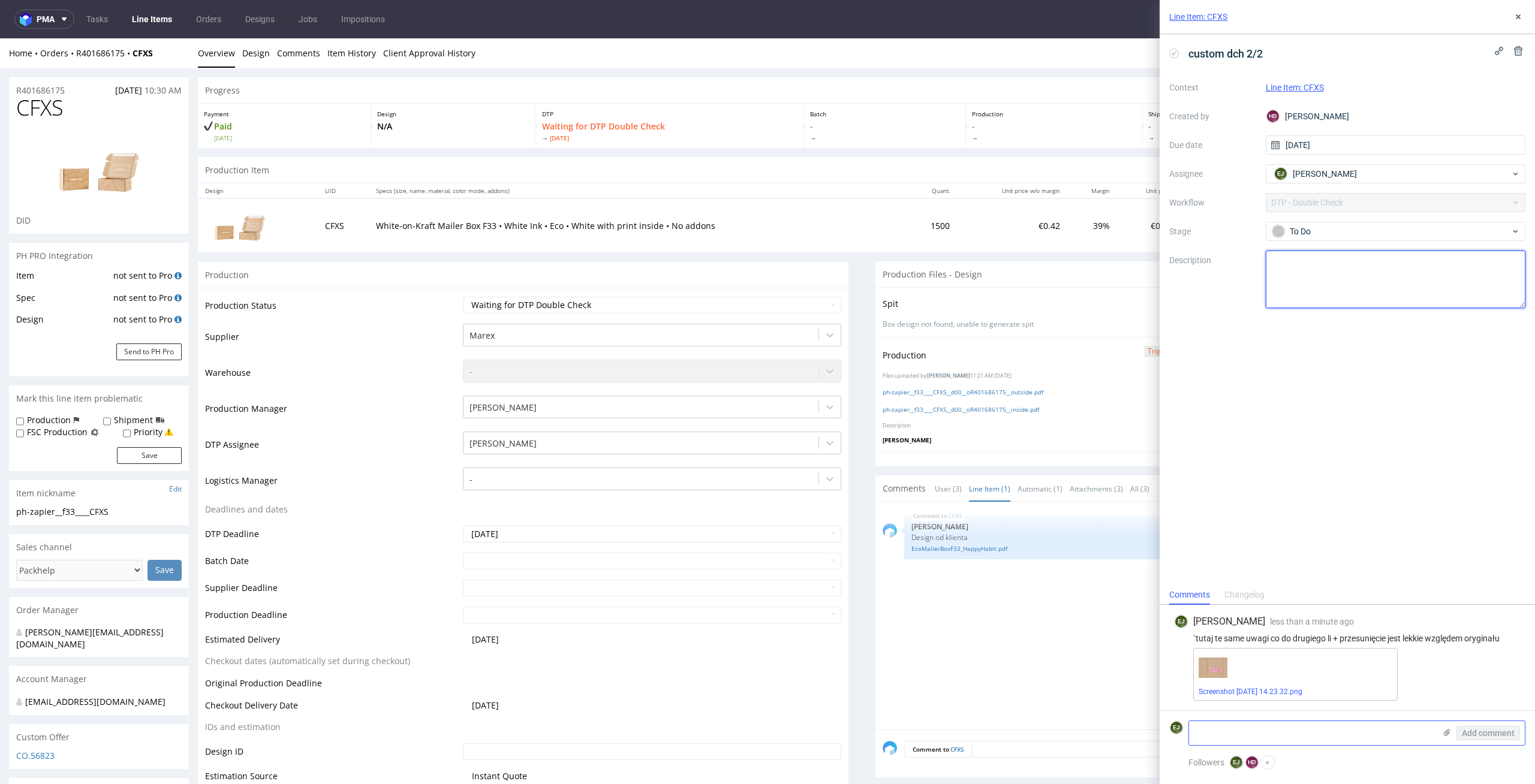
click at [1444, 253] on textarea at bounding box center [1396, 280] width 260 height 58
click at [1448, 236] on div "To Do" at bounding box center [1391, 231] width 239 height 13
click at [1436, 313] on div "Needs fixes" at bounding box center [1396, 308] width 240 height 13
click at [828, 302] on select "Waiting for Artwork Waiting for Diecut Waiting for Mockup Waiting for DTP Waiti…" at bounding box center [652, 305] width 379 height 17
select select "dtp_dc_done"
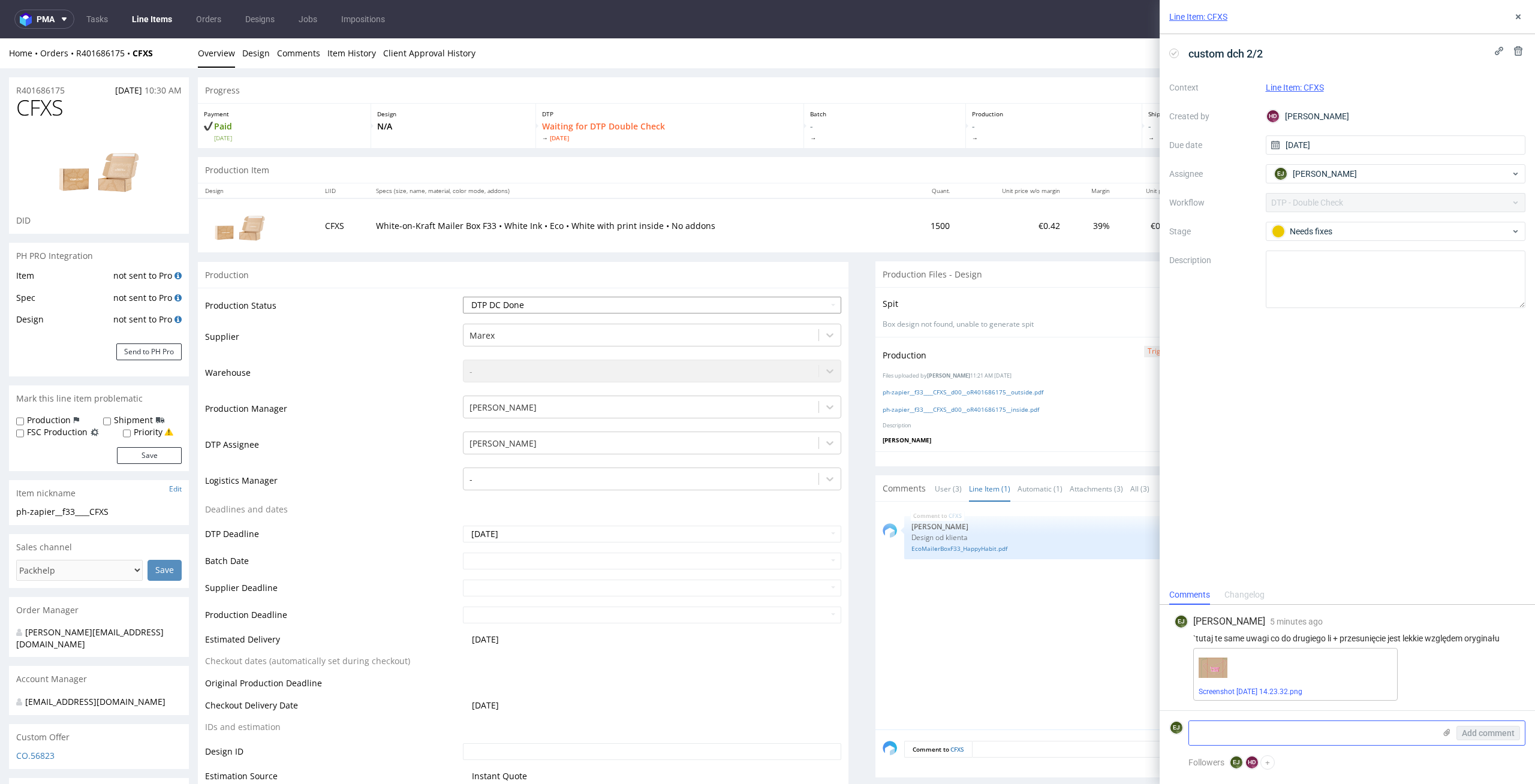
click at [463, 297] on select "Waiting for Artwork Waiting for Diecut Waiting for Mockup Waiting for DTP Waiti…" at bounding box center [652, 305] width 379 height 17
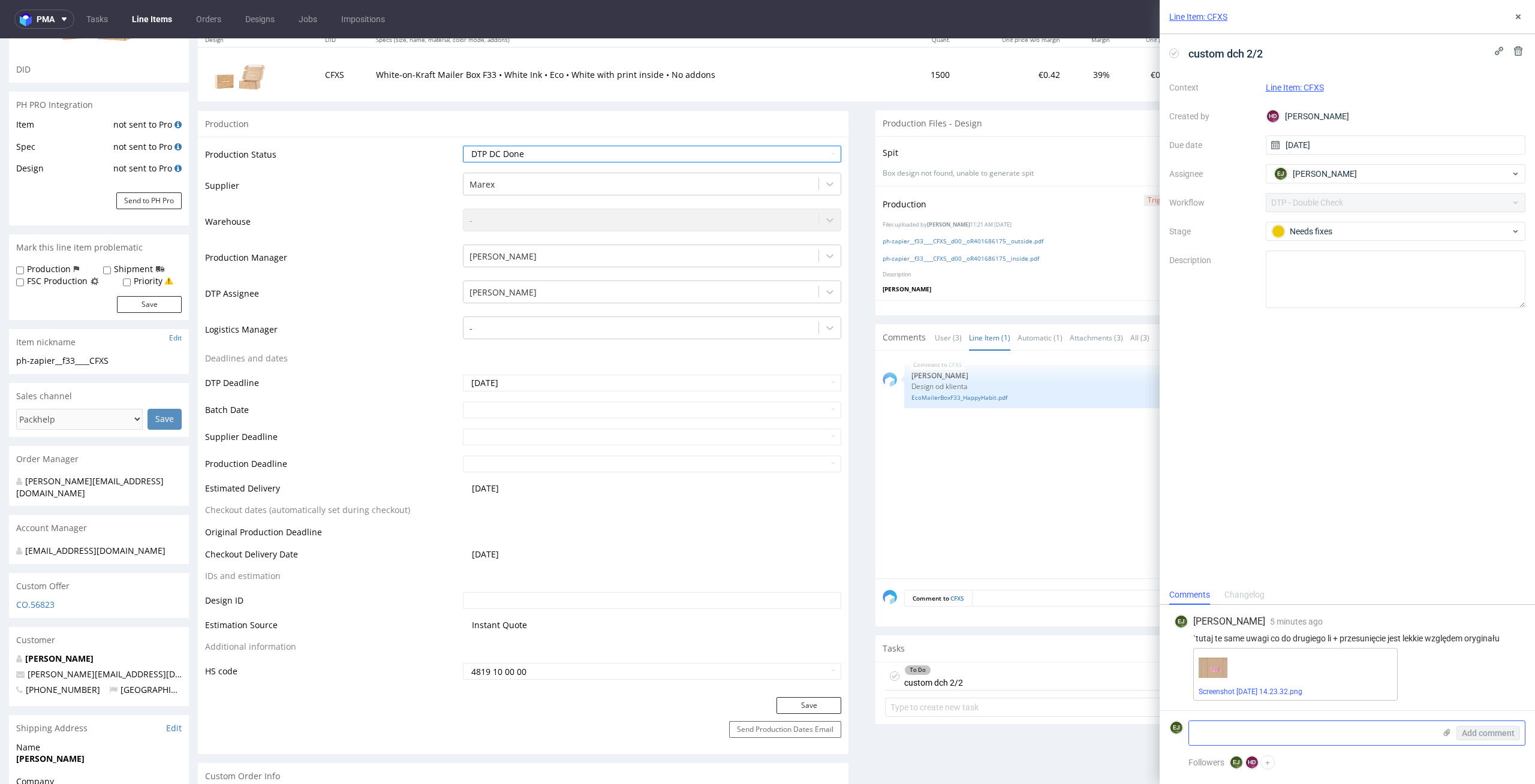
scroll to position [236, 0]
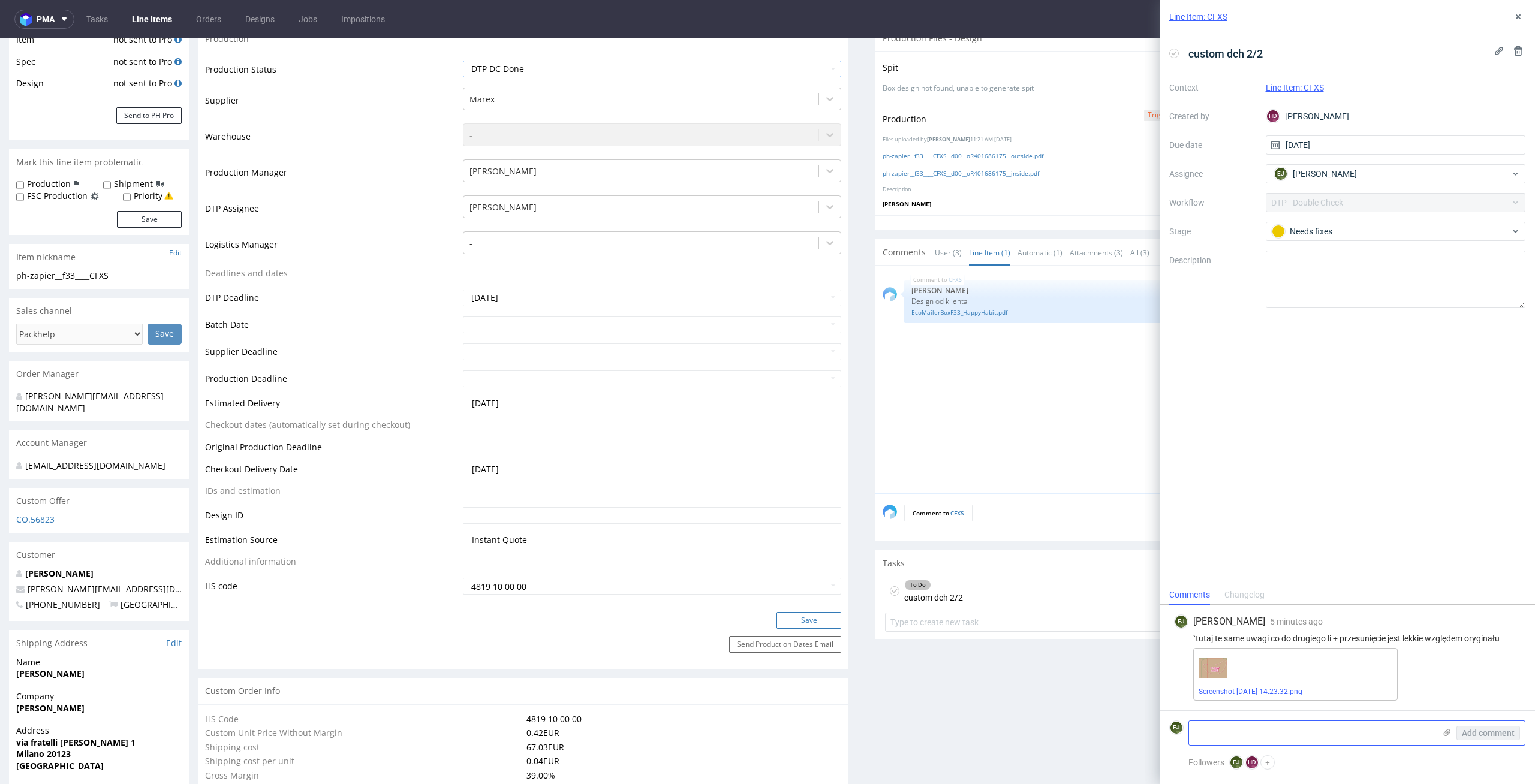
click at [821, 628] on button "Save" at bounding box center [809, 620] width 65 height 17
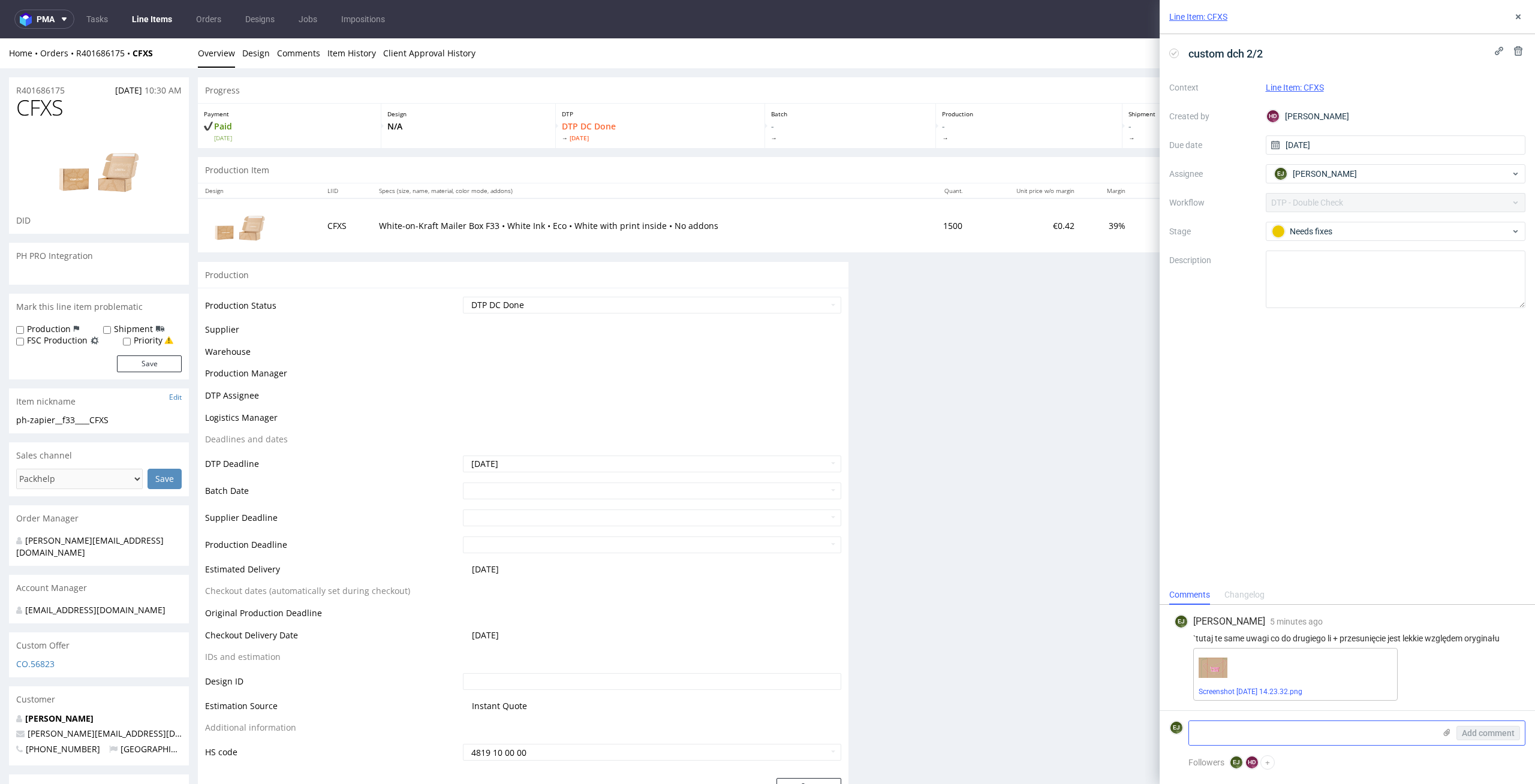
scroll to position [0, 0]
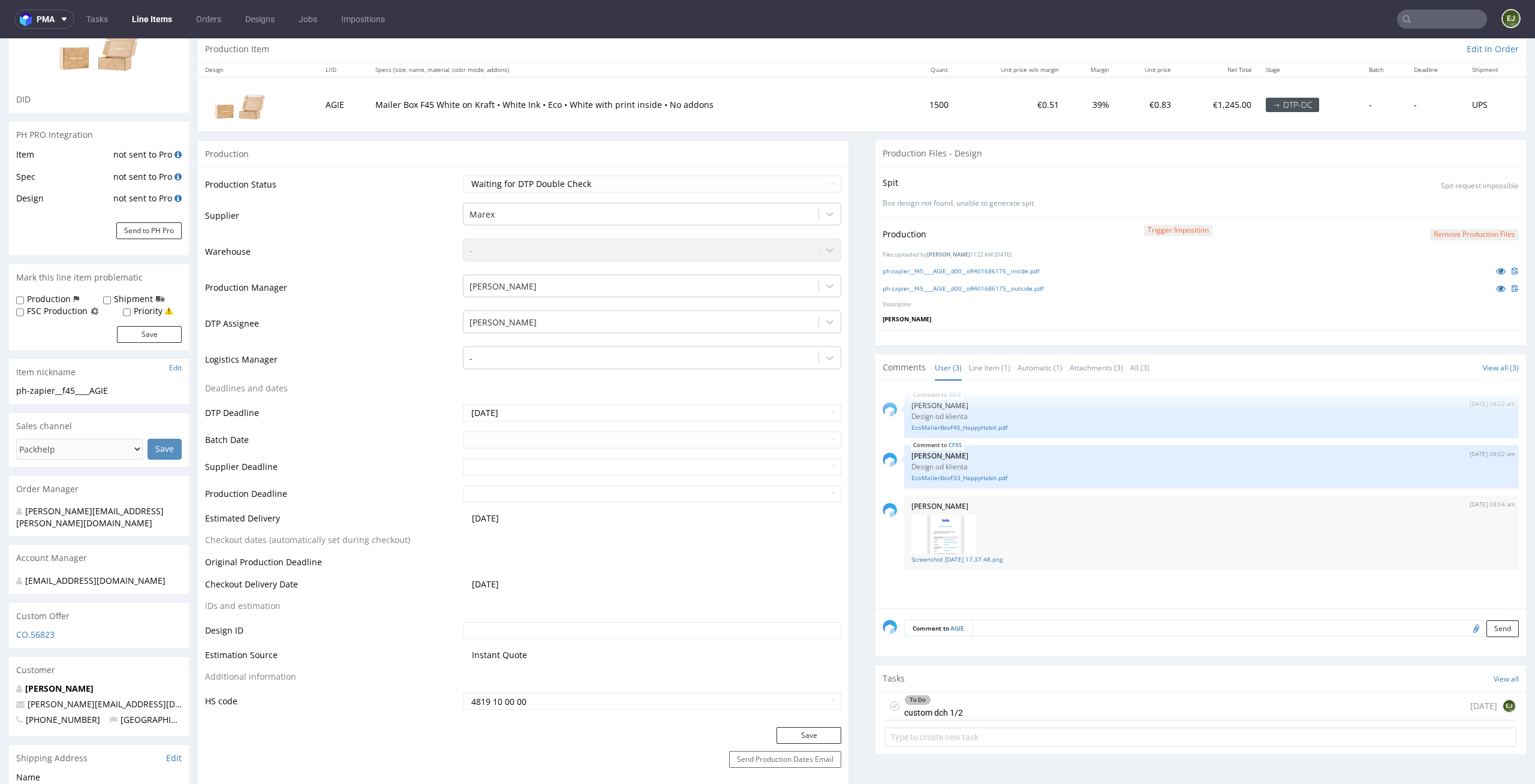
scroll to position [252, 0]
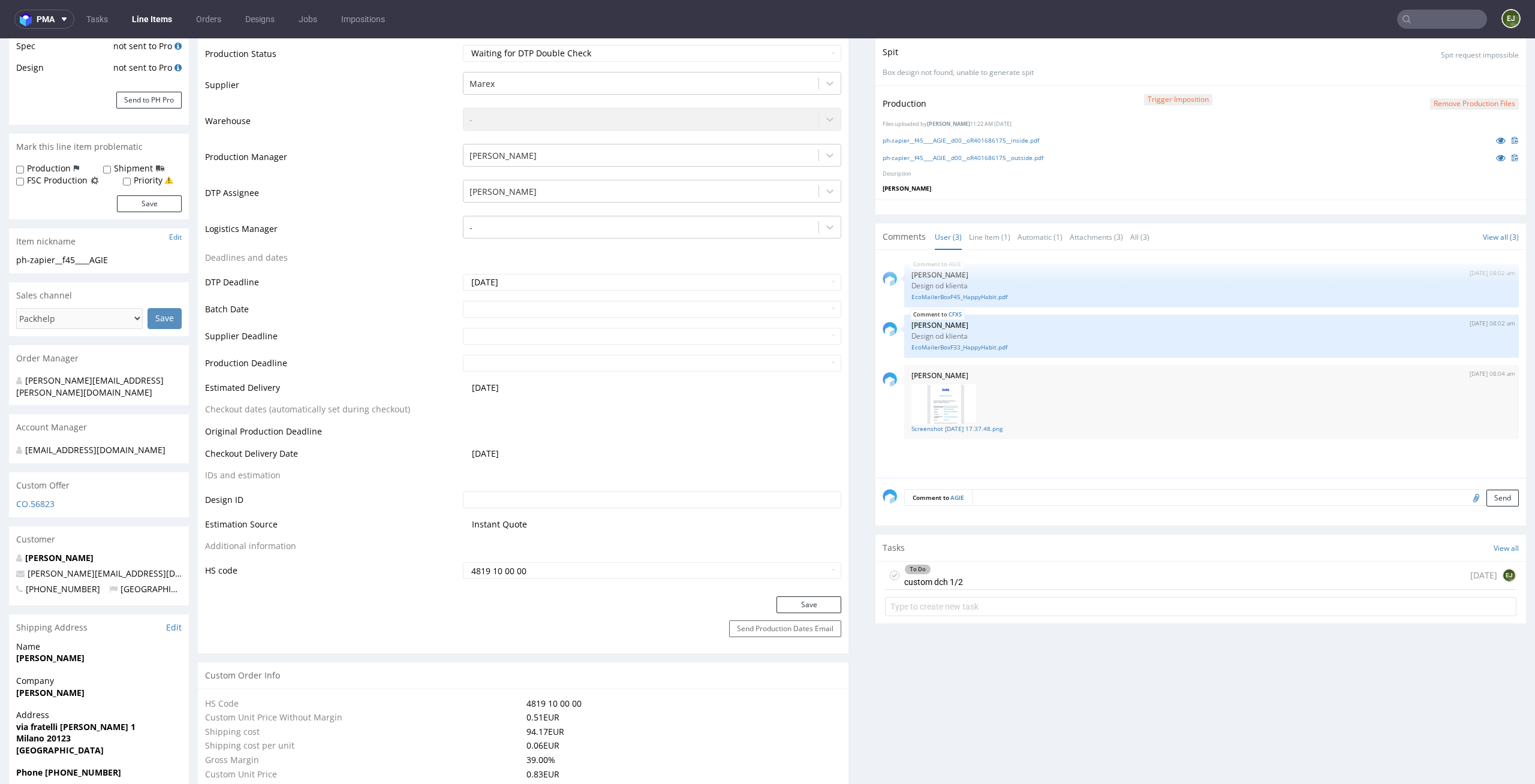
click at [1028, 566] on div "To Do custom dch 1/2 [DATE] EJ" at bounding box center [1201, 575] width 631 height 28
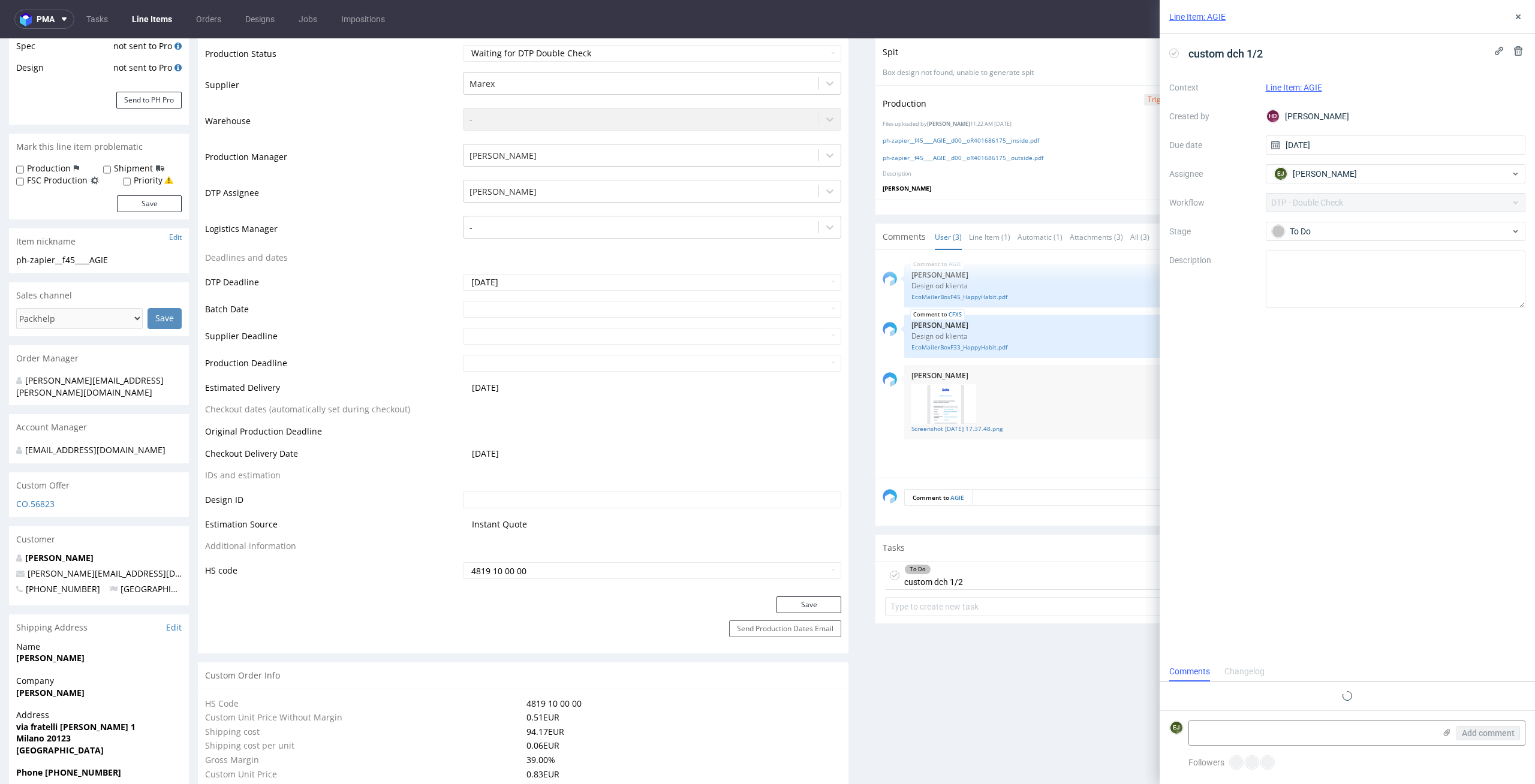
click at [1325, 637] on div "custom dch 1/2 Context Line Item: AGIE Created by HD [PERSON_NAME] Due date [DA…" at bounding box center [1347, 348] width 375 height 628
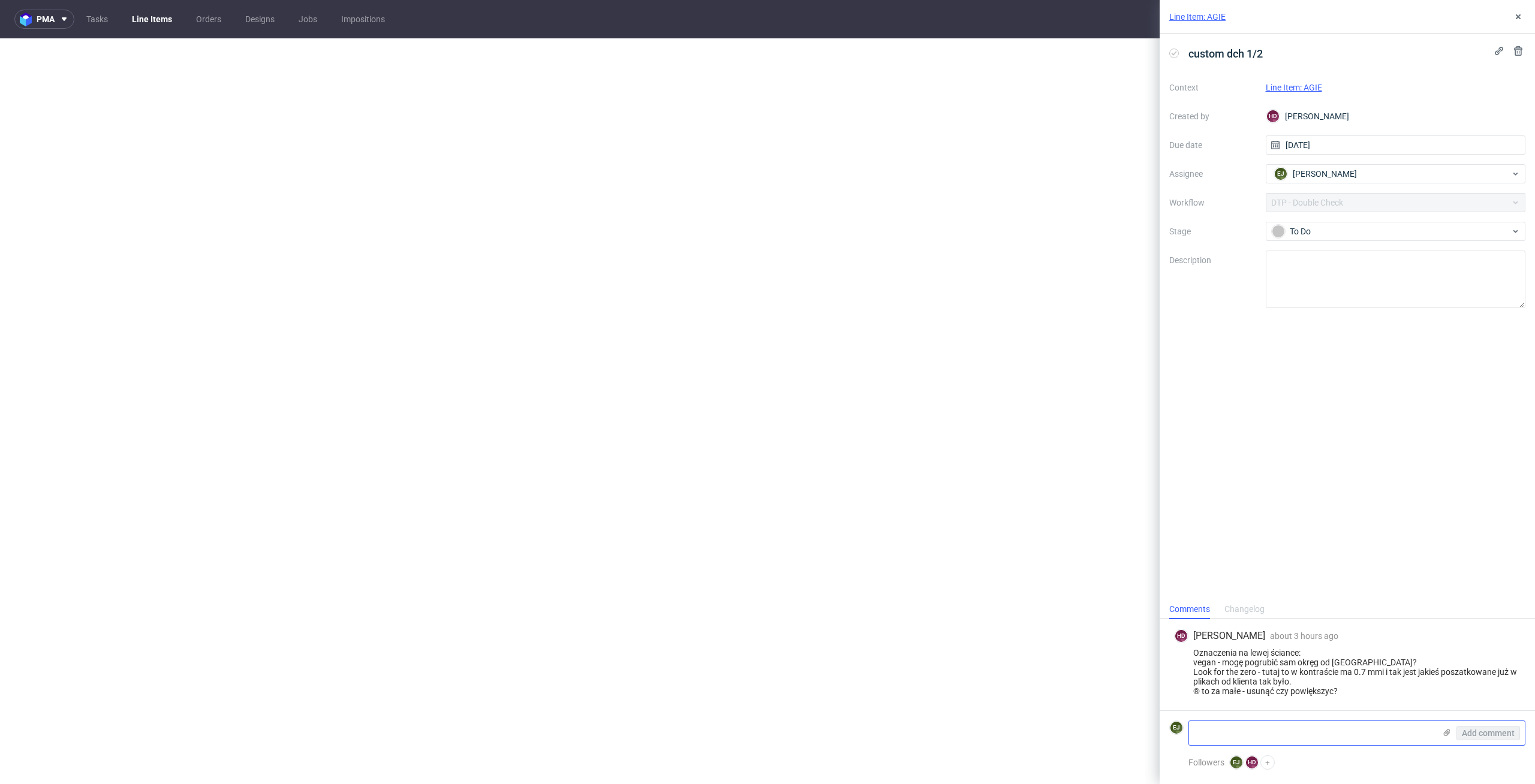
click at [1301, 721] on textarea at bounding box center [1311, 733] width 246 height 24
type textarea "1. Tak, tam trzeba jakoś minimalnie pogrubić to na luzie. 2."
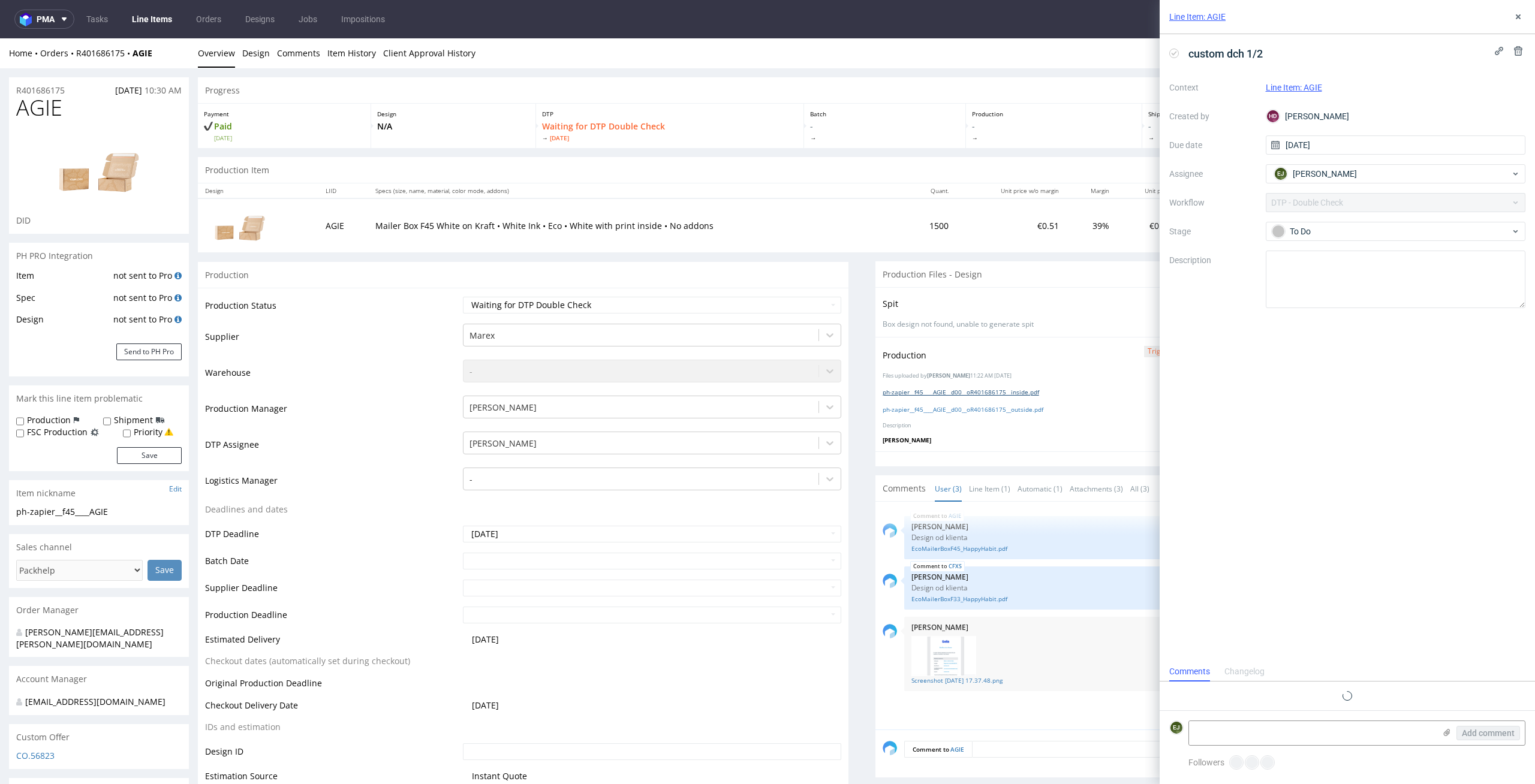
click at [946, 394] on link "ph-zapier__f45____AGIE__d00__oR401686175__inside.pdf" at bounding box center [961, 392] width 156 height 8
click at [924, 411] on link "ph-zapier__f45____AGIE__d00__oR401686175__outside.pdf" at bounding box center [963, 409] width 161 height 8
click at [1318, 729] on textarea at bounding box center [1311, 733] width 246 height 24
type textarea "1. Tak, tam trzeba jakoś minimalnie pogrubić to na luzie. 2."
click at [976, 495] on link "Line Item (1)" at bounding box center [989, 489] width 41 height 26
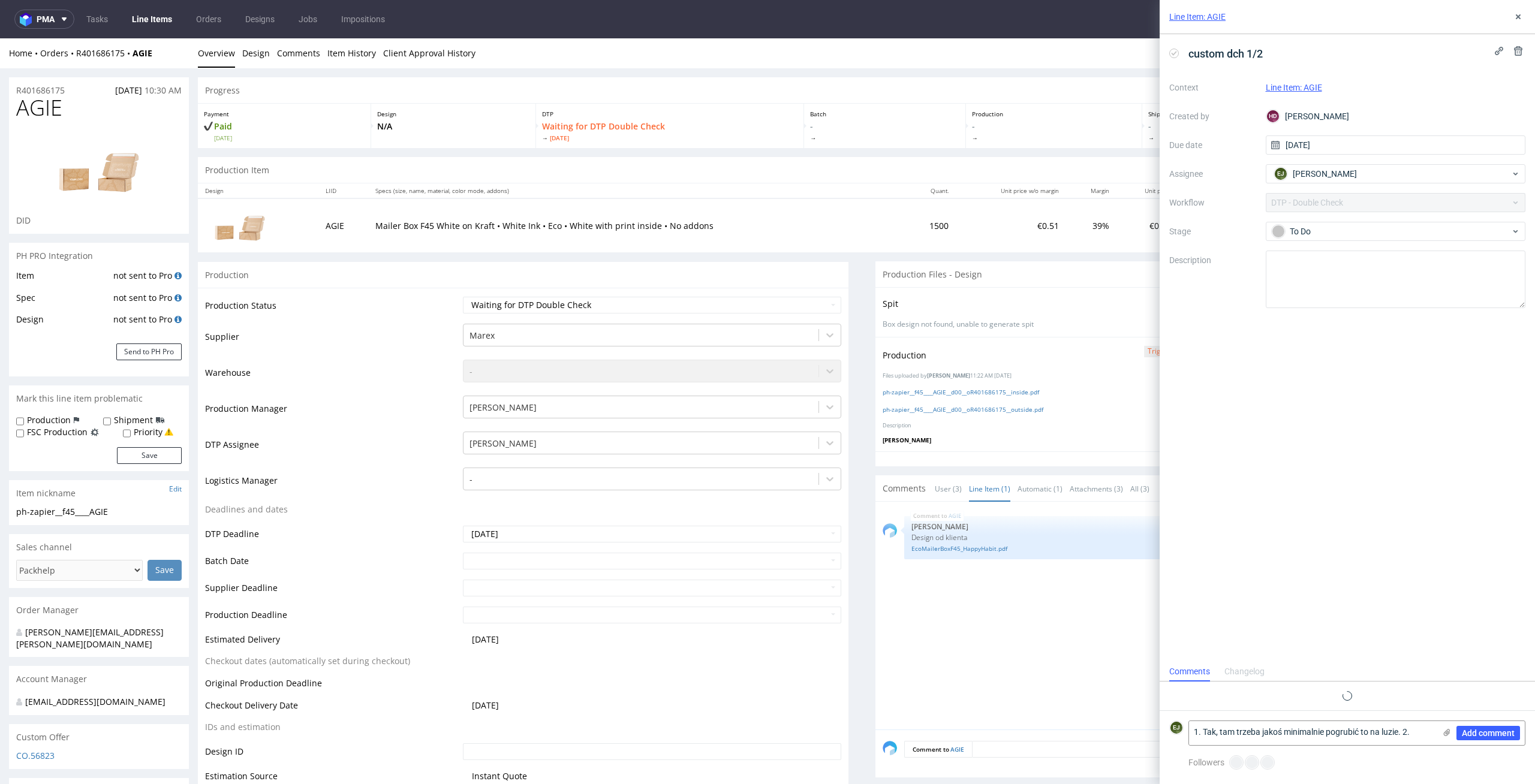
click at [975, 542] on div "EcoMailerBoxF45_HappyHabit.pdf" at bounding box center [1212, 547] width 600 height 11
click at [975, 549] on link "EcoMailerBoxF45_HappyHabit.pdf" at bounding box center [1212, 548] width 600 height 9
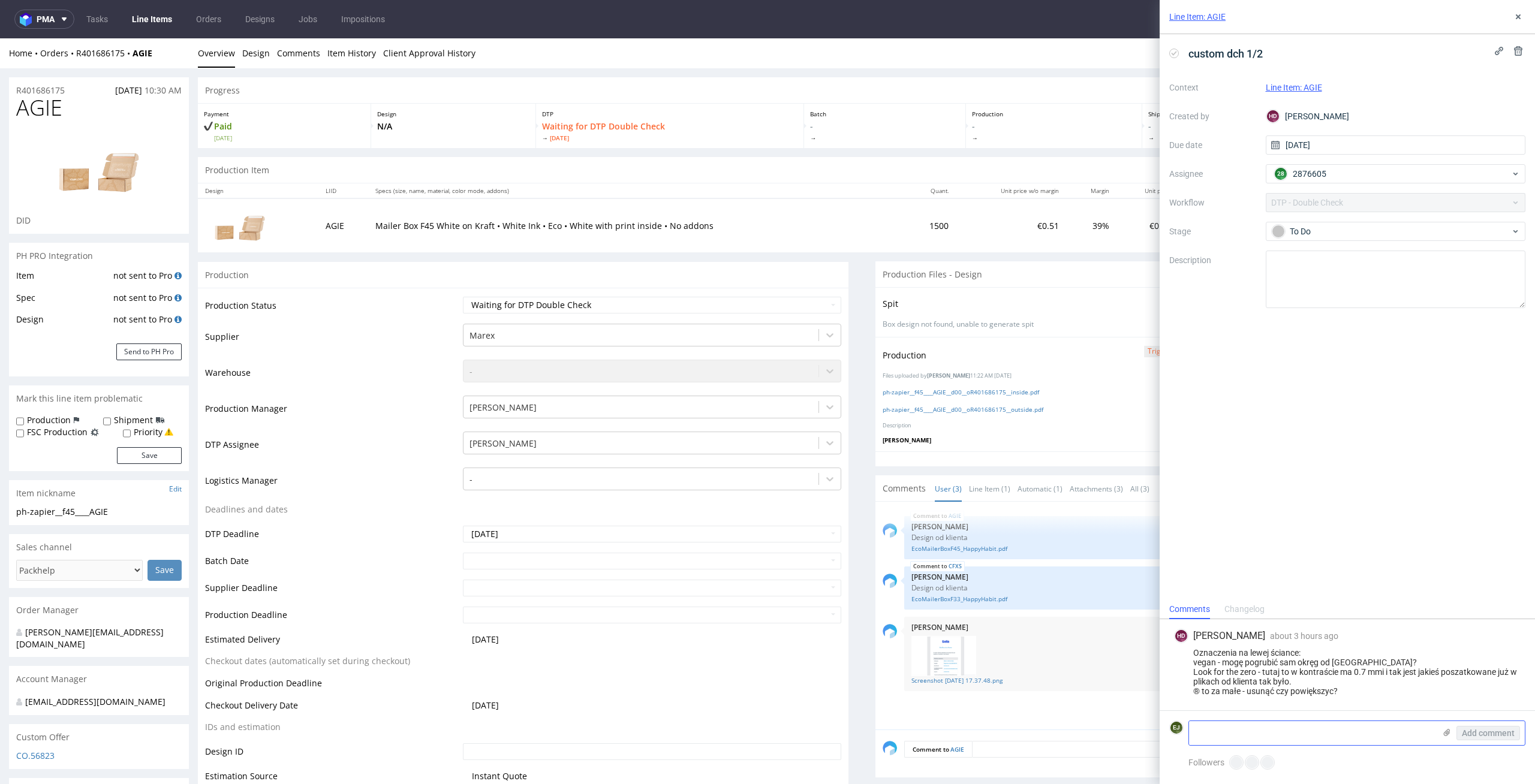
click at [1213, 740] on textarea at bounding box center [1311, 733] width 246 height 24
click at [1203, 735] on textarea "1. tak, tam minimalnie trzeb apogrubić wiec easy. 2." at bounding box center [1311, 733] width 246 height 24
click at [1422, 729] on textarea "1. vegan - tak, tam minimalnie trzeb apogrubić wiec easy. 2." at bounding box center [1311, 733] width 246 height 24
click at [1414, 731] on textarea "1. vegan - tak, tam minimalnie trzeb pogrubić wiec easy. 2." at bounding box center [1311, 733] width 246 height 24
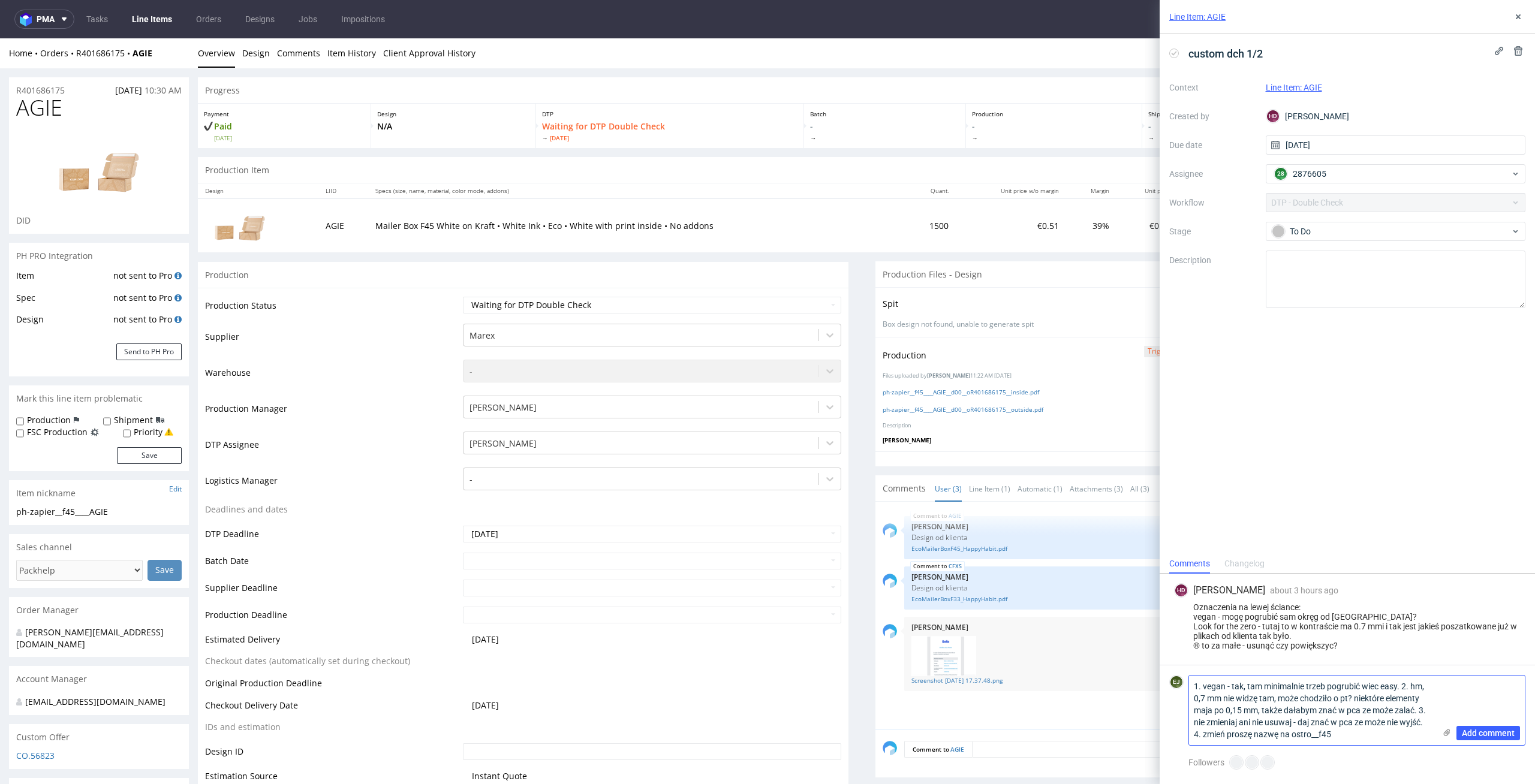
click at [1431, 720] on textarea "1. vegan - tak, tam minimalnie trzeb pogrubić wiec easy. 2. hm, 0,7 mm nie widz…" at bounding box center [1311, 711] width 246 height 70
type textarea "1. vegan - tak, tam minimalnie trzeb pogrubić wiec easy. 2. hm, 0,7 mm nie widz…"
click at [1466, 730] on span "Add comment" at bounding box center [1488, 733] width 53 height 8
click at [1337, 724] on textarea "1. vegan - tak, tam minimalnie trzeb pogrubić wiec easy. 2. hm, 0,7 mm nie widz…" at bounding box center [1311, 711] width 246 height 70
click at [1396, 479] on div "custom dch 1/2 Context Line Item: AGIE Created by HD Hapka Dominika Due date 13…" at bounding box center [1347, 294] width 375 height 519
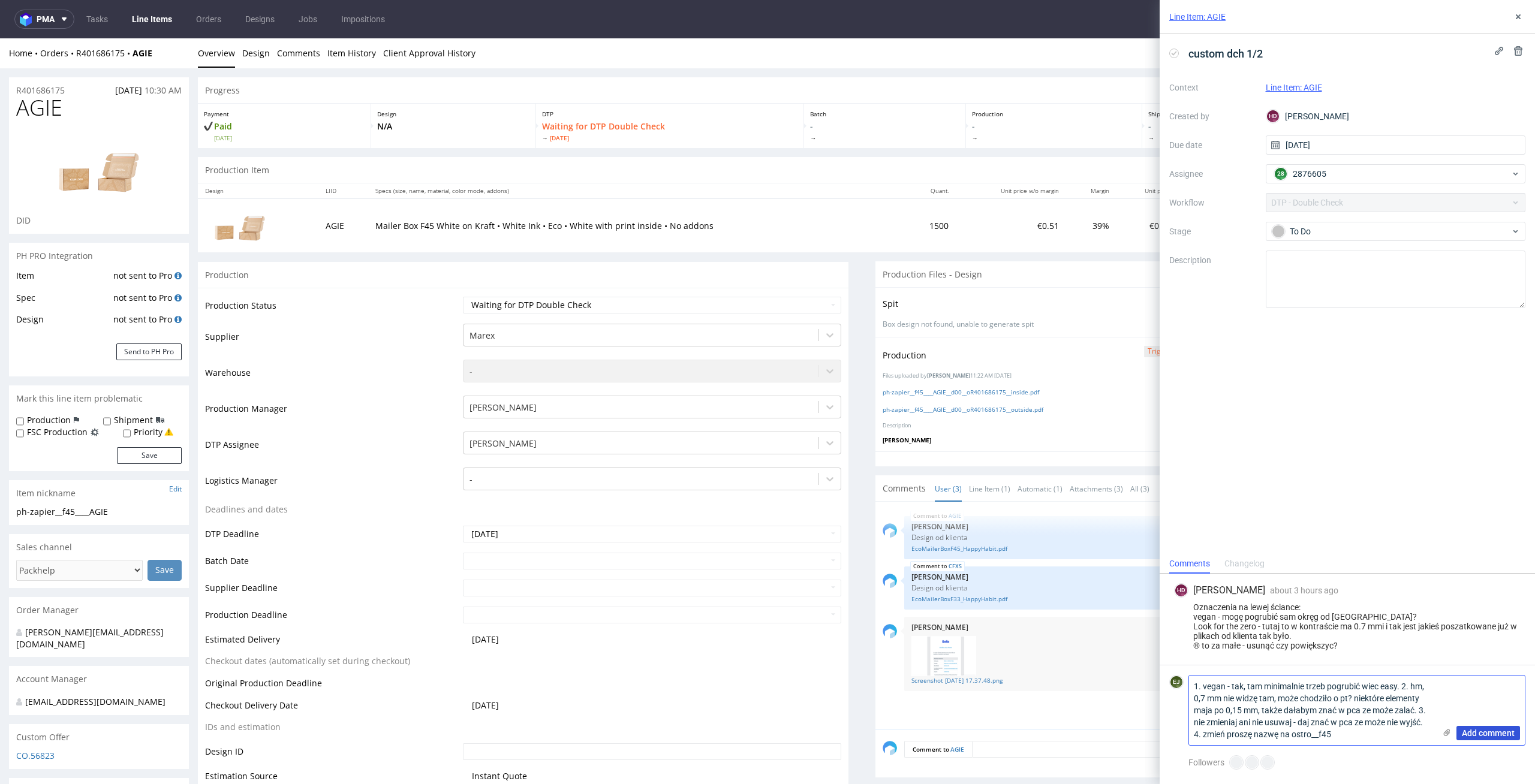
click at [1495, 727] on button "Add comment" at bounding box center [1488, 733] width 64 height 14
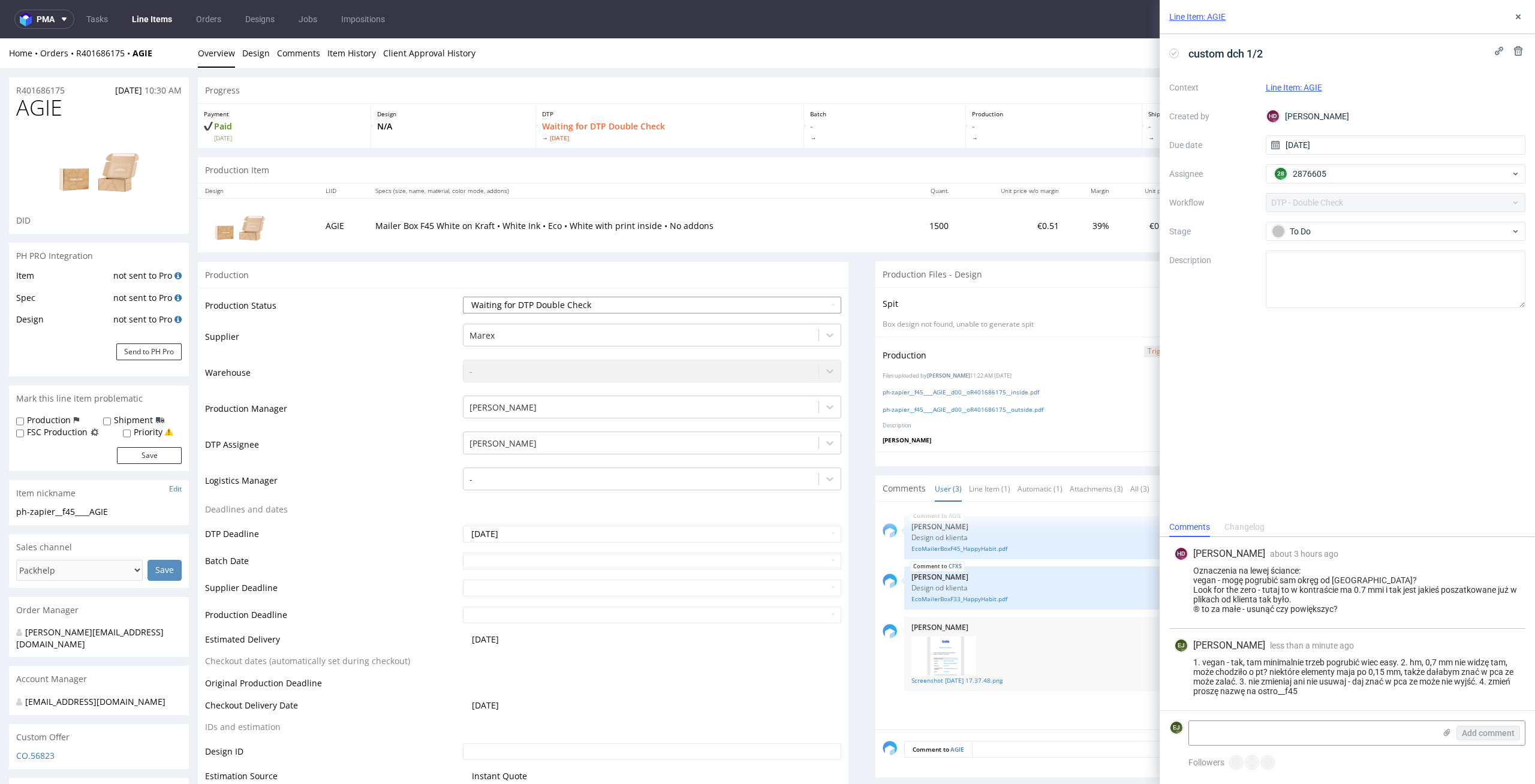
click at [806, 302] on select "Waiting for Artwork Waiting for Diecut Waiting for Mockup Waiting for DTP Waiti…" at bounding box center [652, 305] width 379 height 17
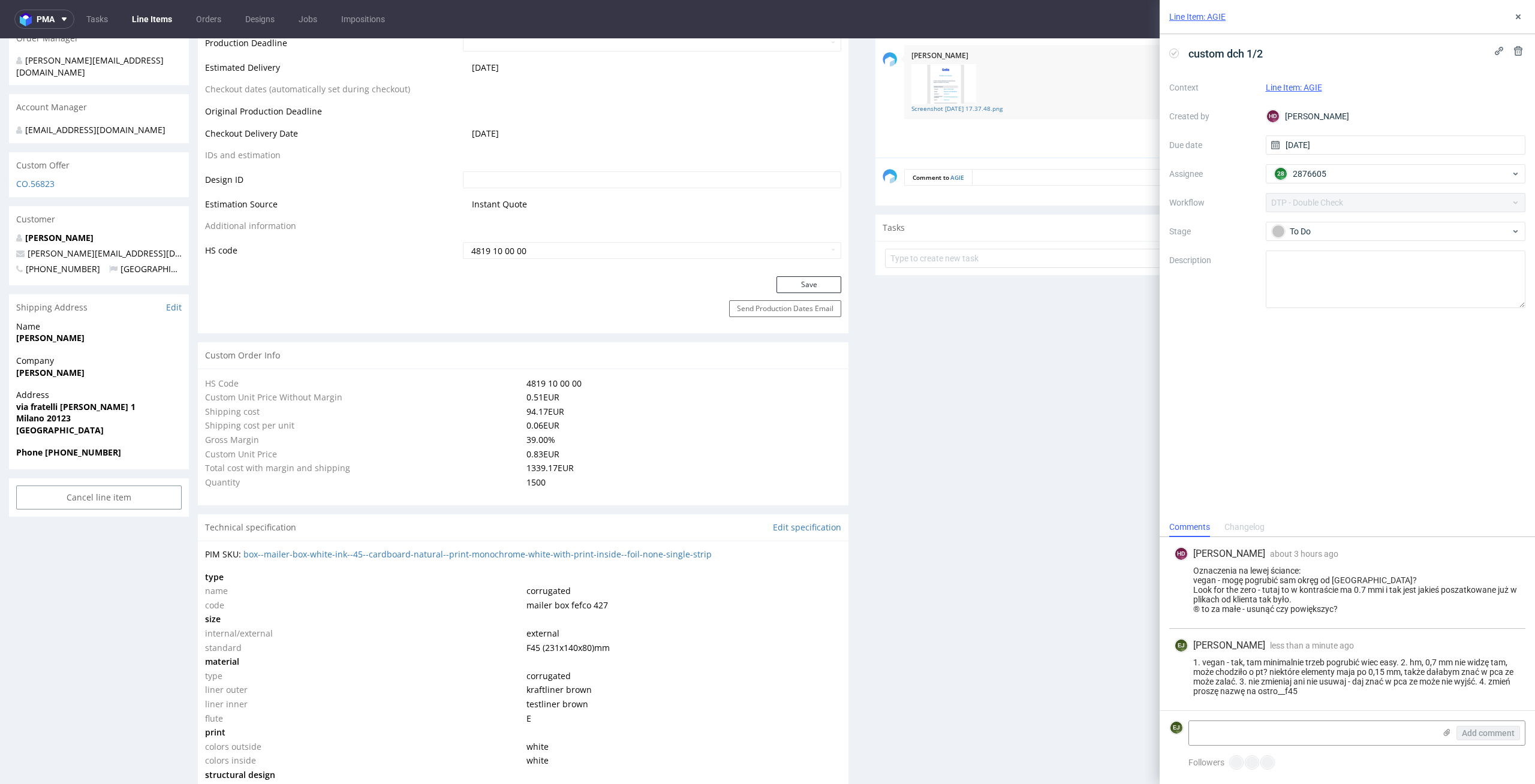
scroll to position [759, 0]
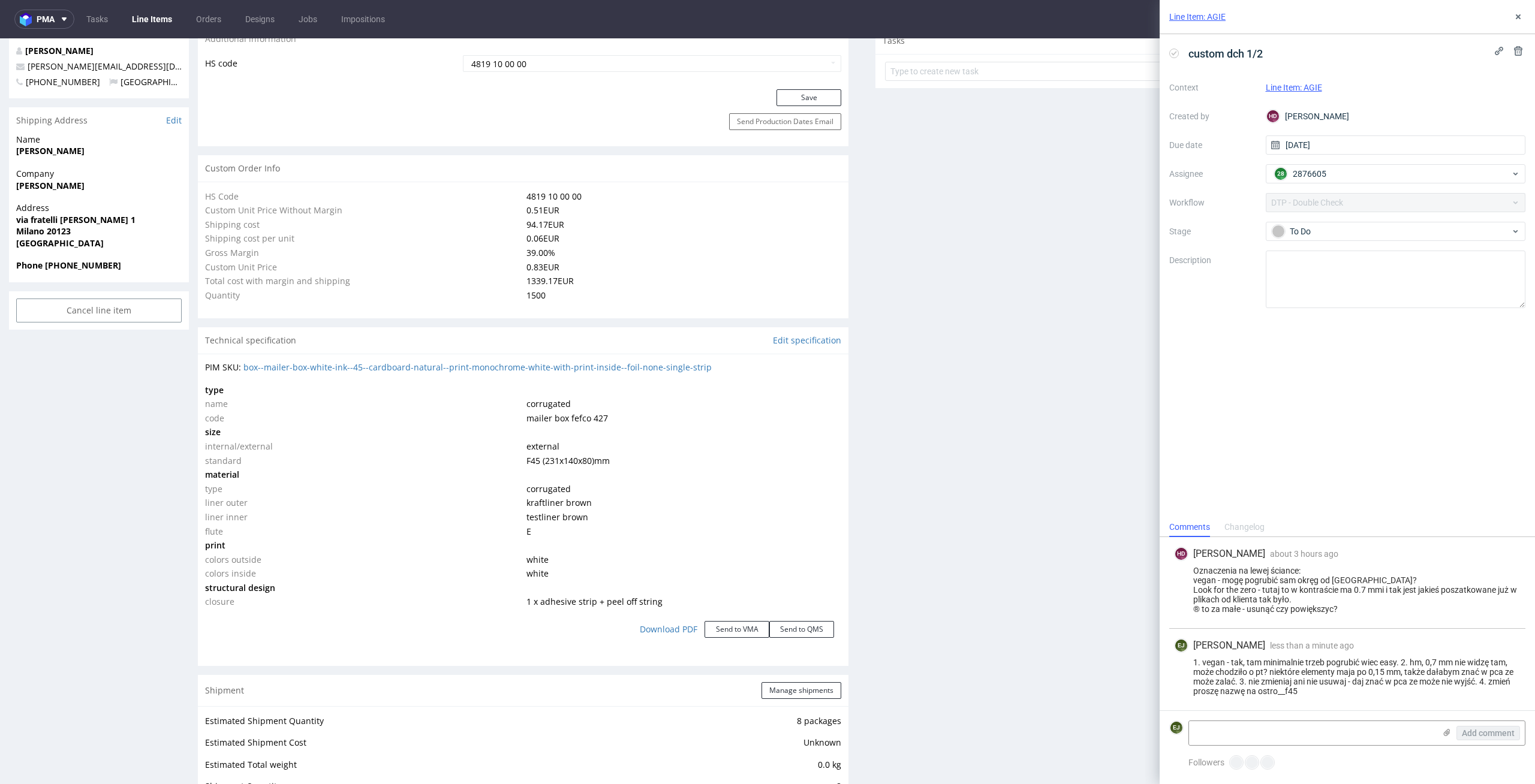
click at [991, 581] on div "Production Files - Design Spit Spit request impossible Box design not found, un…" at bounding box center [1201, 489] width 651 height 1974
click at [1318, 229] on div "To Do" at bounding box center [1391, 231] width 239 height 13
click at [1339, 305] on div "Needs fixes" at bounding box center [1396, 308] width 240 height 13
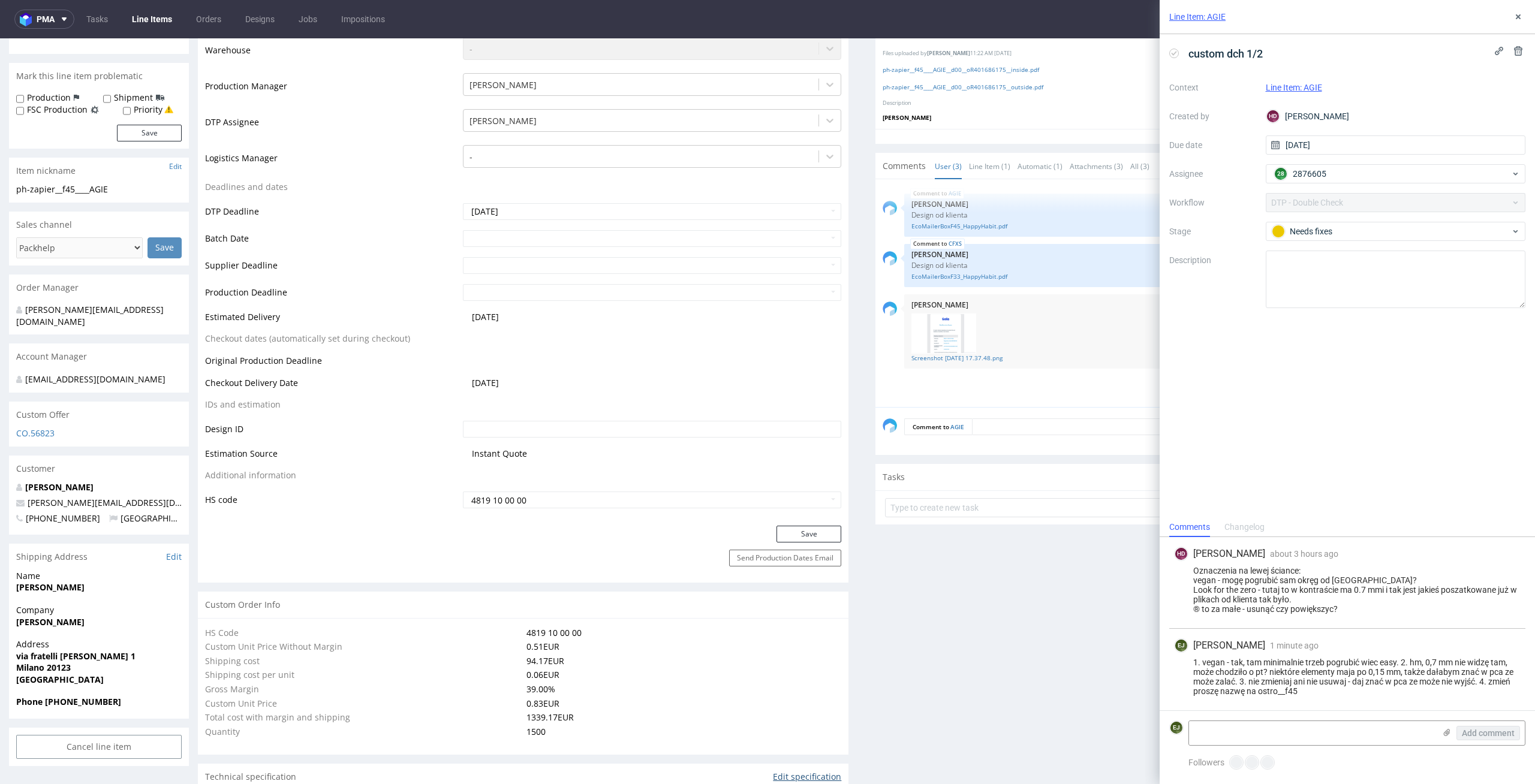
scroll to position [0, 0]
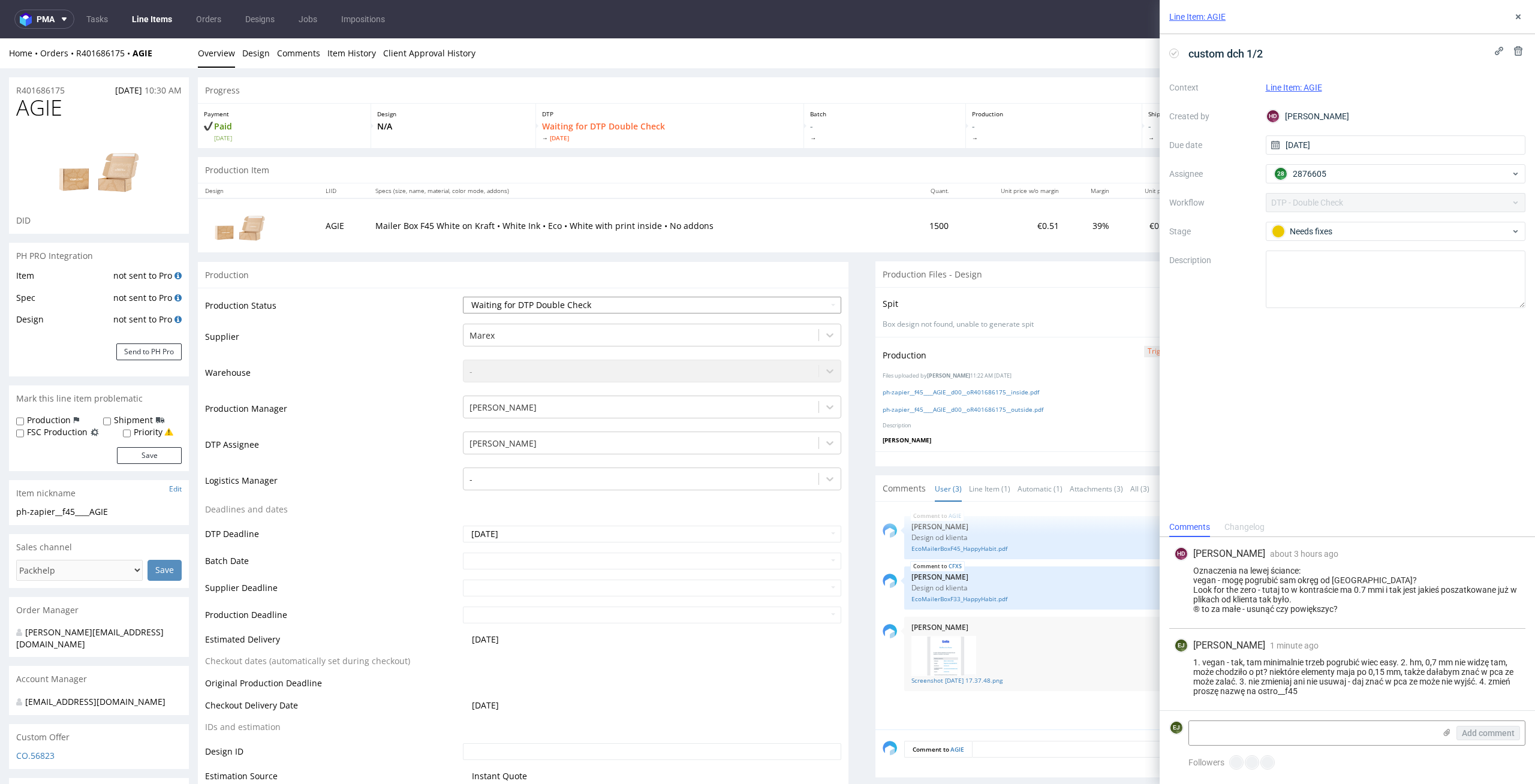
click at [803, 302] on select "Waiting for Artwork Waiting for Diecut Waiting for Mockup Waiting for DTP Waiti…" at bounding box center [652, 305] width 379 height 17
select select "dtp_dc_done"
click at [463, 297] on select "Waiting for Artwork Waiting for Diecut Waiting for Mockup Waiting for DTP Waiti…" at bounding box center [652, 305] width 379 height 17
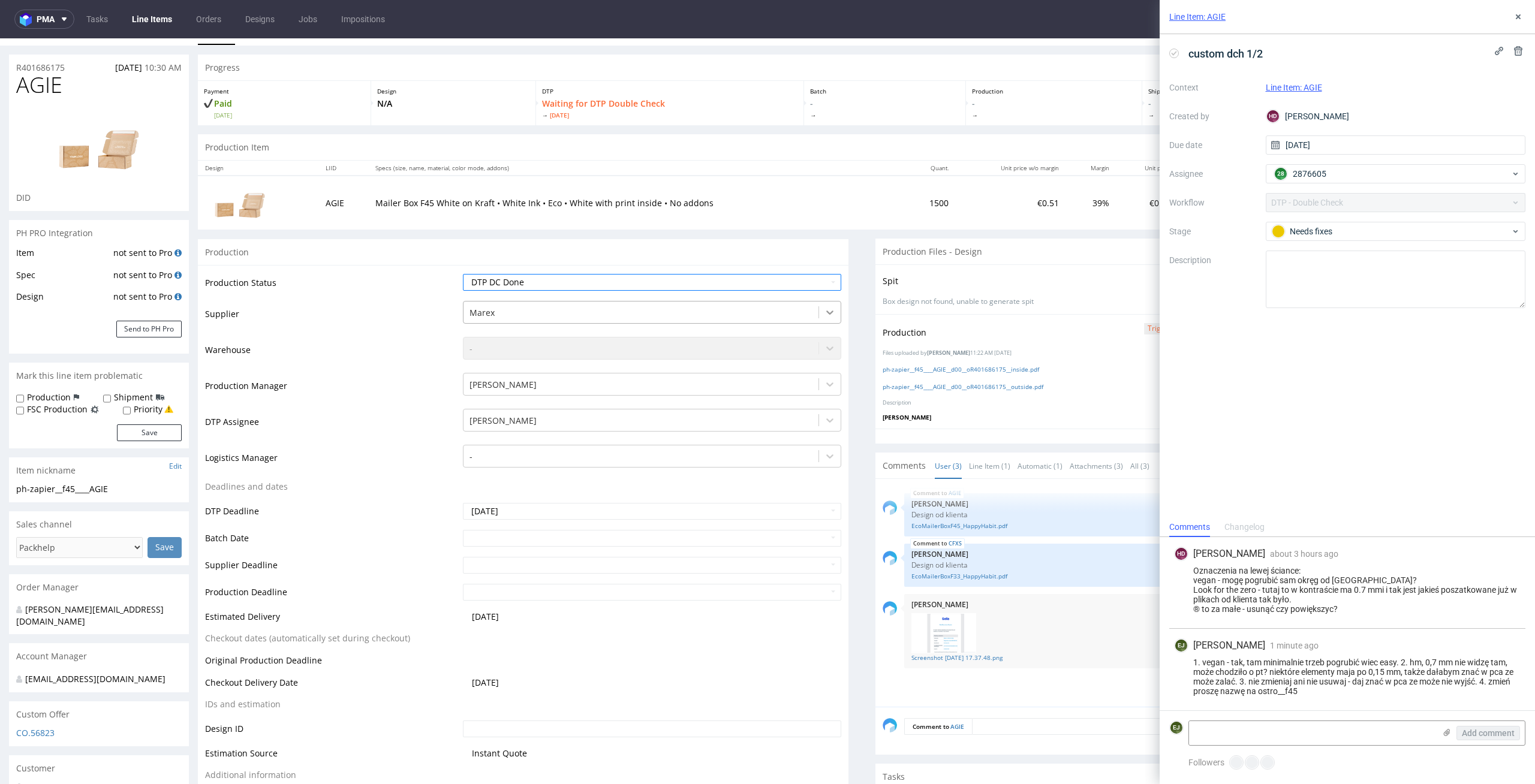
scroll to position [203, 0]
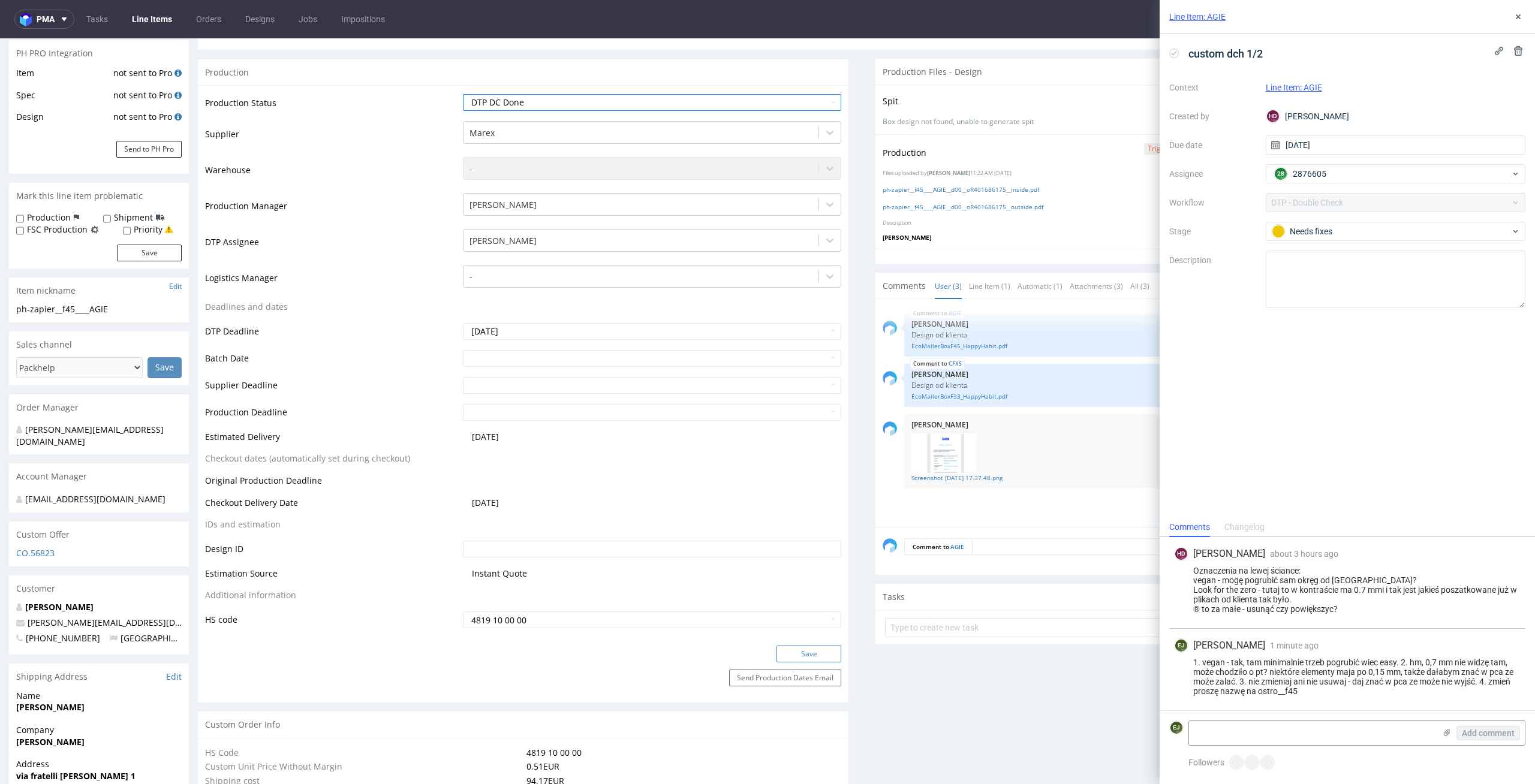
click at [823, 652] on button "Save" at bounding box center [809, 654] width 65 height 17
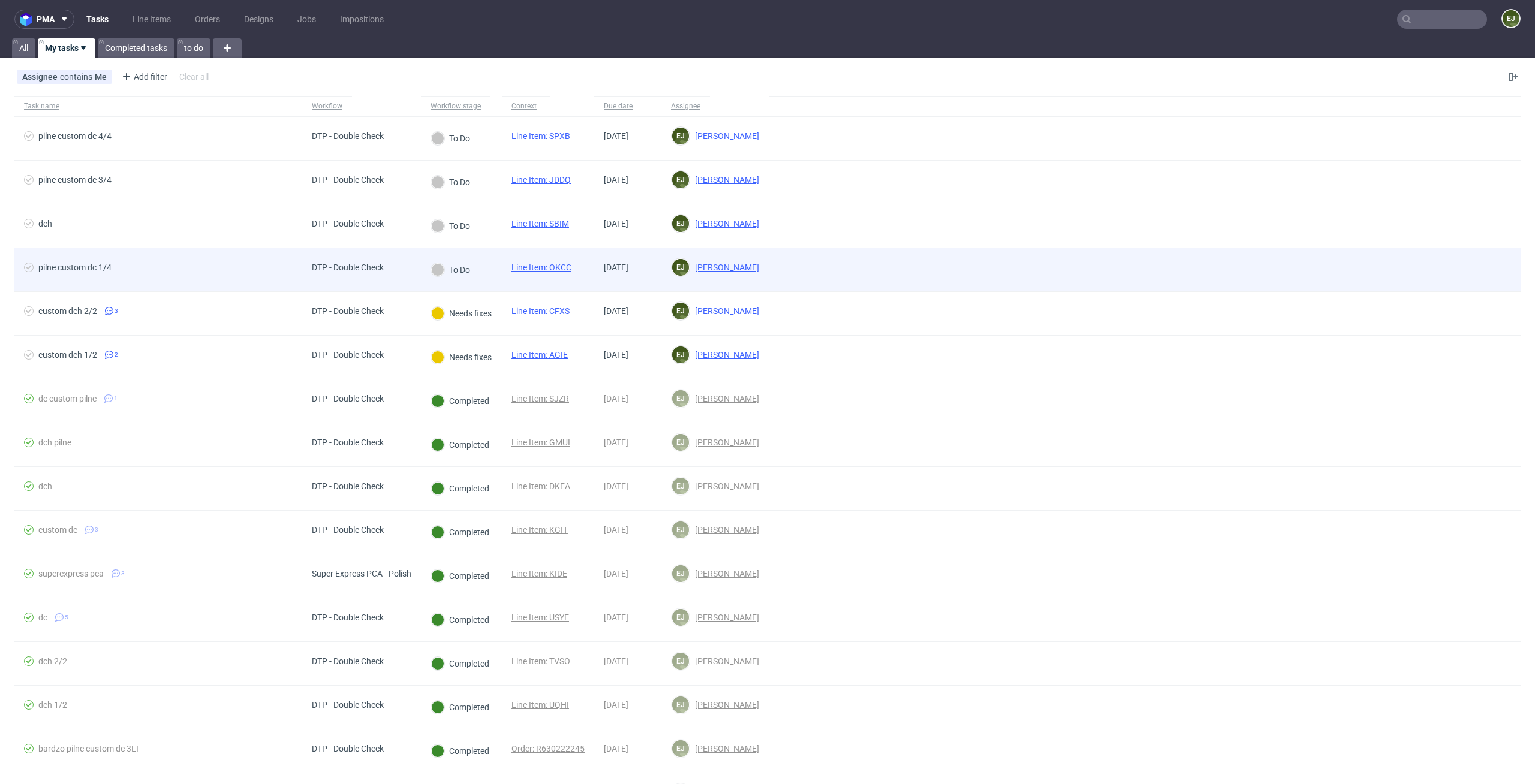
click at [554, 266] on link "Line Item: OKCC" at bounding box center [542, 268] width 60 height 10
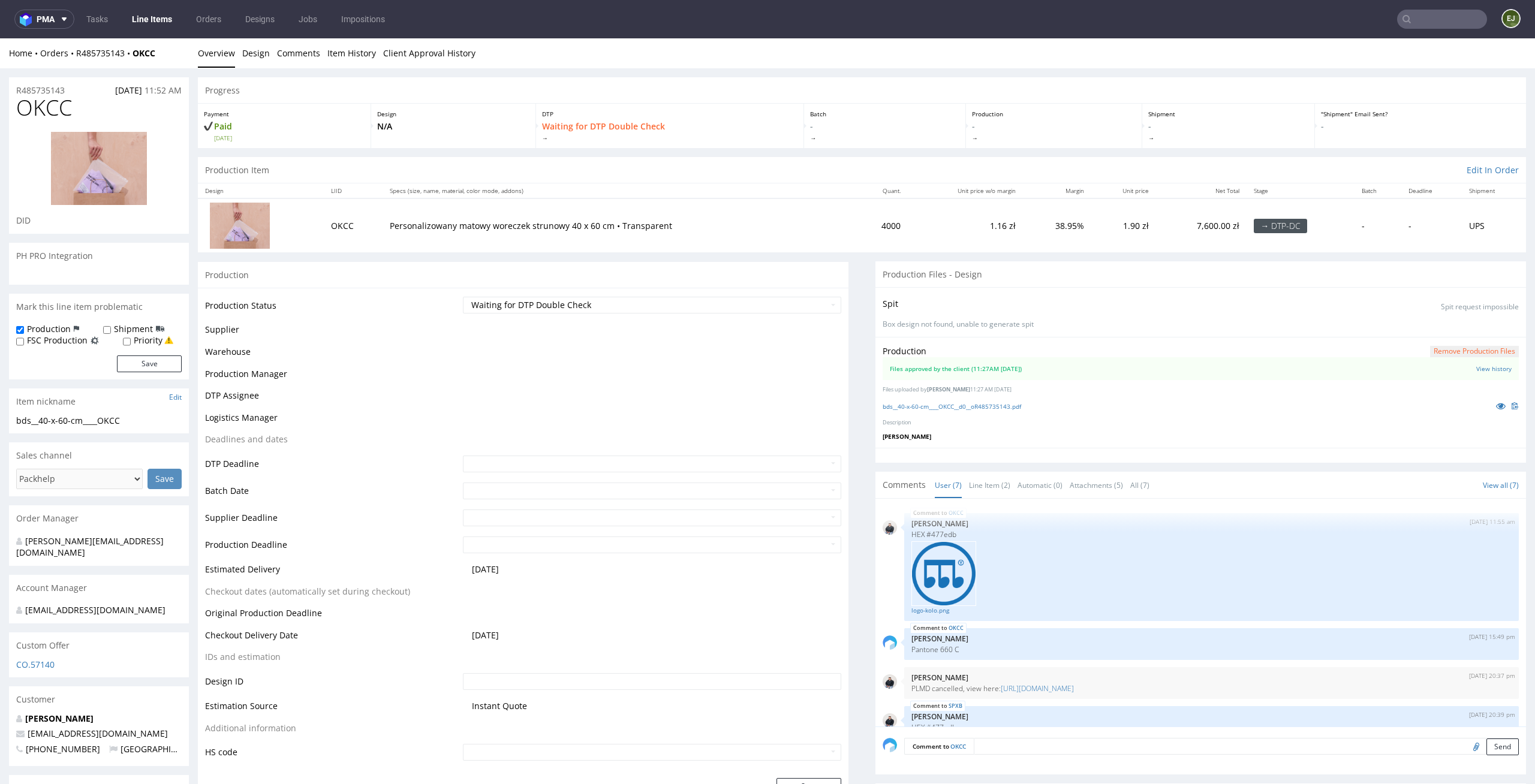
scroll to position [182, 0]
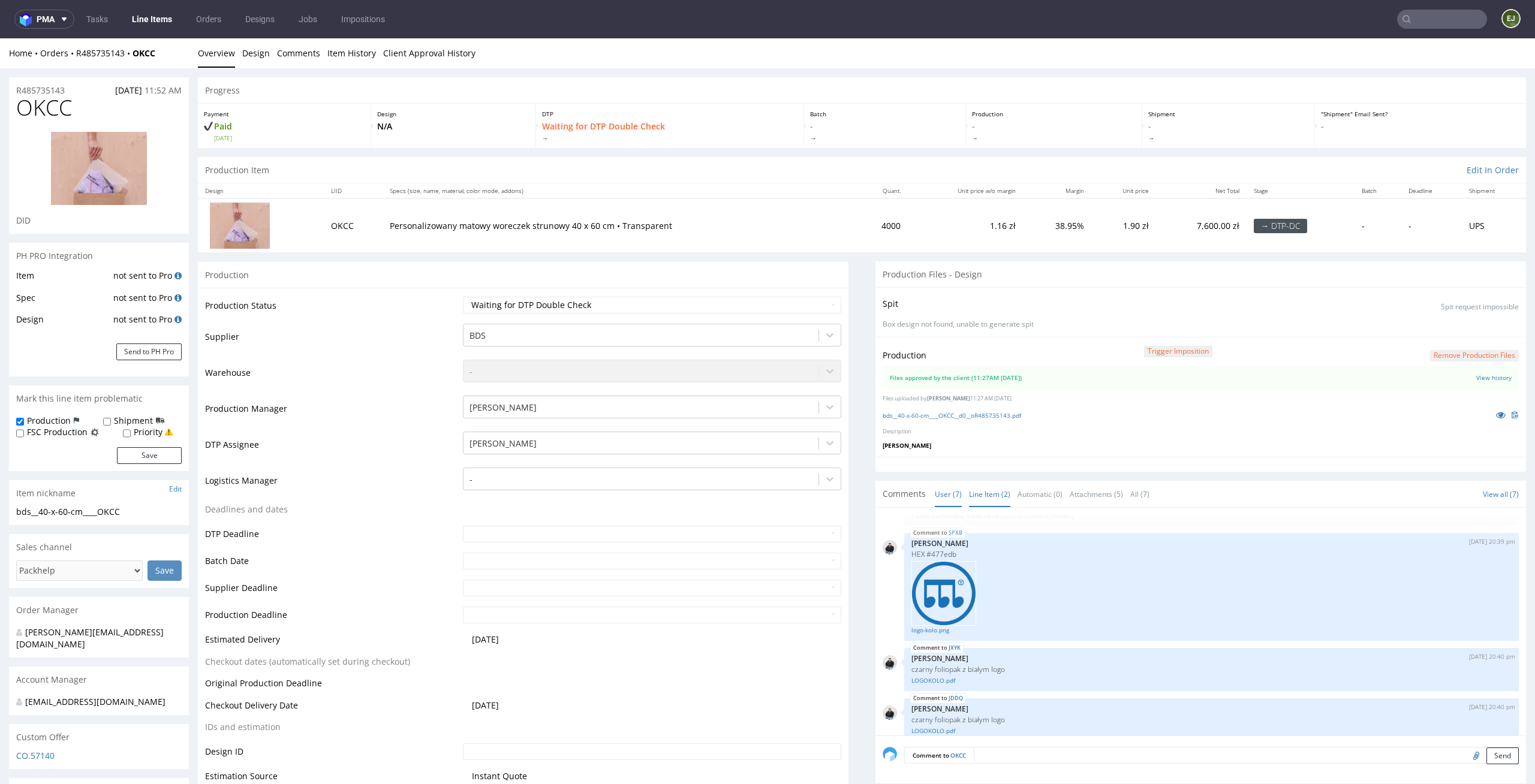
click at [986, 501] on link "Line Item (2)" at bounding box center [989, 494] width 41 height 26
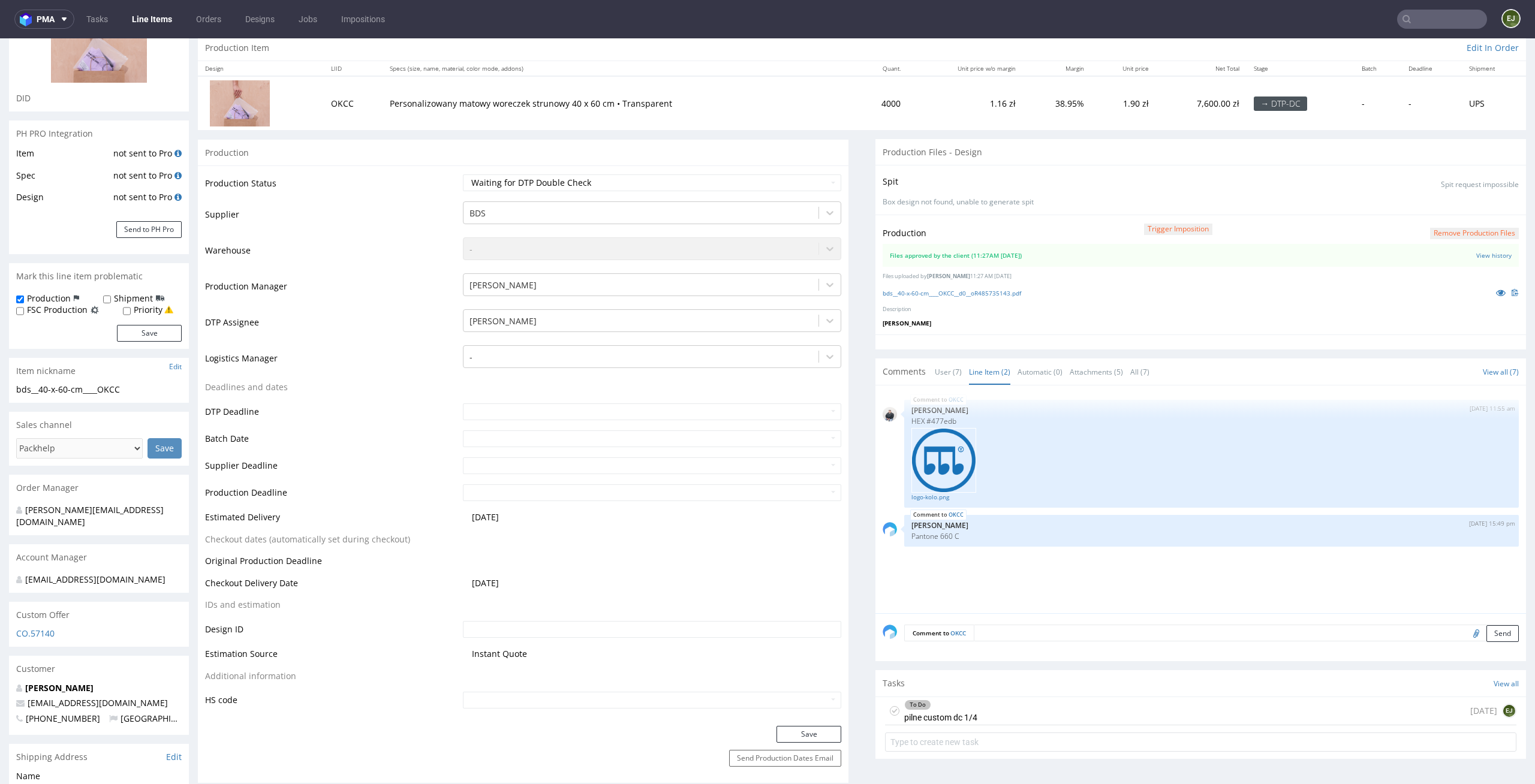
scroll to position [224, 0]
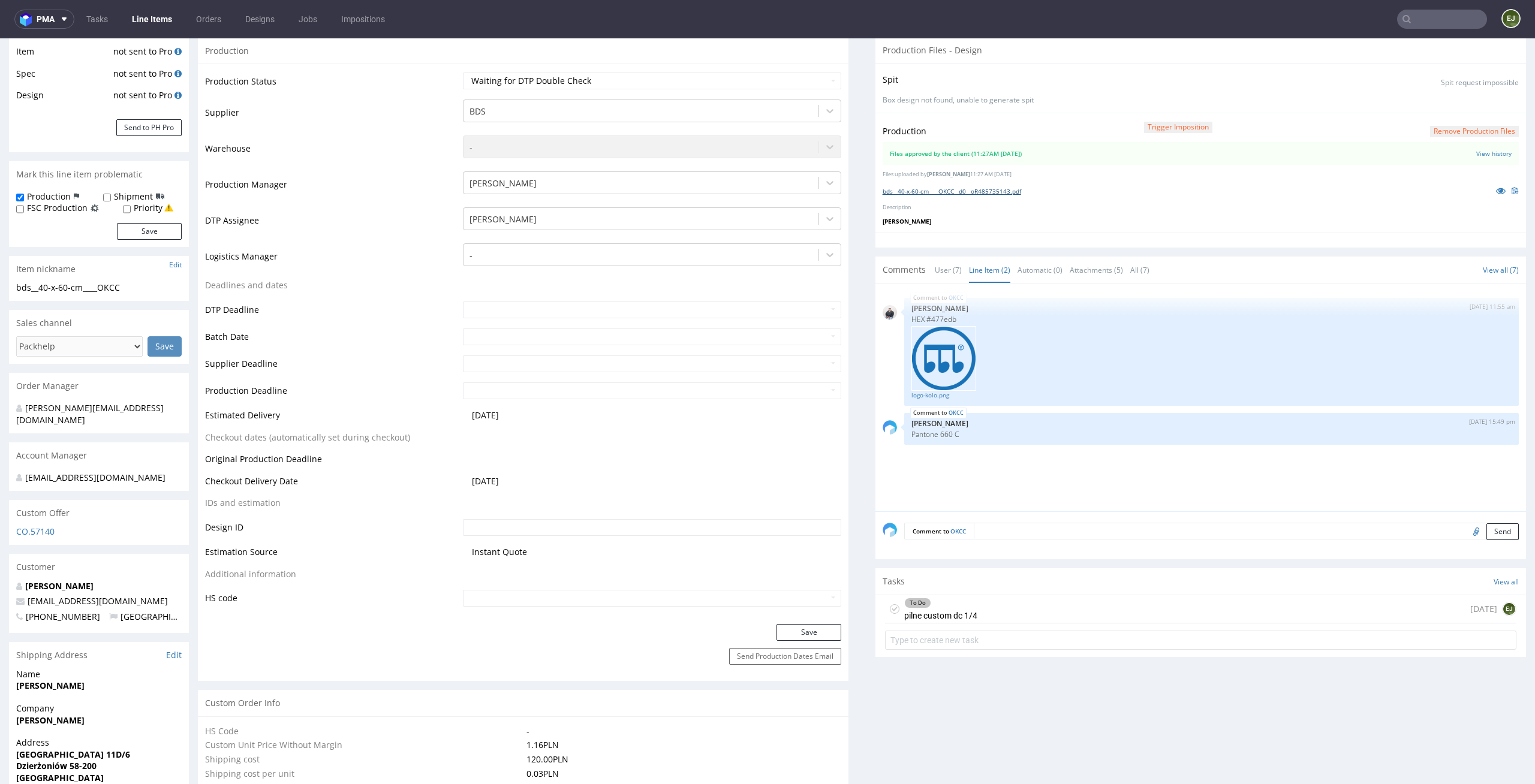
click at [921, 190] on link "bds__40-x-60-cm____OKCC__d0__oR485735143.pdf" at bounding box center [952, 191] width 138 height 8
click at [951, 613] on div "To Do pilne custom dc 1/4" at bounding box center [941, 609] width 73 height 28
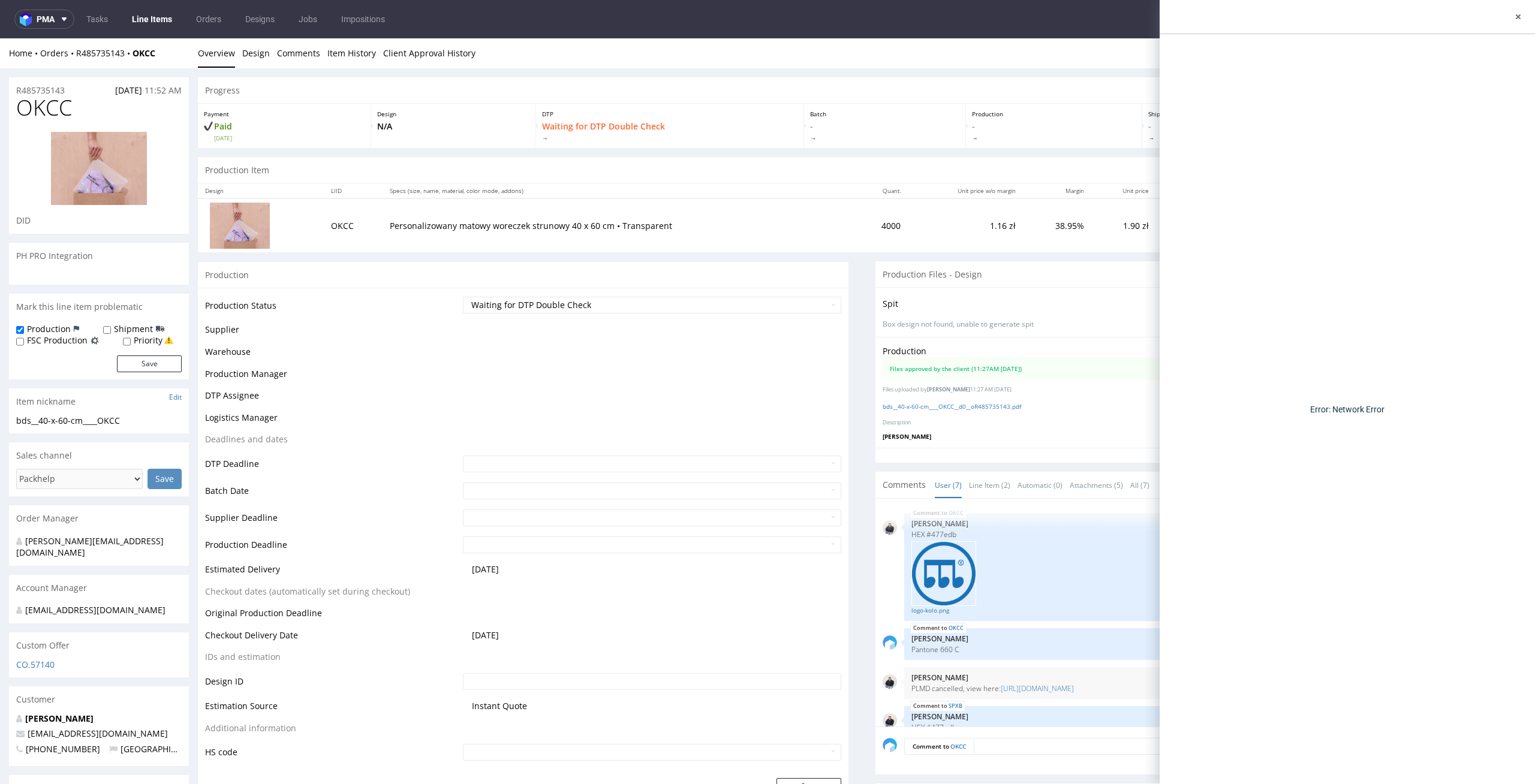
scroll to position [246, 0]
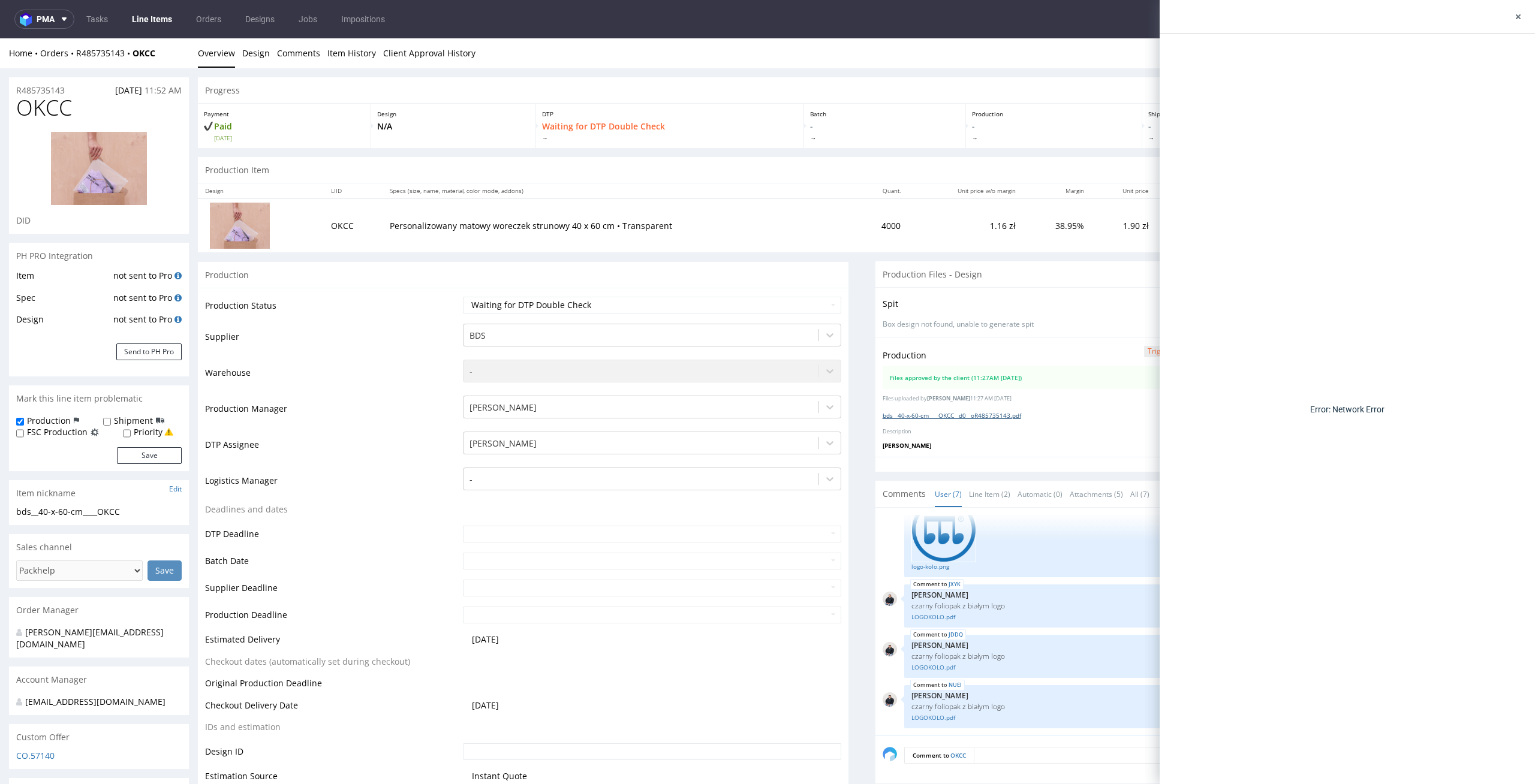
click at [994, 418] on link "bds__40-x-60-cm____OKCC__d0__oR485735143.pdf" at bounding box center [952, 415] width 138 height 8
click at [1000, 562] on link "logo-kolo.png" at bounding box center [1212, 566] width 600 height 9
click at [982, 493] on link "Line Item (2)" at bounding box center [989, 494] width 41 height 26
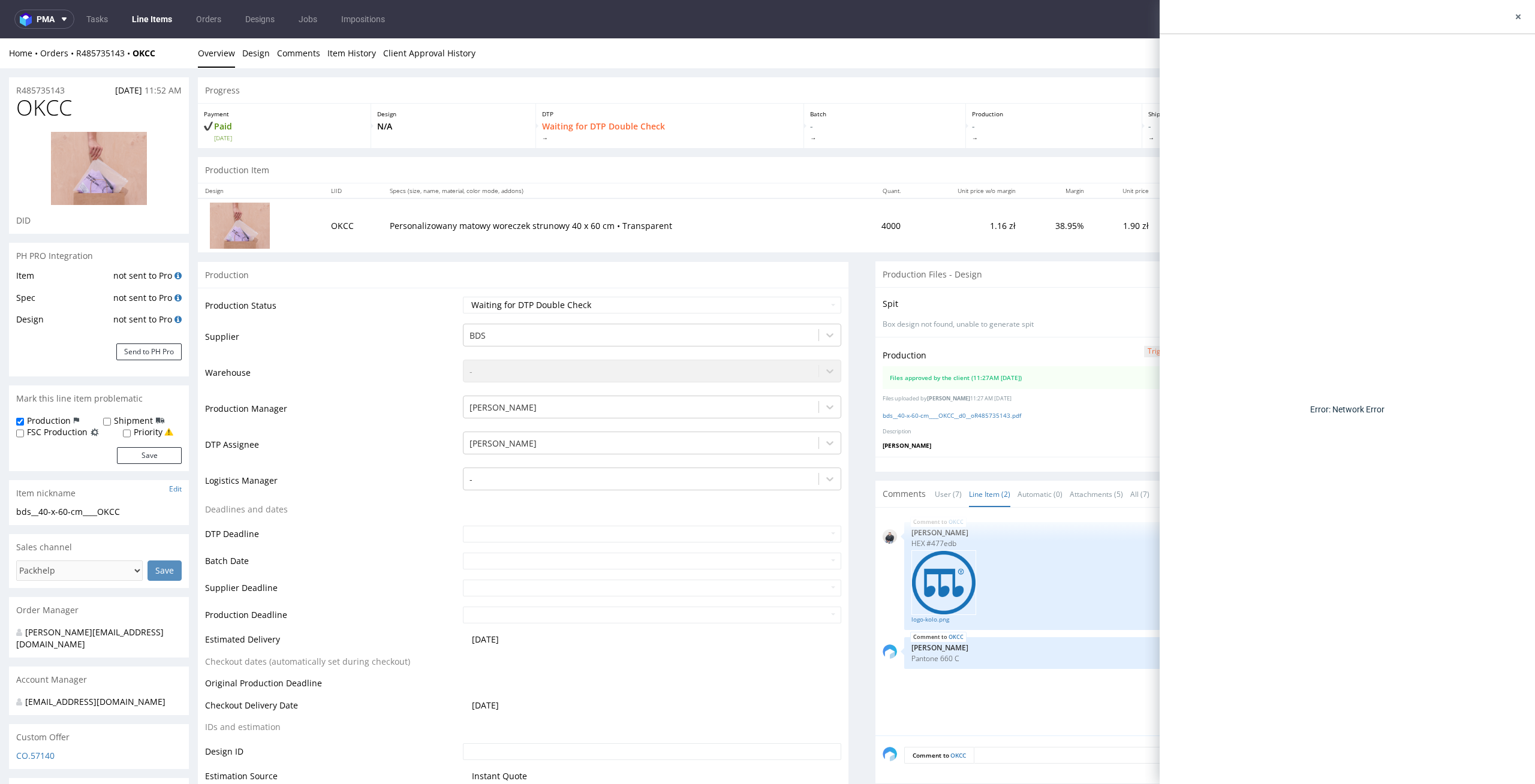
click at [1002, 705] on div "OKCC 9th Oct 25 | 11:55 am Adrian Margula HEX #477edb logo-kolo.png OKCC 9th Oc…" at bounding box center [1204, 625] width 643 height 221
click at [345, 110] on p "Payment" at bounding box center [284, 114] width 161 height 8
click at [1331, 497] on div "Error: Network Error" at bounding box center [1347, 409] width 375 height 750
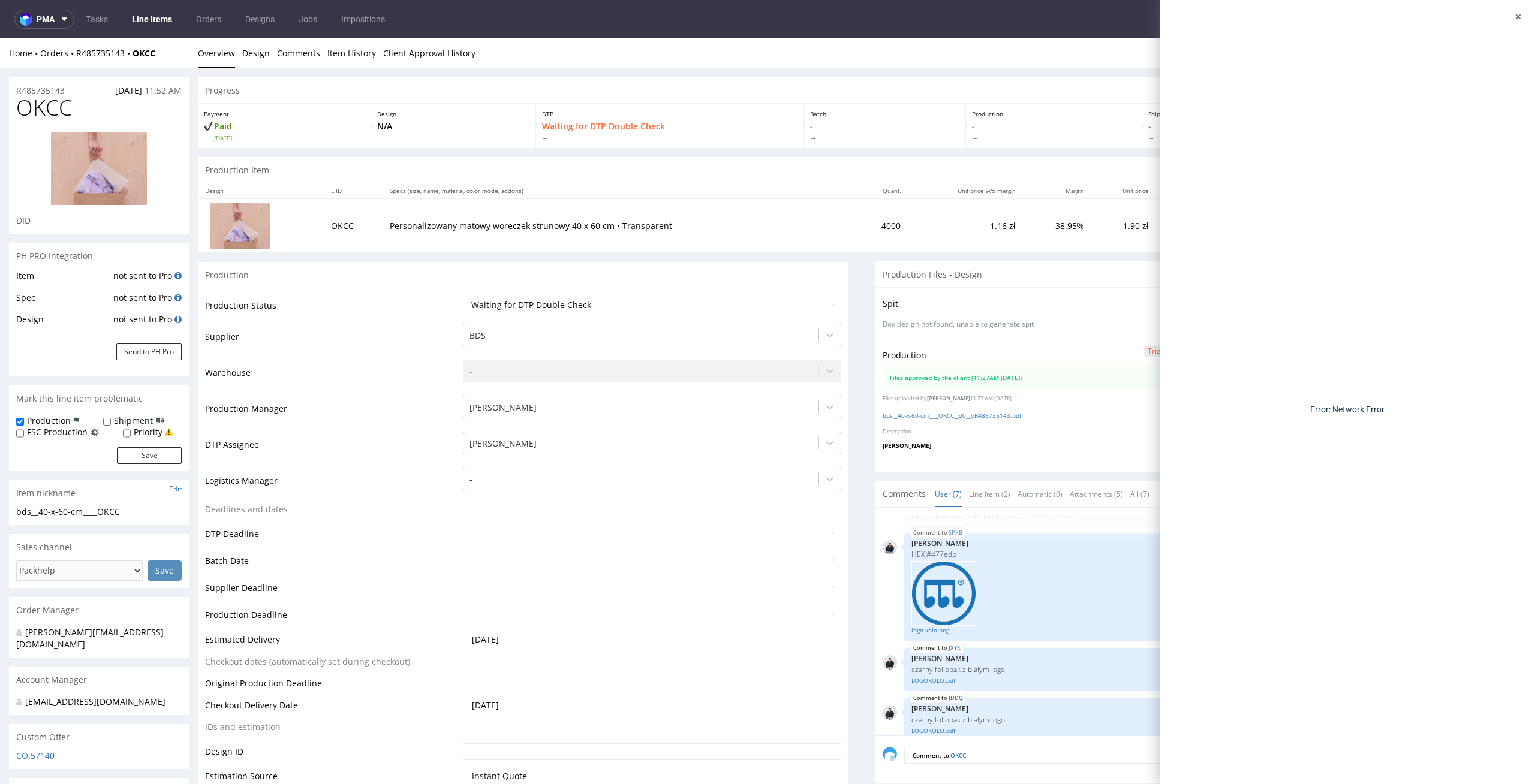
click at [1525, 11] on div at bounding box center [1347, 17] width 375 height 34
click at [1520, 14] on icon at bounding box center [1518, 17] width 10 height 10
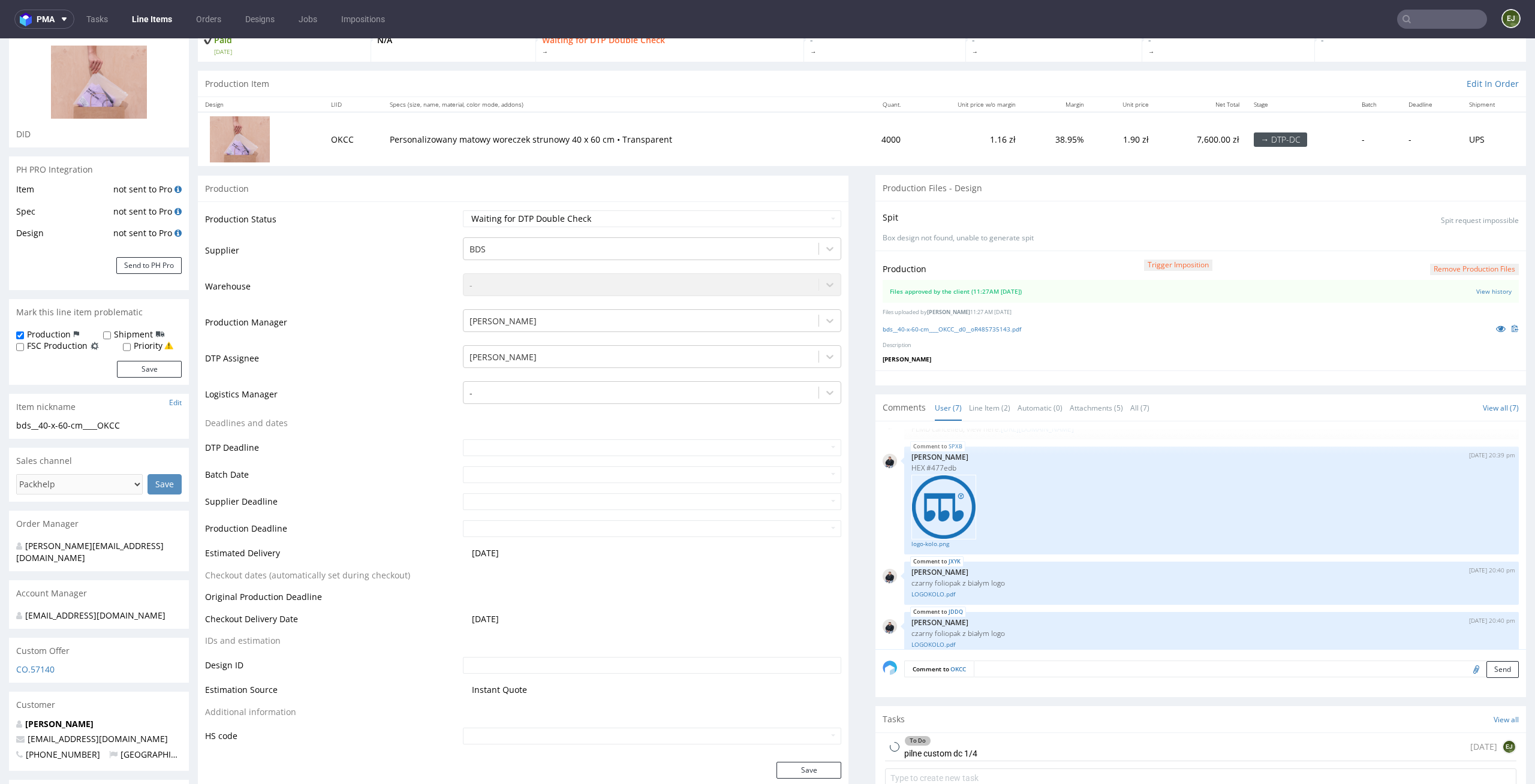
scroll to position [114, 0]
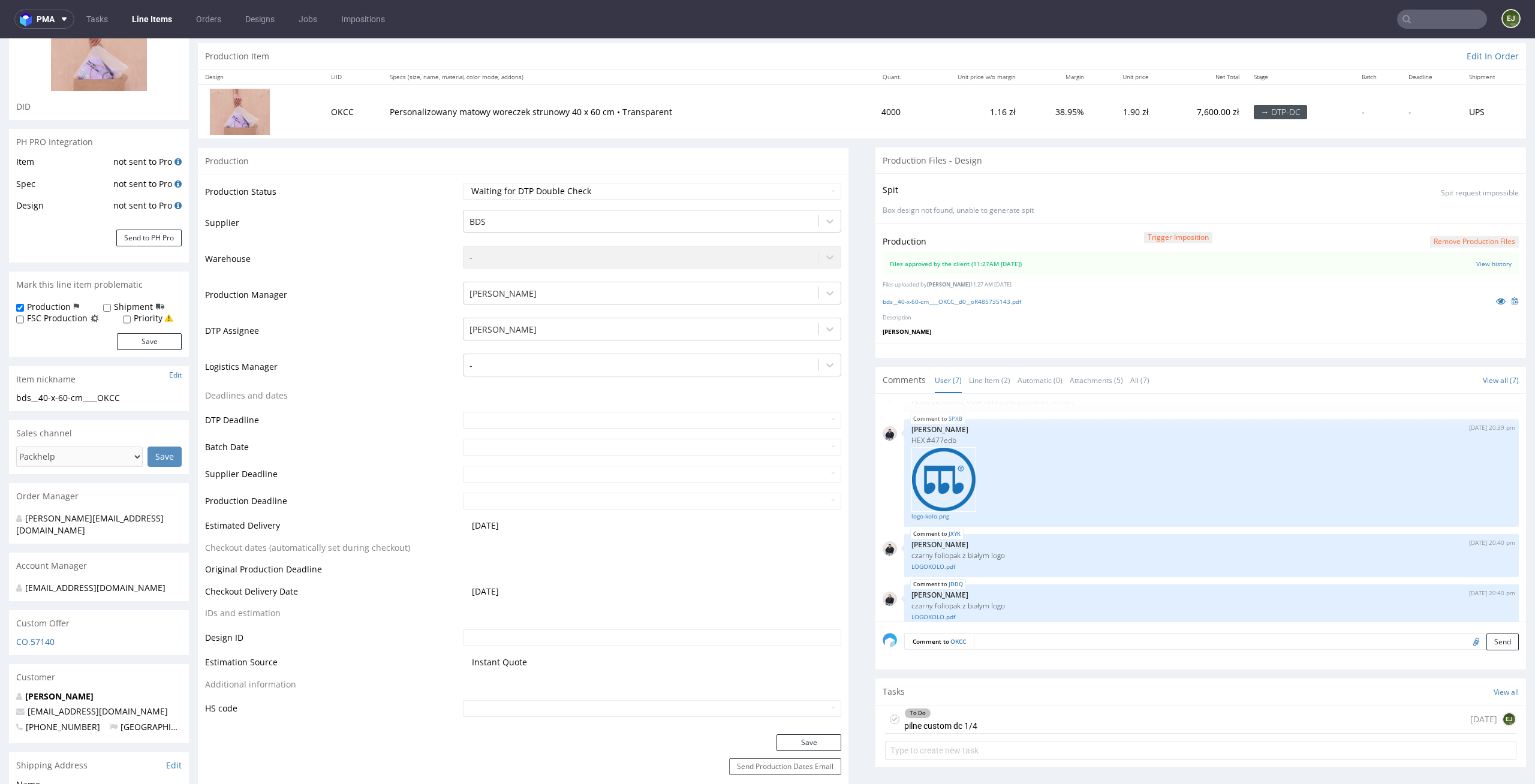
click at [970, 710] on div "To Do pilne custom dc 1/4 today EJ" at bounding box center [1201, 720] width 631 height 28
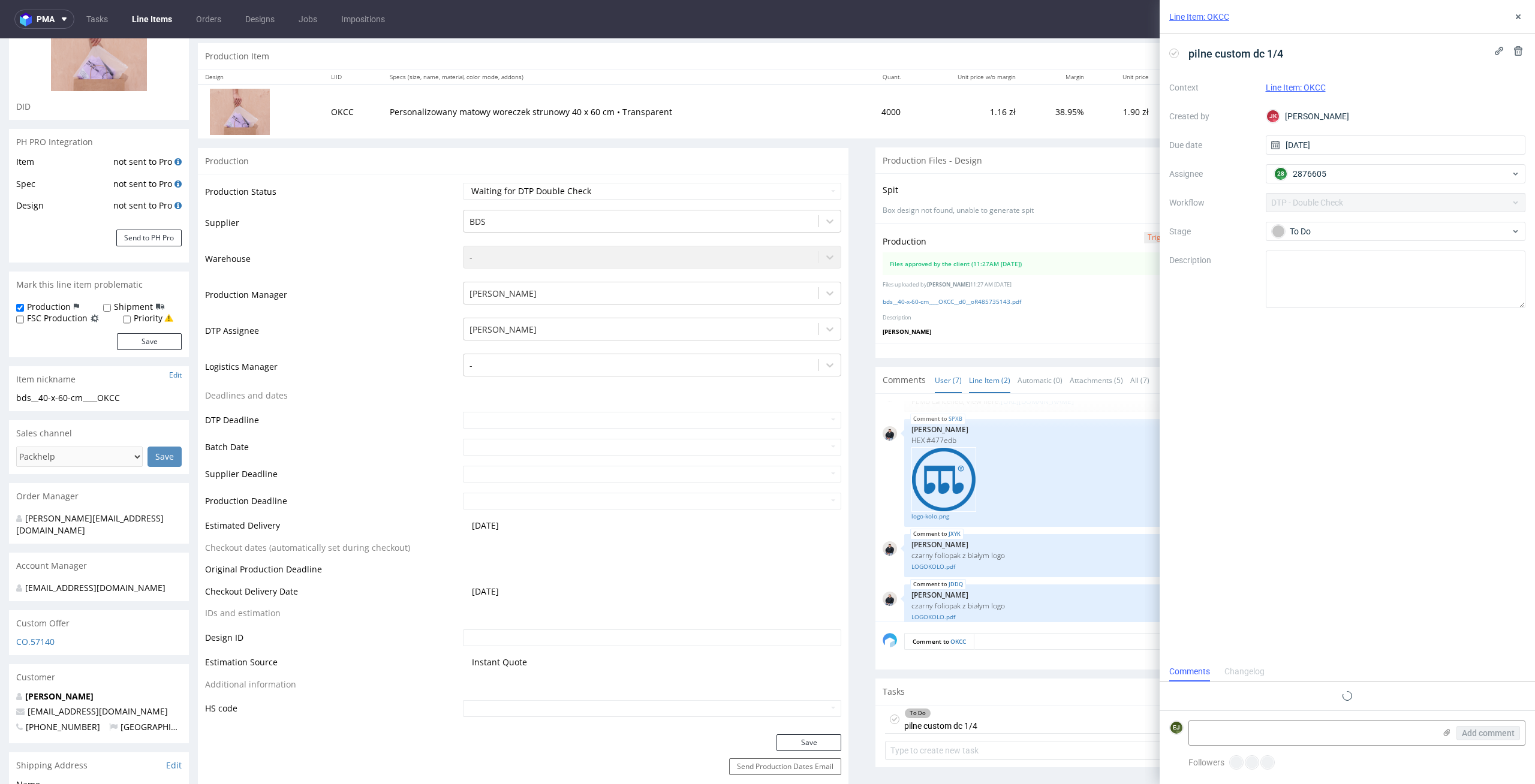
click at [999, 382] on link "Line Item (2)" at bounding box center [989, 380] width 41 height 26
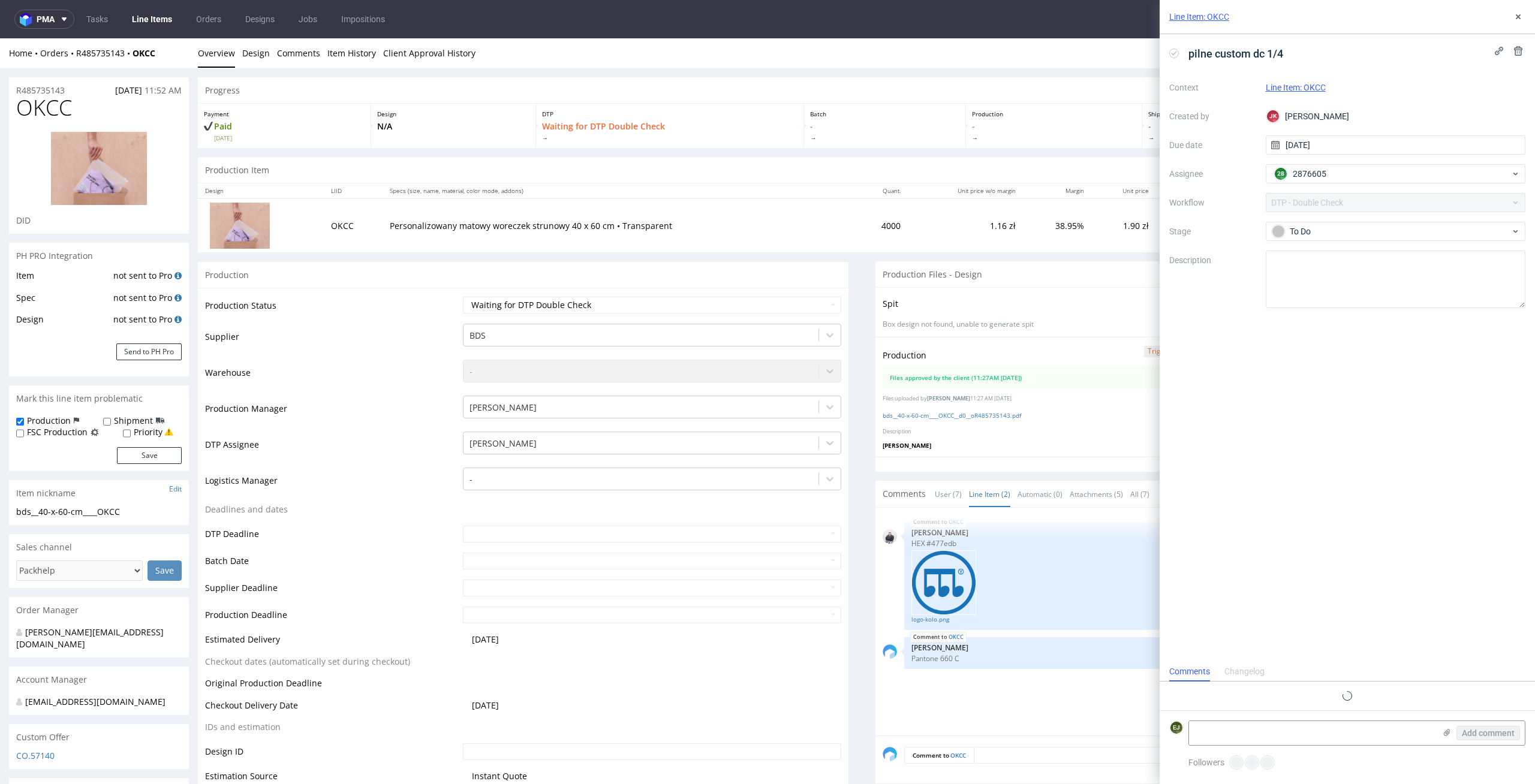
scroll to position [37, 0]
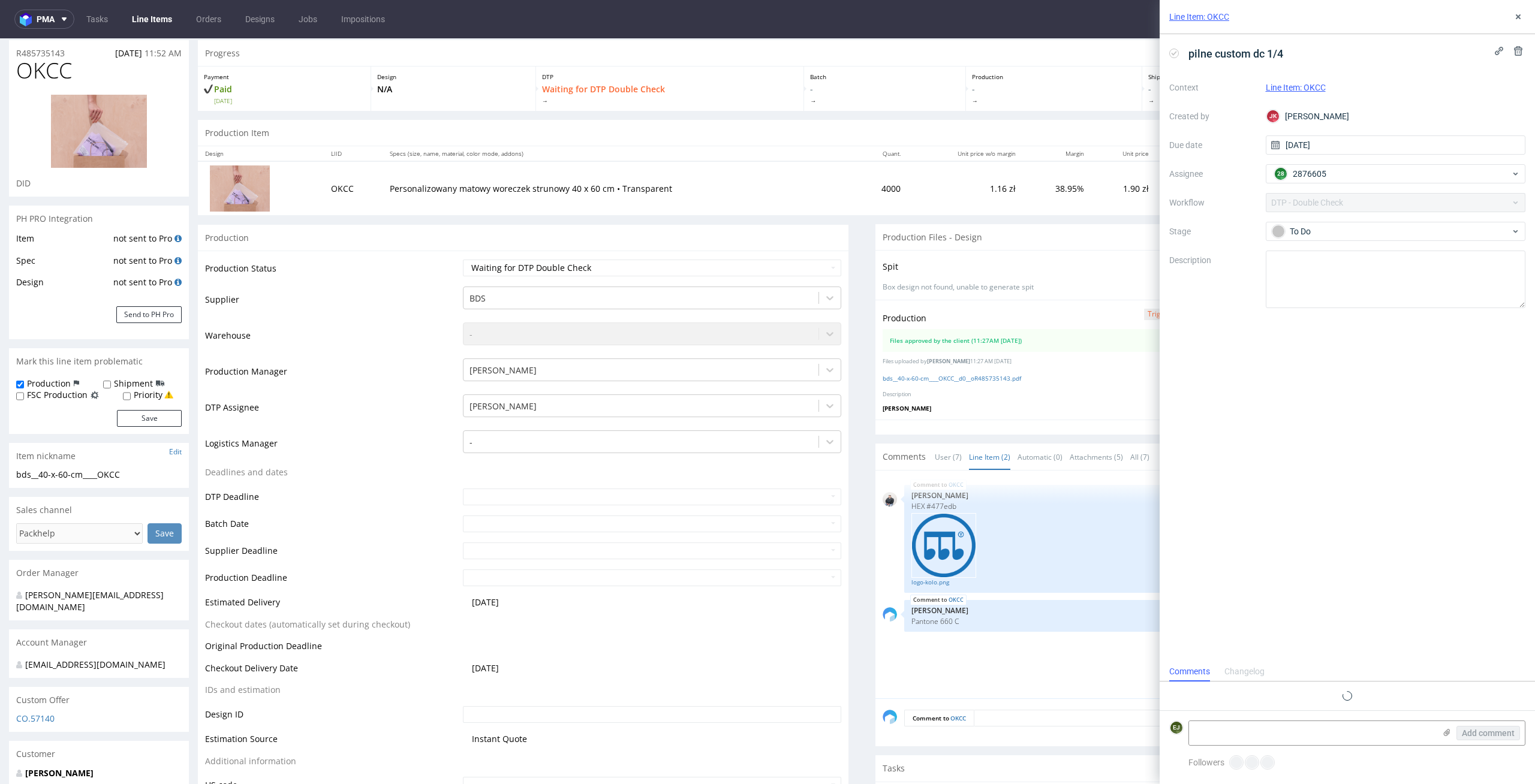
click at [1313, 706] on div at bounding box center [1347, 696] width 356 height 29
click at [1077, 98] on span at bounding box center [1053, 101] width 164 height 8
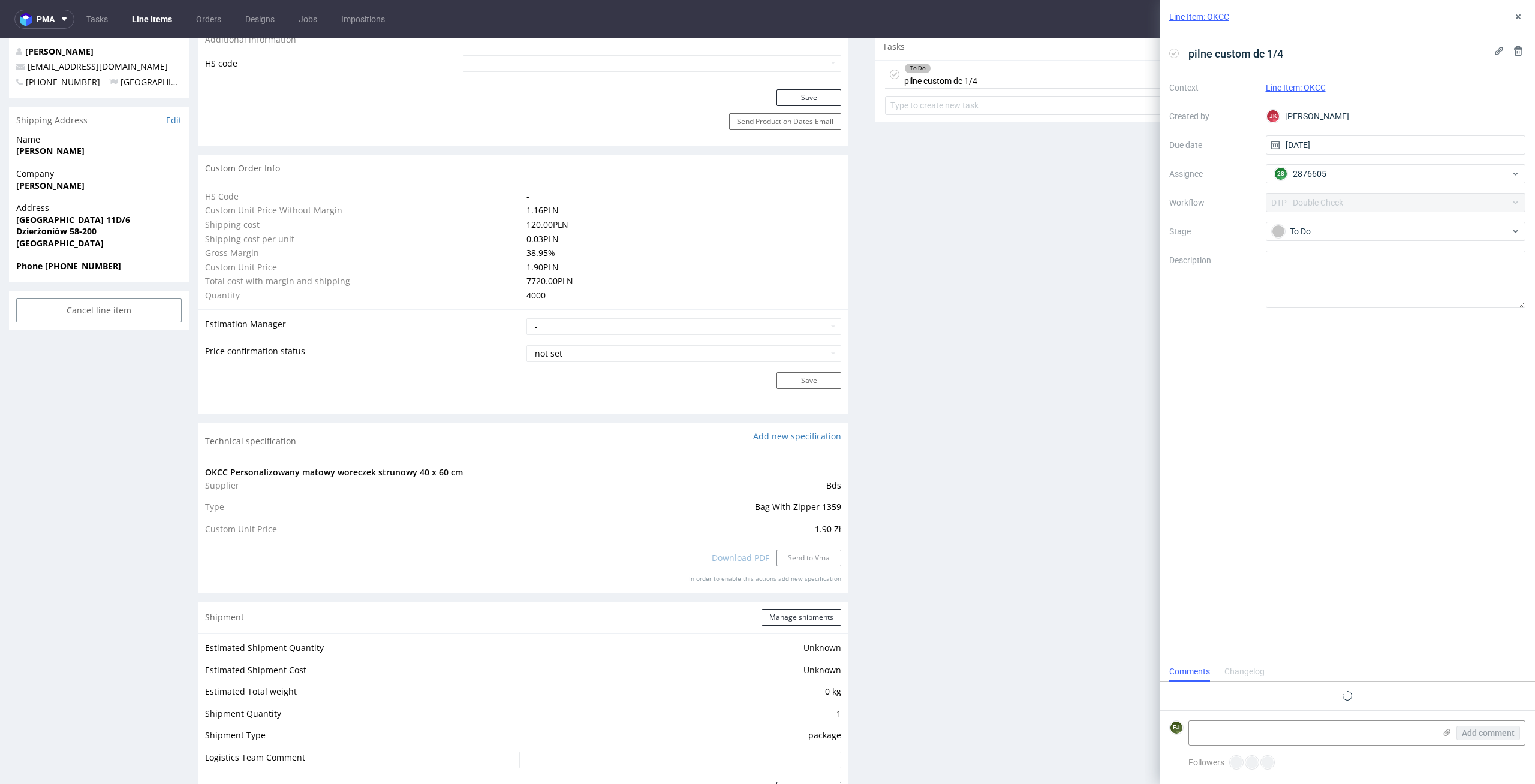
click at [987, 247] on div "Production Files - Design Spit Spit request impossible Box design not found, un…" at bounding box center [1201, 477] width 651 height 1950
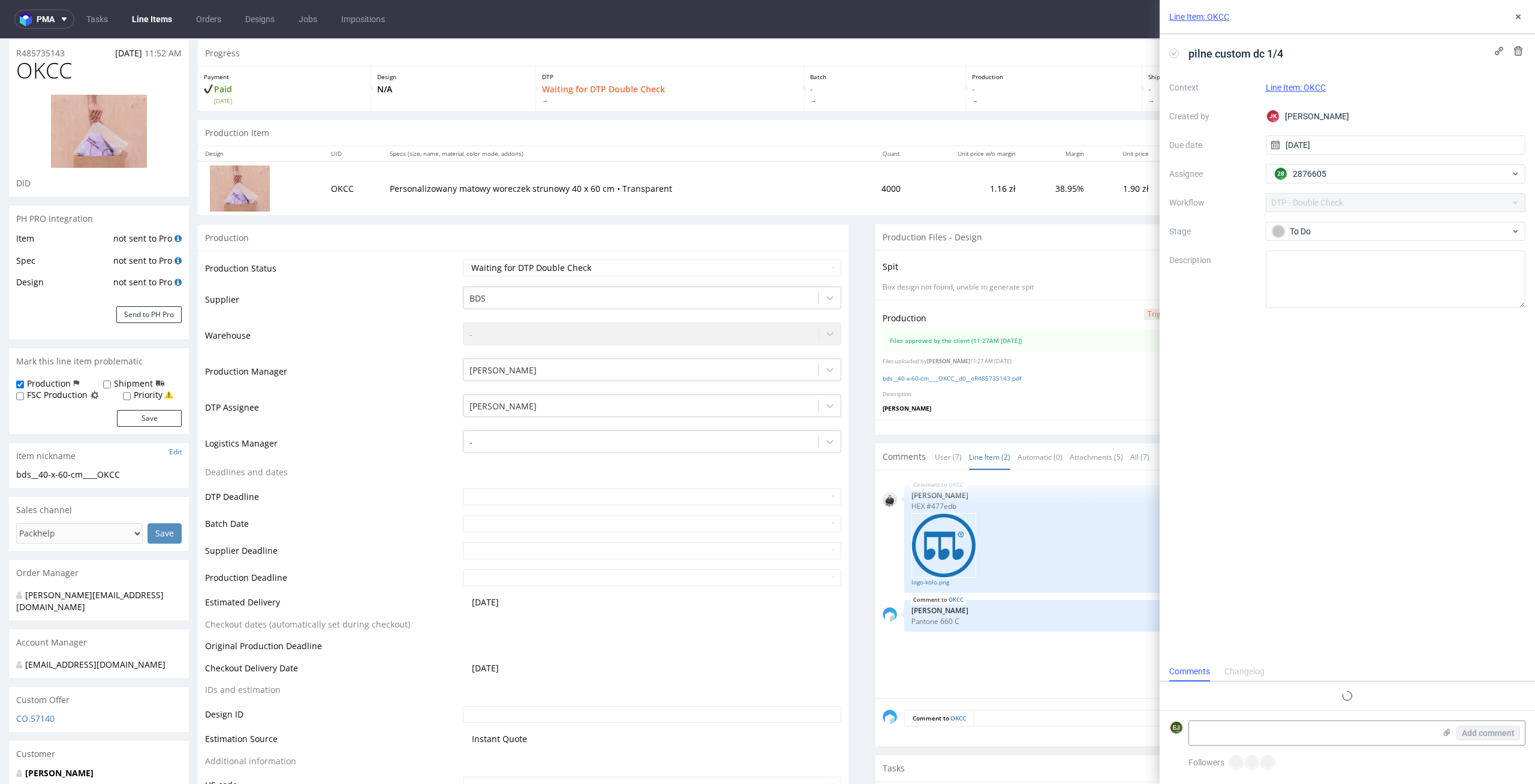
scroll to position [0, 0]
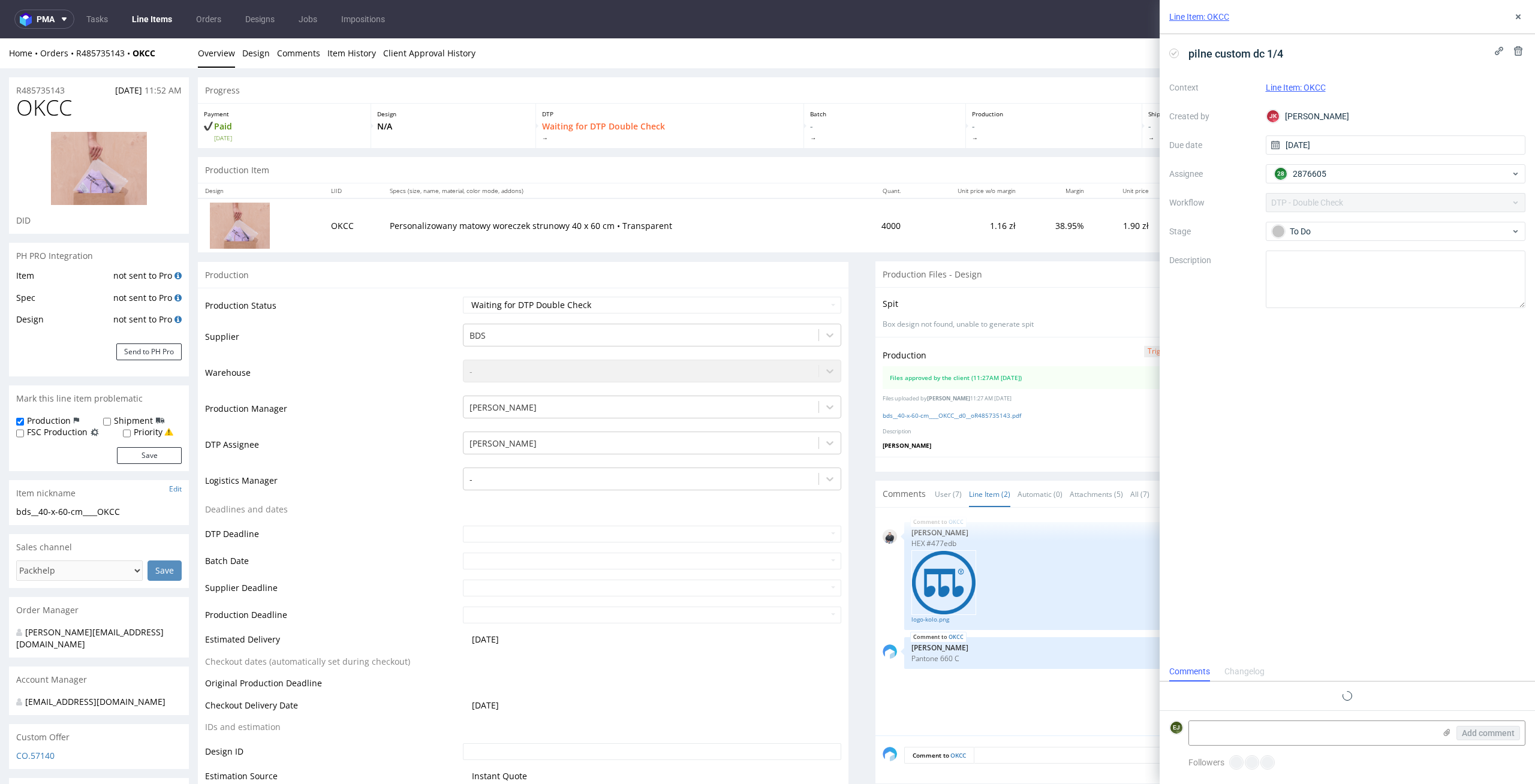
click at [1522, 24] on div "Line Item: OKCC" at bounding box center [1347, 17] width 375 height 34
click at [1521, 12] on icon at bounding box center [1518, 17] width 10 height 10
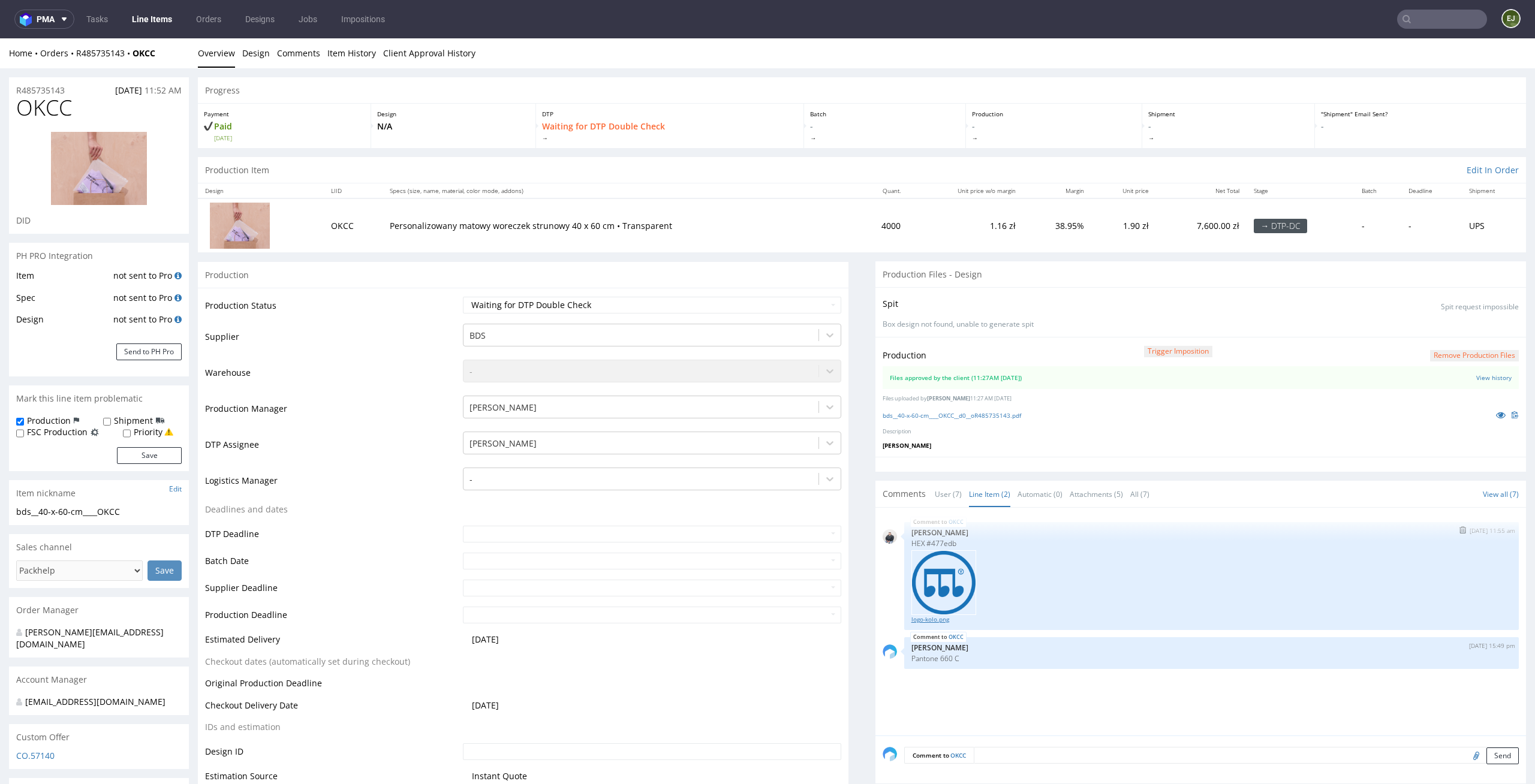
click at [930, 617] on link "logo-kolo.png" at bounding box center [1212, 619] width 600 height 9
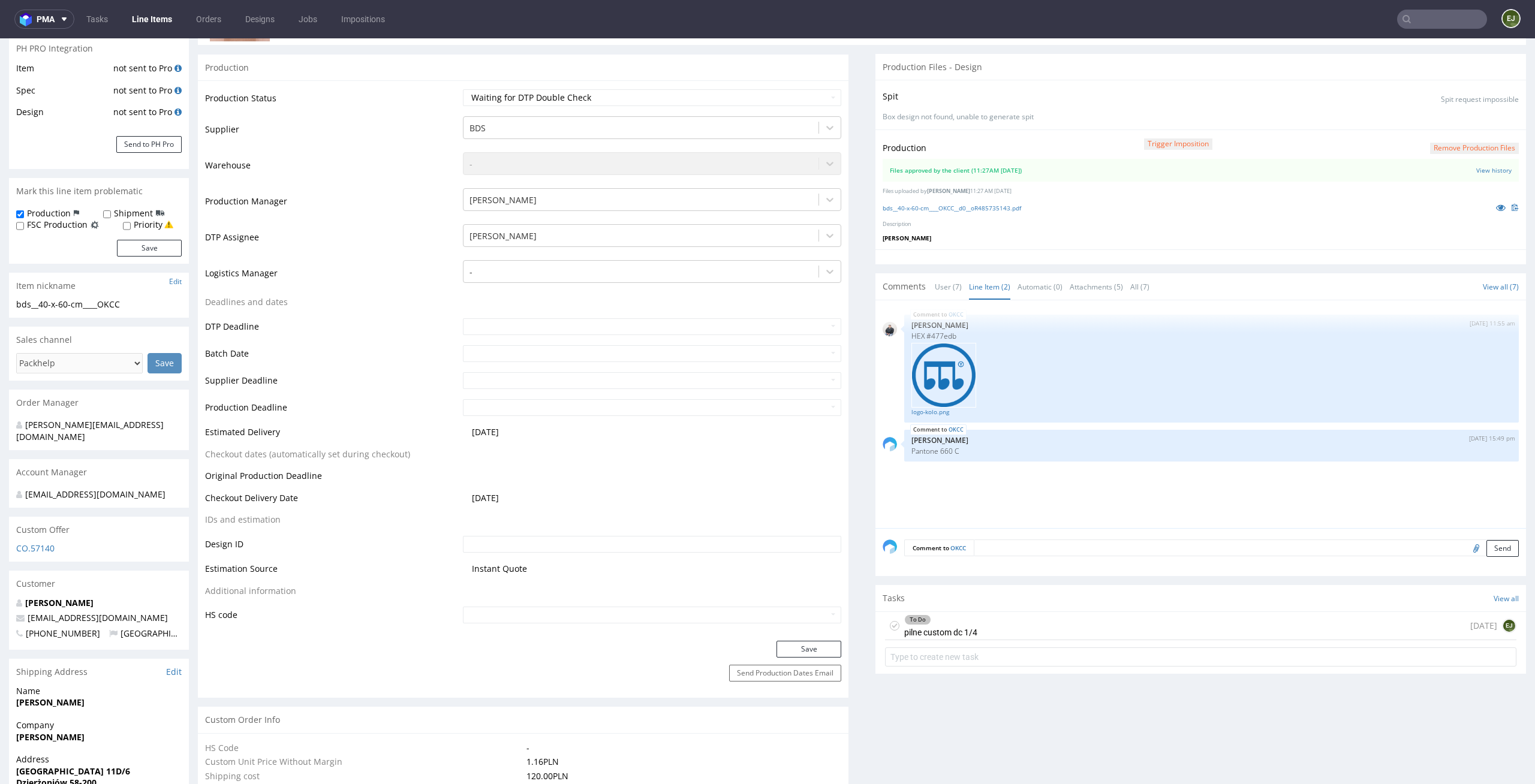
scroll to position [358, 0]
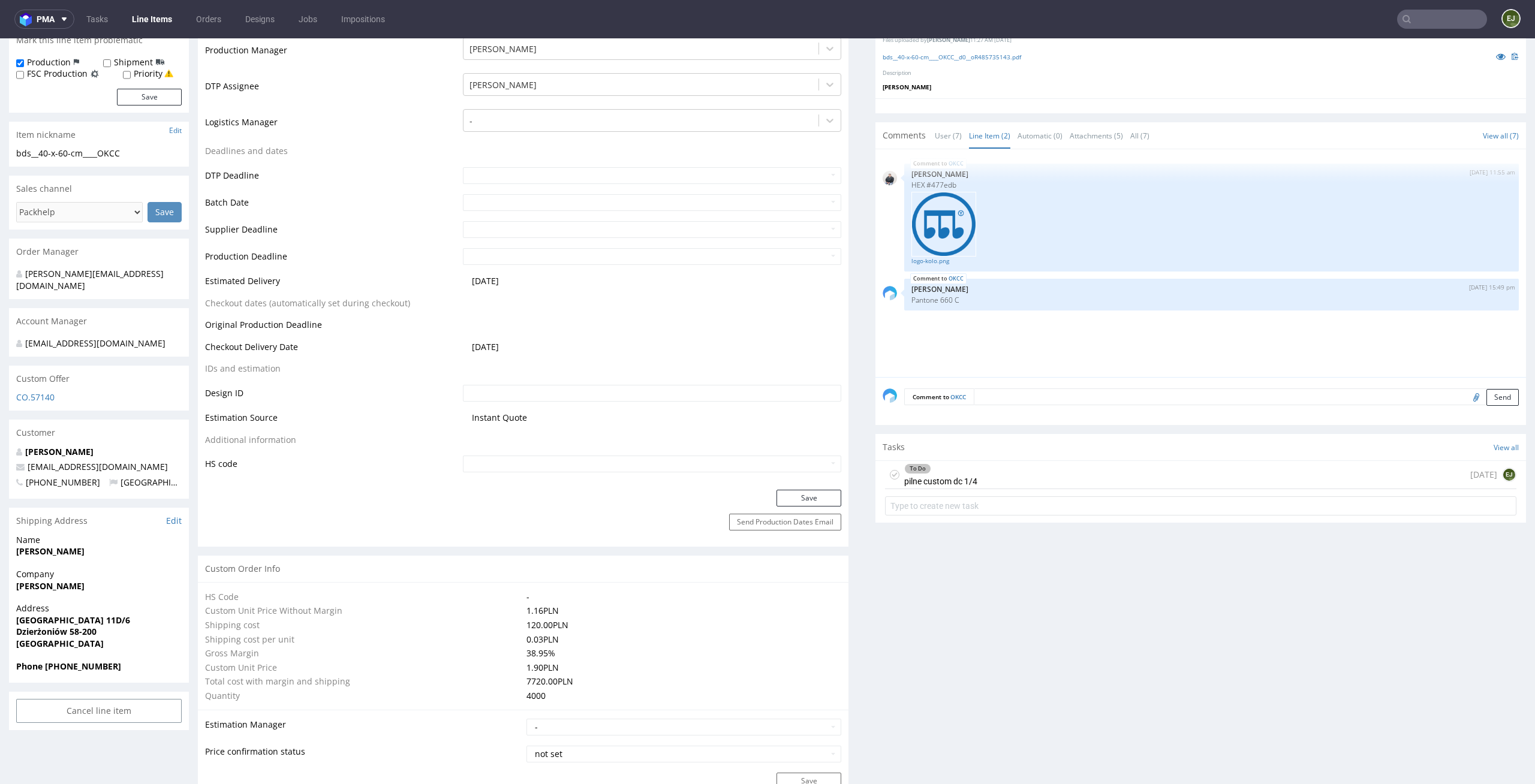
click at [969, 480] on div "To Do pilne custom dc 1/4 today EJ" at bounding box center [1201, 475] width 631 height 28
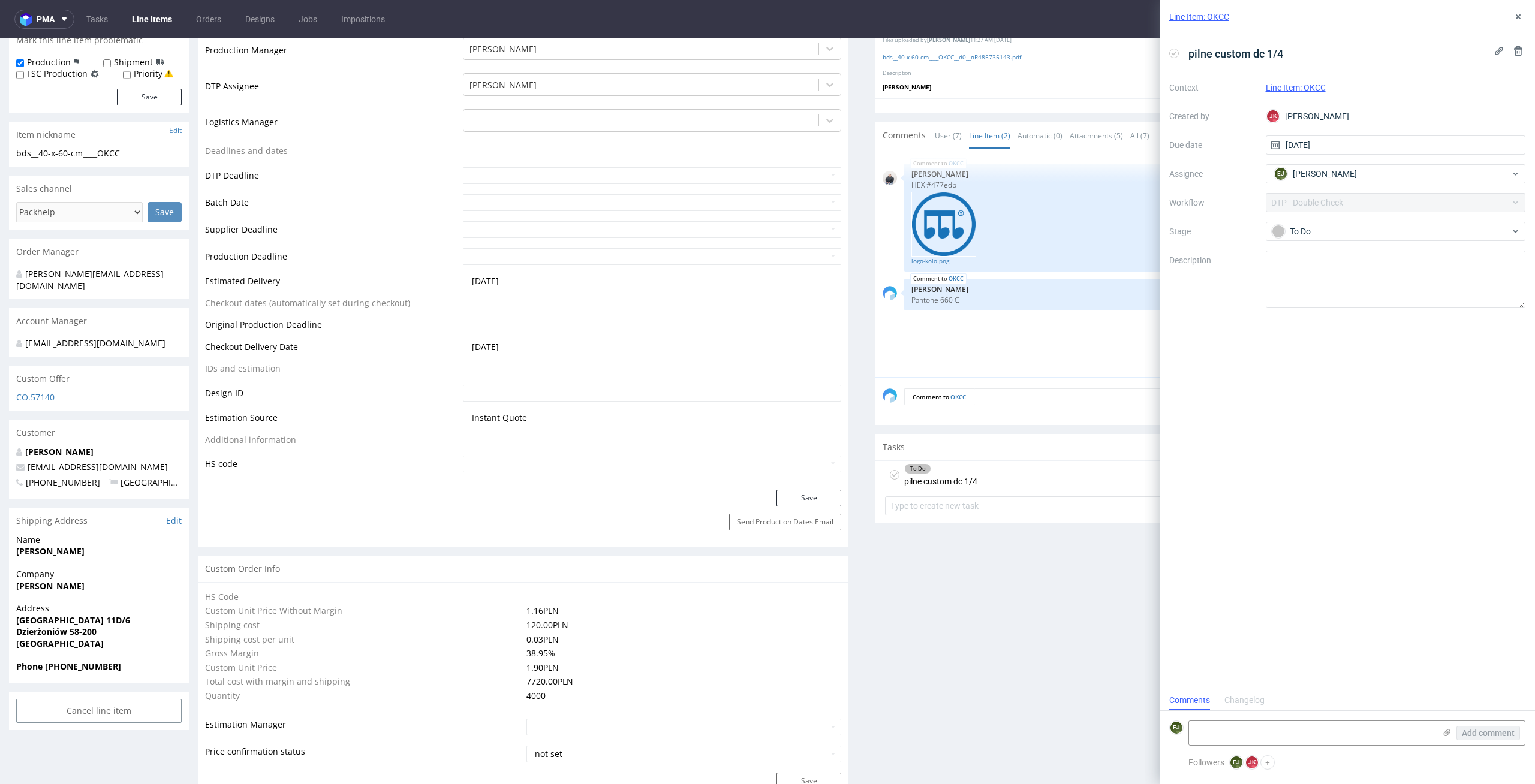
scroll to position [79, 0]
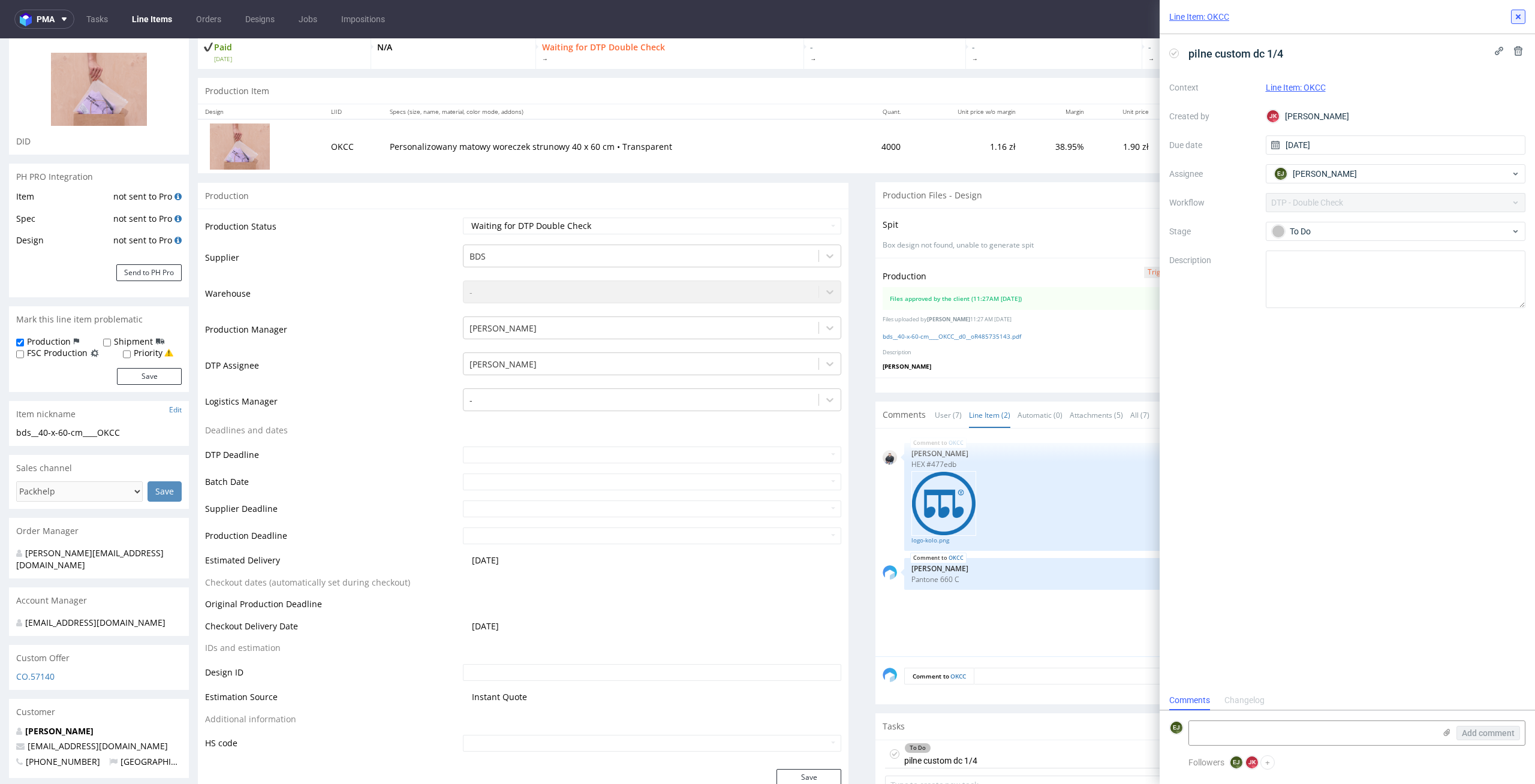
click at [1517, 16] on use at bounding box center [1518, 17] width 5 height 5
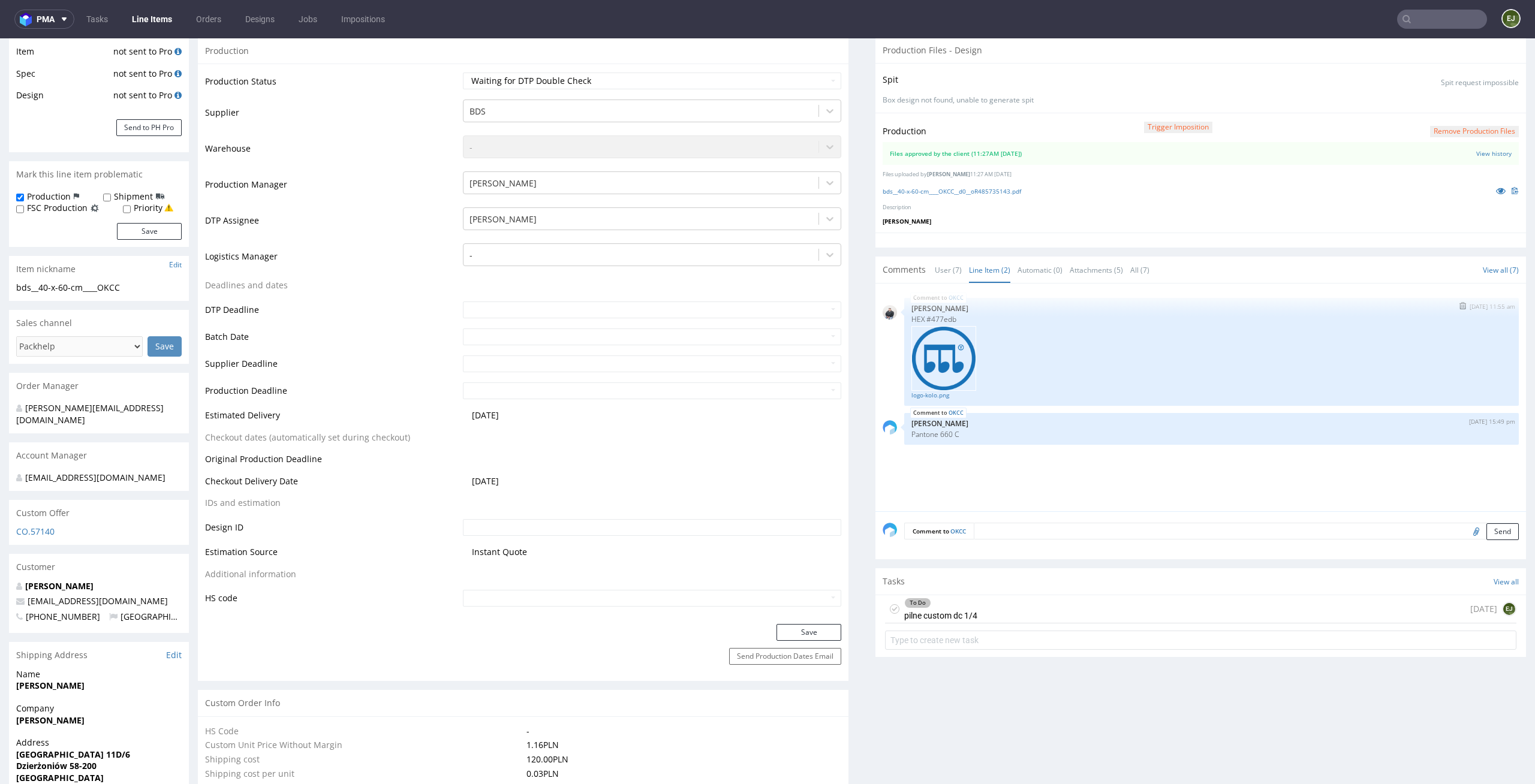
scroll to position [281, 0]
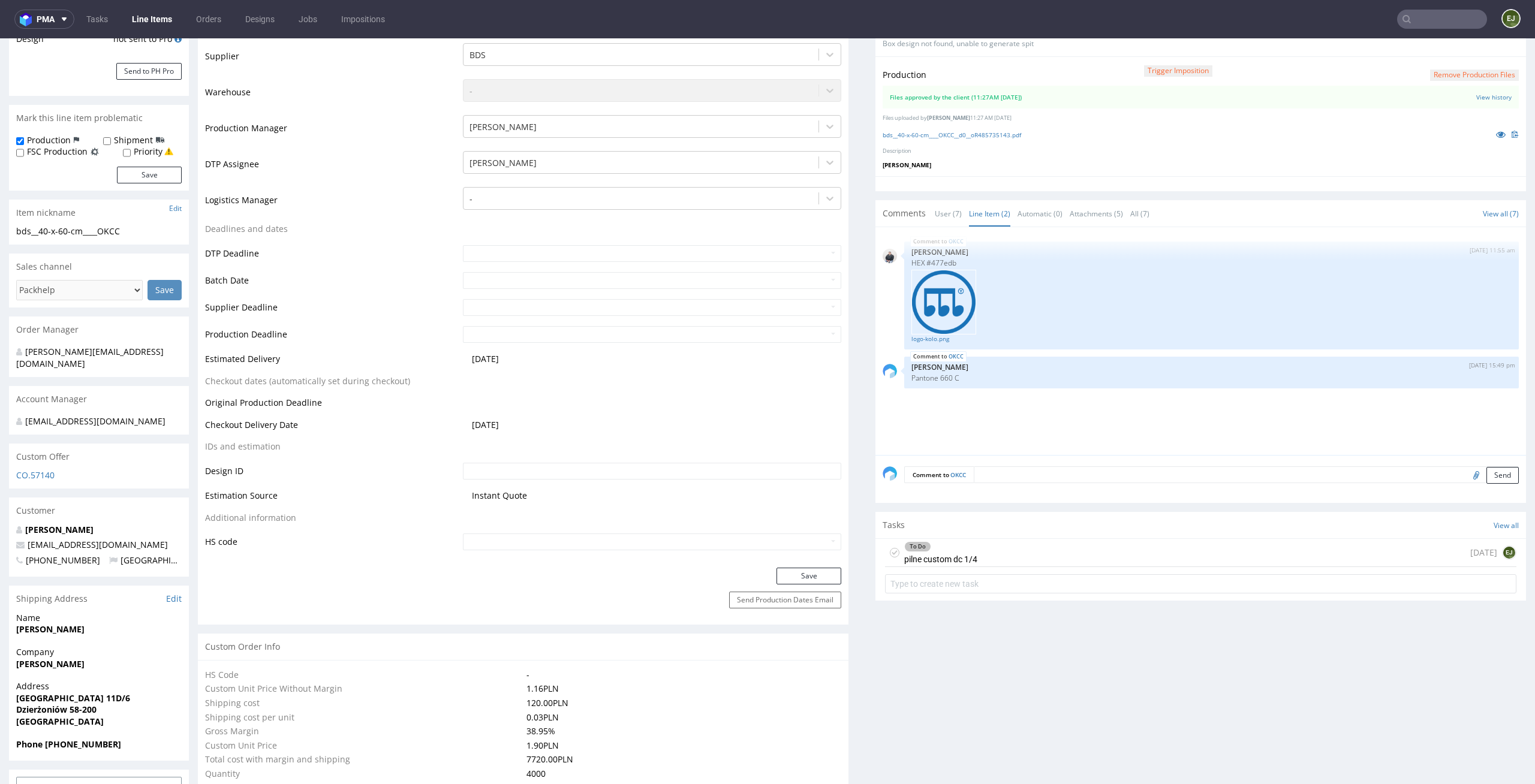
click at [886, 546] on div "To Do pilne custom dc 1/4" at bounding box center [931, 553] width 93 height 28
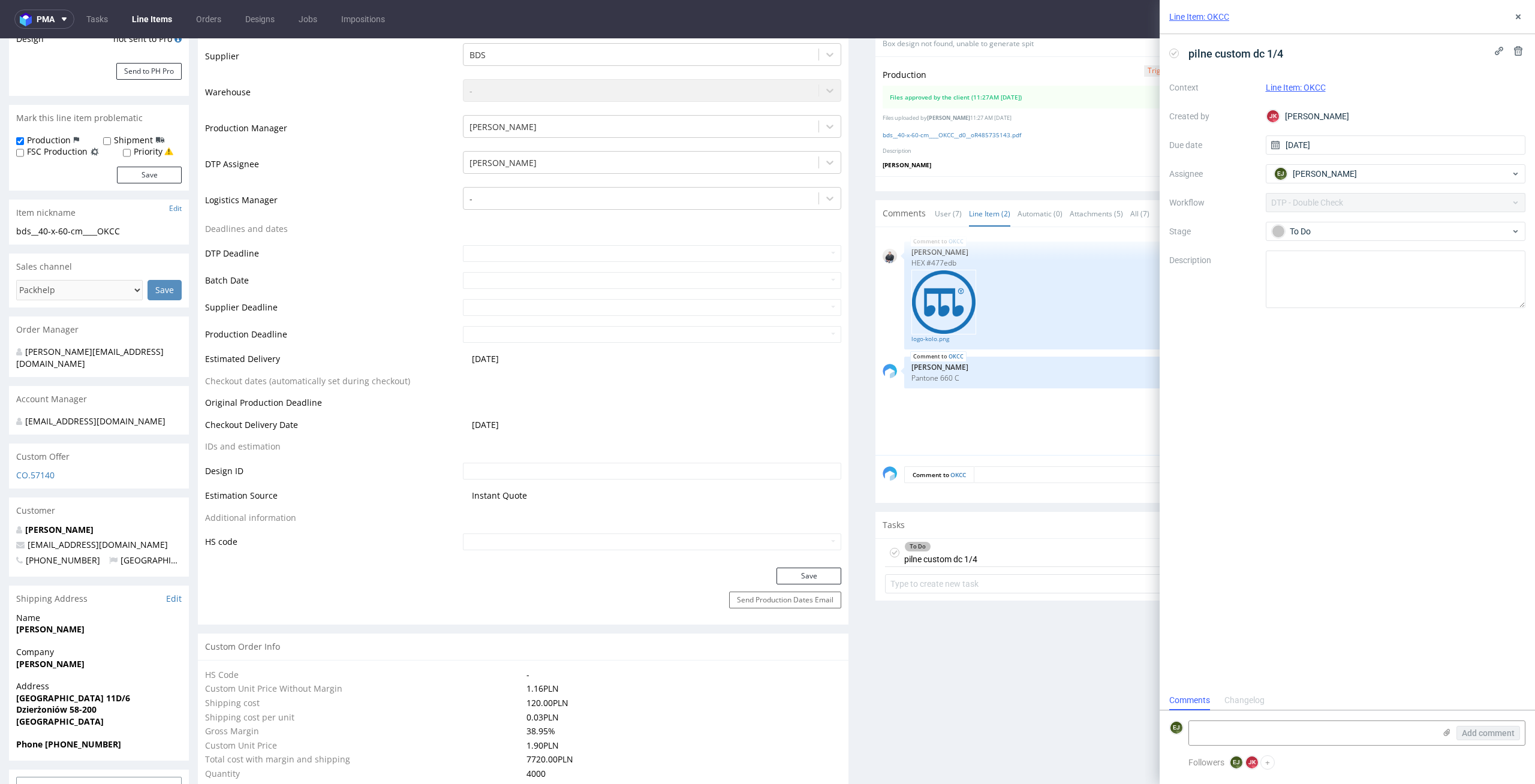
scroll to position [10, 0]
click at [890, 549] on icon at bounding box center [895, 553] width 10 height 10
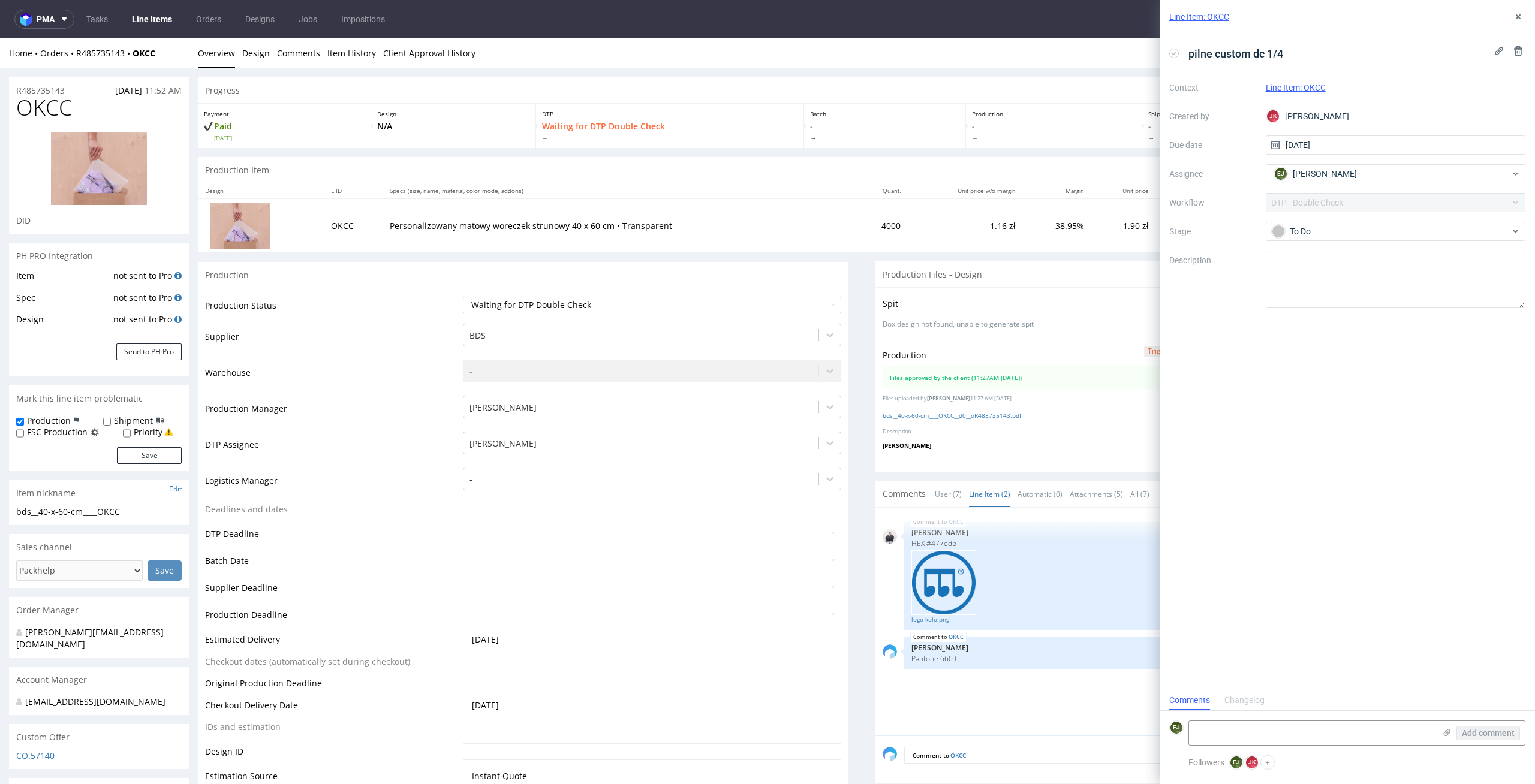
click at [801, 303] on select "Waiting for Artwork Waiting for Diecut Waiting for Mockup Waiting for DTP Waiti…" at bounding box center [652, 305] width 379 height 17
select select "dtp_dc_done"
click at [463, 297] on select "Waiting for Artwork Waiting for Diecut Waiting for Mockup Waiting for DTP Waiti…" at bounding box center [652, 305] width 379 height 17
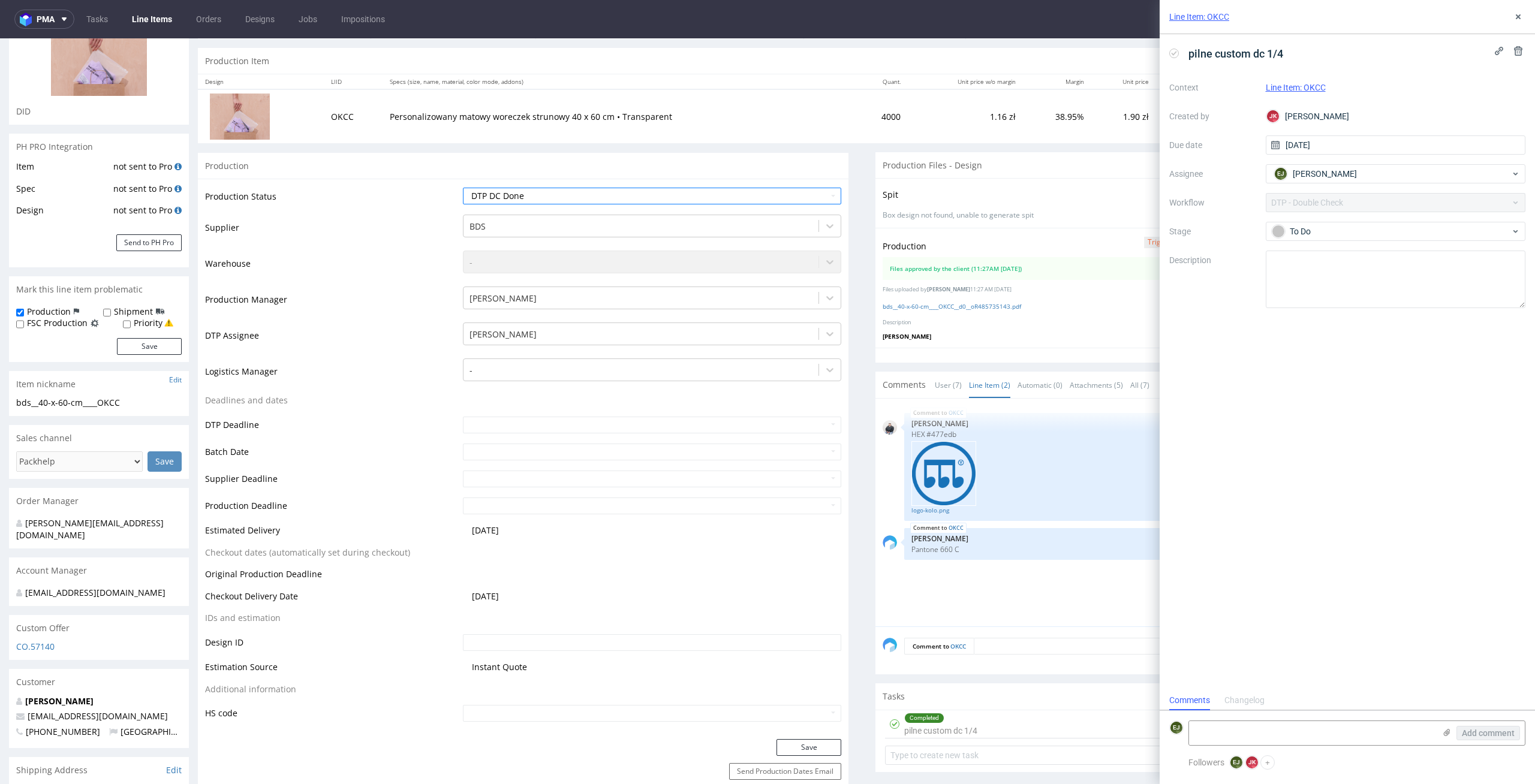
scroll to position [194, 0]
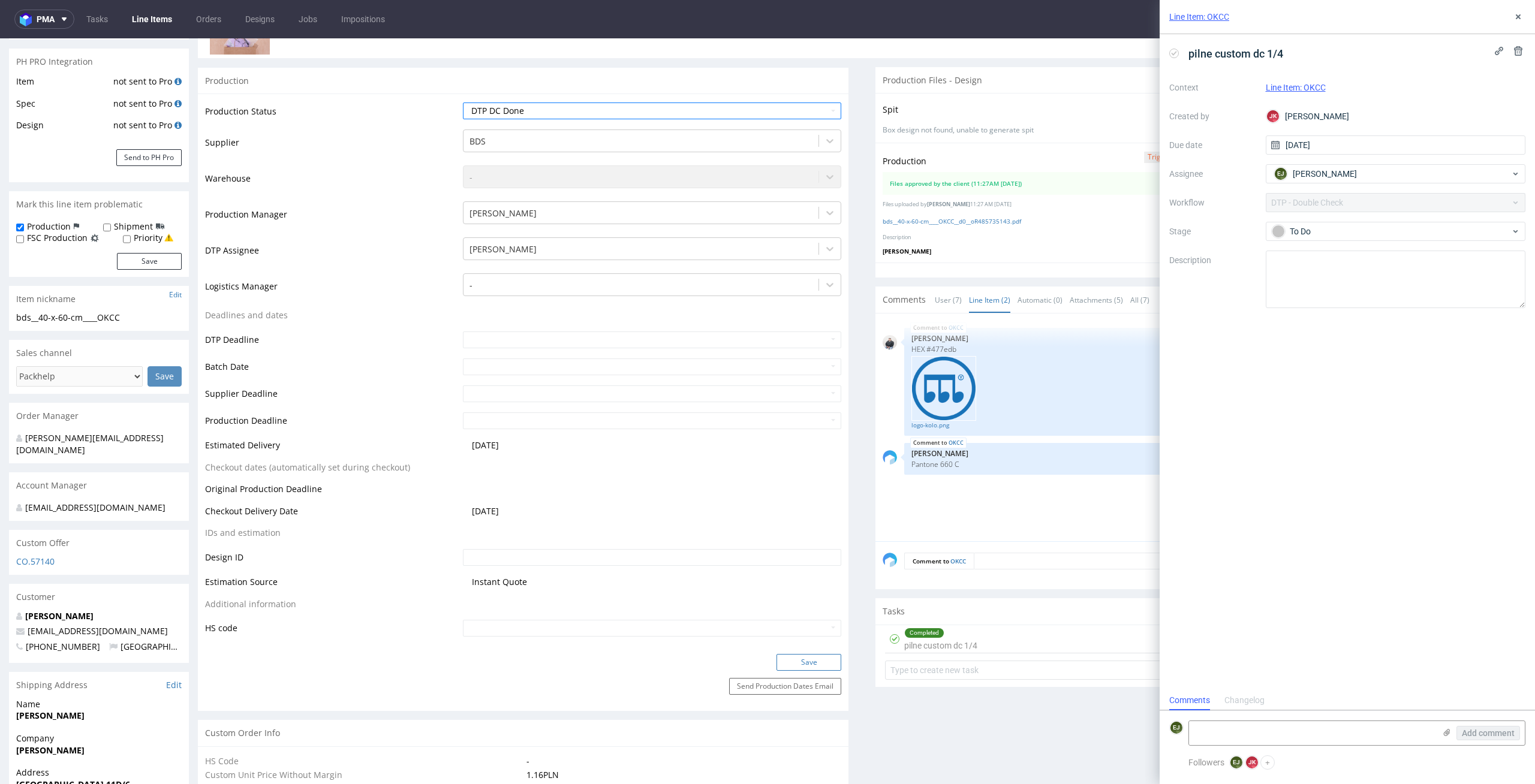
click at [810, 669] on button "Save" at bounding box center [809, 663] width 65 height 17
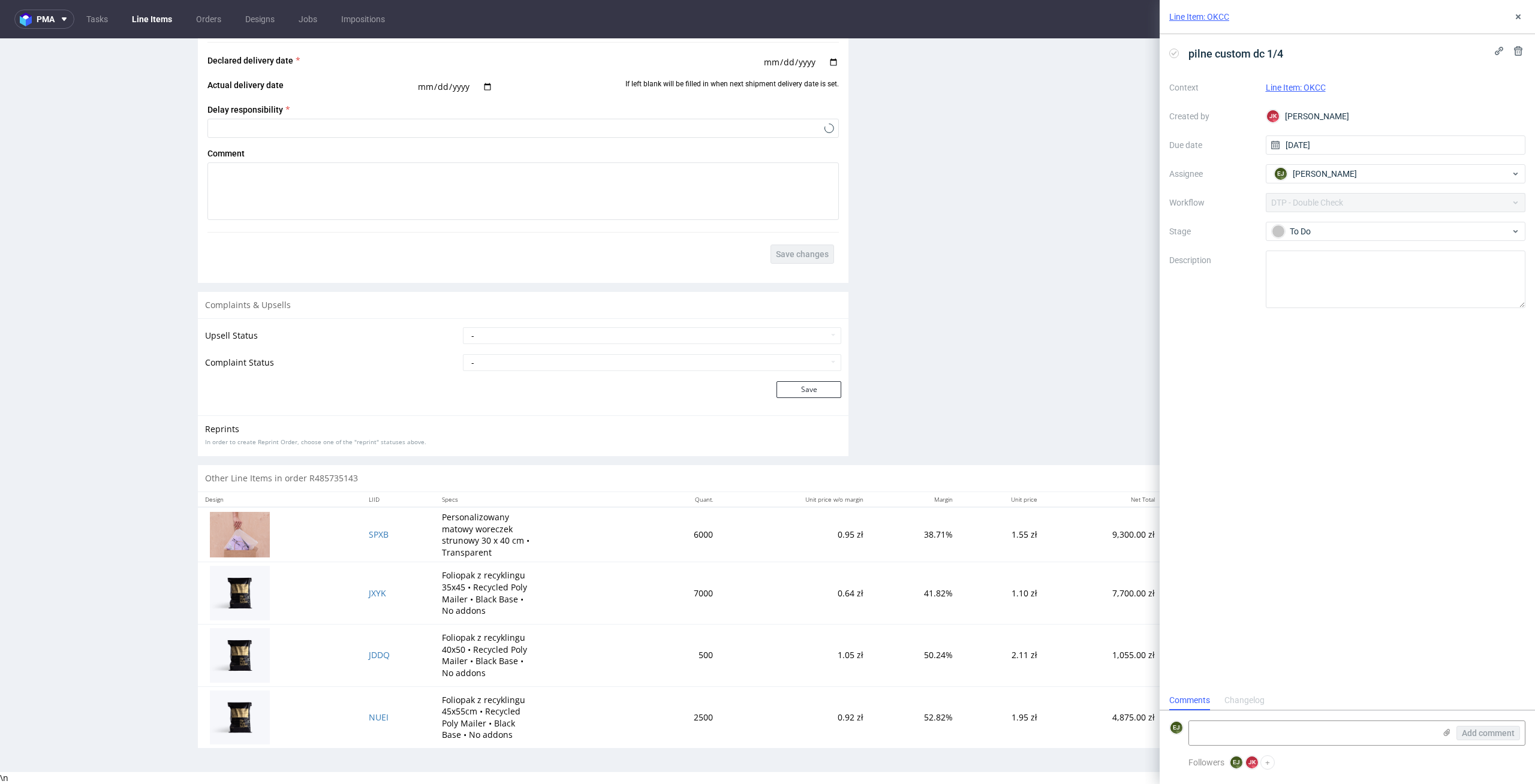
scroll to position [1746, 0]
click at [1519, 23] on button at bounding box center [1518, 17] width 14 height 14
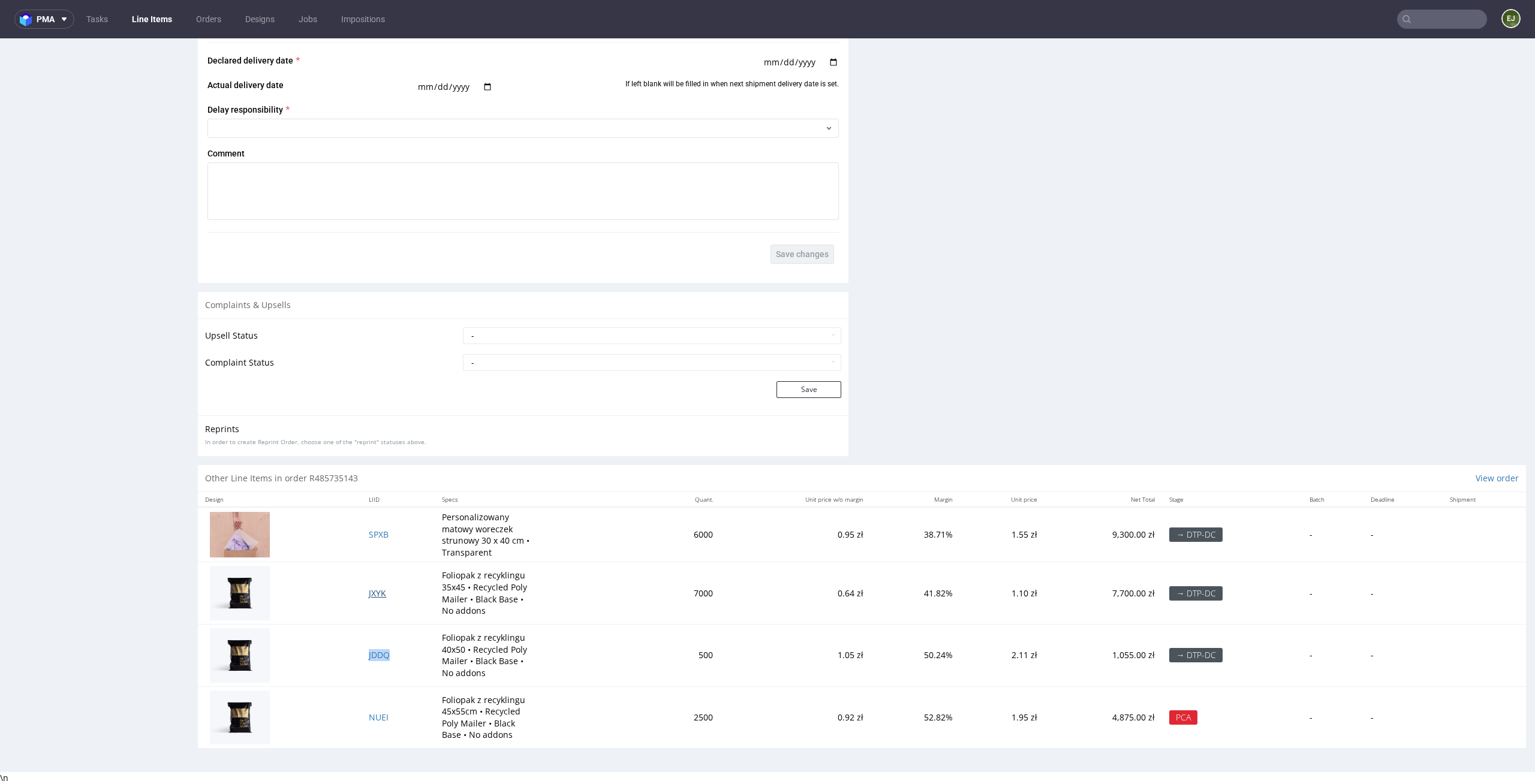
click at [373, 591] on span "JXYK" at bounding box center [377, 593] width 17 height 11
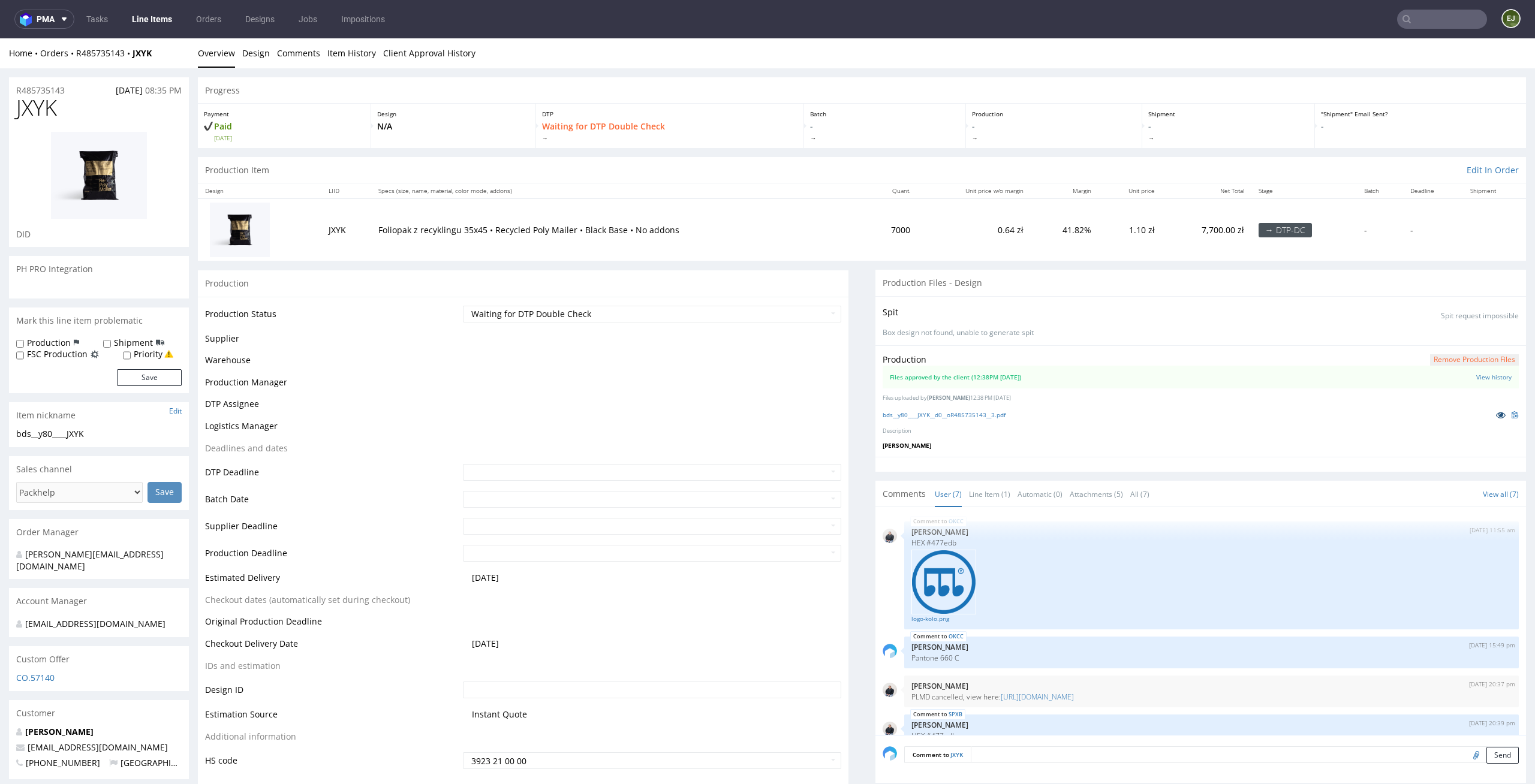
scroll to position [246, 0]
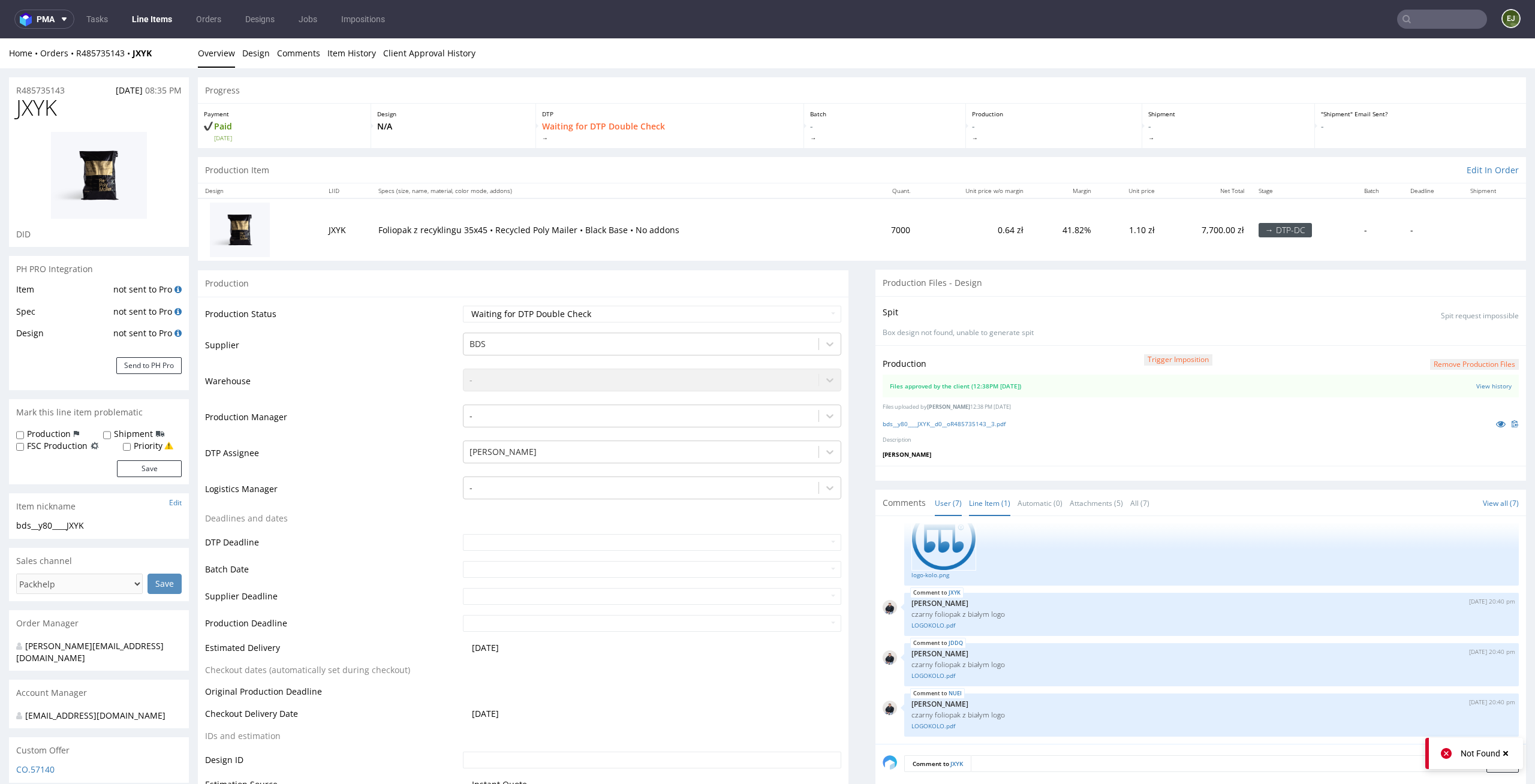
click at [969, 507] on link "Line Item (1)" at bounding box center [989, 503] width 41 height 26
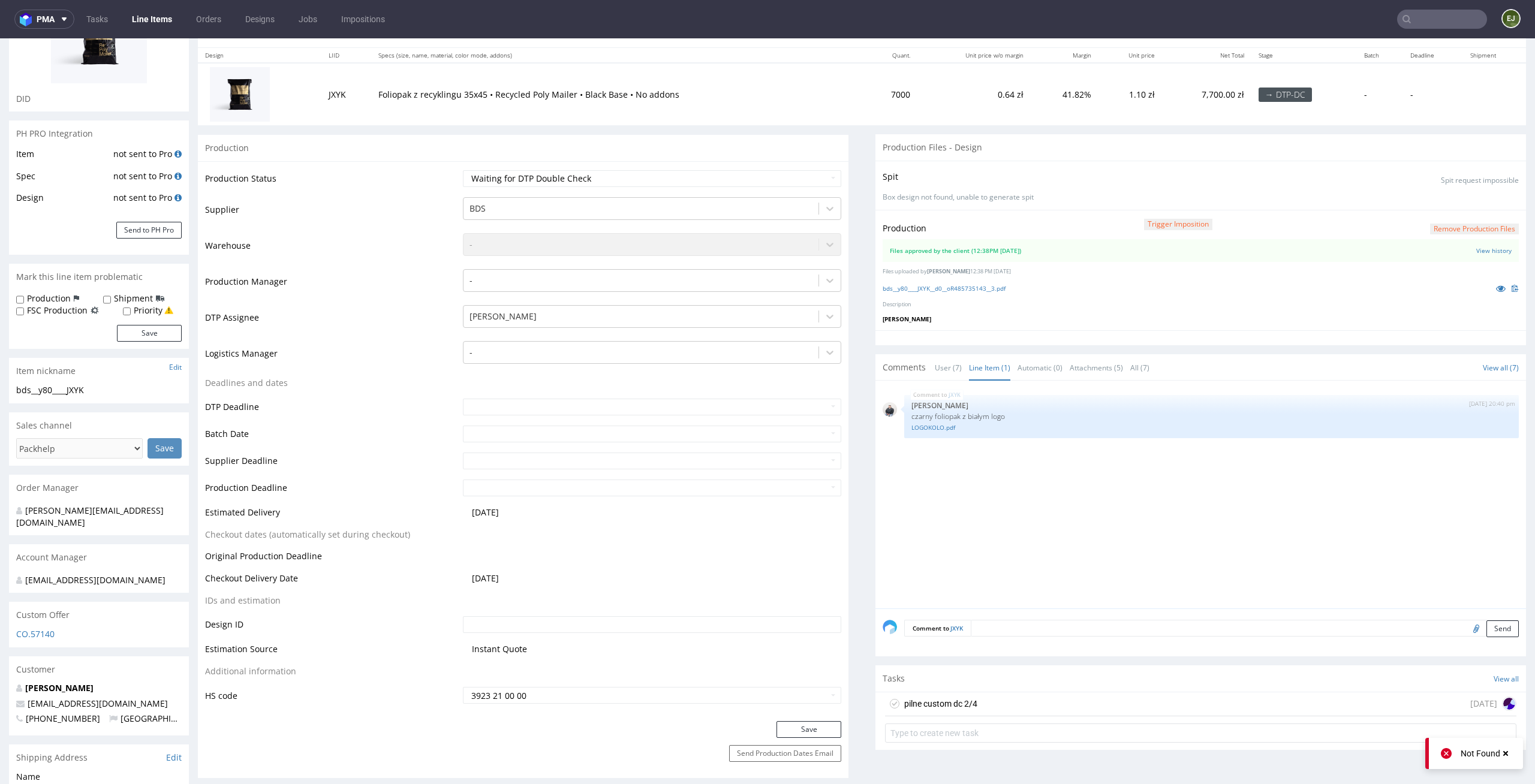
scroll to position [453, 0]
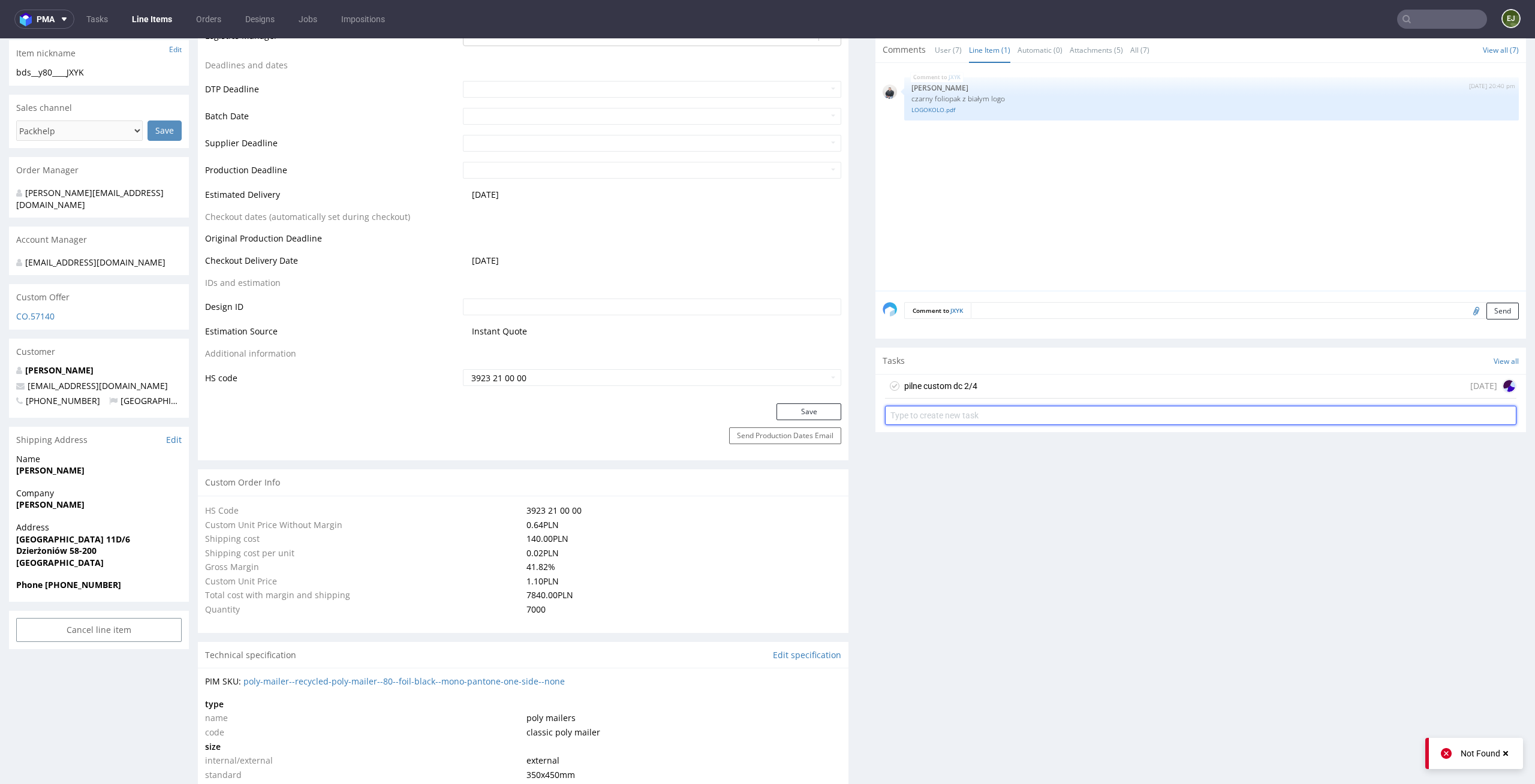
click at [979, 409] on input "text" at bounding box center [1201, 415] width 631 height 19
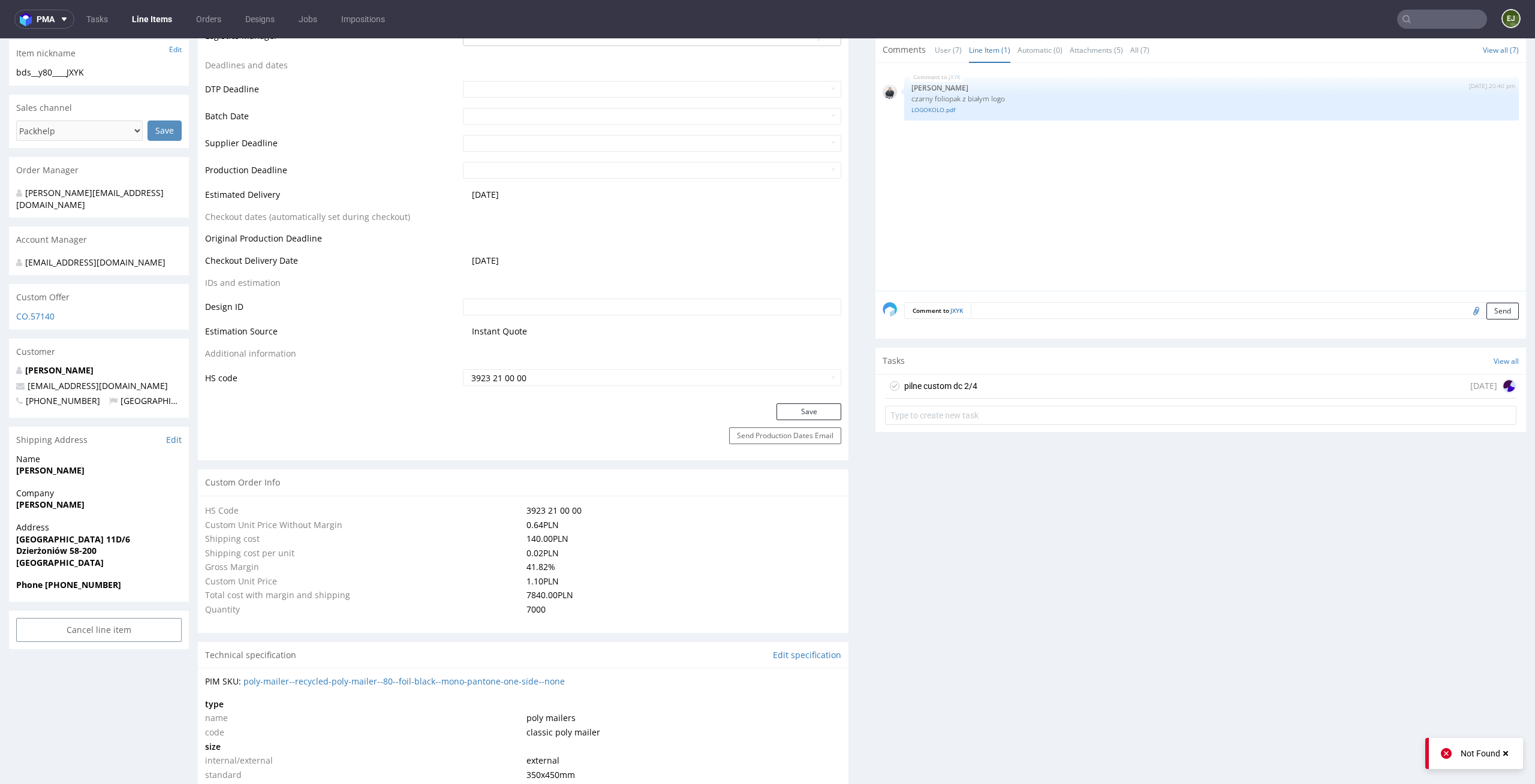
click at [987, 384] on div "pilne custom dc 2/4 today" at bounding box center [1201, 387] width 631 height 24
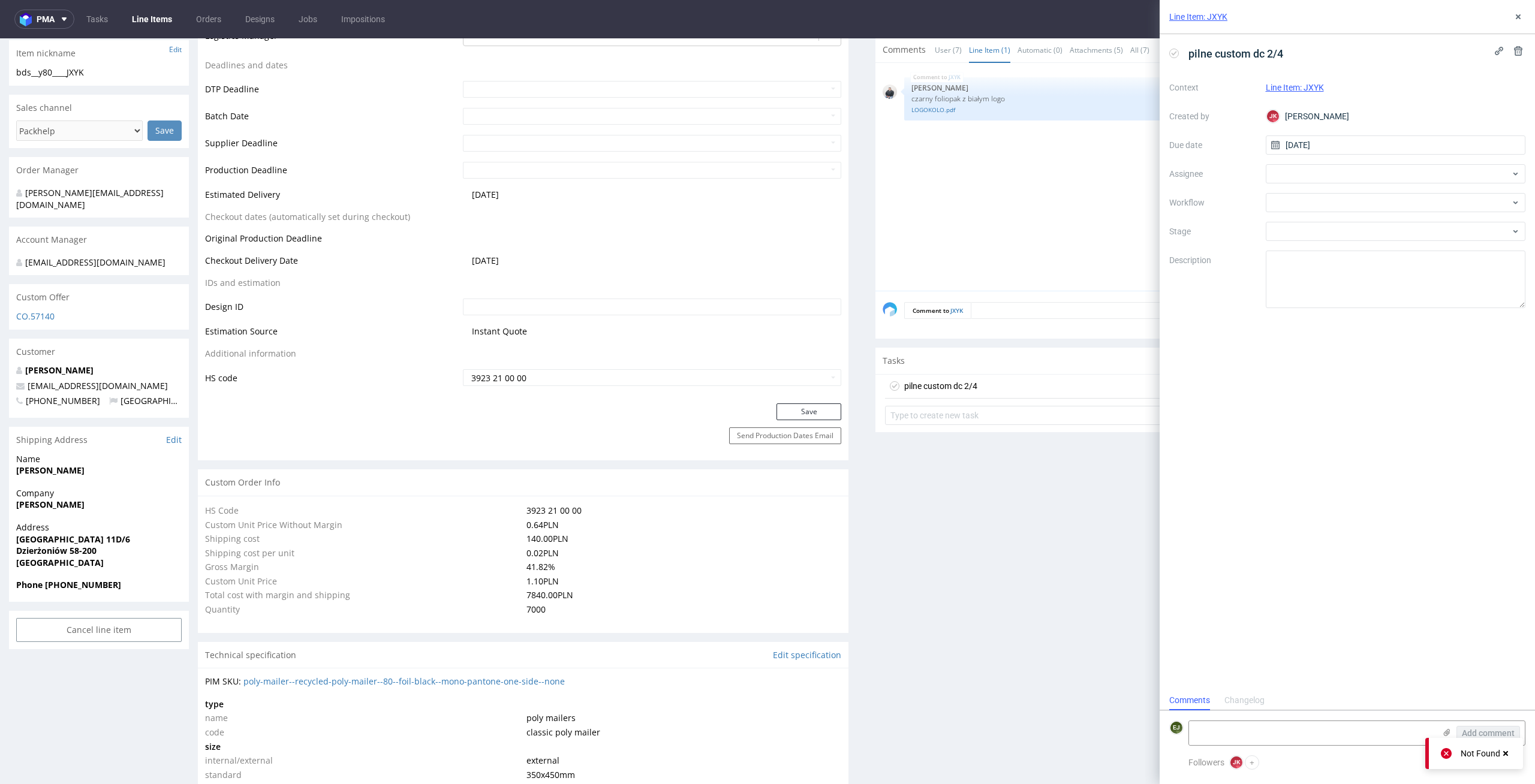
scroll to position [10, 0]
click at [1525, 16] on div "Line Item: JXYK" at bounding box center [1347, 17] width 375 height 34
click at [1521, 12] on icon at bounding box center [1518, 17] width 10 height 10
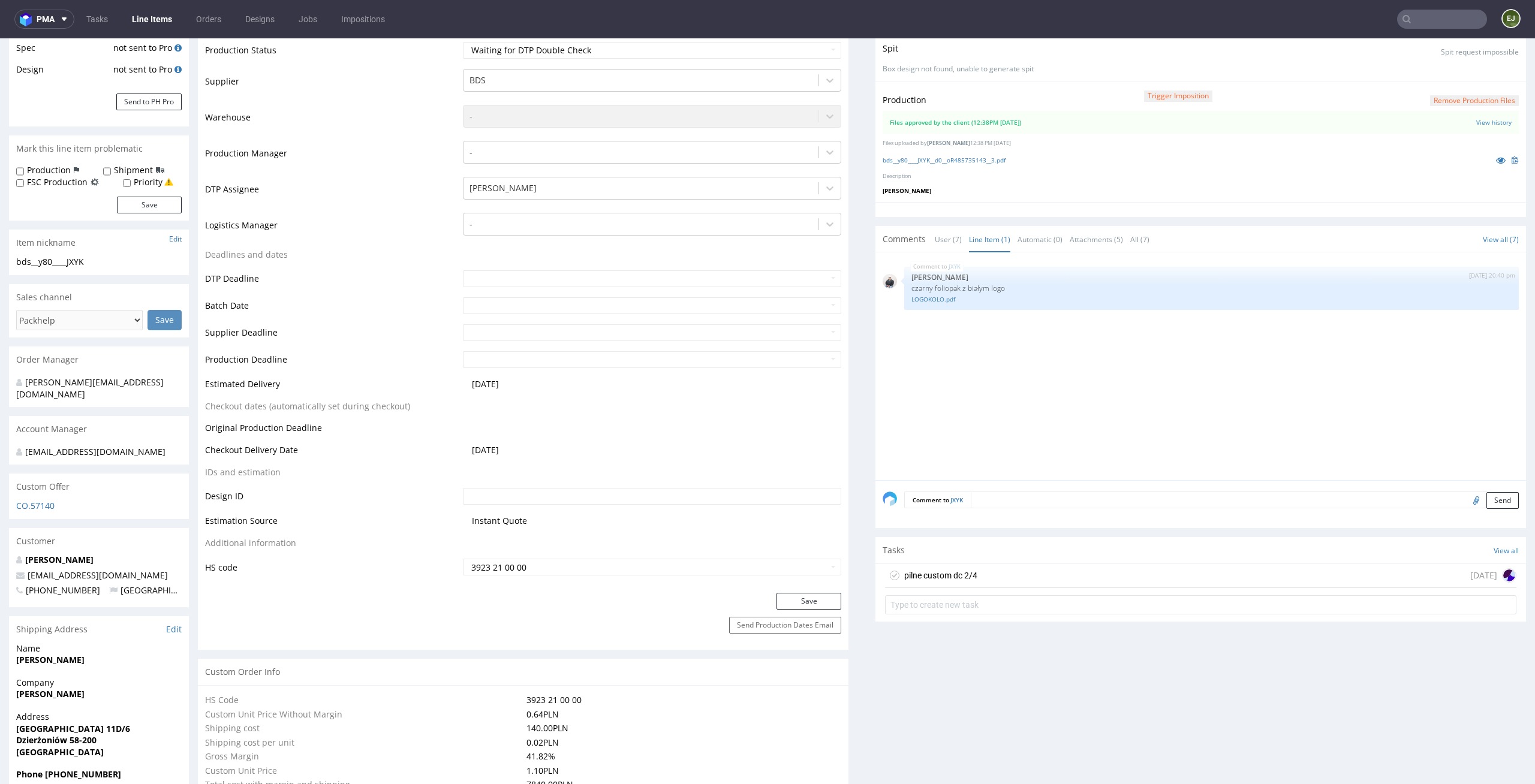
scroll to position [70, 0]
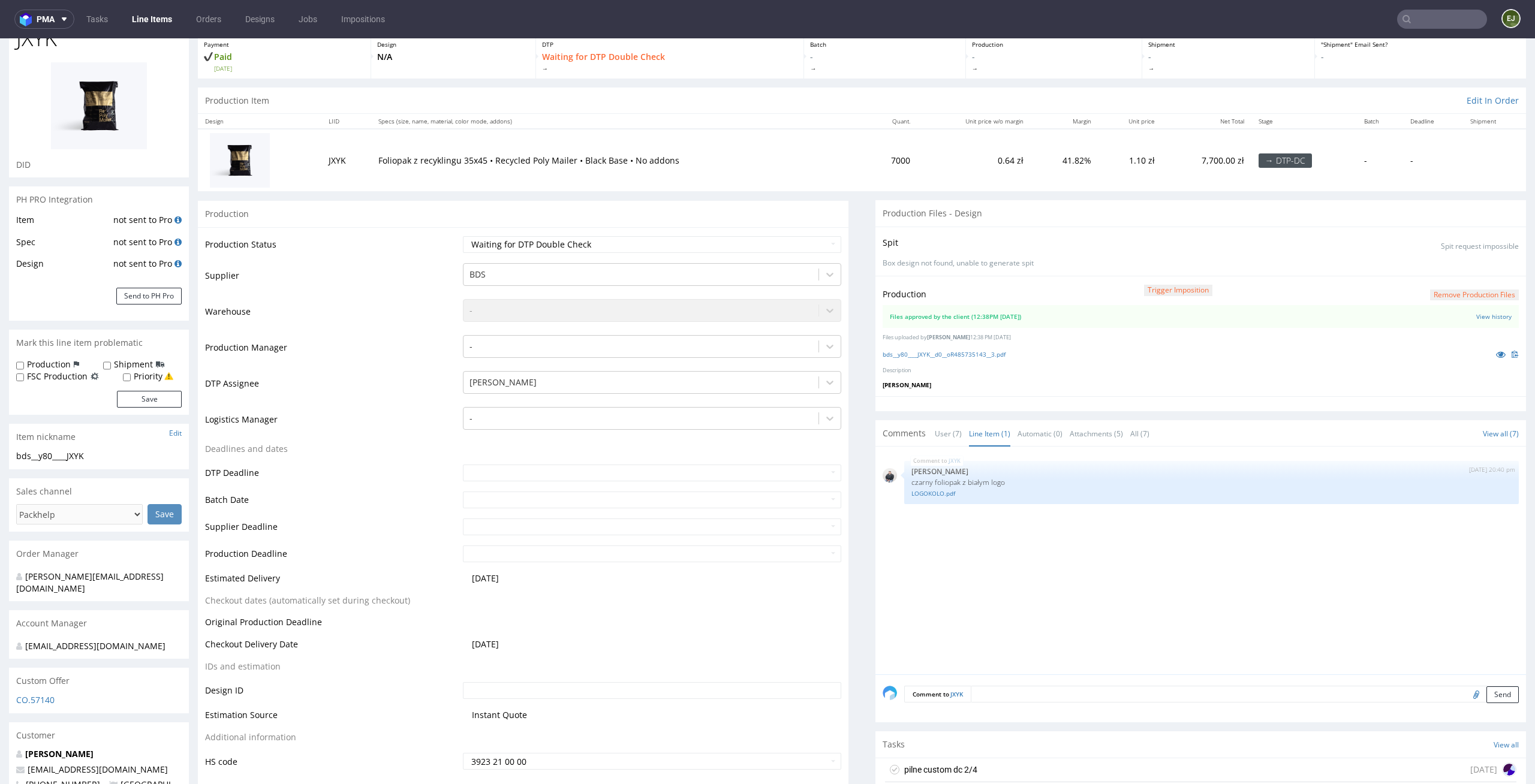
click at [970, 359] on div "bds__y80____JXYK__d0__oR485735143__3.pdf" at bounding box center [1201, 354] width 636 height 13
click at [979, 350] on link "bds__y80____JXYK__d0__oR485735143__3.pdf" at bounding box center [944, 354] width 123 height 8
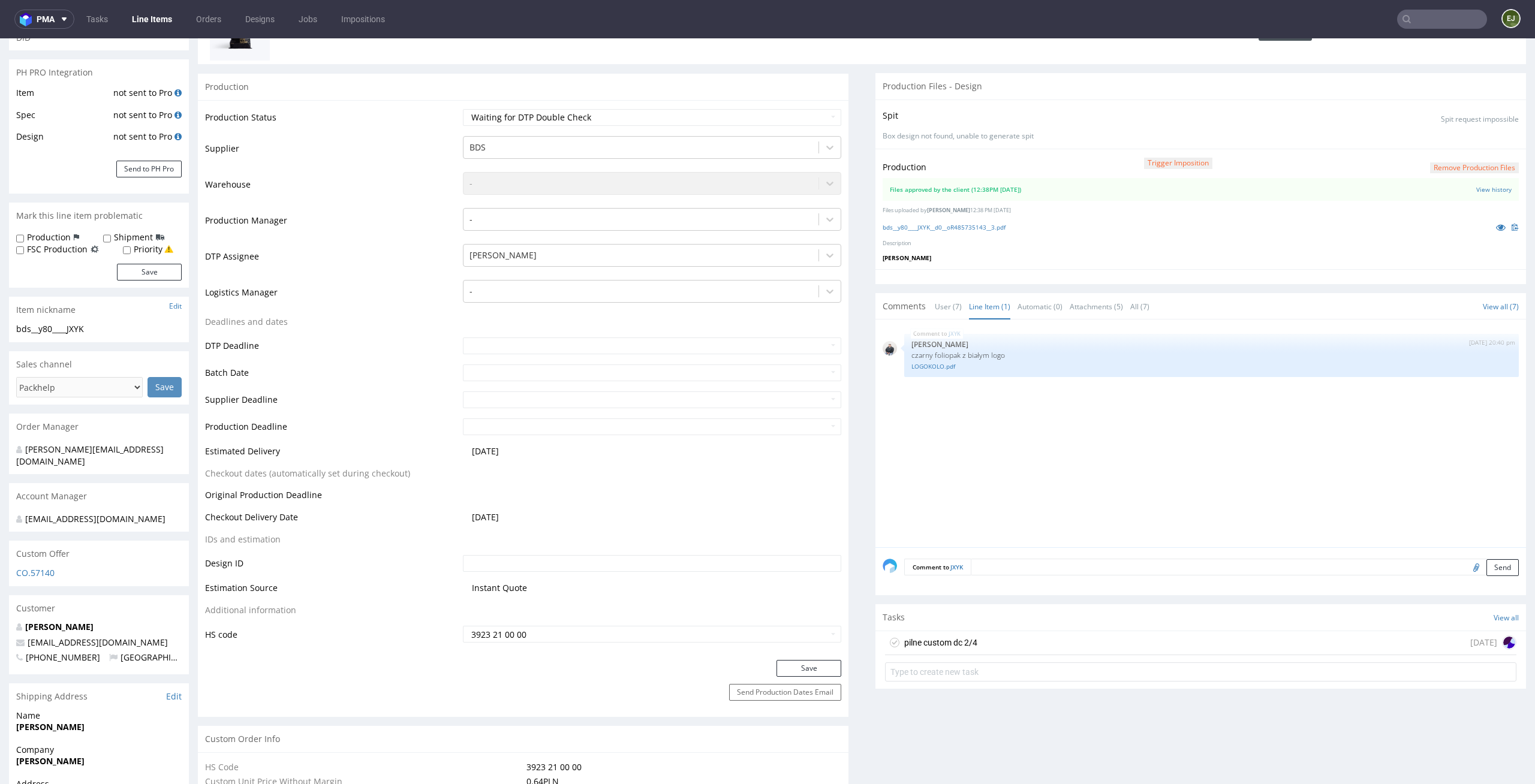
click at [946, 656] on div "pilne custom dc 2/4 today" at bounding box center [1201, 659] width 651 height 55
click at [955, 639] on div "pilne custom dc 2/4" at bounding box center [941, 643] width 73 height 14
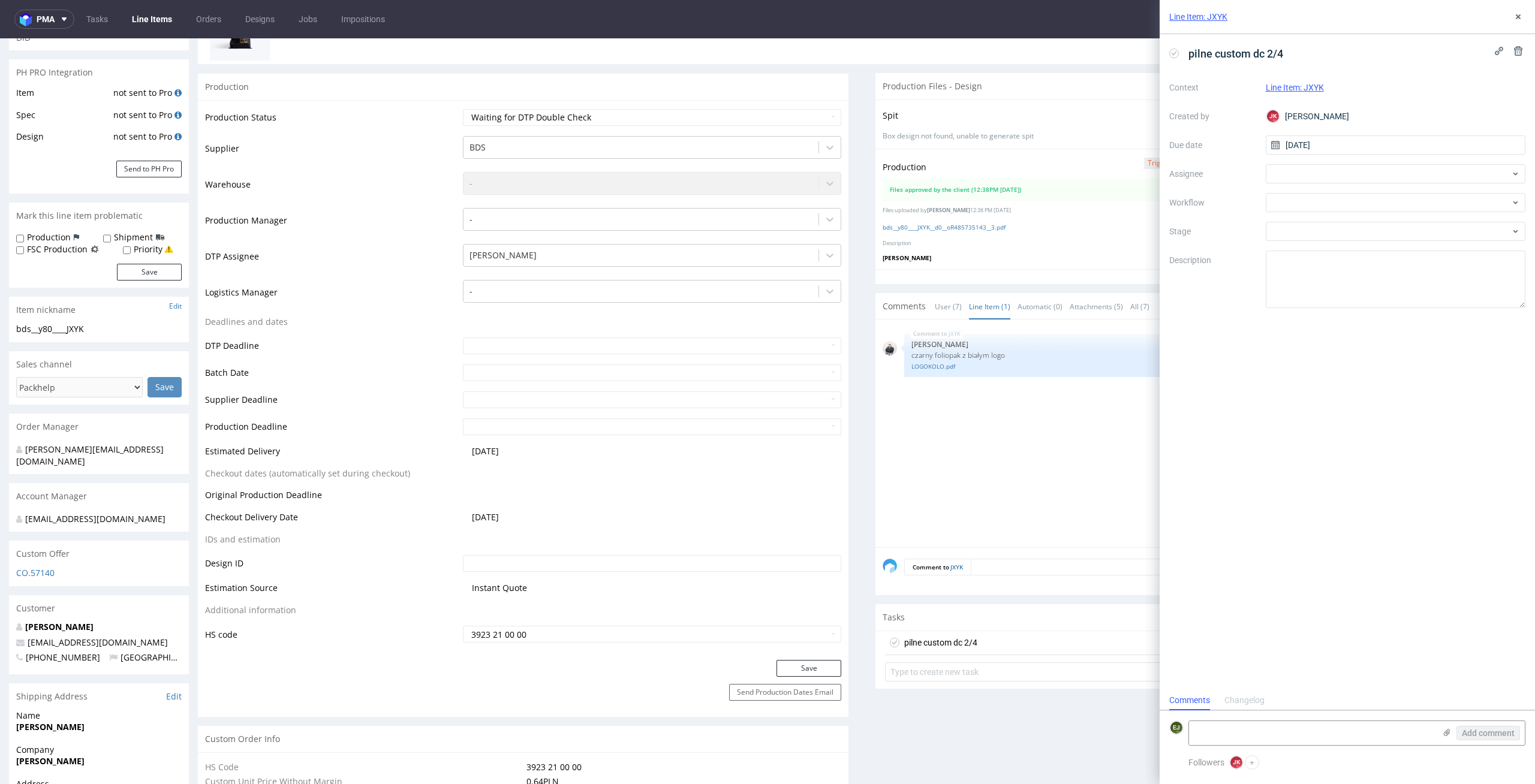
scroll to position [10, 0]
click at [1318, 156] on div "Context Line Item: JXYK Created by JK Jan Kocik Due date 13/10/2025 Assignee Wo…" at bounding box center [1347, 193] width 356 height 230
click at [1313, 173] on div at bounding box center [1396, 174] width 260 height 19
type input "elż"
click at [1368, 203] on div "EJ Elżbieta Jelińska" at bounding box center [1396, 200] width 251 height 19
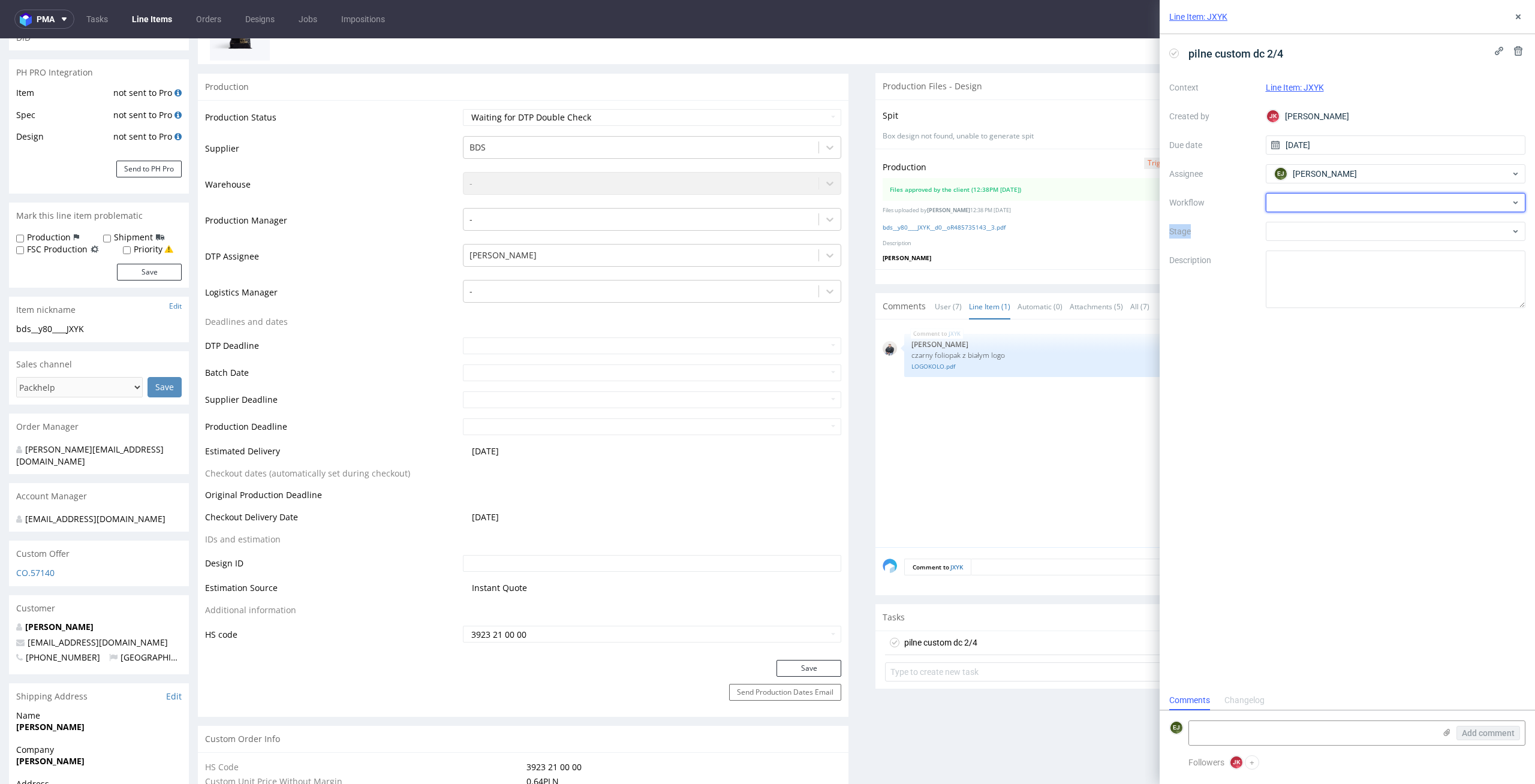
click at [1368, 203] on div at bounding box center [1396, 203] width 260 height 19
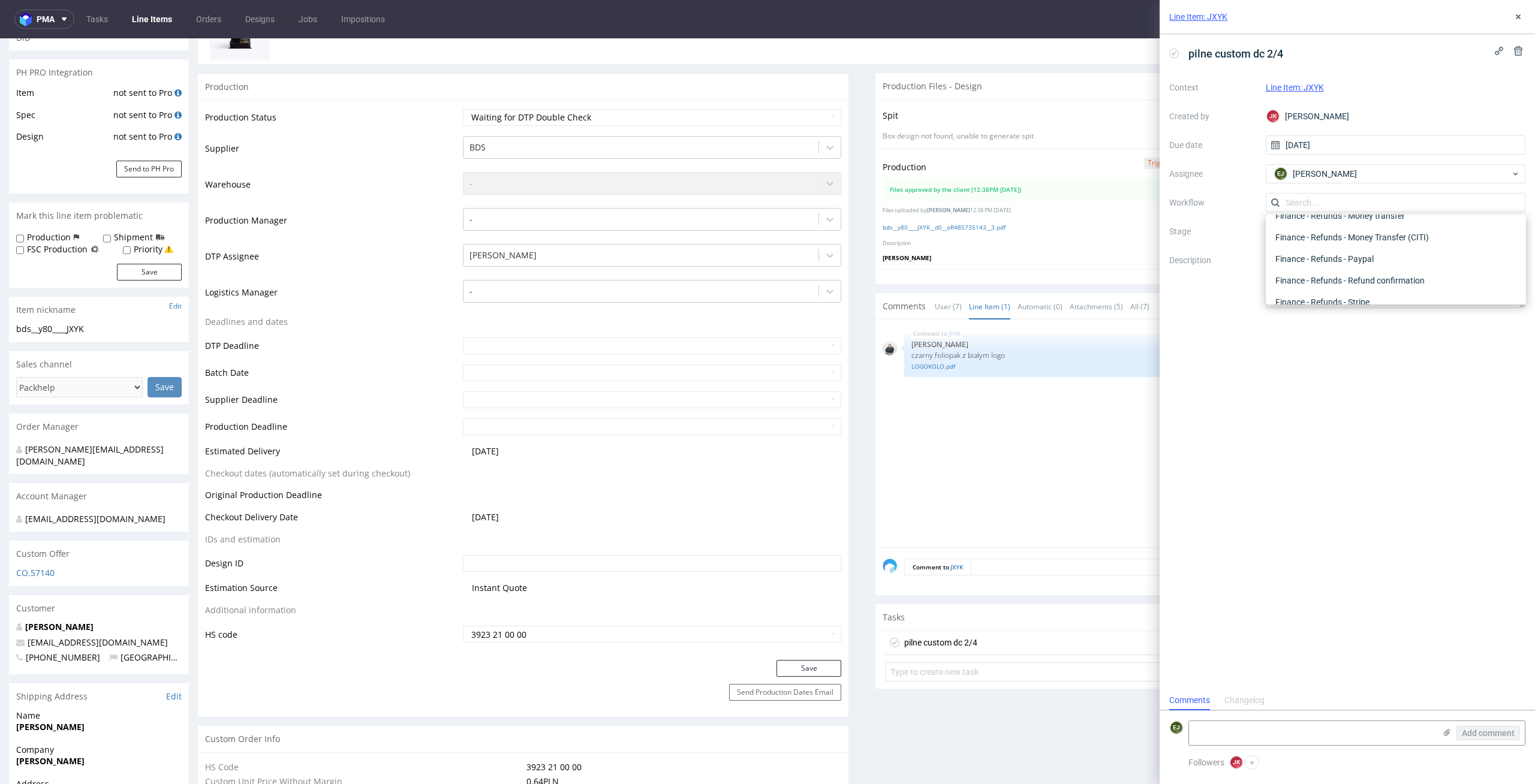
scroll to position [0, 0]
click at [1392, 237] on div "DTP - Double Check" at bounding box center [1396, 246] width 251 height 22
click at [1174, 52] on icon at bounding box center [1174, 54] width 10 height 10
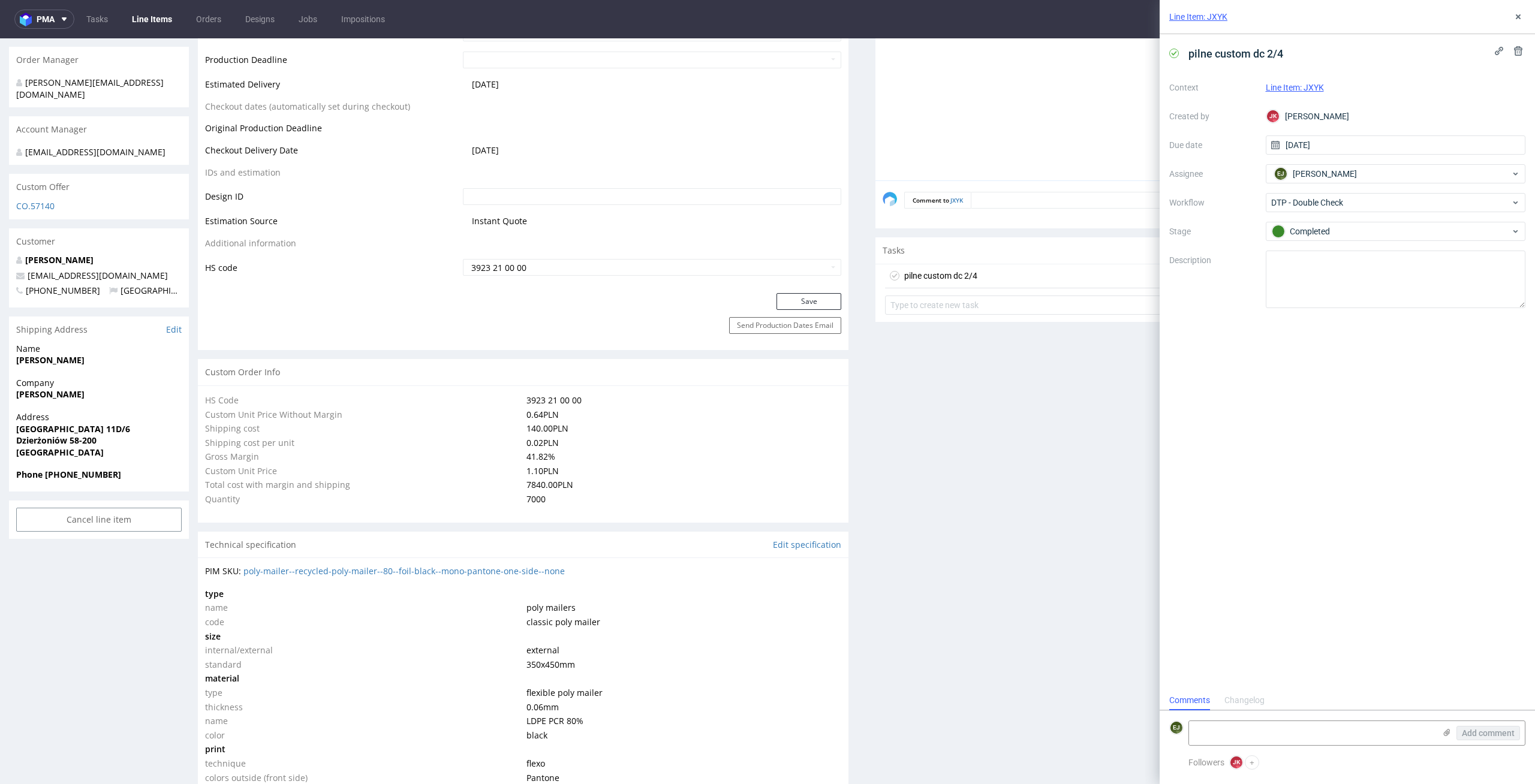
scroll to position [740, 0]
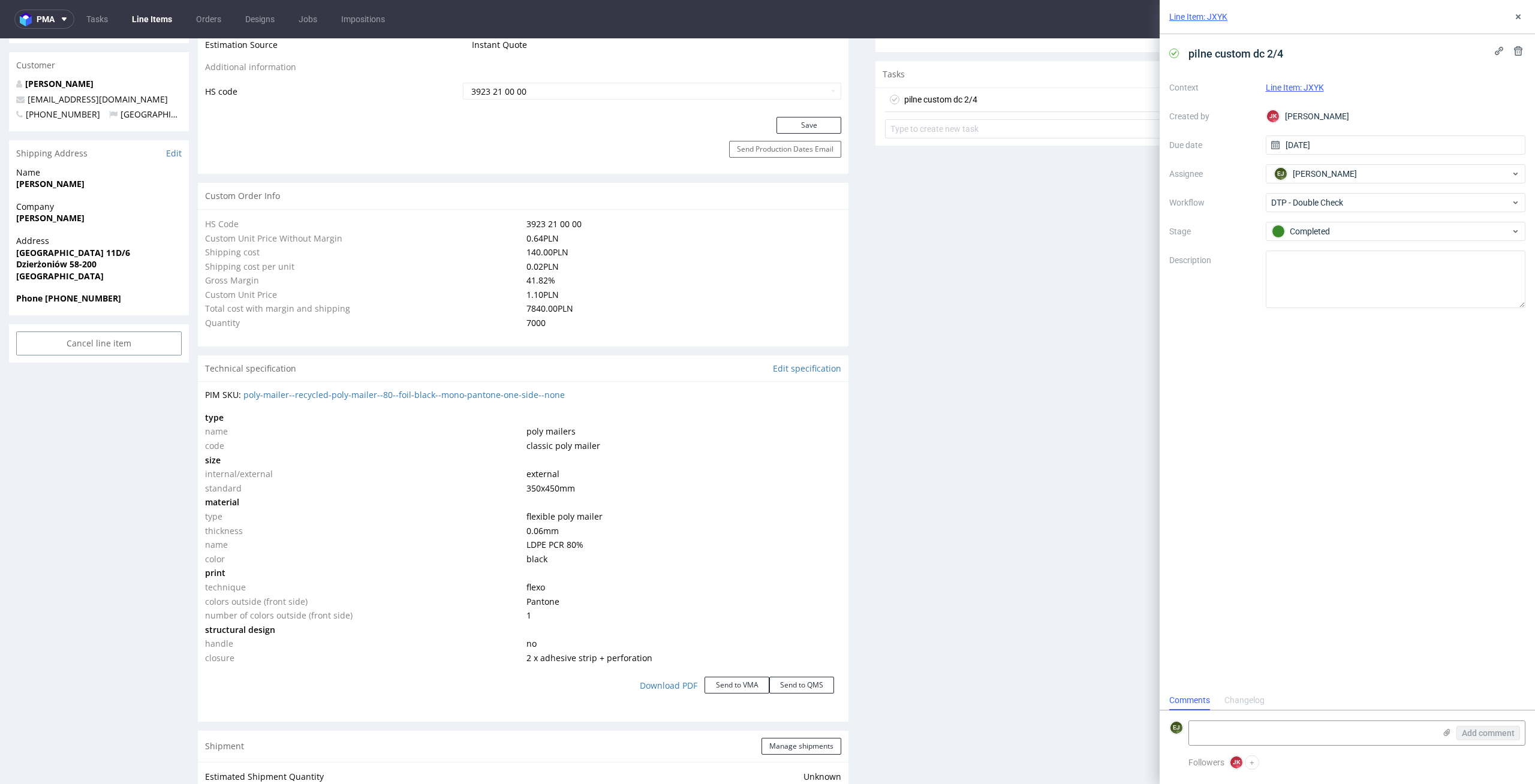
click at [860, 404] on div "Progress Payment Paid Thu 09 Oct Design N/A DTP Waiting for DTP Double Check Ba…" at bounding box center [862, 619] width 1328 height 2564
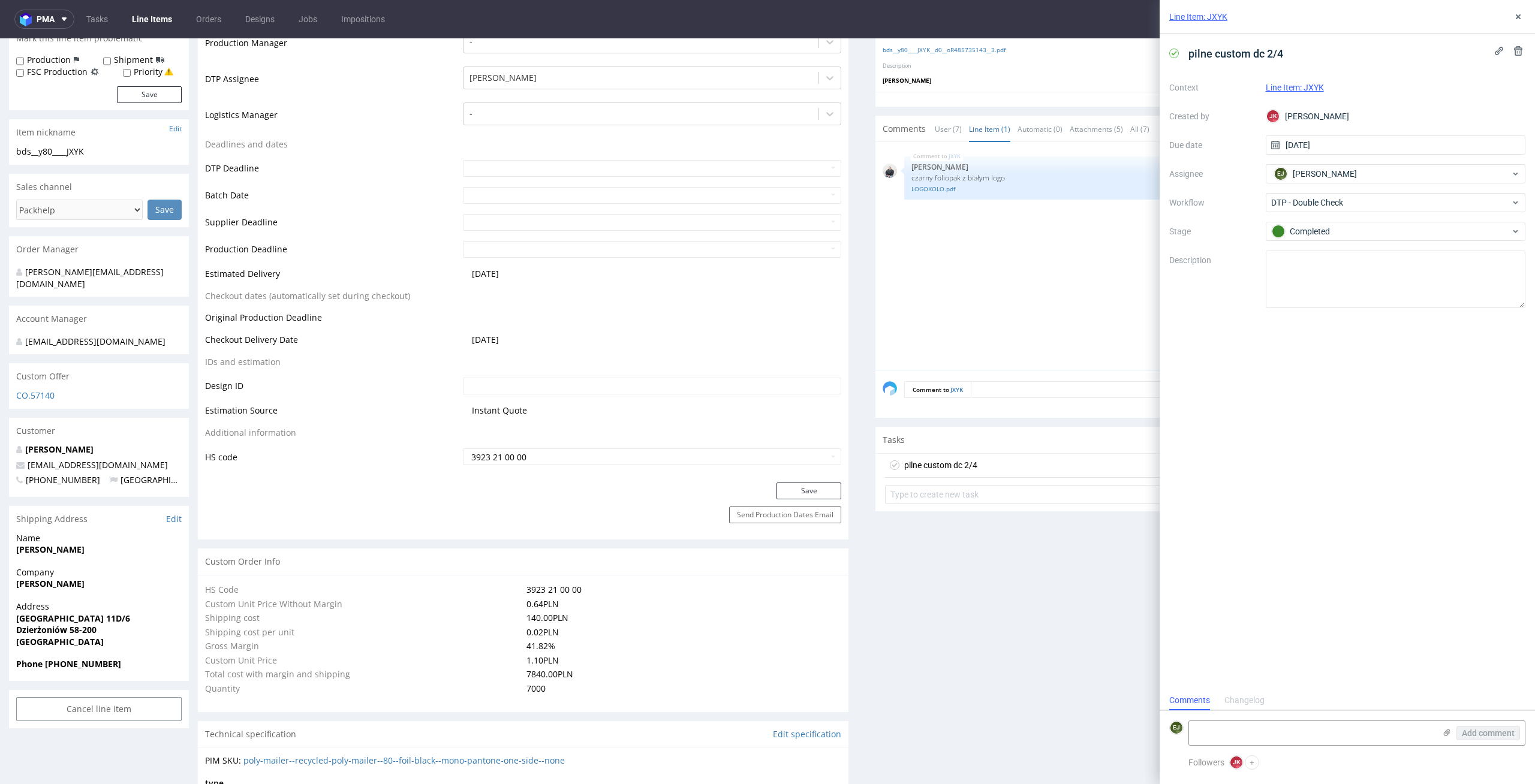
scroll to position [0, 0]
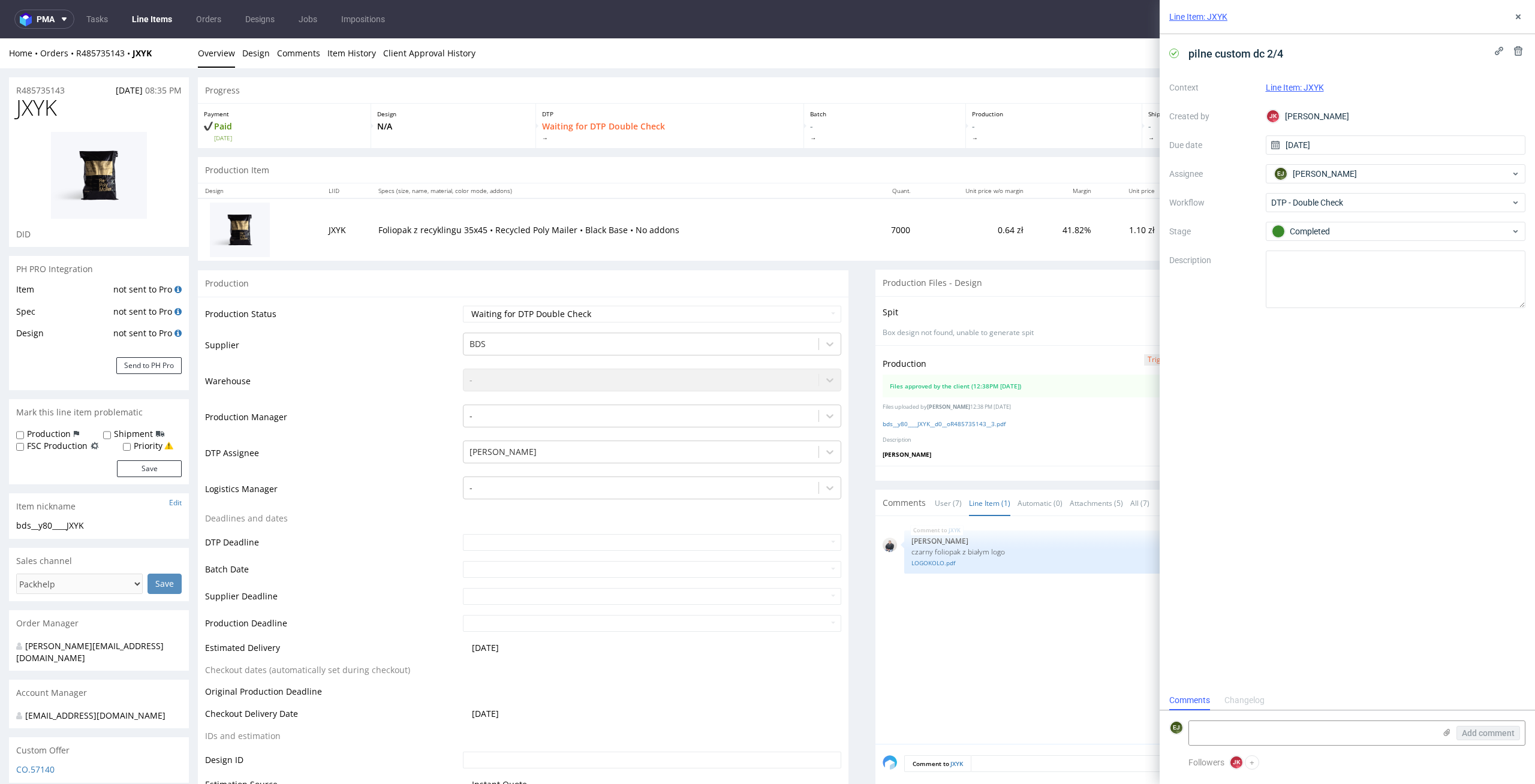
click at [817, 230] on p "Foliopak z recyklingu 35x45 • Recycled Poly Mailer • Black Base • No addons" at bounding box center [617, 230] width 479 height 12
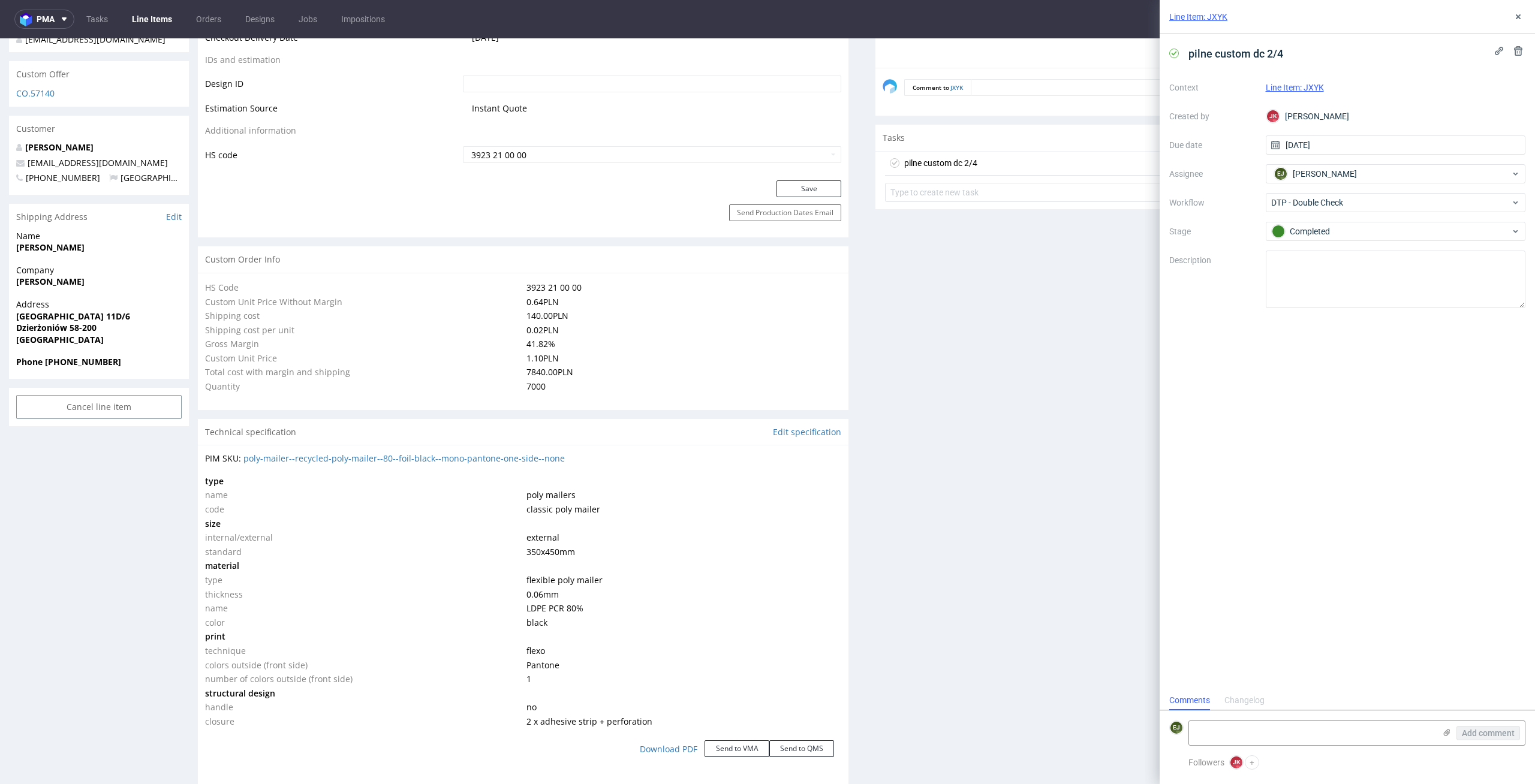
scroll to position [744, 0]
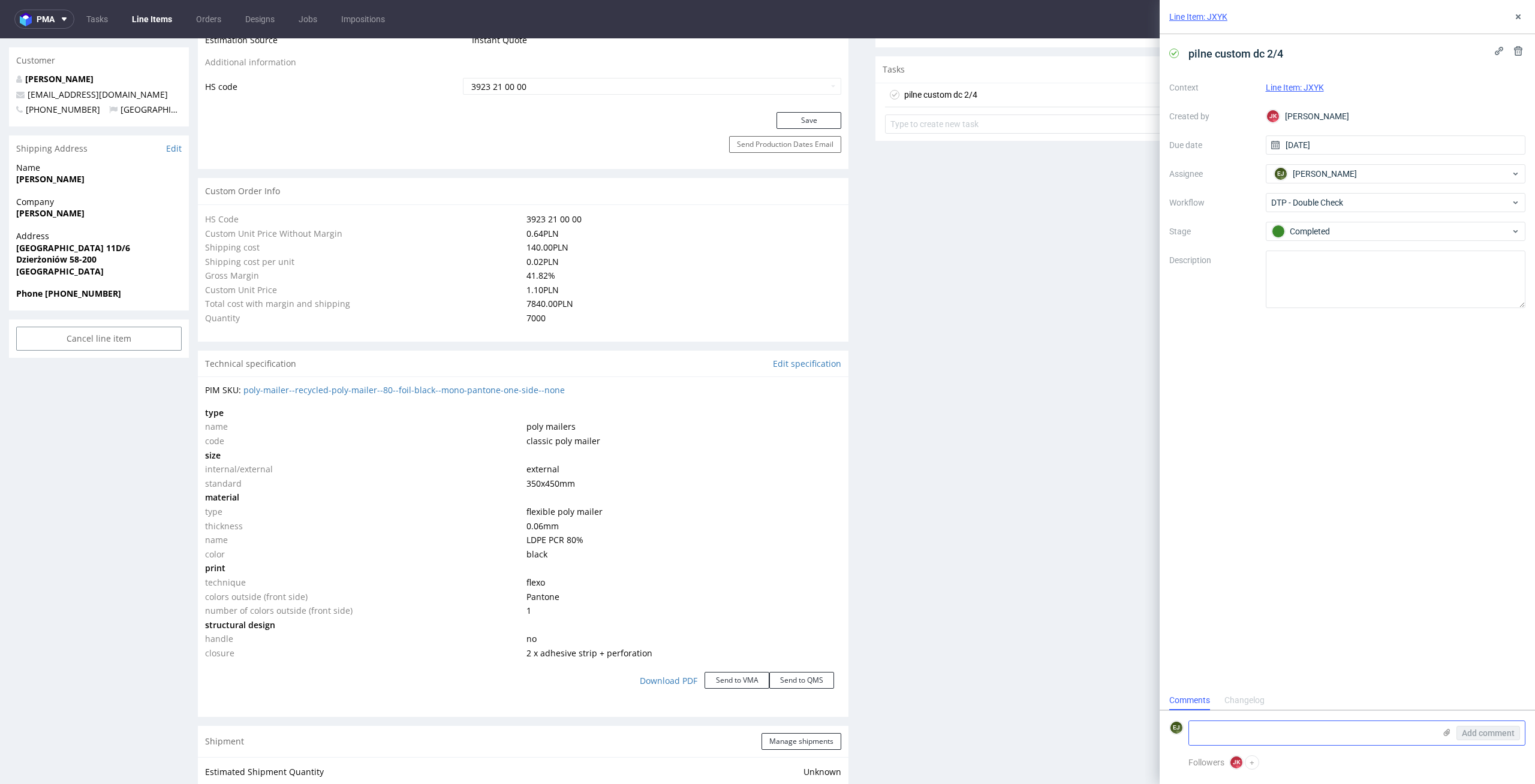
click at [1326, 724] on textarea at bounding box center [1311, 733] width 246 height 24
type textarea "Tutaj ostatecznie to jest recycled poly mailer czy classic? w specyfikacji jest…"
click at [1511, 731] on span "Add comment" at bounding box center [1488, 733] width 53 height 8
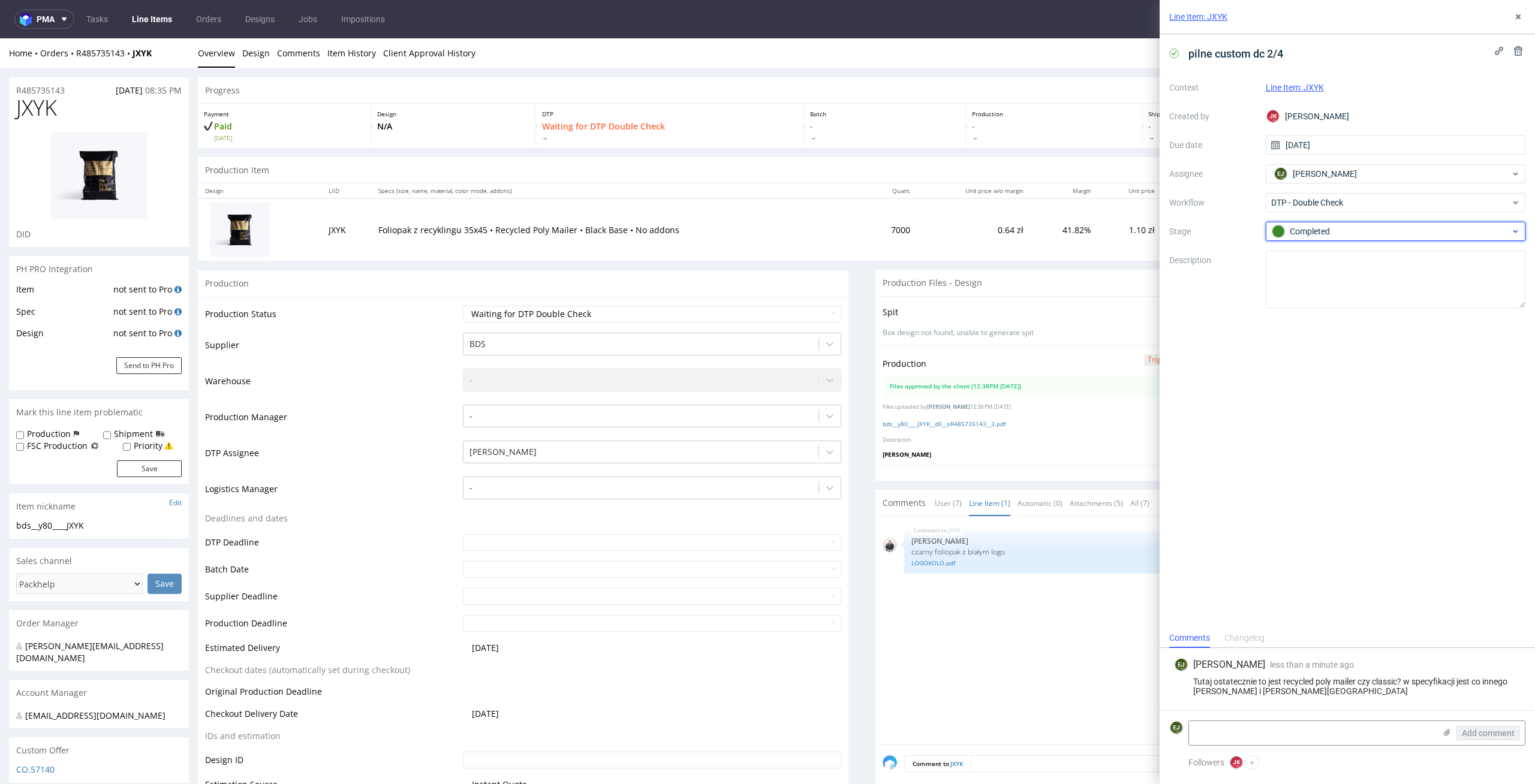
click at [1329, 239] on div "Completed" at bounding box center [1396, 231] width 260 height 19
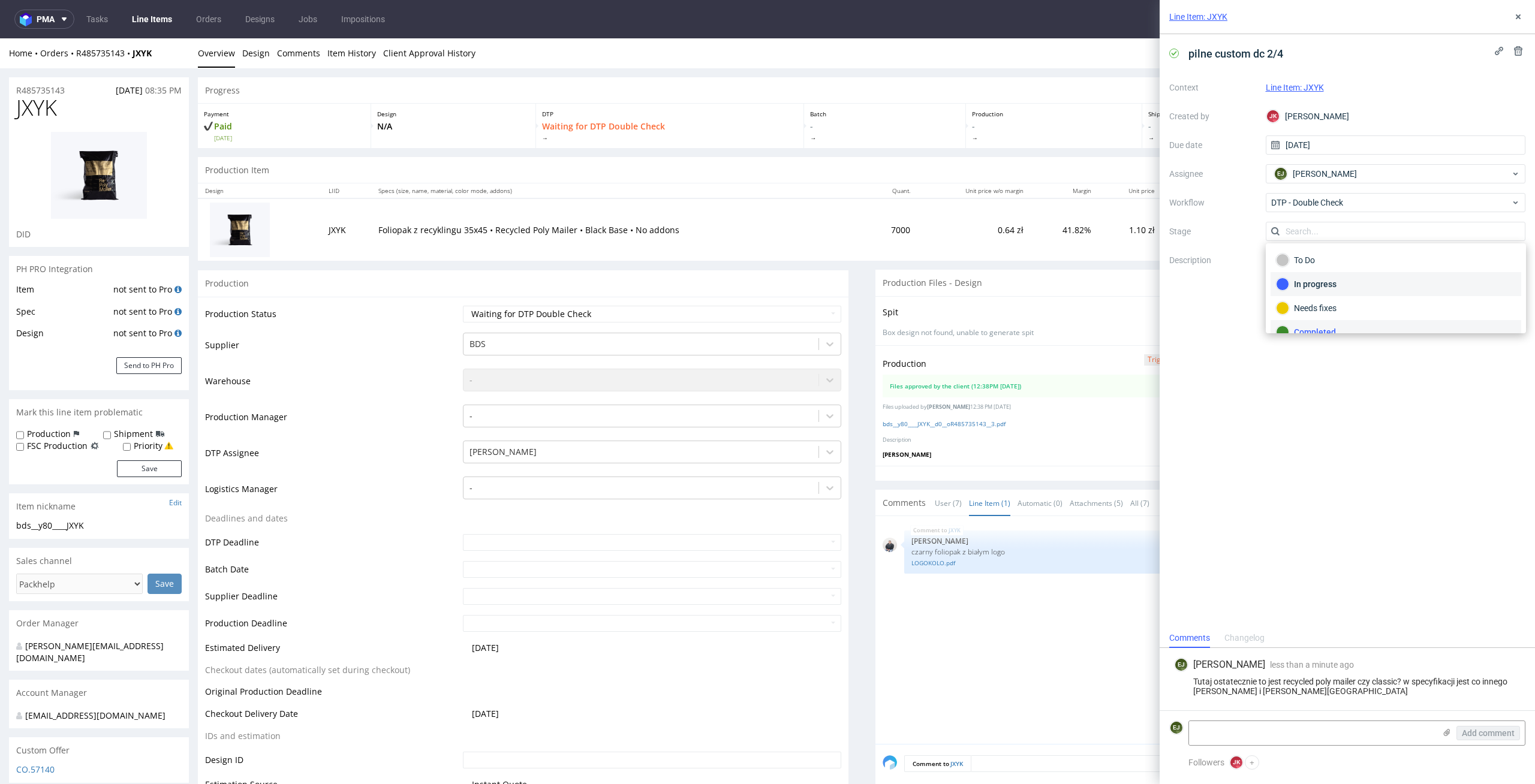
scroll to position [11, 0]
click at [1338, 286] on div "Needs fixes" at bounding box center [1396, 298] width 251 height 24
click at [789, 306] on select "Waiting for Artwork Waiting for Diecut Waiting for Mockup Waiting for DTP Waiti…" at bounding box center [652, 314] width 379 height 17
select select "dtp_dc_done"
click at [463, 306] on select "Waiting for Artwork Waiting for Diecut Waiting for Mockup Waiting for DTP Waiti…" at bounding box center [652, 314] width 379 height 17
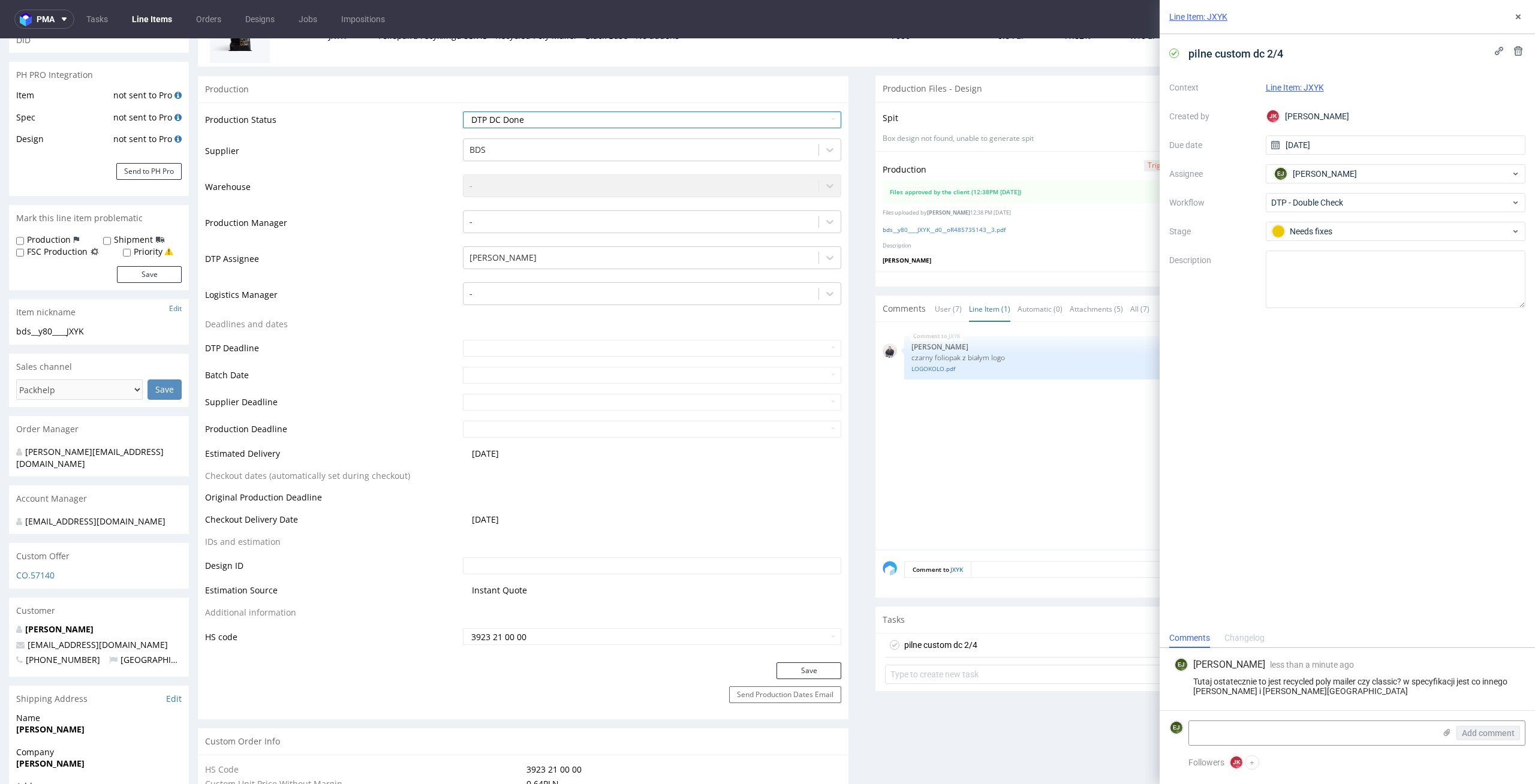
scroll to position [332, 0]
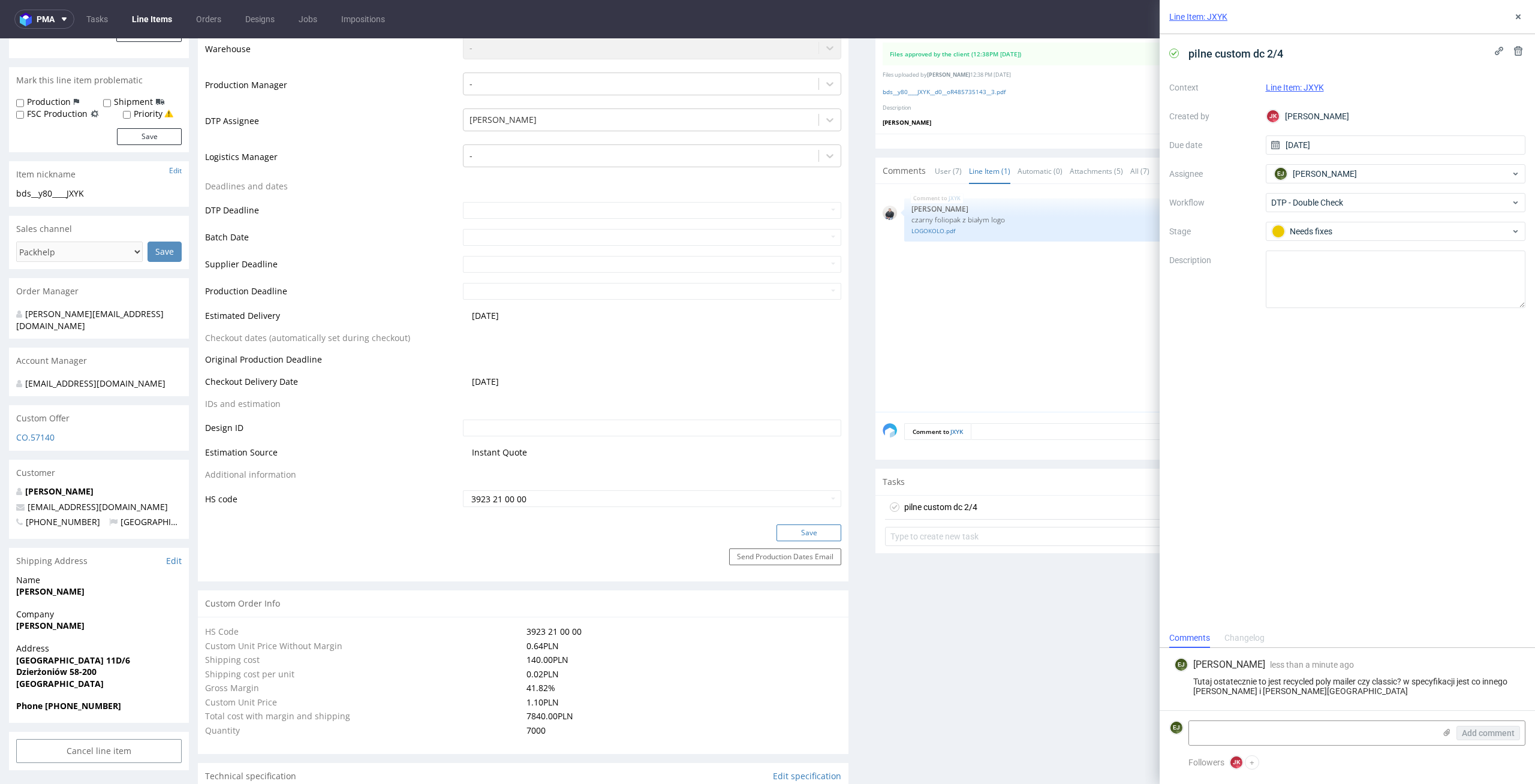
click at [815, 537] on button "Save" at bounding box center [809, 533] width 65 height 17
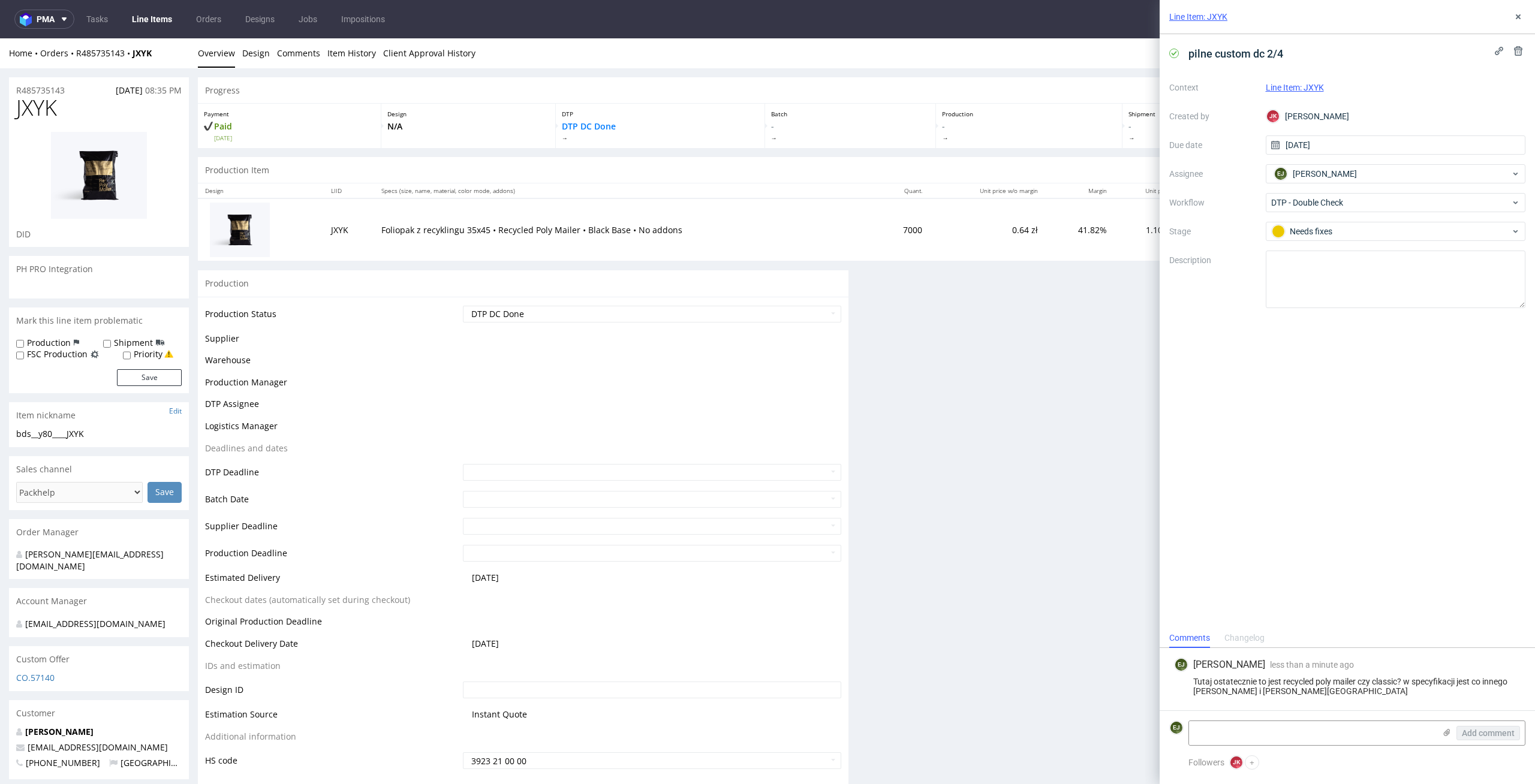
scroll to position [0, 0]
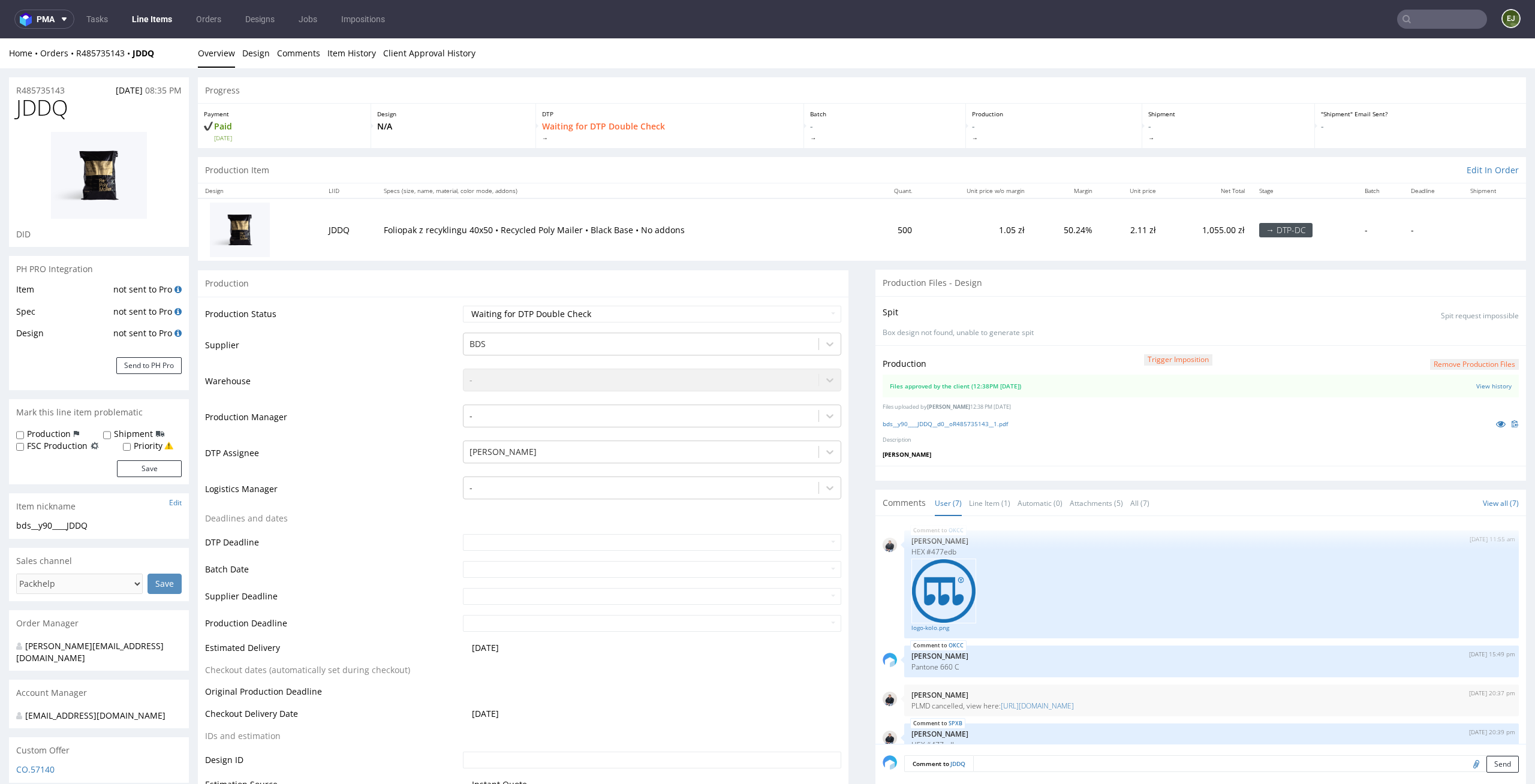
scroll to position [246, 0]
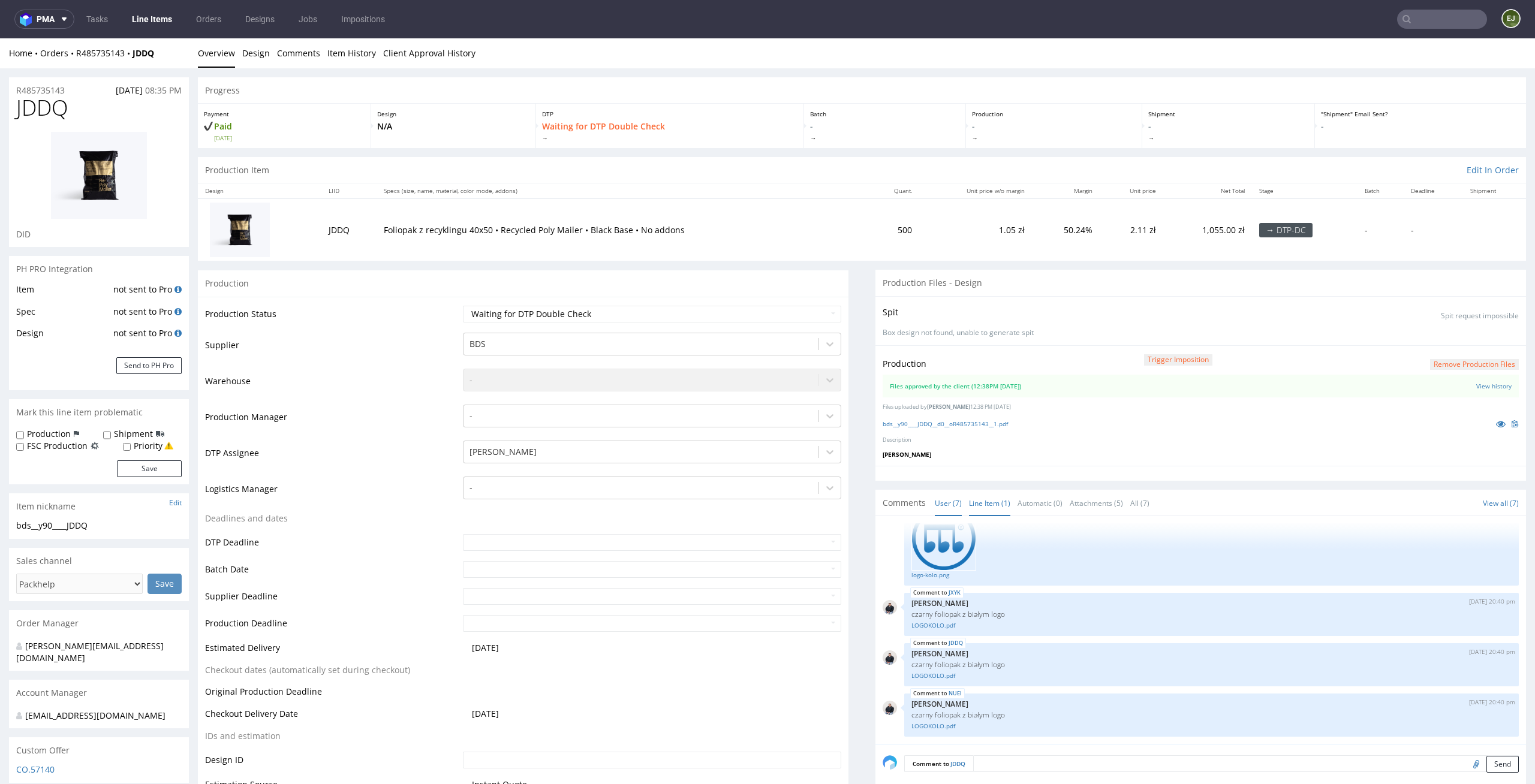
click at [985, 500] on link "Line Item (1)" at bounding box center [989, 503] width 41 height 26
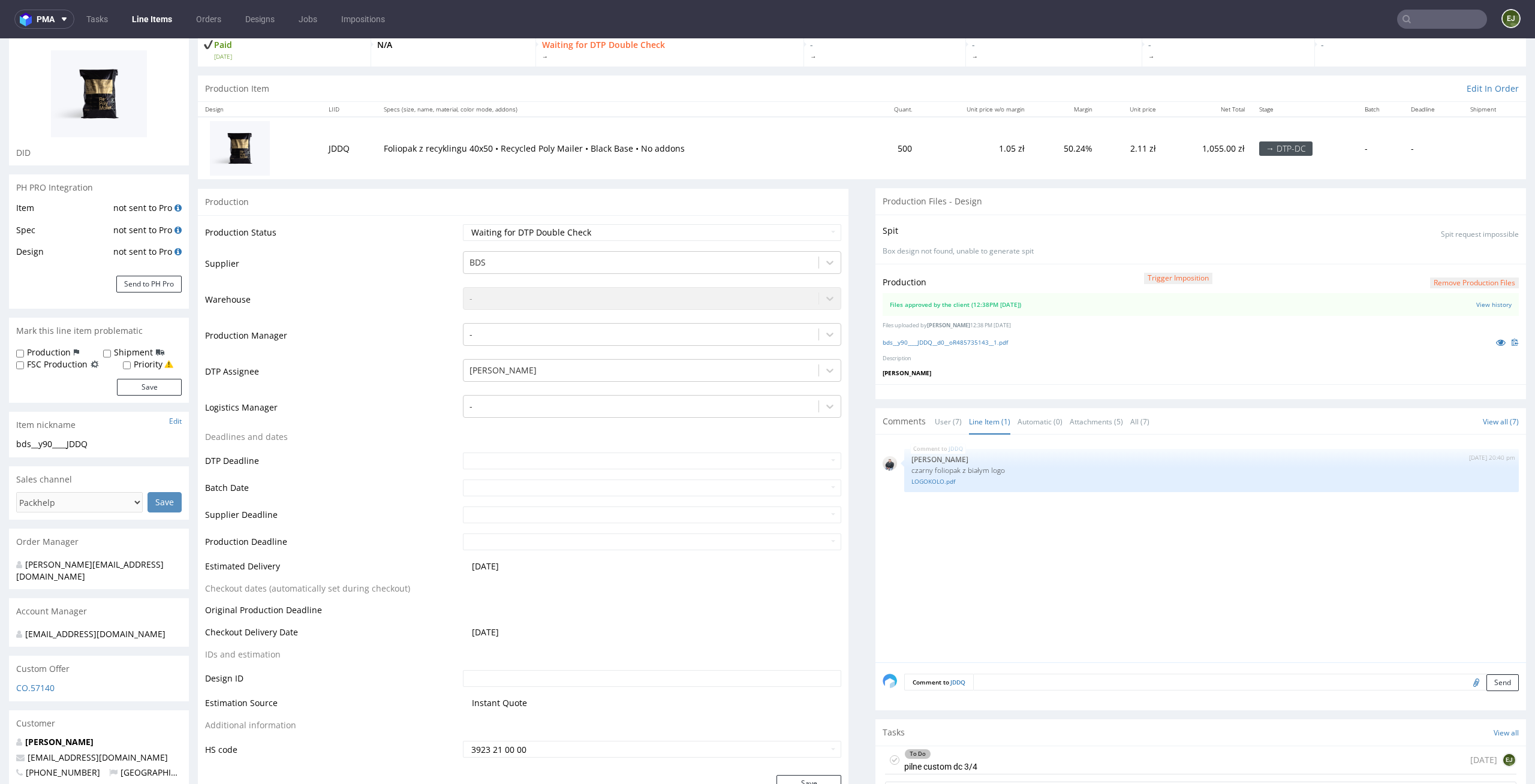
scroll to position [104, 0]
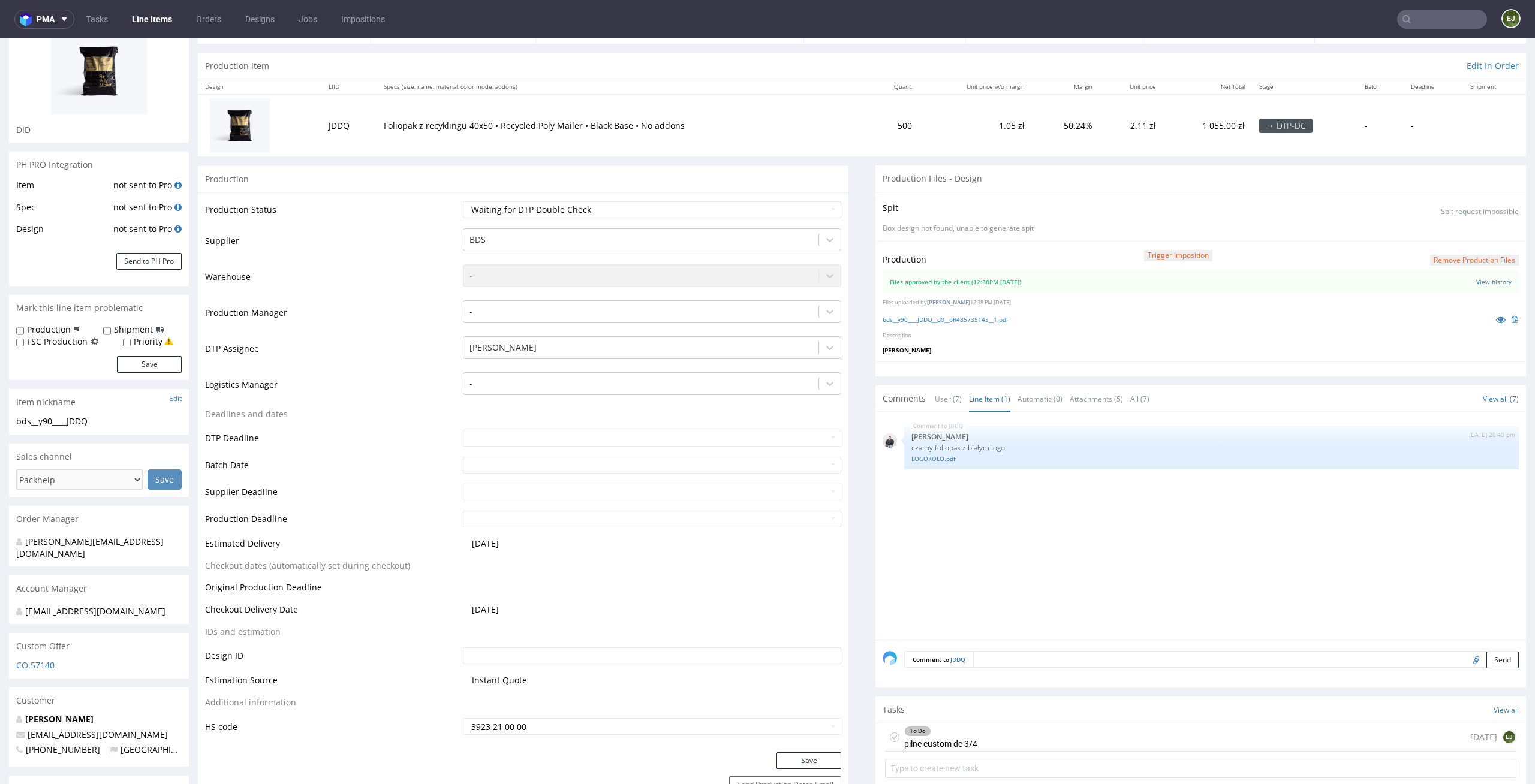
click at [1013, 743] on div "To Do pilne custom dc 3/4 [DATE] EJ" at bounding box center [1201, 738] width 631 height 28
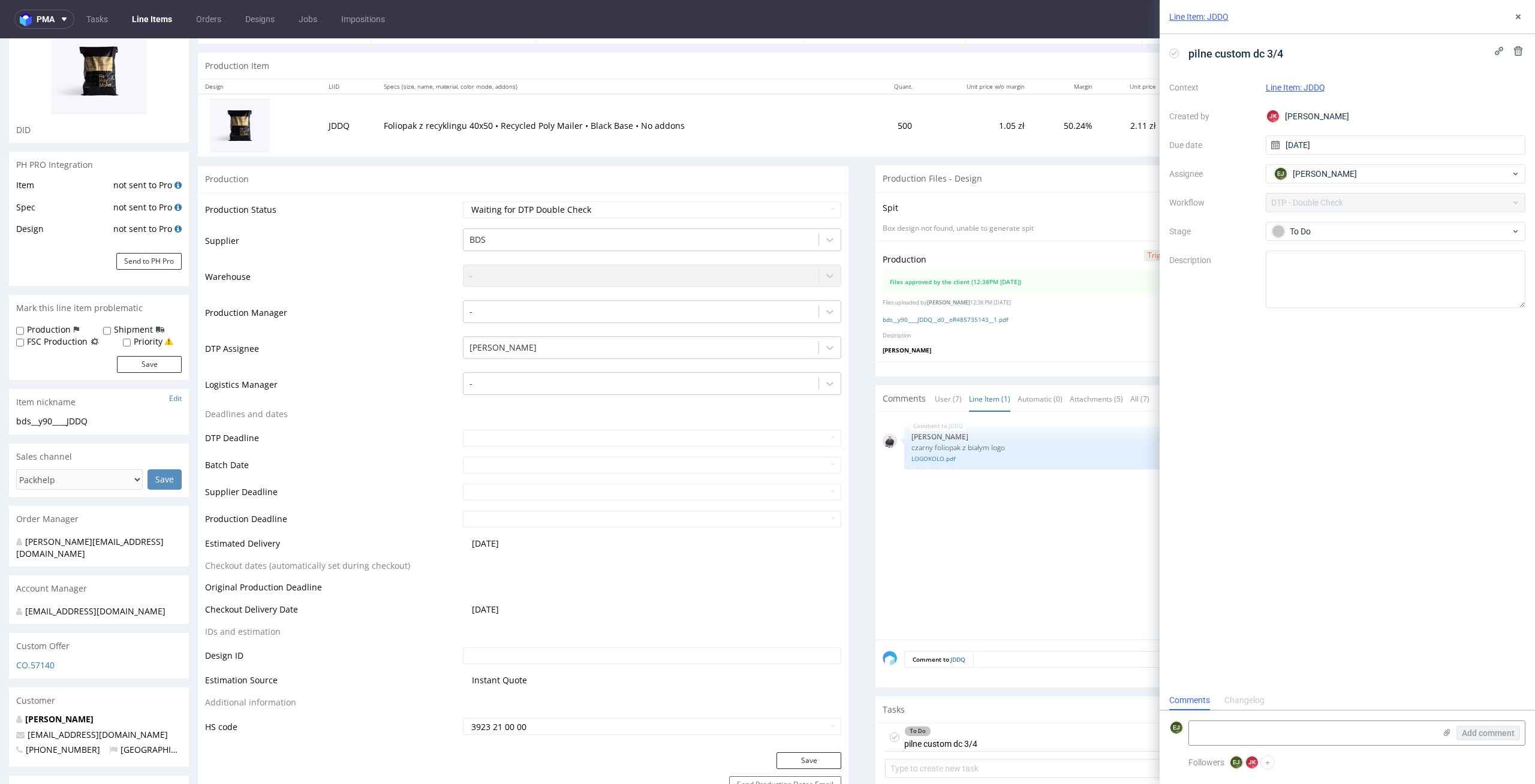
scroll to position [10, 0]
click at [927, 317] on link "bds__y90____JDDQ__d0__oR485735143__1.pdf" at bounding box center [945, 319] width 125 height 8
click at [730, 127] on p "Foliopak z recyklingu 40x50 • Recycled Poly Mailer • Black Base • No addons" at bounding box center [622, 126] width 477 height 12
click at [997, 369] on div at bounding box center [1201, 369] width 651 height 15
click at [940, 575] on div "JDDQ 10th Oct 25 | 20:40 pm Adrian Margula czarny foliopak z białym logo LOGOKO…" at bounding box center [1204, 529] width 643 height 221
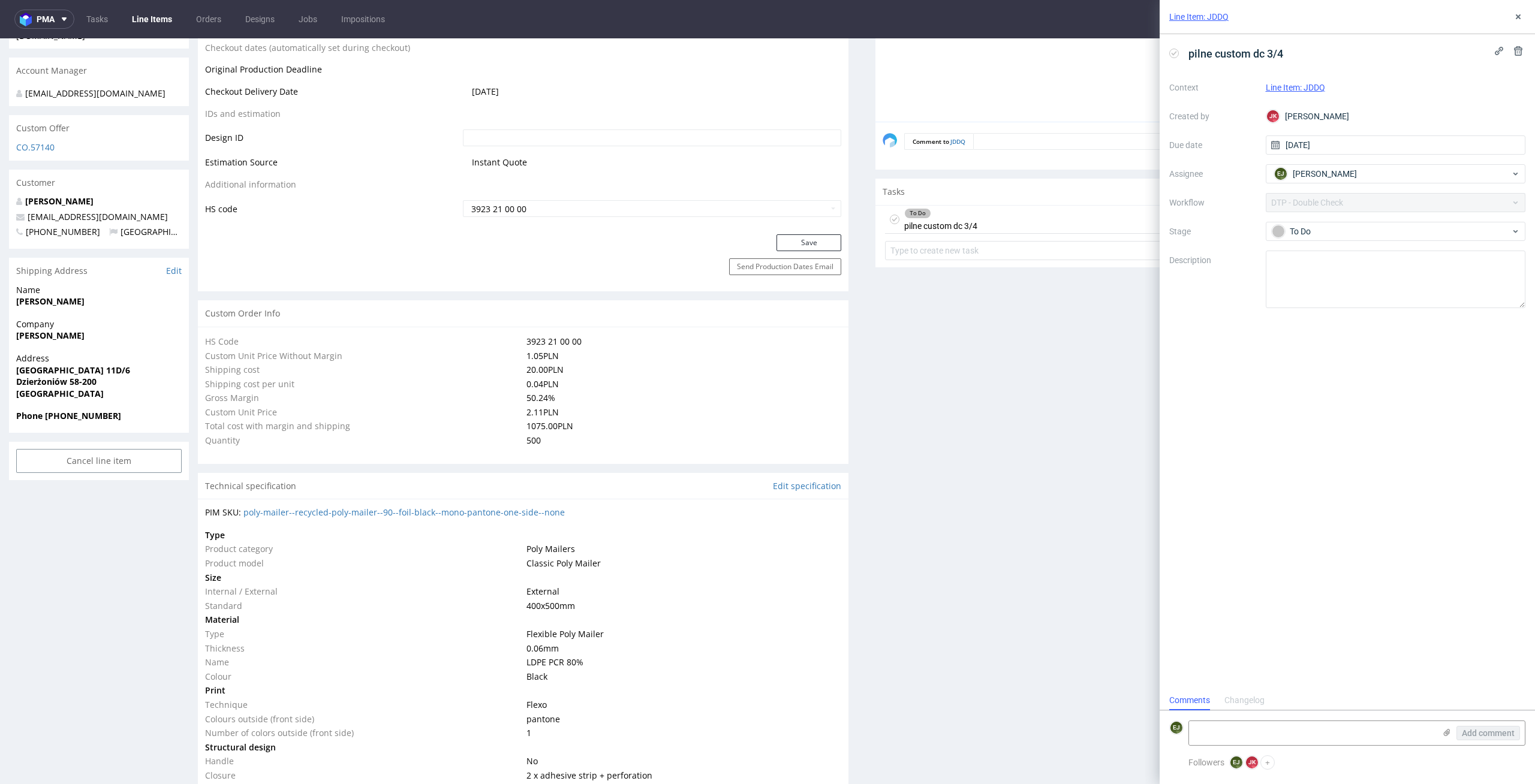
scroll to position [698, 0]
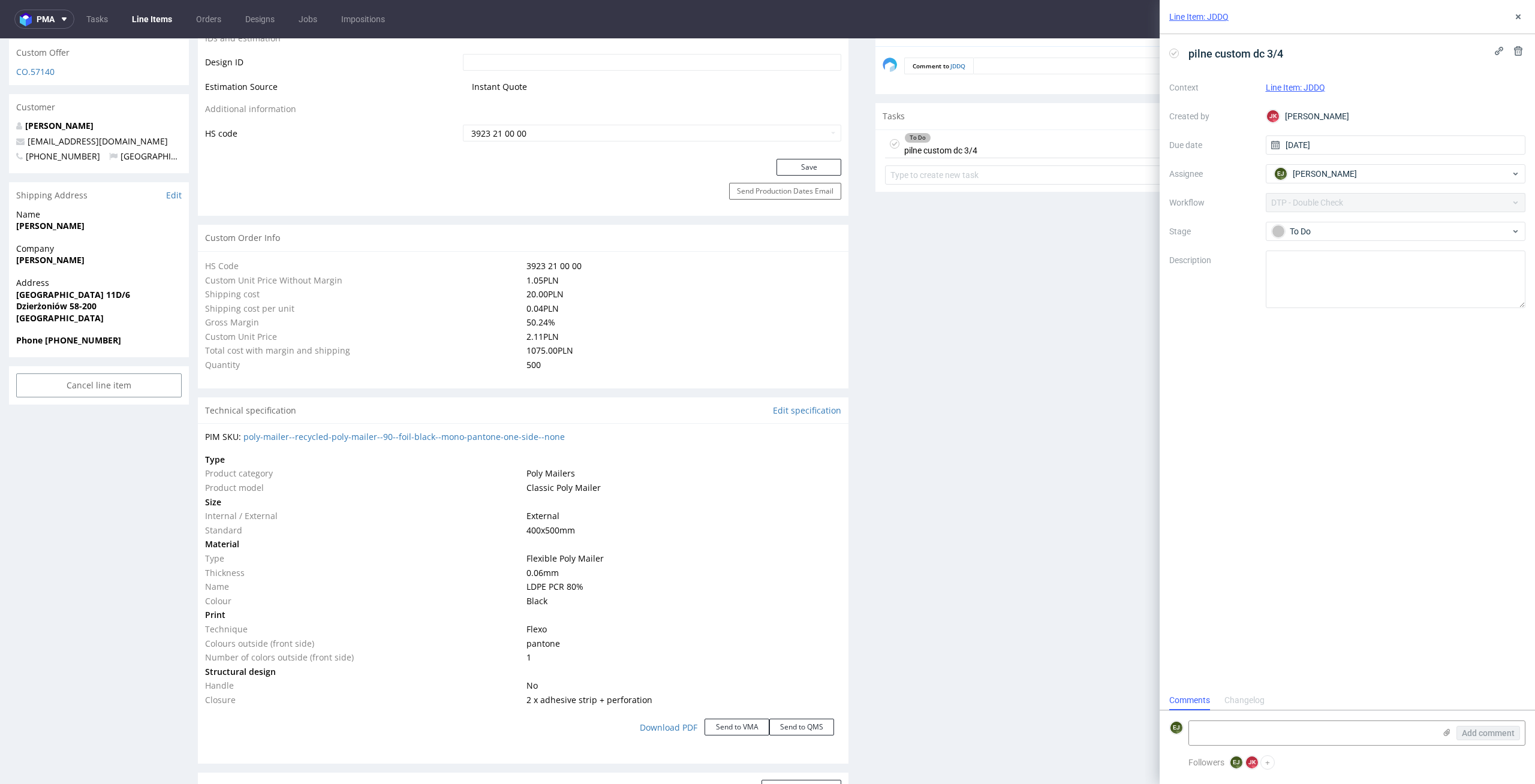
click at [940, 575] on div "Production Files - Design Spit Spit request impossible Box design not found, un…" at bounding box center [1201, 615] width 651 height 2087
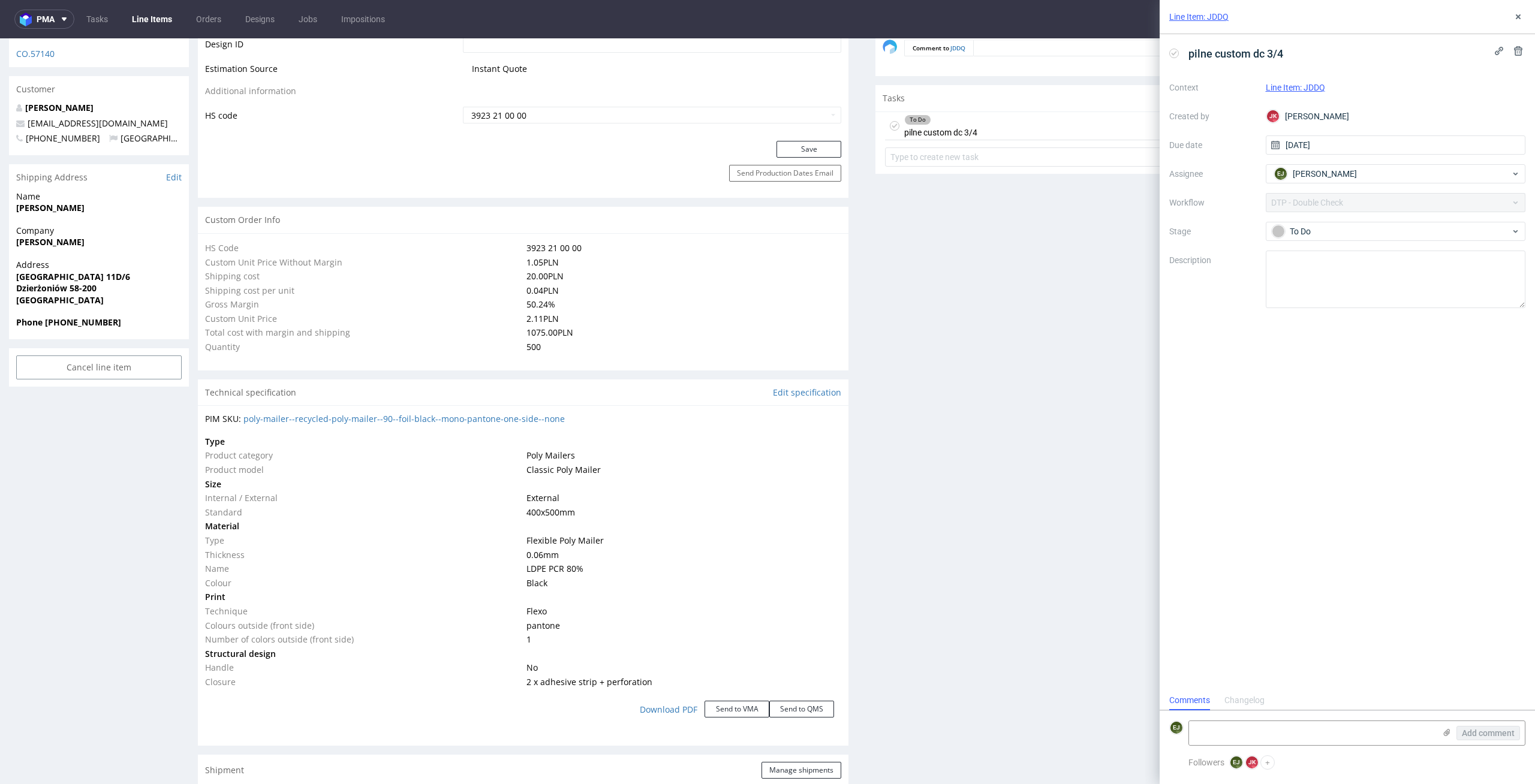
drag, startPoint x: 188, startPoint y: 369, endPoint x: 878, endPoint y: 705, distance: 767.5
click at [878, 705] on div "R485735143 10.10.2025 08:35 PM JDDQ DID PH PRO Integration Item not sent to Pro…" at bounding box center [767, 643] width 1535 height 2582
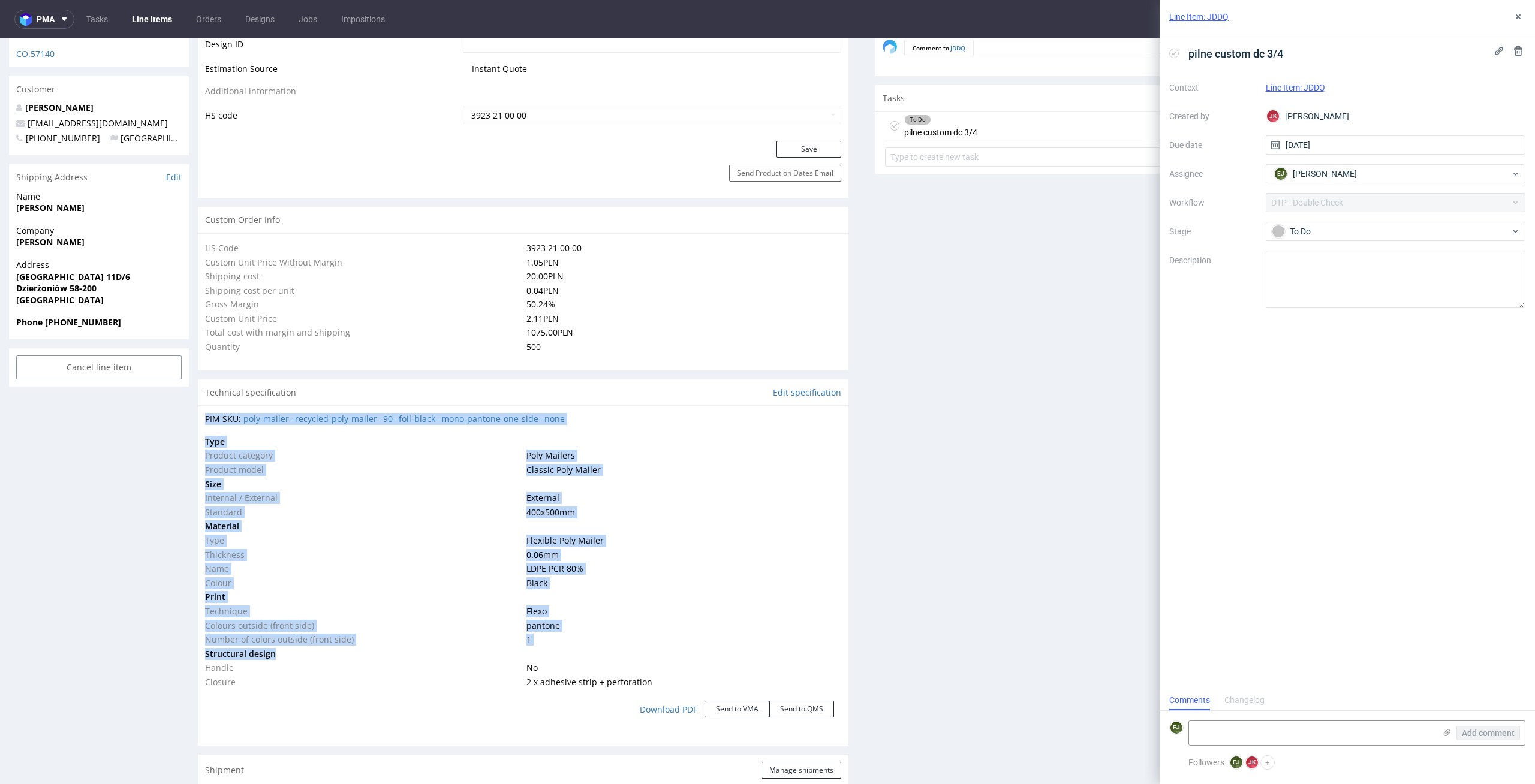
drag, startPoint x: 210, startPoint y: 432, endPoint x: 665, endPoint y: 658, distance: 508.0
click at [665, 658] on div "PIM SKU: poly-mailer--recycled-poly-mailer--90--foil-black--mono-pantone-one-si…" at bounding box center [523, 571] width 651 height 331
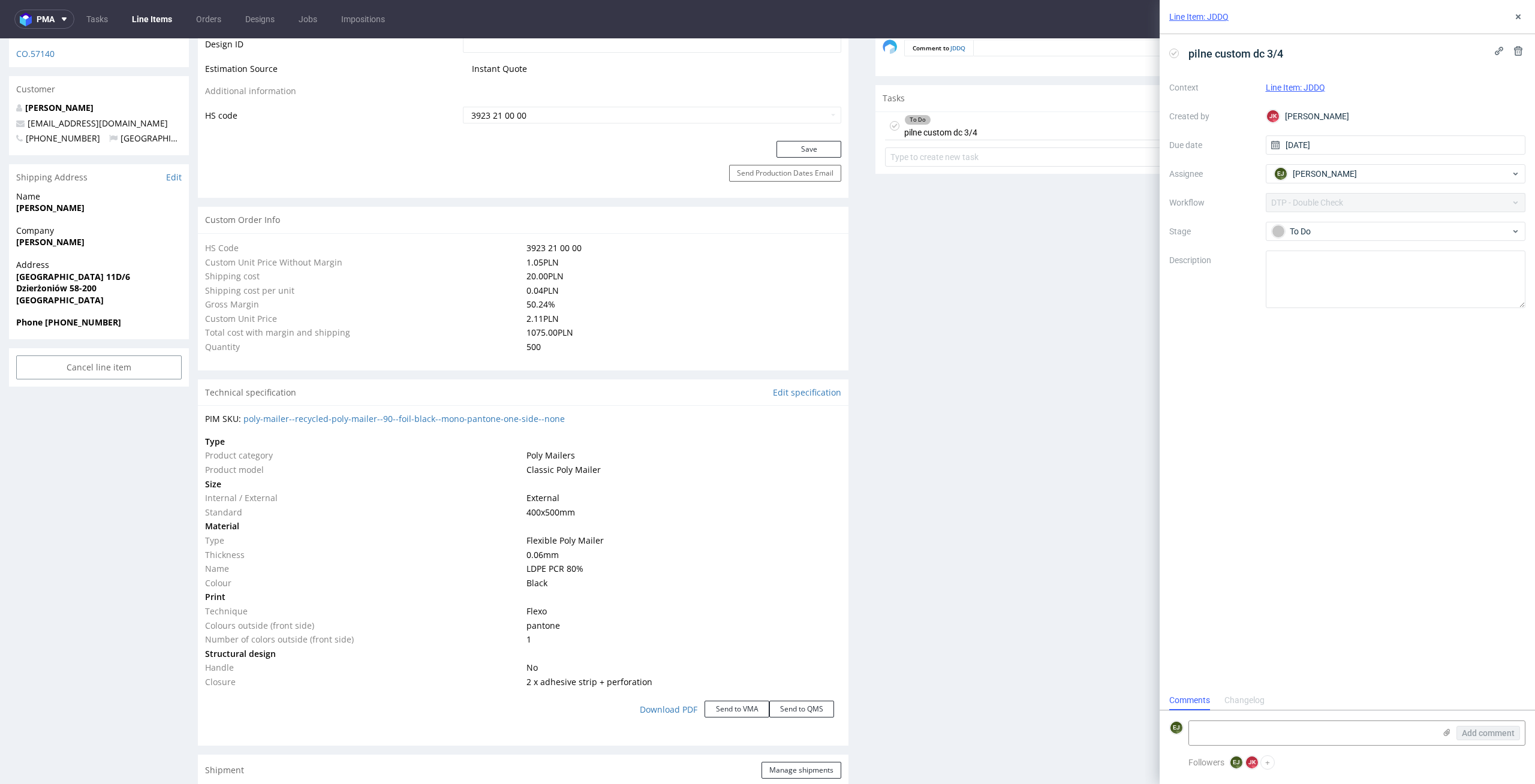
click at [664, 680] on td "2 x adhesive strip + perforation" at bounding box center [682, 682] width 318 height 14
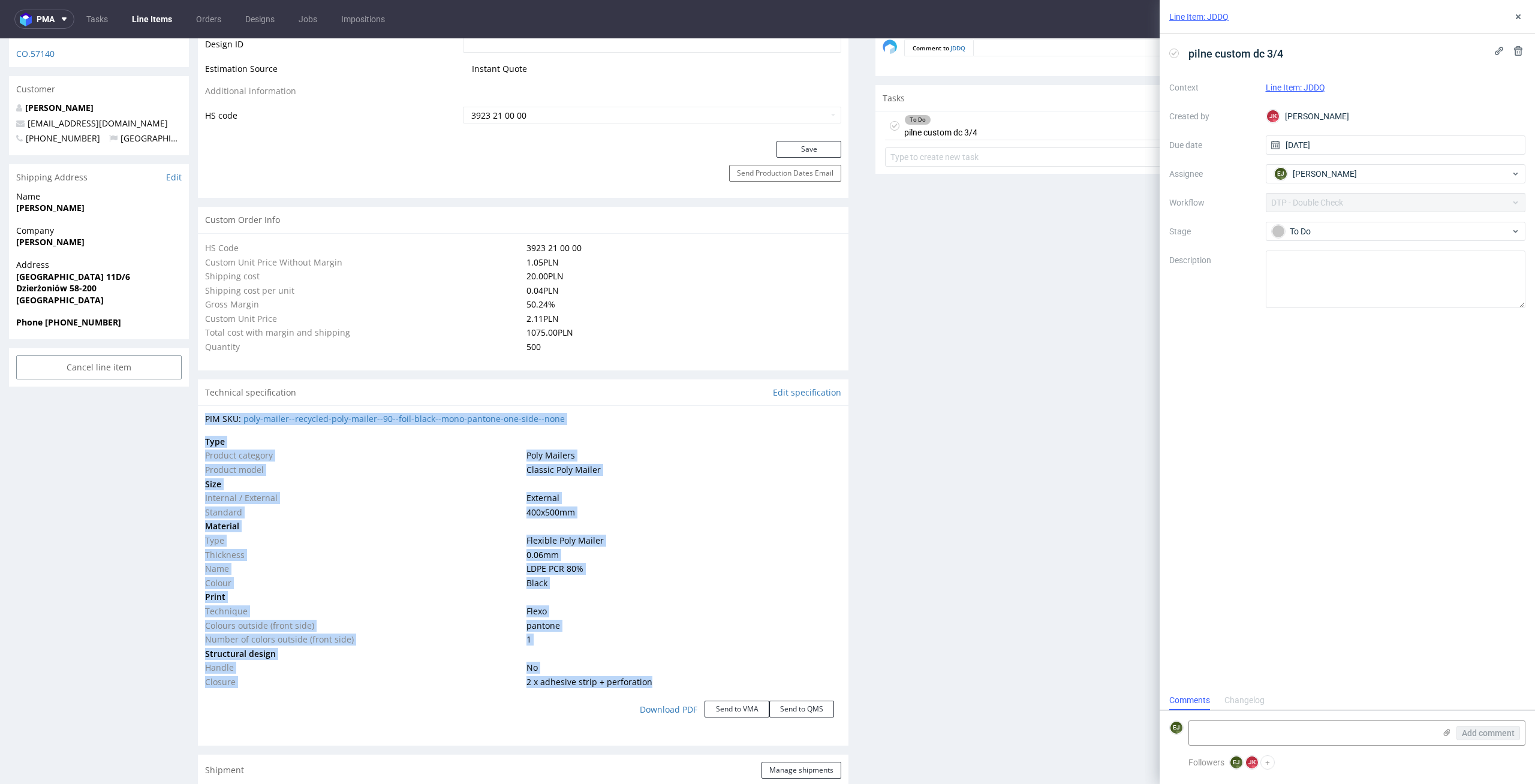
drag, startPoint x: 664, startPoint y: 680, endPoint x: 198, endPoint y: 447, distance: 521.0
click at [198, 447] on div "PIM SKU: poly-mailer--recycled-poly-mailer--90--foil-black--mono-pantone-one-si…" at bounding box center [523, 571] width 651 height 331
click at [456, 524] on td "Material" at bounding box center [364, 527] width 318 height 14
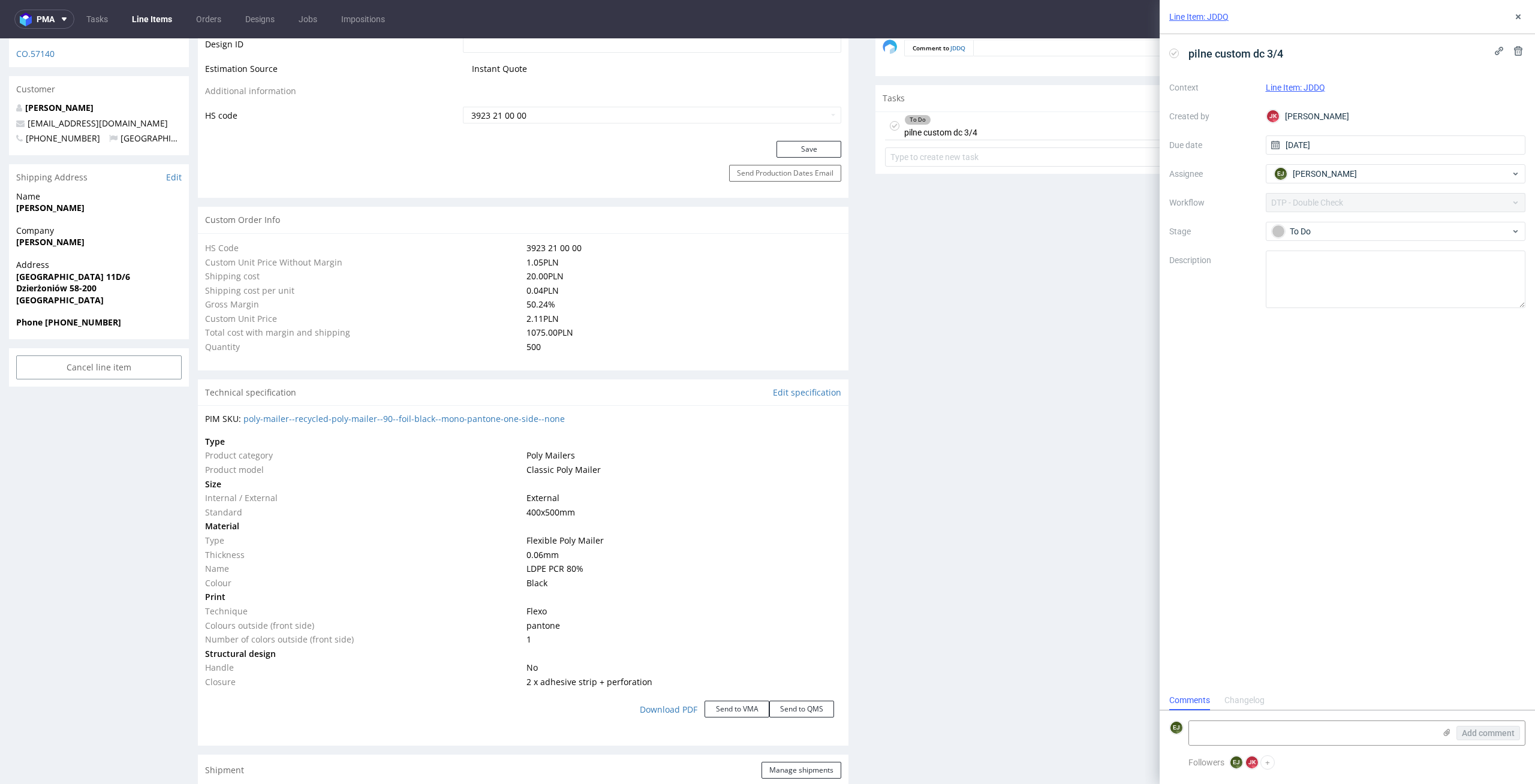
drag, startPoint x: 204, startPoint y: 443, endPoint x: 514, endPoint y: 590, distance: 343.1
click at [514, 590] on tbody "Type Product category Poly Mailers Product model Classic Poly Mailer Size Inter…" at bounding box center [523, 562] width 636 height 255
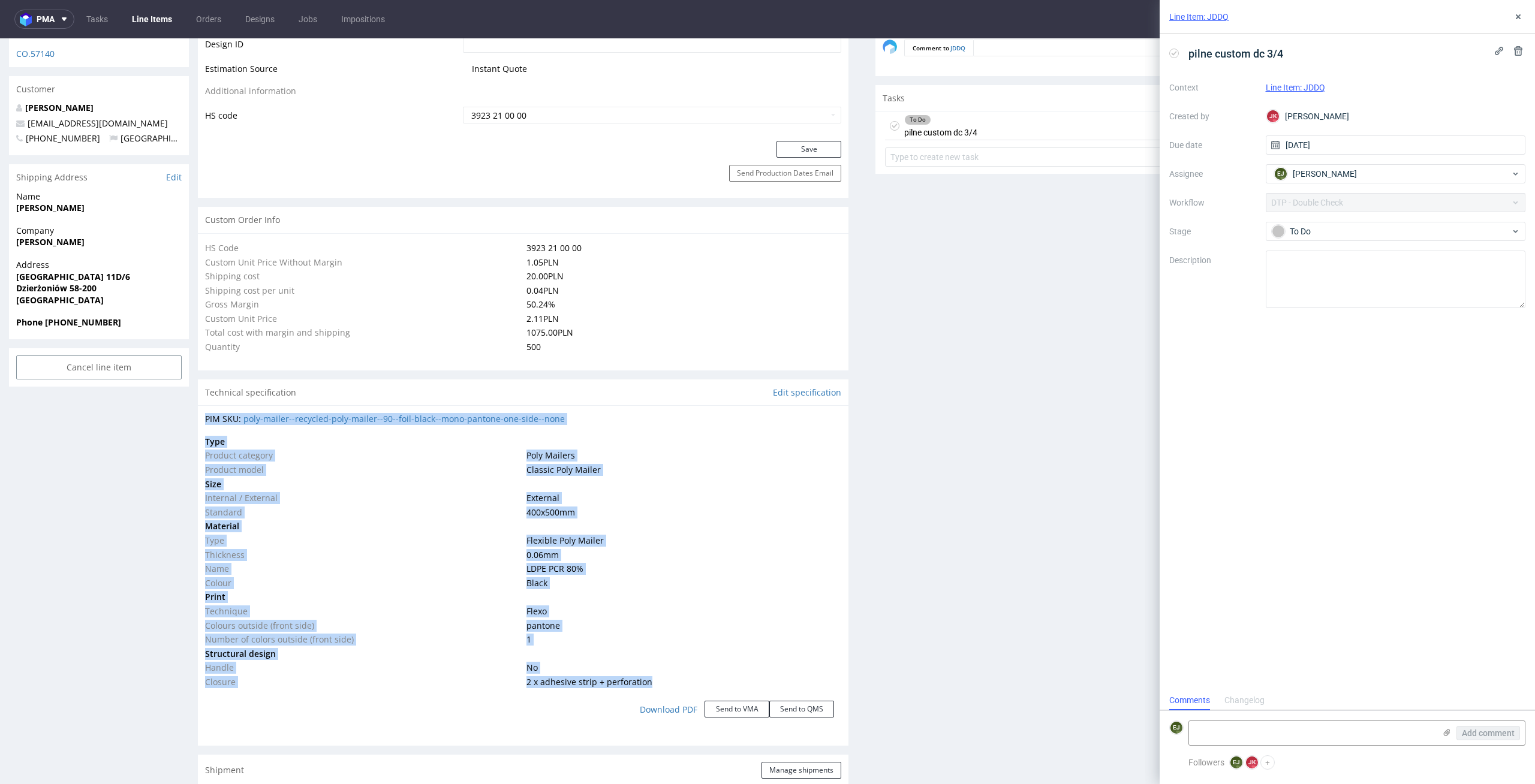
drag, startPoint x: 654, startPoint y: 682, endPoint x: 195, endPoint y: 440, distance: 518.9
click at [195, 440] on div "R485735143 10.10.2025 08:35 PM JDDQ DID PH PRO Integration Item not sent to Pro…" at bounding box center [767, 643] width 1535 height 2582
click at [326, 475] on td "Product model" at bounding box center [364, 470] width 318 height 14
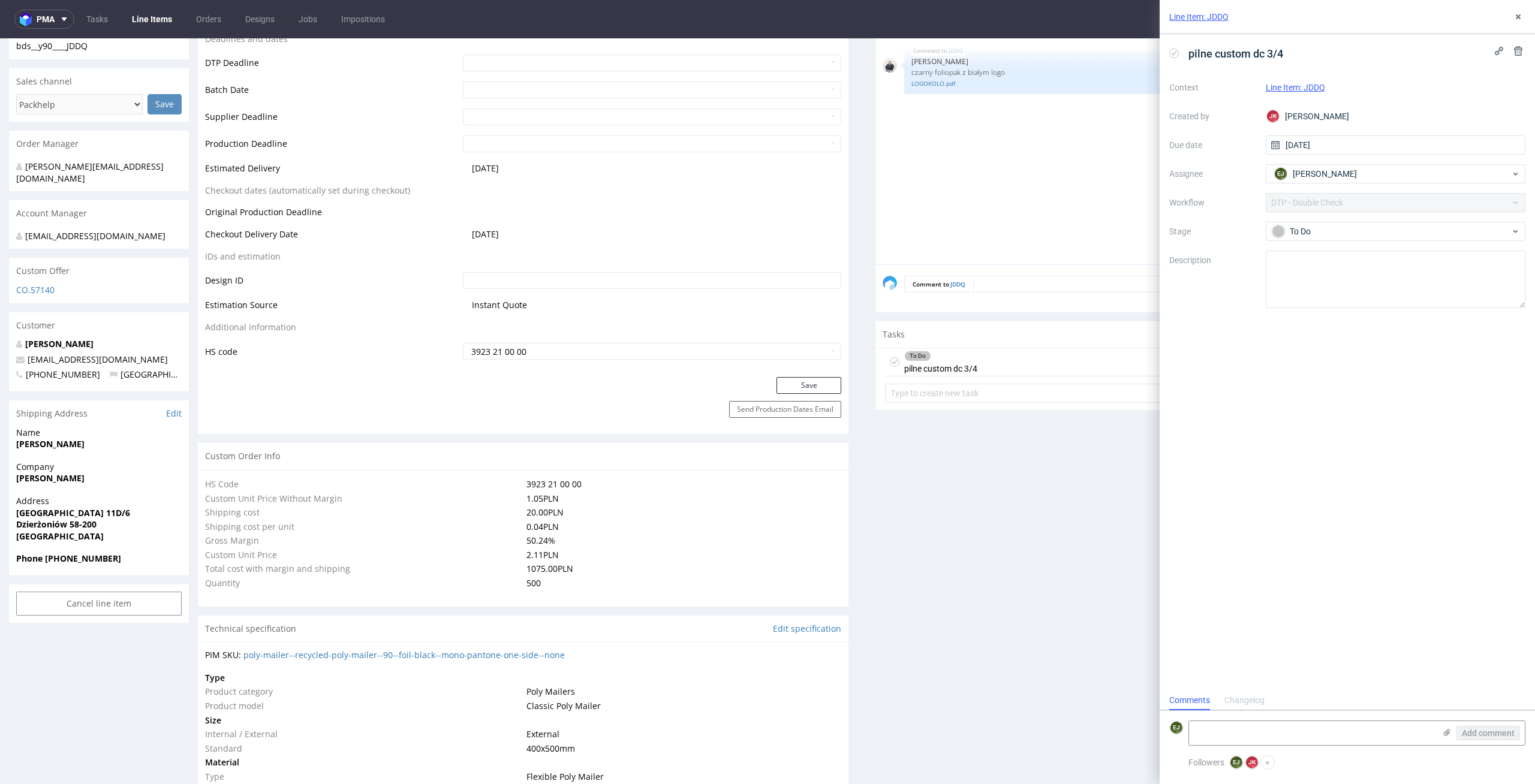
scroll to position [0, 0]
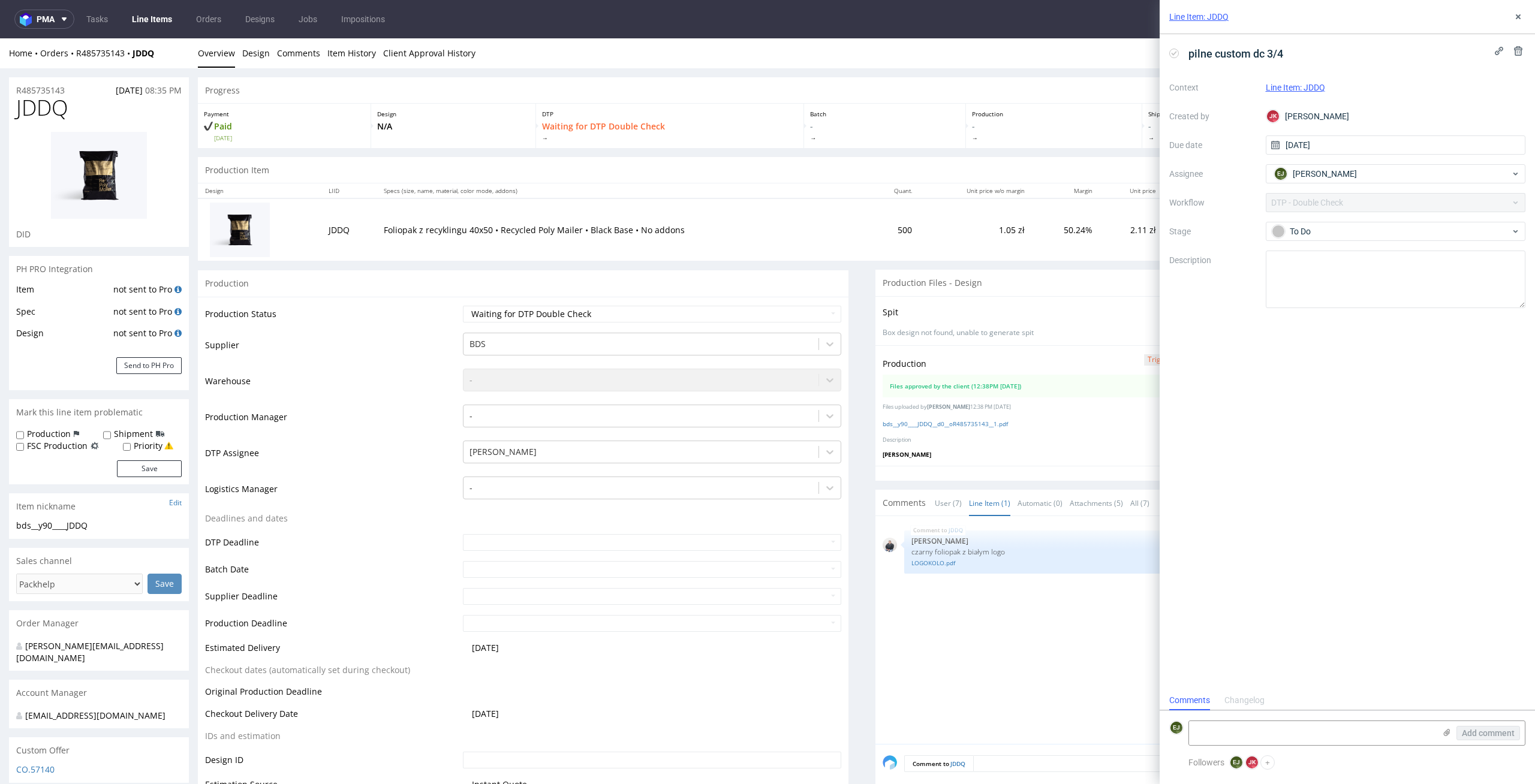
click at [700, 215] on td "Foliopak z recyklingu 40x50 • Recycled Poly Mailer • Black Base • No addons" at bounding box center [622, 230] width 492 height 63
click at [1282, 731] on textarea at bounding box center [1311, 733] width 246 height 24
type textarea "tu to samo"
click at [1505, 735] on span "Add comment" at bounding box center [1488, 733] width 53 height 8
click at [1322, 234] on div "To Do" at bounding box center [1391, 231] width 239 height 13
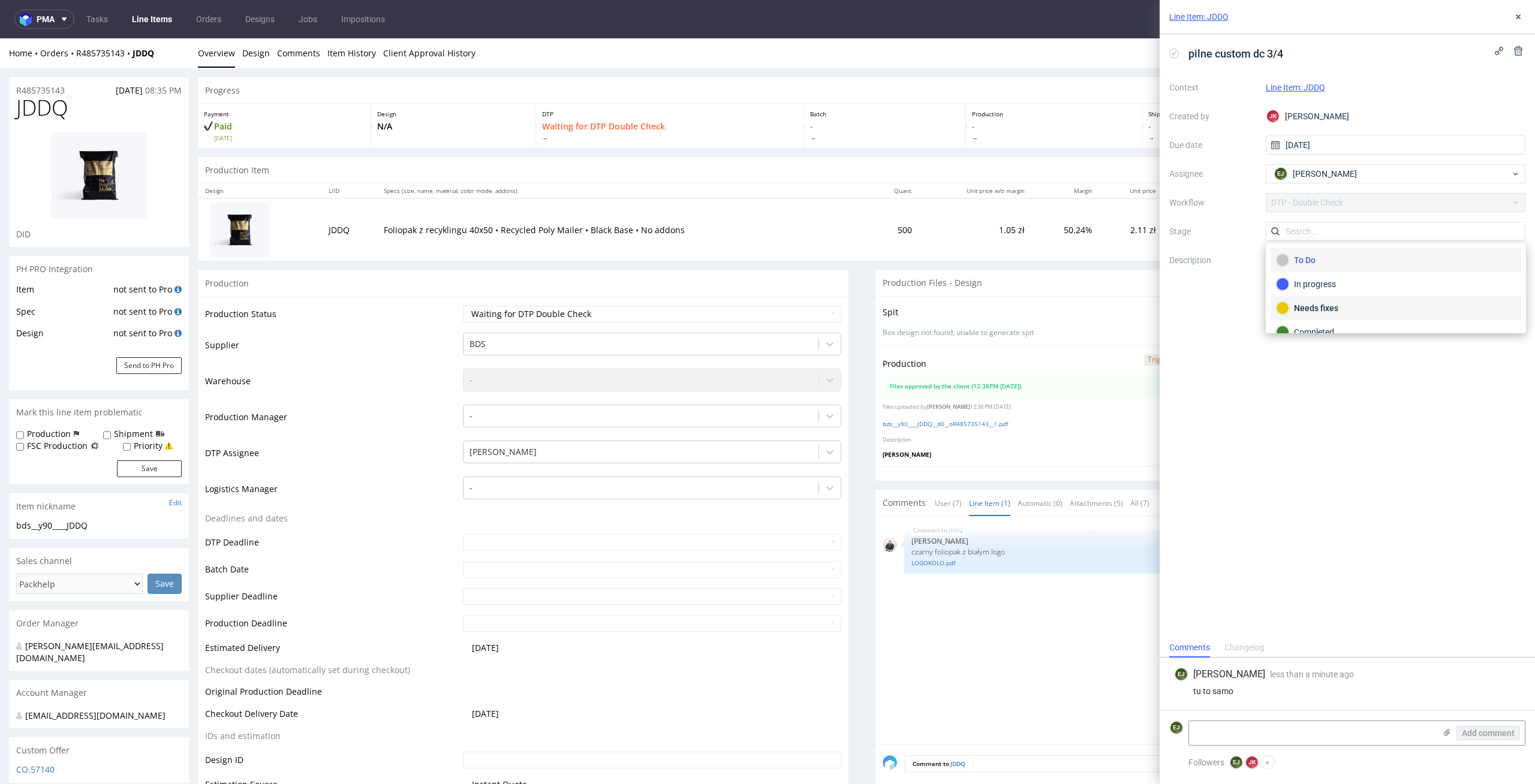
click at [1336, 305] on div "Needs fixes" at bounding box center [1396, 308] width 240 height 13
click at [767, 312] on select "Waiting for Artwork Waiting for Diecut Waiting for Mockup Waiting for DTP Waiti…" at bounding box center [652, 314] width 379 height 17
select select "dtp_dc_done"
click at [463, 306] on select "Waiting for Artwork Waiting for Diecut Waiting for Mockup Waiting for DTP Waiti…" at bounding box center [652, 314] width 379 height 17
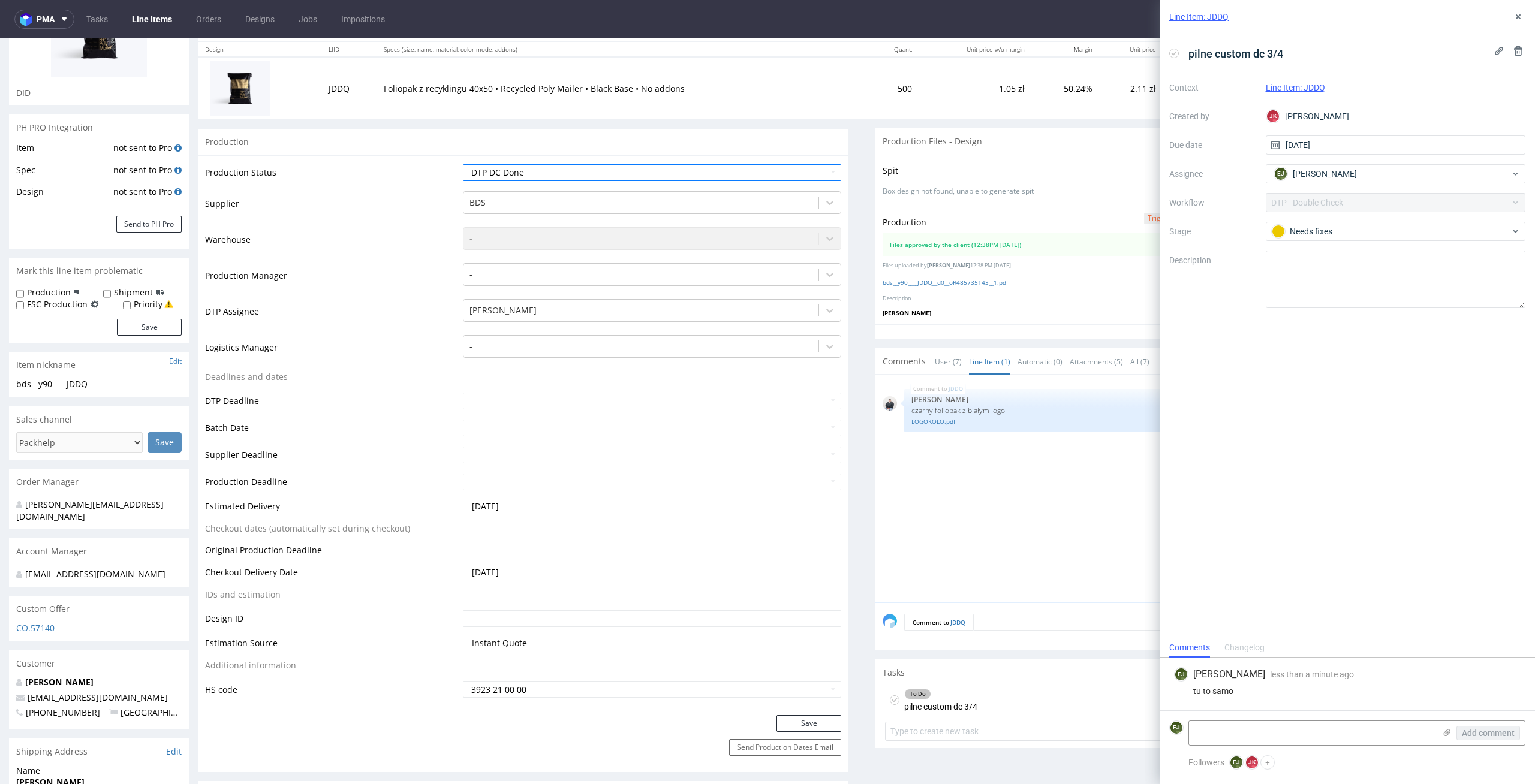
scroll to position [234, 0]
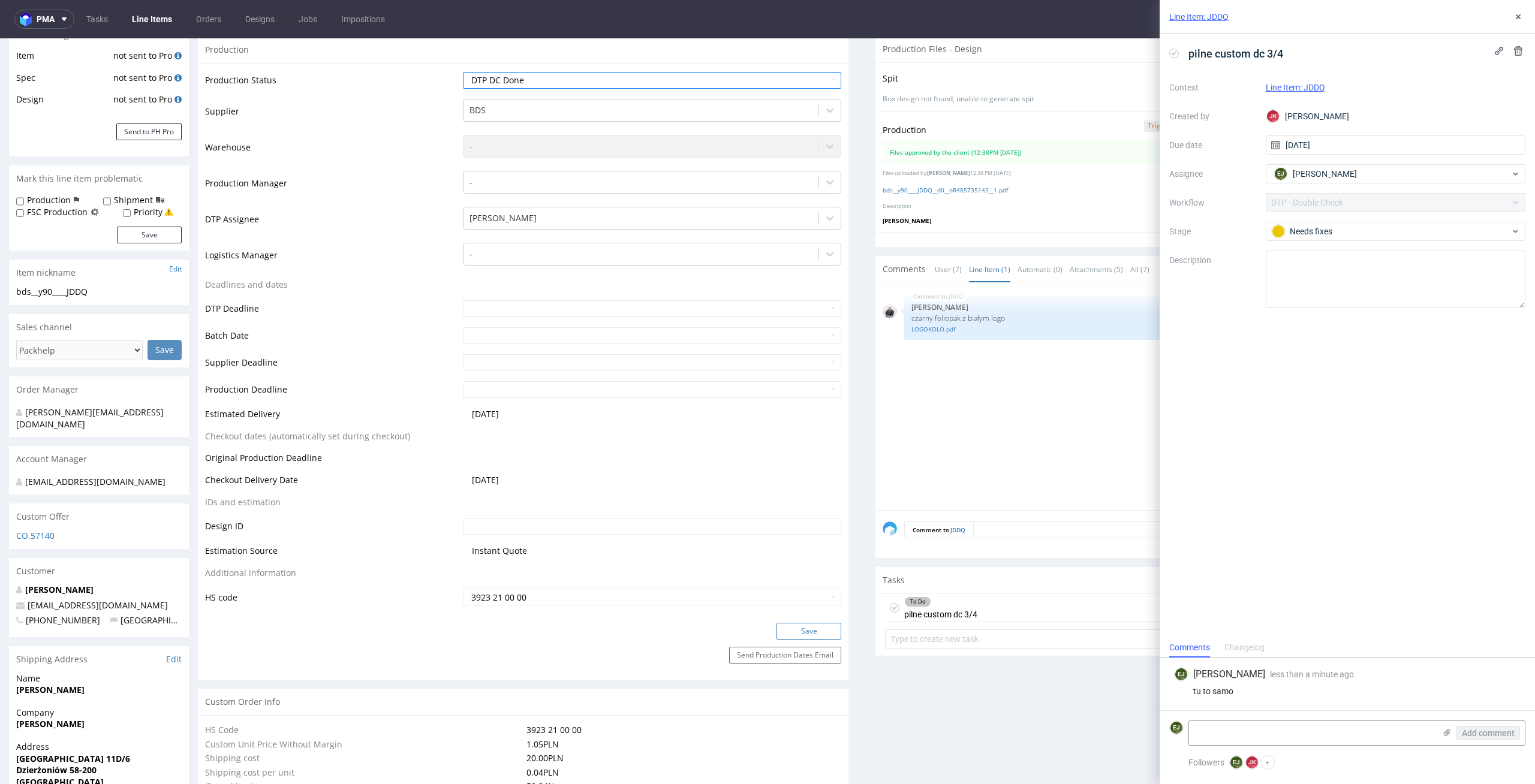
click at [798, 626] on button "Save" at bounding box center [809, 631] width 65 height 17
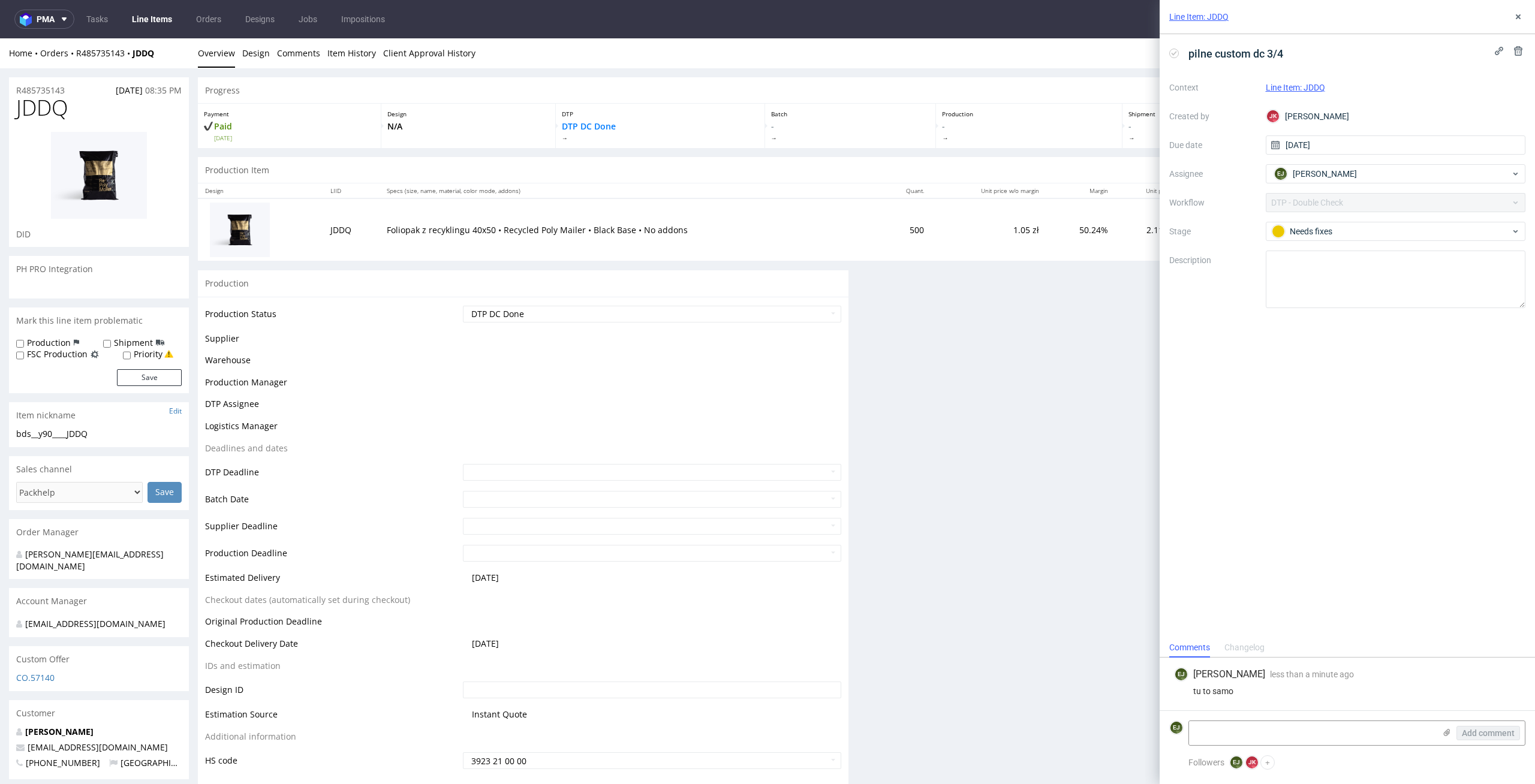
scroll to position [0, 0]
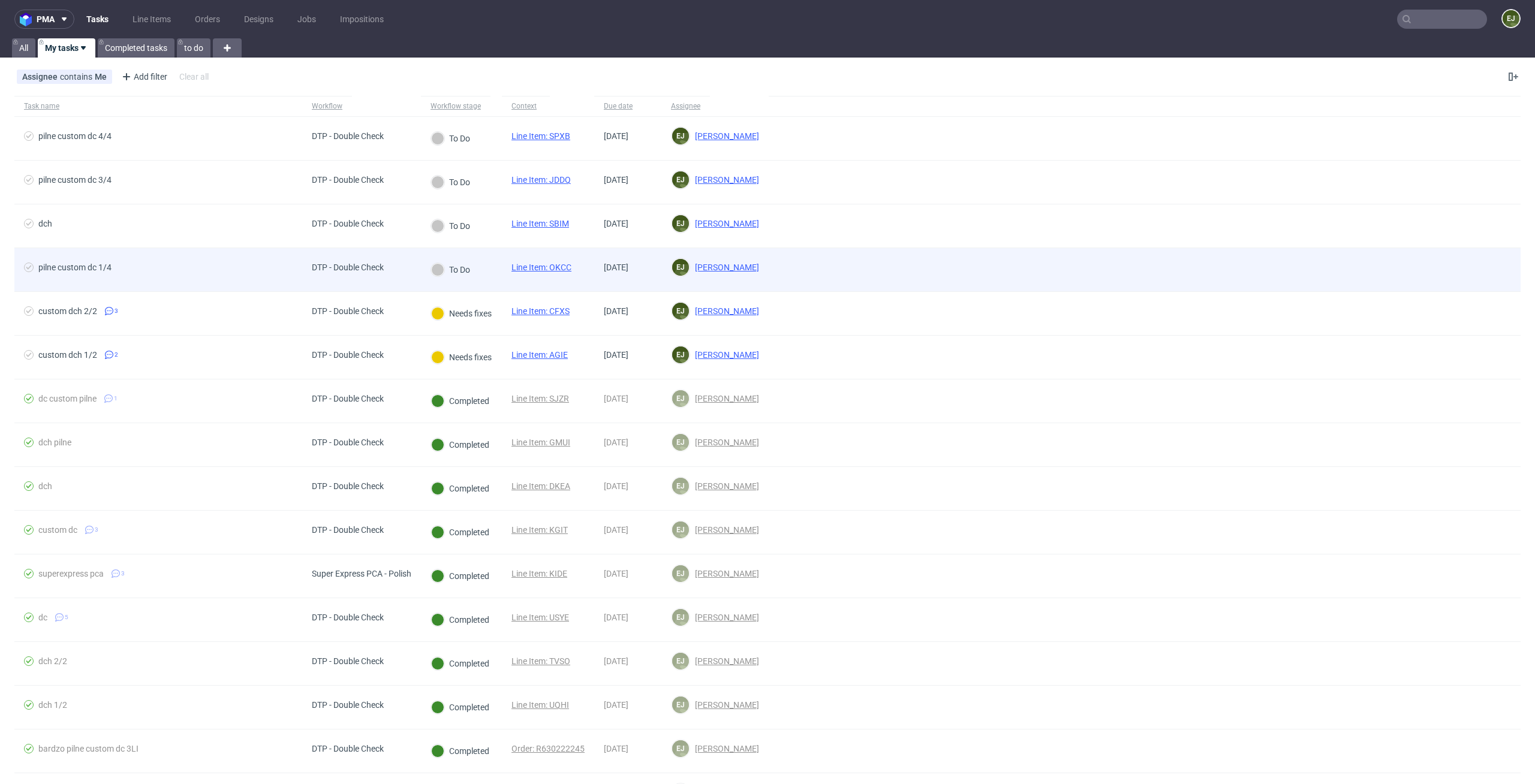
click at [560, 272] on link "Line Item: OKCC" at bounding box center [542, 268] width 60 height 10
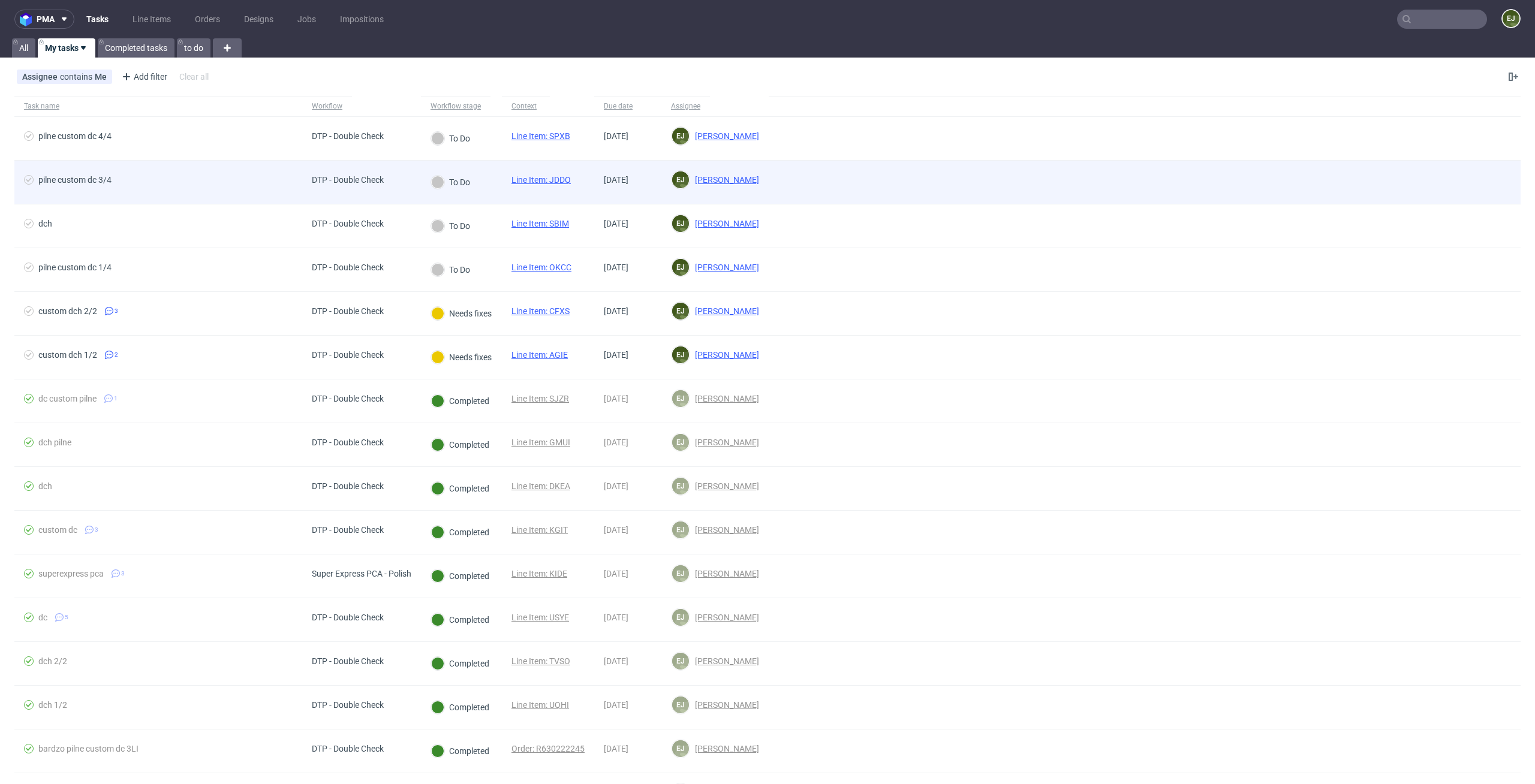
click at [555, 174] on div "Line Item: JDDQ" at bounding box center [541, 182] width 79 height 43
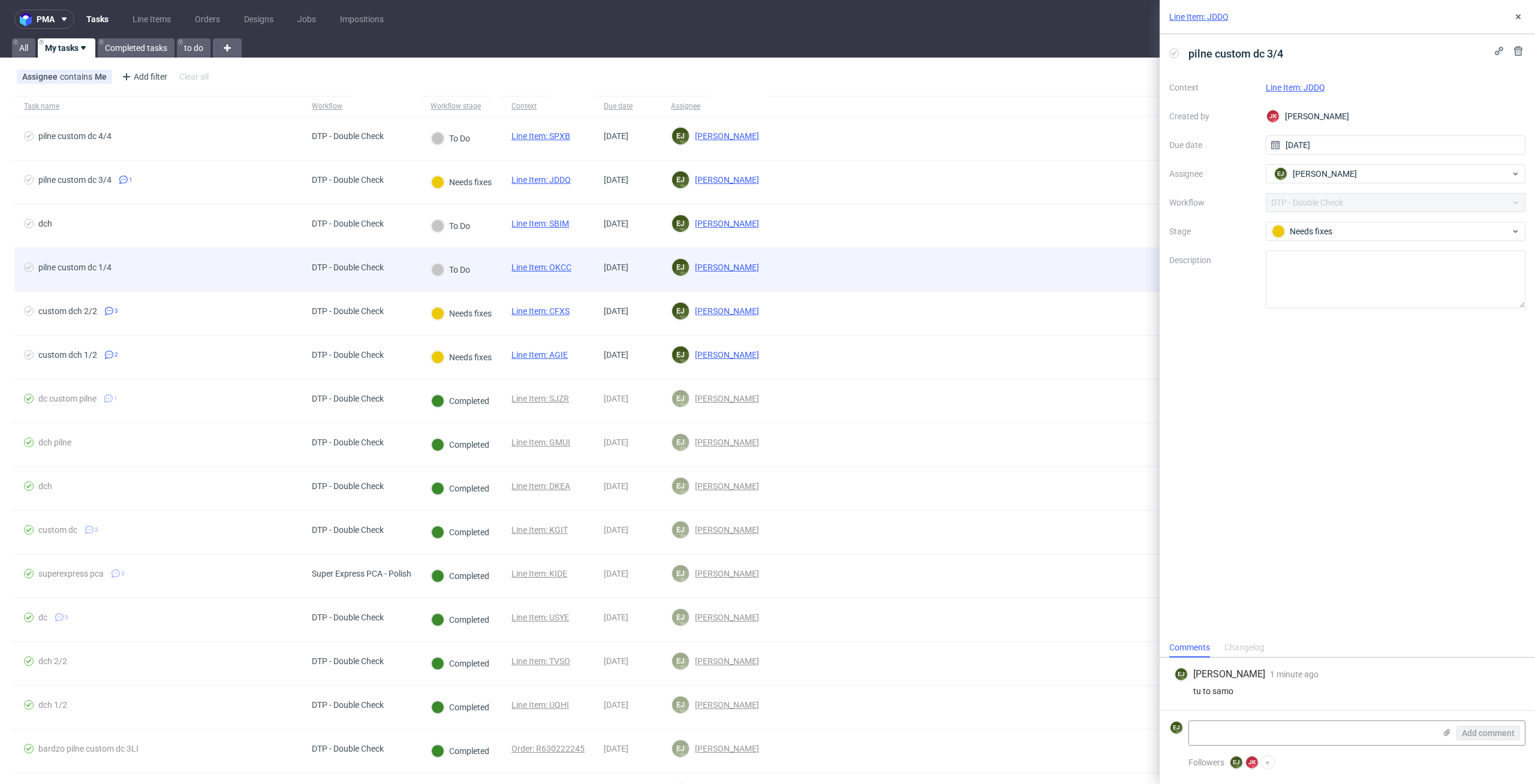
click at [542, 269] on link "Line Item: OKCC" at bounding box center [542, 268] width 60 height 10
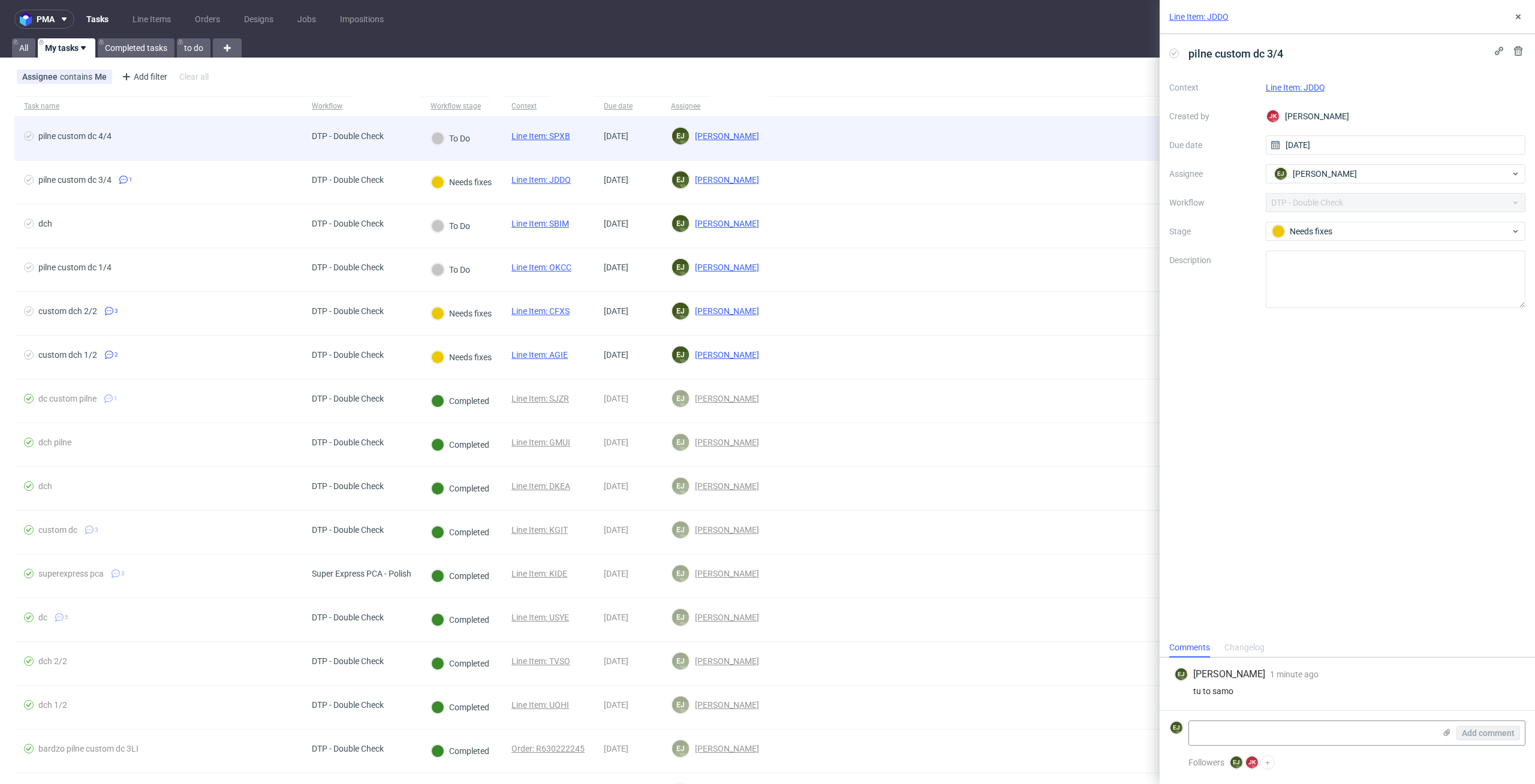
click at [535, 133] on link "Line Item: SPXB" at bounding box center [541, 136] width 59 height 10
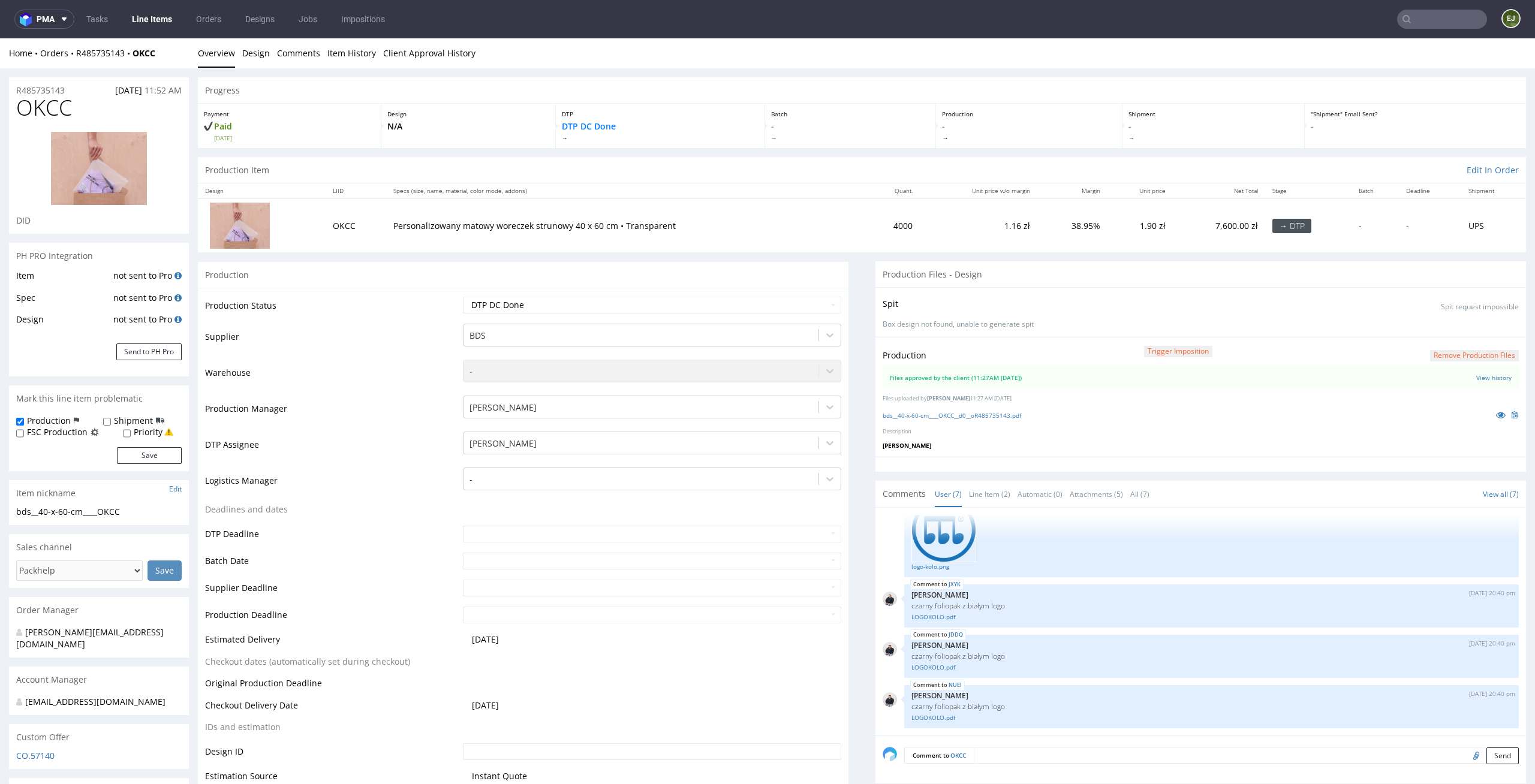
scroll to position [247, 0]
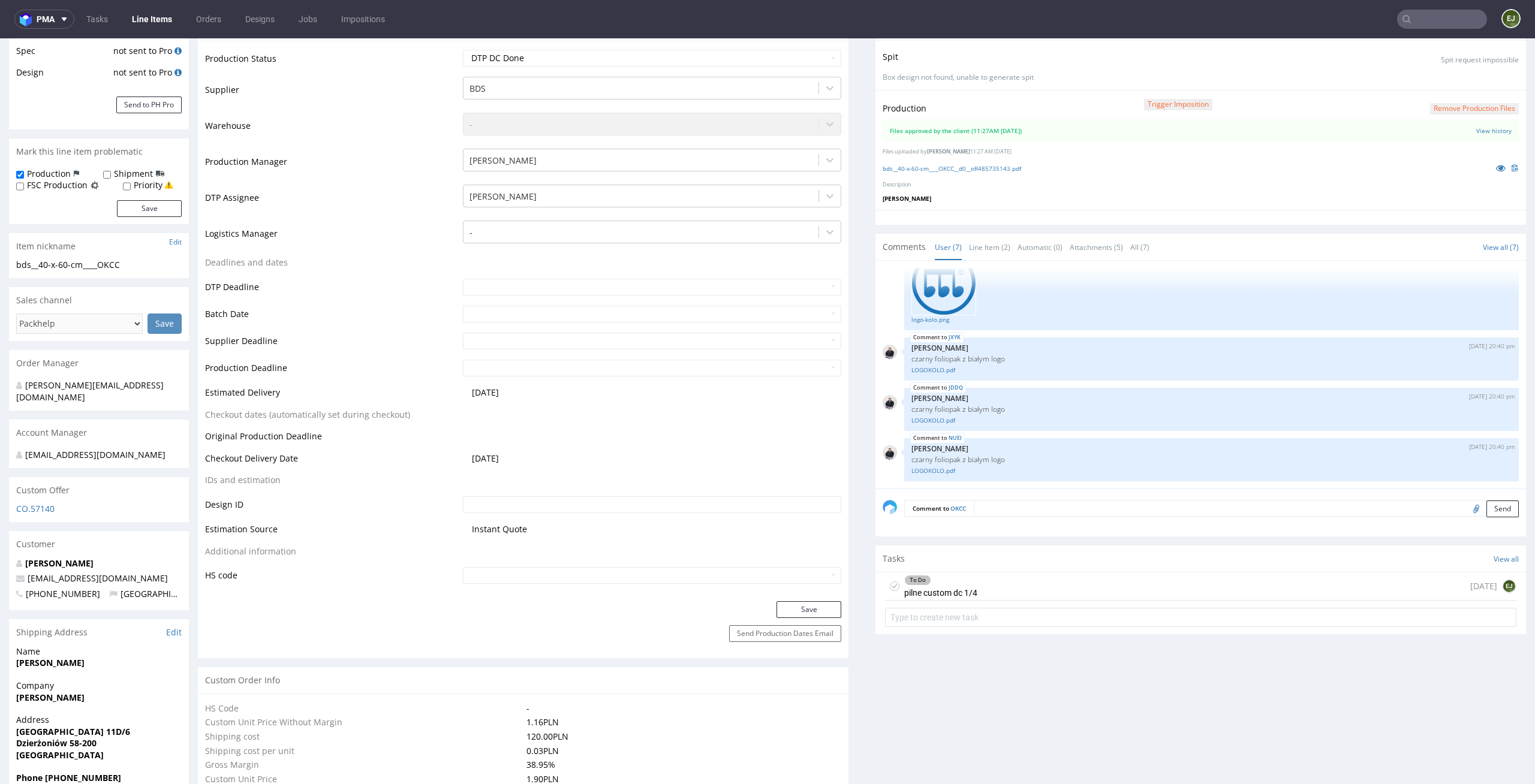
click at [1003, 586] on div "To Do pilne custom dc 1/4 [DATE] EJ" at bounding box center [1201, 586] width 631 height 28
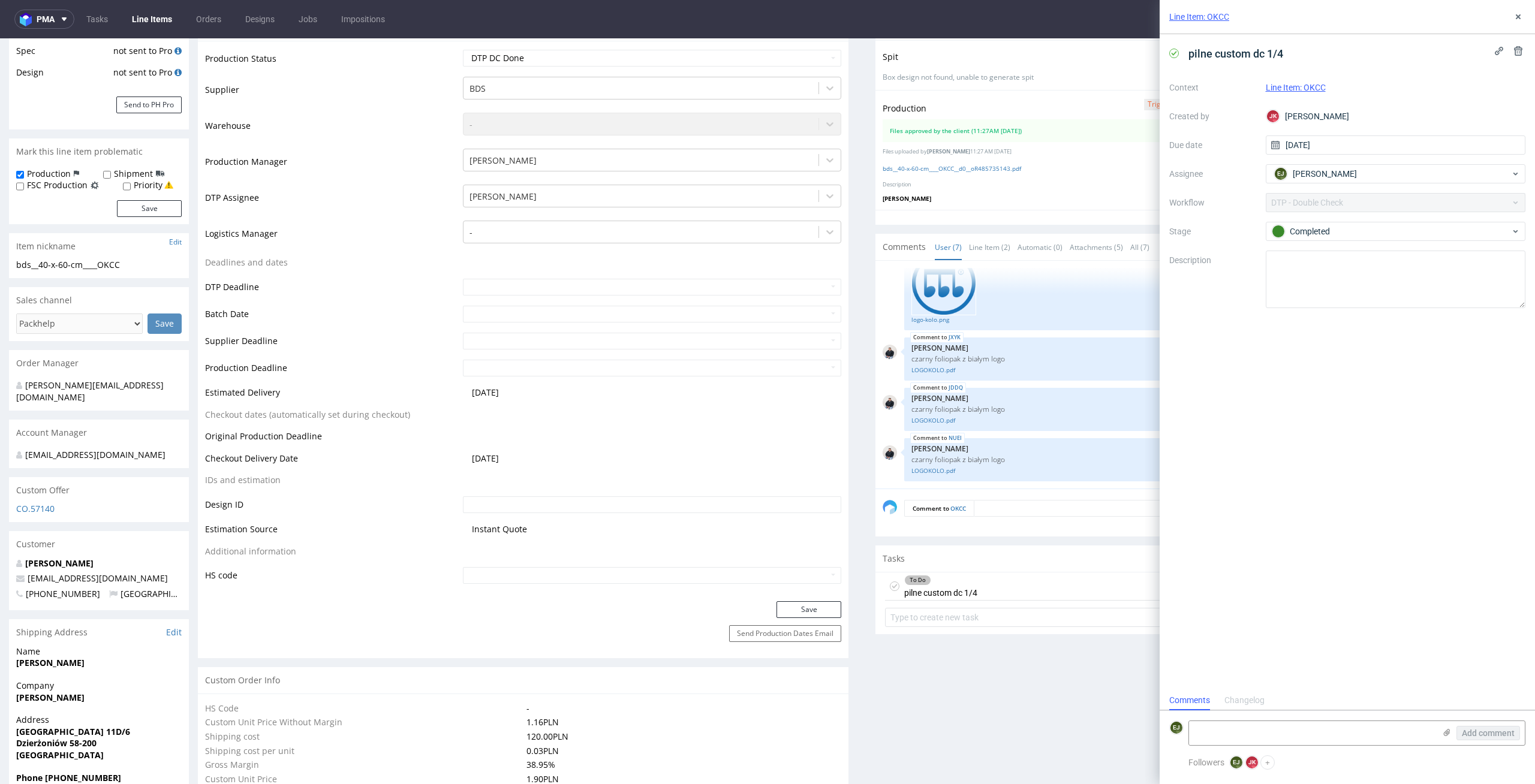
scroll to position [10, 0]
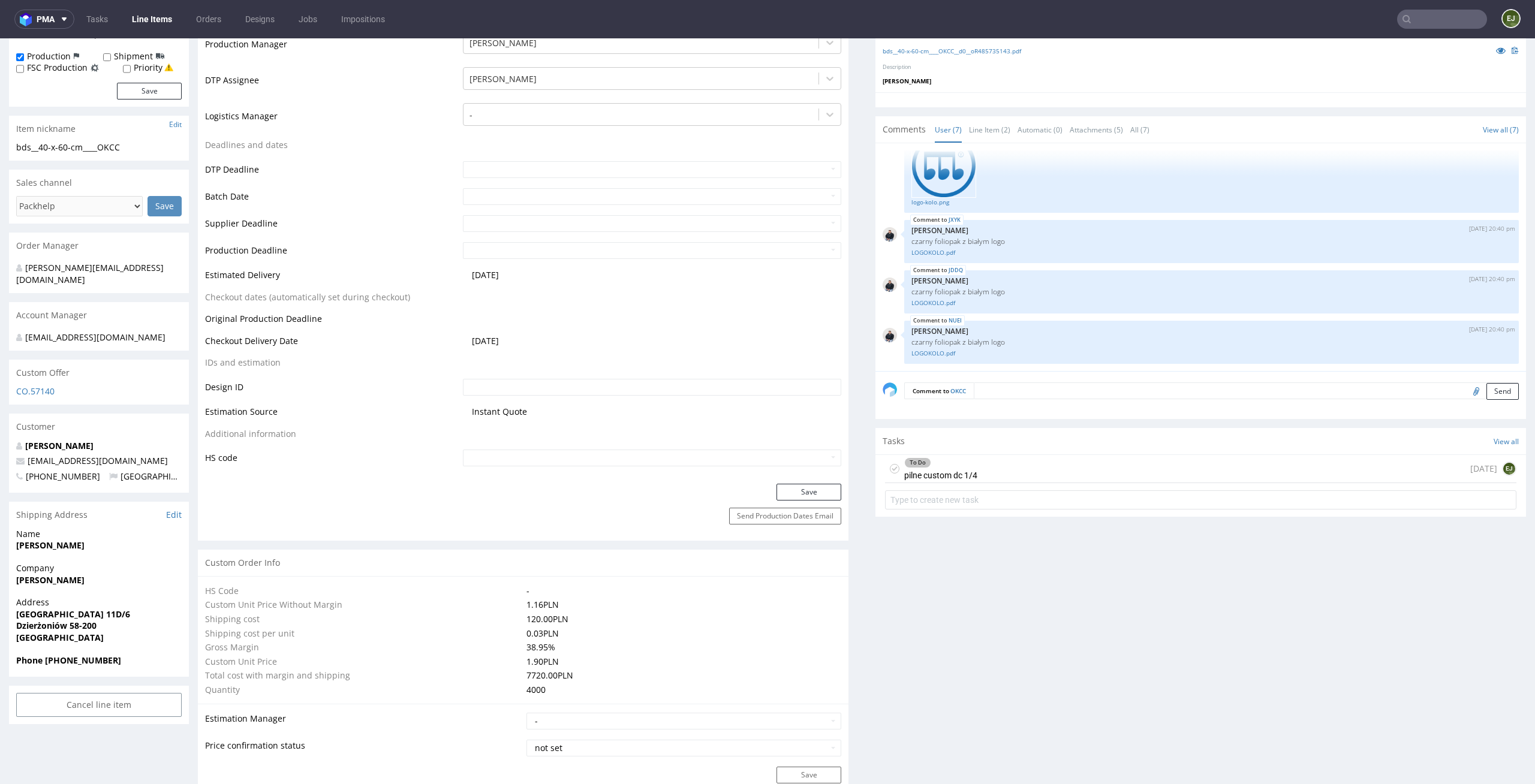
scroll to position [511, 0]
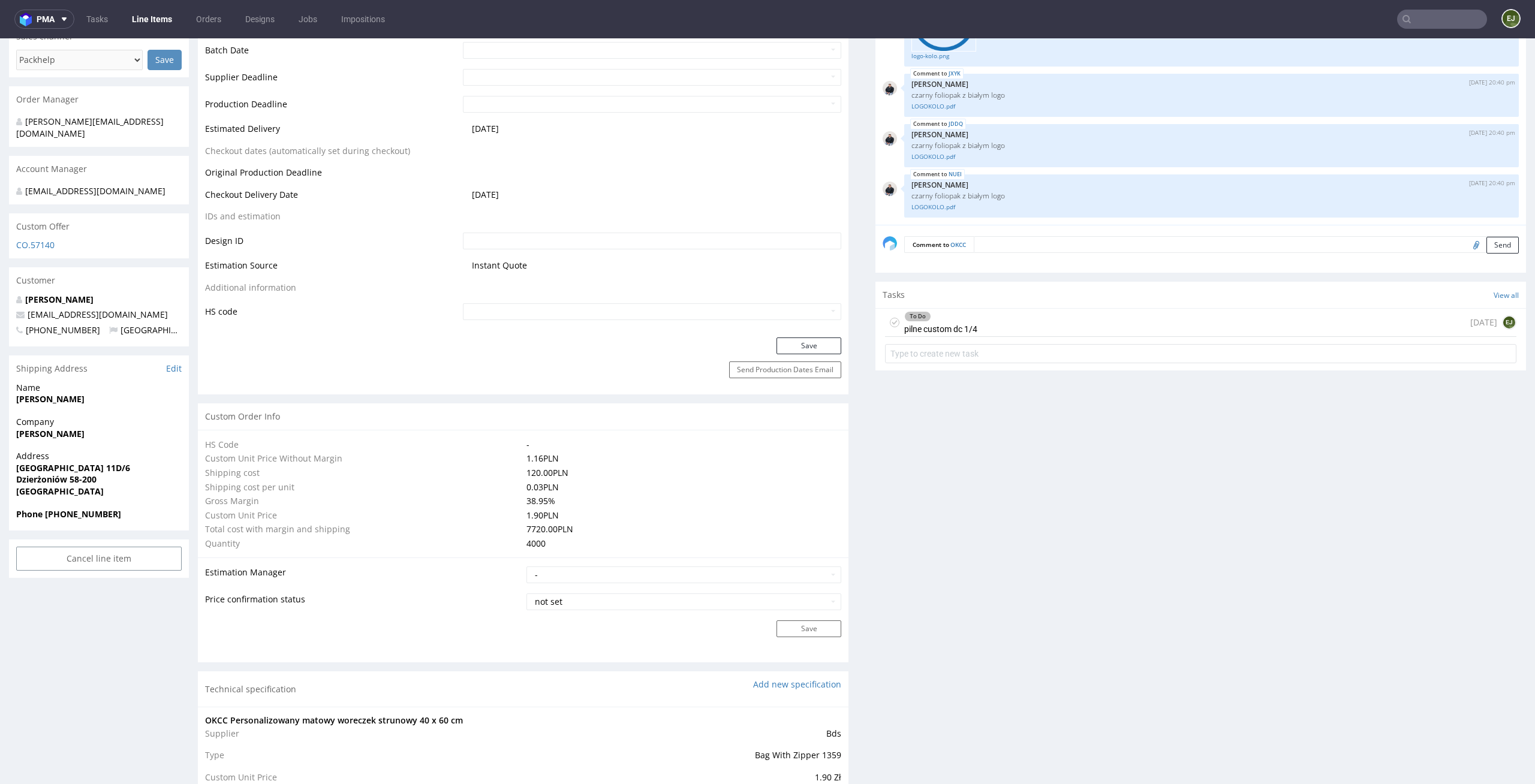
click at [976, 317] on div "To Do pilne custom dc 1/4 [DATE] EJ" at bounding box center [1201, 323] width 631 height 28
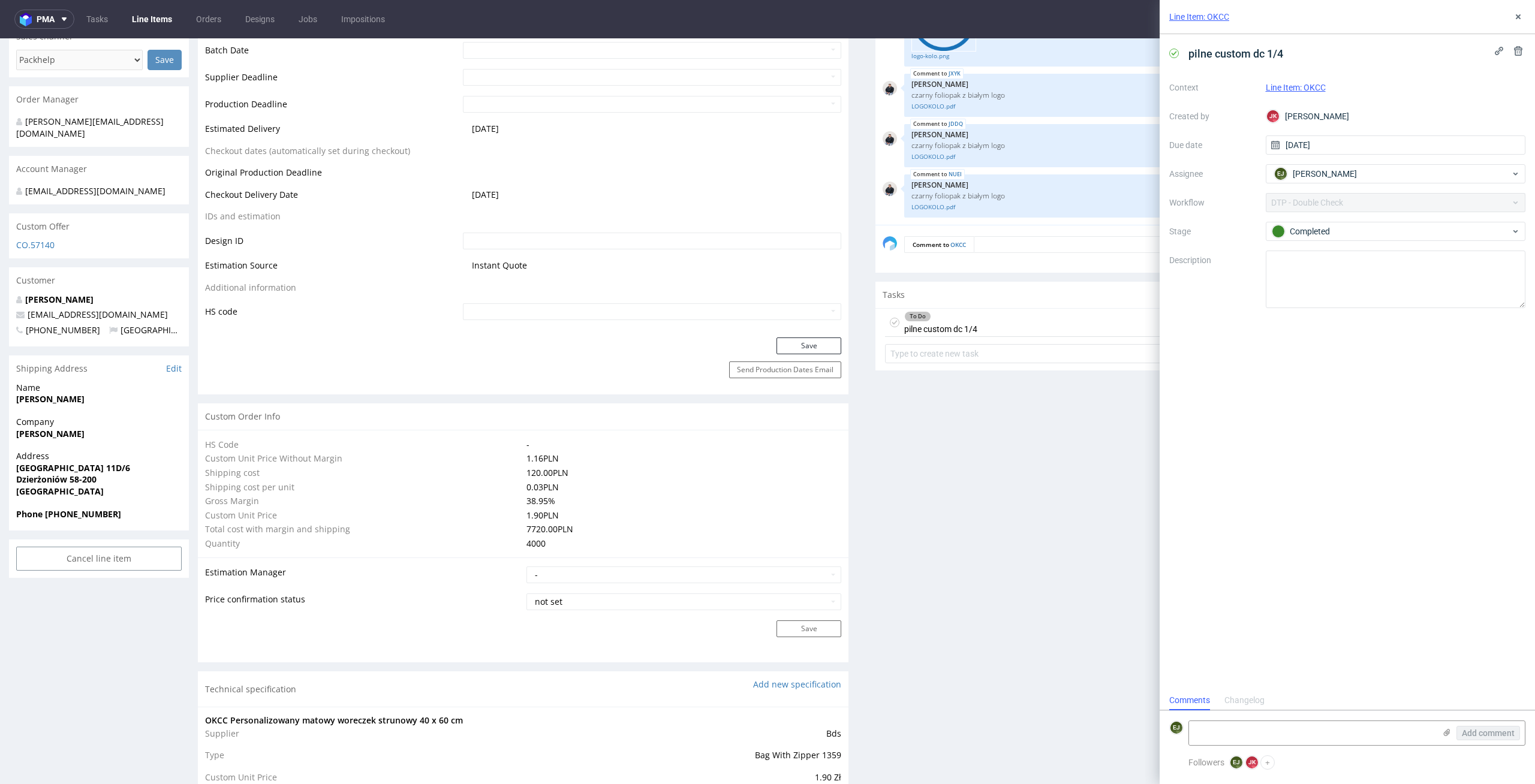
scroll to position [10, 0]
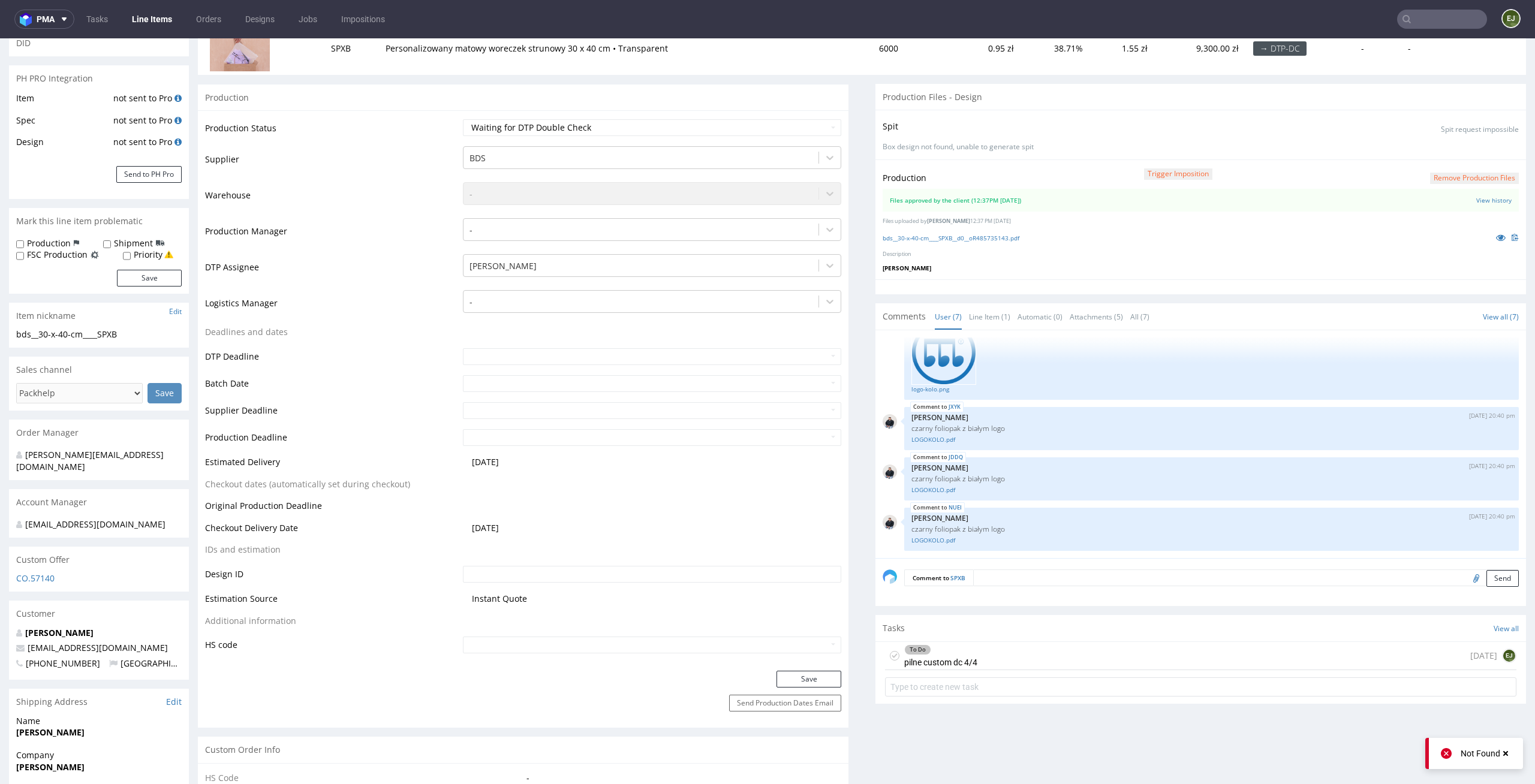
scroll to position [265, 0]
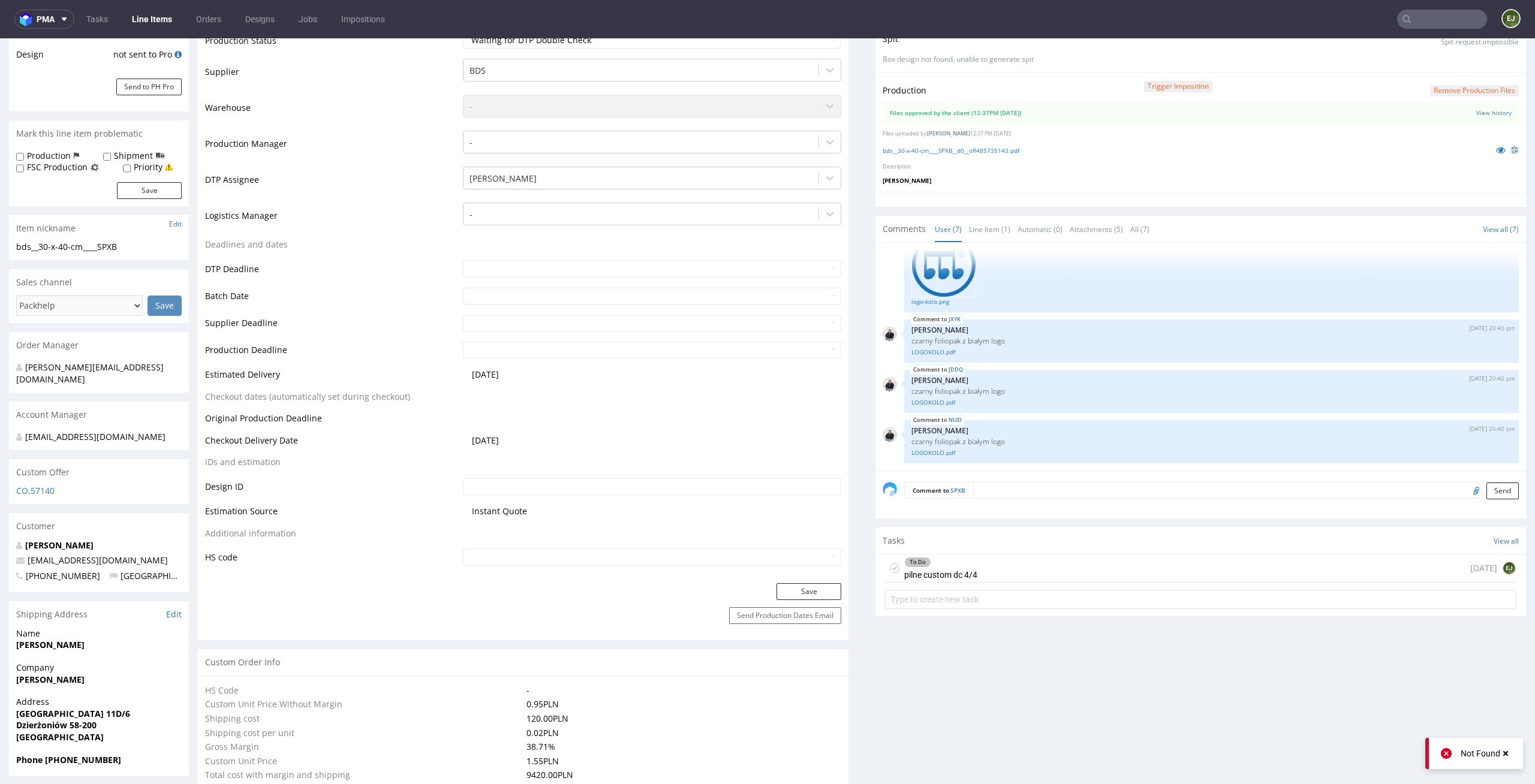
click at [1032, 565] on div "To Do pilne custom dc 4/4 today EJ" at bounding box center [1201, 568] width 631 height 28
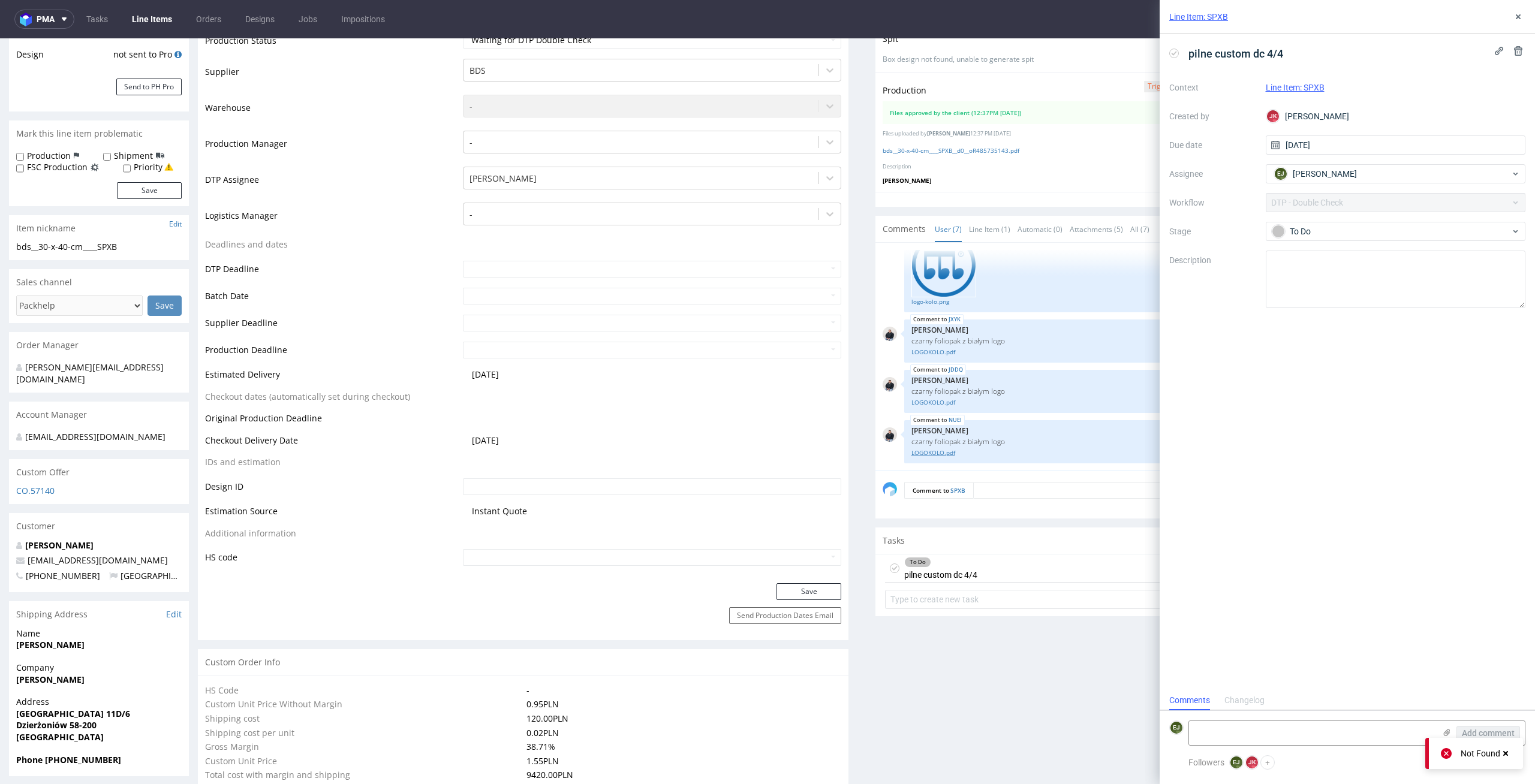
scroll to position [10, 0]
click at [918, 150] on link "bds__30-x-40-cm____SPXB__d0__oR485735143.pdf" at bounding box center [951, 150] width 136 height 8
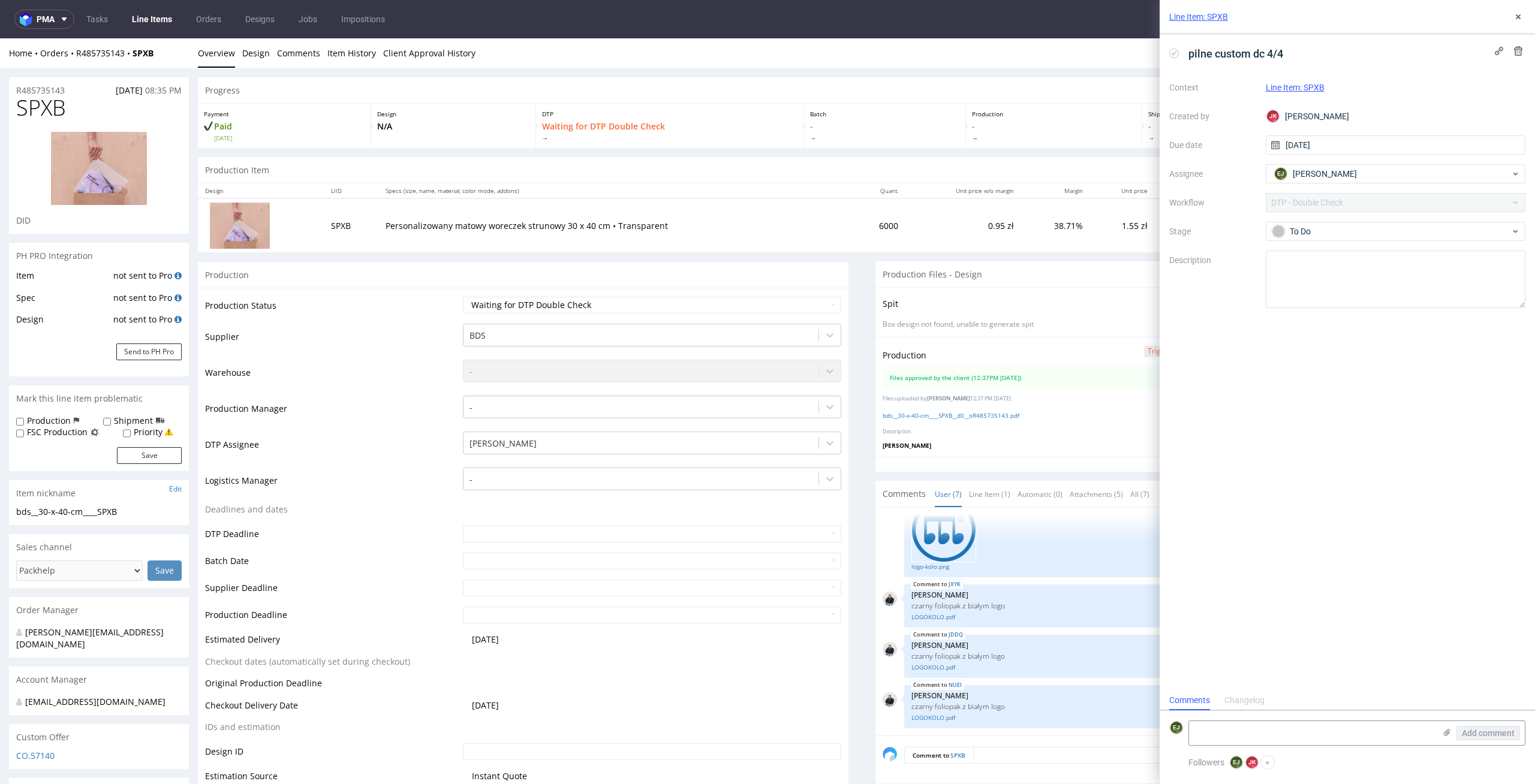
click at [813, 236] on td "Personalizowany matowy woreczek strunowy 30 x 40 cm • Transparent" at bounding box center [614, 225] width 473 height 54
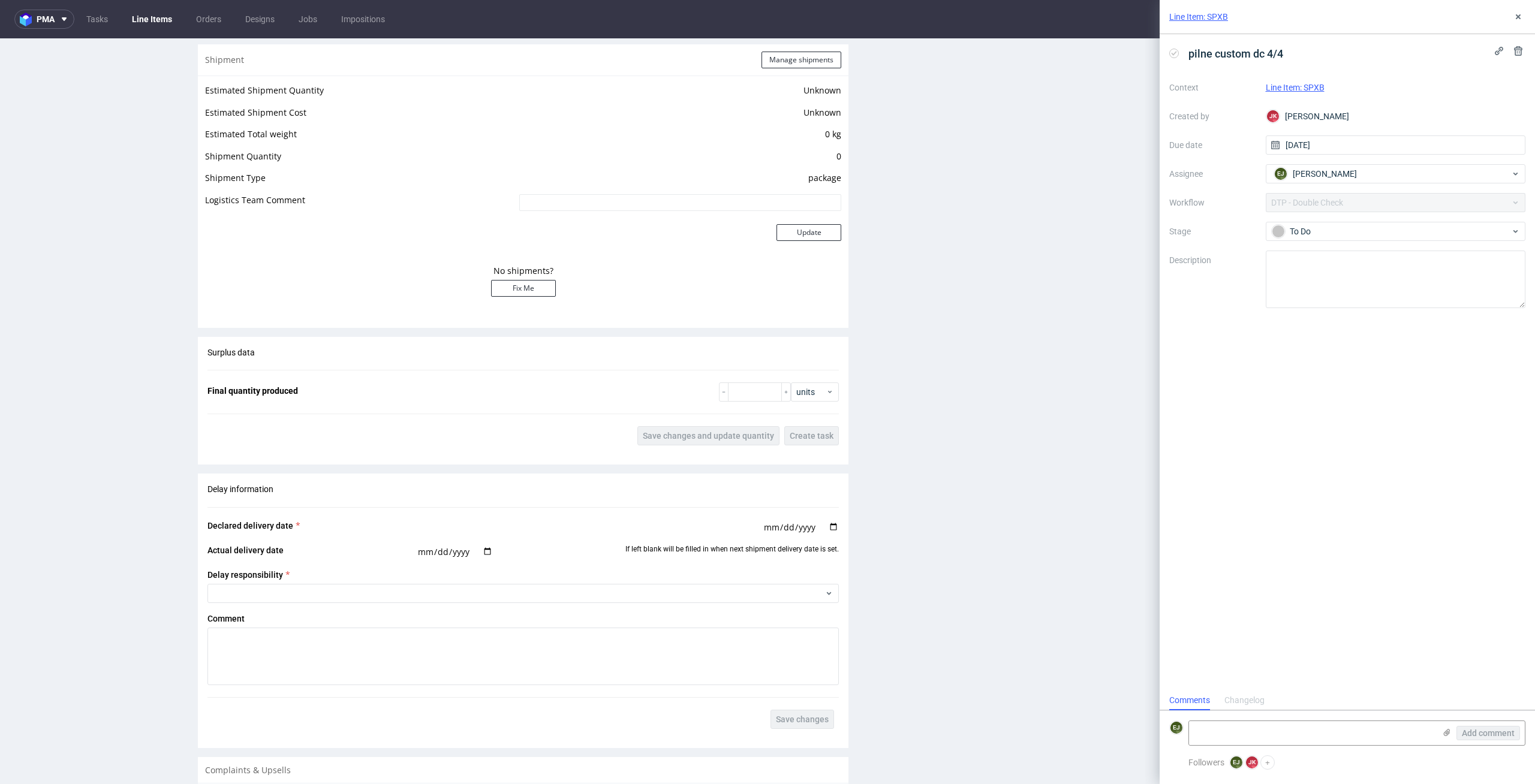
scroll to position [412, 0]
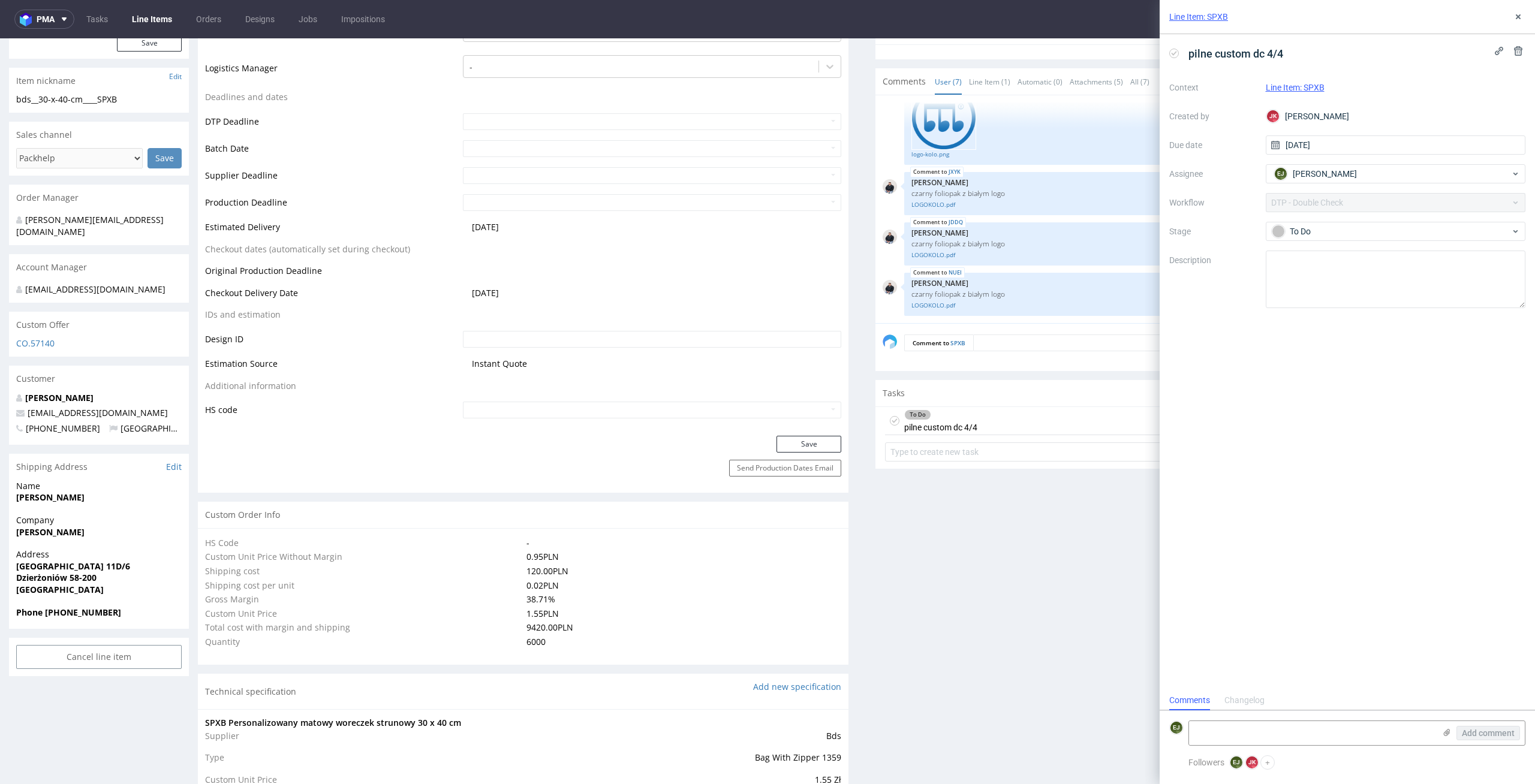
click at [1174, 52] on icon at bounding box center [1174, 54] width 10 height 10
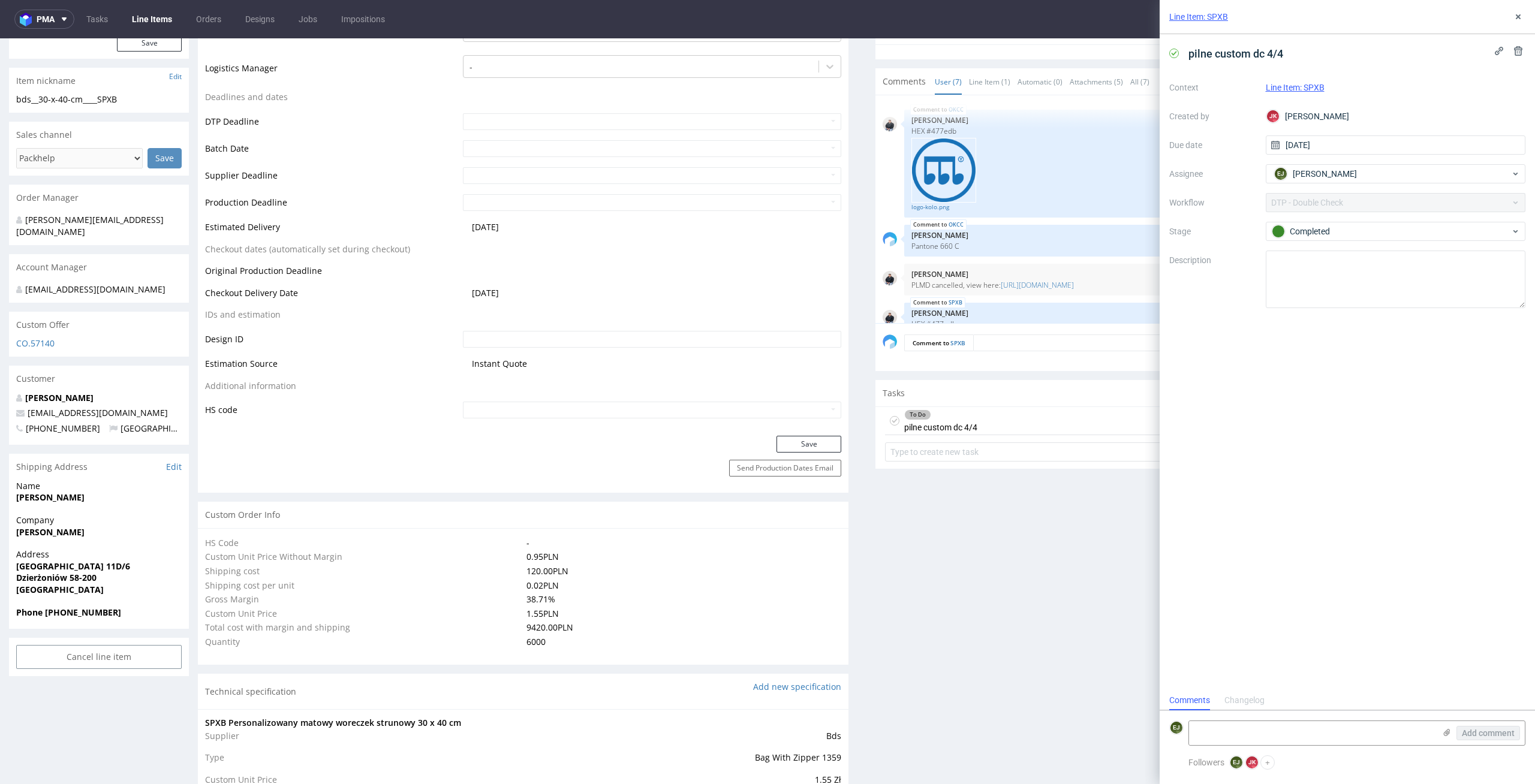
scroll to position [0, 0]
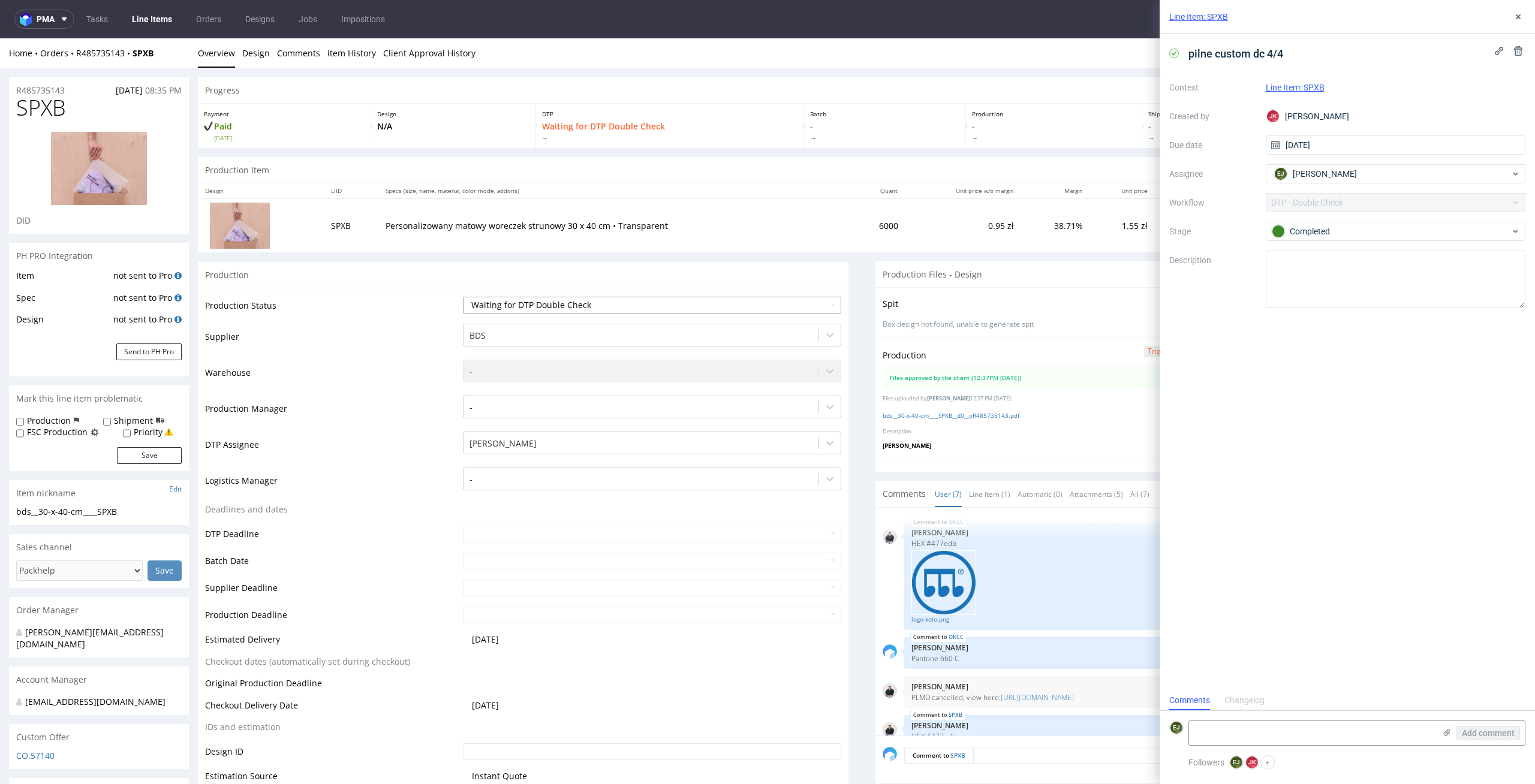
click at [821, 299] on select "Waiting for Artwork Waiting for Diecut Waiting for Mockup Waiting for DTP Waiti…" at bounding box center [652, 305] width 379 height 17
select select "dtp_dc_done"
click at [463, 297] on select "Waiting for Artwork Waiting for Diecut Waiting for Mockup Waiting for DTP Waiti…" at bounding box center [652, 305] width 379 height 17
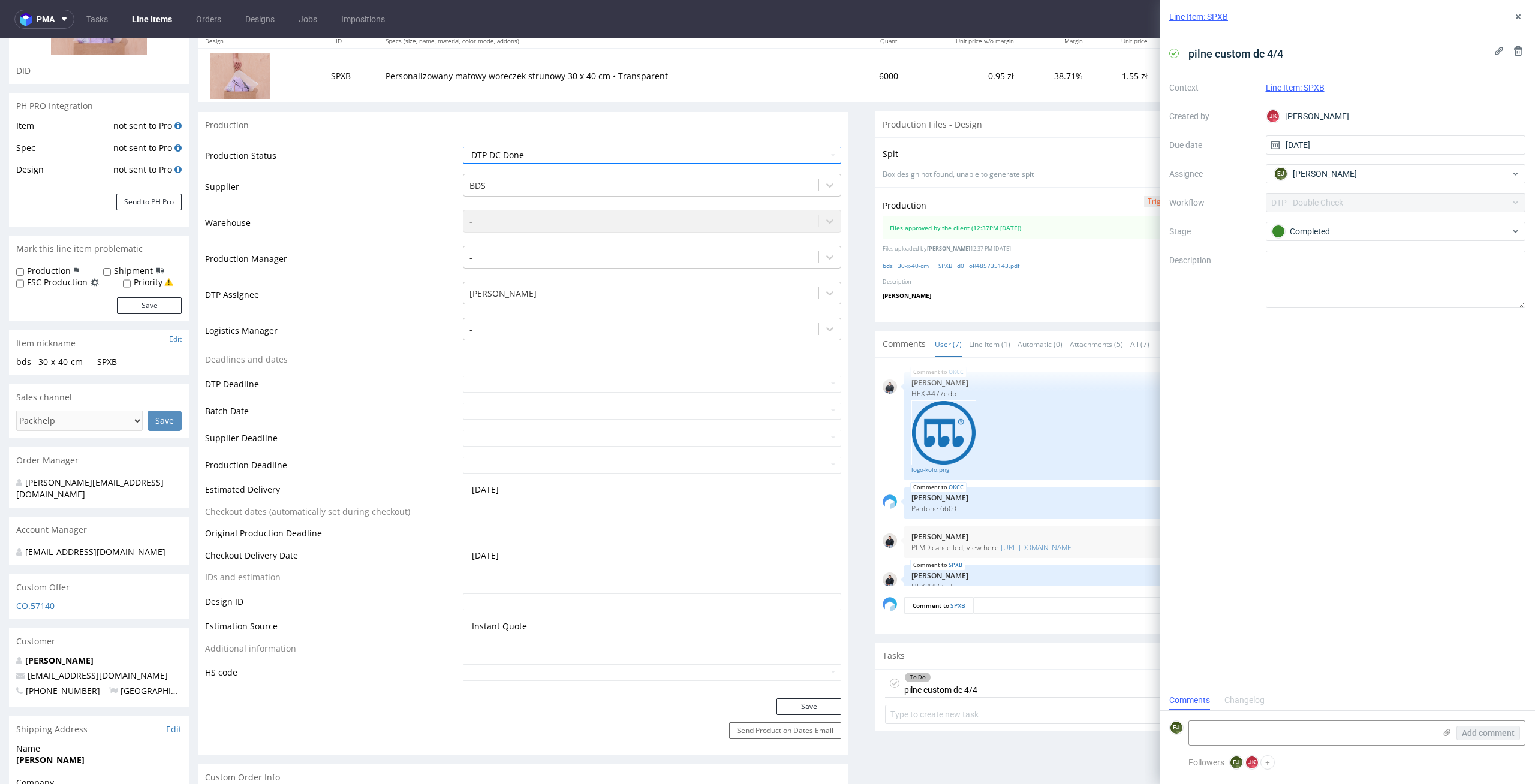
scroll to position [276, 0]
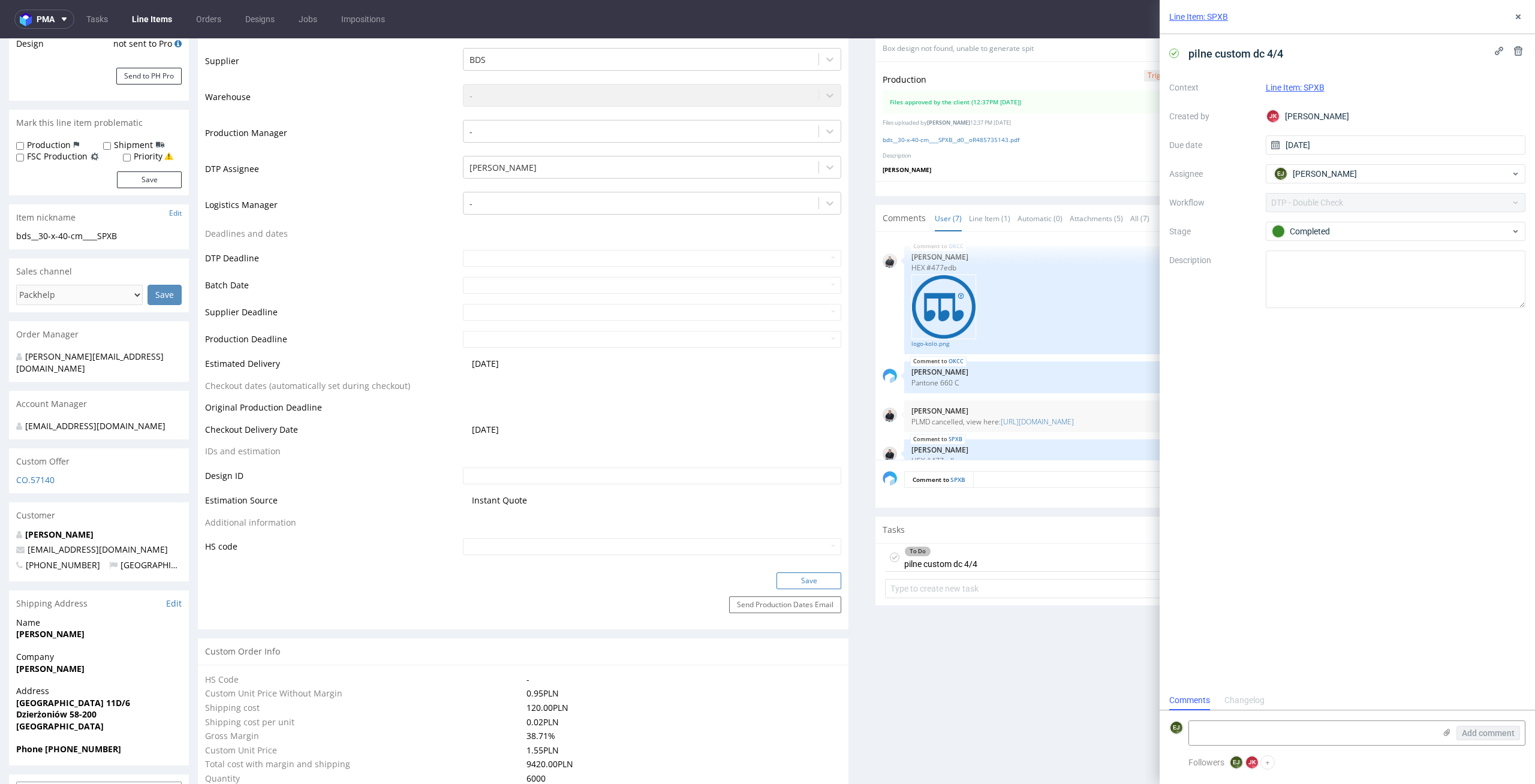
click at [815, 574] on button "Save" at bounding box center [809, 581] width 65 height 17
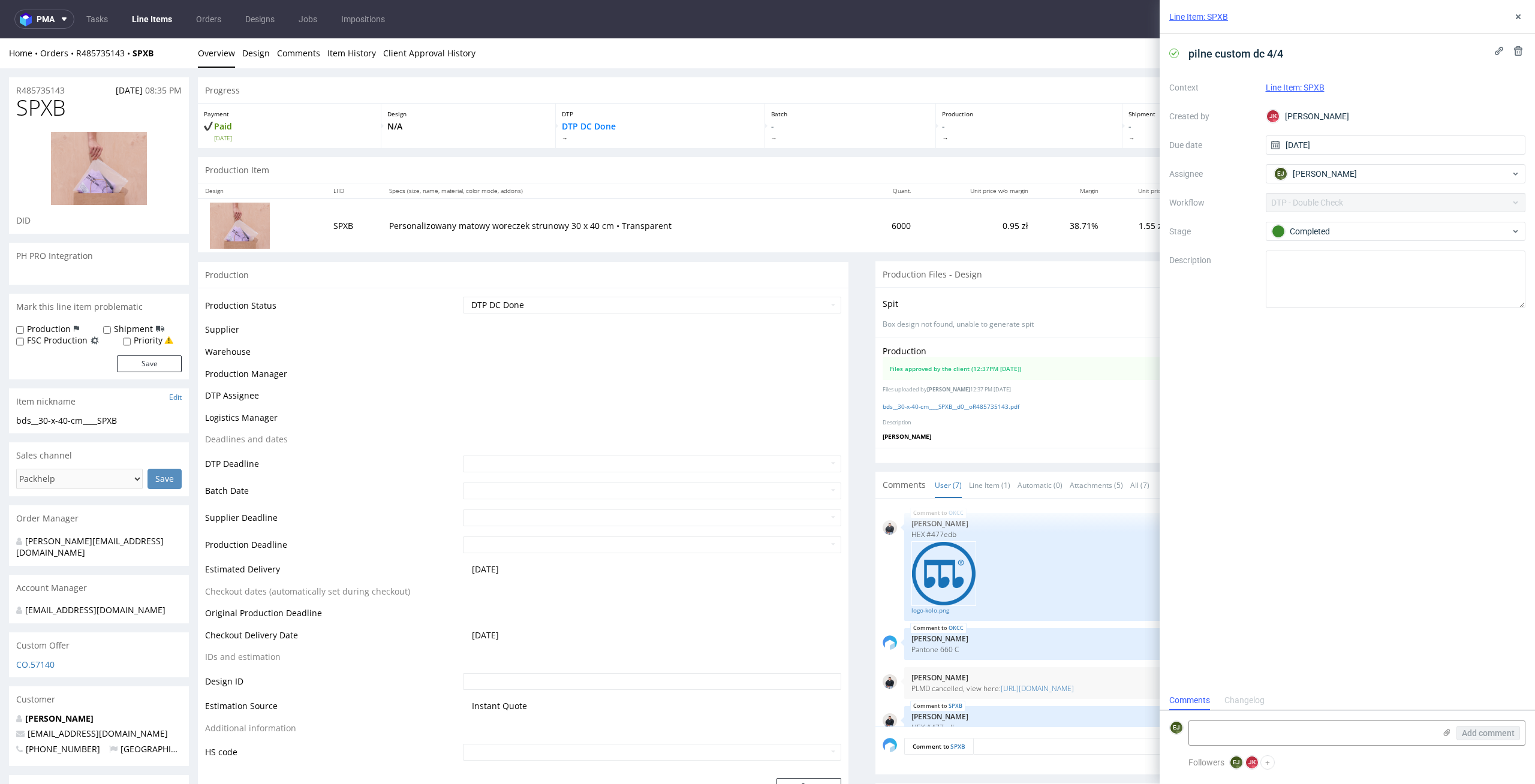
scroll to position [246, 0]
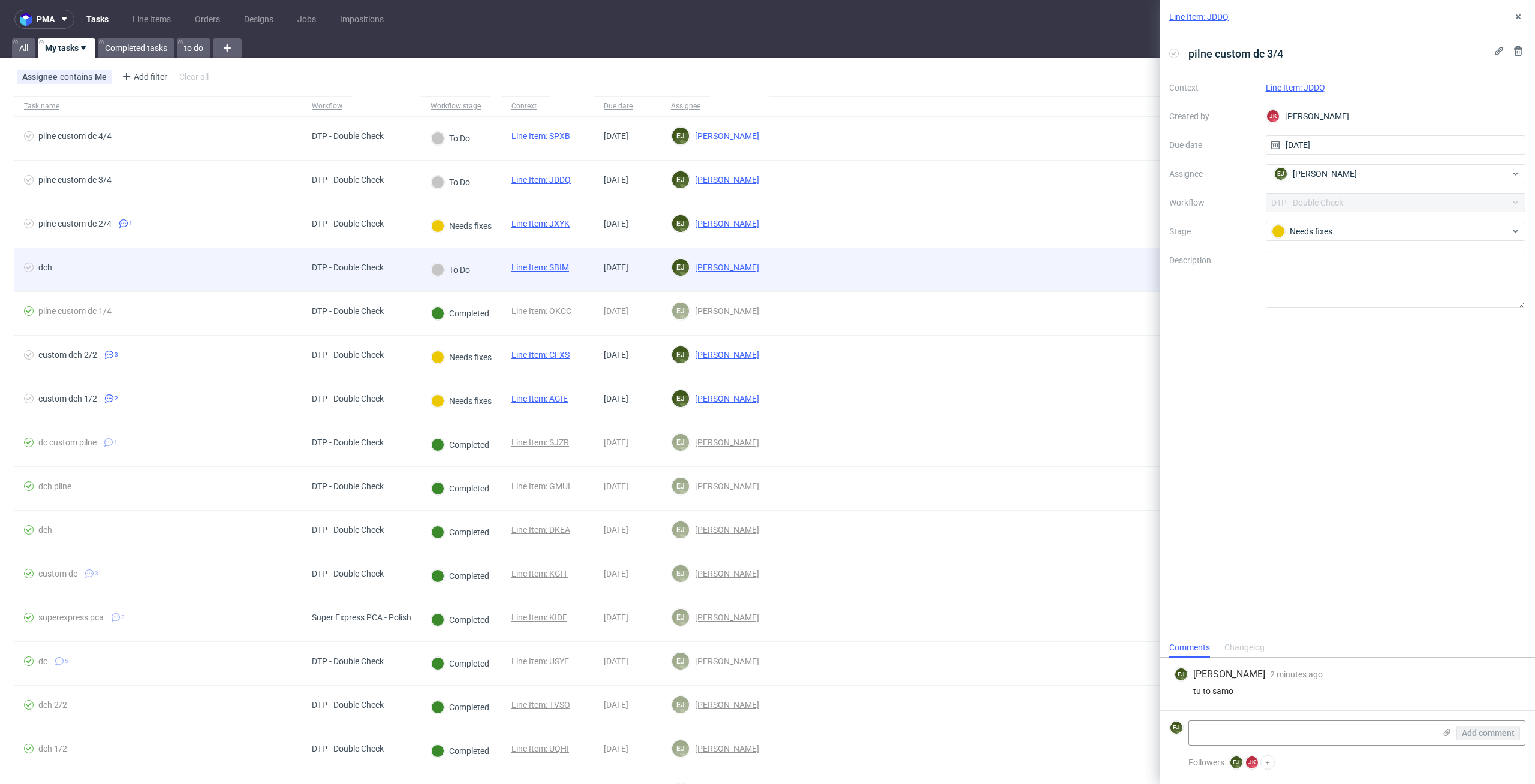
click at [549, 258] on div "Line Item: SBIM" at bounding box center [541, 270] width 77 height 43
click at [549, 263] on link "Line Item: SBIM" at bounding box center [541, 268] width 58 height 10
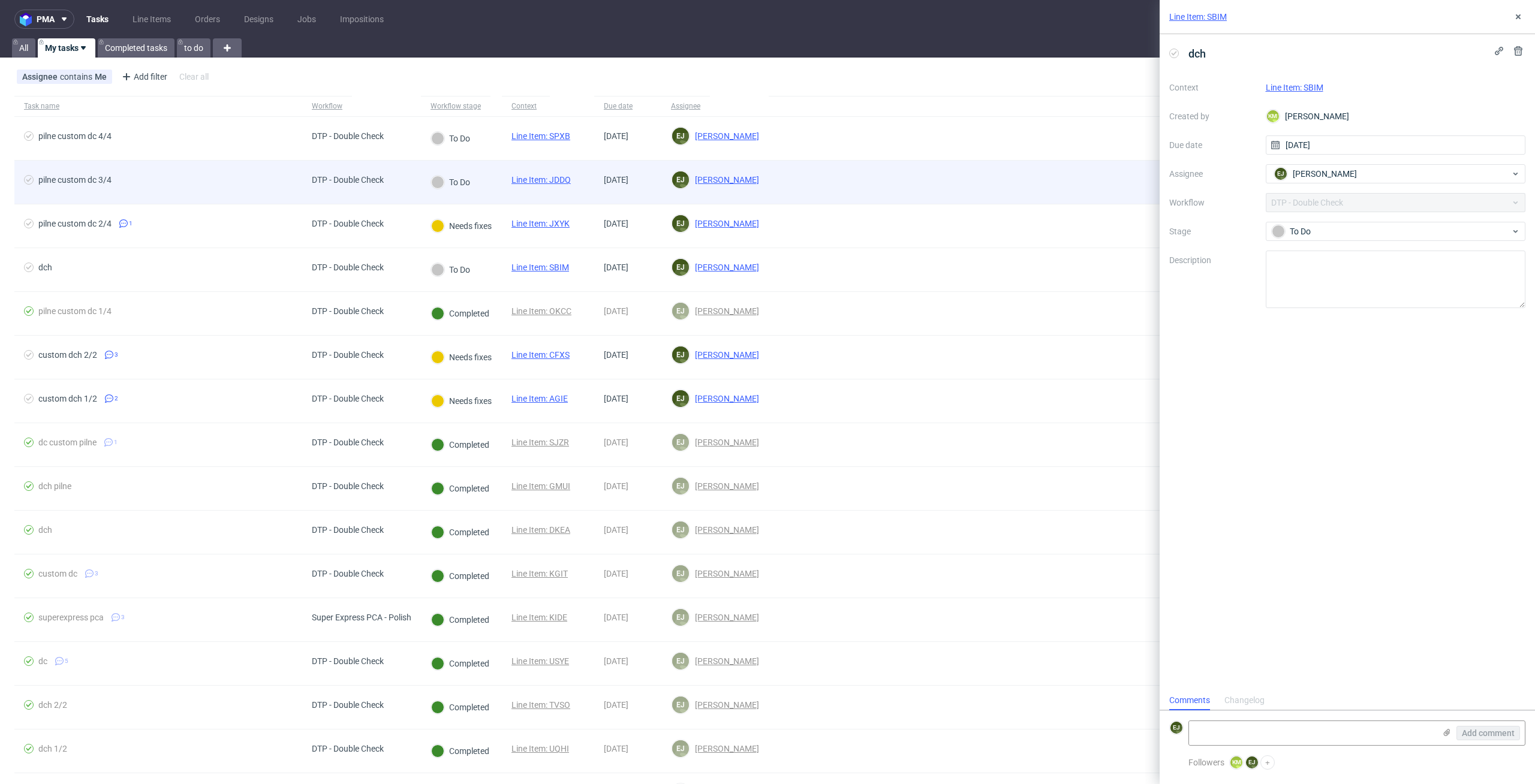
click at [559, 174] on div "Line Item: JDDQ" at bounding box center [541, 182] width 79 height 43
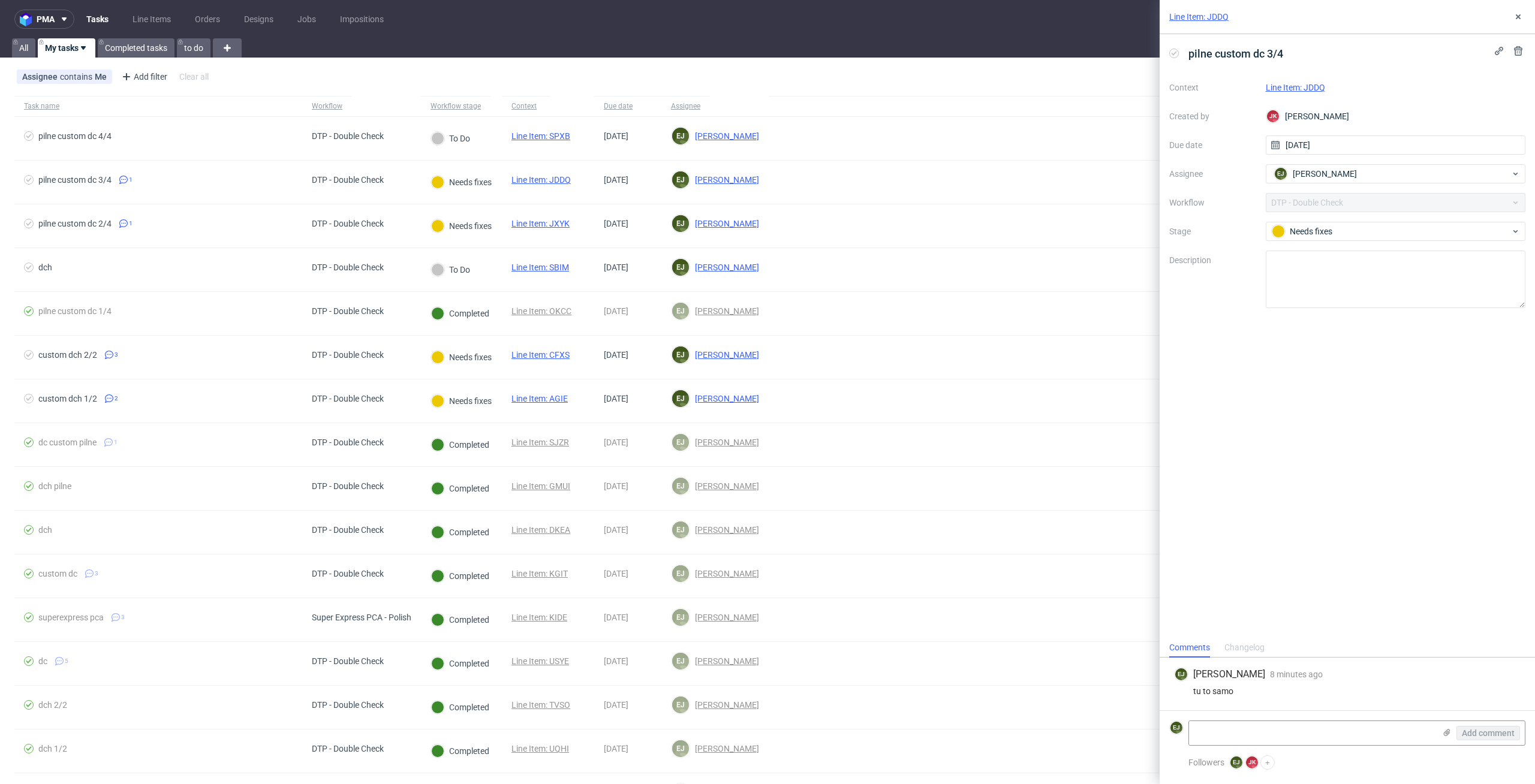
click at [1220, 15] on link "Line Item: JDDQ" at bounding box center [1198, 17] width 60 height 12
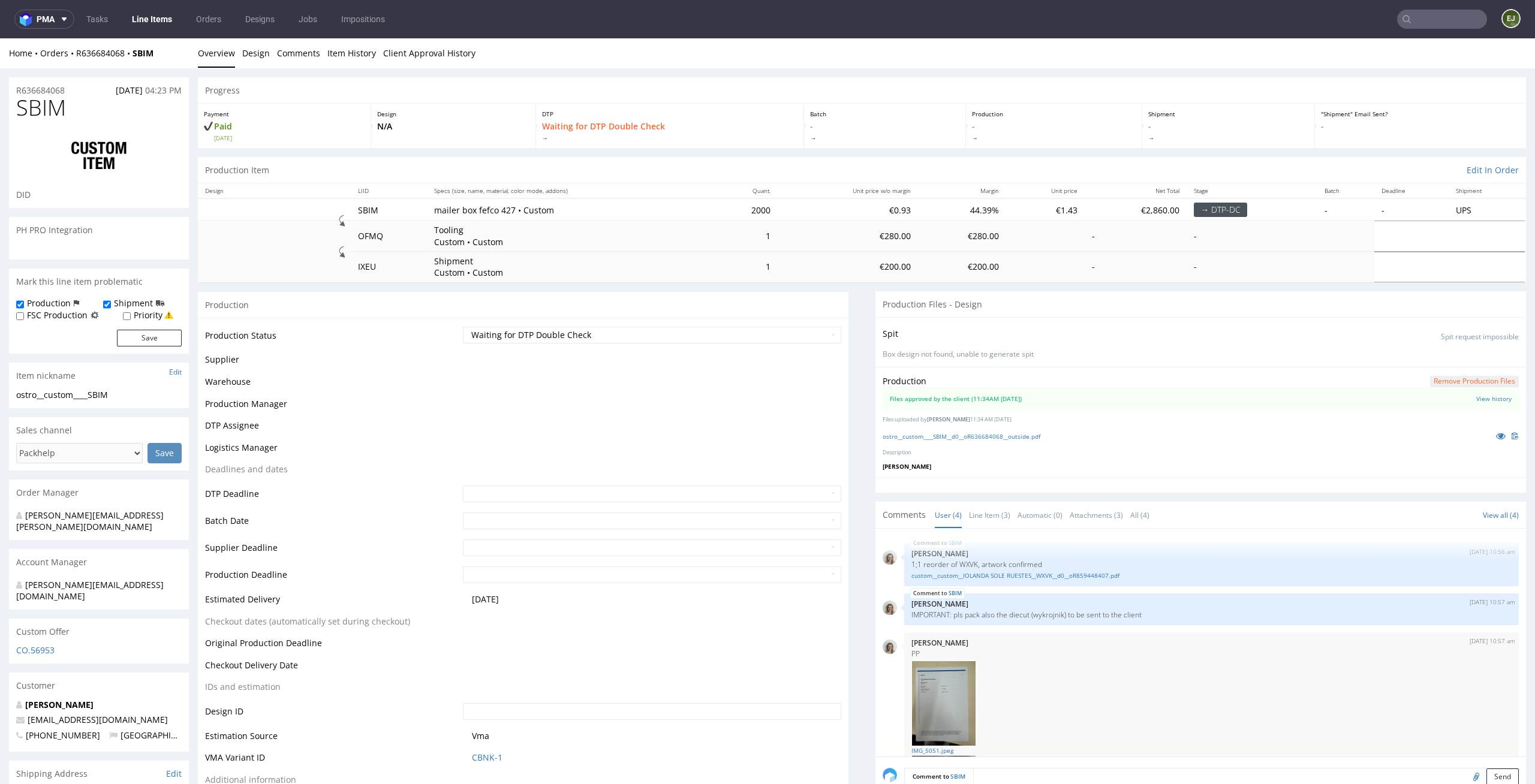
scroll to position [82, 0]
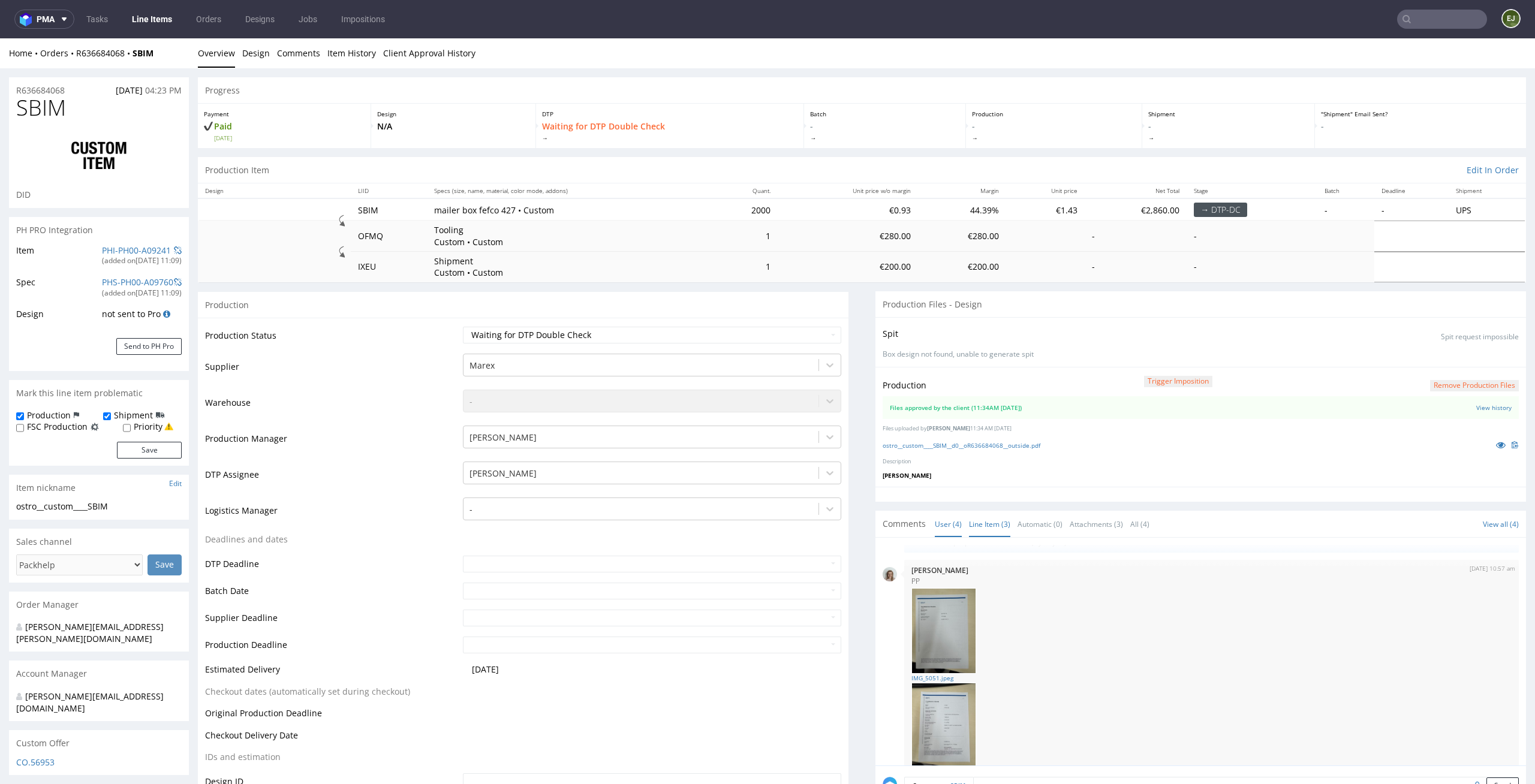
click at [990, 515] on link "Line Item (3)" at bounding box center [989, 524] width 41 height 26
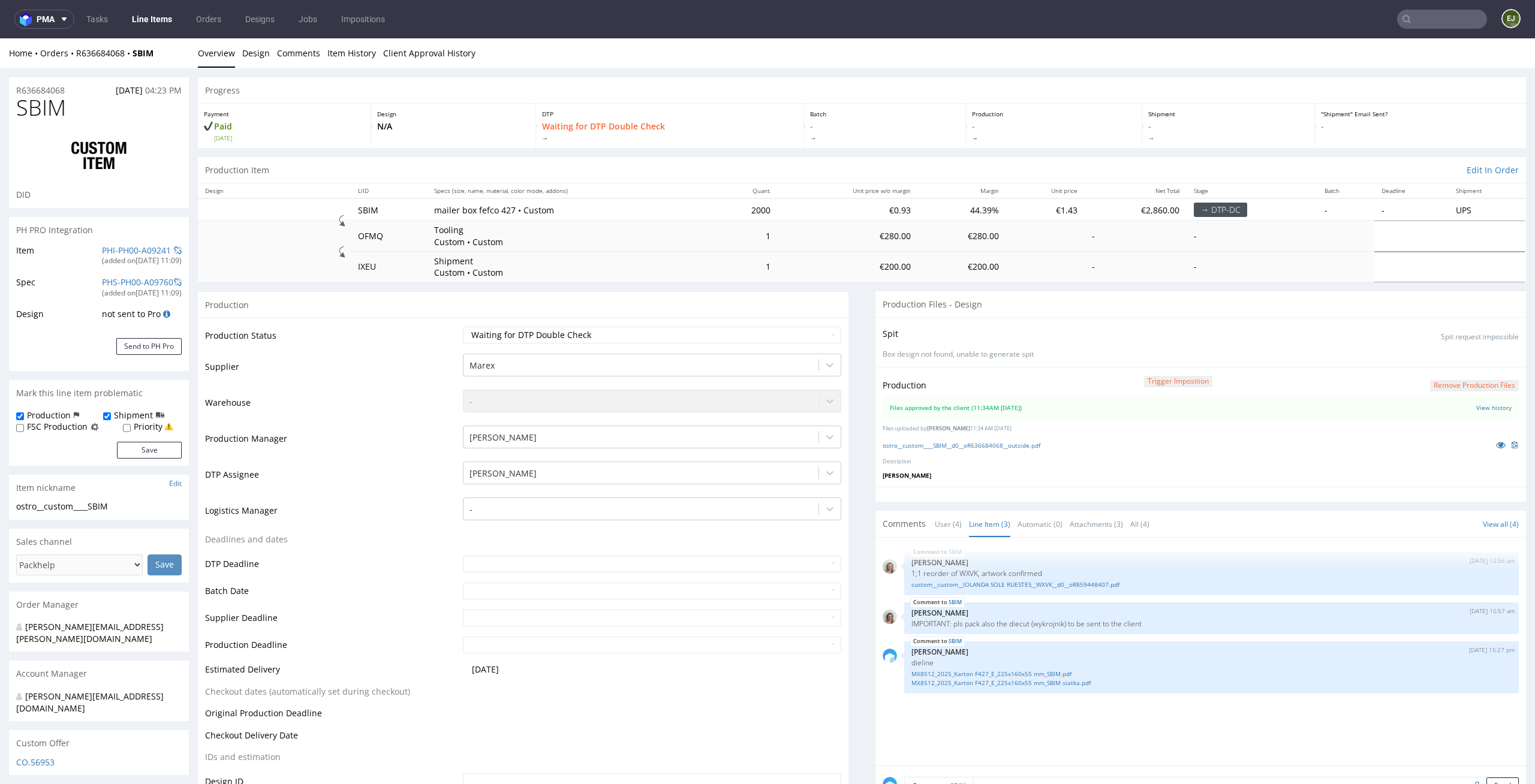
scroll to position [351, 0]
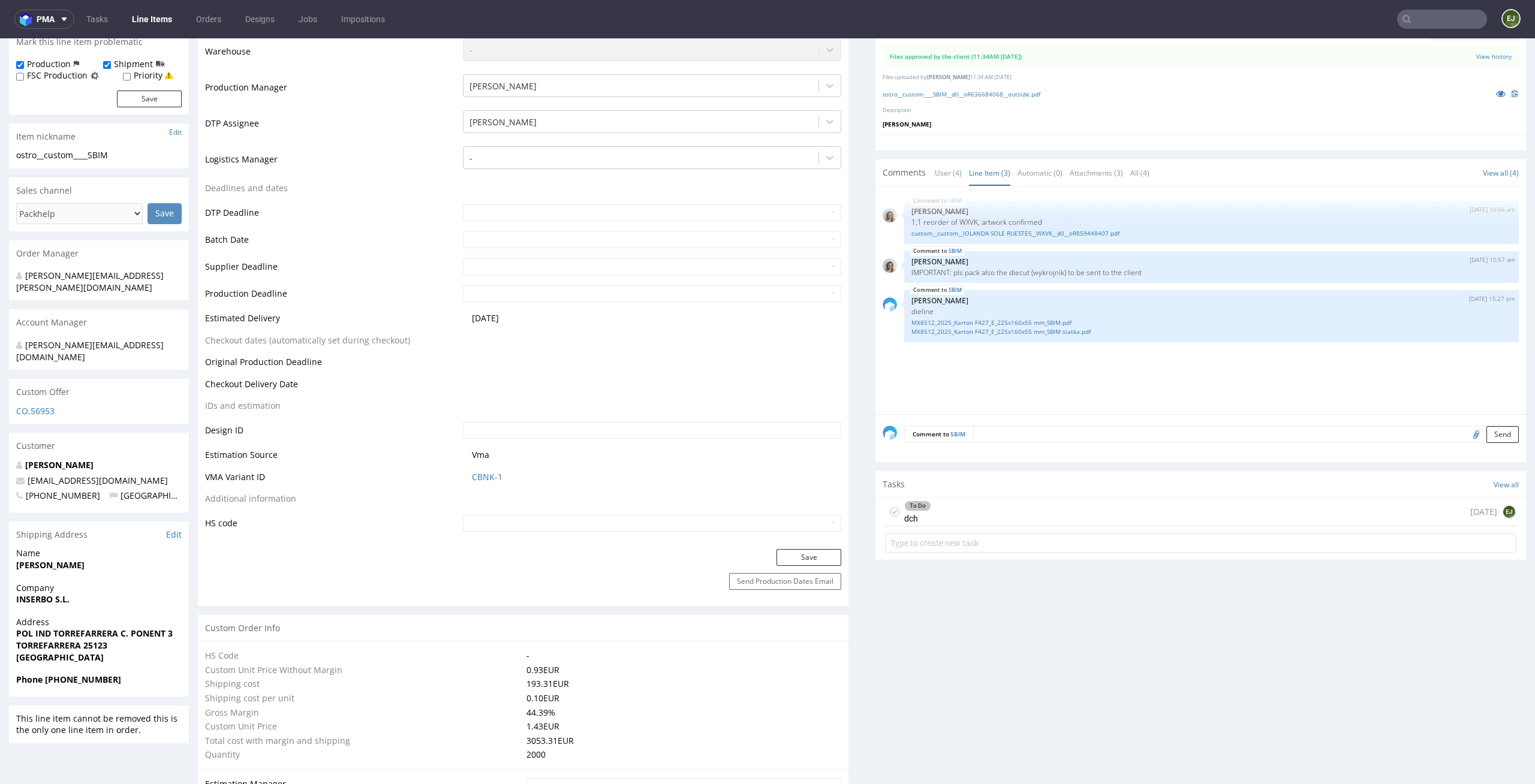
click at [990, 515] on div "To Do dch [DATE] EJ" at bounding box center [1201, 512] width 631 height 28
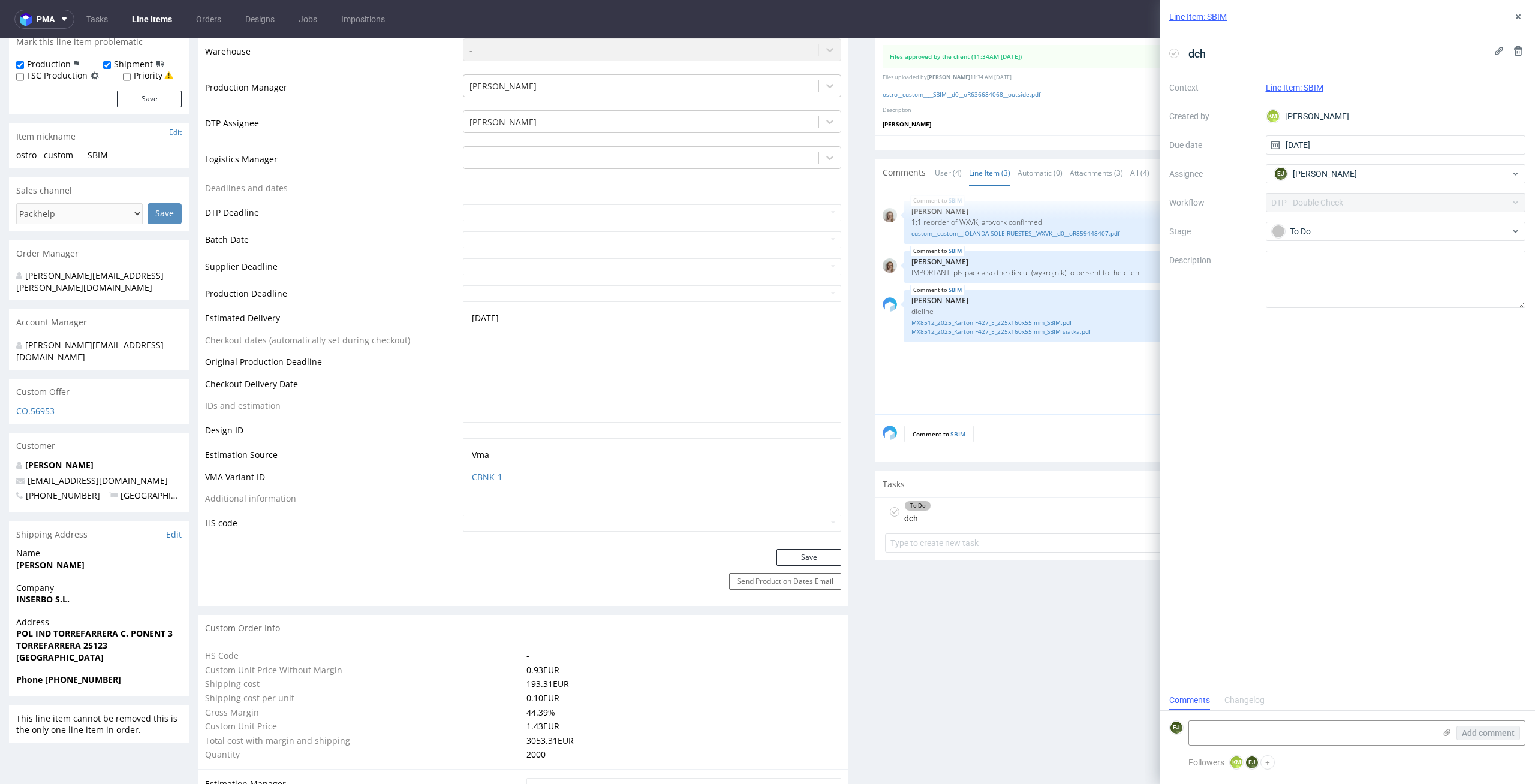
scroll to position [10, 0]
click at [990, 95] on link "ostro__custom____SBIM__d0__oR636684068__outside.pdf" at bounding box center [961, 94] width 158 height 8
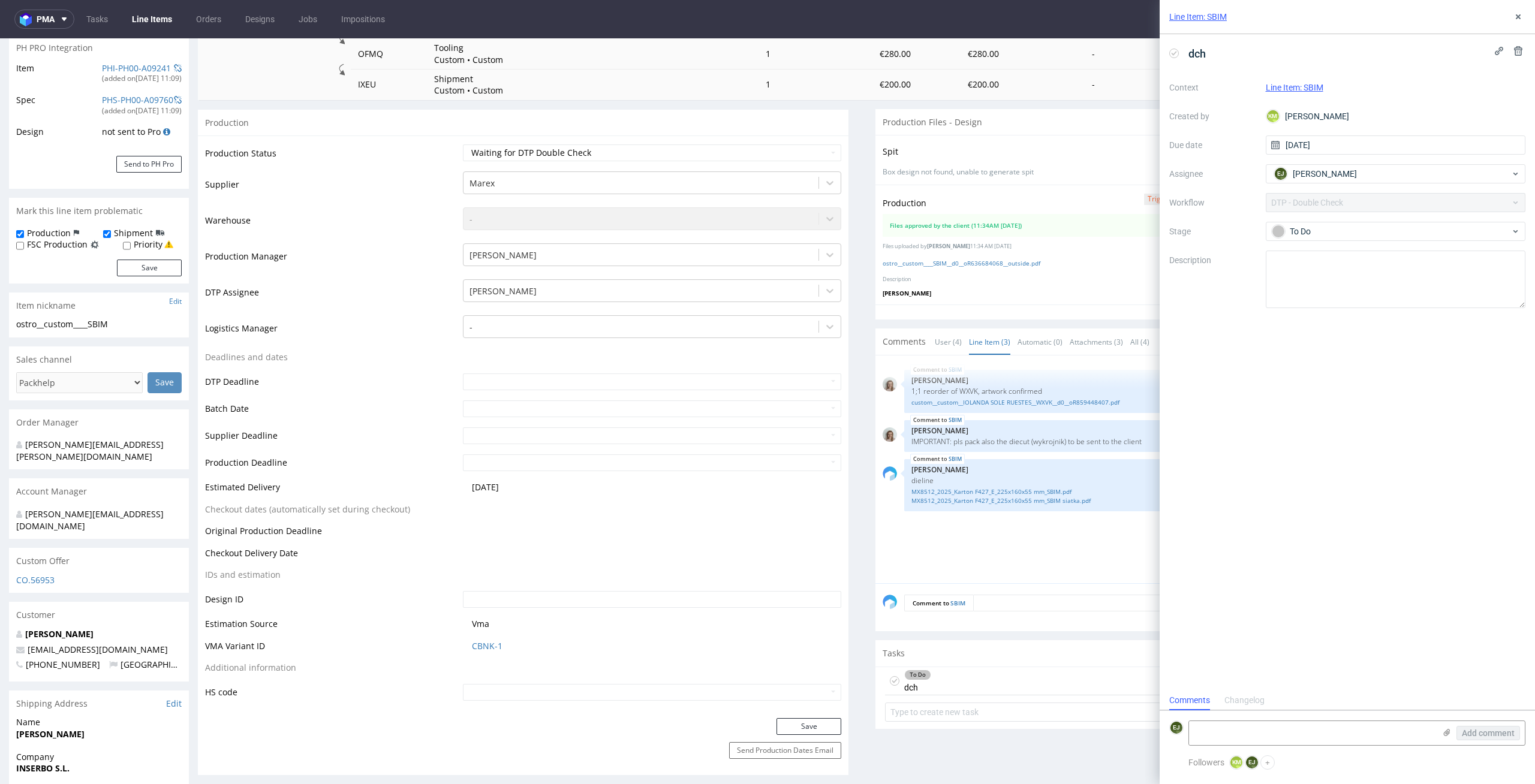
scroll to position [0, 0]
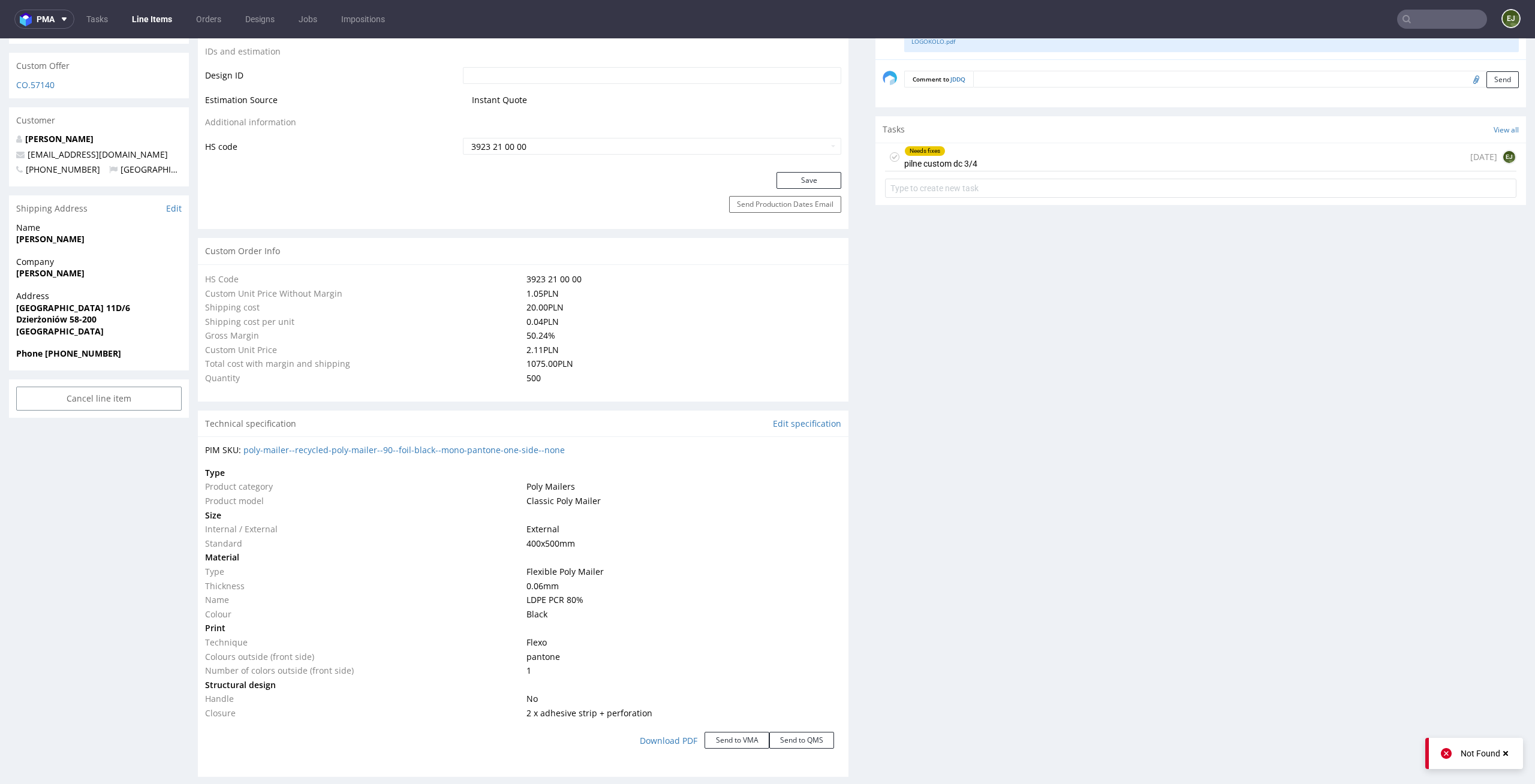
scroll to position [762, 0]
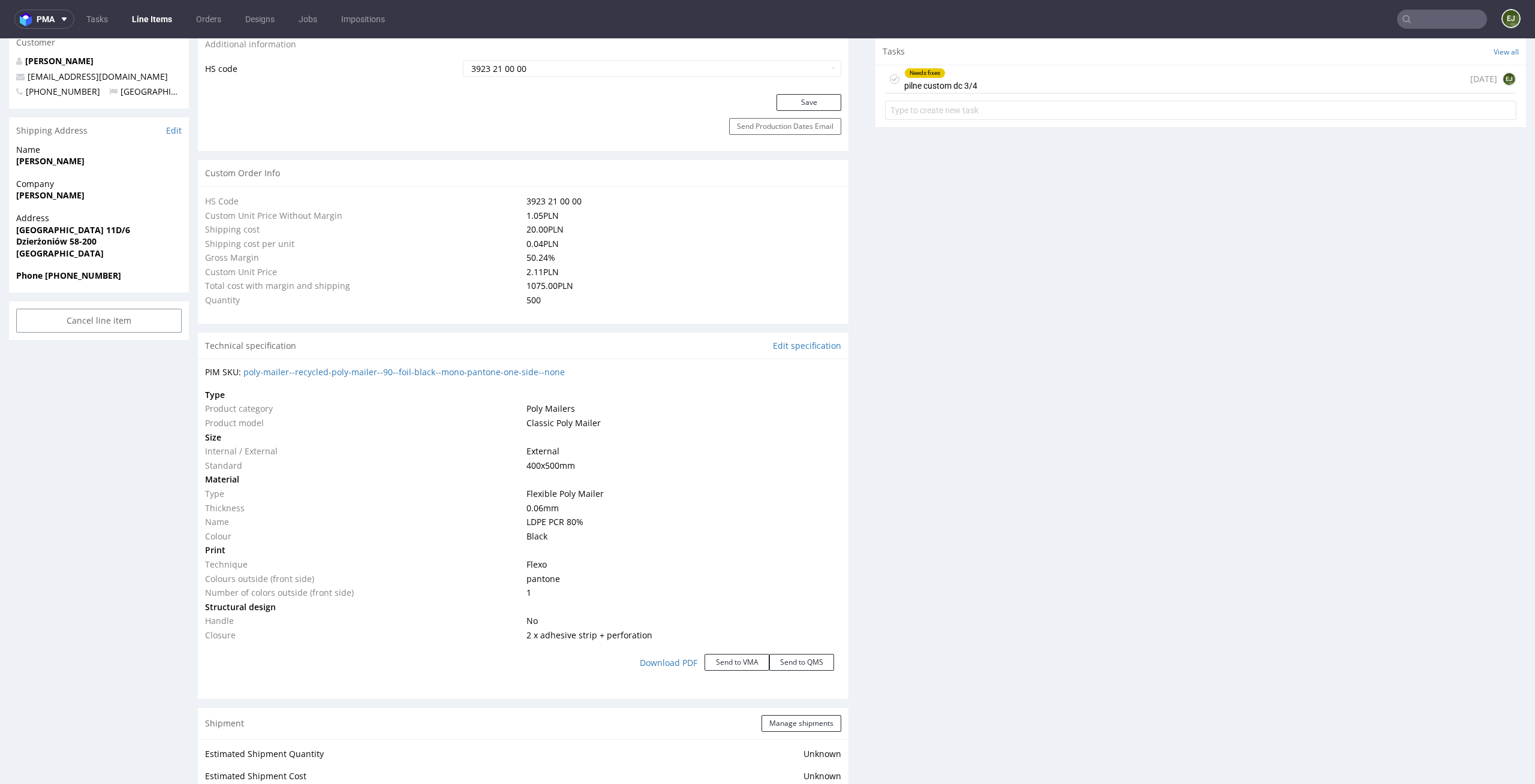
click at [507, 384] on div "PIM SKU: poly-mailer--recycled-poly-mailer--90--foil-black--mono-pantone-one-si…" at bounding box center [523, 524] width 651 height 331
click at [506, 378] on div "PIM SKU: poly-mailer--recycled-poly-mailer--90--foil-black--mono-pantone-one-si…" at bounding box center [523, 524] width 651 height 331
click at [510, 368] on link "poly-mailer--recycled-poly-mailer--90--foil-black--mono-pantone-one-side--none" at bounding box center [404, 372] width 321 height 11
